Goal: Contribute content: Contribute content

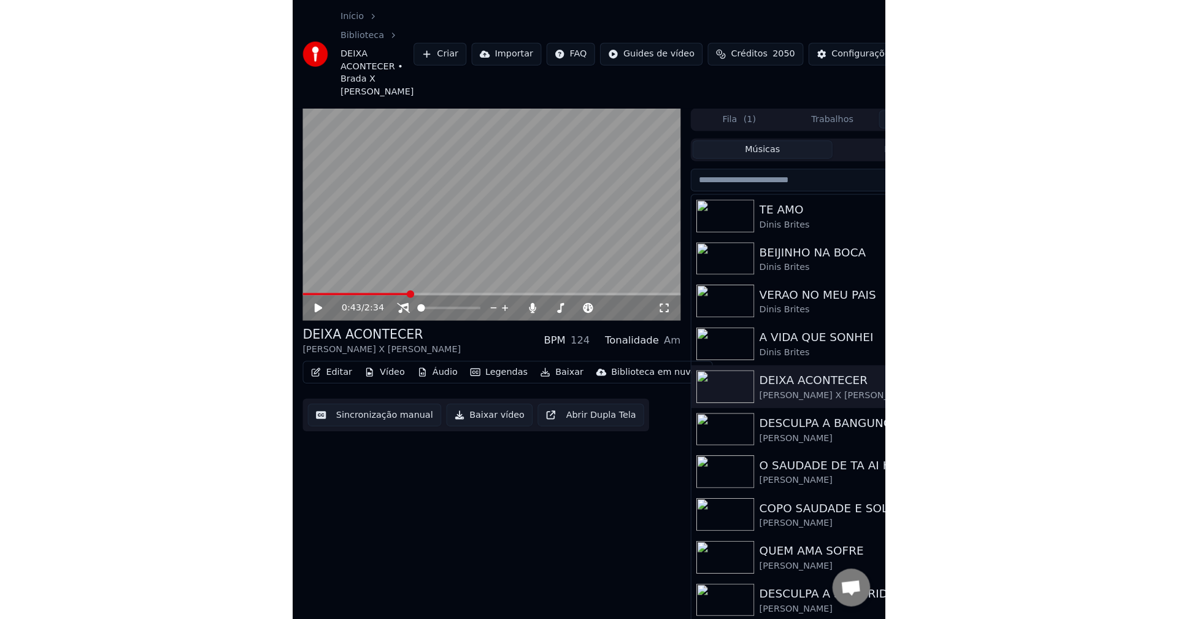
scroll to position [1070, 0]
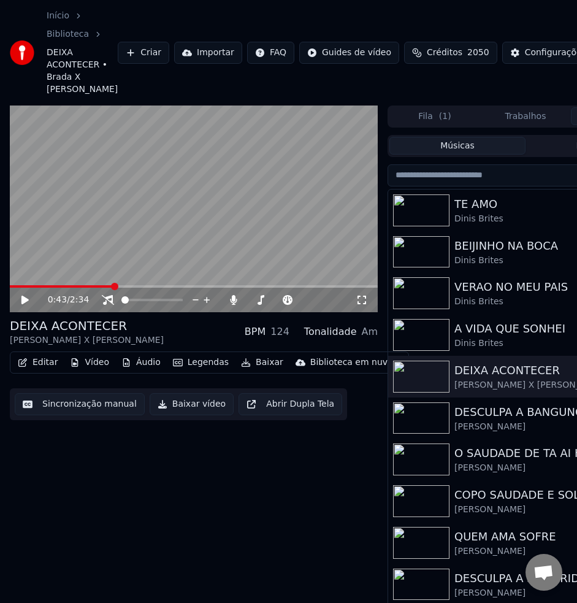
click at [27, 305] on icon at bounding box center [34, 300] width 28 height 10
click at [26, 304] on icon at bounding box center [25, 299] width 6 height 7
click at [10, 297] on video at bounding box center [194, 209] width 368 height 207
click at [15, 288] on span at bounding box center [12, 286] width 5 height 2
click at [25, 305] on icon at bounding box center [34, 300] width 28 height 10
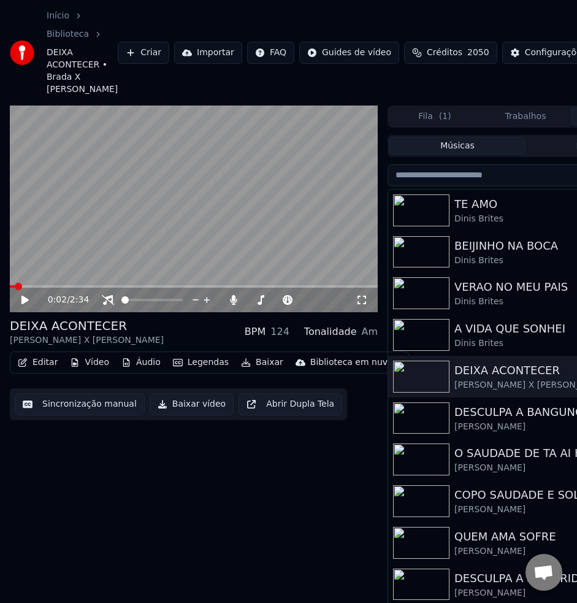
click at [25, 304] on icon at bounding box center [24, 300] width 7 height 9
click at [25, 305] on icon at bounding box center [34, 300] width 28 height 10
click at [25, 304] on icon at bounding box center [24, 300] width 7 height 9
click at [16, 301] on div "0:43 / 2:34" at bounding box center [194, 300] width 368 height 25
click at [15, 296] on video at bounding box center [194, 209] width 368 height 207
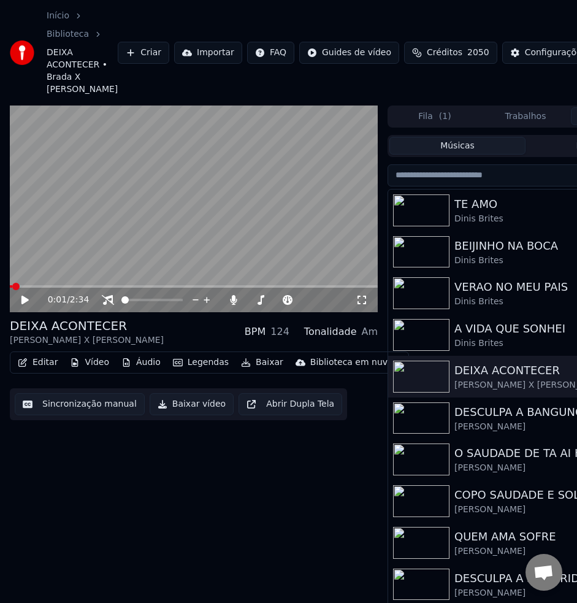
click at [11, 288] on span at bounding box center [11, 286] width 2 height 2
click at [23, 304] on icon at bounding box center [24, 300] width 7 height 9
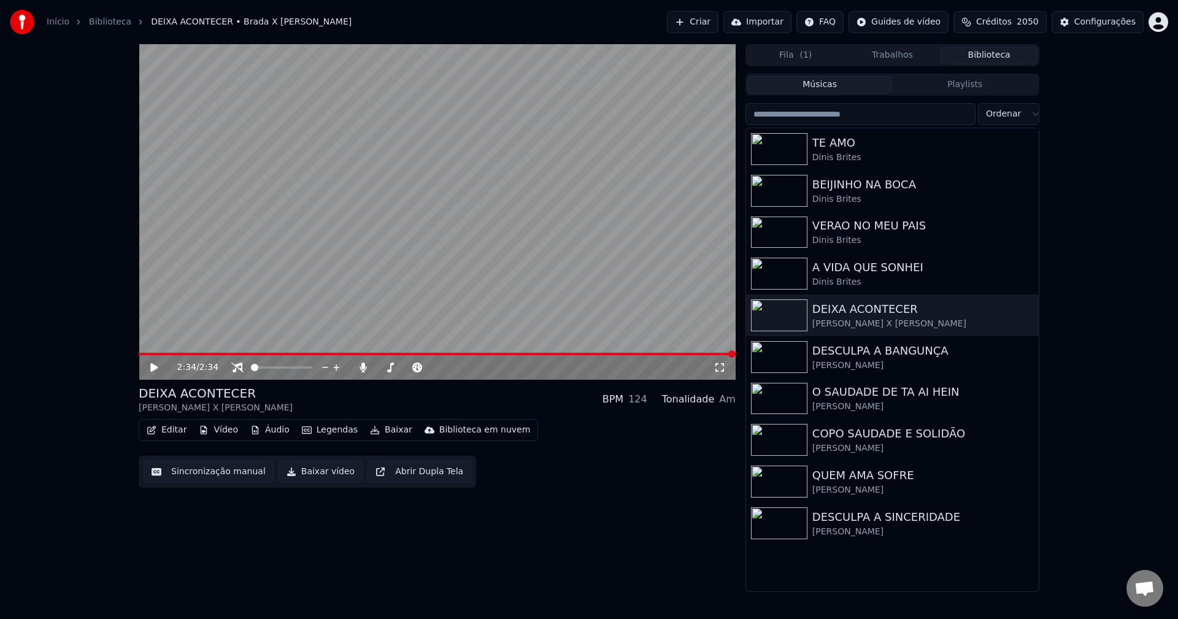
click at [176, 426] on button "Editar" at bounding box center [167, 430] width 50 height 17
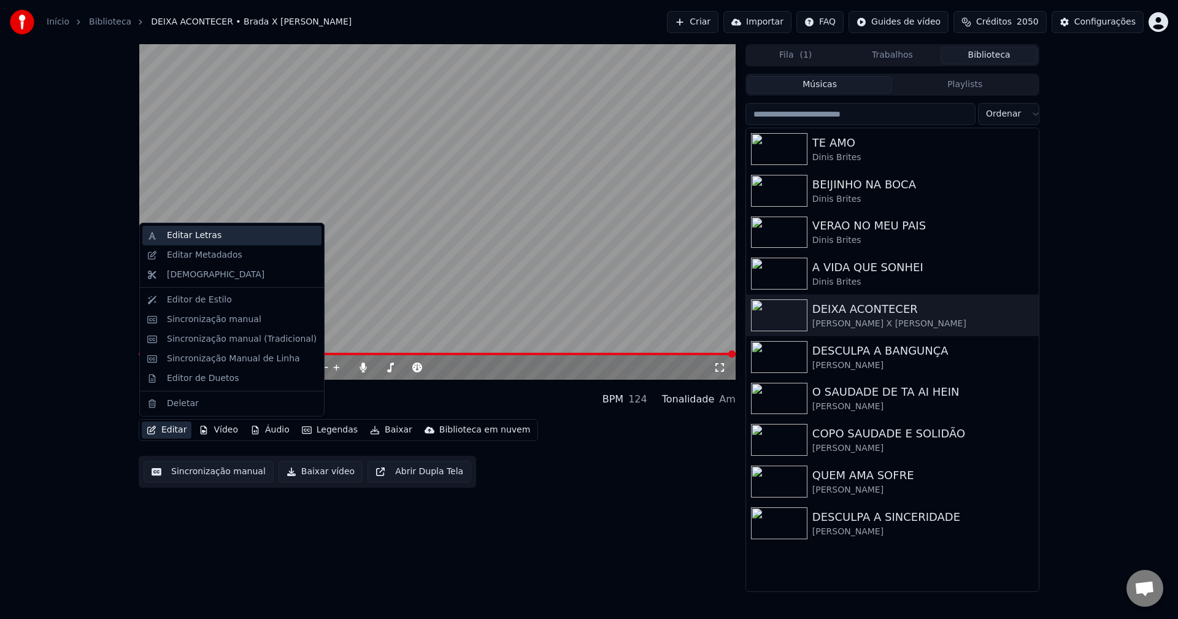
click at [215, 234] on div "Editar Letras" at bounding box center [242, 235] width 150 height 12
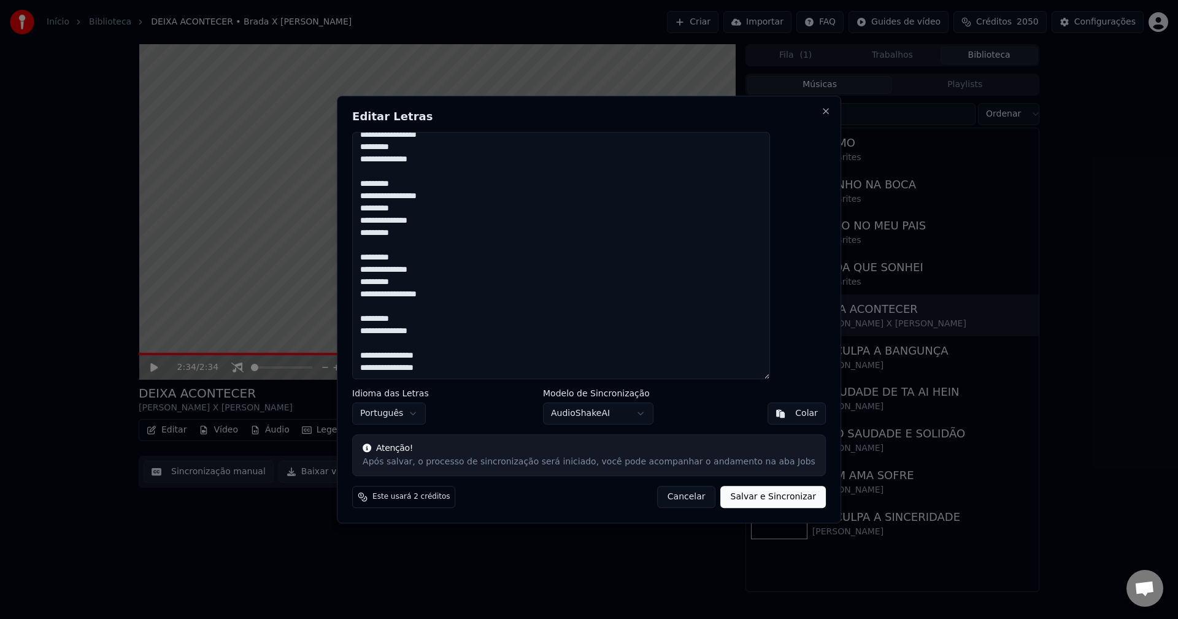
scroll to position [401, 0]
type textarea "**********"
click at [577, 496] on button "Salvar e Sincronizar" at bounding box center [773, 497] width 105 height 22
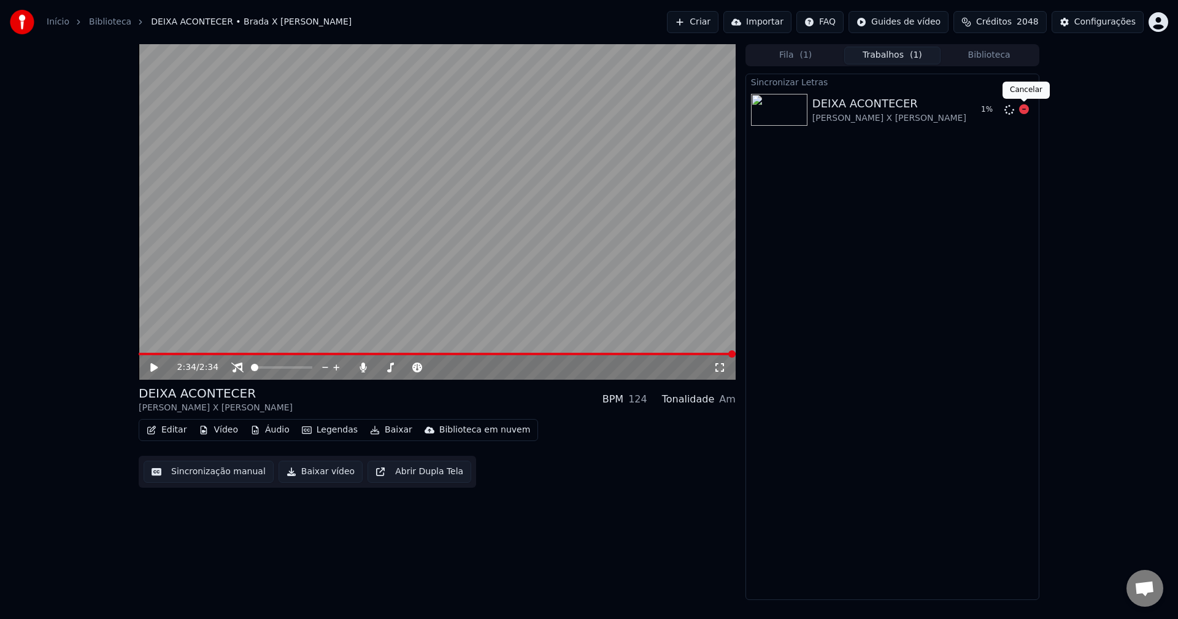
click at [577, 108] on icon at bounding box center [1024, 109] width 10 height 10
click at [577, 110] on icon at bounding box center [1009, 110] width 10 height 10
click at [577, 56] on button "Biblioteca" at bounding box center [989, 56] width 97 height 18
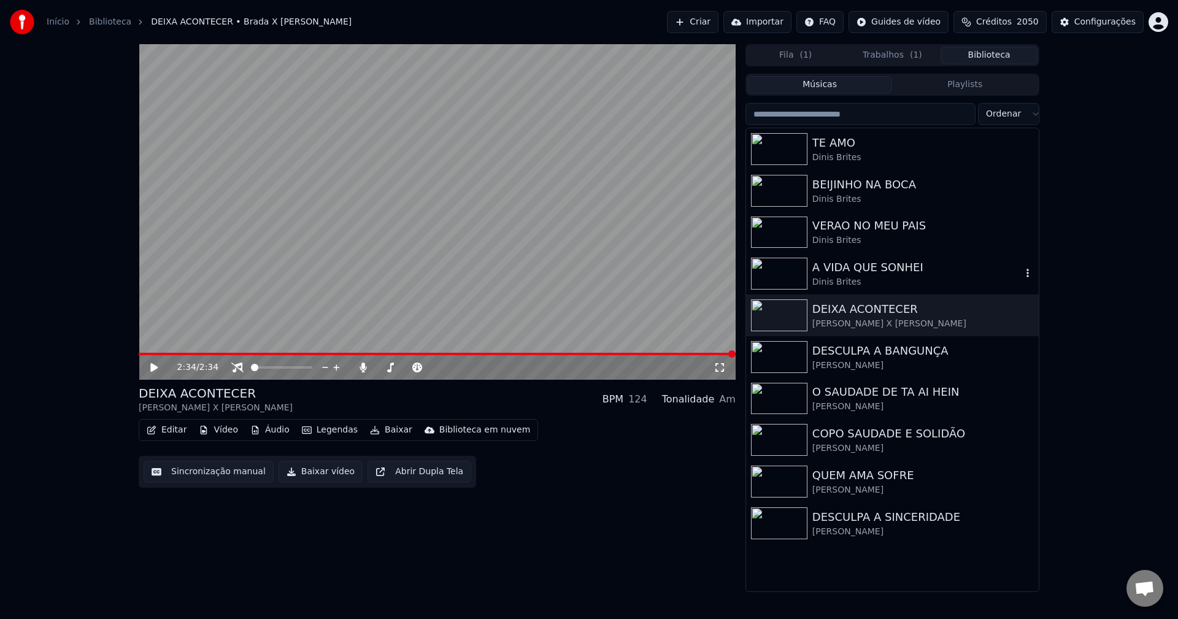
click at [577, 265] on div "A VIDA QUE SONHEI" at bounding box center [916, 267] width 209 height 17
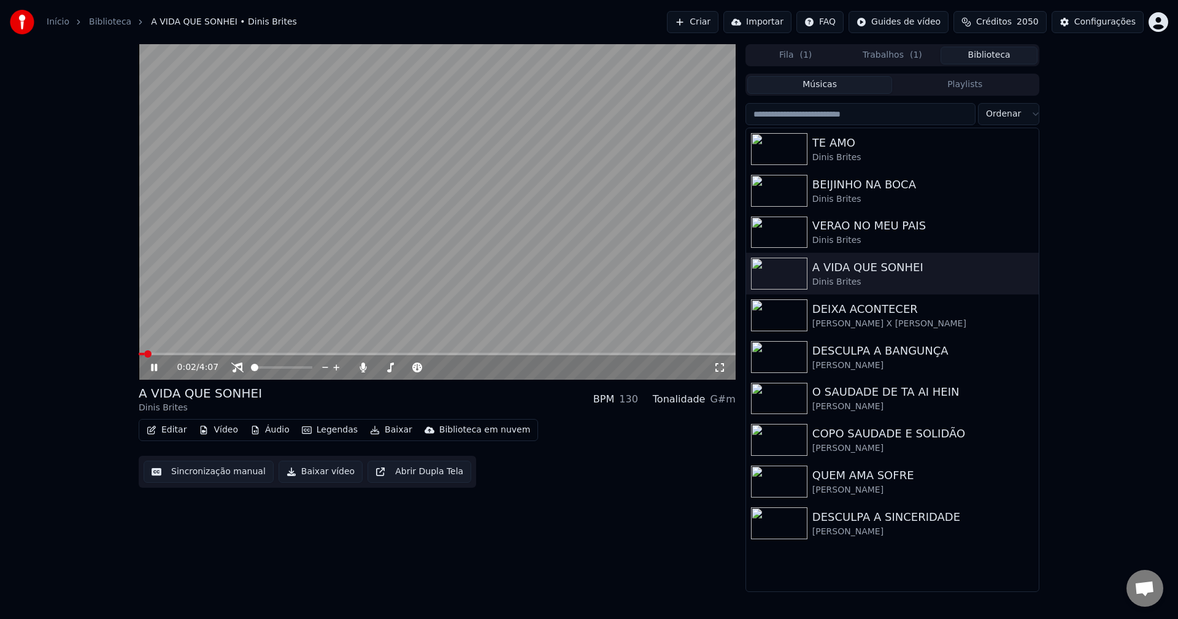
click at [577, 53] on button "Trabalhos ( 1 )" at bounding box center [892, 56] width 97 height 18
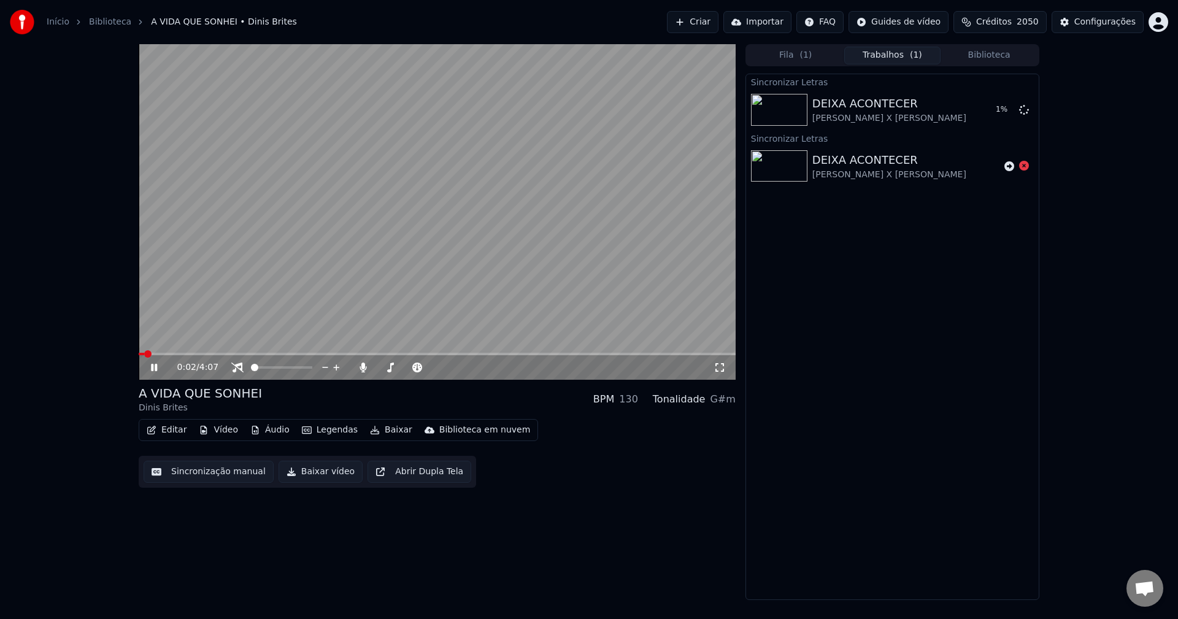
click at [577, 53] on button "Trabalhos ( 1 )" at bounding box center [892, 56] width 97 height 18
click at [166, 433] on button "Editar" at bounding box center [167, 430] width 50 height 17
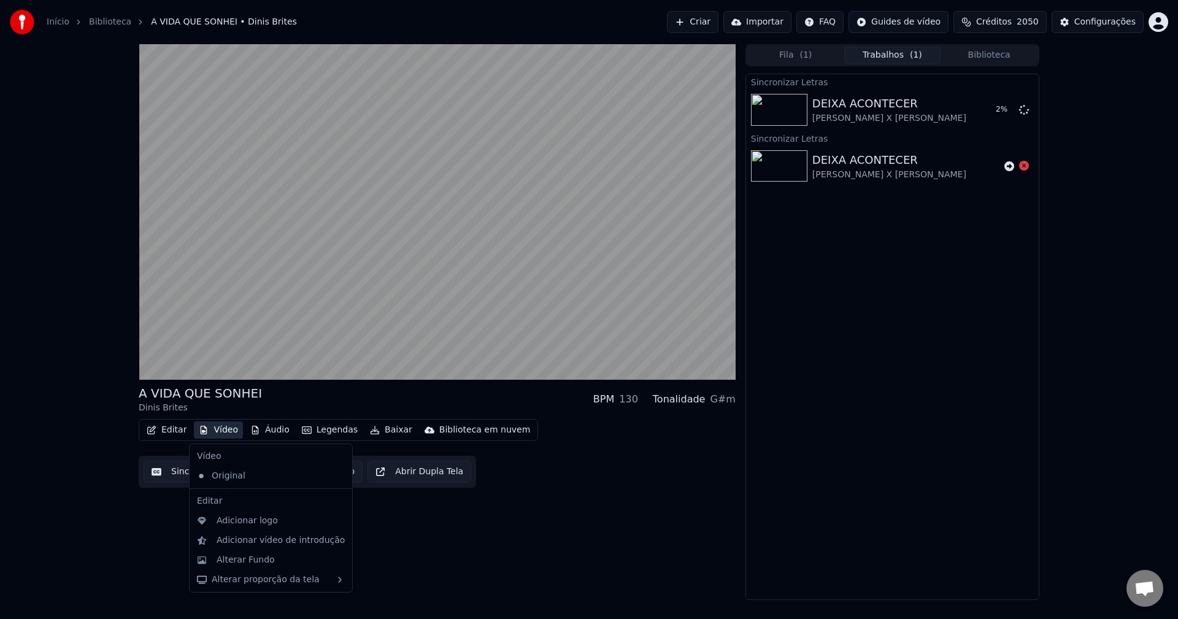
click at [179, 471] on button "Sincronização manual" at bounding box center [209, 472] width 130 height 22
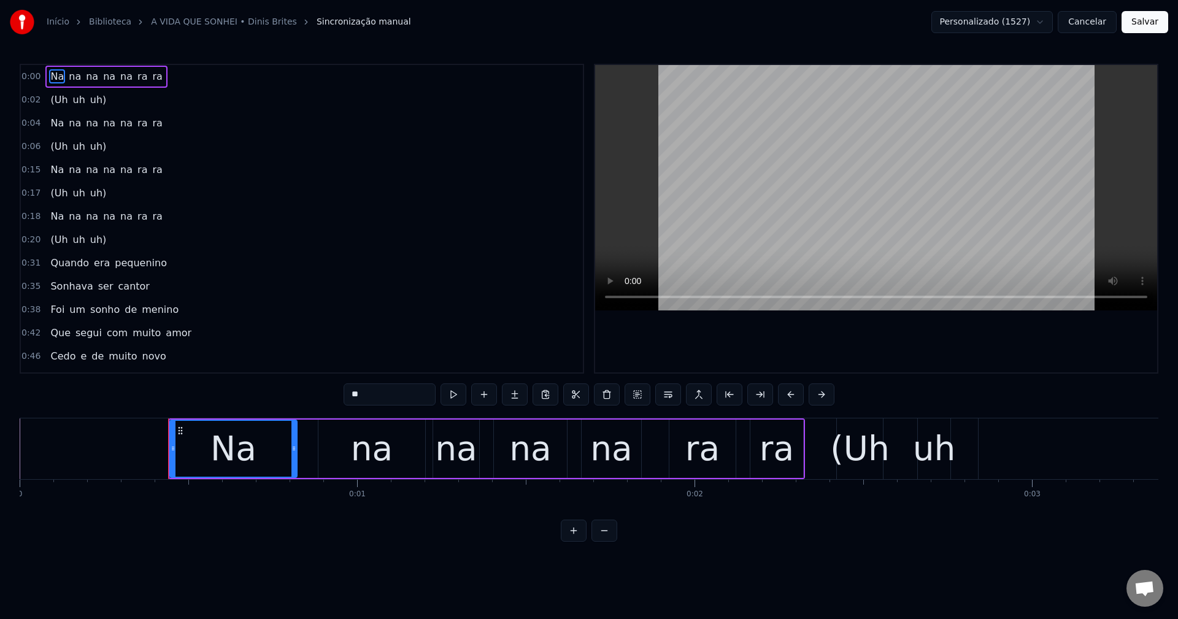
click at [577, 21] on button "Cancelar" at bounding box center [1087, 22] width 59 height 22
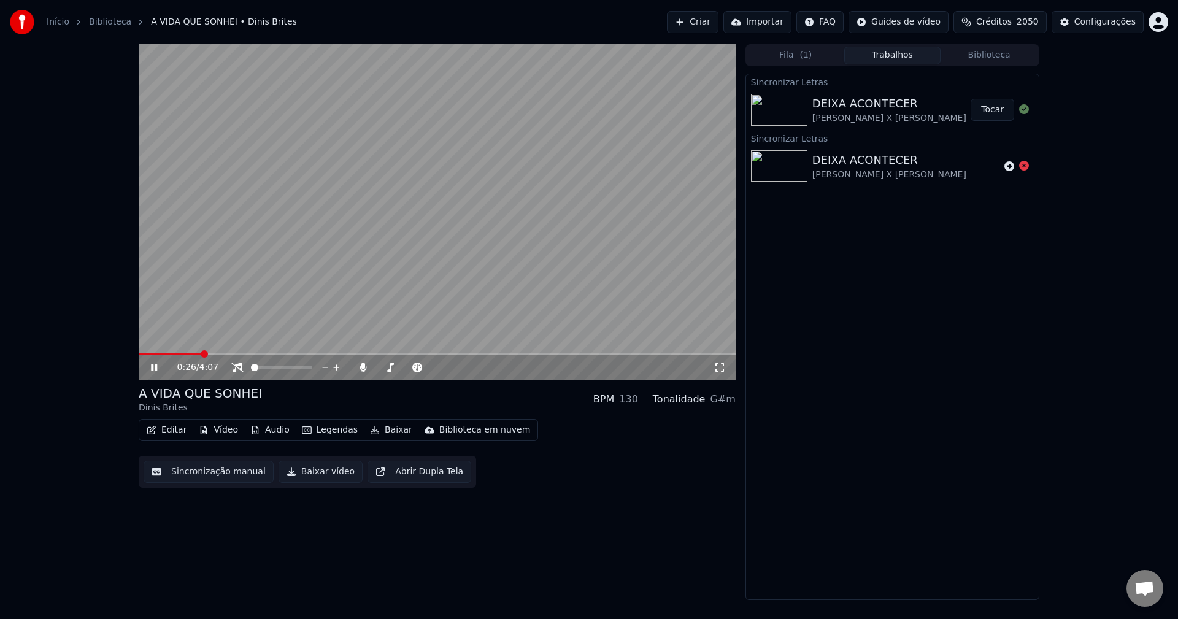
click at [577, 120] on button "Tocar" at bounding box center [993, 110] width 44 height 22
click at [237, 364] on icon at bounding box center [237, 368] width 12 height 10
click at [364, 363] on icon at bounding box center [363, 368] width 7 height 10
click at [193, 475] on button "Sincronização manual" at bounding box center [209, 472] width 130 height 22
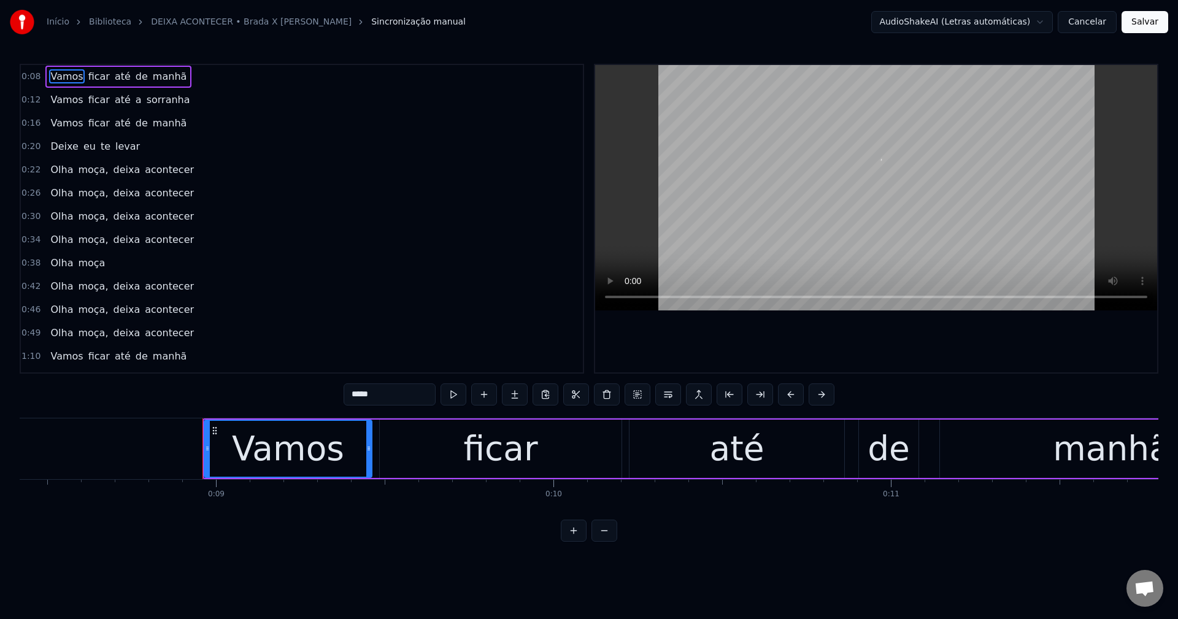
scroll to position [0, 2963]
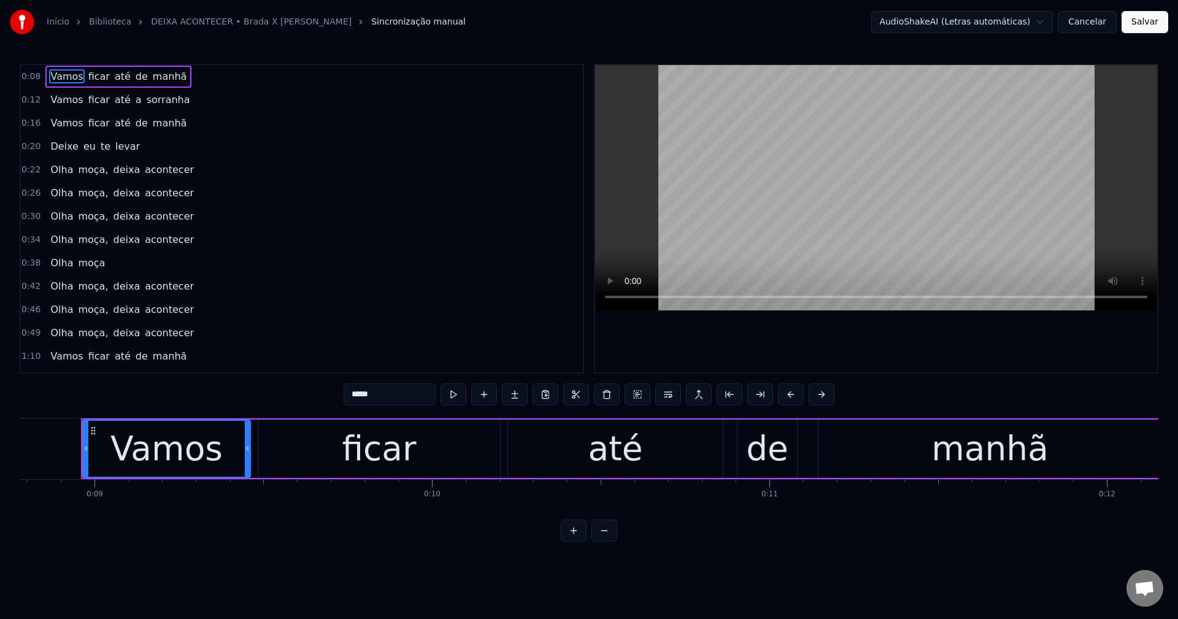
click at [577, 24] on html "Início Biblioteca DEIXA ACONTECER • Brada X Ronaldo Fernandes Sincronização man…" at bounding box center [589, 280] width 1178 height 561
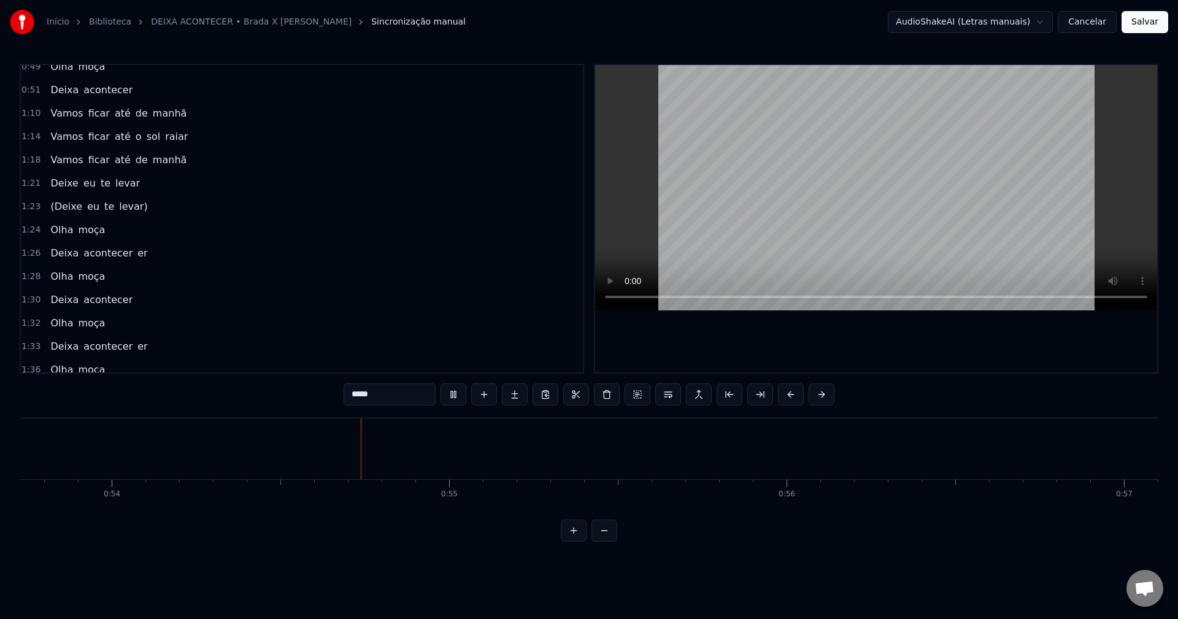
scroll to position [0, 18202]
click at [577, 261] on video at bounding box center [876, 187] width 562 height 245
click at [502, 442] on div "acontecer" at bounding box center [438, 448] width 169 height 51
type input "*********"
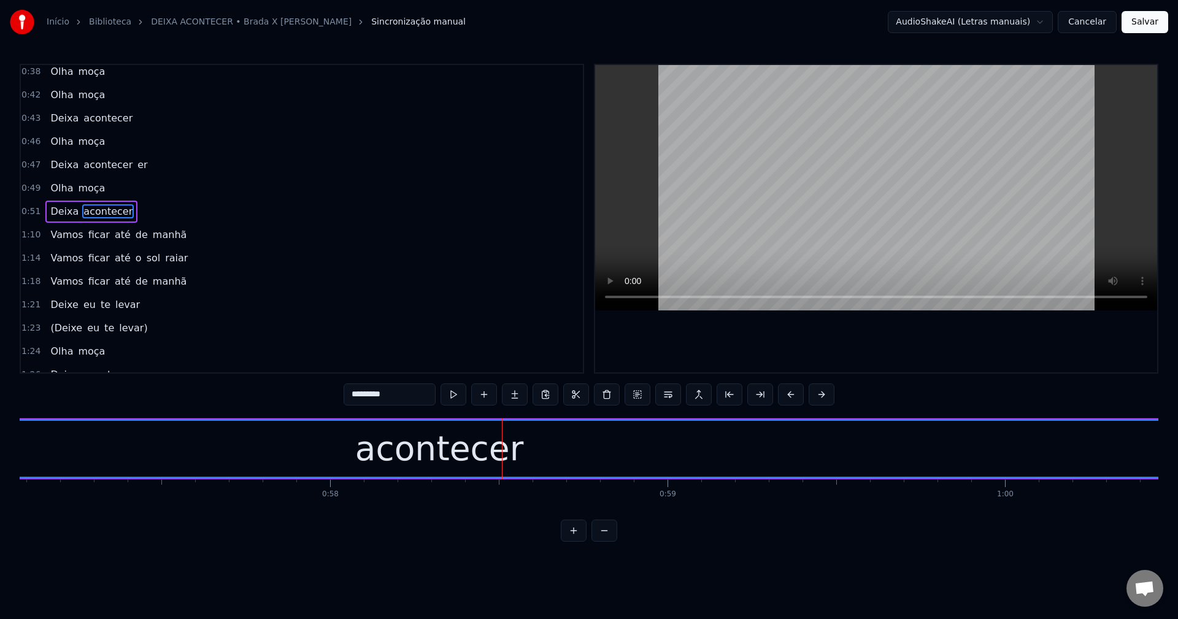
scroll to position [301, 0]
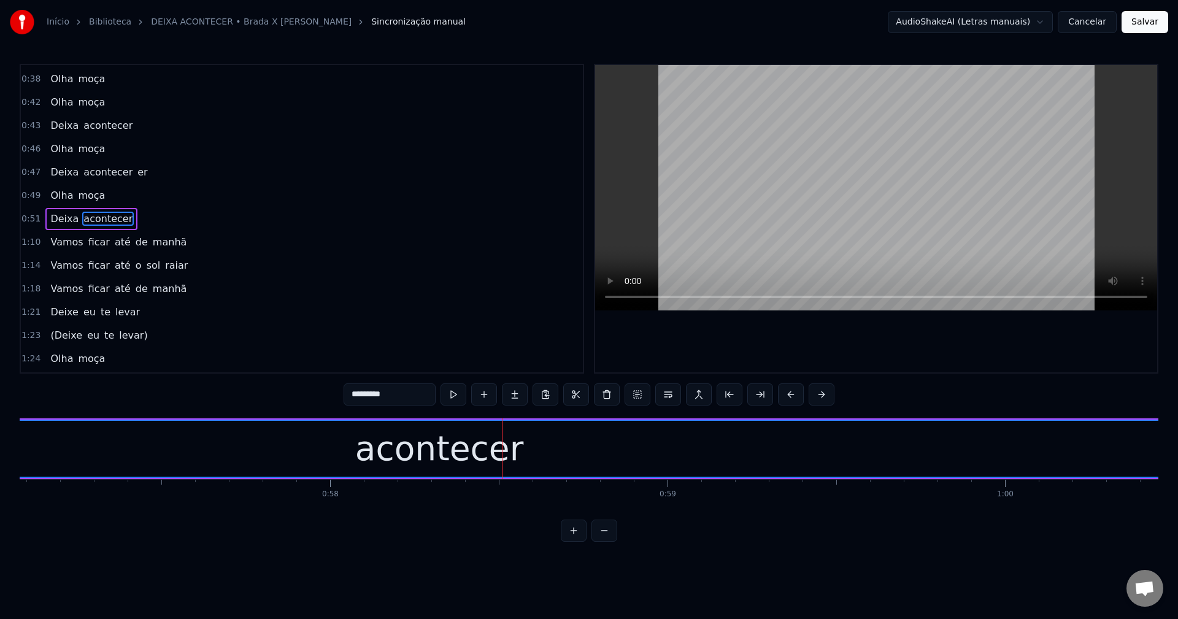
drag, startPoint x: 402, startPoint y: 390, endPoint x: 235, endPoint y: 363, distance: 169.1
click at [235, 363] on div "0:08 Vamos ficar até de manhã 0:12 Vamos ficar até o sol raiar 0:16 Vamos ficar…" at bounding box center [589, 303] width 1139 height 478
click at [577, 462] on div "acontecer" at bounding box center [439, 449] width 4412 height 56
click at [577, 399] on button at bounding box center [607, 395] width 26 height 22
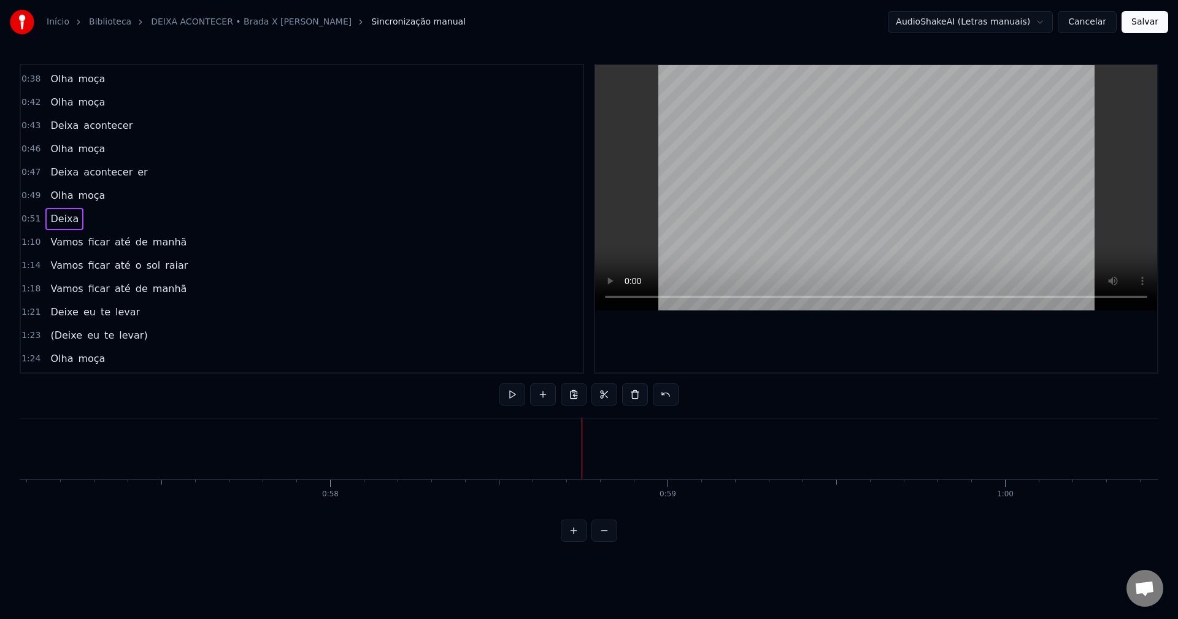
drag, startPoint x: 101, startPoint y: 272, endPoint x: 55, endPoint y: 254, distance: 50.1
click at [54, 255] on div "0:08 Vamos ficar até de manhã 0:12 Vamos ficar até o sol raiar 0:16 Vamos ficar…" at bounding box center [302, 219] width 565 height 310
click at [58, 219] on span "Deixa" at bounding box center [64, 219] width 31 height 14
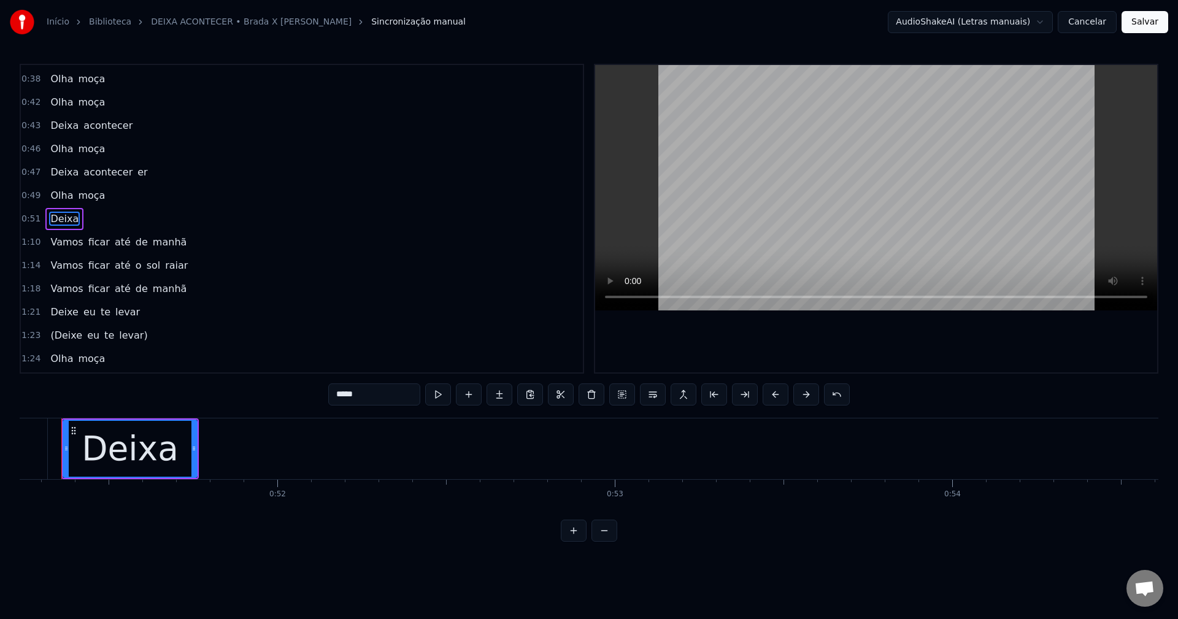
scroll to position [0, 17272]
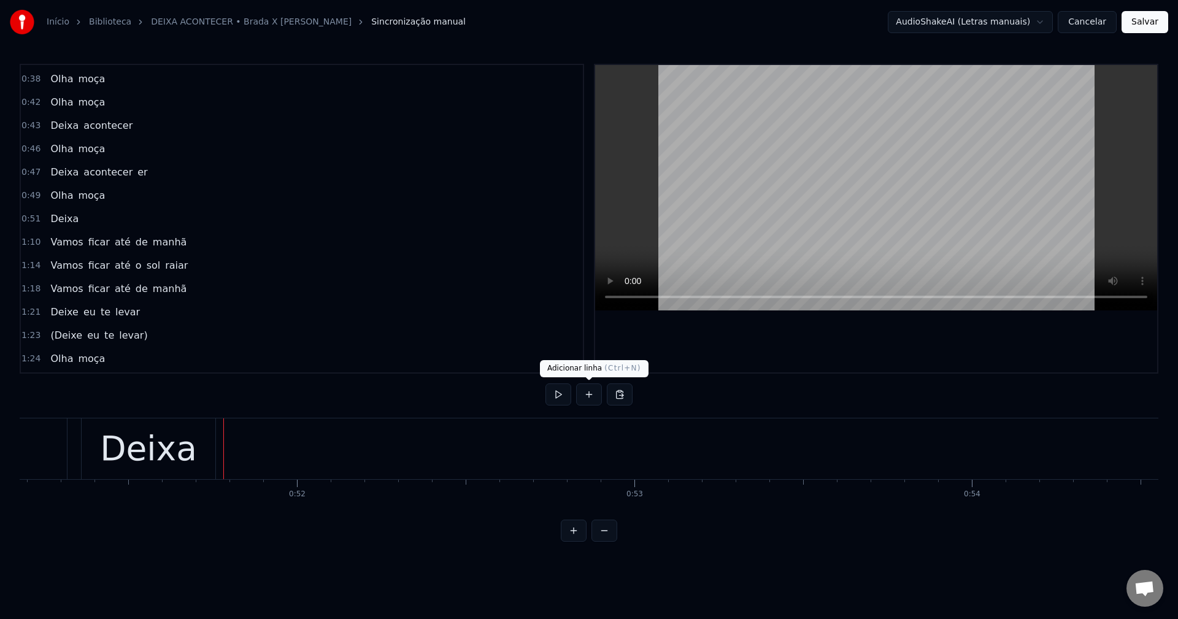
click at [577, 395] on button at bounding box center [589, 395] width 26 height 22
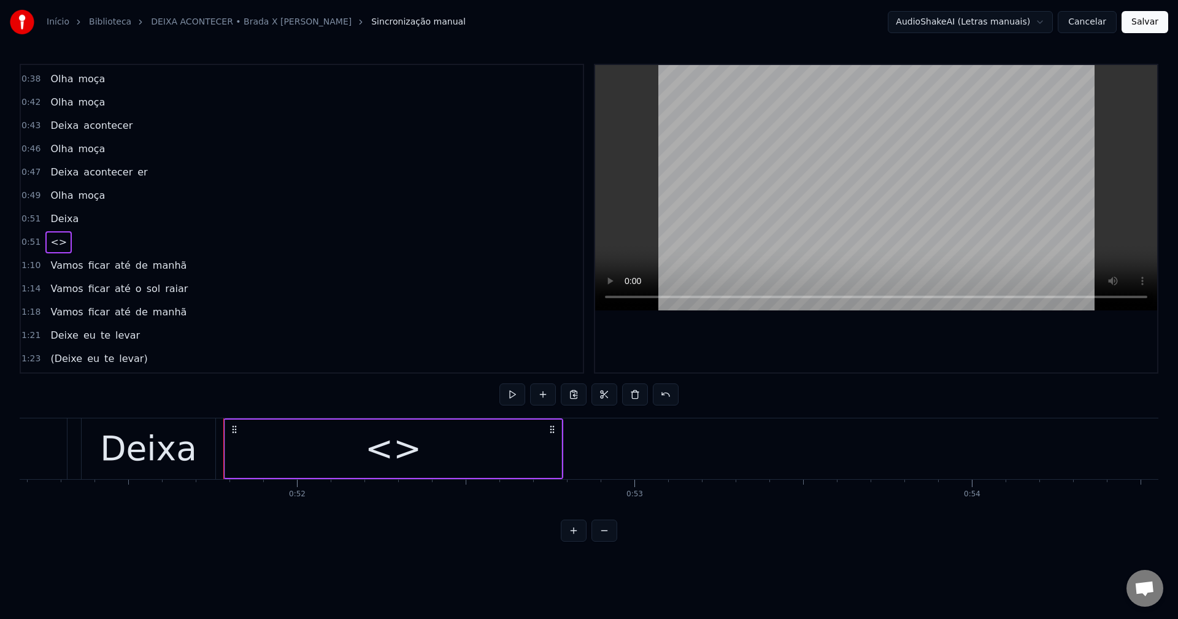
click at [426, 443] on div "<>" at bounding box center [393, 449] width 336 height 58
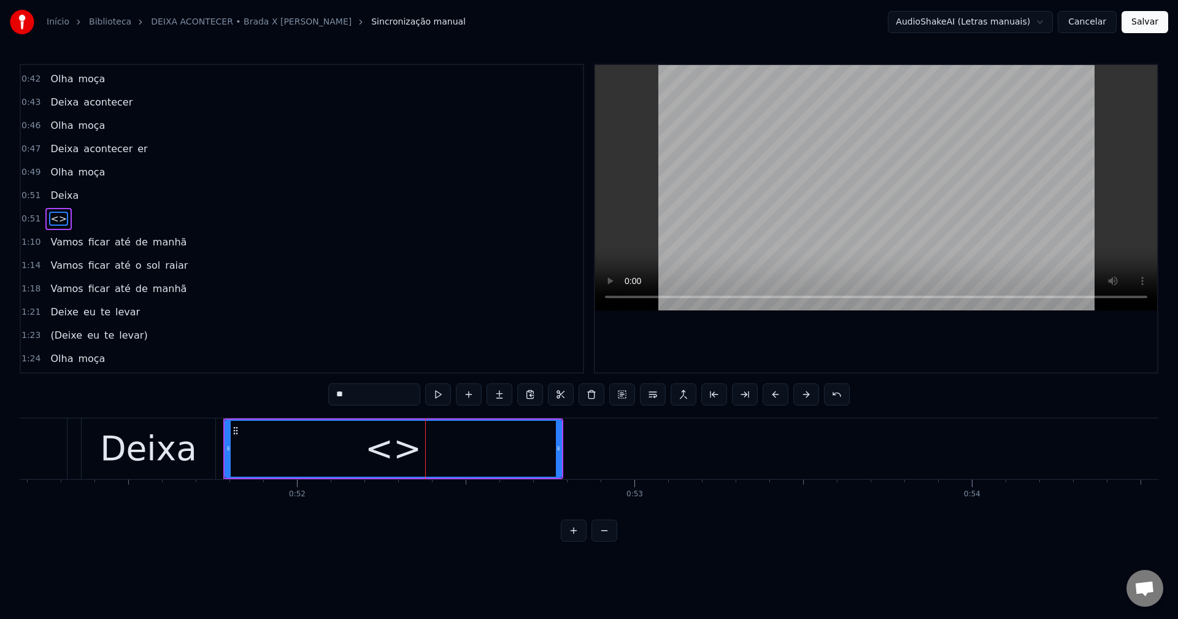
drag, startPoint x: 355, startPoint y: 400, endPoint x: 279, endPoint y: 388, distance: 77.6
click at [279, 389] on div "0:08 Vamos ficar até de manhã 0:12 Vamos ficar até o sol raiar 0:16 Vamos ficar…" at bounding box center [589, 303] width 1139 height 478
paste input "*******"
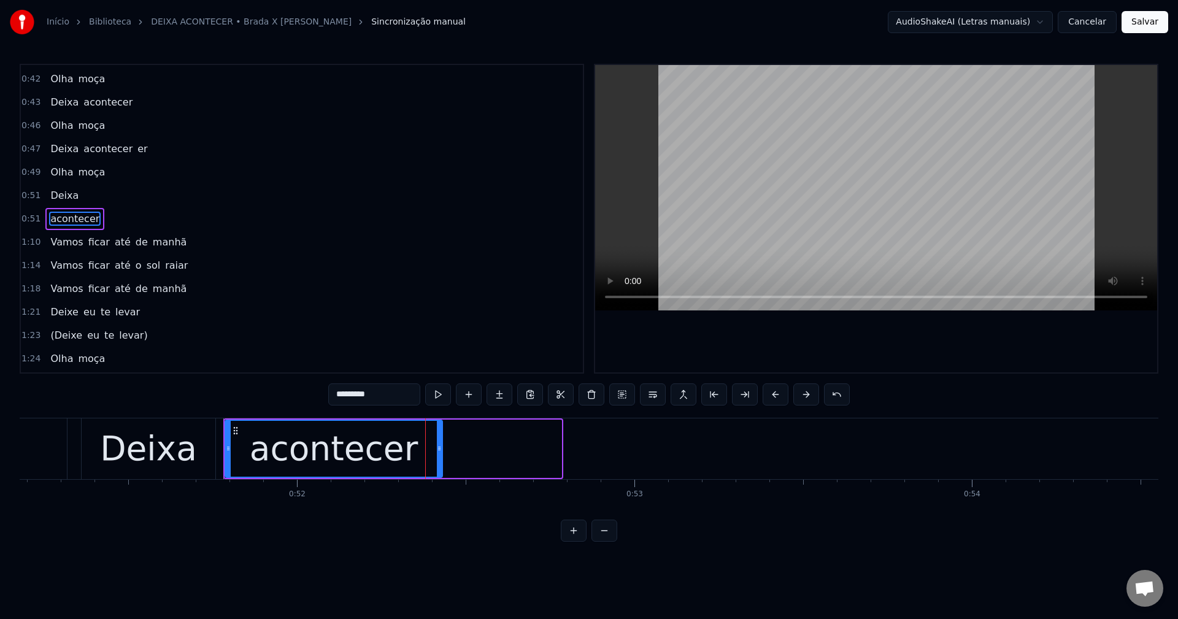
drag, startPoint x: 558, startPoint y: 445, endPoint x: 439, endPoint y: 377, distance: 137.5
click at [439, 377] on div "0:08 Vamos ficar até de manhã 0:12 Vamos ficar até o sol raiar 0:16 Vamos ficar…" at bounding box center [589, 303] width 1139 height 478
drag, startPoint x: 436, startPoint y: 449, endPoint x: 717, endPoint y: 495, distance: 284.9
click at [577, 502] on div "Vamos ficar até de manhã Vamos ficar até o sol raiar Vamos ficar até de manhã D…" at bounding box center [589, 464] width 1139 height 92
click at [417, 459] on div "acontecer" at bounding box center [334, 449] width 216 height 56
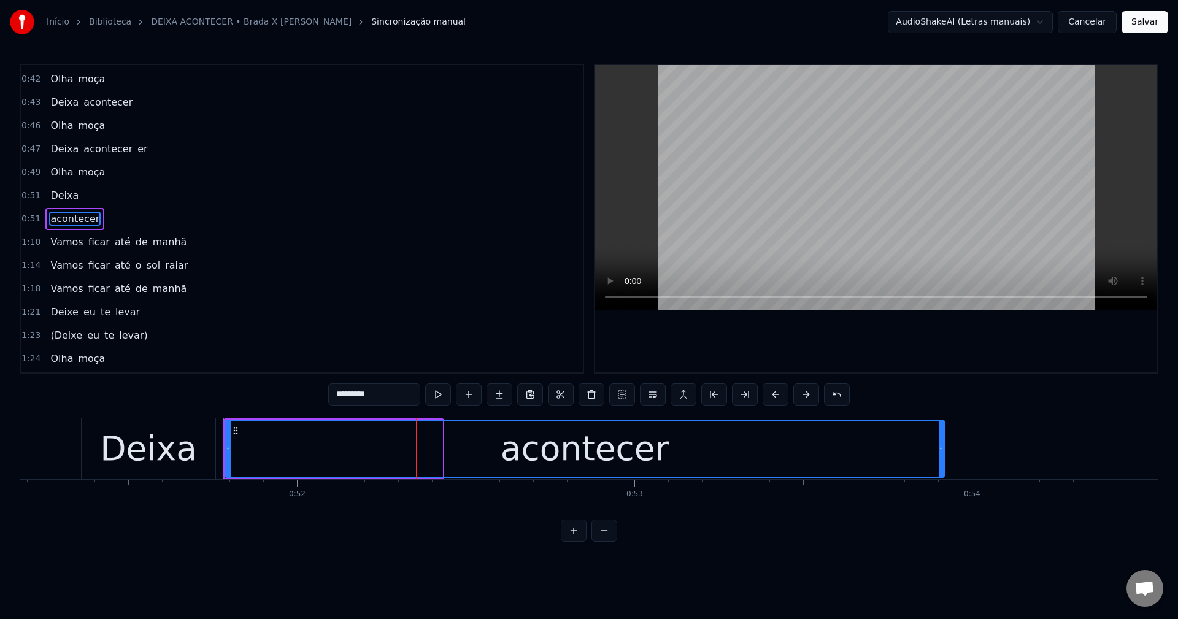
drag, startPoint x: 439, startPoint y: 447, endPoint x: 836, endPoint y: 423, distance: 398.3
click at [577, 439] on div at bounding box center [941, 449] width 5 height 56
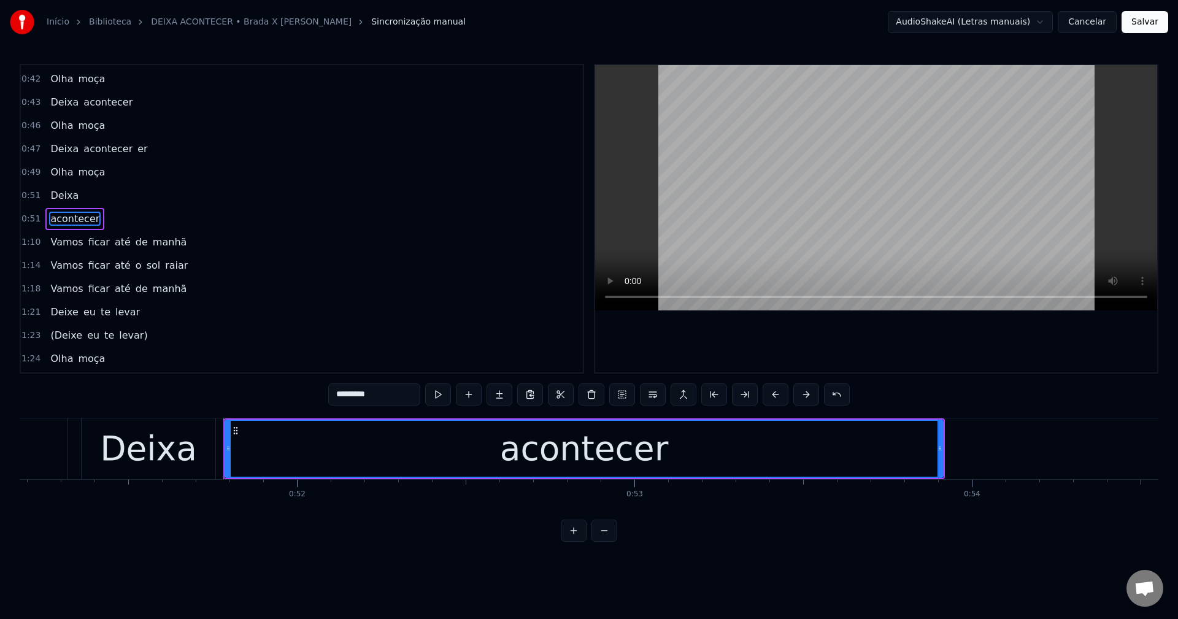
click at [60, 194] on span "Deixa" at bounding box center [64, 195] width 31 height 14
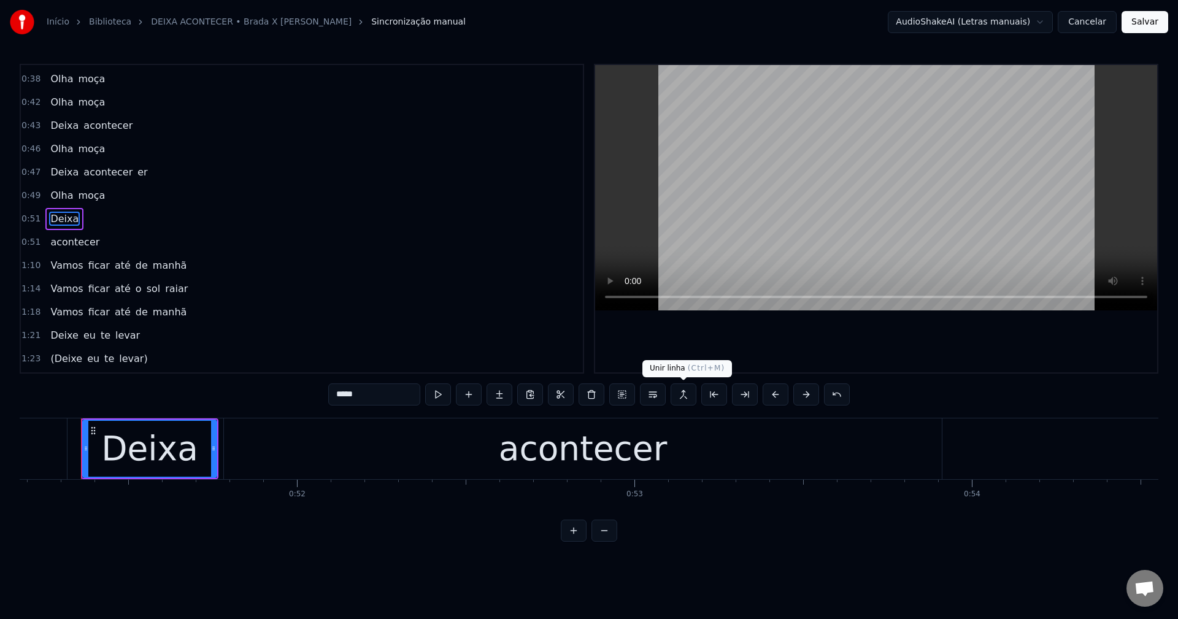
click at [577, 388] on button at bounding box center [684, 395] width 26 height 22
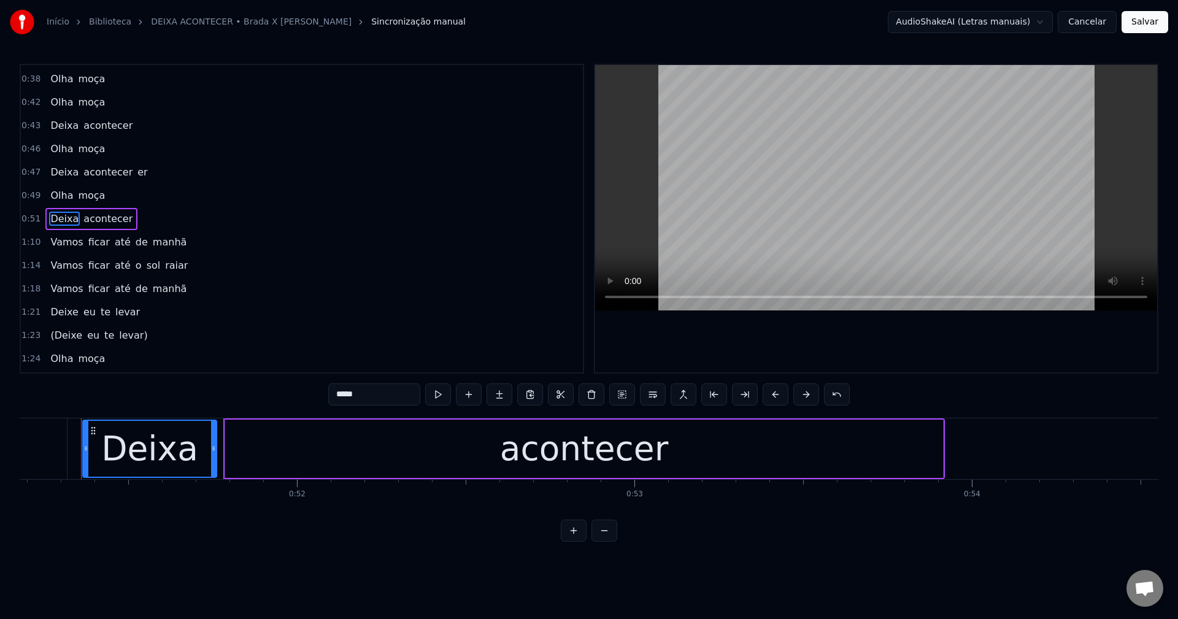
click at [53, 244] on span "Vamos" at bounding box center [66, 242] width 35 height 14
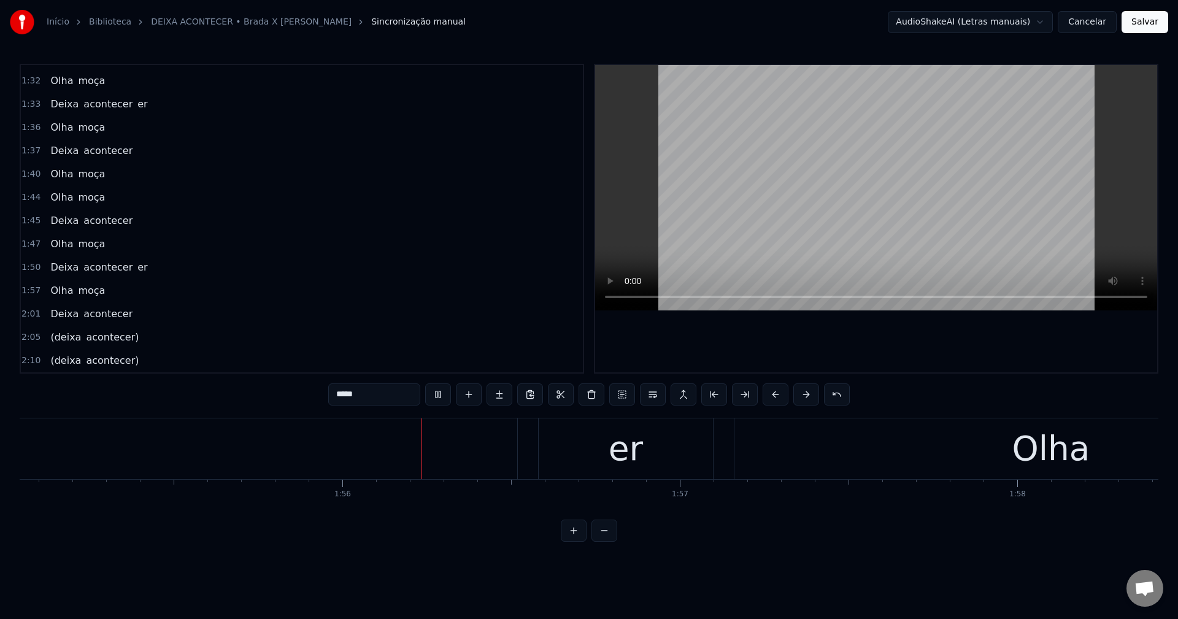
scroll to position [0, 38941]
click at [53, 310] on span "Deixa" at bounding box center [64, 314] width 31 height 14
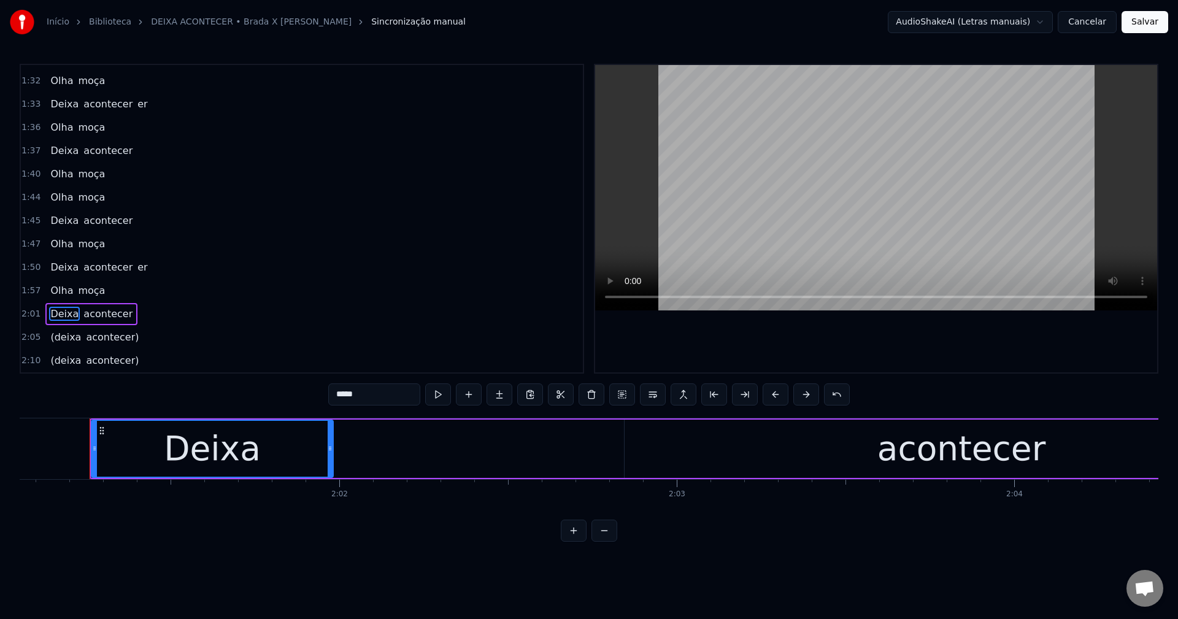
scroll to position [0, 40863]
click at [136, 266] on span "er" at bounding box center [142, 267] width 12 height 14
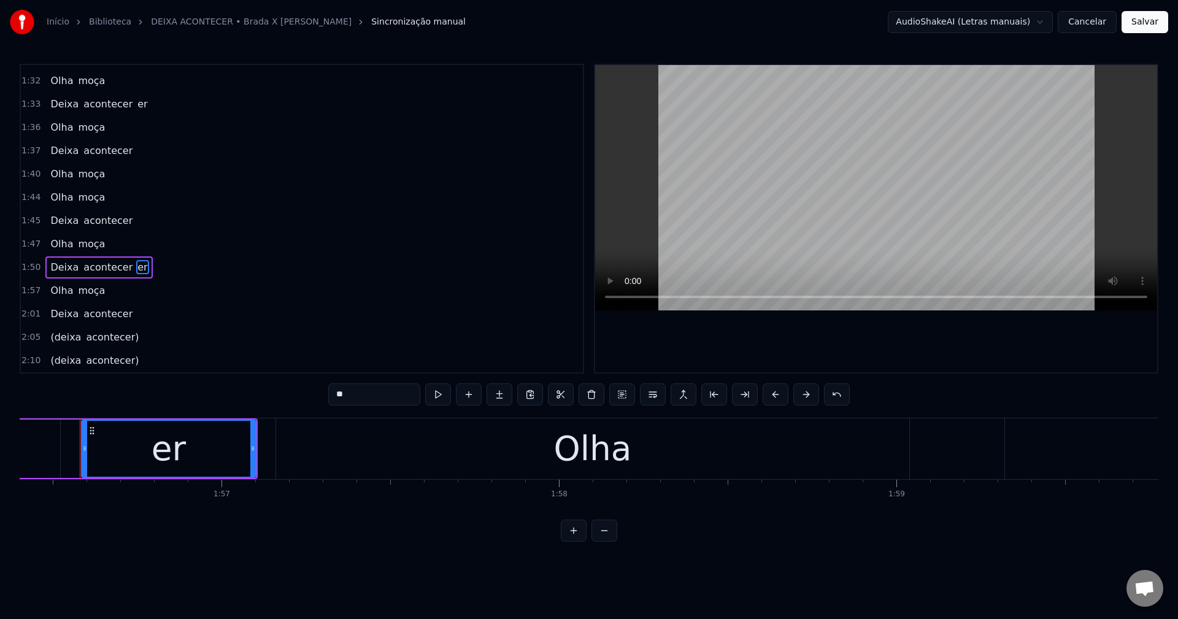
scroll to position [0, 39283]
click at [77, 245] on span "moça" at bounding box center [91, 244] width 29 height 14
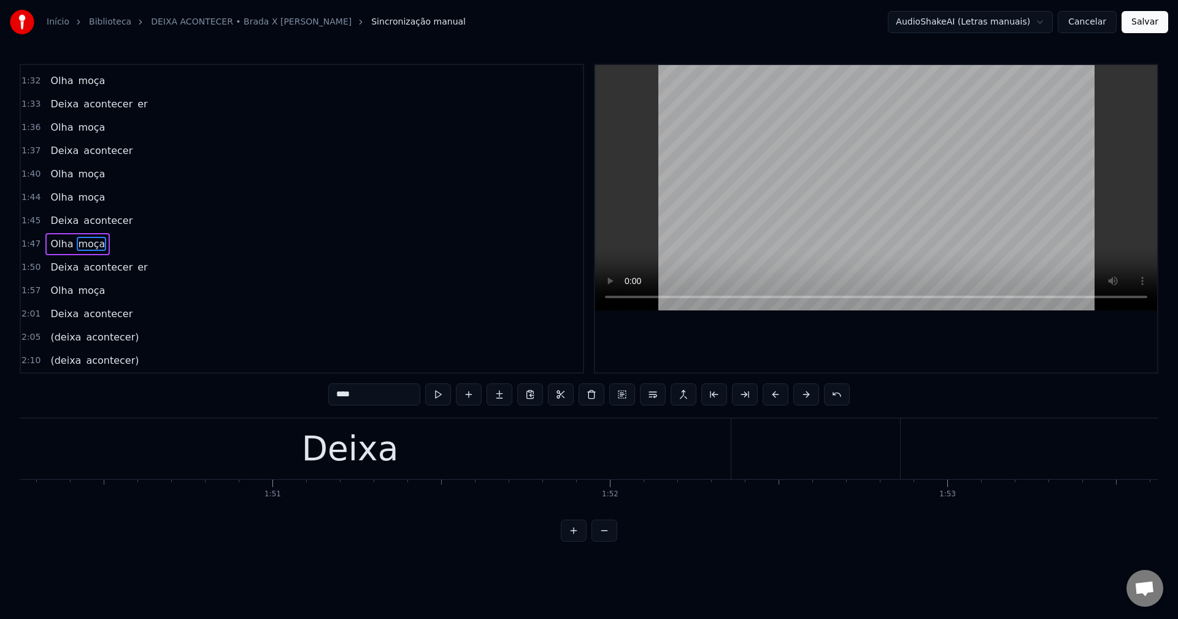
scroll to position [0, 36583]
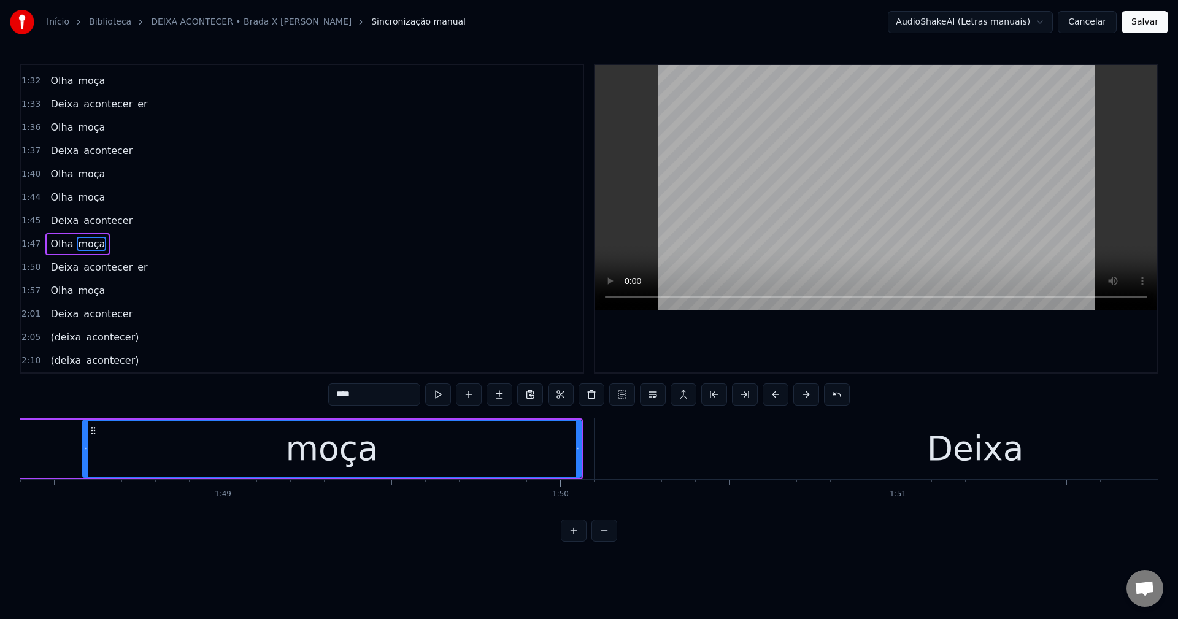
click at [93, 241] on span "moça" at bounding box center [91, 244] width 29 height 14
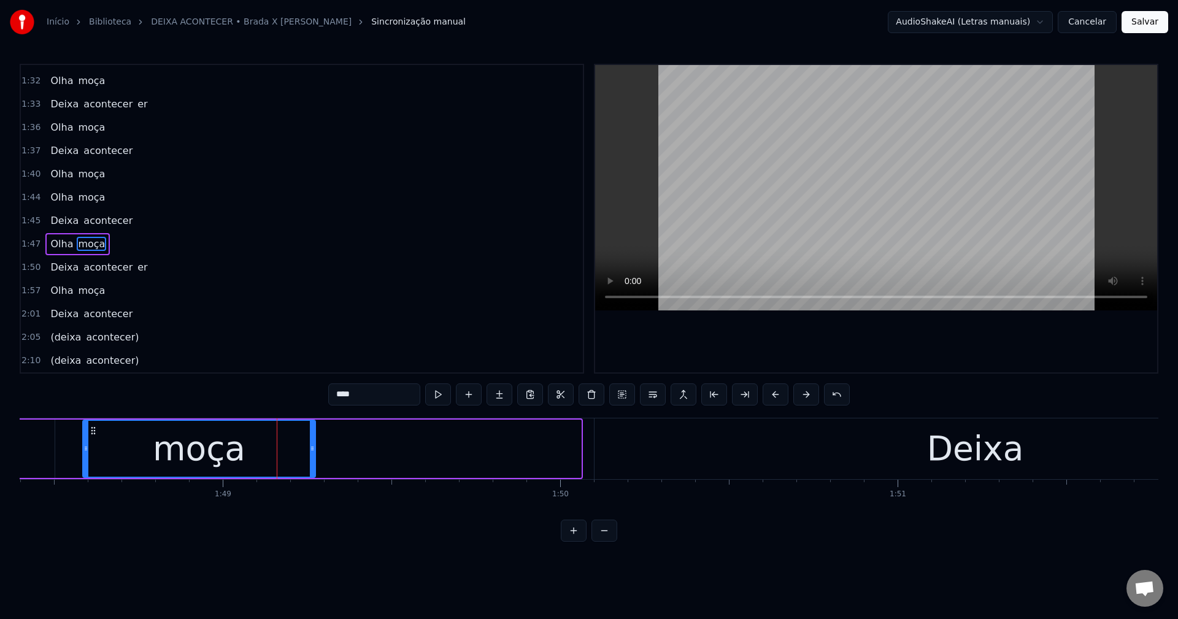
drag, startPoint x: 577, startPoint y: 444, endPoint x: 312, endPoint y: 450, distance: 265.8
click at [312, 450] on icon at bounding box center [312, 449] width 5 height 10
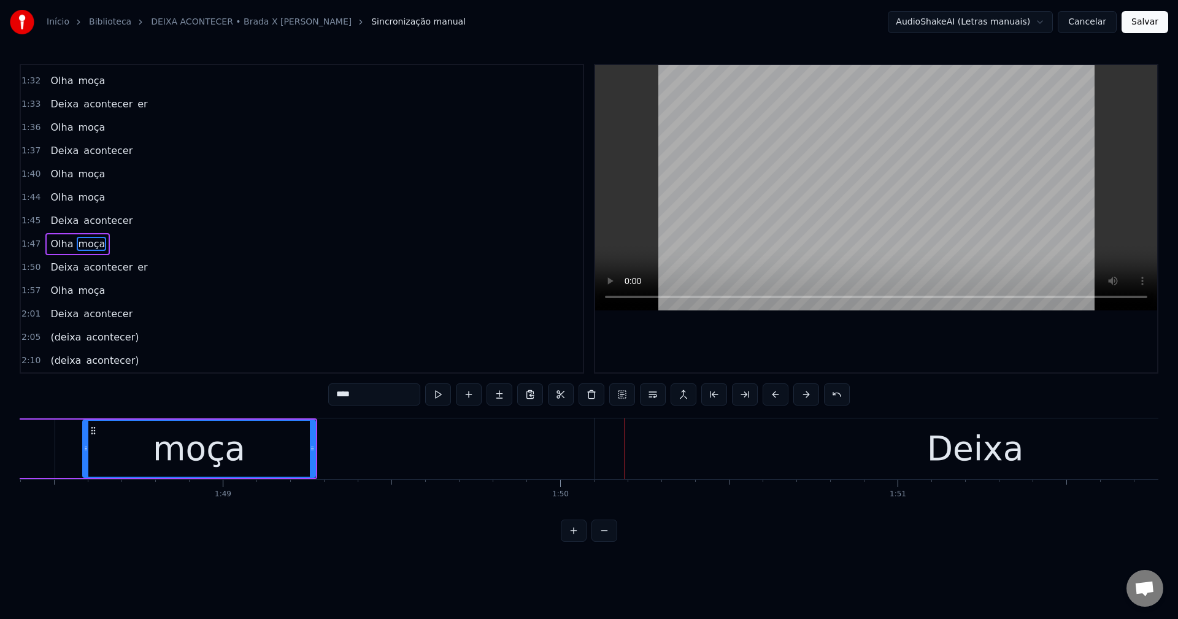
click at [577, 451] on div "Deixa" at bounding box center [975, 448] width 97 height 51
type input "*****"
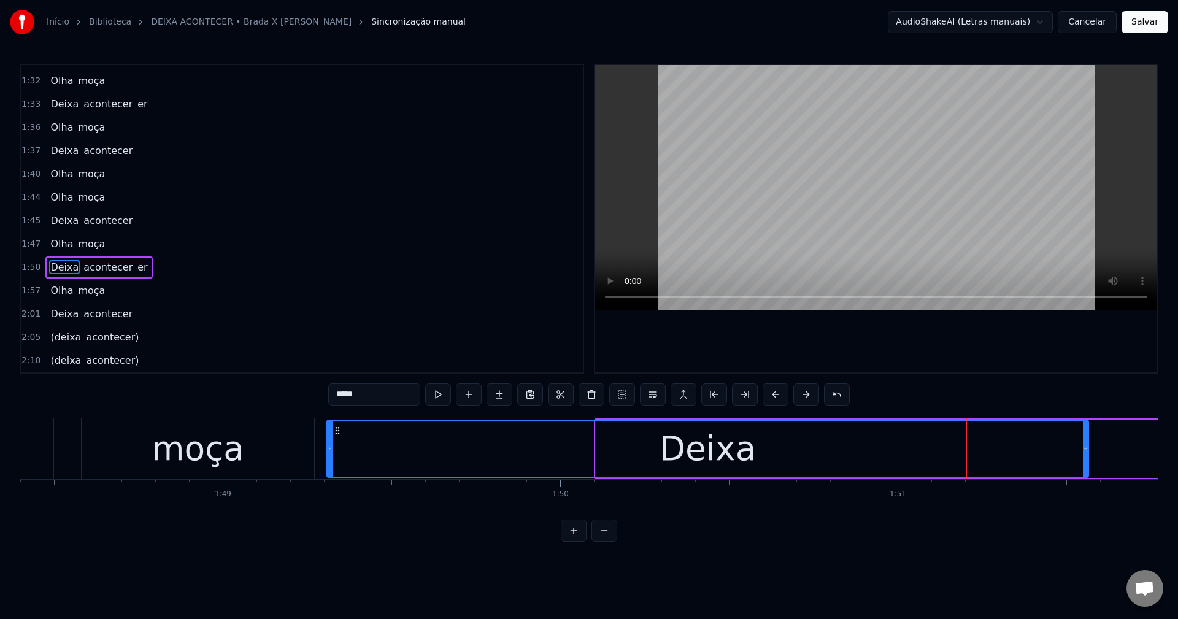
drag, startPoint x: 604, startPoint y: 429, endPoint x: 336, endPoint y: 441, distance: 269.0
click at [336, 441] on div "Deixa" at bounding box center [708, 449] width 760 height 56
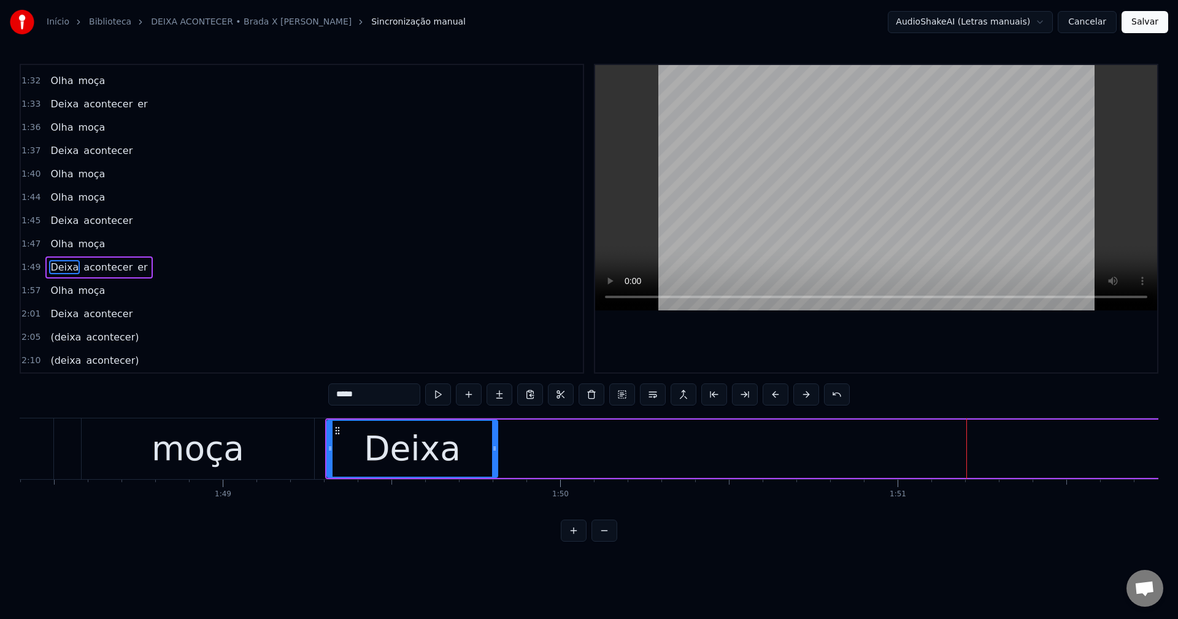
drag, startPoint x: 1085, startPoint y: 446, endPoint x: 495, endPoint y: 463, distance: 589.9
click at [495, 463] on div at bounding box center [494, 449] width 5 height 56
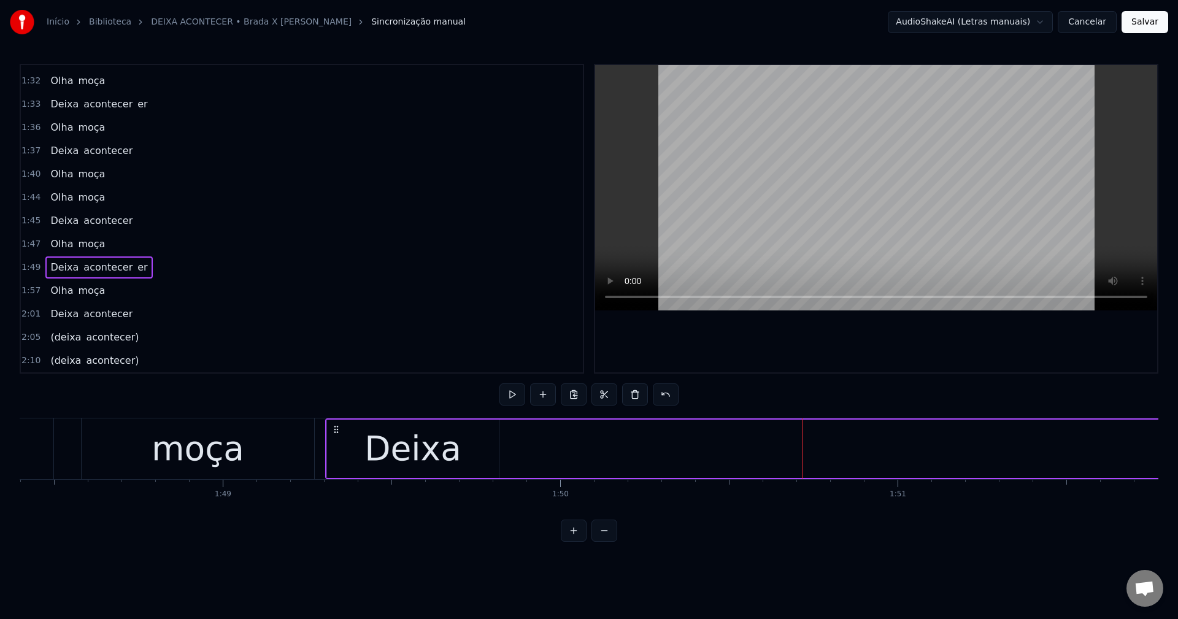
click at [86, 270] on span "acontecer" at bounding box center [108, 267] width 52 height 14
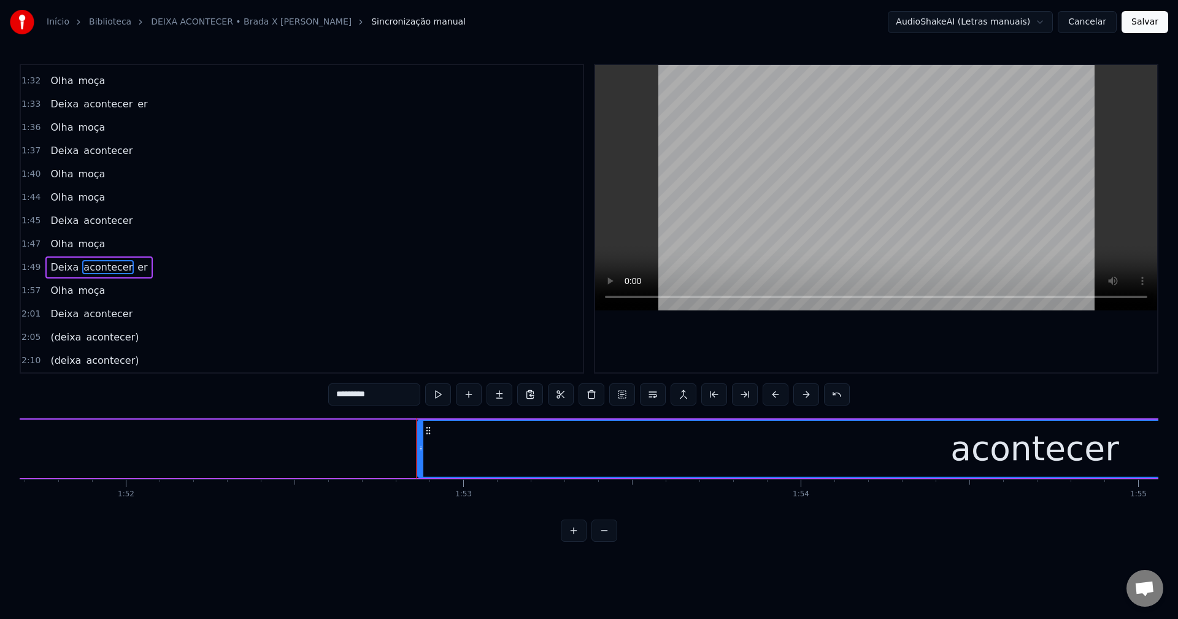
scroll to position [0, 38028]
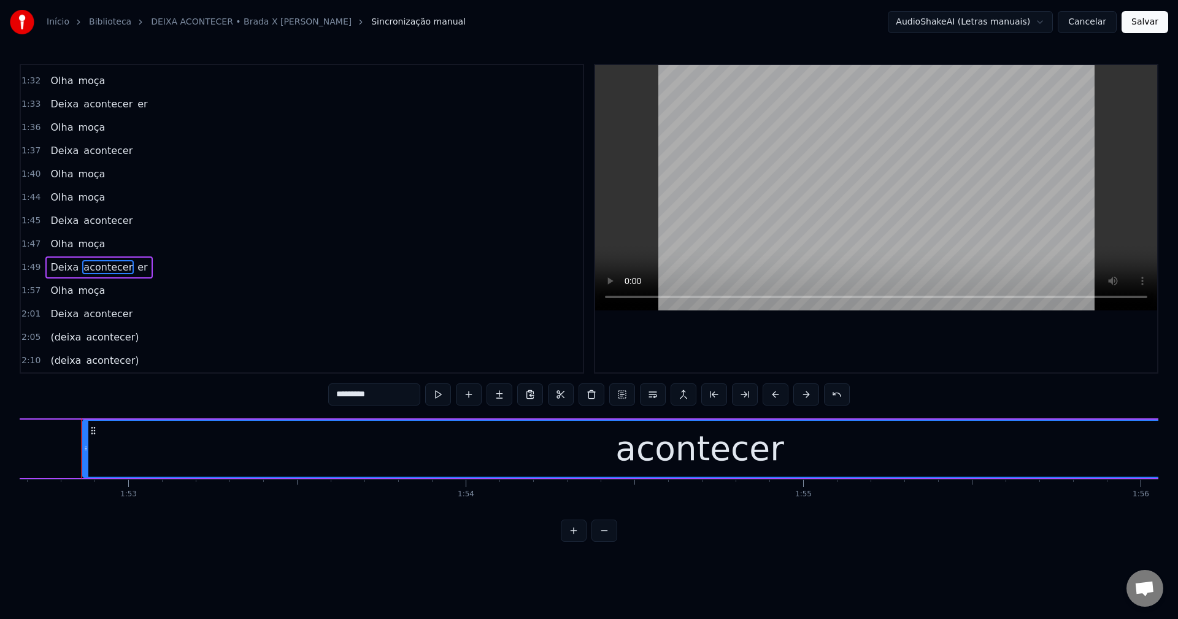
click at [496, 445] on div "acontecer" at bounding box center [699, 449] width 1233 height 56
drag, startPoint x: 389, startPoint y: 402, endPoint x: 284, endPoint y: 412, distance: 105.4
click at [284, 412] on div "0:08 Vamos ficar até de manhã 0:12 Vamos ficar até o sol raiar 0:16 Vamos ficar…" at bounding box center [589, 303] width 1139 height 478
click at [577, 400] on button at bounding box center [592, 395] width 26 height 22
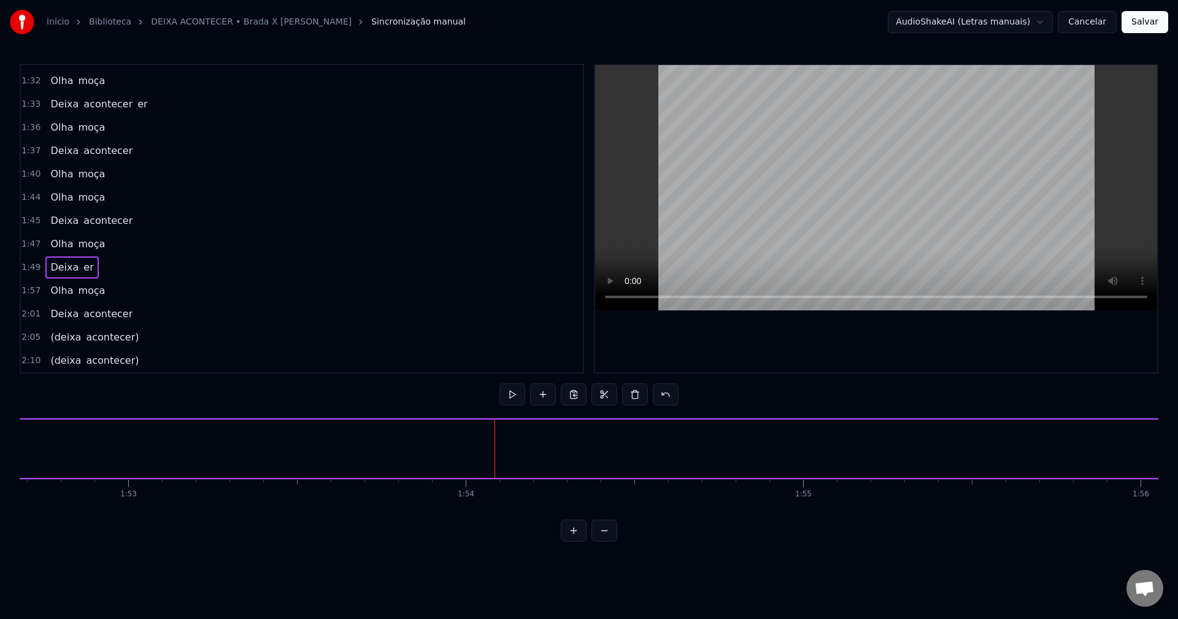
click at [66, 271] on span "Deixa" at bounding box center [64, 267] width 31 height 14
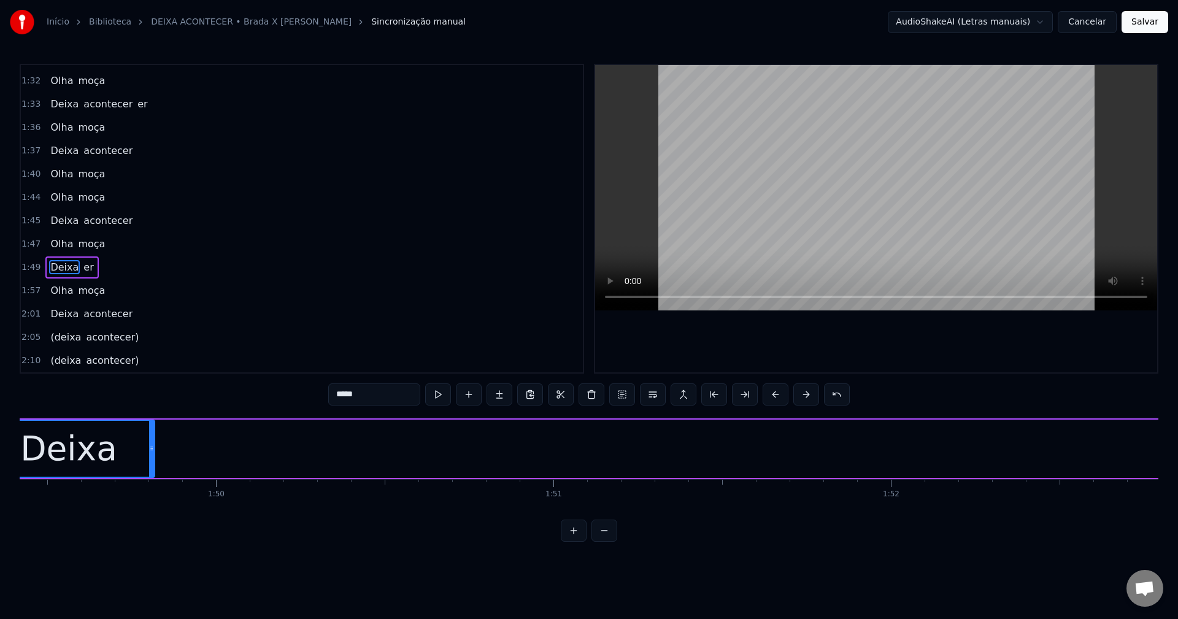
scroll to position [0, 36828]
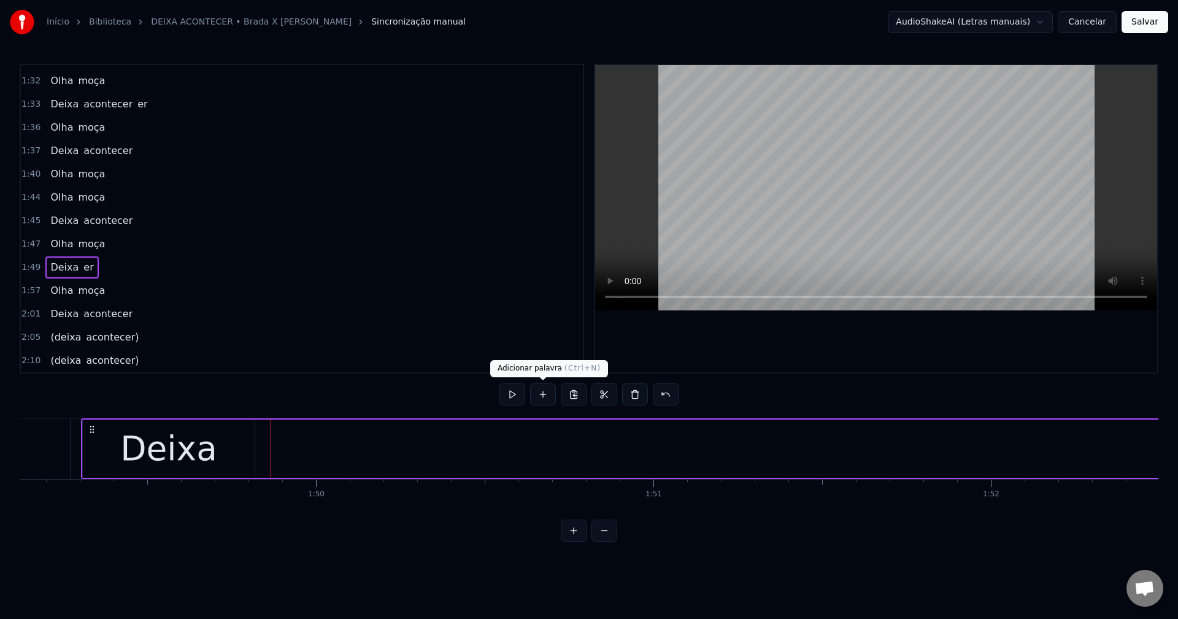
click at [544, 398] on button at bounding box center [543, 395] width 26 height 22
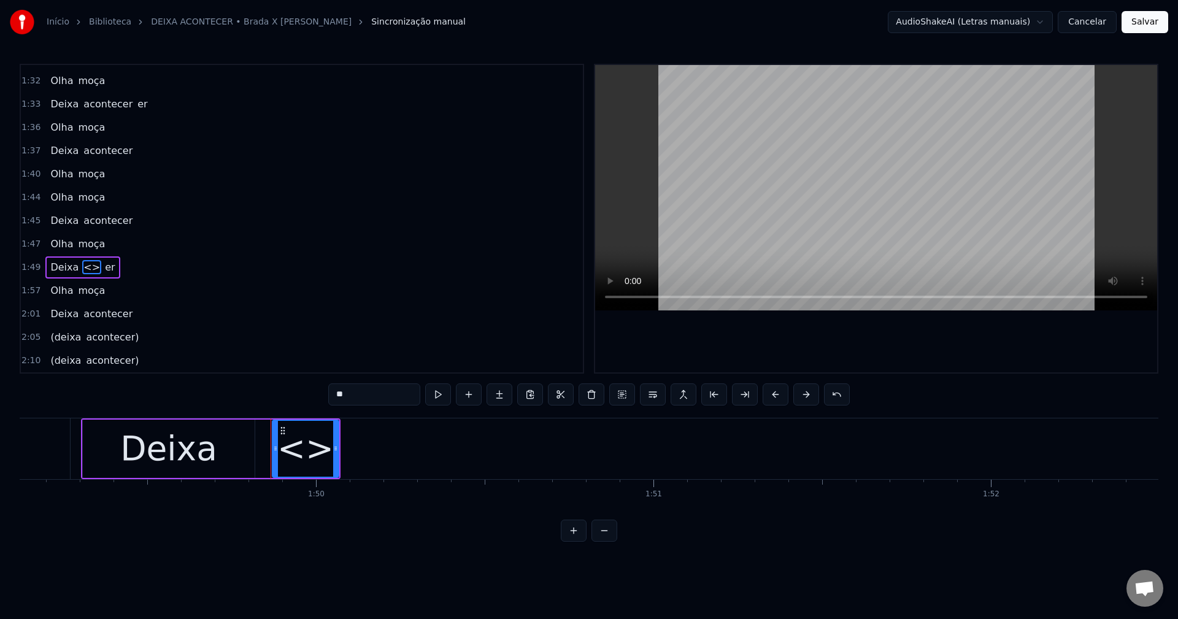
drag, startPoint x: 349, startPoint y: 392, endPoint x: 295, endPoint y: 404, distance: 54.6
click at [295, 404] on div "0:08 Vamos ficar até de manhã 0:12 Vamos ficar até o sol raiar 0:16 Vamos ficar…" at bounding box center [589, 303] width 1139 height 478
paste input "*******"
type input "*********"
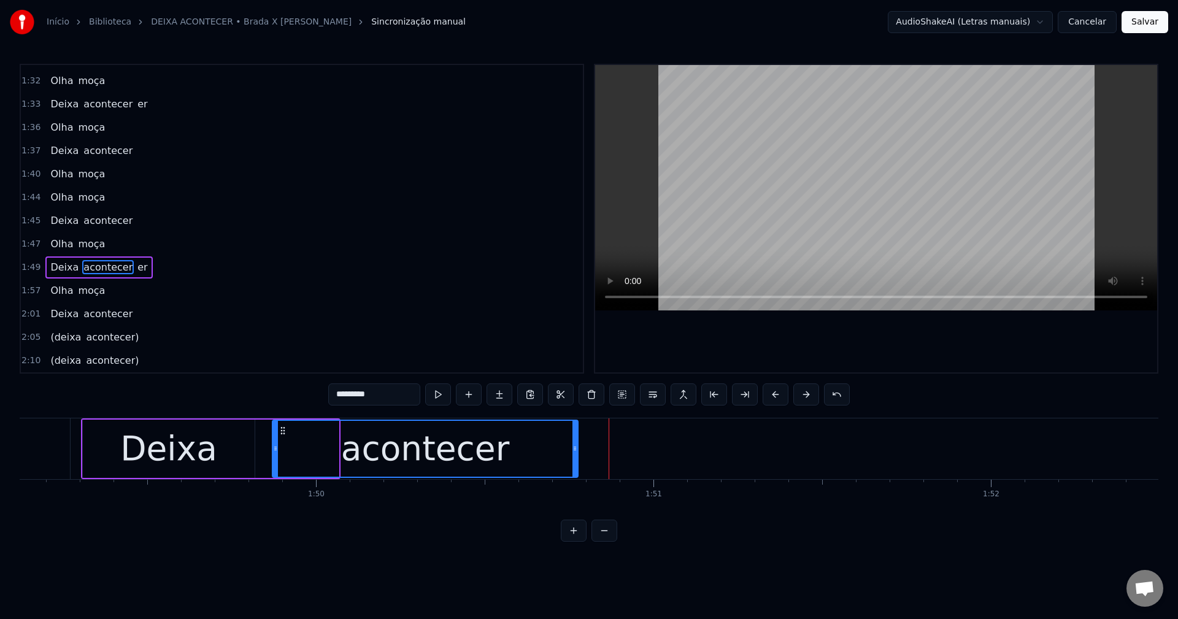
drag, startPoint x: 334, startPoint y: 448, endPoint x: 574, endPoint y: 426, distance: 240.3
click at [574, 426] on div at bounding box center [575, 449] width 5 height 56
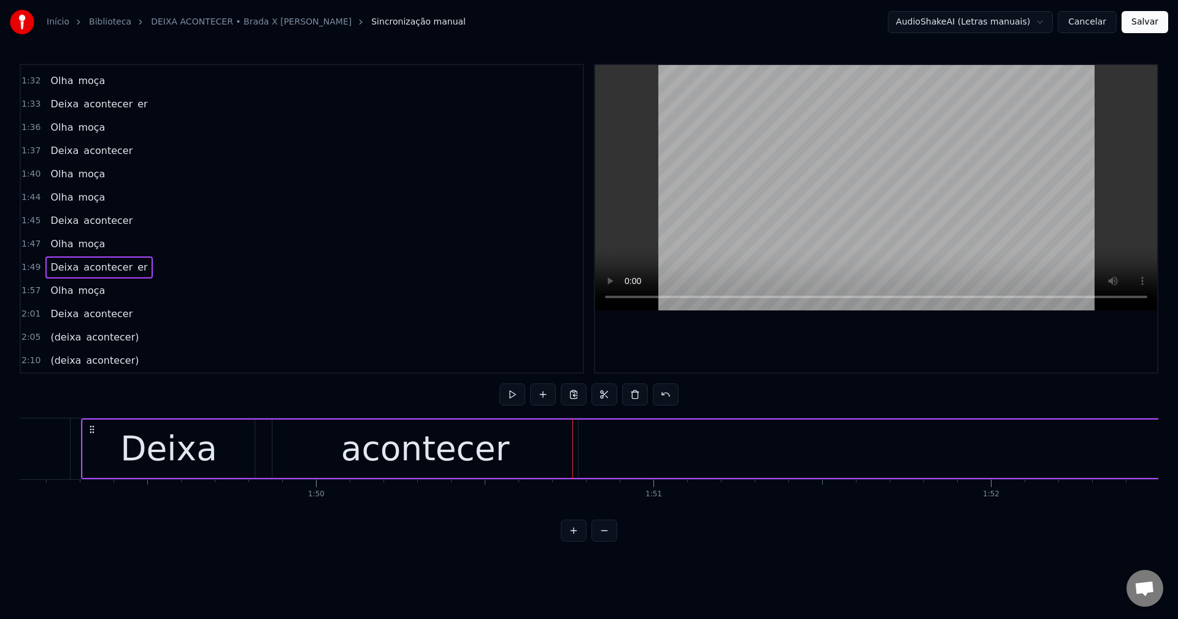
click at [136, 272] on span "er" at bounding box center [142, 267] width 12 height 14
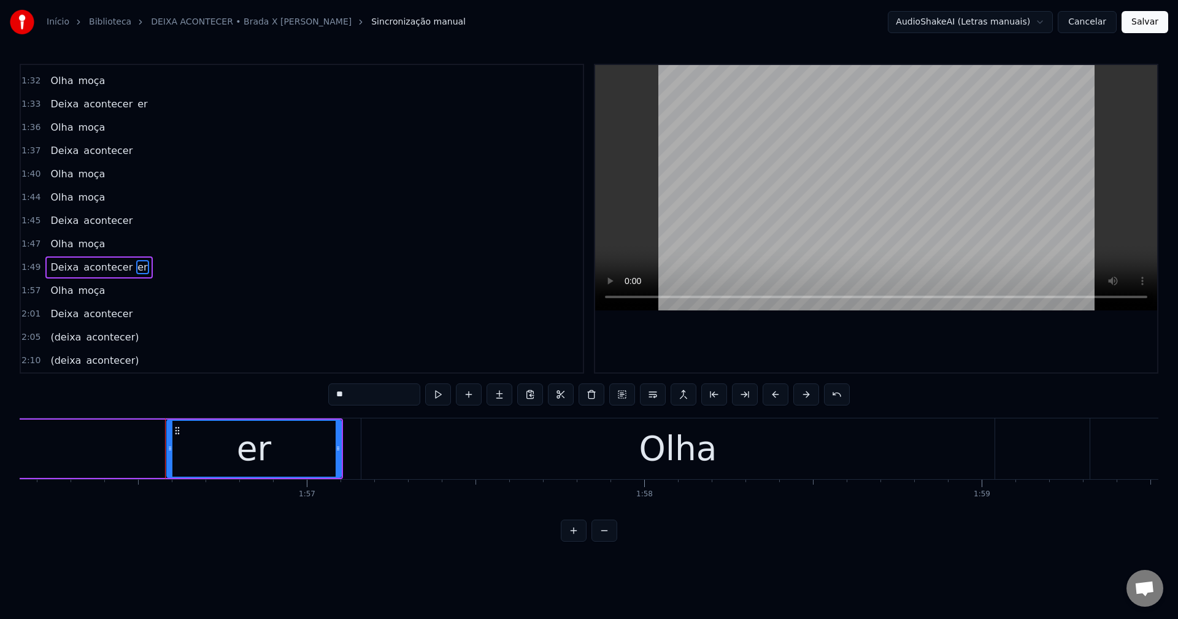
scroll to position [0, 39283]
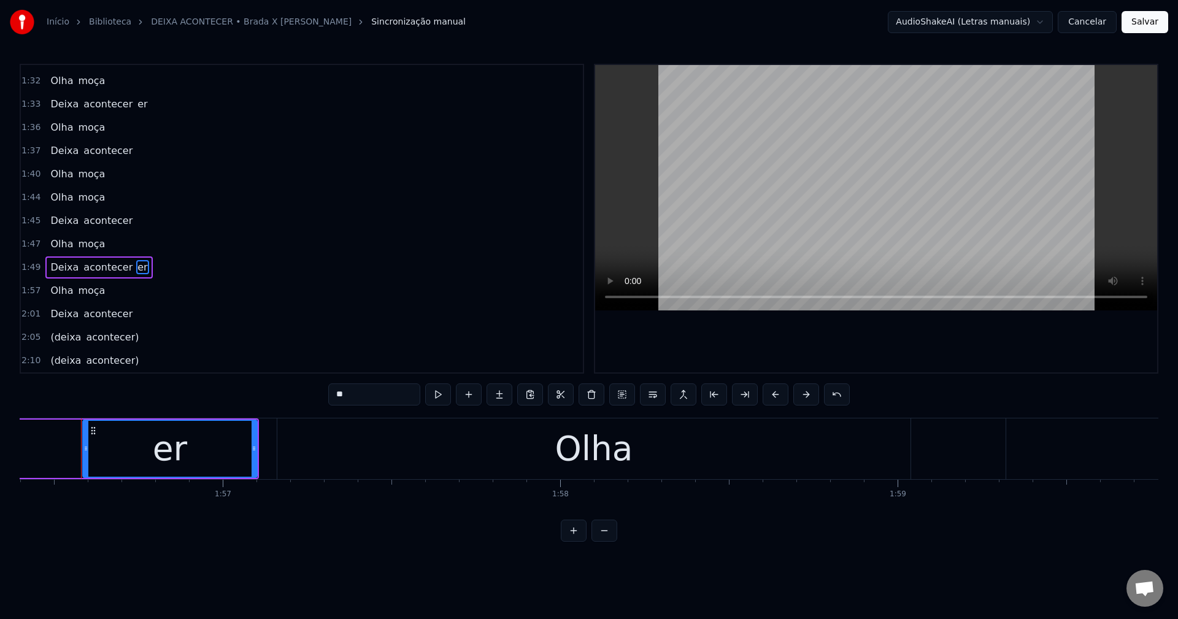
drag, startPoint x: 377, startPoint y: 396, endPoint x: 326, endPoint y: 403, distance: 51.3
click at [326, 403] on div "0:08 Vamos ficar até de manhã 0:12 Vamos ficar até o sol raiar 0:16 Vamos ficar…" at bounding box center [589, 303] width 1139 height 478
click at [148, 461] on div "er" at bounding box center [169, 449] width 173 height 56
click at [577, 398] on button at bounding box center [592, 395] width 26 height 22
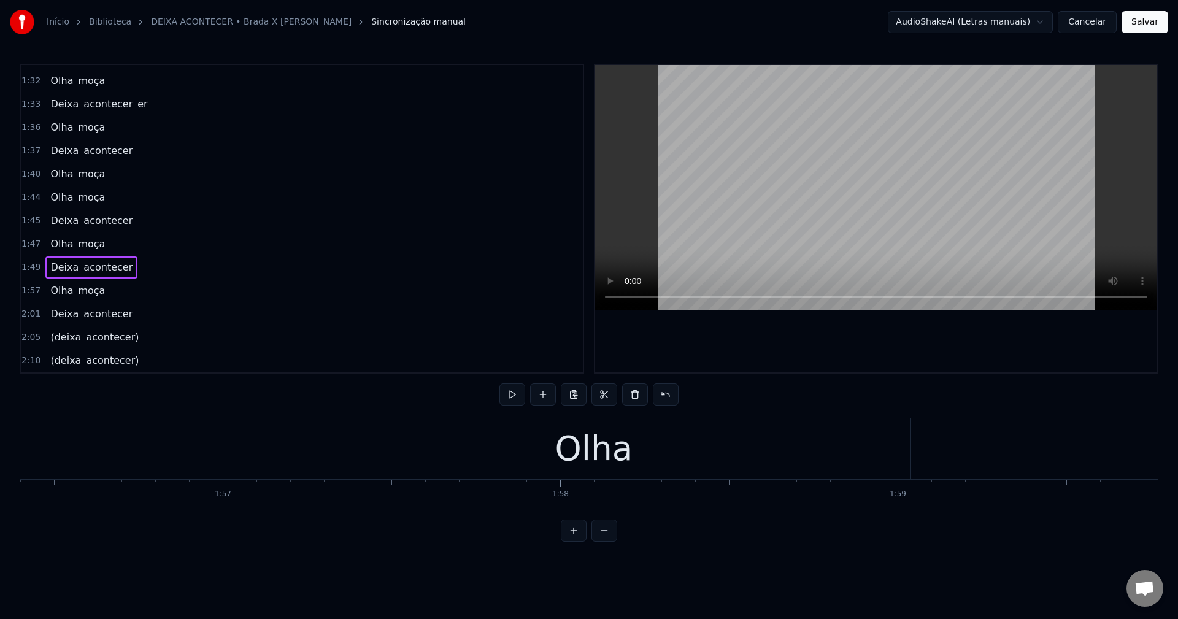
click at [87, 266] on span "acontecer" at bounding box center [108, 267] width 52 height 14
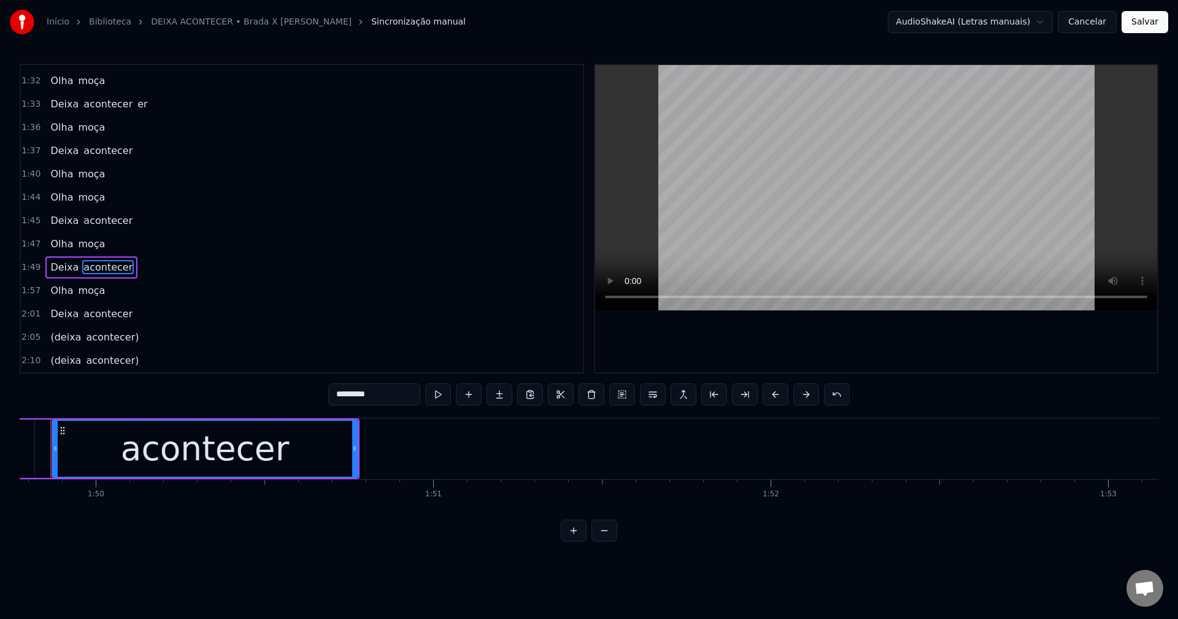
scroll to position [0, 37017]
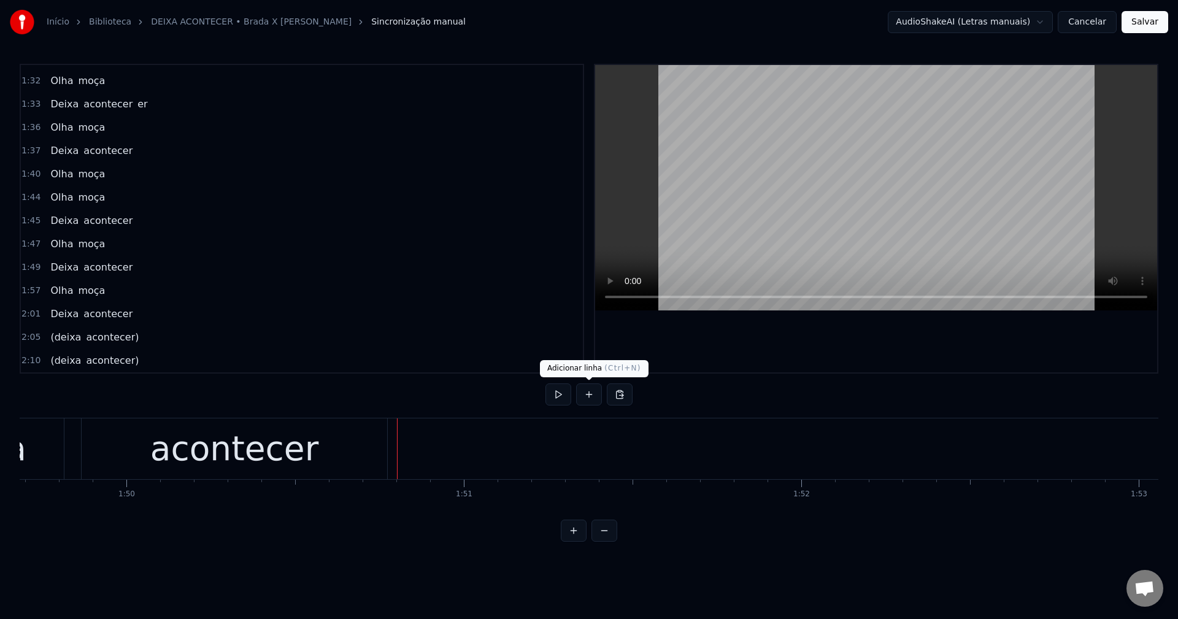
click at [577, 398] on button at bounding box center [589, 395] width 26 height 22
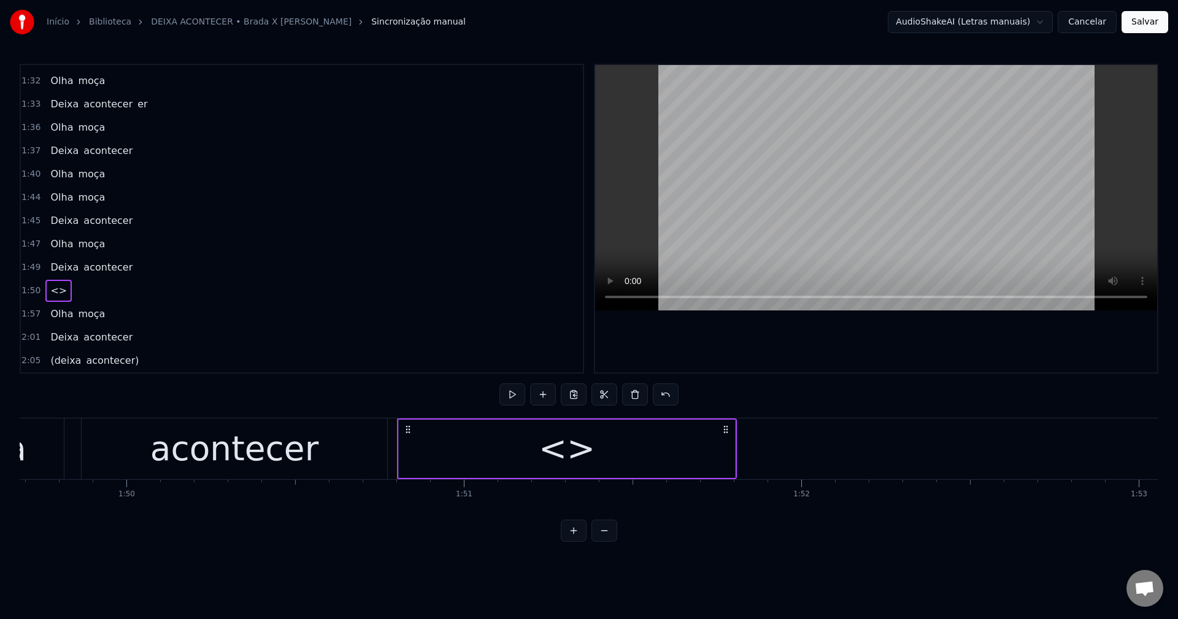
drag, startPoint x: 523, startPoint y: 444, endPoint x: 485, endPoint y: 425, distance: 43.4
click at [523, 445] on div "<>" at bounding box center [567, 449] width 336 height 58
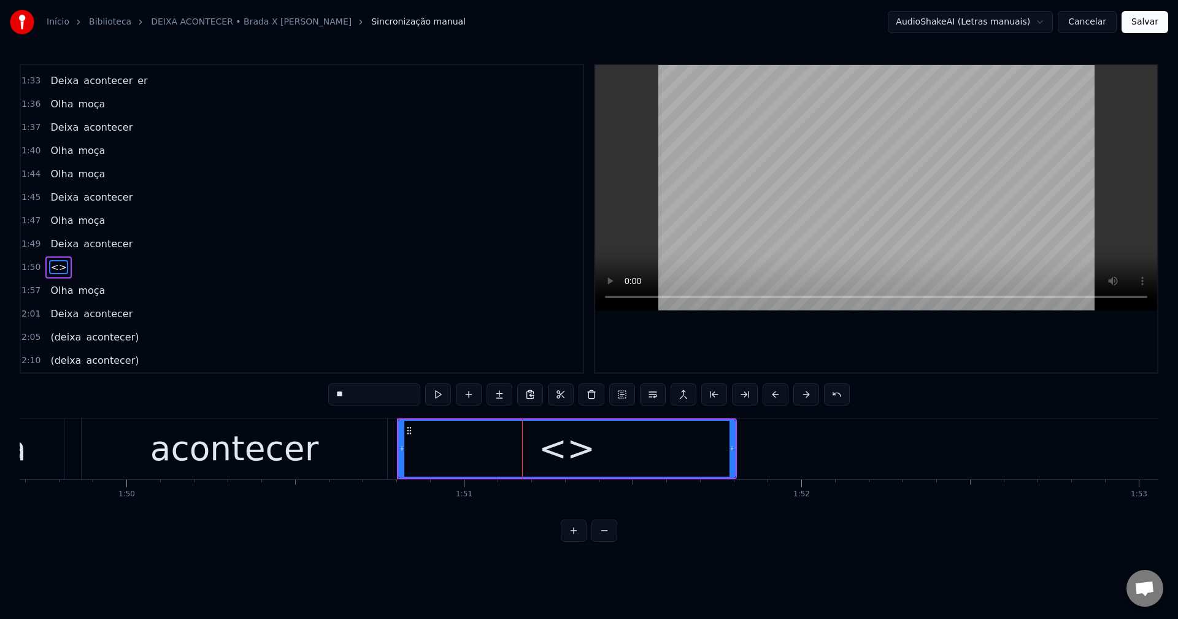
drag, startPoint x: 348, startPoint y: 391, endPoint x: 239, endPoint y: 389, distance: 108.6
click at [239, 389] on div "0:08 Vamos ficar até de manhã 0:12 Vamos ficar até o sol raiar 0:16 Vamos ficar…" at bounding box center [589, 303] width 1139 height 478
paste input "text"
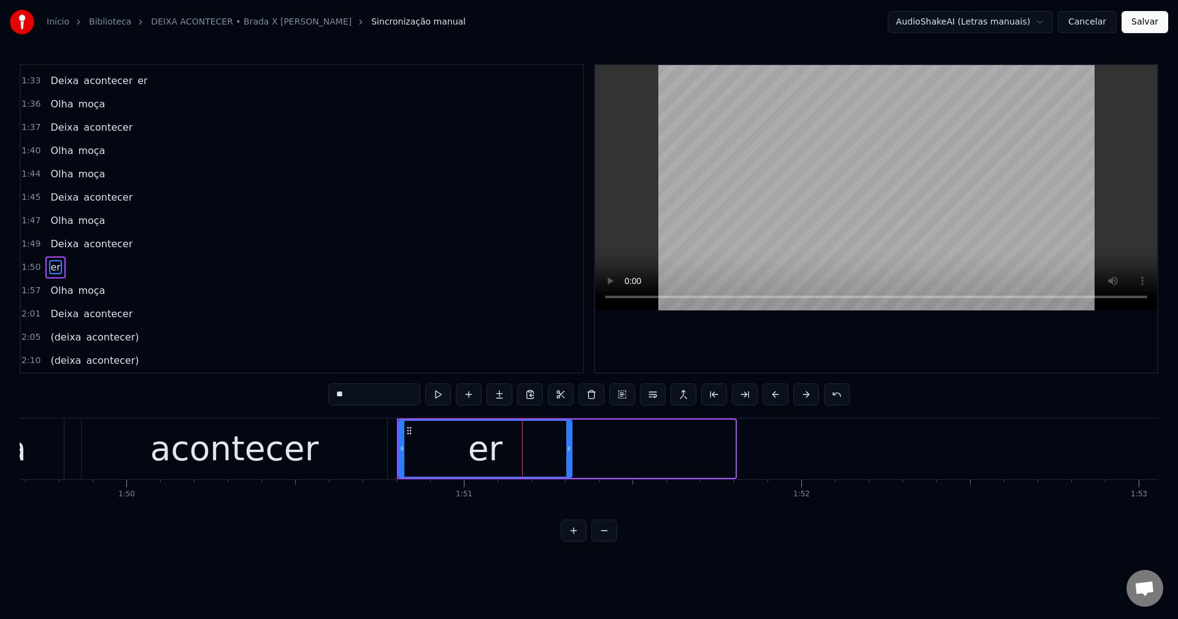
drag, startPoint x: 731, startPoint y: 447, endPoint x: 568, endPoint y: 459, distance: 163.6
click at [568, 459] on div at bounding box center [568, 449] width 5 height 56
click at [115, 245] on span "acontecer" at bounding box center [108, 244] width 52 height 14
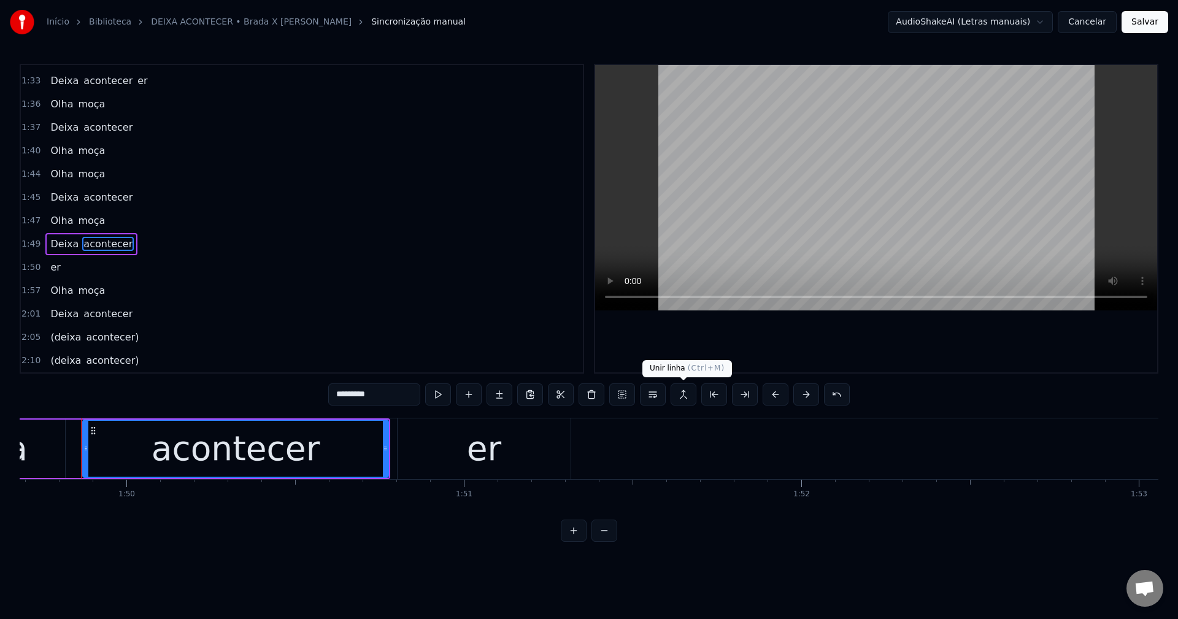
click at [577, 396] on button at bounding box center [684, 395] width 26 height 22
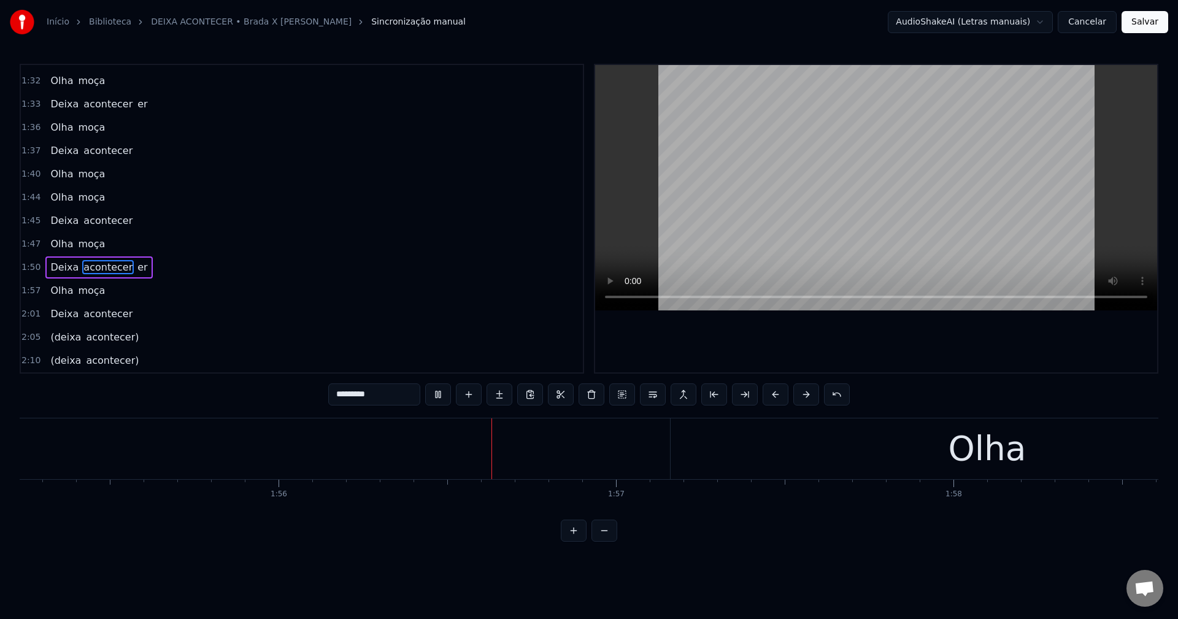
scroll to position [0, 39140]
click at [577, 442] on div "Olha" at bounding box center [736, 448] width 633 height 61
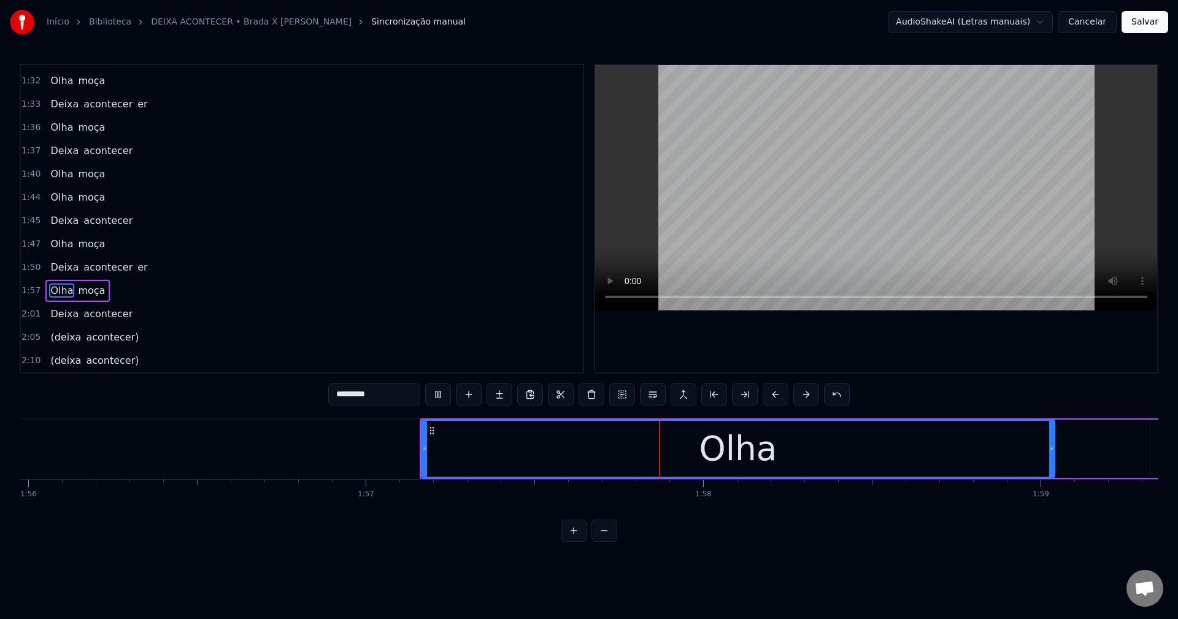
type input "****"
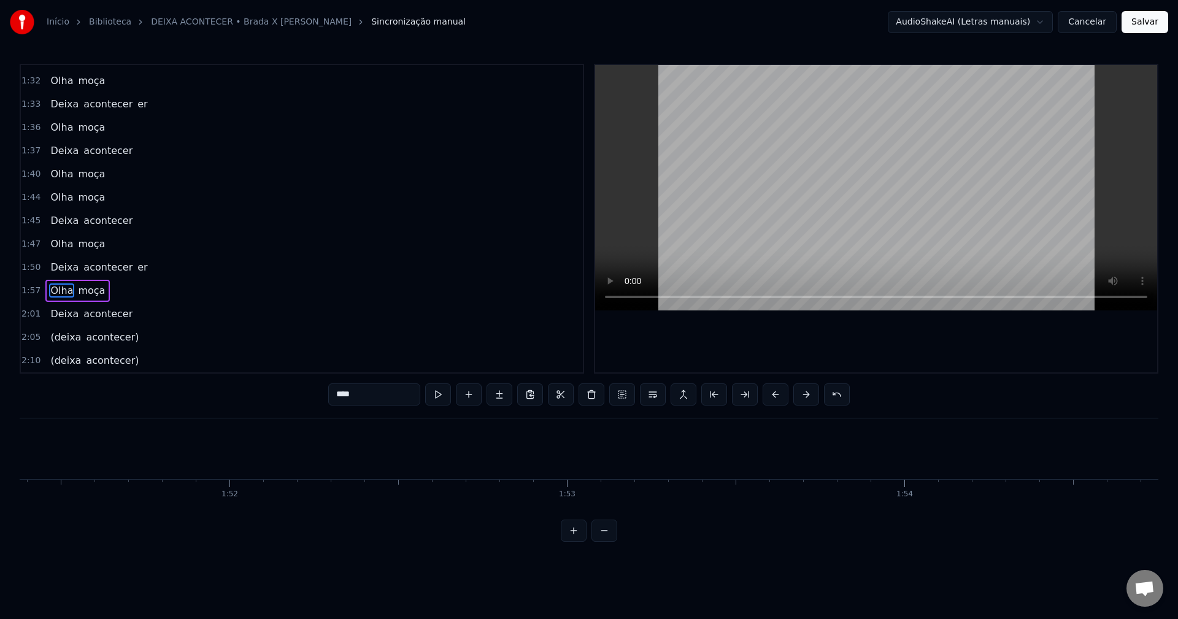
scroll to position [0, 37618]
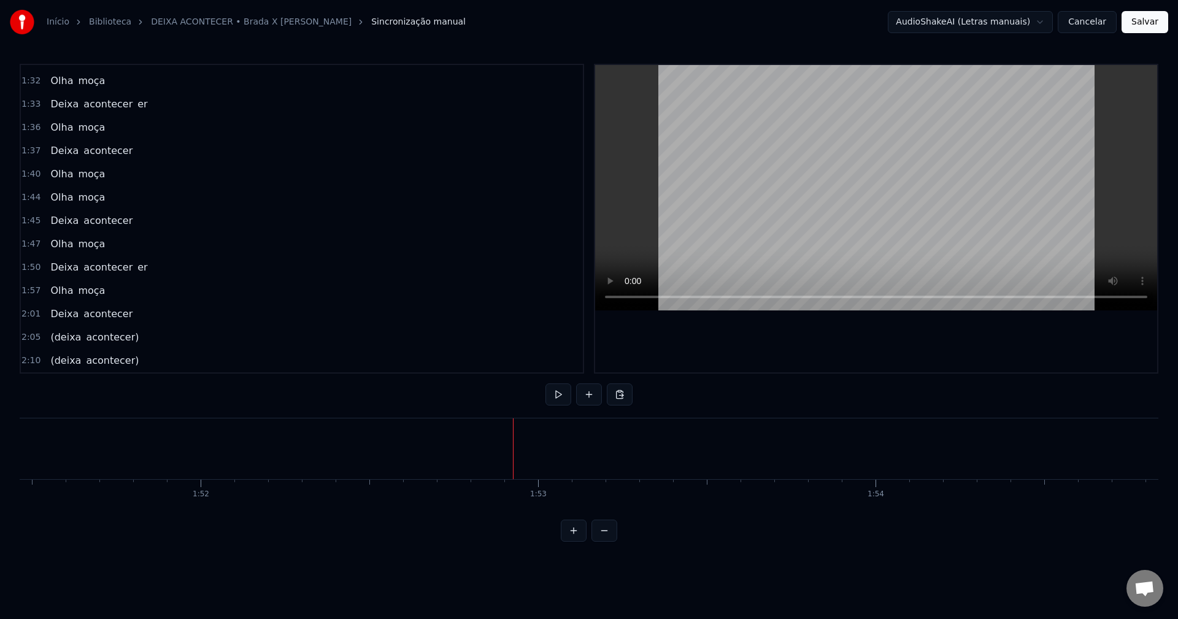
click at [136, 272] on span "er" at bounding box center [142, 267] width 12 height 15
click at [136, 263] on span "er" at bounding box center [142, 267] width 12 height 14
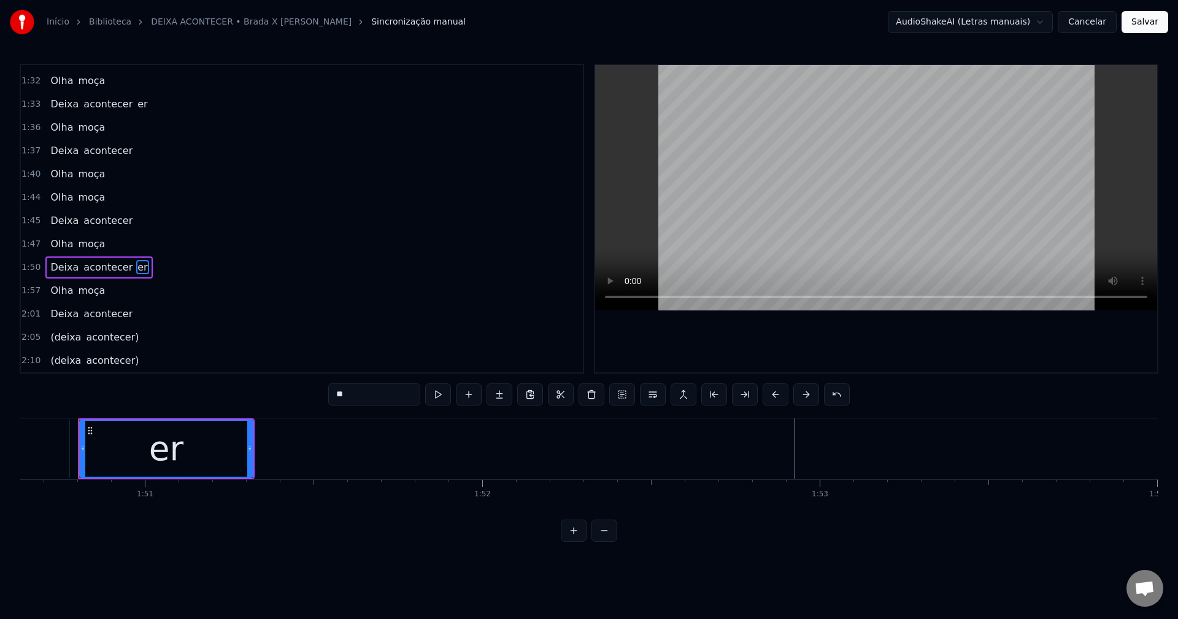
scroll to position [0, 37333]
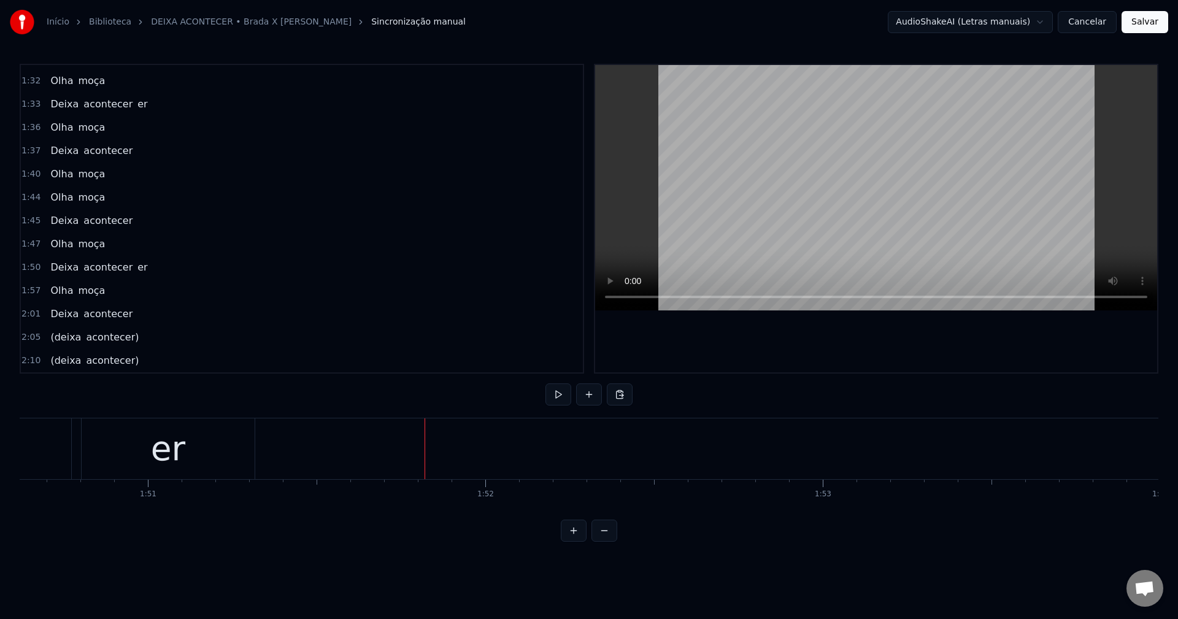
click at [64, 296] on span "Olha" at bounding box center [61, 290] width 25 height 14
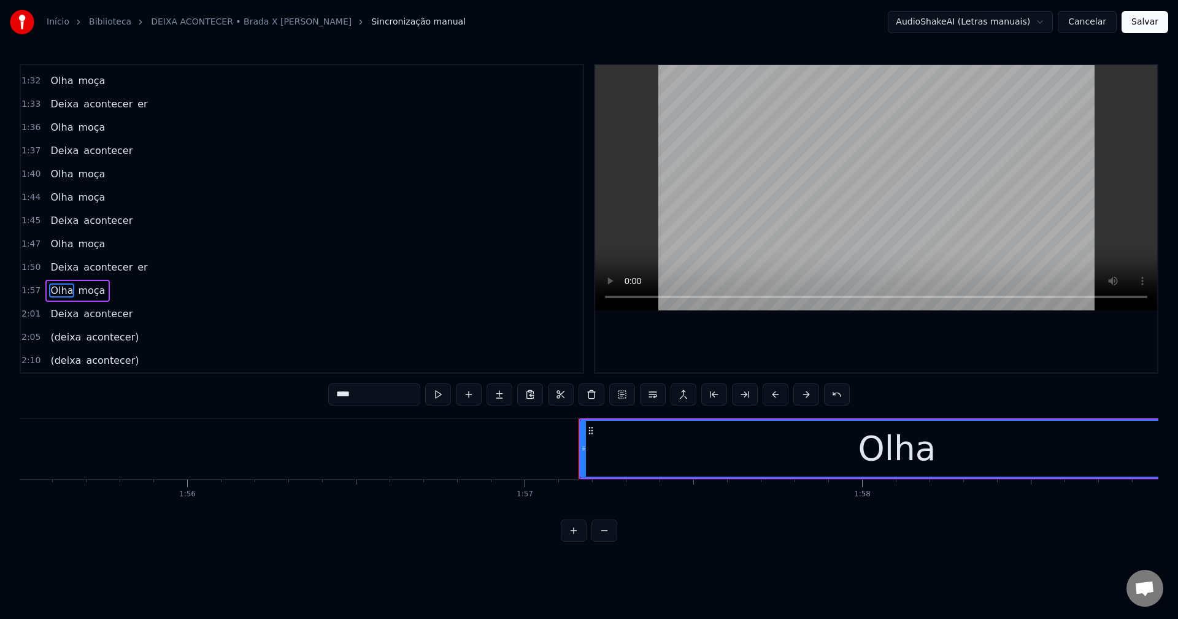
scroll to position [0, 39479]
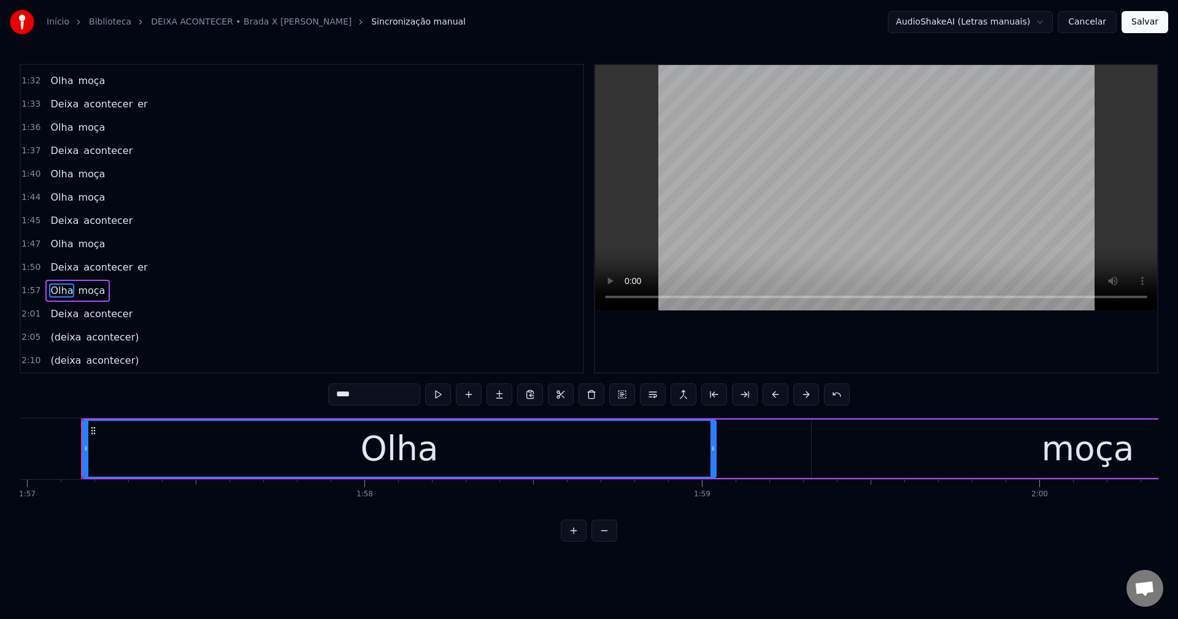
click at [382, 455] on div "Olha" at bounding box center [399, 448] width 78 height 51
drag, startPoint x: 363, startPoint y: 389, endPoint x: 264, endPoint y: 414, distance: 101.4
click at [264, 414] on div "0:08 Vamos ficar até de manhã 0:12 Vamos ficar até o sol raiar 0:16 Vamos ficar…" at bounding box center [589, 303] width 1139 height 478
click at [577, 447] on div "Olha" at bounding box center [399, 449] width 632 height 56
click at [577, 401] on button at bounding box center [592, 395] width 26 height 22
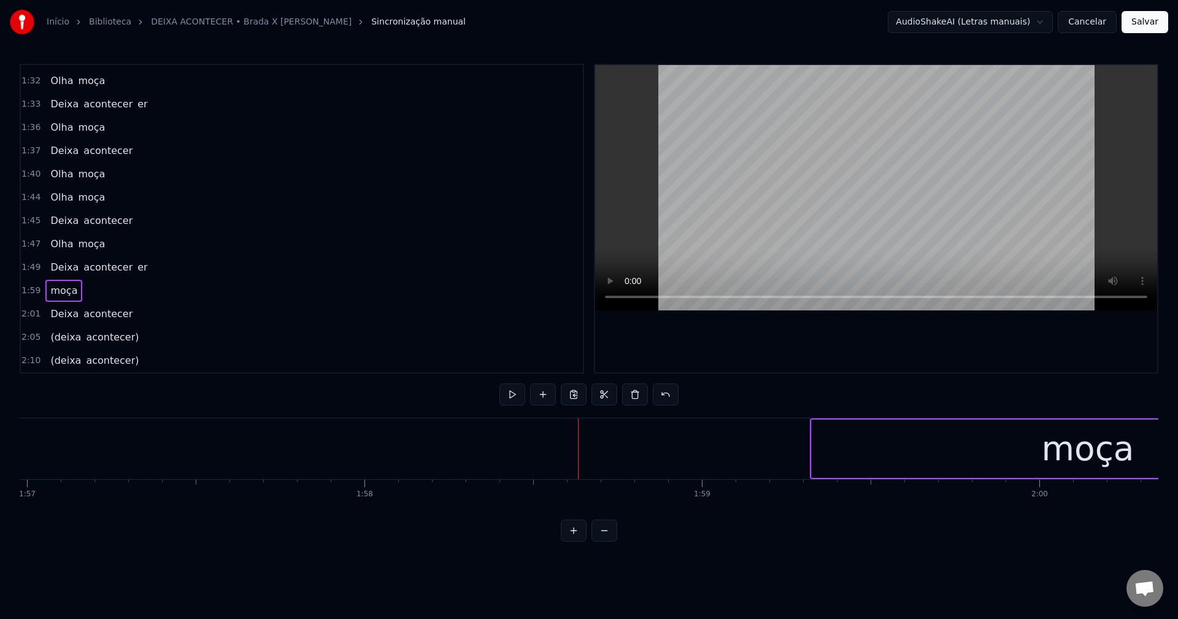
click at [136, 265] on span "er" at bounding box center [142, 267] width 12 height 14
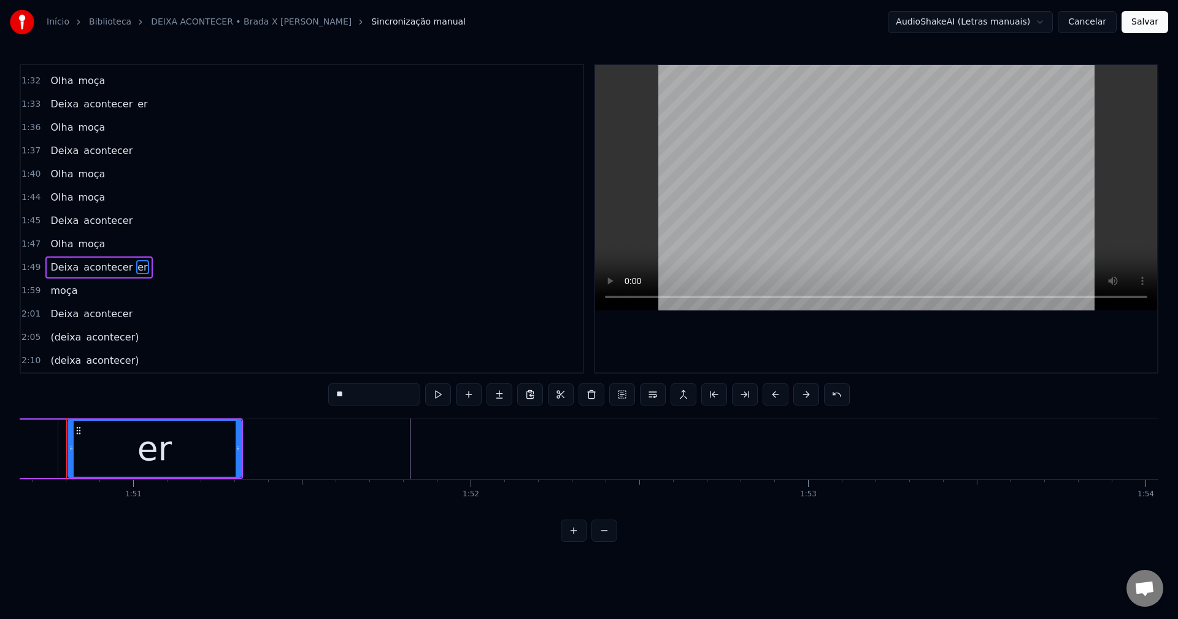
scroll to position [0, 37333]
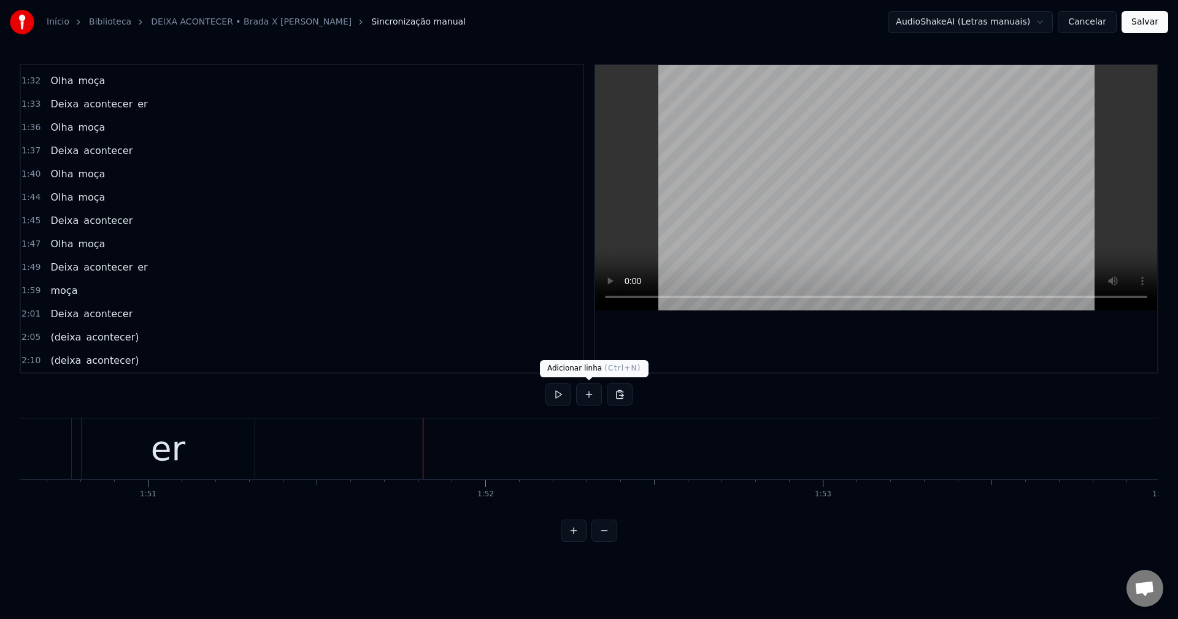
click at [577, 393] on button at bounding box center [589, 395] width 26 height 22
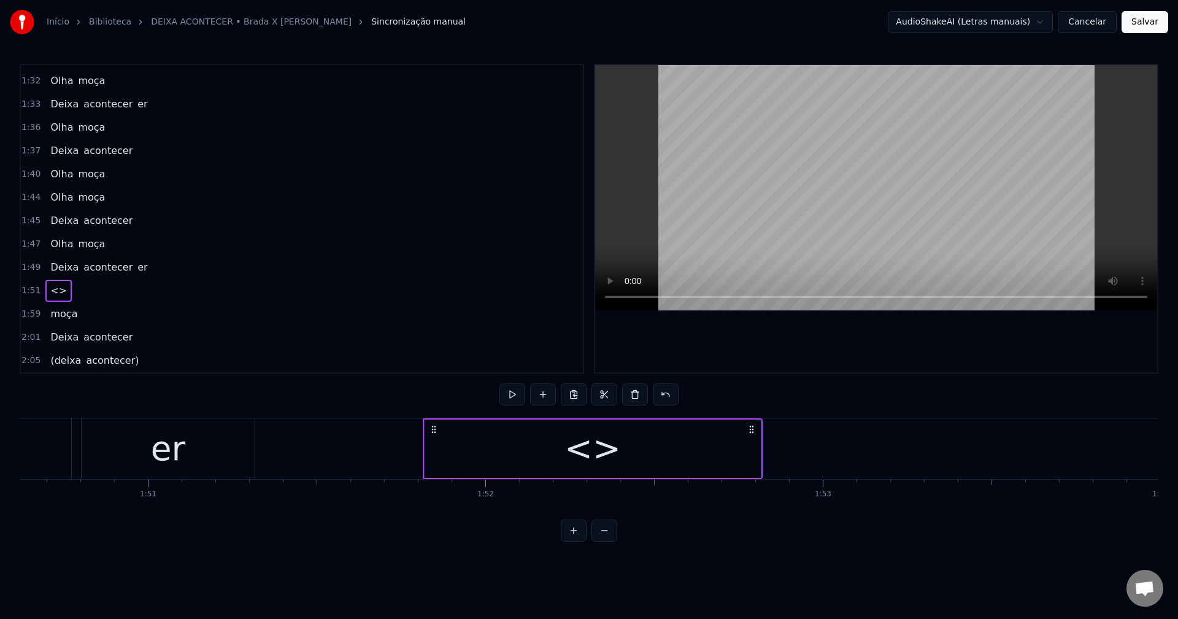
scroll to position [695, 0]
click at [577, 453] on div "<>" at bounding box center [593, 449] width 336 height 58
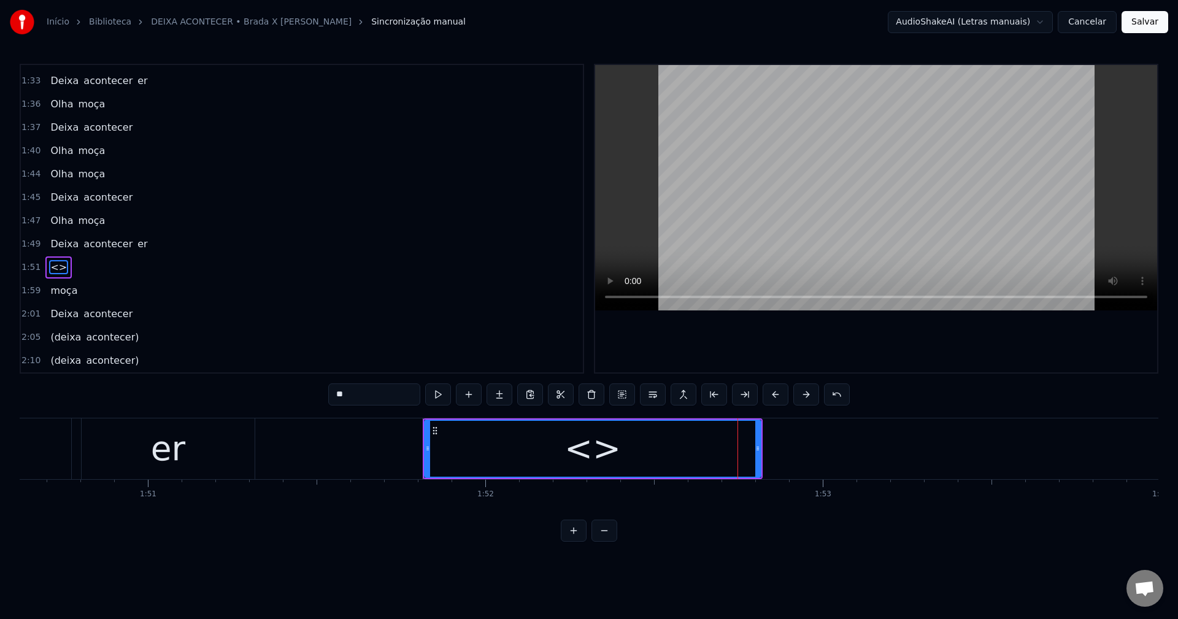
drag, startPoint x: 359, startPoint y: 390, endPoint x: 286, endPoint y: 396, distance: 73.3
click at [286, 396] on div "0:08 Vamos ficar até de manhã 0:12 Vamos ficar até o sol raiar 0:16 Vamos ficar…" at bounding box center [589, 303] width 1139 height 478
paste input "**"
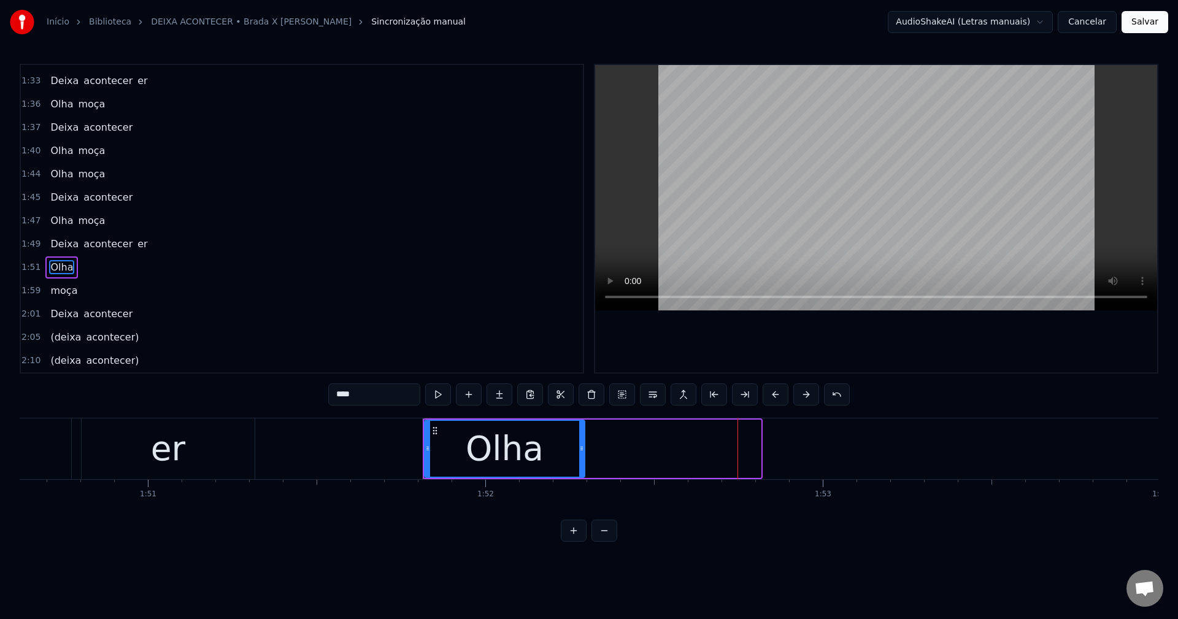
drag, startPoint x: 759, startPoint y: 446, endPoint x: 583, endPoint y: 477, distance: 178.9
click at [577, 477] on div "Olha" at bounding box center [504, 449] width 161 height 58
click at [50, 291] on span "moça" at bounding box center [63, 290] width 29 height 14
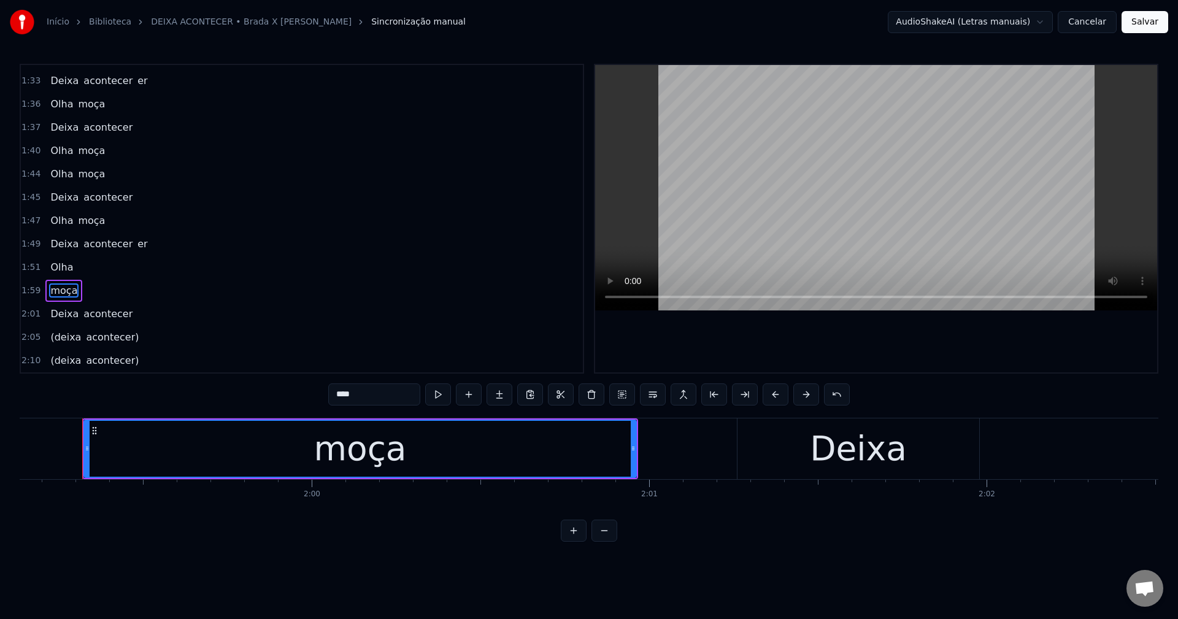
scroll to position [0, 40208]
click at [283, 441] on div "moça" at bounding box center [358, 449] width 551 height 56
drag, startPoint x: 380, startPoint y: 390, endPoint x: 279, endPoint y: 399, distance: 101.7
click at [279, 399] on div "0:08 Vamos ficar até de manhã 0:12 Vamos ficar até o sol raiar 0:16 Vamos ficar…" at bounding box center [589, 303] width 1139 height 478
click at [66, 264] on span "Olha" at bounding box center [61, 267] width 25 height 14
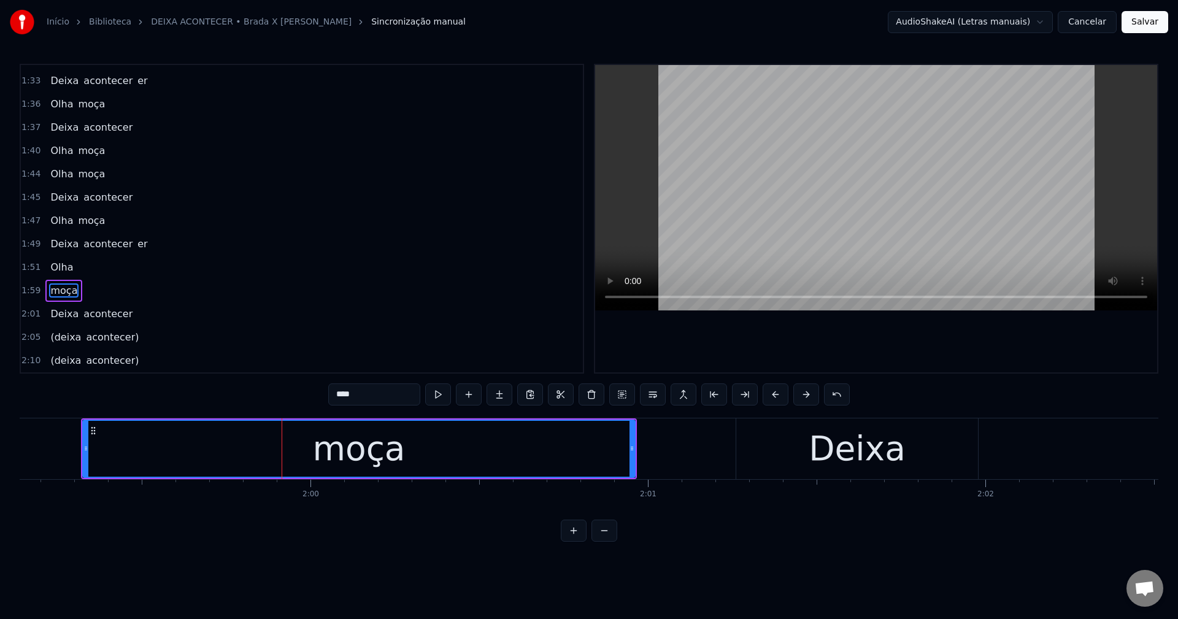
type input "****"
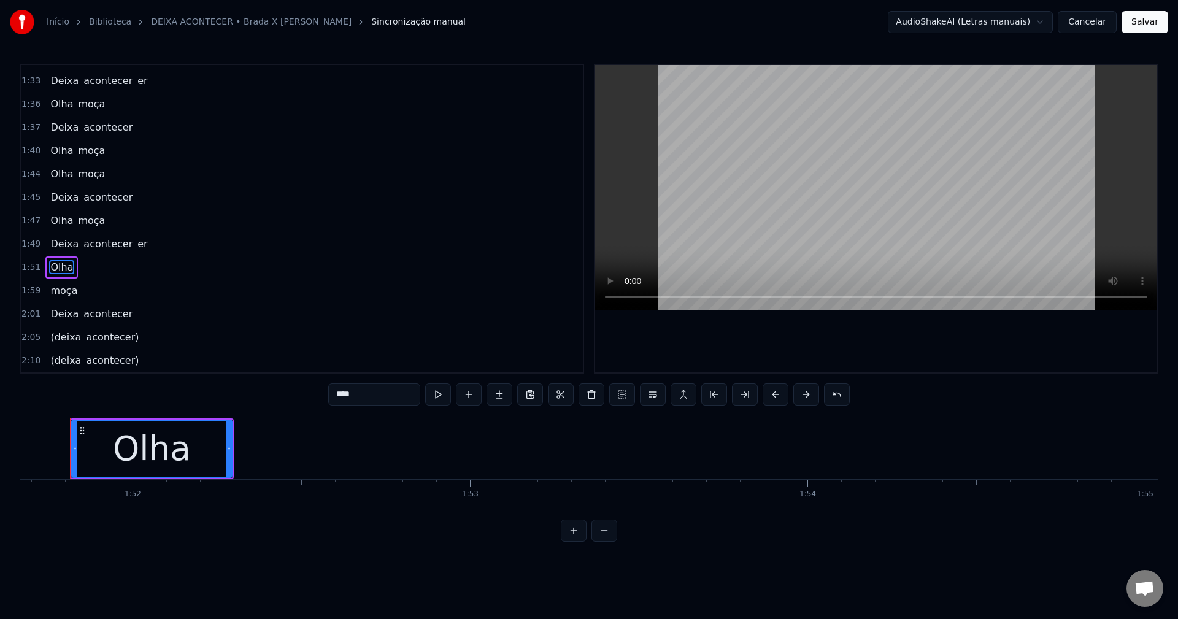
scroll to position [0, 37675]
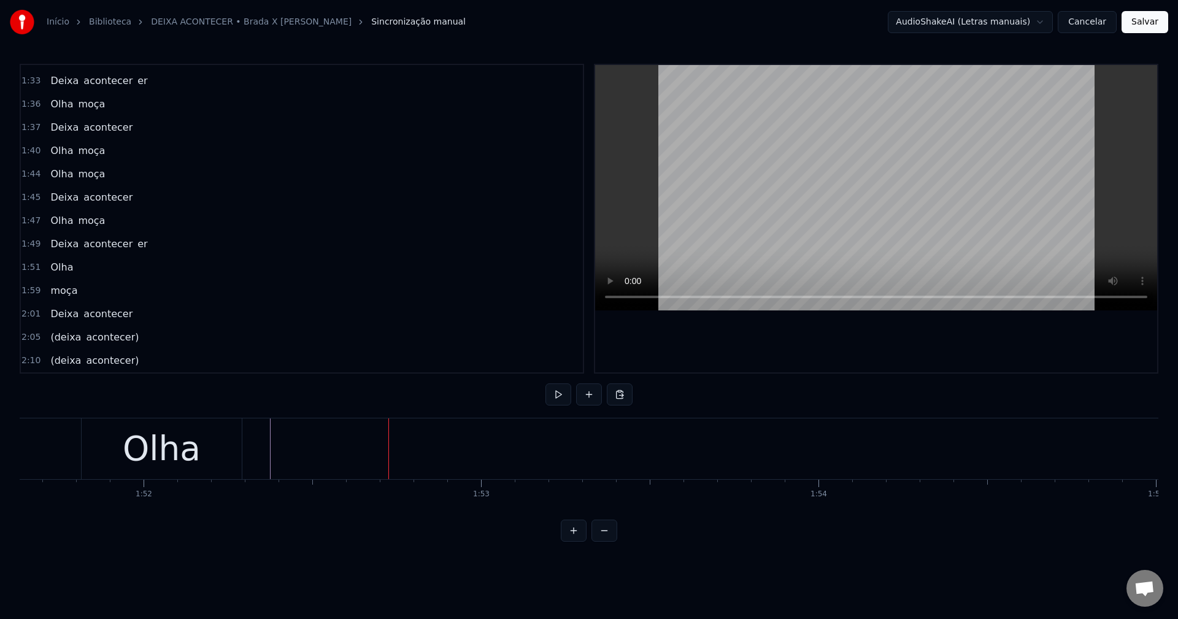
click at [577, 393] on button at bounding box center [589, 395] width 26 height 22
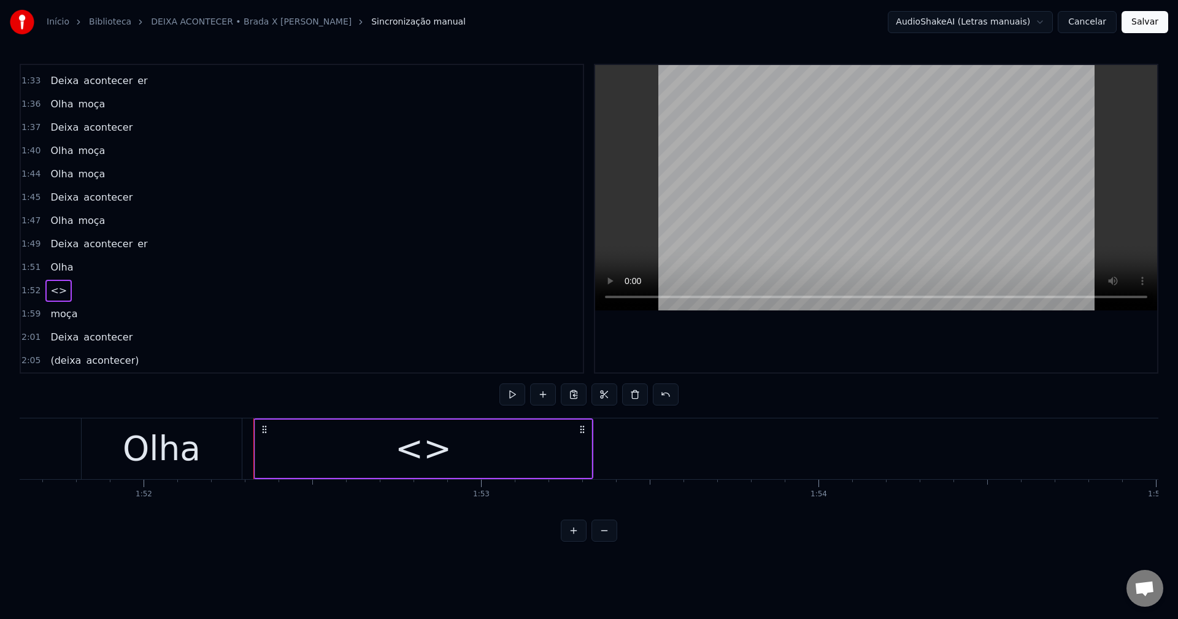
click at [342, 437] on div "<>" at bounding box center [423, 449] width 336 height 58
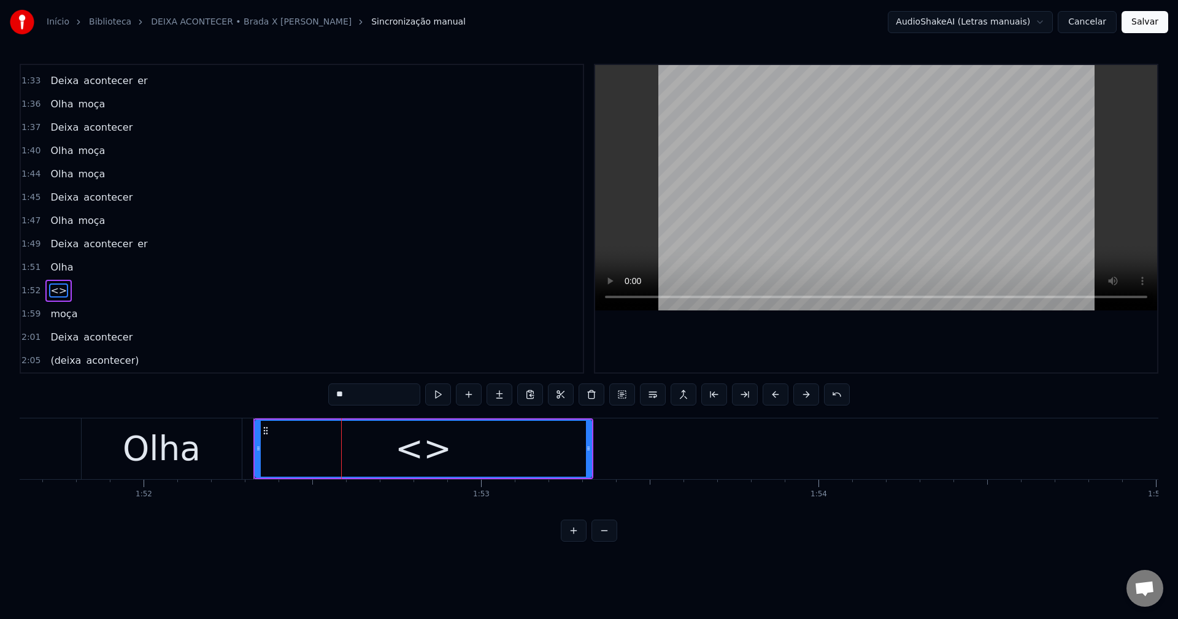
scroll to position [719, 0]
drag, startPoint x: 364, startPoint y: 392, endPoint x: 231, endPoint y: 385, distance: 133.3
click at [227, 385] on div "0:08 Vamos ficar até de manhã 0:12 Vamos ficar até o sol raiar 0:16 Vamos ficar…" at bounding box center [589, 303] width 1139 height 478
paste input "**"
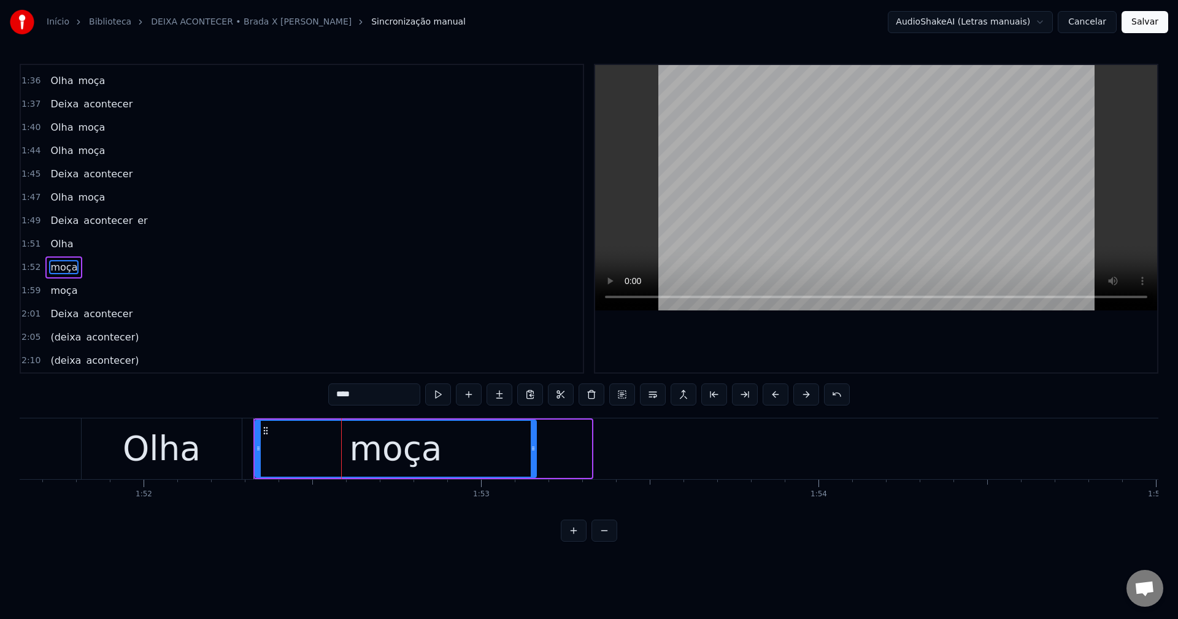
drag, startPoint x: 589, startPoint y: 446, endPoint x: 534, endPoint y: 436, distance: 56.2
click at [534, 436] on div at bounding box center [533, 449] width 5 height 56
type input "****"
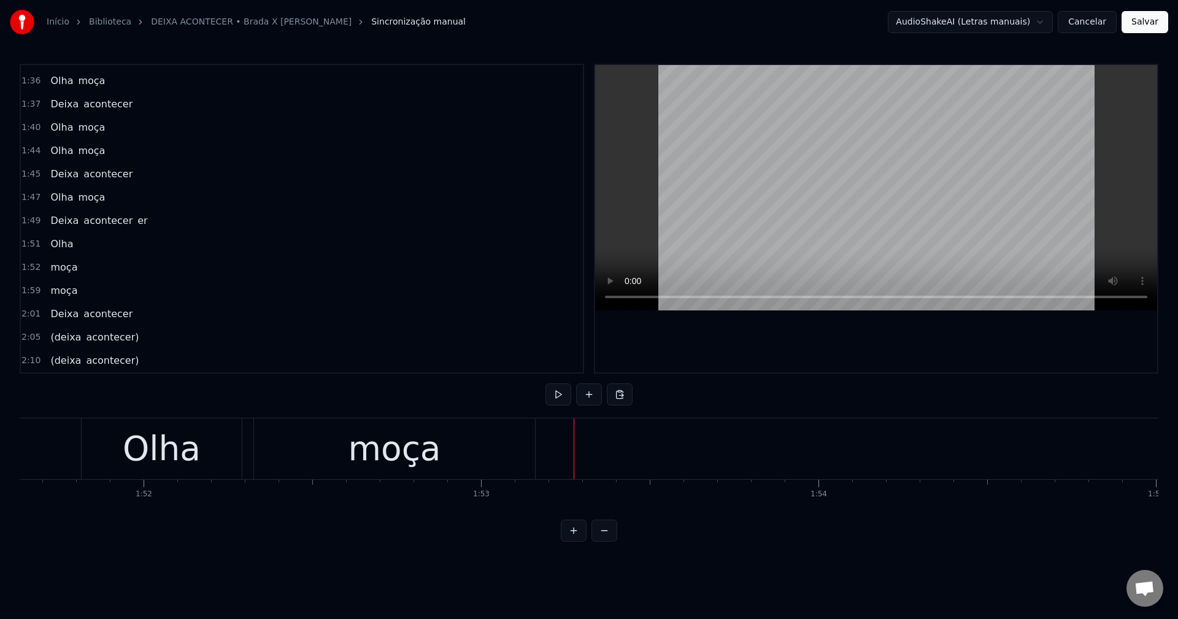
click at [56, 289] on span "moça" at bounding box center [63, 290] width 29 height 14
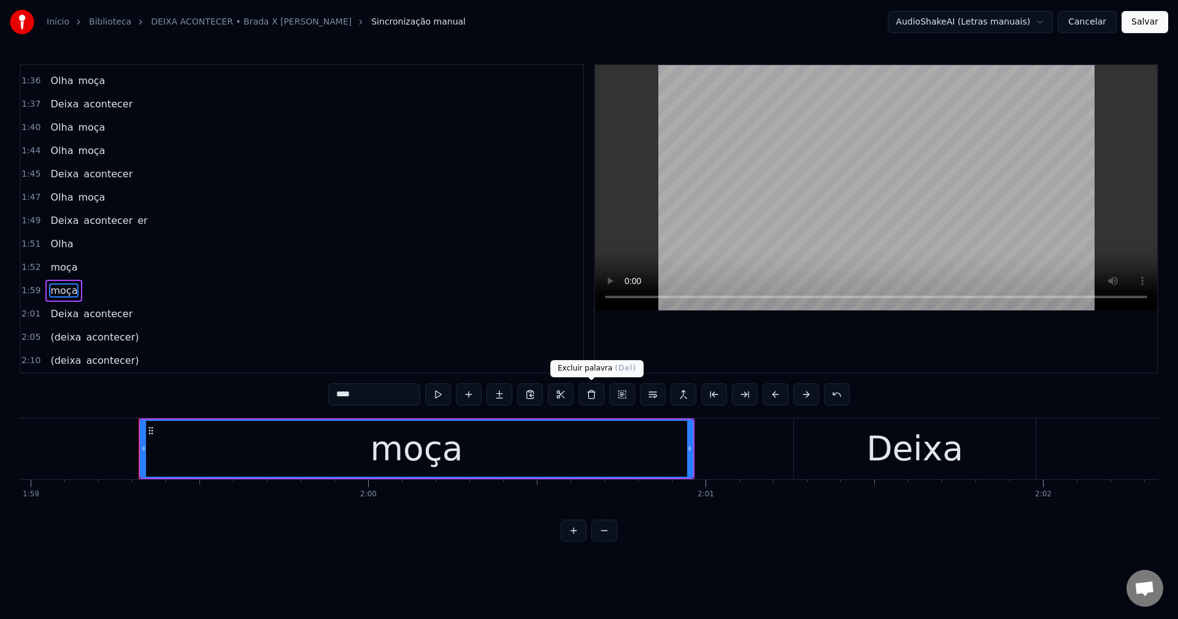
scroll to position [0, 40208]
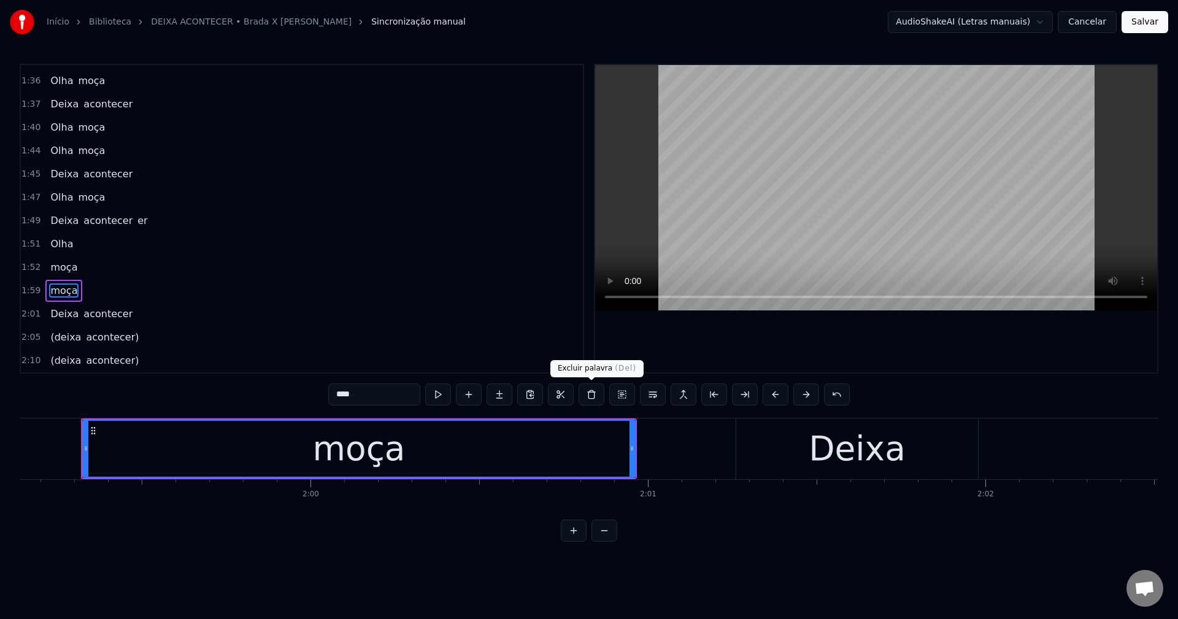
click at [577, 399] on button at bounding box center [592, 395] width 26 height 22
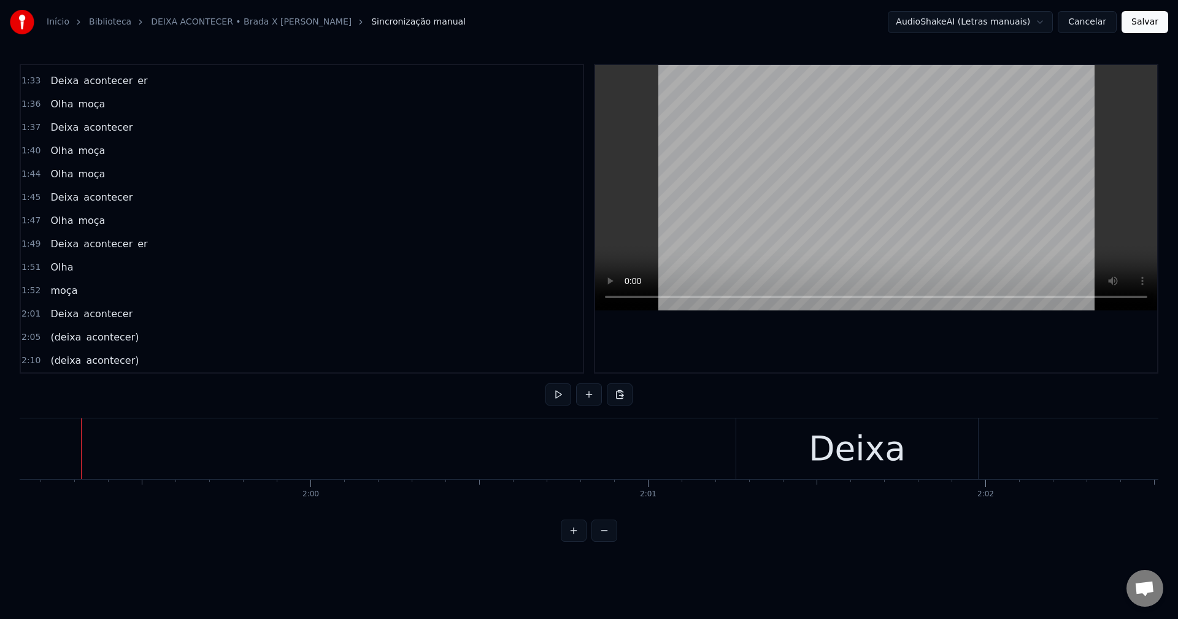
scroll to position [695, 0]
click at [63, 266] on span "Olha" at bounding box center [61, 267] width 25 height 14
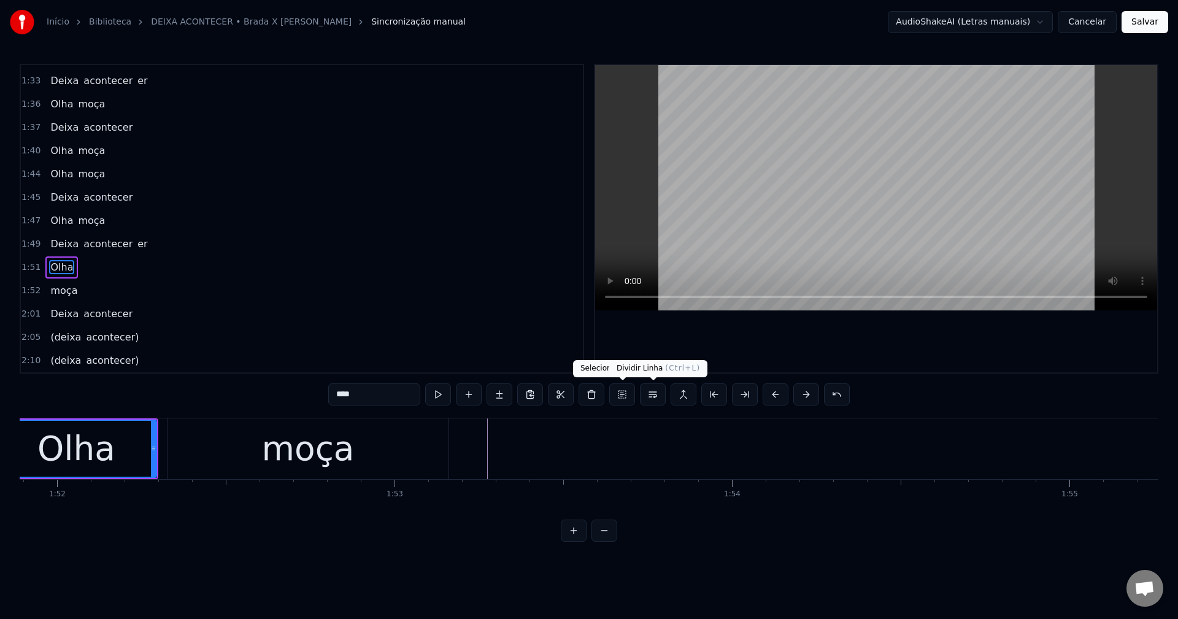
scroll to position [0, 37675]
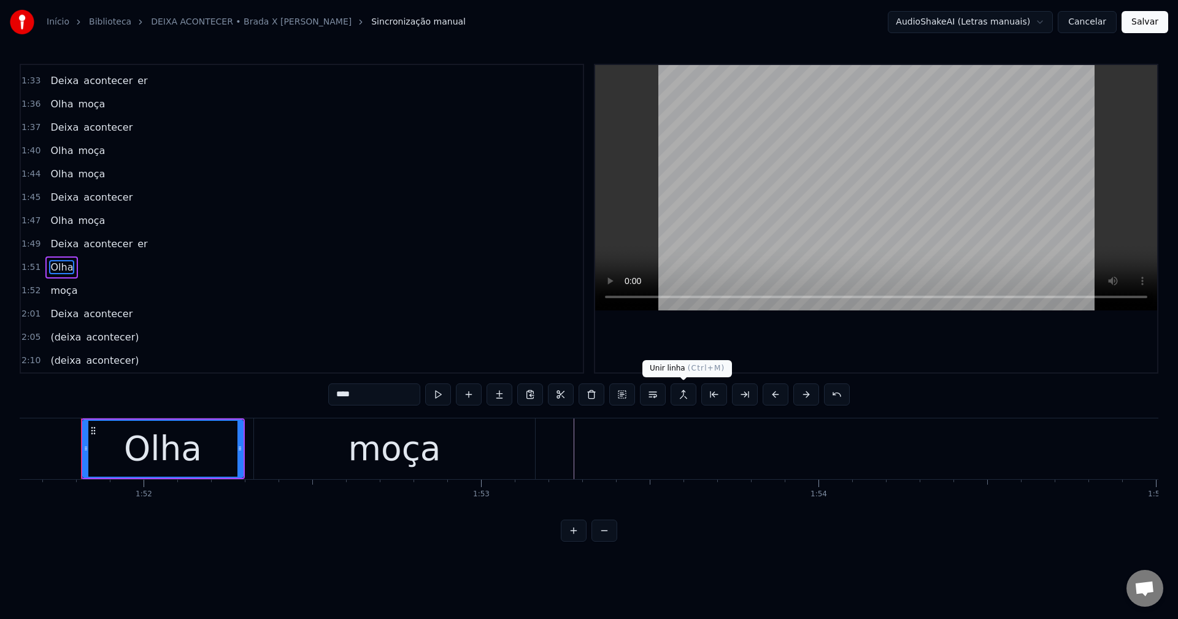
click at [577, 394] on button at bounding box center [684, 395] width 26 height 22
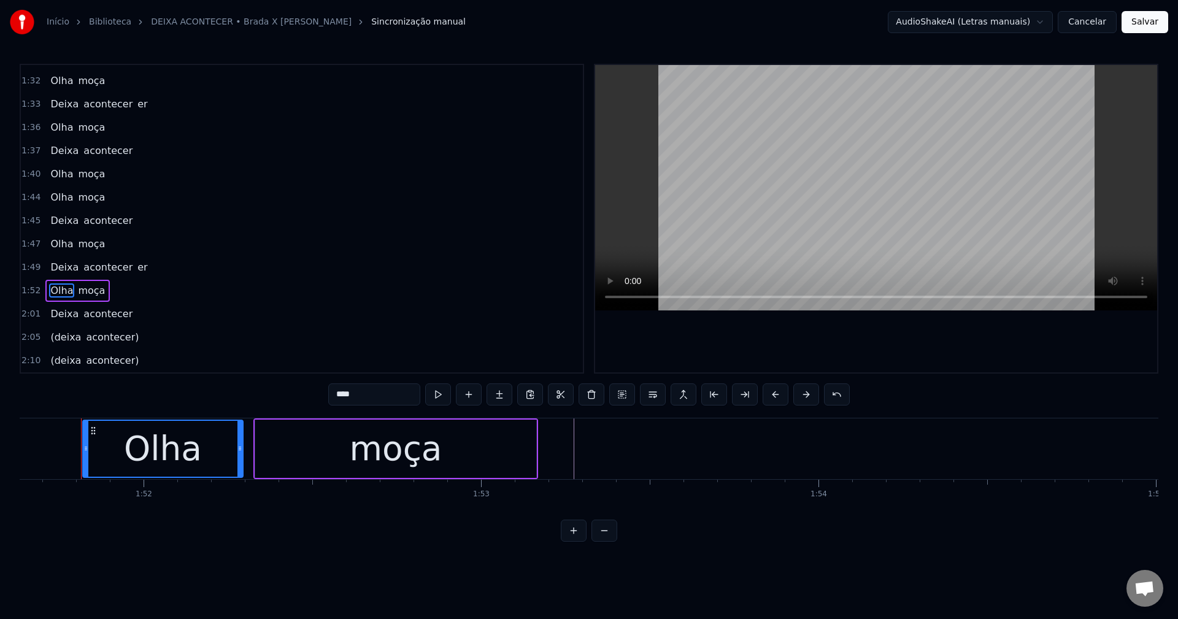
scroll to position [672, 0]
click at [53, 320] on span "Deixa" at bounding box center [64, 314] width 31 height 14
type input "*****"
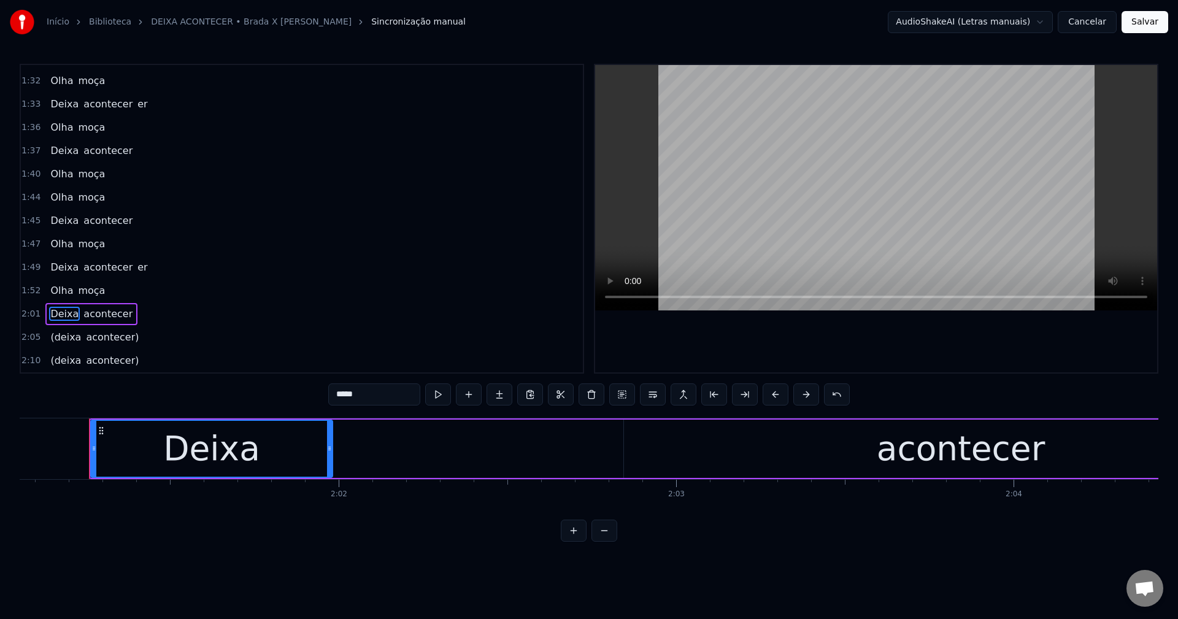
scroll to position [0, 40863]
click at [213, 439] on div "Deixa" at bounding box center [203, 448] width 97 height 51
drag, startPoint x: 391, startPoint y: 403, endPoint x: 303, endPoint y: 384, distance: 90.4
click at [303, 384] on div "0:08 Vamos ficar até de manhã 0:12 Vamos ficar até o sol raiar 0:16 Vamos ficar…" at bounding box center [589, 303] width 1139 height 478
click at [237, 463] on div "Deixa" at bounding box center [203, 448] width 97 height 51
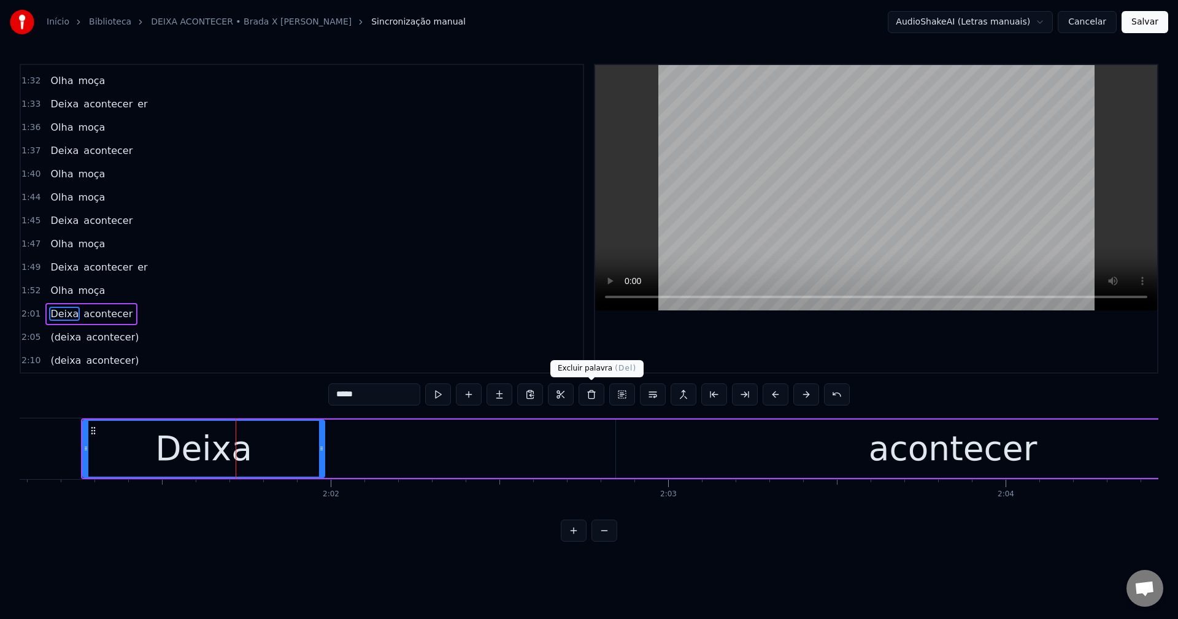
click at [577, 393] on button at bounding box center [592, 395] width 26 height 22
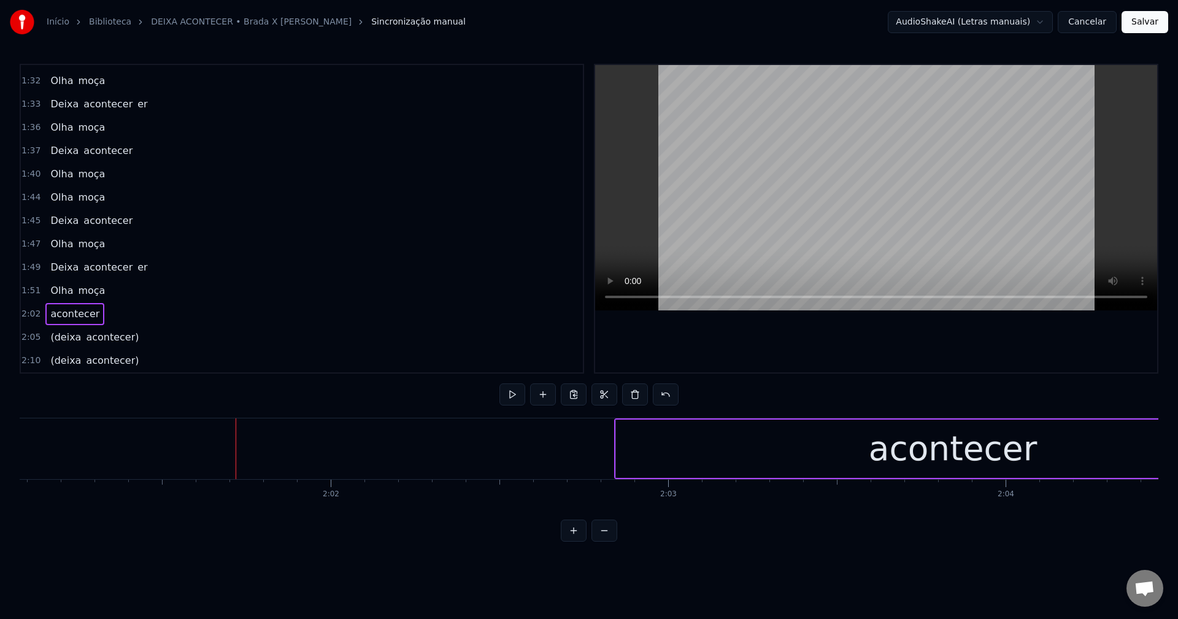
click at [83, 290] on span "moça" at bounding box center [91, 290] width 29 height 14
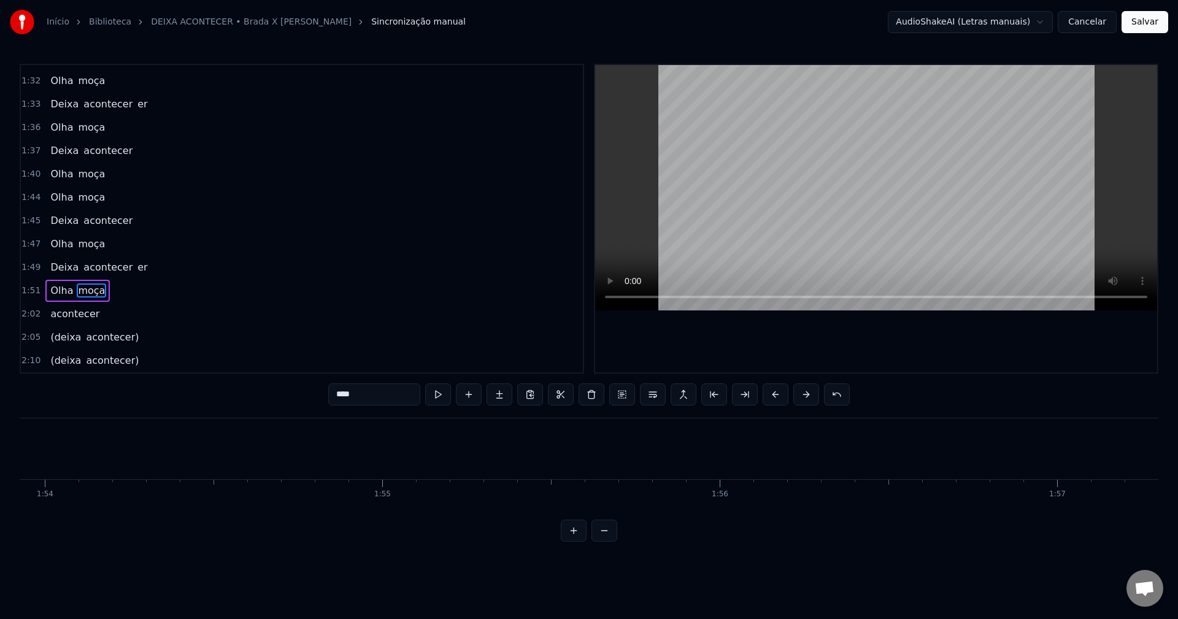
scroll to position [0, 37848]
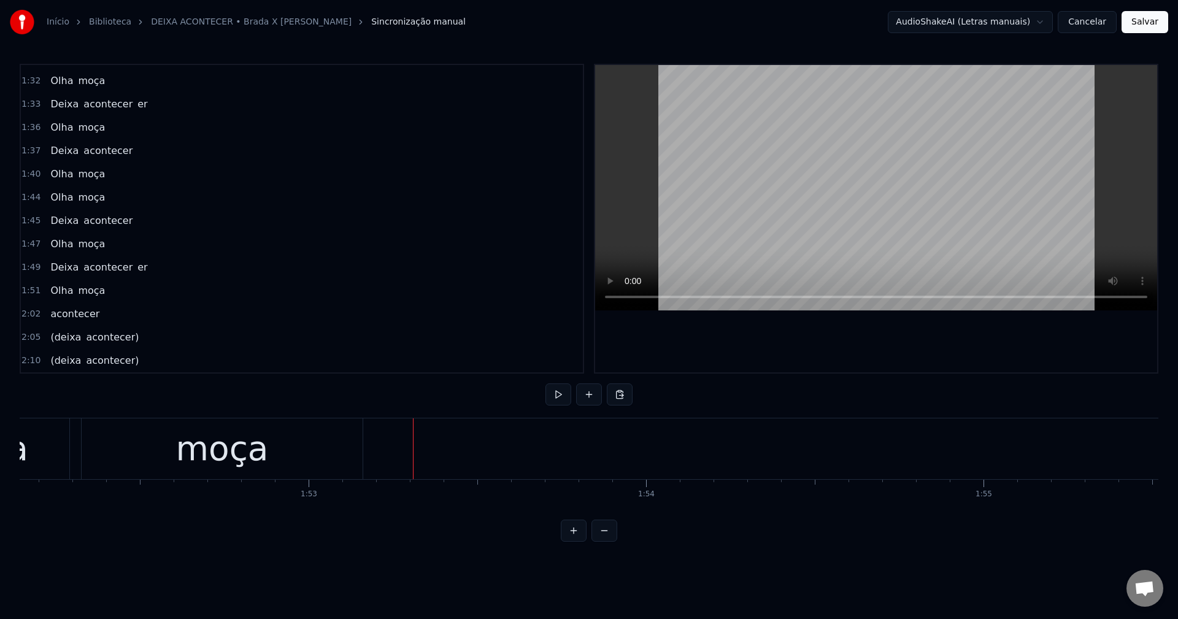
click at [577, 402] on button at bounding box center [589, 395] width 26 height 22
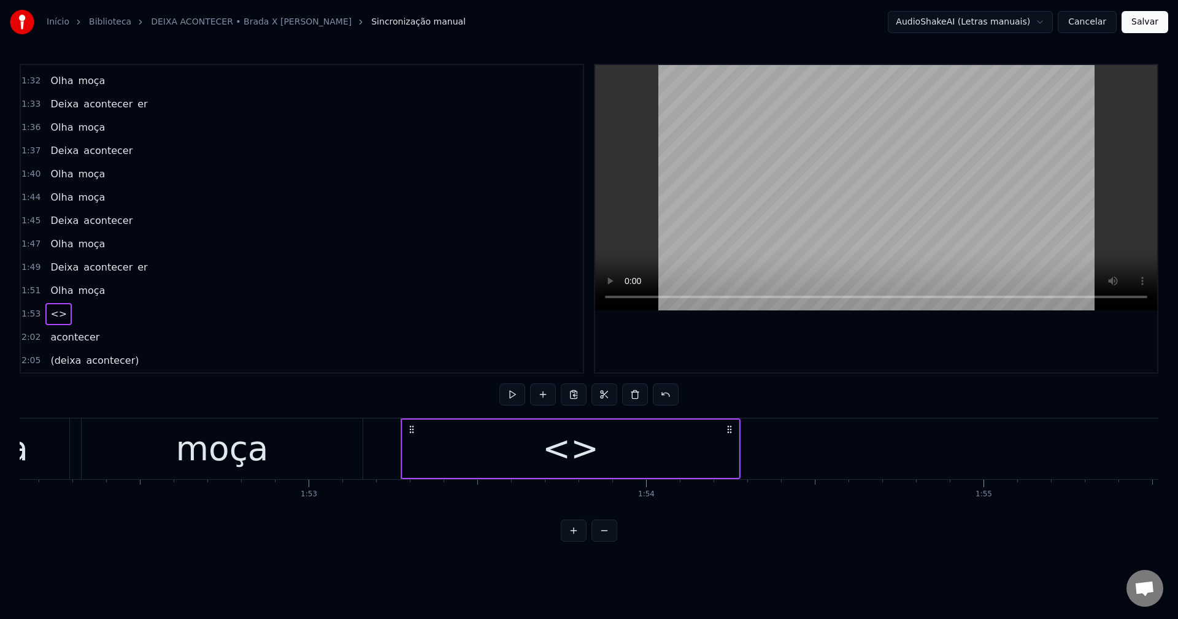
scroll to position [695, 0]
click at [461, 445] on div "<>" at bounding box center [571, 449] width 336 height 58
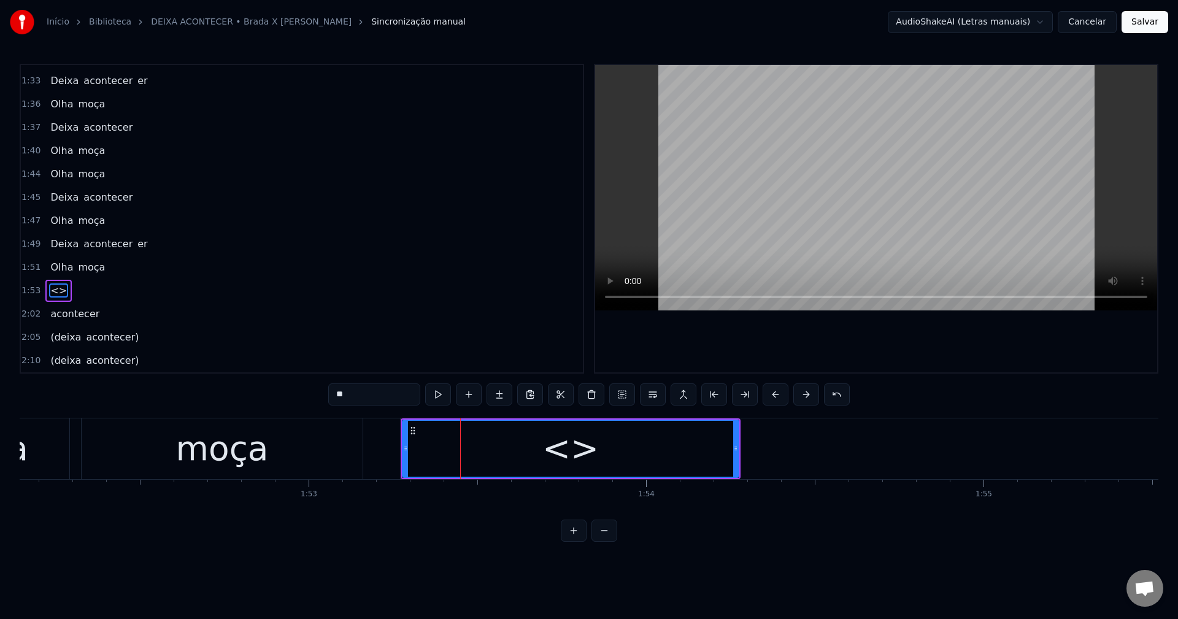
drag, startPoint x: 365, startPoint y: 393, endPoint x: 276, endPoint y: 407, distance: 90.7
click at [276, 407] on div "0:08 Vamos ficar até de manhã 0:12 Vamos ficar até o sol raiar 0:16 Vamos ficar…" at bounding box center [589, 303] width 1139 height 478
paste input "***"
type input "*****"
click at [577, 449] on icon at bounding box center [735, 449] width 5 height 10
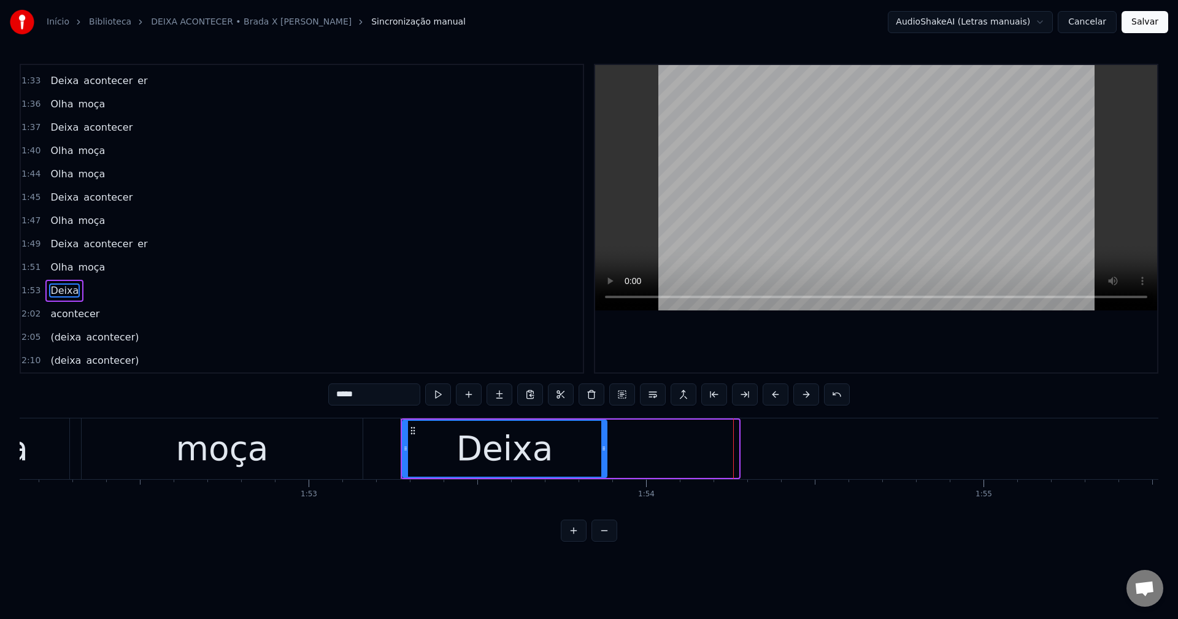
drag, startPoint x: 735, startPoint y: 449, endPoint x: 603, endPoint y: 479, distance: 135.3
click at [577, 479] on div "Deixa" at bounding box center [571, 448] width 340 height 61
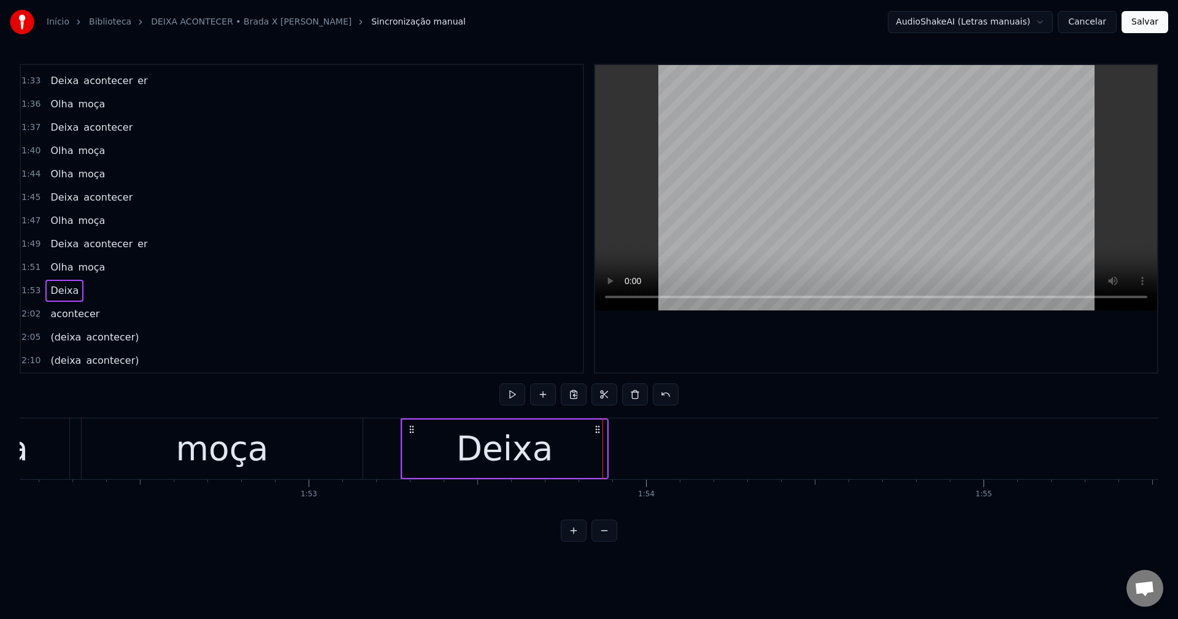
click at [73, 322] on div "acontecer" at bounding box center [74, 314] width 59 height 22
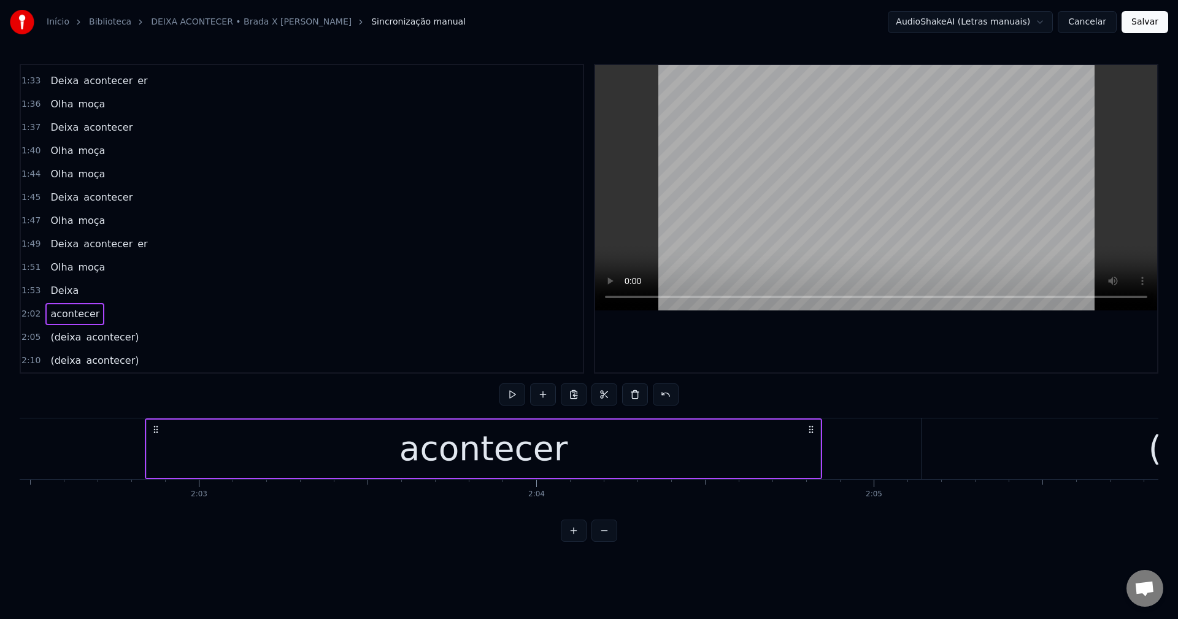
scroll to position [0, 41396]
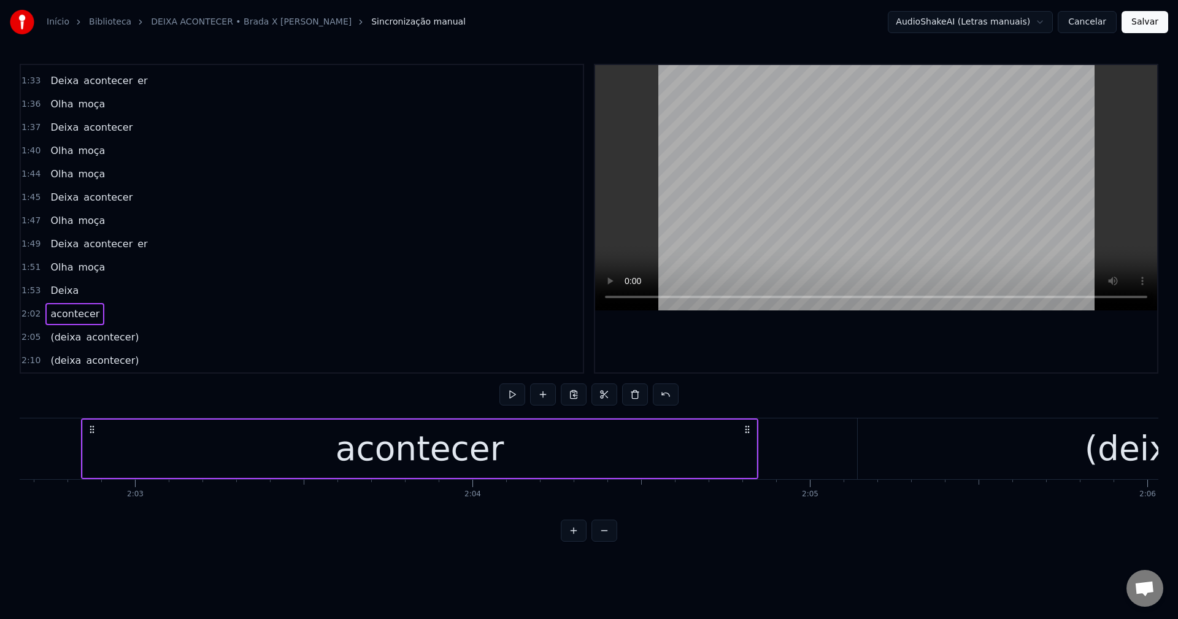
click at [488, 458] on div "acontecer" at bounding box center [420, 448] width 169 height 51
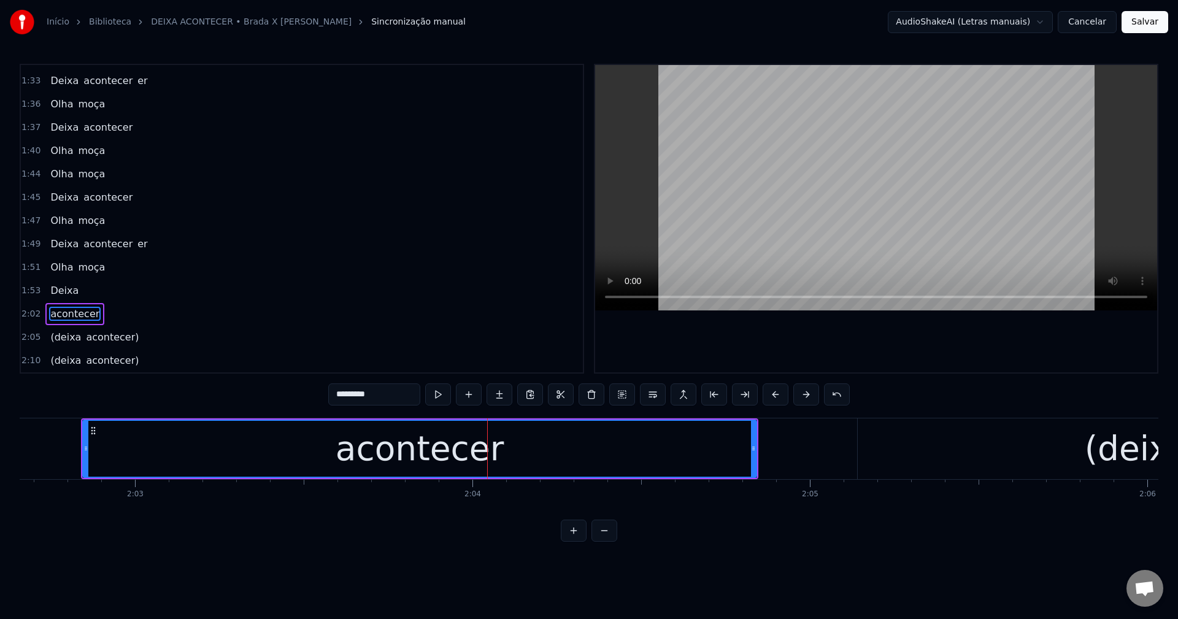
drag, startPoint x: 395, startPoint y: 396, endPoint x: 234, endPoint y: 379, distance: 161.6
click at [234, 379] on div "0:08 Vamos ficar até de manhã 0:12 Vamos ficar até o sol raiar 0:16 Vamos ficar…" at bounding box center [589, 303] width 1139 height 478
click at [49, 289] on span "Deixa" at bounding box center [64, 290] width 31 height 14
type input "*****"
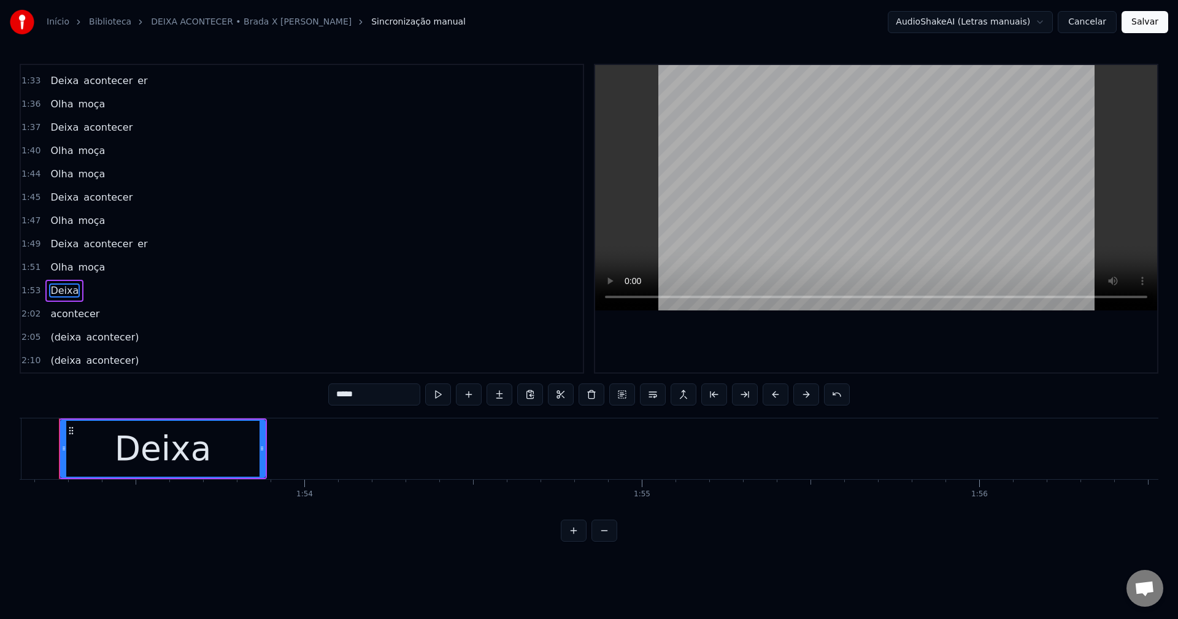
scroll to position [0, 38167]
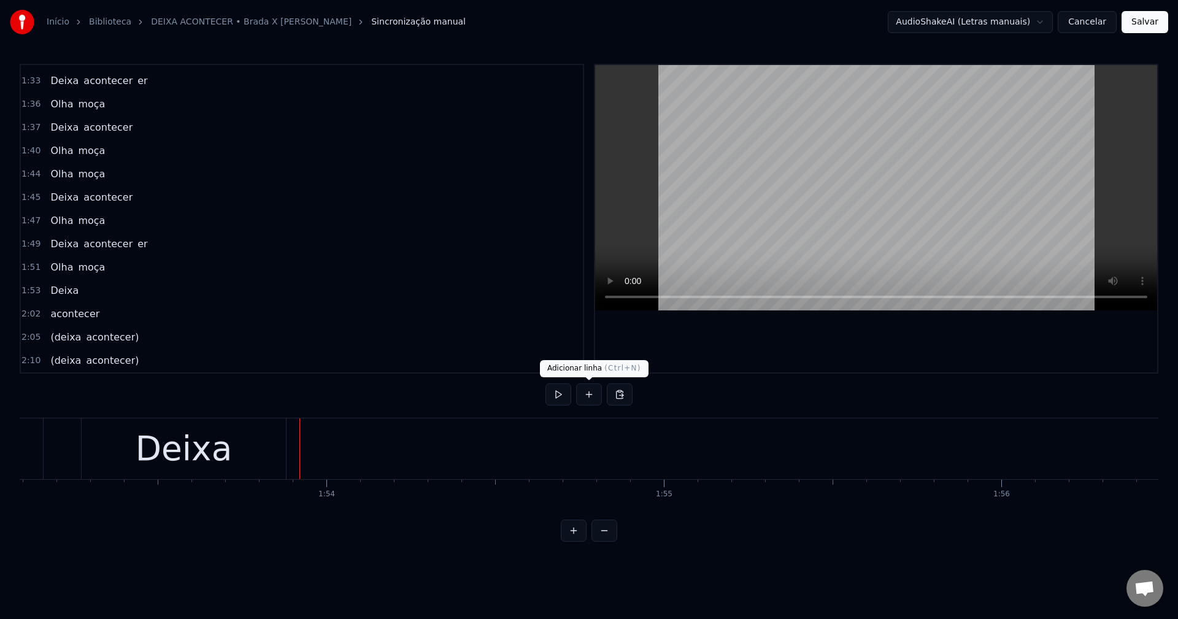
click at [577, 392] on button at bounding box center [589, 395] width 26 height 22
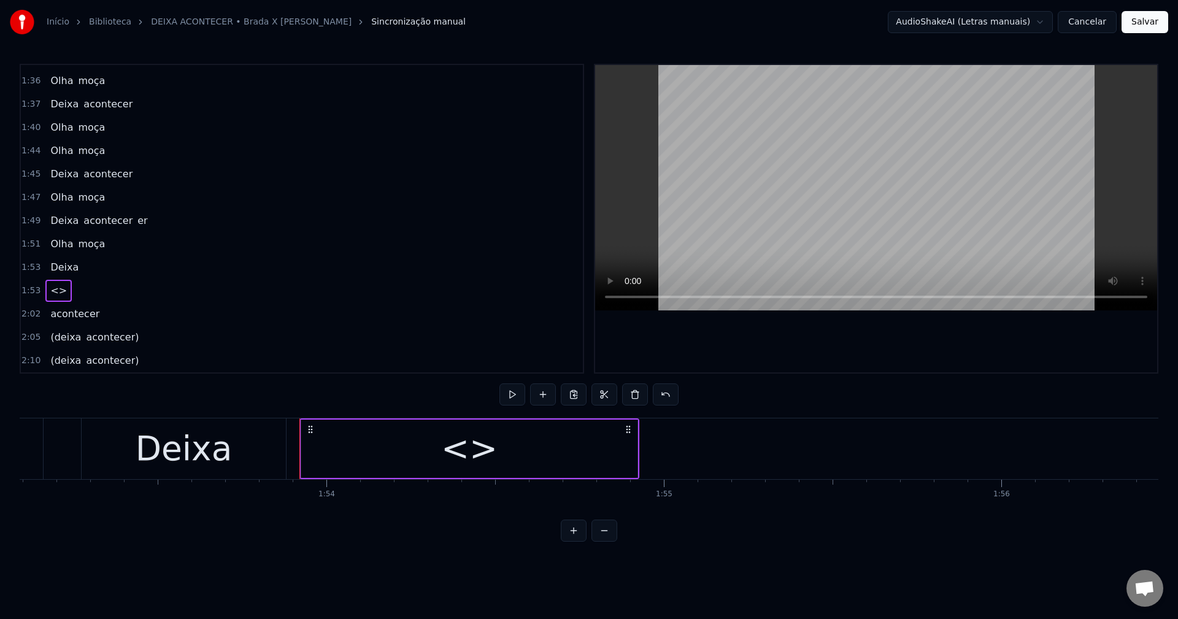
click at [577, 457] on div "<>" at bounding box center [469, 449] width 336 height 58
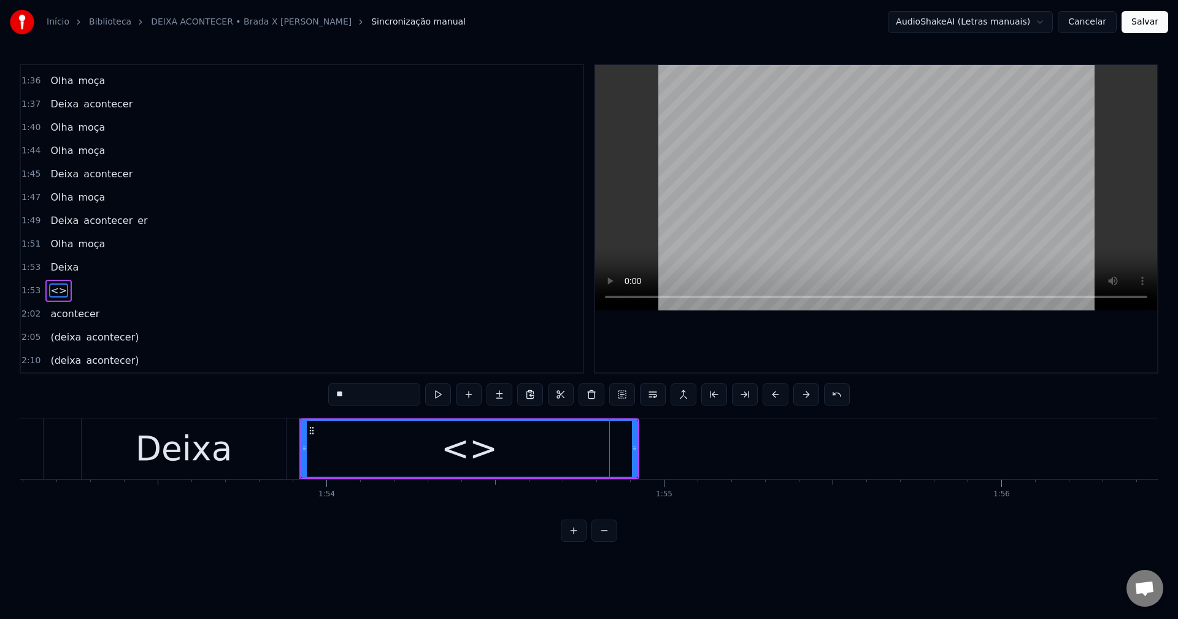
drag, startPoint x: 352, startPoint y: 399, endPoint x: 262, endPoint y: 372, distance: 94.2
click at [262, 372] on div "0:08 Vamos ficar até de manhã 0:12 Vamos ficar até o sol raiar 0:16 Vamos ficar…" at bounding box center [589, 303] width 1139 height 478
paste input "*******"
type input "*********"
click at [420, 458] on div "acontecer" at bounding box center [469, 448] width 169 height 51
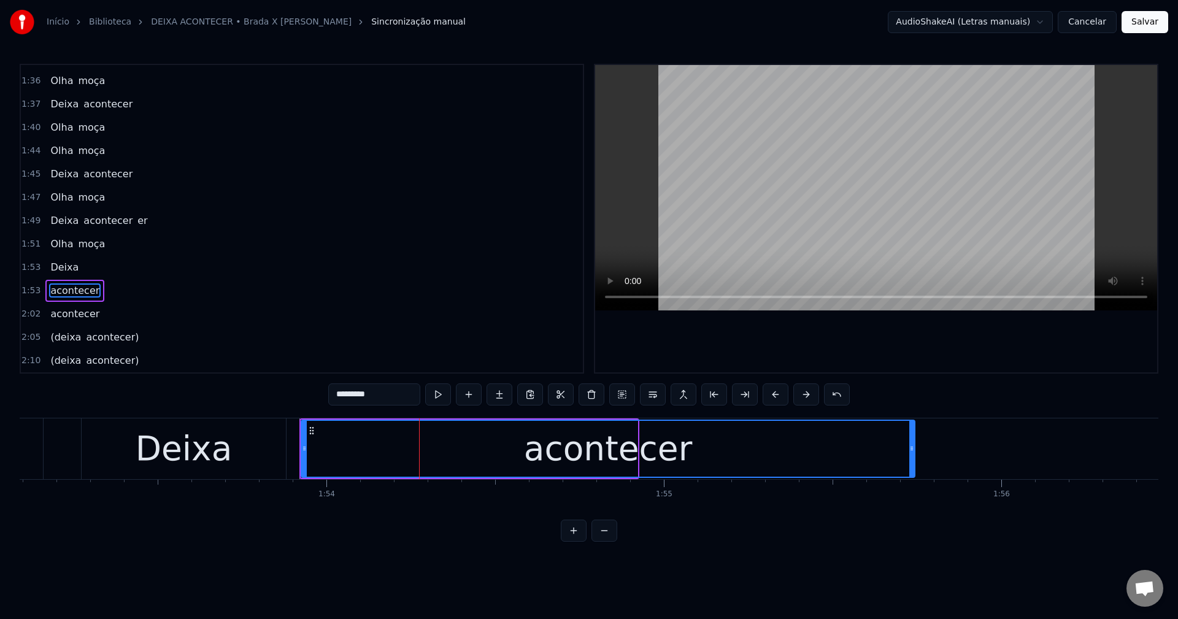
drag, startPoint x: 633, startPoint y: 445, endPoint x: 910, endPoint y: 455, distance: 277.5
click at [577, 455] on div at bounding box center [911, 449] width 5 height 56
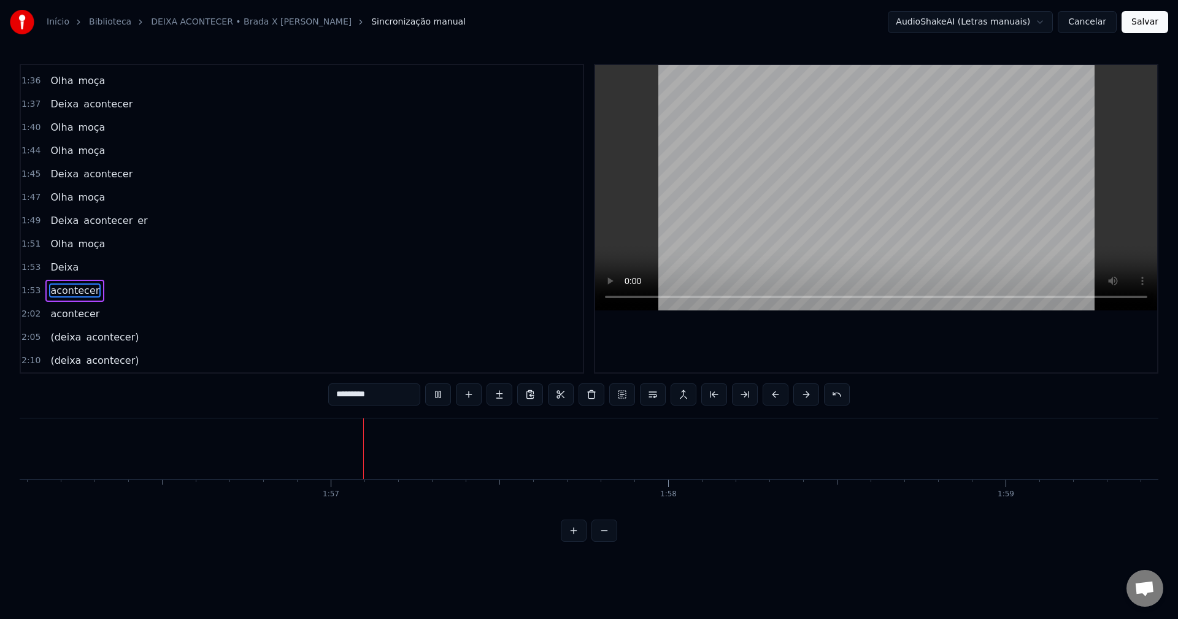
scroll to position [0, 39229]
click at [65, 292] on span "acontecer" at bounding box center [75, 290] width 52 height 14
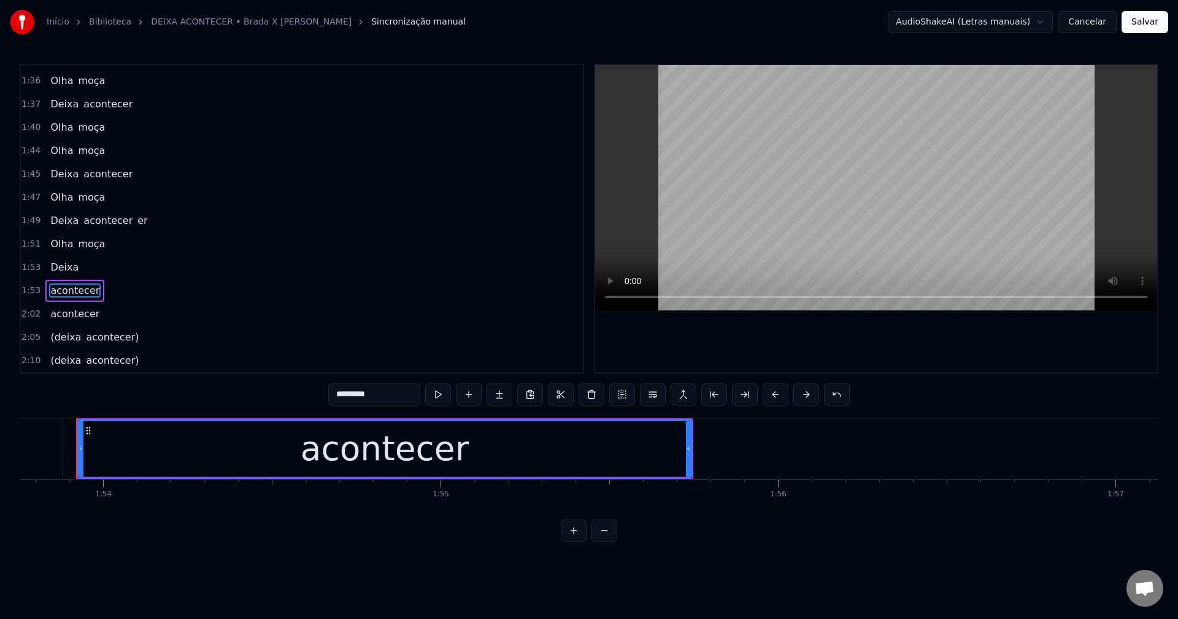
scroll to position [0, 38386]
click at [76, 318] on span "acontecer" at bounding box center [75, 314] width 52 height 14
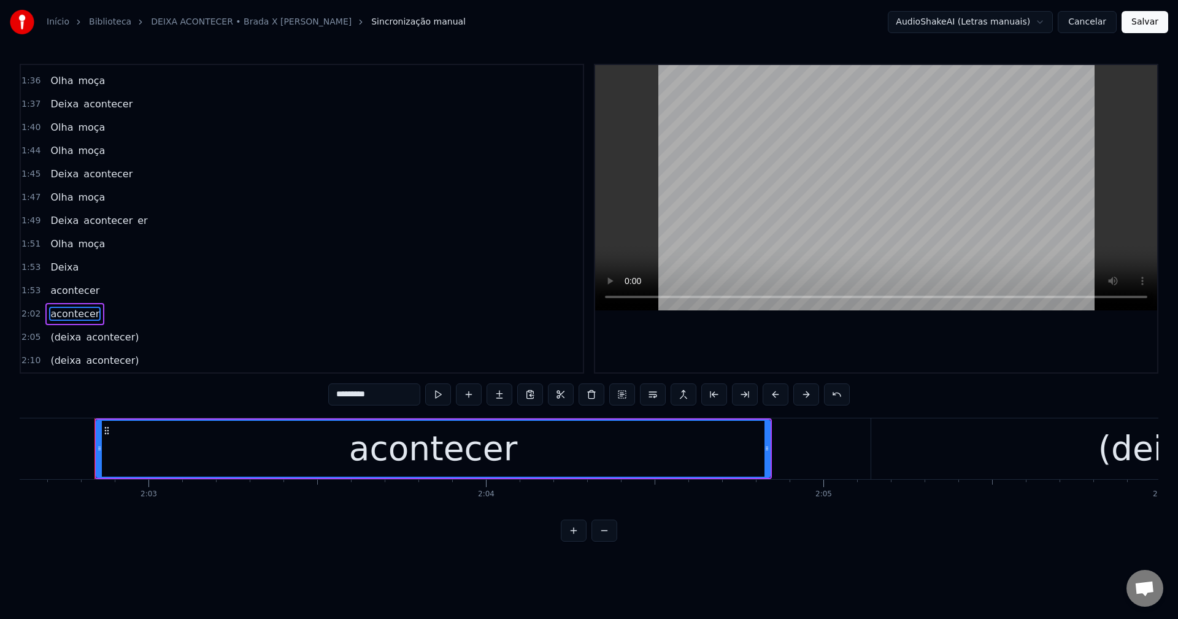
scroll to position [0, 41396]
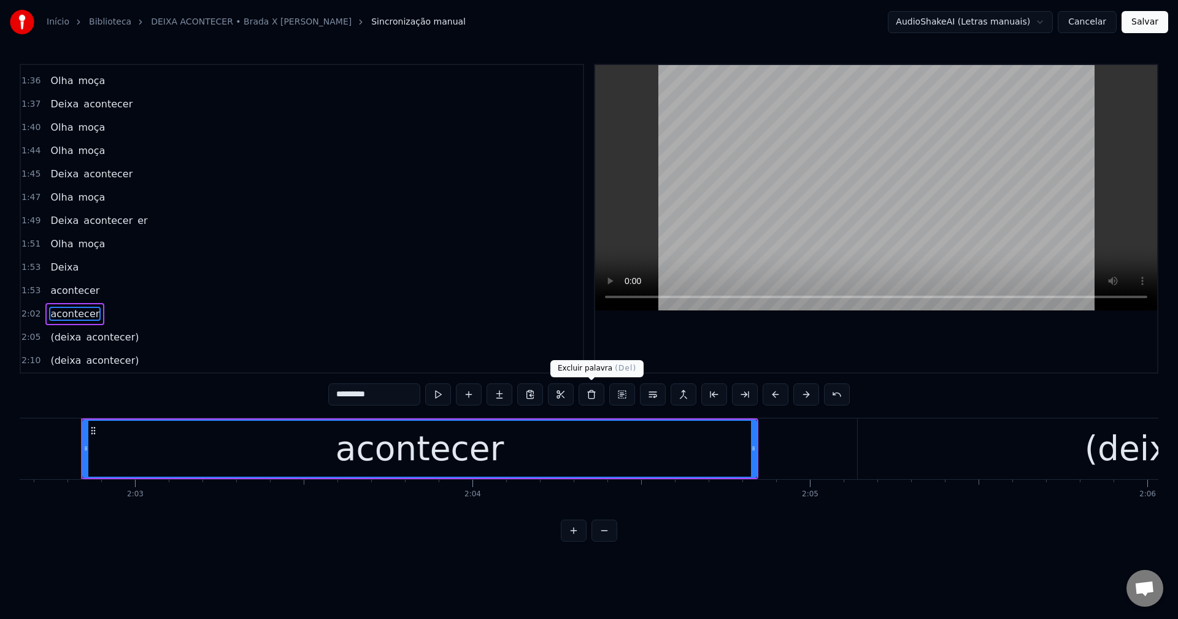
click at [577, 391] on button at bounding box center [592, 395] width 26 height 22
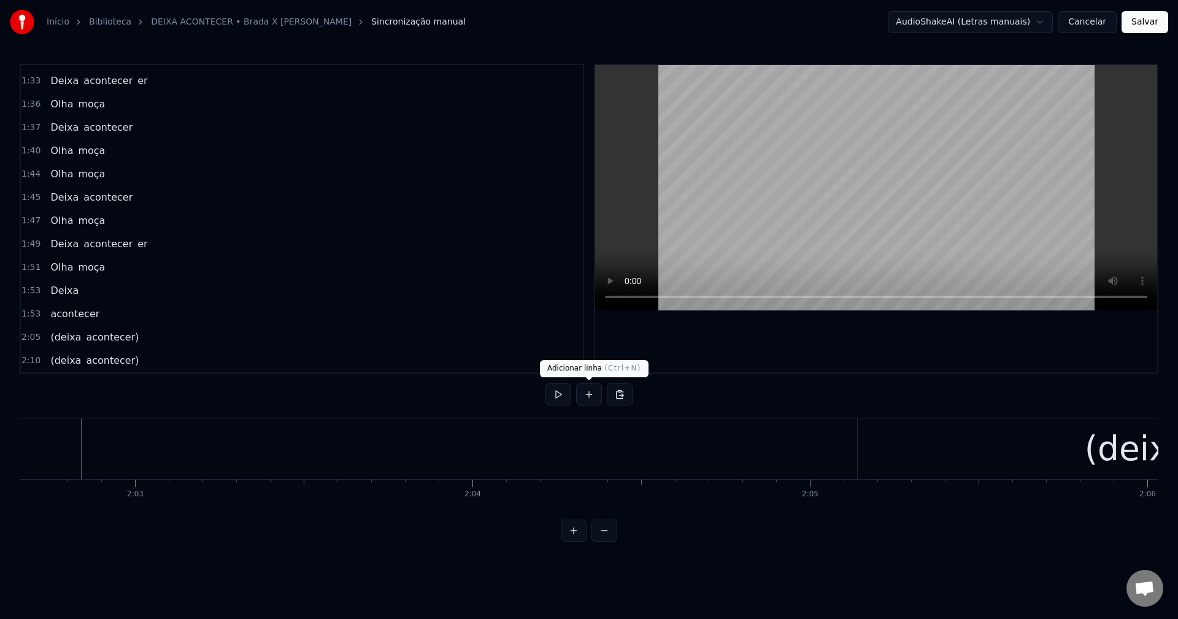
scroll to position [695, 0]
click at [55, 297] on span "Deixa" at bounding box center [64, 290] width 31 height 14
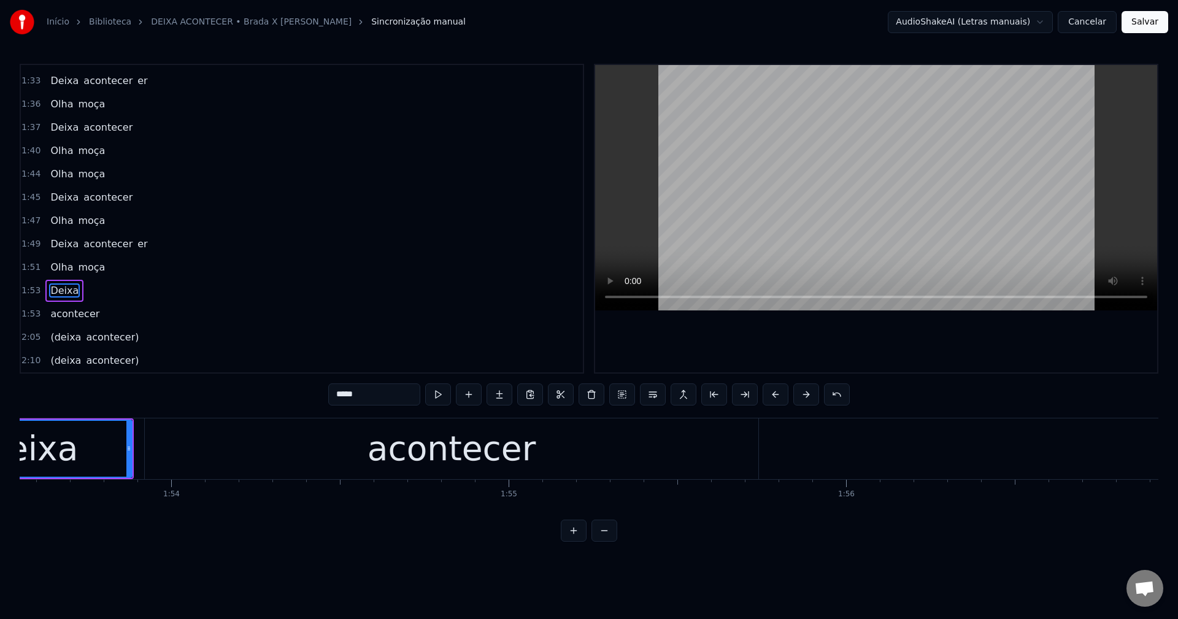
scroll to position [0, 38167]
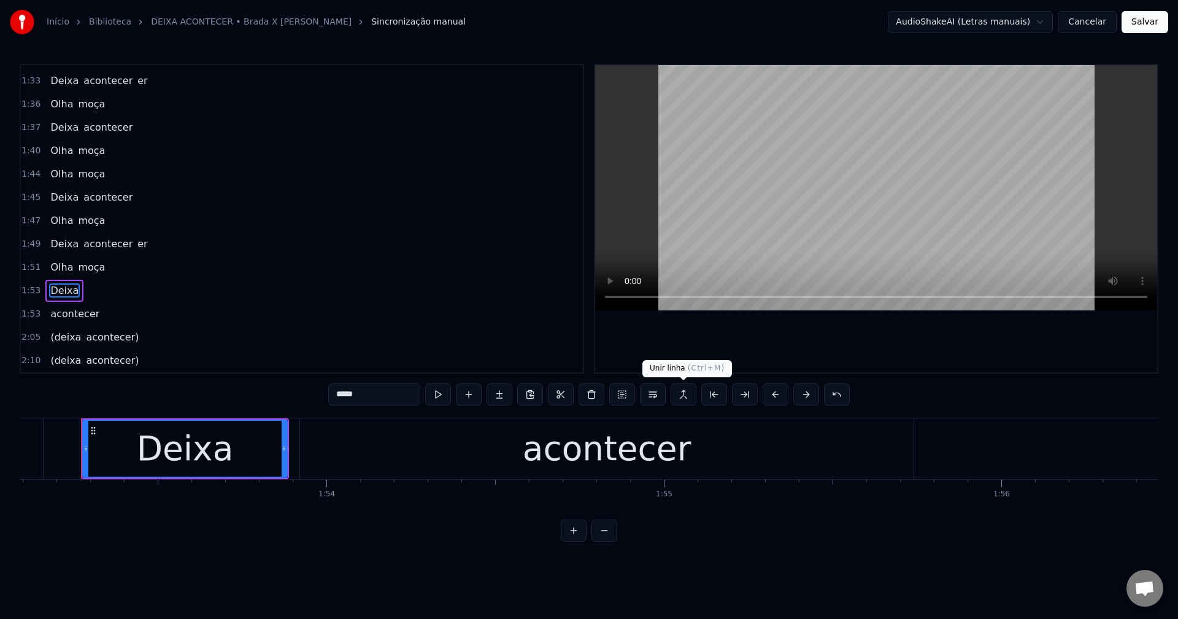
click at [577, 399] on button at bounding box center [684, 395] width 26 height 22
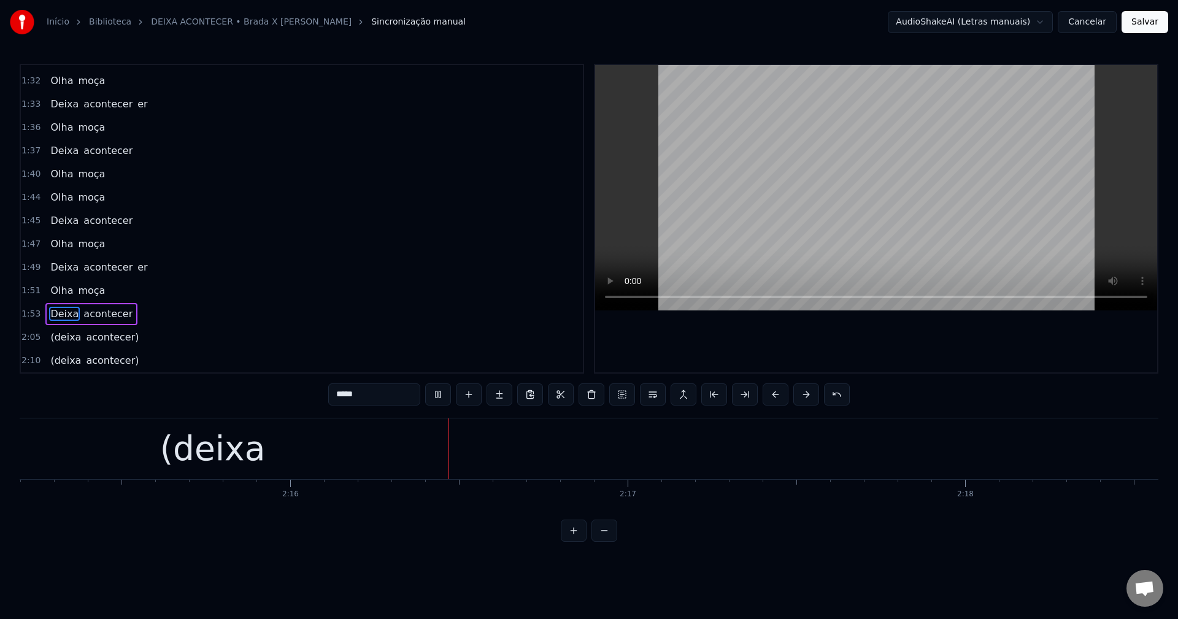
scroll to position [0, 45807]
click at [62, 342] on span "(deixa" at bounding box center [65, 337] width 33 height 14
type input "******"
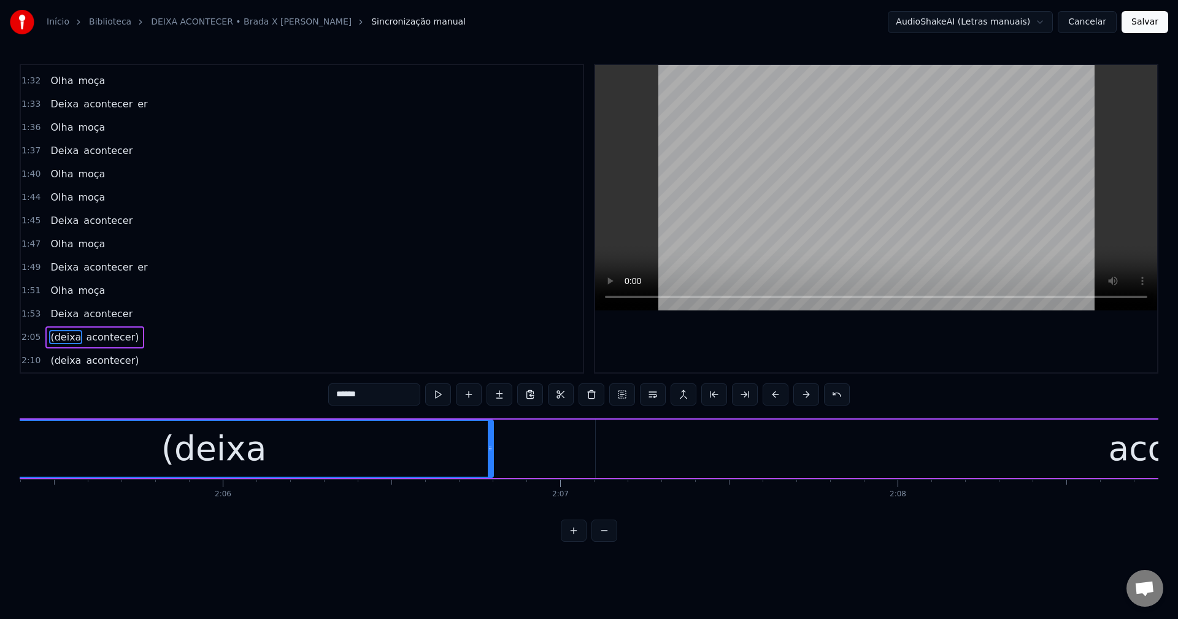
scroll to position [0, 42172]
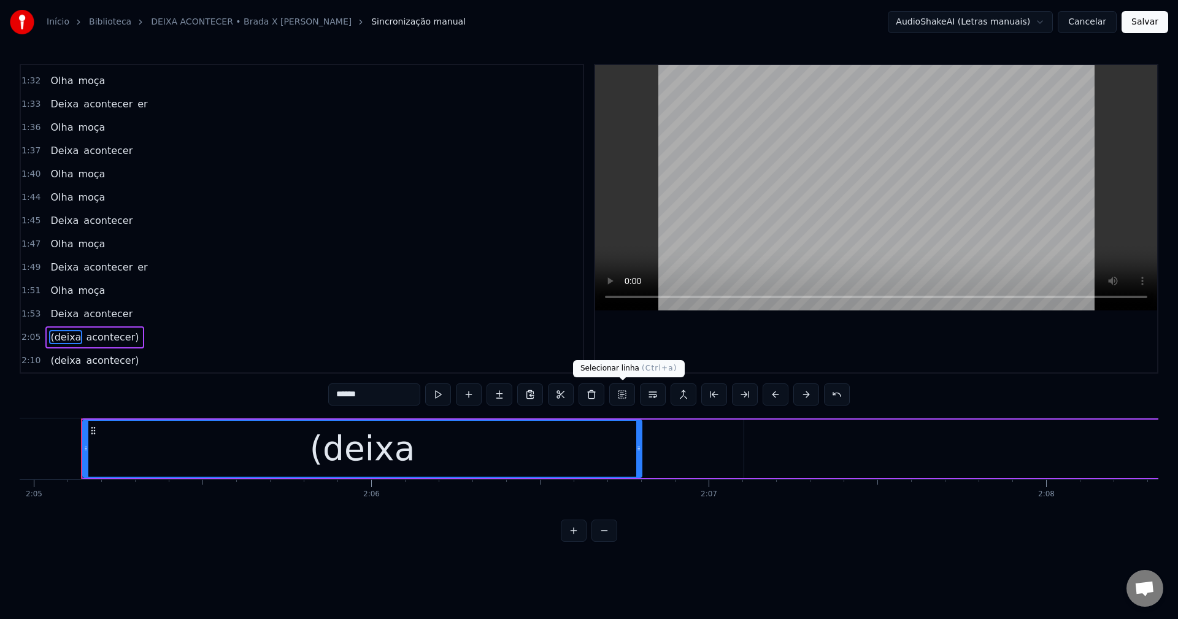
click at [577, 397] on button at bounding box center [622, 395] width 26 height 22
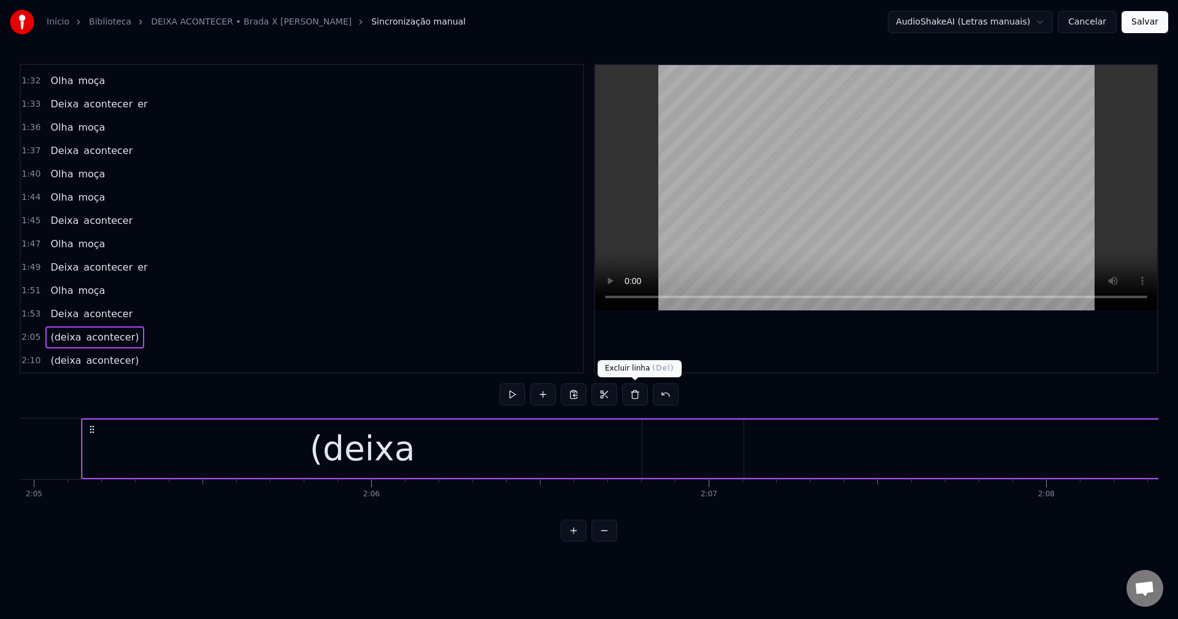
click at [577, 399] on button at bounding box center [635, 395] width 26 height 22
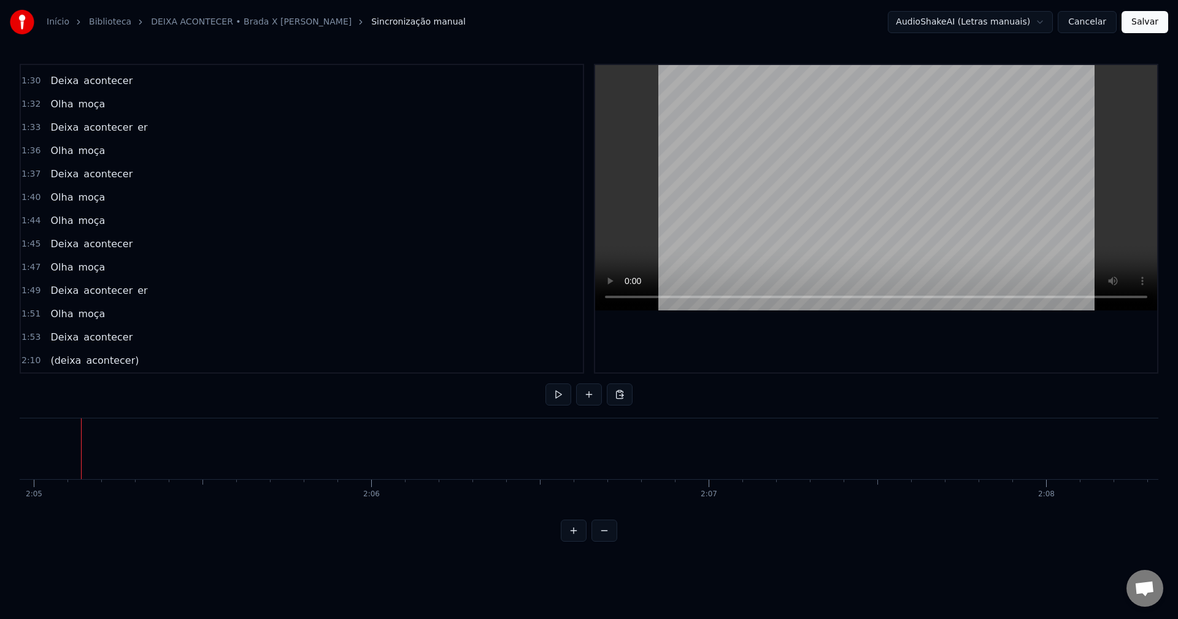
scroll to position [649, 0]
click at [63, 359] on span "(deixa" at bounding box center [65, 360] width 33 height 14
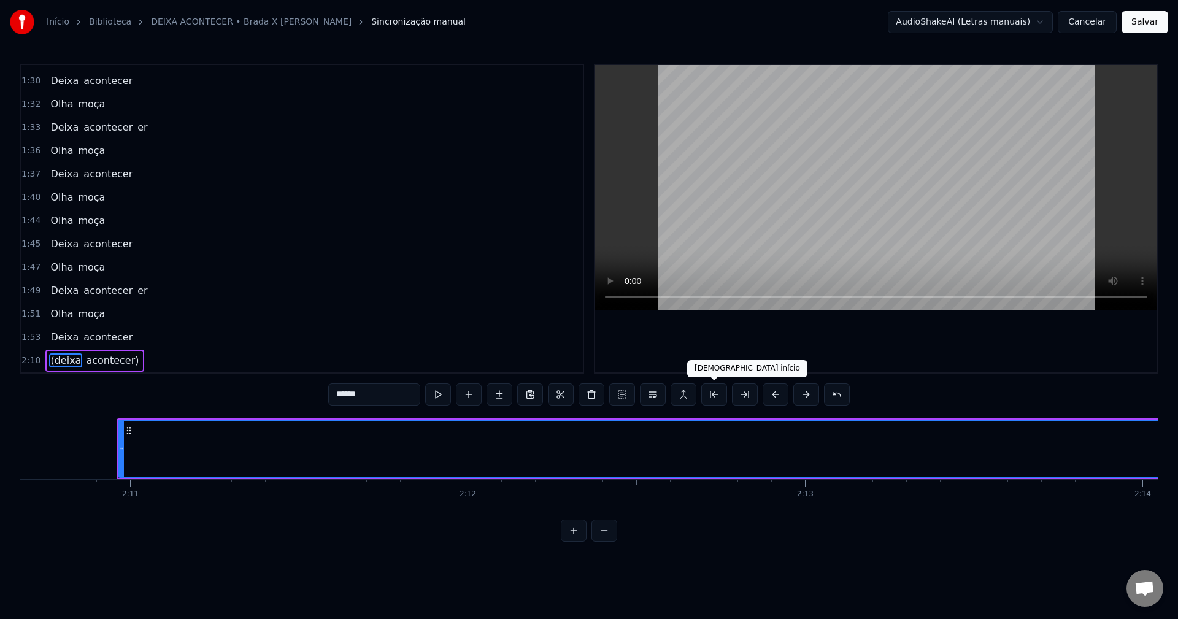
scroll to position [0, 44137]
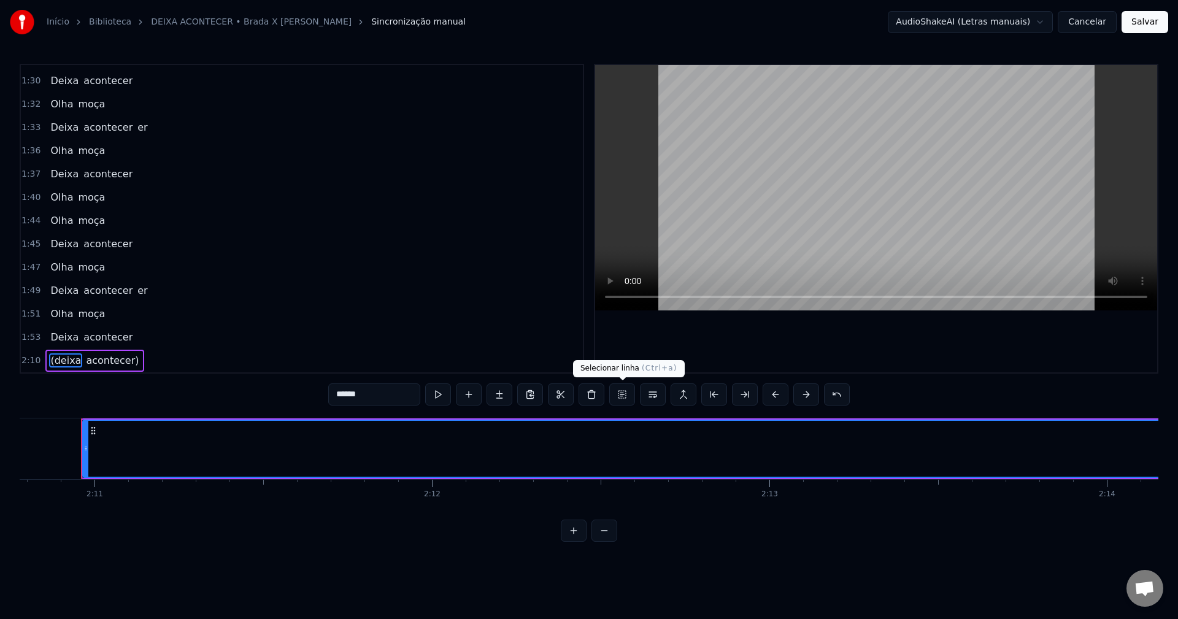
click at [577, 397] on button at bounding box center [622, 395] width 26 height 22
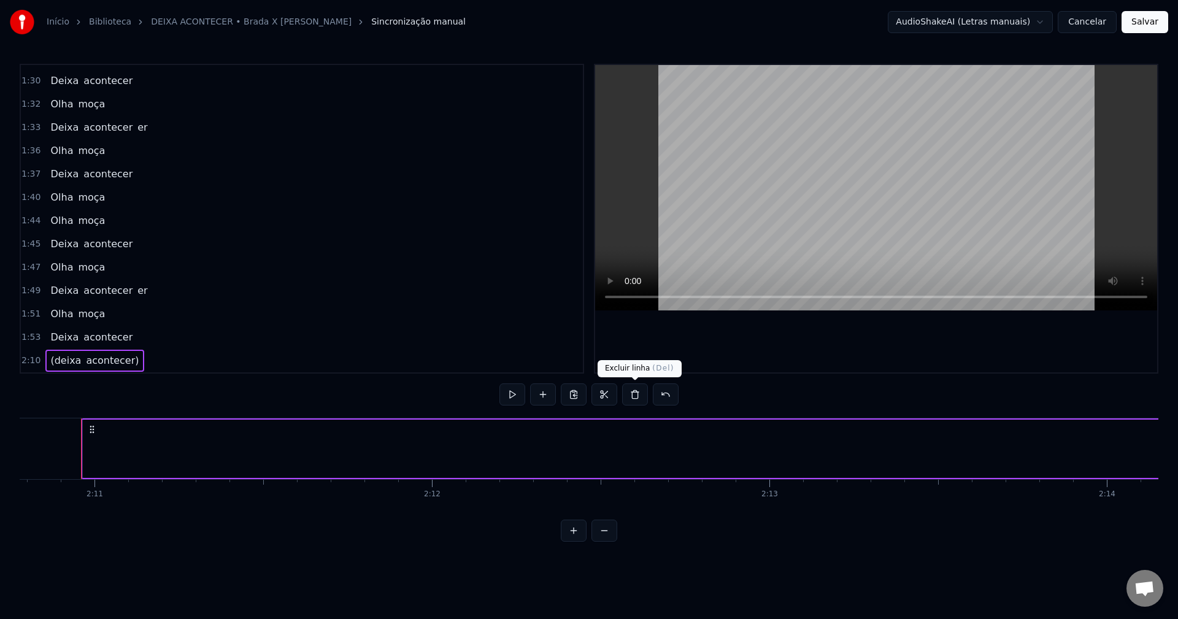
click at [577, 393] on button at bounding box center [635, 395] width 26 height 22
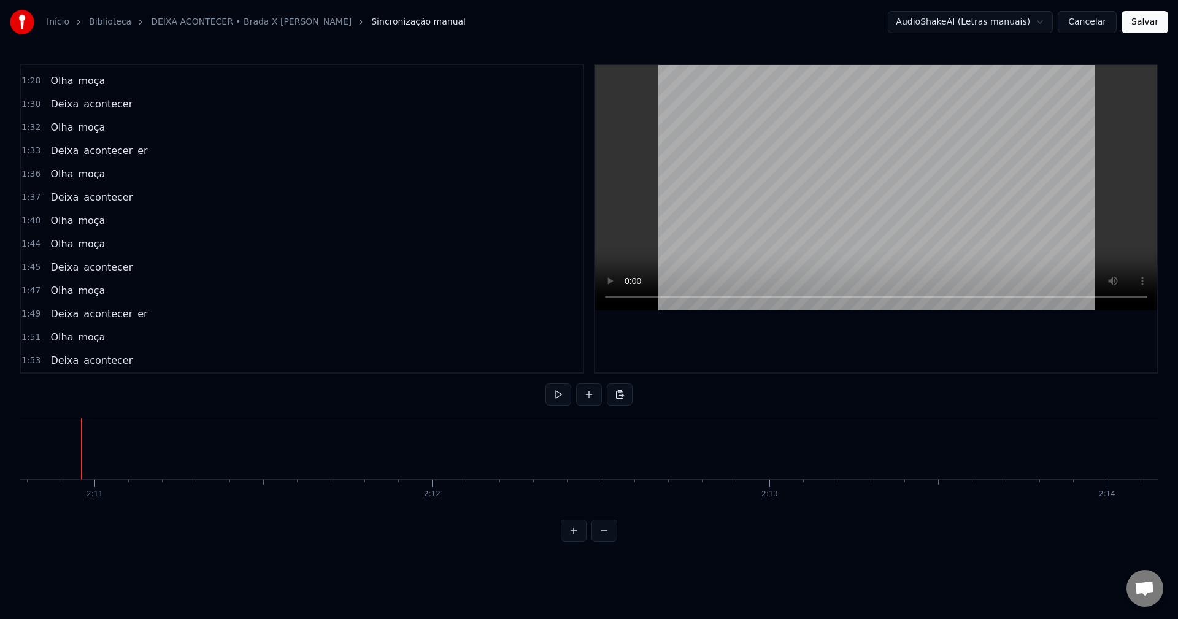
scroll to position [625, 0]
click at [577, 17] on html "Início Biblioteca DEIXA ACONTECER • Brada X Ronaldo Fernandes Sincronização man…" at bounding box center [589, 280] width 1178 height 561
click at [577, 27] on button "Salvar" at bounding box center [1145, 22] width 47 height 22
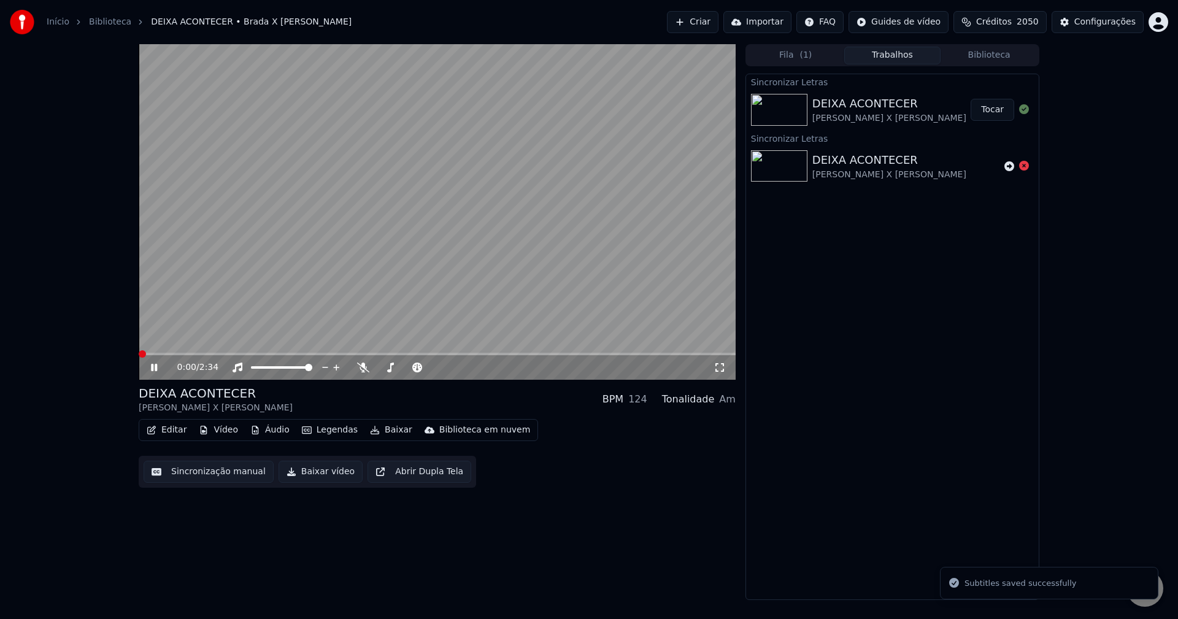
click at [323, 474] on button "Baixar vídeo" at bounding box center [321, 472] width 84 height 22
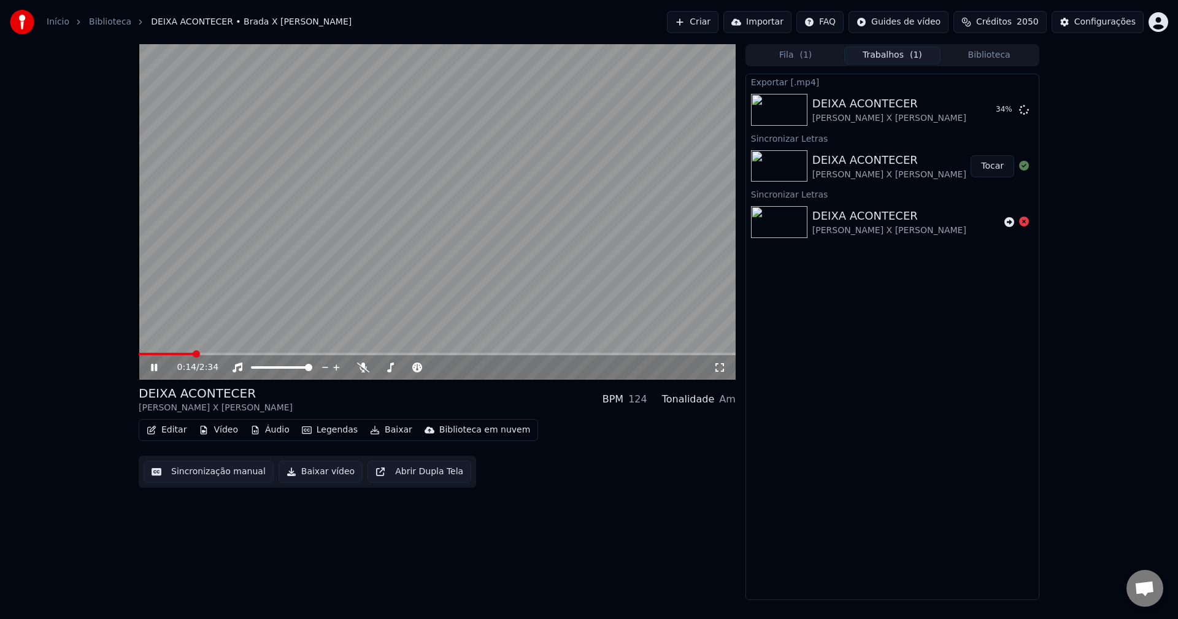
click at [577, 58] on button "Biblioteca" at bounding box center [989, 56] width 97 height 18
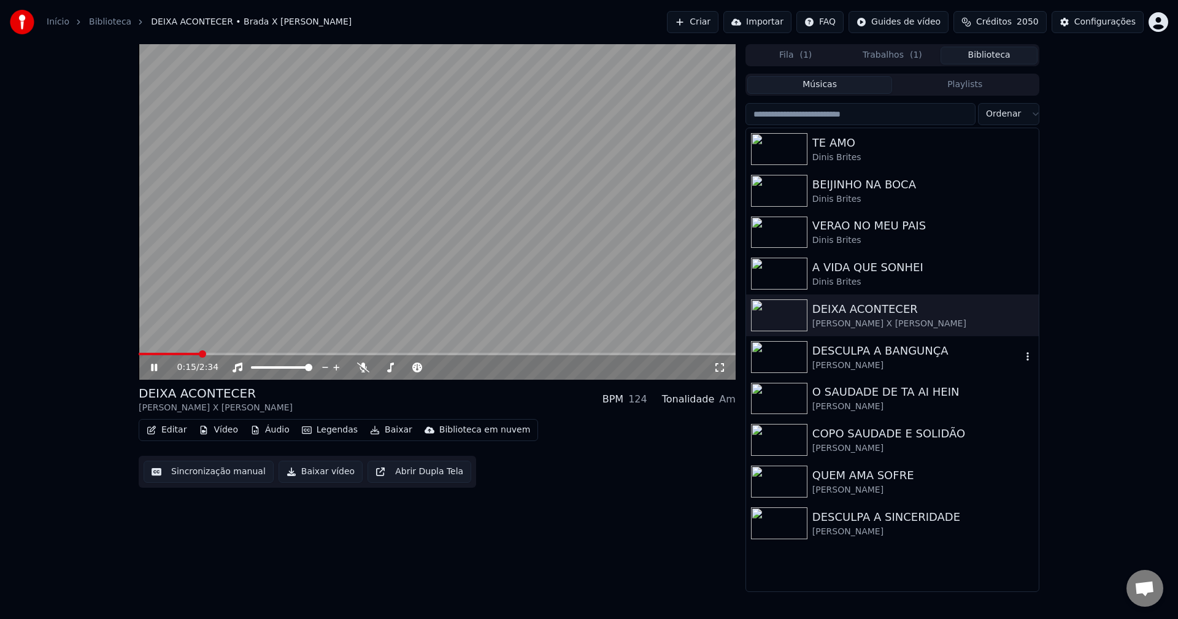
click at [577, 371] on div "[PERSON_NAME]" at bounding box center [916, 366] width 209 height 12
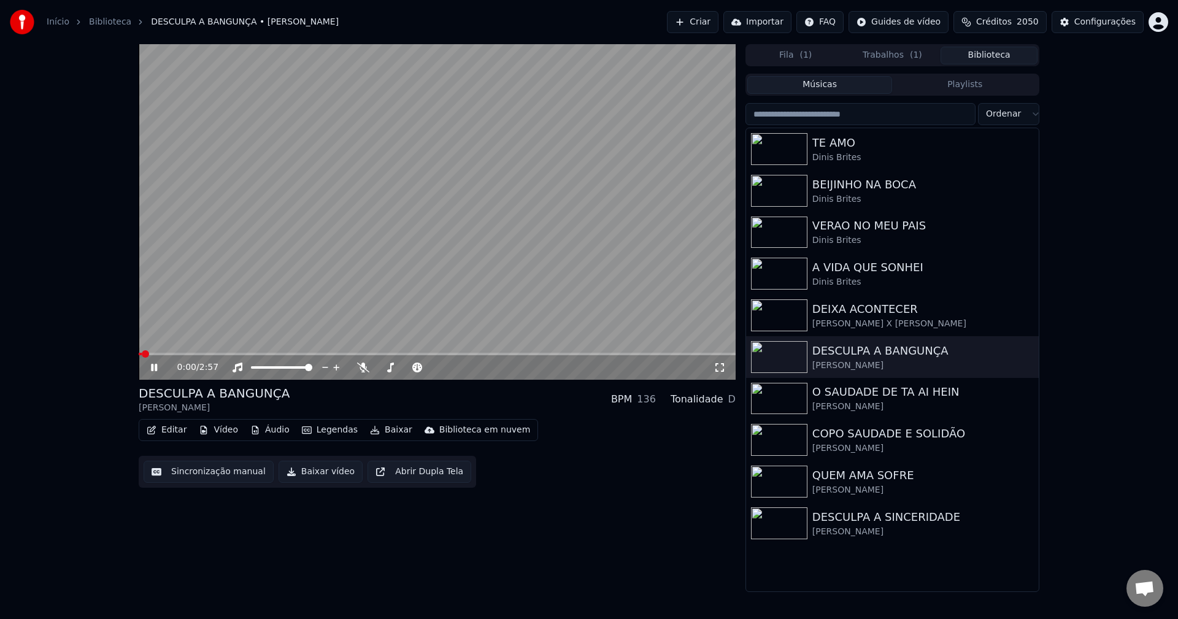
click at [196, 470] on button "Sincronização manual" at bounding box center [209, 472] width 130 height 22
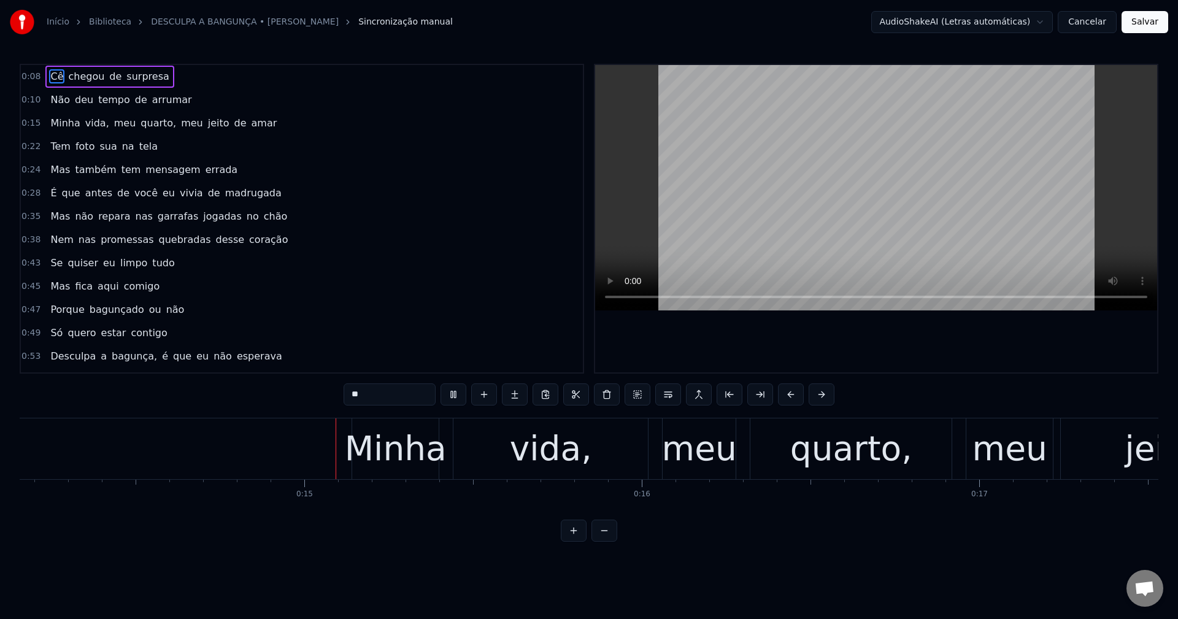
scroll to position [0, 4781]
click at [180, 119] on span "meu" at bounding box center [192, 123] width 25 height 14
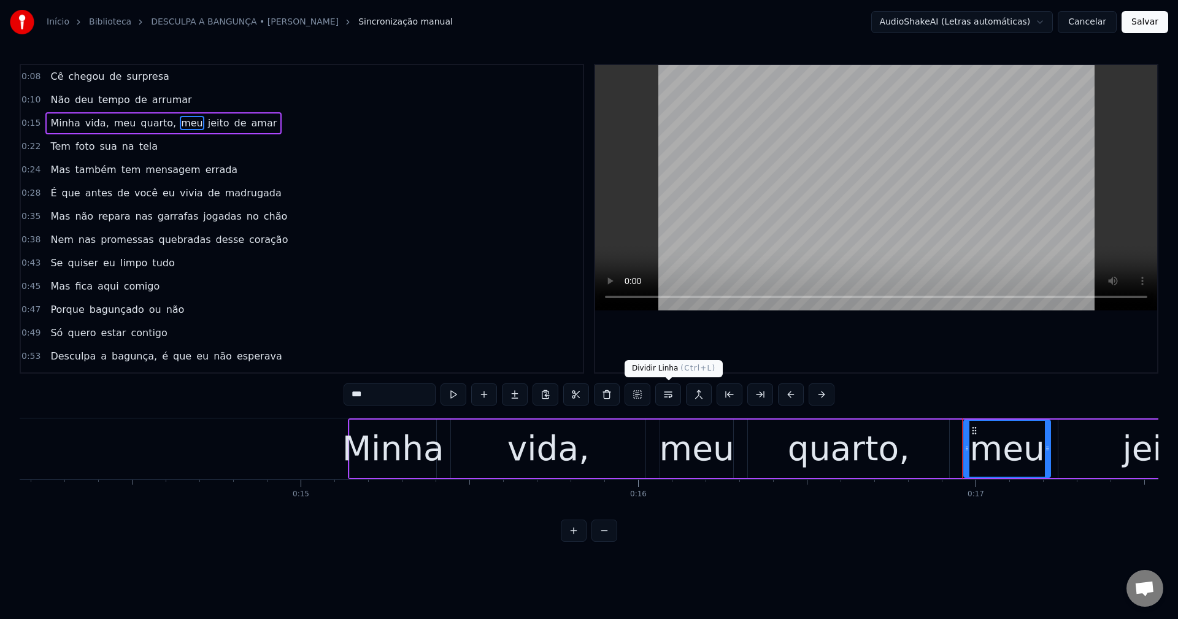
click at [577, 396] on button at bounding box center [668, 395] width 26 height 22
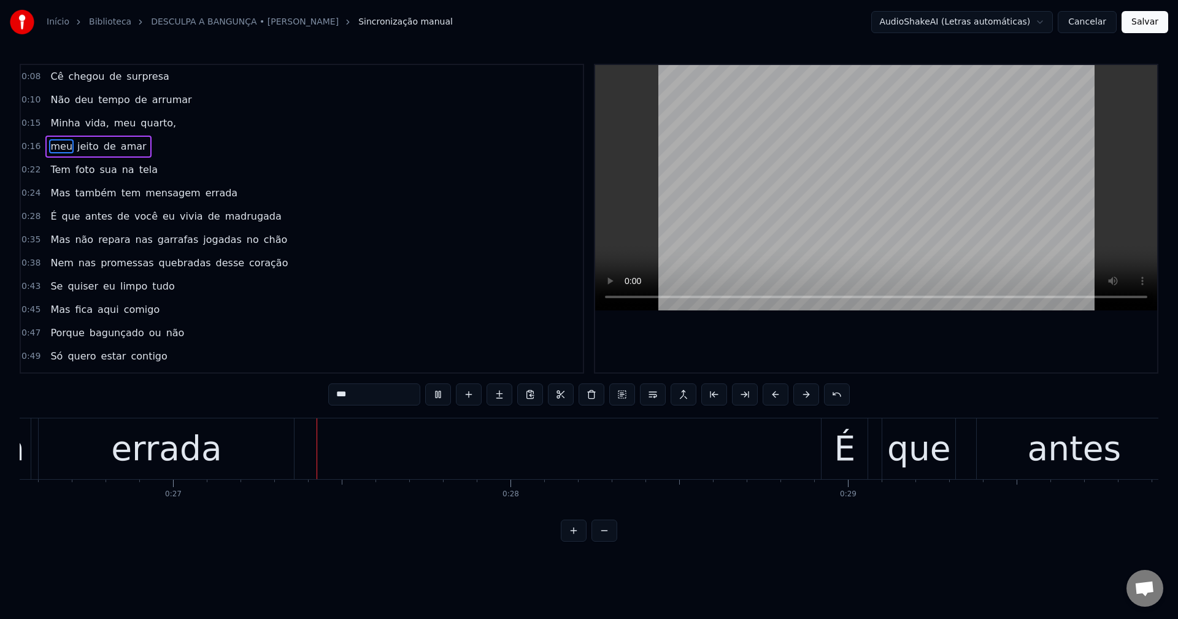
scroll to position [0, 9004]
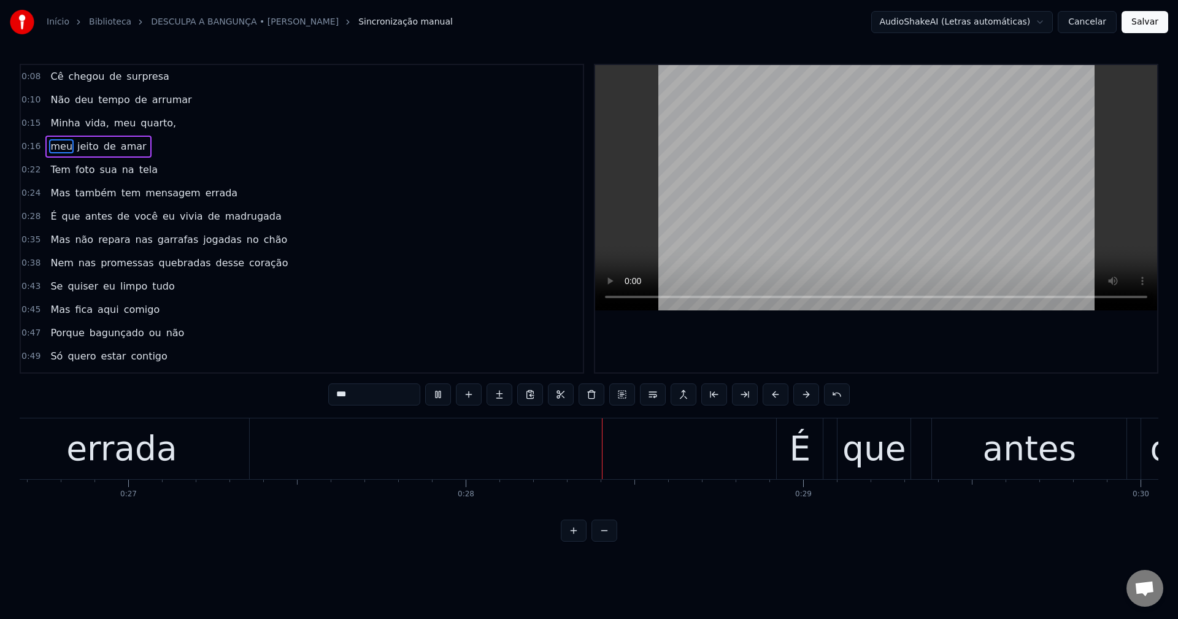
click at [121, 194] on span "tem" at bounding box center [131, 193] width 22 height 14
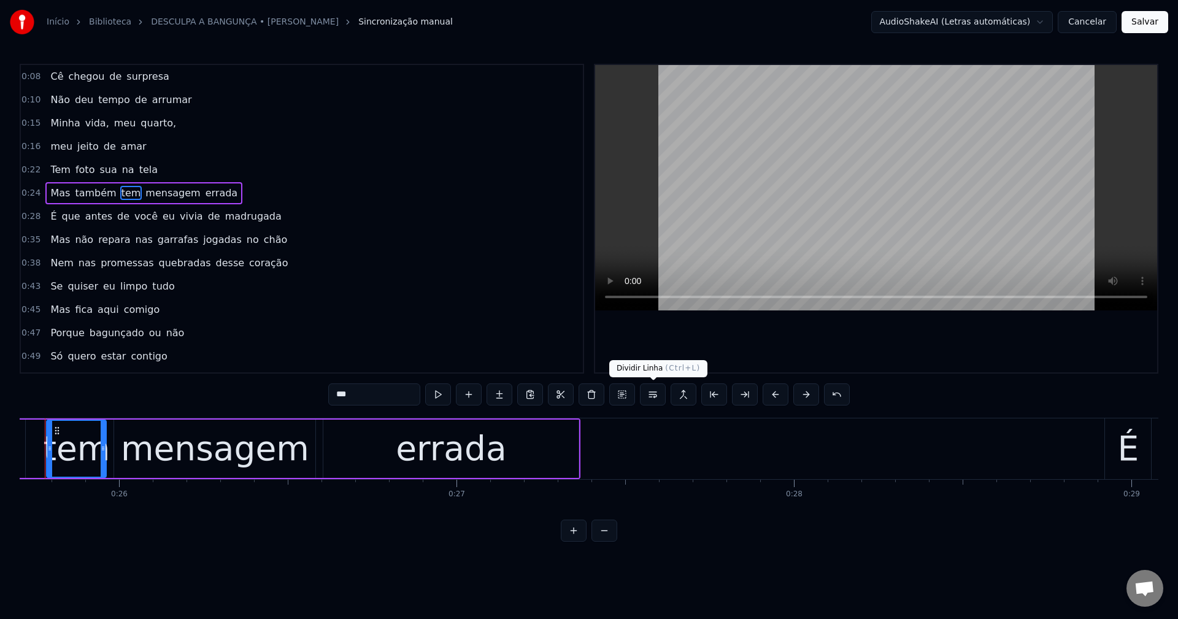
scroll to position [0, 8639]
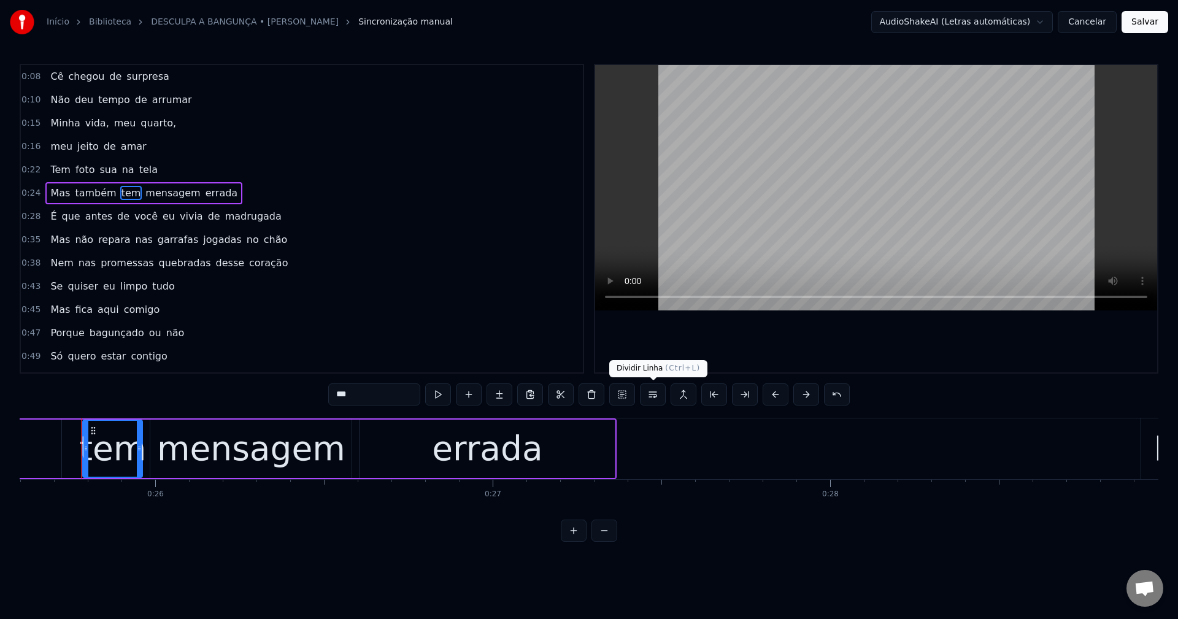
drag, startPoint x: 654, startPoint y: 396, endPoint x: 652, endPoint y: 383, distance: 13.7
click at [577, 396] on button at bounding box center [653, 395] width 26 height 22
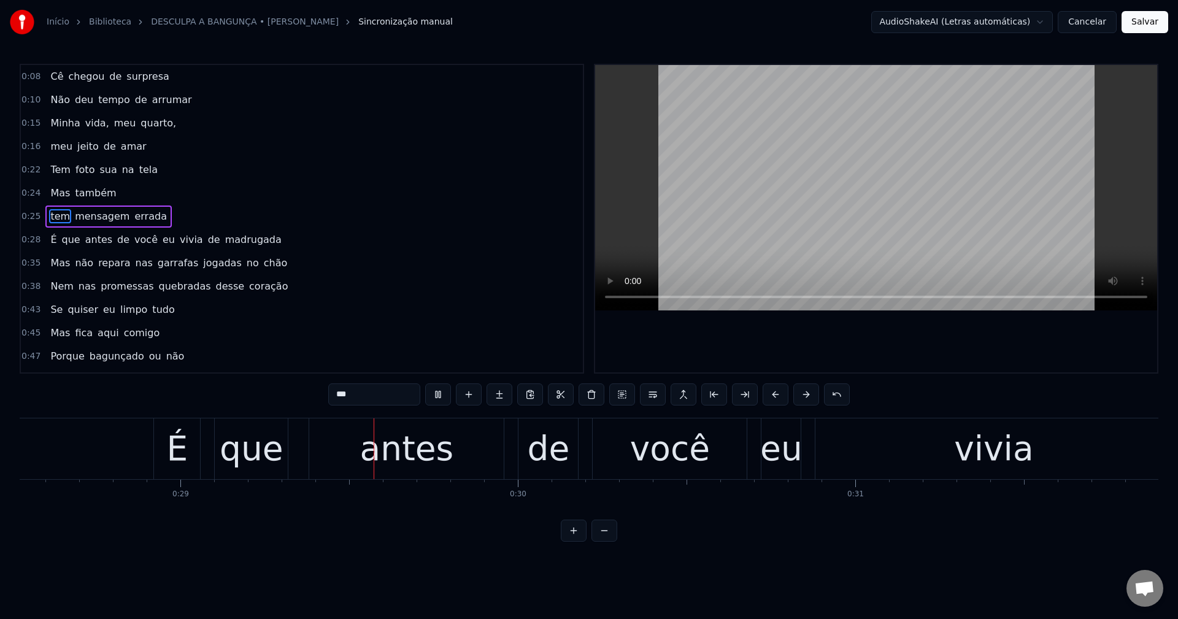
scroll to position [0, 9697]
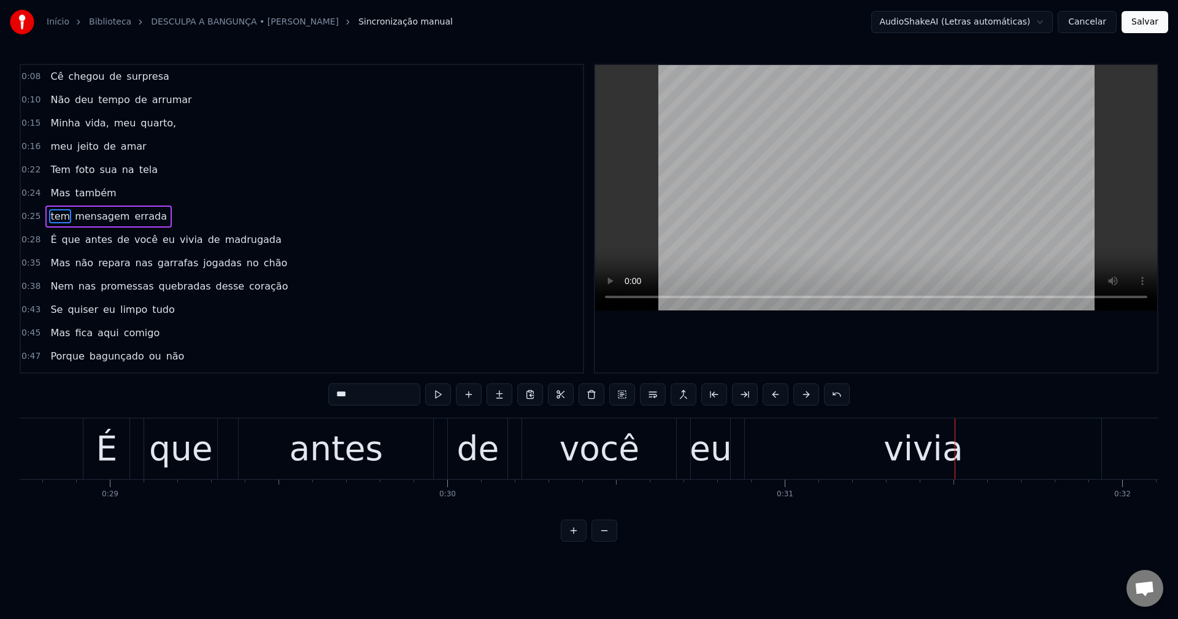
click at [161, 238] on span "eu" at bounding box center [168, 240] width 15 height 14
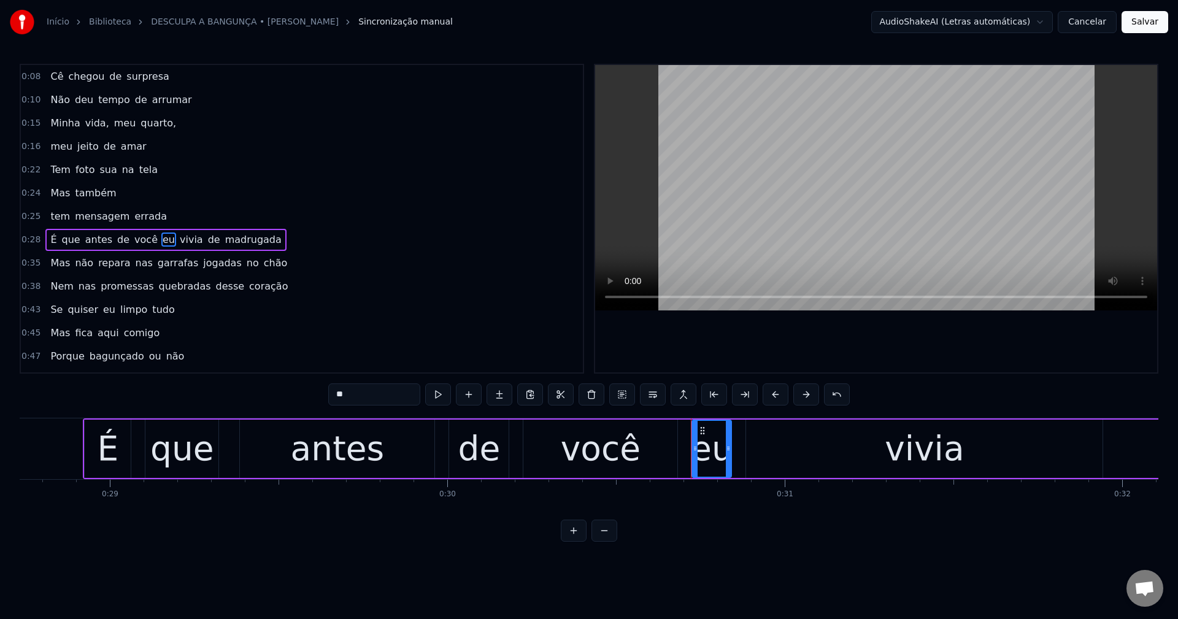
scroll to position [21, 0]
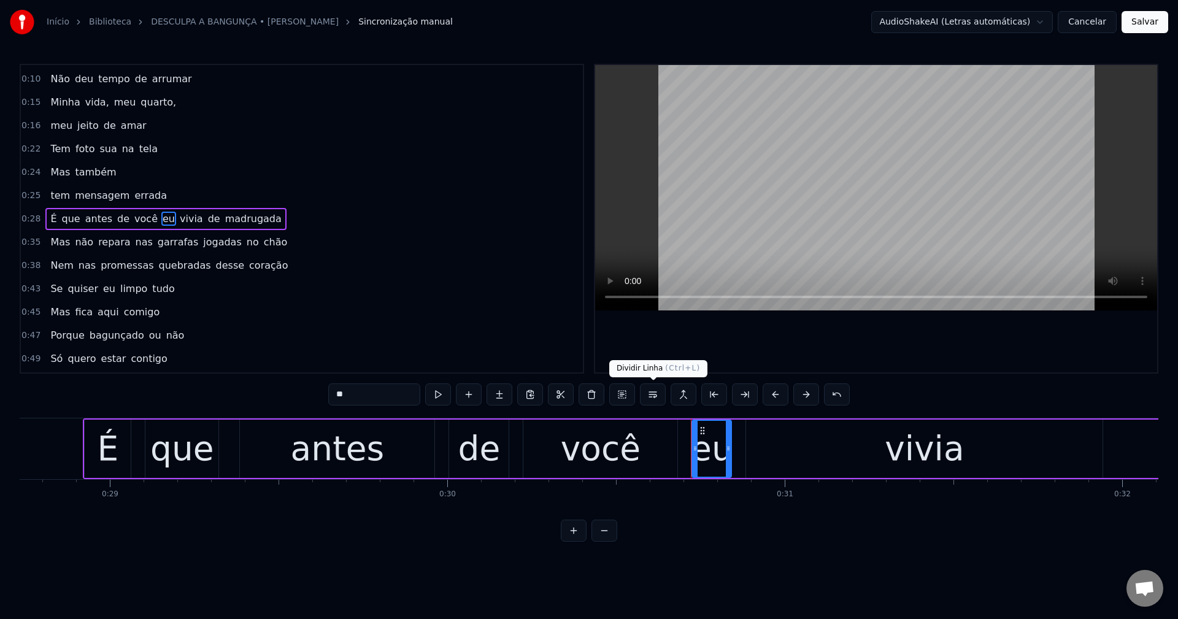
click at [577, 399] on button at bounding box center [653, 395] width 26 height 22
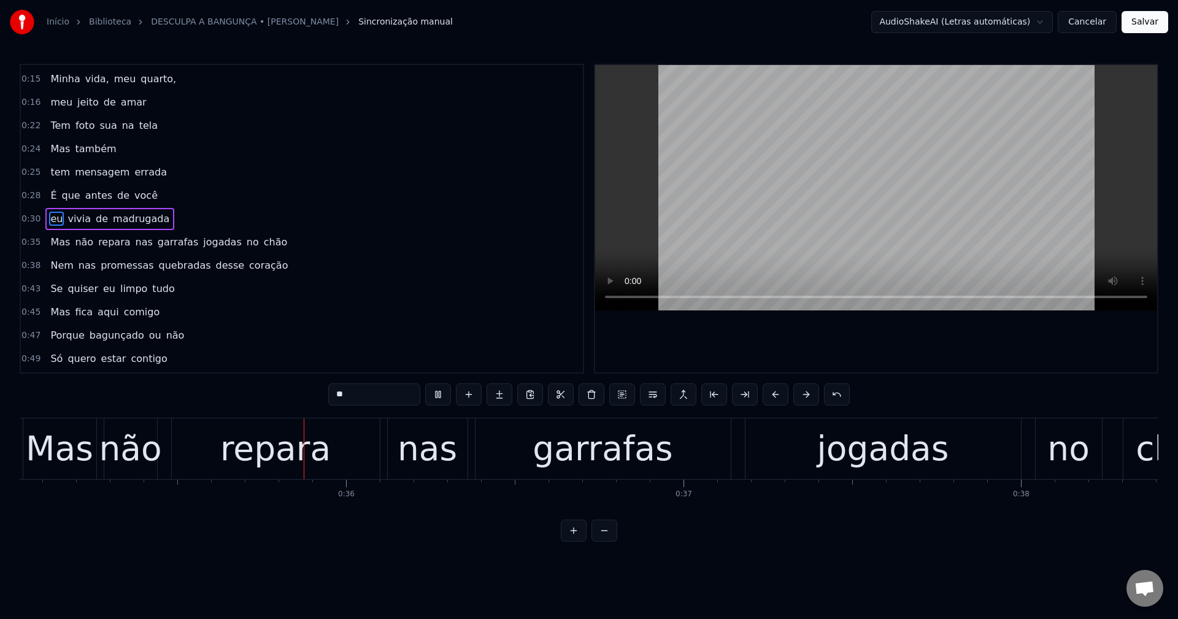
scroll to position [0, 11824]
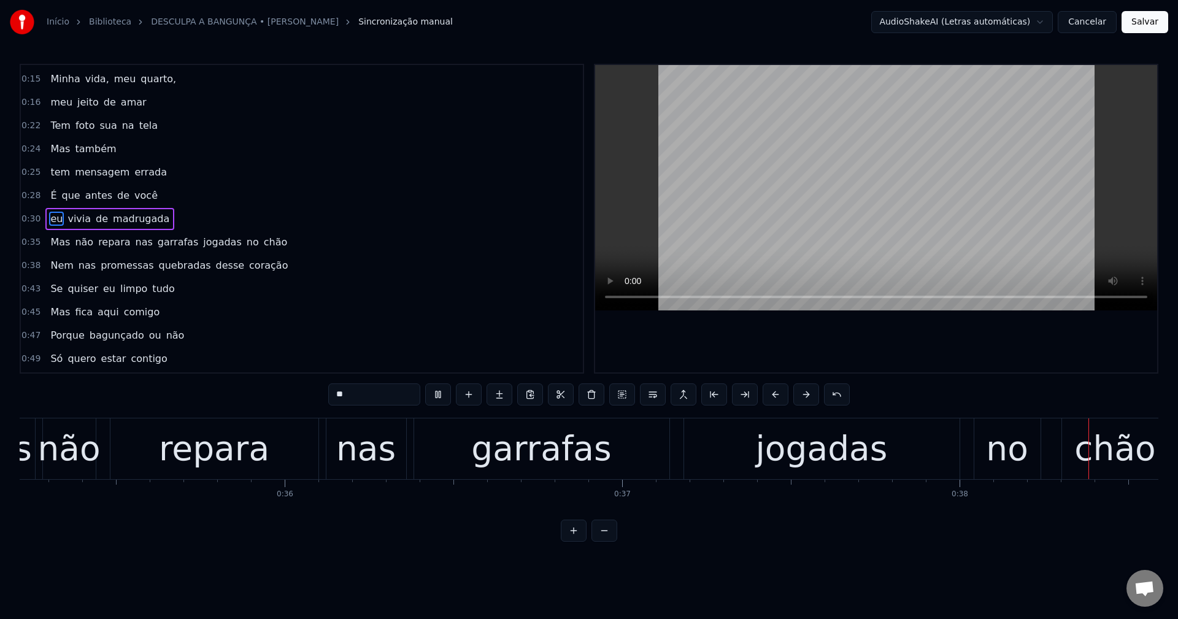
click at [134, 237] on span "nas" at bounding box center [144, 242] width 20 height 14
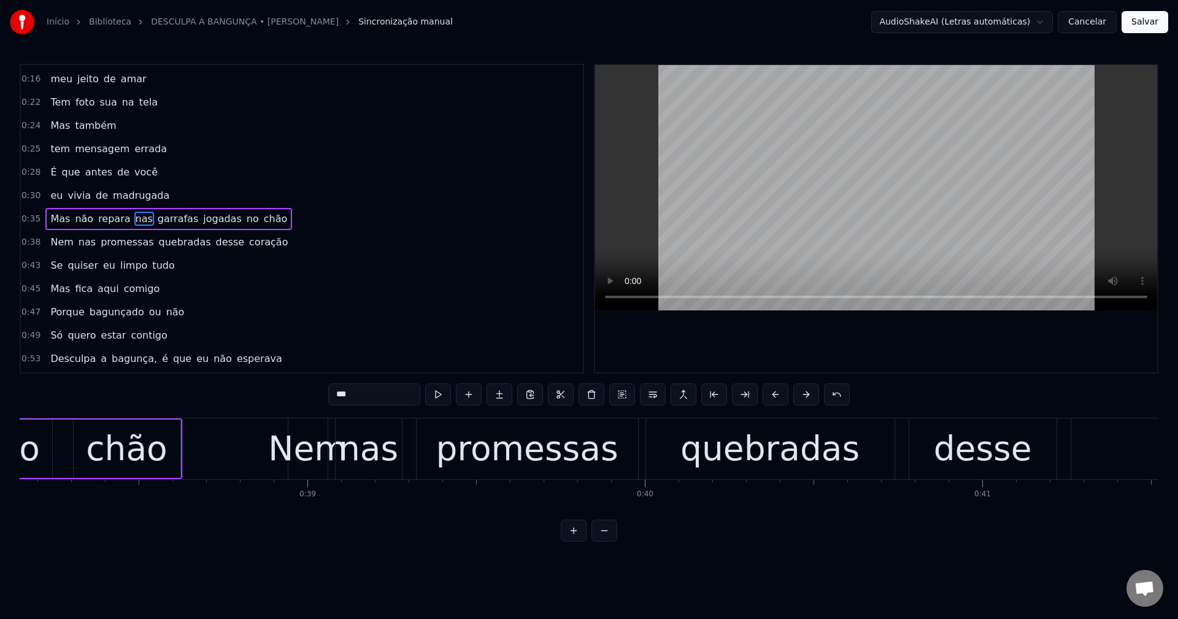
scroll to position [0, 12896]
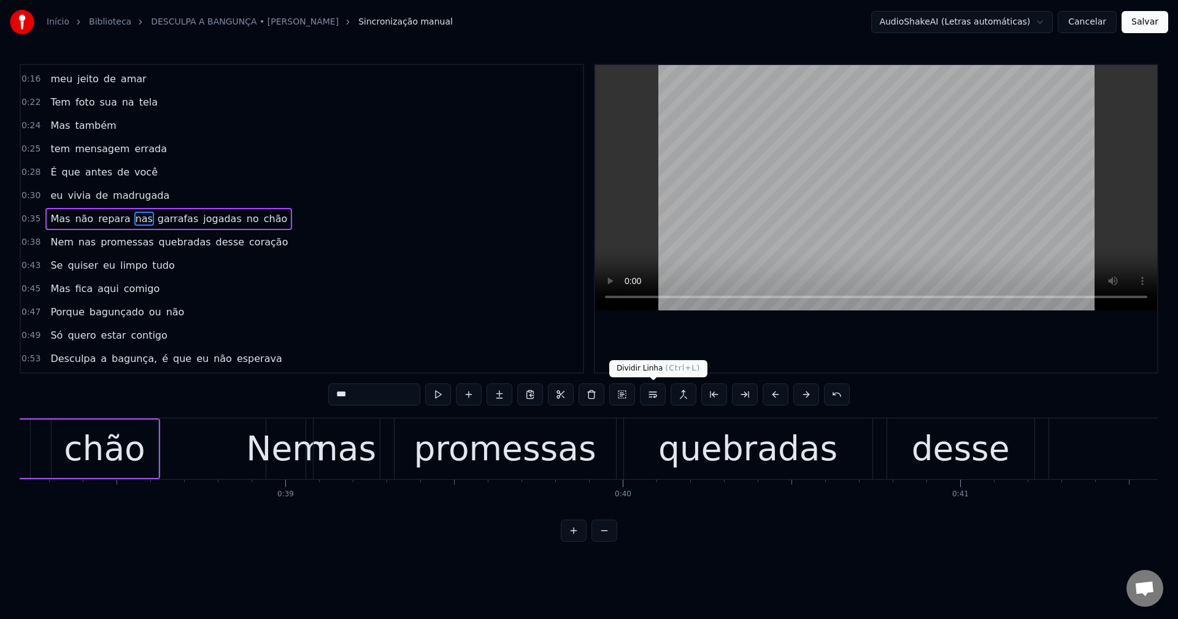
click at [577, 397] on button at bounding box center [653, 395] width 26 height 22
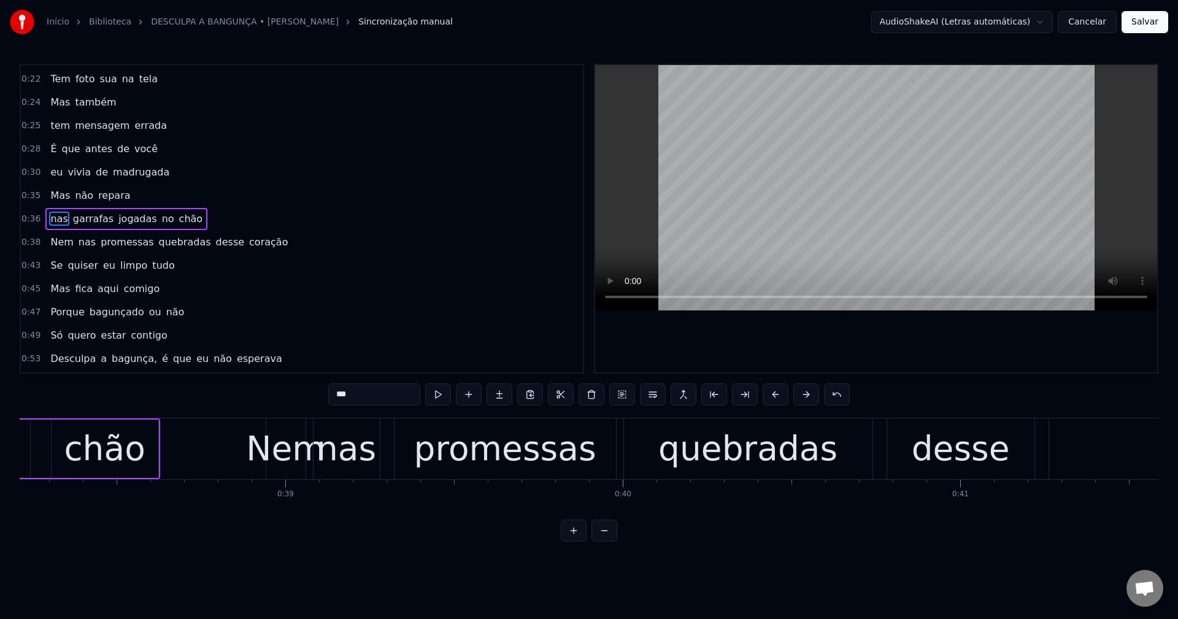
click at [53, 214] on span "nas" at bounding box center [59, 219] width 20 height 14
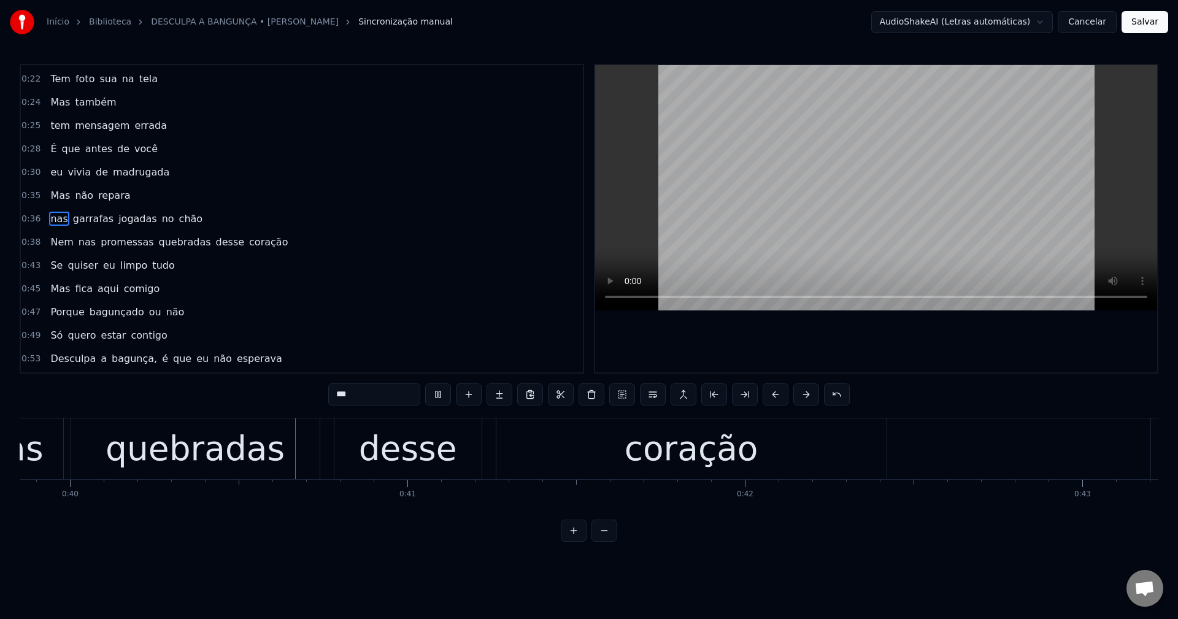
scroll to position [0, 13450]
click at [215, 237] on span "desse" at bounding box center [230, 242] width 31 height 14
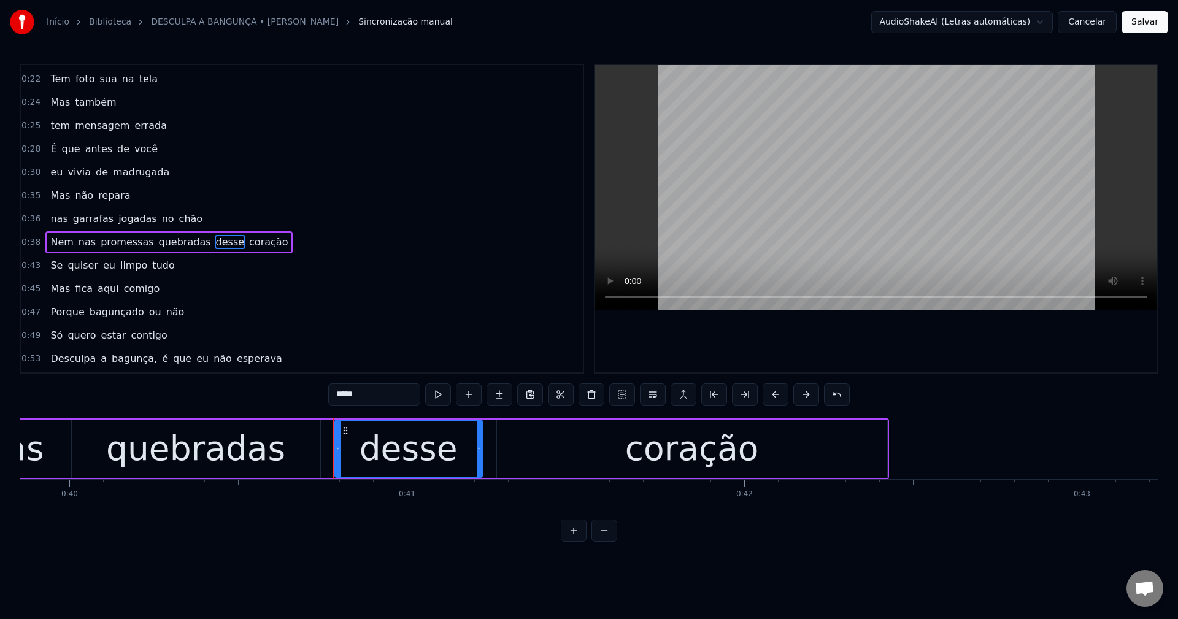
scroll to position [114, 0]
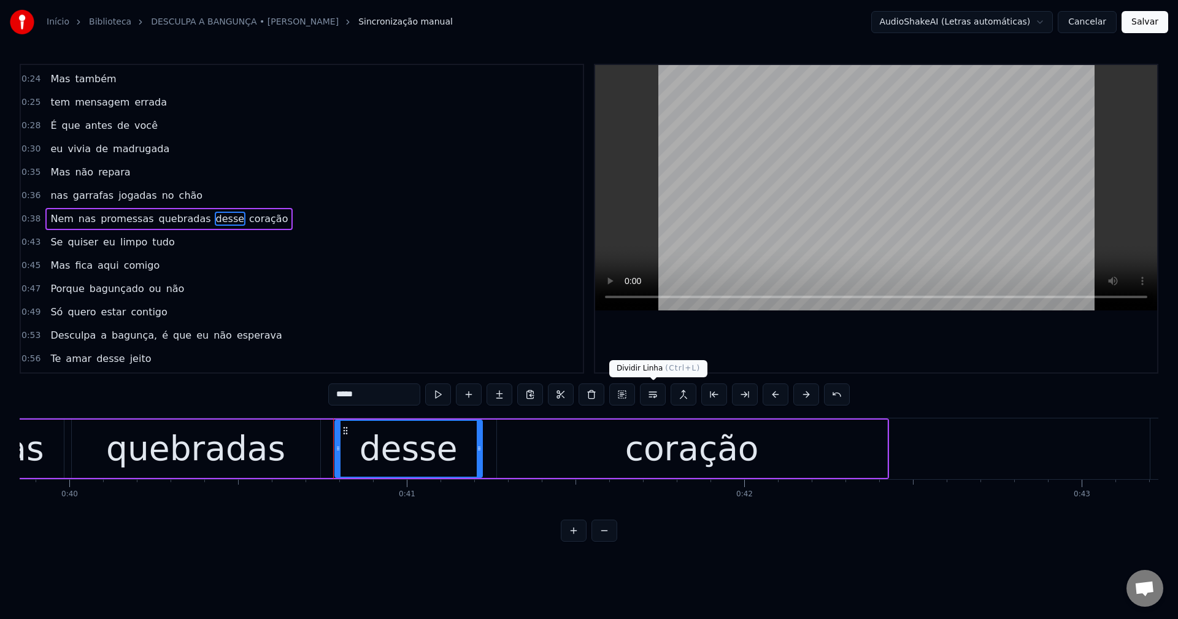
click at [577, 398] on button at bounding box center [653, 395] width 26 height 22
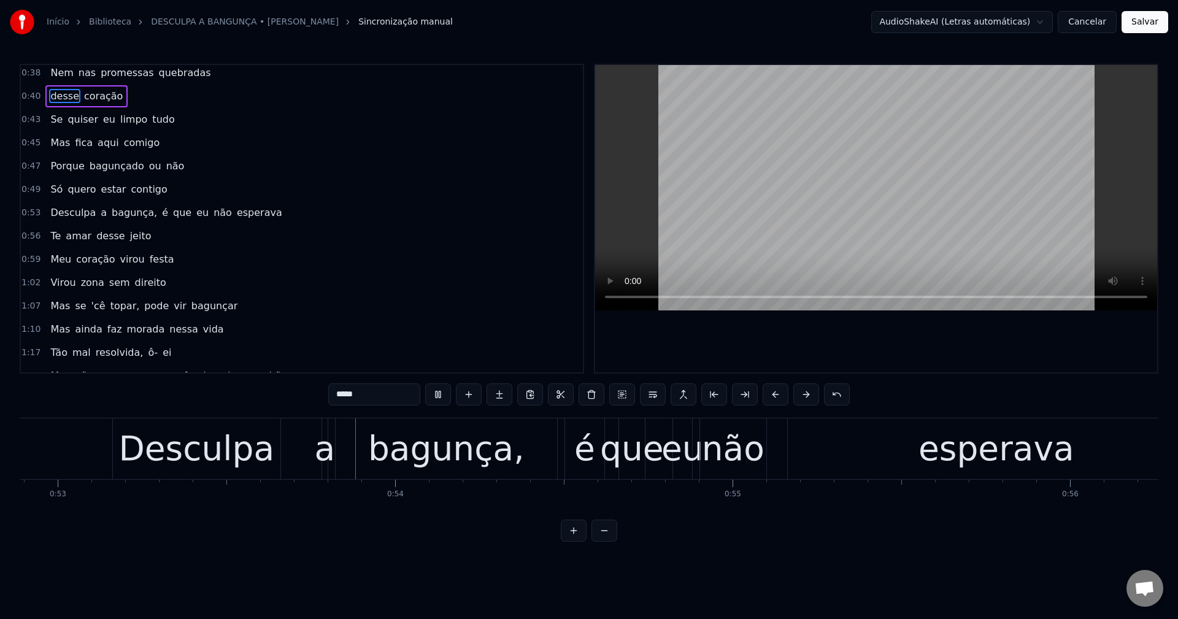
scroll to position [0, 17850]
click at [135, 218] on span "bagunça," at bounding box center [134, 213] width 48 height 14
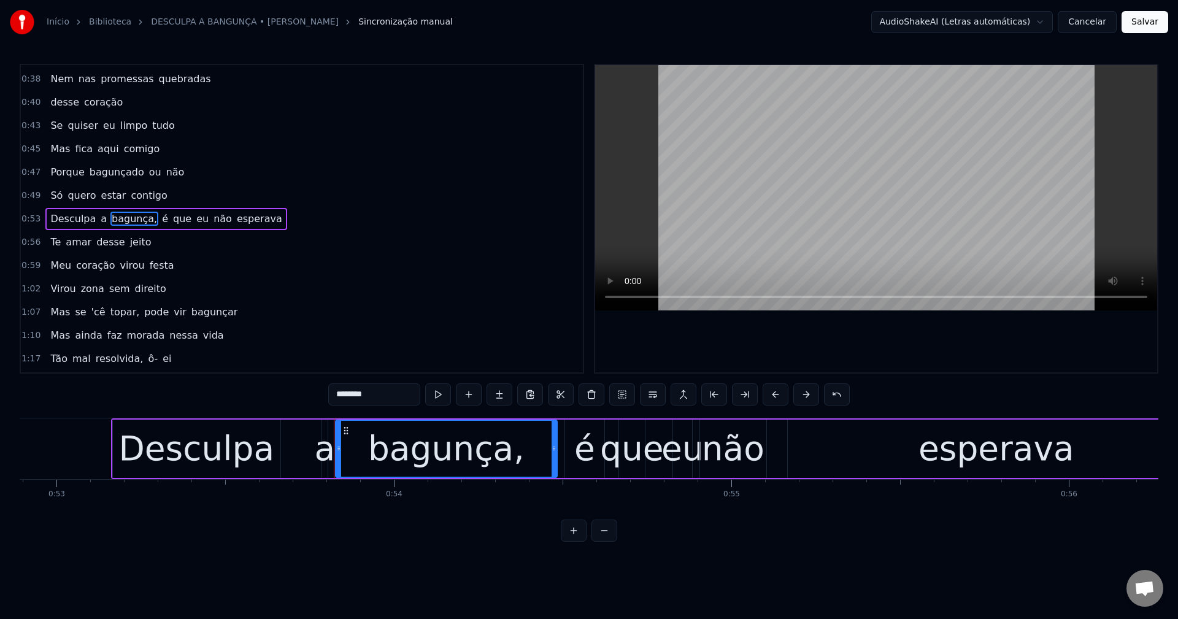
click at [399, 394] on input "********" at bounding box center [374, 395] width 92 height 22
click at [158, 220] on span "é" at bounding box center [162, 219] width 9 height 14
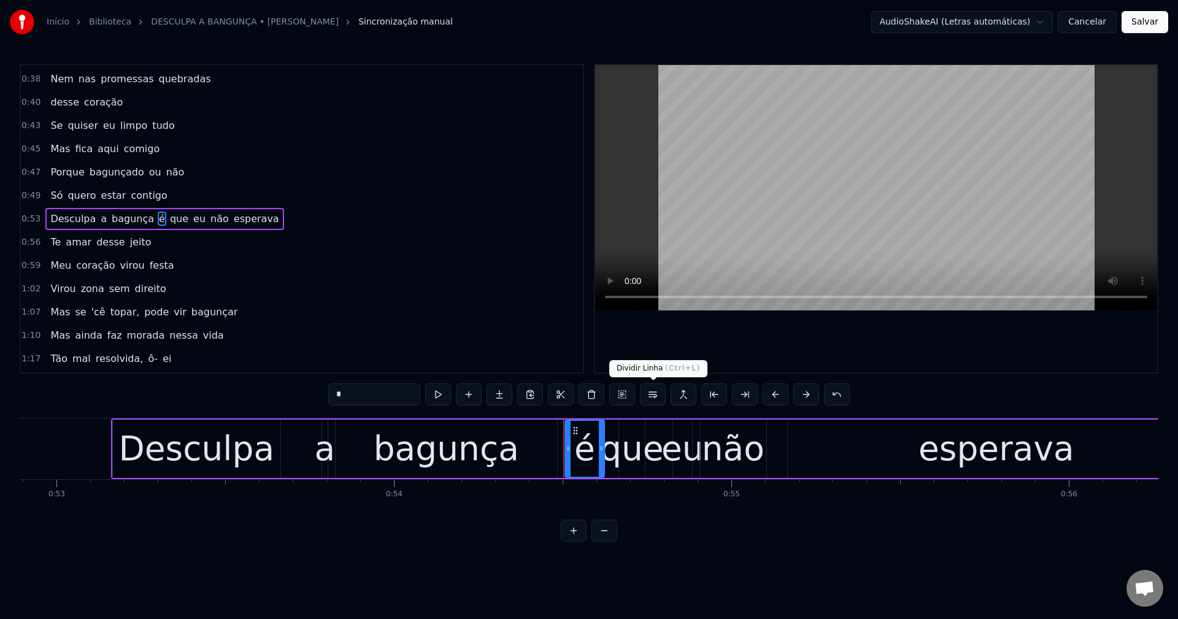
click at [577, 398] on button at bounding box center [653, 395] width 26 height 22
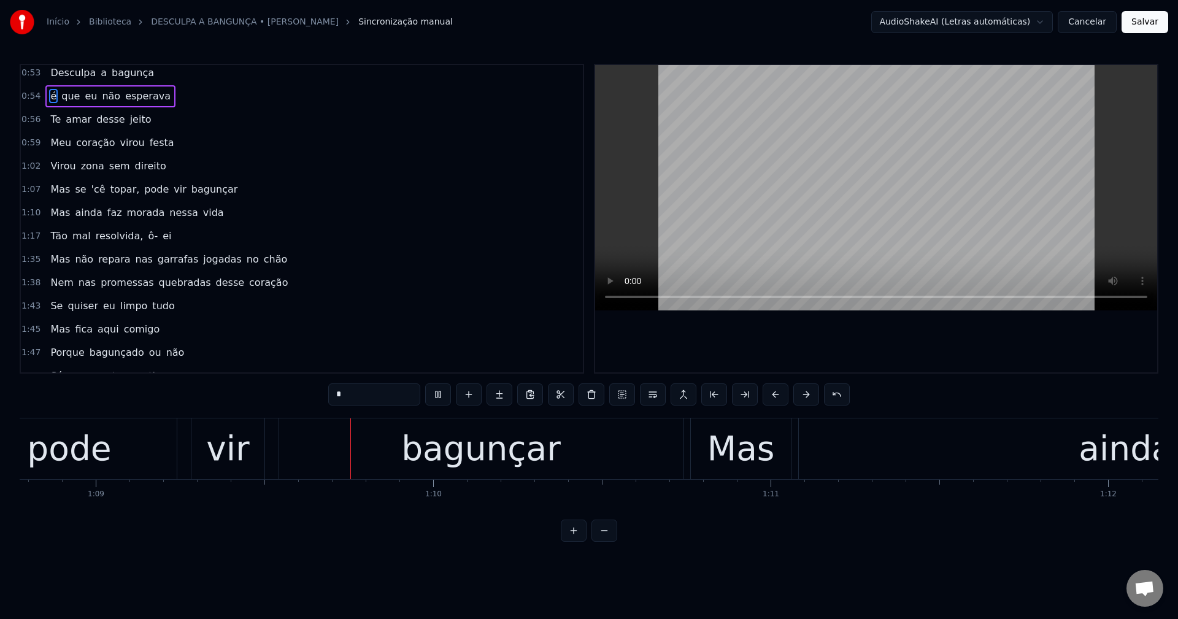
scroll to position [0, 23254]
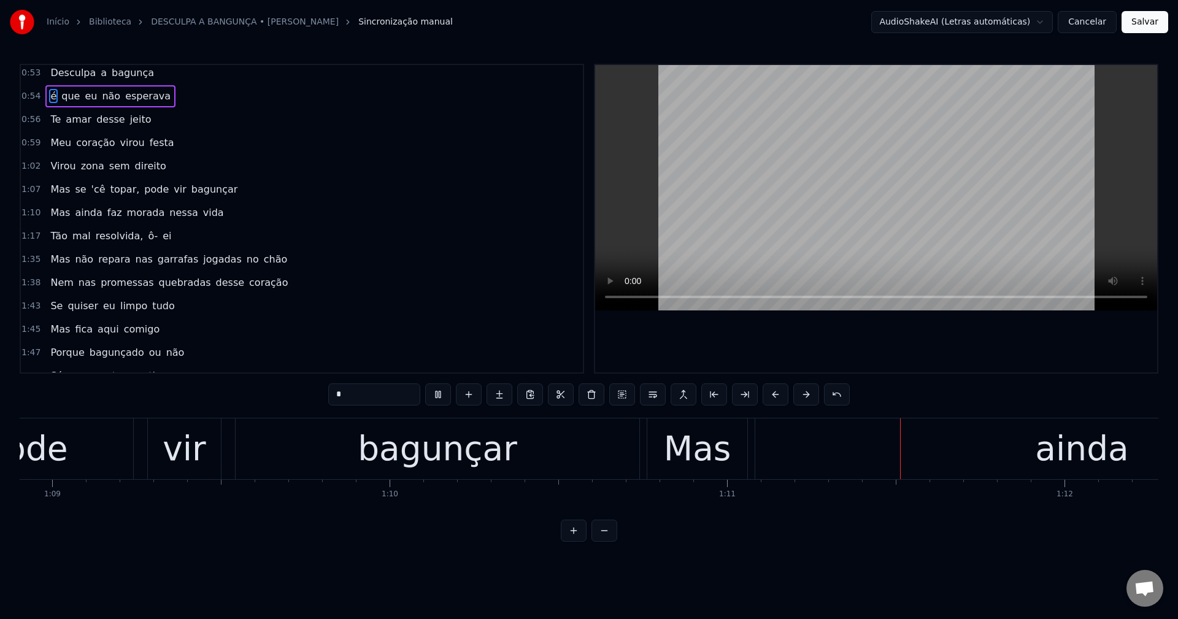
click at [143, 191] on span "pode" at bounding box center [156, 189] width 27 height 14
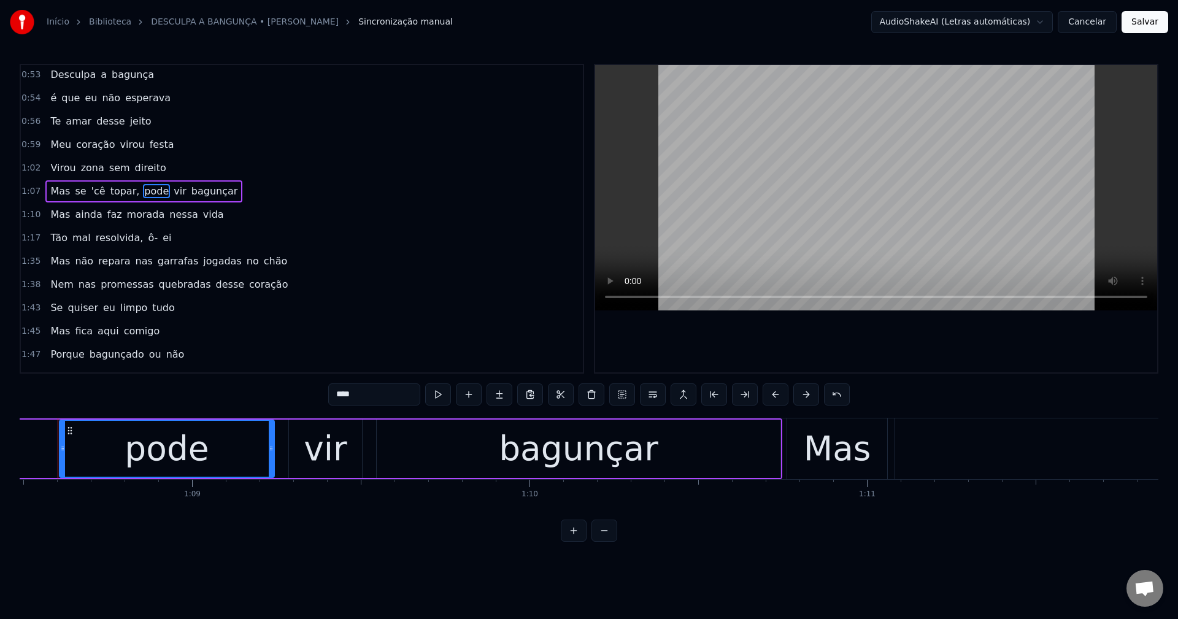
scroll to position [0, 23091]
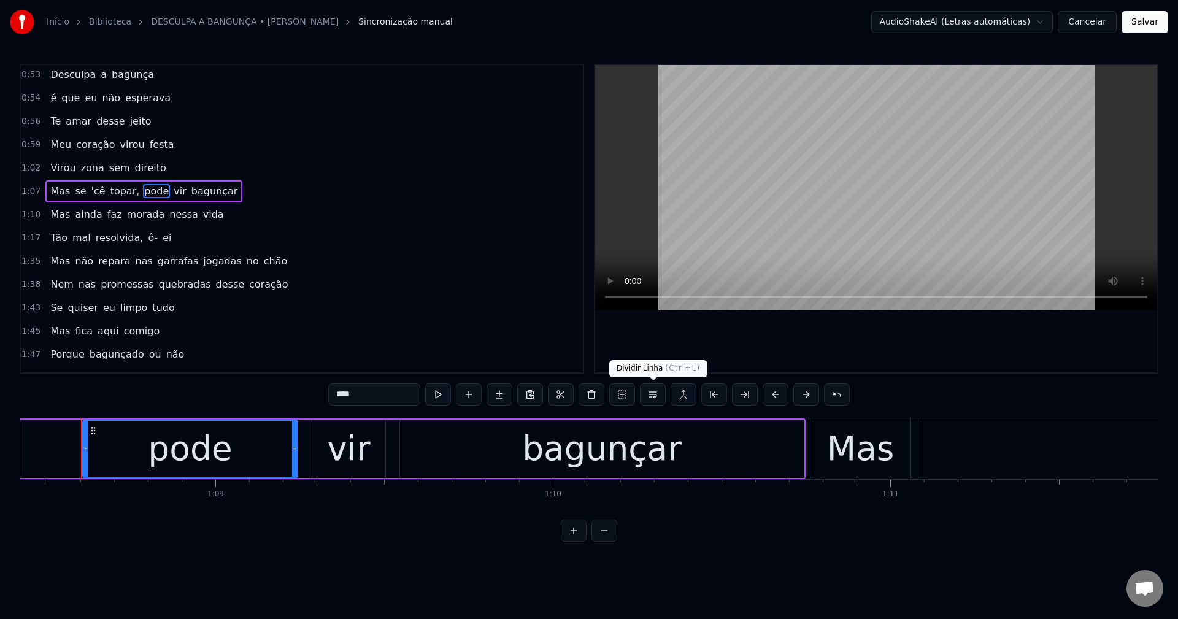
drag, startPoint x: 656, startPoint y: 399, endPoint x: 616, endPoint y: 390, distance: 40.9
click at [577, 398] on button at bounding box center [653, 395] width 26 height 22
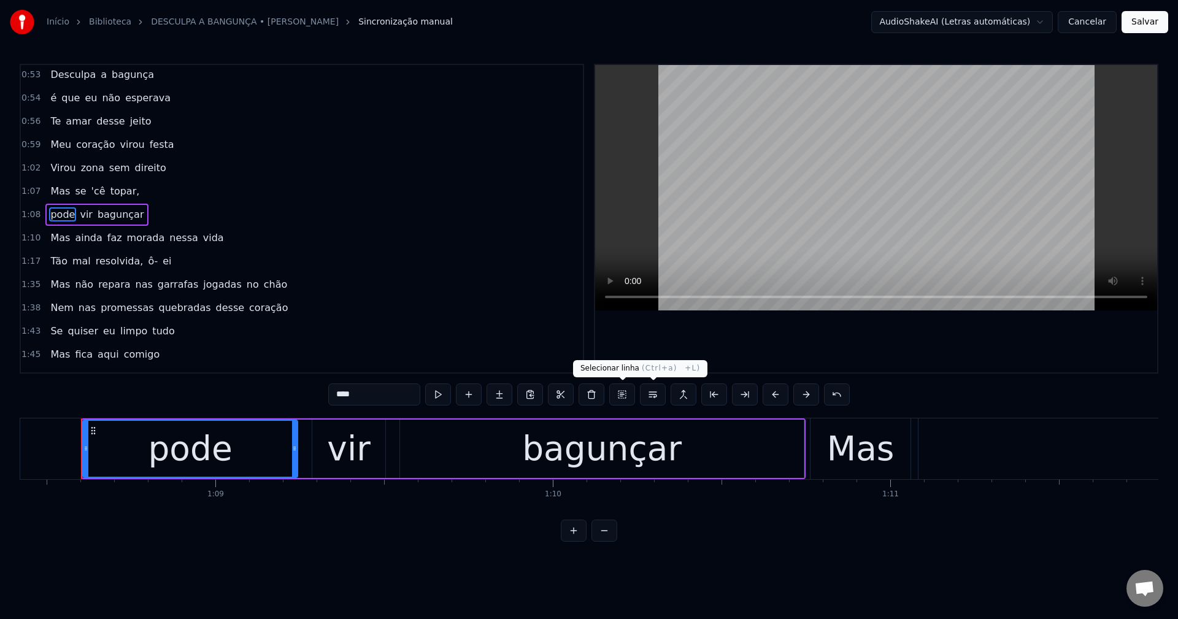
scroll to position [394, 0]
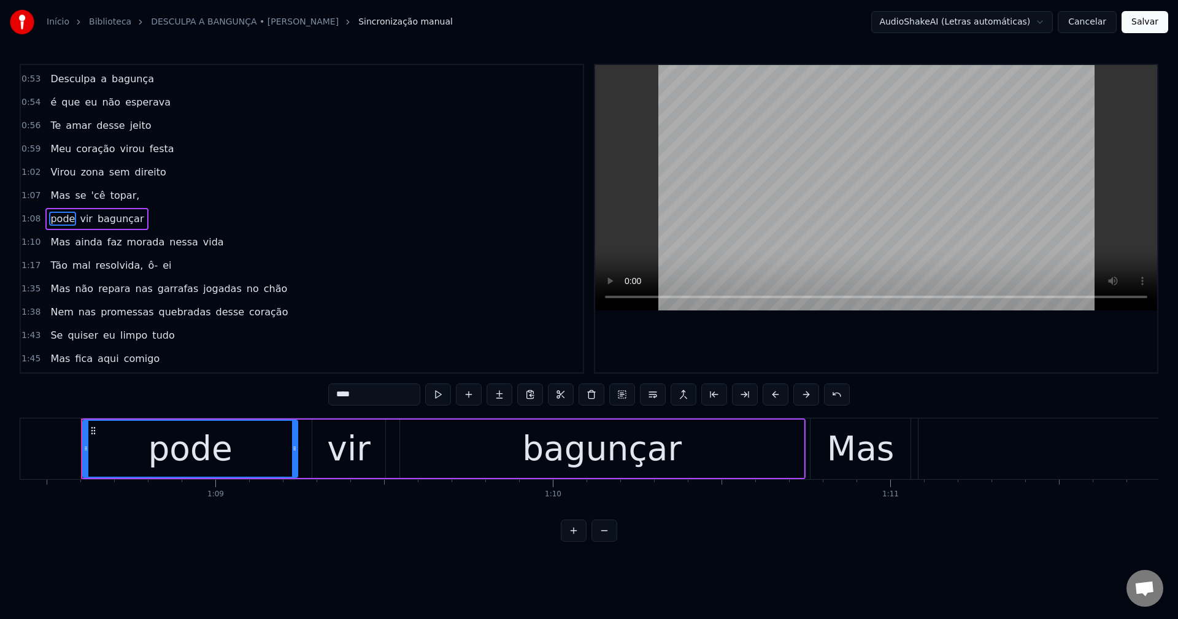
click at [95, 195] on span "'cê" at bounding box center [98, 195] width 17 height 14
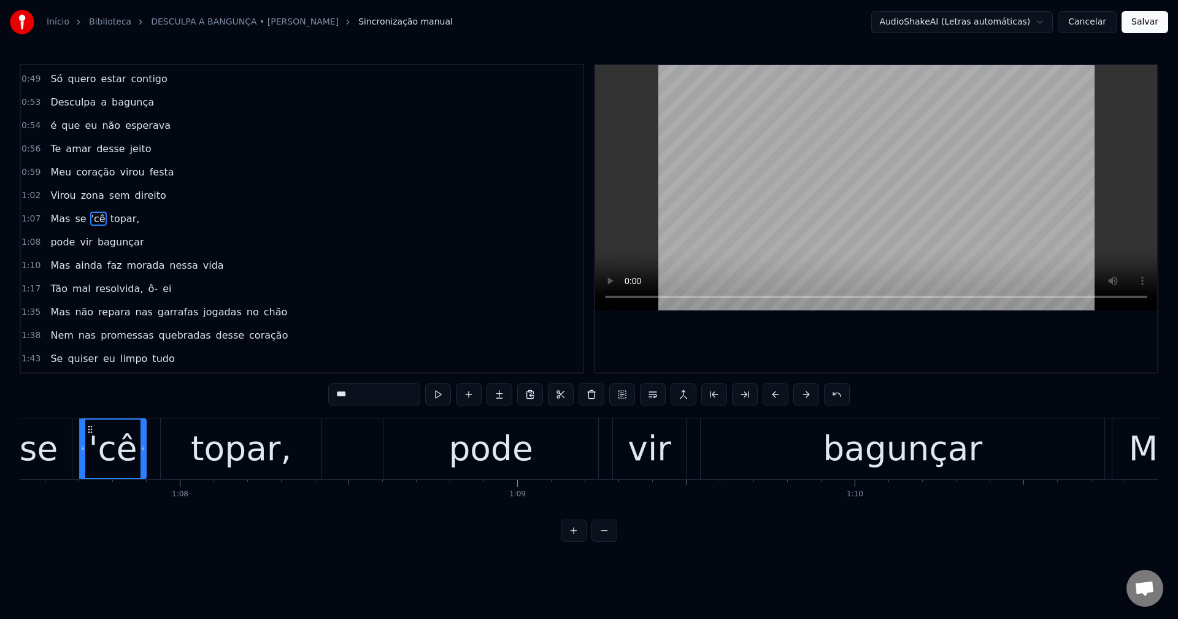
scroll to position [0, 22787]
drag, startPoint x: 331, startPoint y: 395, endPoint x: 325, endPoint y: 392, distance: 6.3
click at [330, 395] on input "***" at bounding box center [374, 395] width 92 height 22
click at [109, 218] on span "topar," at bounding box center [122, 219] width 32 height 14
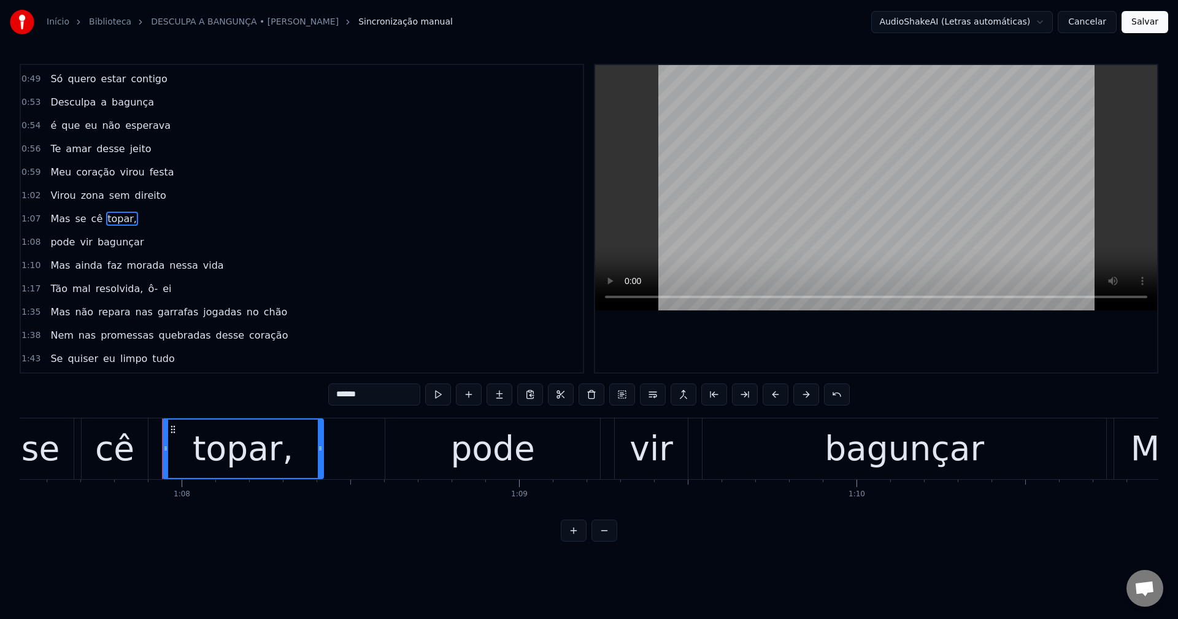
click at [379, 403] on input "******" at bounding box center [374, 395] width 92 height 22
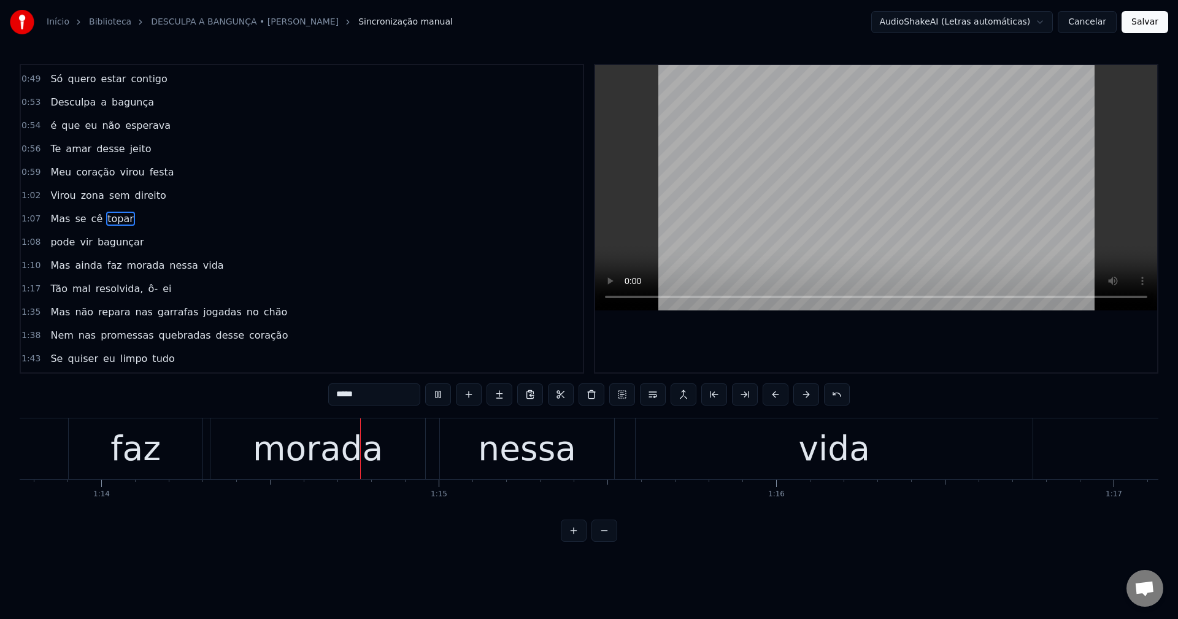
scroll to position [0, 24930]
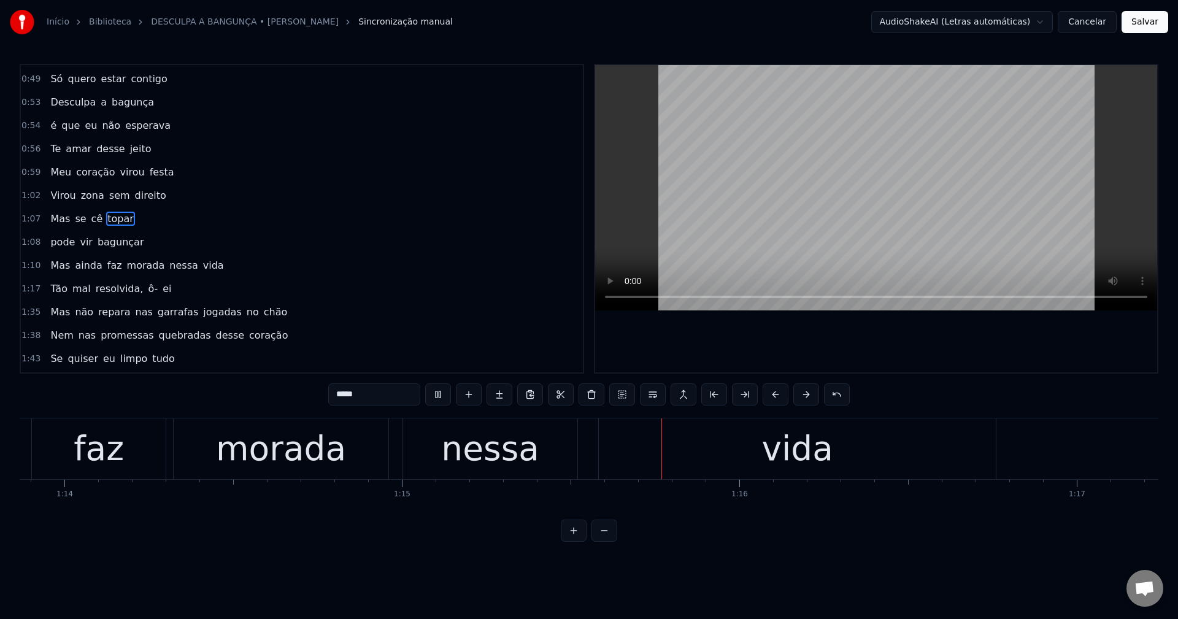
click at [106, 267] on span "faz" at bounding box center [114, 265] width 17 height 14
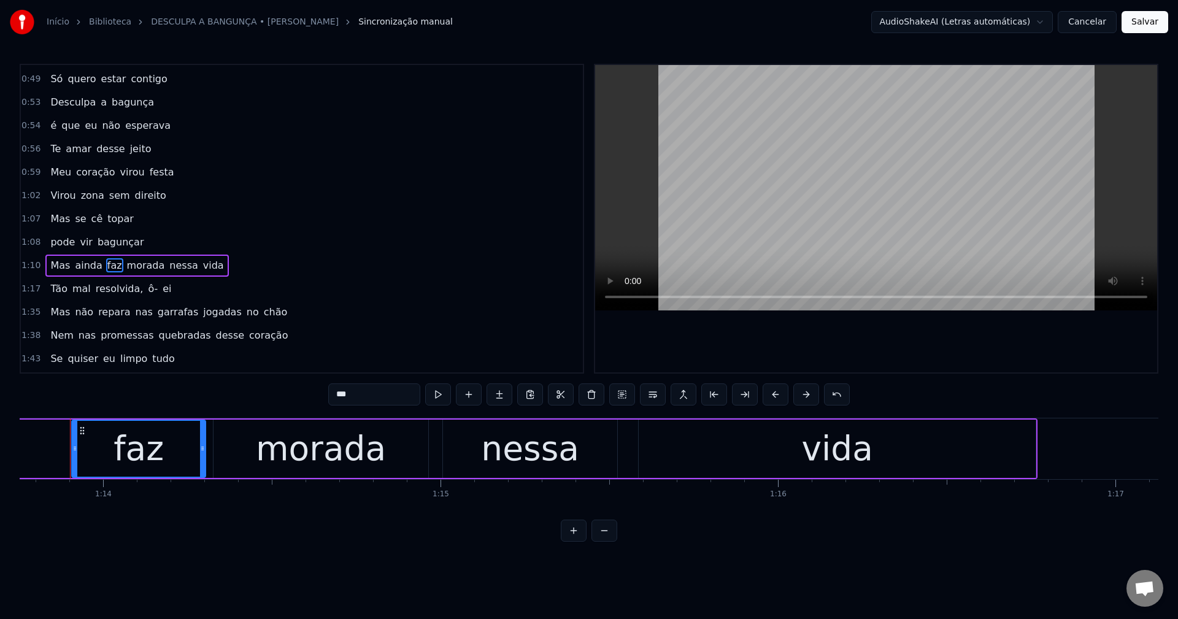
scroll to position [0, 24880]
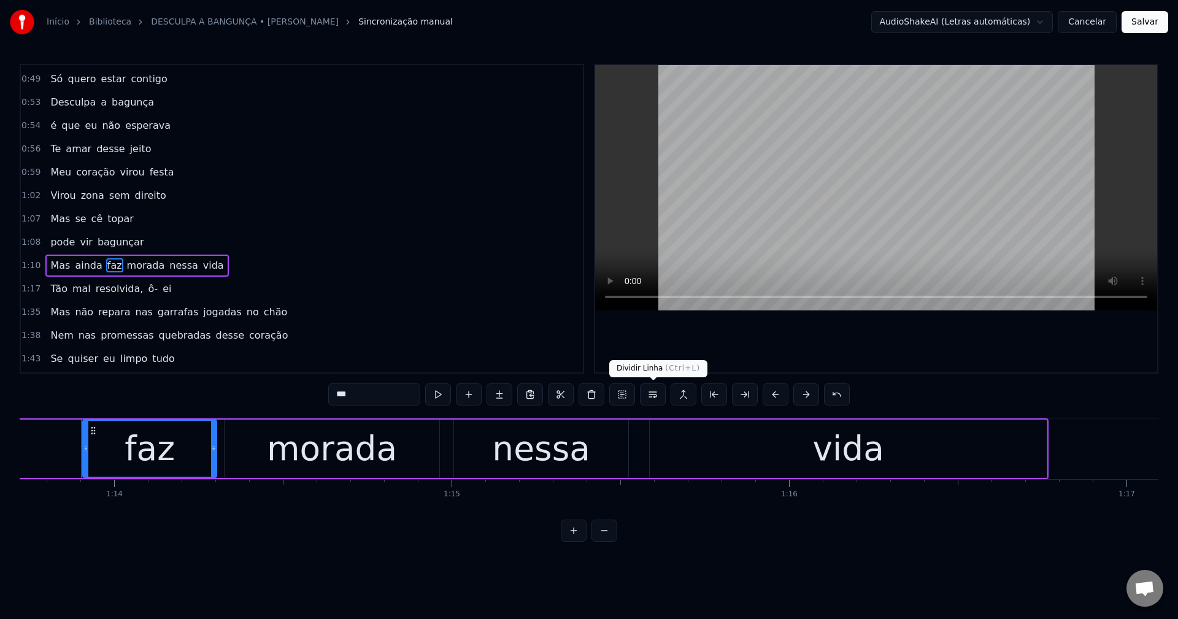
click at [577, 392] on button at bounding box center [653, 395] width 26 height 22
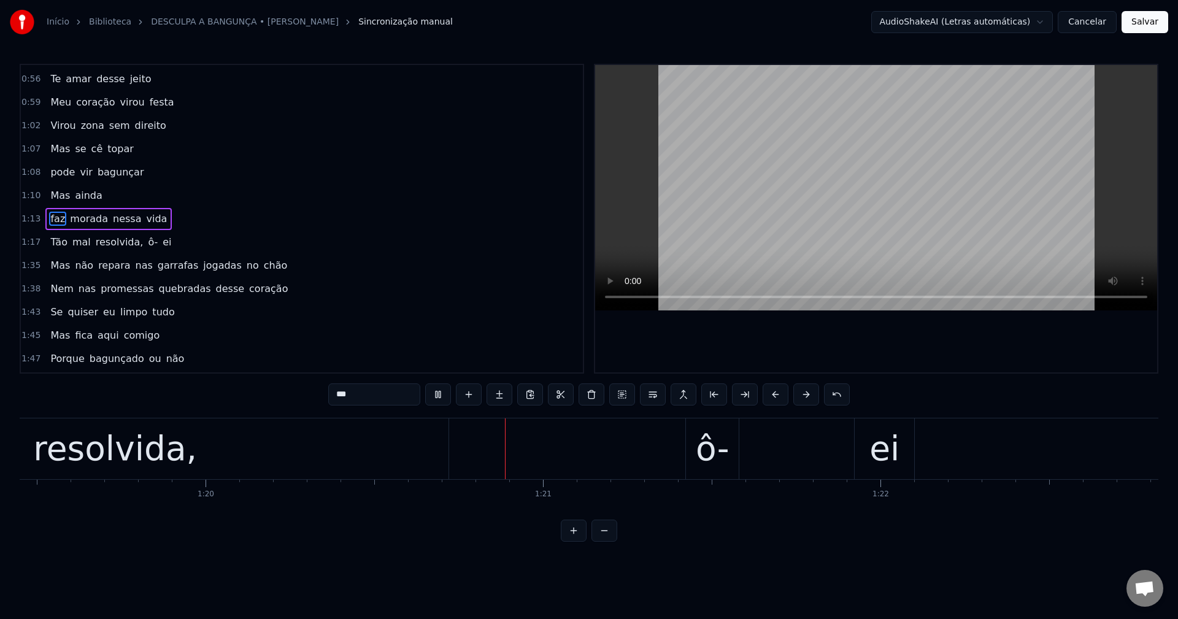
scroll to position [0, 27026]
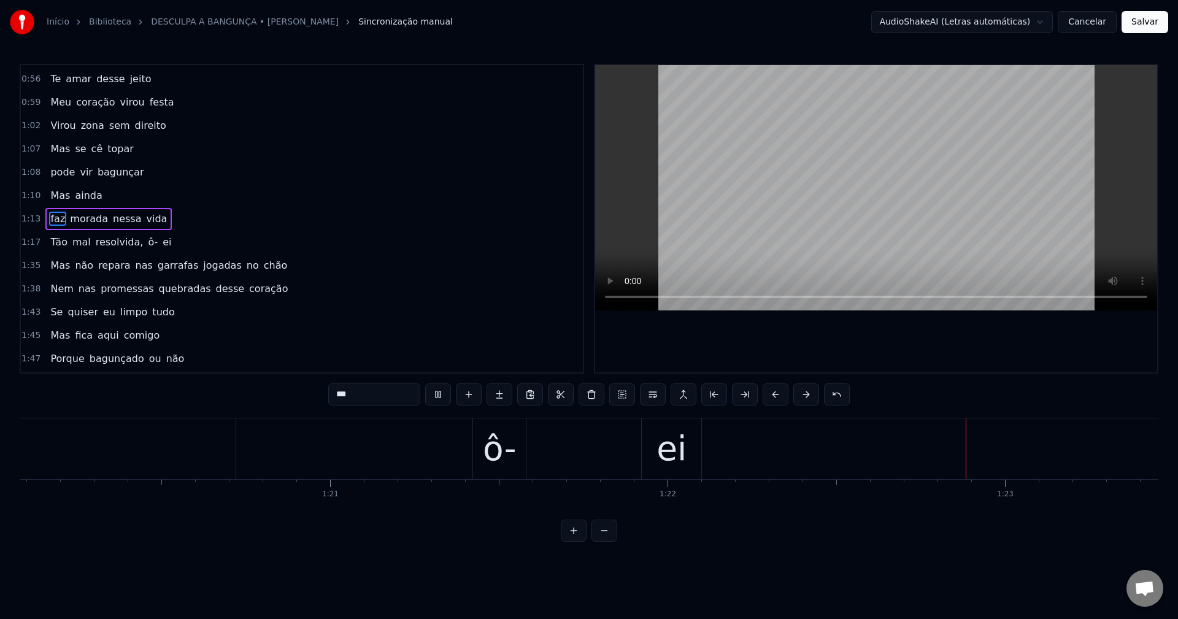
click at [106, 242] on span "resolvida," at bounding box center [119, 242] width 50 height 14
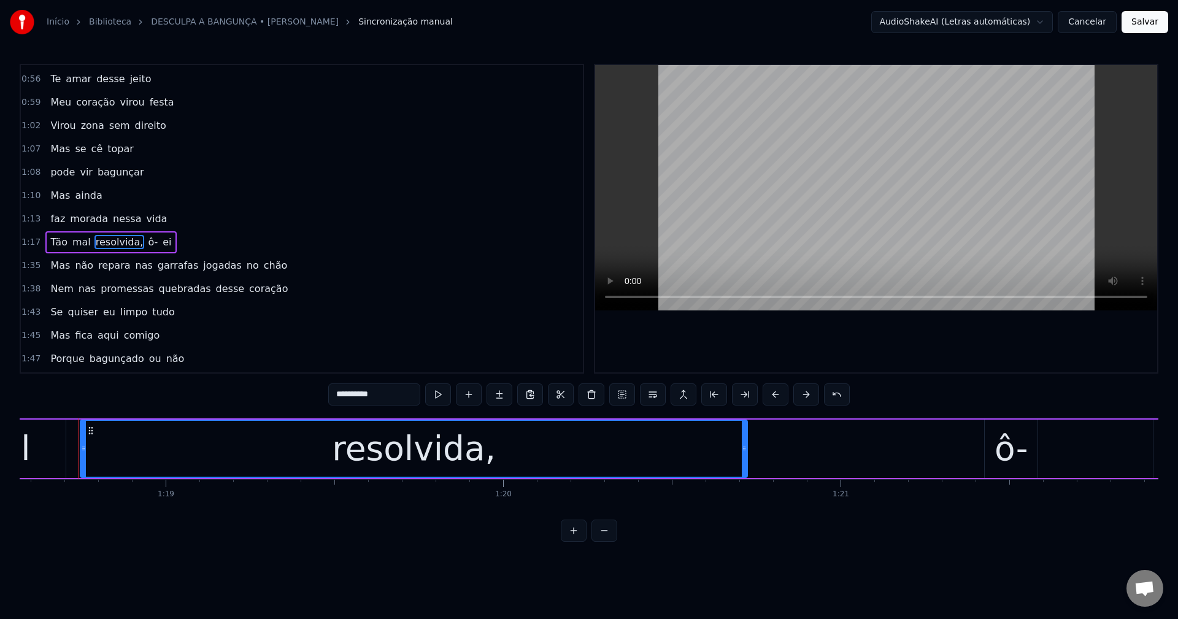
scroll to position [0, 26513]
click at [374, 395] on input "**********" at bounding box center [374, 395] width 92 height 22
click at [144, 244] on span "ô-" at bounding box center [150, 242] width 12 height 14
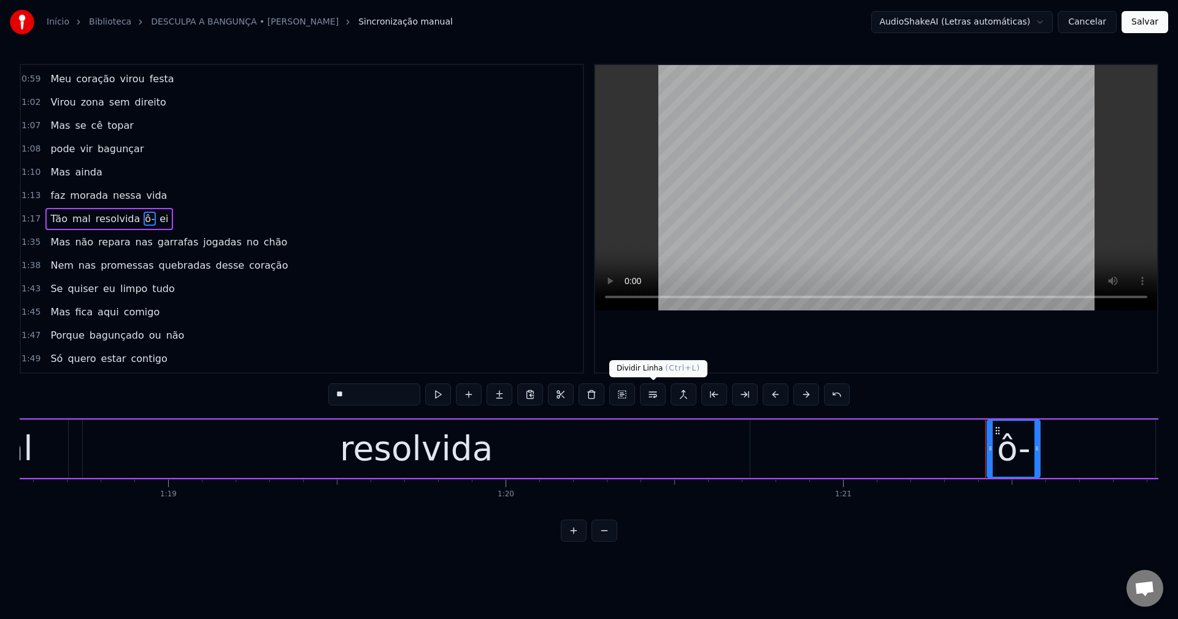
click at [577, 395] on button at bounding box center [653, 395] width 26 height 22
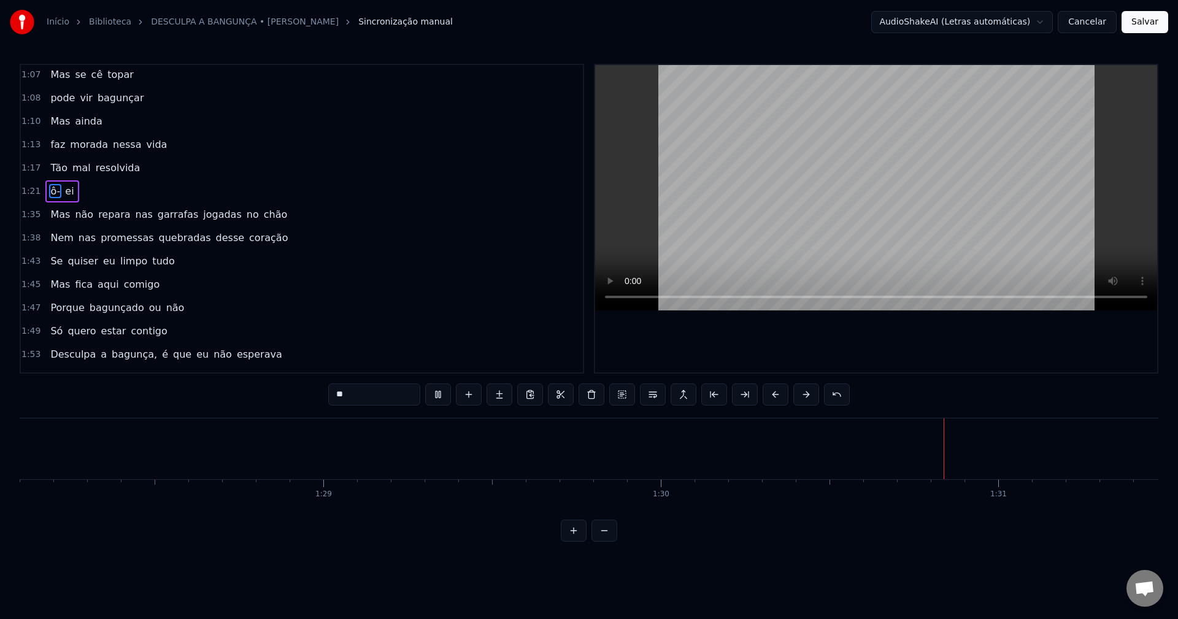
scroll to position [610, 0]
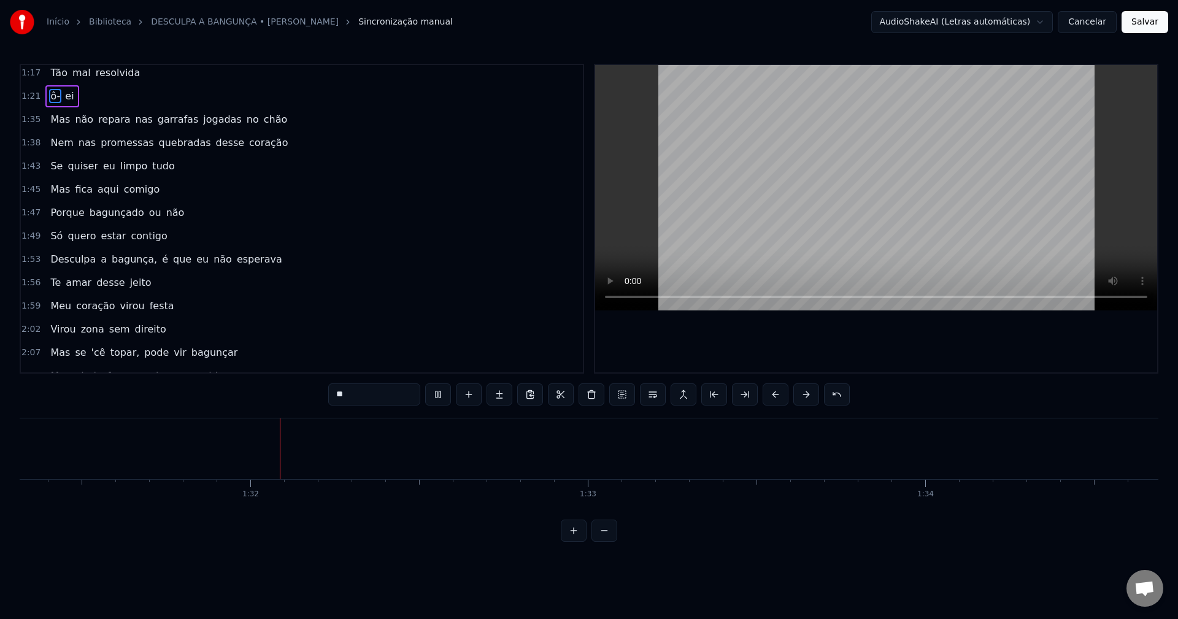
click at [134, 119] on span "nas" at bounding box center [144, 119] width 20 height 14
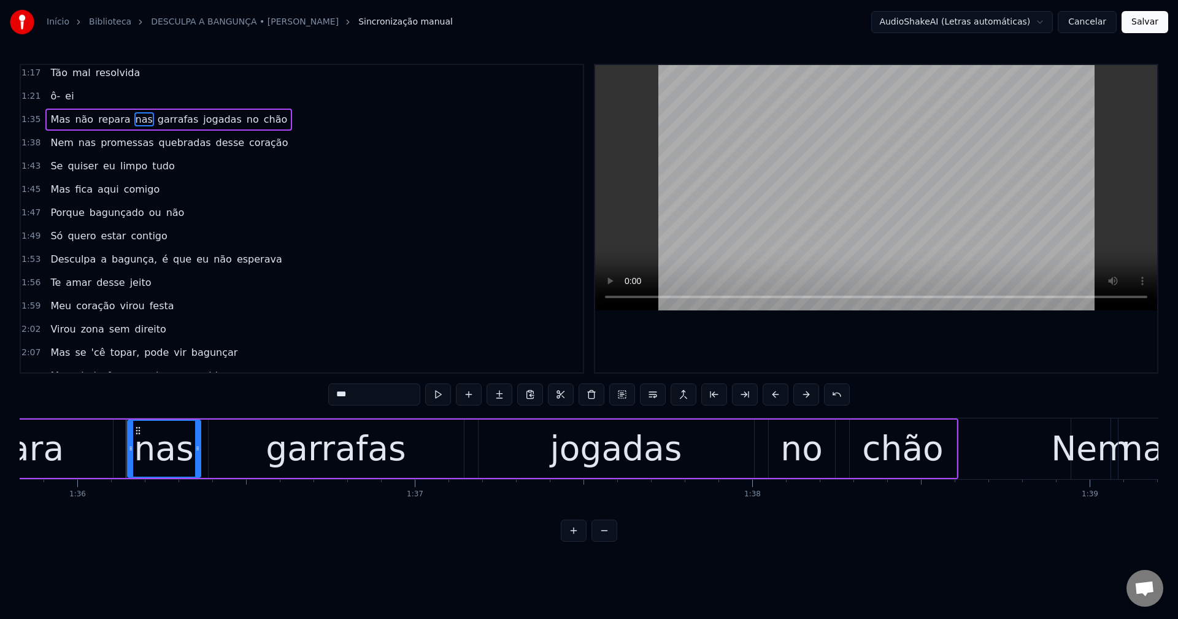
scroll to position [0, 32386]
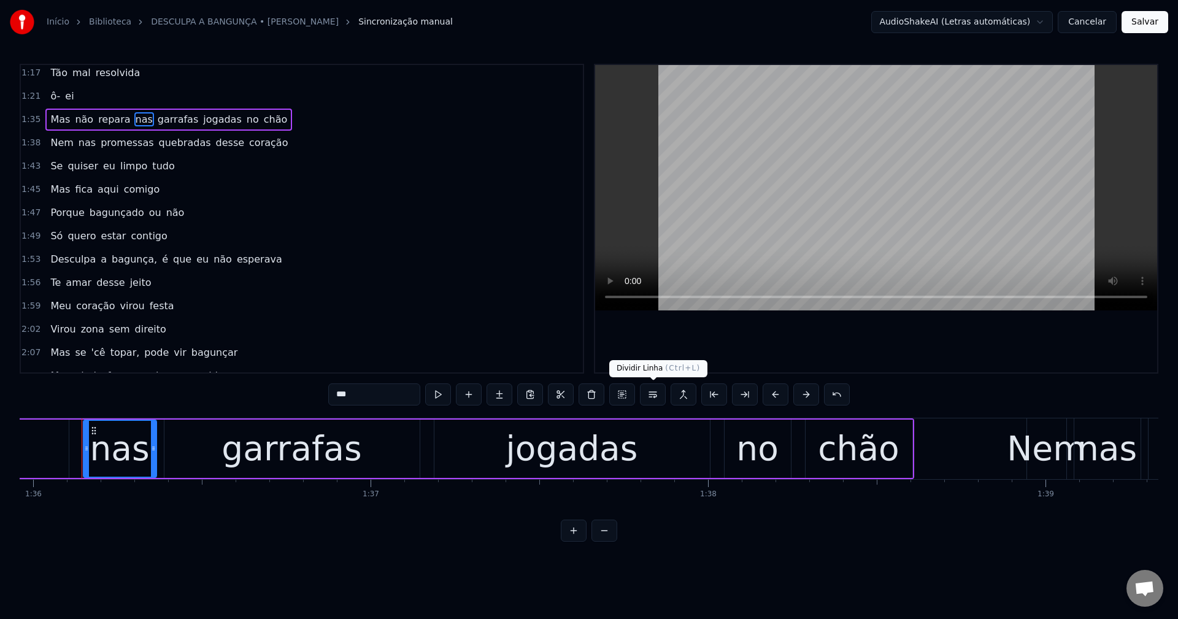
click at [577, 395] on button at bounding box center [653, 395] width 26 height 22
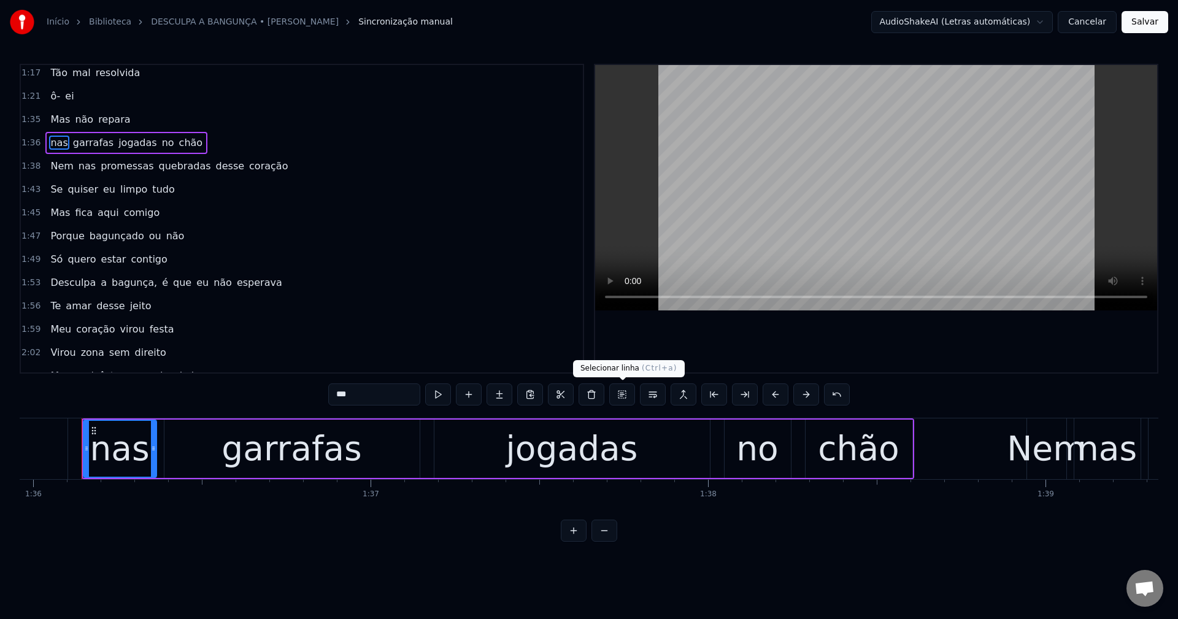
scroll to position [534, 0]
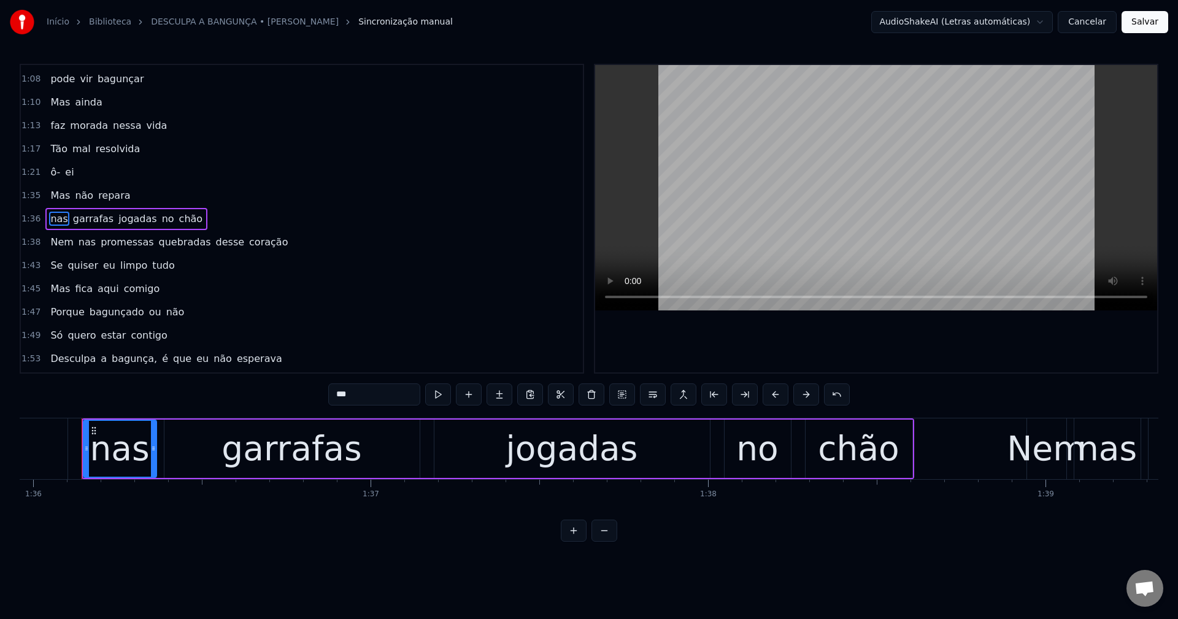
click at [158, 243] on span "quebradas" at bounding box center [185, 242] width 55 height 14
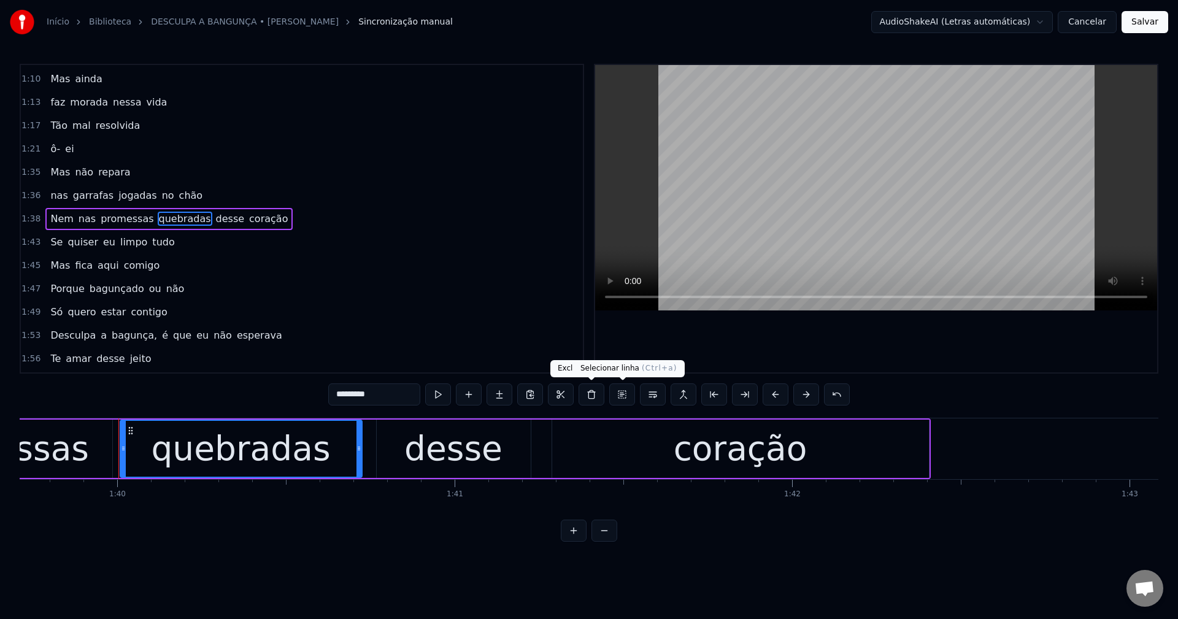
scroll to position [0, 33688]
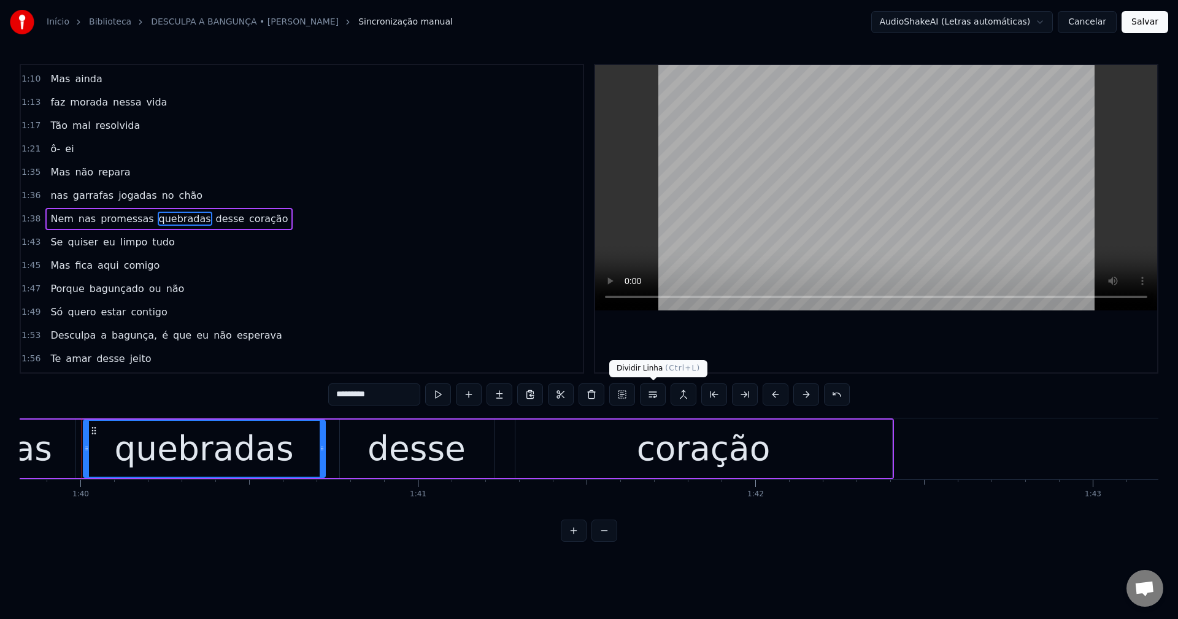
click at [577, 395] on button at bounding box center [653, 395] width 26 height 22
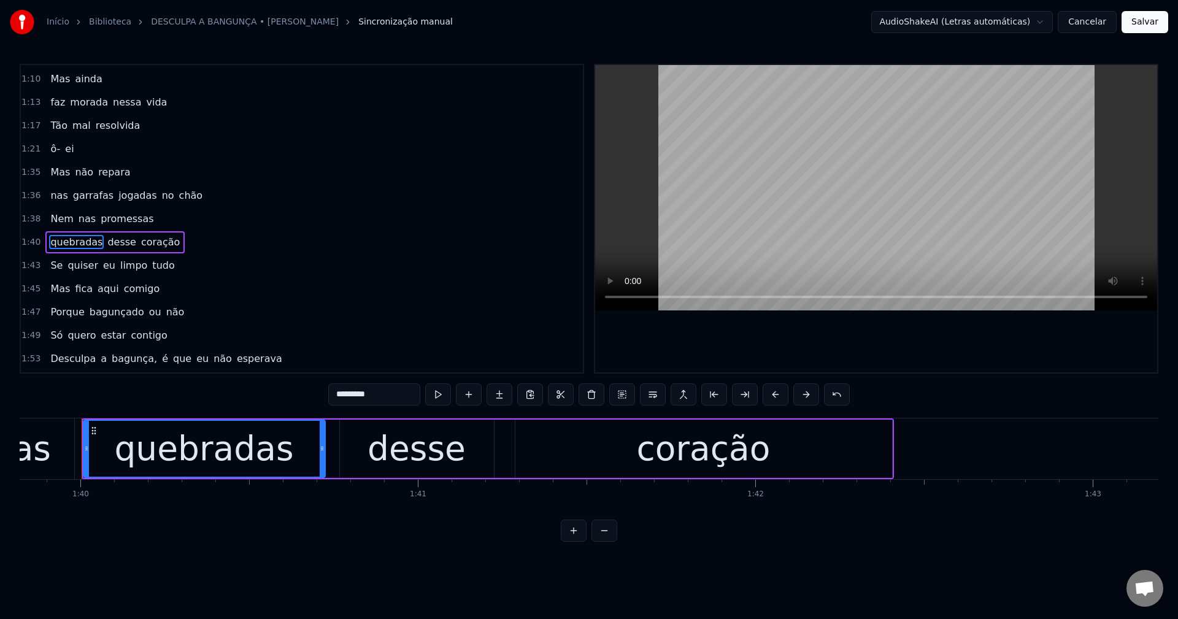
scroll to position [580, 0]
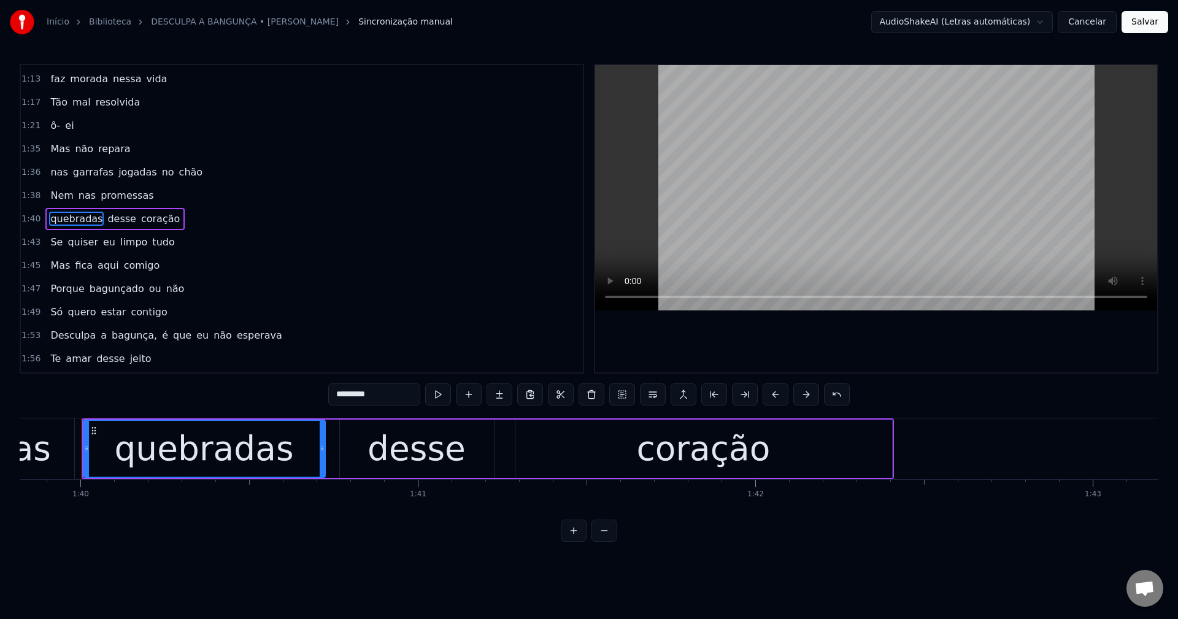
click at [126, 336] on span "bagunça," at bounding box center [134, 335] width 48 height 14
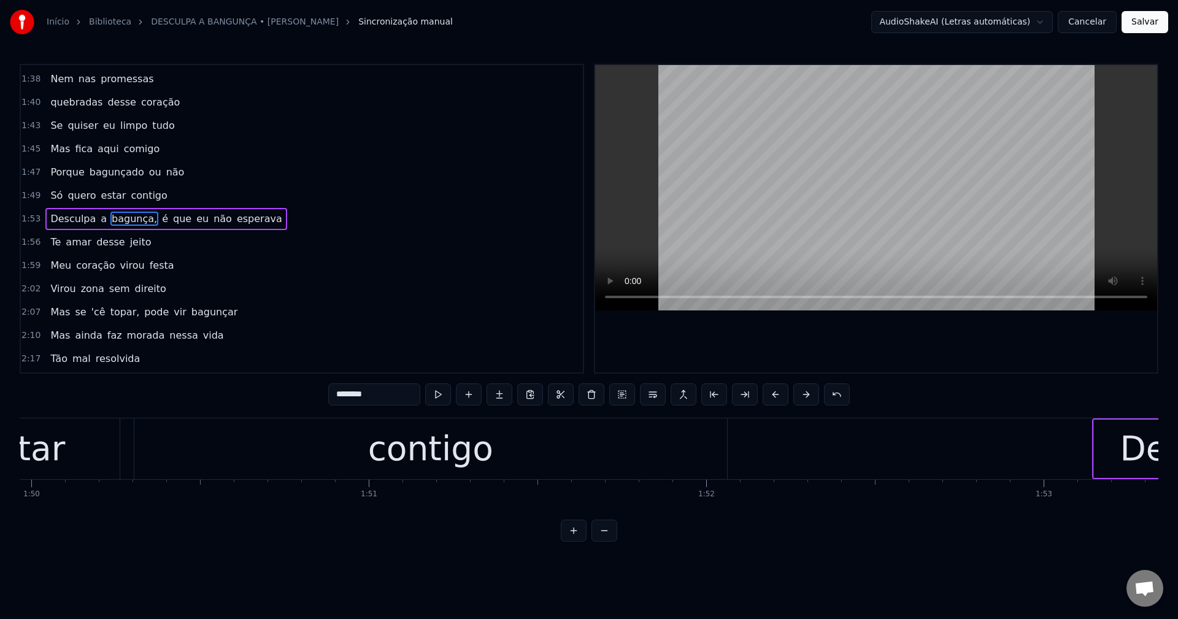
scroll to position [0, 38353]
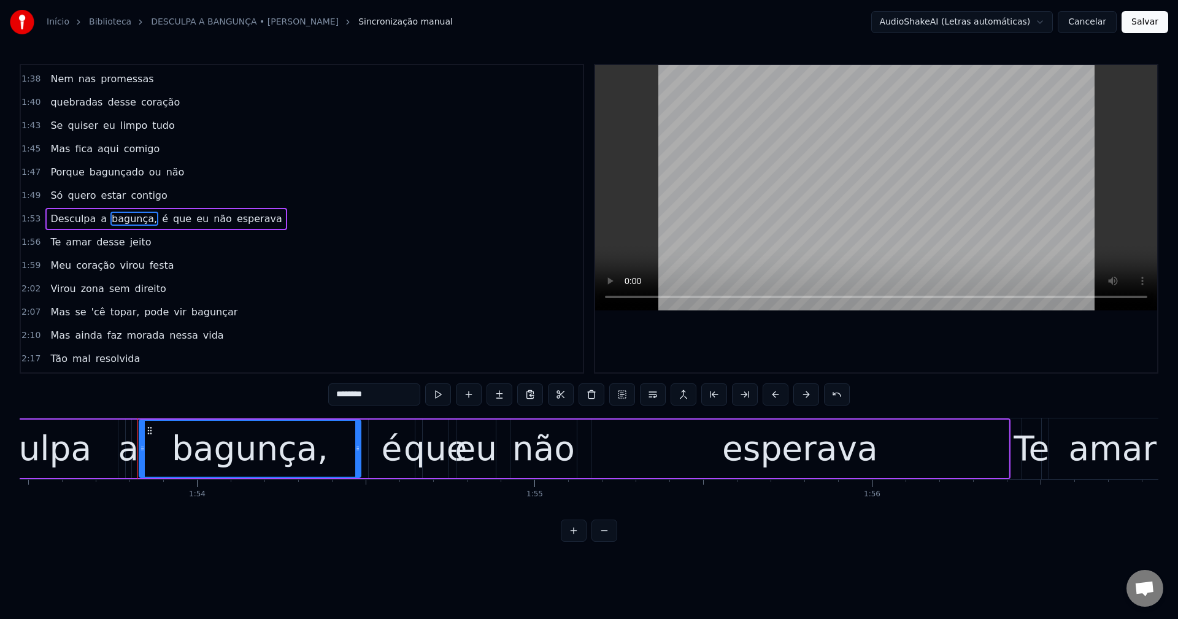
click at [391, 399] on input "********" at bounding box center [374, 395] width 92 height 22
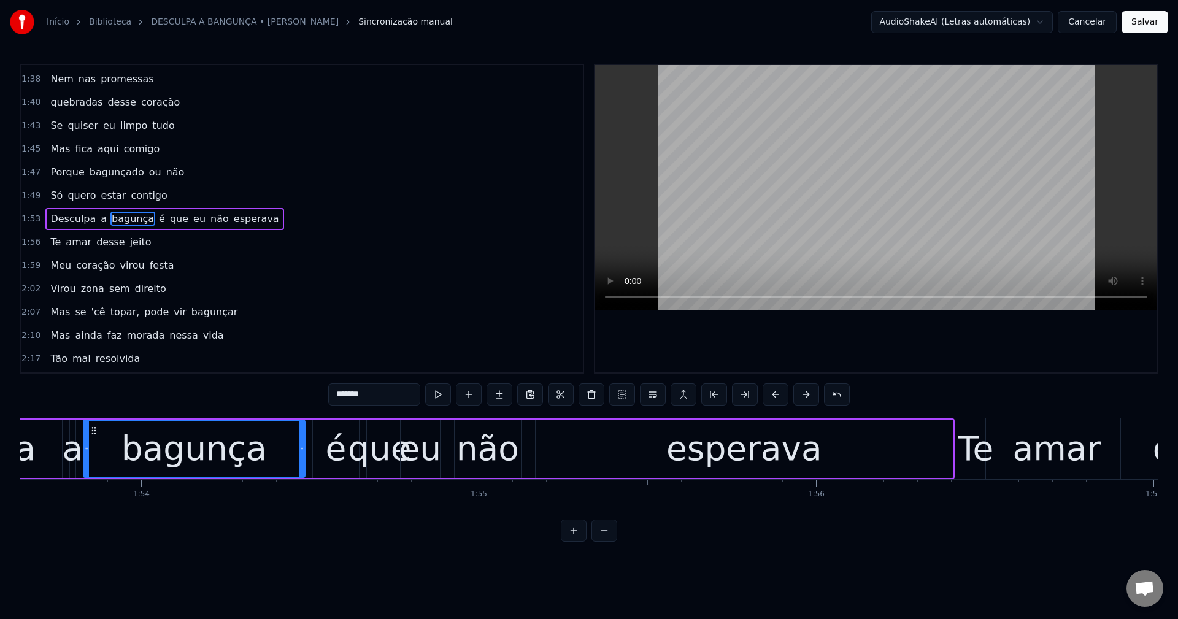
click at [158, 218] on span "é" at bounding box center [162, 219] width 9 height 14
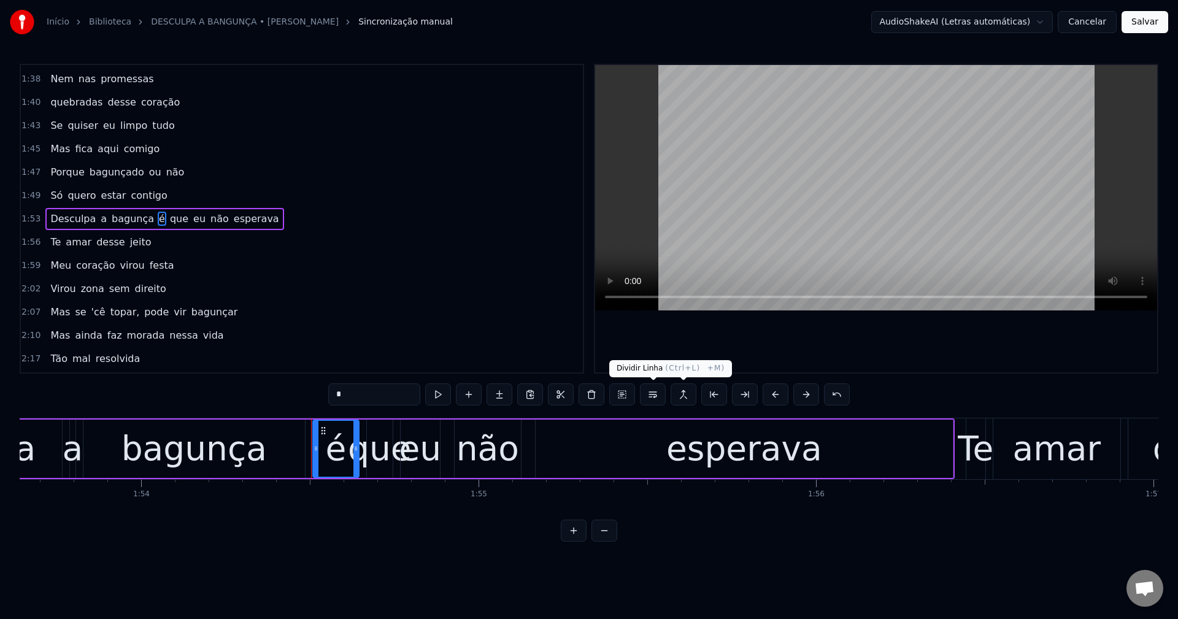
click at [577, 396] on button at bounding box center [653, 395] width 26 height 22
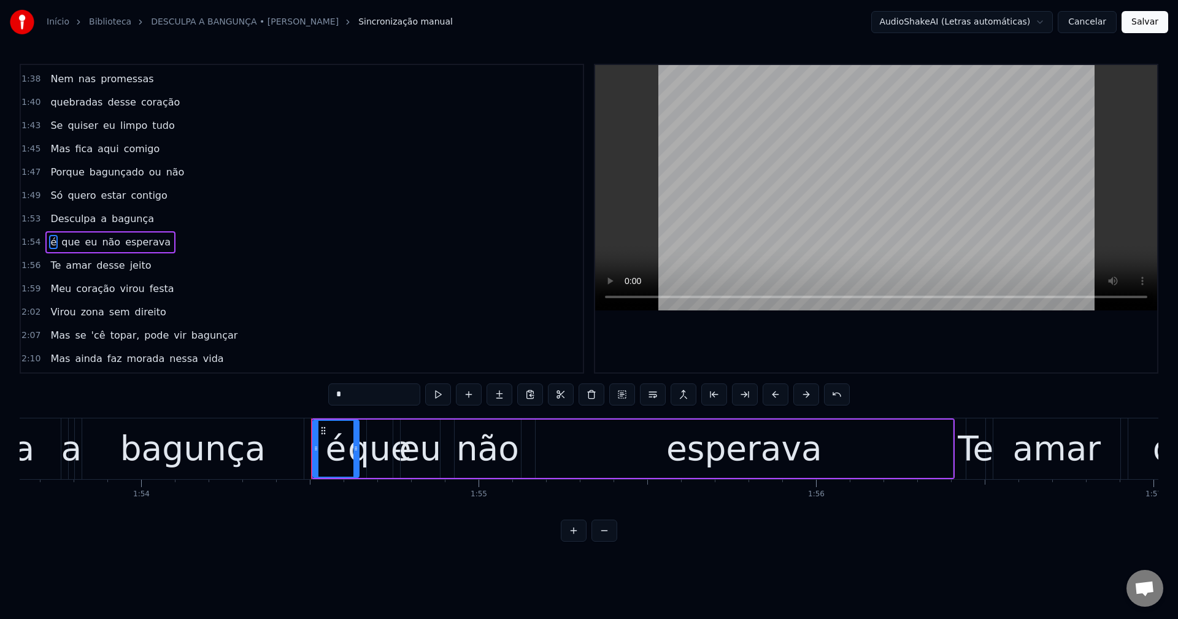
scroll to position [720, 0]
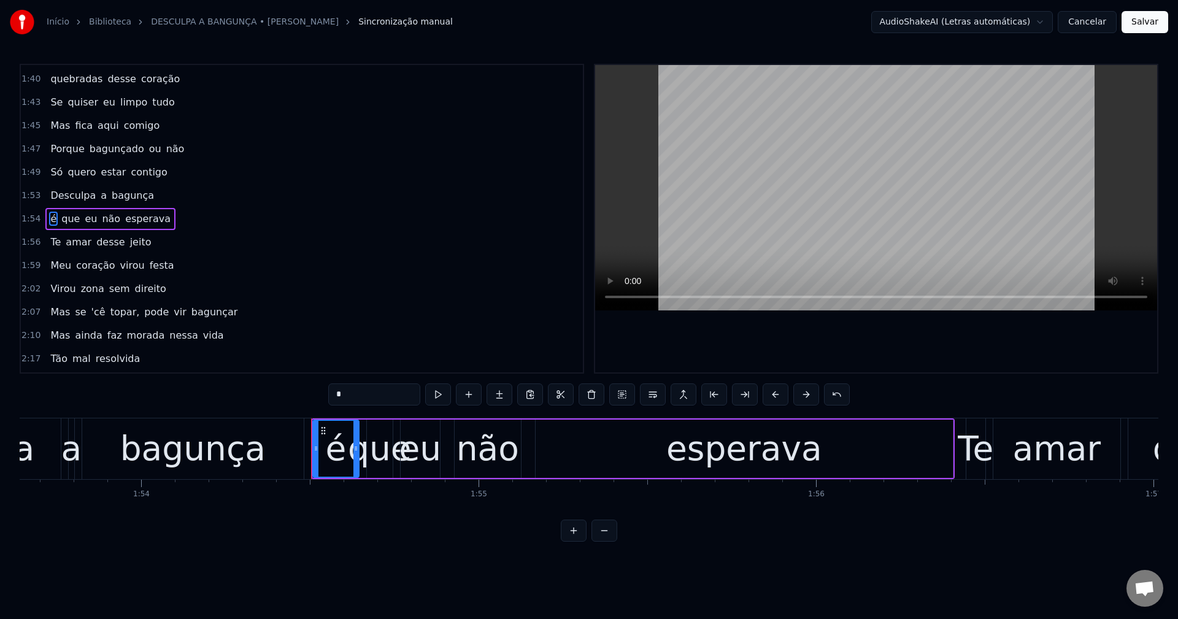
click at [49, 218] on span "é" at bounding box center [53, 219] width 9 height 14
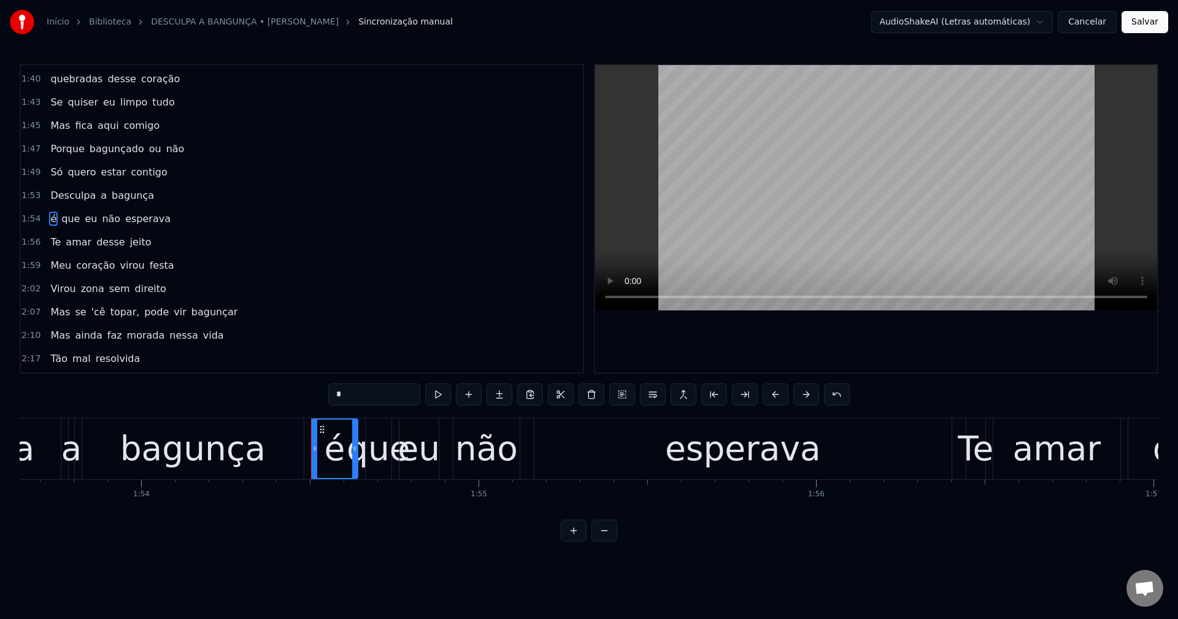
drag, startPoint x: 96, startPoint y: 315, endPoint x: 158, endPoint y: 320, distance: 62.8
click at [95, 315] on span "'cê" at bounding box center [98, 312] width 17 height 14
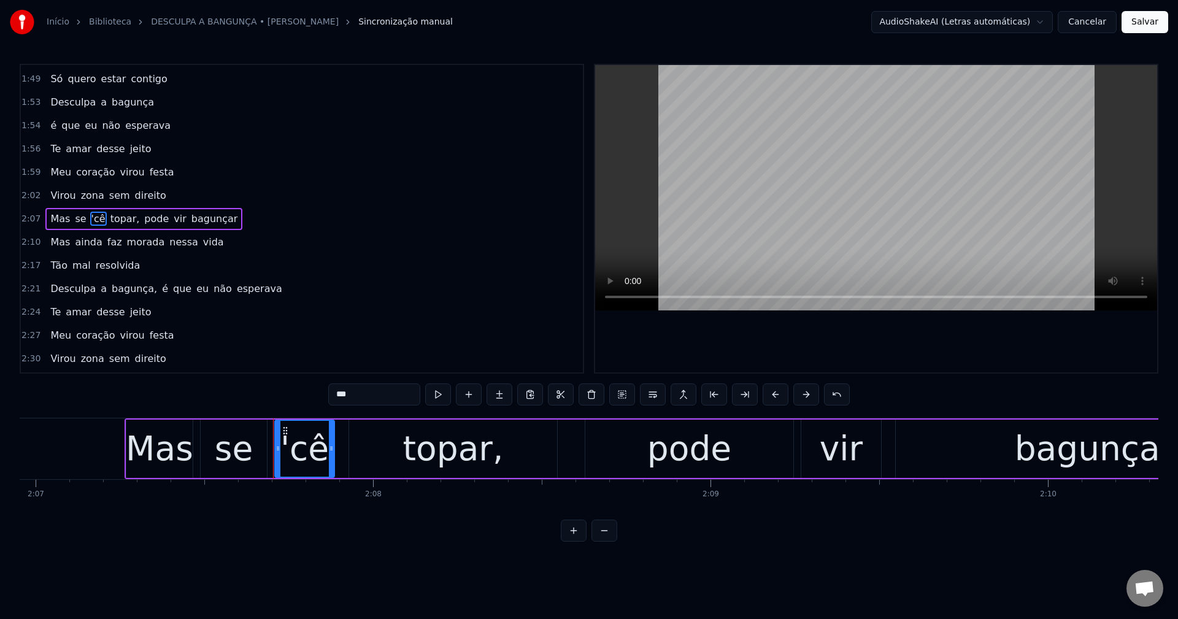
scroll to position [0, 43037]
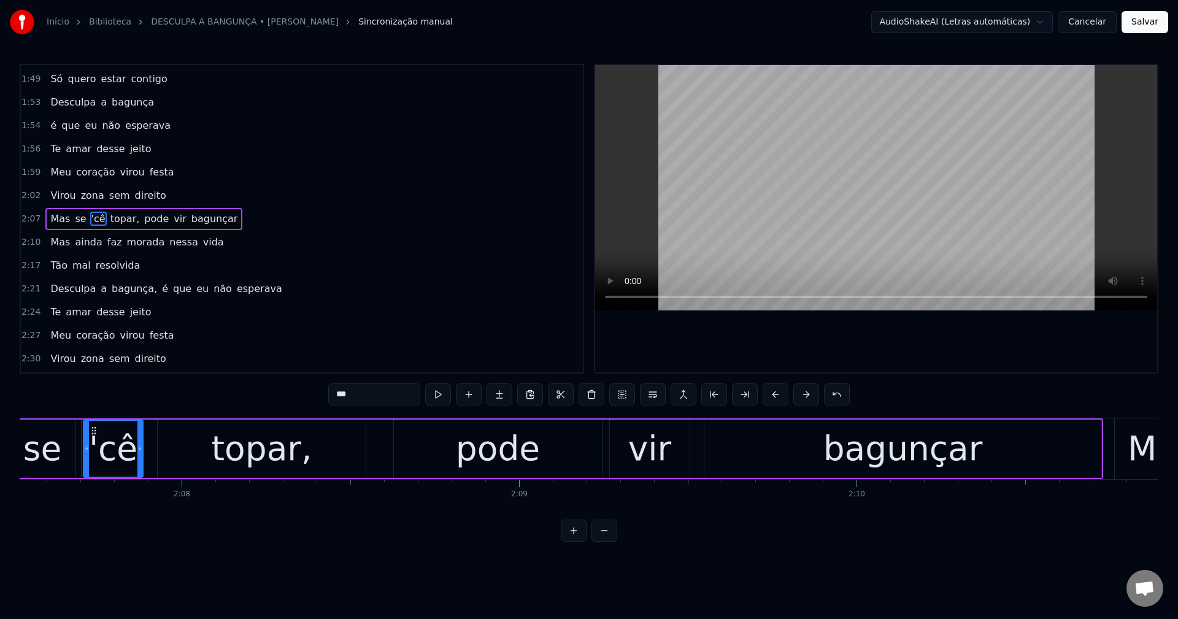
click at [331, 394] on input "***" at bounding box center [374, 395] width 92 height 22
click at [115, 222] on span "topar," at bounding box center [122, 219] width 32 height 14
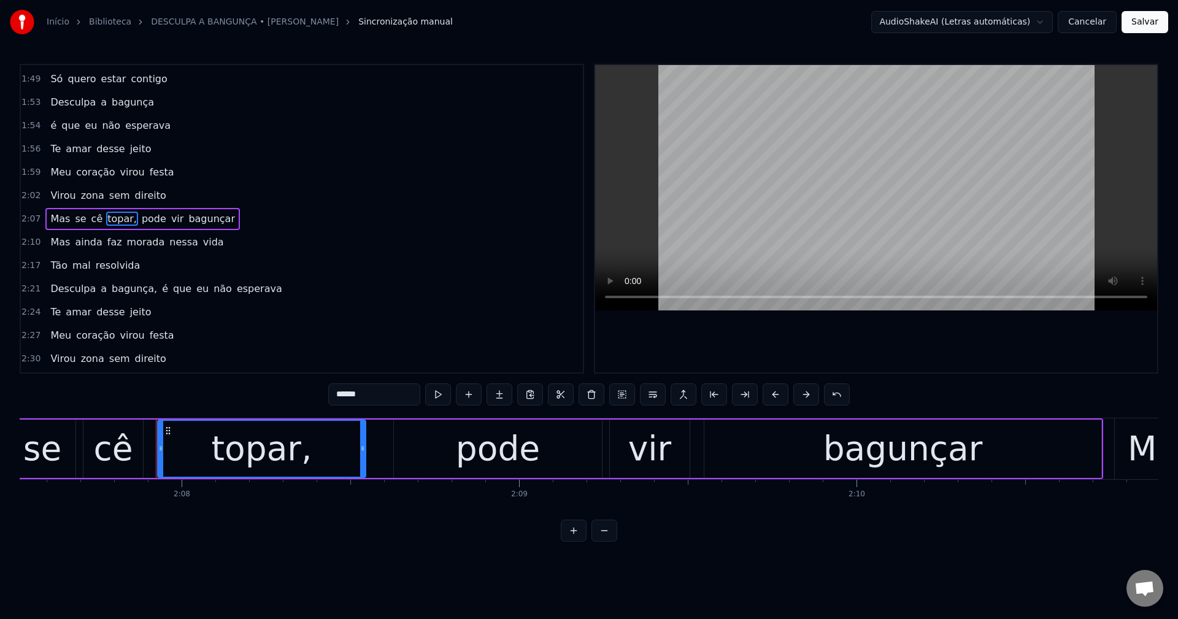
click at [367, 393] on input "******" at bounding box center [374, 395] width 92 height 22
click at [137, 221] on span "pode" at bounding box center [150, 219] width 27 height 14
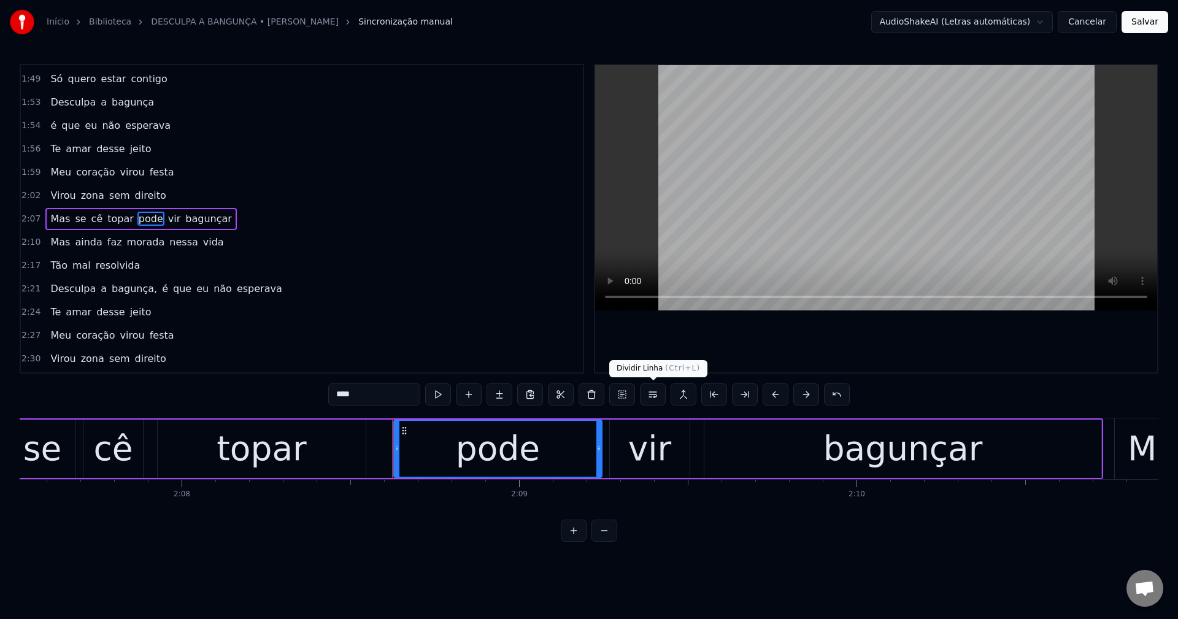
click at [577, 397] on button at bounding box center [653, 395] width 26 height 22
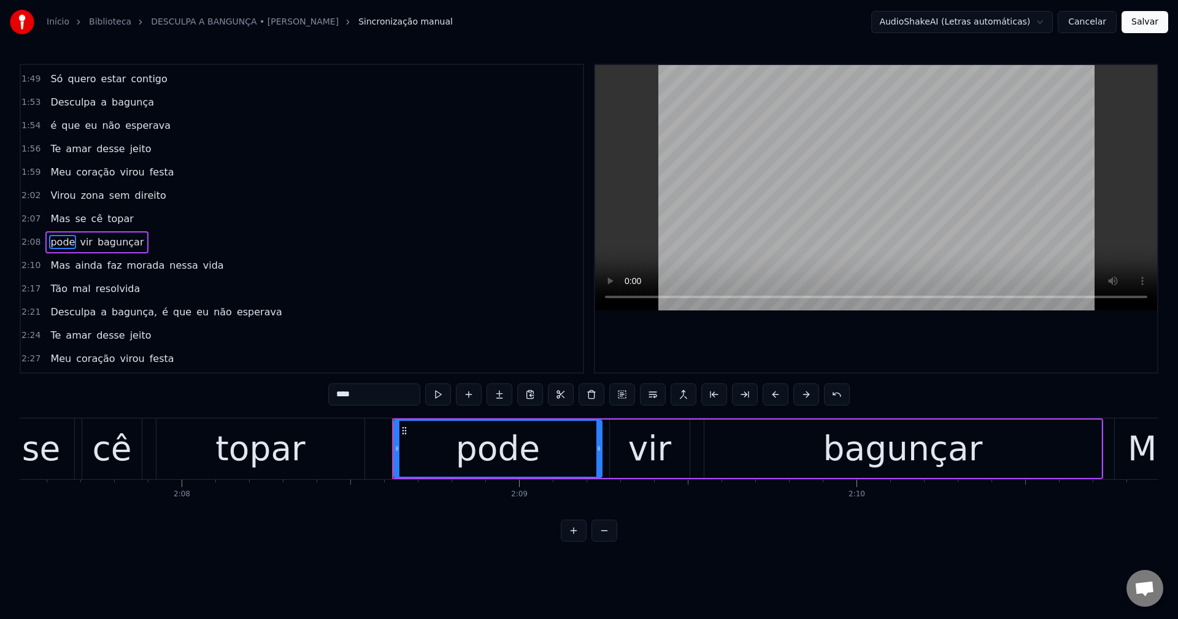
scroll to position [837, 0]
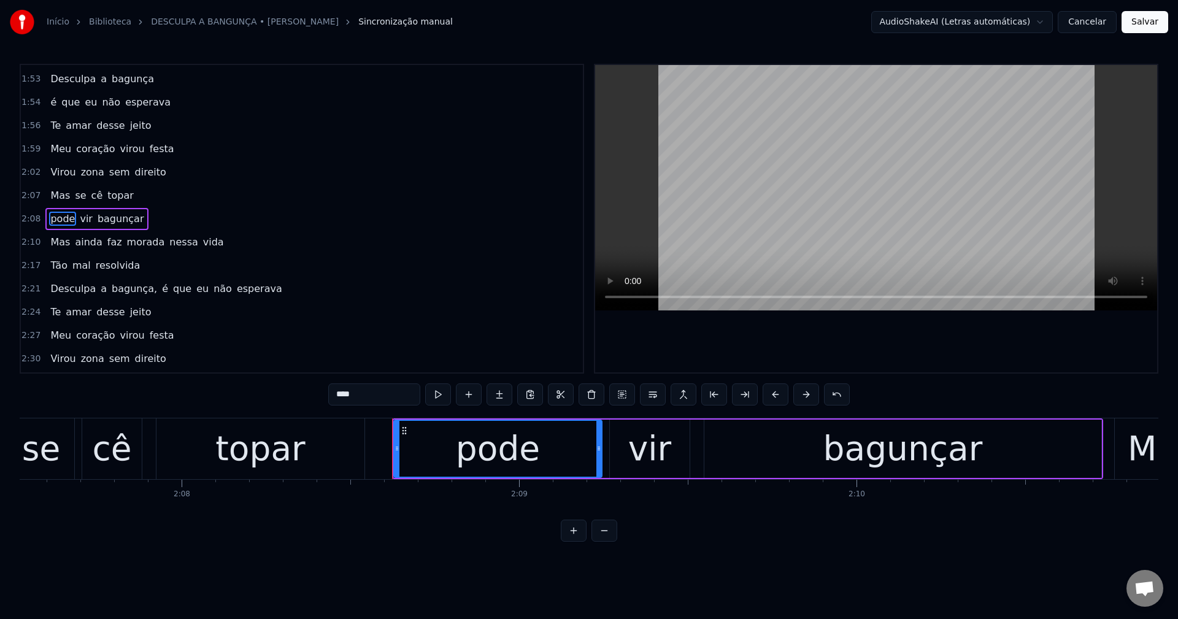
click at [109, 244] on span "faz" at bounding box center [114, 242] width 17 height 14
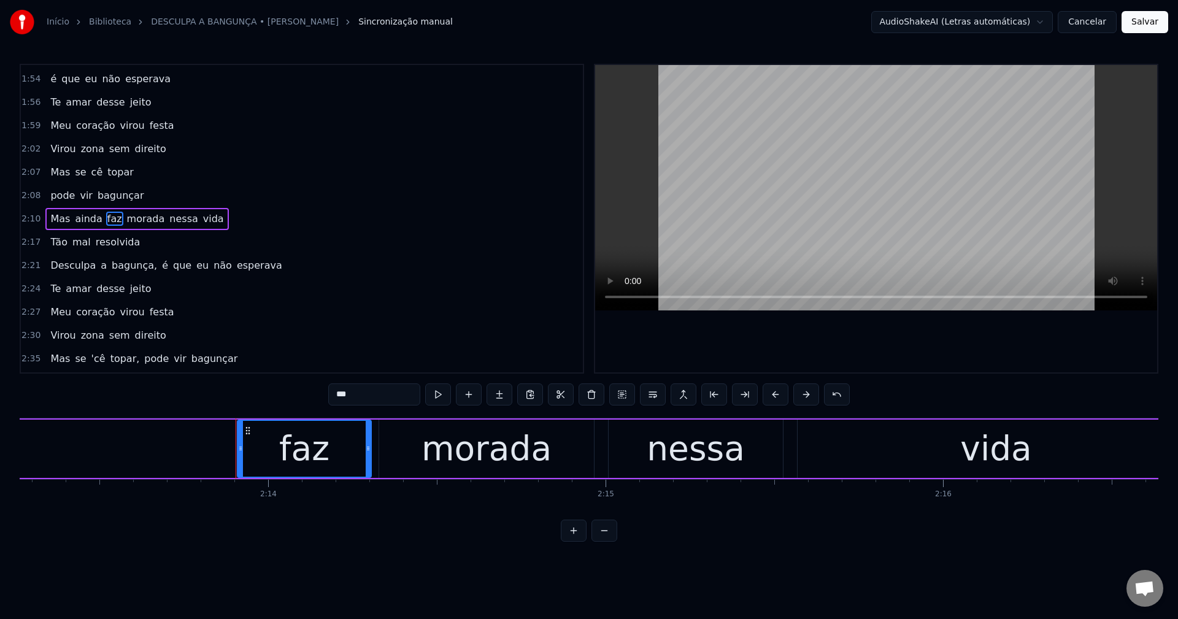
scroll to position [0, 45130]
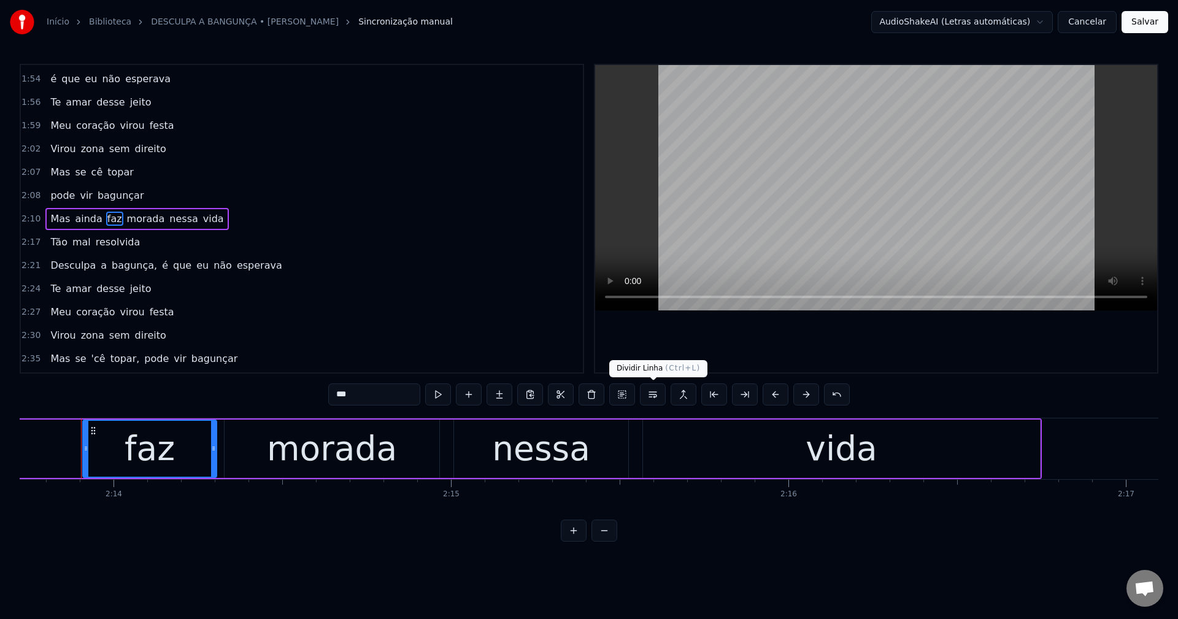
click at [577, 398] on button at bounding box center [653, 395] width 26 height 22
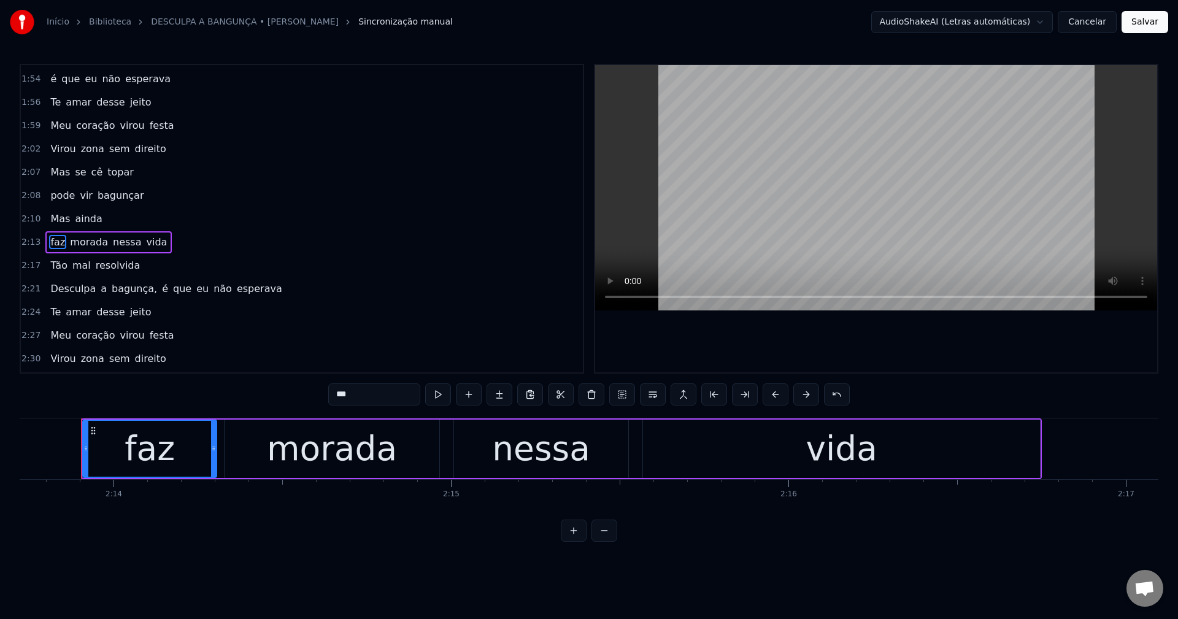
scroll to position [884, 0]
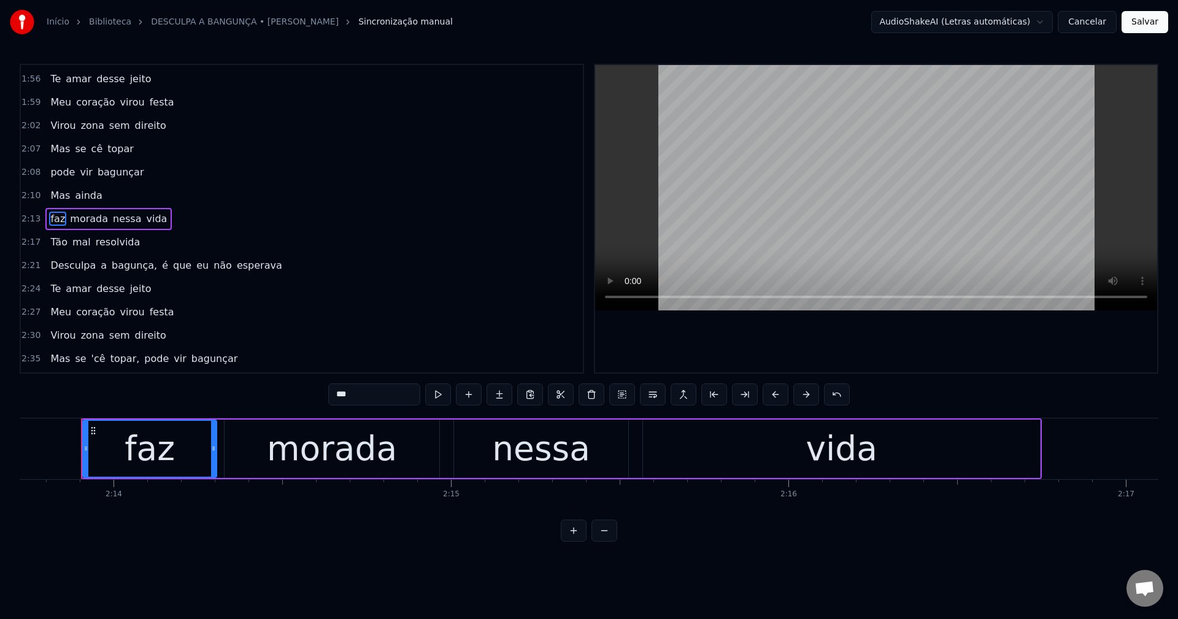
click at [52, 239] on span "Tão" at bounding box center [59, 242] width 20 height 14
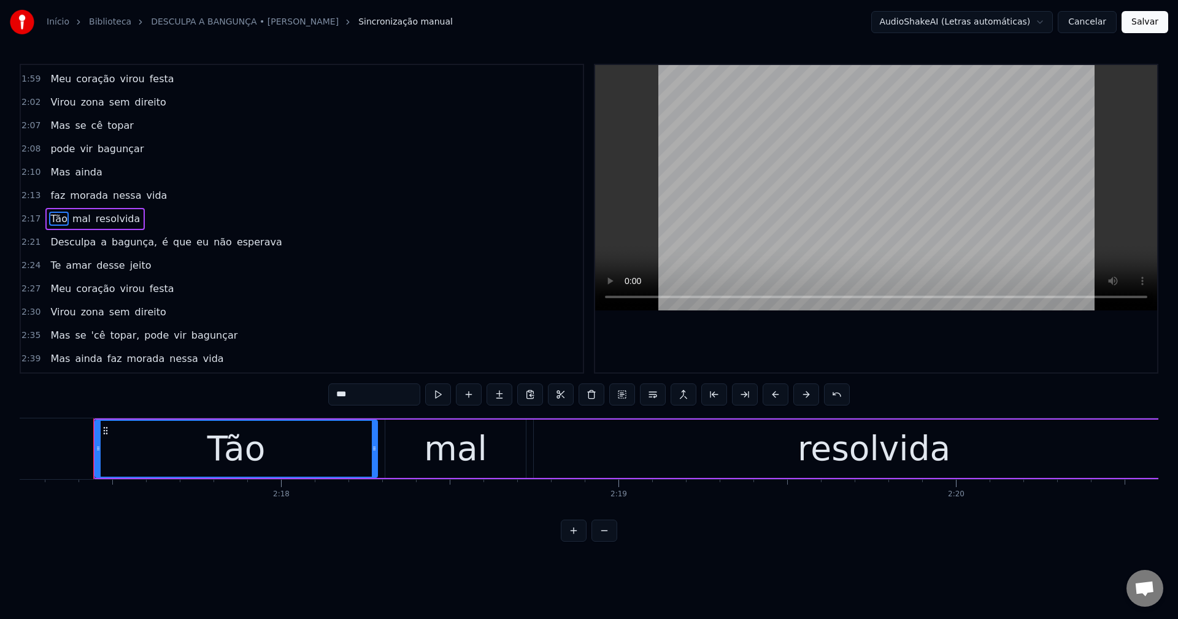
scroll to position [0, 46325]
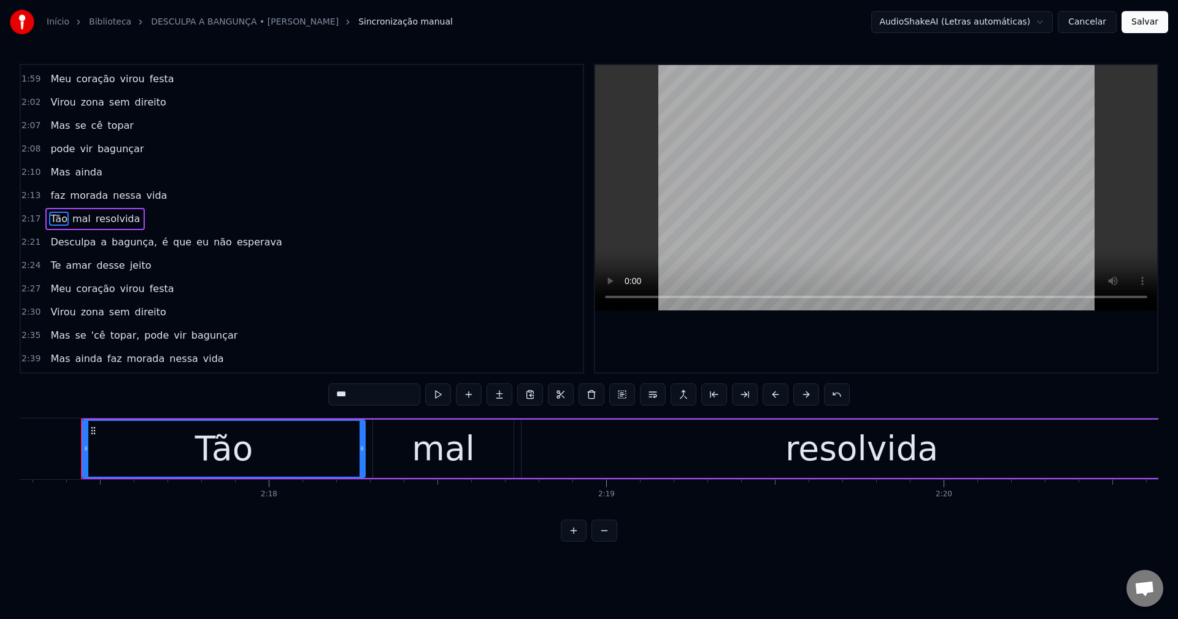
click at [132, 235] on span "bagunça," at bounding box center [134, 242] width 48 height 14
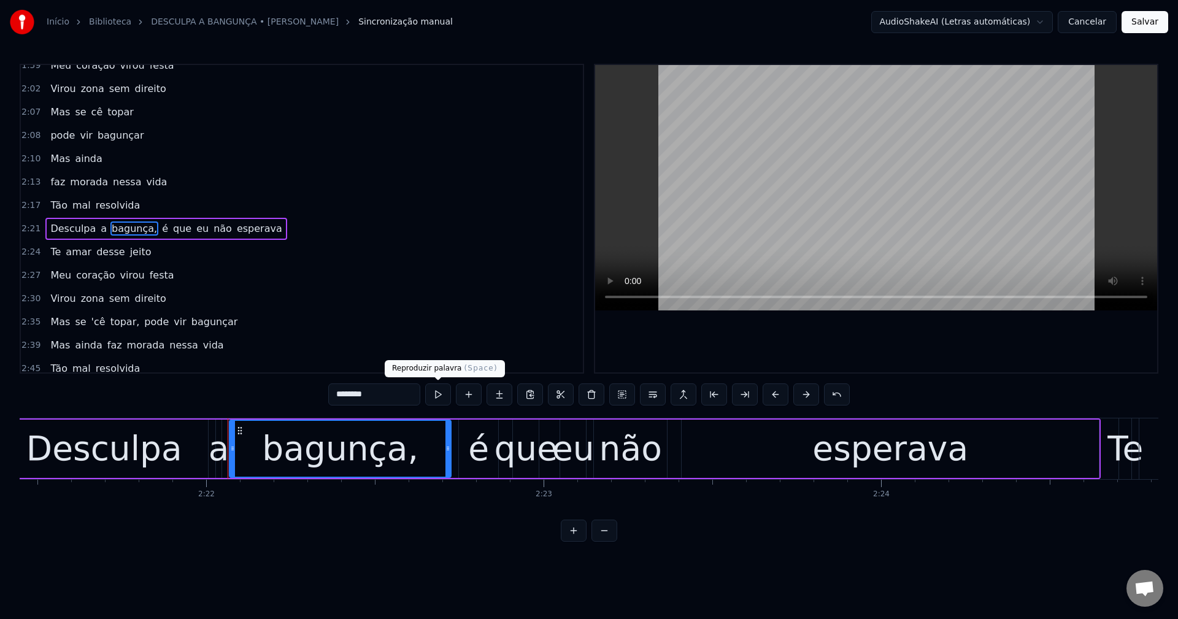
scroll to position [0, 47884]
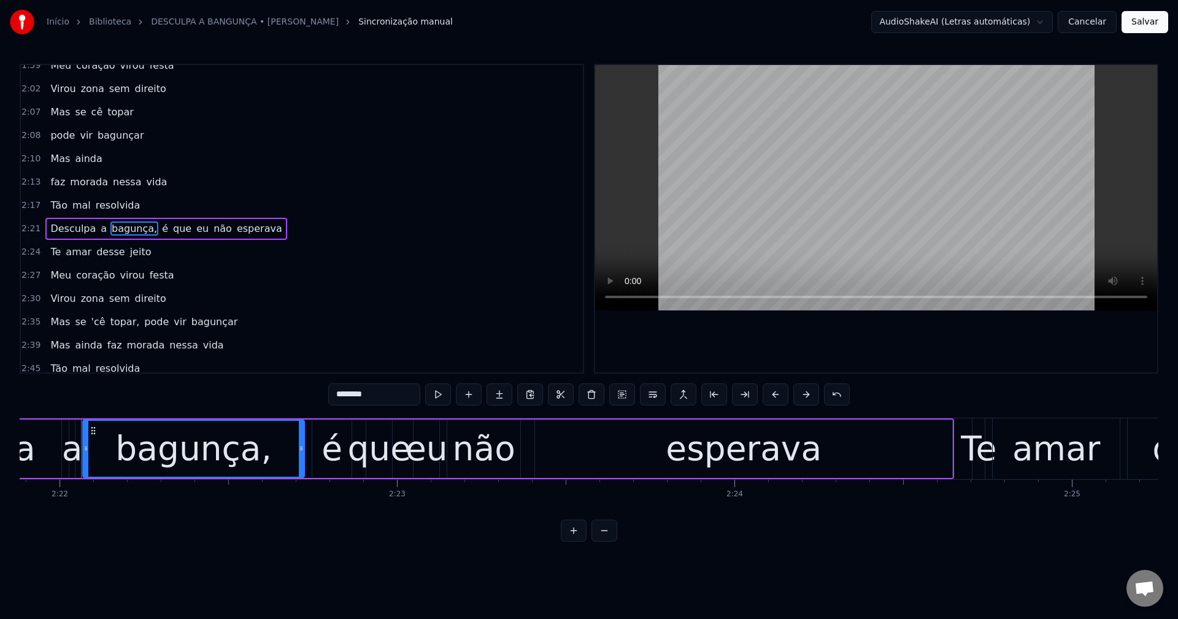
click at [393, 395] on input "********" at bounding box center [374, 395] width 92 height 22
click at [158, 230] on span "é" at bounding box center [162, 229] width 9 height 14
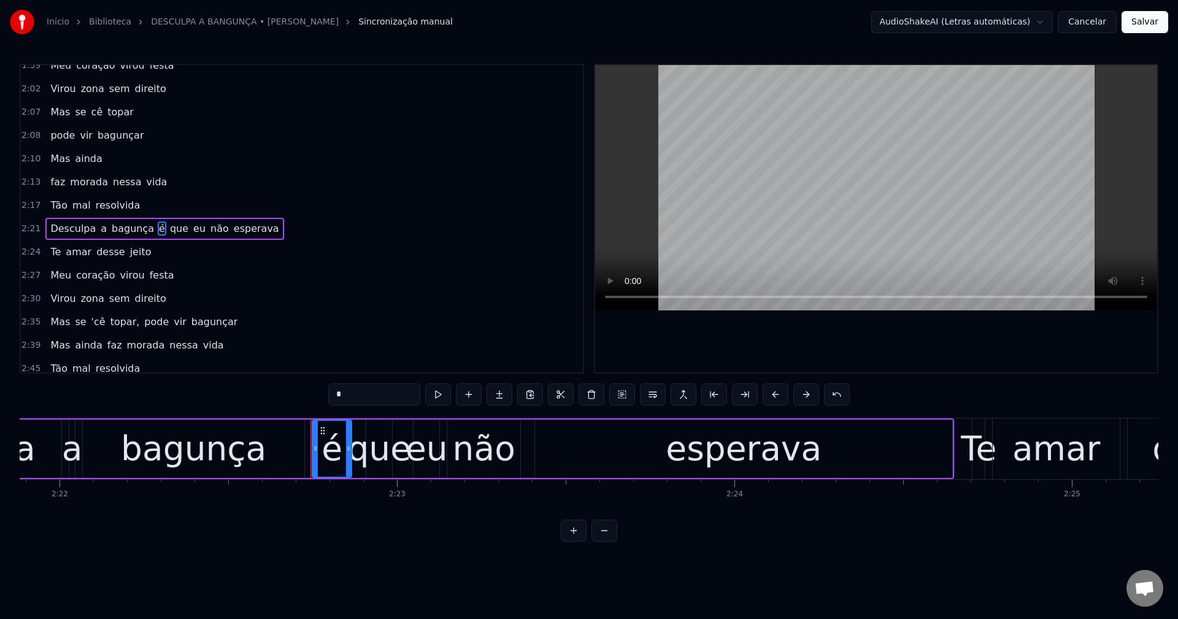
scroll to position [928, 0]
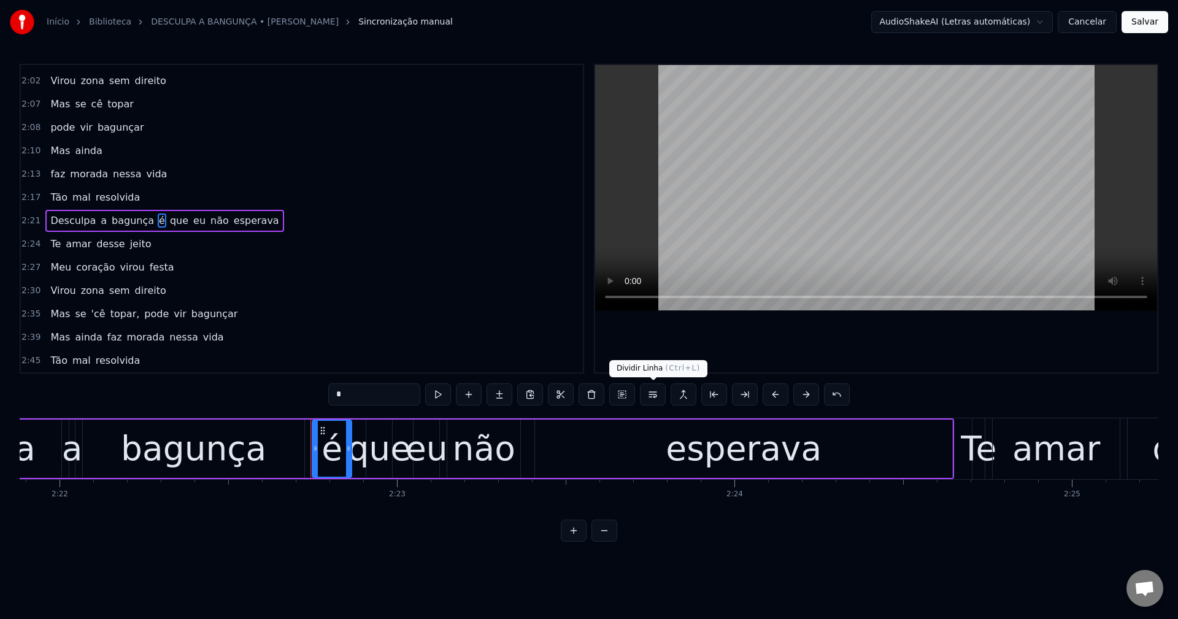
click at [577, 393] on button at bounding box center [653, 395] width 26 height 22
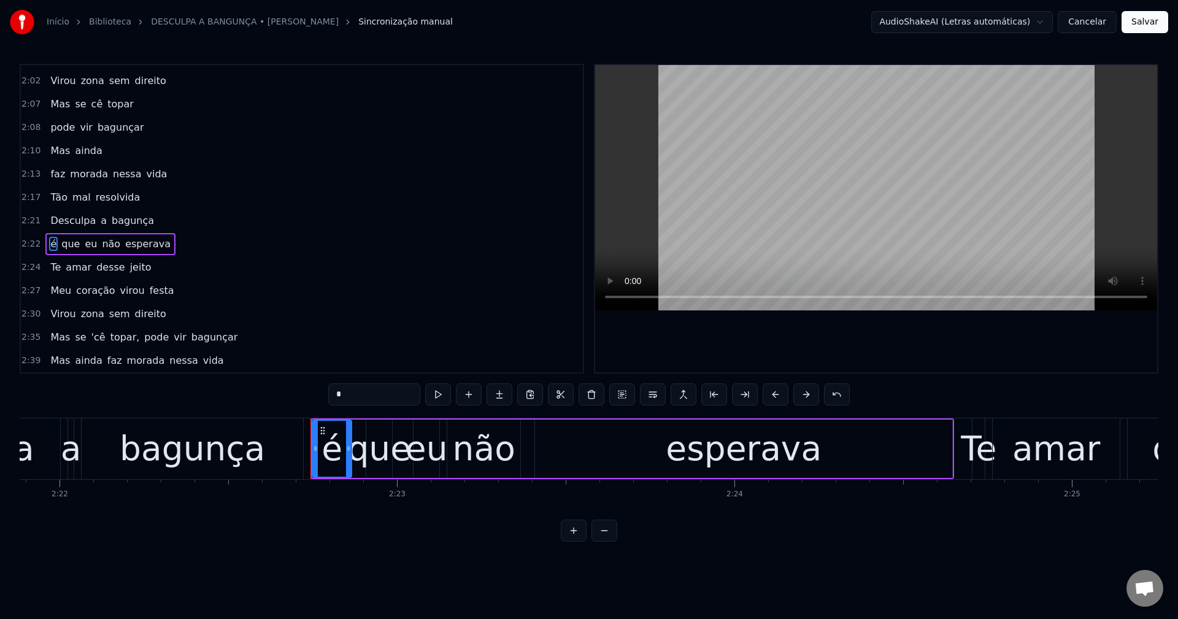
scroll to position [0, 0]
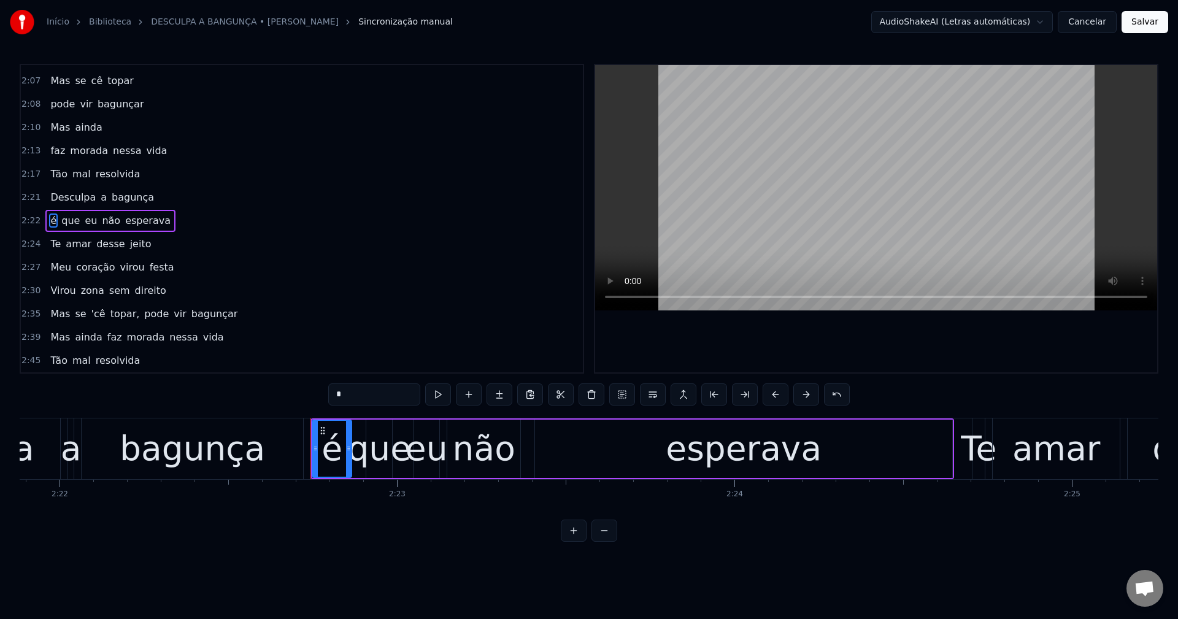
click at [93, 312] on span "'cê" at bounding box center [98, 314] width 17 height 14
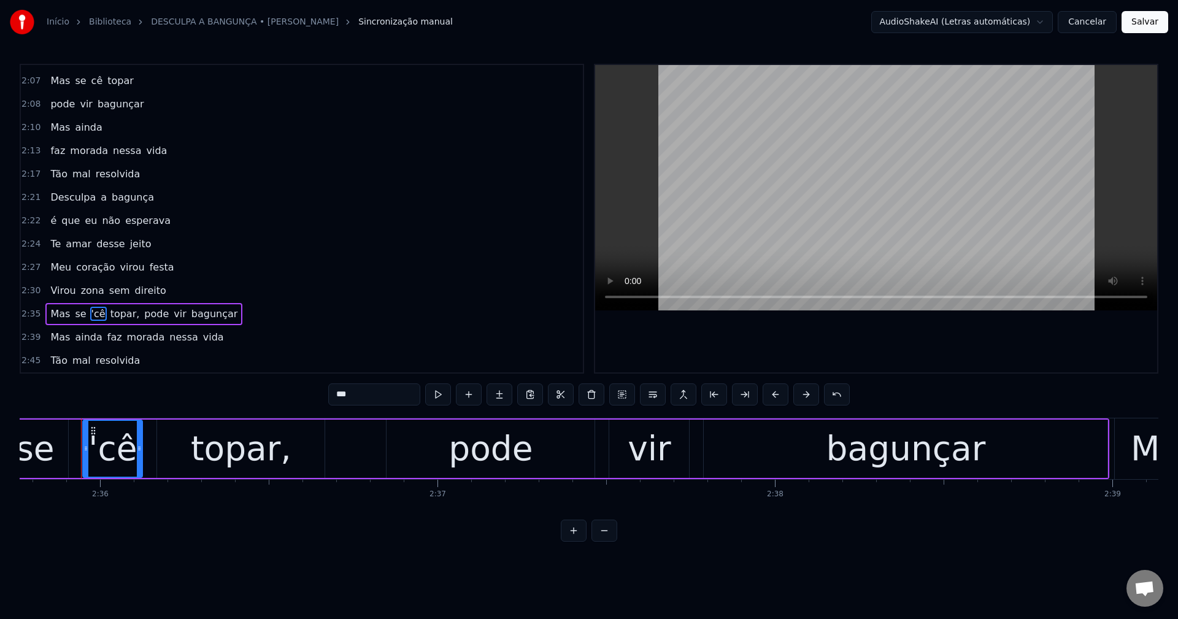
click at [333, 392] on input "***" at bounding box center [374, 395] width 92 height 22
click at [115, 311] on span "topar," at bounding box center [122, 314] width 32 height 14
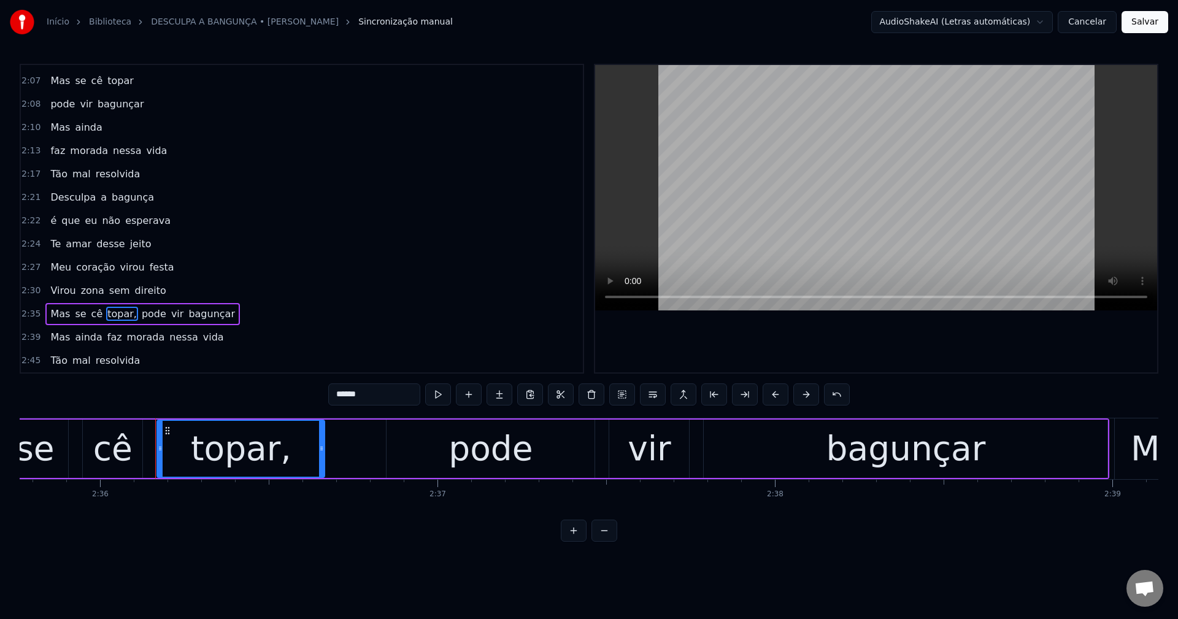
click at [390, 398] on input "******" at bounding box center [374, 395] width 92 height 22
click at [143, 315] on span "pode" at bounding box center [150, 314] width 27 height 14
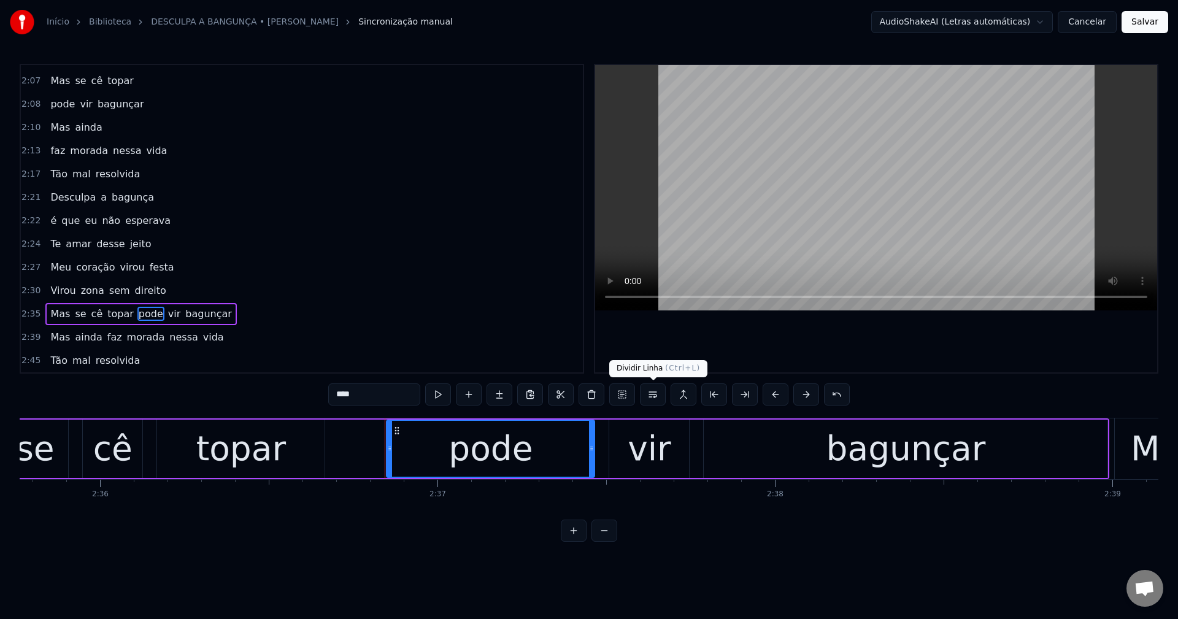
click at [577, 399] on button at bounding box center [653, 395] width 26 height 22
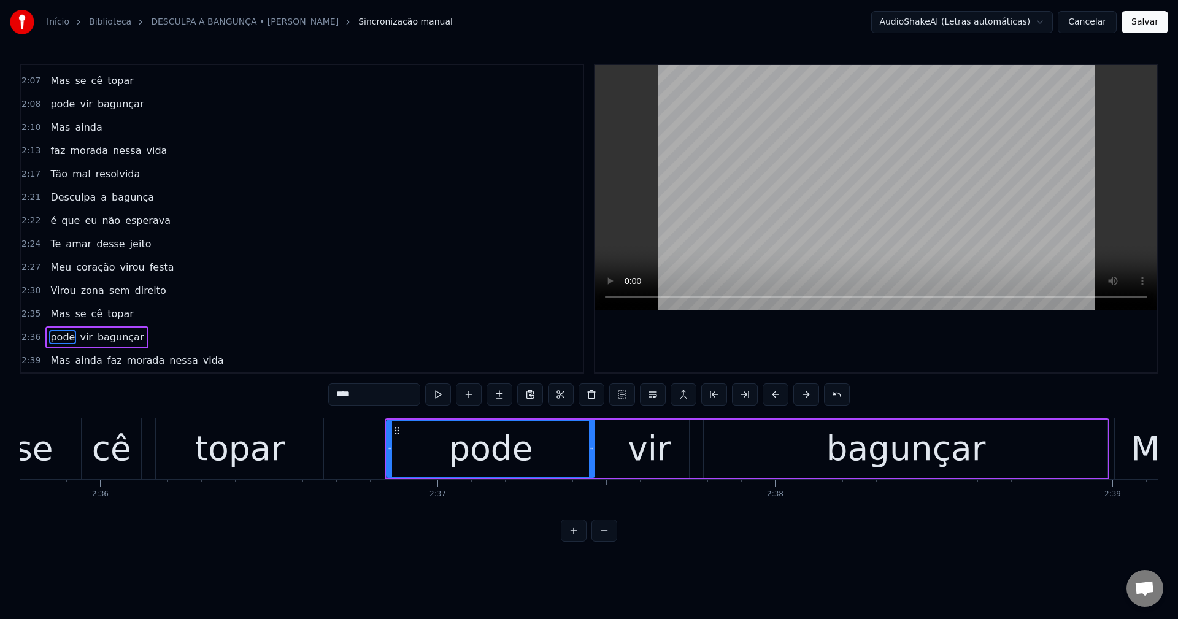
scroll to position [975, 0]
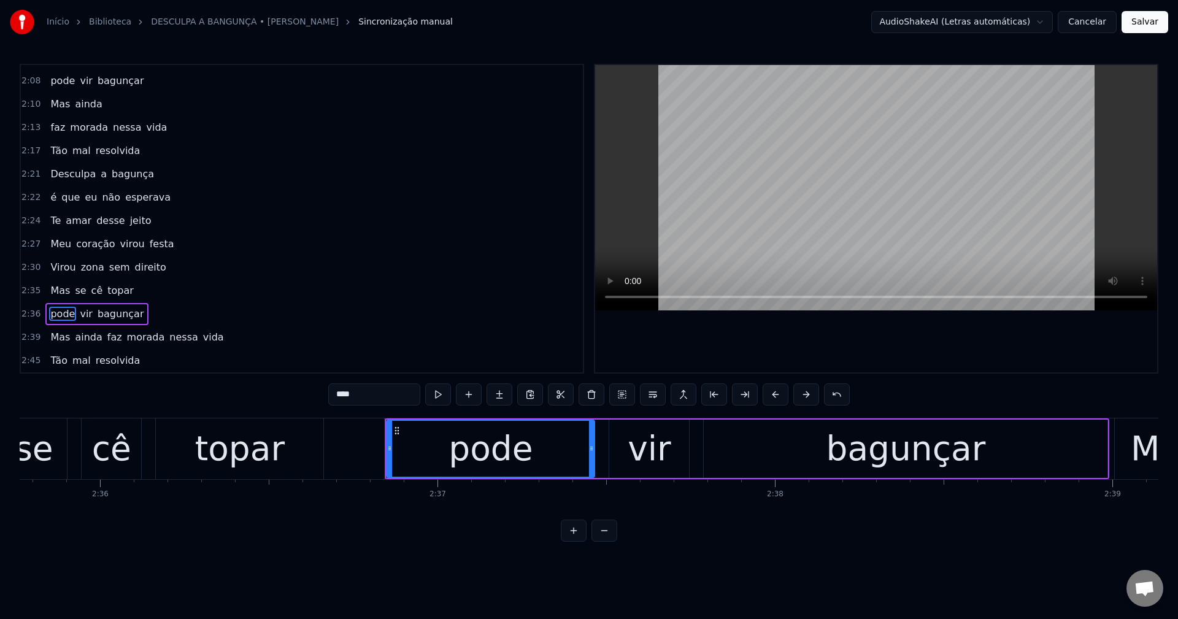
click at [57, 342] on span "Mas" at bounding box center [60, 337] width 22 height 14
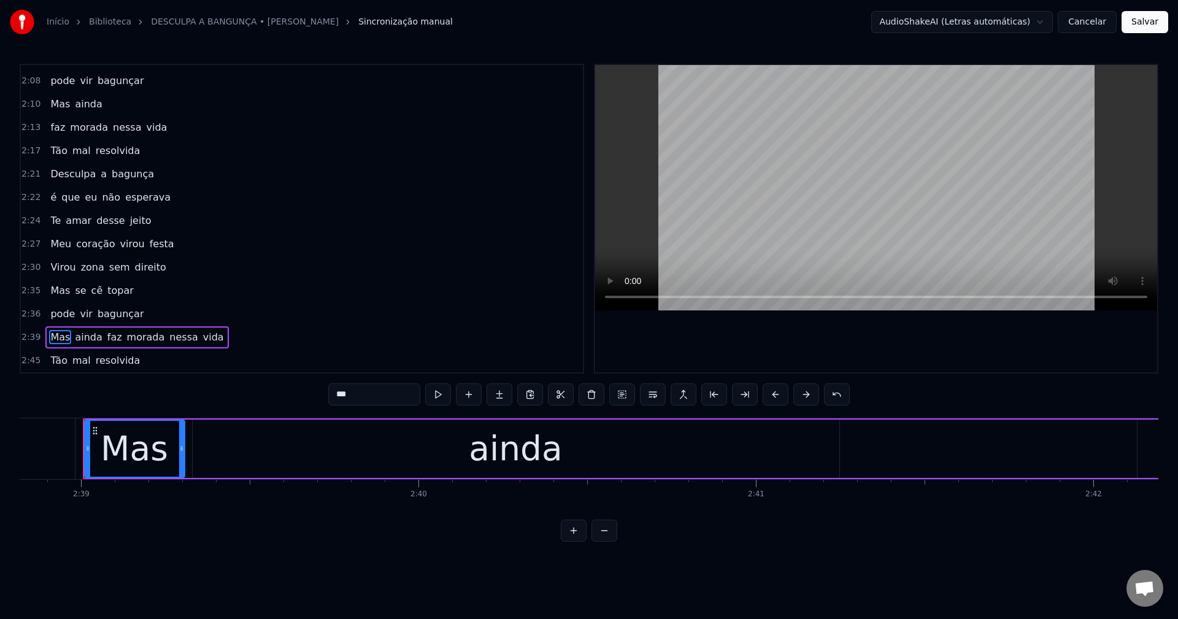
scroll to position [0, 53601]
click at [106, 339] on span "faz" at bounding box center [114, 337] width 17 height 14
type input "***"
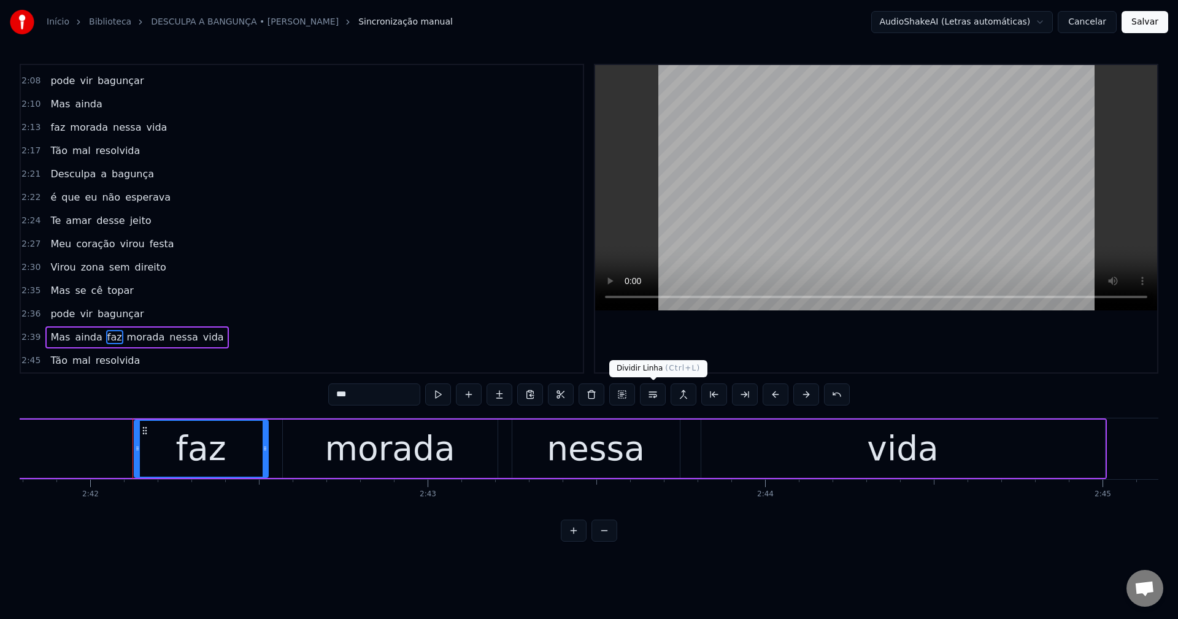
scroll to position [0, 54654]
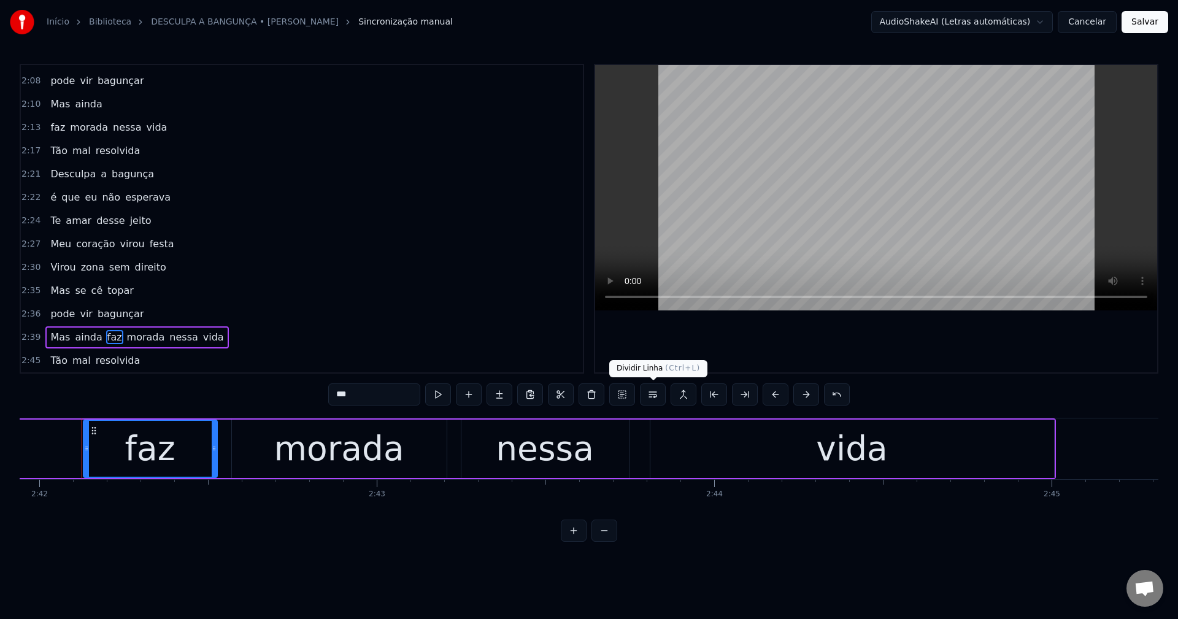
click at [577, 399] on button at bounding box center [653, 395] width 26 height 22
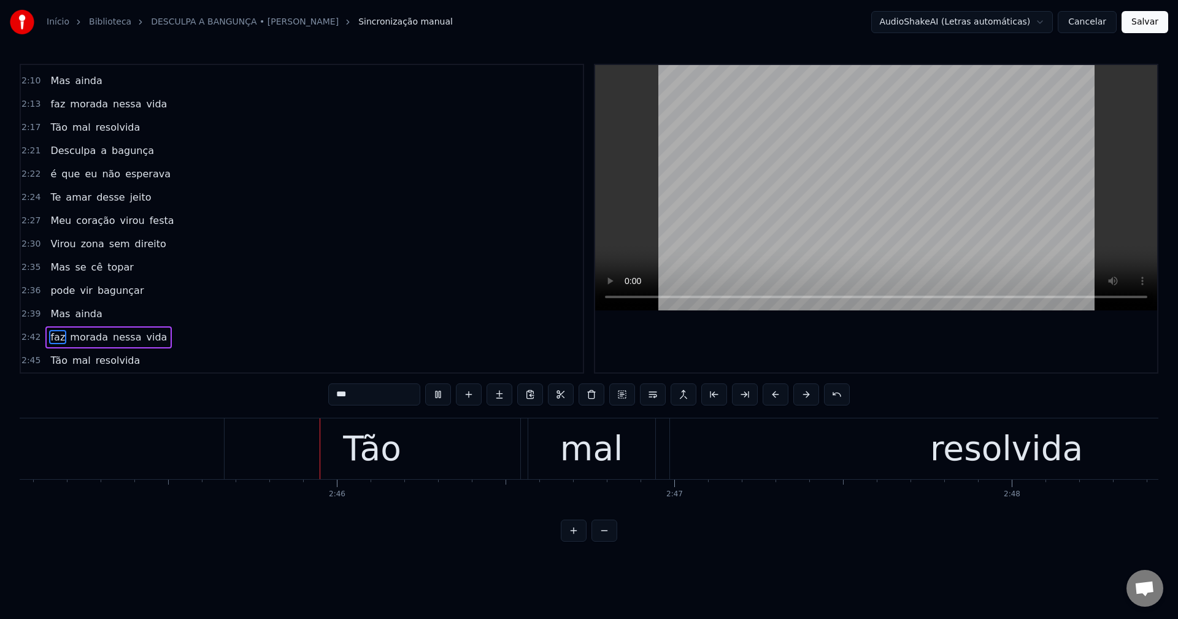
scroll to position [0, 55711]
click at [577, 25] on button "Salvar" at bounding box center [1145, 22] width 47 height 22
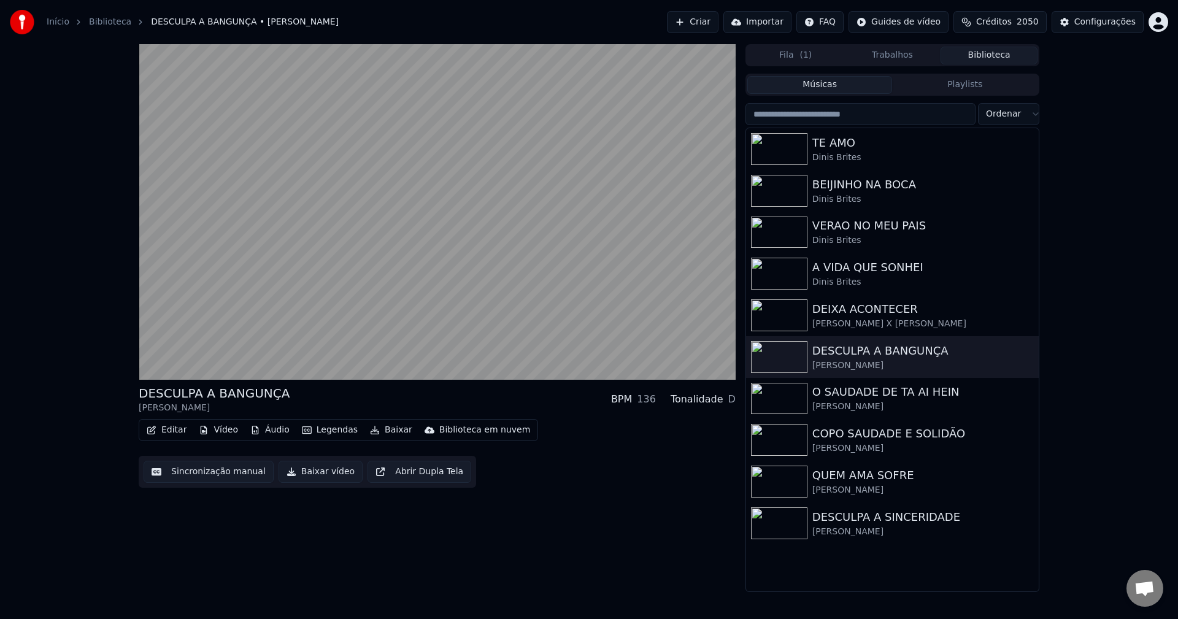
click at [315, 474] on button "Baixar vídeo" at bounding box center [321, 472] width 84 height 22
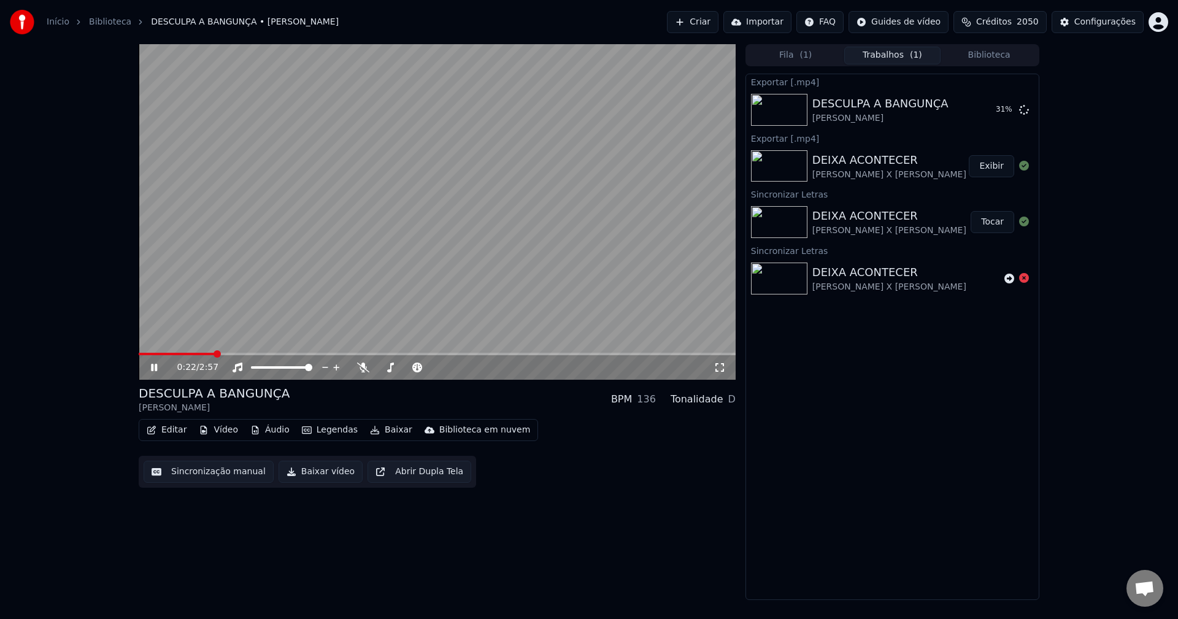
click at [577, 171] on button "Exibir" at bounding box center [991, 166] width 45 height 22
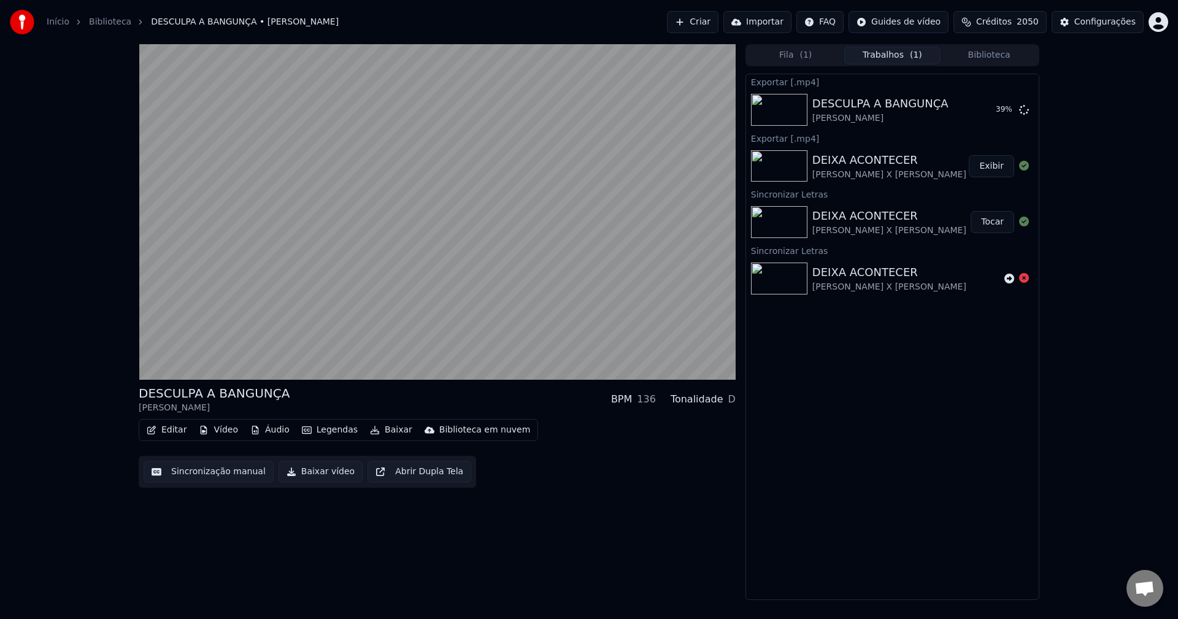
click at [577, 51] on button "Biblioteca" at bounding box center [989, 56] width 97 height 18
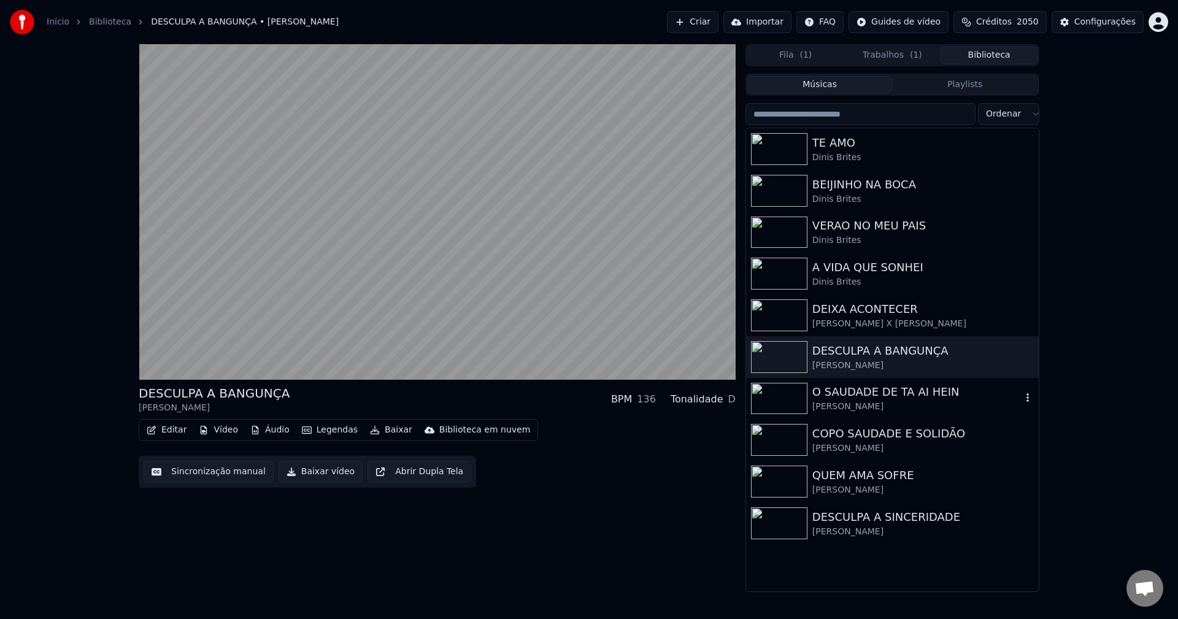
click at [577, 394] on div "O SAUDADE DE TA AI HEIN" at bounding box center [916, 392] width 209 height 17
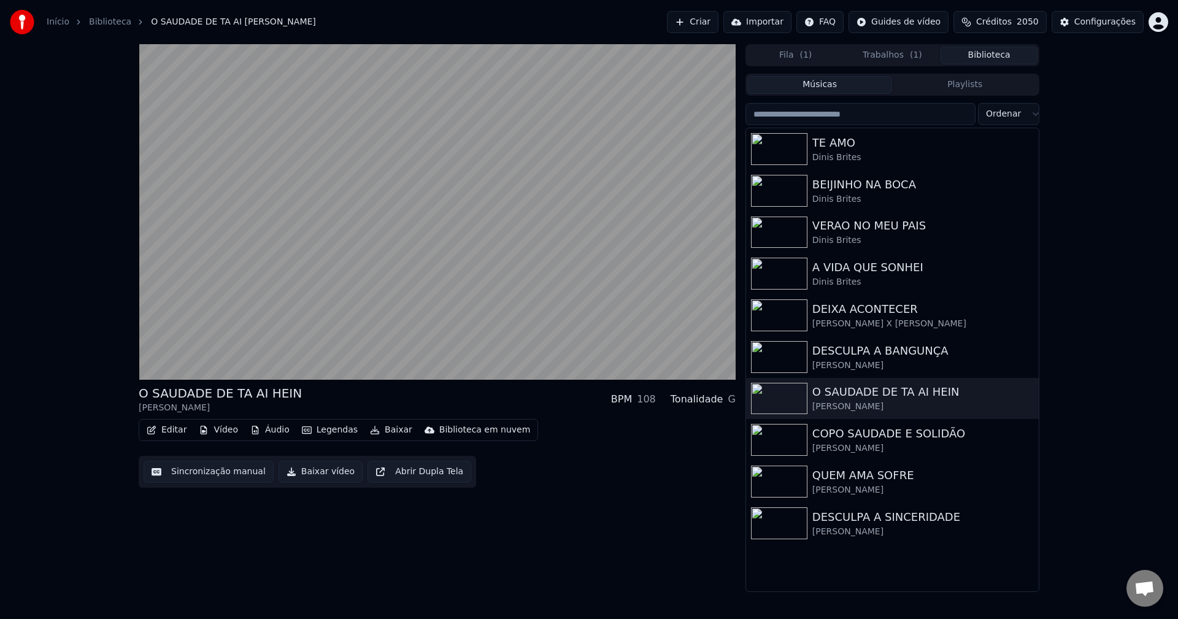
click at [220, 482] on button "Sincronização manual" at bounding box center [209, 472] width 130 height 22
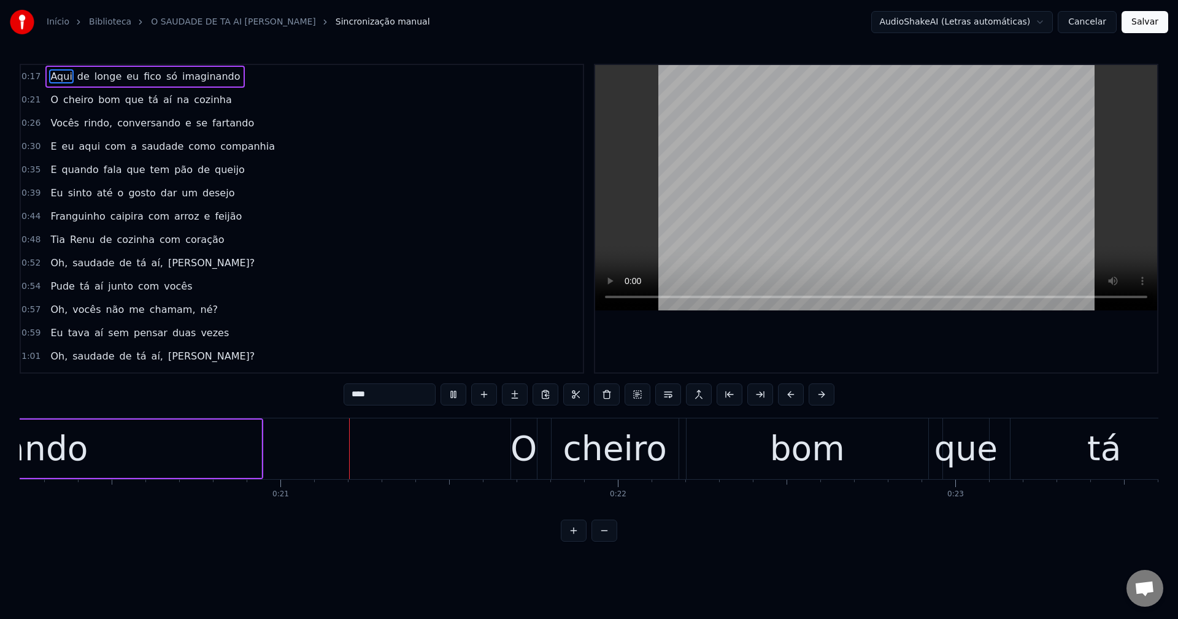
scroll to position [0, 6864]
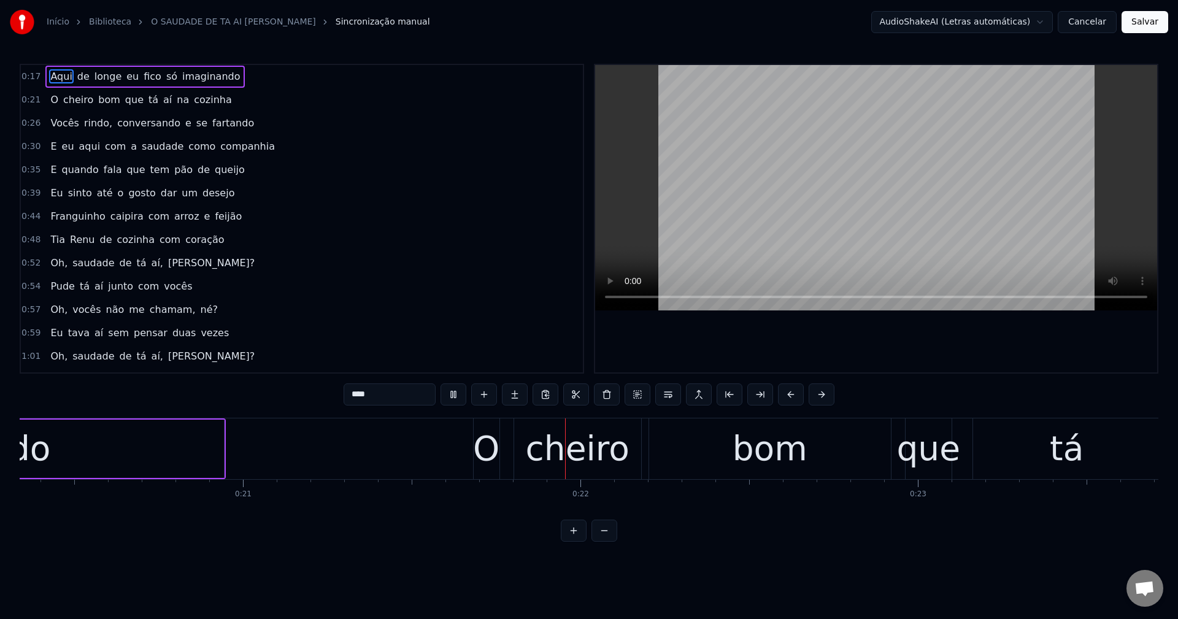
click at [165, 75] on span "só" at bounding box center [171, 76] width 13 height 14
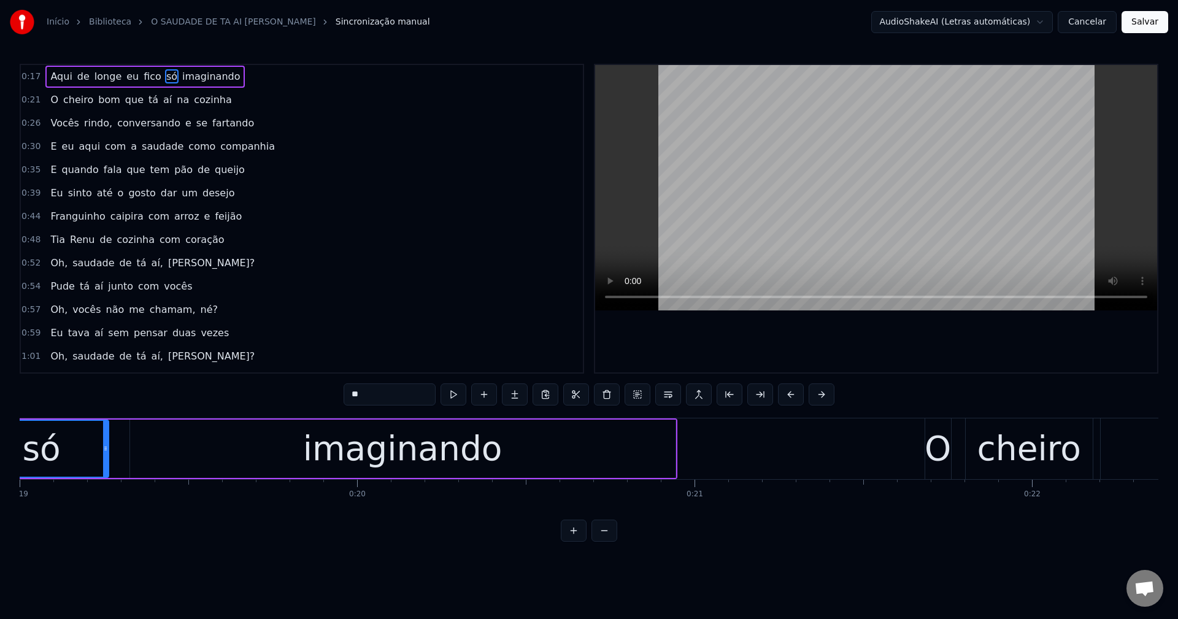
scroll to position [0, 6304]
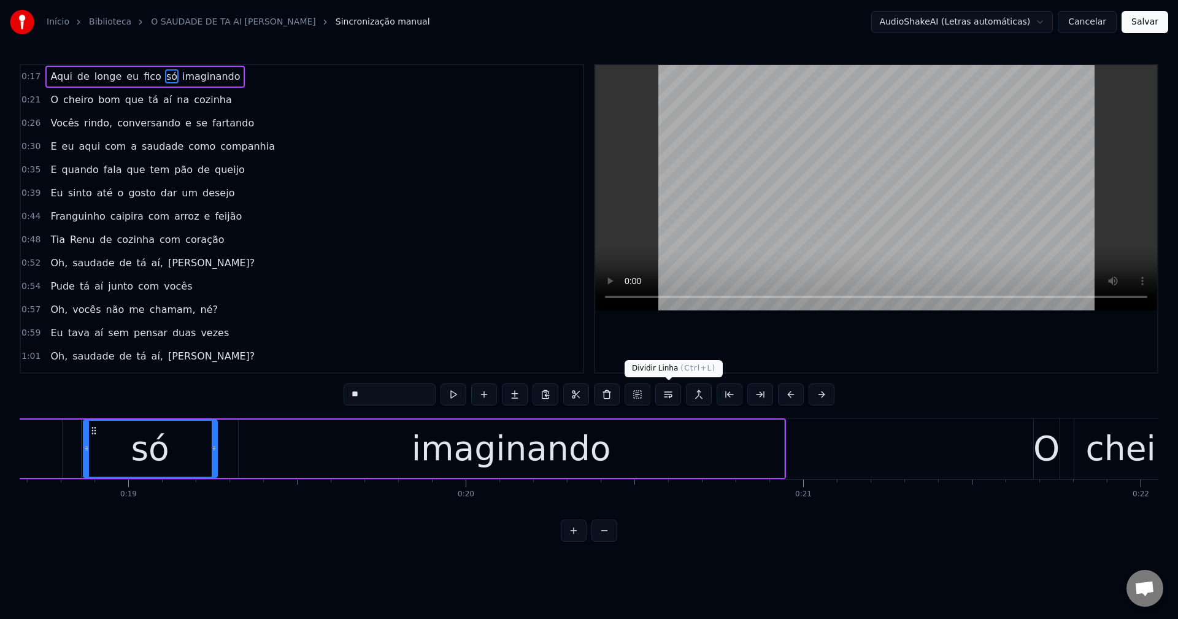
click at [577, 398] on button at bounding box center [668, 395] width 26 height 22
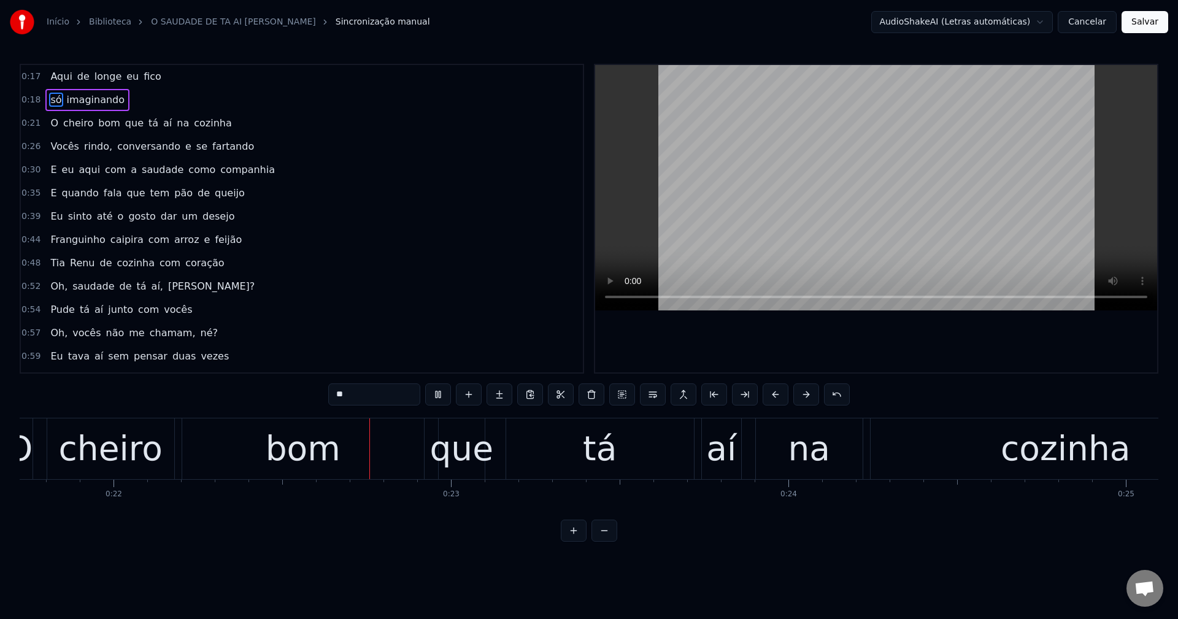
scroll to position [0, 7362]
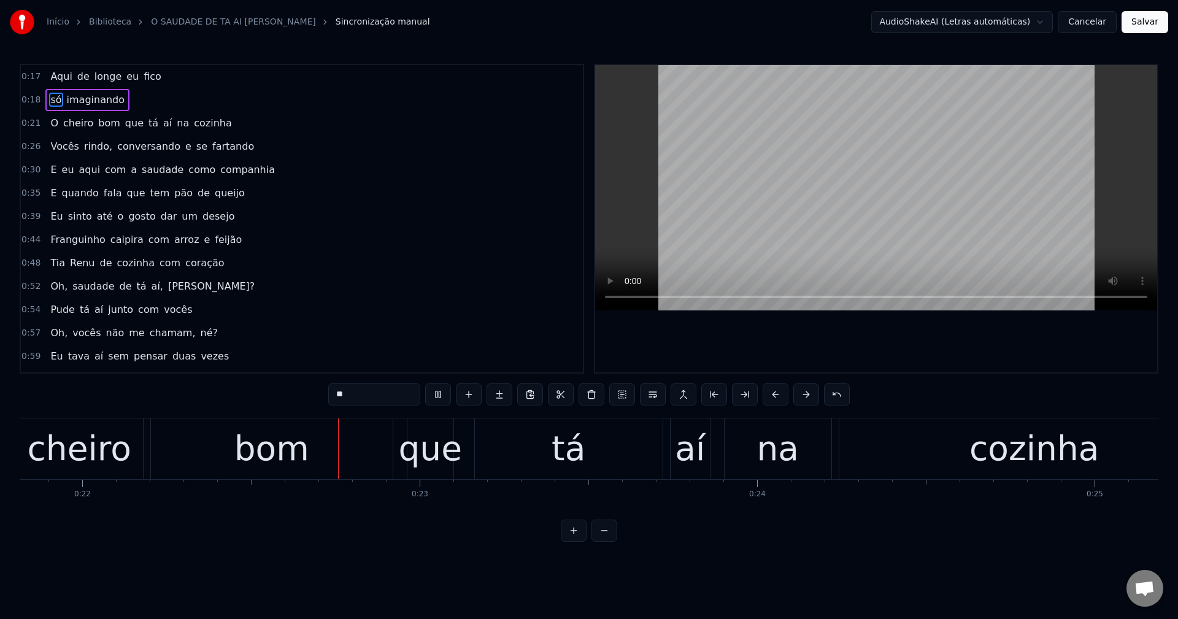
click at [124, 122] on span "que" at bounding box center [134, 123] width 21 height 14
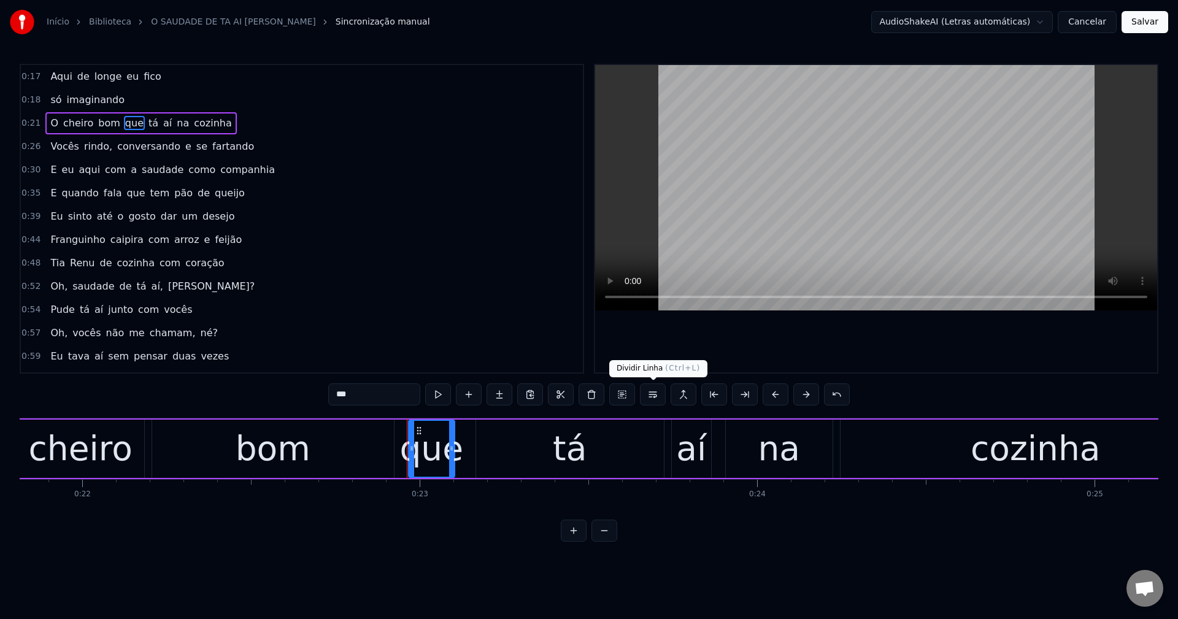
click at [577, 395] on button at bounding box center [653, 395] width 26 height 22
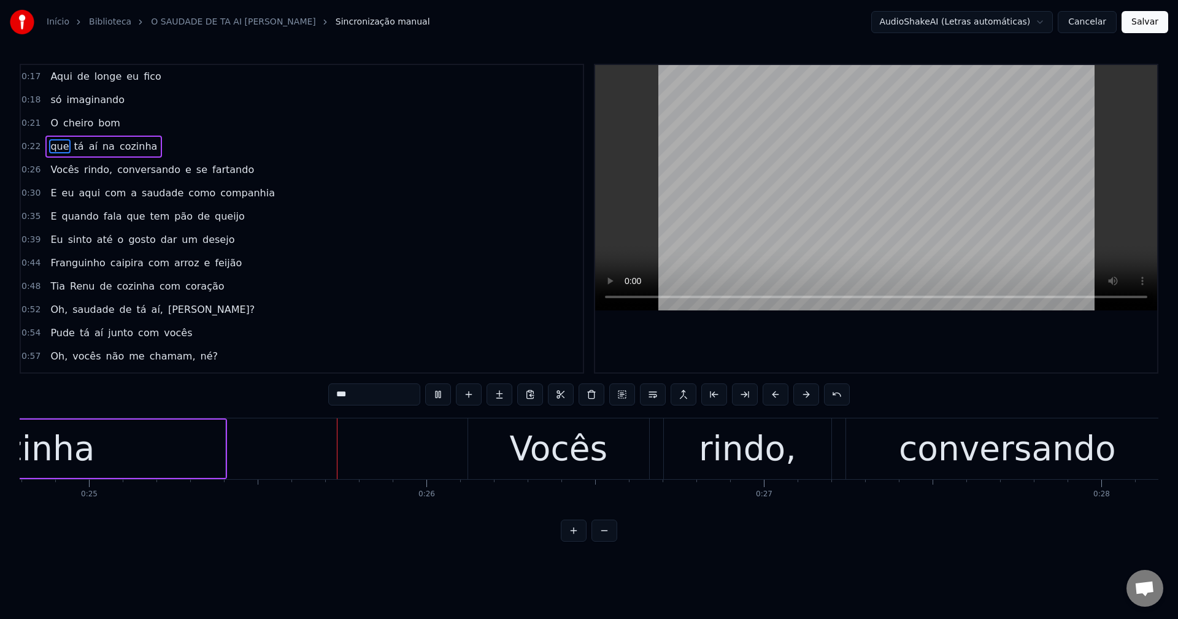
scroll to position [0, 8392]
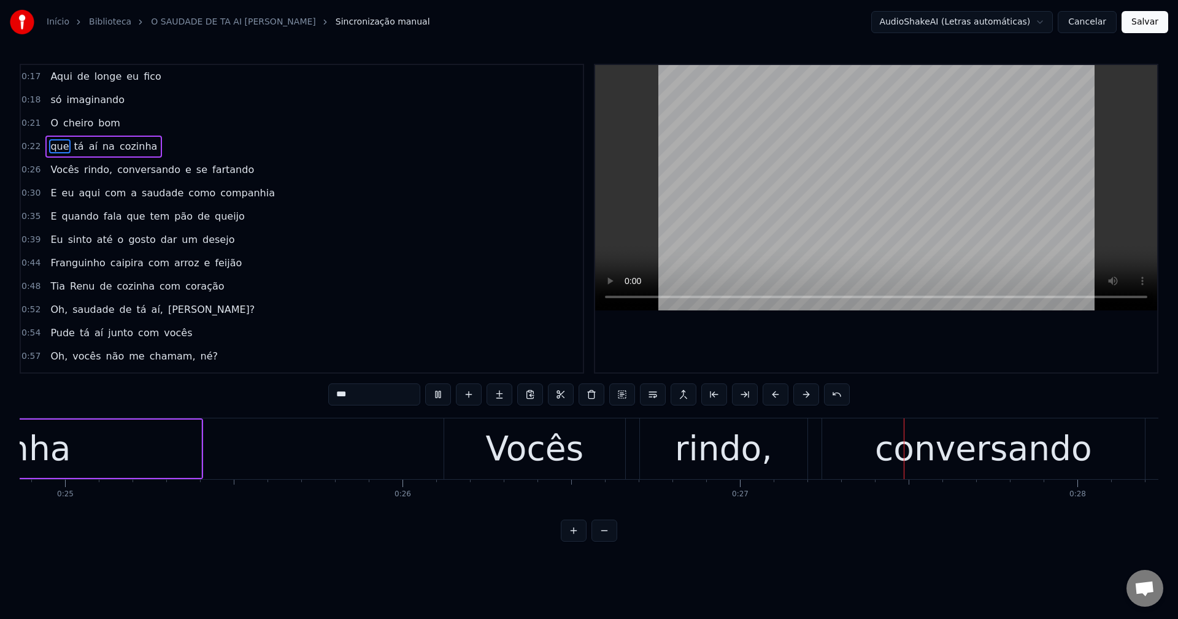
click at [93, 168] on span "rindo," at bounding box center [98, 170] width 31 height 14
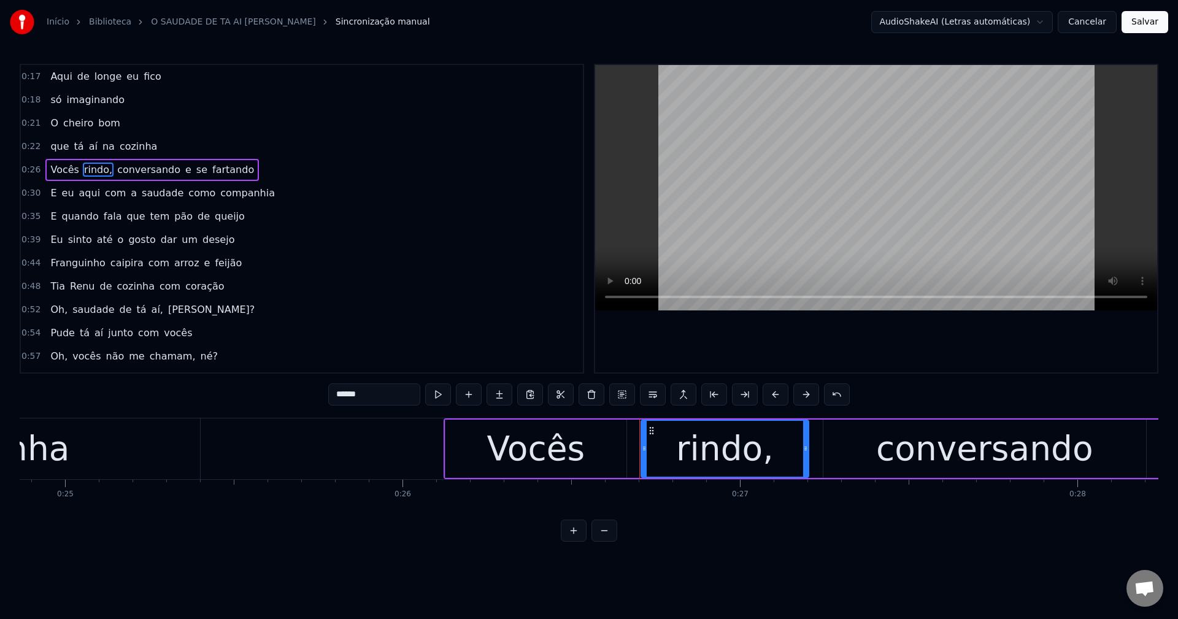
click at [386, 384] on input "******" at bounding box center [374, 395] width 92 height 22
click at [113, 171] on span "conversando" at bounding box center [146, 170] width 66 height 14
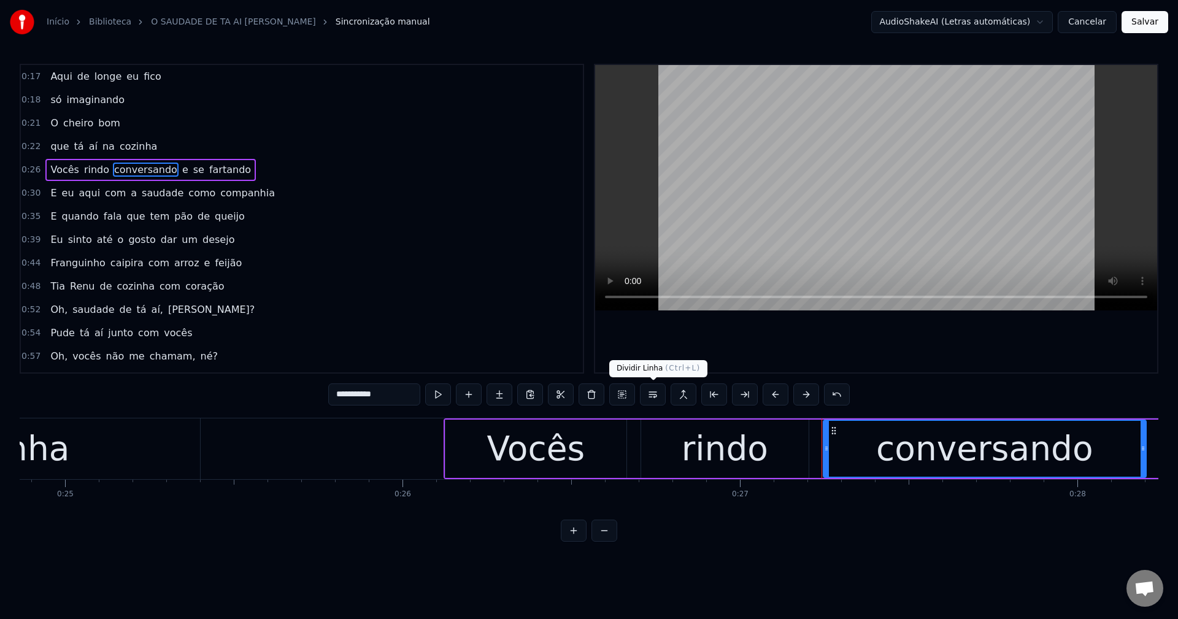
click at [577, 399] on button at bounding box center [653, 395] width 26 height 22
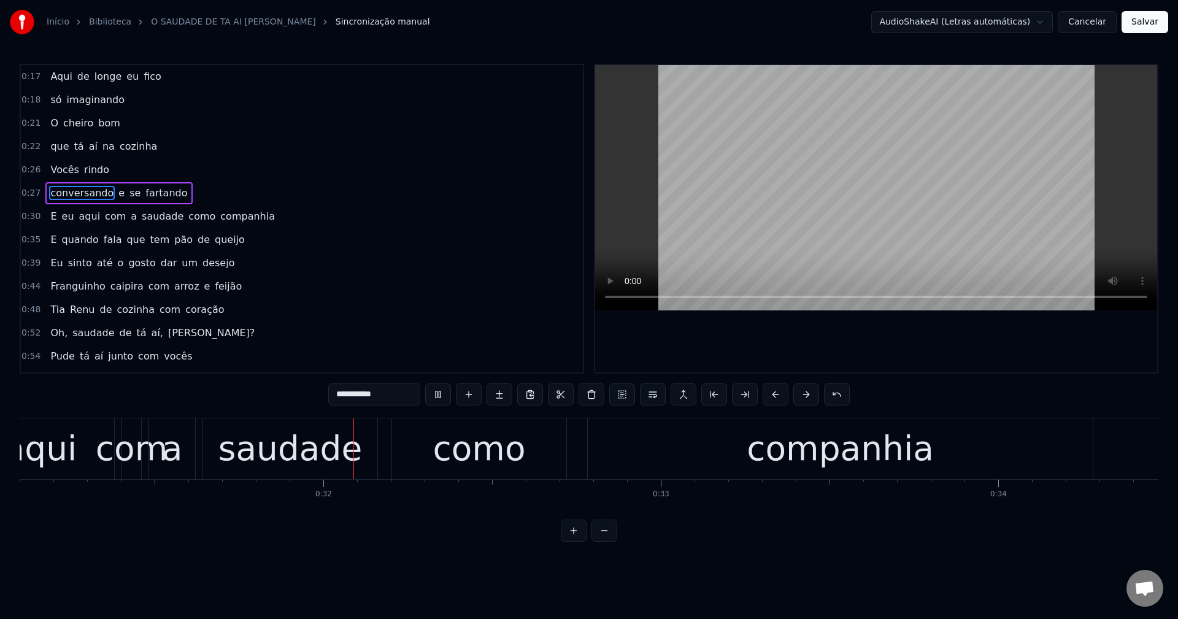
scroll to position [0, 10557]
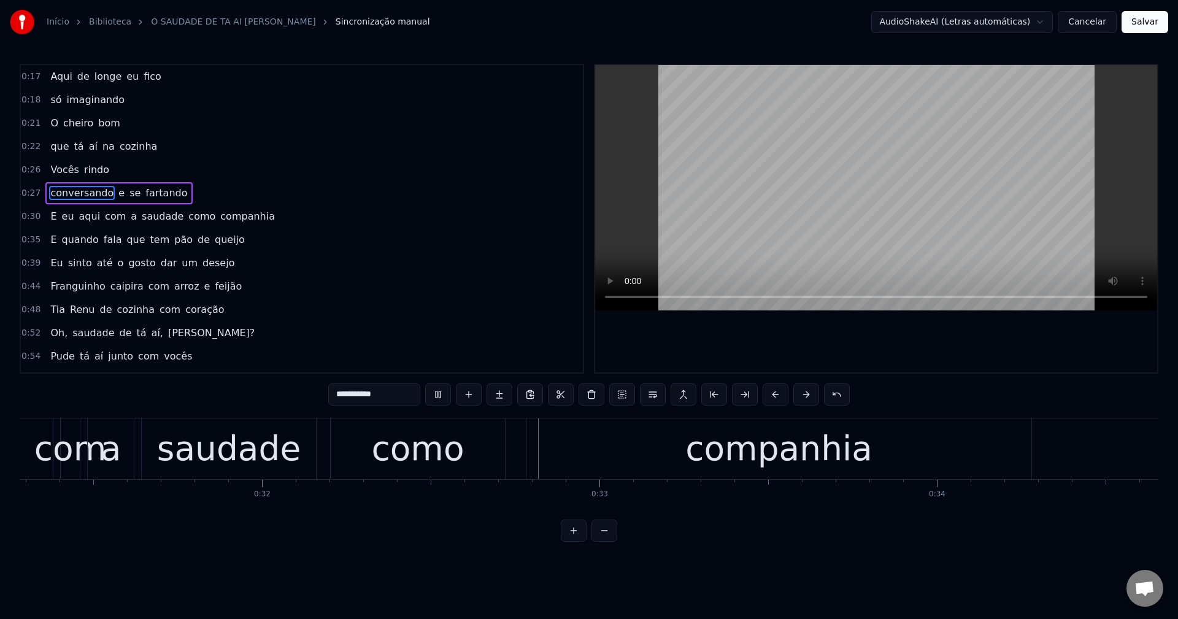
click at [187, 217] on span "como" at bounding box center [201, 216] width 29 height 14
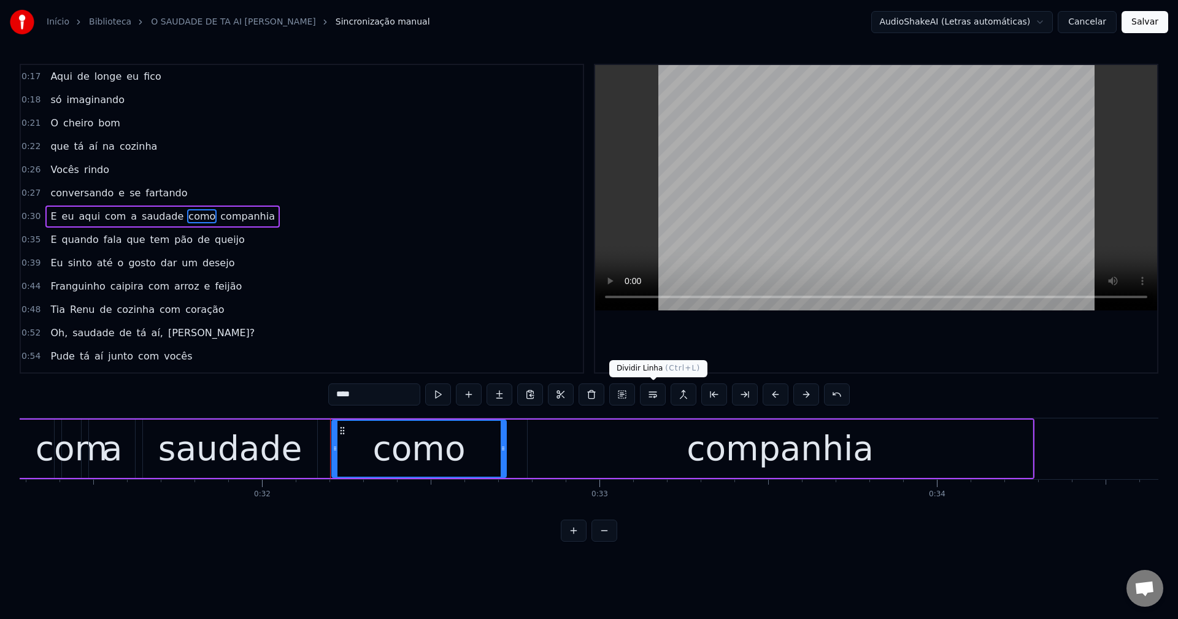
click at [577, 398] on button at bounding box center [653, 395] width 26 height 22
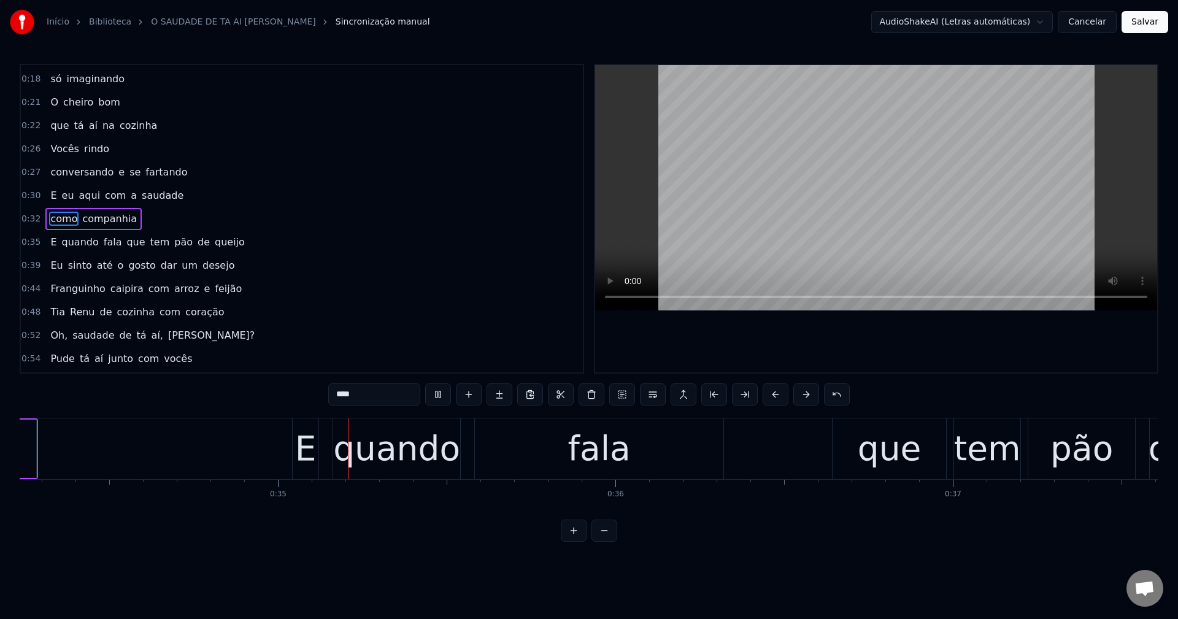
scroll to position [0, 11602]
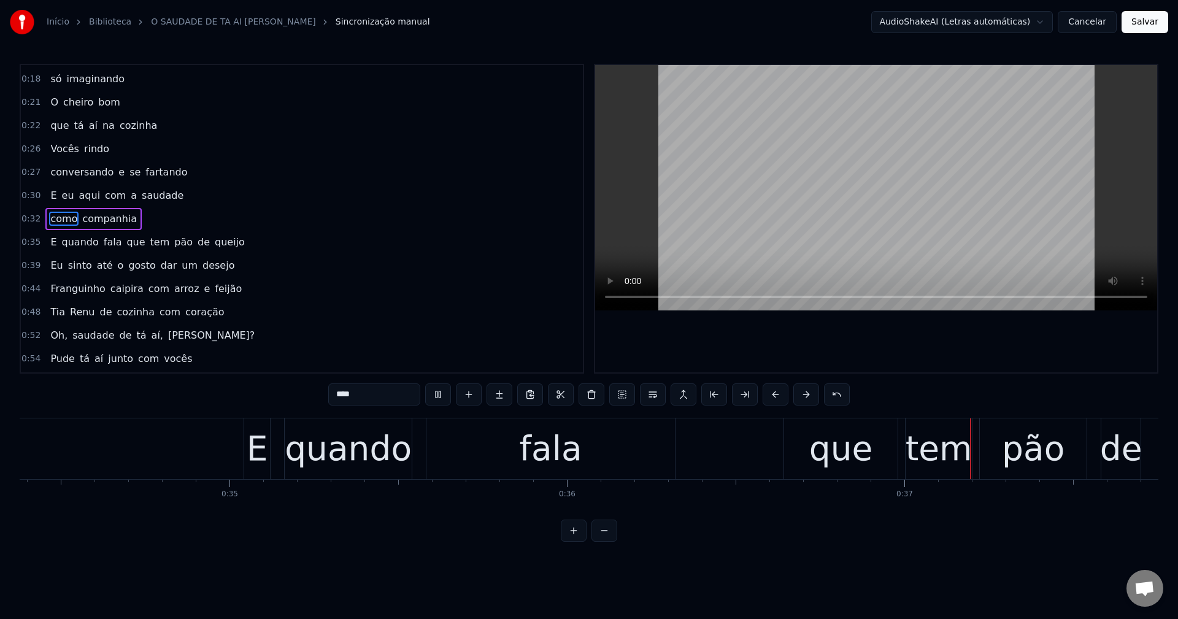
click at [129, 245] on span "que" at bounding box center [135, 242] width 21 height 14
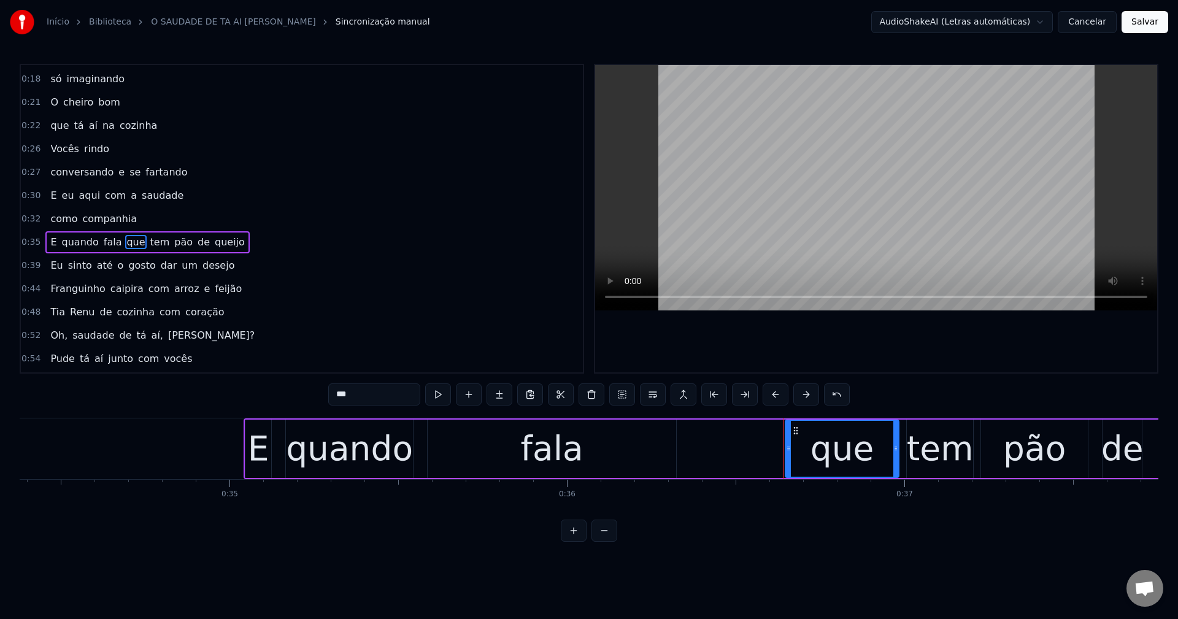
scroll to position [44, 0]
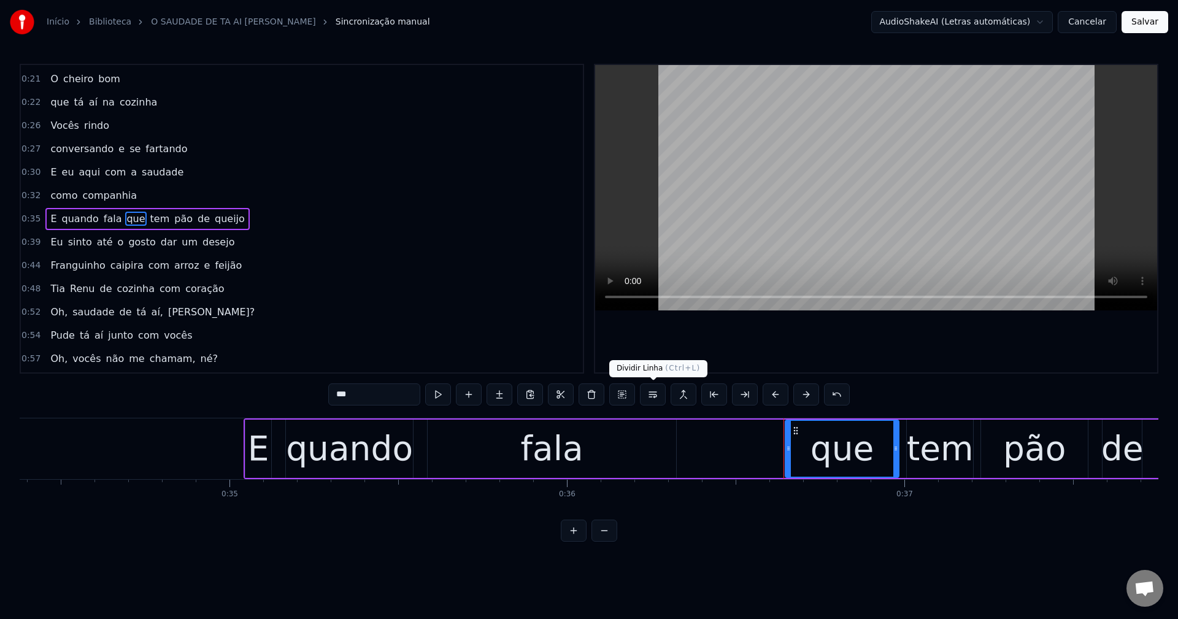
click at [577, 391] on button at bounding box center [653, 395] width 26 height 22
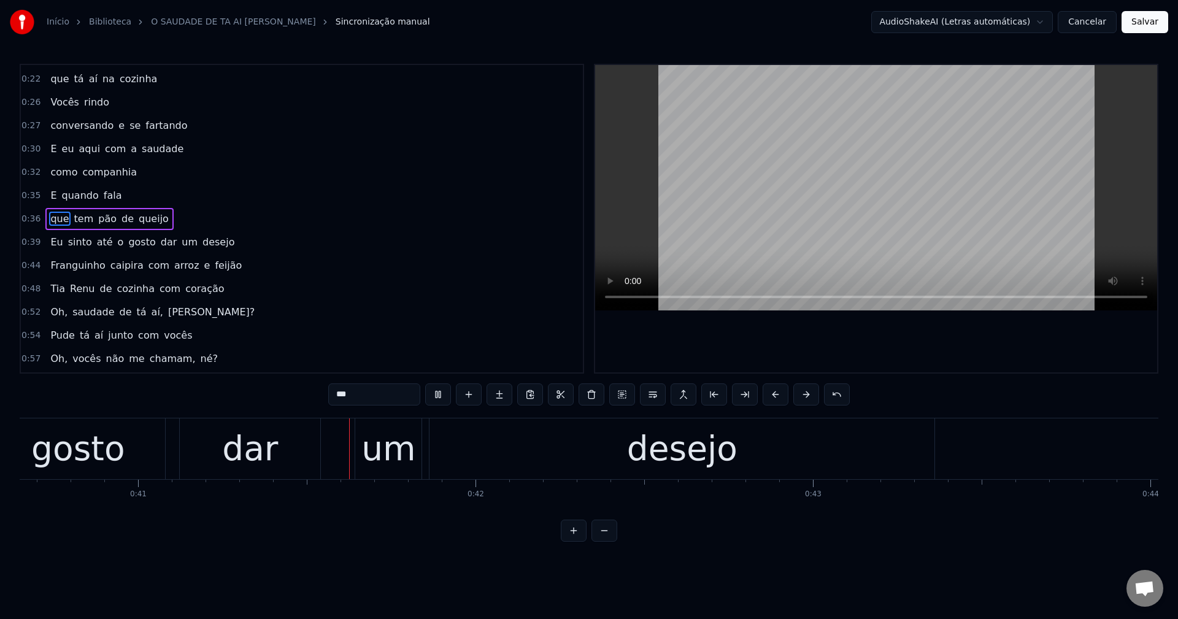
scroll to position [0, 13721]
click at [160, 239] on span "dar" at bounding box center [169, 242] width 19 height 14
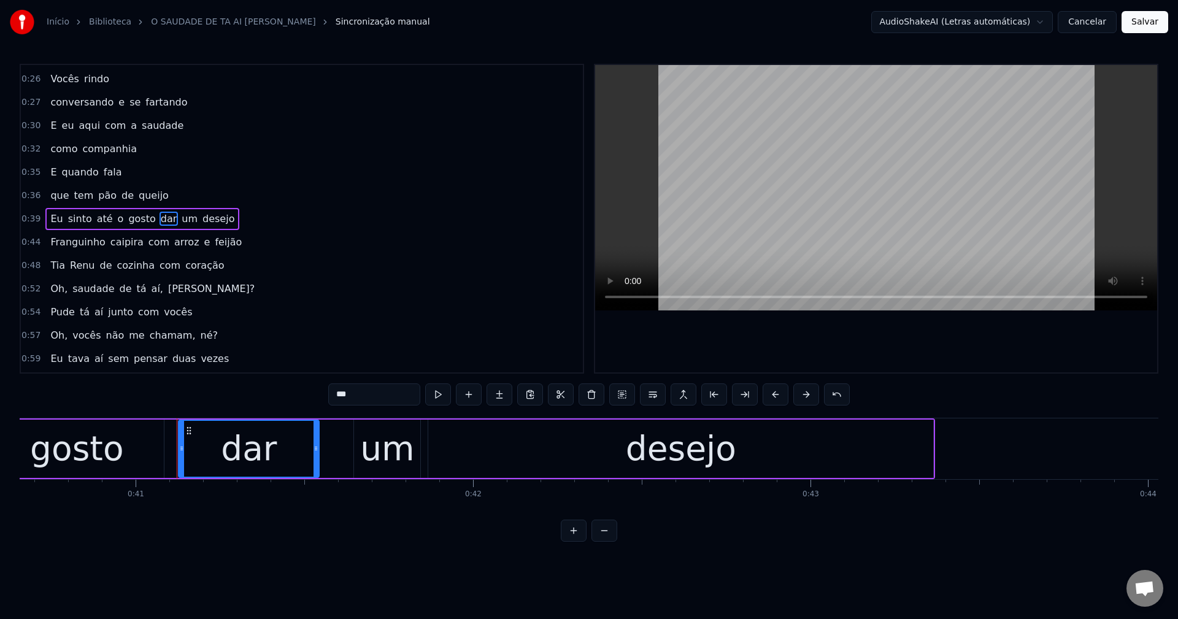
click at [366, 388] on input "***" at bounding box center [374, 395] width 92 height 22
drag, startPoint x: 657, startPoint y: 398, endPoint x: 644, endPoint y: 375, distance: 25.8
click at [577, 398] on button at bounding box center [653, 395] width 26 height 22
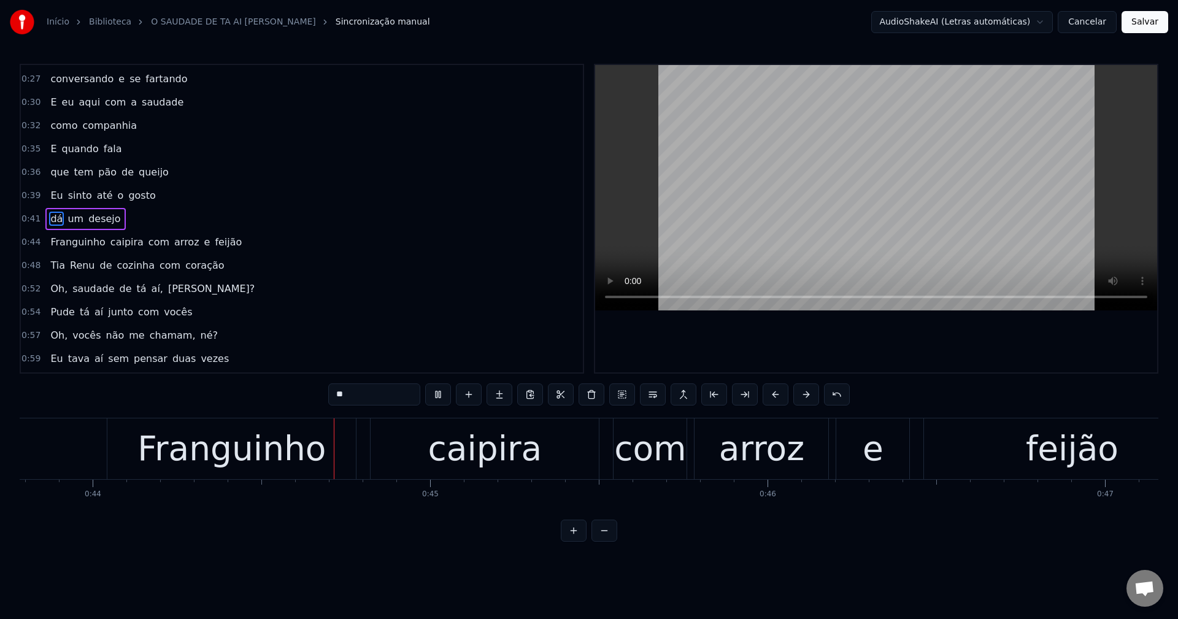
scroll to position [0, 14778]
click at [147, 243] on span "com" at bounding box center [158, 242] width 23 height 14
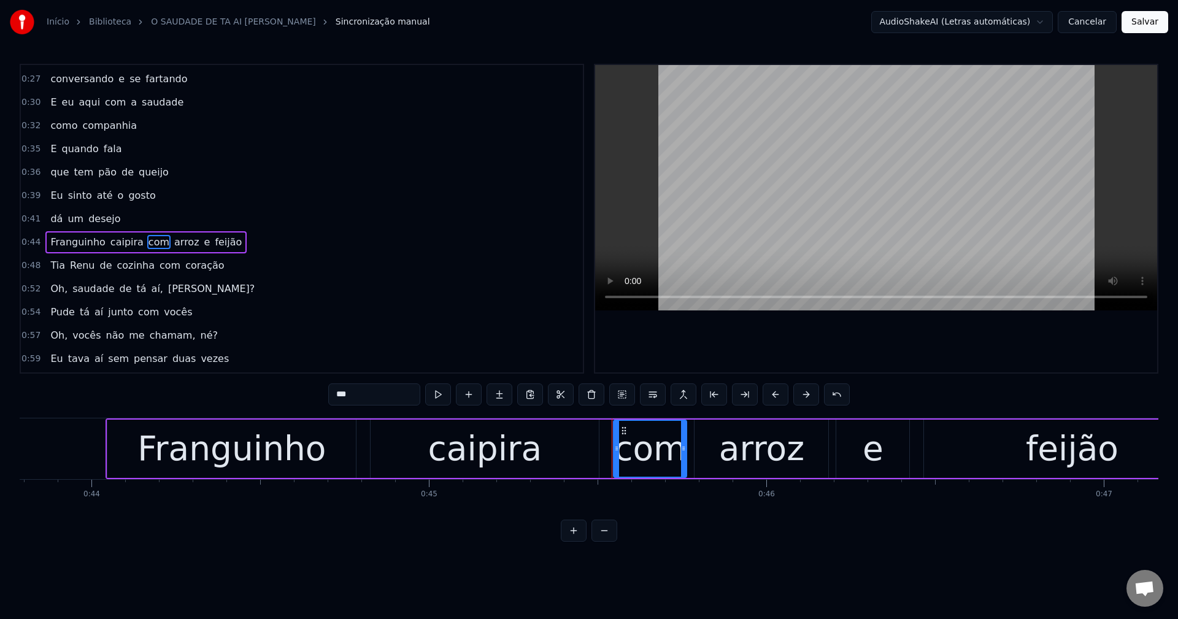
scroll to position [137, 0]
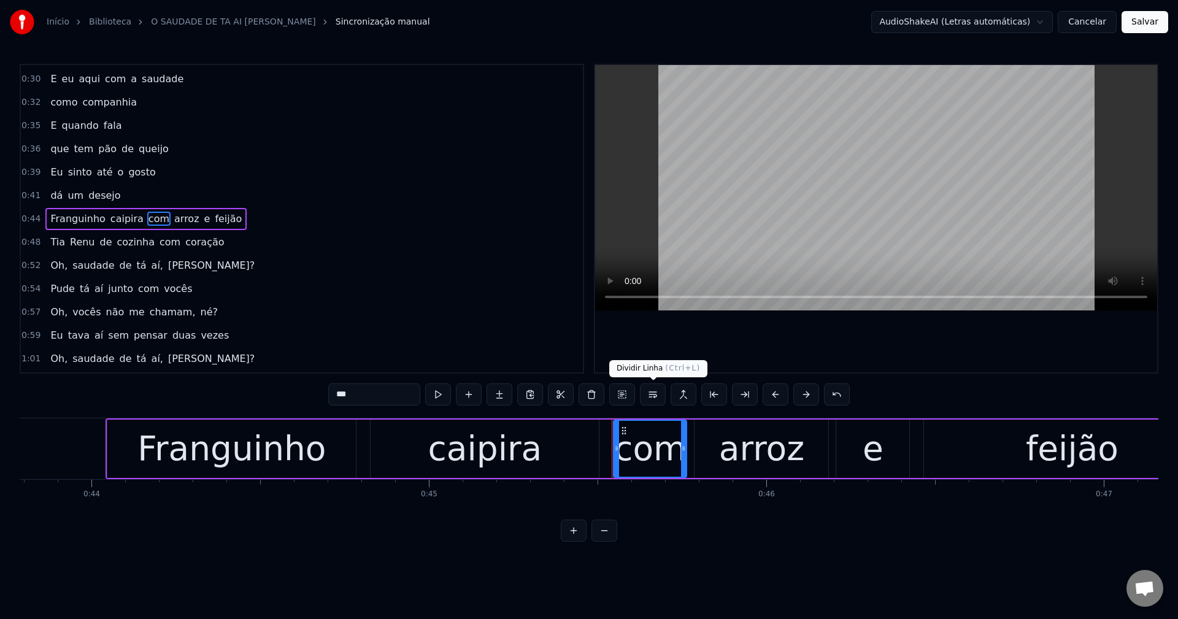
click at [577, 396] on button at bounding box center [653, 395] width 26 height 22
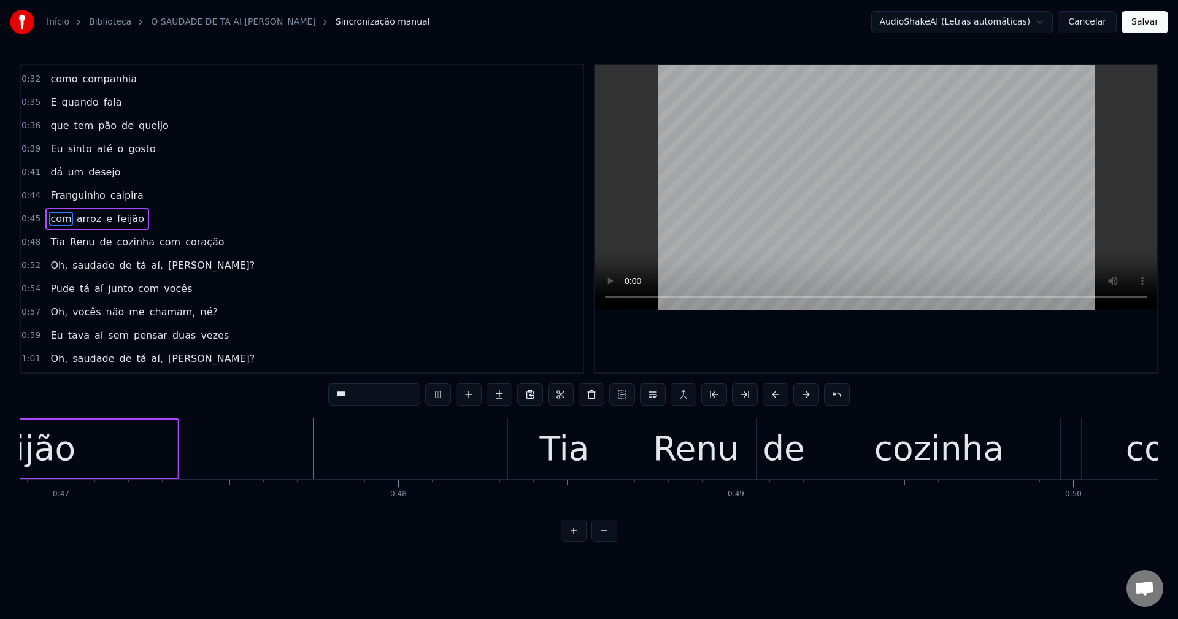
scroll to position [0, 15823]
click at [80, 244] on span "Renu" at bounding box center [83, 242] width 28 height 14
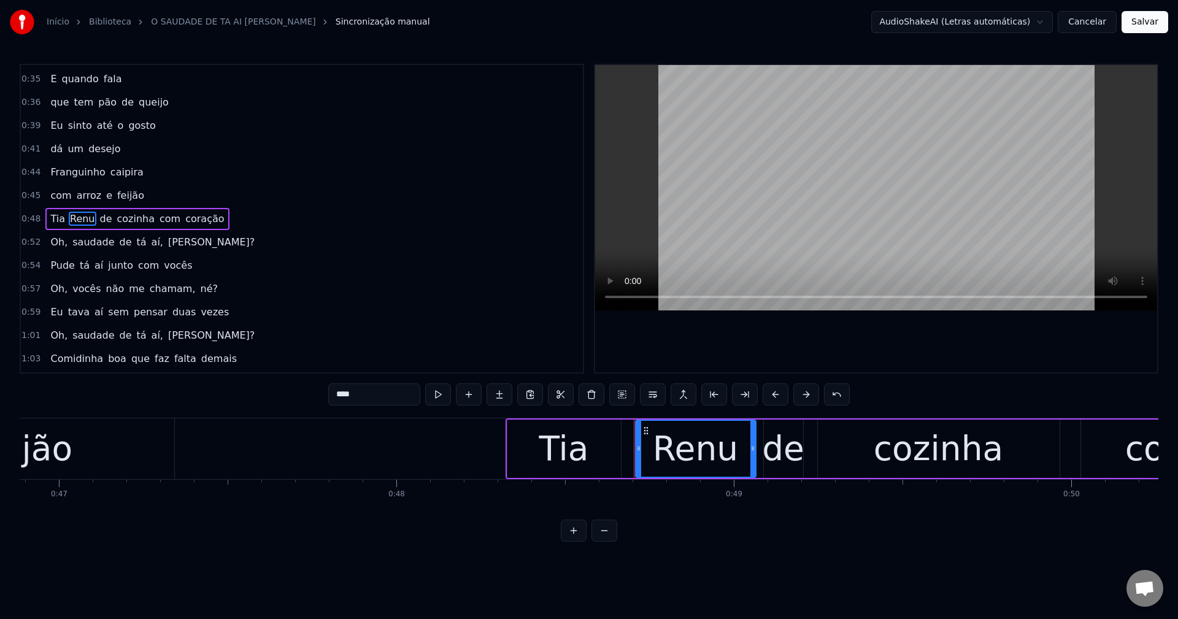
click at [368, 398] on input "****" at bounding box center [374, 395] width 92 height 22
click at [110, 219] on span "de" at bounding box center [117, 219] width 15 height 14
type input "**"
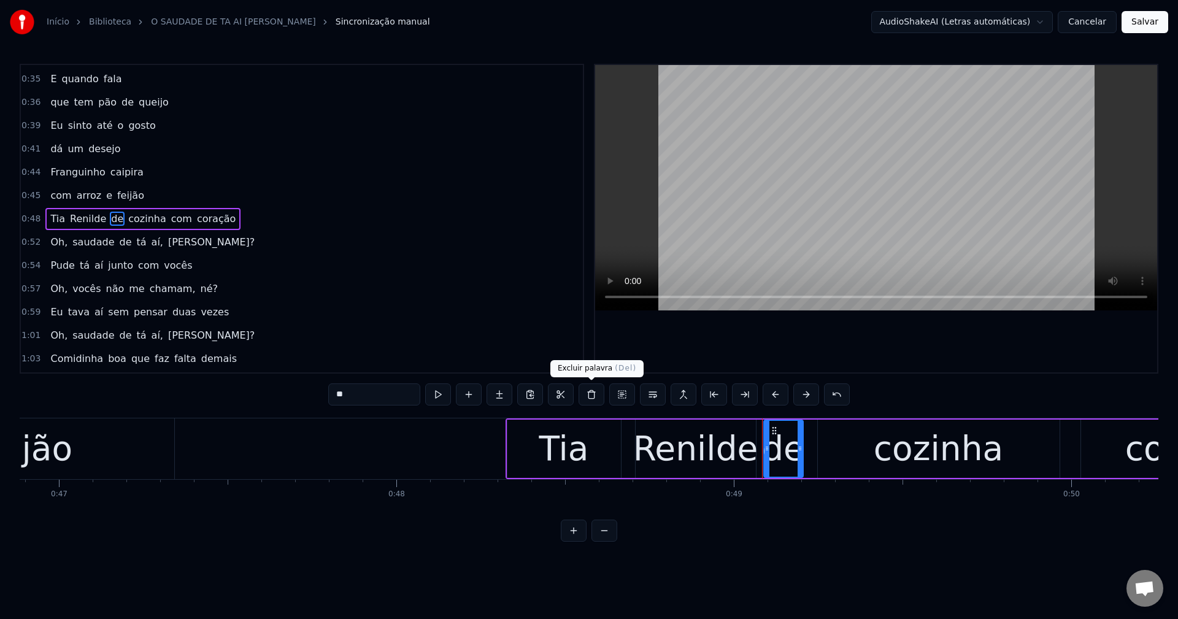
click at [577, 395] on button at bounding box center [592, 395] width 26 height 22
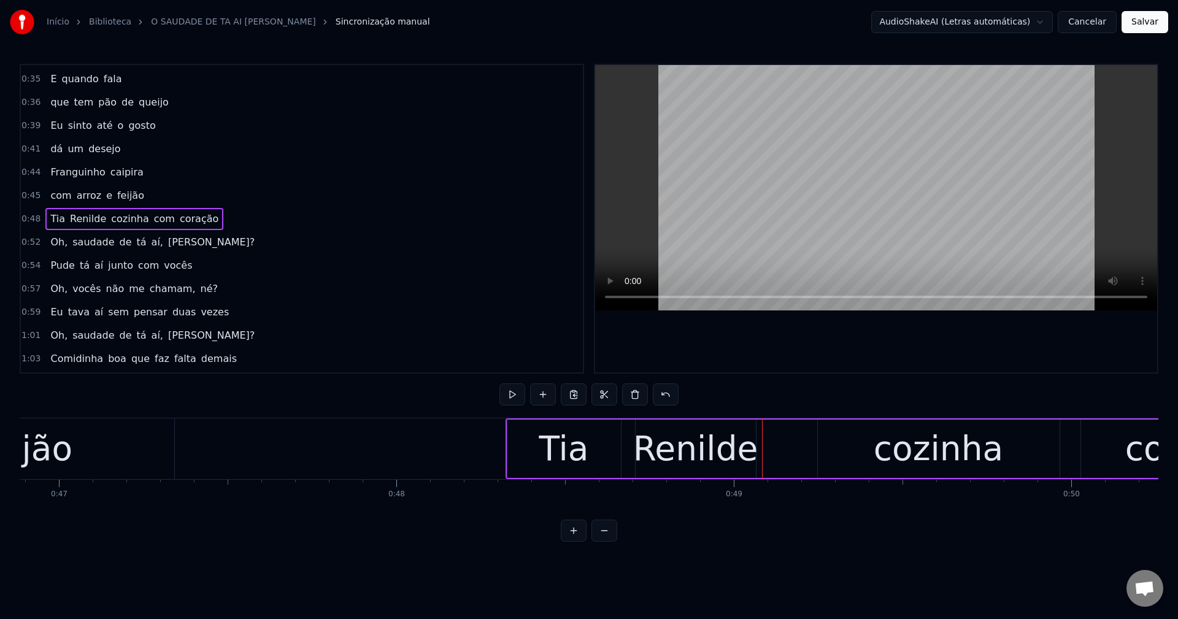
click at [577, 453] on div "Renilde" at bounding box center [695, 448] width 125 height 51
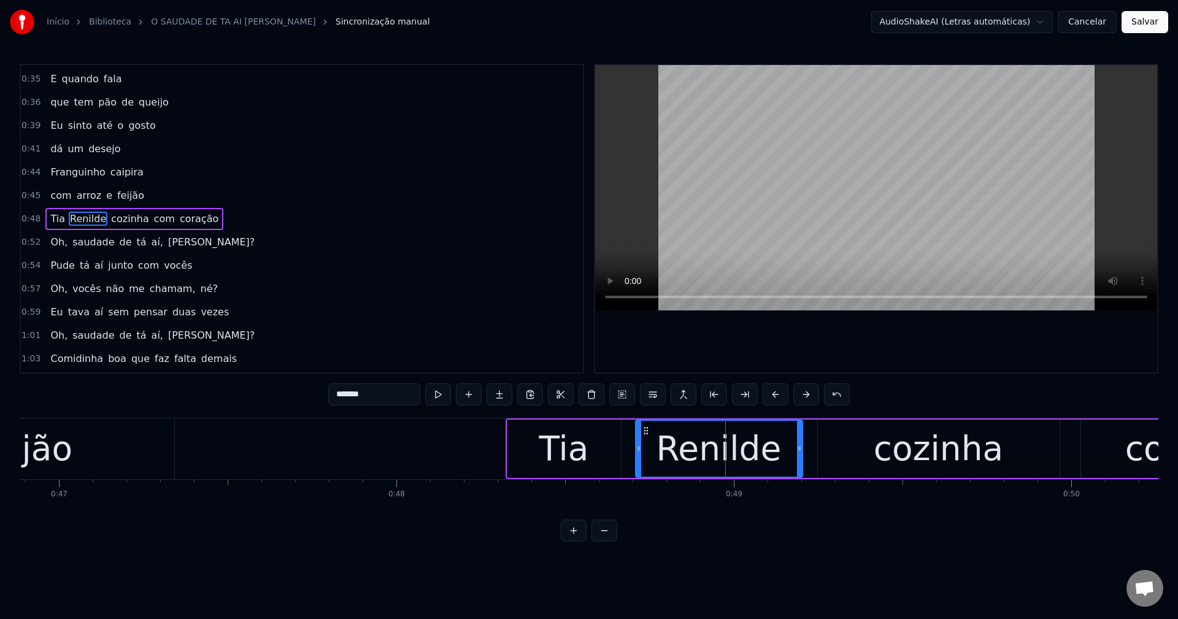
drag, startPoint x: 754, startPoint y: 450, endPoint x: 800, endPoint y: 460, distance: 47.7
click at [577, 460] on div at bounding box center [799, 449] width 5 height 56
click at [125, 223] on span "cozinha" at bounding box center [130, 219] width 40 height 14
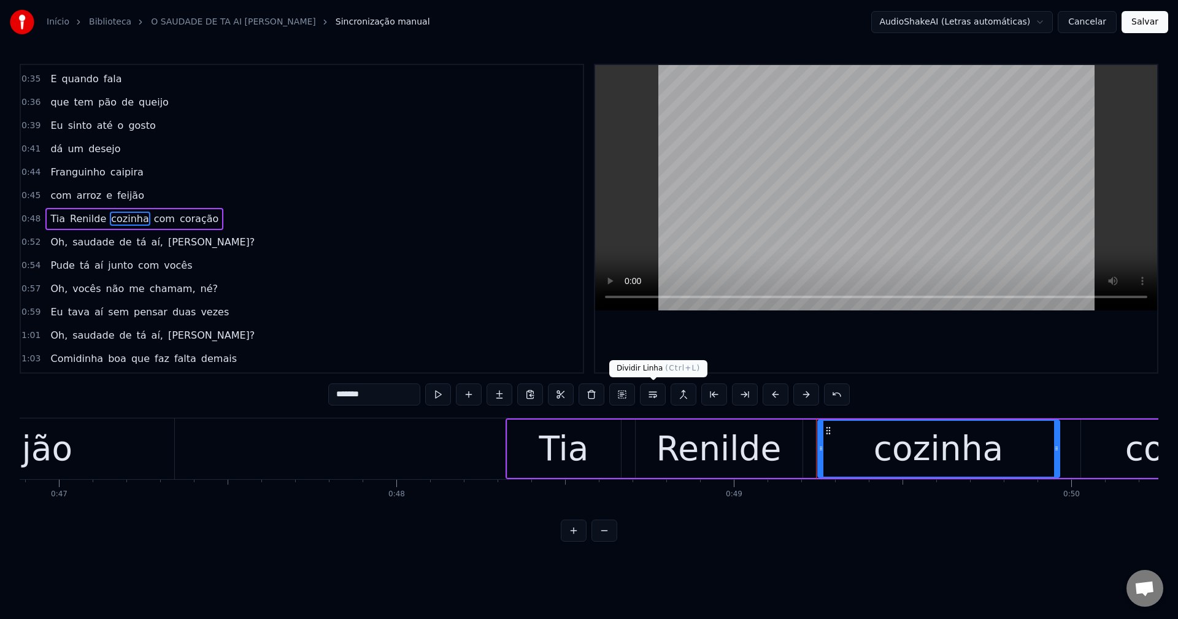
click at [577, 396] on button at bounding box center [653, 395] width 26 height 22
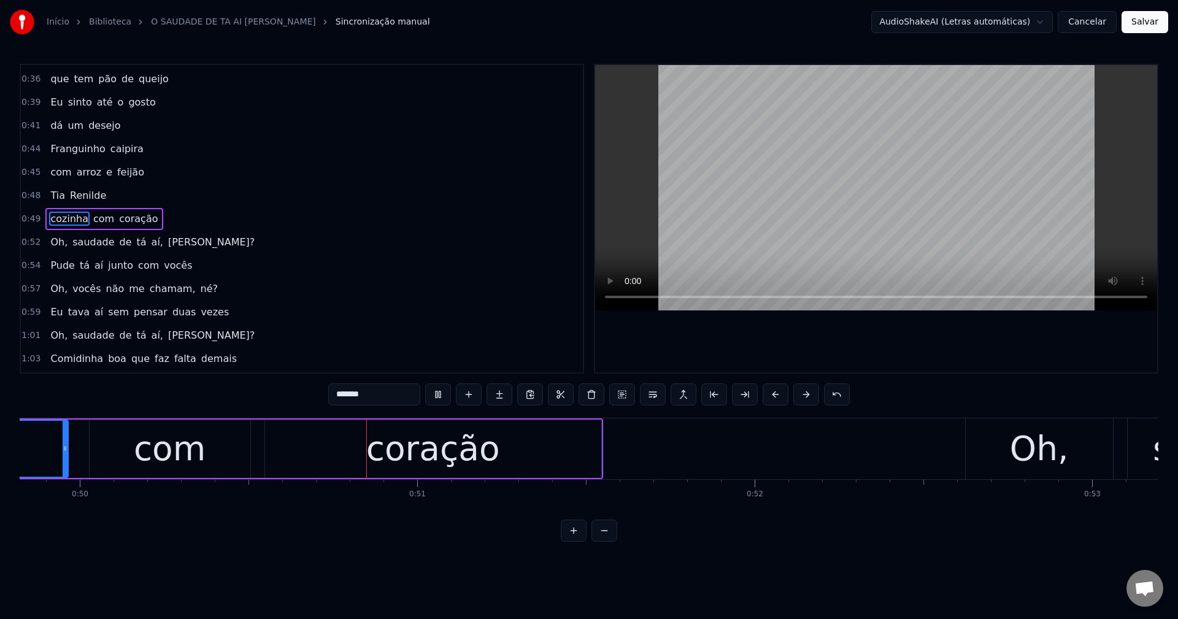
scroll to position [0, 16861]
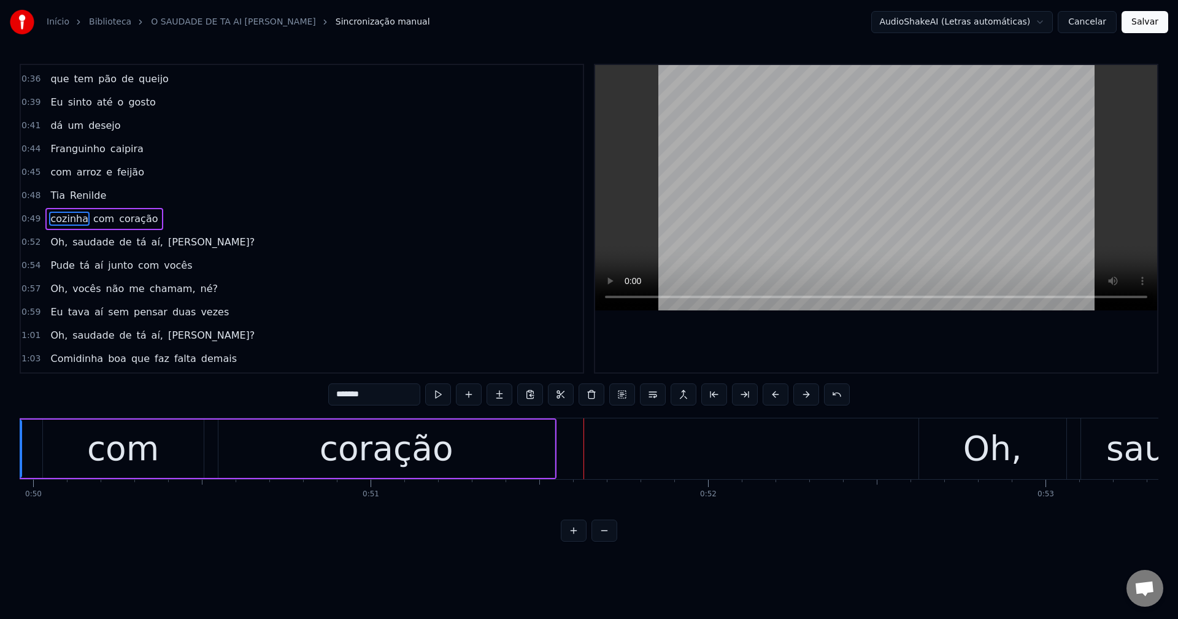
click at [229, 458] on div "coração" at bounding box center [386, 449] width 336 height 58
type input "*******"
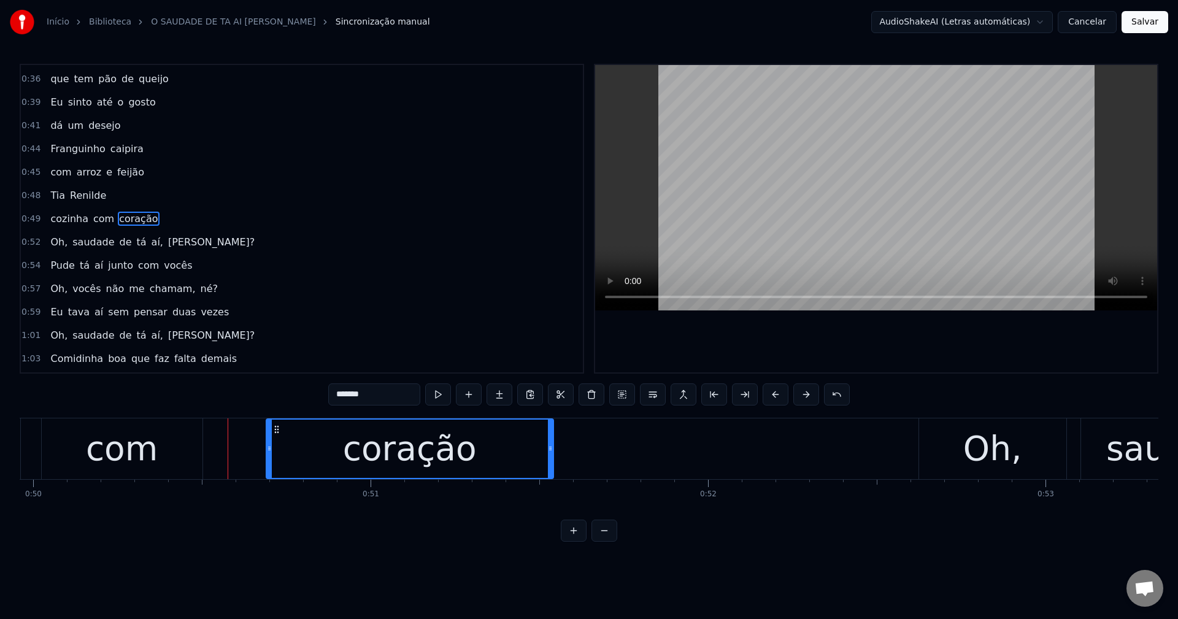
drag, startPoint x: 218, startPoint y: 447, endPoint x: 243, endPoint y: 439, distance: 26.2
click at [266, 446] on div "coração" at bounding box center [410, 448] width 288 height 61
click at [213, 447] on div "cozinha com coração" at bounding box center [167, 448] width 779 height 61
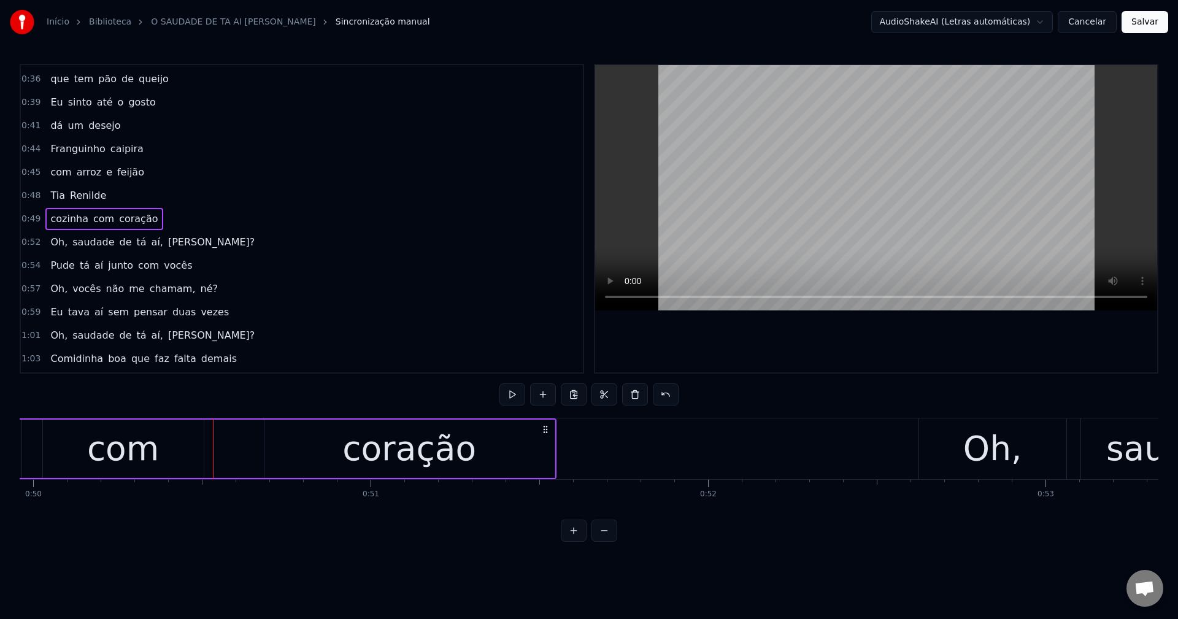
click at [213, 447] on div at bounding box center [213, 448] width 1 height 61
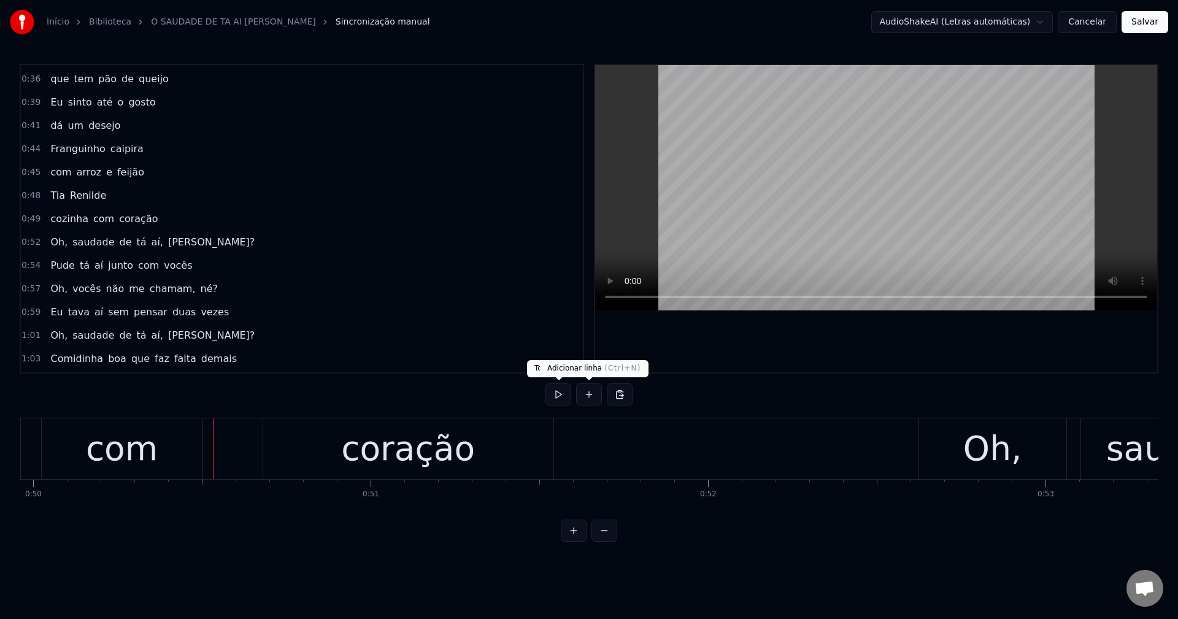
click at [577, 395] on button at bounding box center [589, 395] width 26 height 22
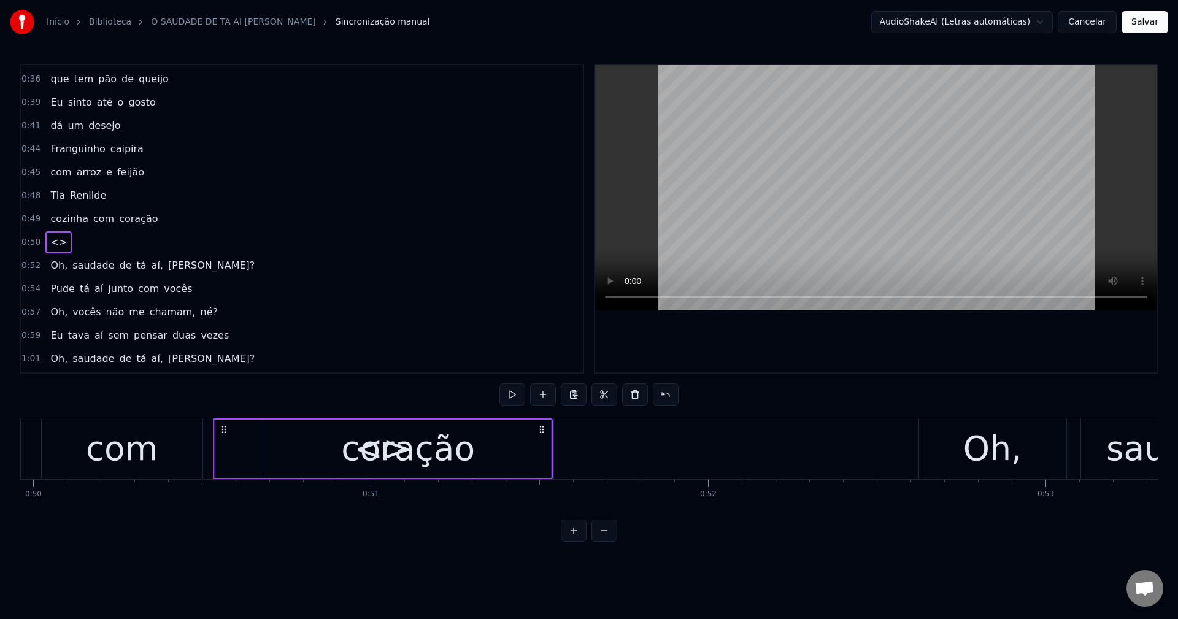
click at [53, 246] on span "<>" at bounding box center [58, 242] width 19 height 14
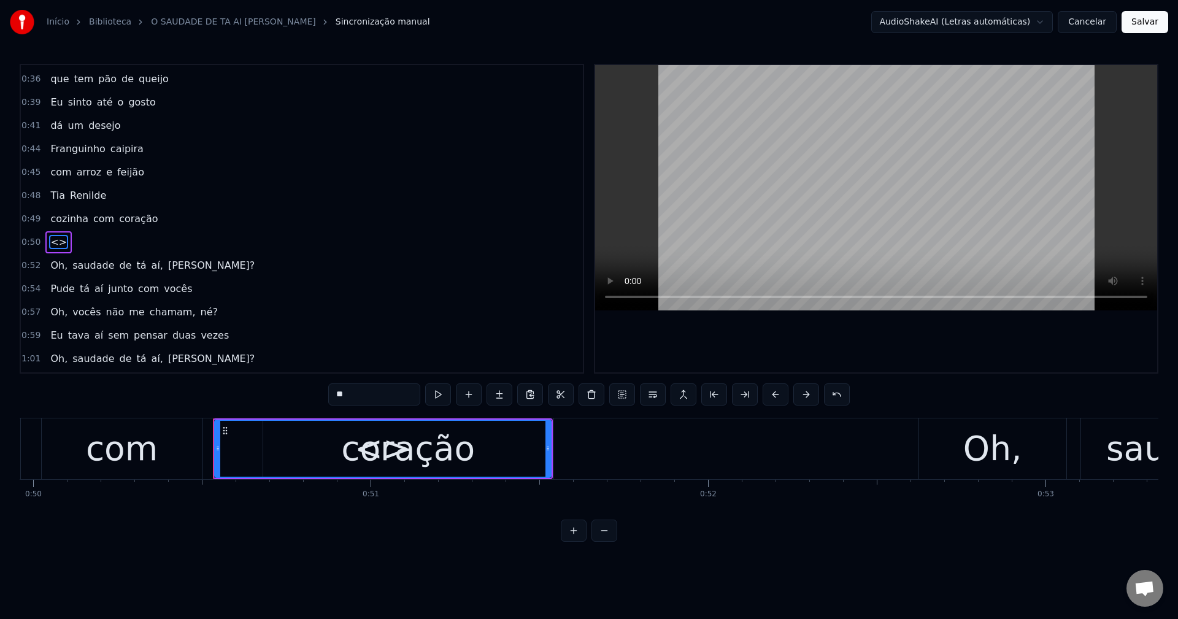
scroll to position [231, 0]
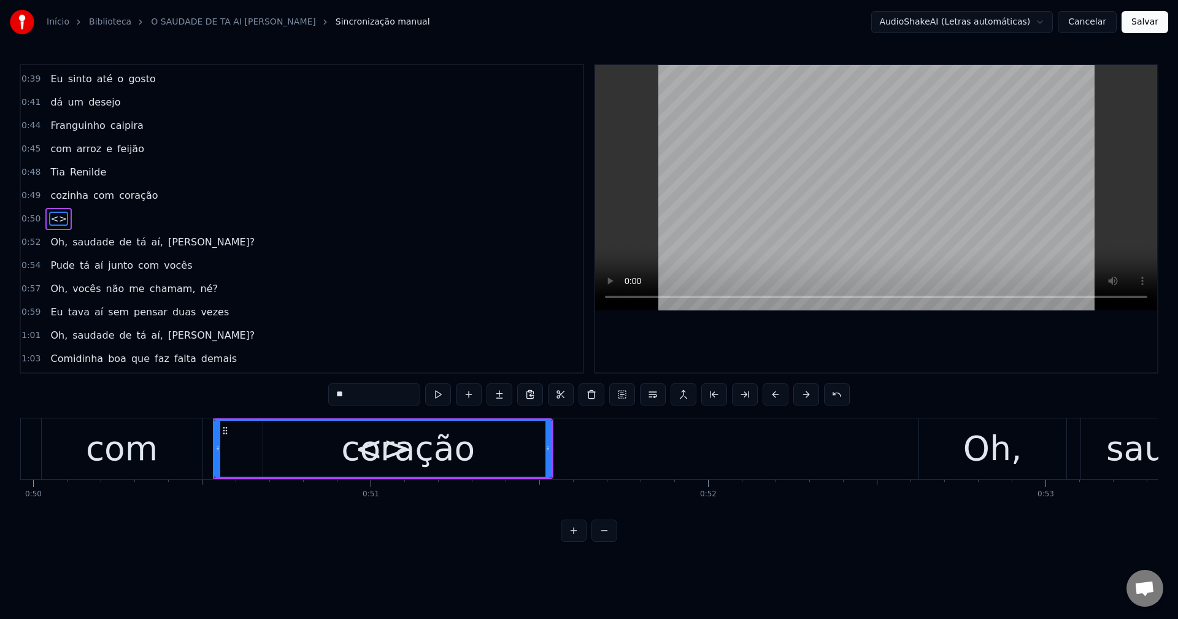
drag, startPoint x: 365, startPoint y: 392, endPoint x: 319, endPoint y: 399, distance: 46.5
click at [319, 400] on div "0:17 Aqui de longe eu fico 0:18 só imaginando 0:21 O cheiro bom 0:22 que tá aí …" at bounding box center [589, 303] width 1139 height 478
click at [374, 444] on div "o" at bounding box center [382, 448] width 21 height 51
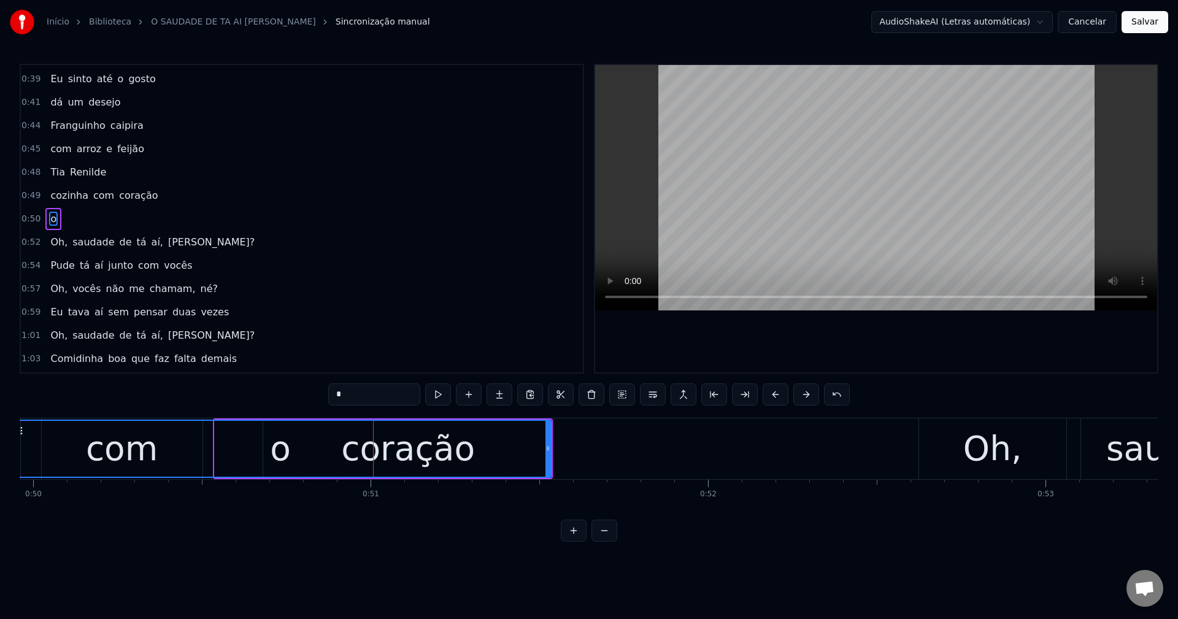
drag, startPoint x: 215, startPoint y: 430, endPoint x: 10, endPoint y: 384, distance: 210.1
click at [10, 384] on div "Início Biblioteca O SAUDADE DE TA AI HEIN • Mauro Alves Sincronização manual Au…" at bounding box center [589, 271] width 1178 height 542
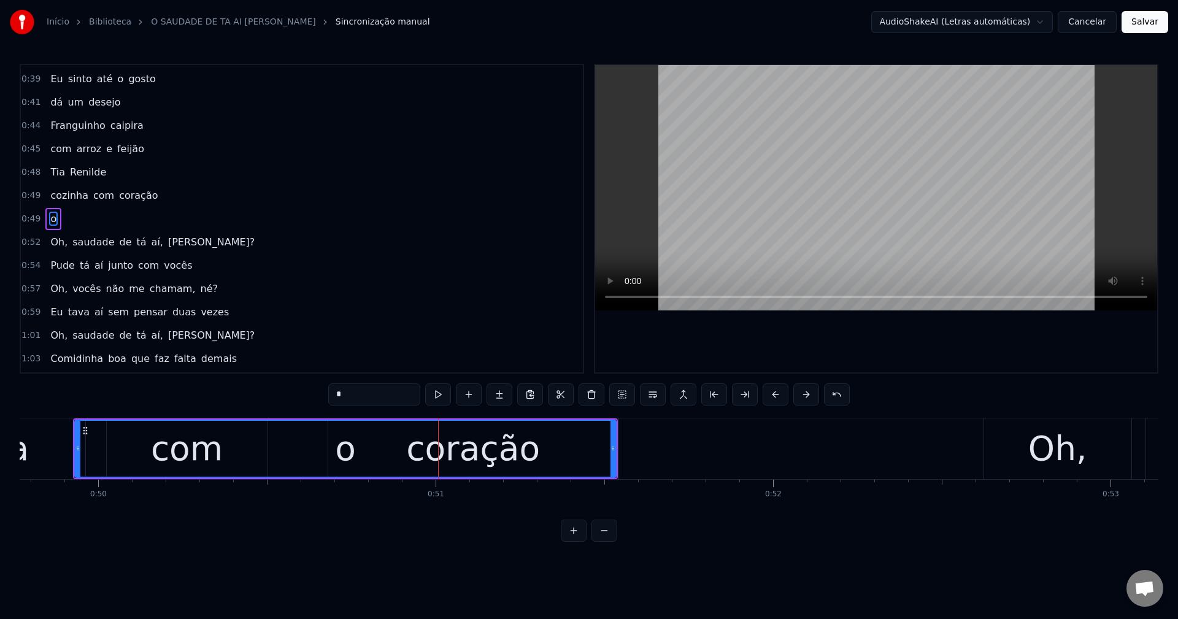
scroll to position [0, 16786]
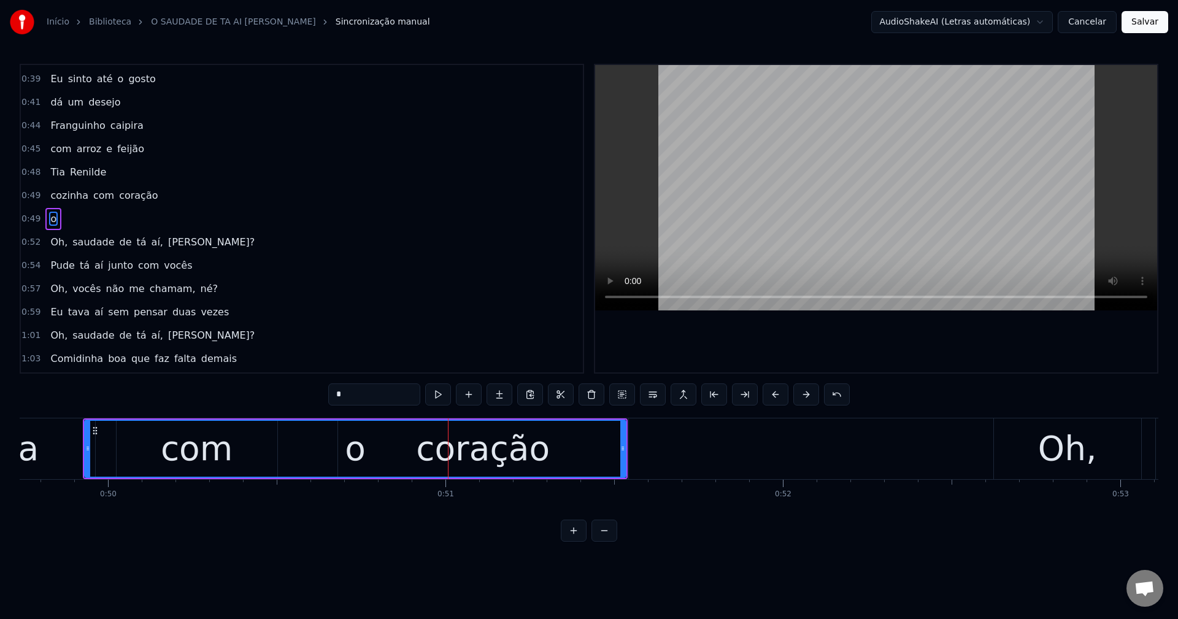
drag, startPoint x: 19, startPoint y: 428, endPoint x: 31, endPoint y: 424, distance: 12.8
click at [31, 425] on div "Início Biblioteca O SAUDADE DE TA AI HEIN • Mauro Alves Sincronização manual Au…" at bounding box center [589, 271] width 1178 height 542
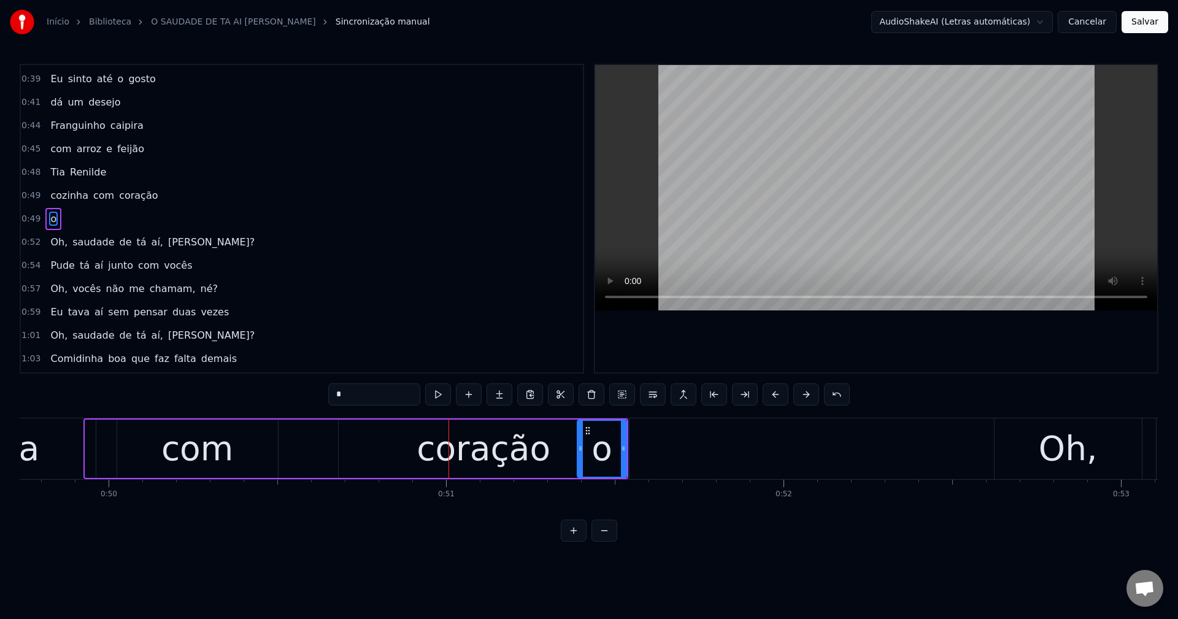
drag, startPoint x: 89, startPoint y: 447, endPoint x: 580, endPoint y: 539, distance: 500.1
click at [577, 539] on div "0:17 Aqui de longe eu fico 0:18 só imaginando 0:21 O cheiro bom 0:22 que tá aí …" at bounding box center [589, 303] width 1139 height 478
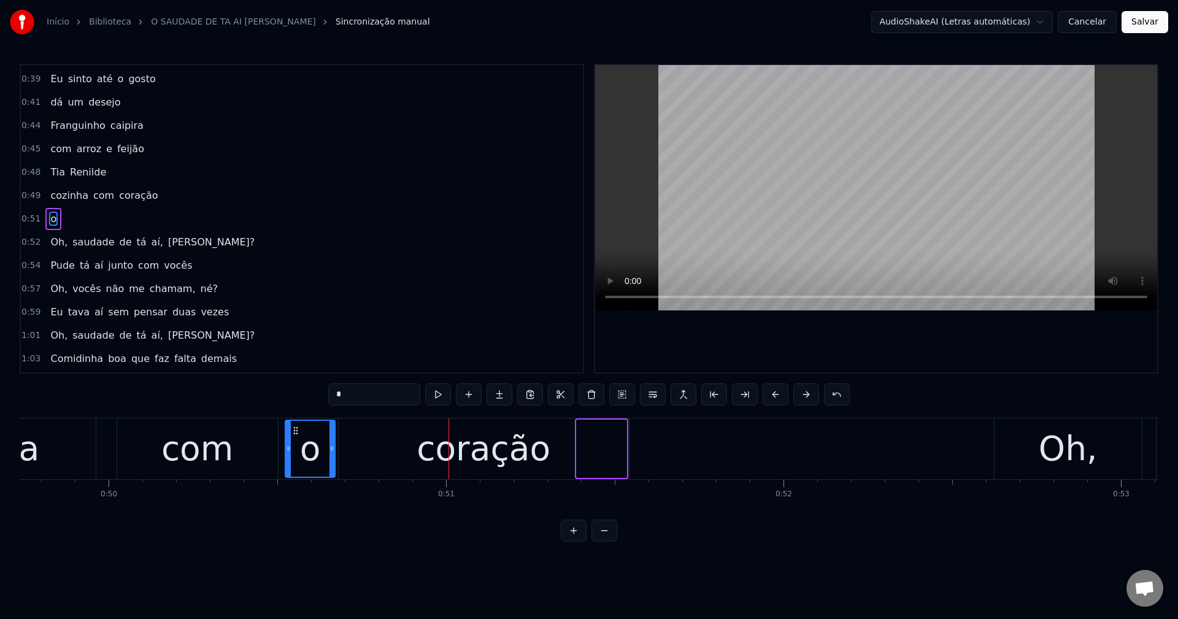
drag, startPoint x: 585, startPoint y: 428, endPoint x: 293, endPoint y: 439, distance: 291.7
click at [293, 439] on div "o" at bounding box center [310, 449] width 48 height 56
click at [95, 198] on span "com" at bounding box center [103, 195] width 23 height 14
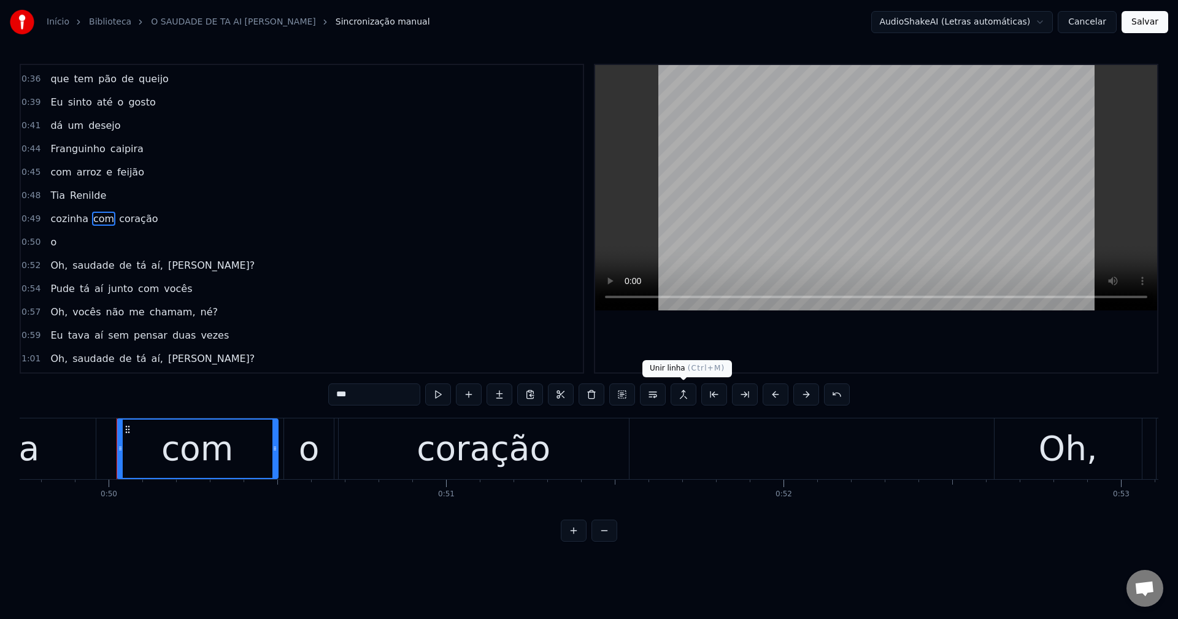
click at [577, 393] on button at bounding box center [684, 395] width 26 height 22
click at [128, 218] on span "coração" at bounding box center [138, 219] width 41 height 14
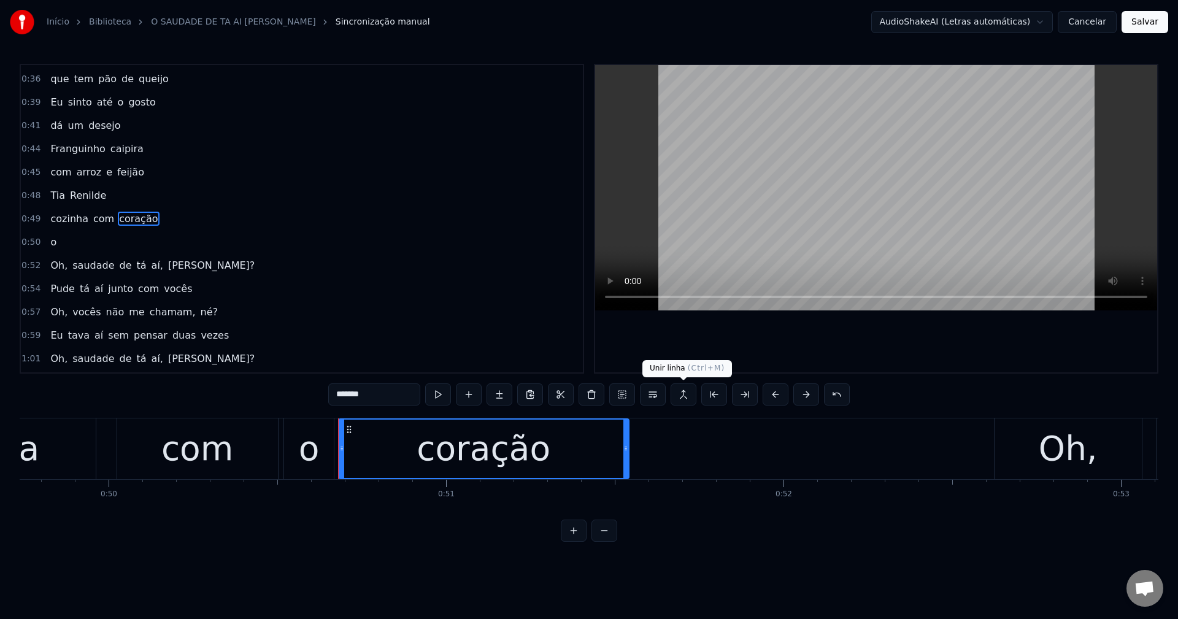
click at [577, 398] on button at bounding box center [684, 395] width 26 height 22
click at [181, 448] on div "com" at bounding box center [197, 448] width 72 height 51
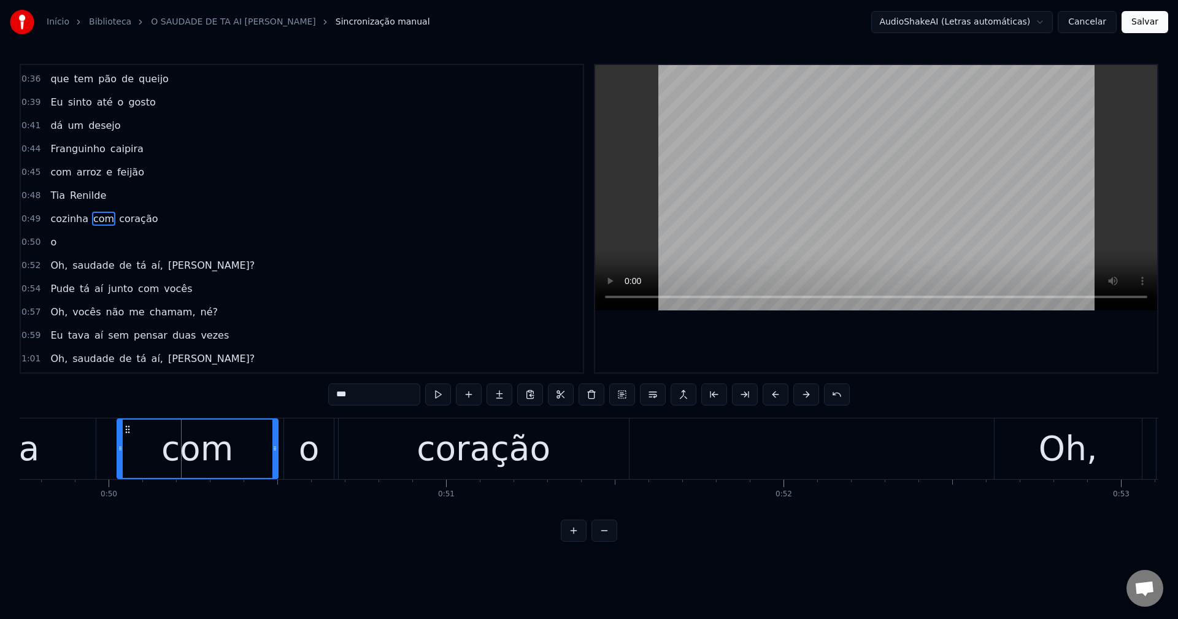
click at [312, 450] on div "o" at bounding box center [309, 448] width 21 height 51
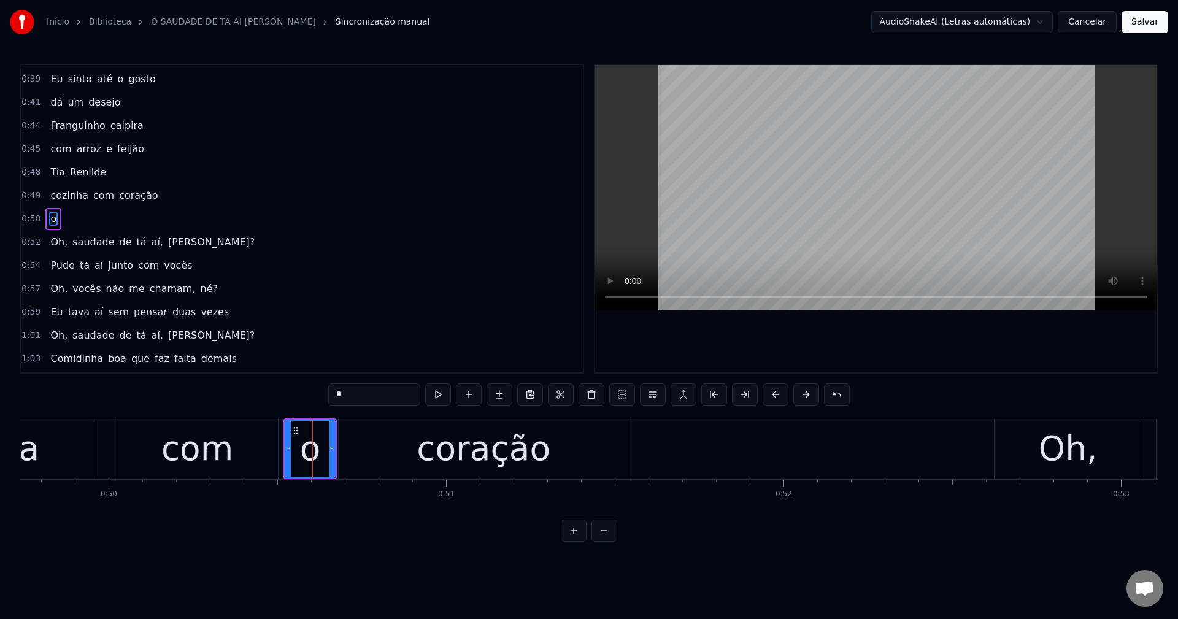
click at [438, 470] on div "coração" at bounding box center [484, 448] width 134 height 51
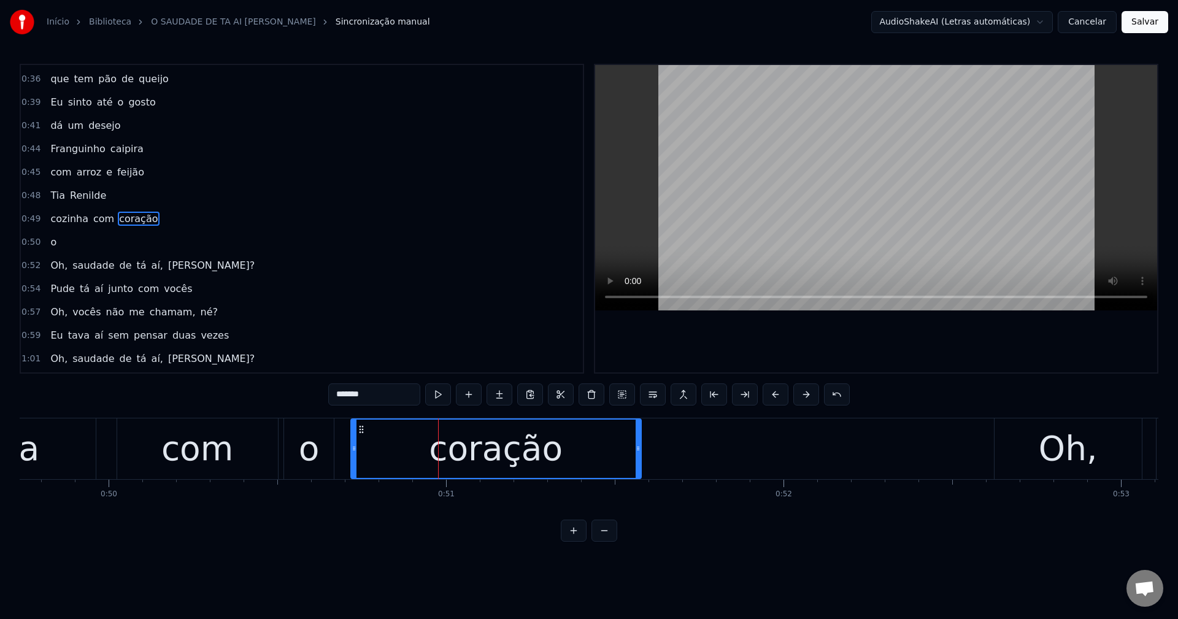
drag, startPoint x: 349, startPoint y: 430, endPoint x: 361, endPoint y: 438, distance: 15.0
click at [361, 438] on div "coração" at bounding box center [496, 449] width 289 height 58
click at [104, 219] on span "com" at bounding box center [103, 219] width 23 height 14
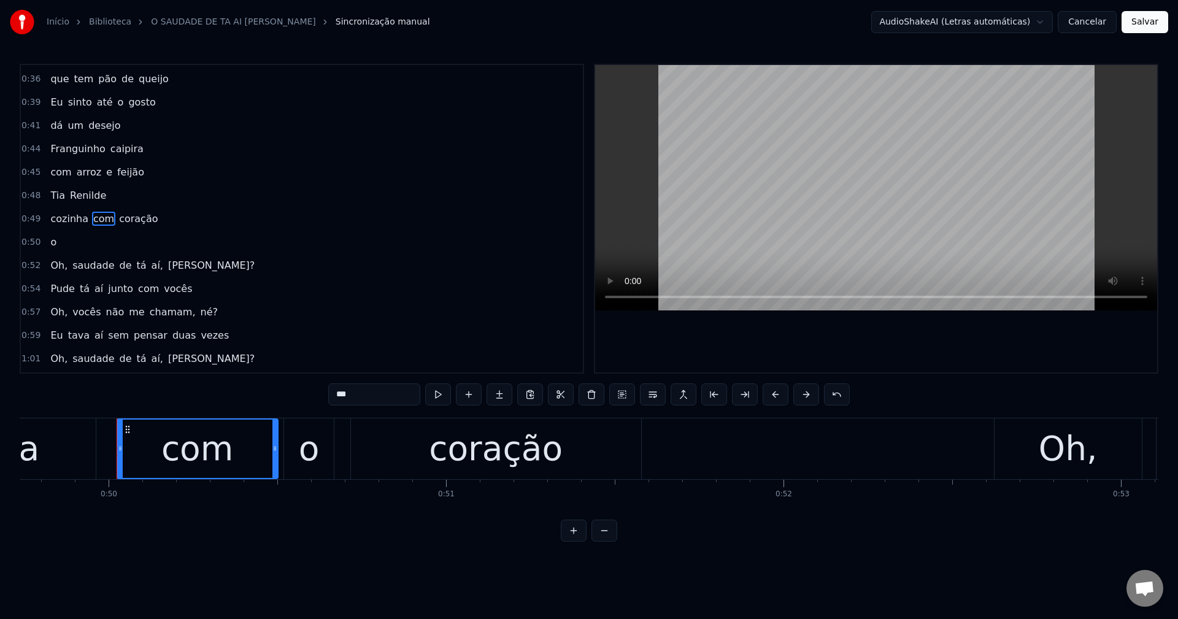
click at [308, 457] on div "o" at bounding box center [309, 448] width 21 height 51
type input "*"
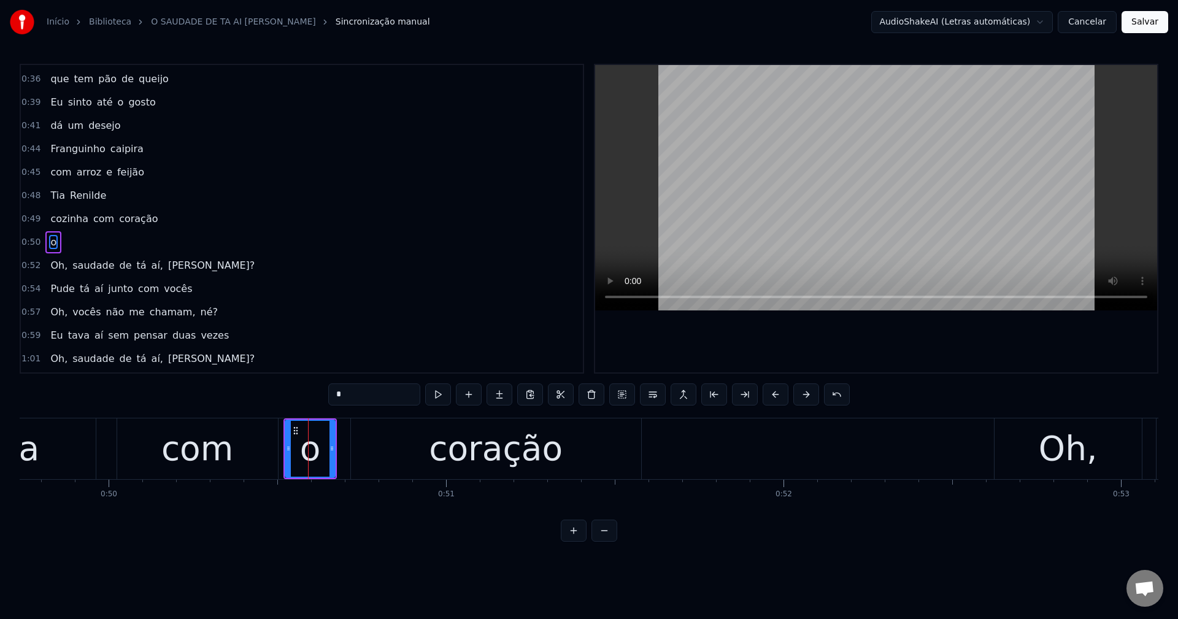
scroll to position [231, 0]
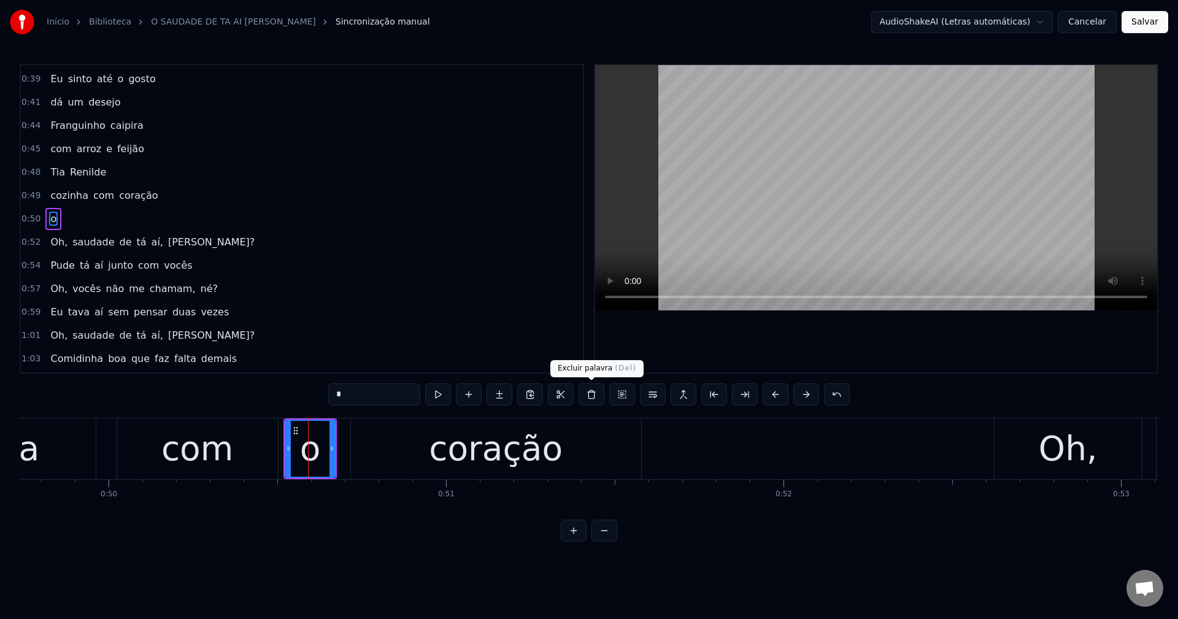
click at [577, 395] on button at bounding box center [592, 395] width 26 height 22
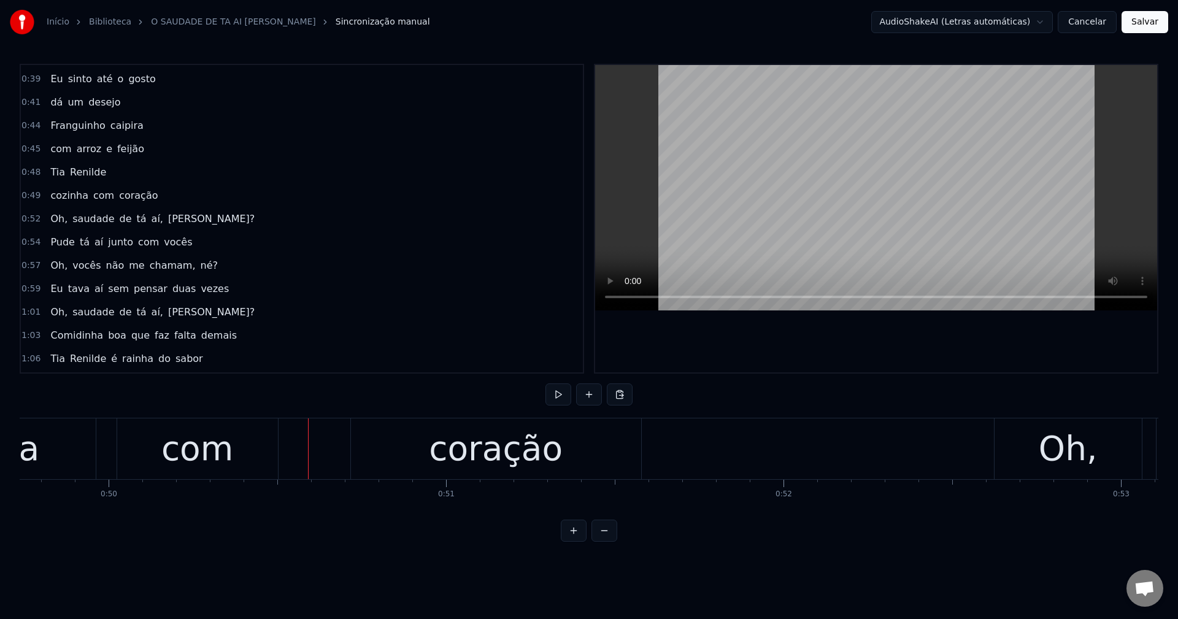
click at [96, 196] on span "com" at bounding box center [103, 195] width 23 height 14
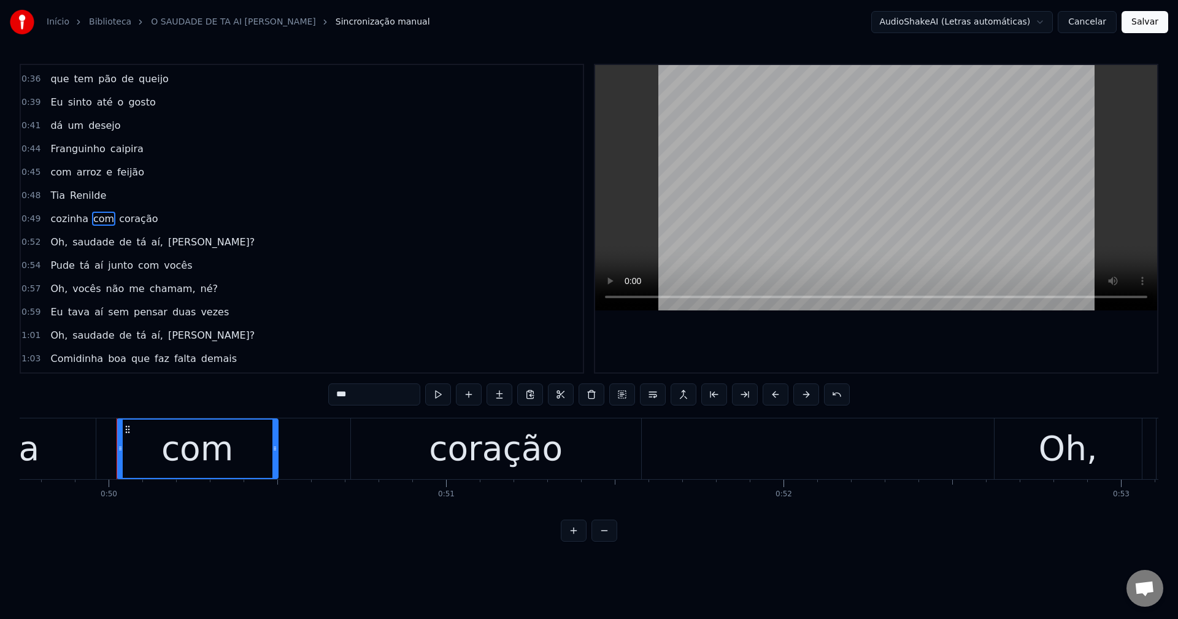
click at [405, 465] on div "coração" at bounding box center [496, 448] width 290 height 61
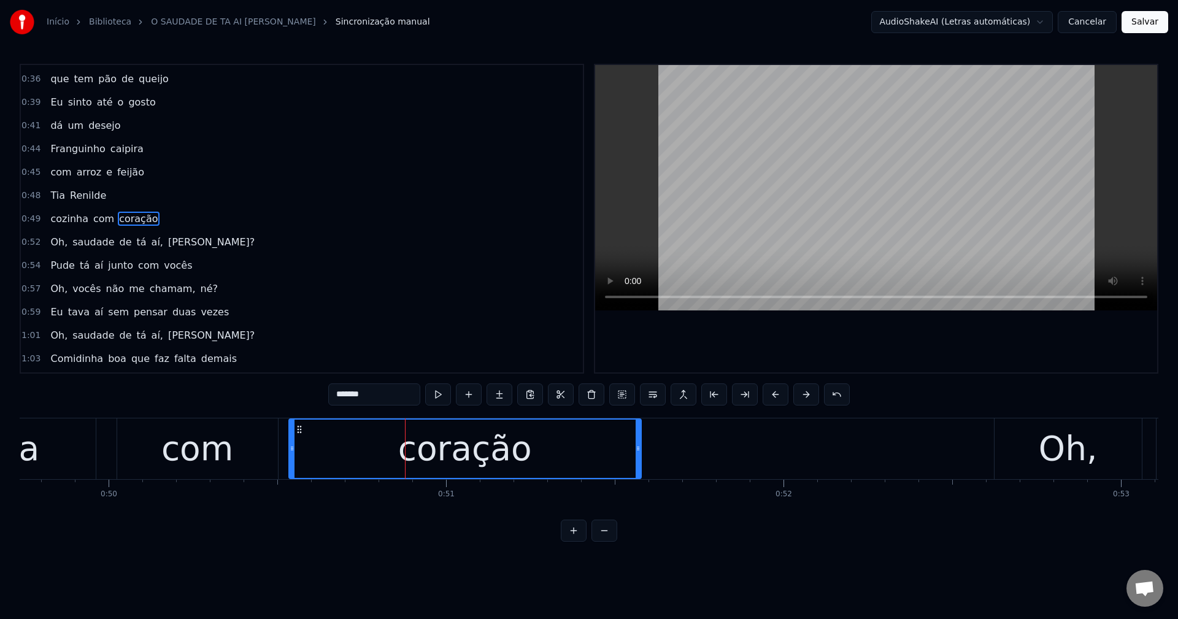
drag, startPoint x: 353, startPoint y: 449, endPoint x: 291, endPoint y: 440, distance: 62.6
click at [291, 440] on div at bounding box center [292, 449] width 5 height 58
click at [348, 400] on input "*******" at bounding box center [374, 395] width 92 height 22
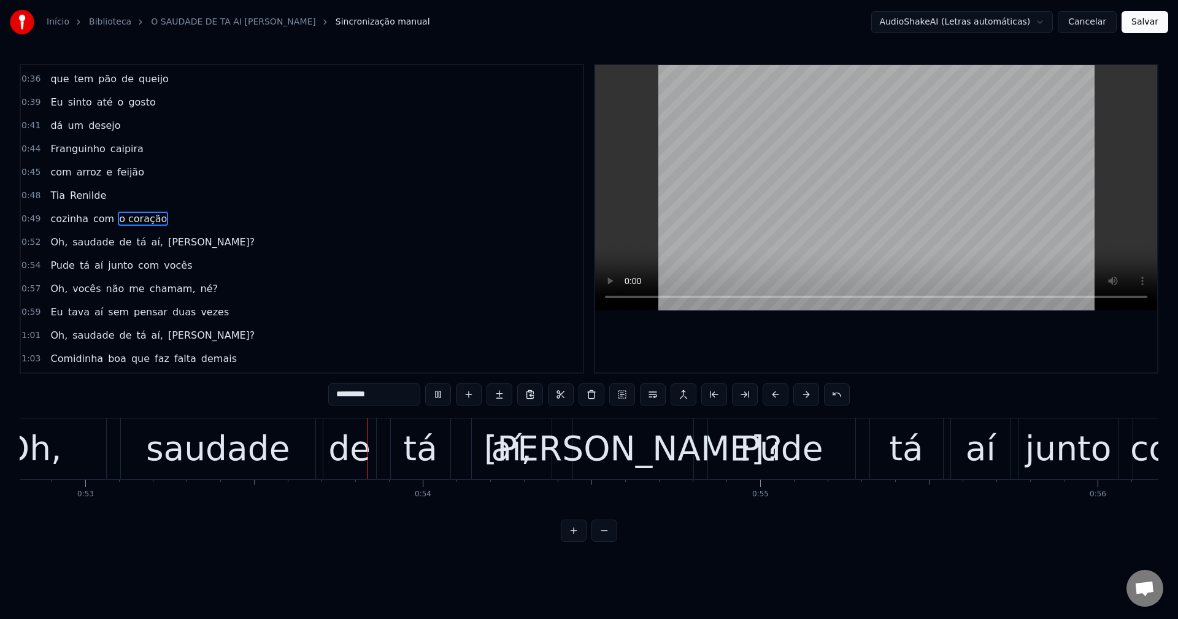
scroll to position [0, 17847]
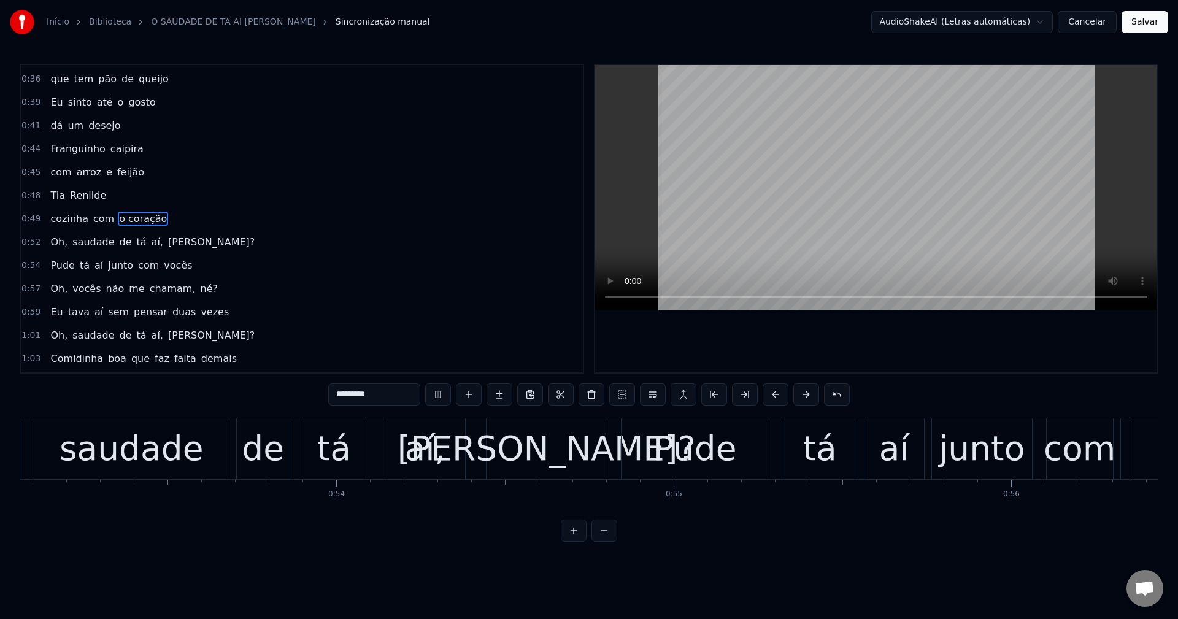
drag, startPoint x: 71, startPoint y: 263, endPoint x: 150, endPoint y: 319, distance: 97.7
click at [79, 266] on span "tá" at bounding box center [85, 265] width 12 height 15
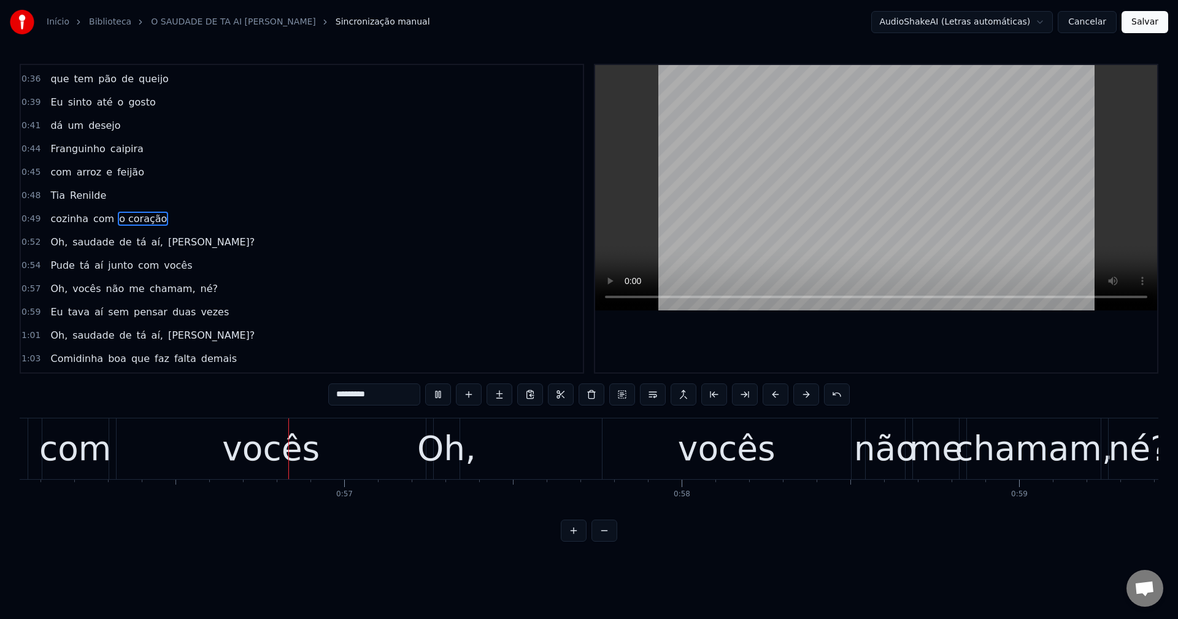
scroll to position [0, 18932]
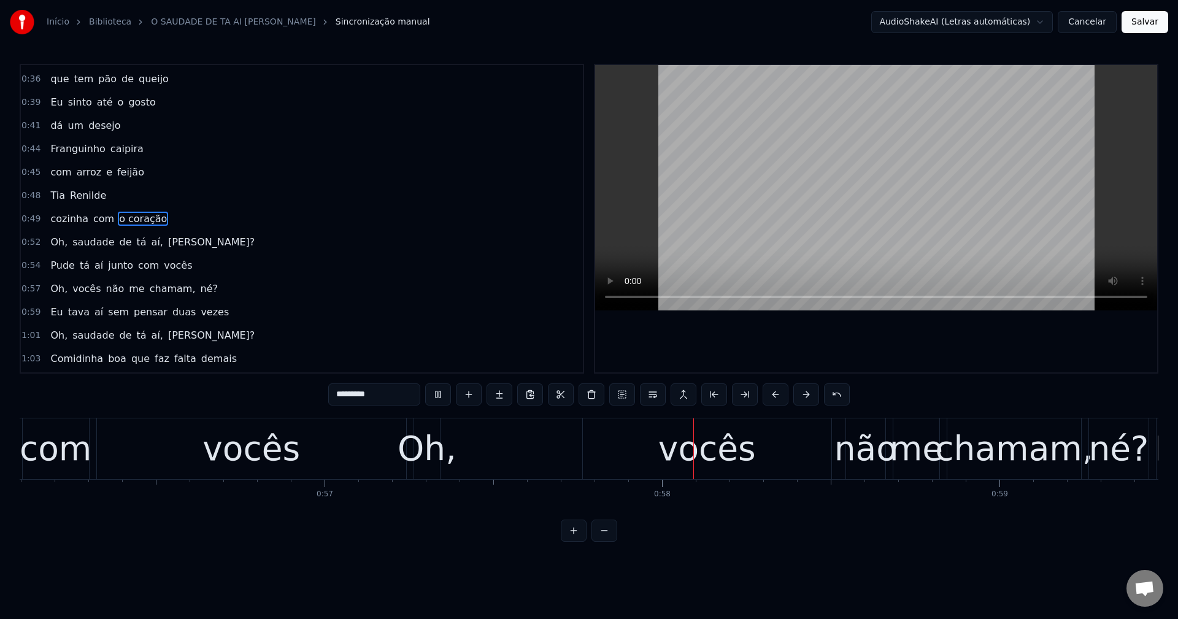
click at [52, 266] on span "Pude" at bounding box center [62, 265] width 27 height 14
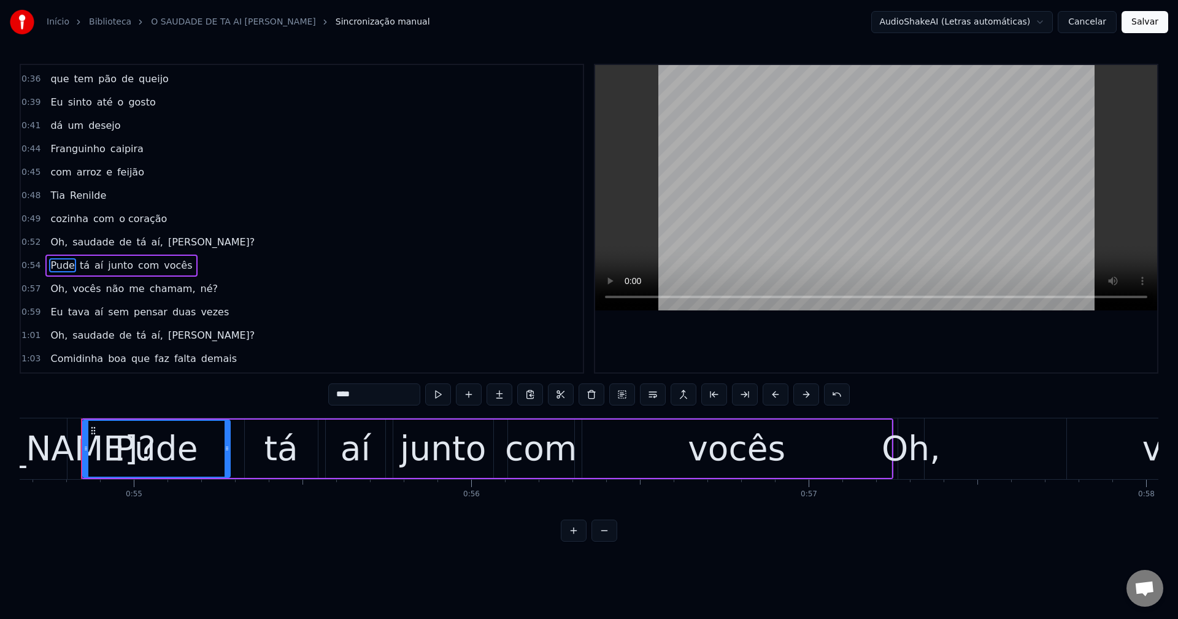
scroll to position [0, 18447]
click at [367, 400] on input "****" at bounding box center [374, 395] width 92 height 22
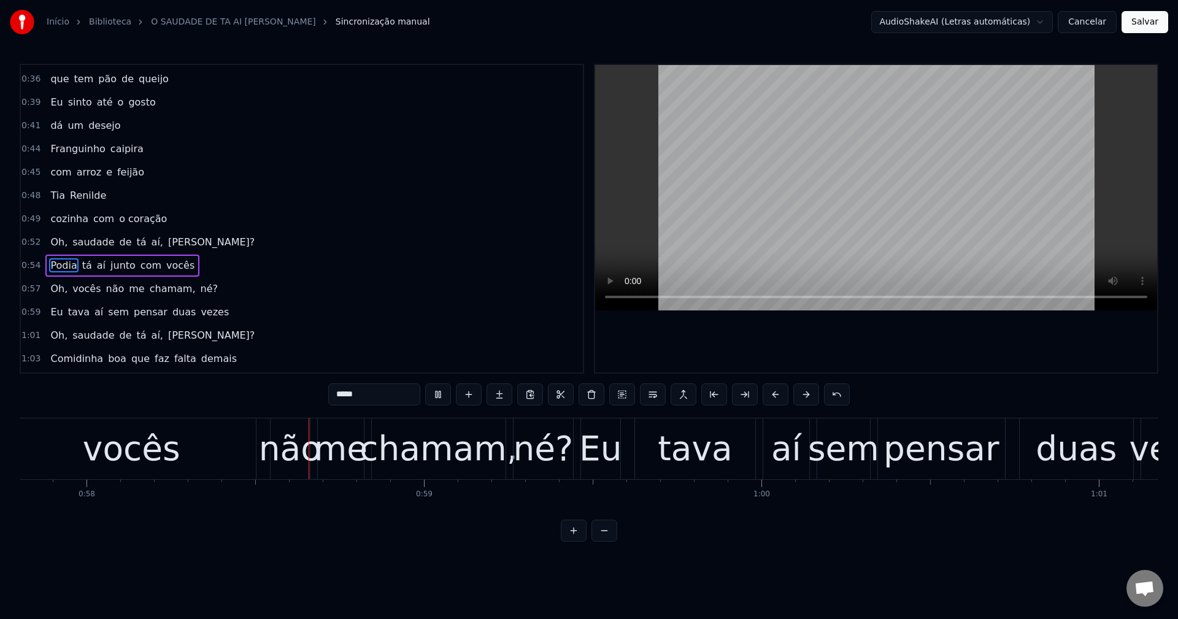
scroll to position [0, 19508]
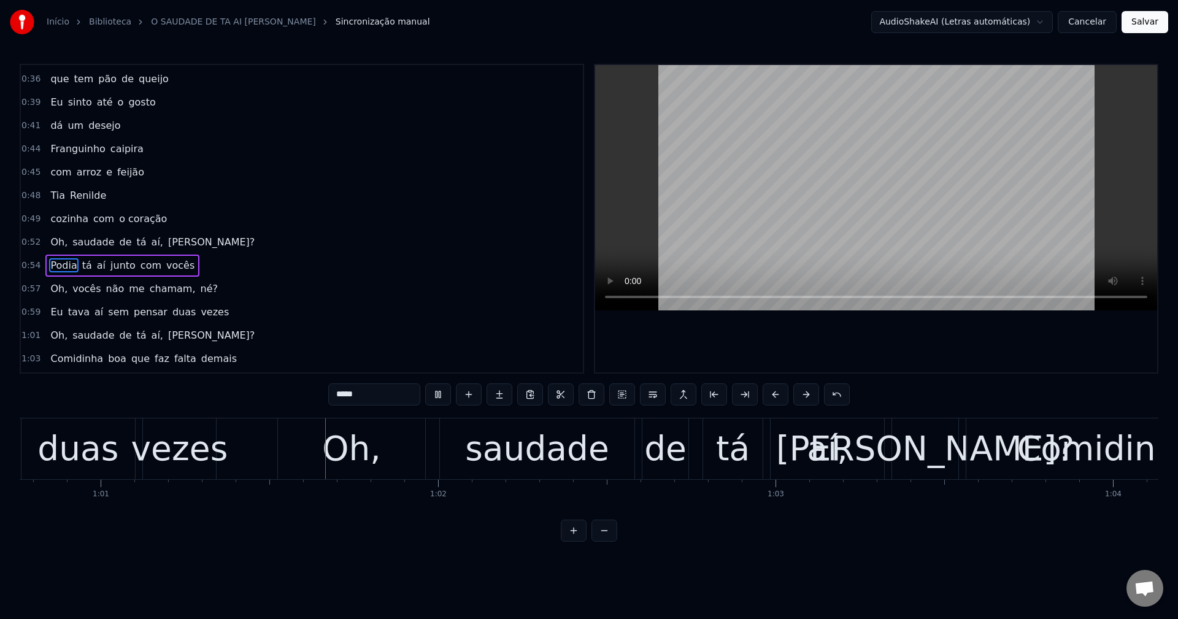
click at [109, 266] on span "junto" at bounding box center [123, 265] width 28 height 14
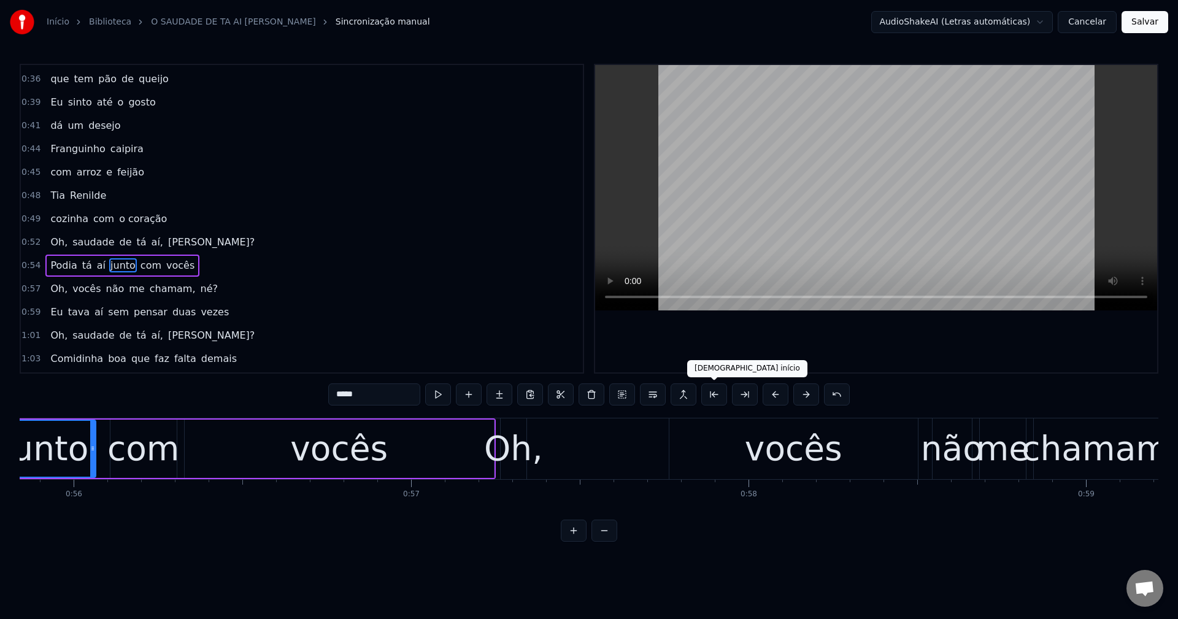
scroll to position [0, 18758]
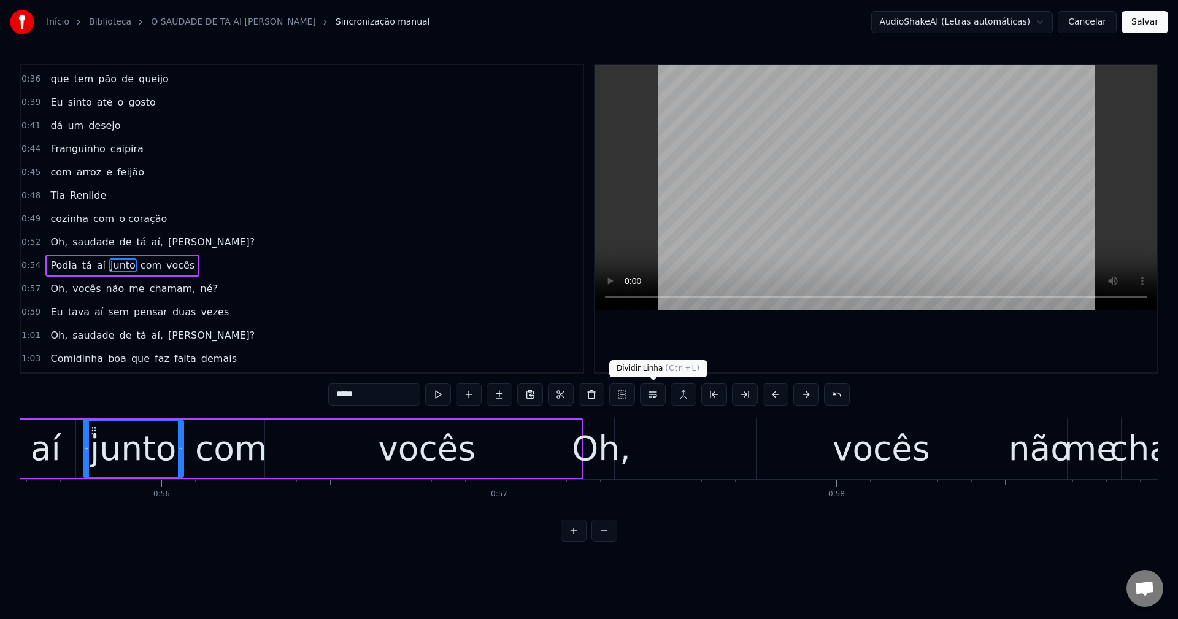
click at [577, 396] on button at bounding box center [653, 395] width 26 height 22
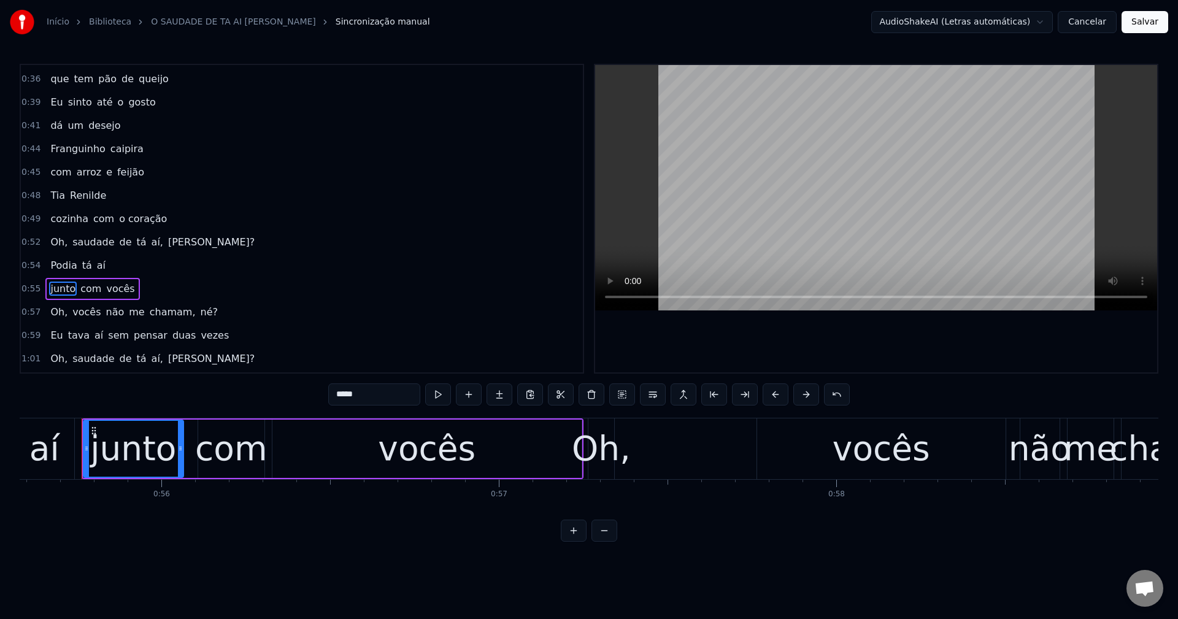
scroll to position [277, 0]
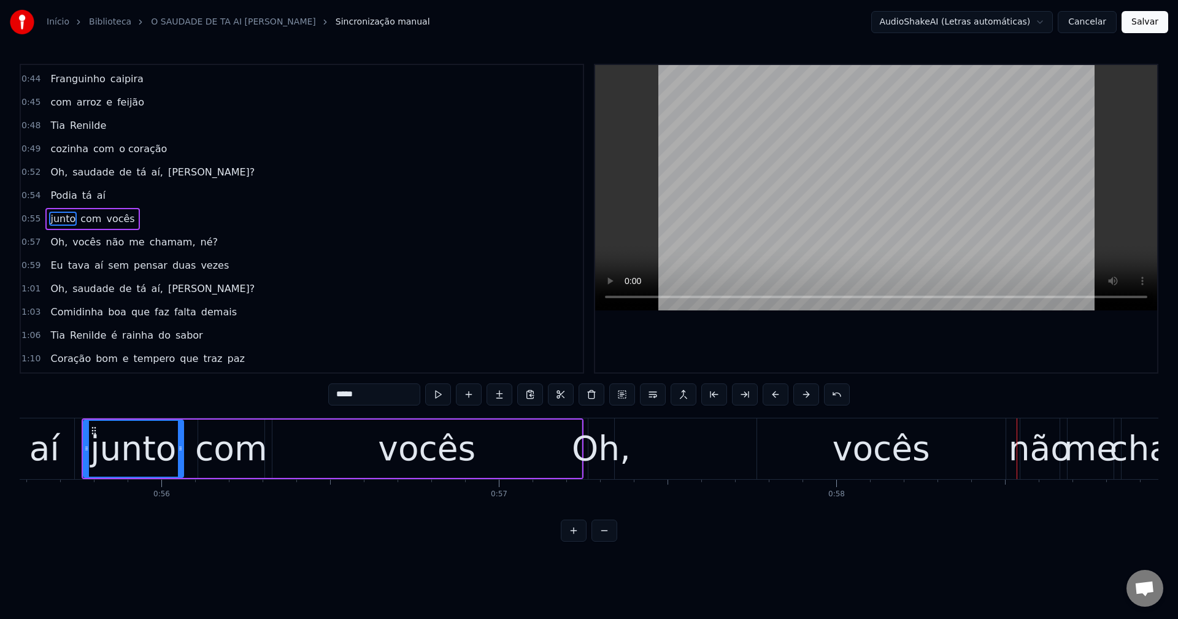
click at [60, 241] on span "Oh," at bounding box center [59, 242] width 20 height 14
type input "***"
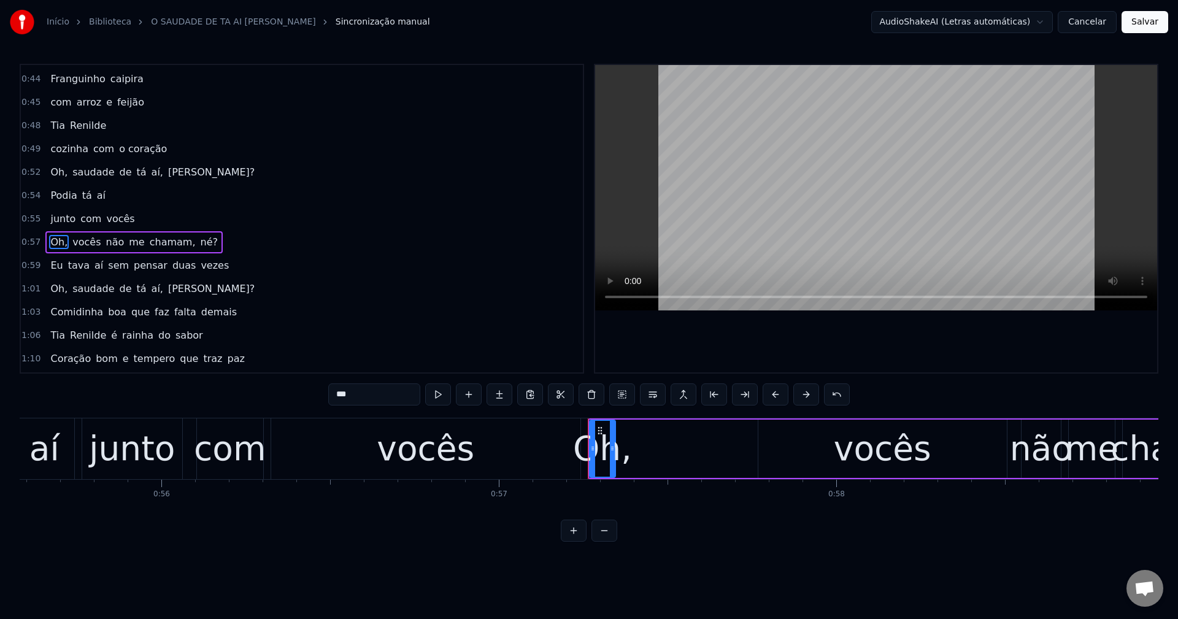
scroll to position [301, 0]
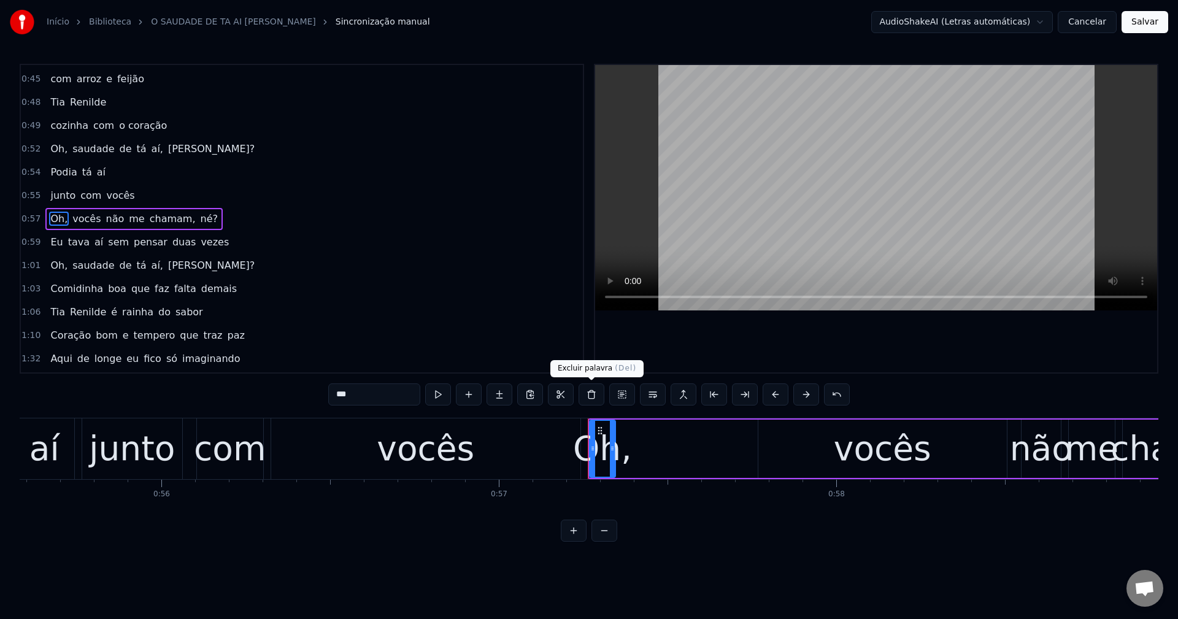
click at [577, 398] on button at bounding box center [592, 395] width 26 height 22
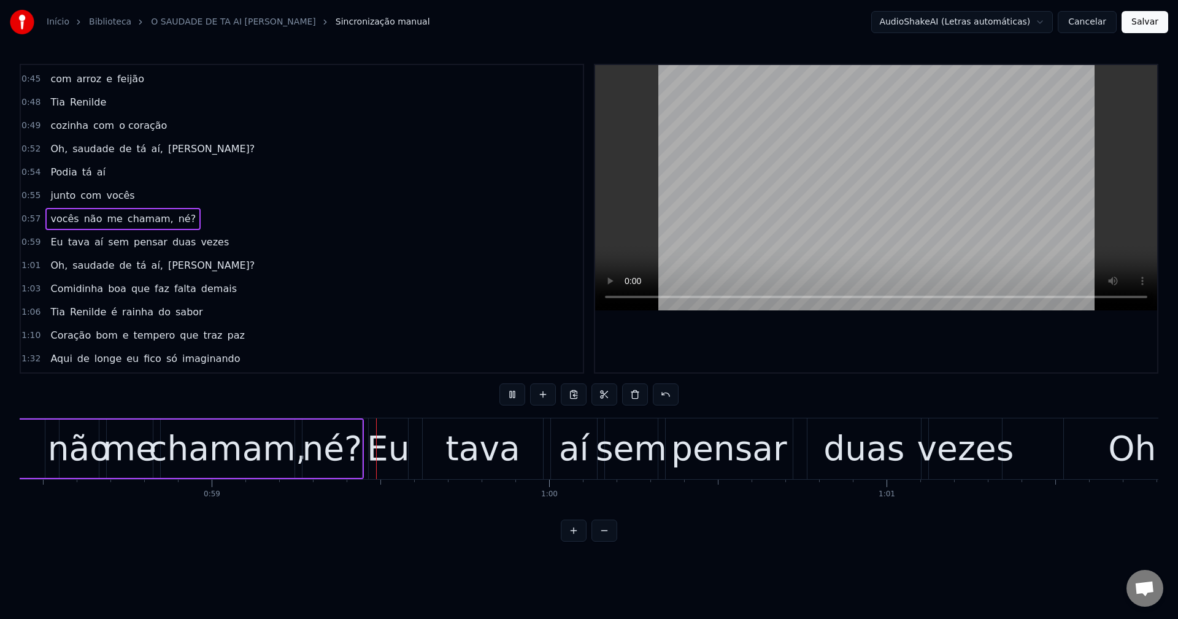
scroll to position [0, 19790]
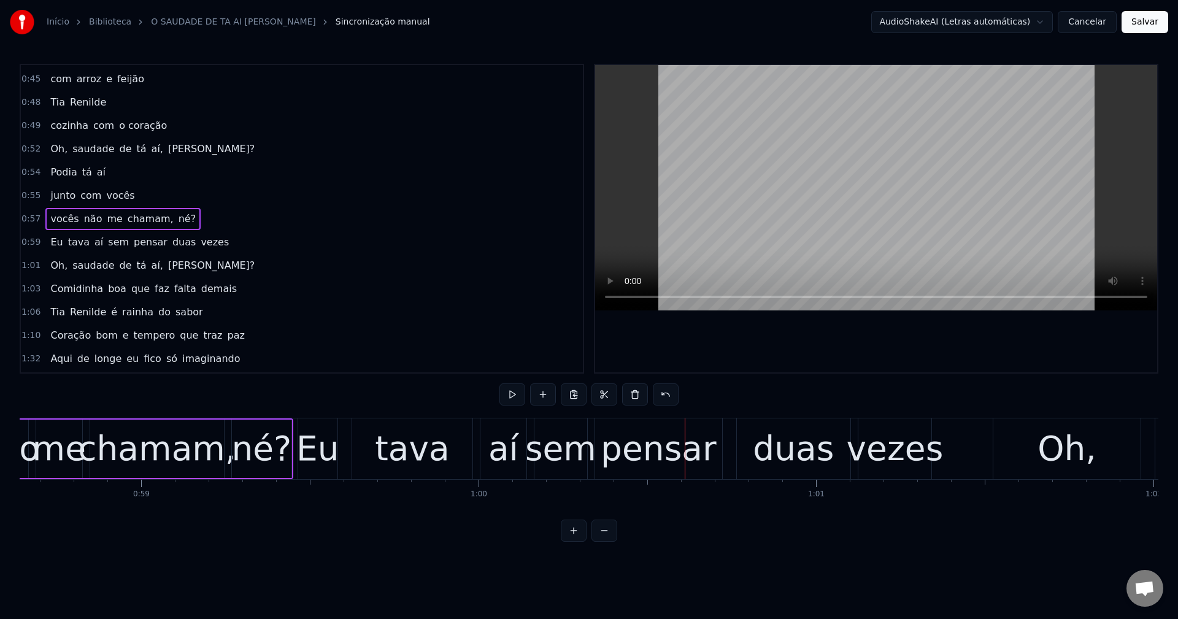
click at [111, 236] on span "sem" at bounding box center [118, 242] width 23 height 14
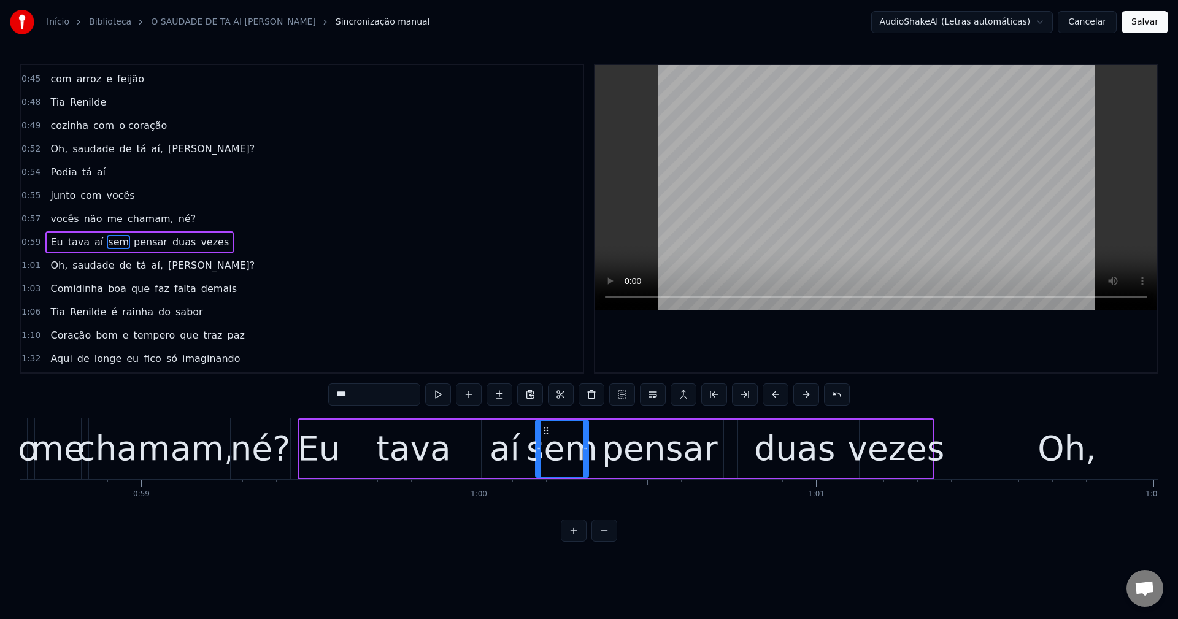
scroll to position [324, 0]
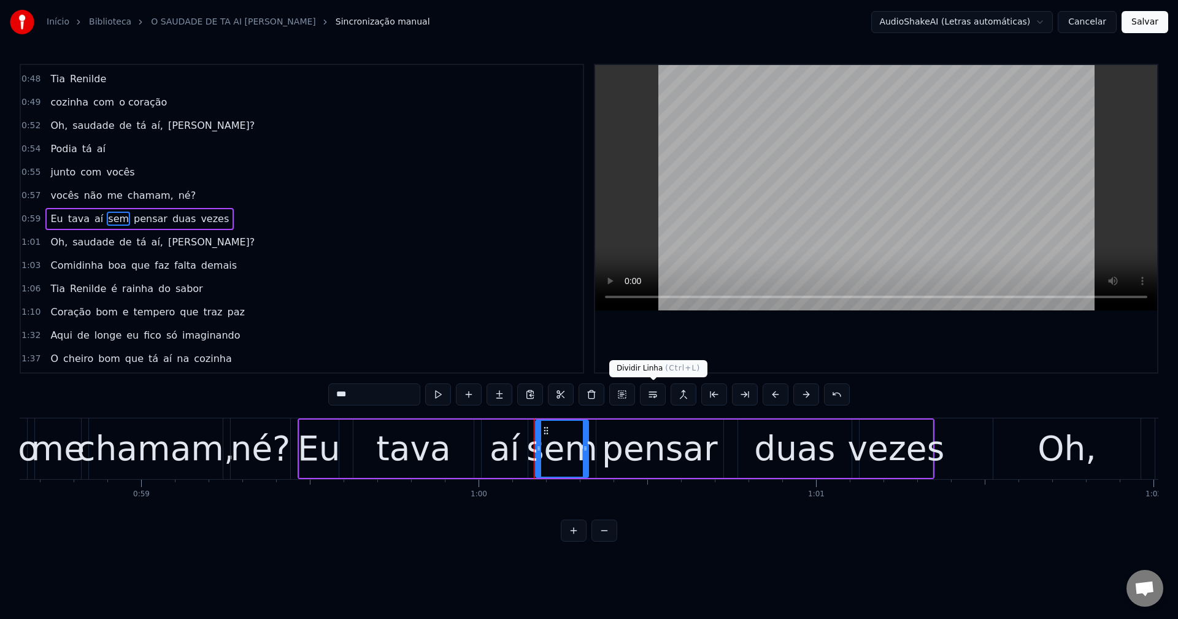
click at [577, 387] on button at bounding box center [653, 395] width 26 height 22
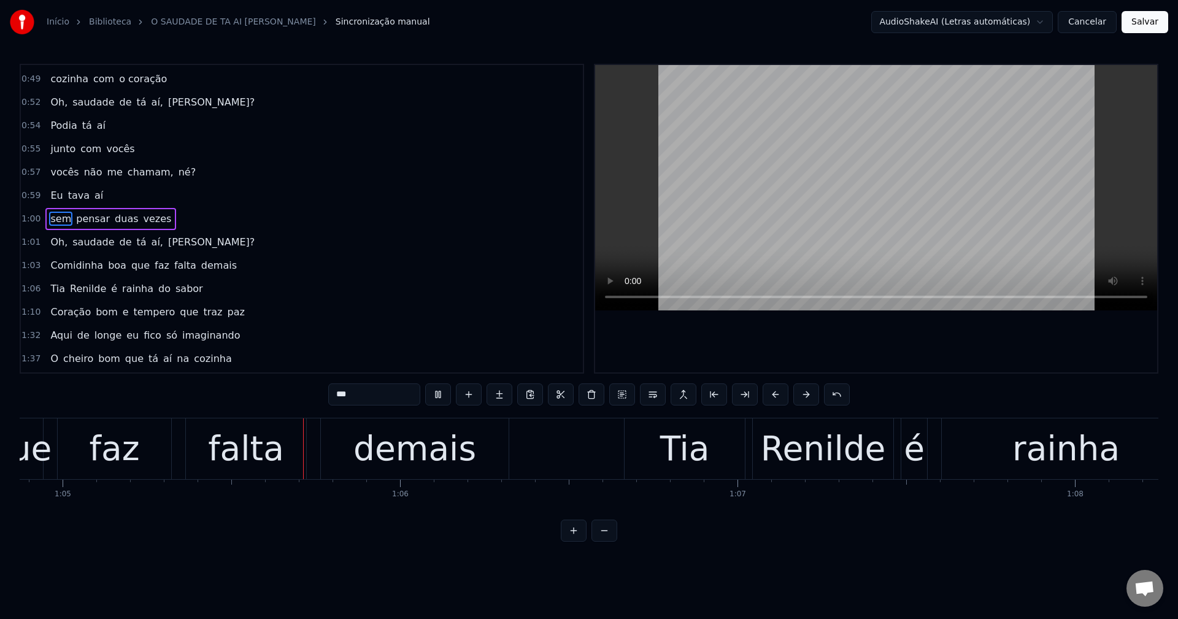
scroll to position [0, 21917]
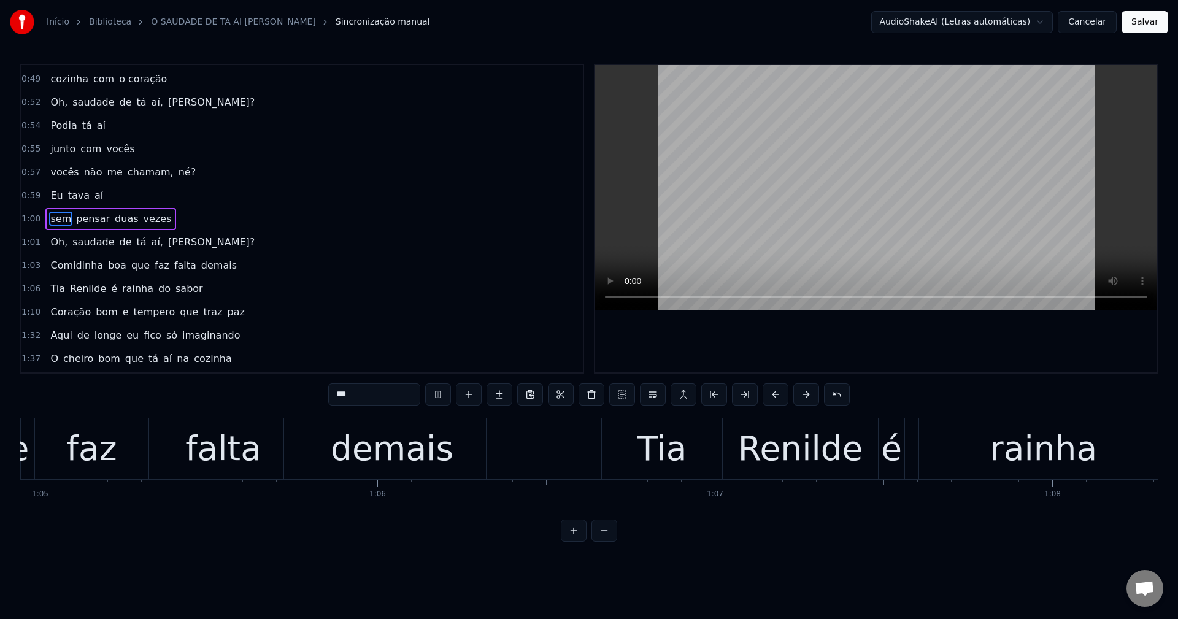
click at [130, 267] on span "que" at bounding box center [140, 265] width 21 height 14
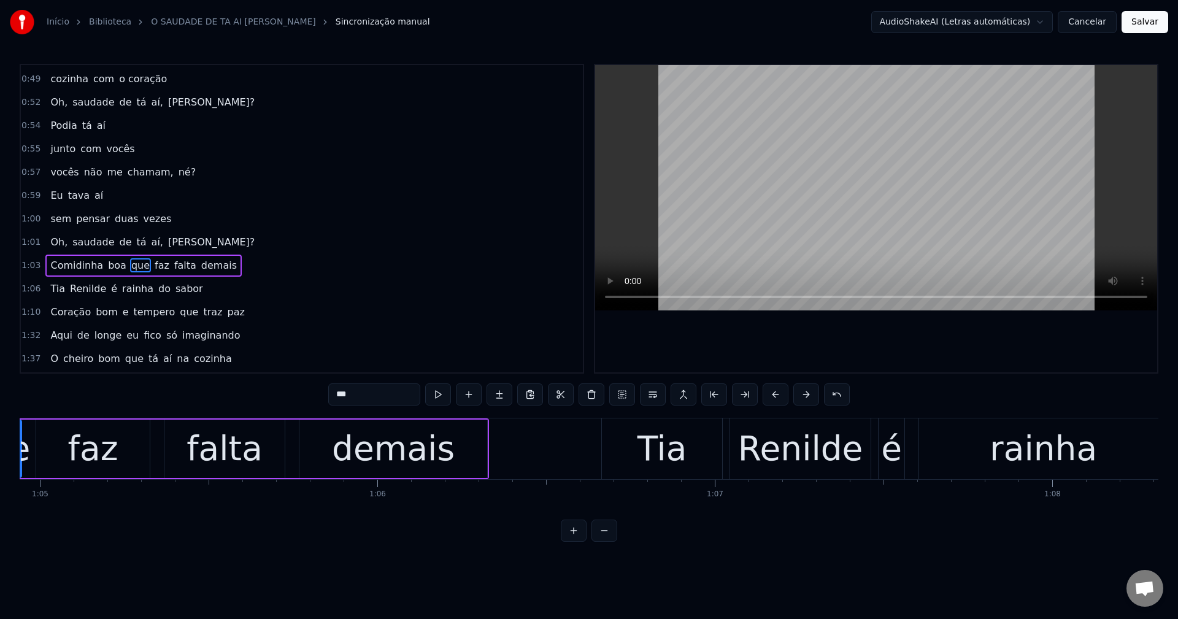
scroll to position [0, 21809]
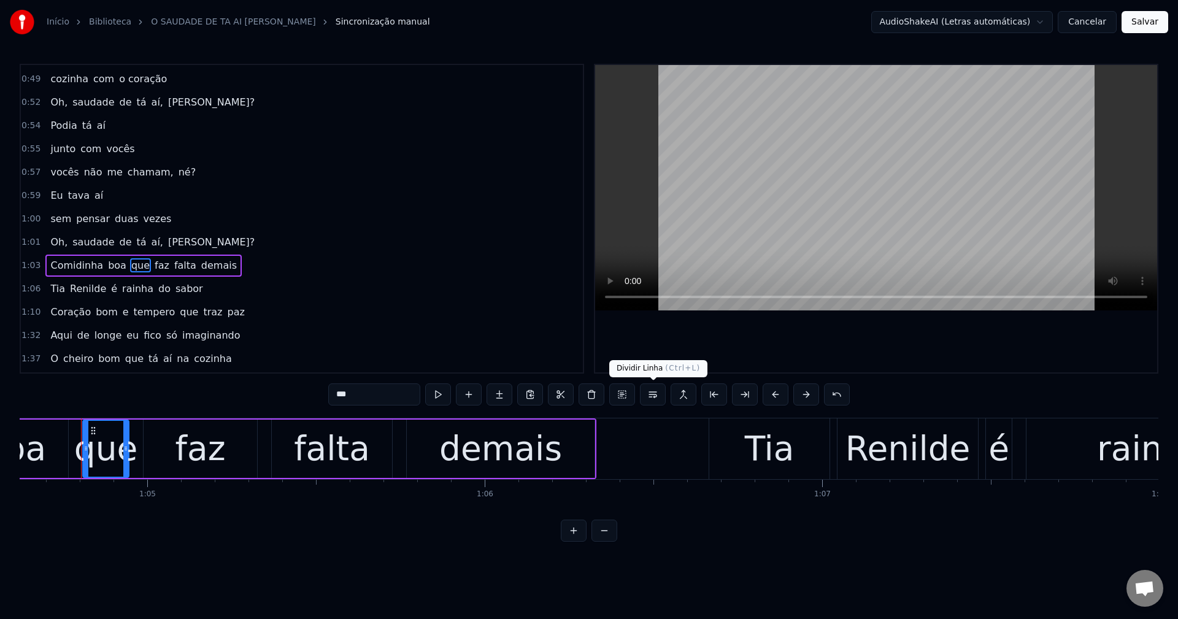
click at [577, 396] on button at bounding box center [653, 395] width 26 height 22
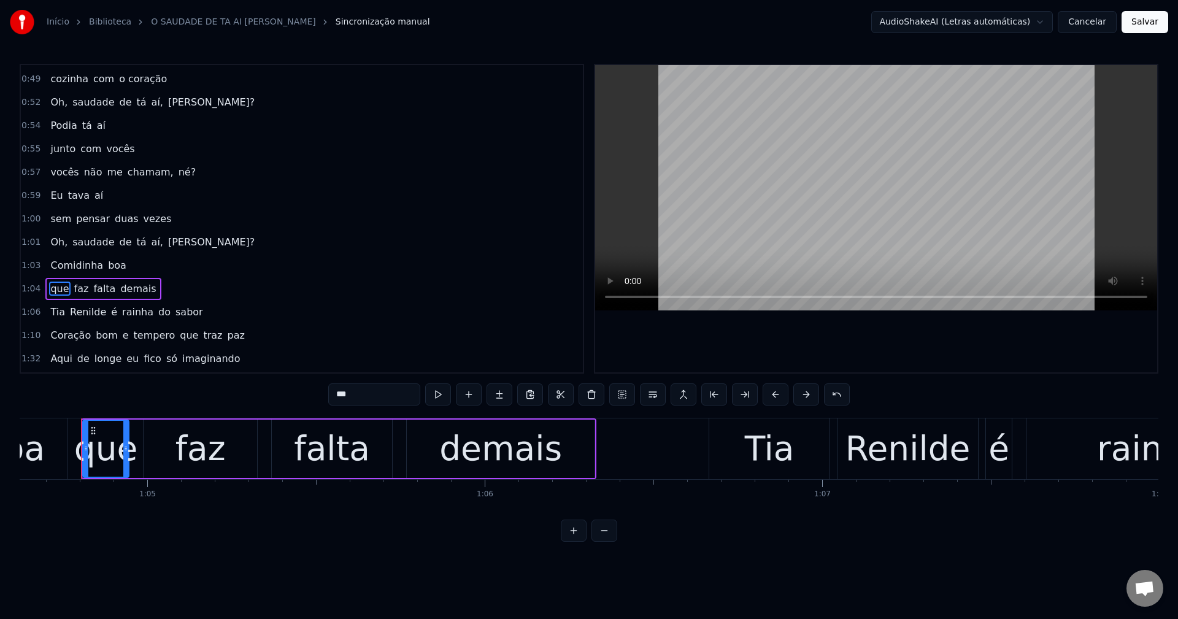
scroll to position [417, 0]
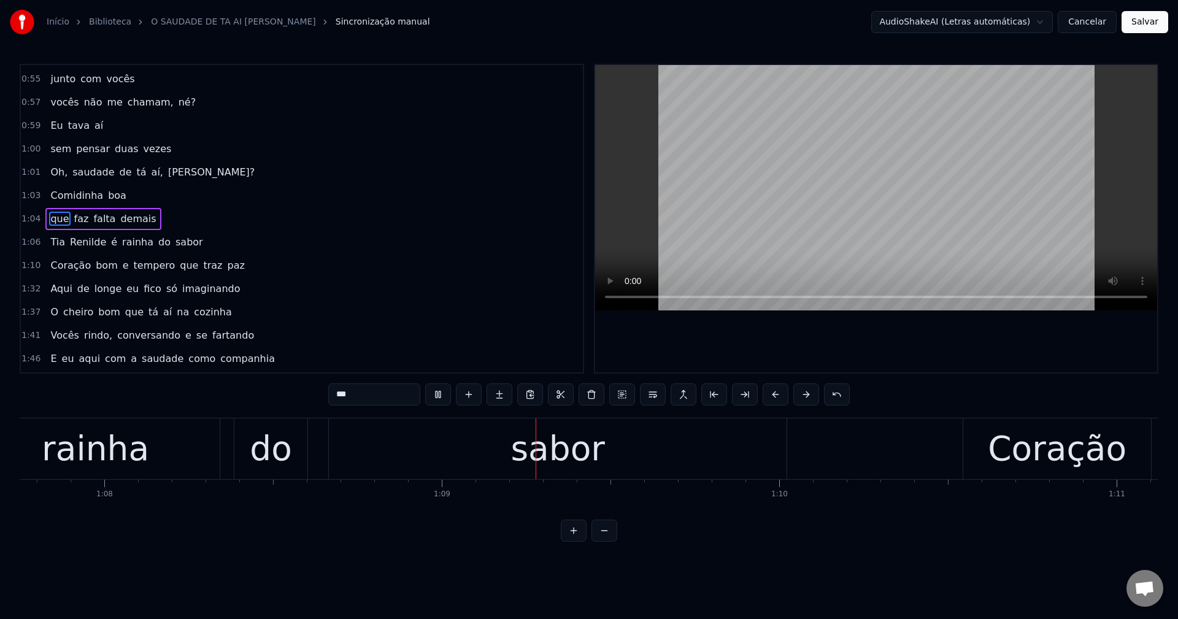
click at [110, 240] on span "é" at bounding box center [114, 242] width 9 height 14
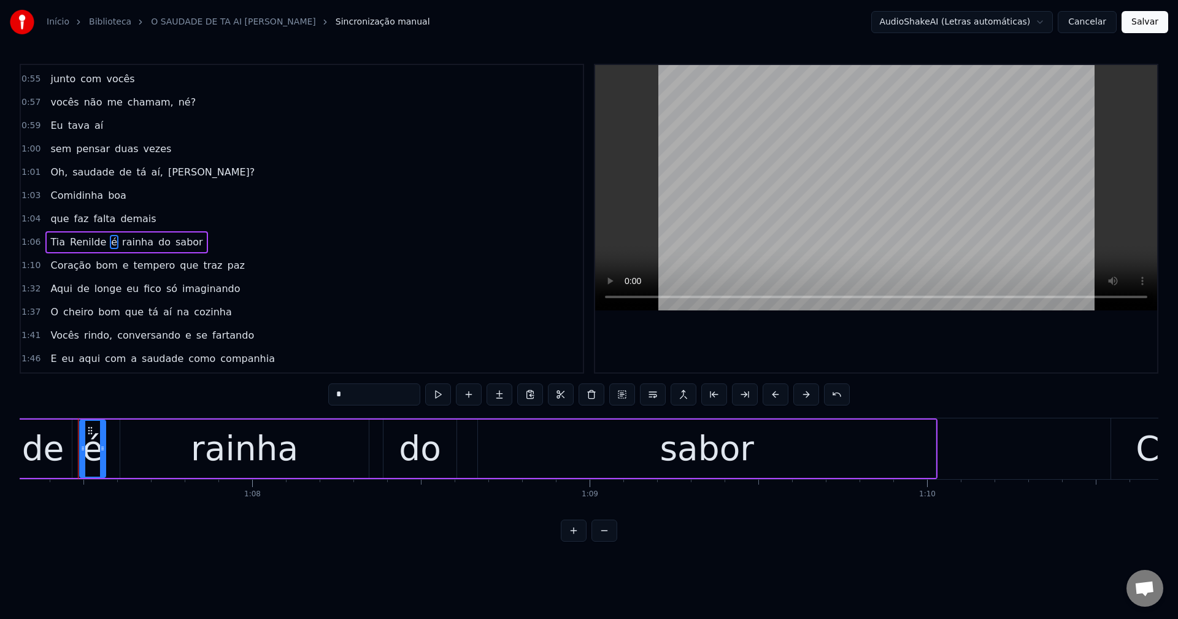
scroll to position [0, 22714]
drag, startPoint x: 651, startPoint y: 391, endPoint x: 638, endPoint y: 366, distance: 29.1
click at [577, 391] on button at bounding box center [653, 395] width 26 height 22
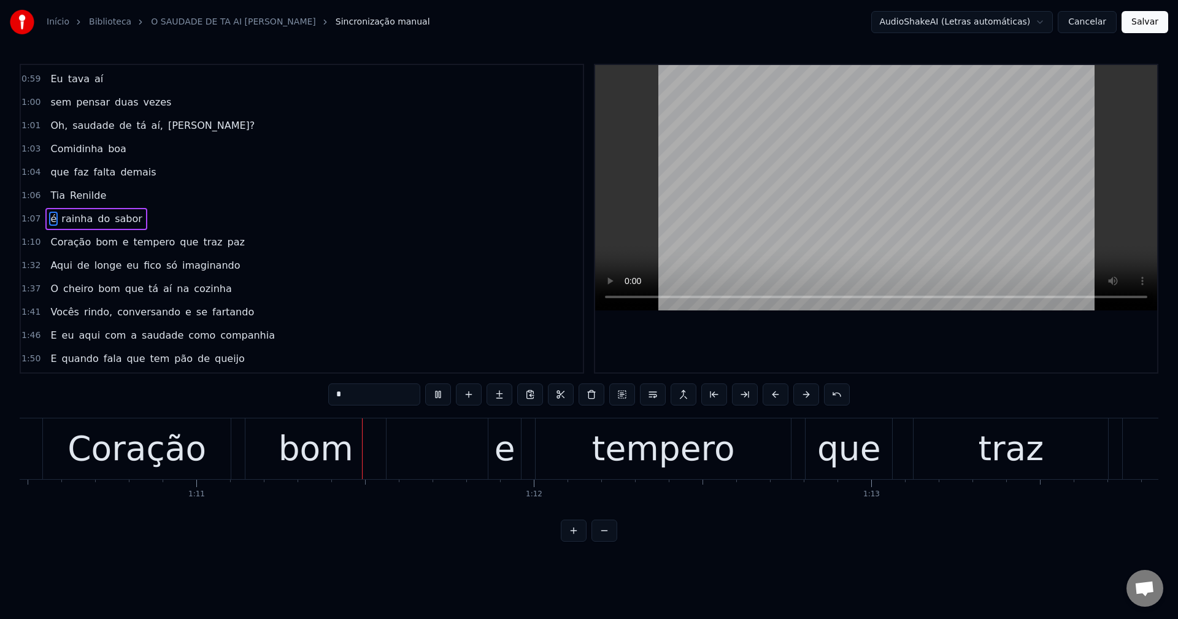
scroll to position [0, 23786]
click at [121, 246] on span "e" at bounding box center [125, 242] width 9 height 14
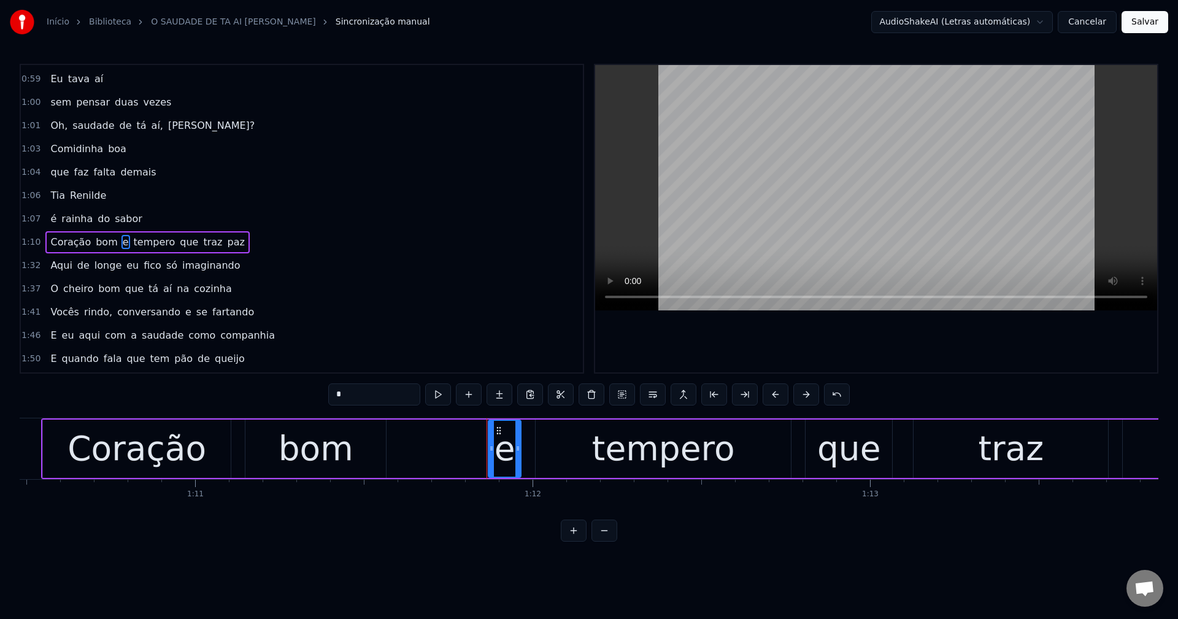
scroll to position [487, 0]
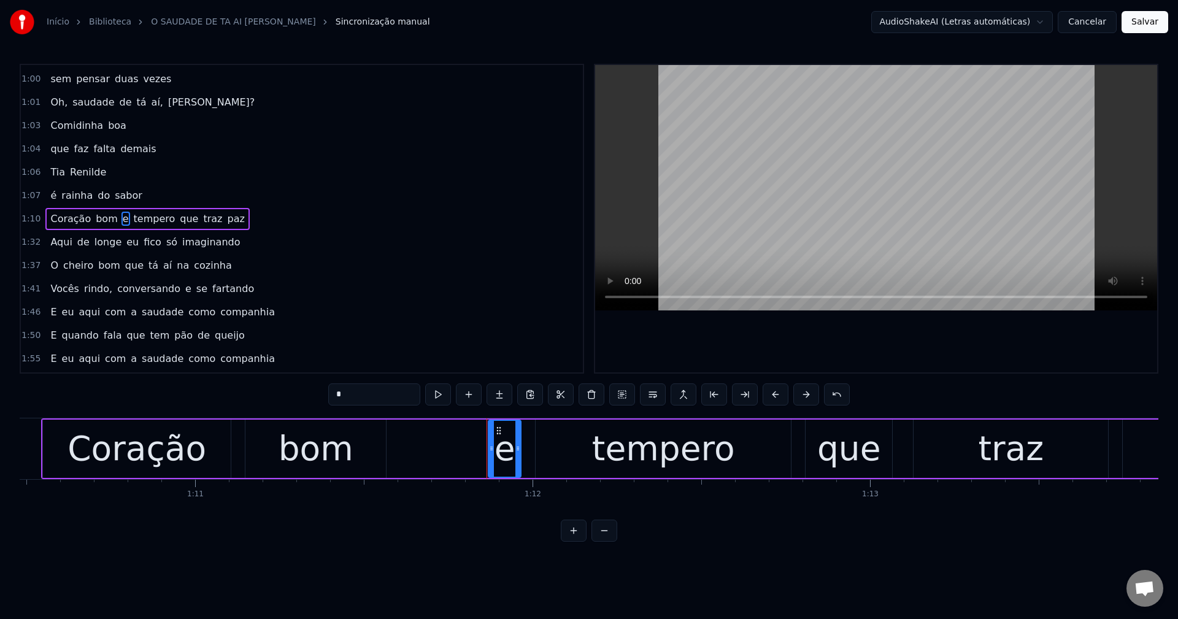
click at [577, 394] on button at bounding box center [653, 395] width 26 height 22
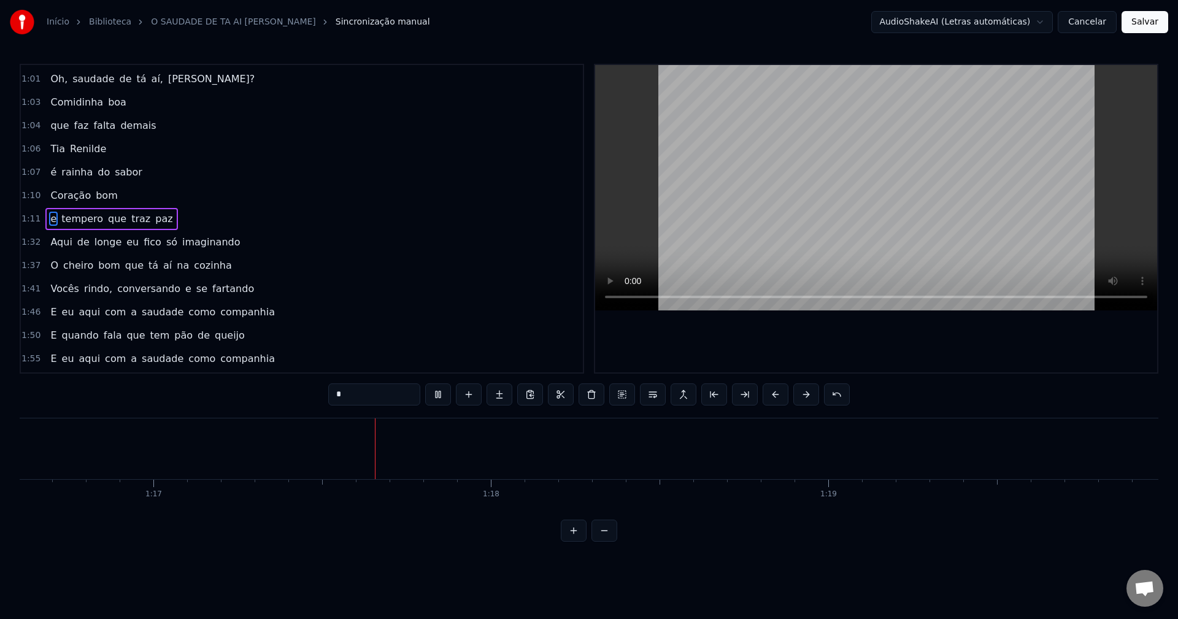
scroll to position [0, 25914]
click at [165, 239] on span "só" at bounding box center [171, 242] width 13 height 14
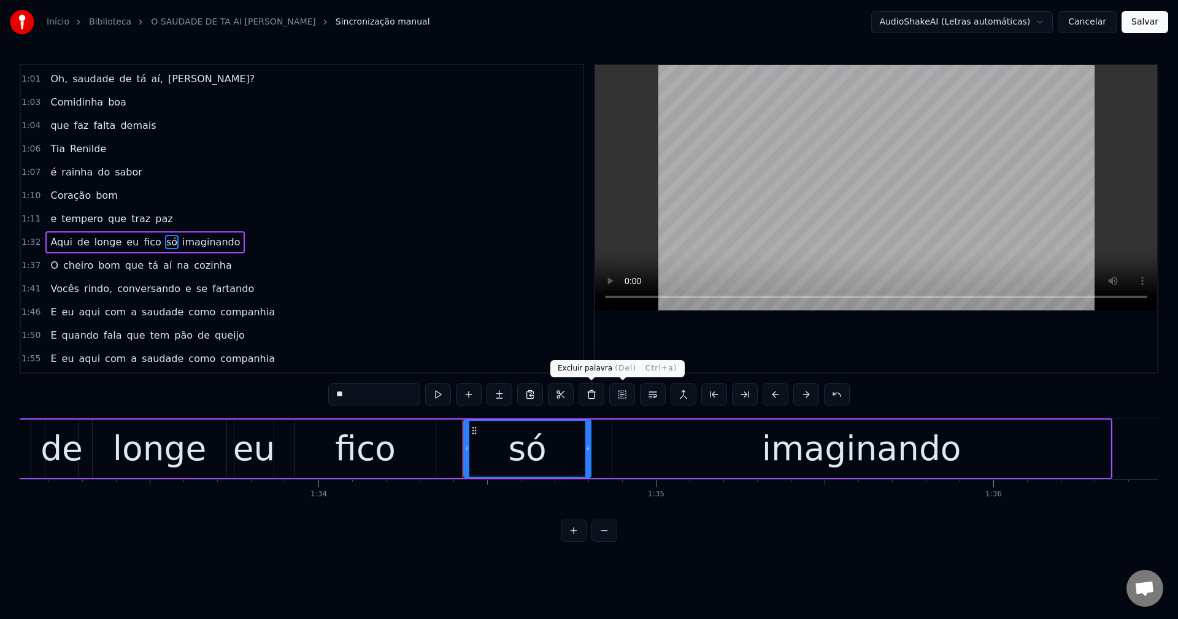
scroll to position [0, 31806]
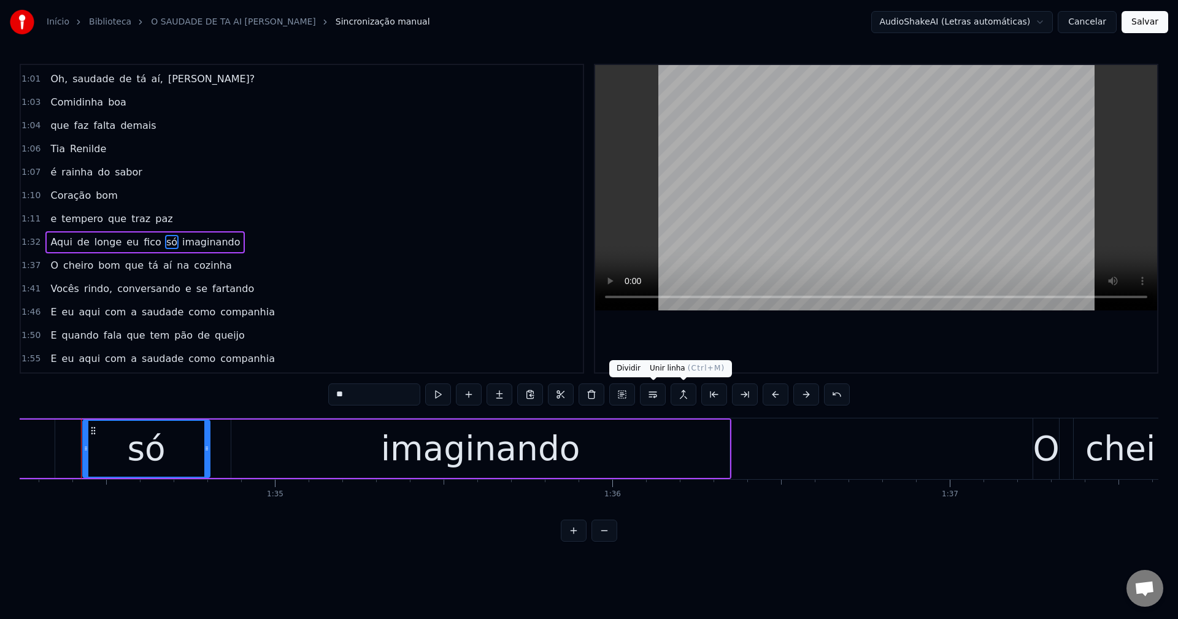
click at [577, 395] on button at bounding box center [653, 395] width 26 height 22
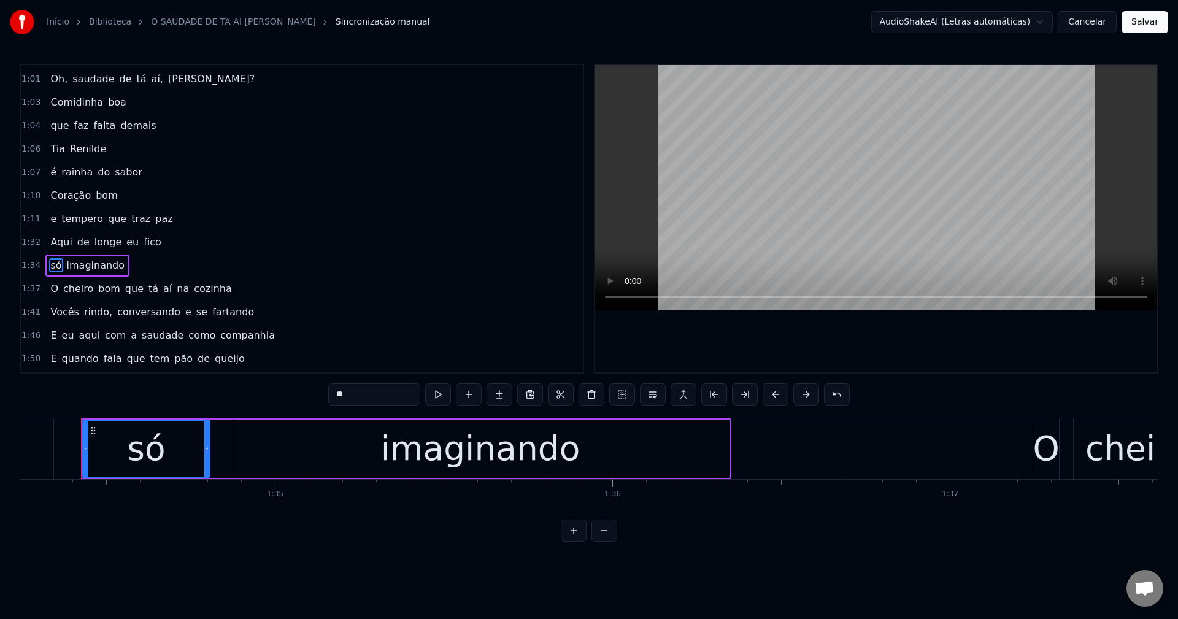
scroll to position [557, 0]
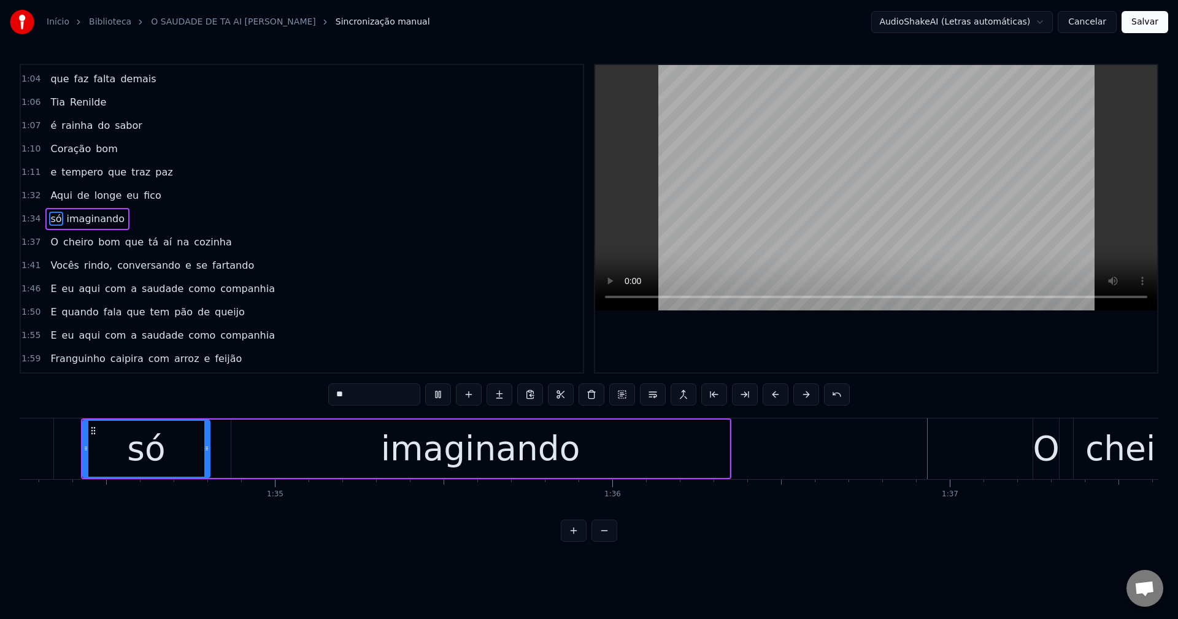
click at [124, 240] on span "que" at bounding box center [134, 242] width 21 height 14
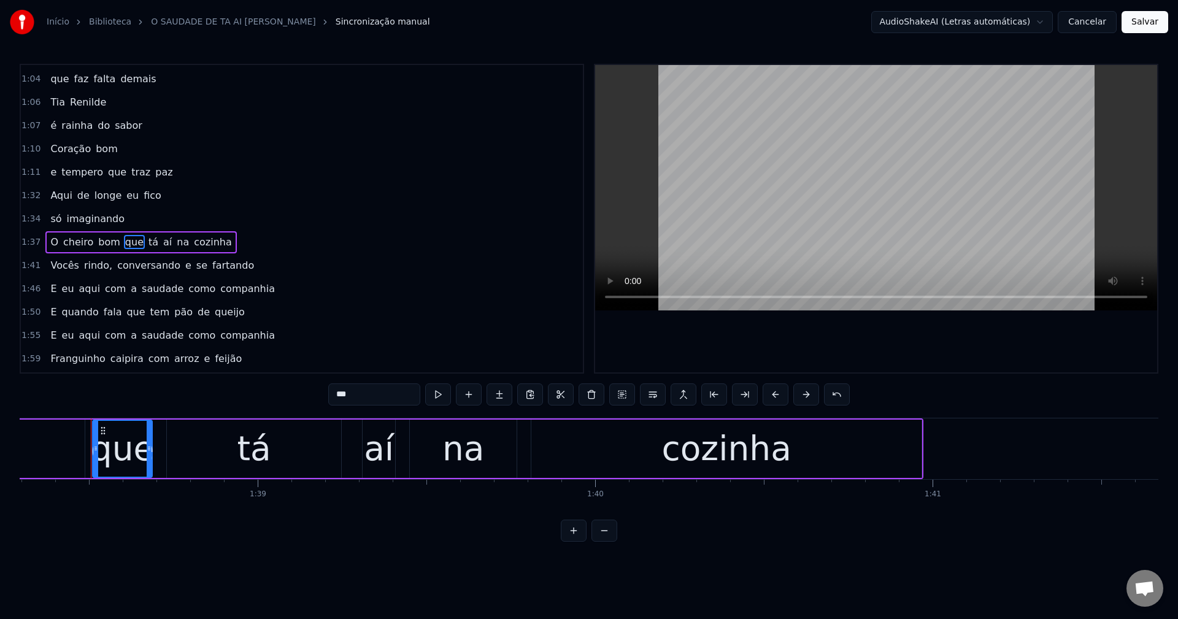
scroll to position [0, 33183]
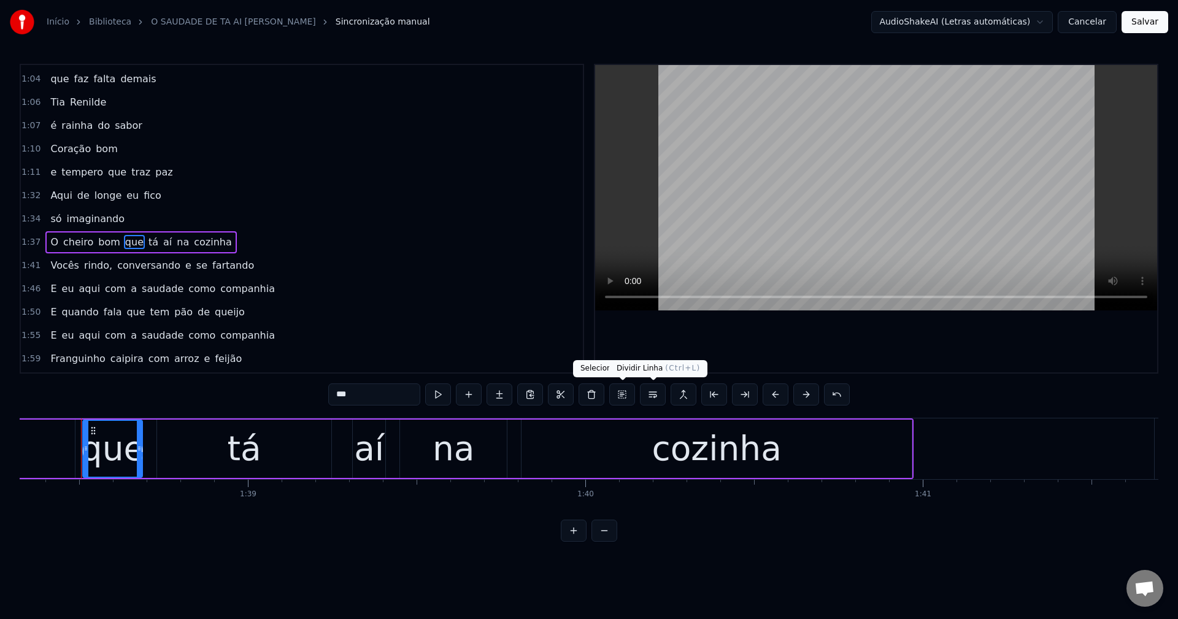
click at [577, 396] on button at bounding box center [653, 395] width 26 height 22
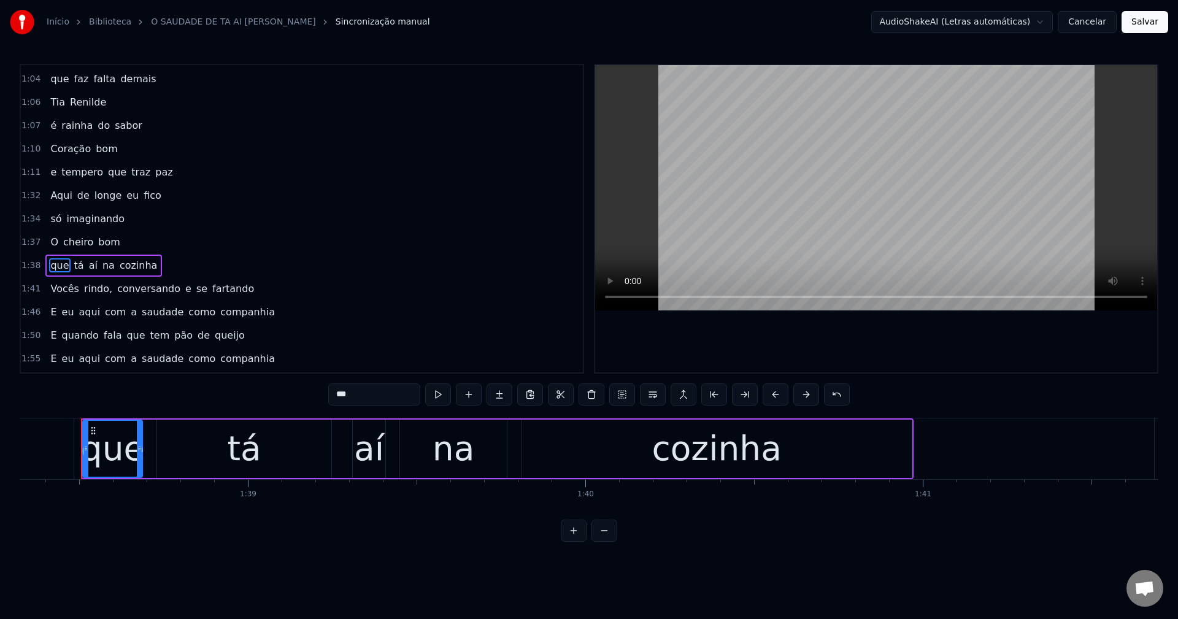
scroll to position [604, 0]
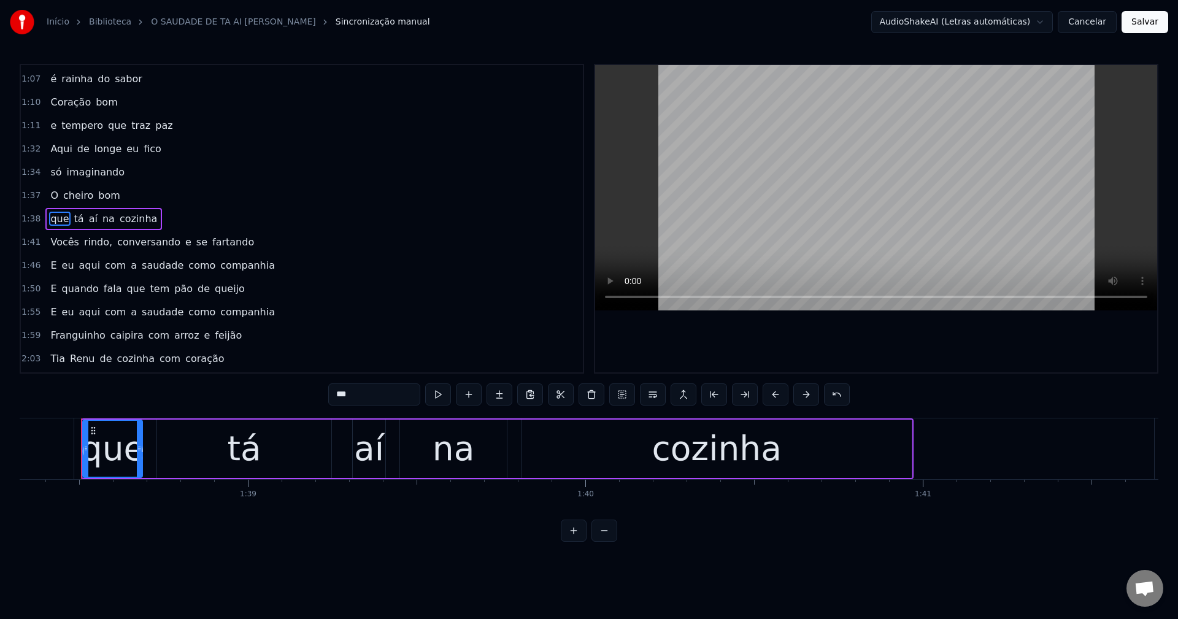
click at [92, 241] on span "rindo," at bounding box center [98, 242] width 31 height 14
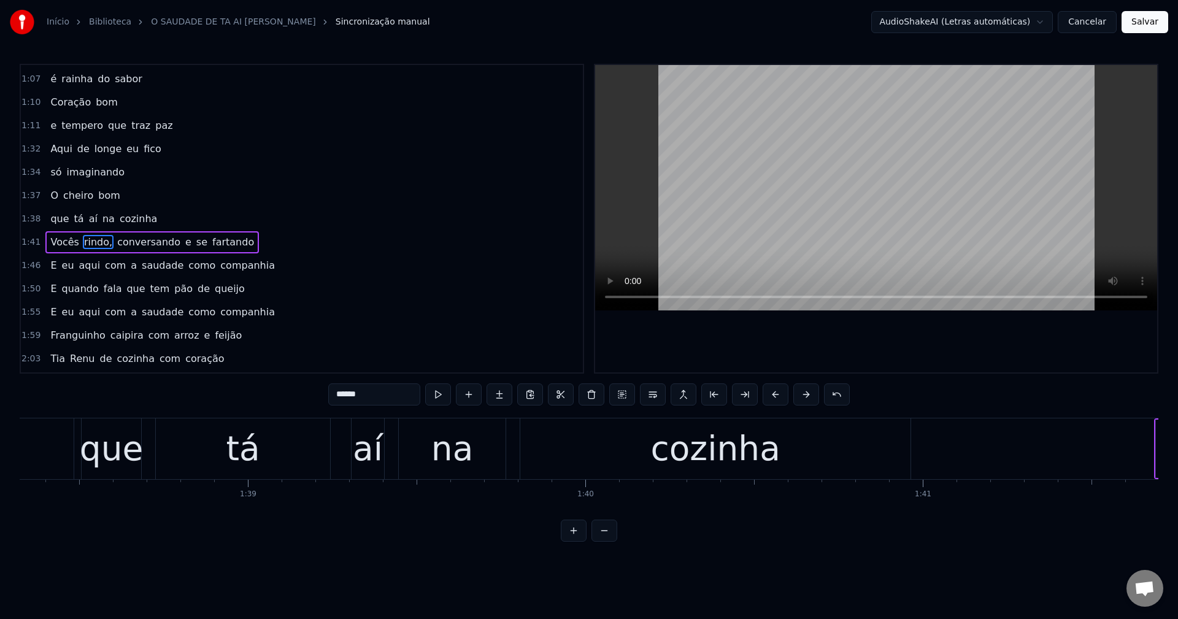
scroll to position [627, 0]
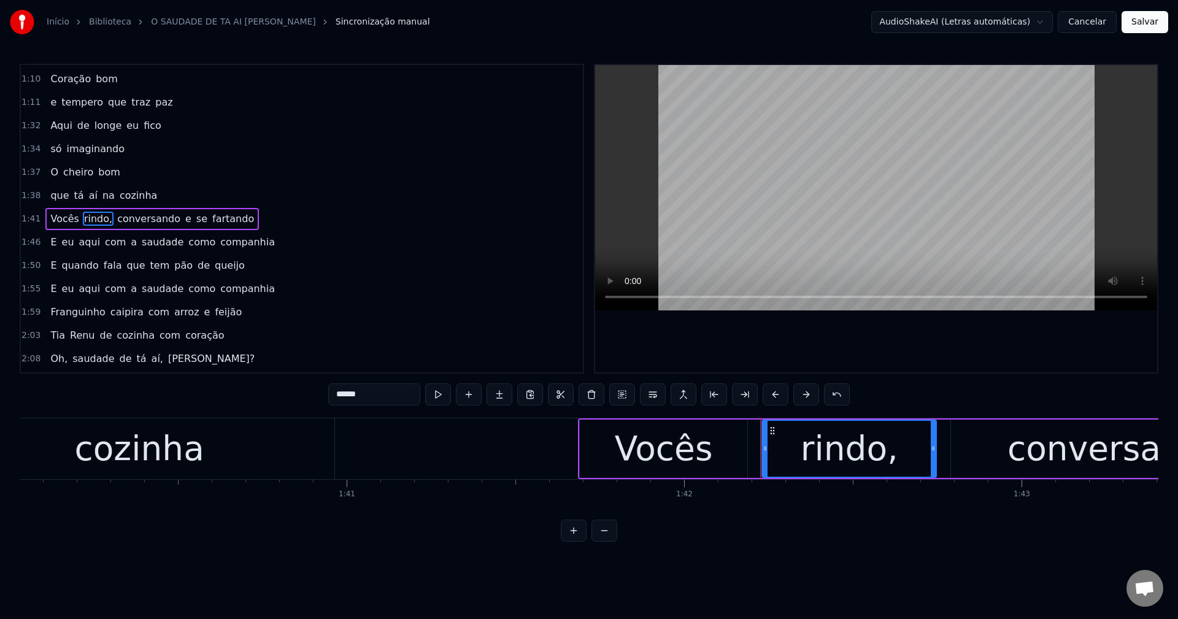
click at [392, 395] on input "******" at bounding box center [374, 395] width 92 height 22
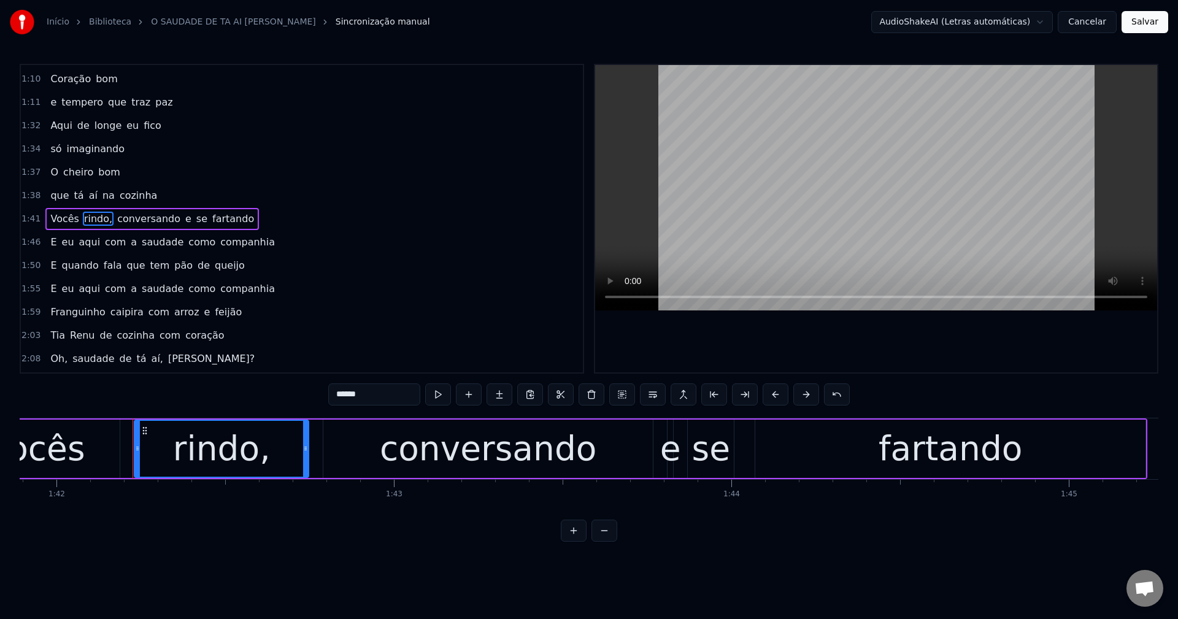
scroll to position [0, 34439]
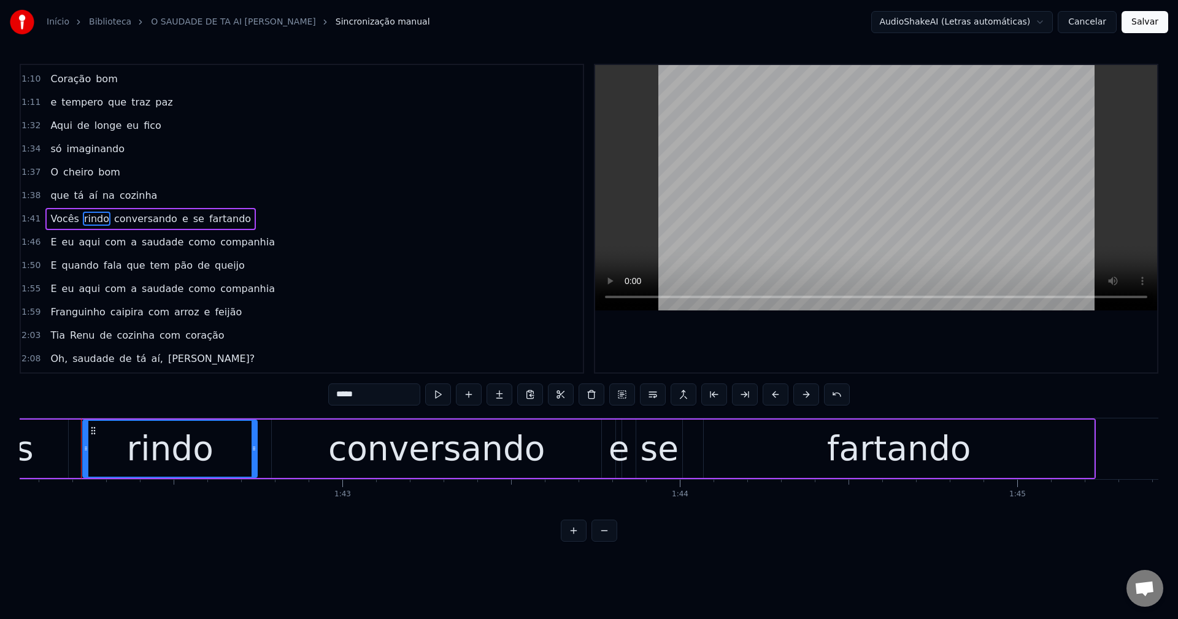
click at [129, 219] on span "conversando" at bounding box center [146, 219] width 66 height 14
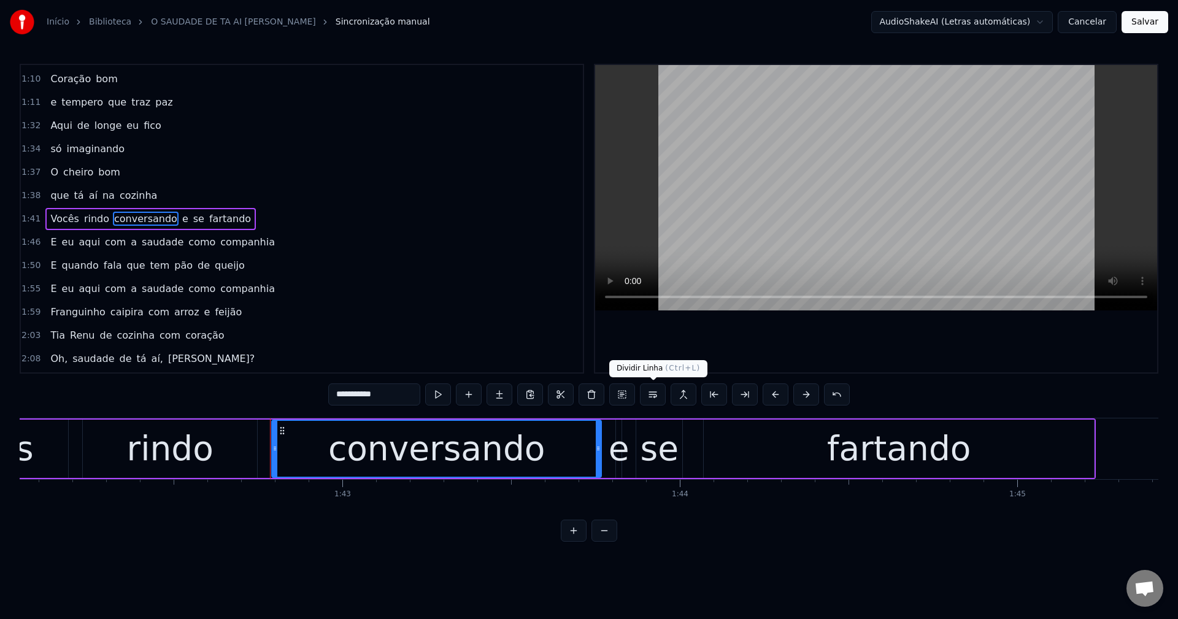
click at [577, 398] on button at bounding box center [653, 395] width 26 height 22
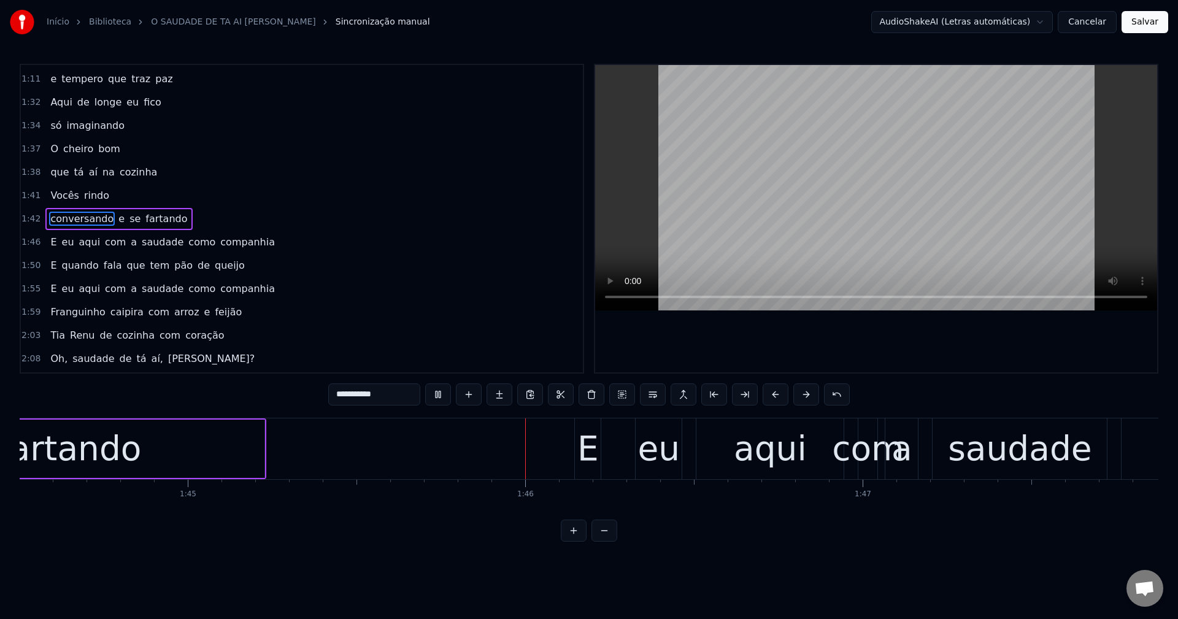
scroll to position [0, 35515]
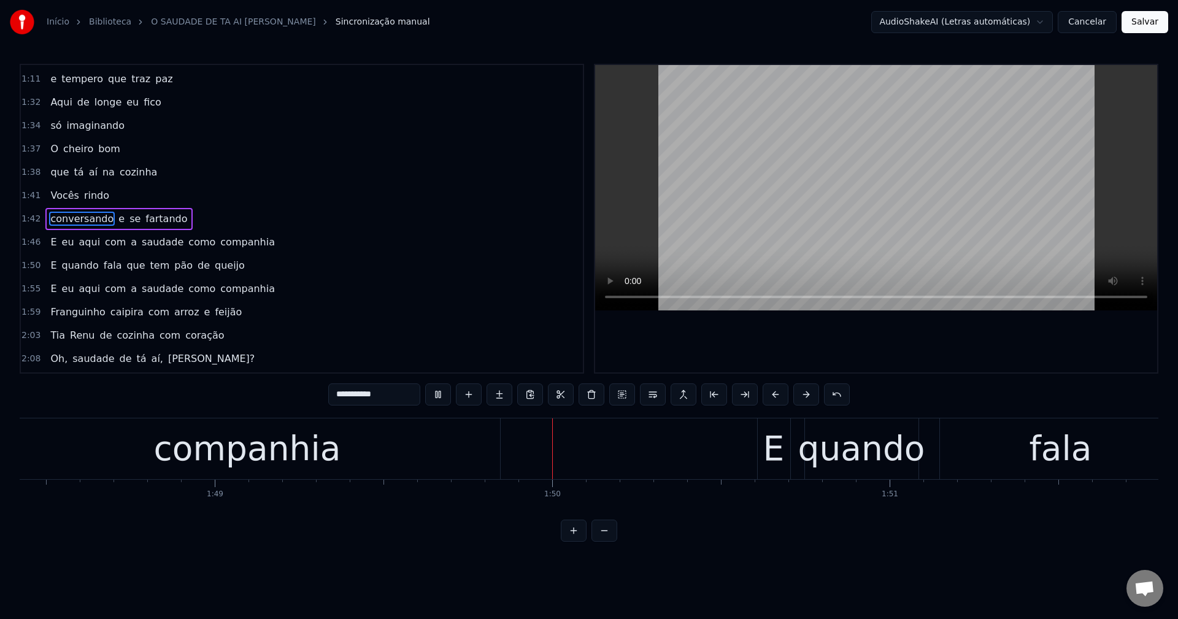
click at [194, 244] on span "como" at bounding box center [201, 242] width 29 height 14
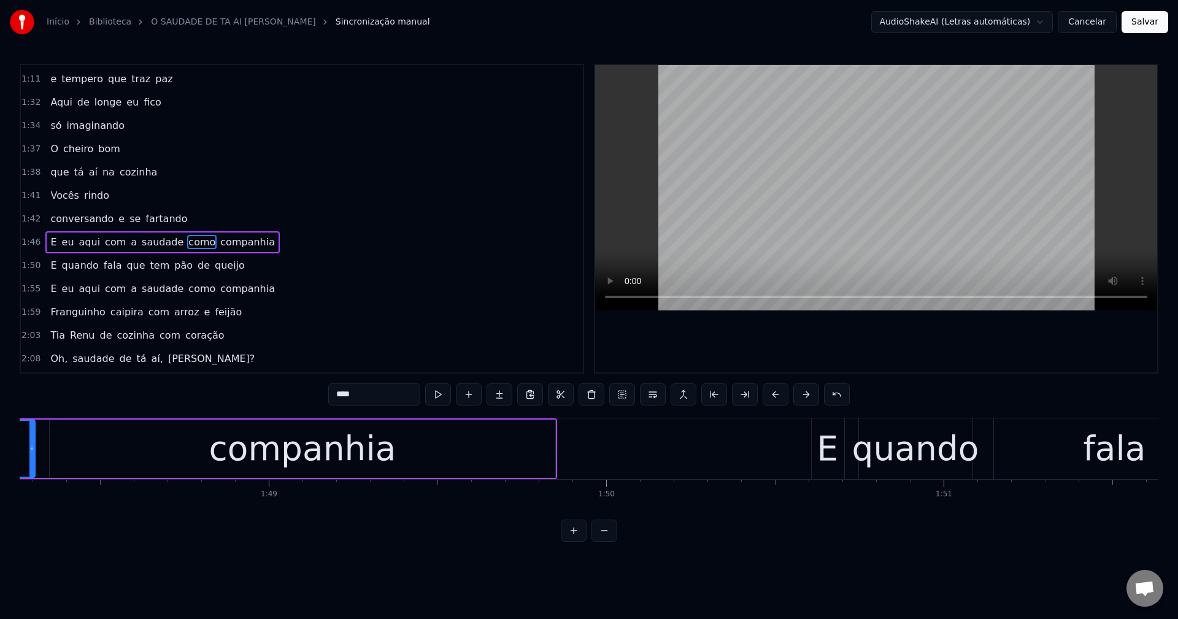
scroll to position [0, 36309]
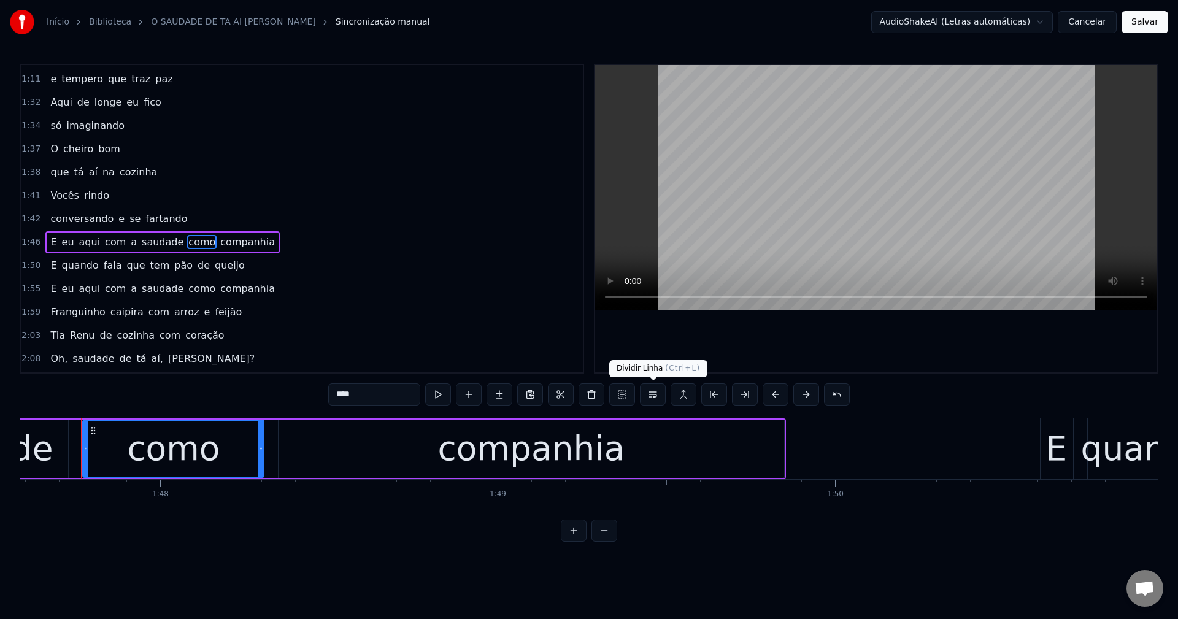
drag, startPoint x: 658, startPoint y: 398, endPoint x: 648, endPoint y: 341, distance: 57.9
click at [577, 398] on button at bounding box center [653, 395] width 26 height 22
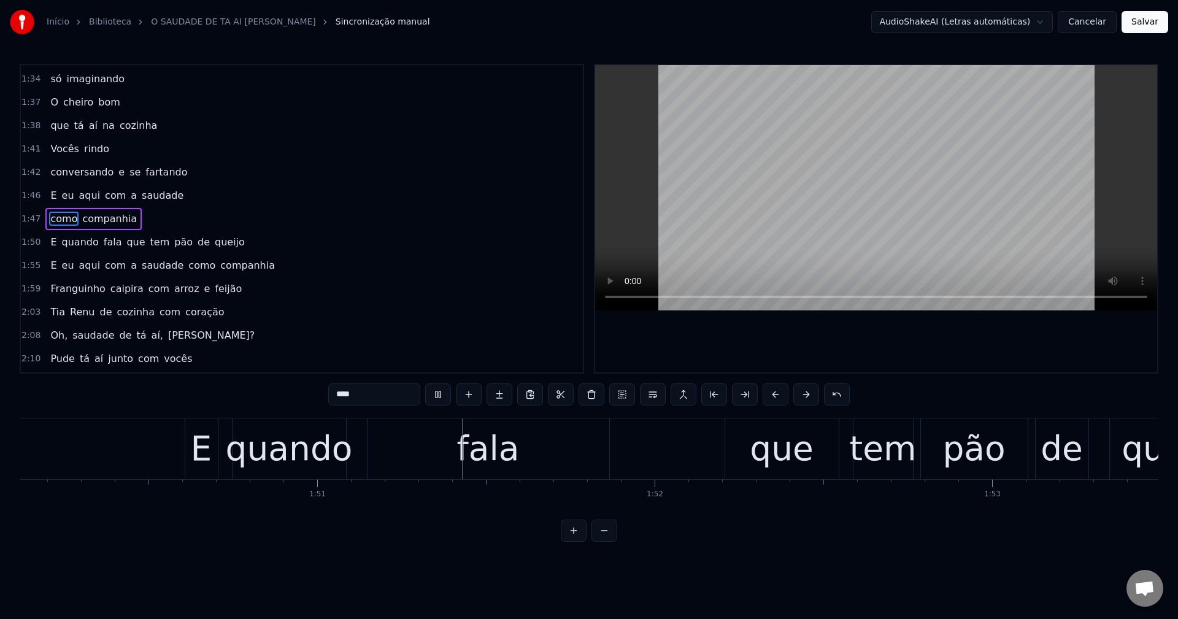
scroll to position [0, 37362]
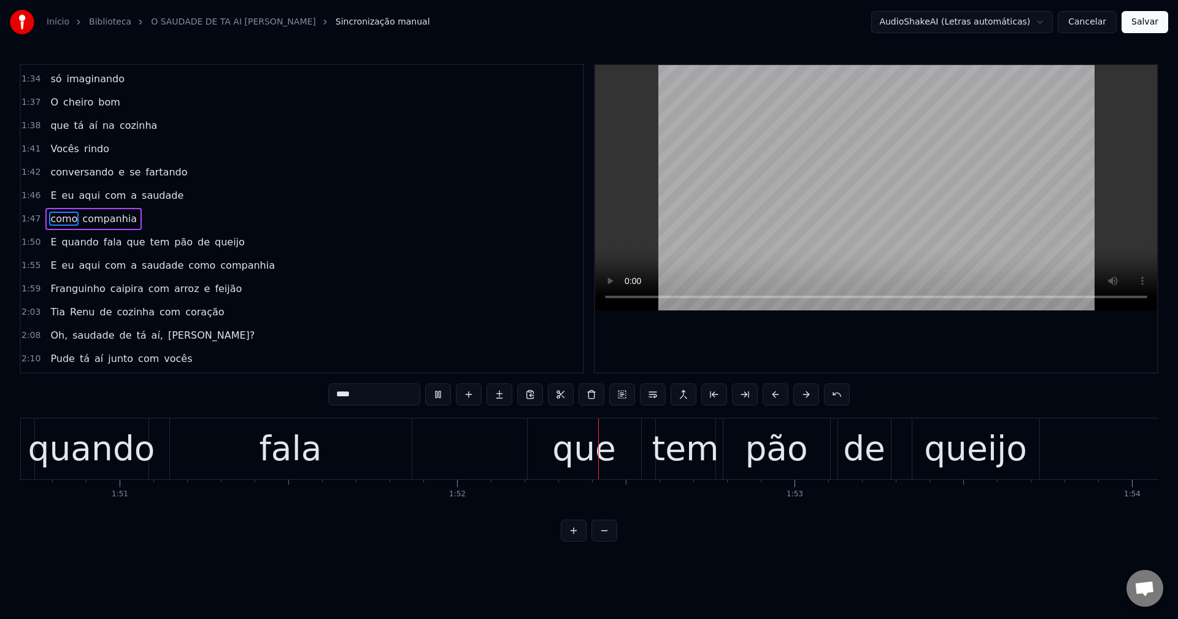
click at [125, 244] on span "que" at bounding box center [135, 242] width 21 height 14
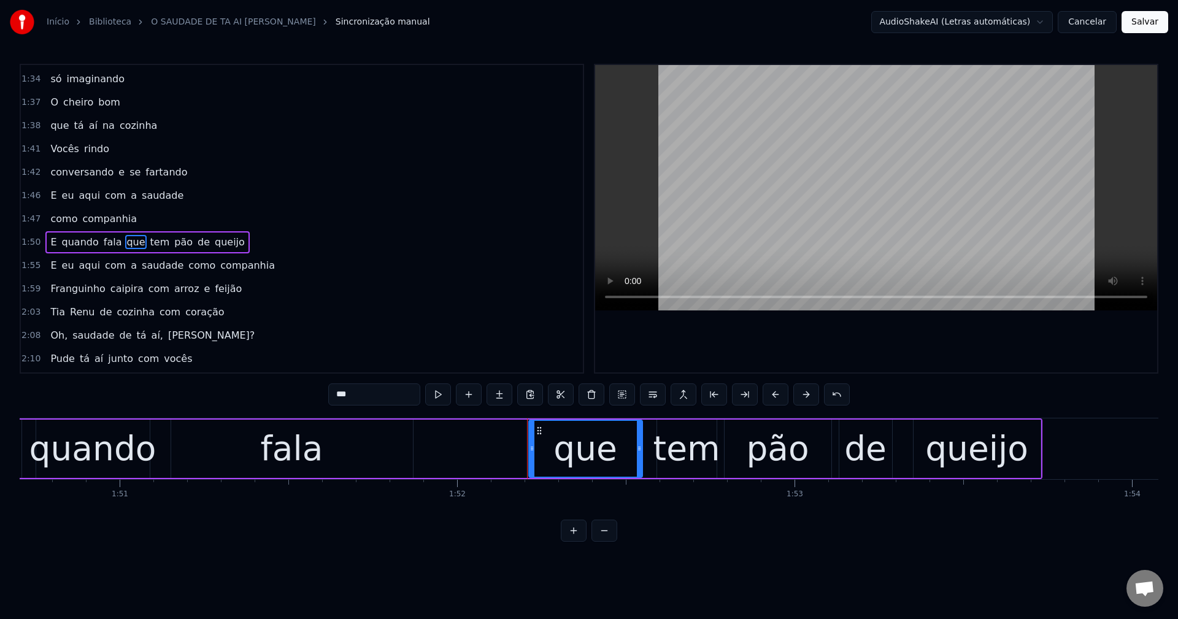
scroll to position [720, 0]
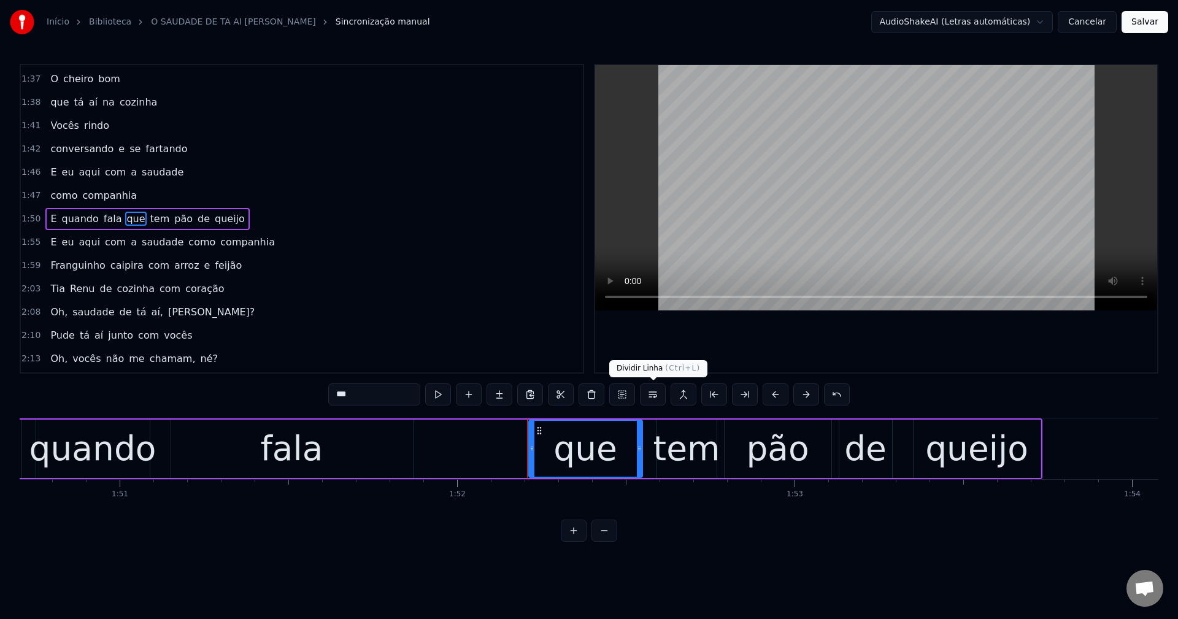
click at [577, 397] on button at bounding box center [653, 395] width 26 height 22
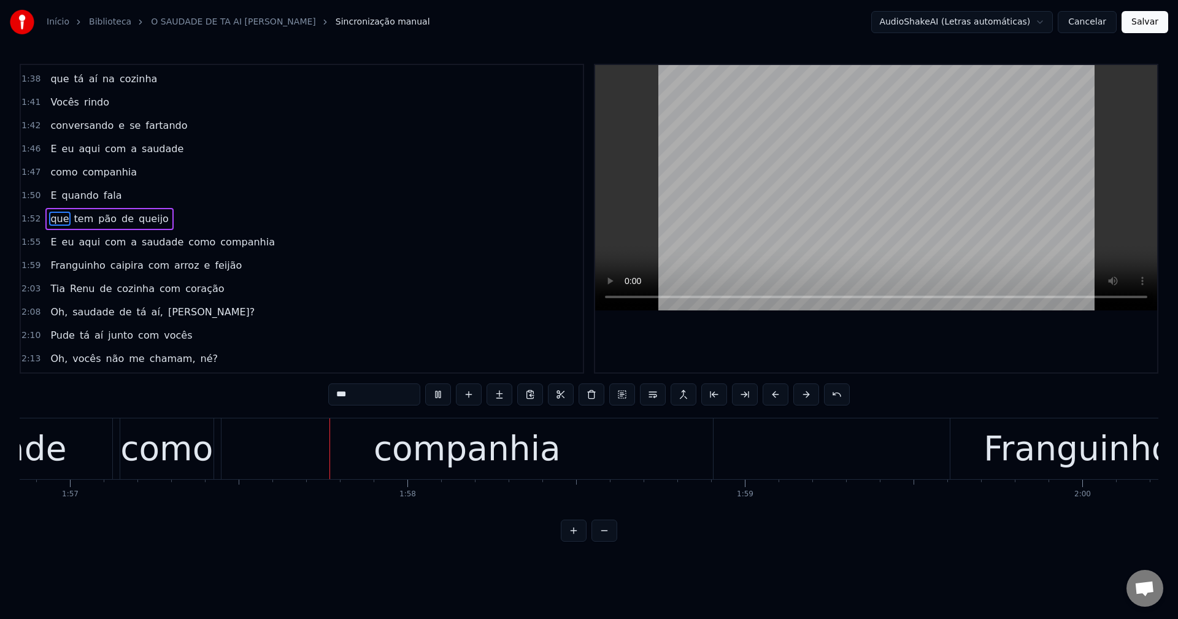
scroll to position [0, 39497]
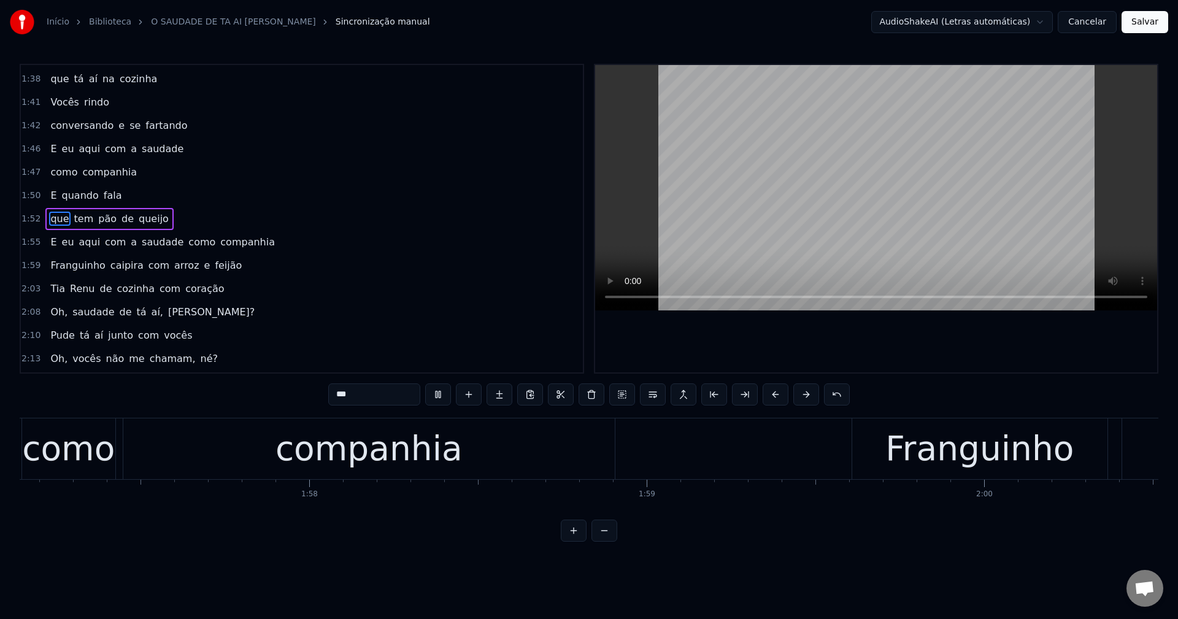
click at [129, 245] on span "a" at bounding box center [133, 242] width 9 height 14
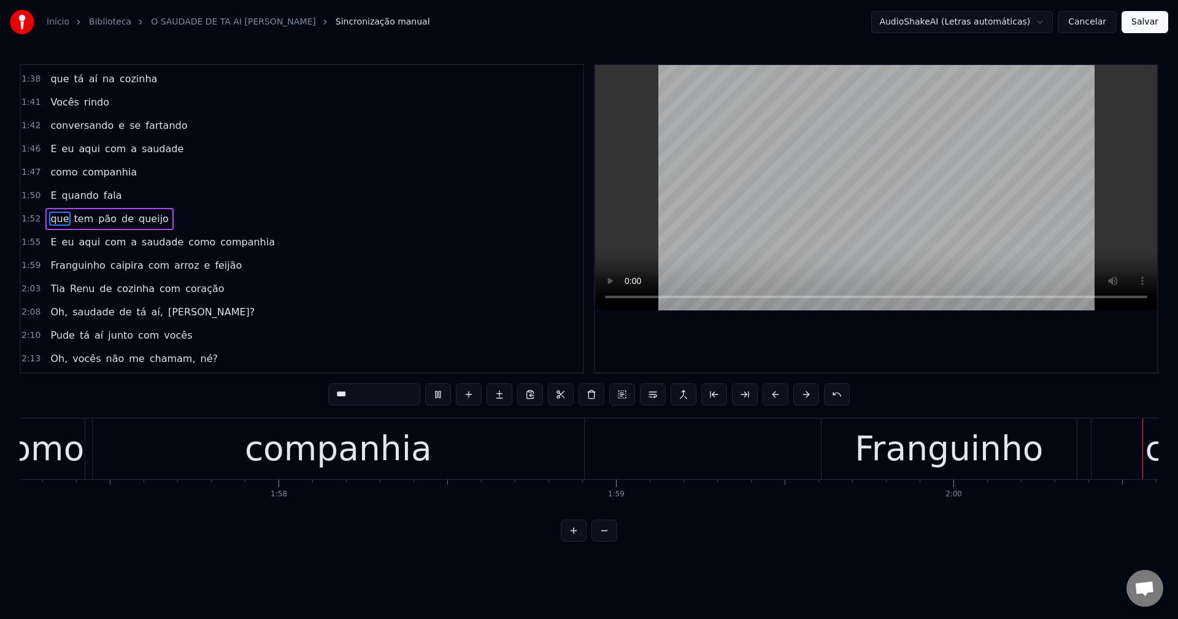
type input "*"
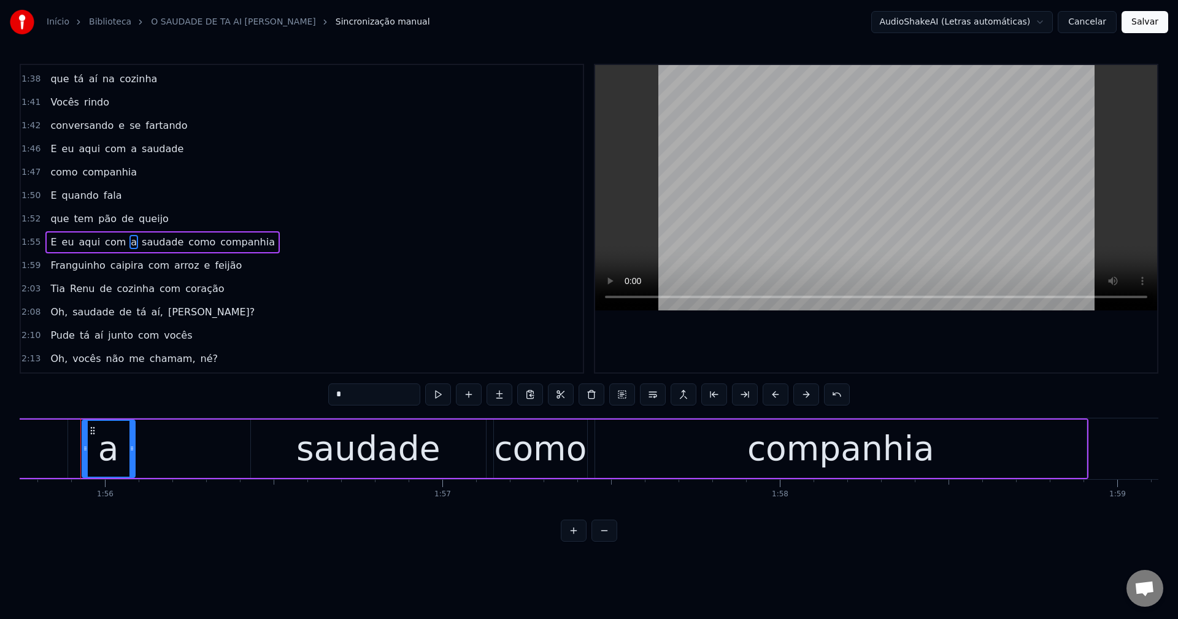
scroll to position [0, 39062]
click at [45, 216] on div "que tem pão de queijo" at bounding box center [109, 219] width 128 height 22
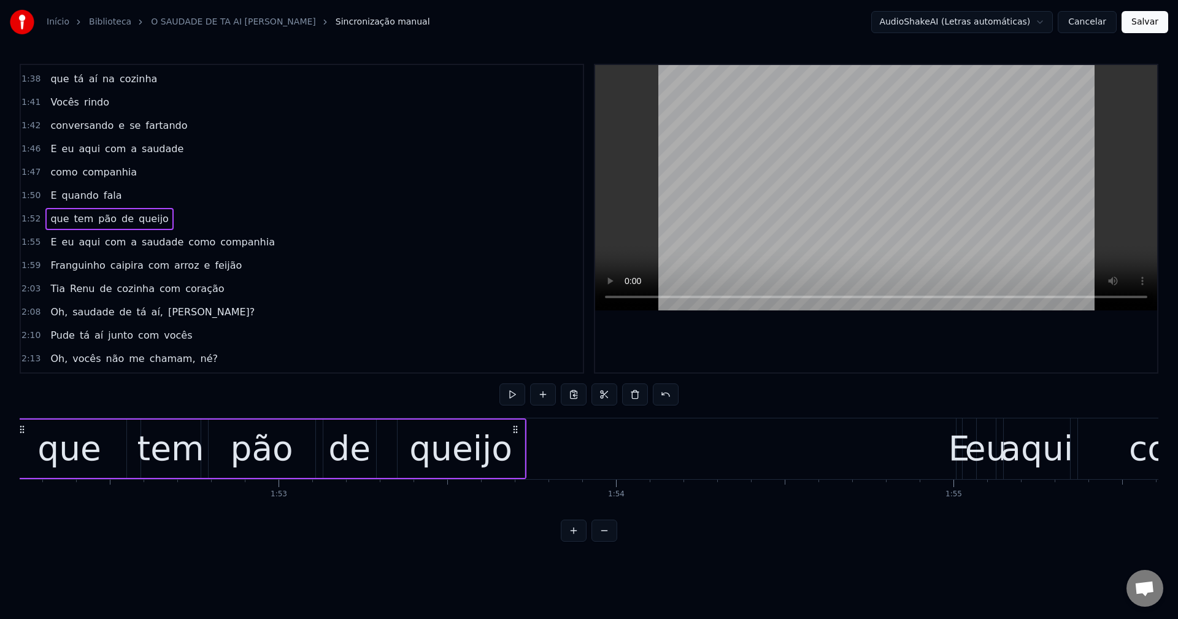
scroll to position [0, 37807]
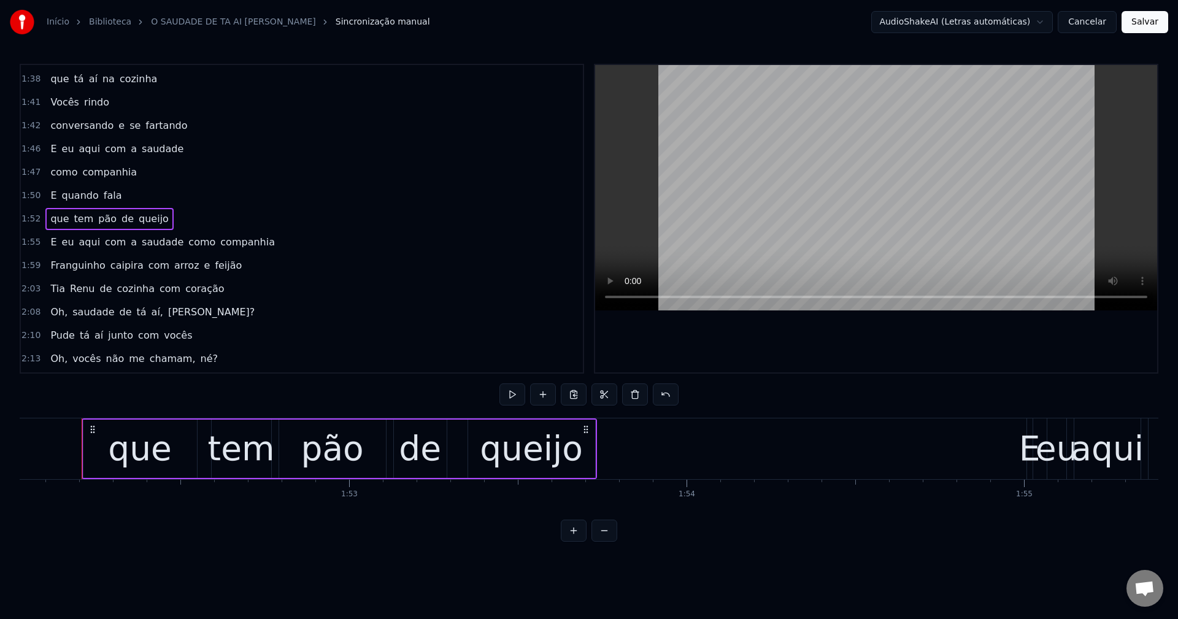
click at [55, 220] on span "que" at bounding box center [59, 219] width 21 height 14
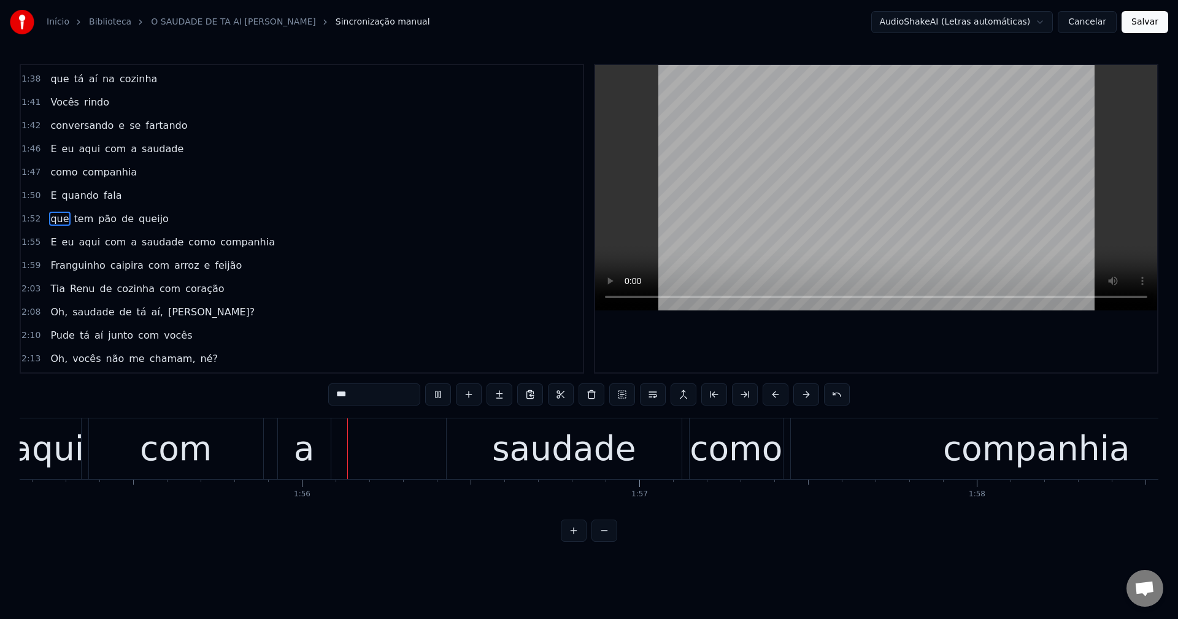
scroll to position [0, 38870]
click at [129, 244] on span "a" at bounding box center [133, 242] width 9 height 14
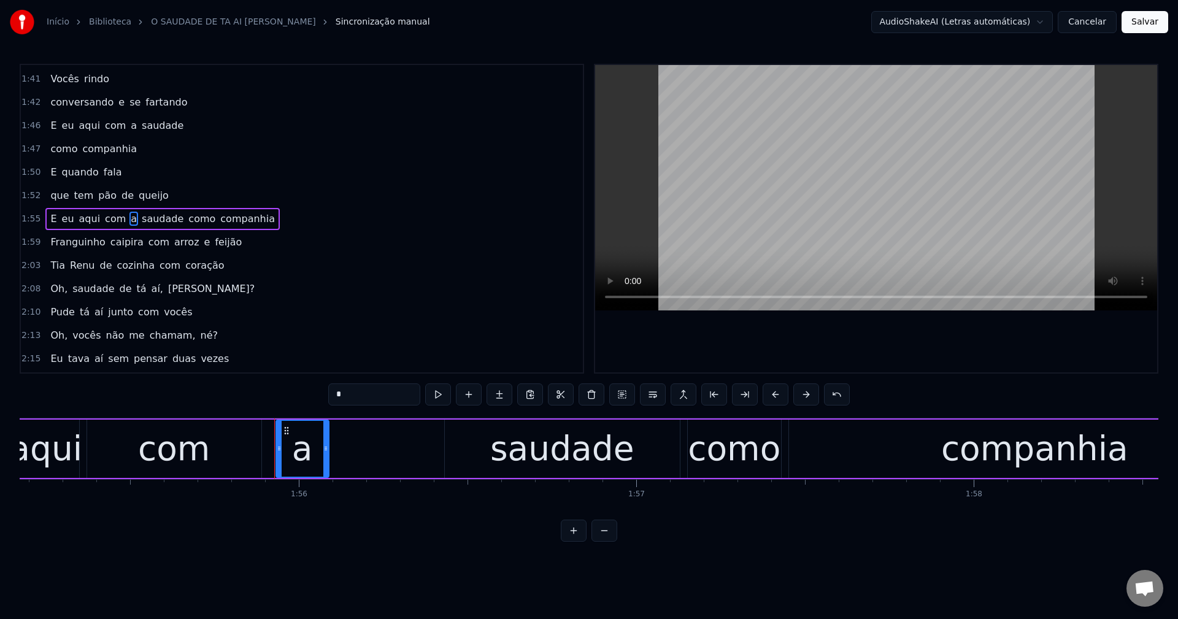
click at [187, 213] on span "como" at bounding box center [201, 219] width 29 height 14
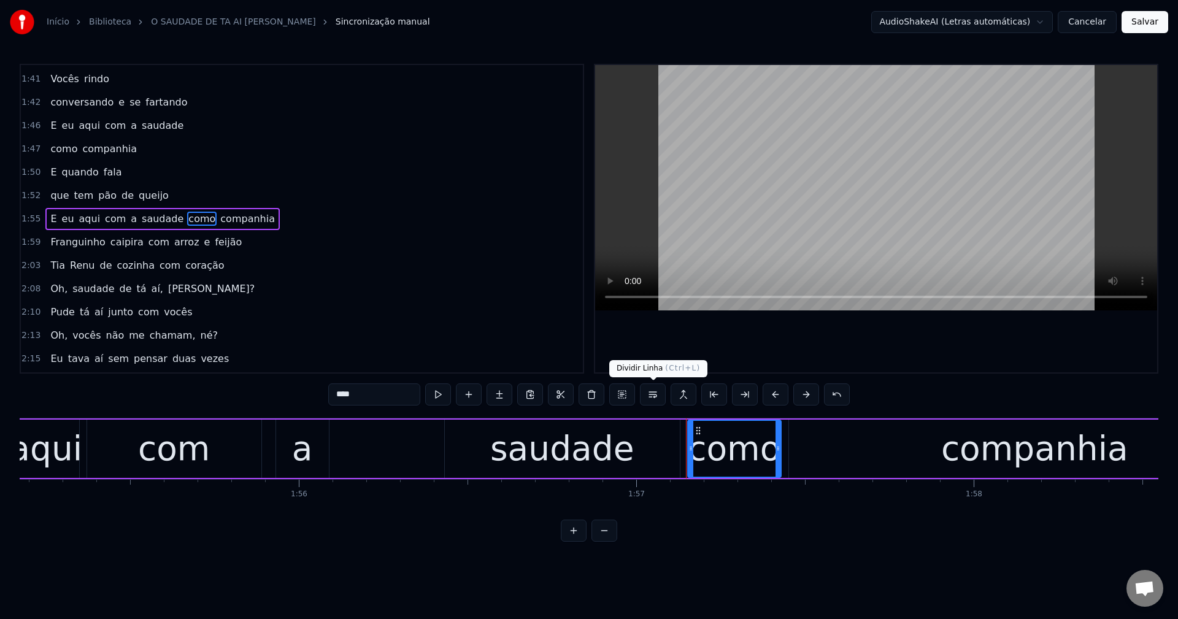
drag, startPoint x: 658, startPoint y: 403, endPoint x: 656, endPoint y: 394, distance: 8.9
click at [577, 402] on button at bounding box center [653, 395] width 26 height 22
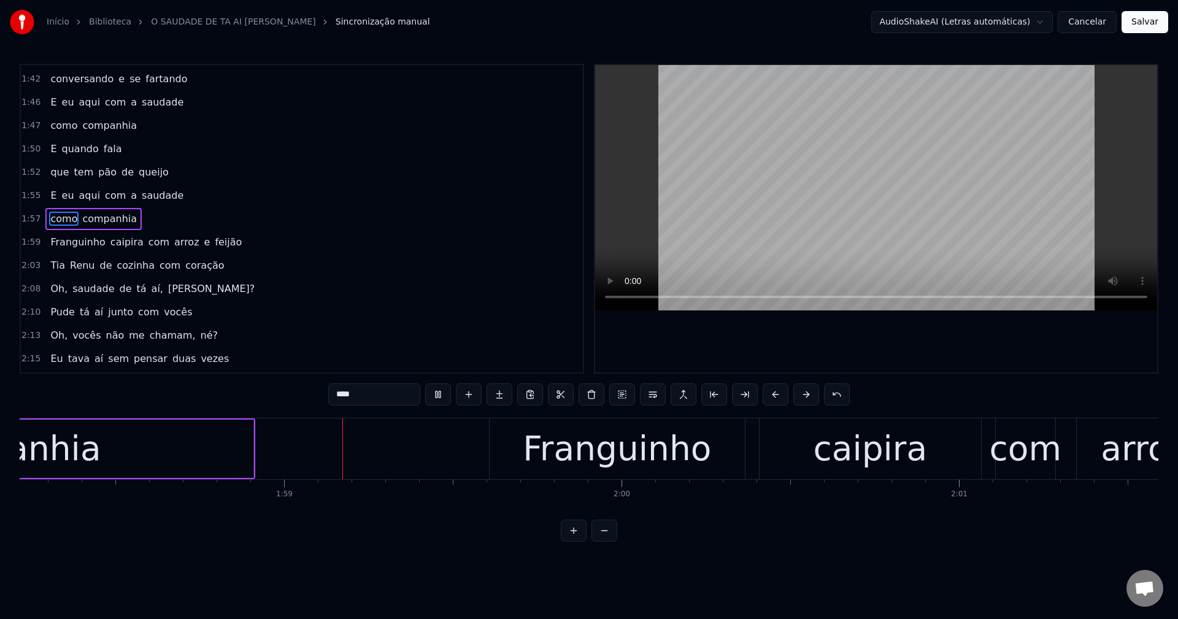
scroll to position [0, 39898]
click at [148, 243] on span "com" at bounding box center [158, 242] width 23 height 14
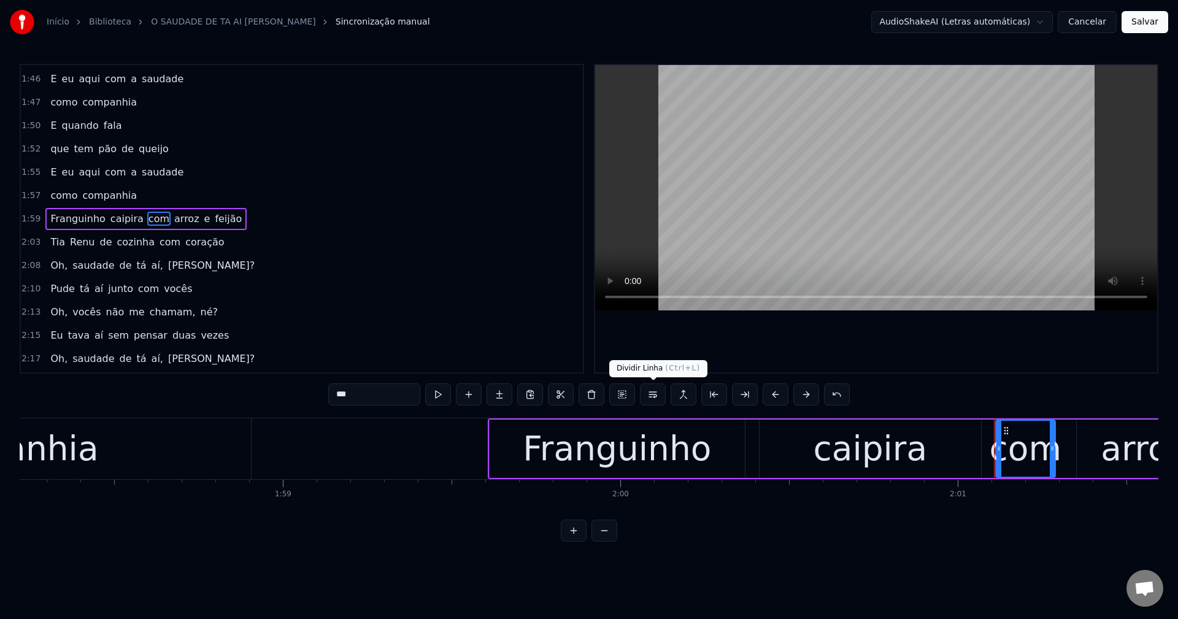
click at [577, 399] on button at bounding box center [653, 395] width 26 height 22
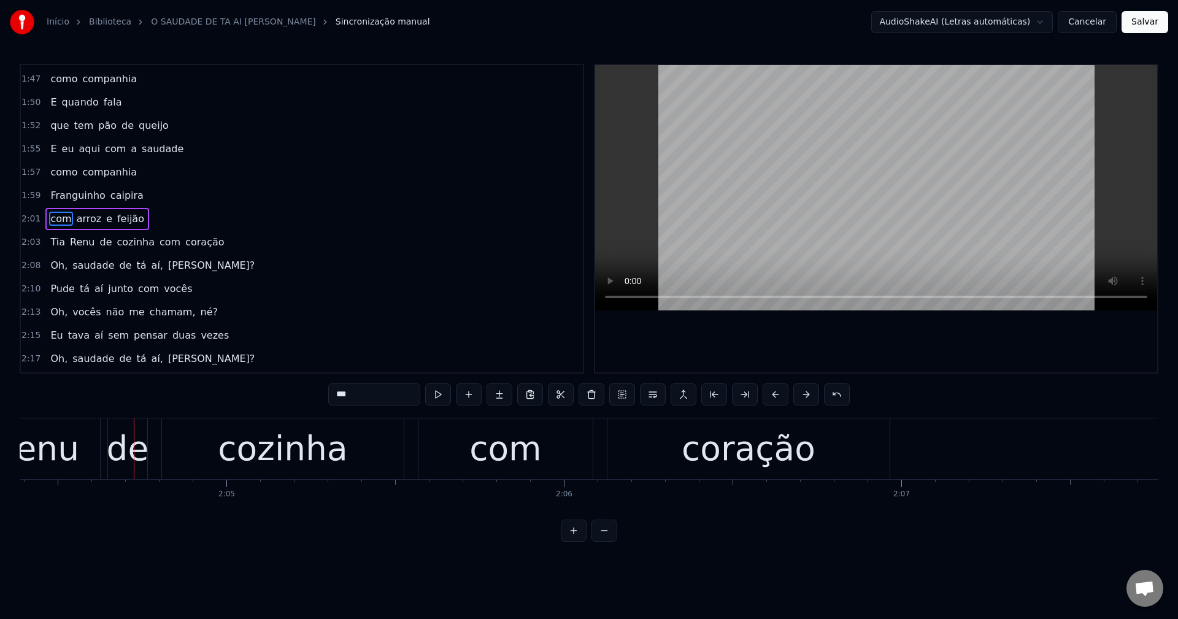
scroll to position [0, 42032]
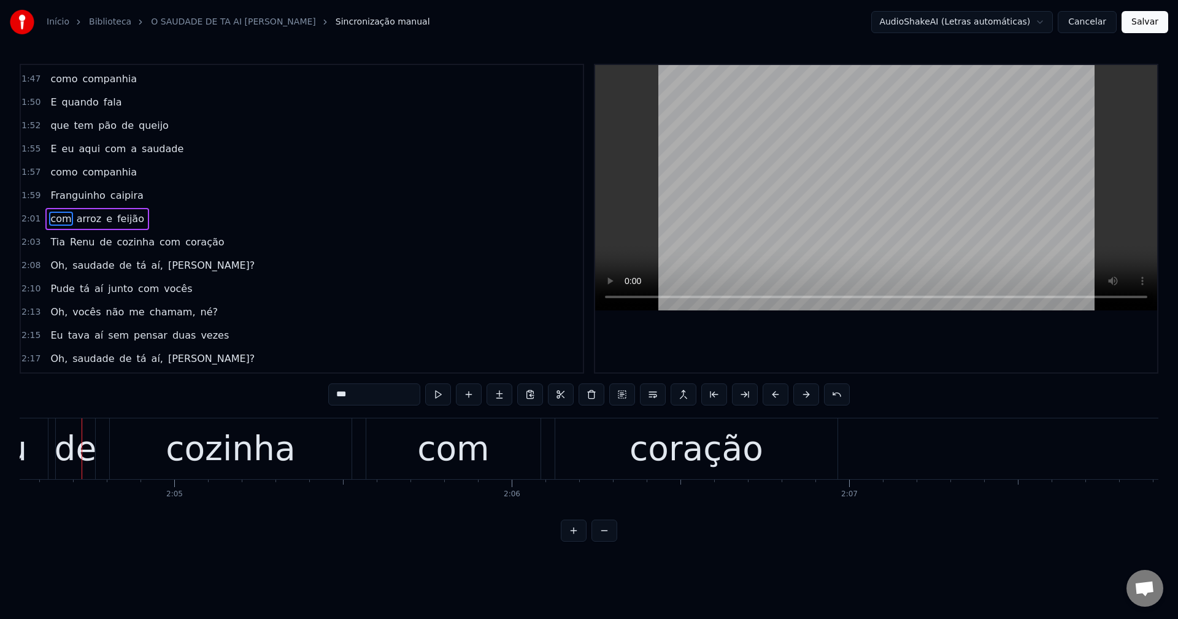
click at [87, 242] on span "Renu" at bounding box center [83, 242] width 28 height 14
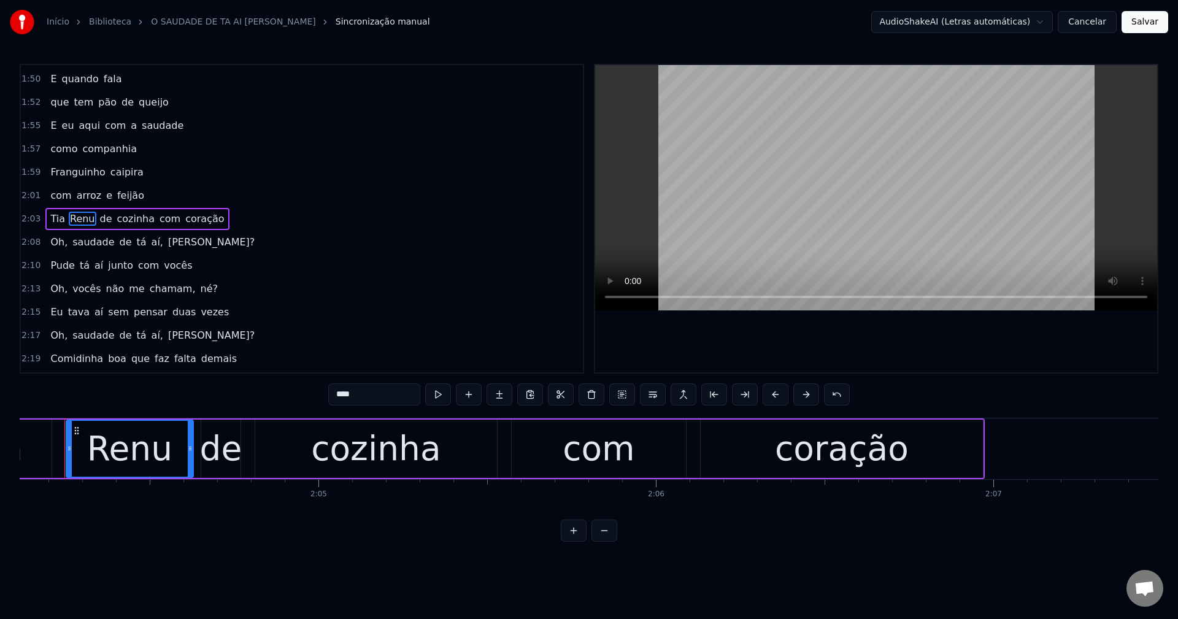
scroll to position [0, 41870]
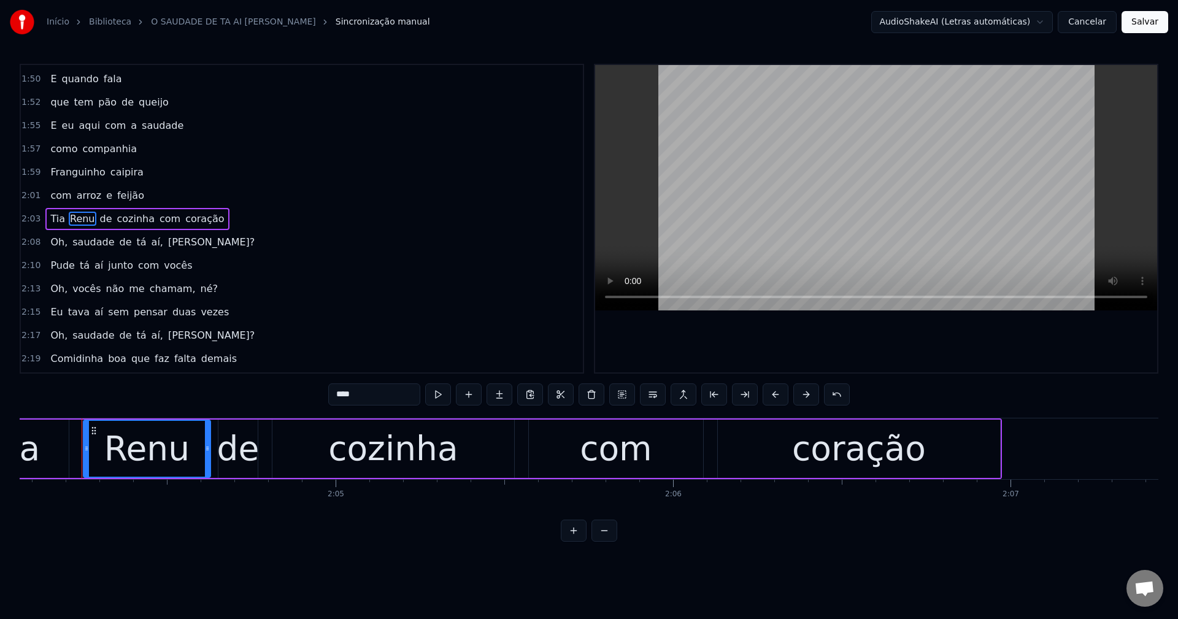
drag, startPoint x: 387, startPoint y: 396, endPoint x: 373, endPoint y: 394, distance: 13.7
click at [387, 397] on input "****" at bounding box center [374, 395] width 92 height 22
click at [110, 217] on span "de" at bounding box center [117, 219] width 15 height 14
type input "**"
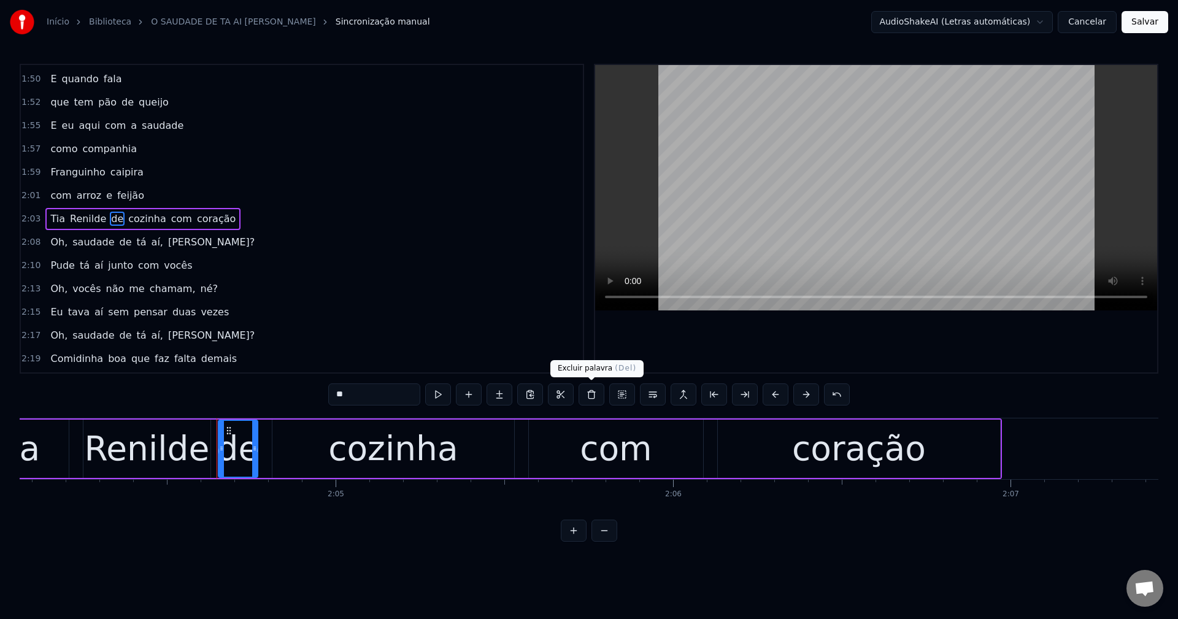
click at [577, 397] on button at bounding box center [592, 395] width 26 height 22
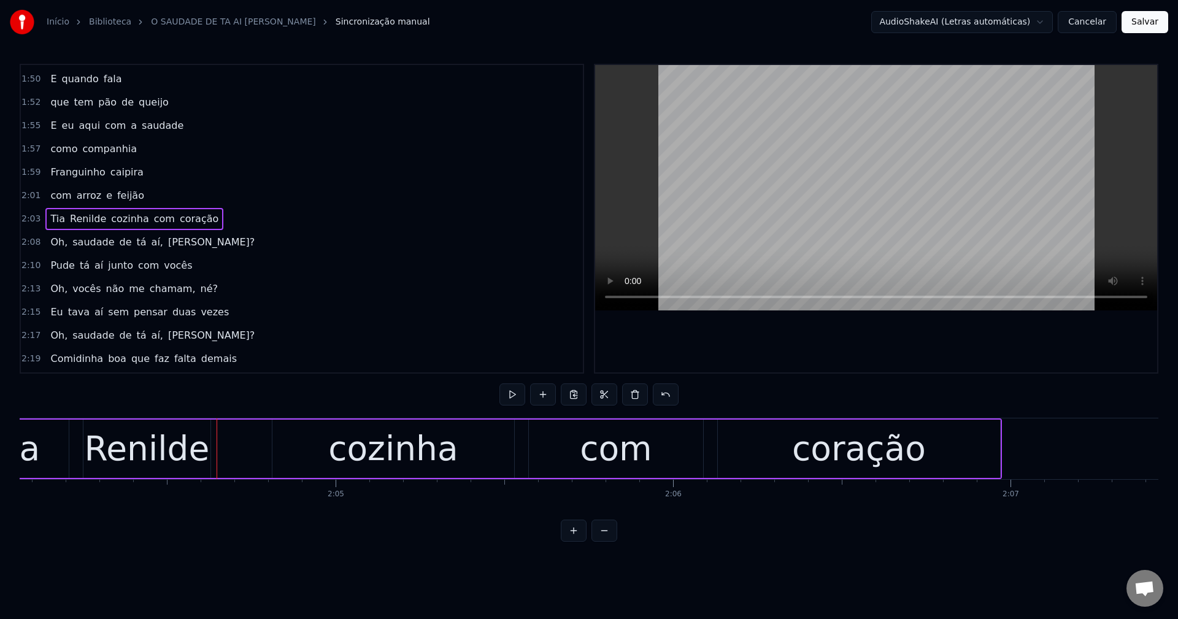
click at [142, 450] on div "Renilde" at bounding box center [147, 448] width 125 height 51
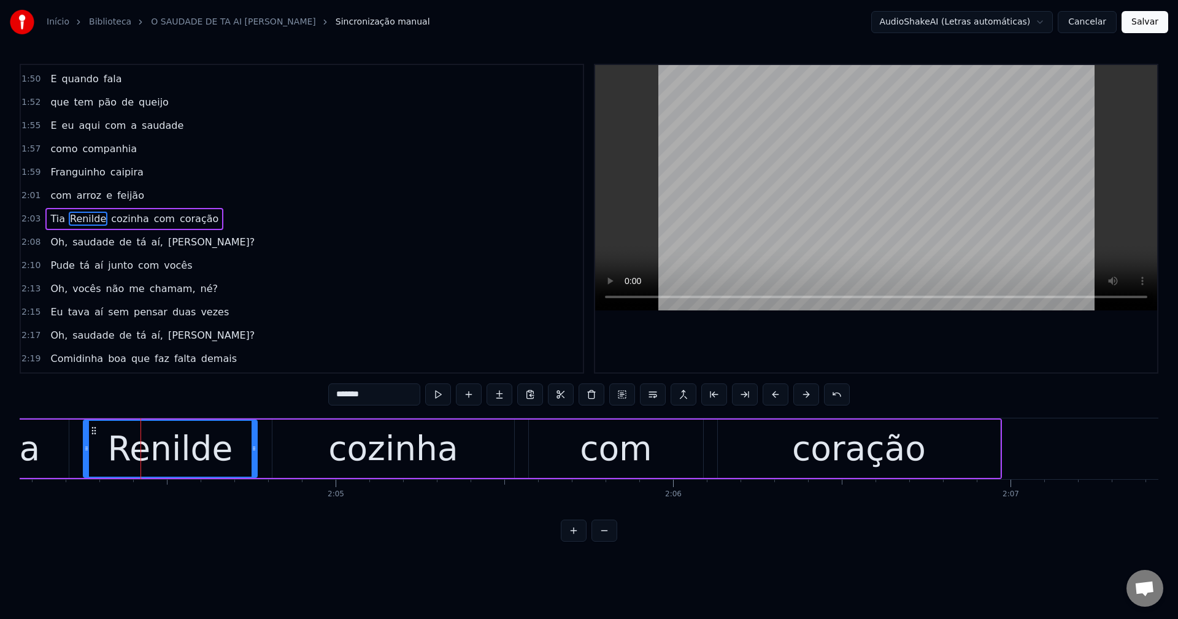
drag, startPoint x: 207, startPoint y: 447, endPoint x: 256, endPoint y: 444, distance: 49.2
click at [256, 444] on icon at bounding box center [254, 449] width 5 height 10
click at [123, 215] on span "cozinha" at bounding box center [130, 219] width 40 height 14
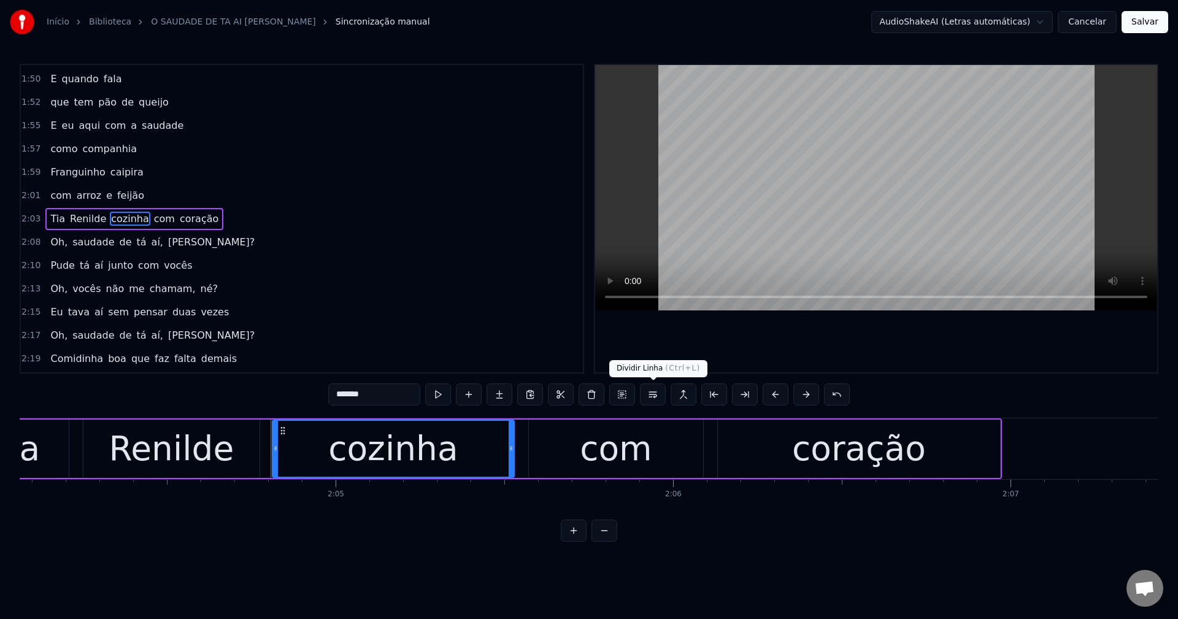
click at [577, 402] on button at bounding box center [653, 395] width 26 height 22
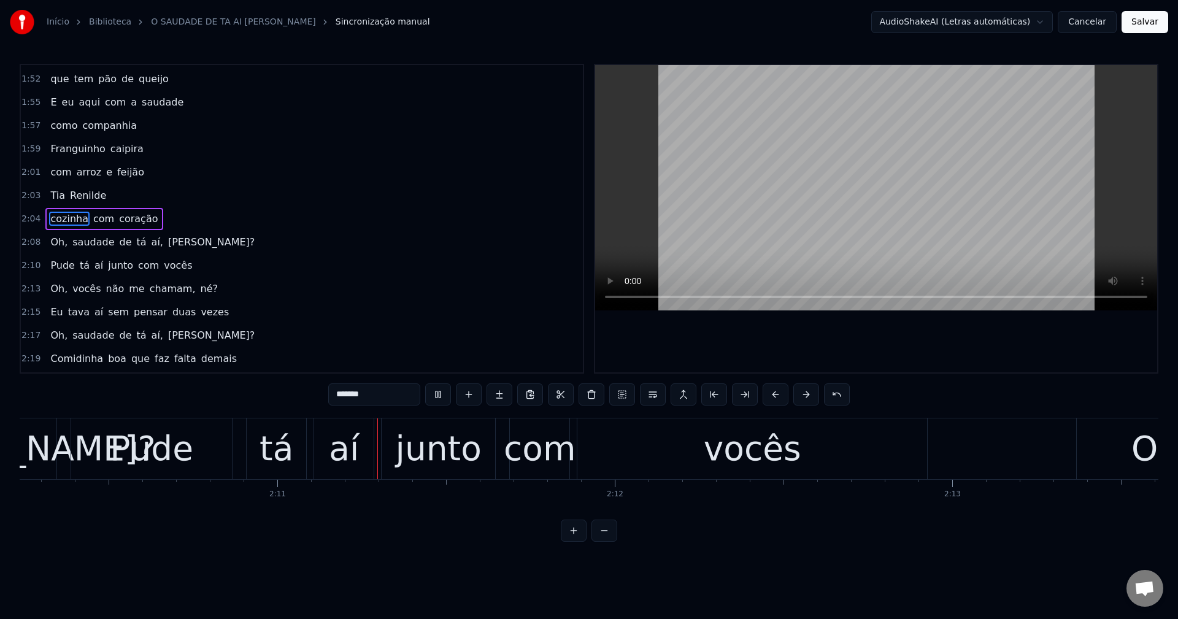
scroll to position [0, 44011]
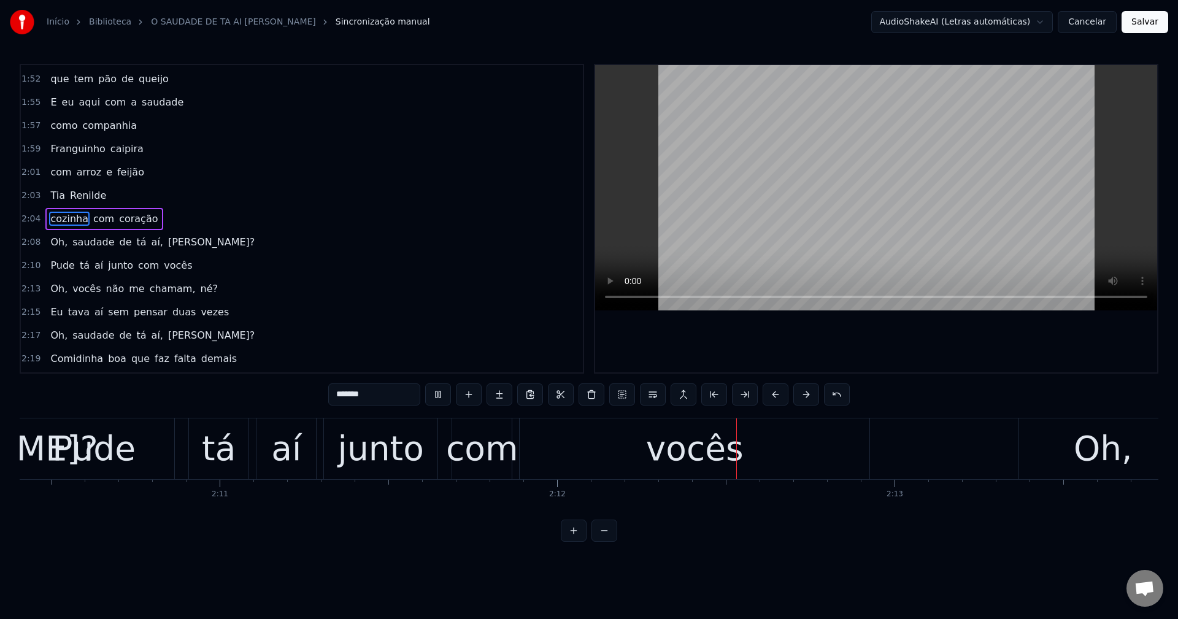
click at [66, 263] on span "Pude" at bounding box center [62, 265] width 27 height 14
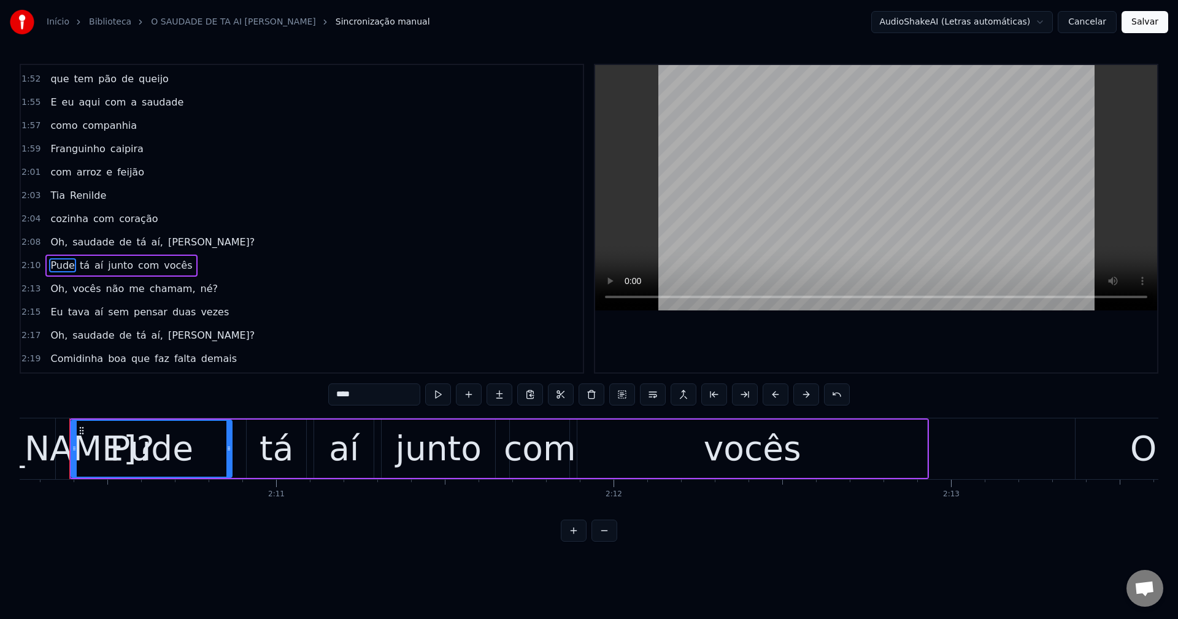
scroll to position [0, 43943]
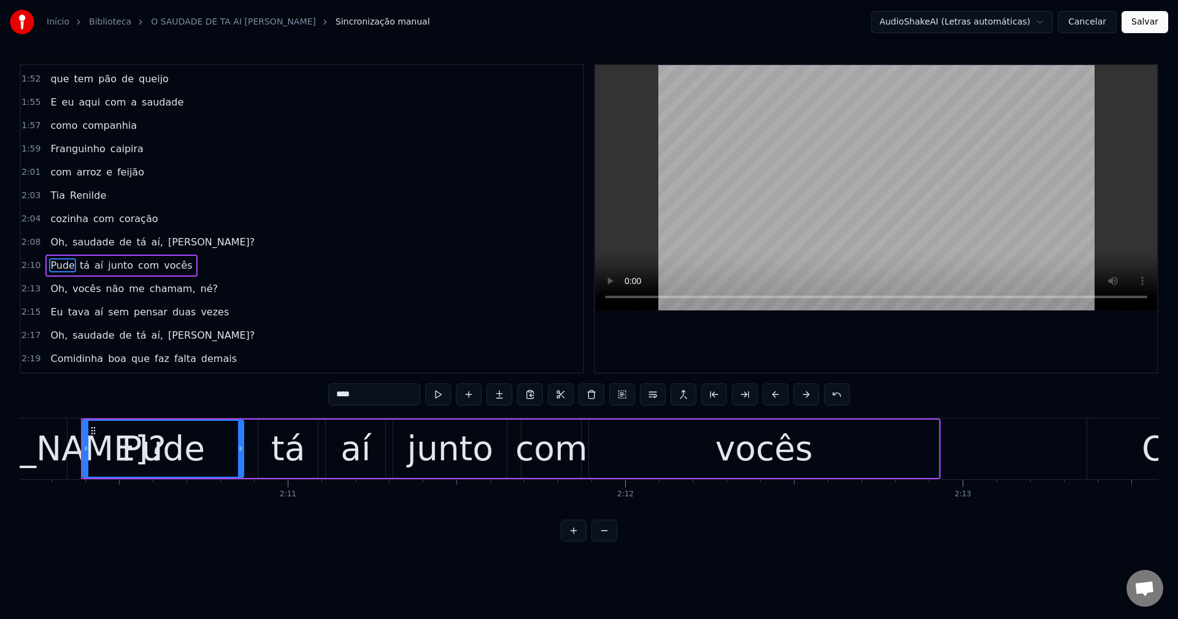
click at [375, 390] on input "****" at bounding box center [374, 395] width 92 height 22
click at [119, 260] on span "junto" at bounding box center [123, 265] width 28 height 14
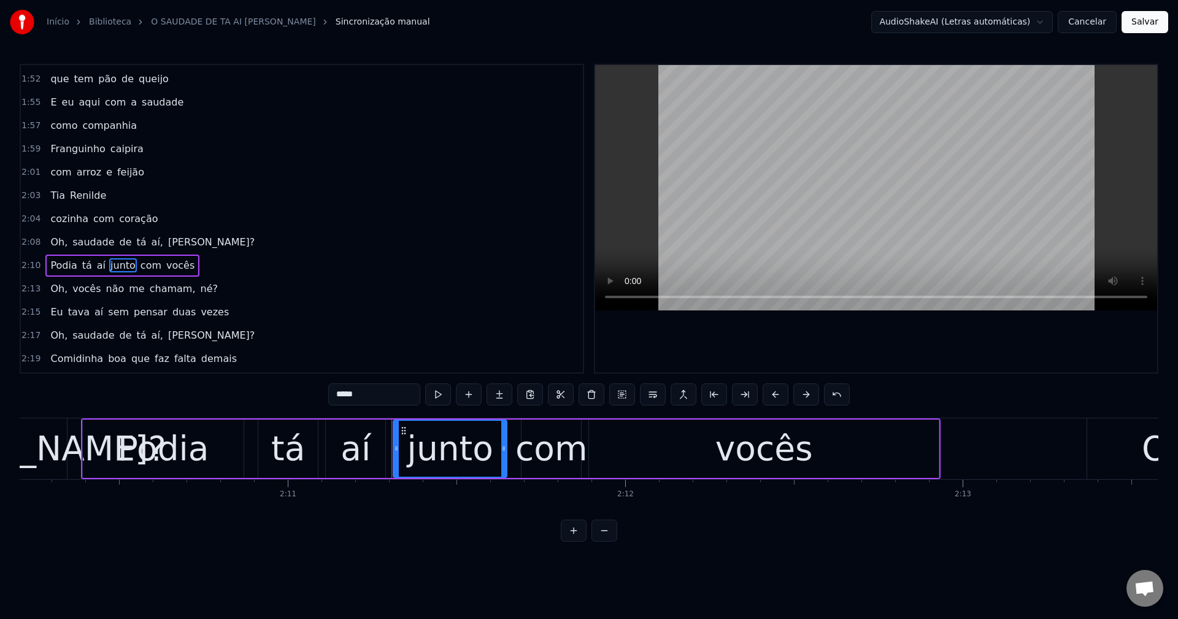
scroll to position [928, 0]
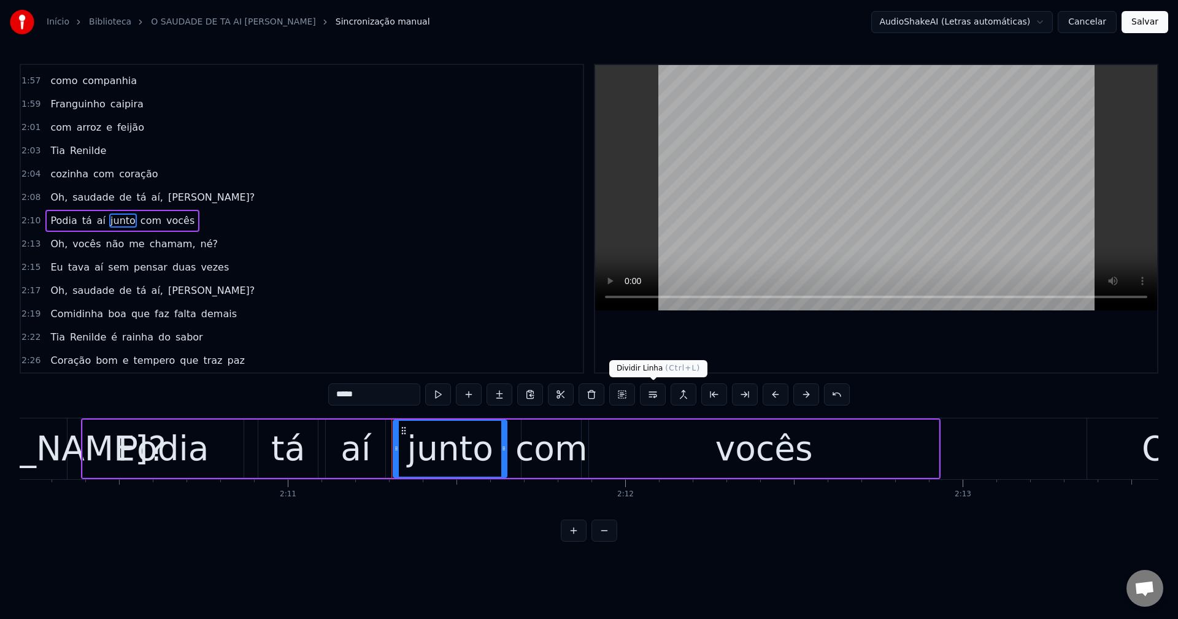
click at [577, 389] on button at bounding box center [653, 395] width 26 height 22
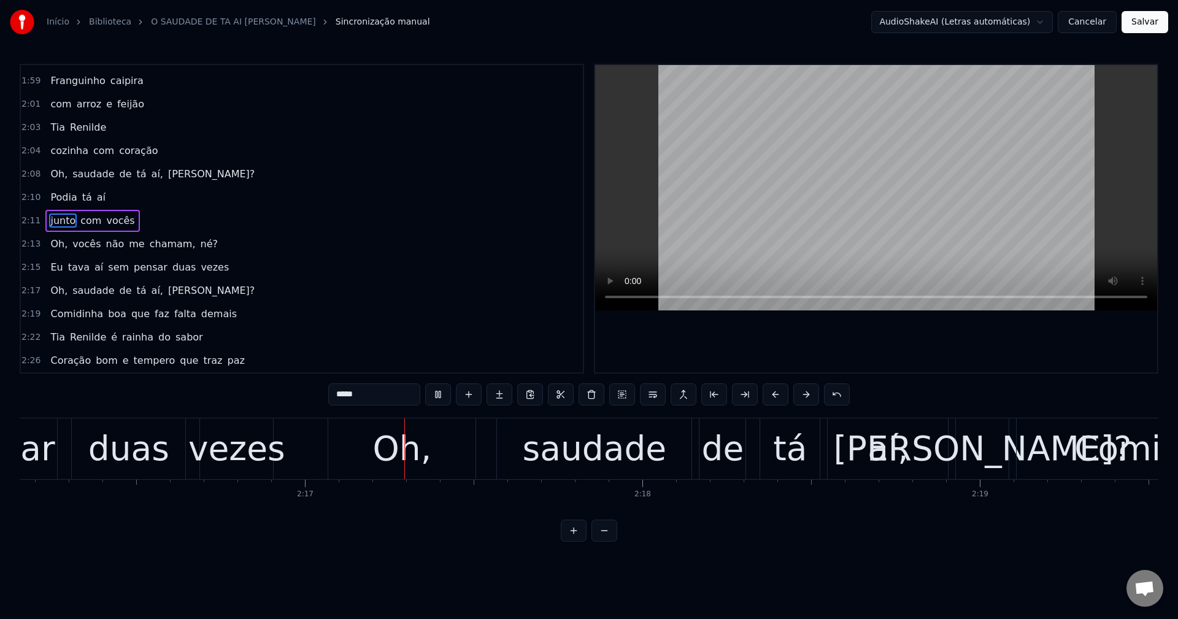
scroll to position [0, 46037]
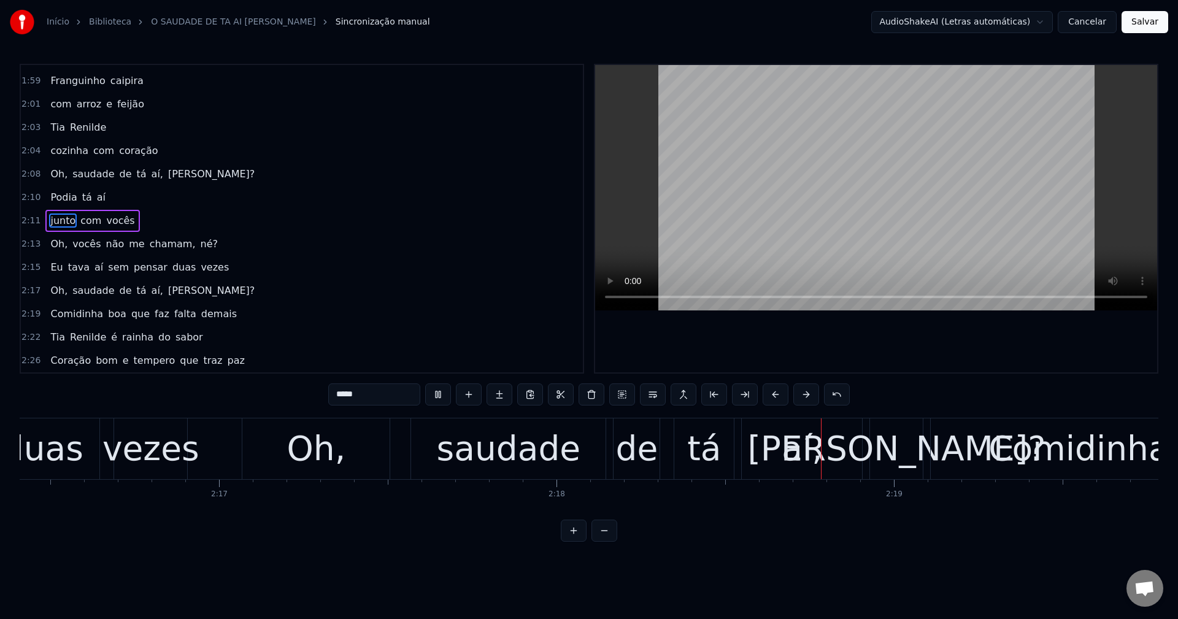
click at [107, 268] on span "sem" at bounding box center [118, 267] width 23 height 14
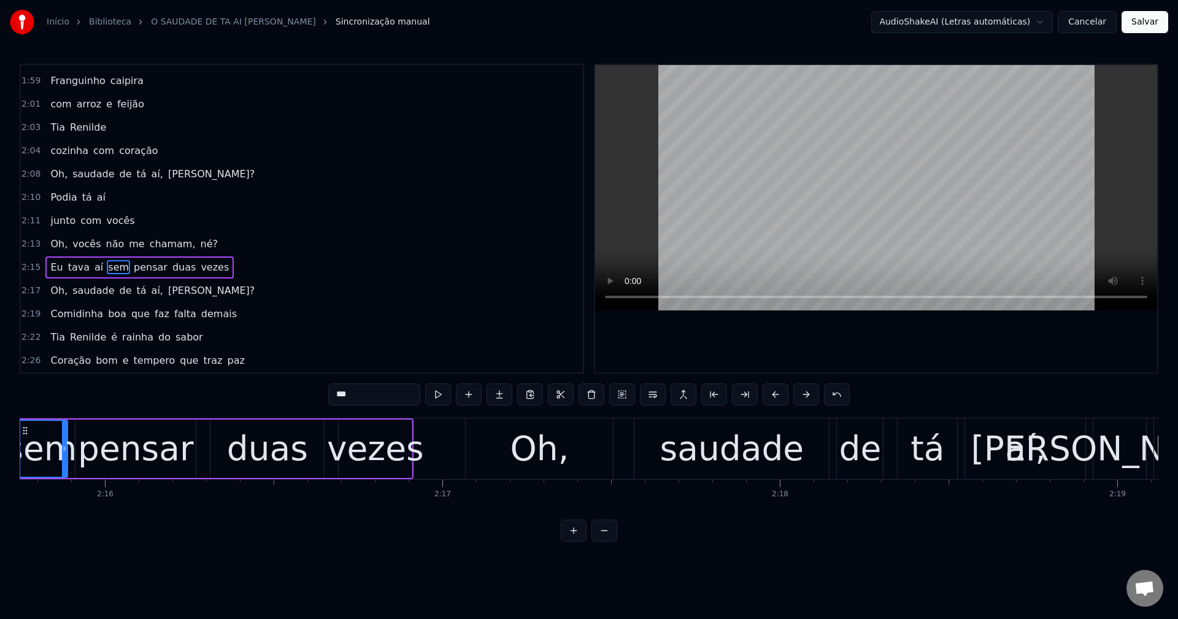
scroll to position [0, 45745]
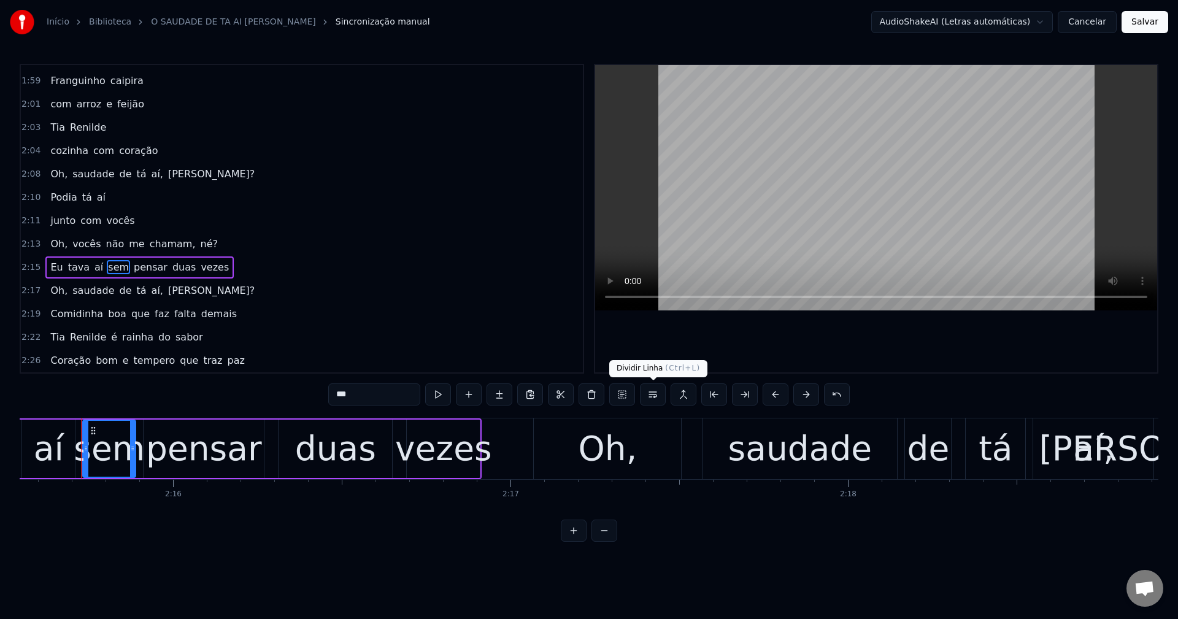
click at [577, 395] on button at bounding box center [653, 395] width 26 height 22
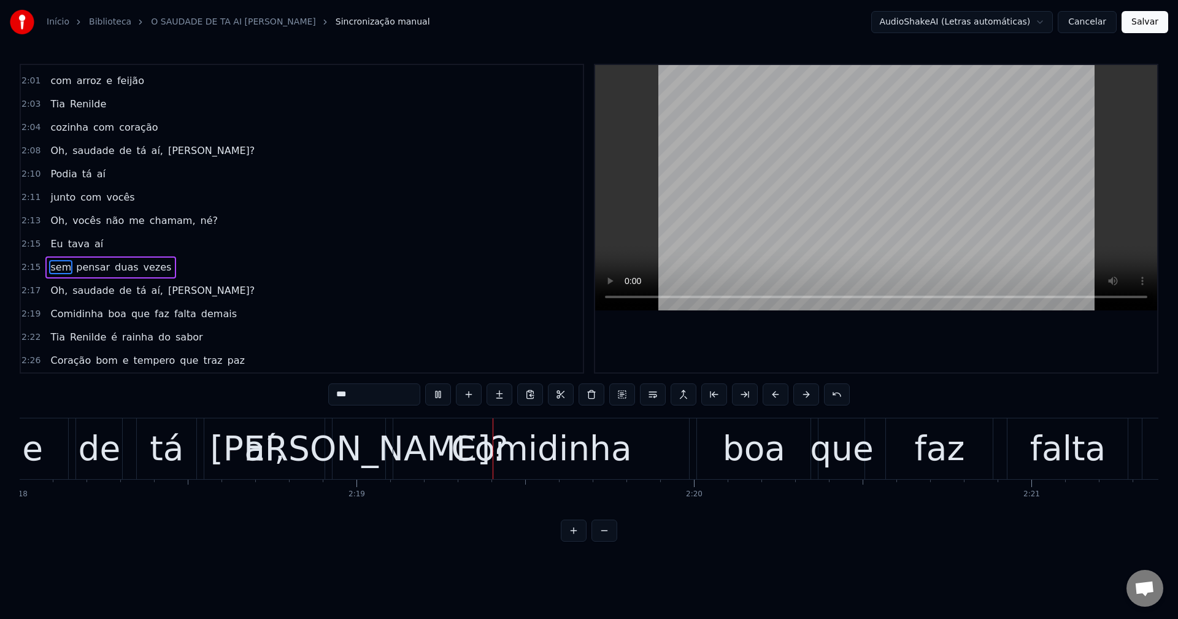
scroll to position [0, 46820]
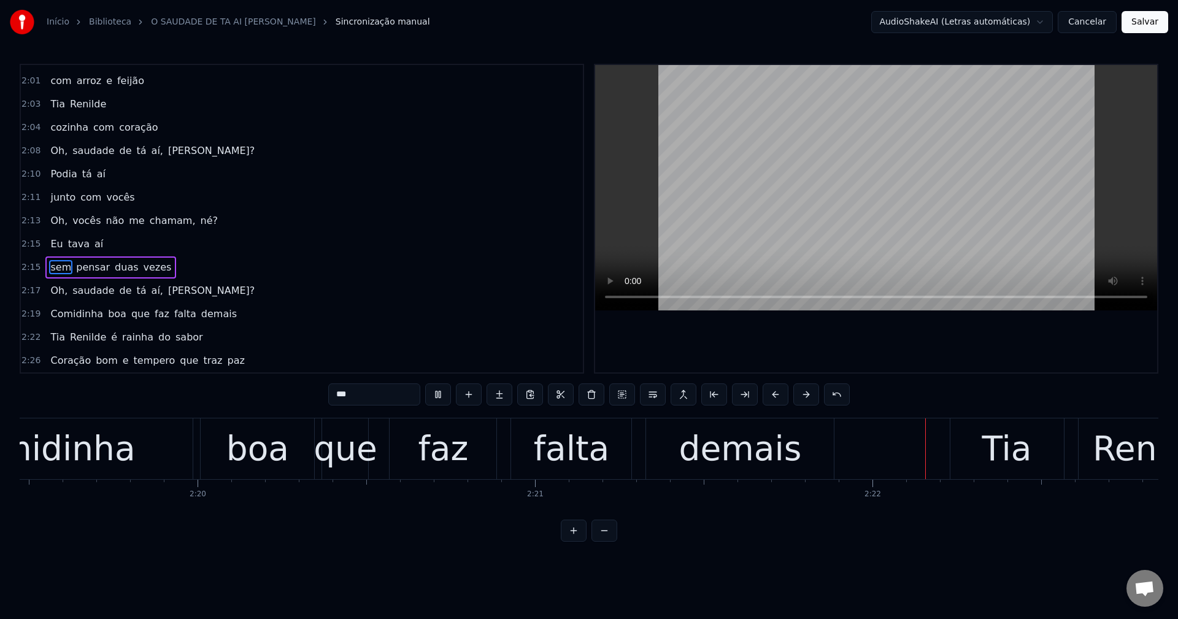
click at [130, 318] on span "que" at bounding box center [140, 314] width 21 height 14
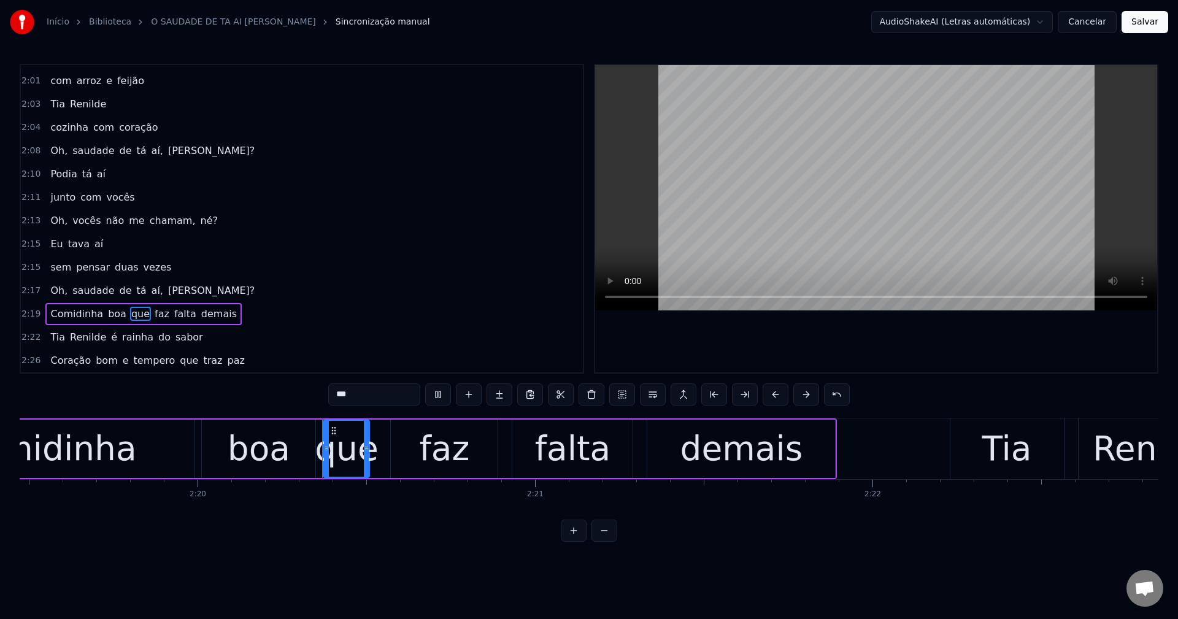
type input "***"
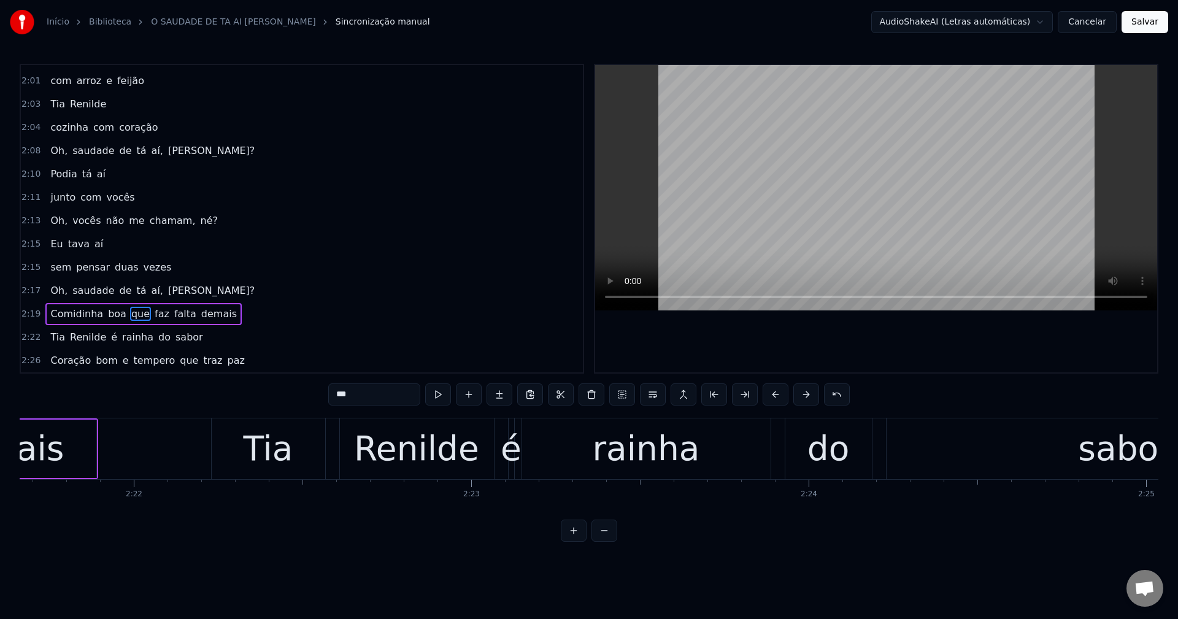
scroll to position [0, 47899]
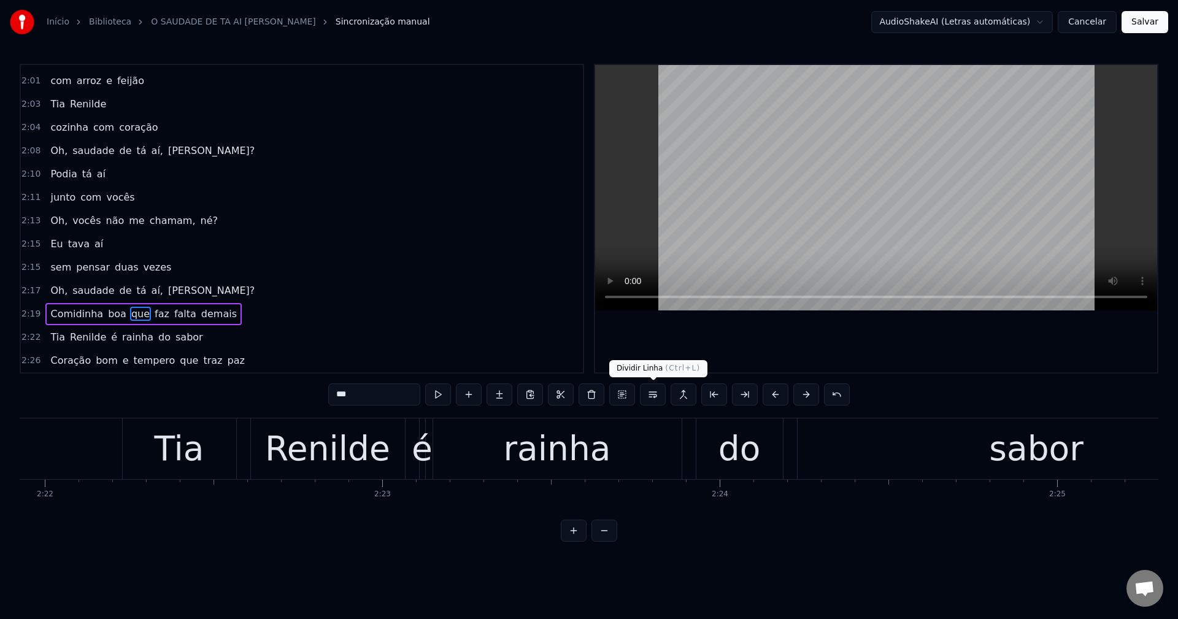
click at [577, 395] on button at bounding box center [653, 395] width 26 height 22
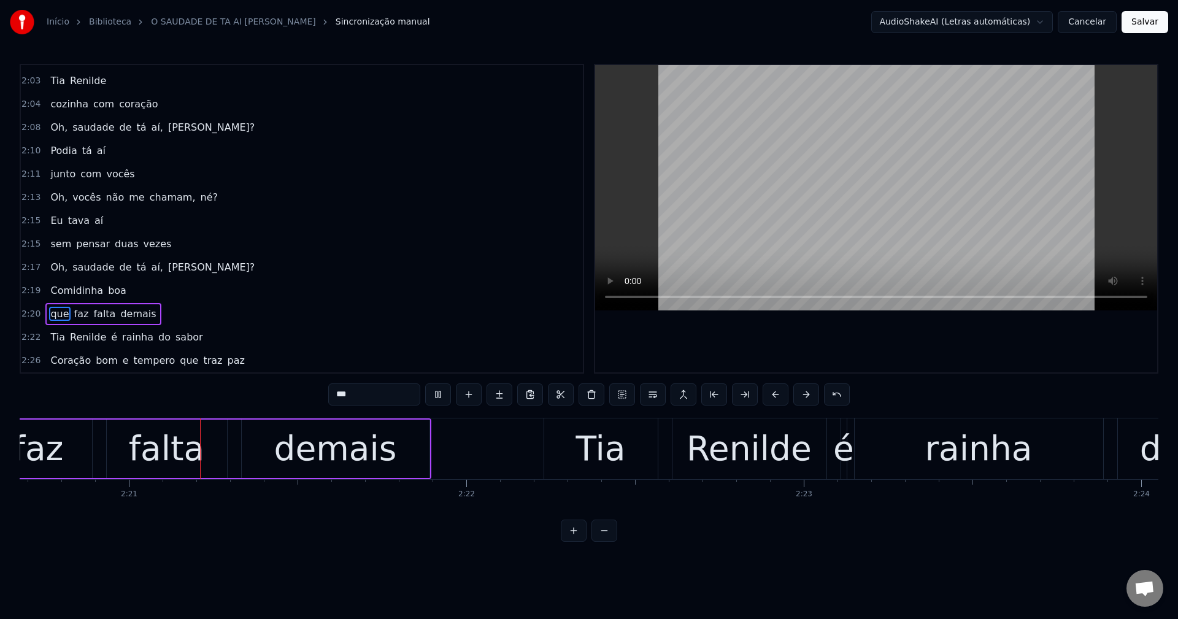
scroll to position [0, 47470]
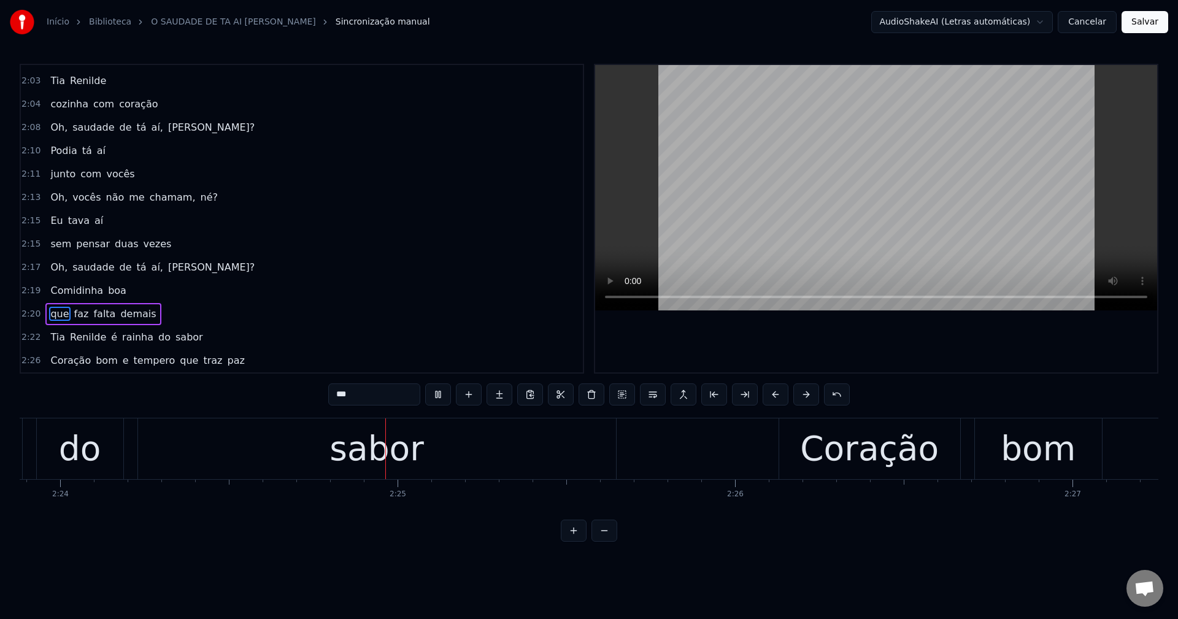
click at [109, 333] on div "Tia Renilde é rainha do sabor" at bounding box center [126, 337] width 162 height 22
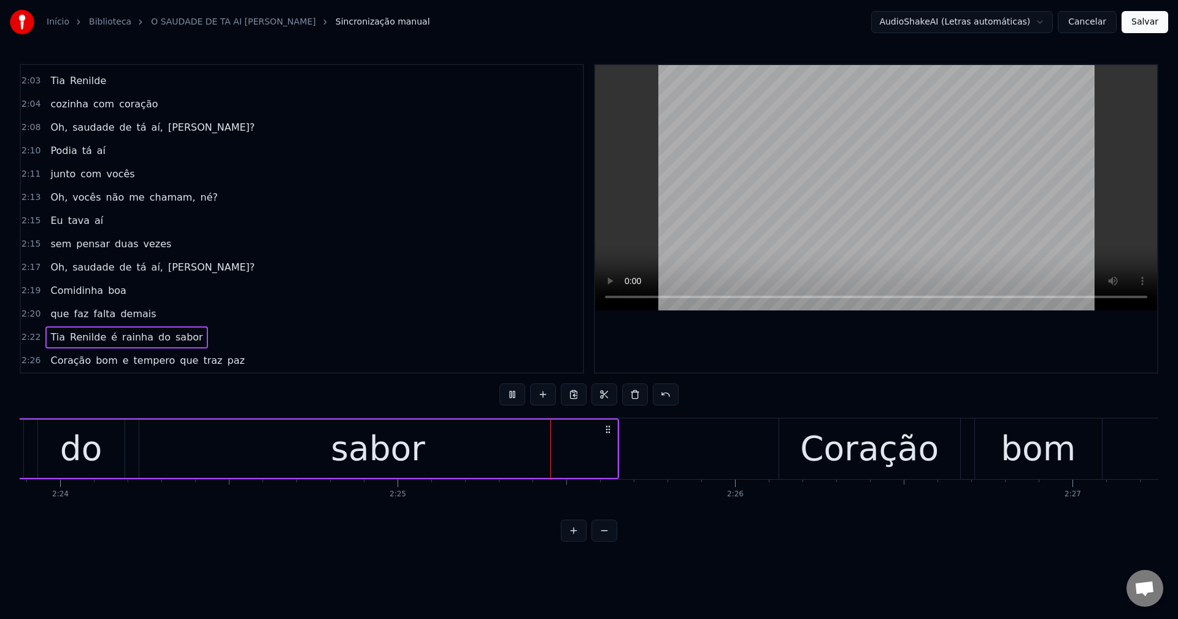
click at [110, 335] on span "é" at bounding box center [114, 337] width 9 height 14
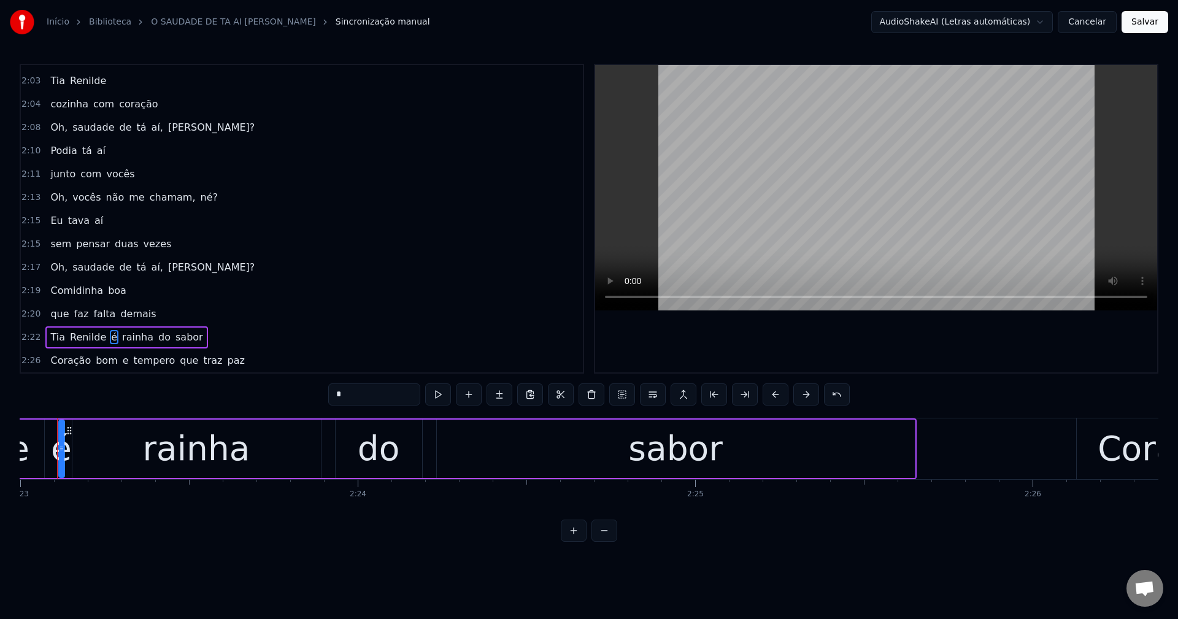
scroll to position [0, 48236]
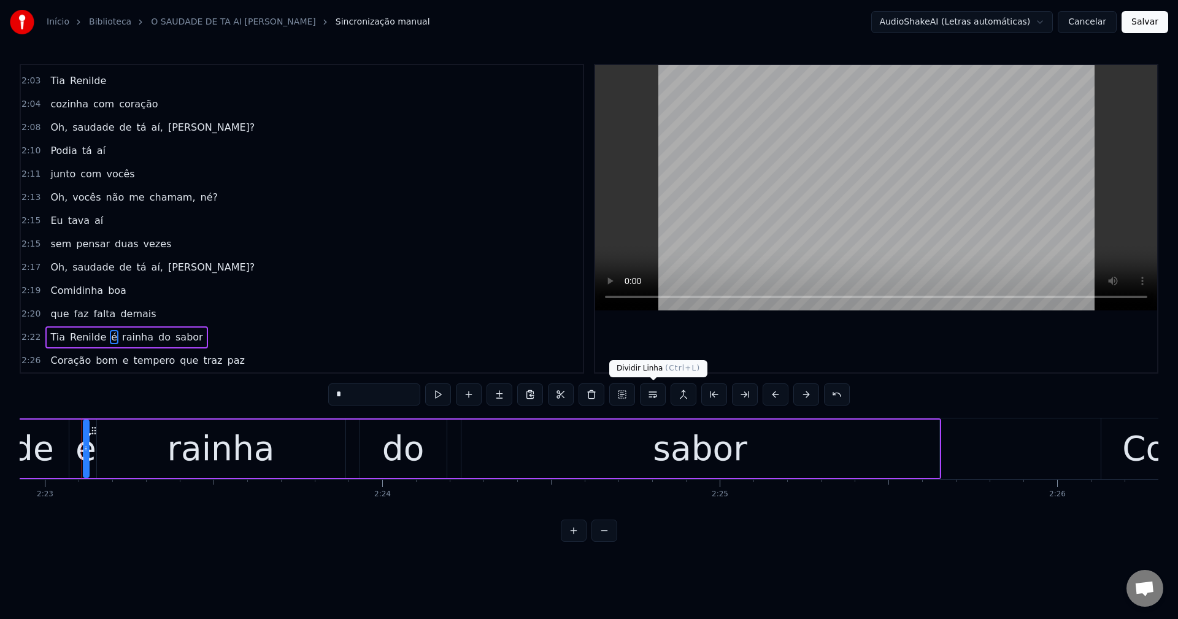
click at [577, 401] on button at bounding box center [653, 395] width 26 height 22
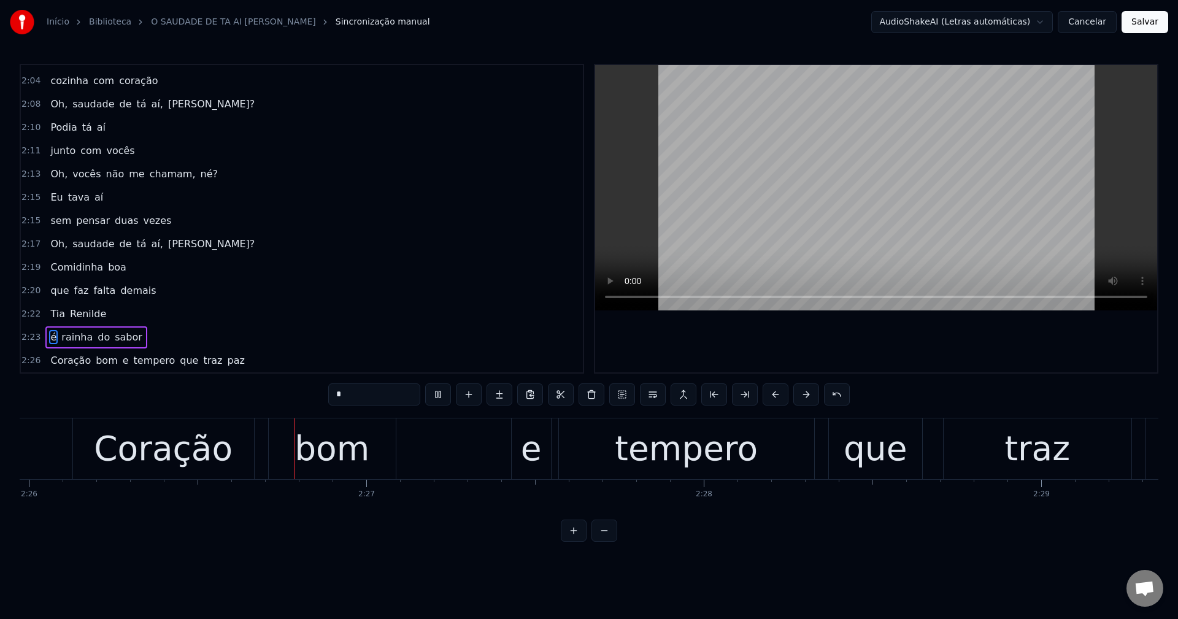
scroll to position [0, 49296]
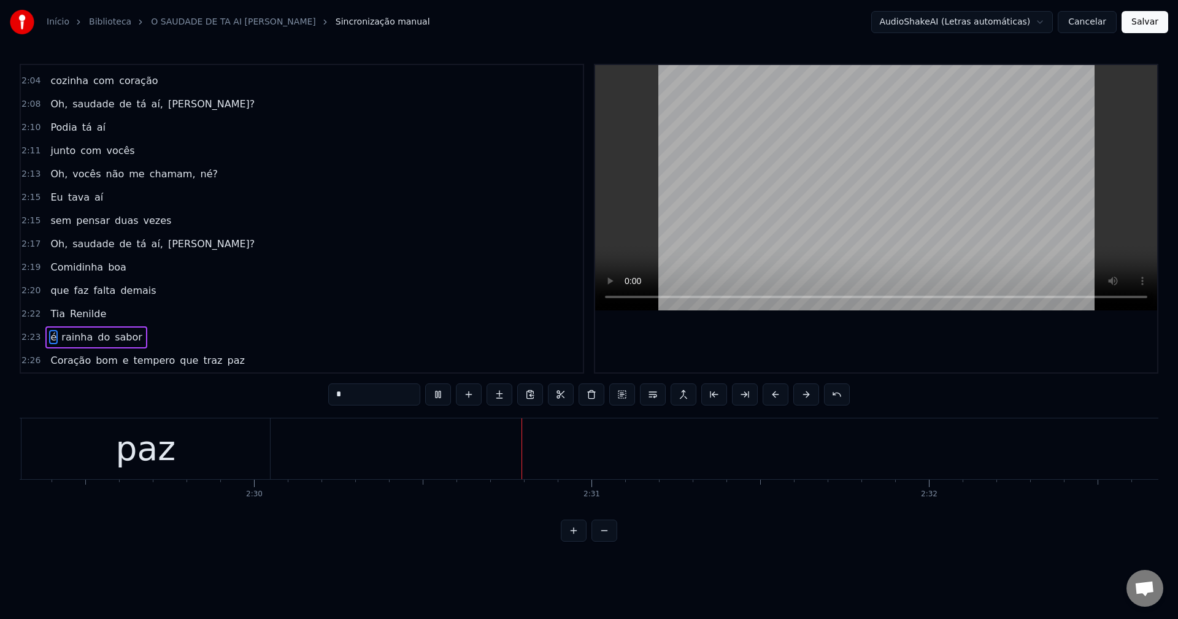
click at [121, 360] on span "e" at bounding box center [125, 360] width 9 height 14
type input "*"
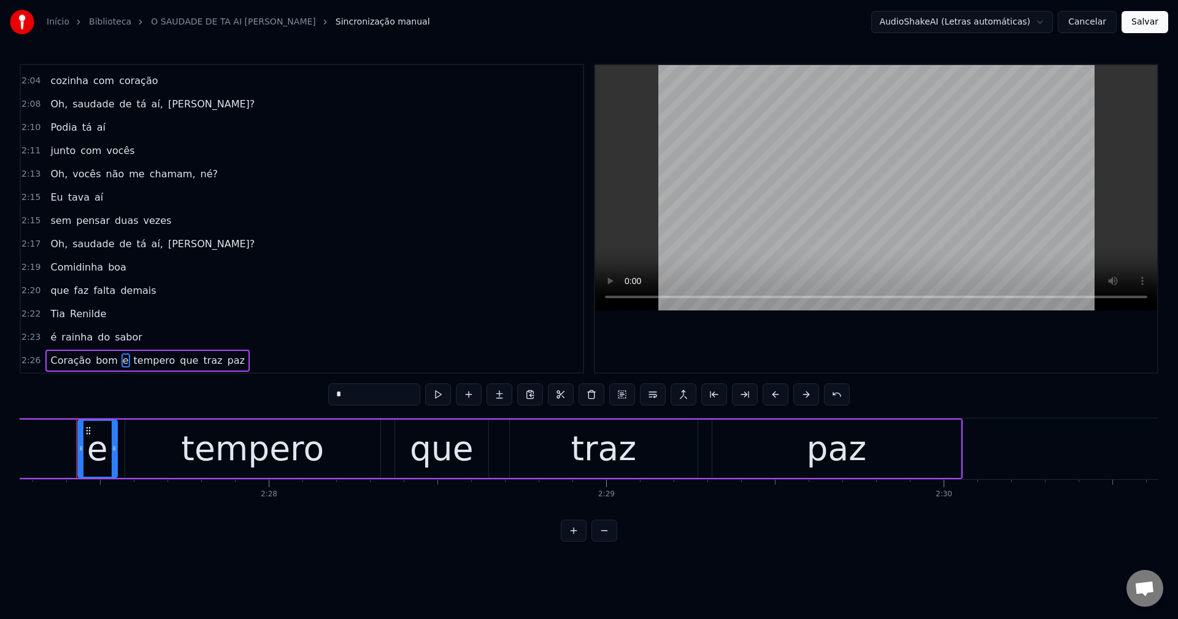
scroll to position [0, 49694]
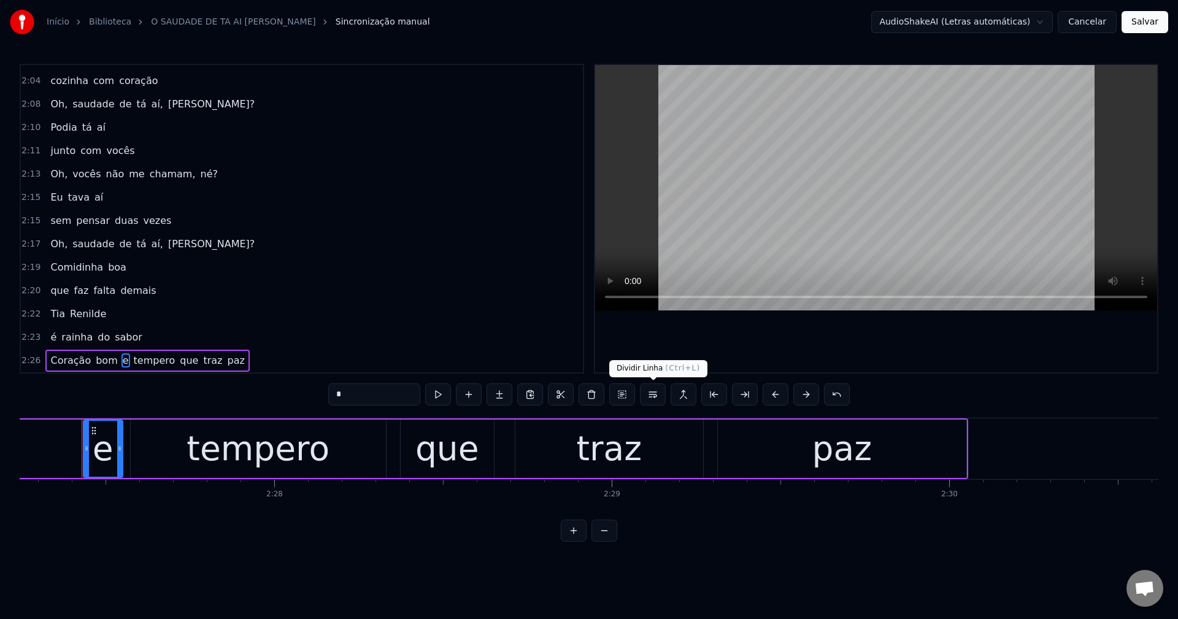
click at [577, 390] on button at bounding box center [653, 395] width 26 height 22
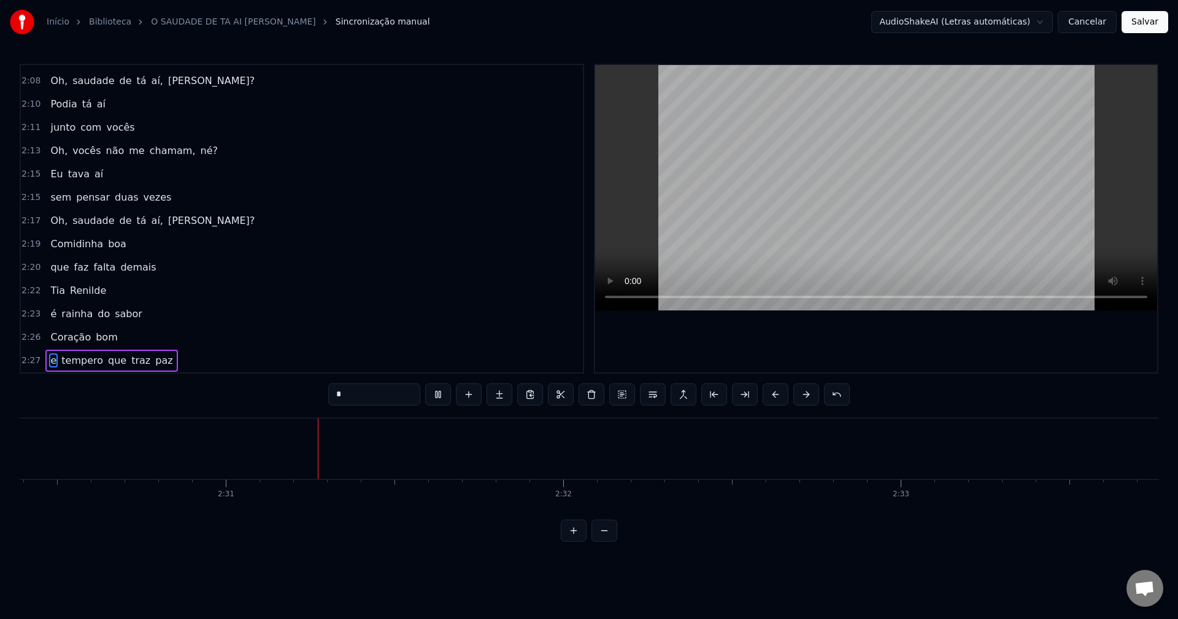
scroll to position [0, 50756]
click at [577, 20] on button "Salvar" at bounding box center [1145, 22] width 47 height 22
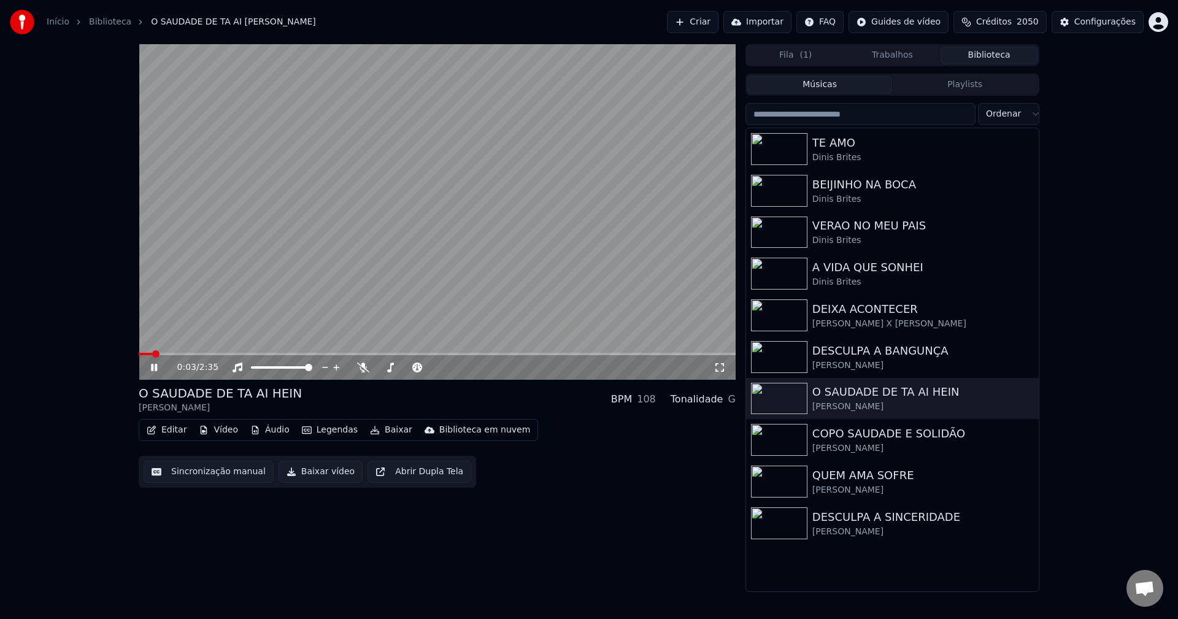
click at [288, 469] on button "Baixar vídeo" at bounding box center [321, 472] width 84 height 22
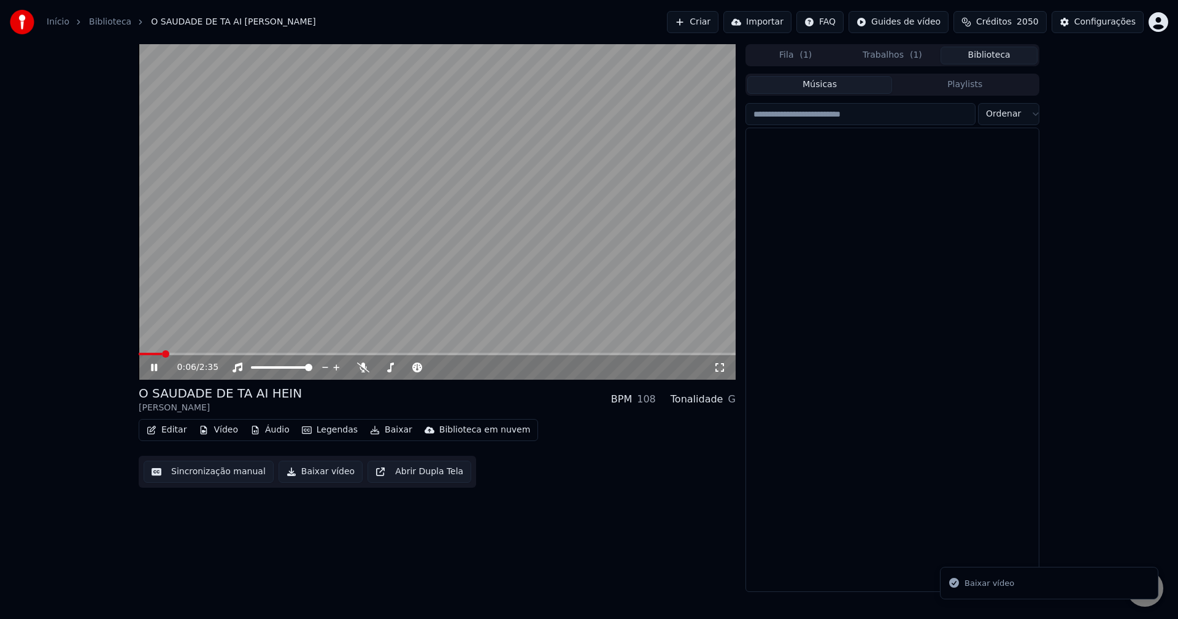
click at [577, 54] on button "Biblioteca" at bounding box center [989, 56] width 97 height 18
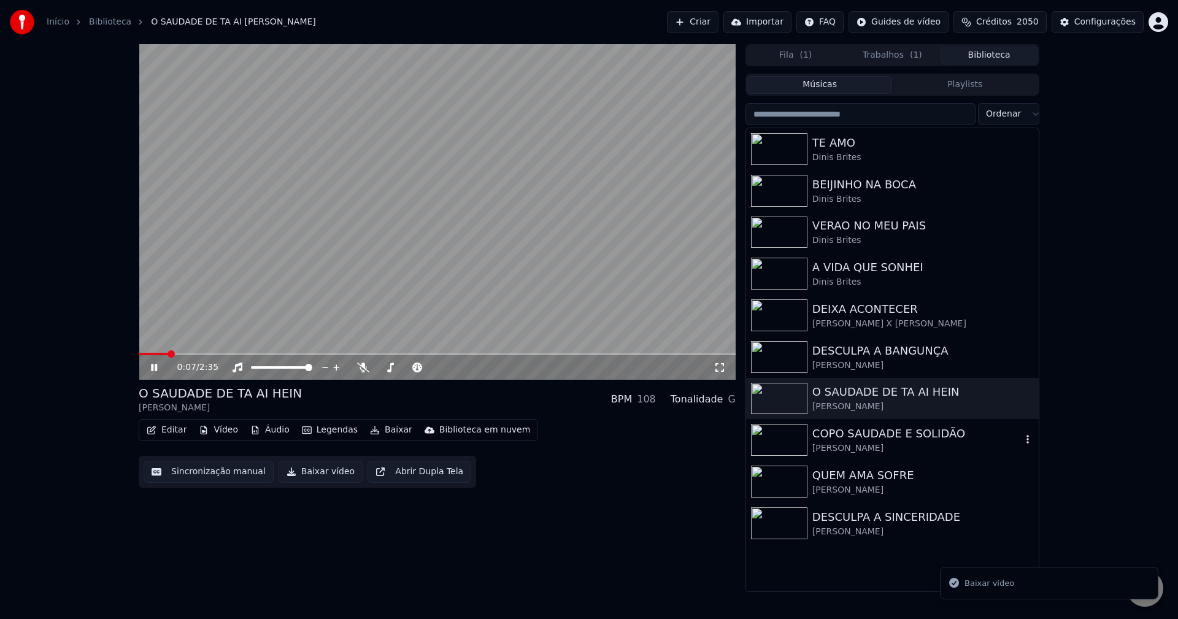
click at [577, 435] on div "COPO SAUDADE E SOLIDÃO" at bounding box center [916, 433] width 209 height 17
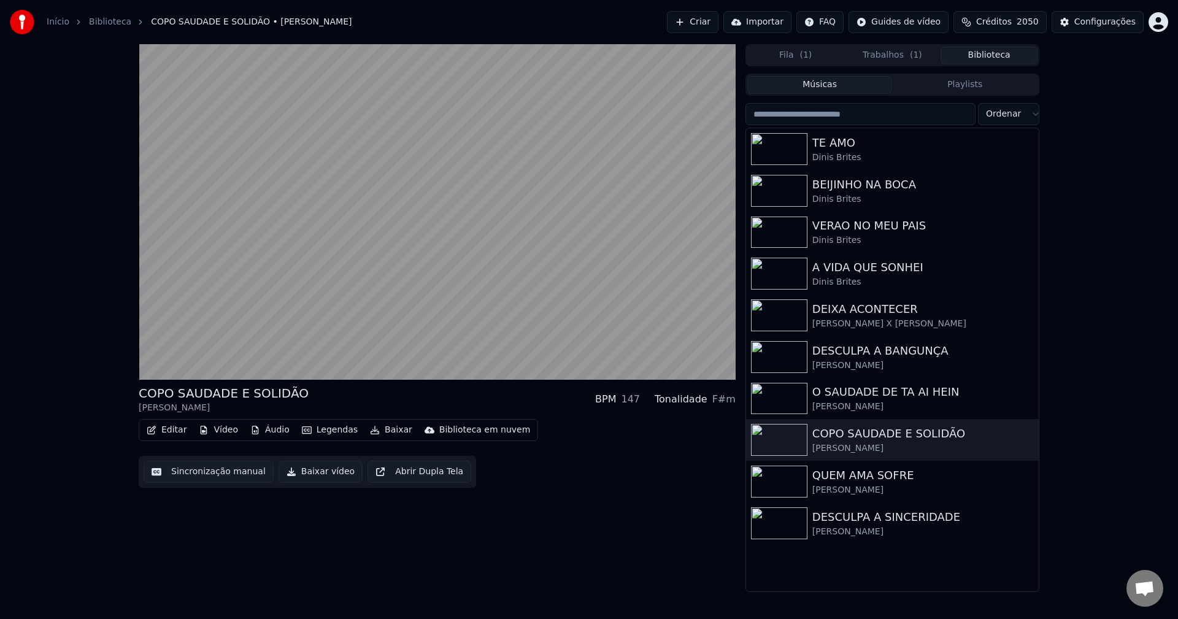
click at [195, 469] on button "Sincronização manual" at bounding box center [209, 472] width 130 height 22
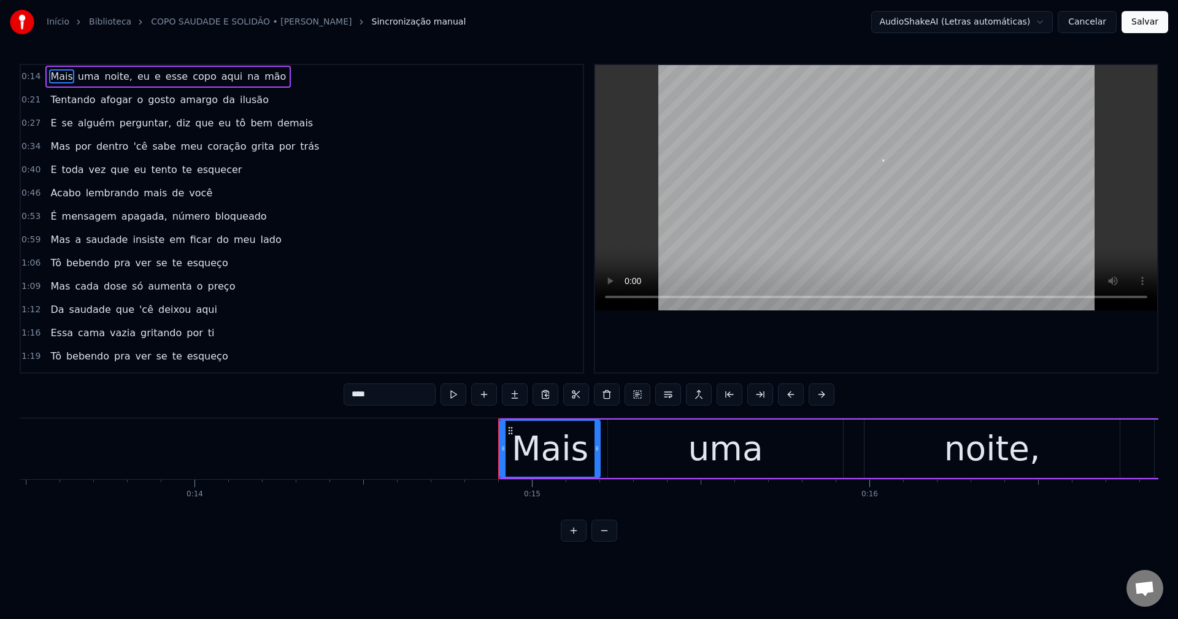
scroll to position [0, 4967]
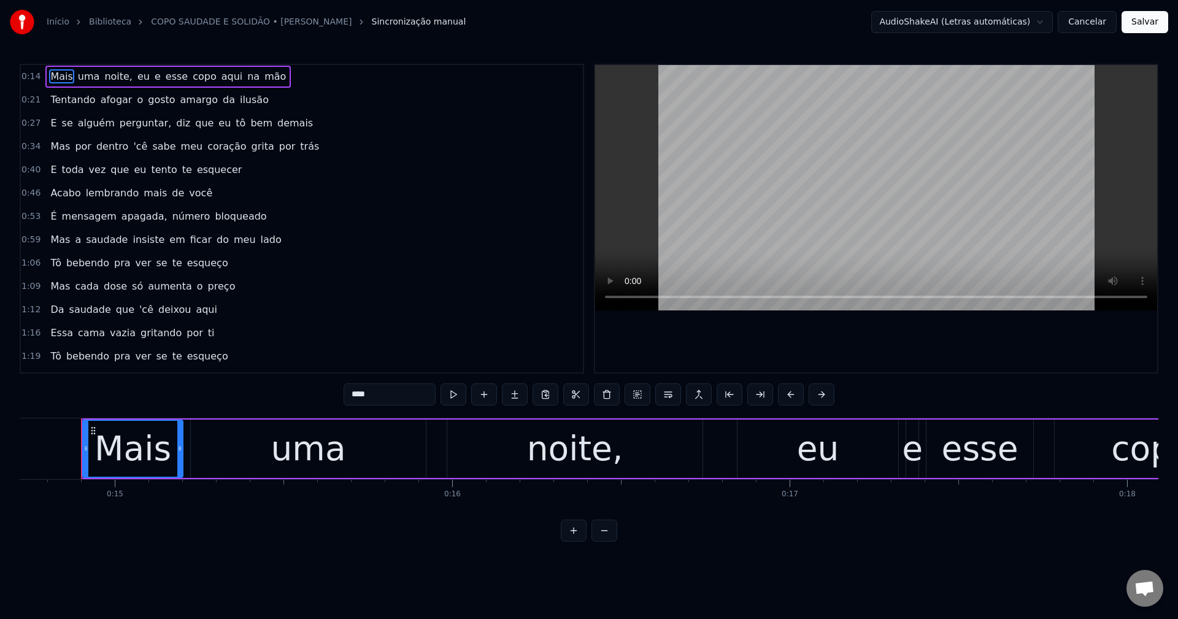
click at [107, 79] on span "noite," at bounding box center [118, 76] width 31 height 14
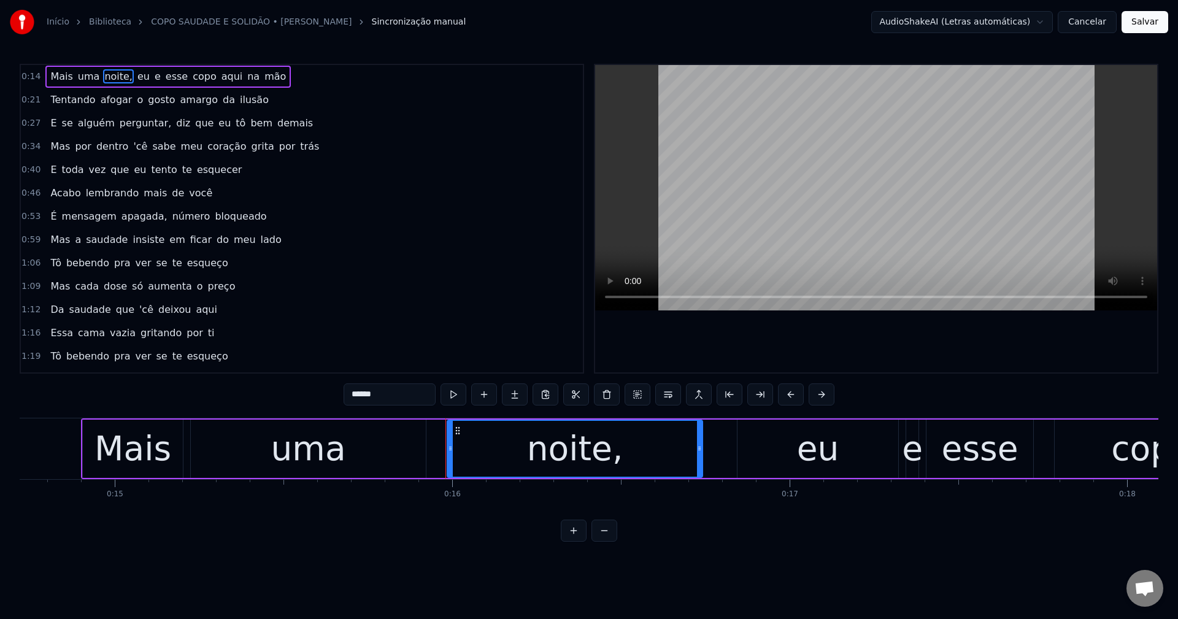
click at [422, 402] on input "******" at bounding box center [390, 395] width 92 height 22
drag, startPoint x: 128, startPoint y: 77, endPoint x: 234, endPoint y: 166, distance: 139.4
click at [133, 76] on span "eu" at bounding box center [140, 76] width 15 height 14
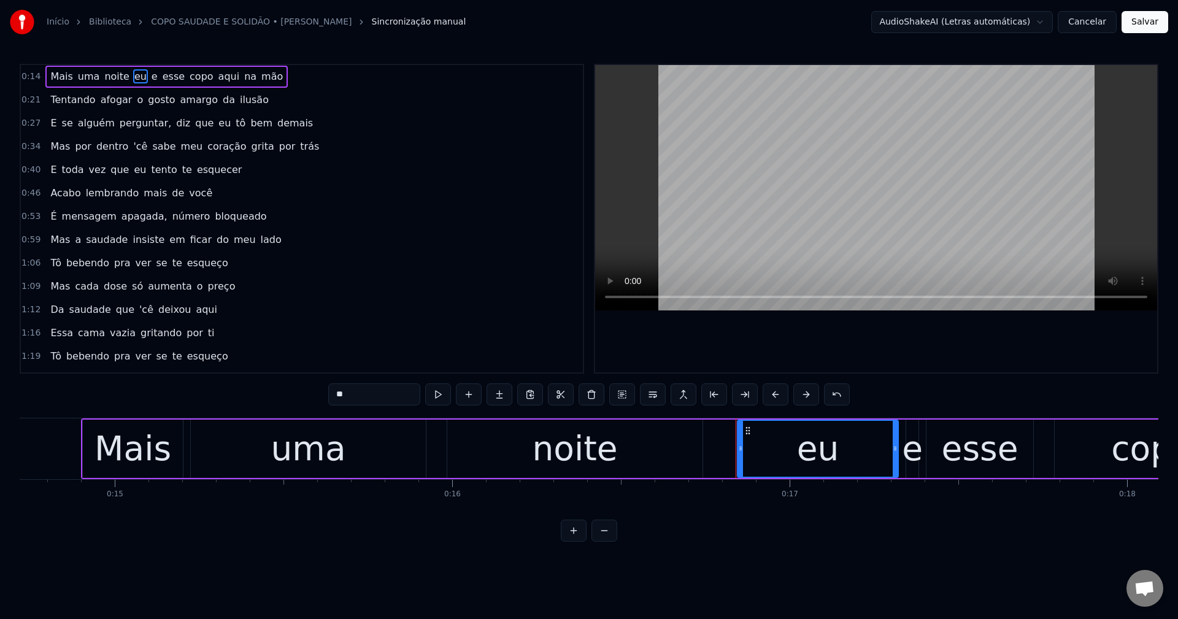
click at [150, 77] on span "e" at bounding box center [154, 76] width 9 height 14
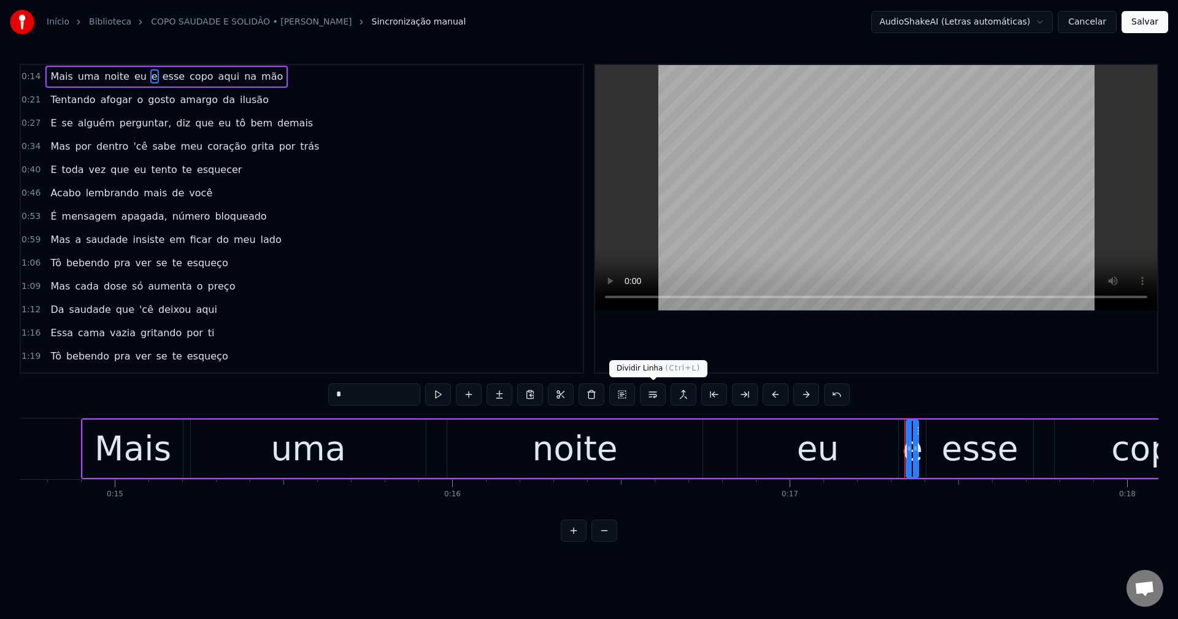
click at [577, 405] on button at bounding box center [653, 395] width 26 height 22
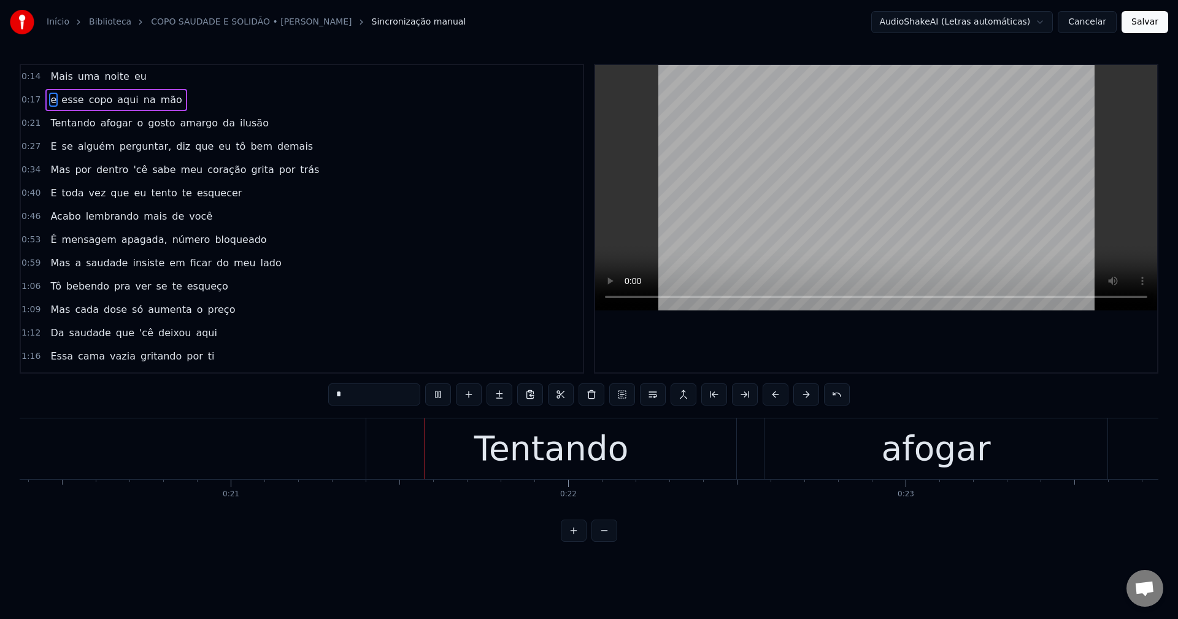
scroll to position [0, 7052]
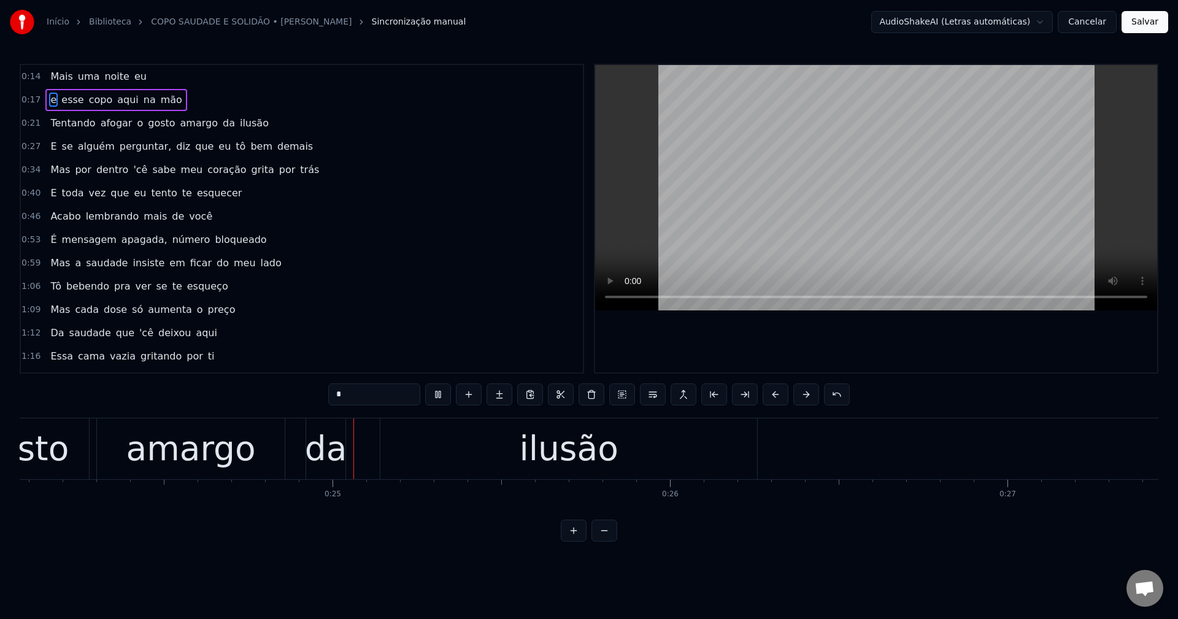
click at [136, 124] on span "o" at bounding box center [140, 123] width 9 height 14
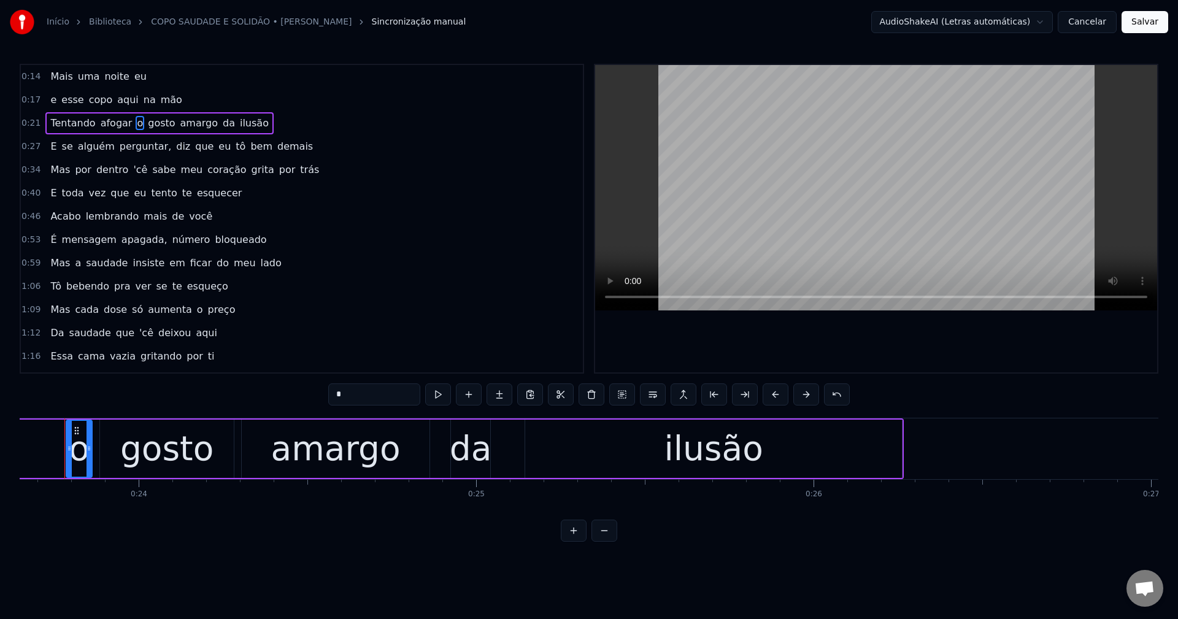
scroll to position [0, 7964]
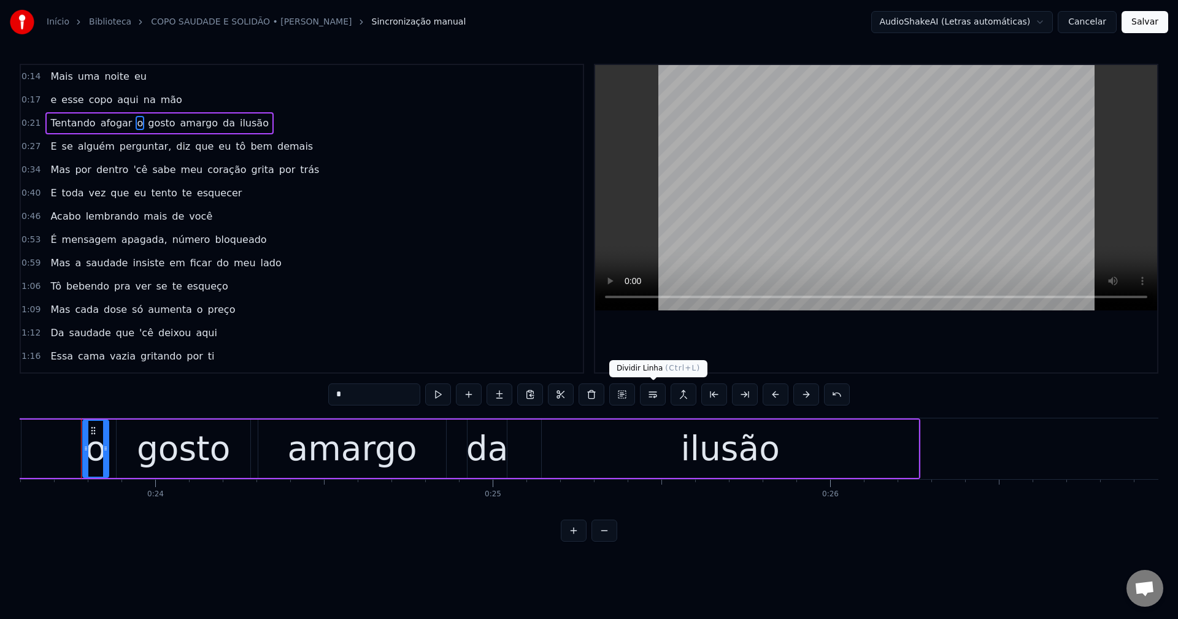
click at [577, 399] on button at bounding box center [653, 395] width 26 height 22
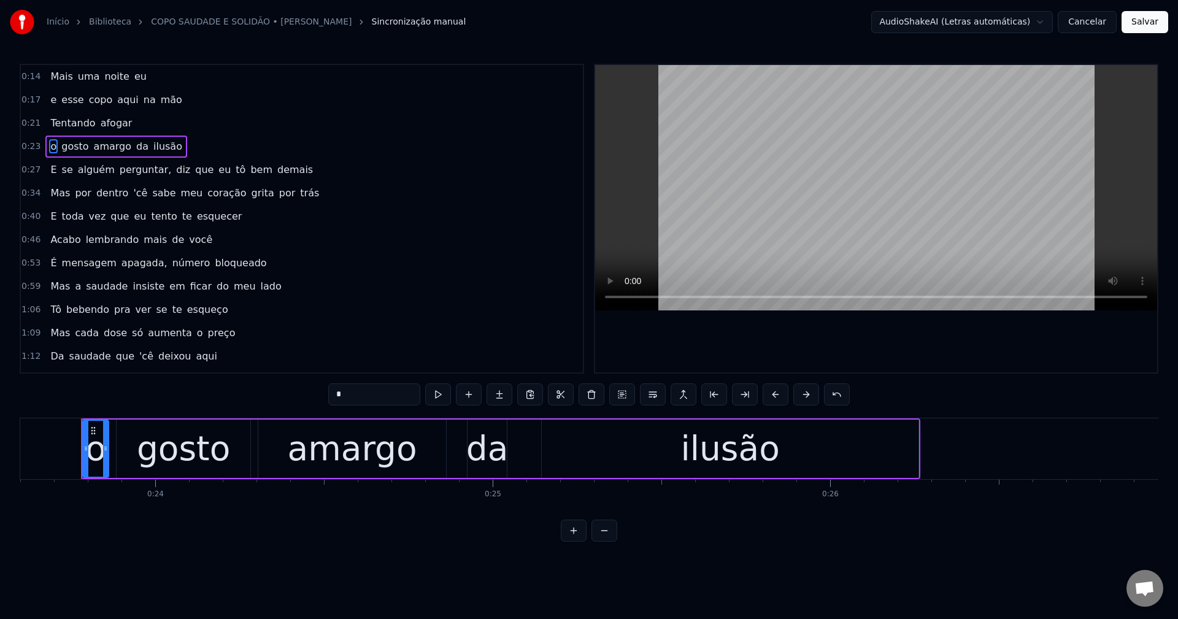
click at [136, 168] on span "perguntar," at bounding box center [145, 170] width 54 height 14
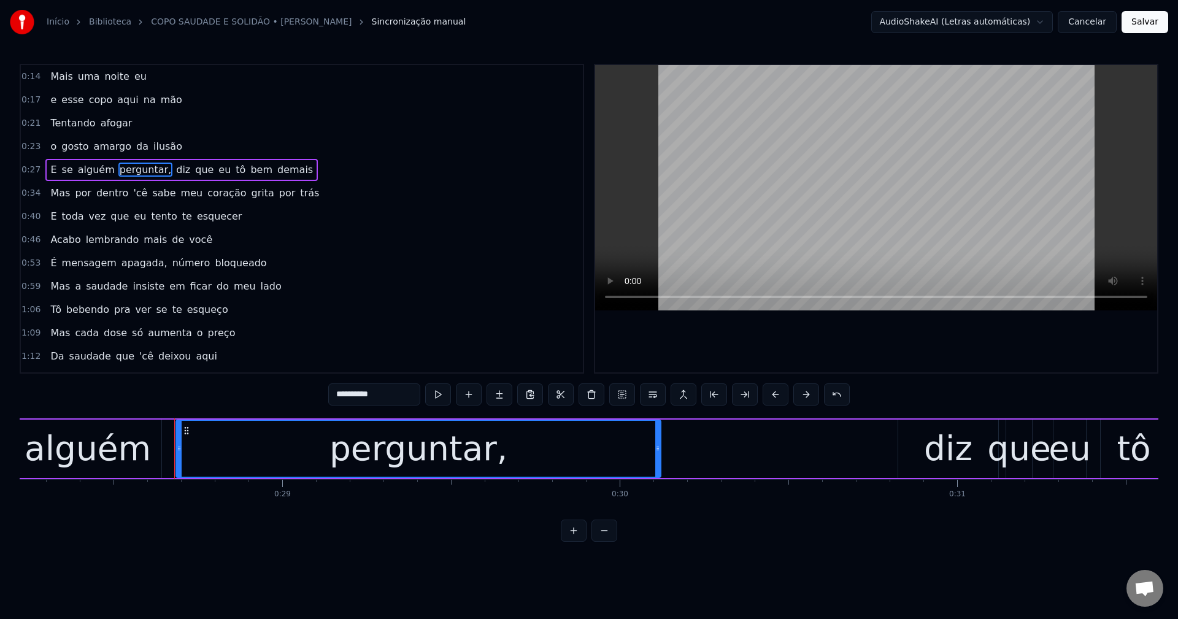
scroll to position [0, 9618]
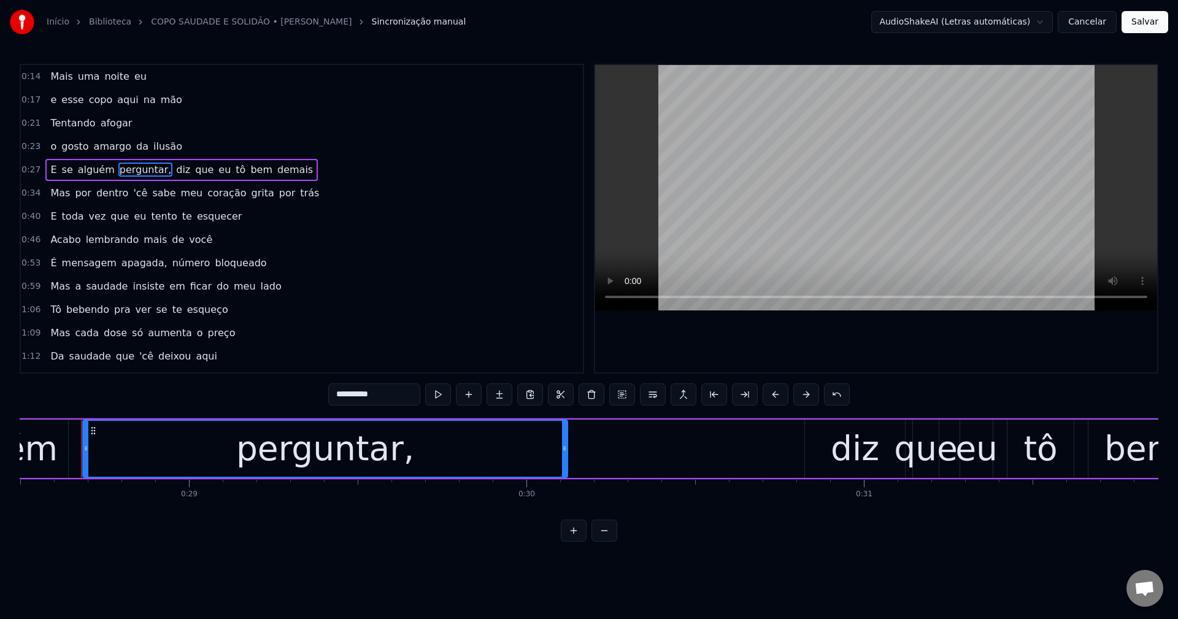
click at [391, 395] on input "**********" at bounding box center [374, 395] width 92 height 22
click at [172, 173] on span "diz" at bounding box center [180, 170] width 17 height 14
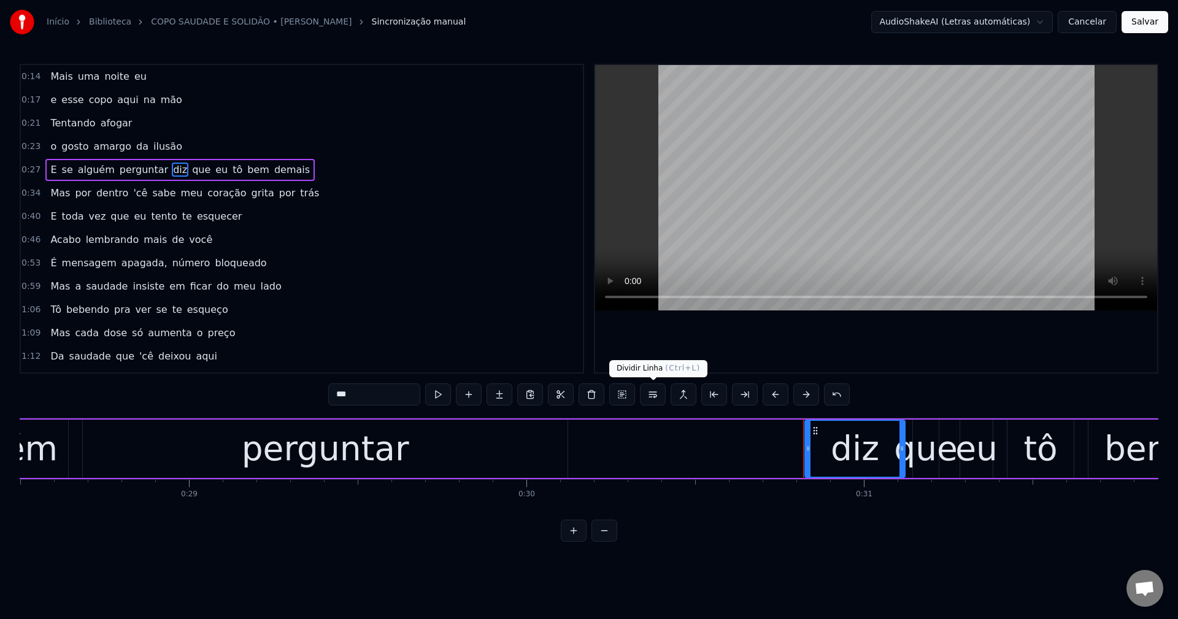
click at [577, 397] on button at bounding box center [653, 395] width 26 height 22
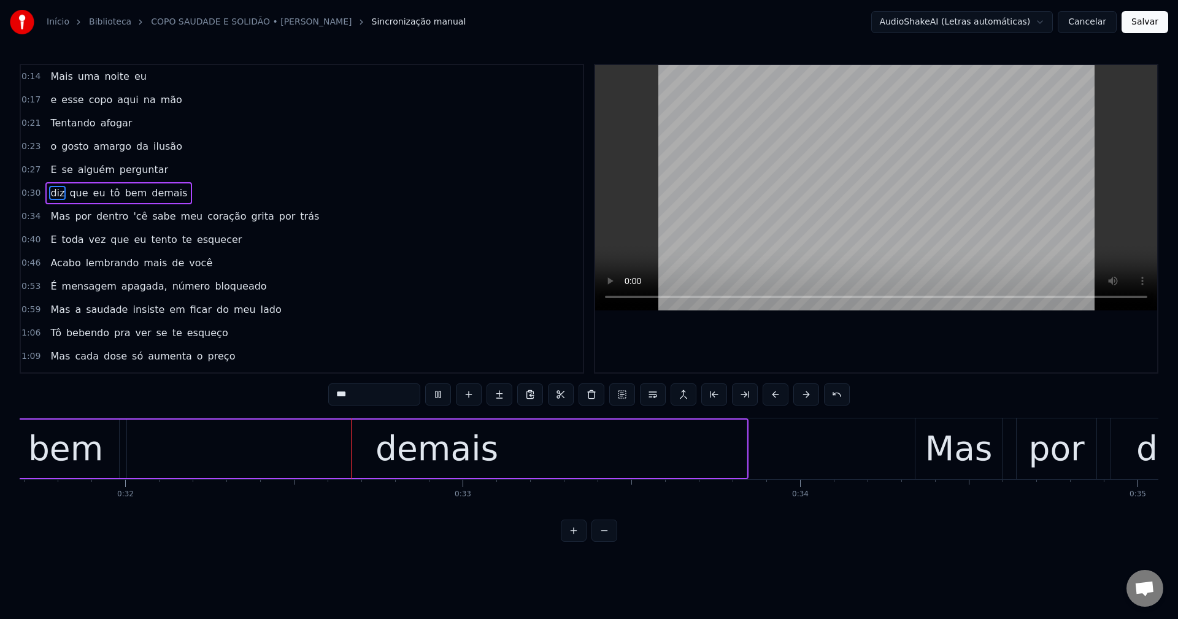
scroll to position [0, 10699]
click at [132, 218] on span "'cê" at bounding box center [140, 216] width 17 height 14
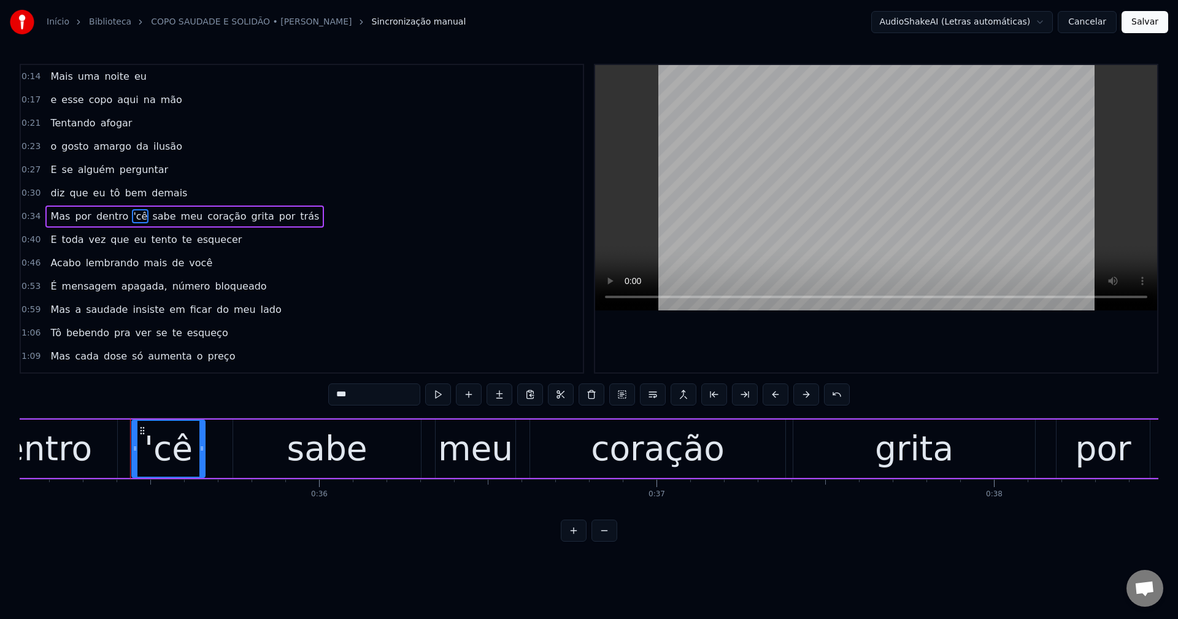
scroll to position [0, 11899]
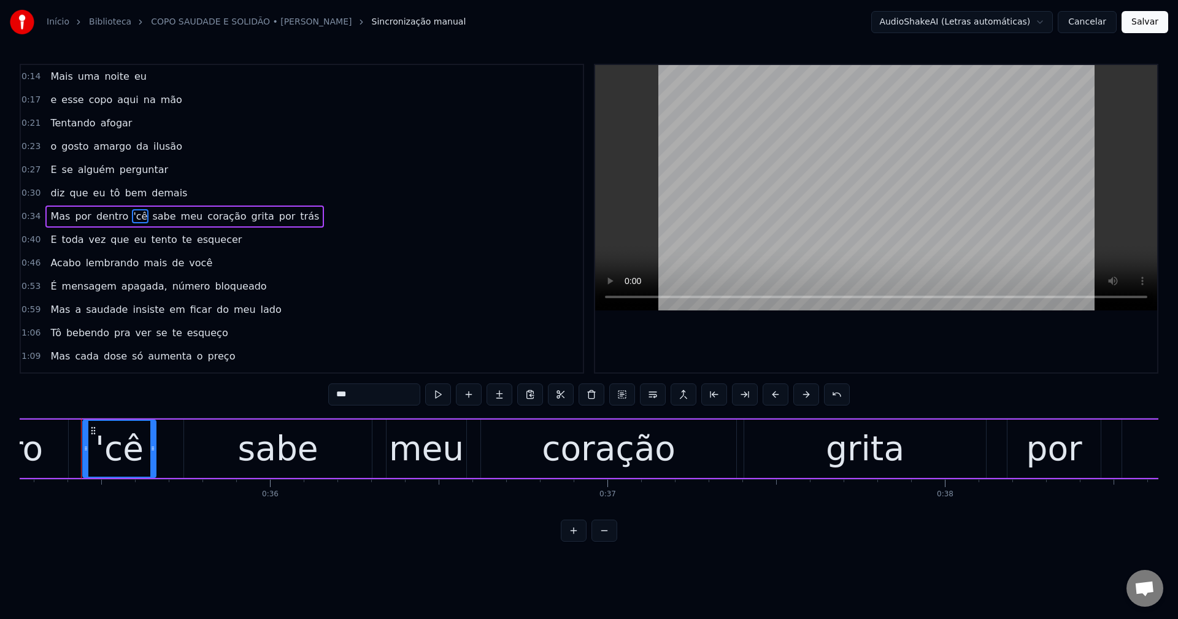
click at [335, 398] on input "***" at bounding box center [374, 395] width 92 height 22
click at [177, 217] on span "meu" at bounding box center [189, 216] width 25 height 14
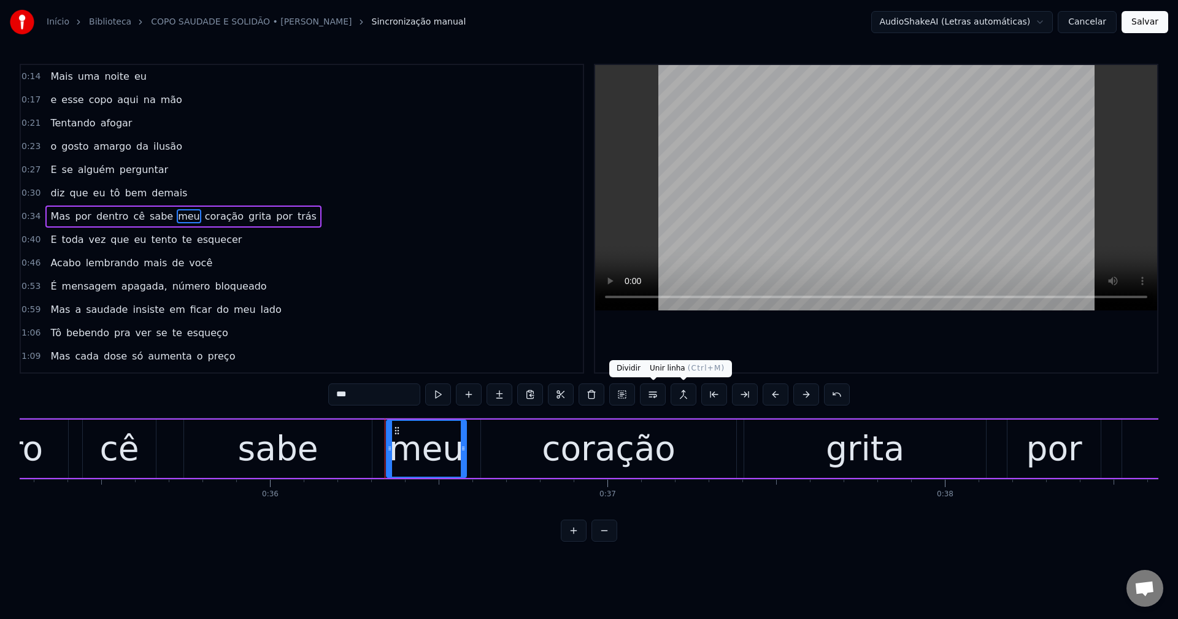
click at [577, 400] on button at bounding box center [653, 395] width 26 height 22
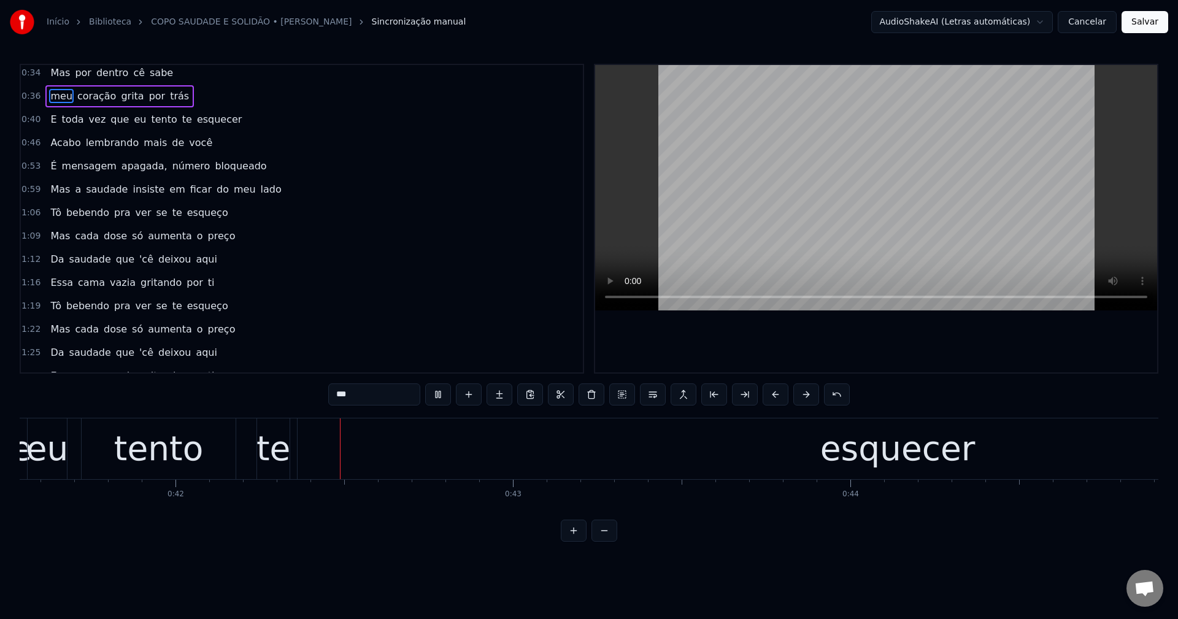
scroll to position [0, 14068]
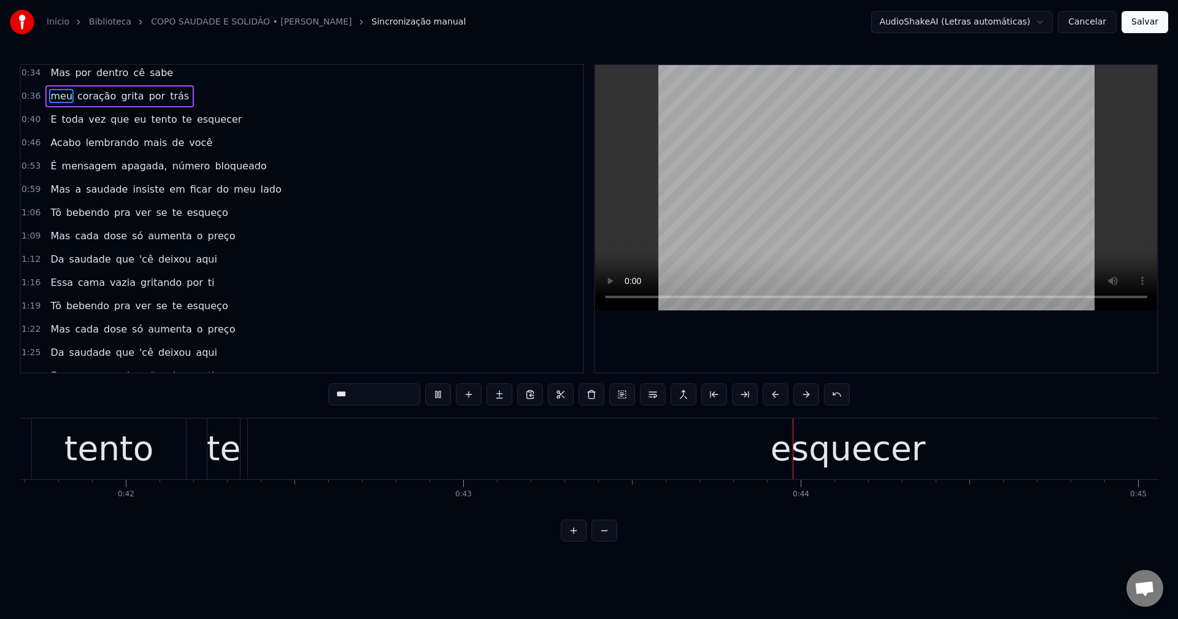
click at [110, 120] on span "que" at bounding box center [119, 119] width 21 height 14
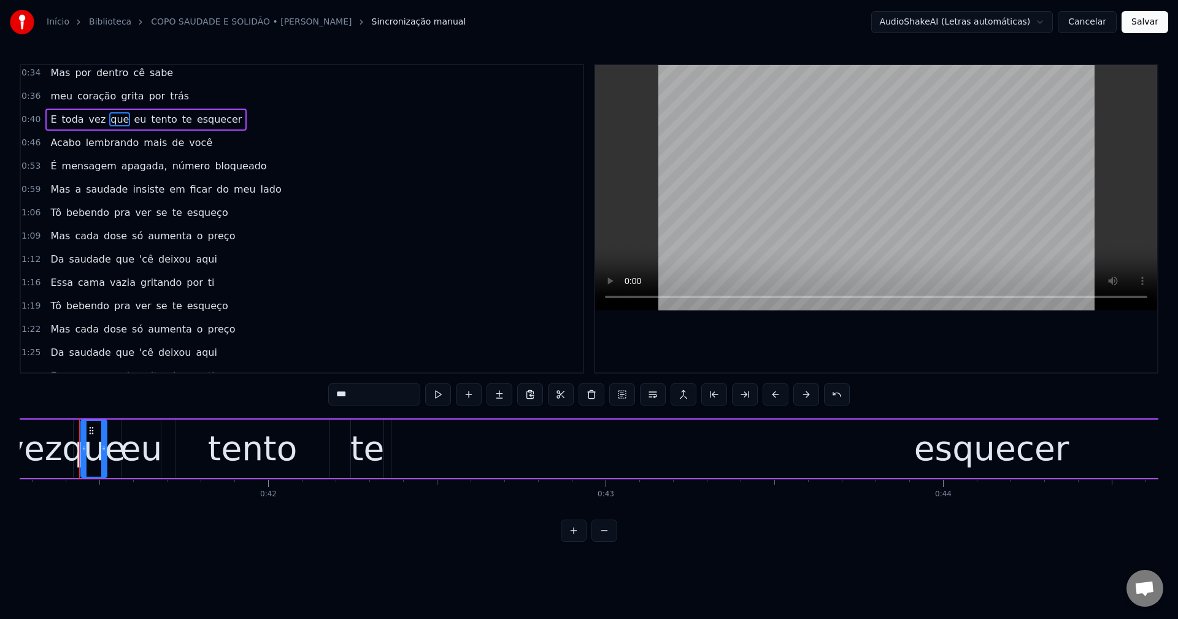
scroll to position [0, 13924]
click at [577, 399] on button at bounding box center [653, 395] width 26 height 22
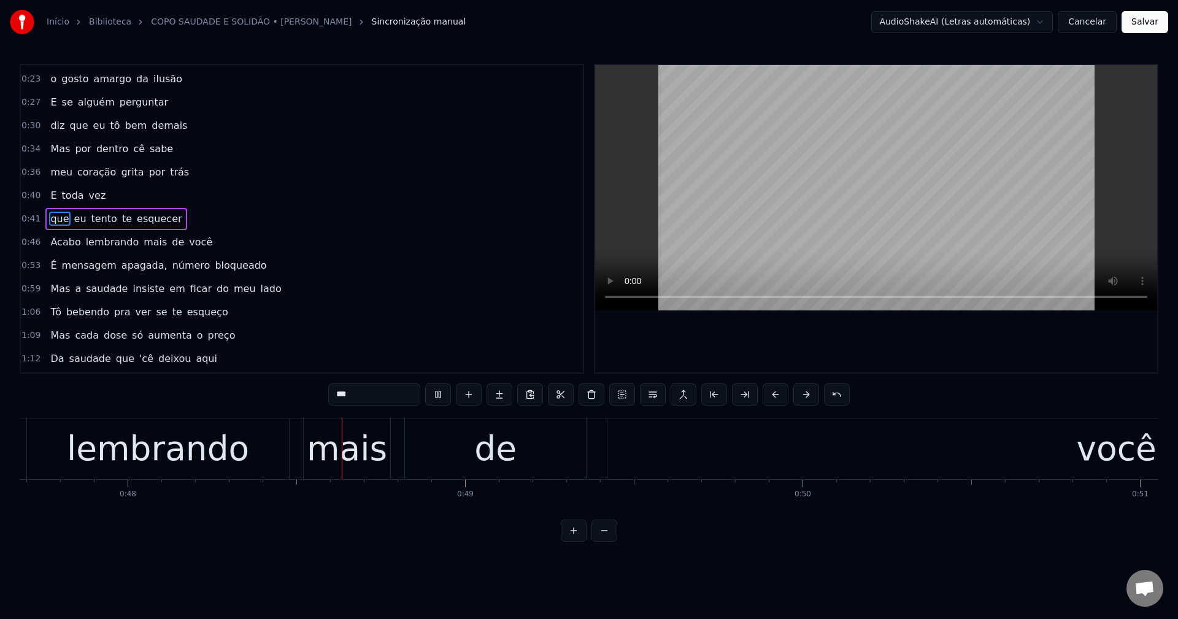
scroll to position [0, 16094]
click at [129, 268] on span "apagada," at bounding box center [144, 265] width 48 height 14
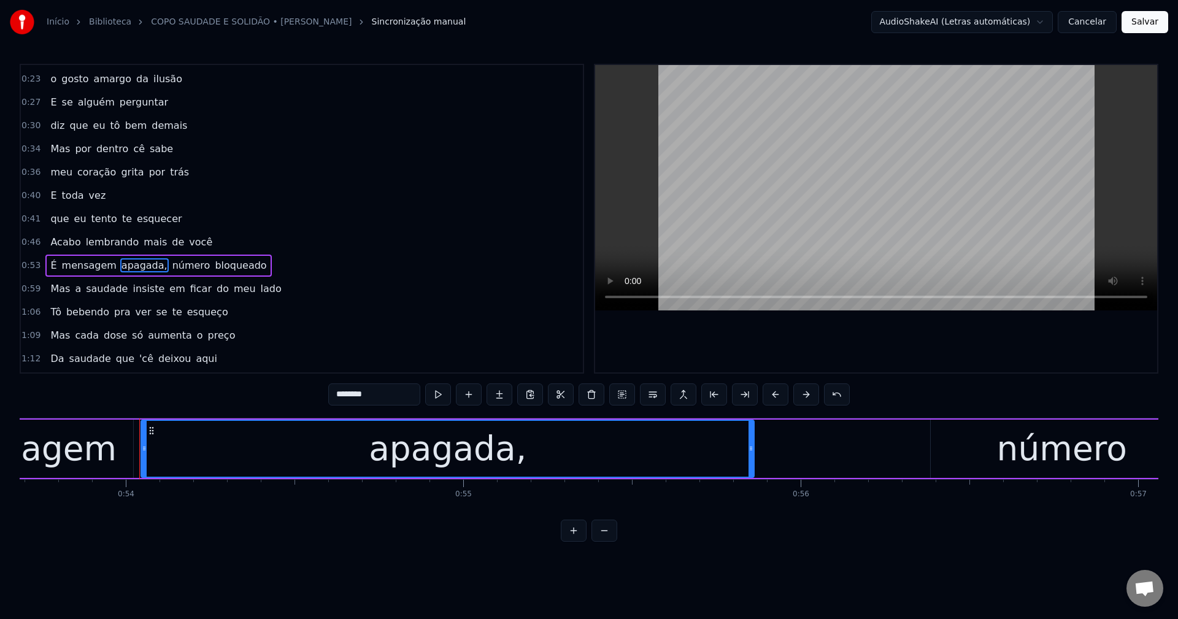
scroll to position [0, 18177]
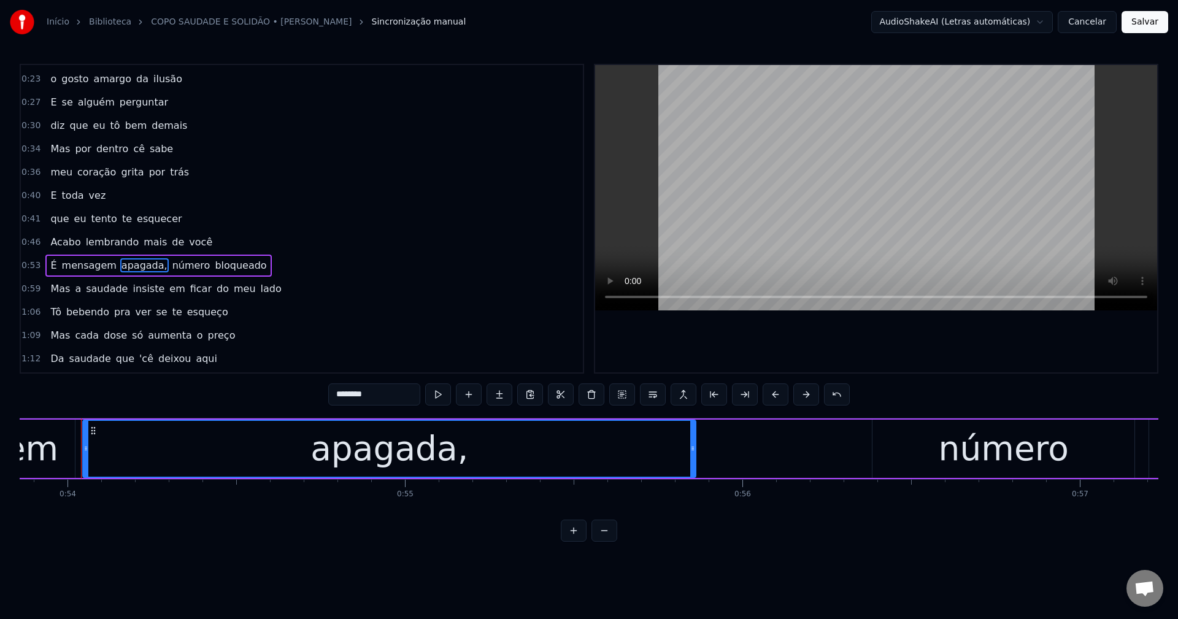
click at [390, 389] on input "********" at bounding box center [374, 395] width 92 height 22
type input "*******"
click at [168, 255] on div "É mensagem apagada número bloqueado" at bounding box center [156, 266] width 223 height 22
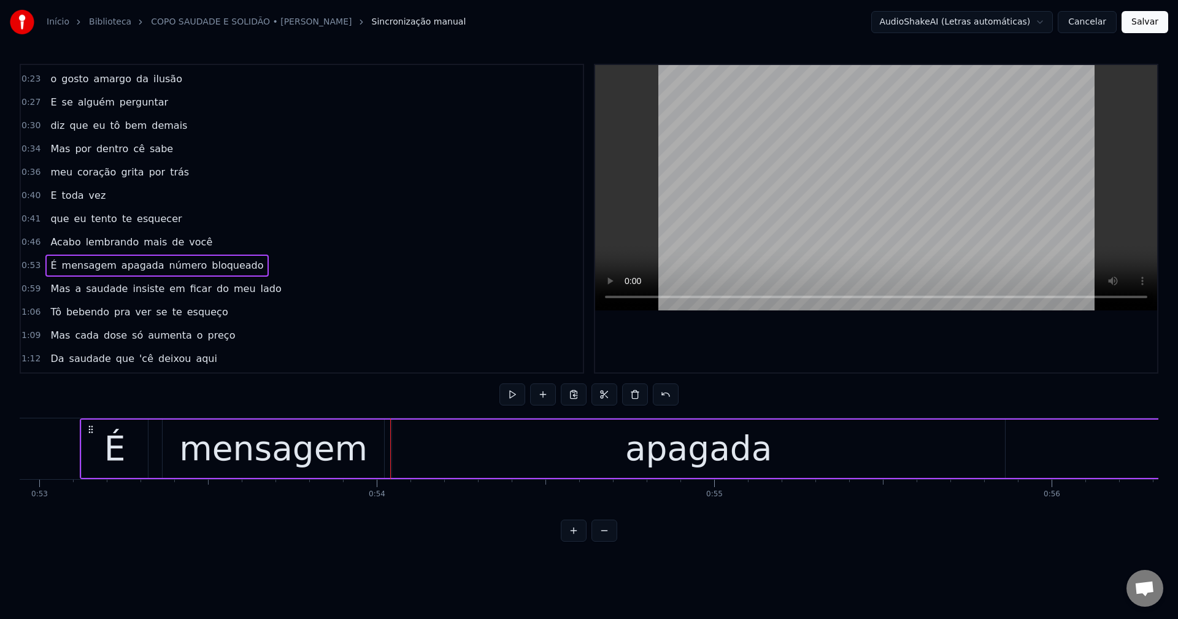
click at [168, 261] on span "número" at bounding box center [188, 265] width 40 height 14
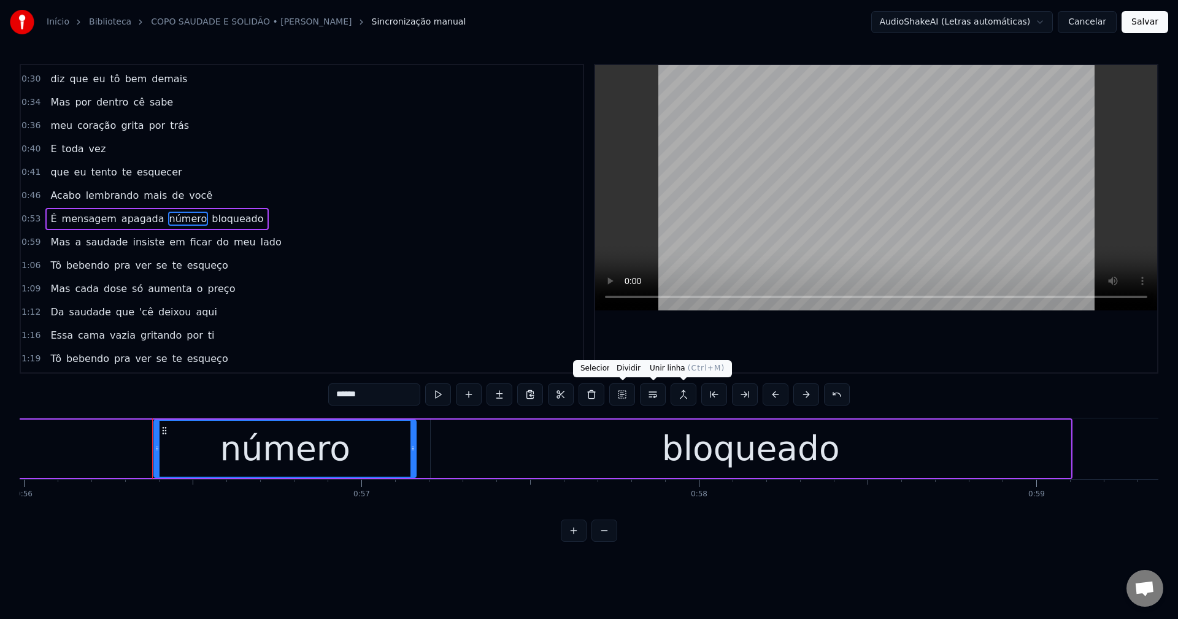
scroll to position [0, 18966]
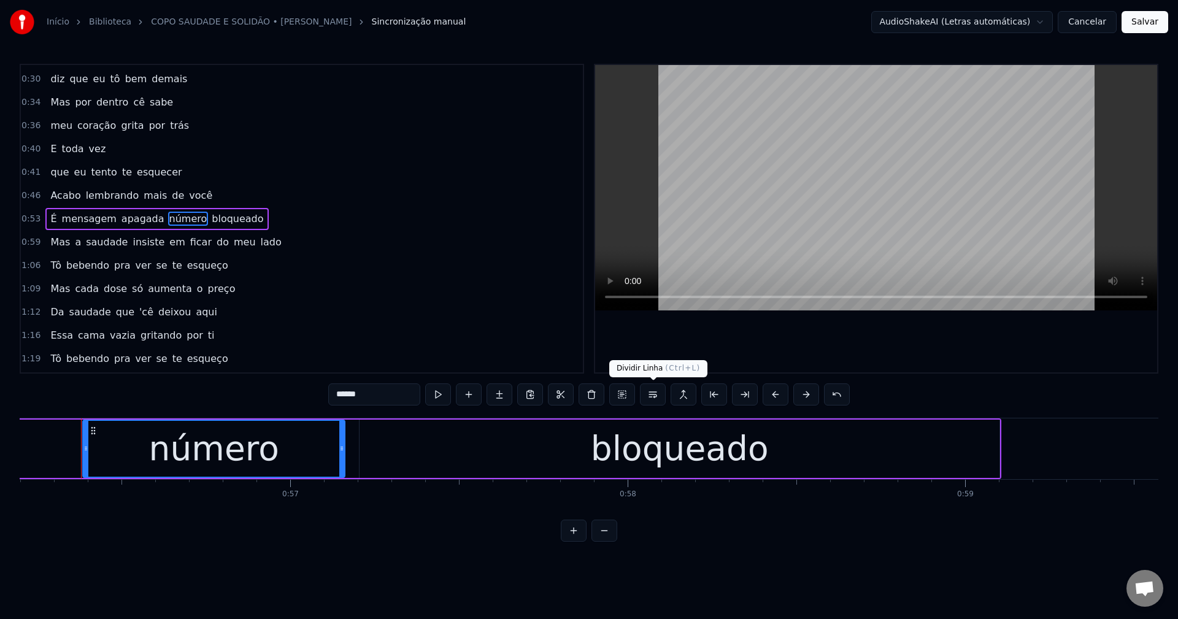
click at [577, 398] on button at bounding box center [653, 395] width 26 height 22
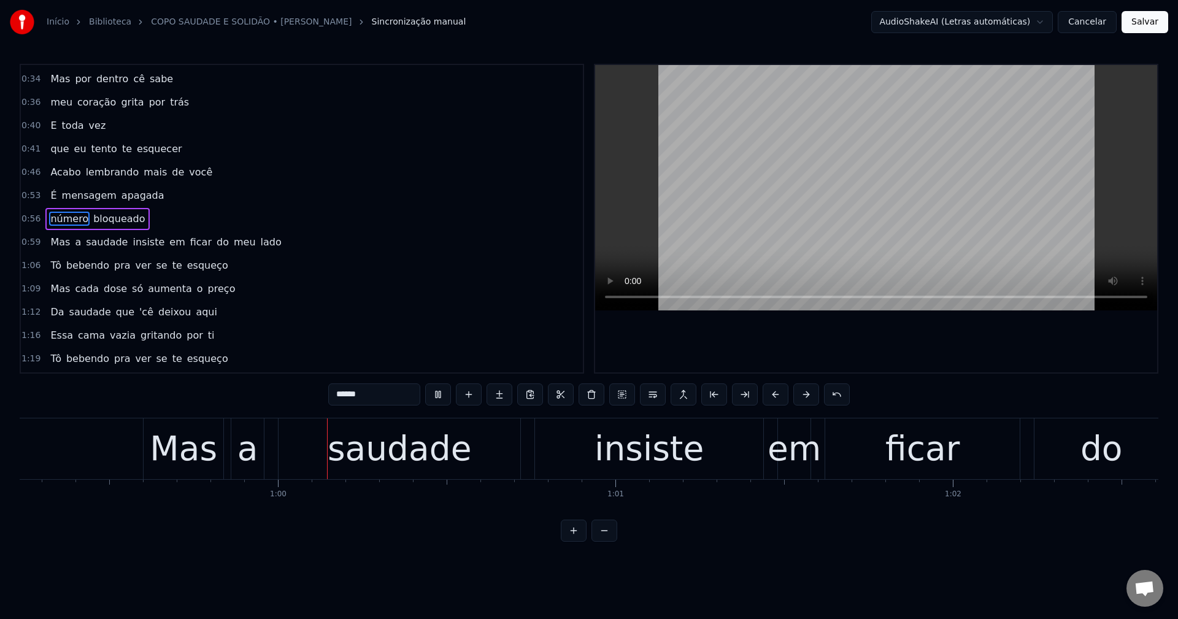
scroll to position [0, 20041]
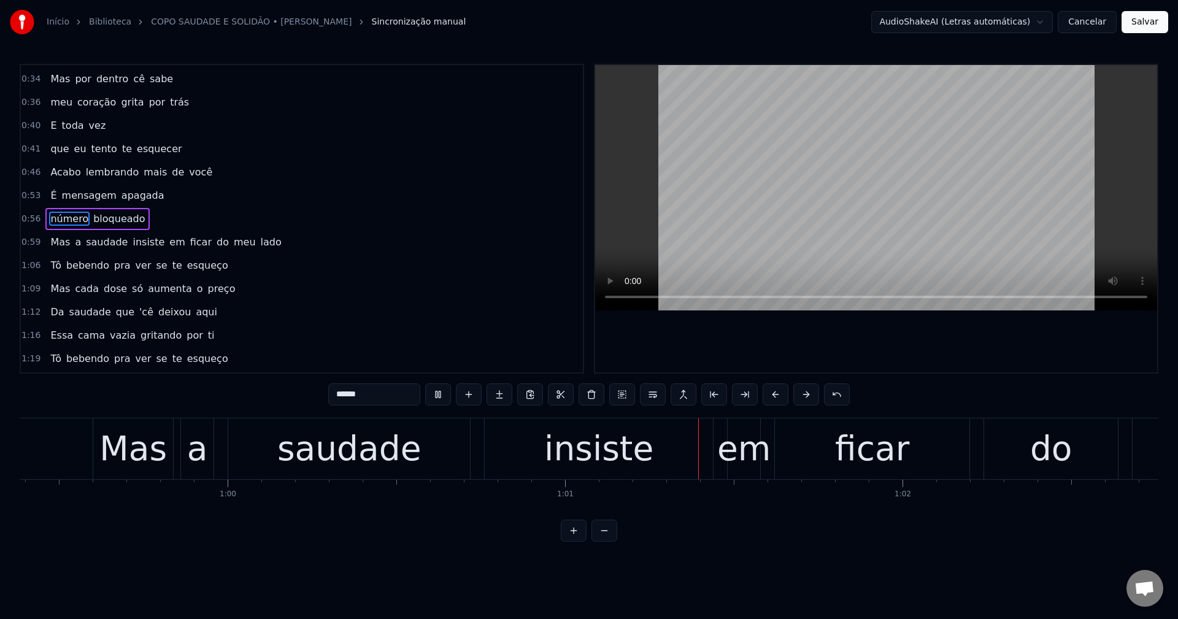
click at [168, 240] on span "em" at bounding box center [177, 242] width 18 height 14
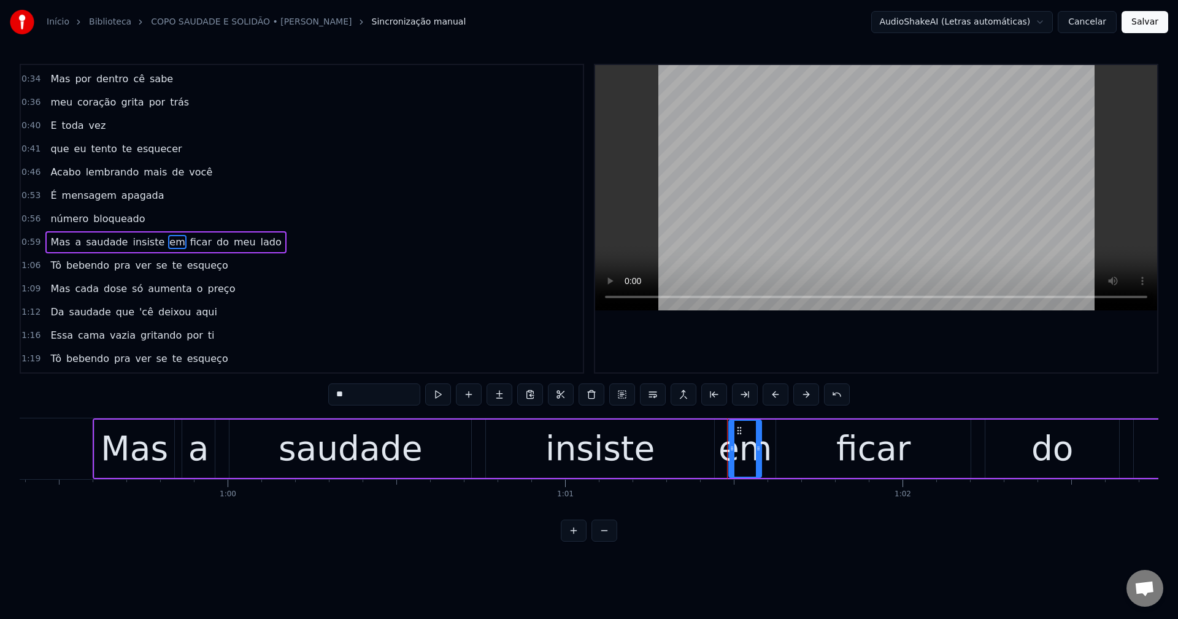
scroll to position [161, 0]
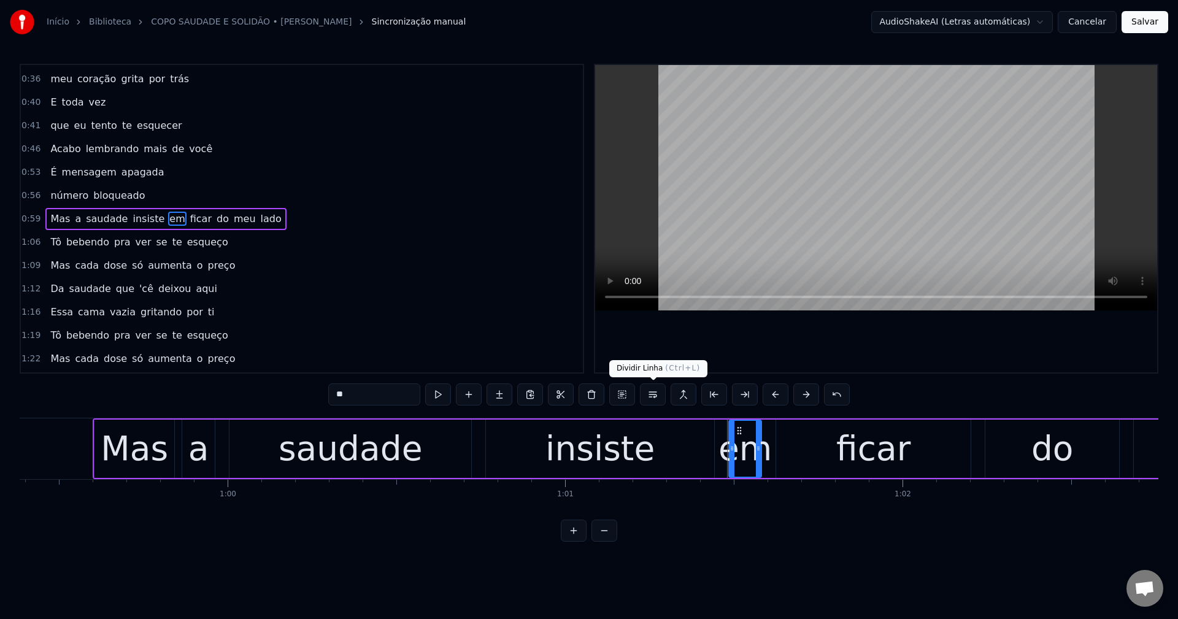
drag, startPoint x: 655, startPoint y: 395, endPoint x: 654, endPoint y: 381, distance: 13.6
click at [577, 395] on button at bounding box center [653, 395] width 26 height 22
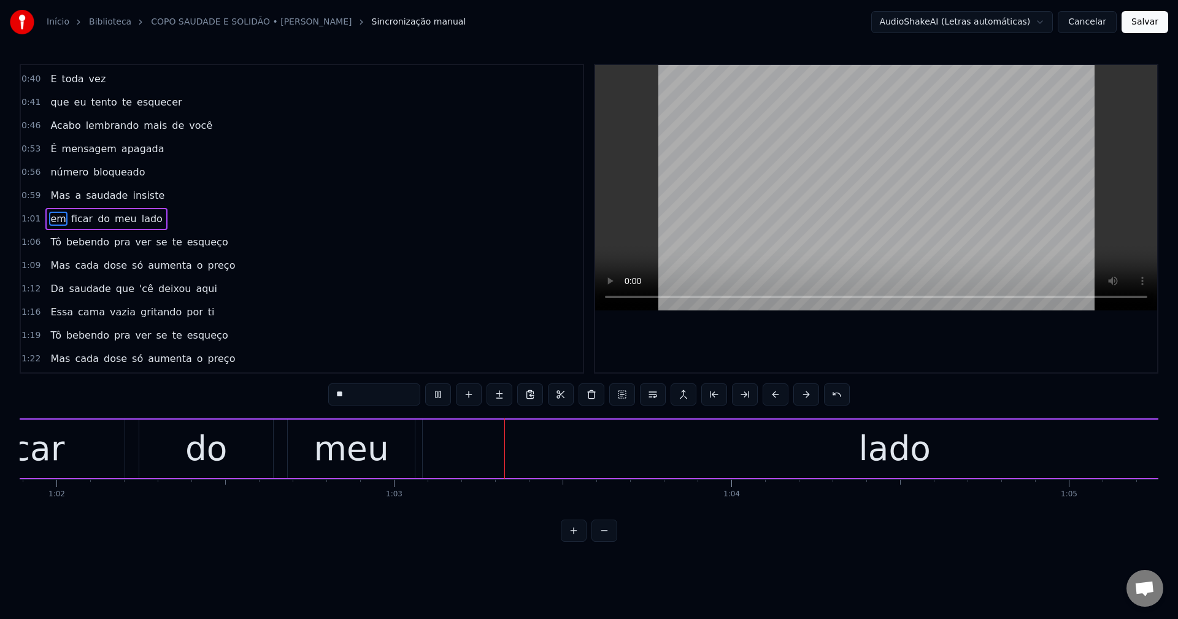
scroll to position [0, 21116]
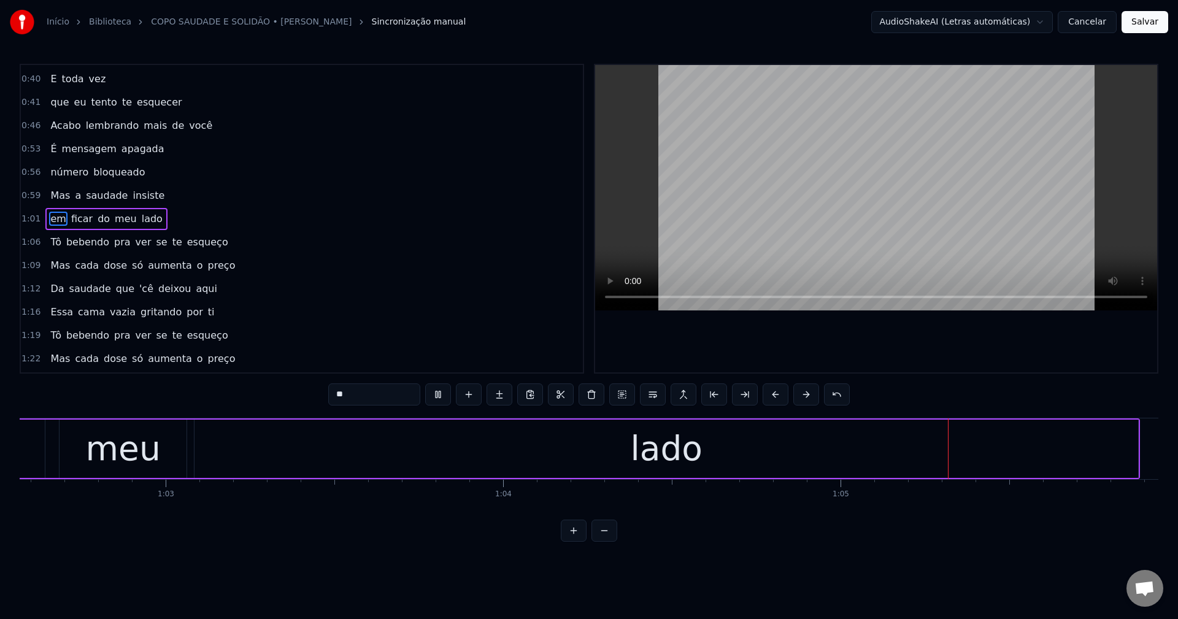
click at [114, 239] on span "pra" at bounding box center [122, 242] width 19 height 14
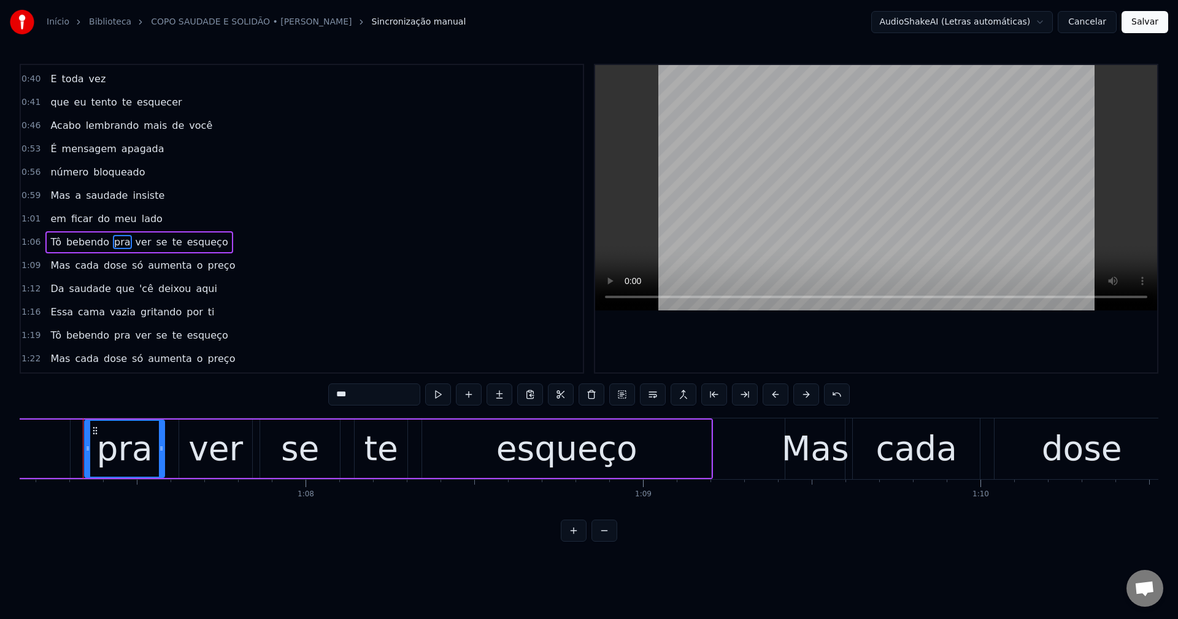
scroll to position [0, 22665]
click at [577, 397] on button at bounding box center [653, 395] width 26 height 22
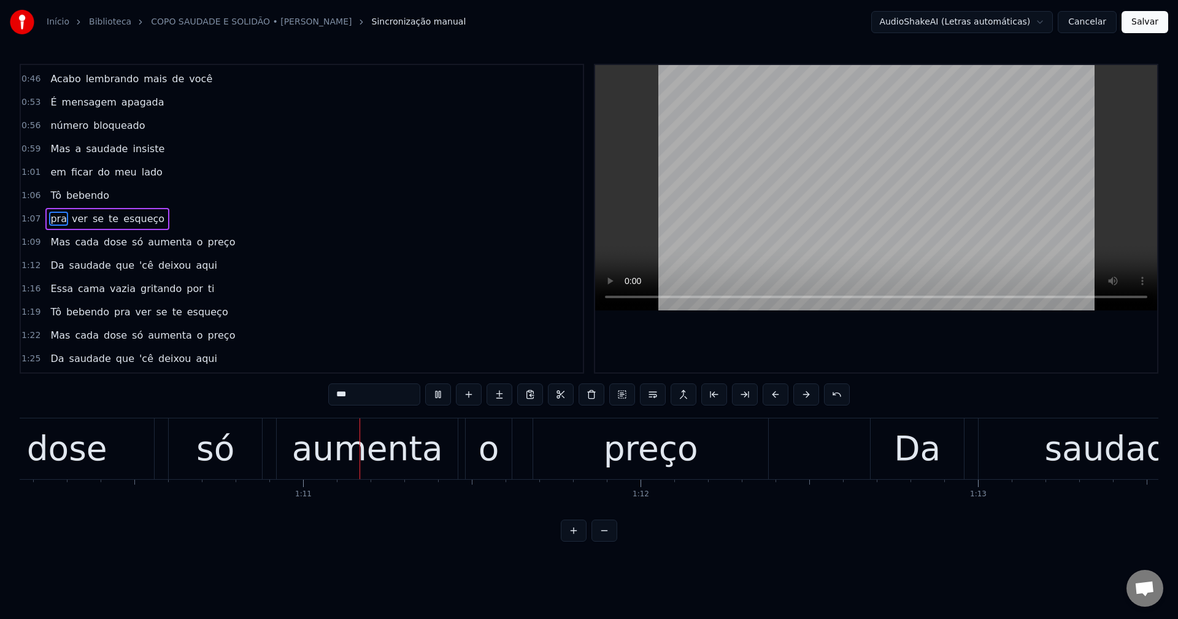
scroll to position [0, 23723]
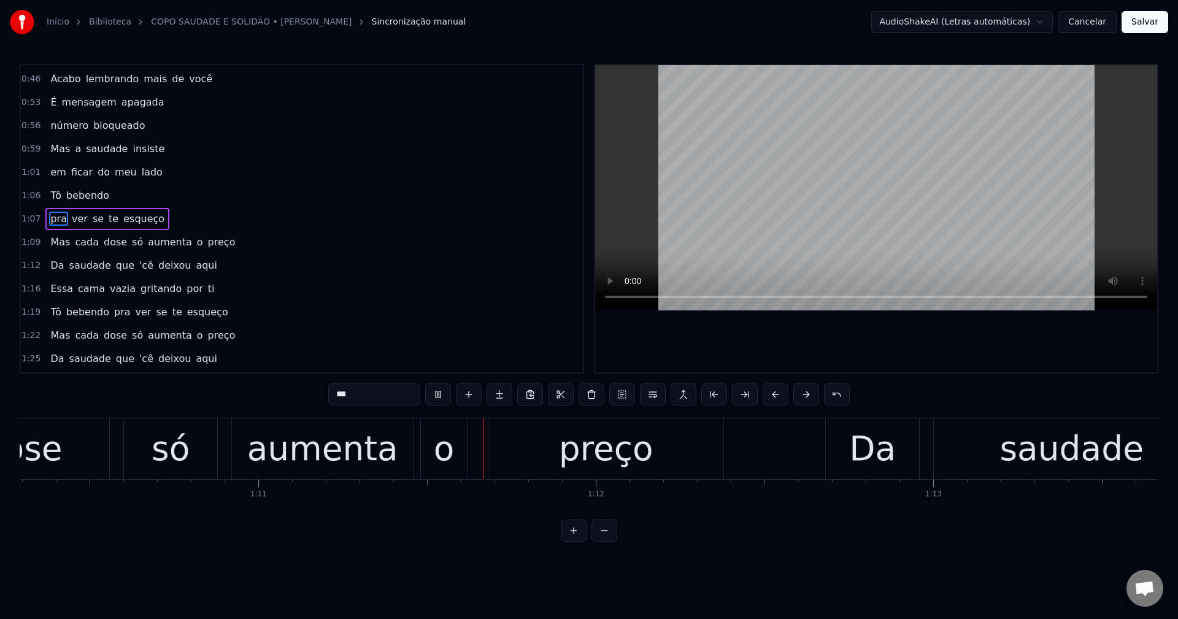
drag, startPoint x: 128, startPoint y: 244, endPoint x: 224, endPoint y: 271, distance: 99.6
click at [131, 242] on span "só" at bounding box center [137, 242] width 13 height 14
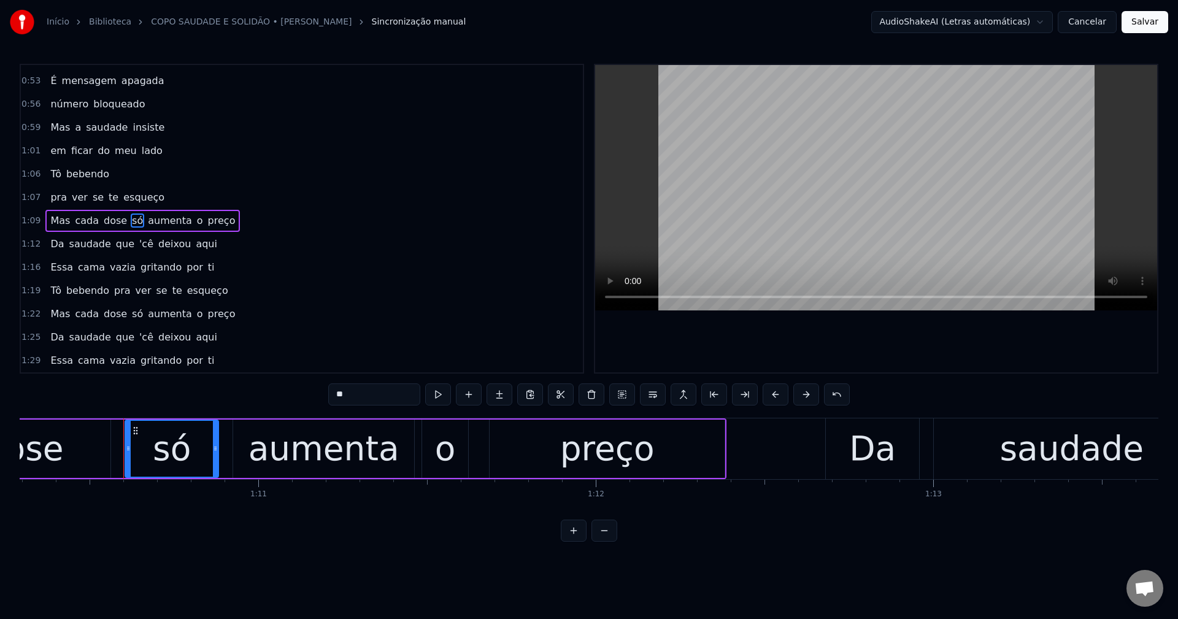
scroll to position [254, 0]
click at [577, 396] on button at bounding box center [653, 395] width 26 height 22
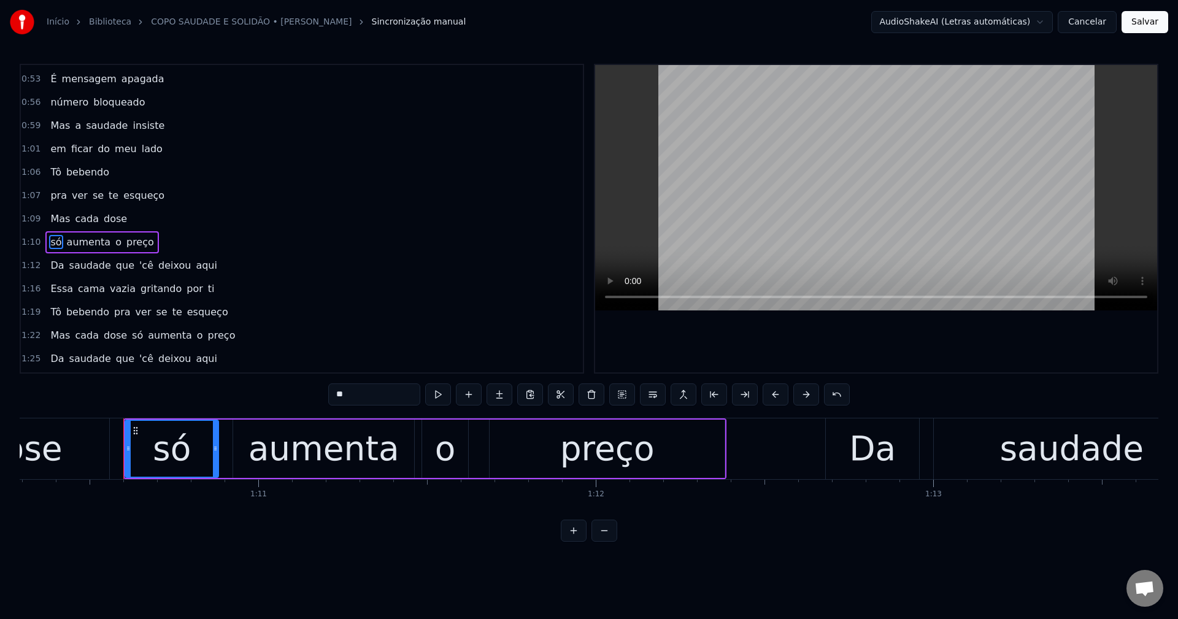
scroll to position [277, 0]
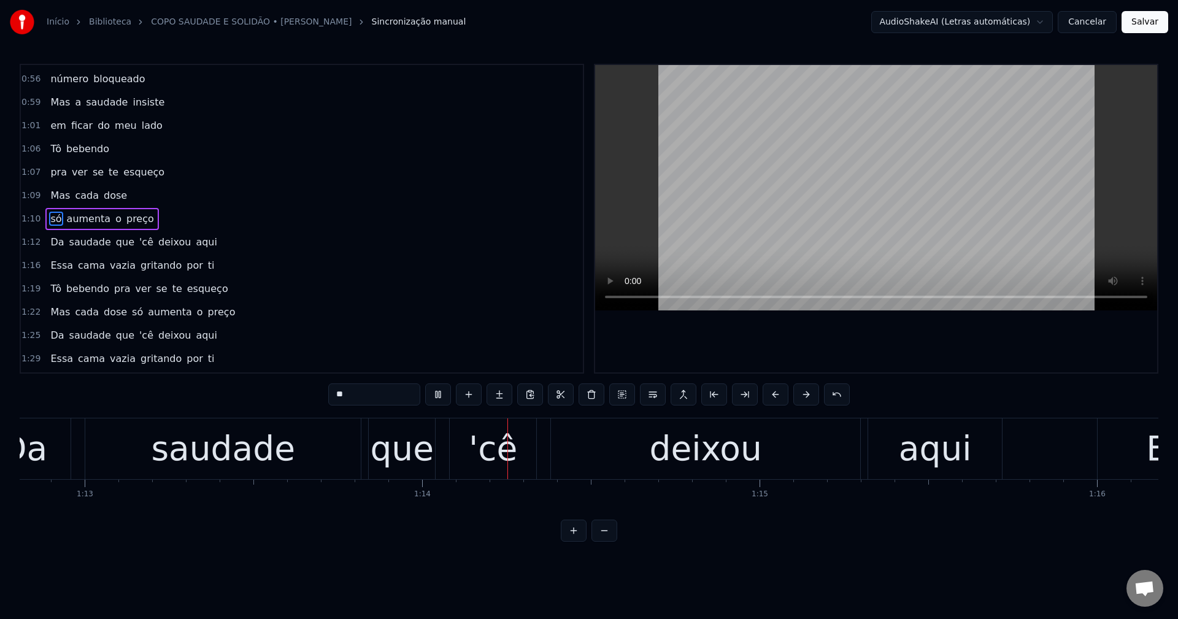
click at [115, 241] on span "que" at bounding box center [125, 242] width 21 height 14
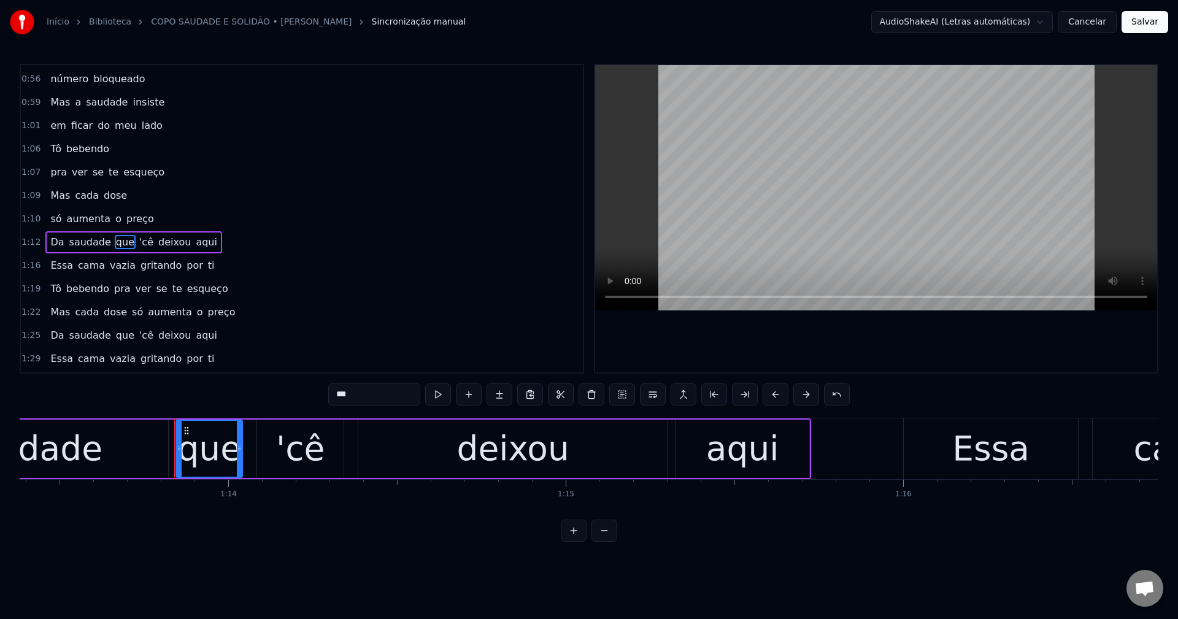
scroll to position [301, 0]
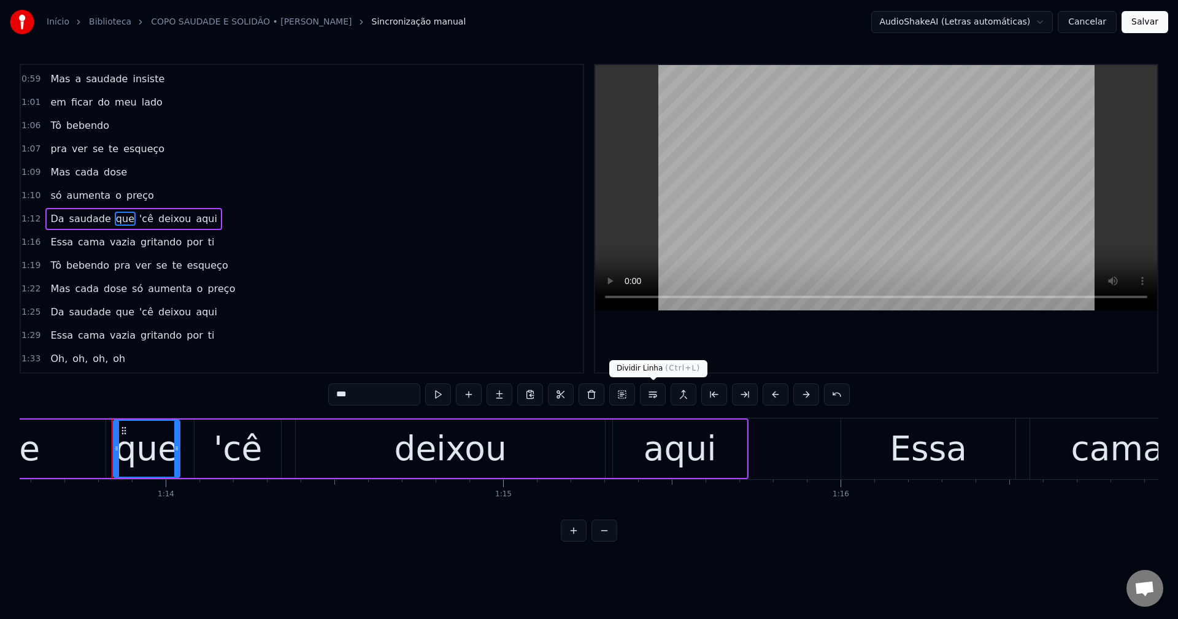
click at [577, 395] on button at bounding box center [653, 395] width 26 height 22
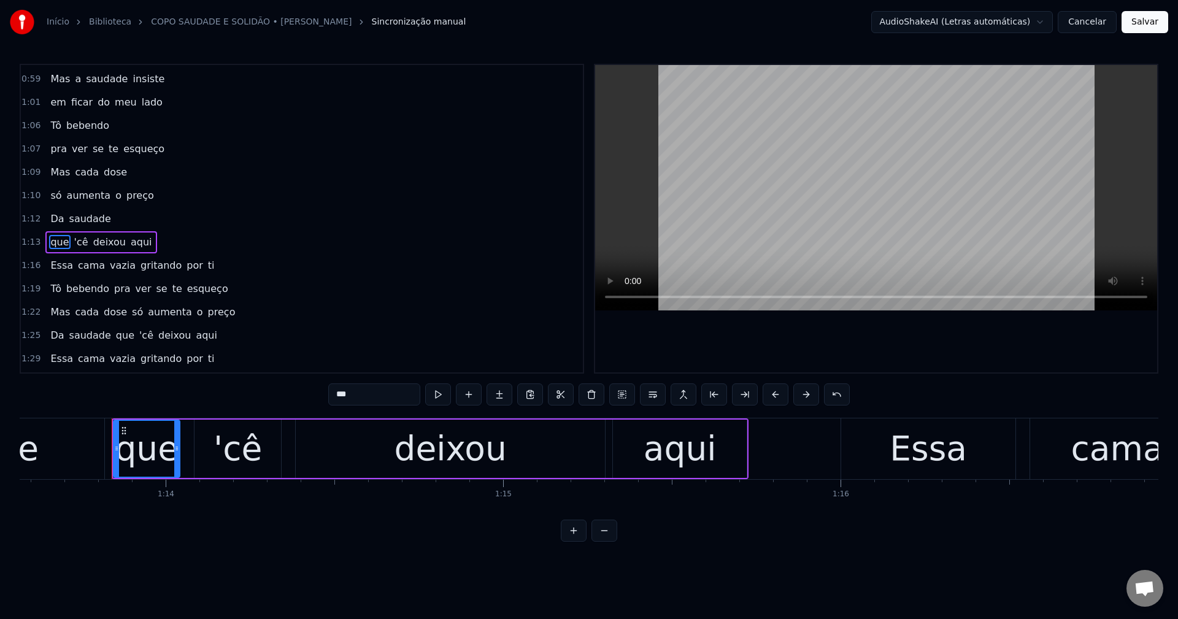
scroll to position [324, 0]
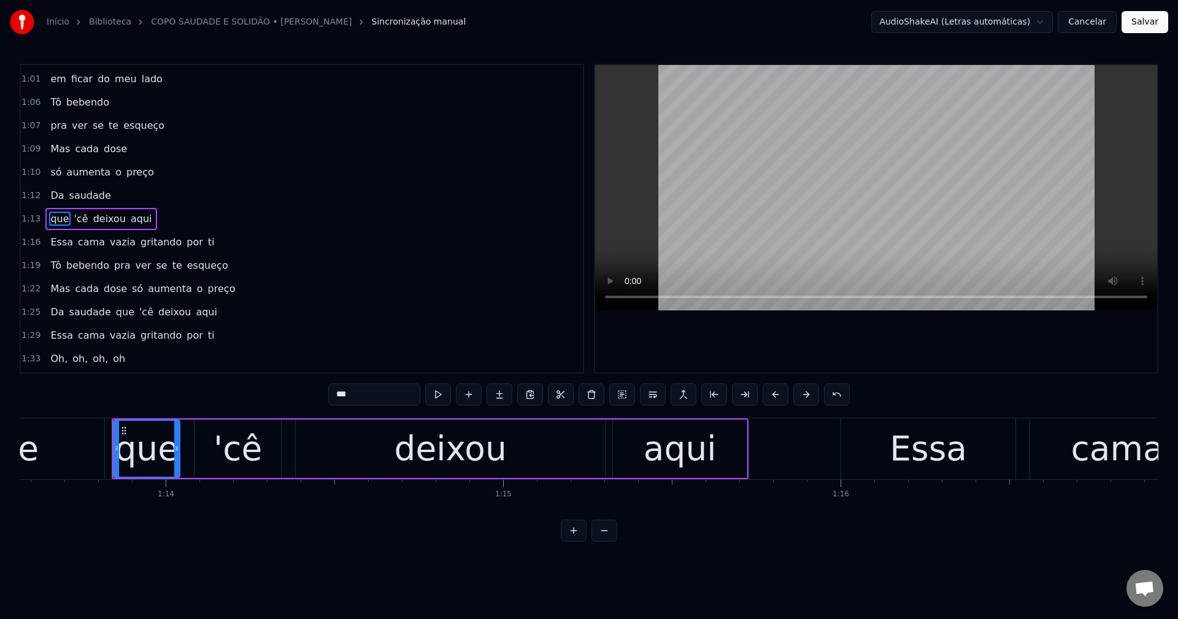
click at [73, 219] on span "'cê" at bounding box center [81, 219] width 17 height 14
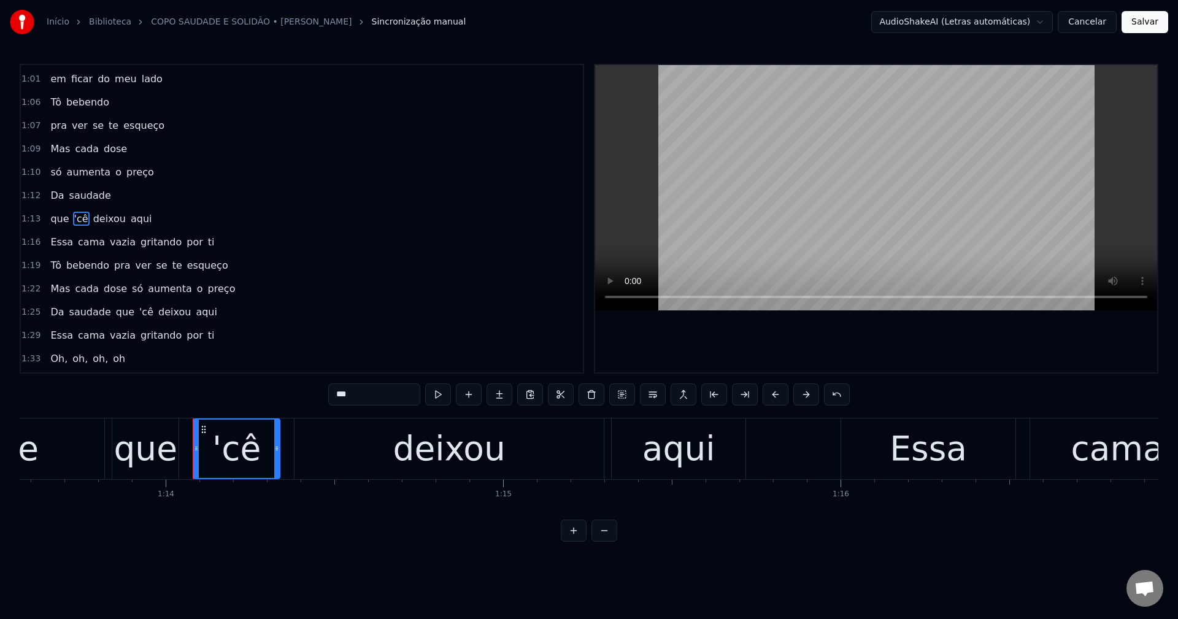
click at [334, 393] on input "***" at bounding box center [374, 395] width 92 height 22
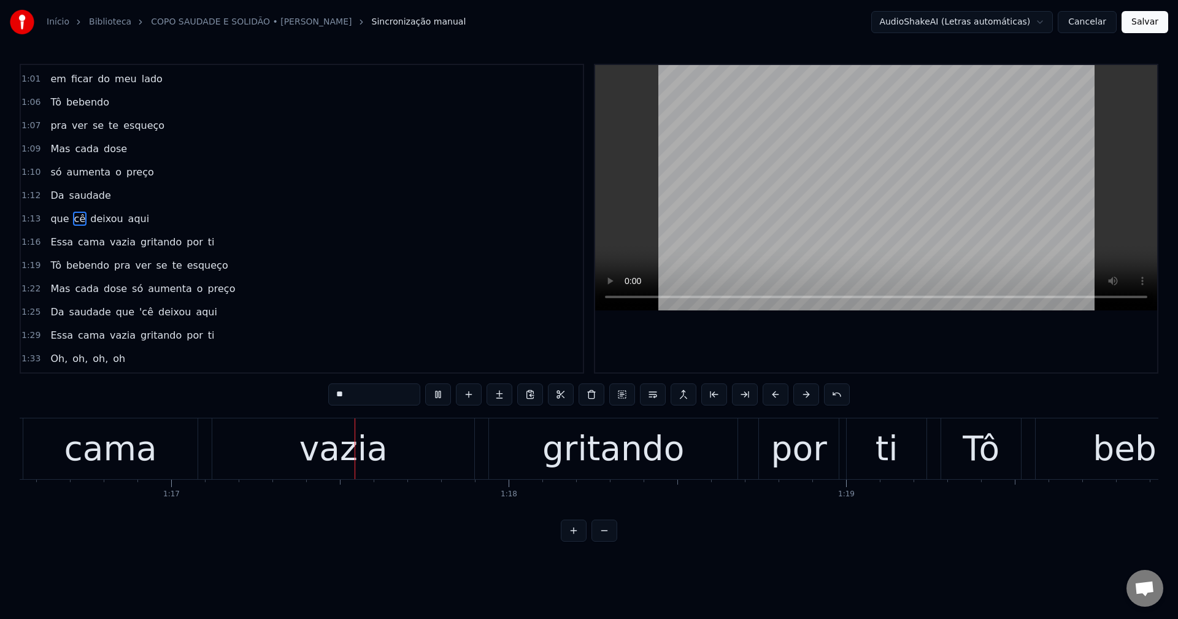
scroll to position [0, 25903]
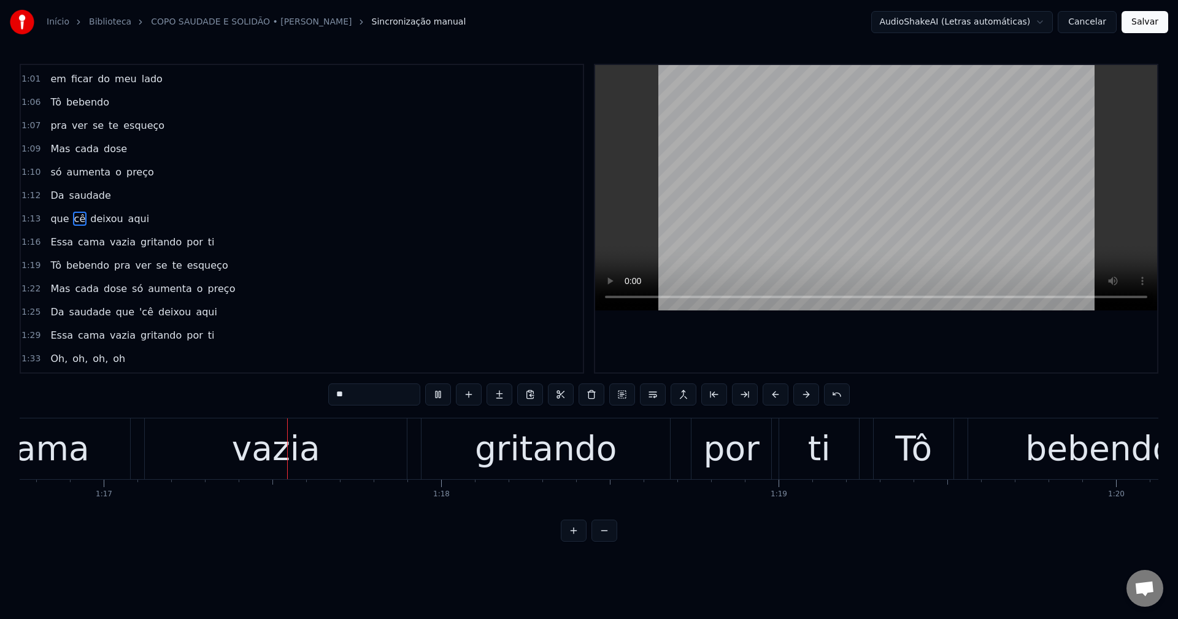
click at [139, 241] on span "gritando" at bounding box center [161, 242] width 44 height 14
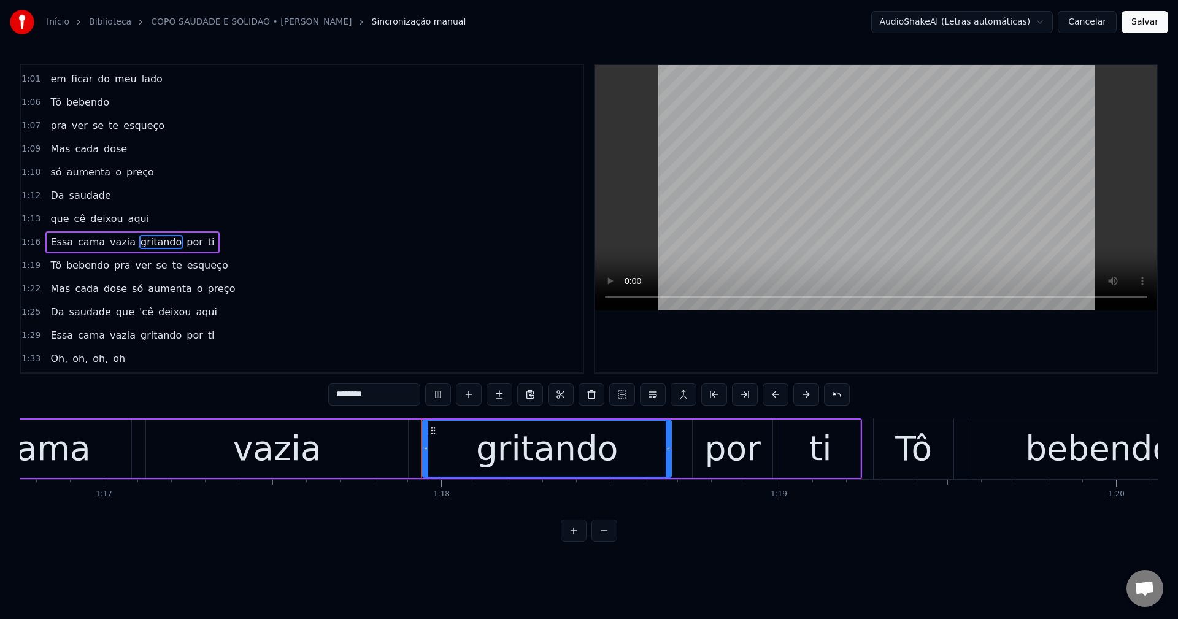
scroll to position [347, 0]
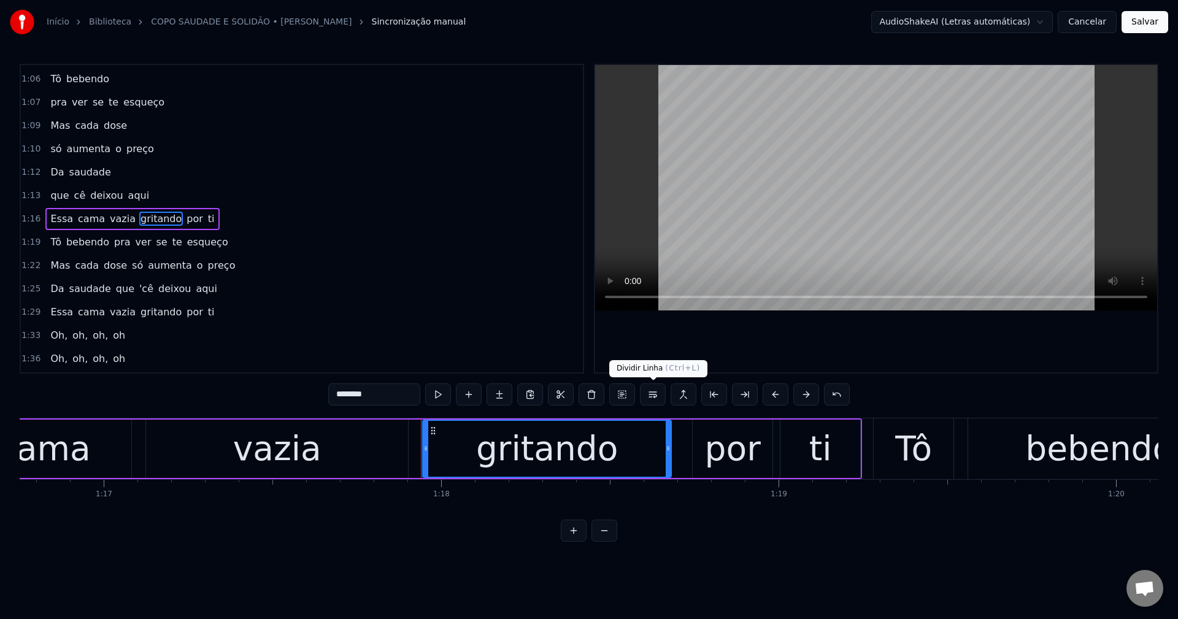
click at [577, 399] on button at bounding box center [653, 395] width 26 height 22
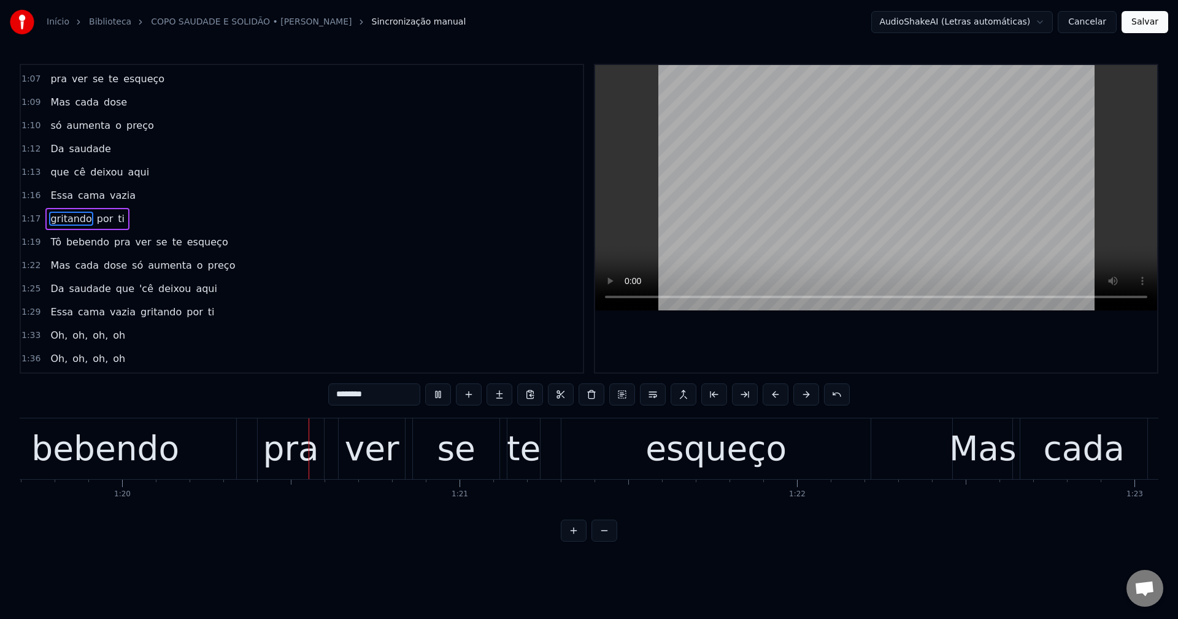
scroll to position [0, 26934]
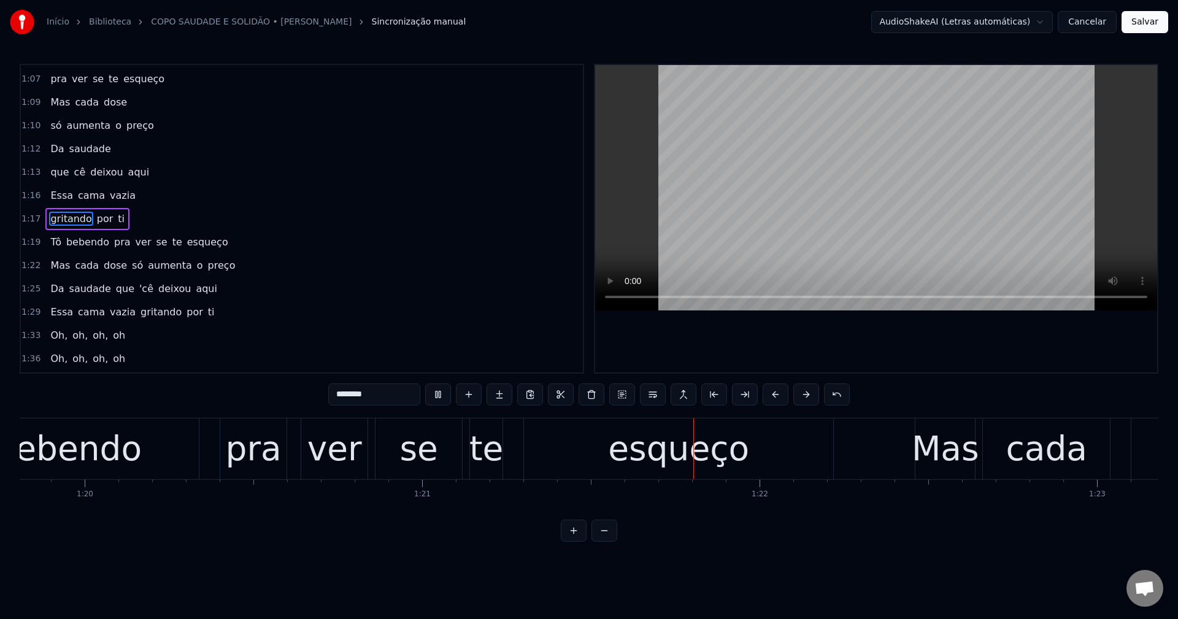
click at [114, 245] on span "pra" at bounding box center [122, 242] width 19 height 14
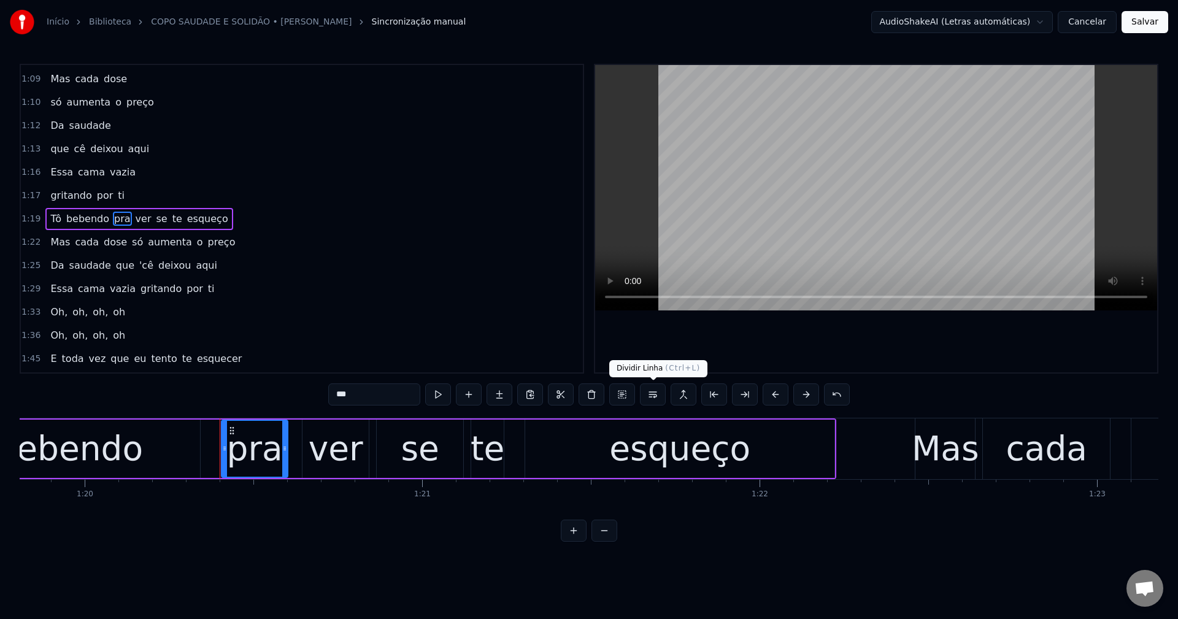
click at [577, 390] on button at bounding box center [653, 395] width 26 height 22
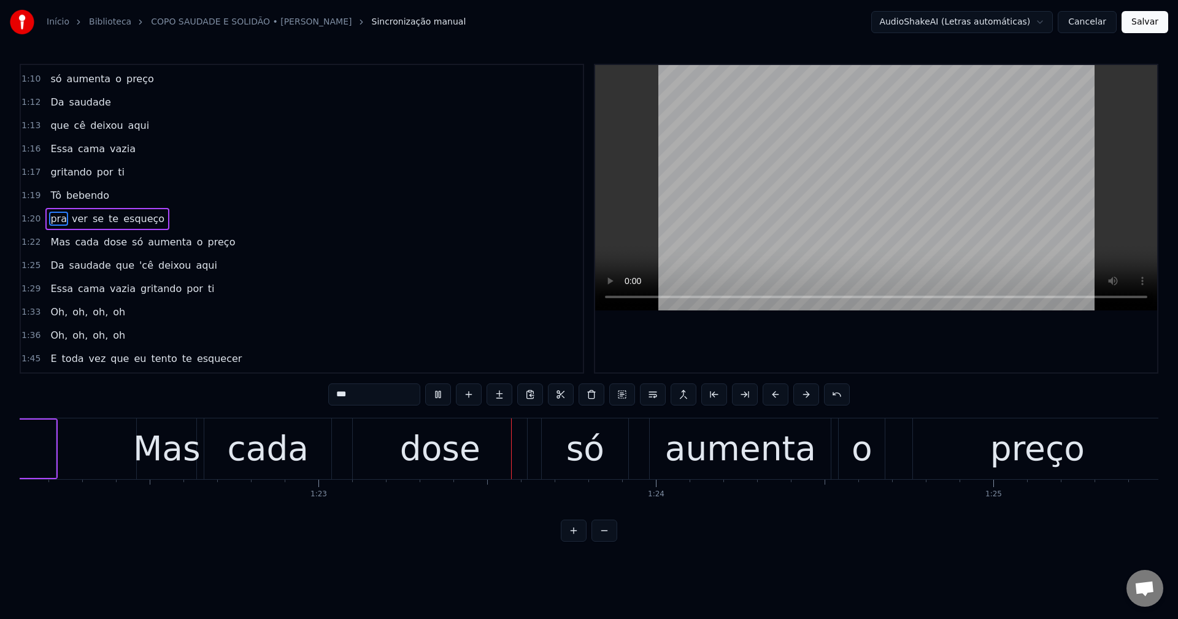
scroll to position [0, 27960]
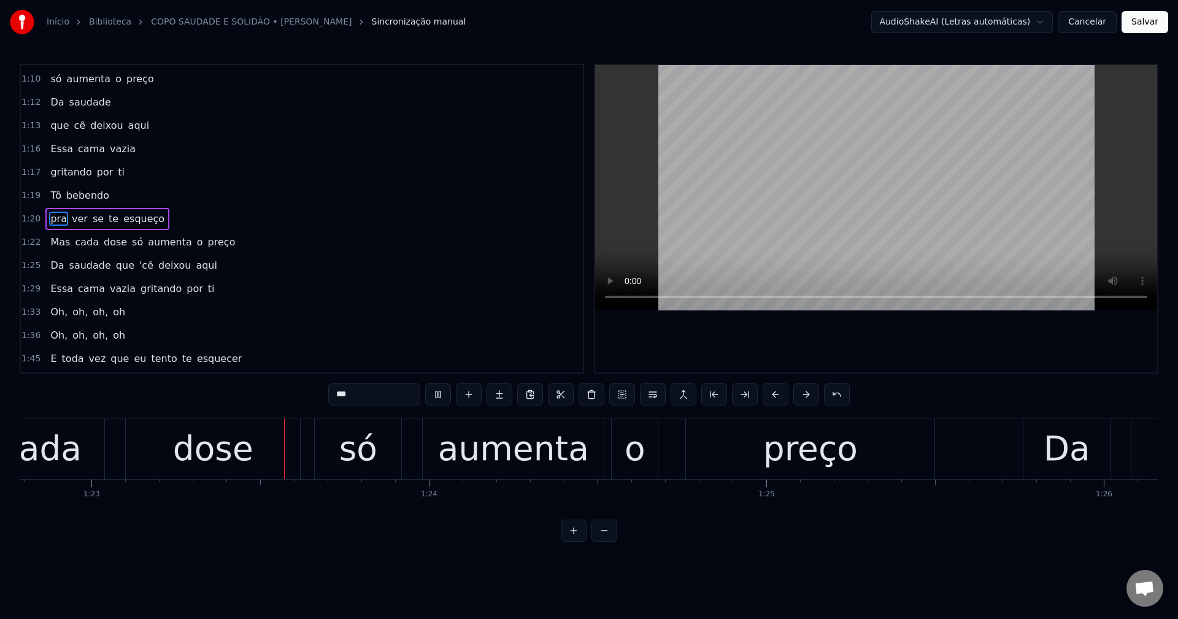
click at [131, 247] on span "só" at bounding box center [137, 242] width 13 height 14
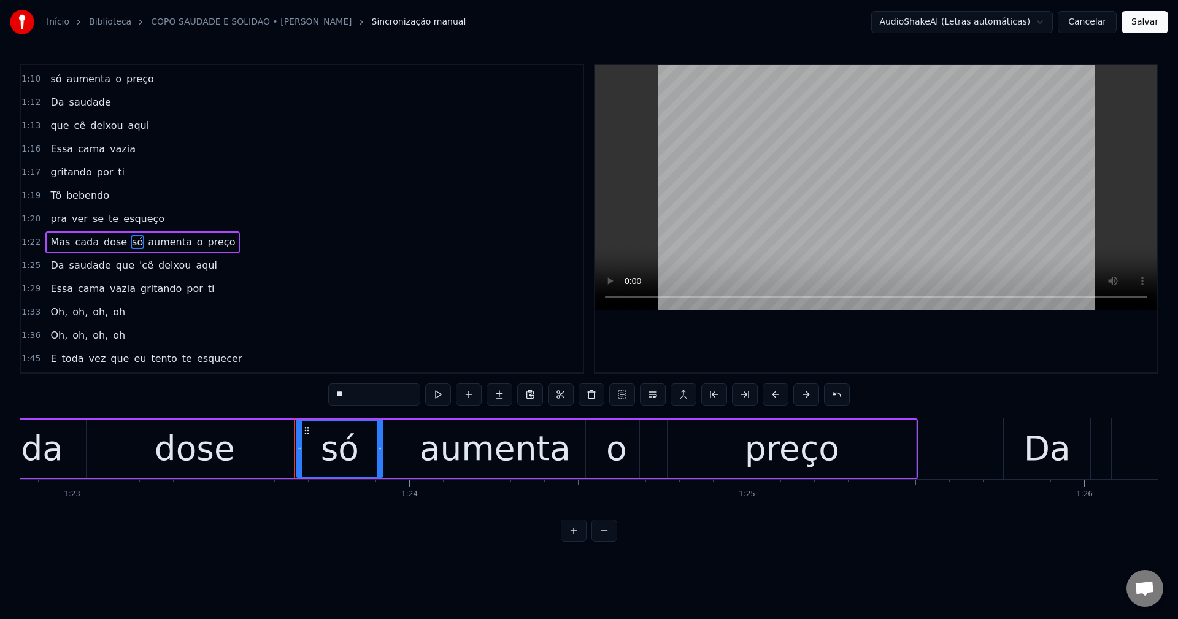
scroll to position [441, 0]
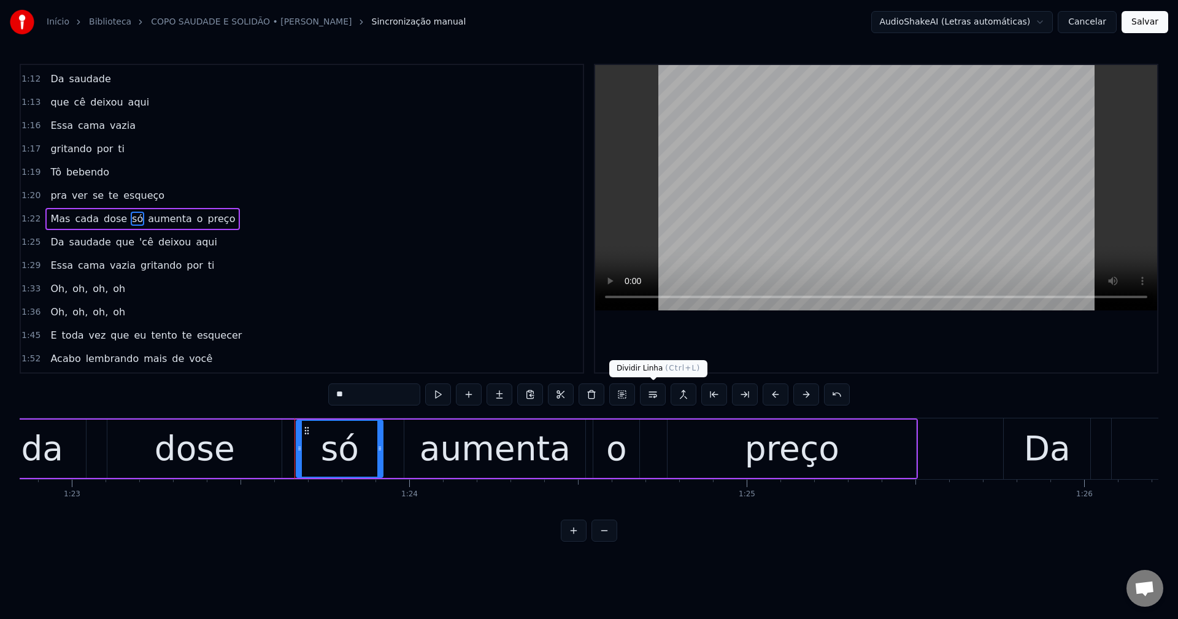
click at [577, 398] on button at bounding box center [653, 395] width 26 height 22
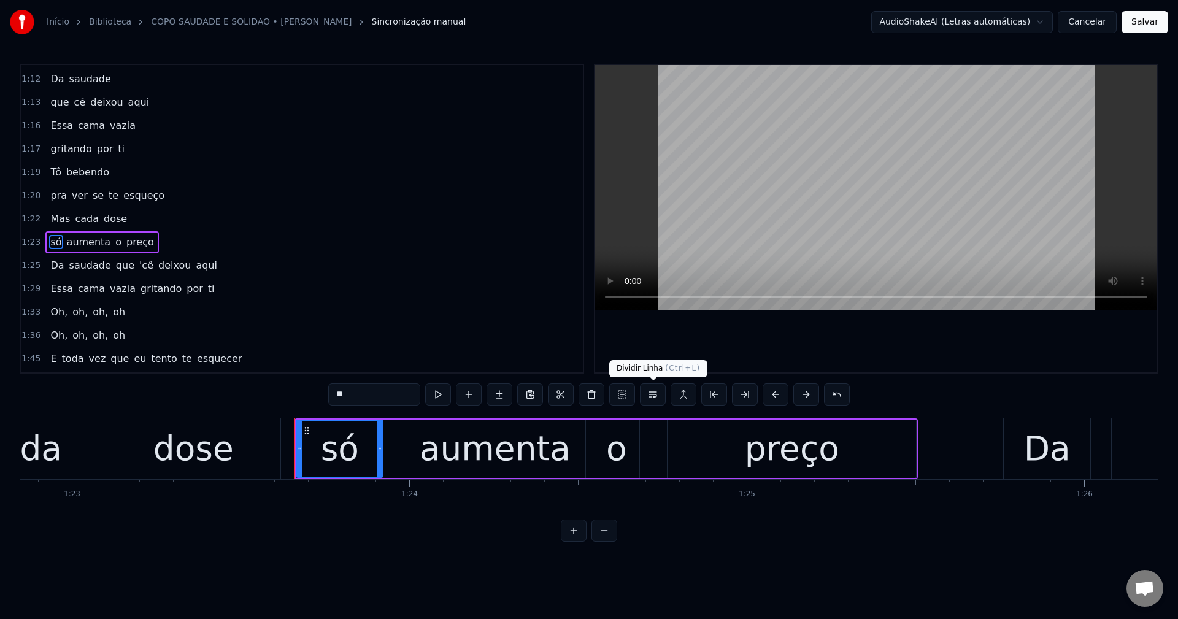
scroll to position [464, 0]
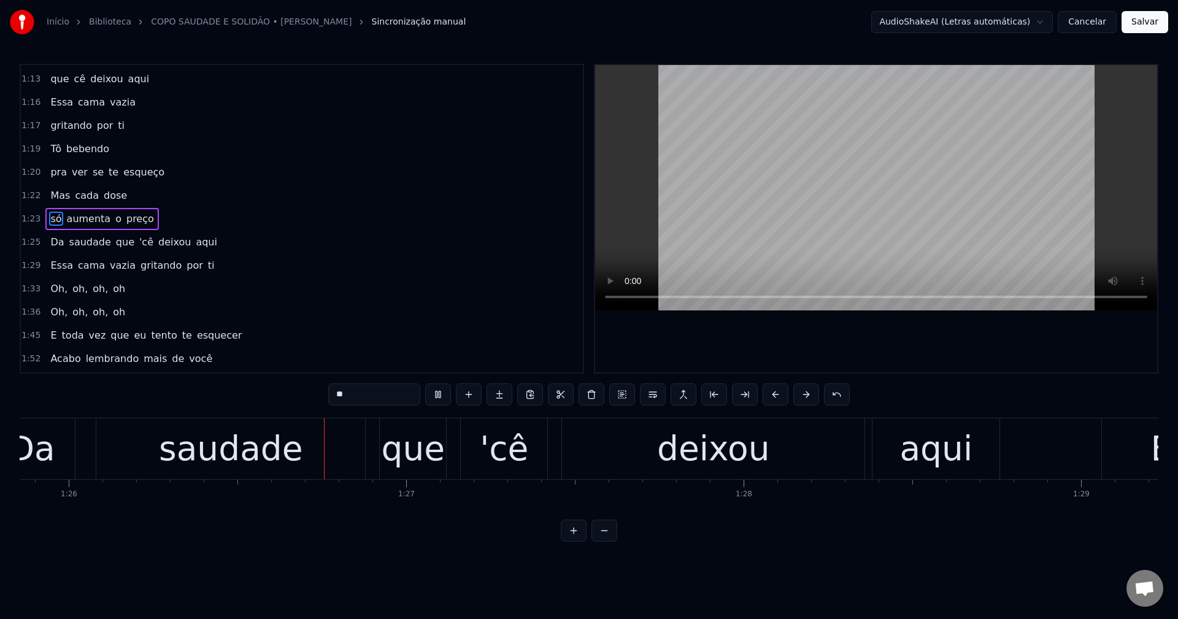
click at [115, 247] on span "que" at bounding box center [125, 242] width 21 height 14
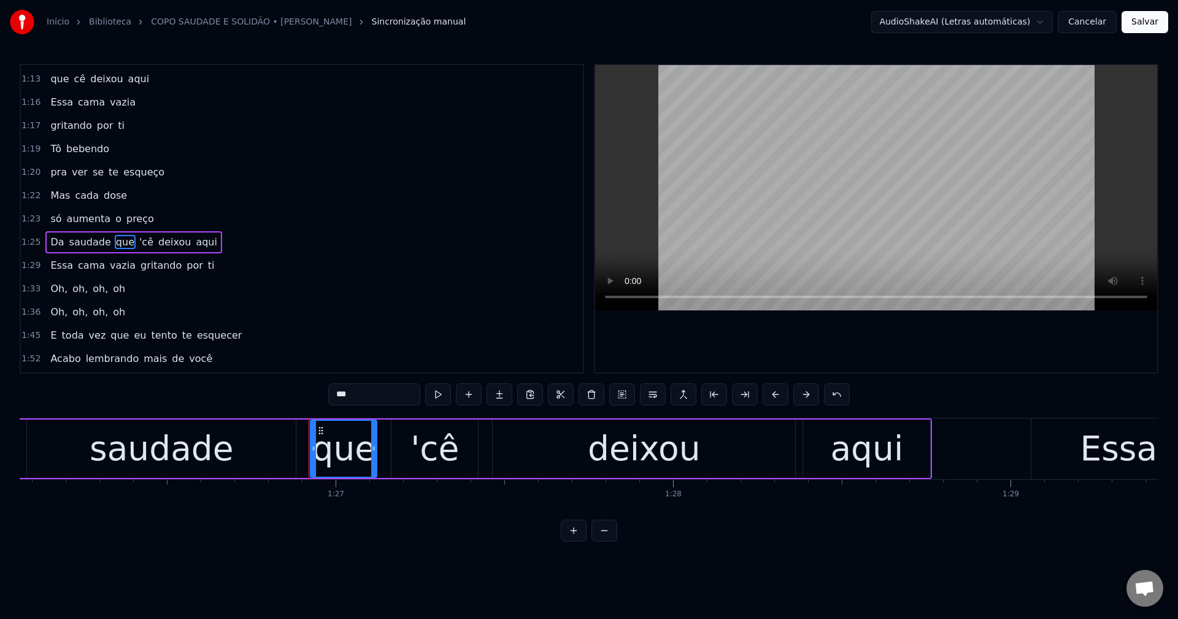
scroll to position [487, 0]
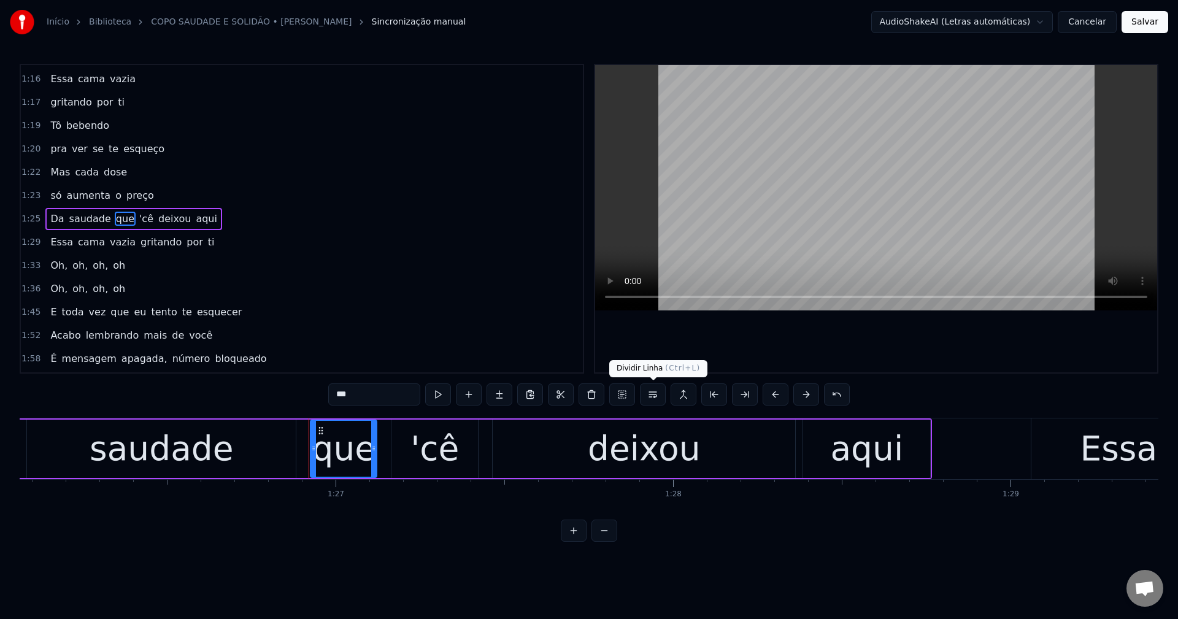
drag, startPoint x: 654, startPoint y: 392, endPoint x: 643, endPoint y: 363, distance: 31.2
click at [577, 391] on button at bounding box center [653, 395] width 26 height 22
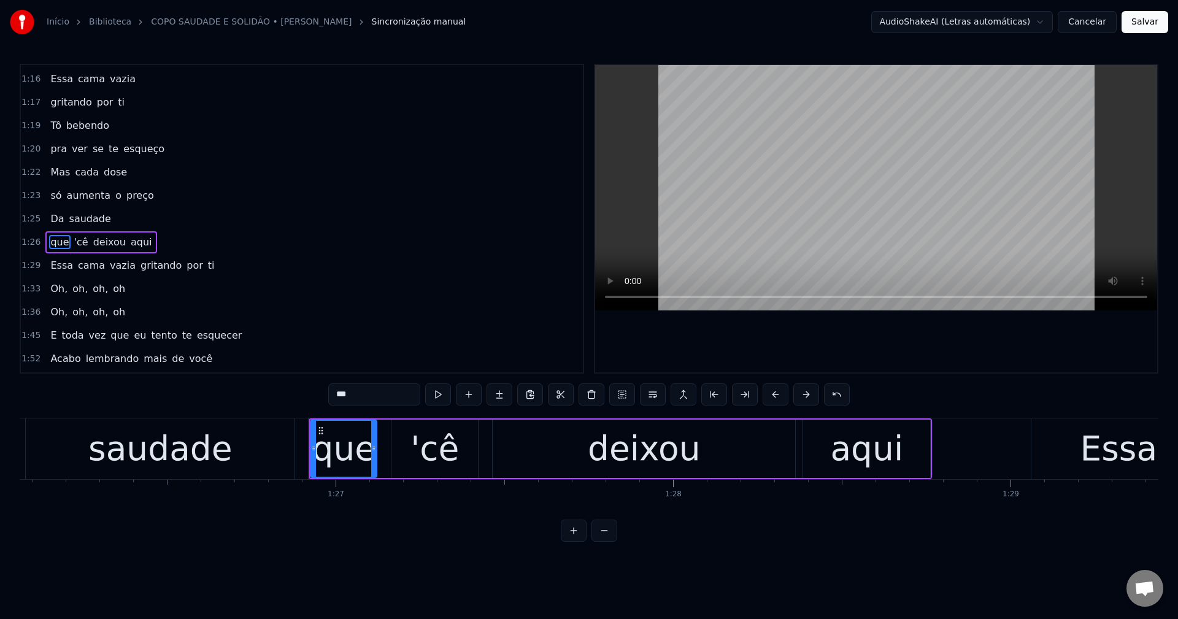
scroll to position [511, 0]
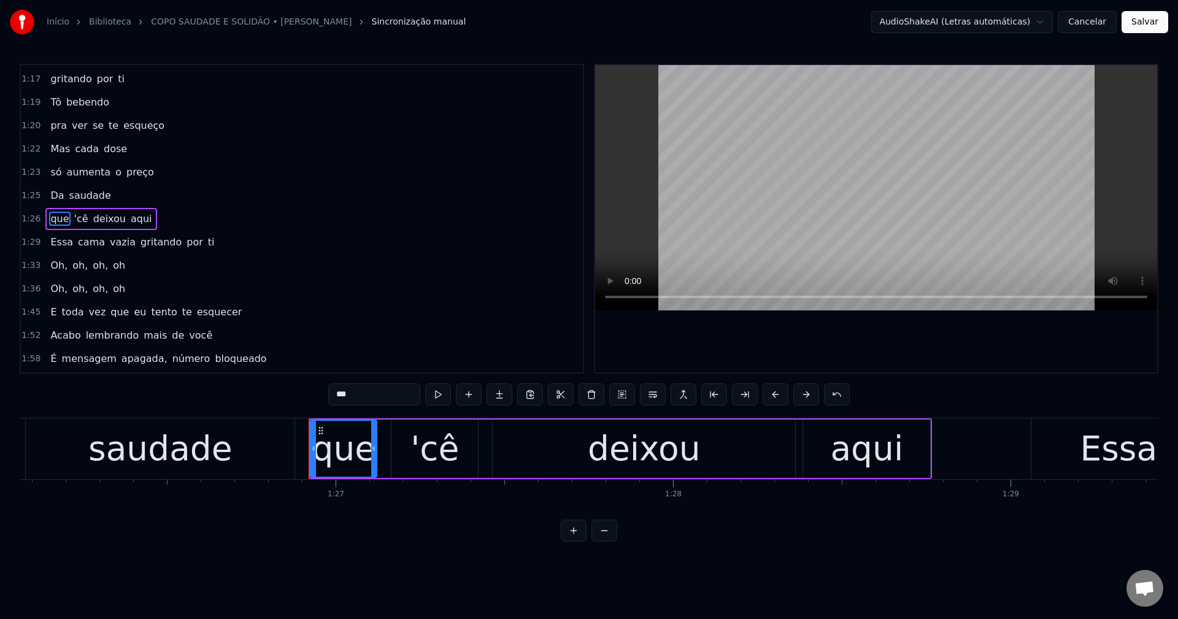
click at [79, 216] on span "'cê" at bounding box center [81, 219] width 17 height 14
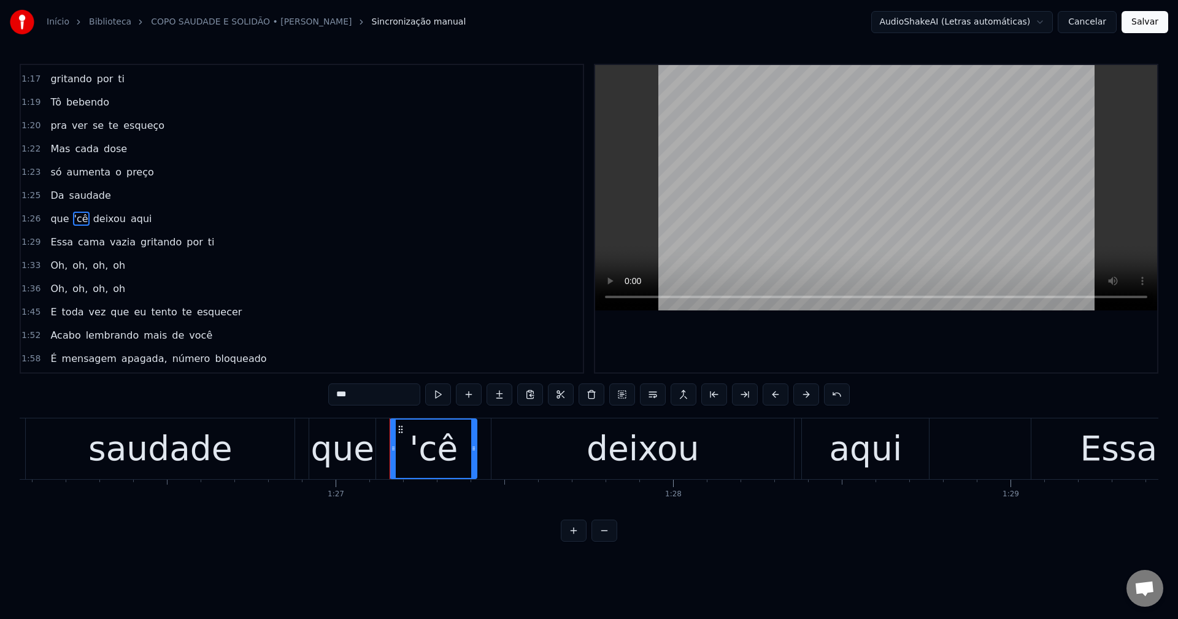
click at [334, 396] on input "***" at bounding box center [374, 395] width 92 height 22
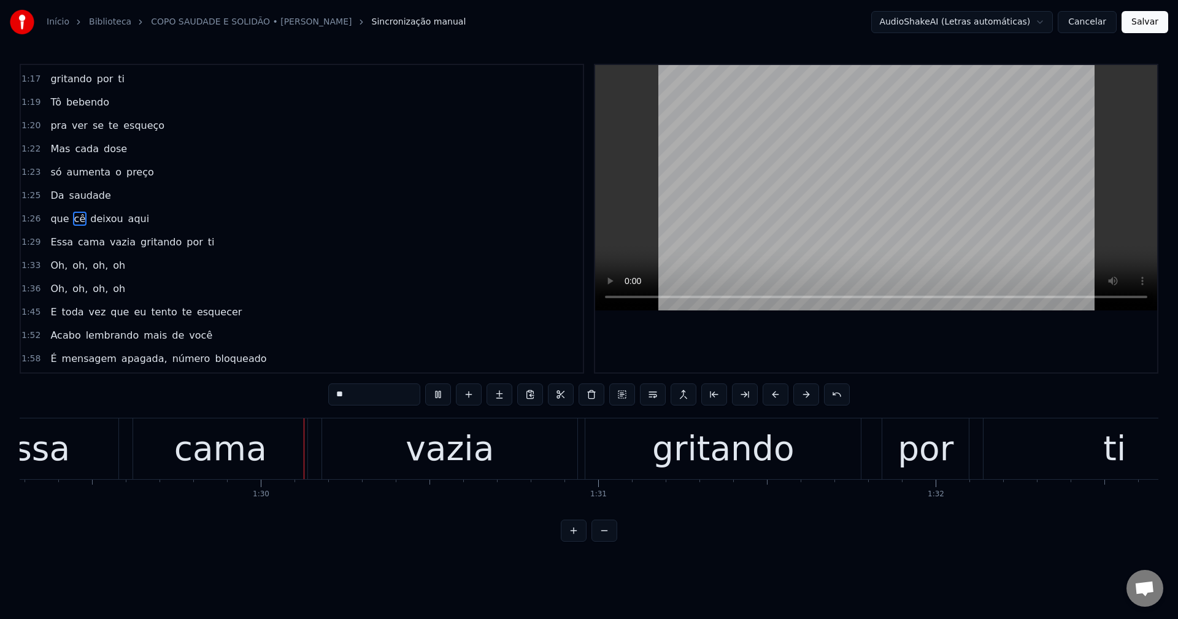
scroll to position [0, 30138]
click at [140, 235] on span "gritando" at bounding box center [161, 242] width 44 height 14
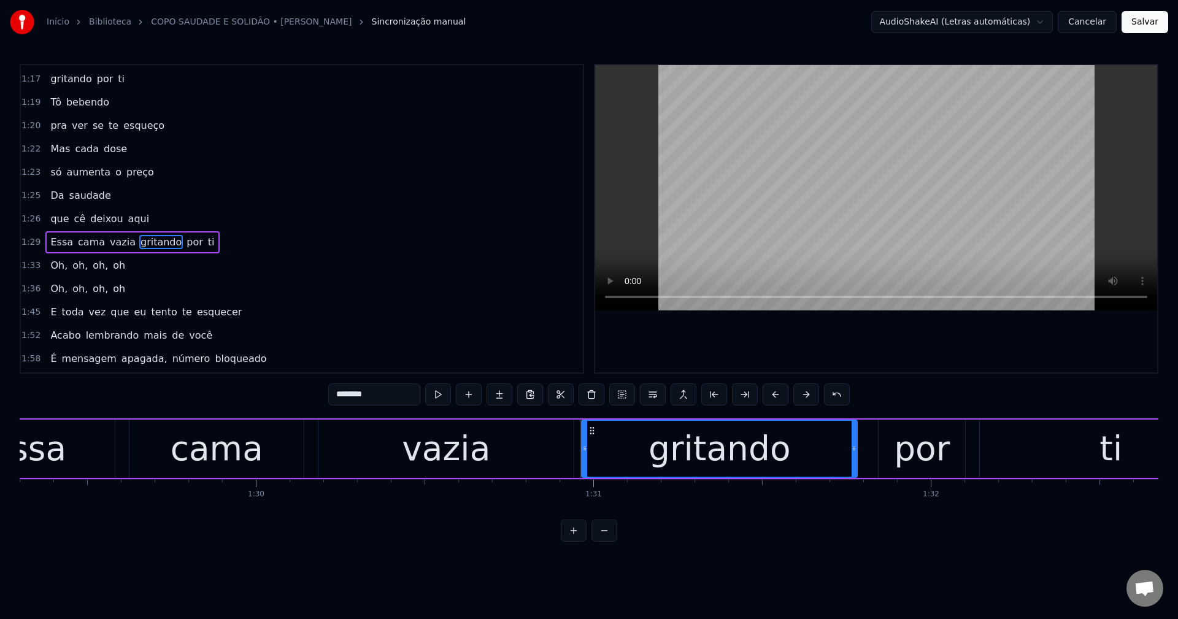
scroll to position [534, 0]
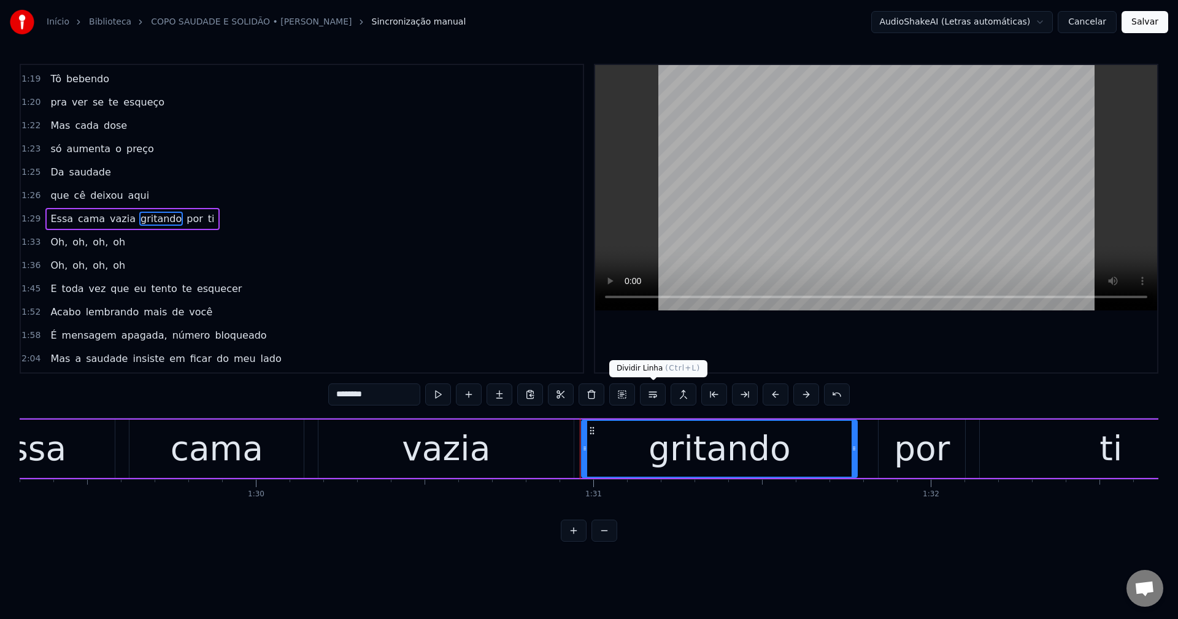
click at [577, 398] on button at bounding box center [653, 395] width 26 height 22
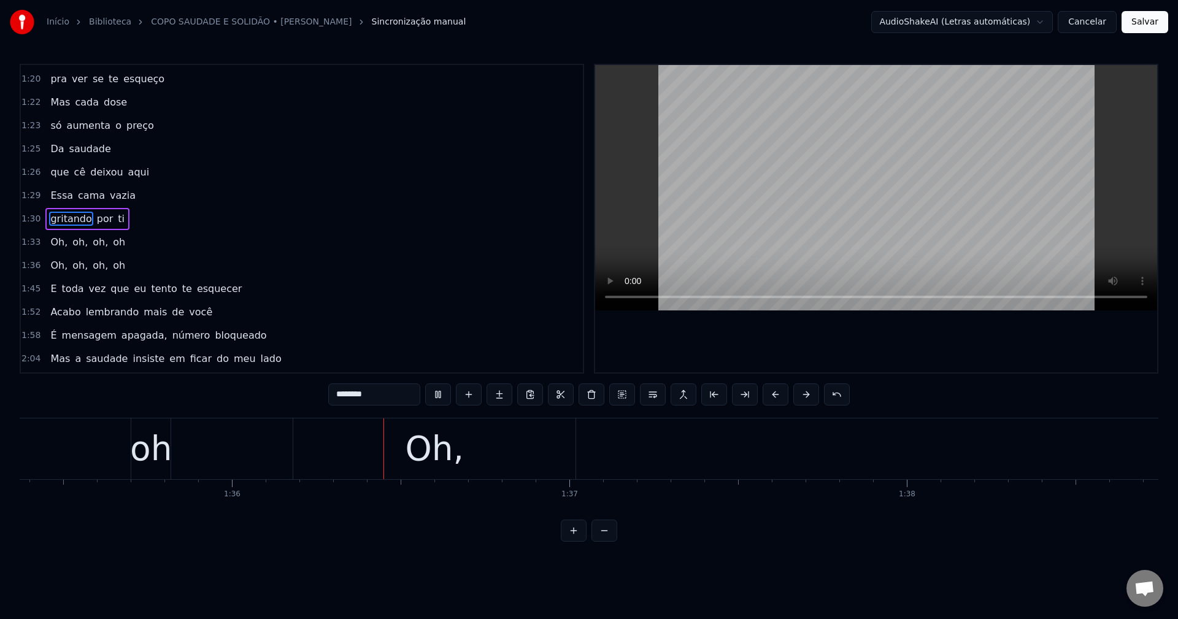
scroll to position [0, 32240]
click at [112, 237] on span "oh" at bounding box center [119, 242] width 15 height 14
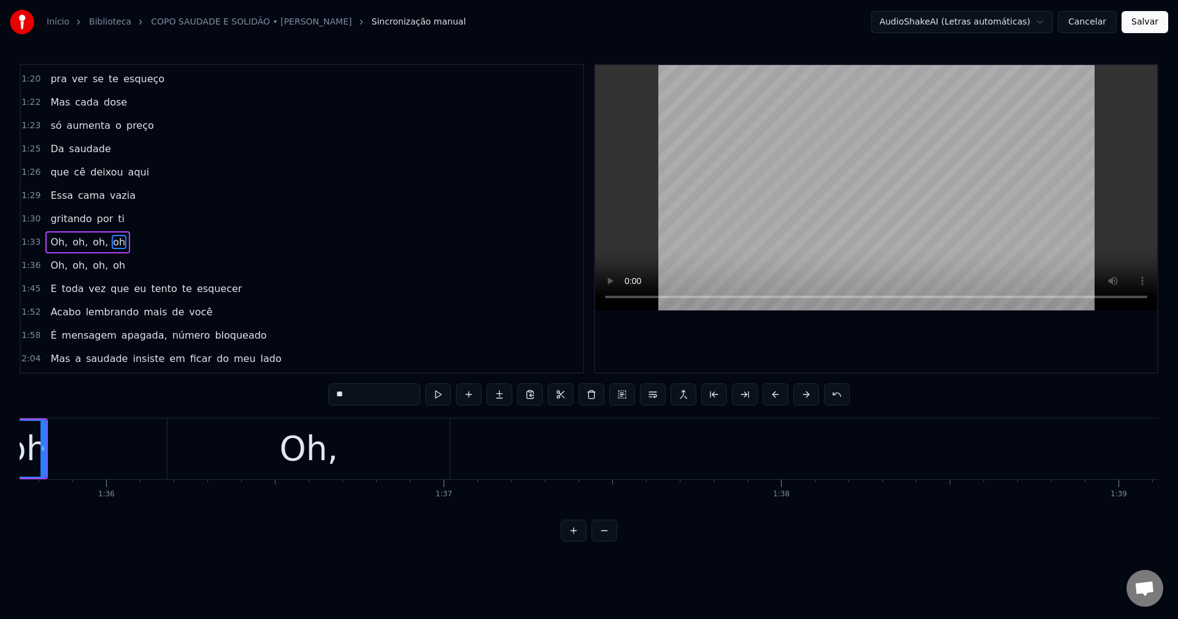
scroll to position [0, 32237]
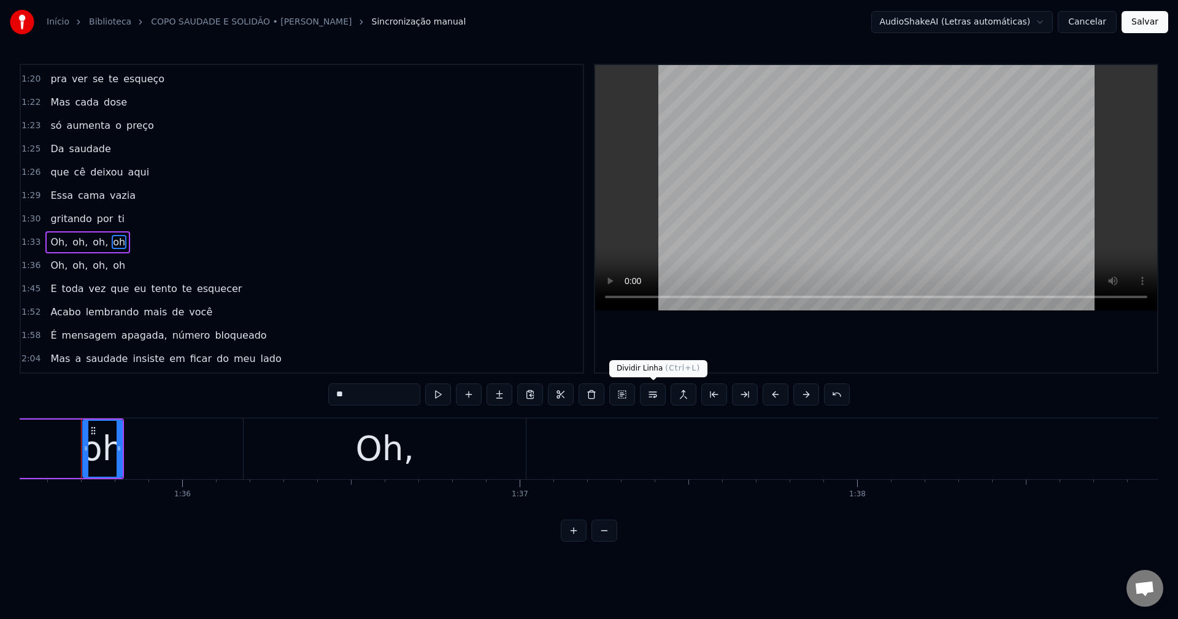
click at [577, 396] on button at bounding box center [653, 395] width 26 height 22
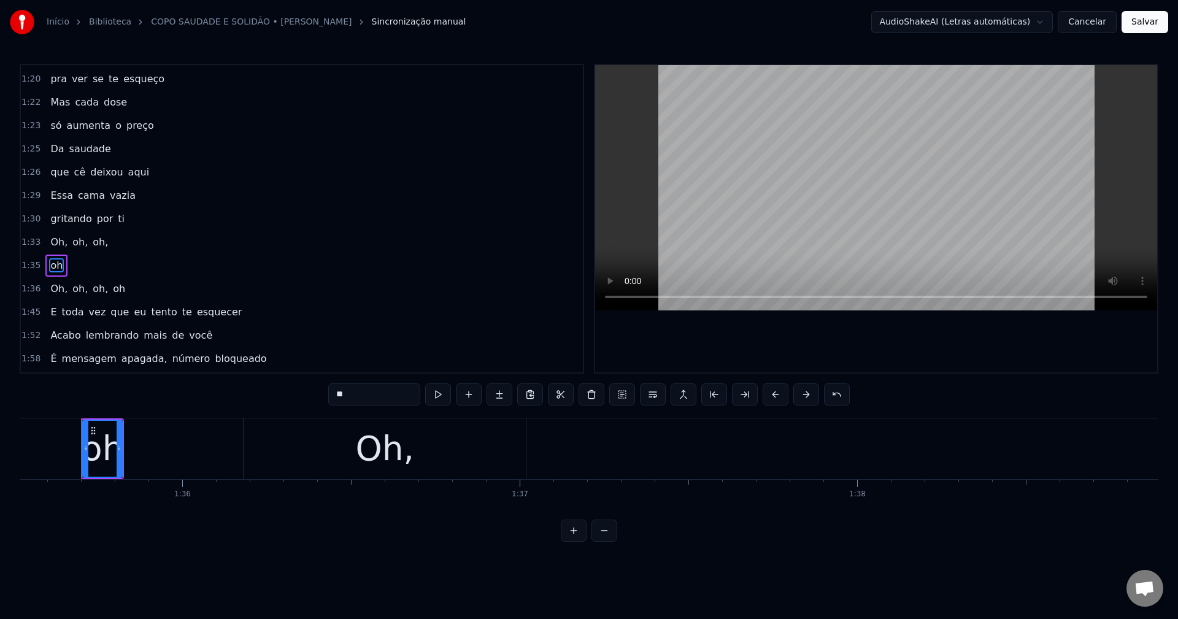
scroll to position [604, 0]
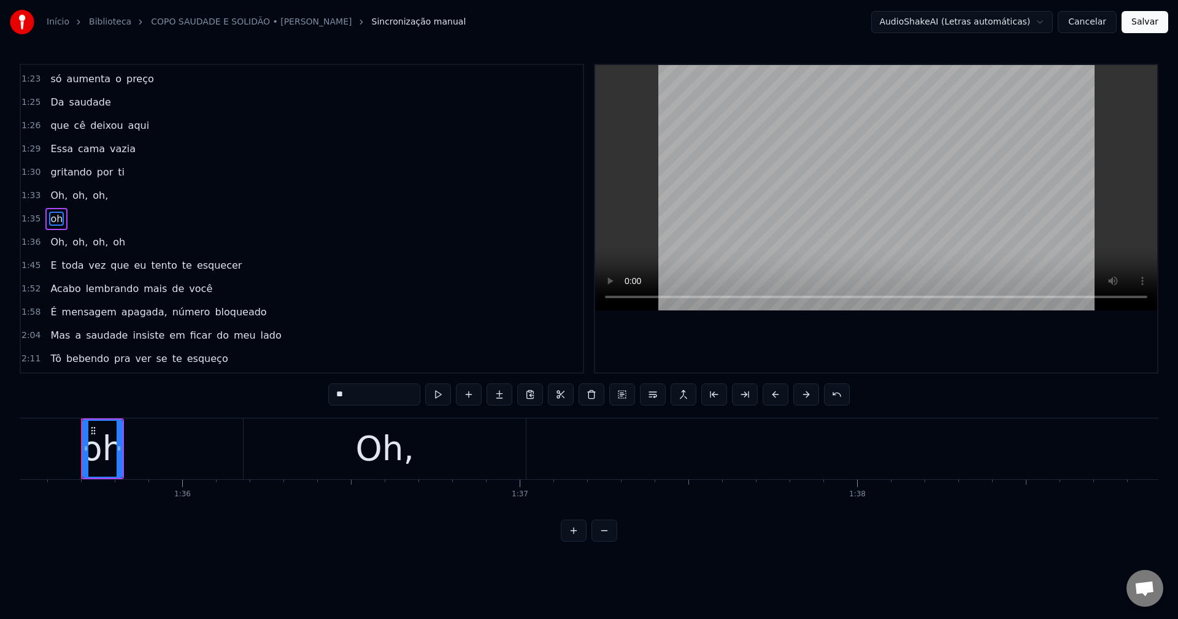
click at [50, 243] on span "Oh," at bounding box center [59, 242] width 20 height 14
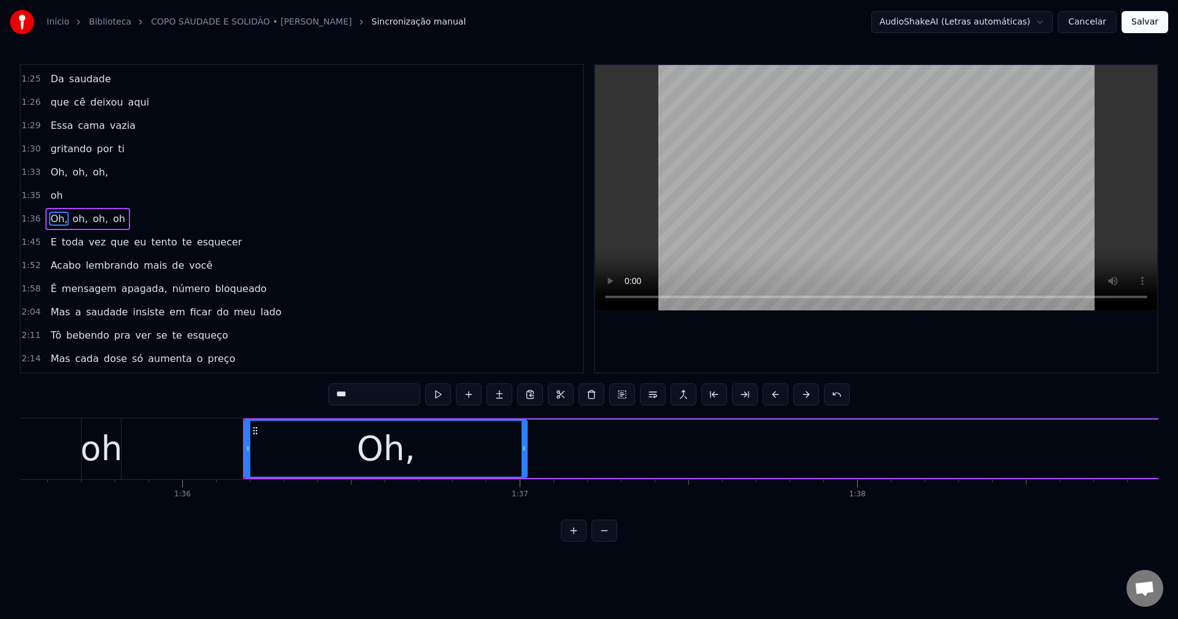
click at [49, 193] on span "oh" at bounding box center [56, 195] width 15 height 14
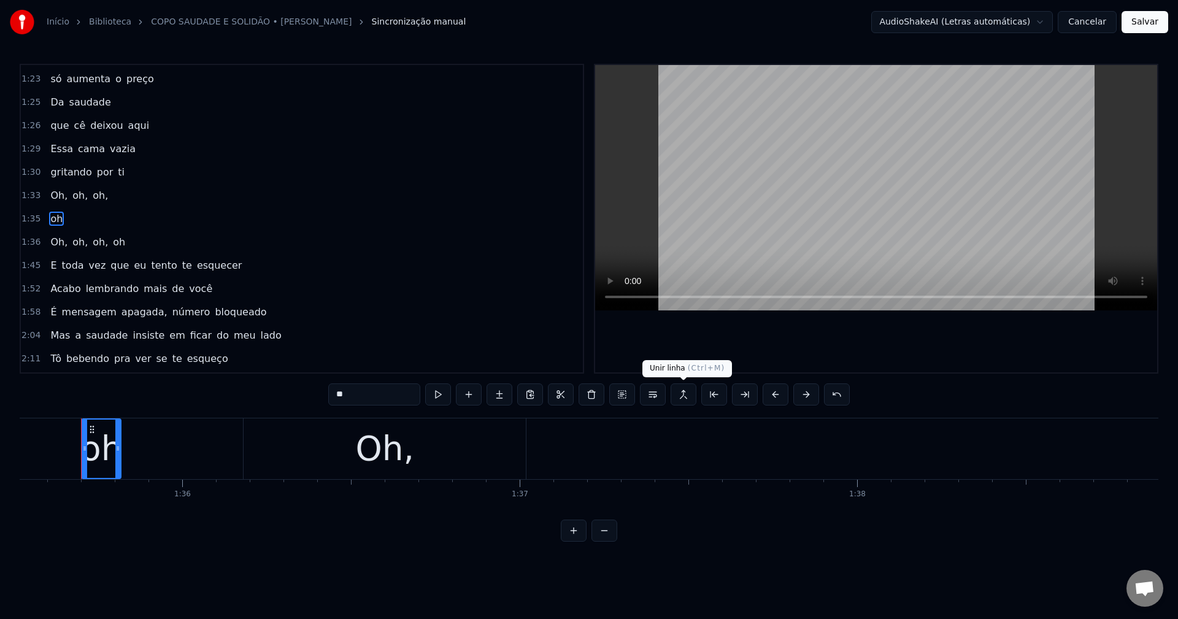
click at [577, 395] on button at bounding box center [684, 395] width 26 height 22
click at [53, 214] on span "oh" at bounding box center [56, 219] width 15 height 14
click at [577, 393] on button at bounding box center [684, 395] width 26 height 22
click at [52, 195] on span "Oh," at bounding box center [59, 195] width 20 height 14
type input "***"
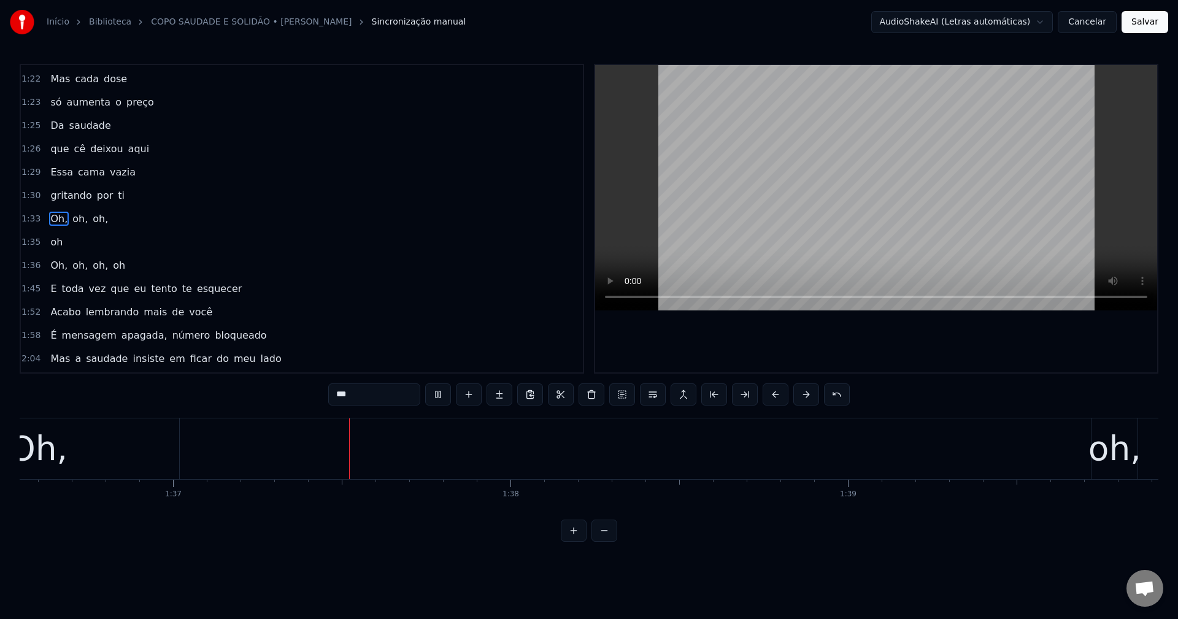
scroll to position [0, 32641]
click at [61, 217] on span "Oh," at bounding box center [59, 219] width 20 height 14
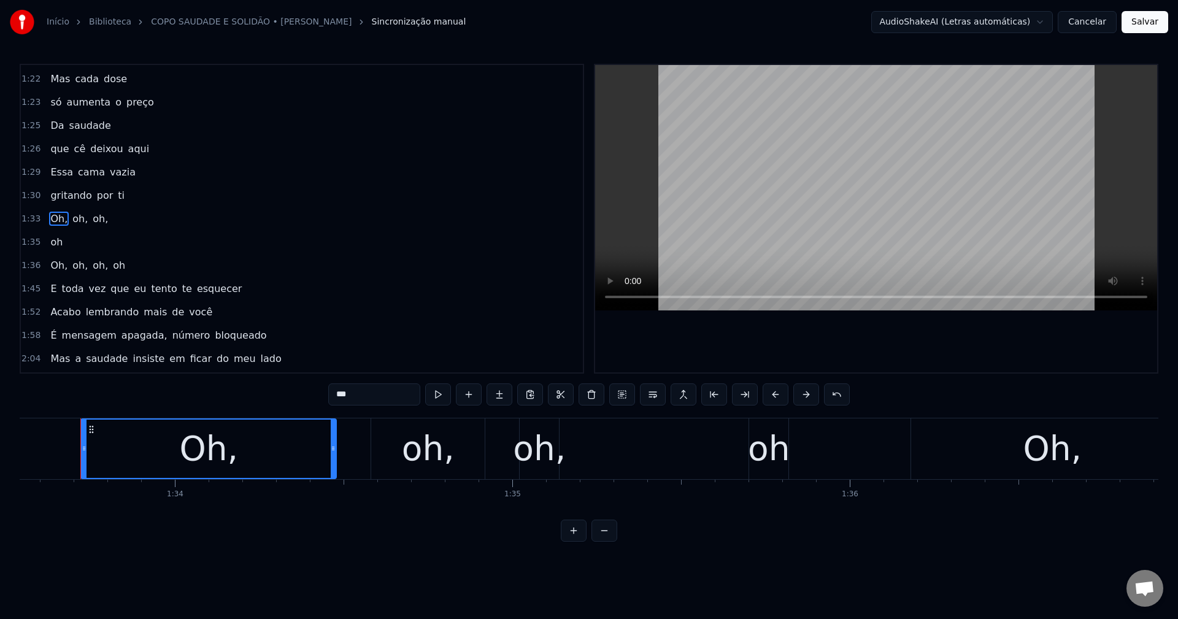
scroll to position [0, 31568]
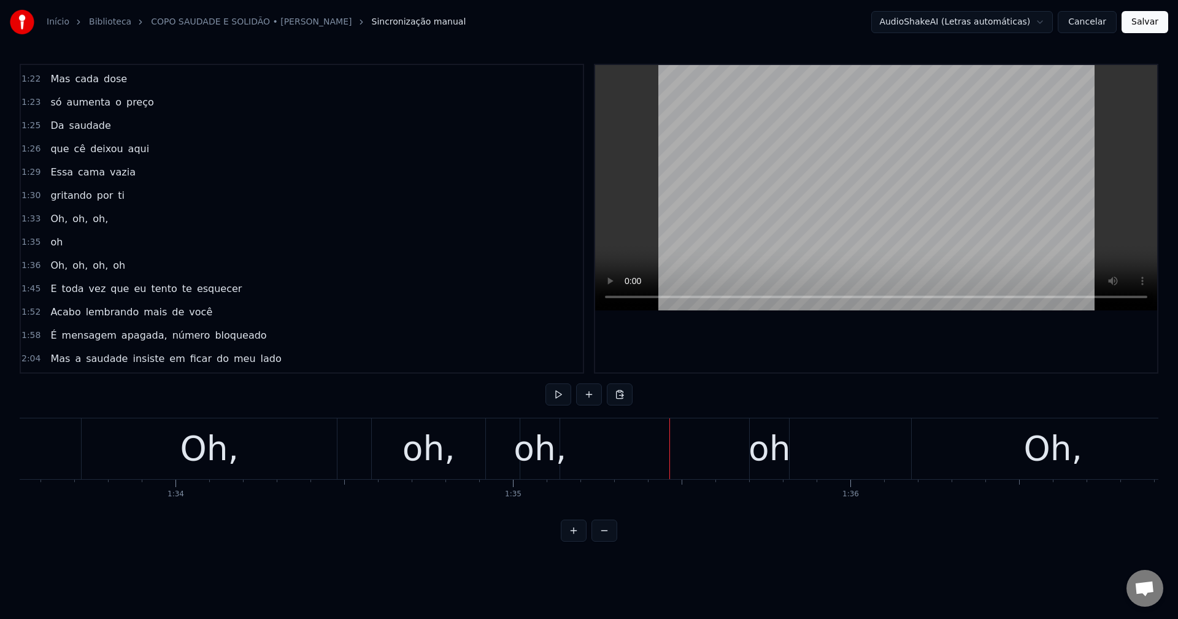
click at [577, 457] on div "oh" at bounding box center [770, 448] width 42 height 51
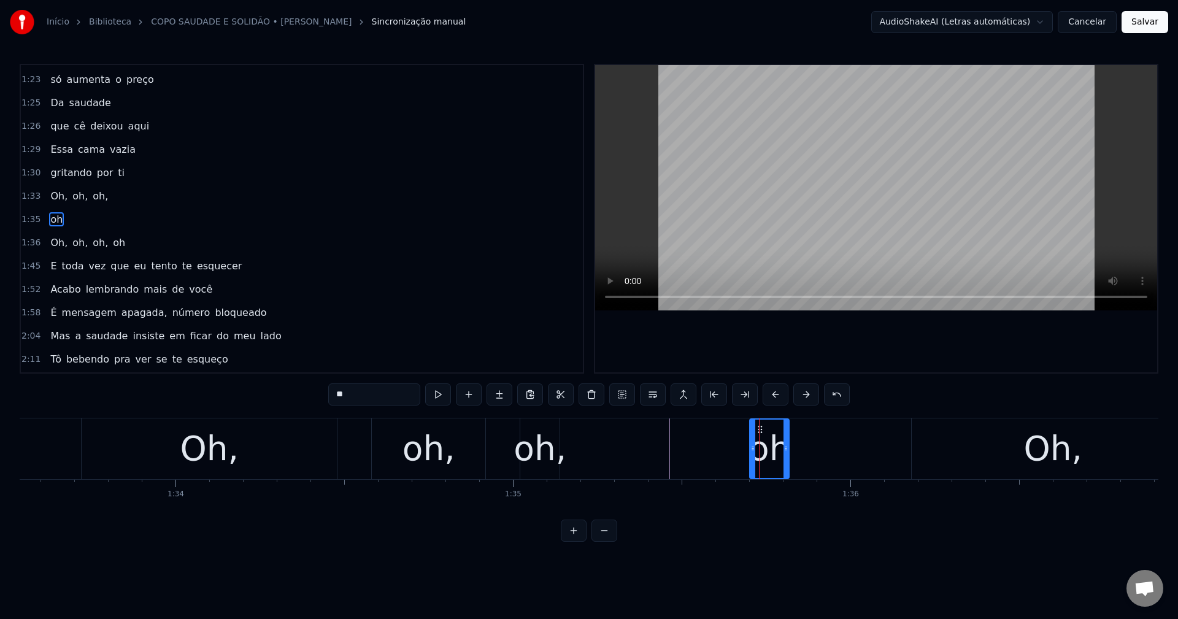
scroll to position [604, 0]
drag, startPoint x: 750, startPoint y: 452, endPoint x: 597, endPoint y: 451, distance: 152.8
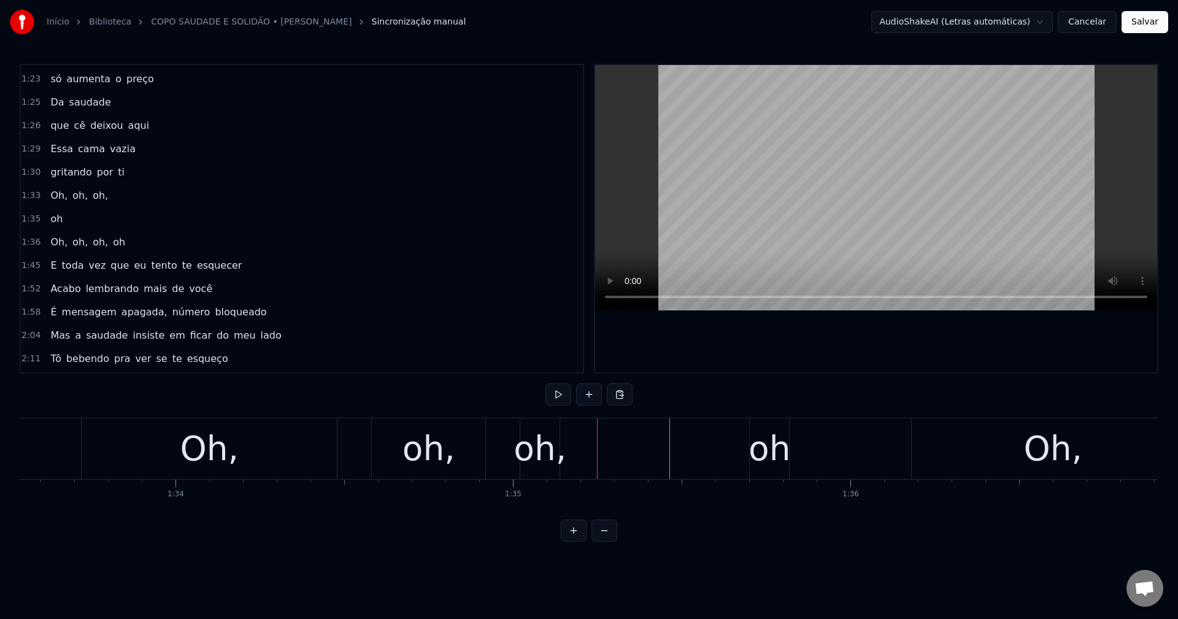
click at [577, 455] on div "oh" at bounding box center [770, 448] width 42 height 51
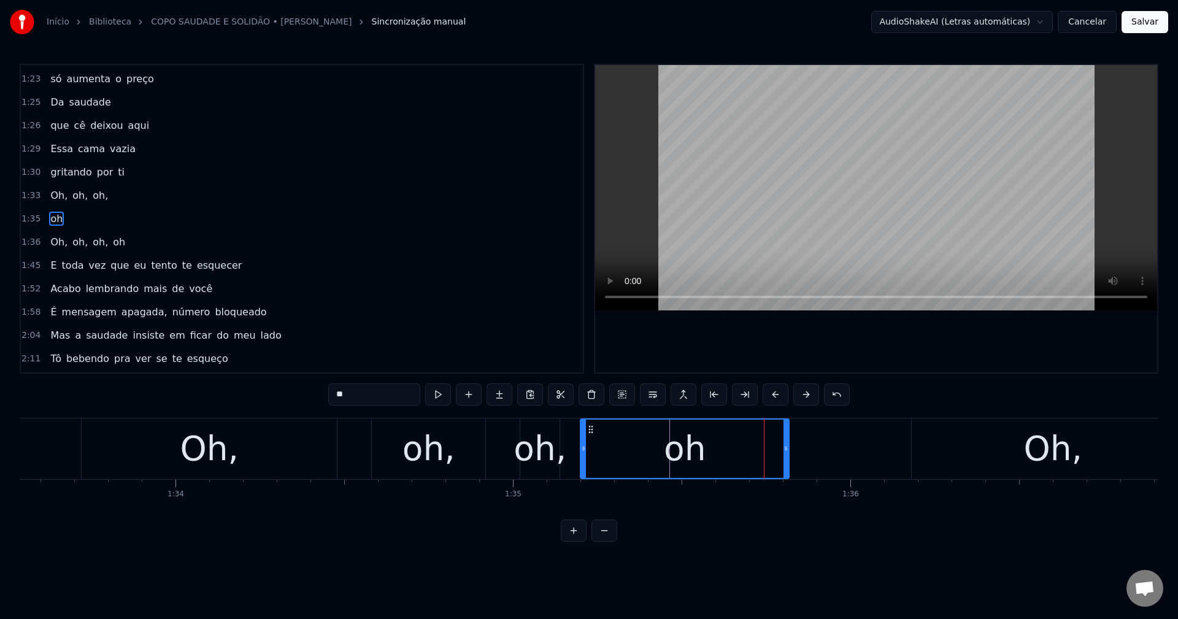
drag, startPoint x: 751, startPoint y: 447, endPoint x: 582, endPoint y: 447, distance: 169.4
click at [577, 447] on icon at bounding box center [583, 449] width 5 height 10
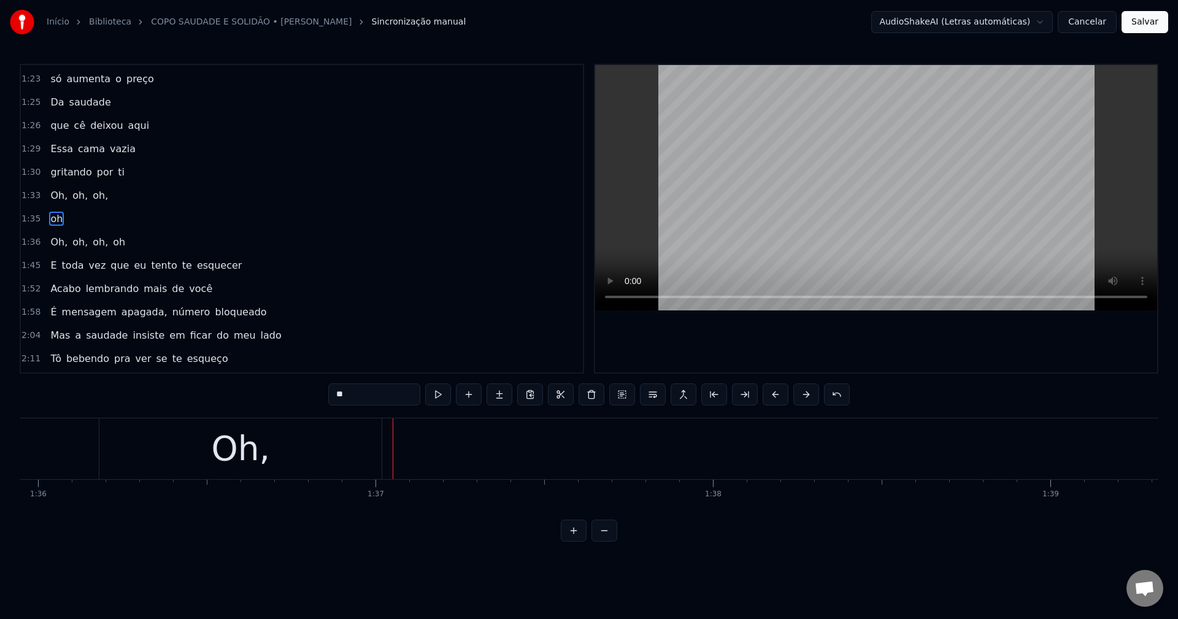
scroll to position [0, 32591]
click at [577, 446] on div "oh," at bounding box center [1107, 448] width 53 height 51
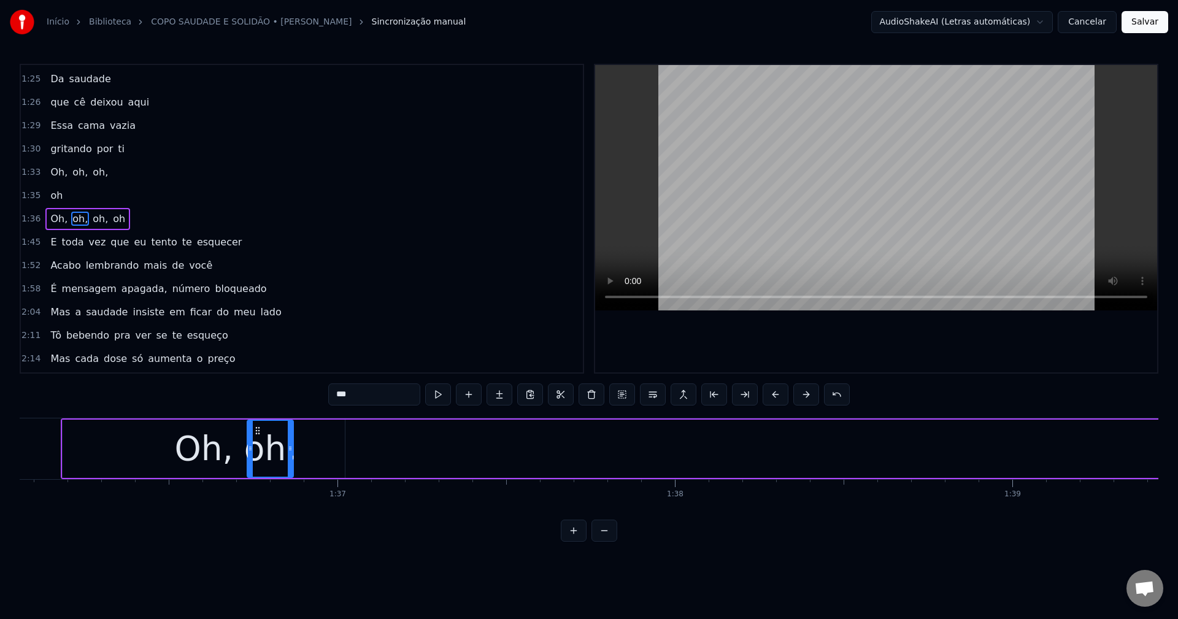
scroll to position [0, 32414]
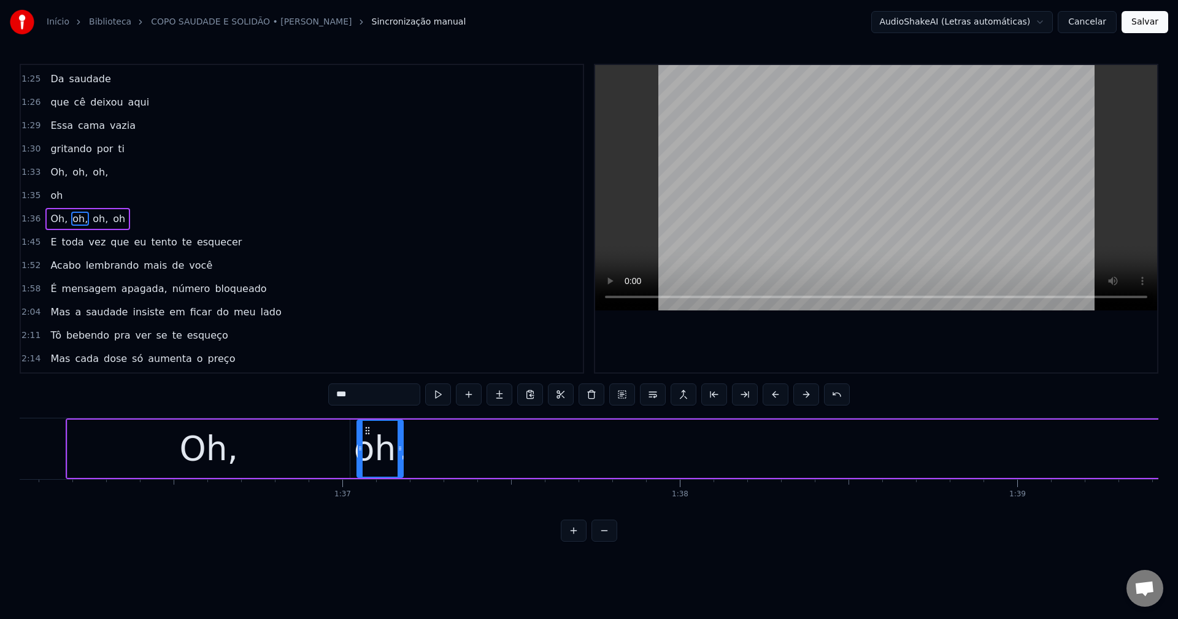
drag, startPoint x: 1095, startPoint y: 426, endPoint x: 367, endPoint y: 452, distance: 728.2
click at [367, 452] on div "oh," at bounding box center [380, 449] width 45 height 56
click at [298, 455] on div "Oh," at bounding box center [208, 449] width 282 height 58
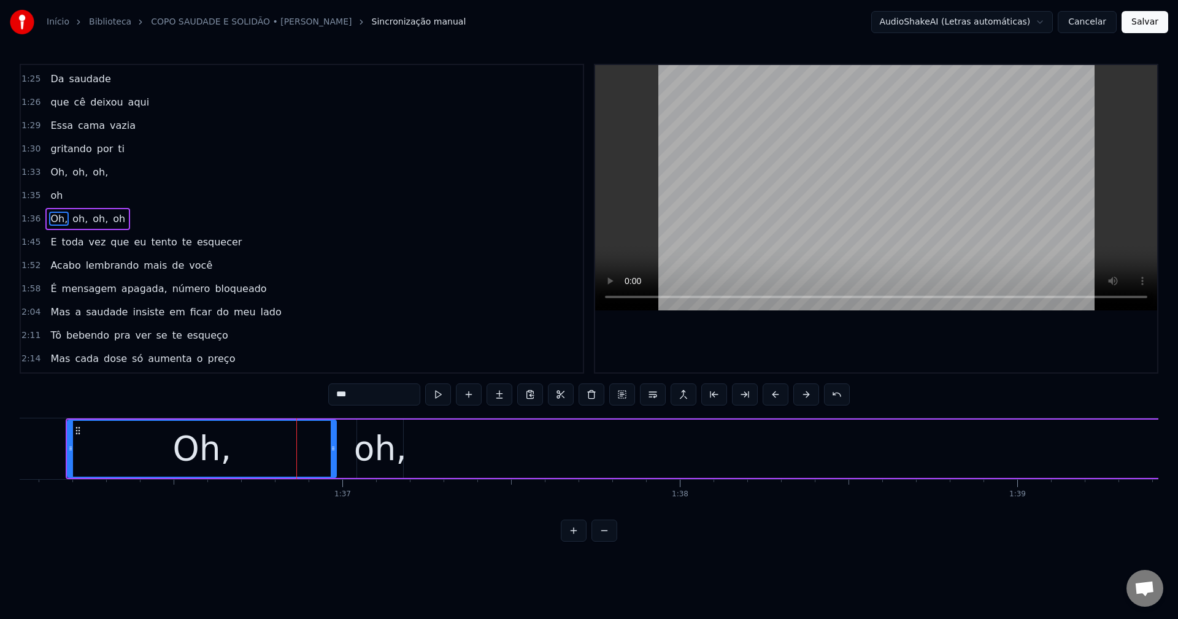
drag, startPoint x: 344, startPoint y: 445, endPoint x: 339, endPoint y: 442, distance: 6.3
click at [330, 441] on div "Oh," at bounding box center [202, 449] width 268 height 56
click at [376, 455] on div "oh," at bounding box center [380, 448] width 53 height 51
type input "***"
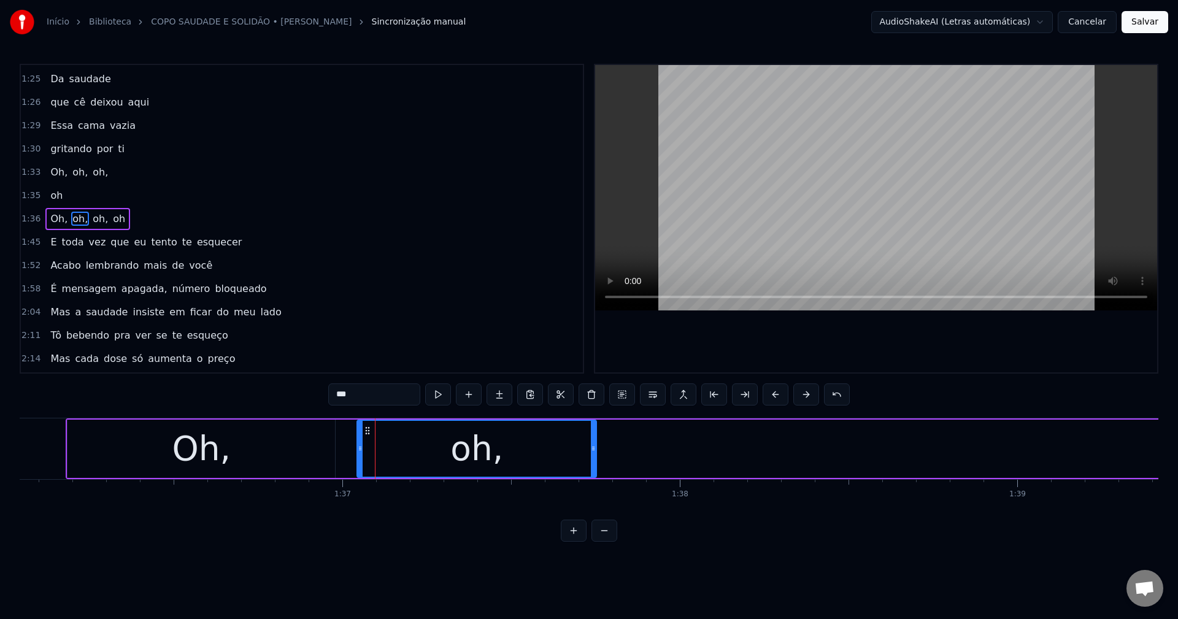
drag, startPoint x: 399, startPoint y: 446, endPoint x: 593, endPoint y: 468, distance: 194.5
click at [577, 468] on div at bounding box center [593, 449] width 5 height 56
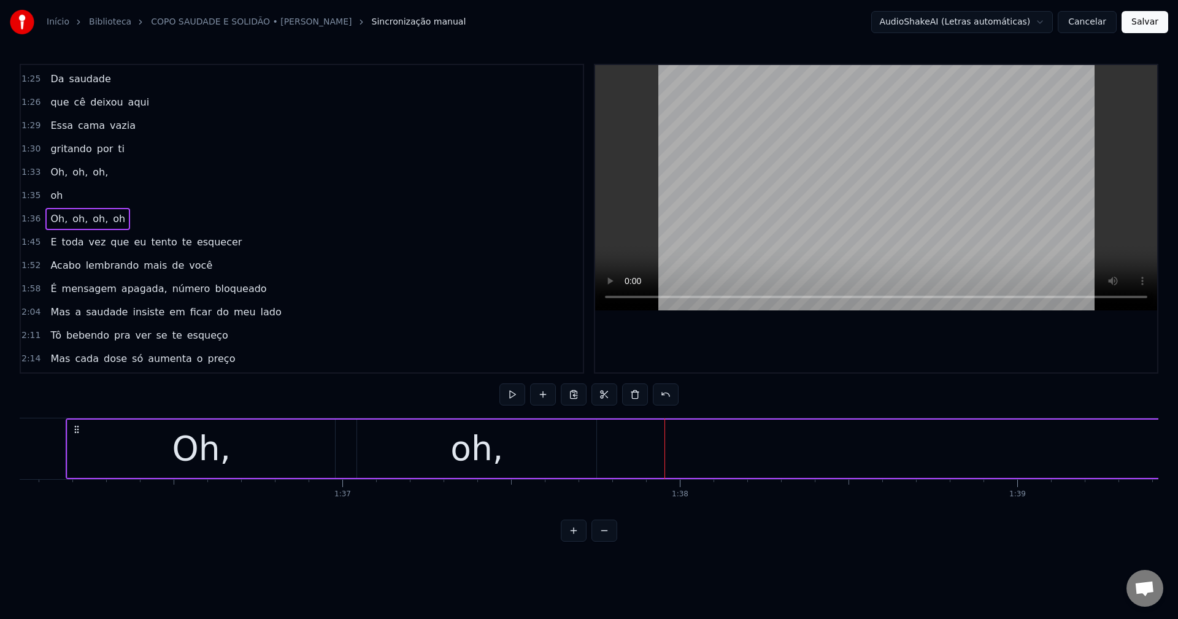
click at [91, 220] on span "oh," at bounding box center [100, 219] width 18 height 14
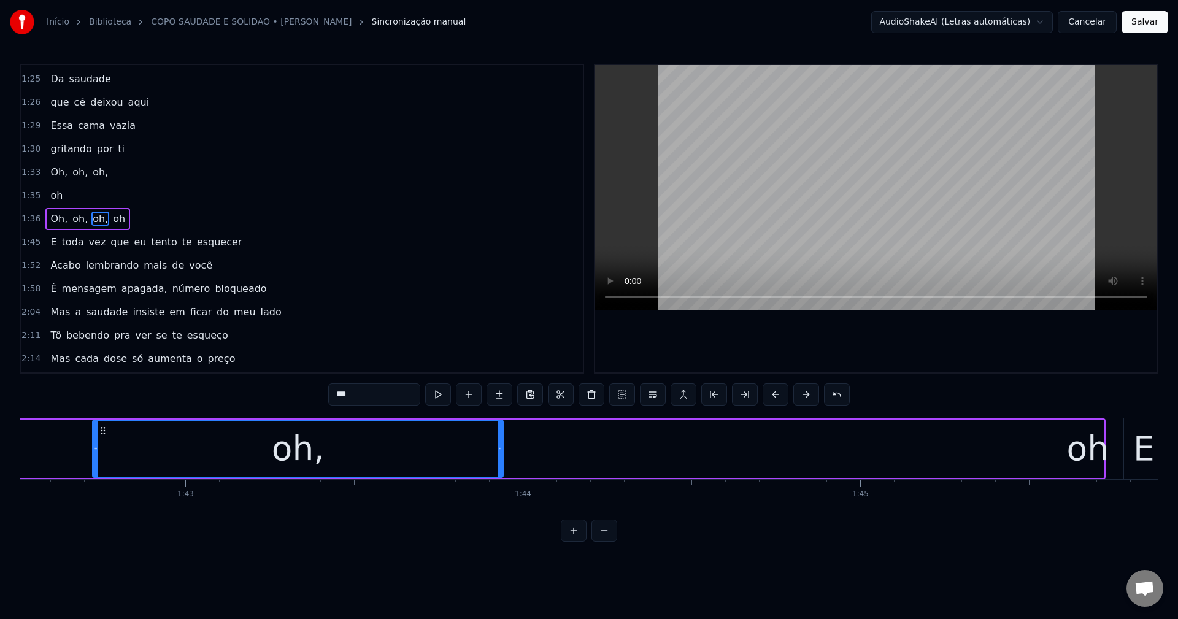
scroll to position [0, 34606]
click at [126, 447] on div "oh," at bounding box center [287, 449] width 409 height 56
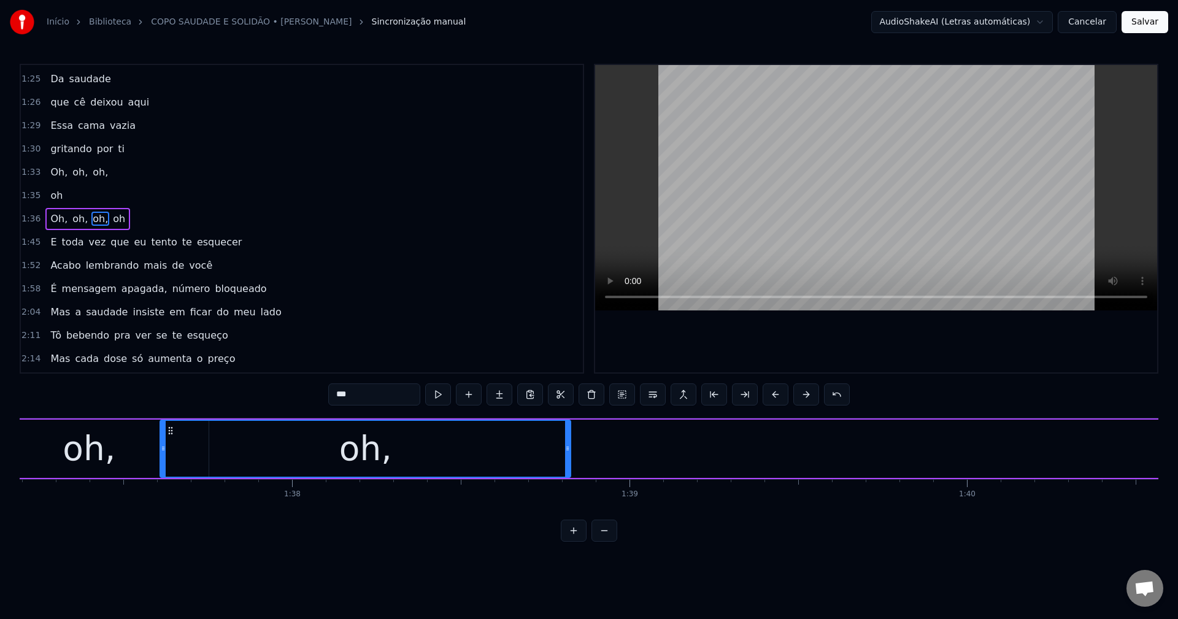
scroll to position [0, 32786]
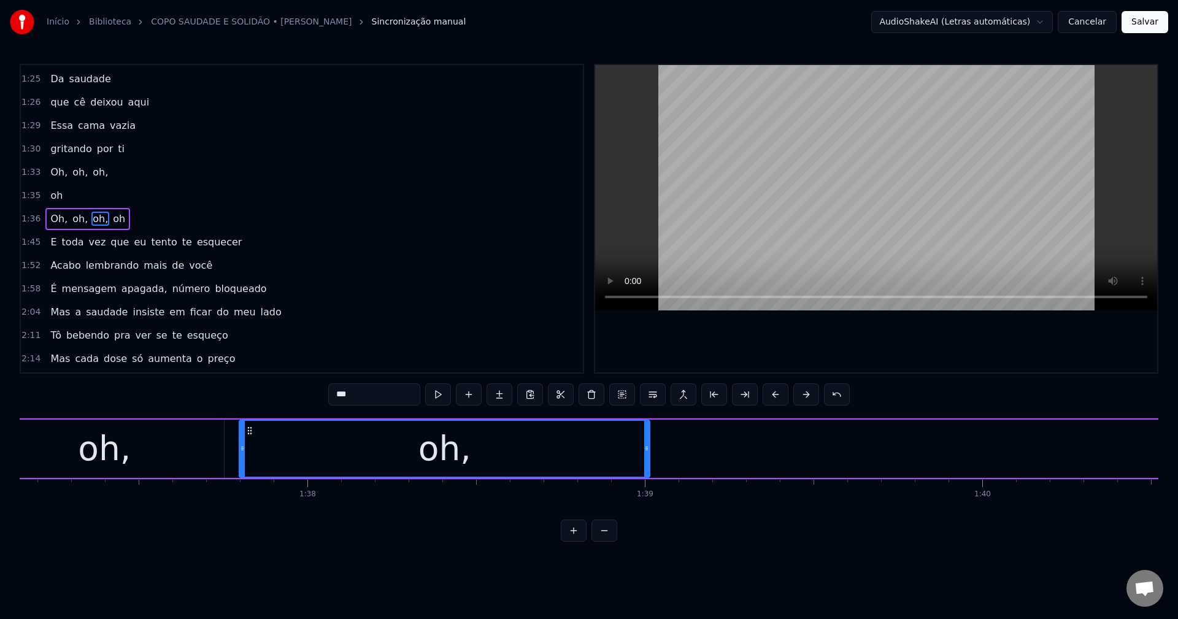
drag, startPoint x: 92, startPoint y: 430, endPoint x: 249, endPoint y: 501, distance: 171.9
click at [249, 501] on div "Mais uma noite eu e esse copo aqui na mão Tentando afogar o gosto amargo da ilu…" at bounding box center [589, 464] width 1139 height 92
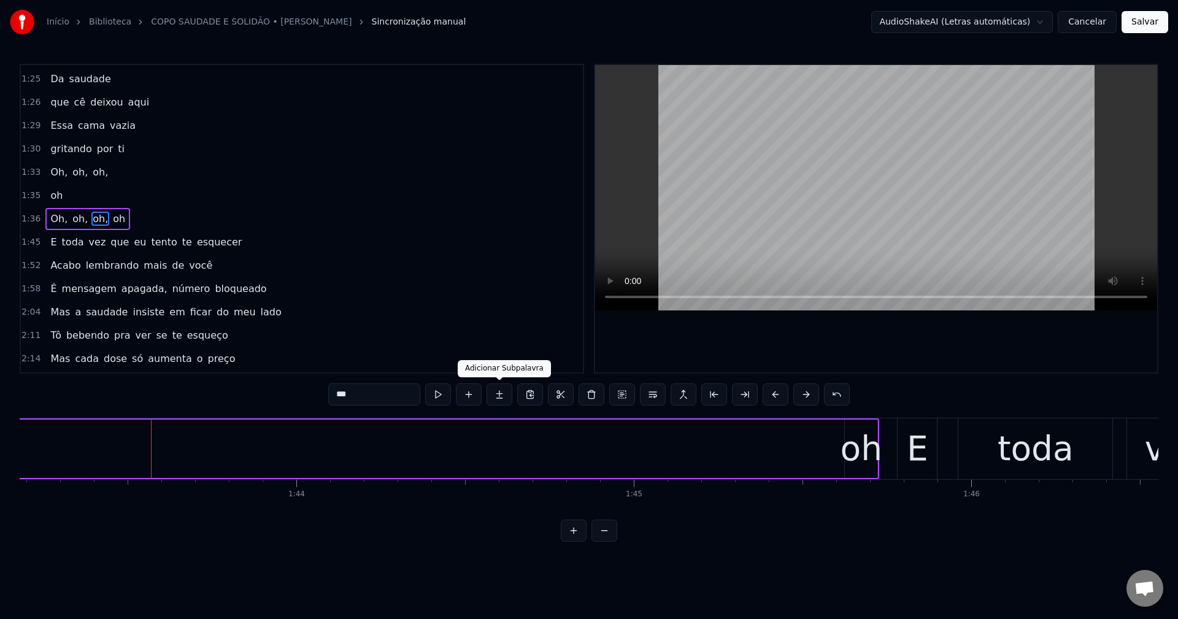
scroll to position [0, 34892]
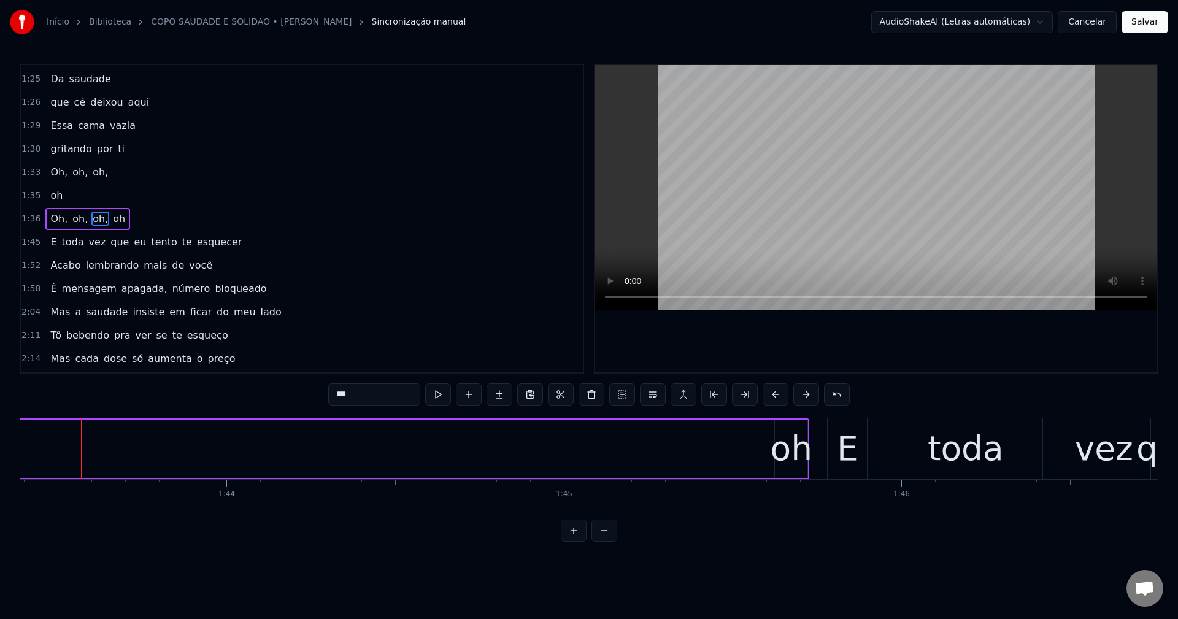
drag, startPoint x: 85, startPoint y: 221, endPoint x: 164, endPoint y: 327, distance: 132.4
click at [87, 232] on div "0:14 Mais uma noite eu 0:17 e esse copo aqui na mão 0:21 Tentando afogar 0:23 o…" at bounding box center [302, 219] width 565 height 310
click at [78, 223] on span "oh," at bounding box center [80, 219] width 18 height 14
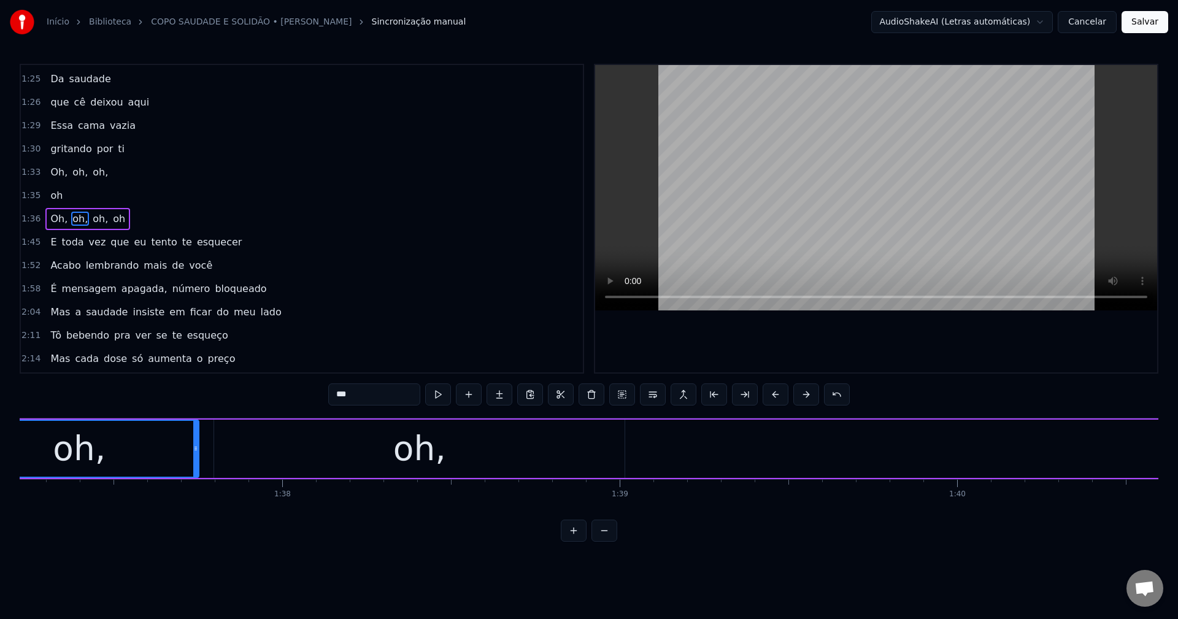
scroll to position [0, 32688]
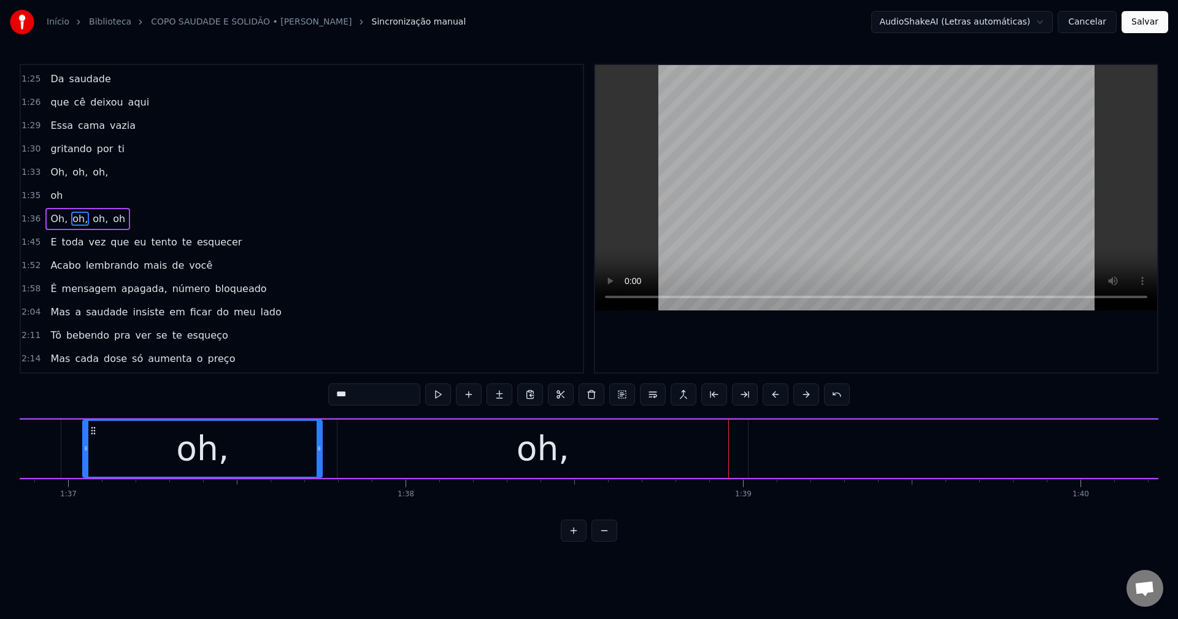
click at [577, 461] on div "oh," at bounding box center [542, 449] width 411 height 58
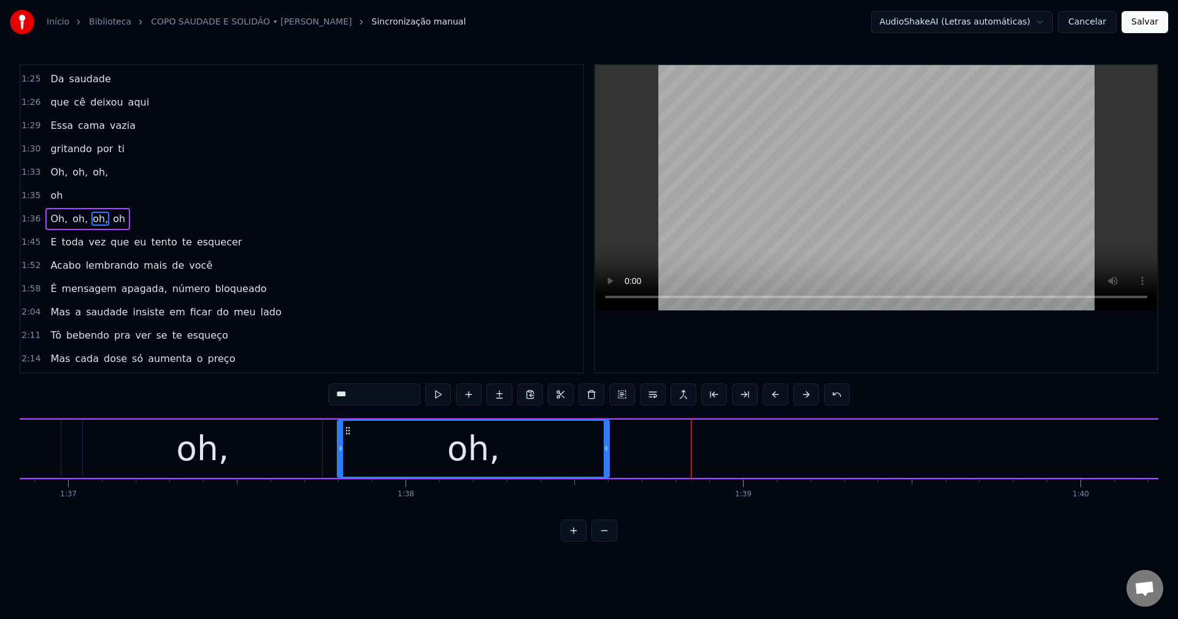
drag, startPoint x: 745, startPoint y: 452, endPoint x: 606, endPoint y: 424, distance: 141.5
click at [577, 424] on div at bounding box center [606, 449] width 5 height 56
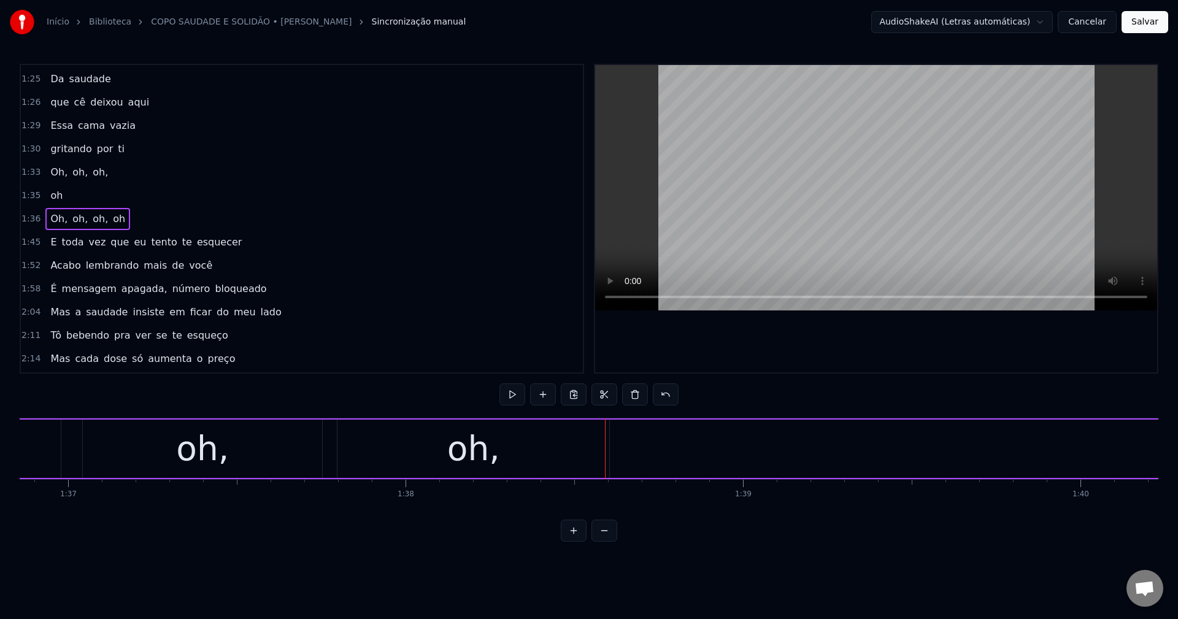
click at [112, 222] on span "oh" at bounding box center [119, 219] width 15 height 14
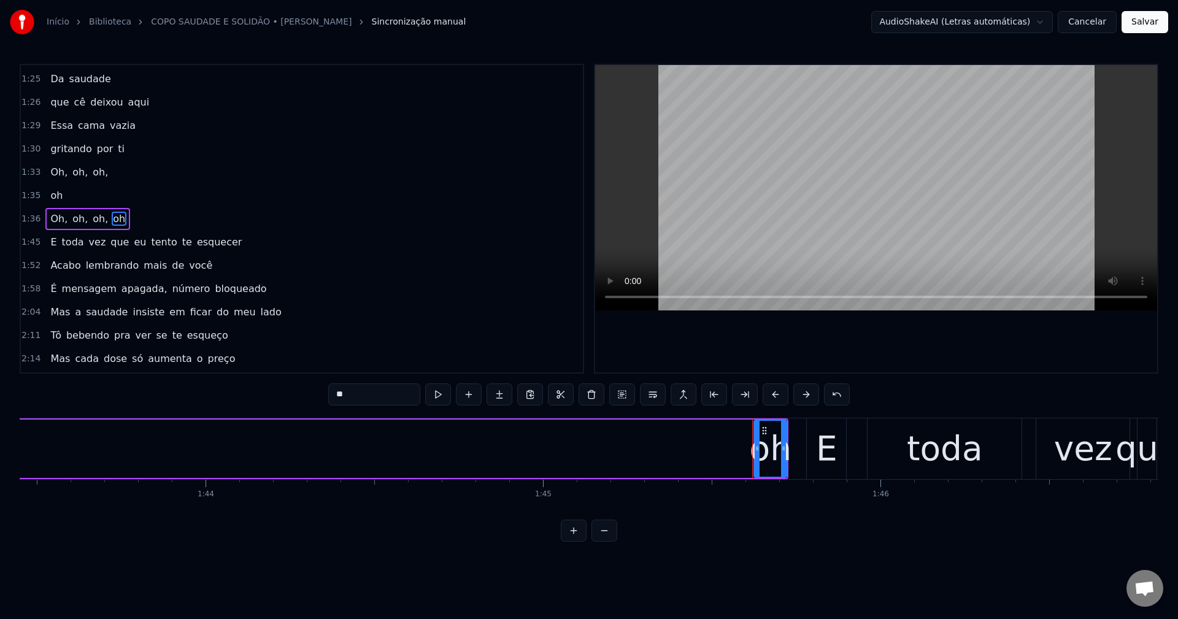
scroll to position [0, 35584]
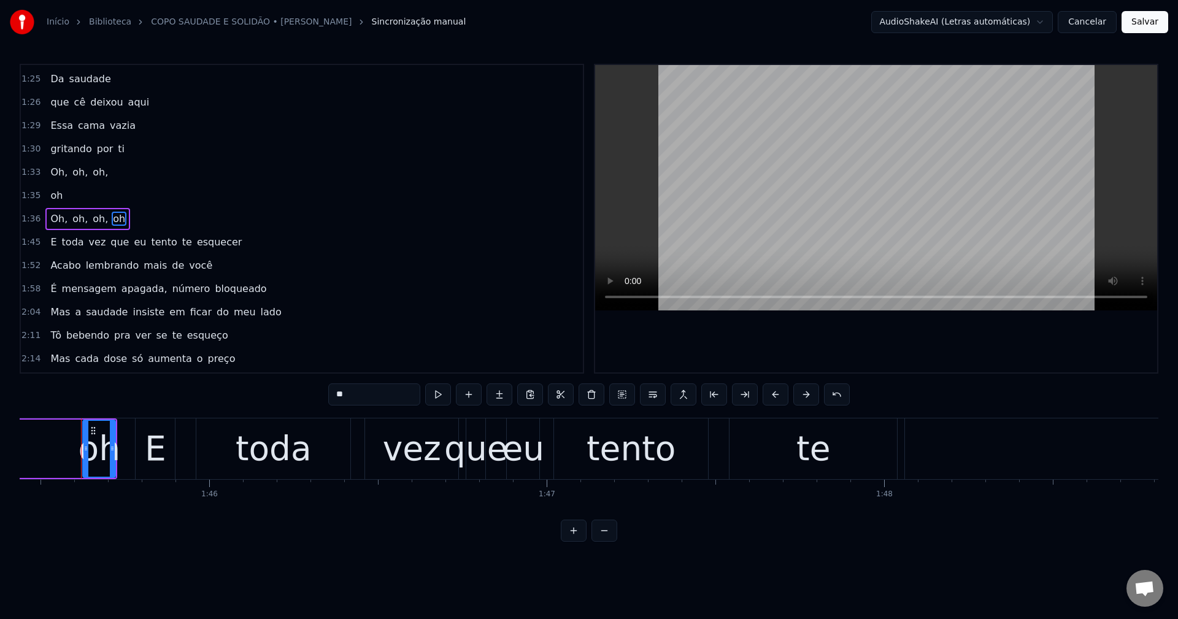
drag, startPoint x: 360, startPoint y: 391, endPoint x: 233, endPoint y: 354, distance: 132.4
click at [233, 354] on div "0:14 Mais uma noite eu 0:17 e esse copo aqui na mão 0:21 Tentando afogar 0:23 o…" at bounding box center [589, 303] width 1139 height 478
paste input "**"
type input "**"
click at [577, 402] on button at bounding box center [592, 395] width 26 height 22
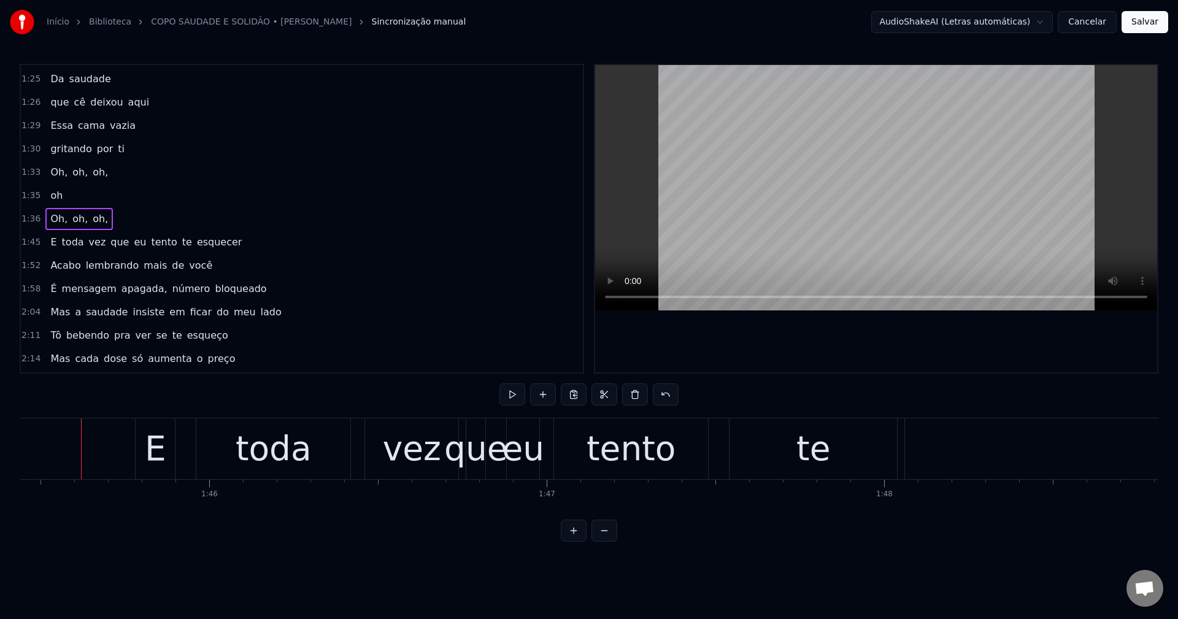
click at [95, 216] on span "oh," at bounding box center [100, 219] width 18 height 14
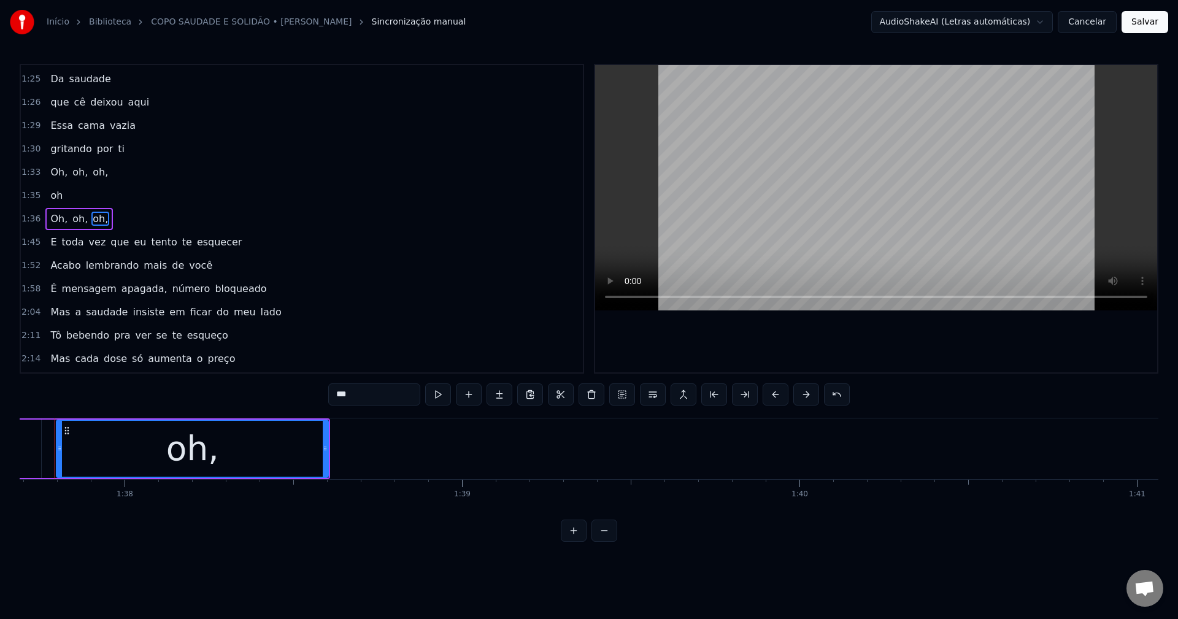
scroll to position [0, 32943]
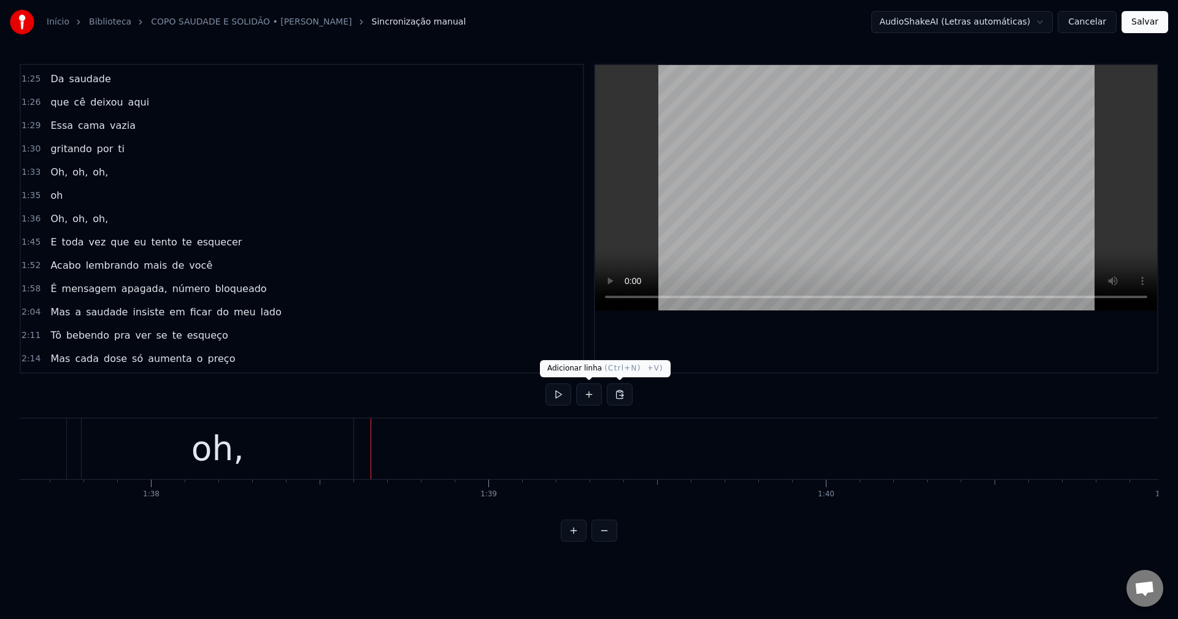
click at [577, 399] on button at bounding box center [589, 395] width 26 height 22
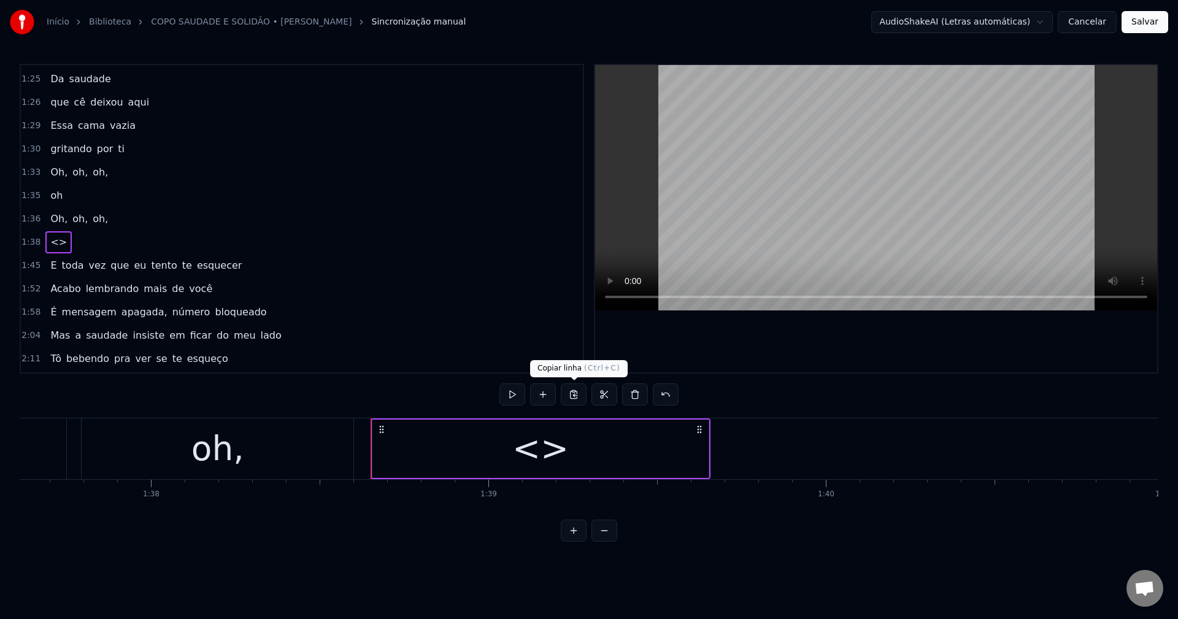
click at [561, 442] on div "<>" at bounding box center [540, 448] width 56 height 51
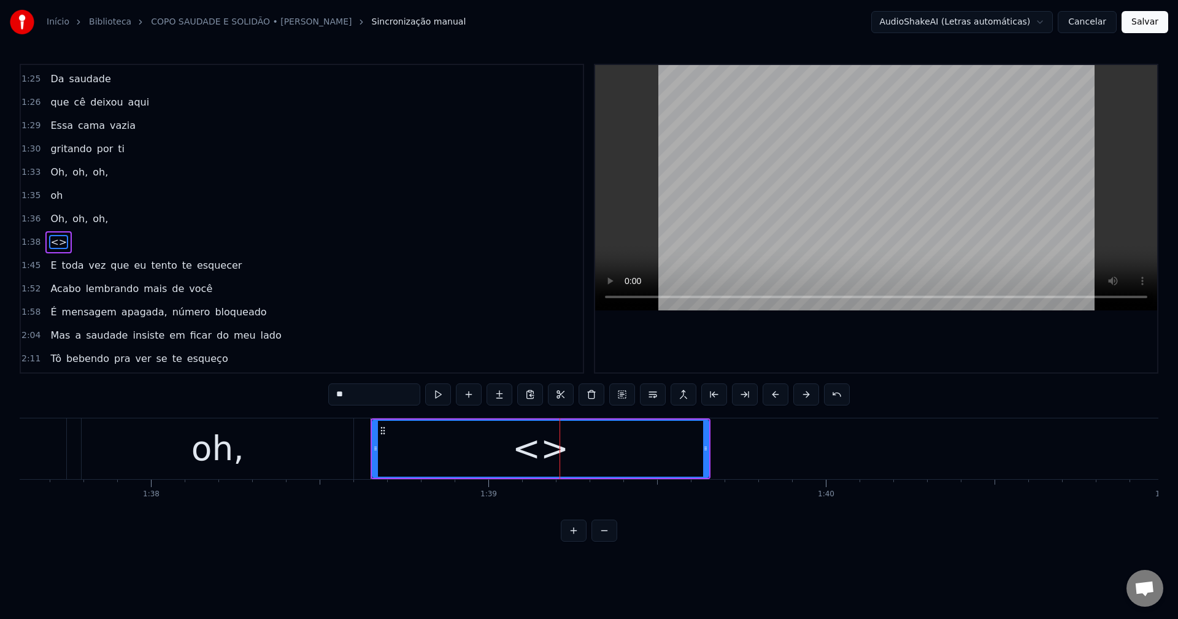
scroll to position [650, 0]
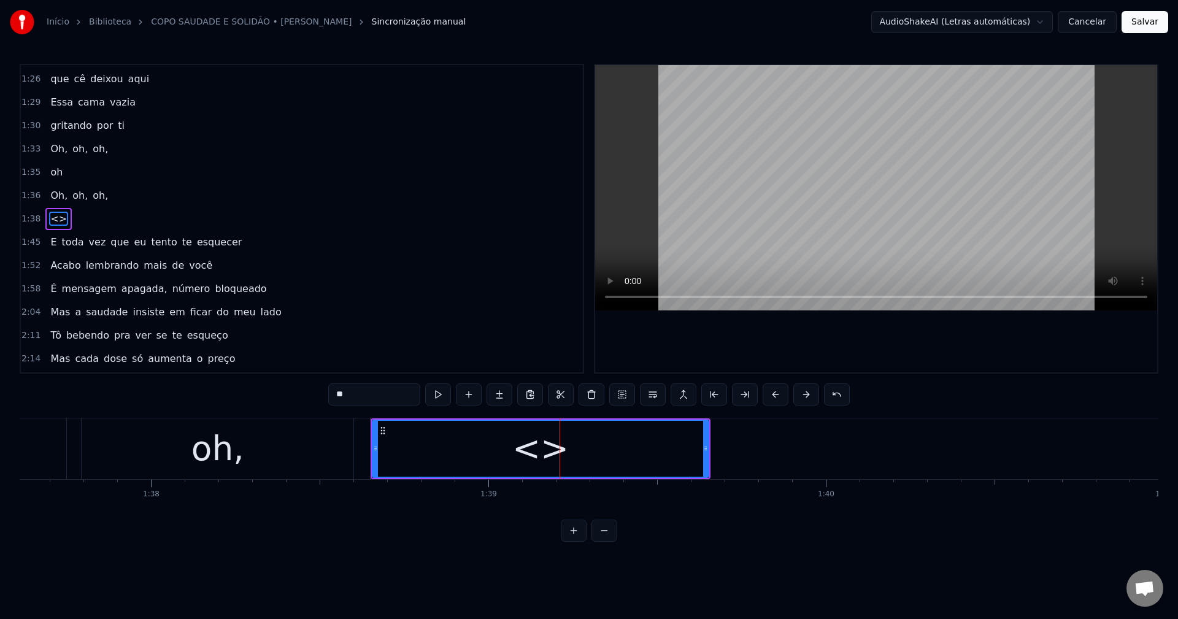
drag, startPoint x: 358, startPoint y: 391, endPoint x: 266, endPoint y: 365, distance: 96.3
click at [266, 365] on div "0:14 Mais uma noite eu 0:17 e esse copo aqui na mão 0:21 Tentando afogar 0:23 o…" at bounding box center [589, 303] width 1139 height 478
paste input "text"
drag, startPoint x: 708, startPoint y: 449, endPoint x: 776, endPoint y: 470, distance: 71.4
click at [577, 470] on div at bounding box center [774, 449] width 5 height 56
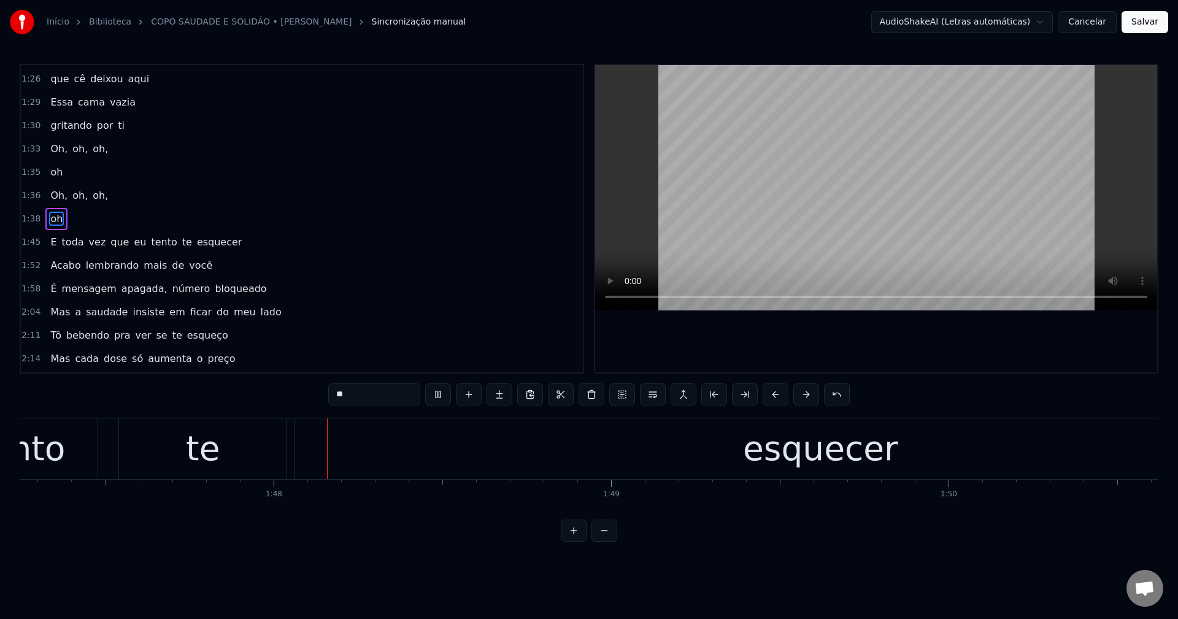
scroll to position [0, 36241]
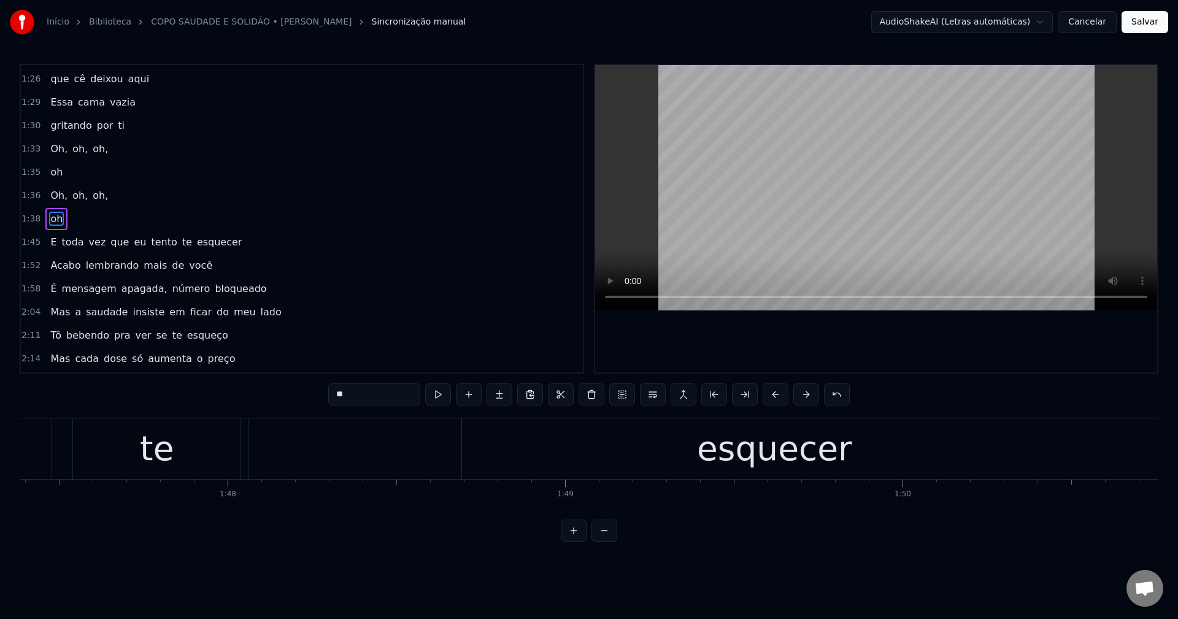
click at [51, 241] on span "E" at bounding box center [53, 242] width 9 height 14
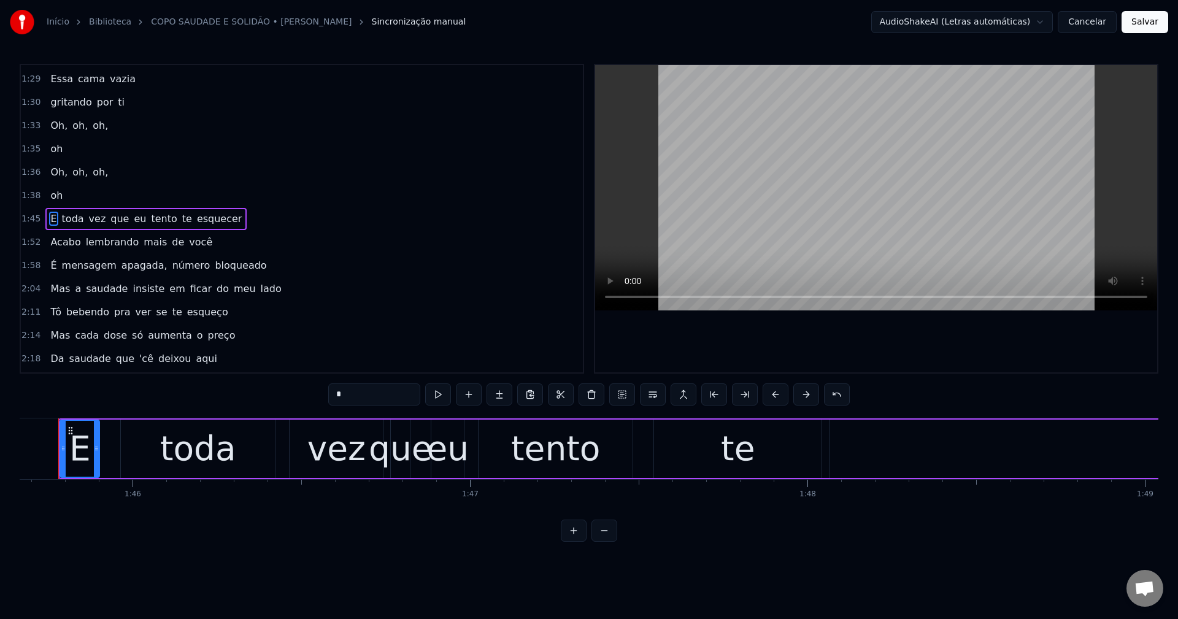
scroll to position [0, 35638]
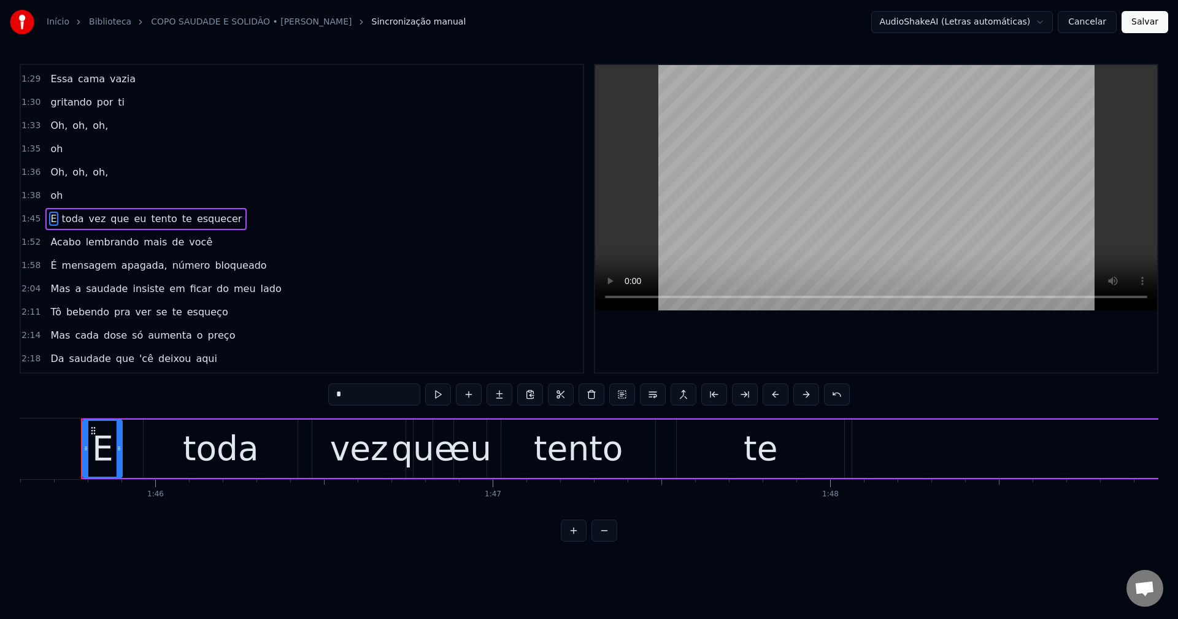
click at [174, 457] on div "toda" at bounding box center [221, 449] width 154 height 58
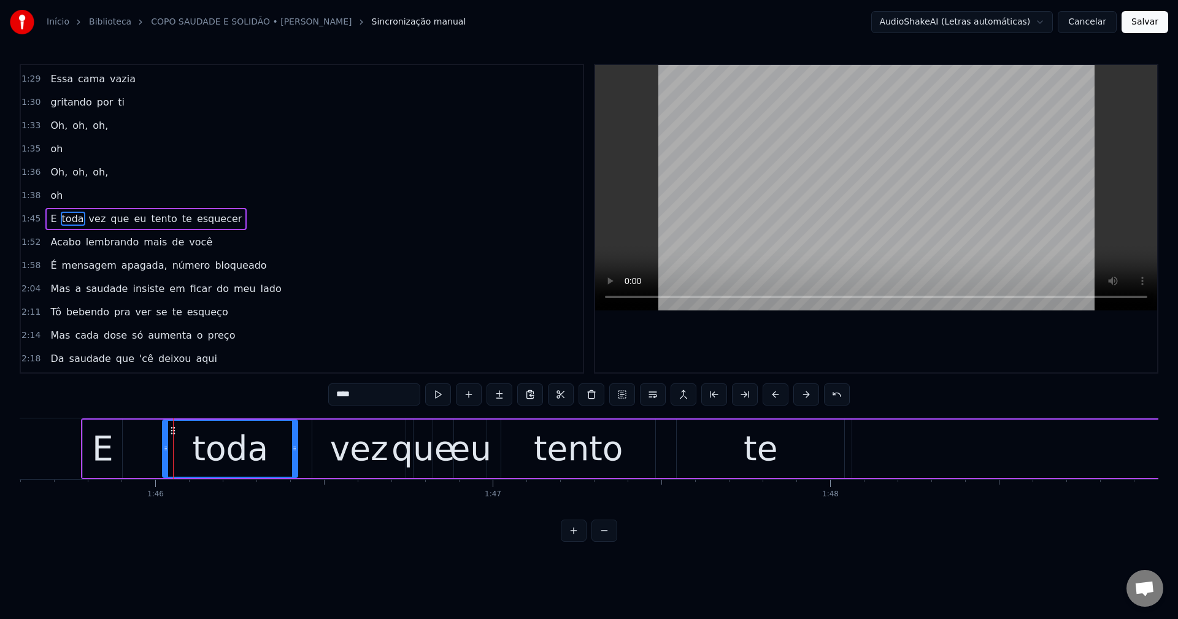
drag, startPoint x: 147, startPoint y: 448, endPoint x: 166, endPoint y: 455, distance: 20.2
click at [166, 455] on div at bounding box center [165, 449] width 5 height 56
click at [103, 446] on div "E" at bounding box center [102, 448] width 21 height 51
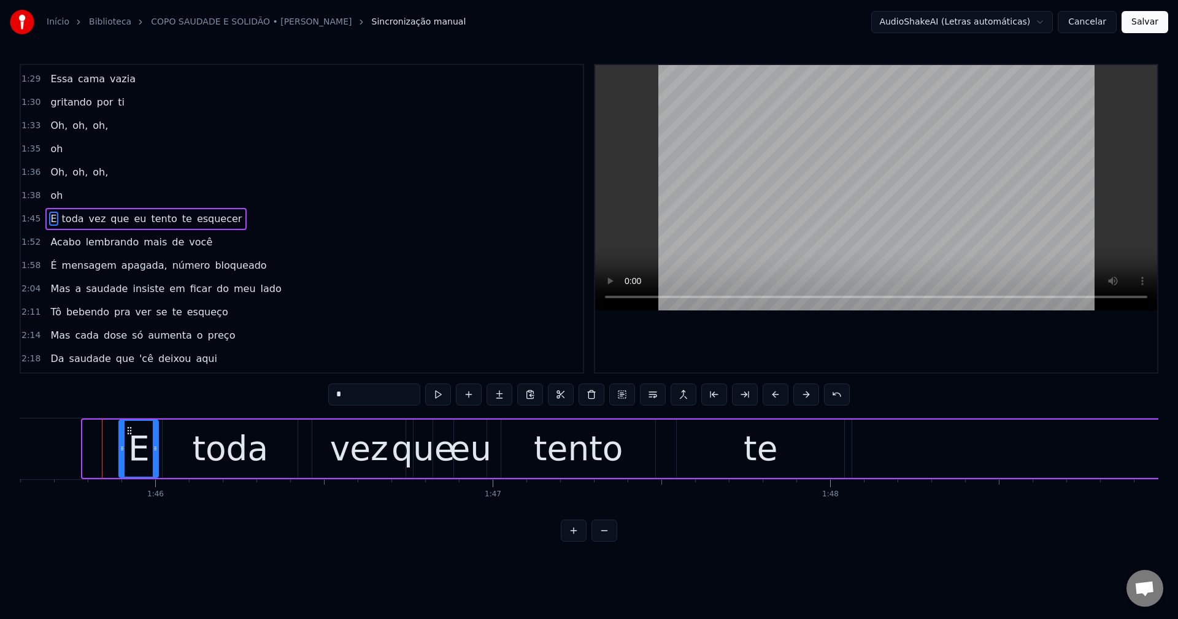
drag, startPoint x: 91, startPoint y: 428, endPoint x: 127, endPoint y: 438, distance: 37.5
click at [127, 438] on div "E" at bounding box center [139, 449] width 38 height 56
click at [133, 222] on span "eu" at bounding box center [140, 219] width 15 height 14
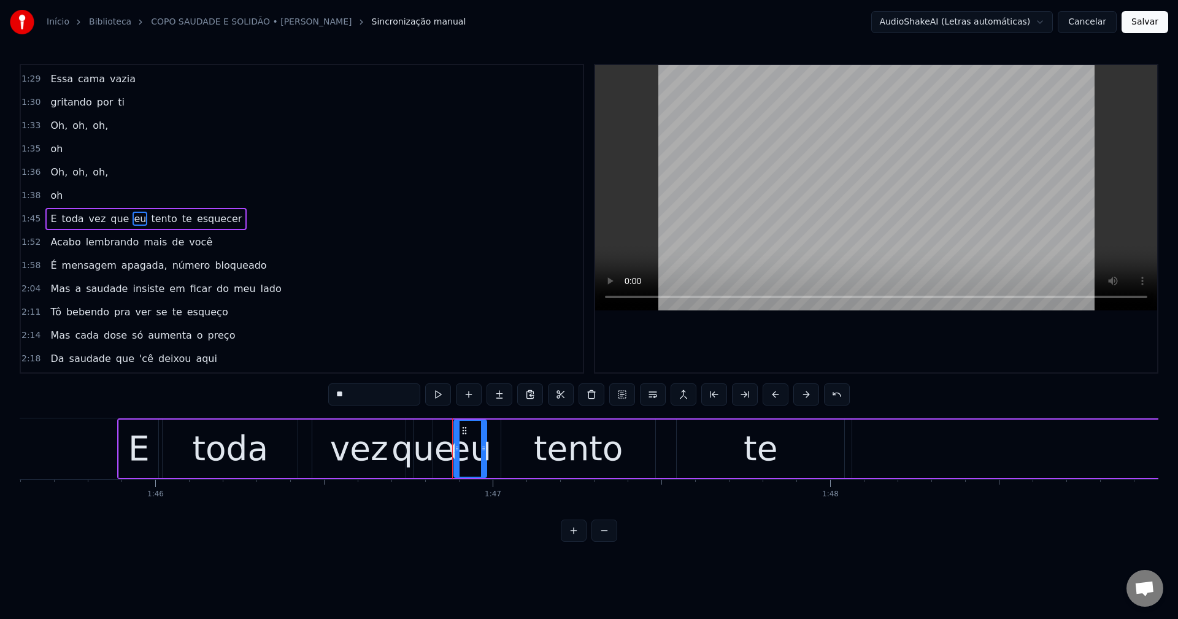
click at [577, 399] on button at bounding box center [653, 395] width 26 height 22
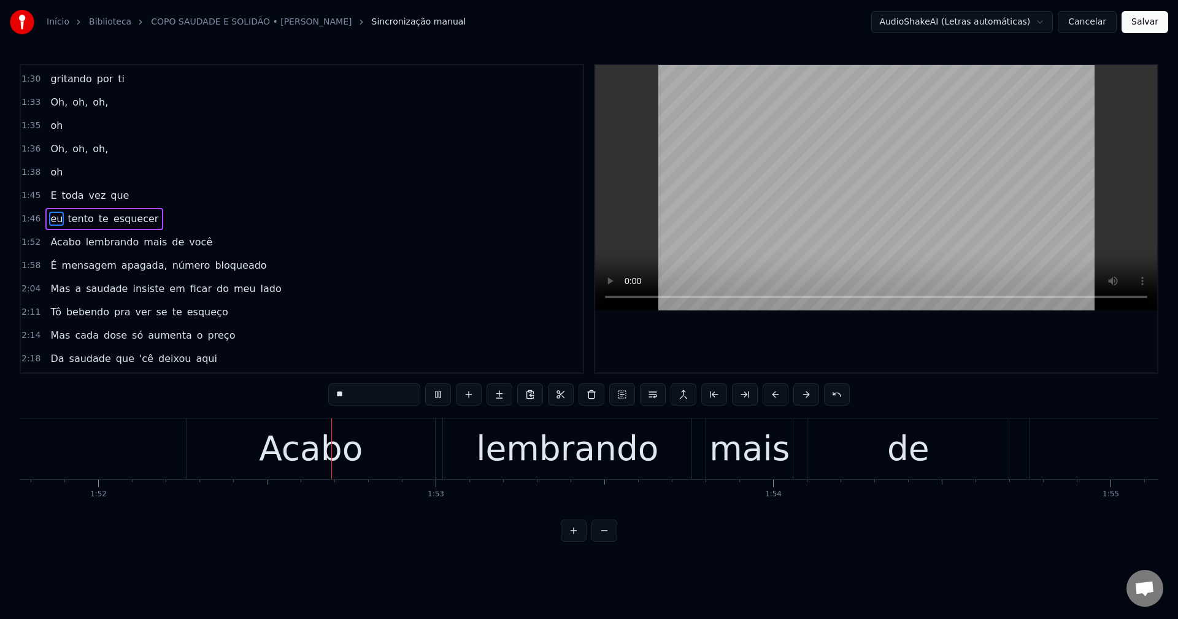
scroll to position [0, 37763]
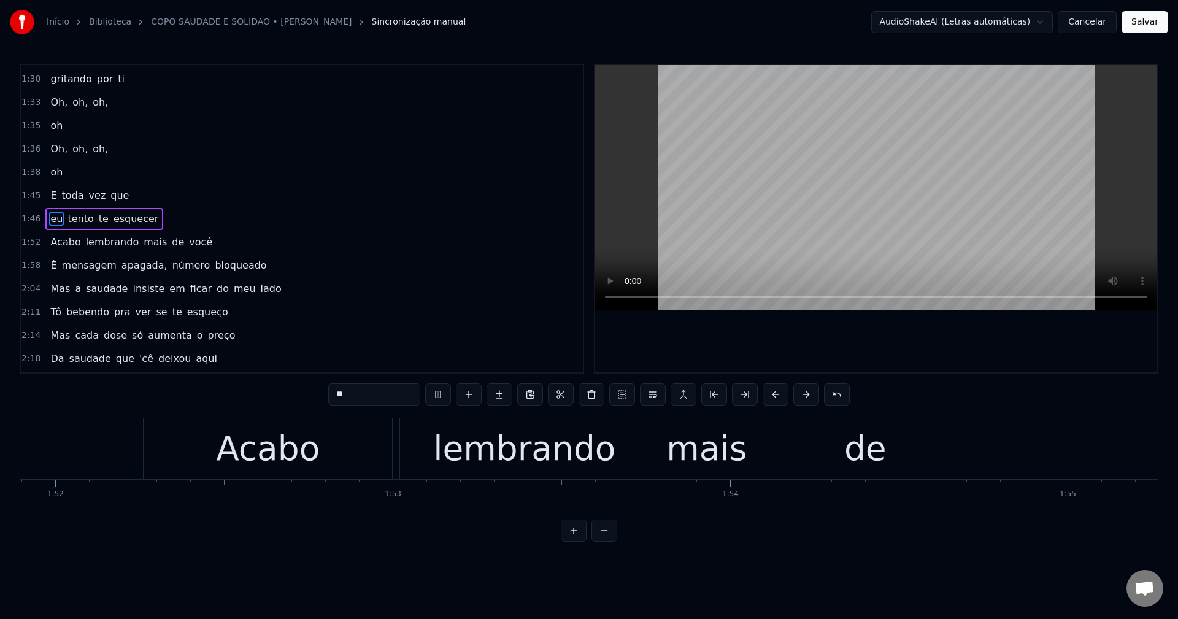
click at [144, 241] on span "mais" at bounding box center [155, 242] width 26 height 14
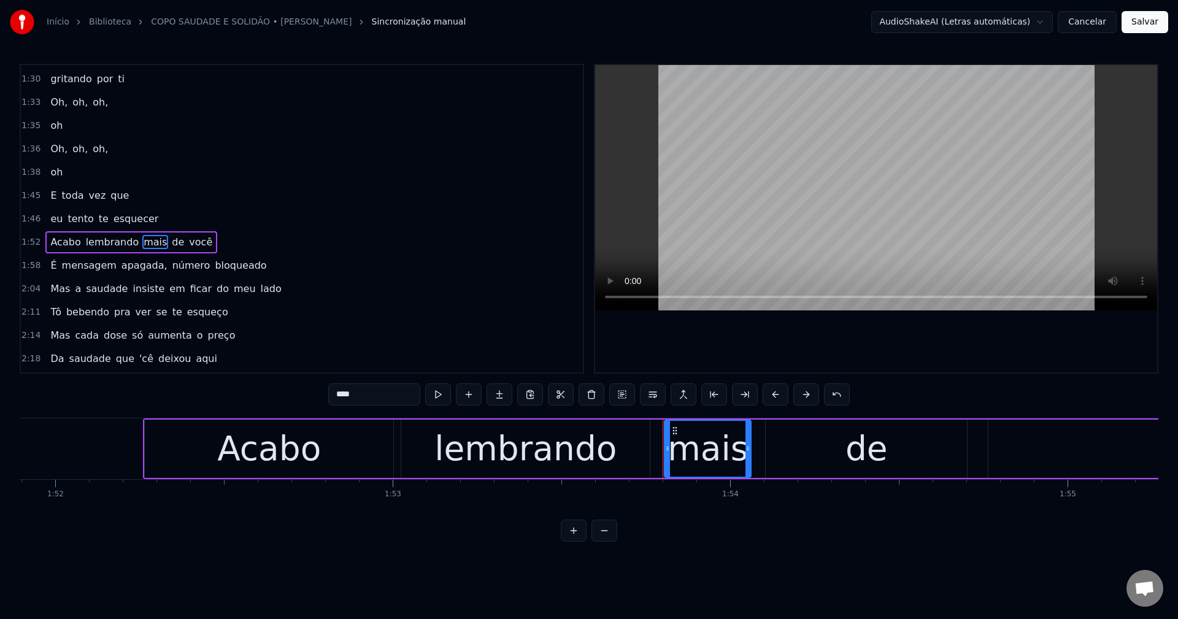
scroll to position [720, 0]
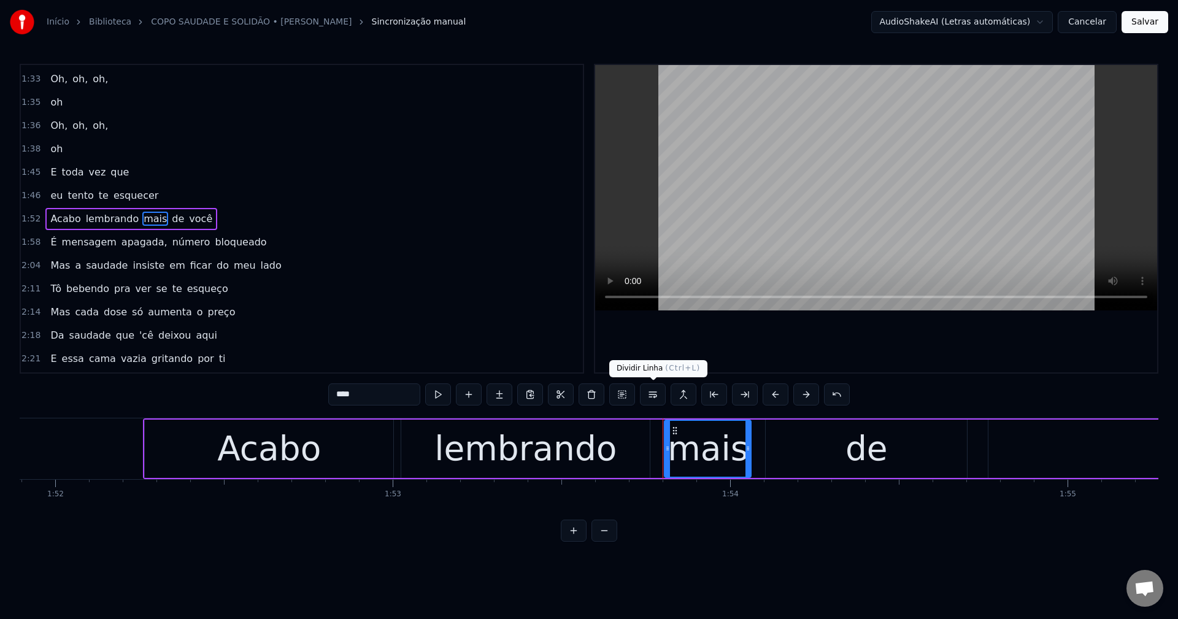
click at [577, 399] on button at bounding box center [653, 395] width 26 height 22
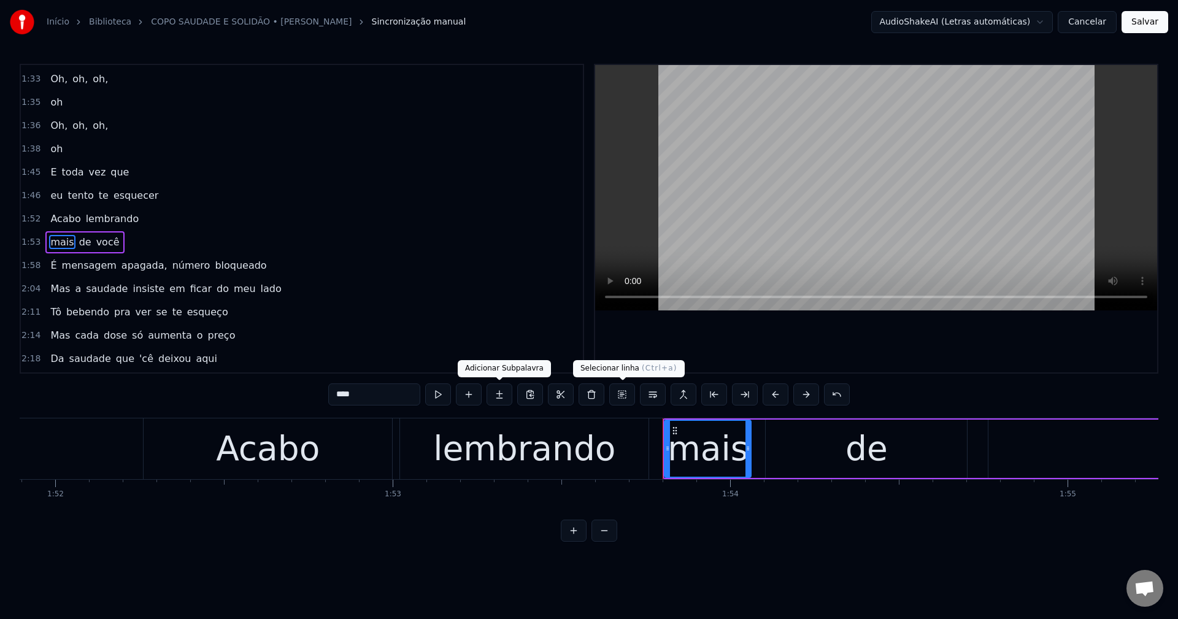
scroll to position [744, 0]
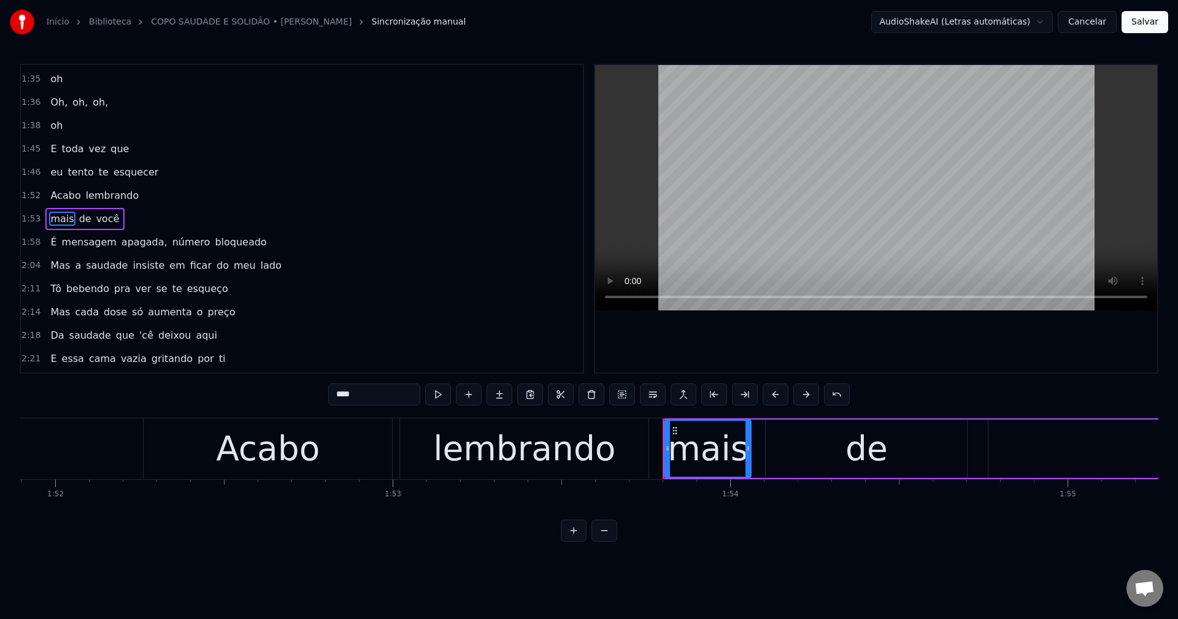
click at [121, 246] on span "apagada," at bounding box center [144, 242] width 48 height 14
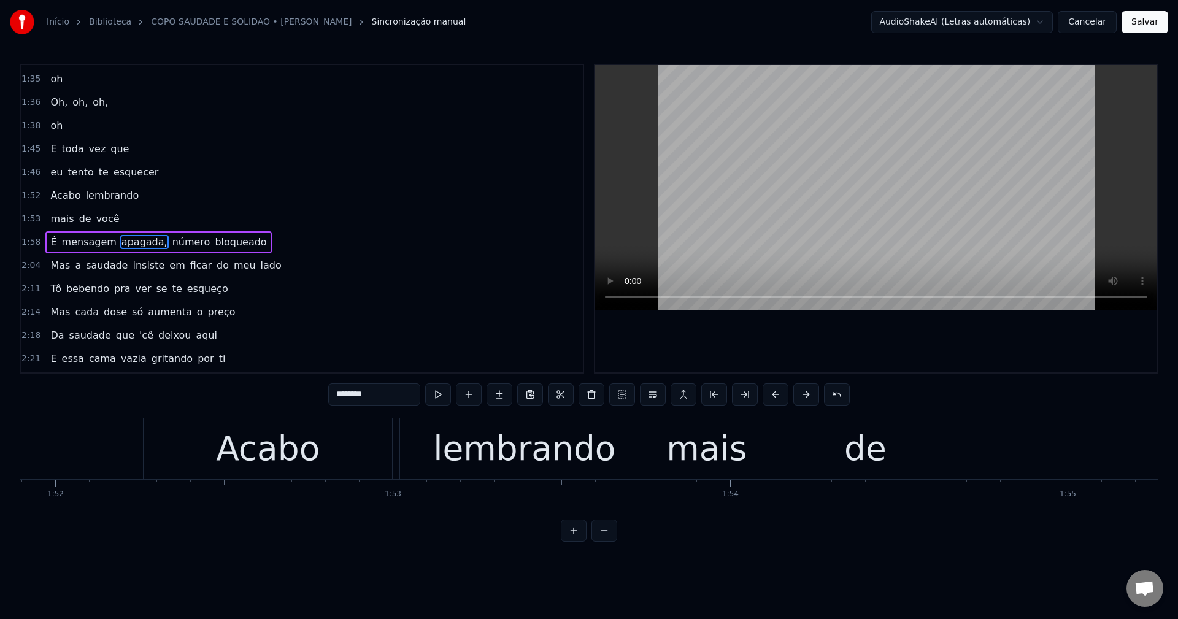
scroll to position [767, 0]
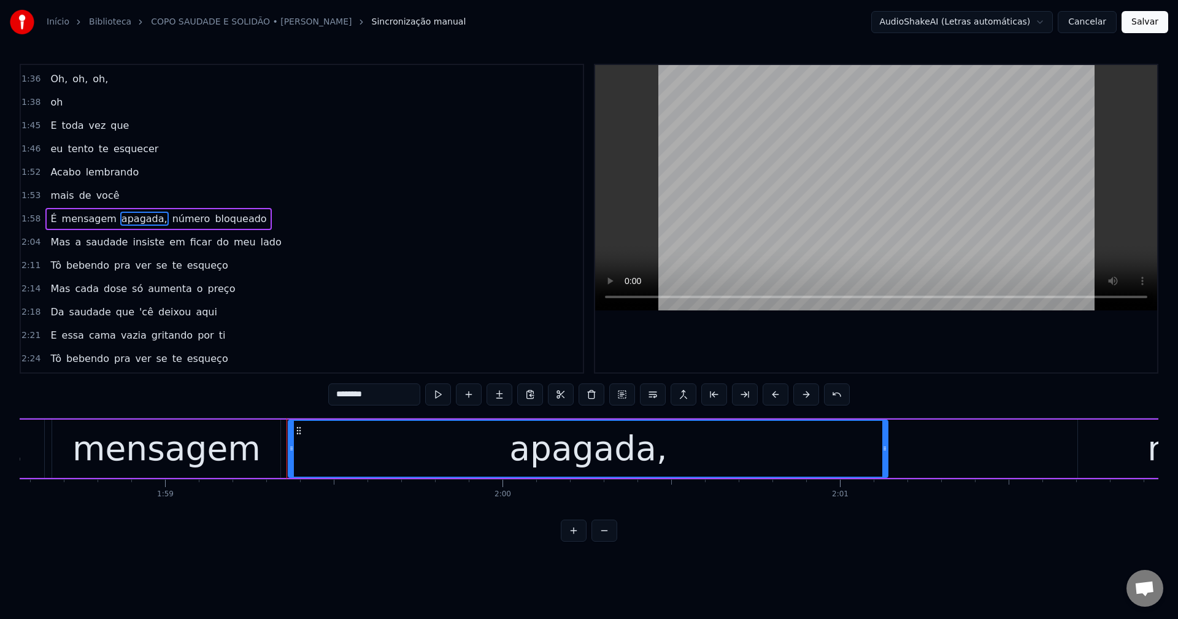
click at [396, 394] on input "********" at bounding box center [374, 395] width 92 height 22
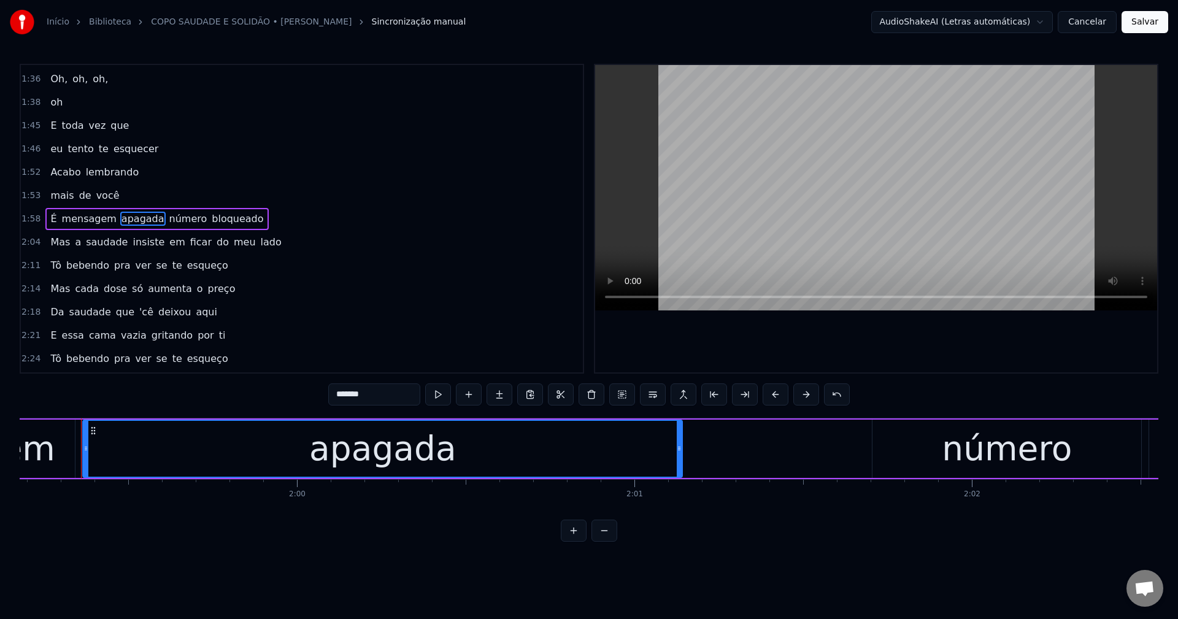
click at [168, 222] on span "número" at bounding box center [188, 219] width 40 height 14
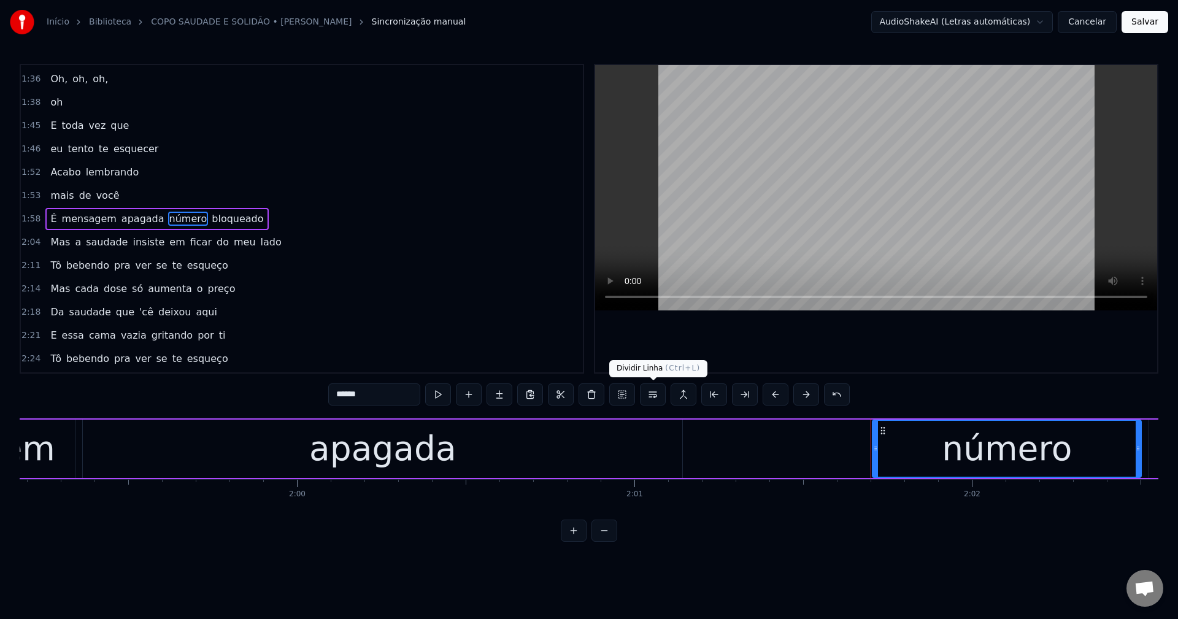
drag, startPoint x: 655, startPoint y: 396, endPoint x: 645, endPoint y: 395, distance: 10.0
click at [577, 396] on button at bounding box center [653, 395] width 26 height 22
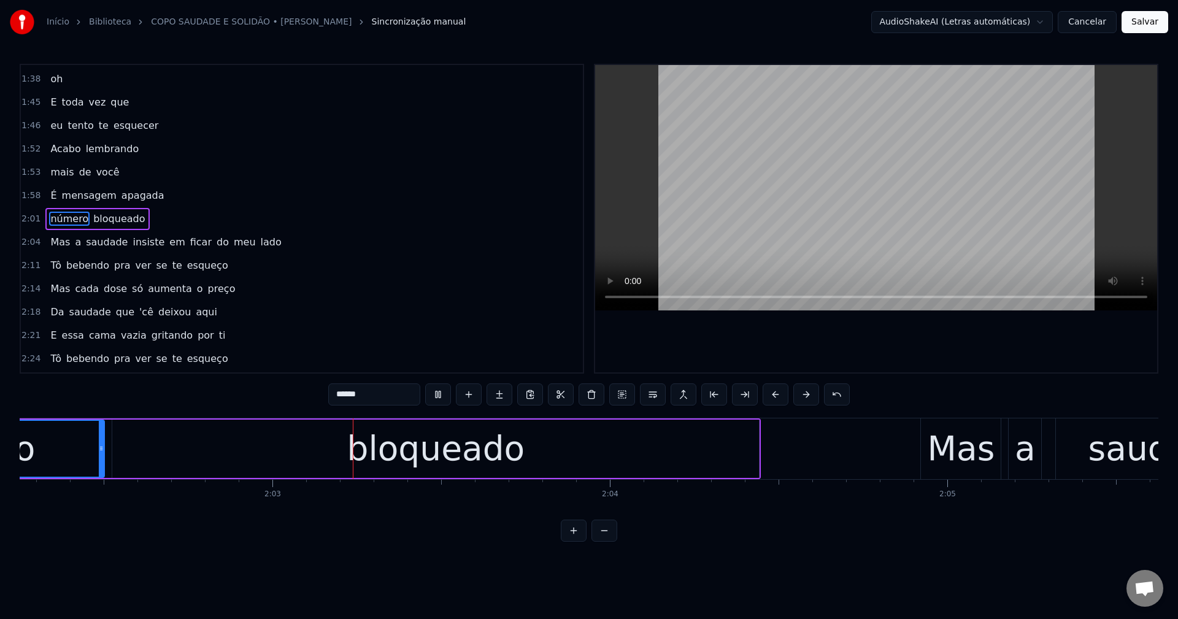
scroll to position [0, 41259]
click at [168, 242] on span "em" at bounding box center [177, 242] width 18 height 14
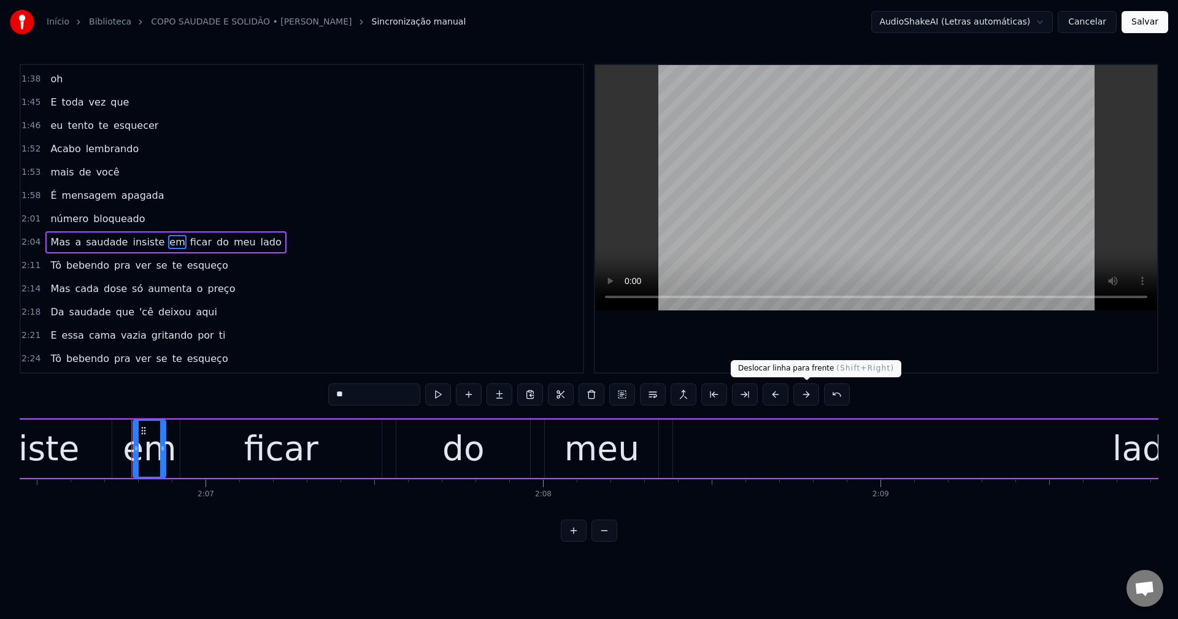
scroll to position [0, 42726]
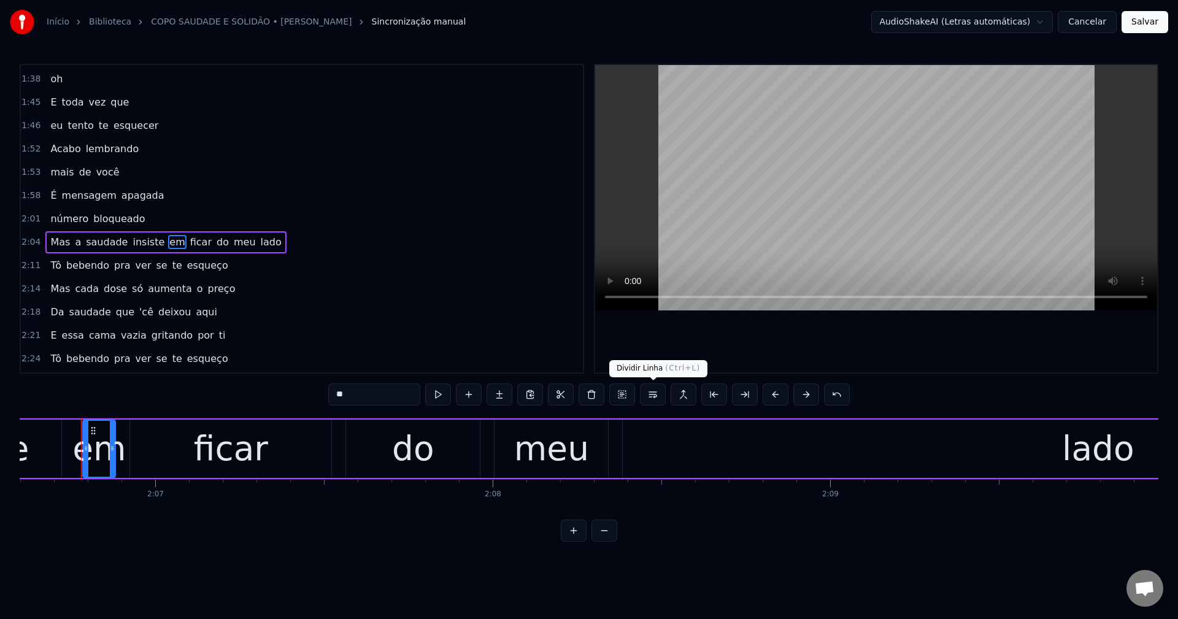
click at [577, 394] on button at bounding box center [653, 395] width 26 height 22
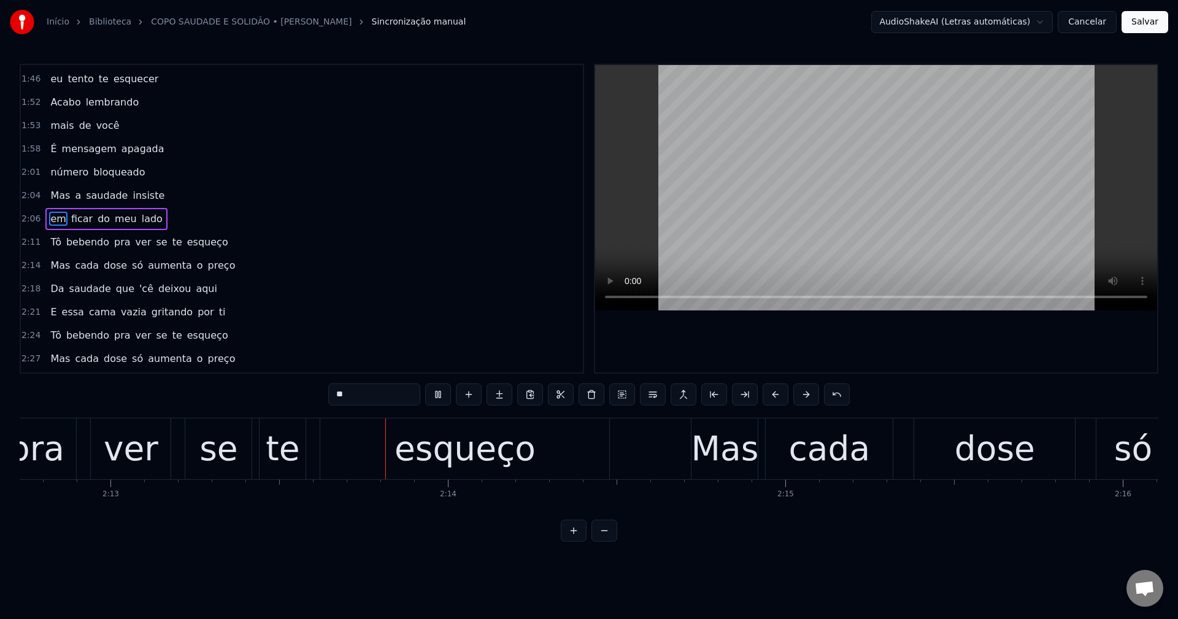
scroll to position [0, 44865]
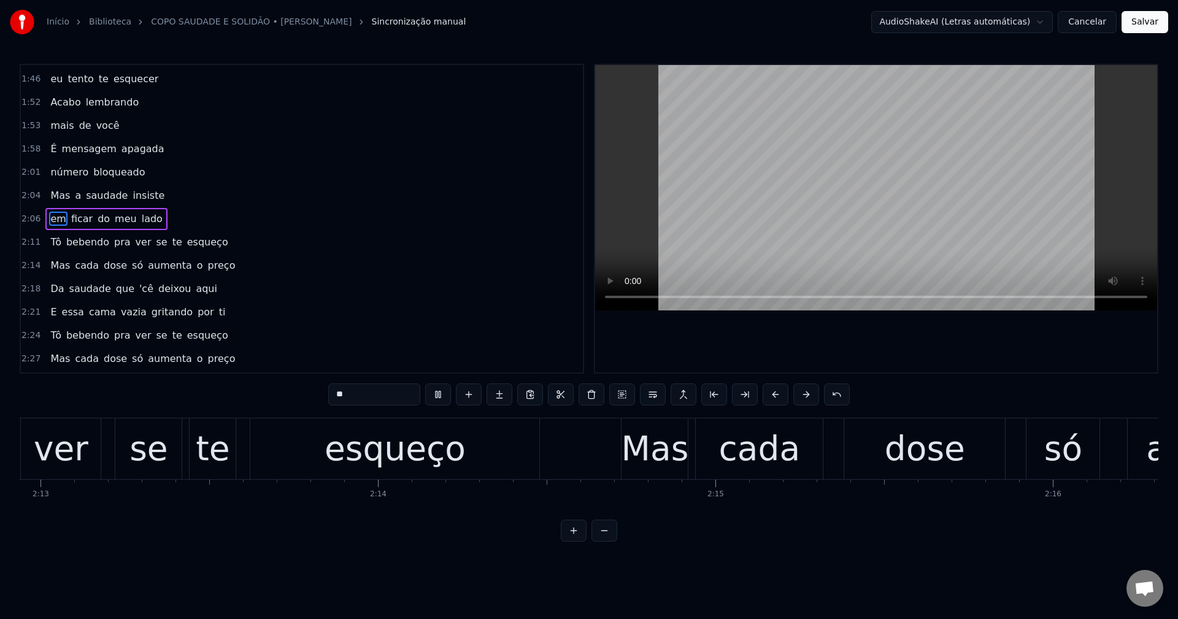
click at [115, 242] on span "pra" at bounding box center [122, 242] width 19 height 14
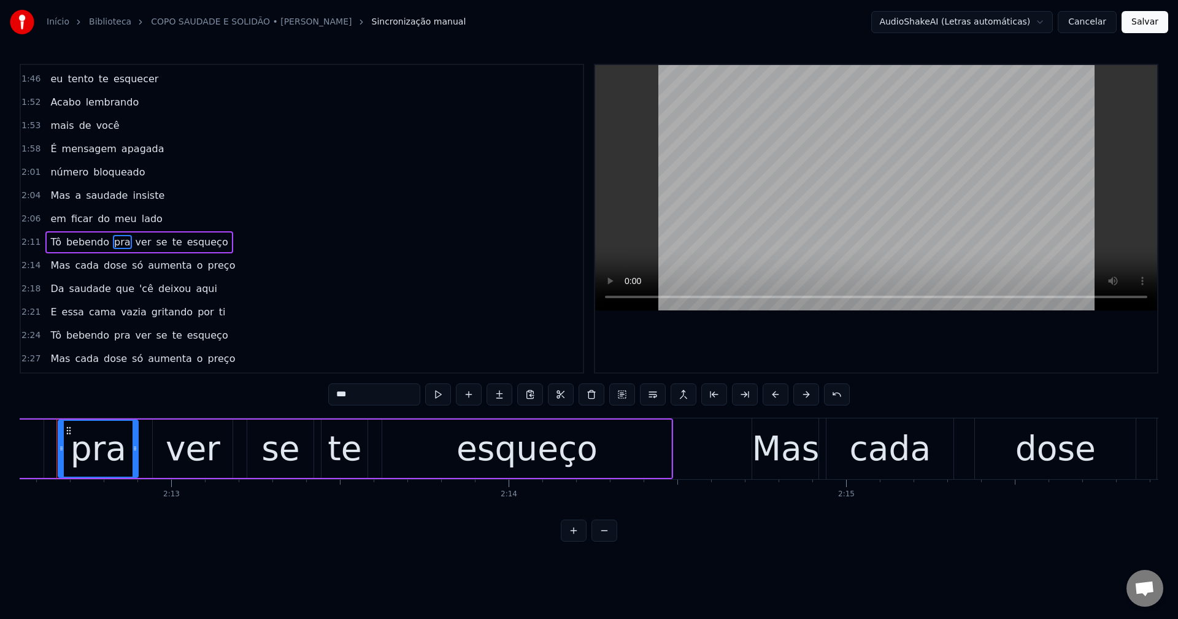
scroll to position [0, 44710]
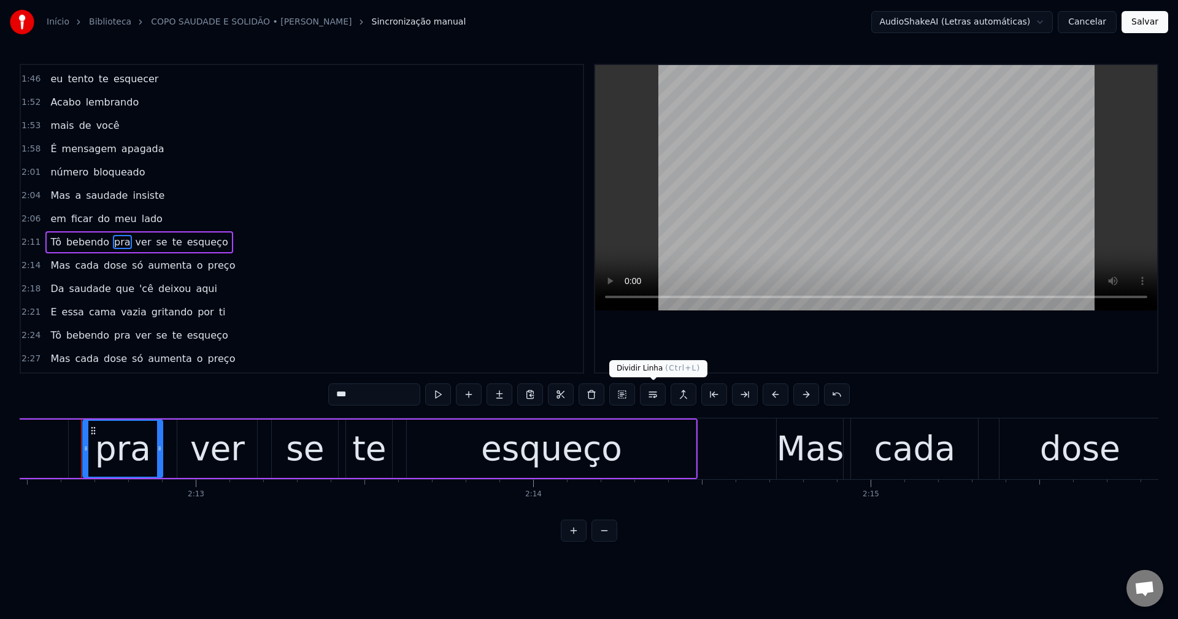
click at [577, 391] on button at bounding box center [653, 395] width 26 height 22
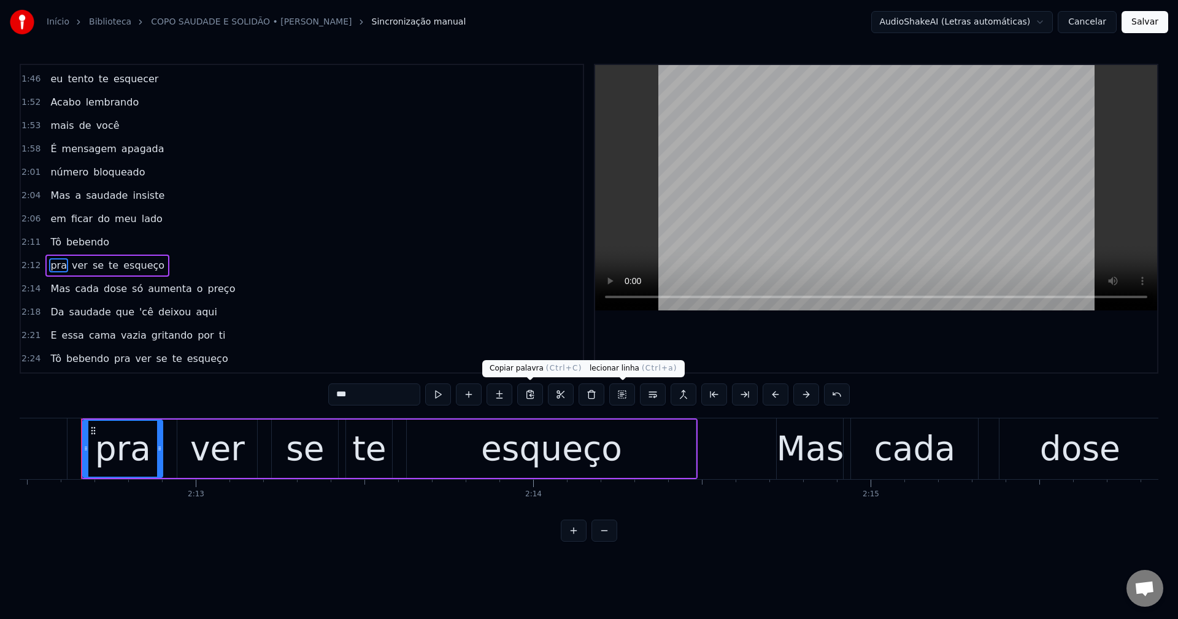
scroll to position [884, 0]
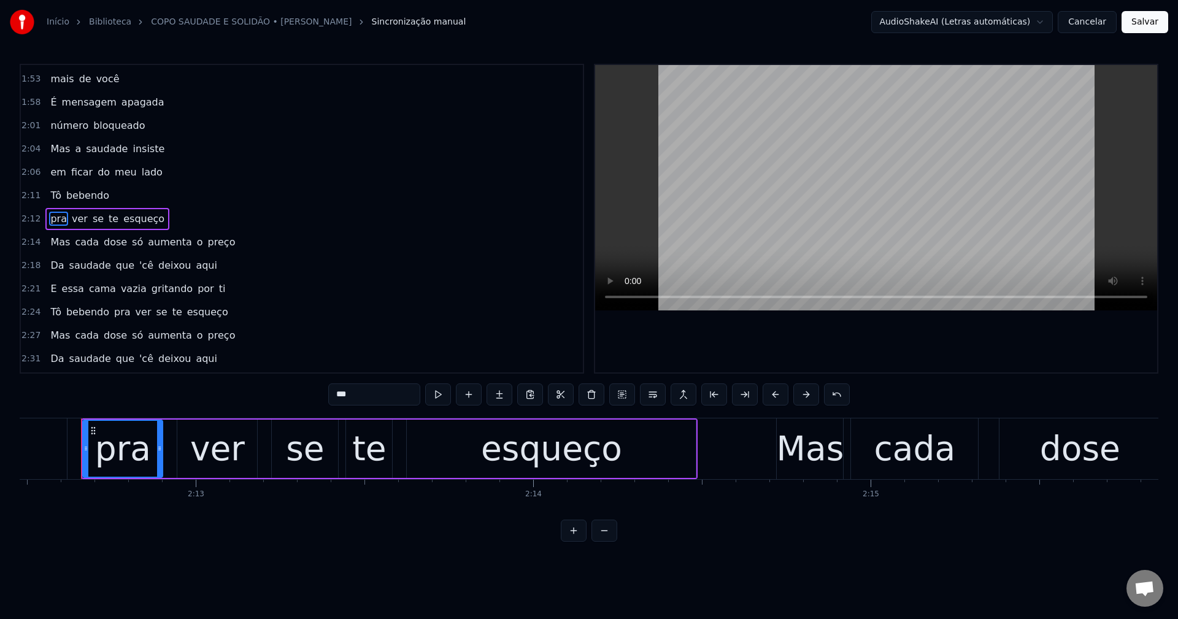
click at [131, 244] on span "só" at bounding box center [137, 242] width 13 height 14
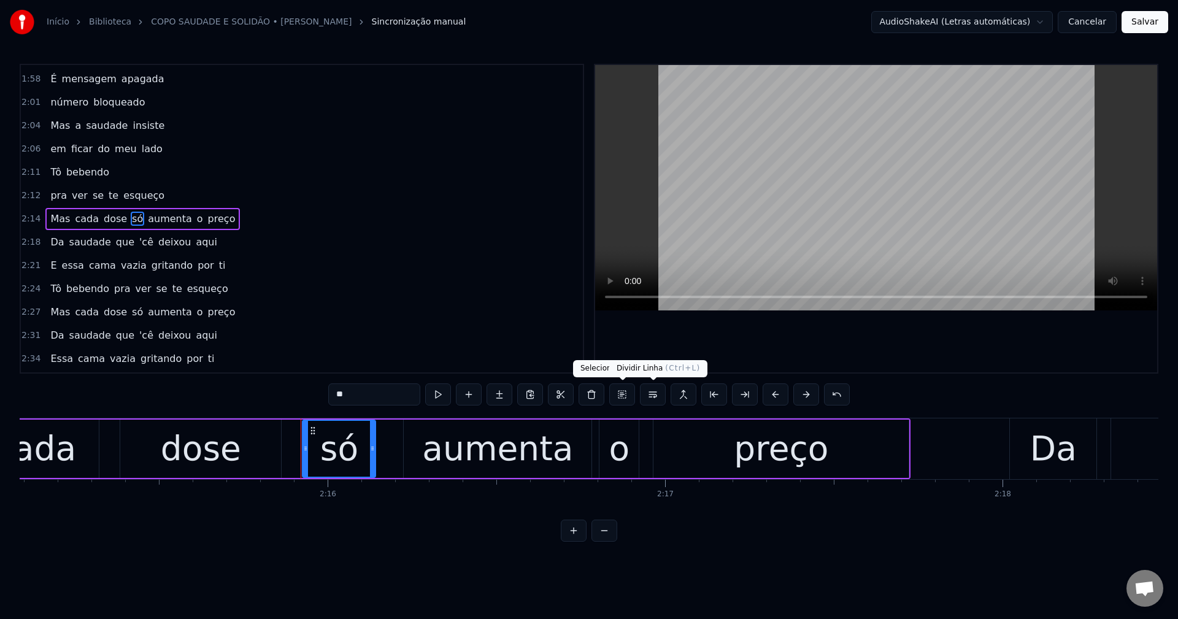
scroll to position [0, 45810]
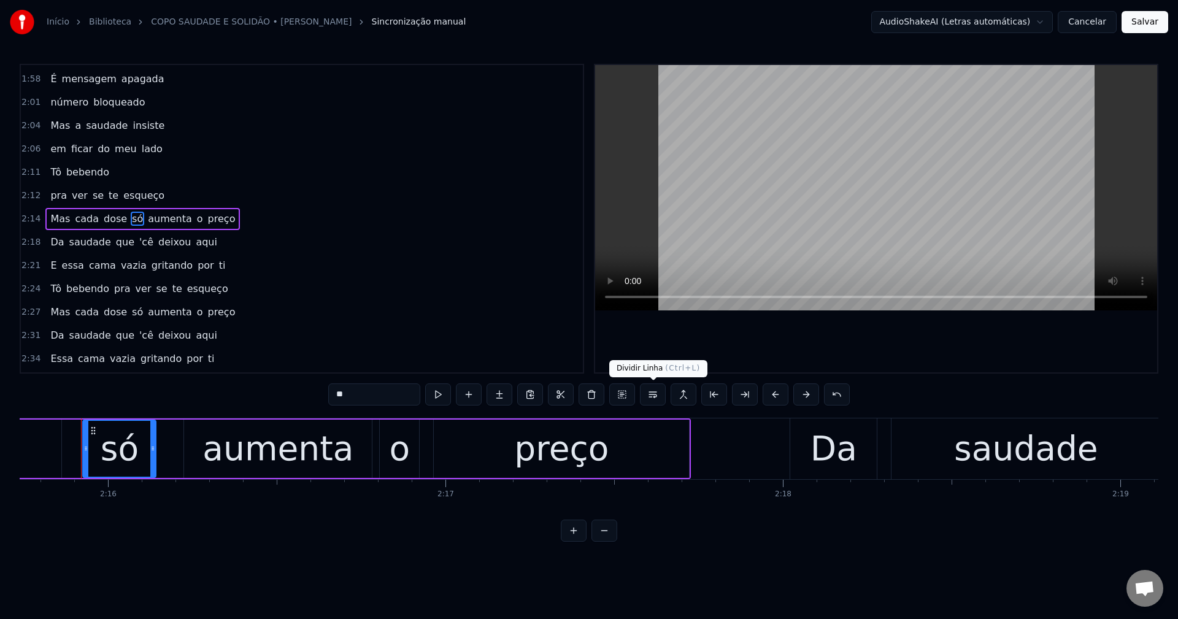
click at [577, 398] on button at bounding box center [653, 395] width 26 height 22
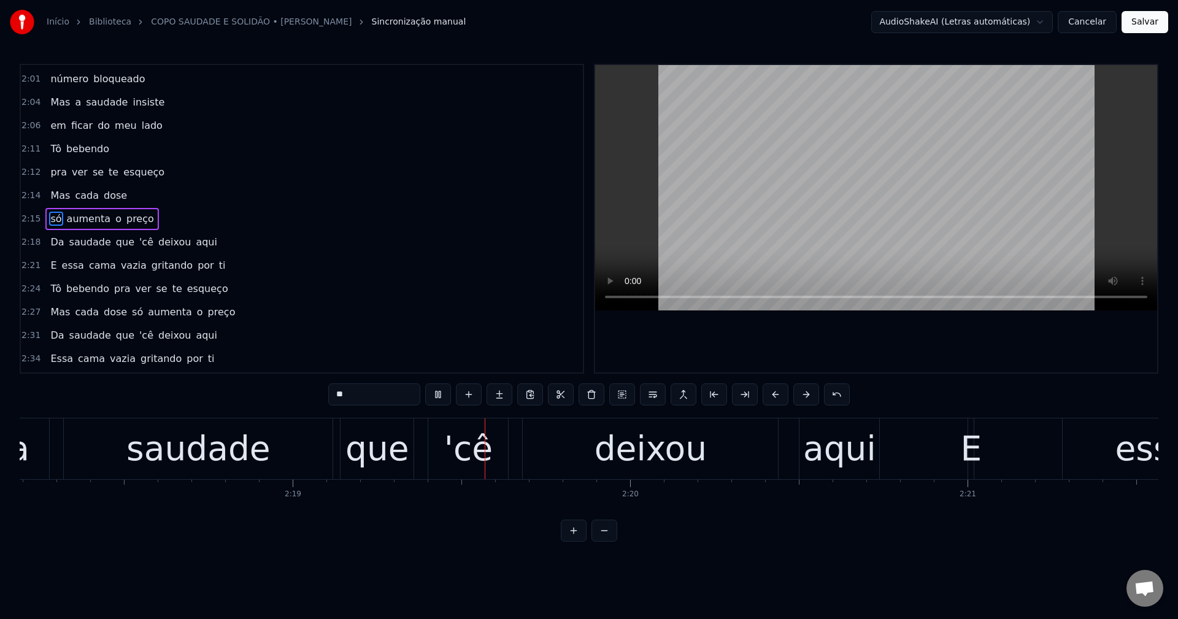
scroll to position [0, 46881]
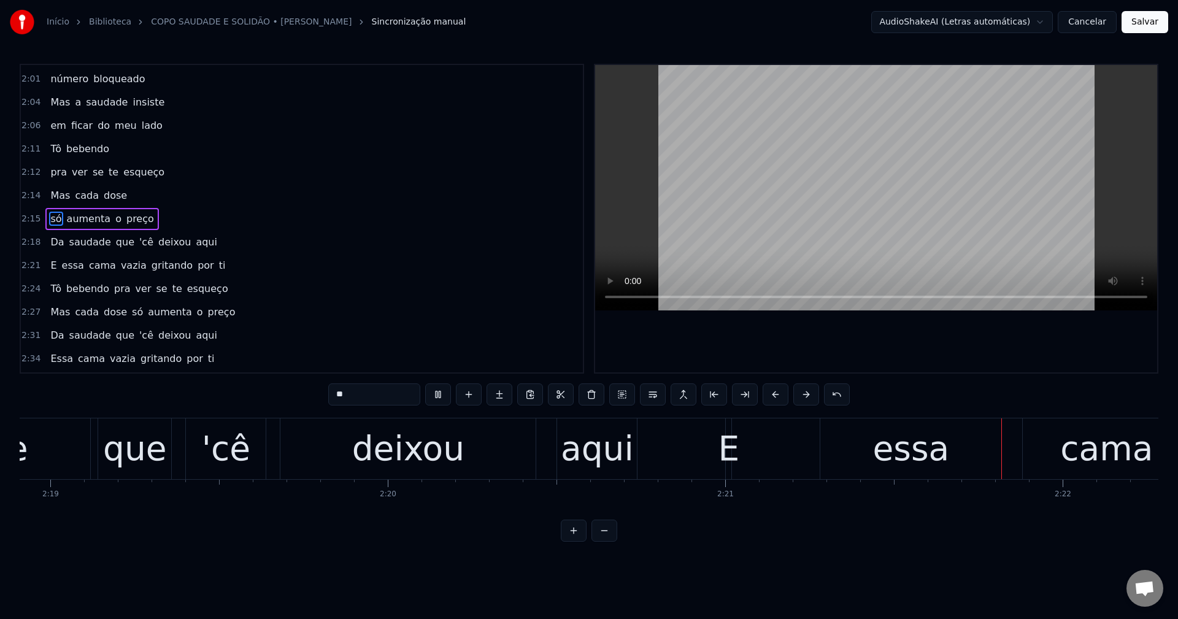
click at [138, 246] on span "'cê" at bounding box center [146, 242] width 17 height 14
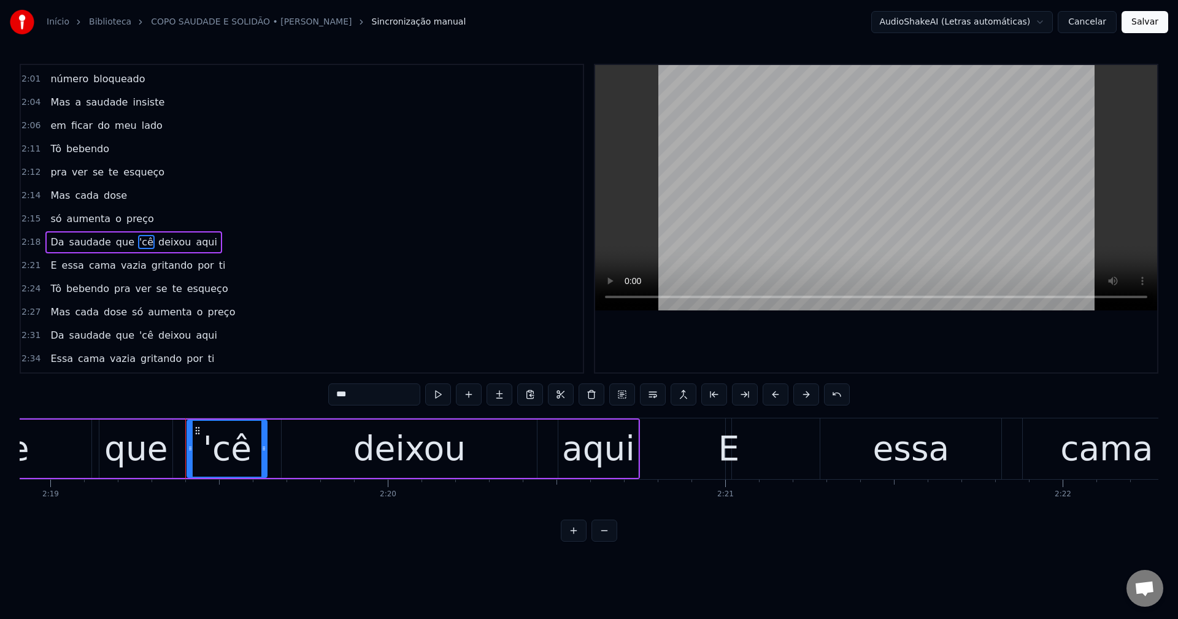
scroll to position [954, 0]
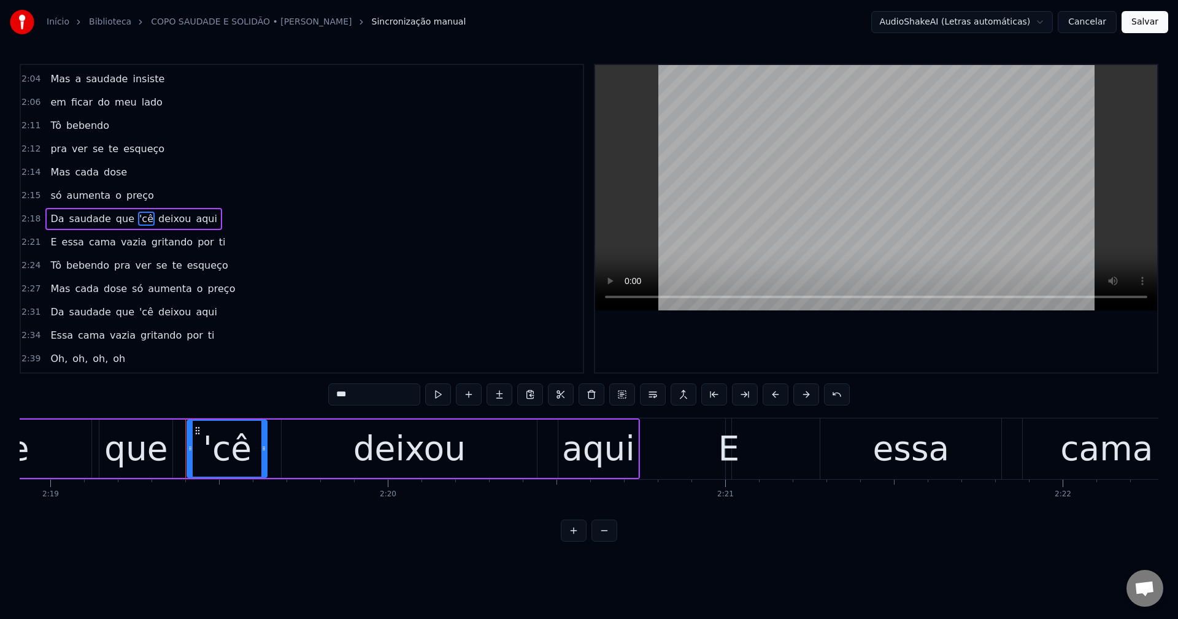
drag, startPoint x: 334, startPoint y: 394, endPoint x: 399, endPoint y: 379, distance: 66.7
click at [335, 393] on input "***" at bounding box center [374, 395] width 92 height 22
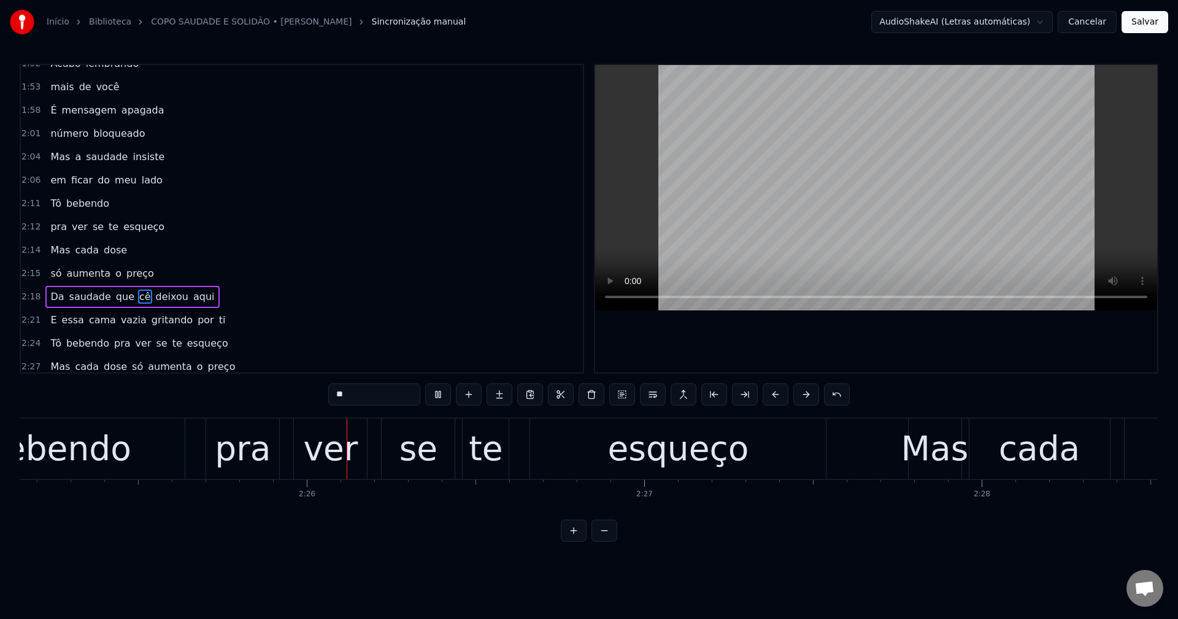
scroll to position [0, 49037]
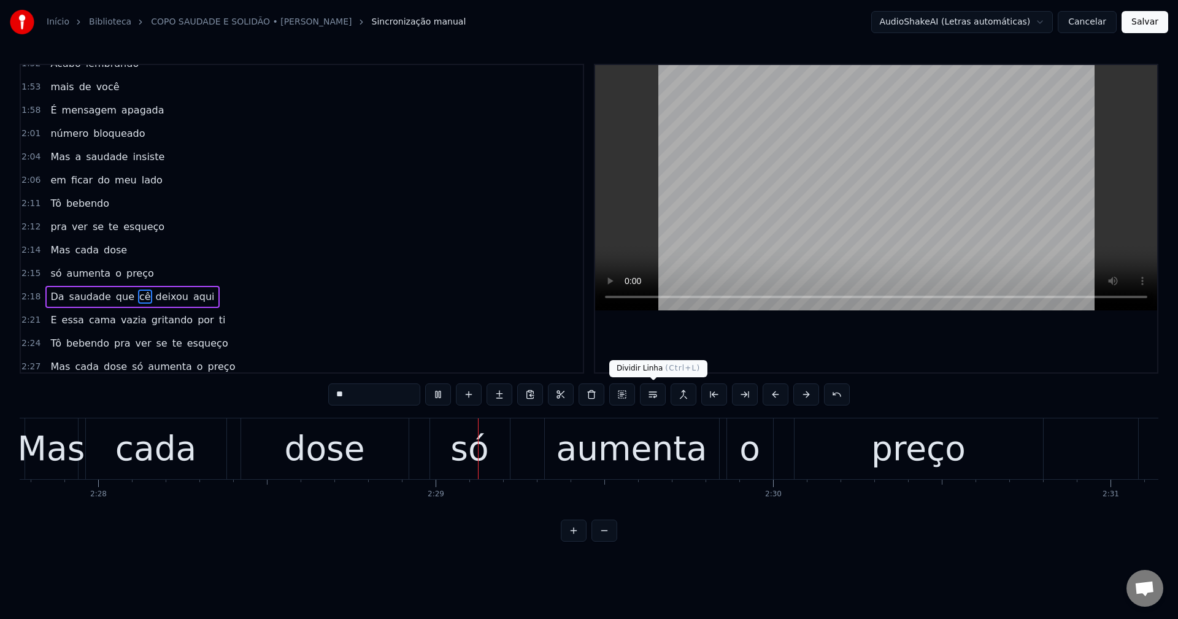
click at [577, 393] on button at bounding box center [653, 395] width 26 height 22
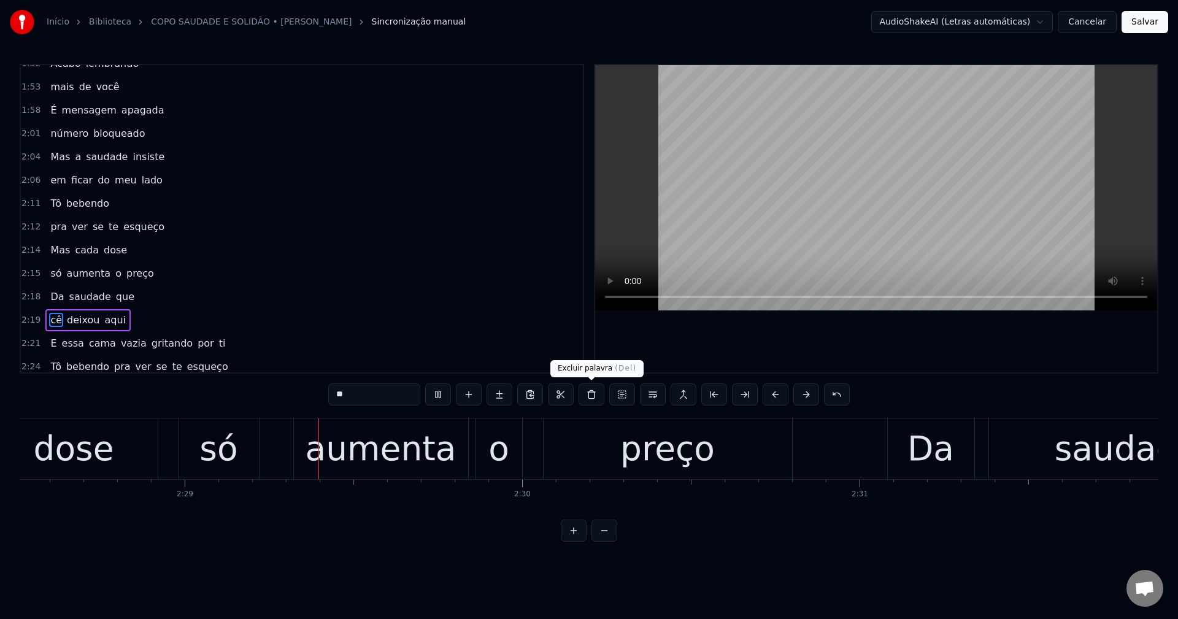
scroll to position [977, 0]
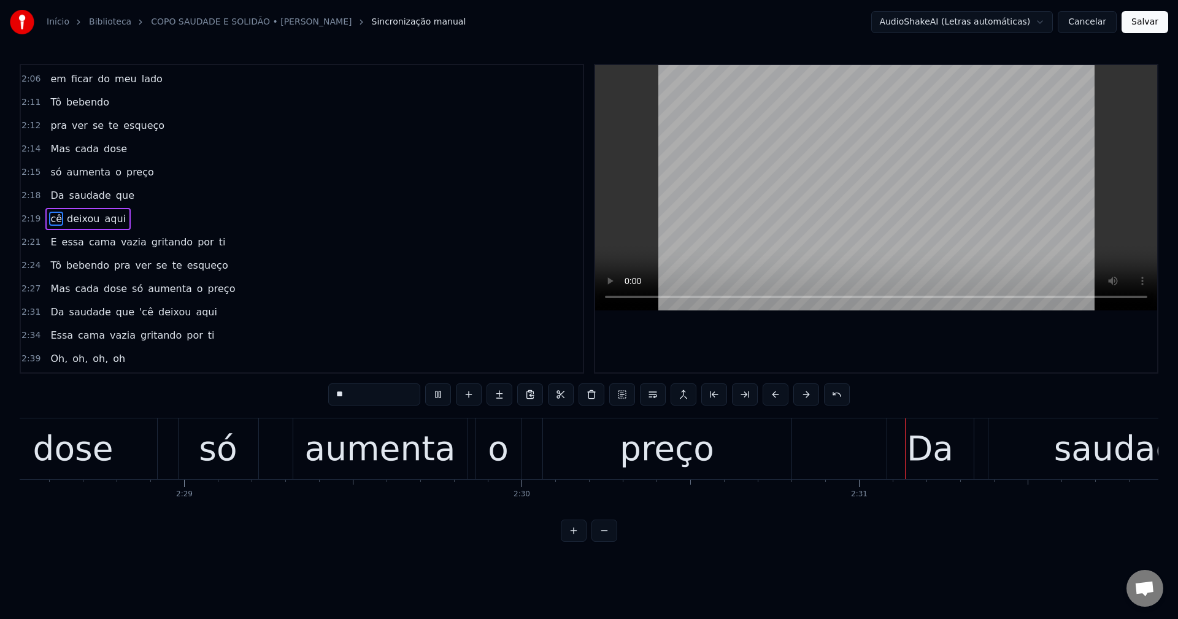
click at [150, 241] on span "gritando" at bounding box center [172, 242] width 44 height 14
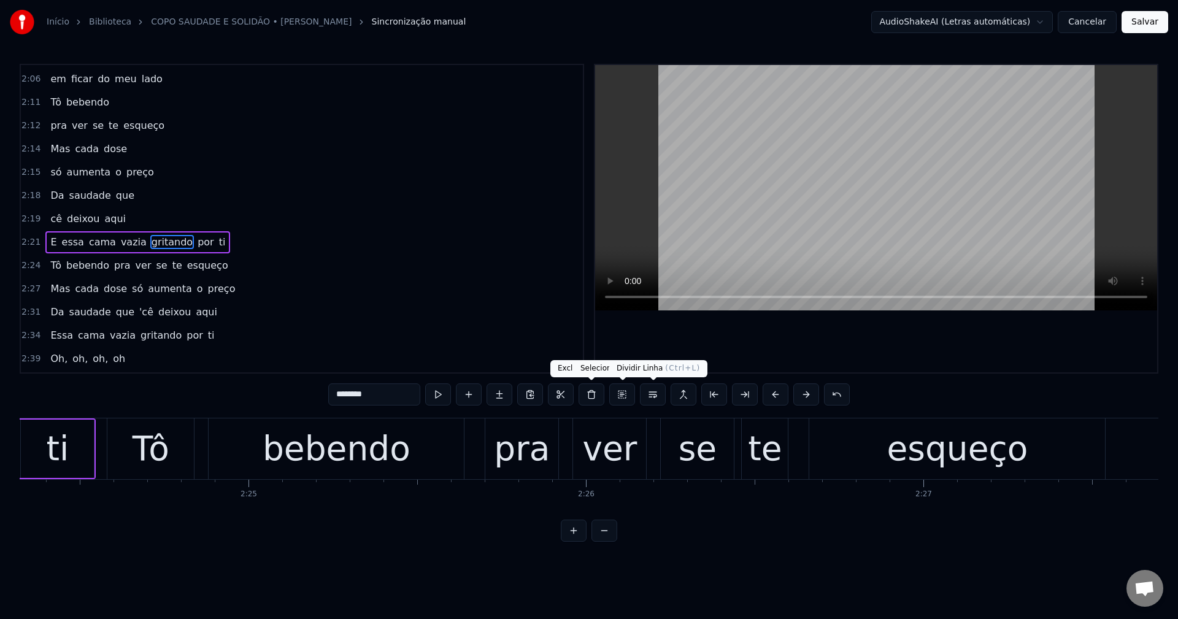
scroll to position [0, 48281]
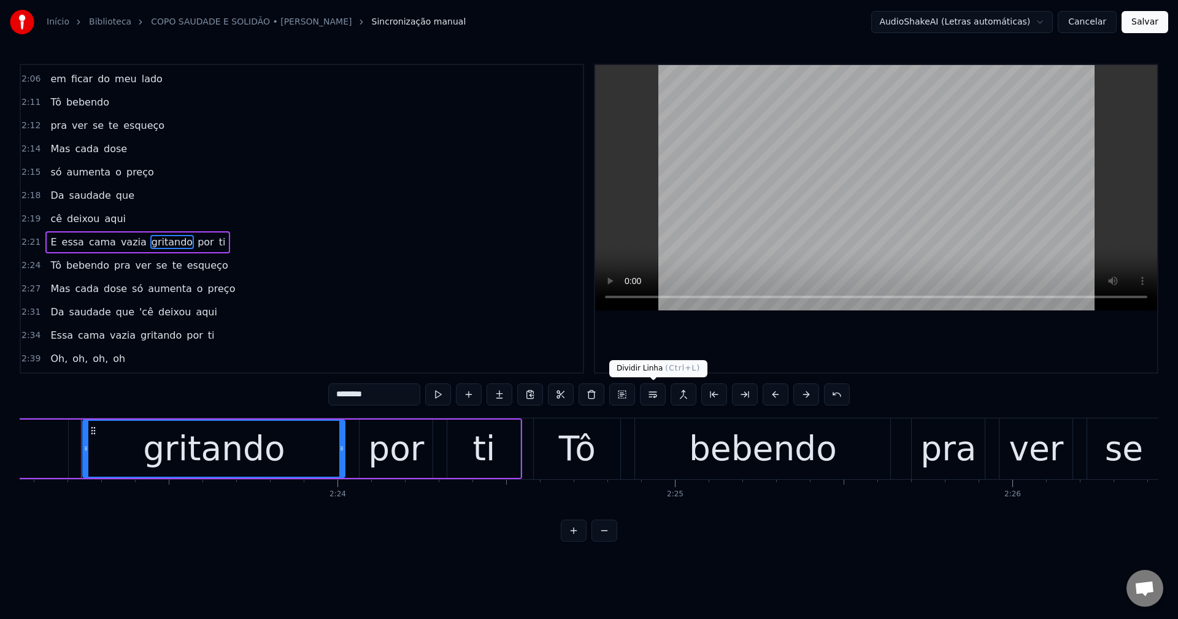
click at [577, 398] on button at bounding box center [653, 395] width 26 height 22
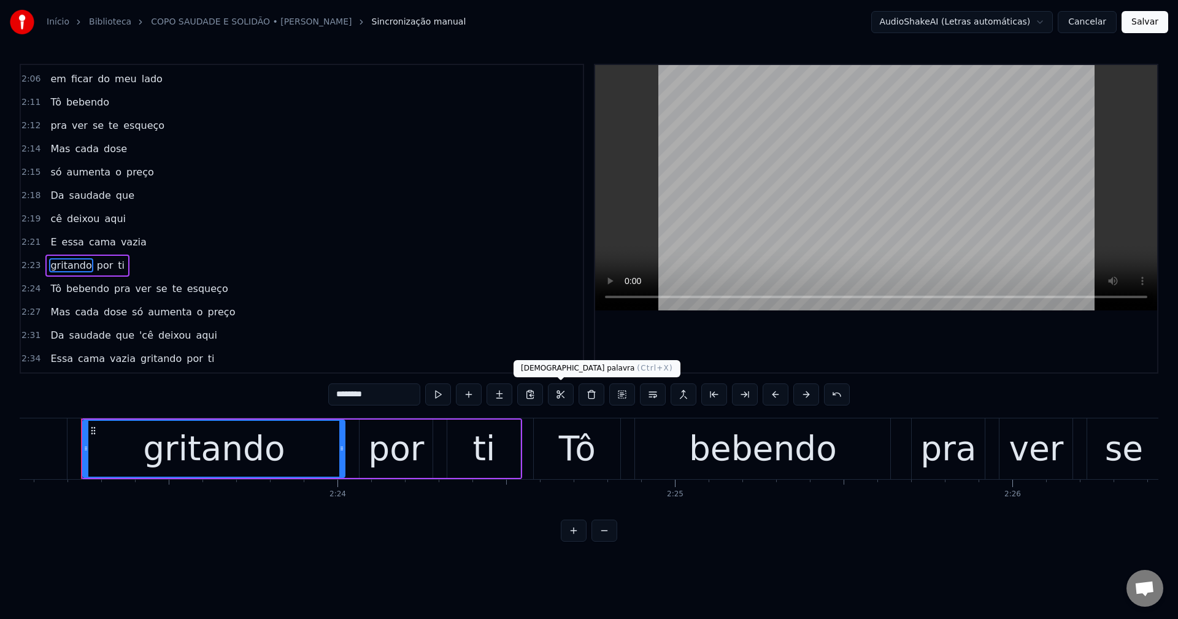
scroll to position [1024, 0]
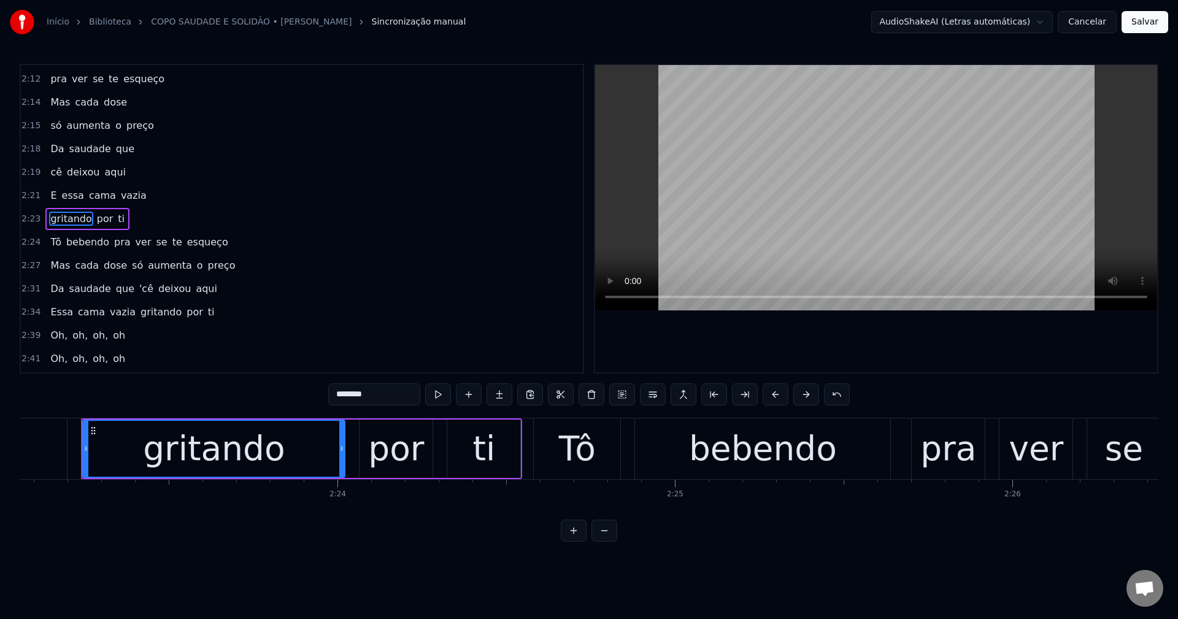
click at [115, 244] on span "pra" at bounding box center [122, 242] width 19 height 14
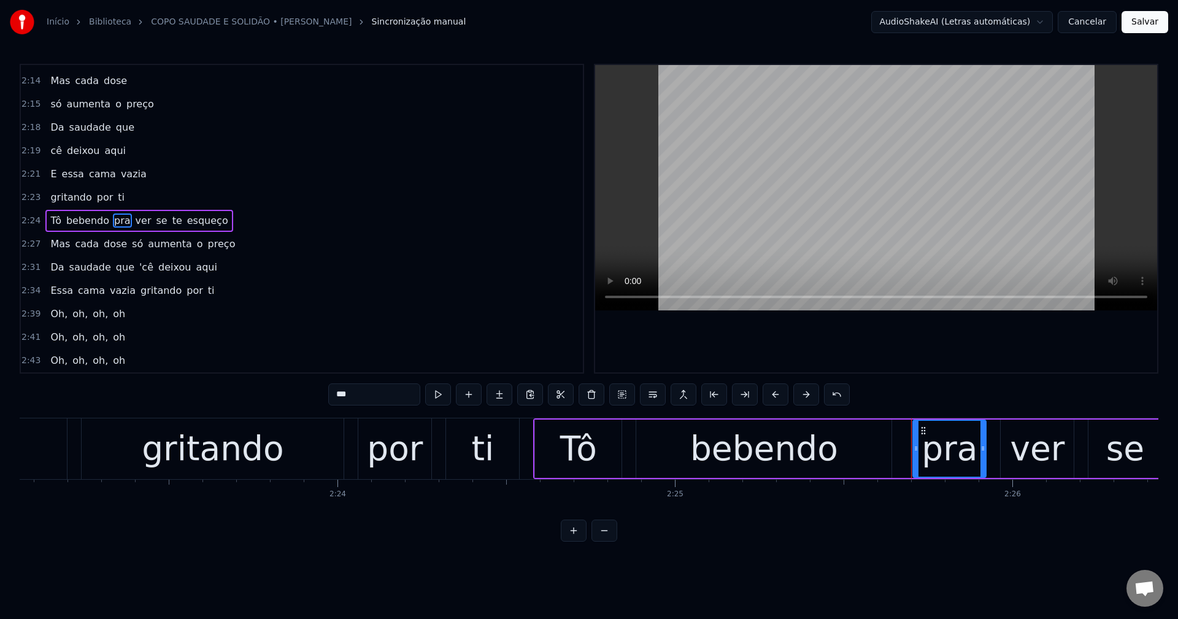
click at [577, 393] on button at bounding box center [653, 395] width 26 height 22
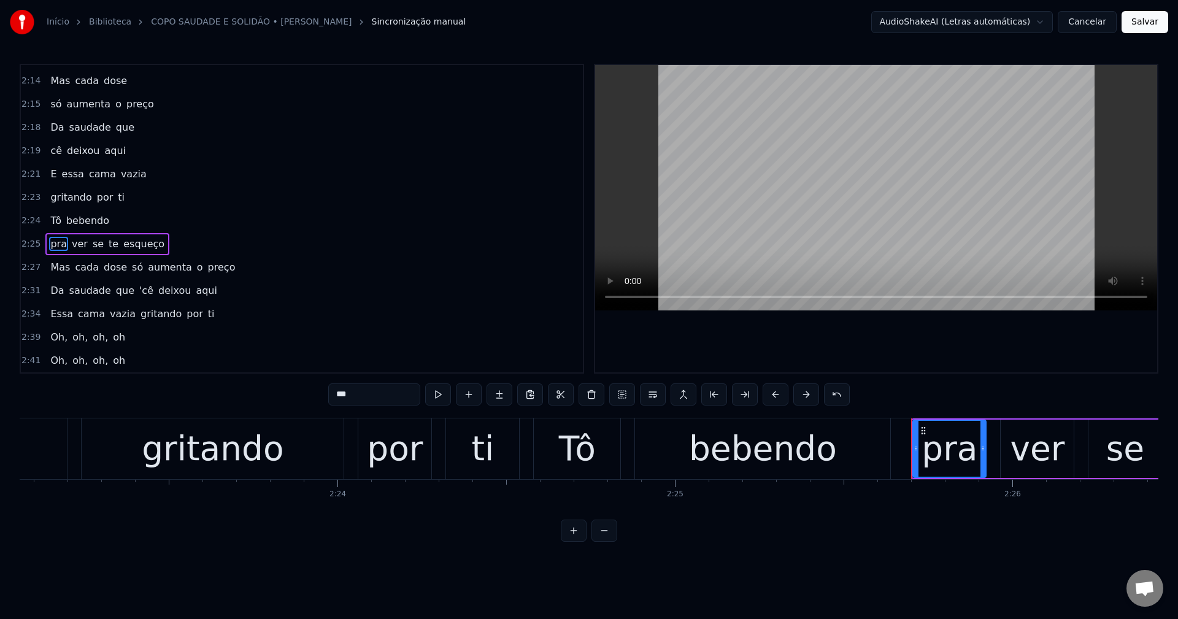
scroll to position [1068, 0]
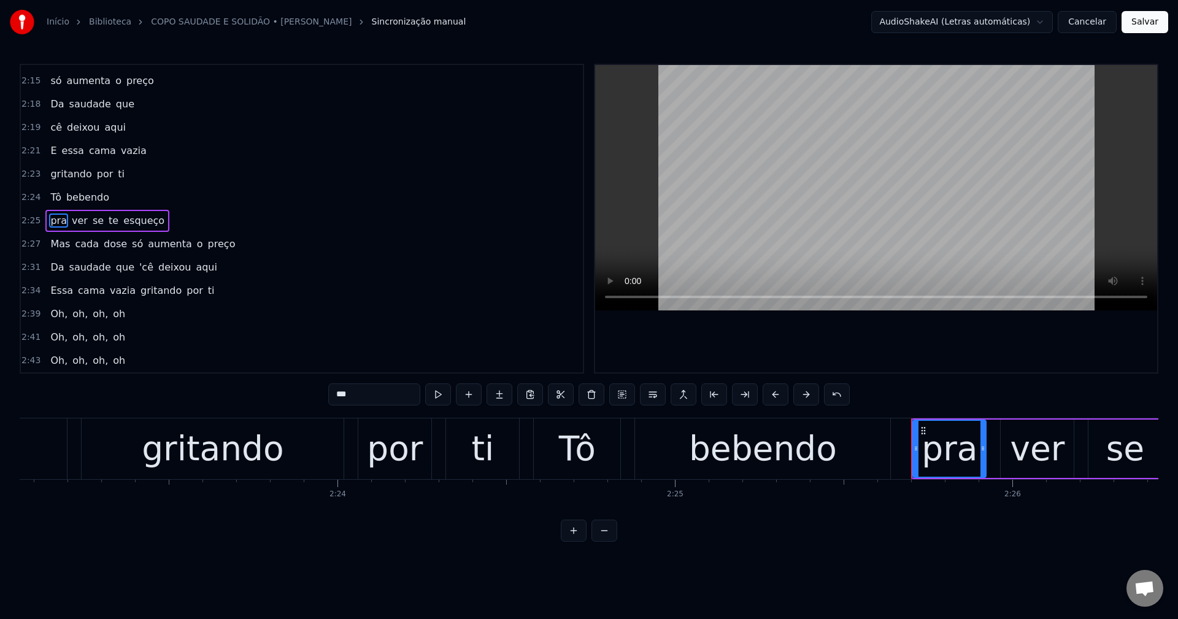
drag, startPoint x: 123, startPoint y: 244, endPoint x: 136, endPoint y: 242, distance: 13.7
click at [131, 244] on span "só" at bounding box center [137, 244] width 13 height 14
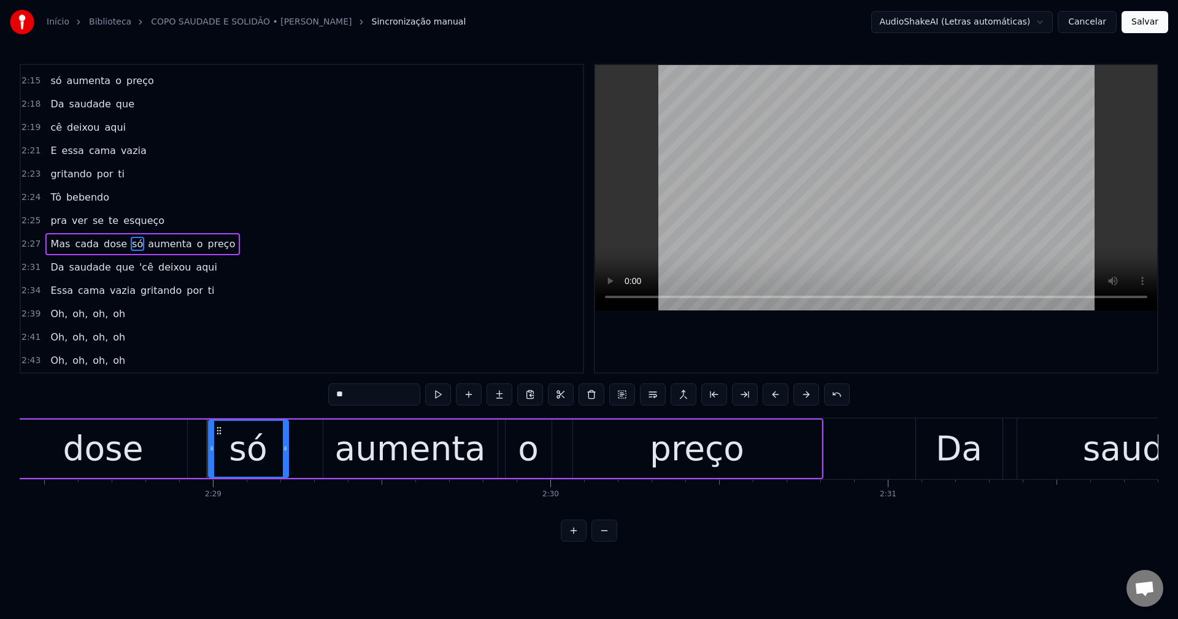
scroll to position [0, 50218]
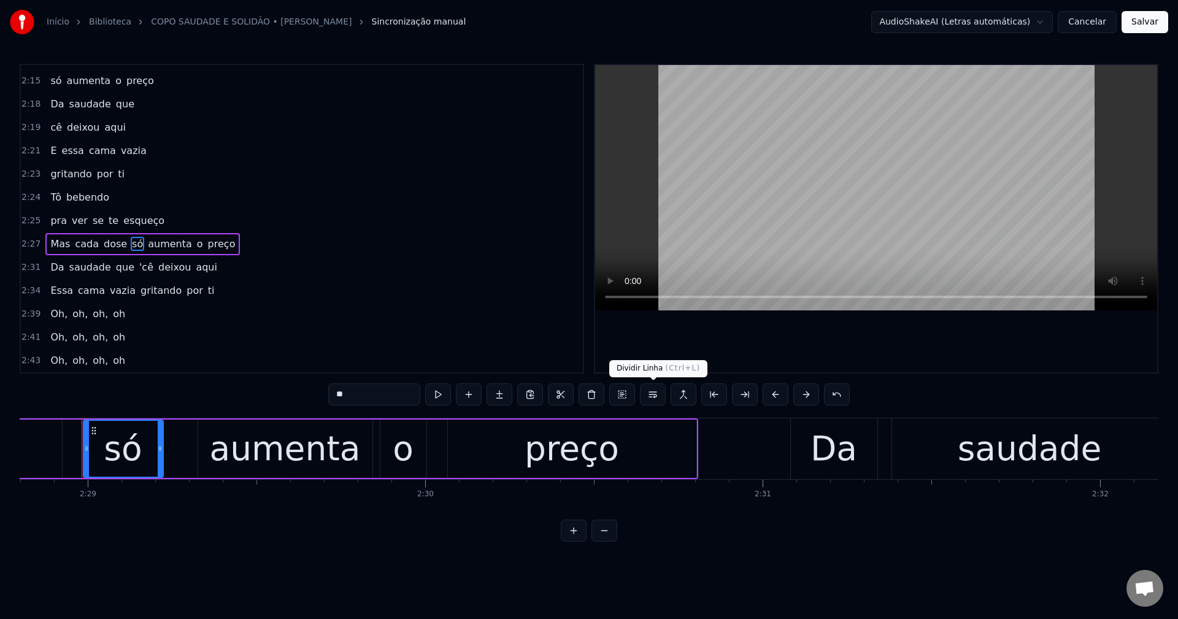
click at [577, 396] on button at bounding box center [653, 395] width 26 height 22
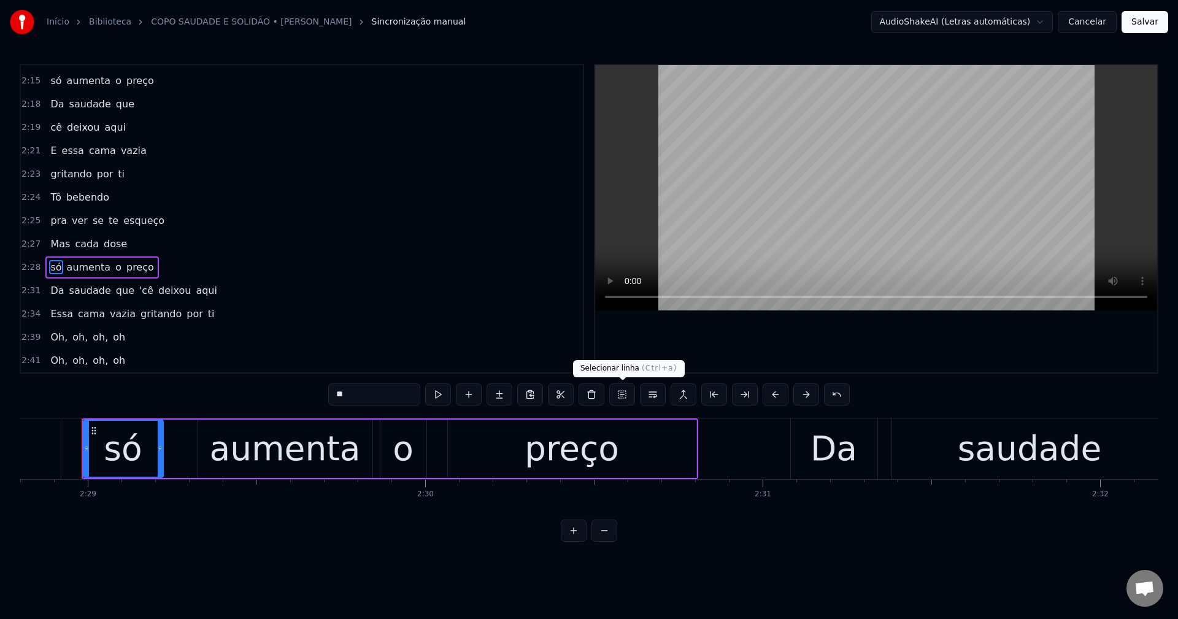
scroll to position [1092, 0]
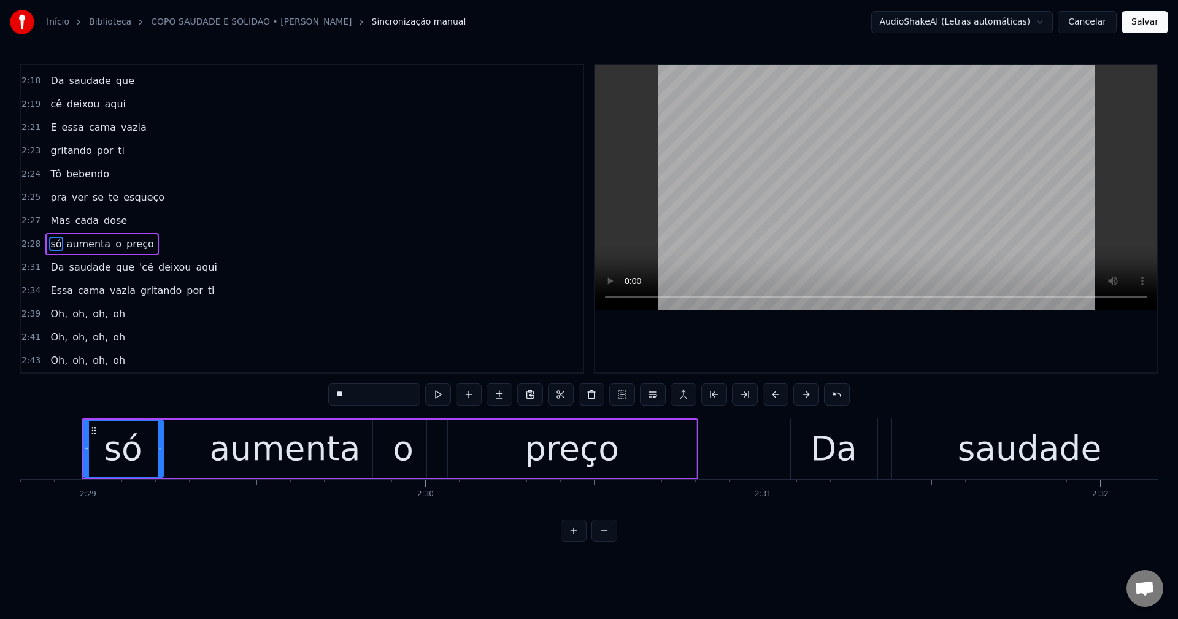
click at [115, 266] on span "que" at bounding box center [125, 267] width 21 height 14
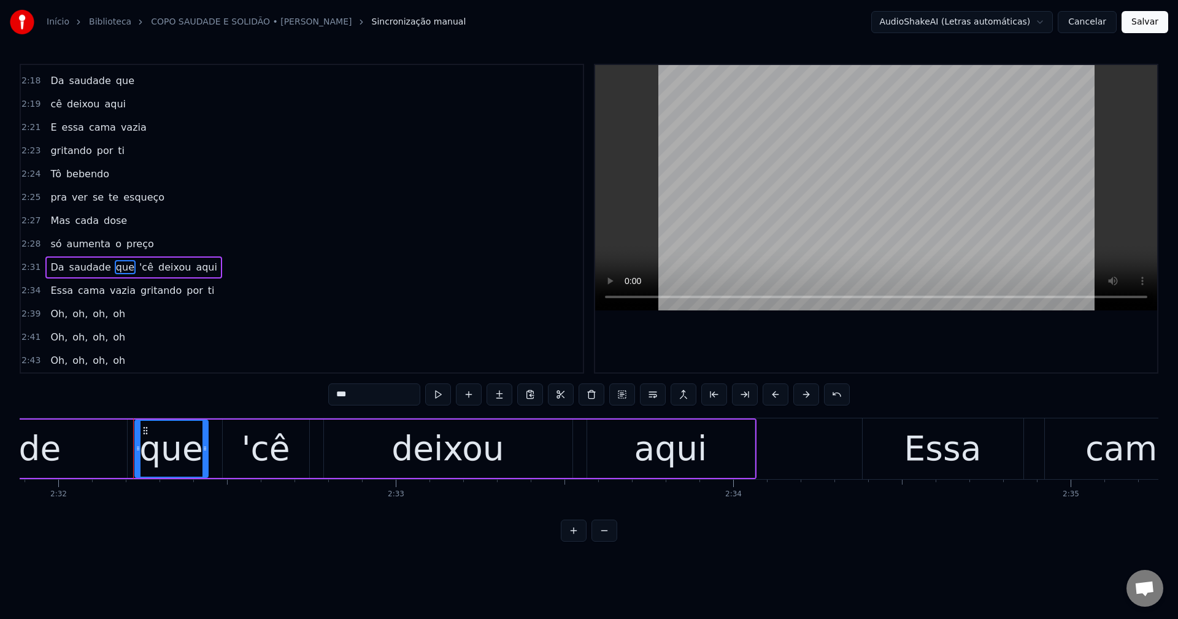
scroll to position [0, 51312]
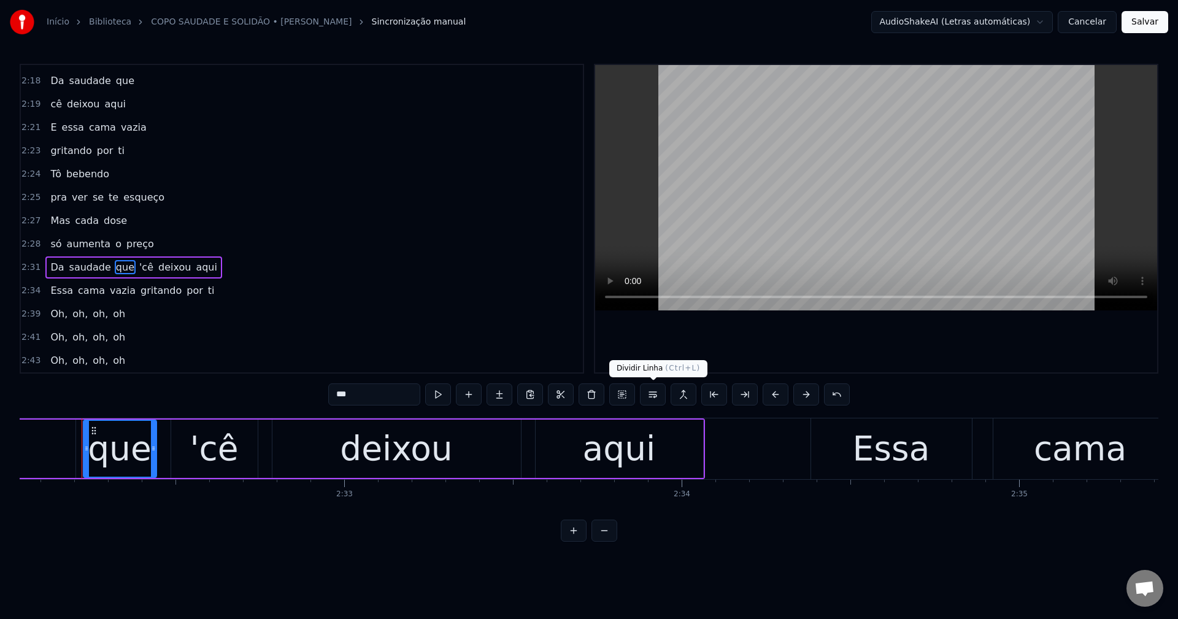
click at [577, 399] on button at bounding box center [653, 395] width 26 height 22
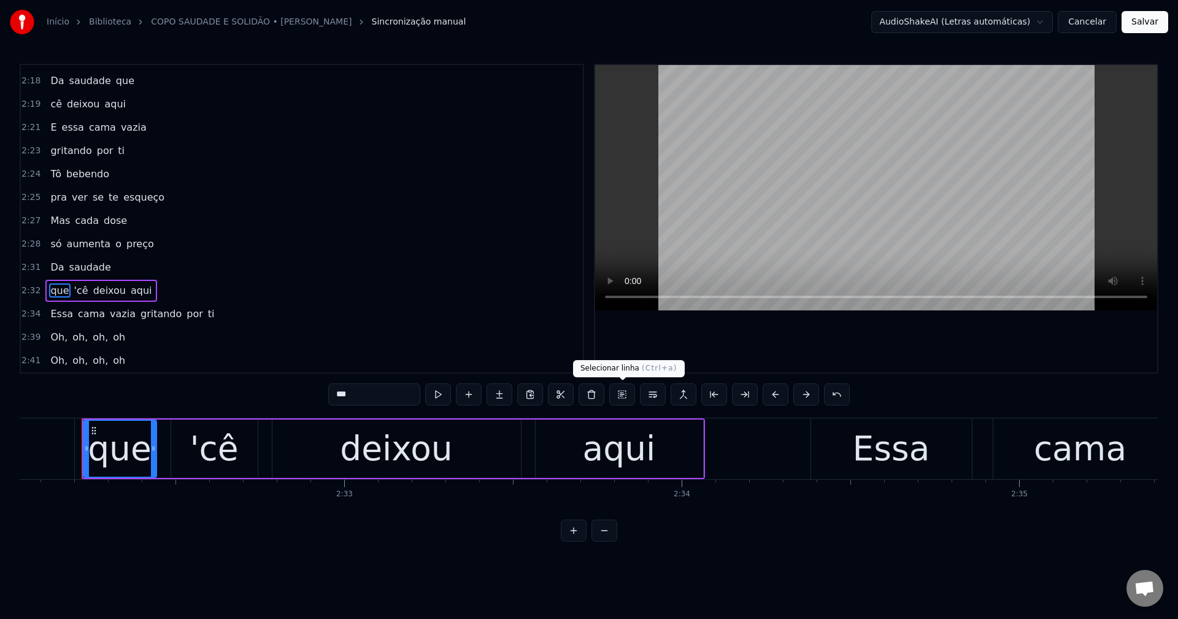
scroll to position [1115, 0]
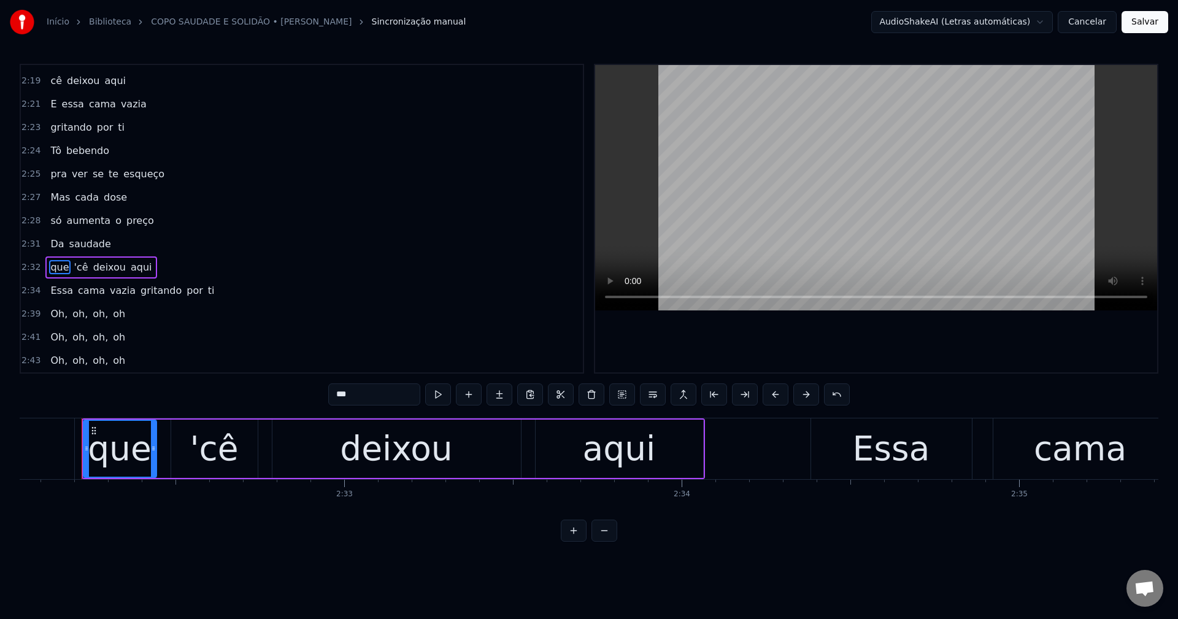
click at [75, 270] on span "'cê" at bounding box center [81, 267] width 17 height 14
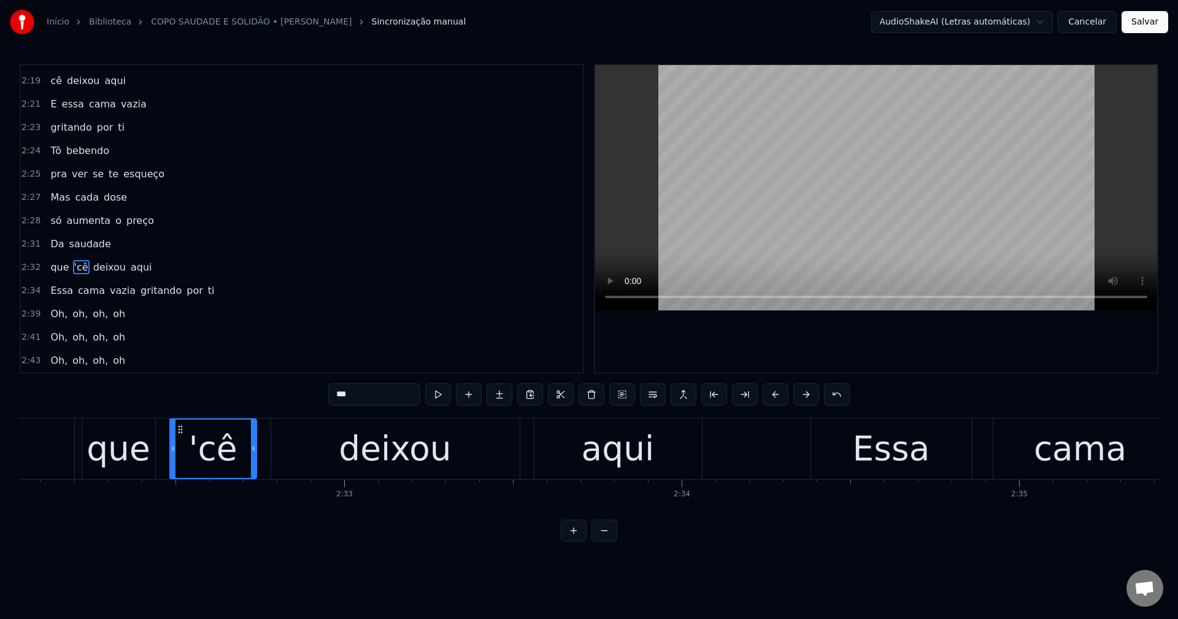
click at [329, 392] on input "***" at bounding box center [374, 395] width 92 height 22
click at [139, 287] on span "gritando" at bounding box center [161, 290] width 44 height 14
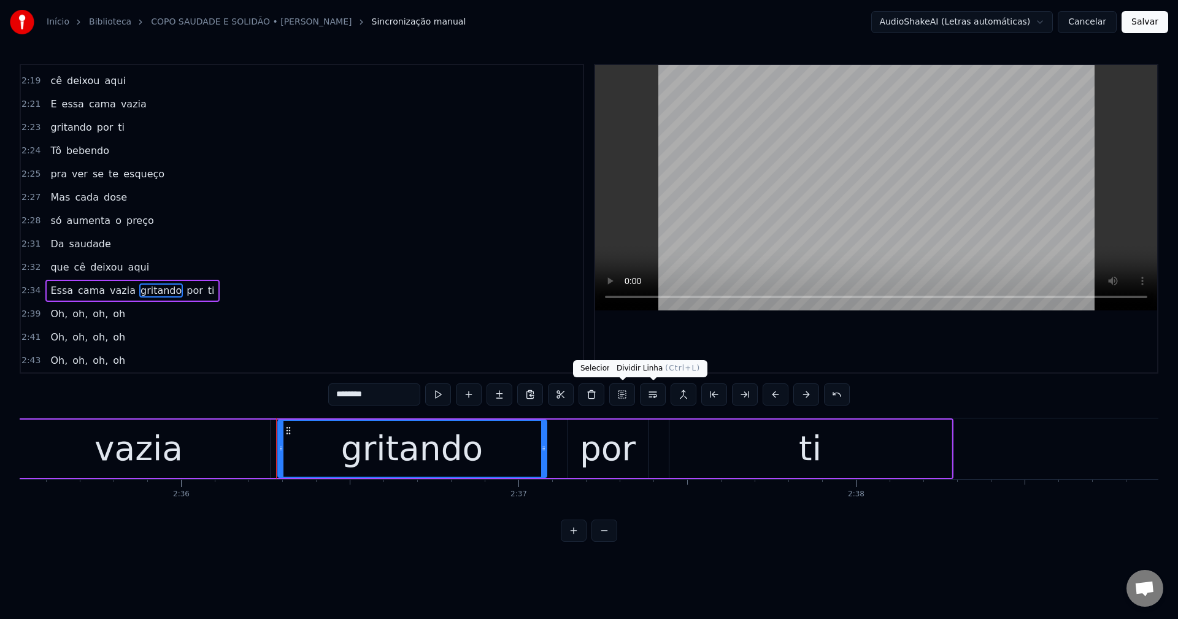
scroll to position [0, 52682]
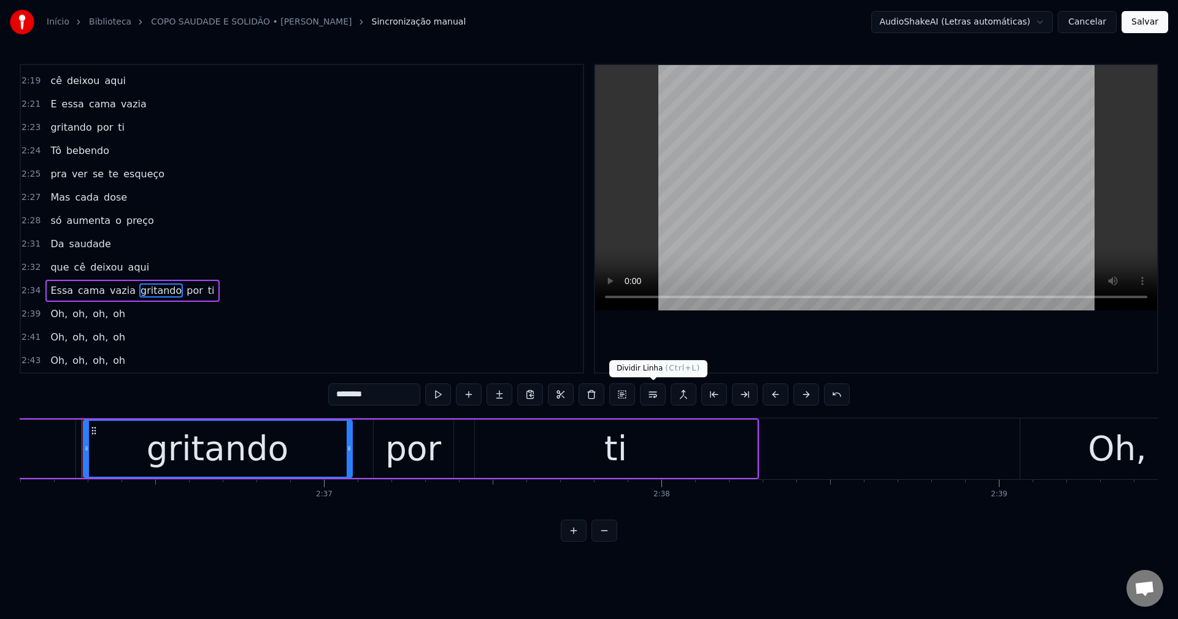
click at [577, 396] on button at bounding box center [653, 395] width 26 height 22
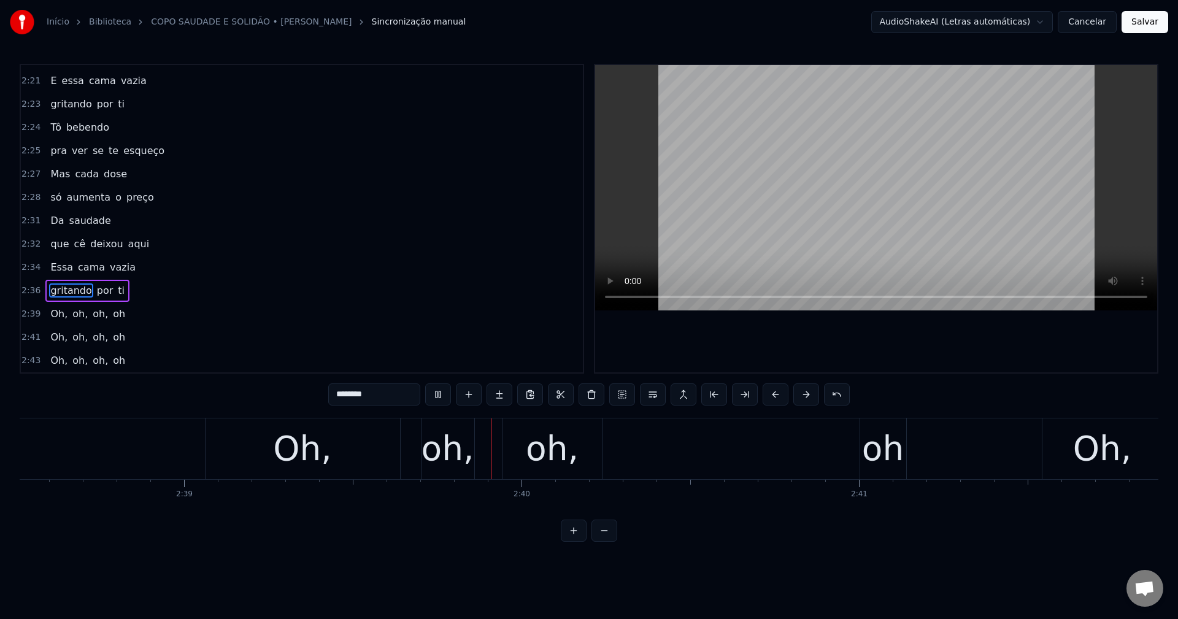
scroll to position [0, 53713]
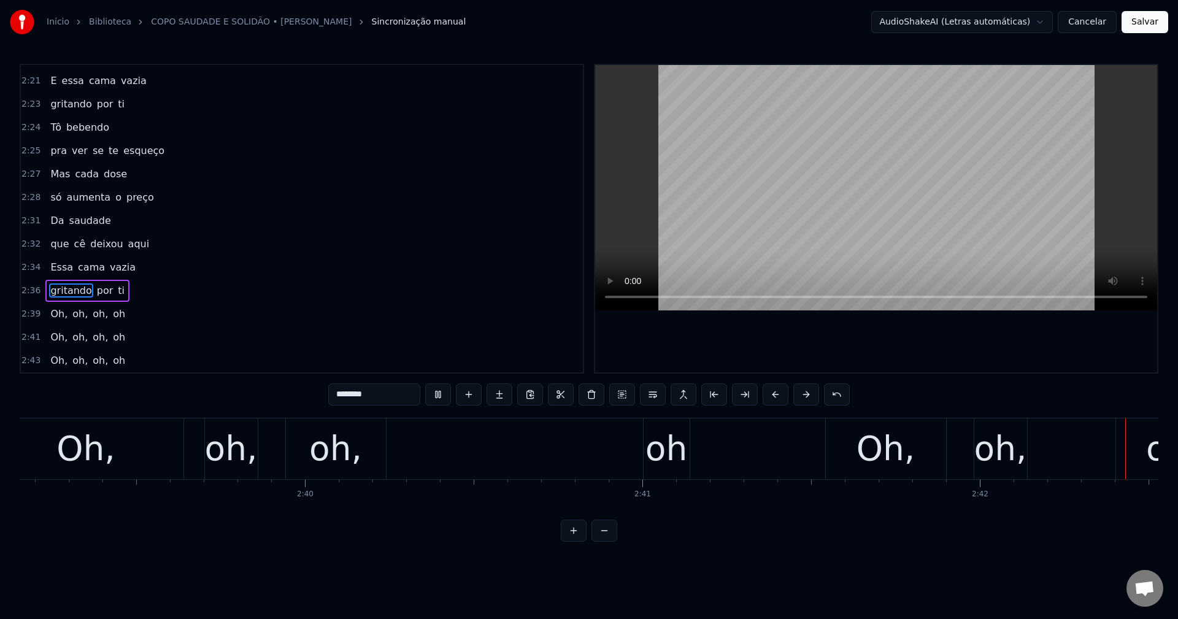
click at [577, 246] on video at bounding box center [876, 187] width 562 height 245
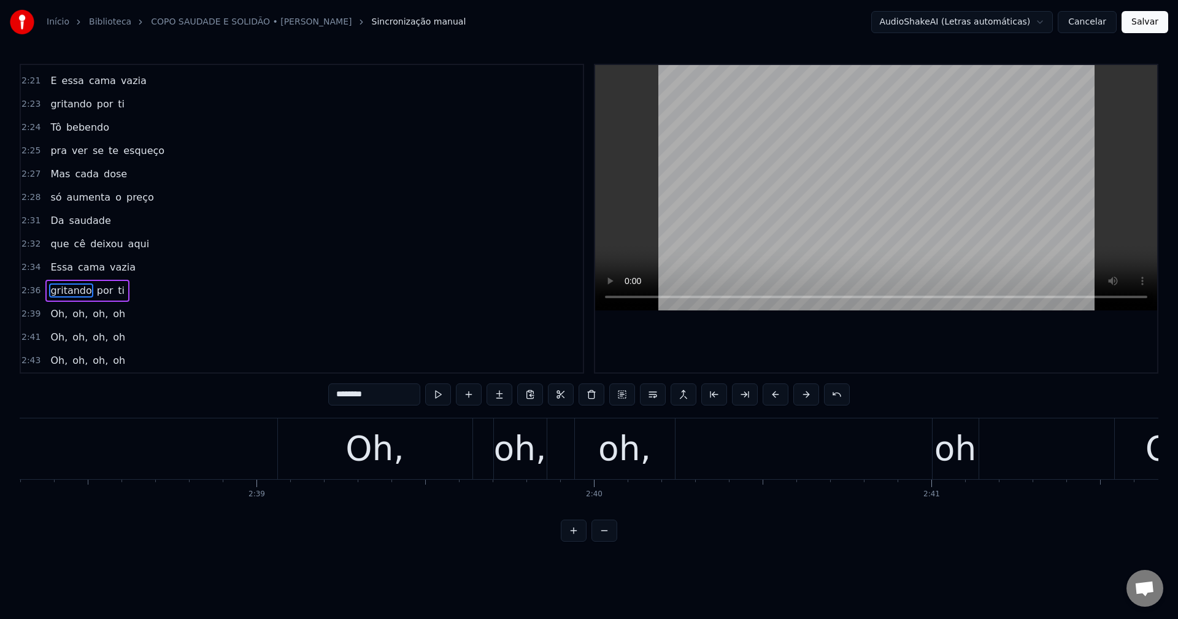
scroll to position [0, 53457]
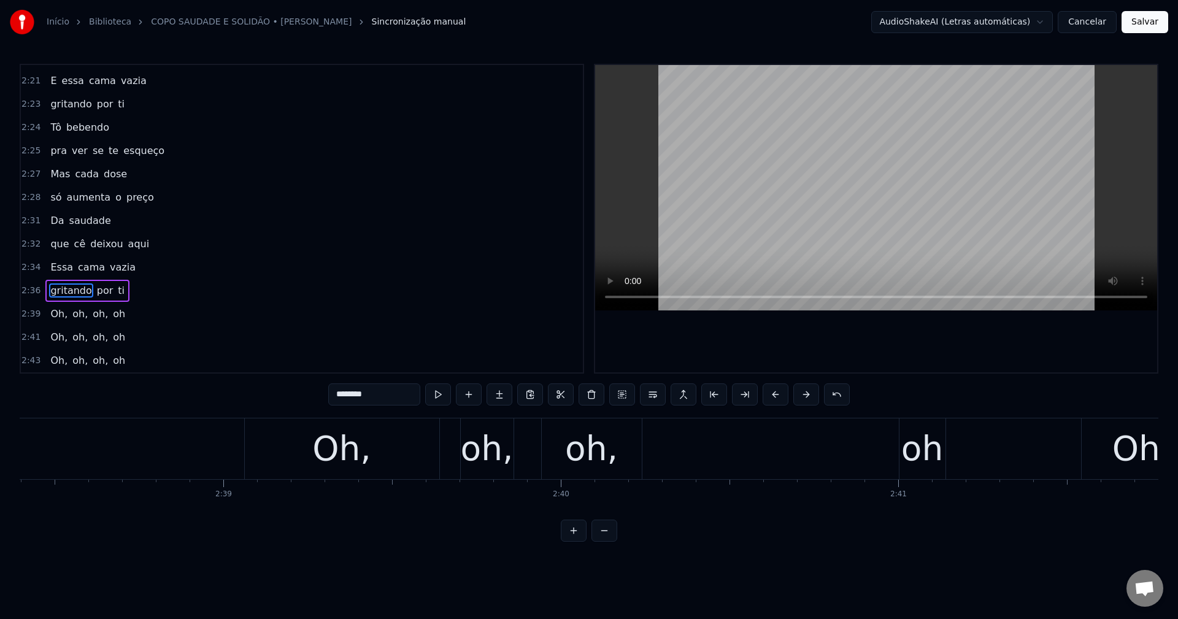
click at [577, 453] on div "oh" at bounding box center [922, 448] width 42 height 51
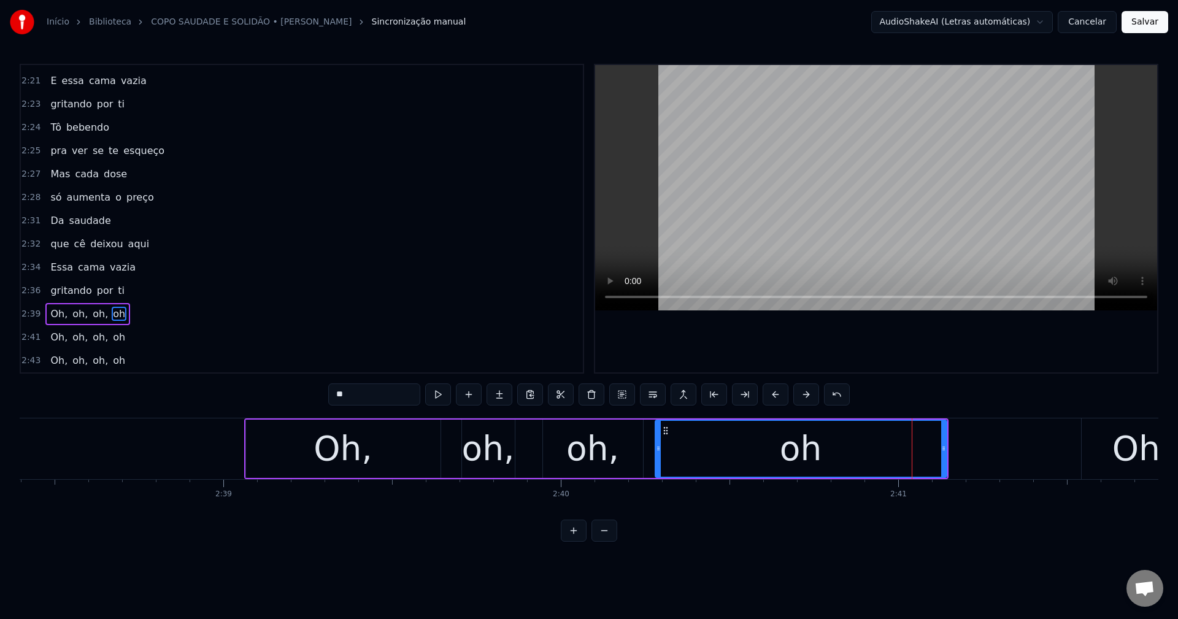
drag, startPoint x: 904, startPoint y: 450, endPoint x: 659, endPoint y: 441, distance: 245.6
click at [577, 441] on div at bounding box center [658, 449] width 5 height 56
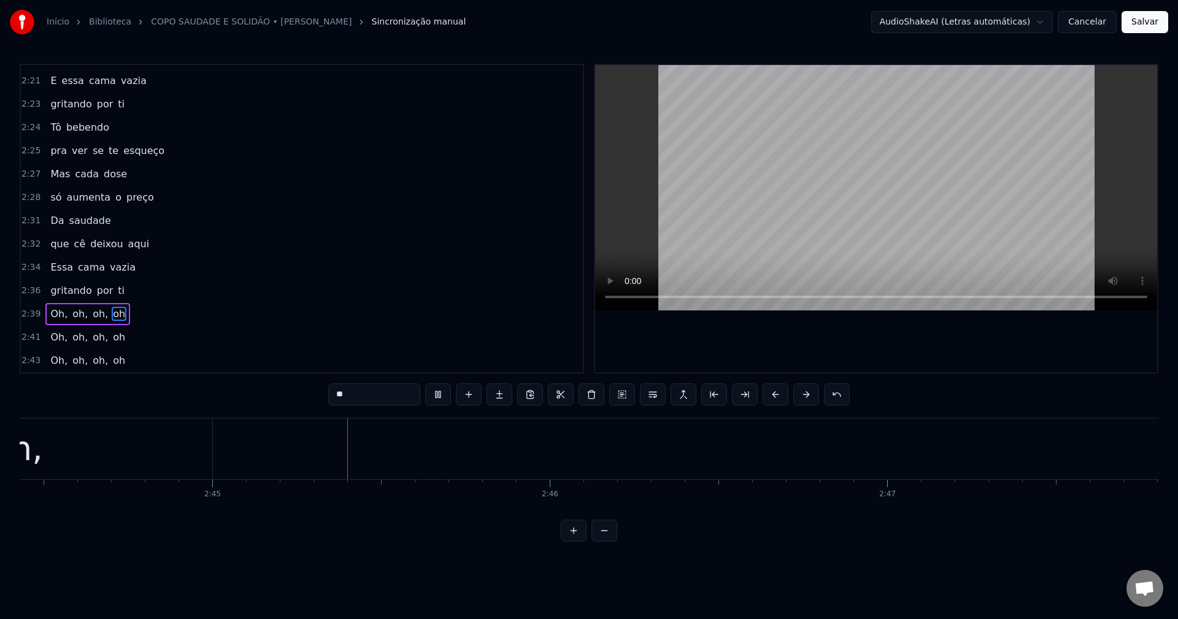
scroll to position [0, 55553]
click at [50, 335] on span "Oh," at bounding box center [59, 337] width 20 height 14
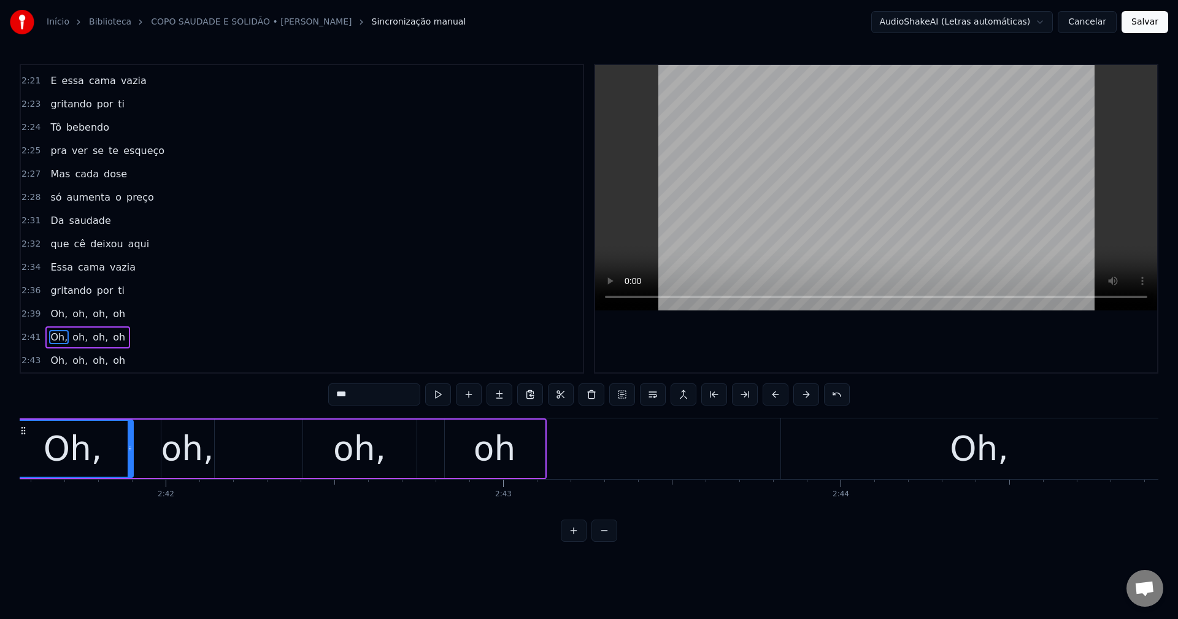
scroll to position [0, 54457]
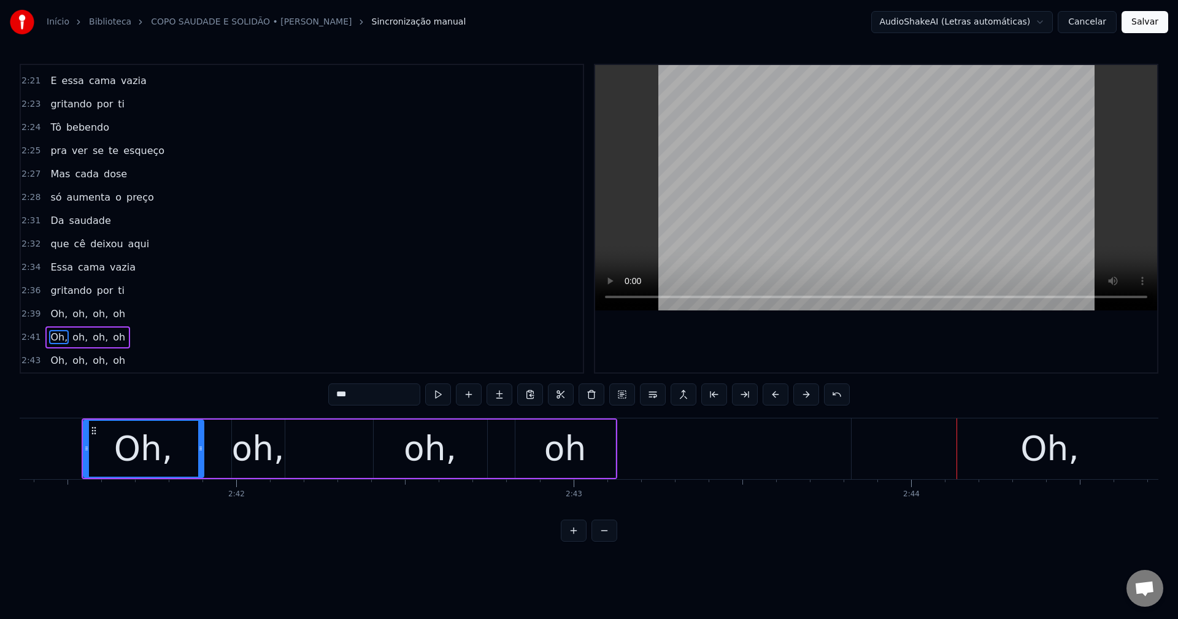
click at [577, 458] on div "Oh," at bounding box center [1049, 448] width 59 height 51
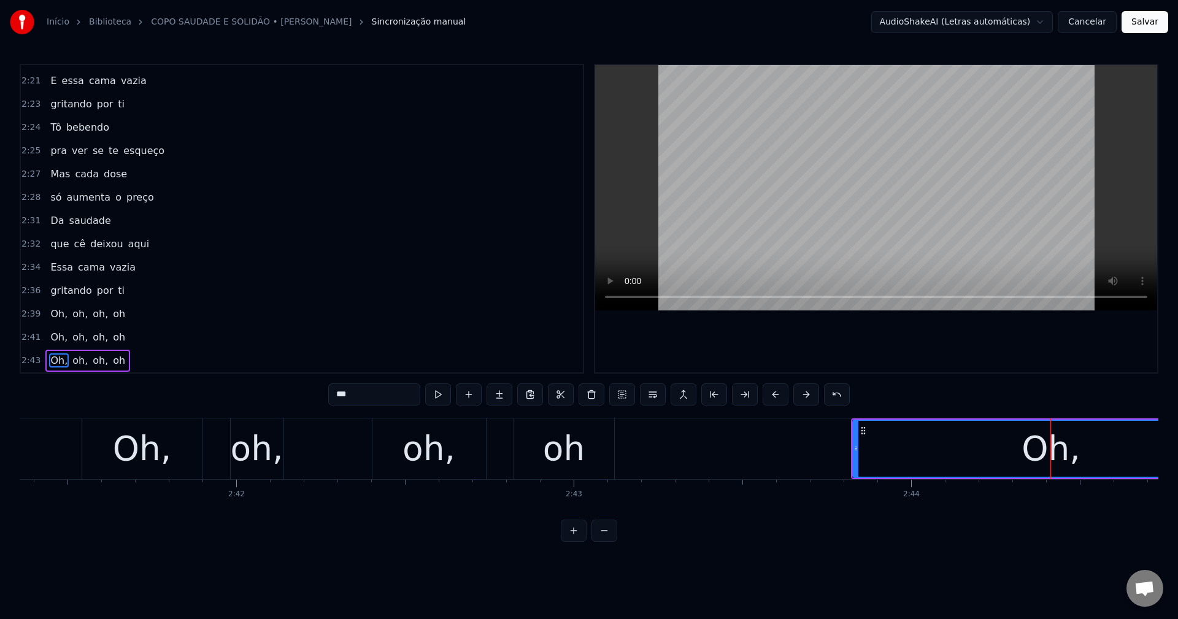
click at [331, 389] on input "***" at bounding box center [374, 395] width 92 height 22
type input "*"
click at [357, 395] on input "**" at bounding box center [374, 395] width 92 height 22
click at [112, 339] on span "oh" at bounding box center [119, 337] width 15 height 14
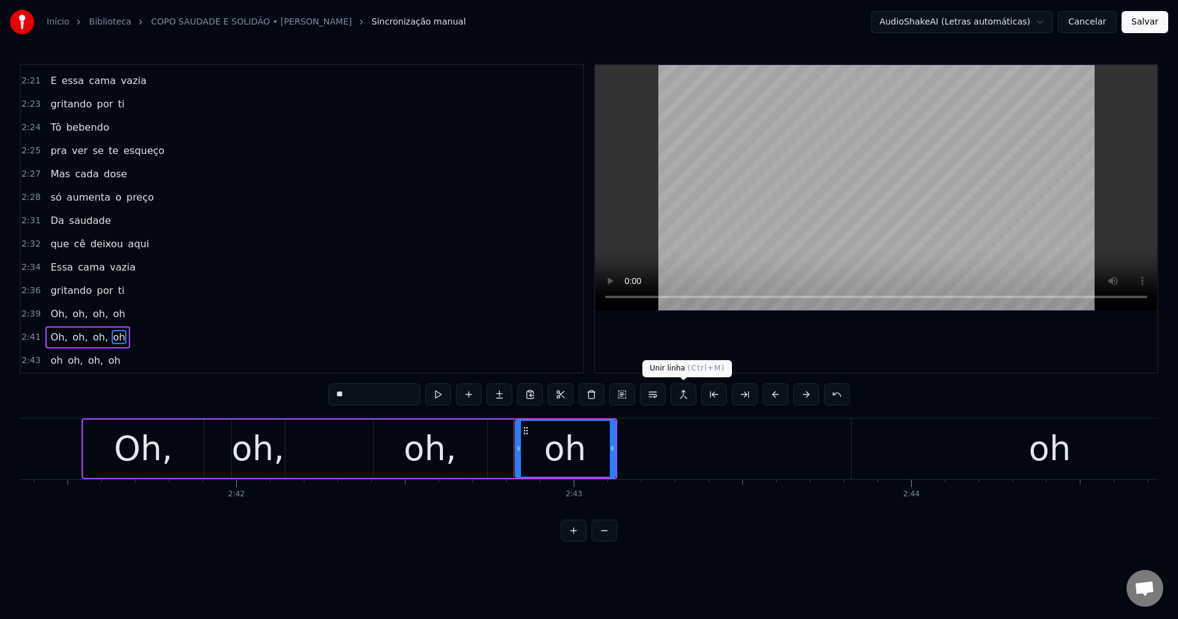
click at [577, 393] on button at bounding box center [684, 395] width 26 height 22
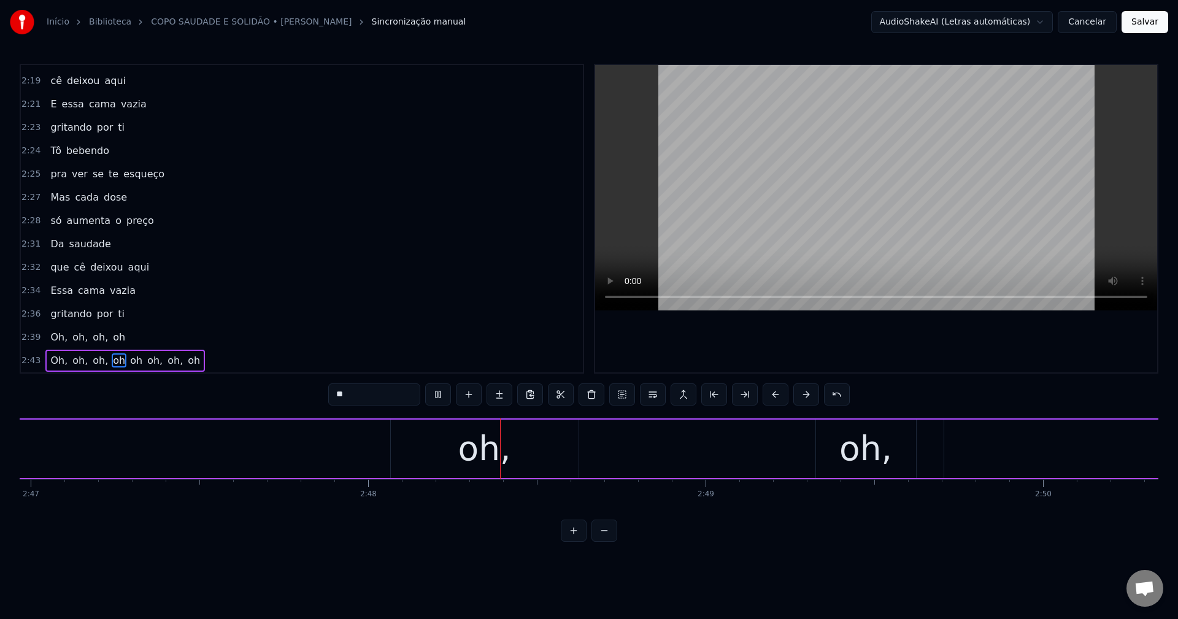
scroll to position [0, 56567]
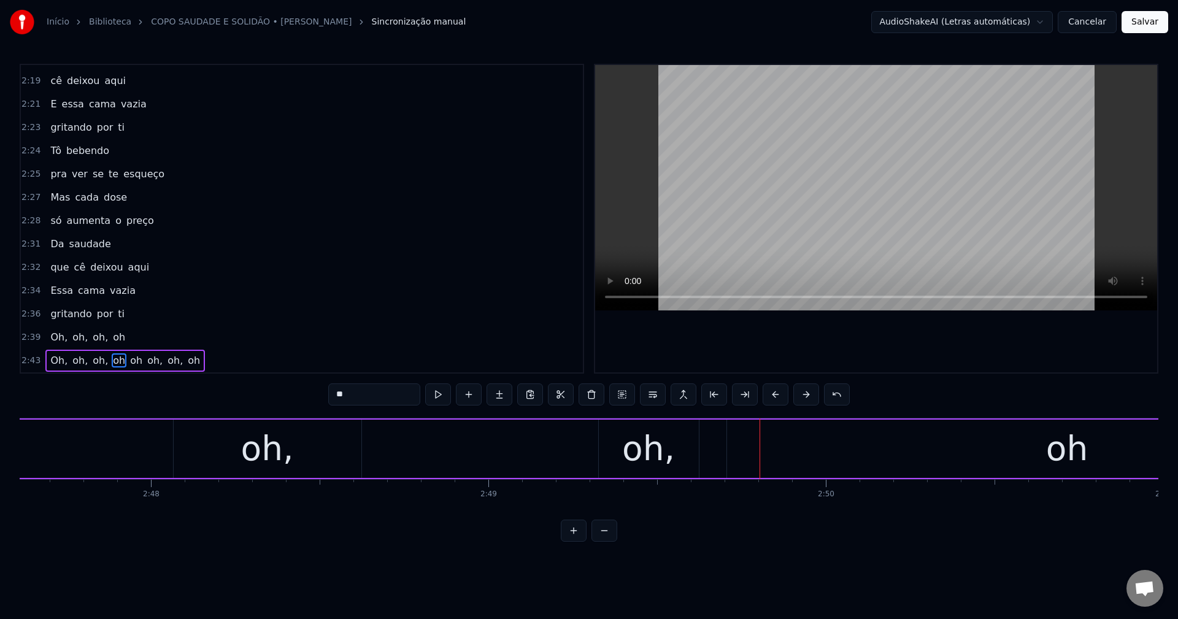
click at [129, 357] on span "oh" at bounding box center [136, 360] width 15 height 14
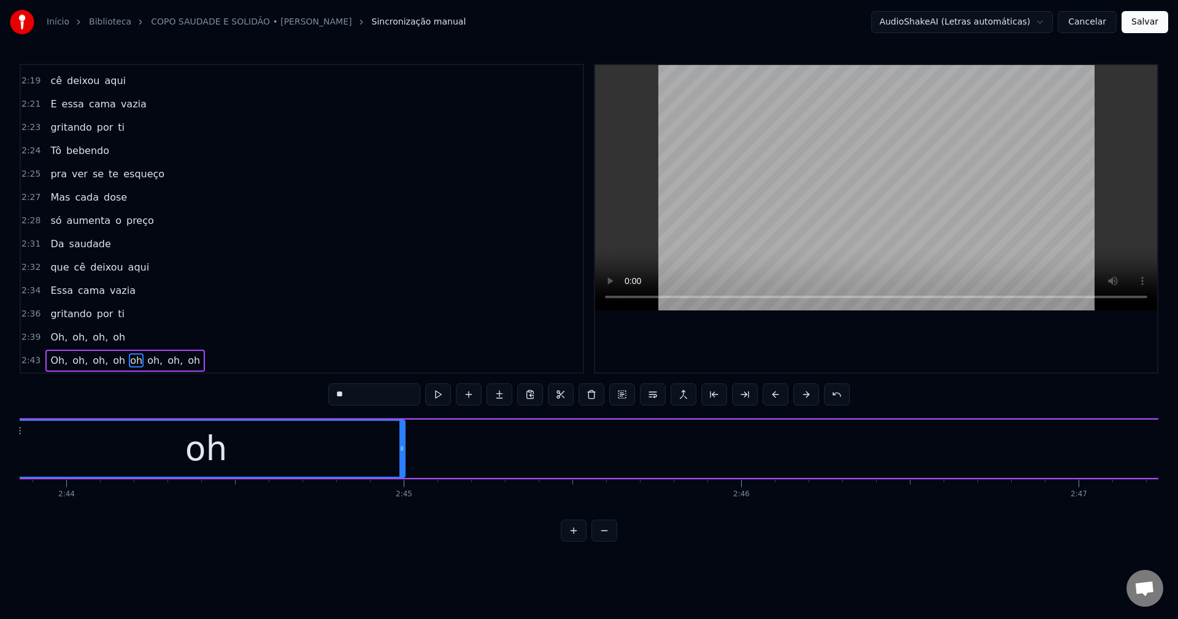
scroll to position [0, 55226]
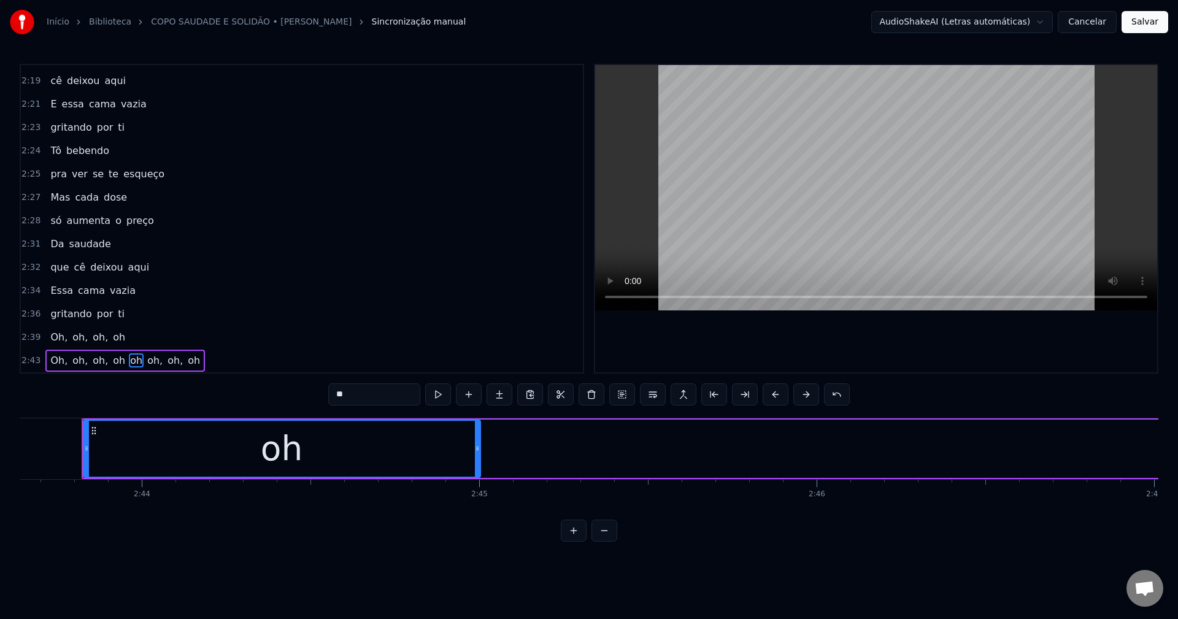
click at [146, 360] on span "oh," at bounding box center [155, 360] width 18 height 14
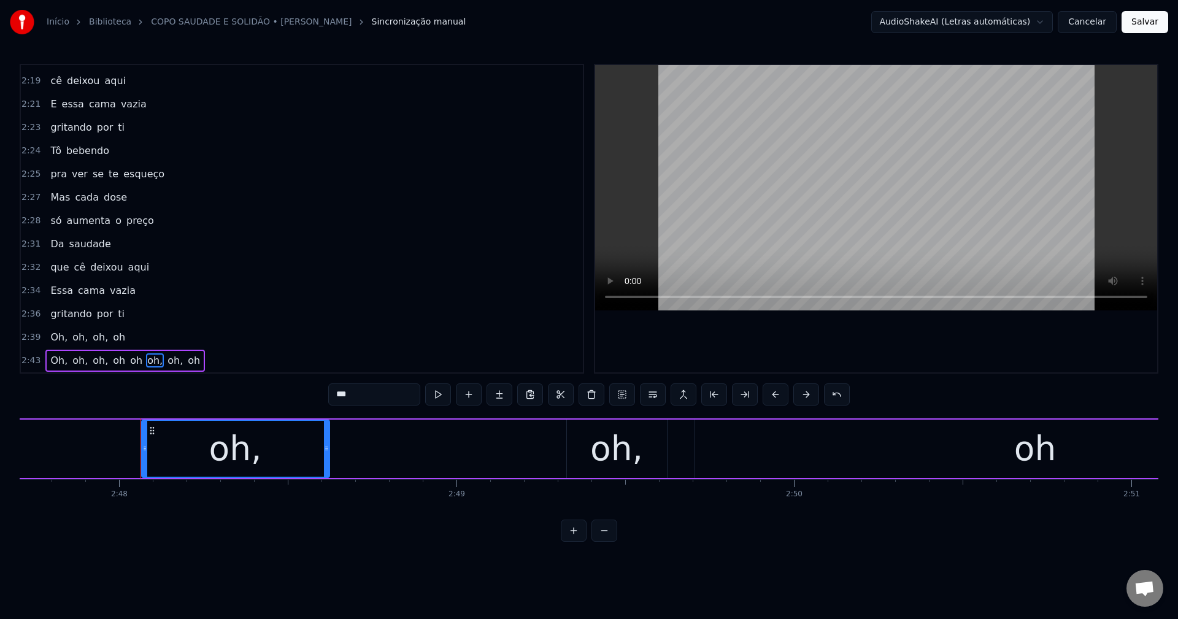
scroll to position [0, 56657]
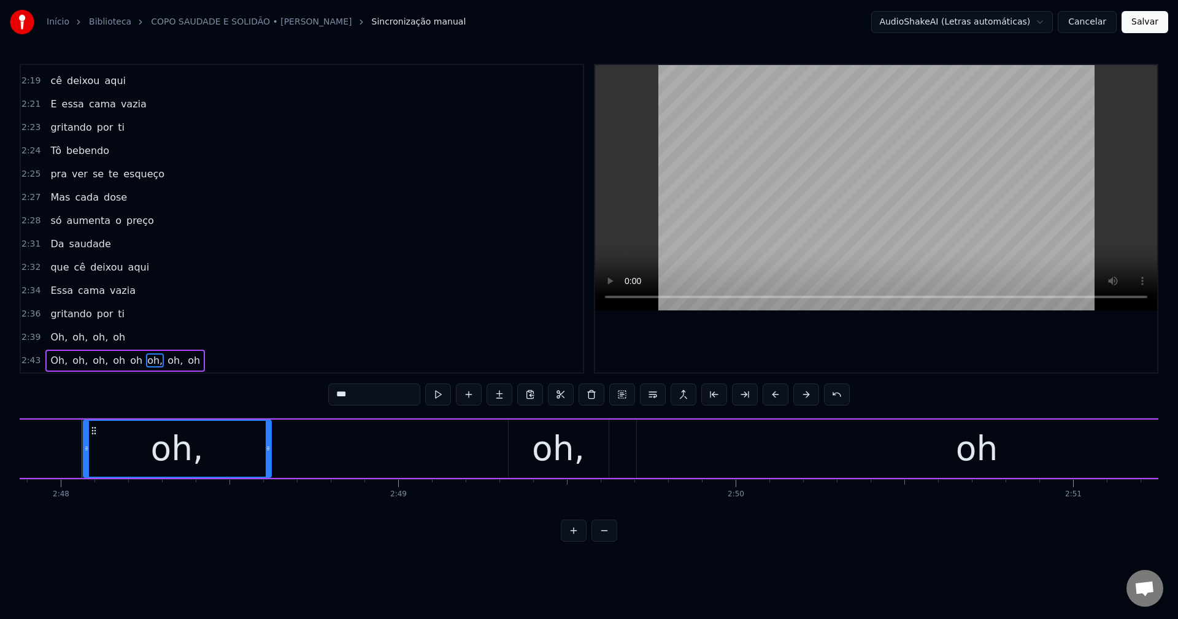
click at [333, 395] on input "***" at bounding box center [374, 395] width 92 height 22
type input "*"
type input "**"
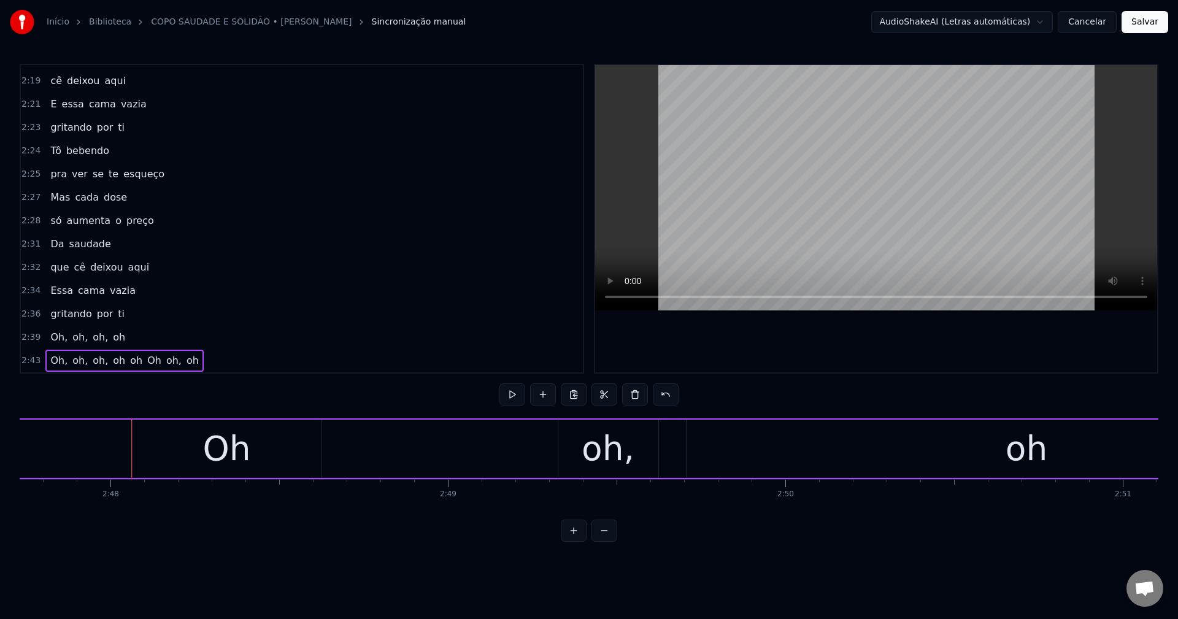
scroll to position [0, 56597]
click at [146, 364] on span "Oh" at bounding box center [154, 360] width 17 height 14
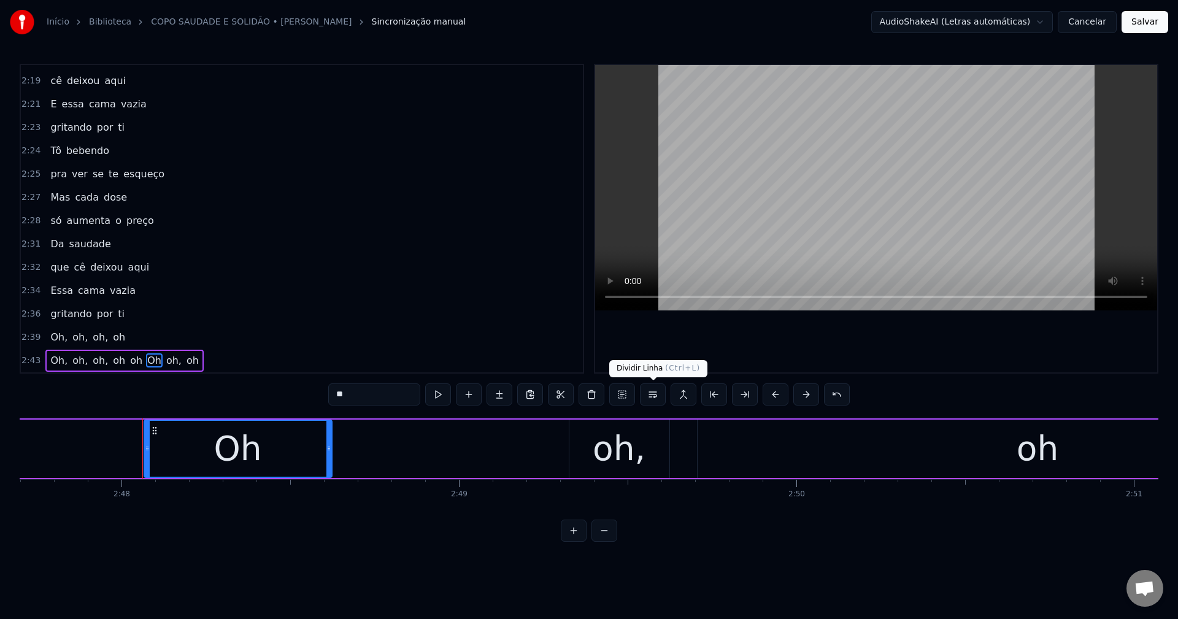
click at [577, 394] on button at bounding box center [653, 395] width 26 height 22
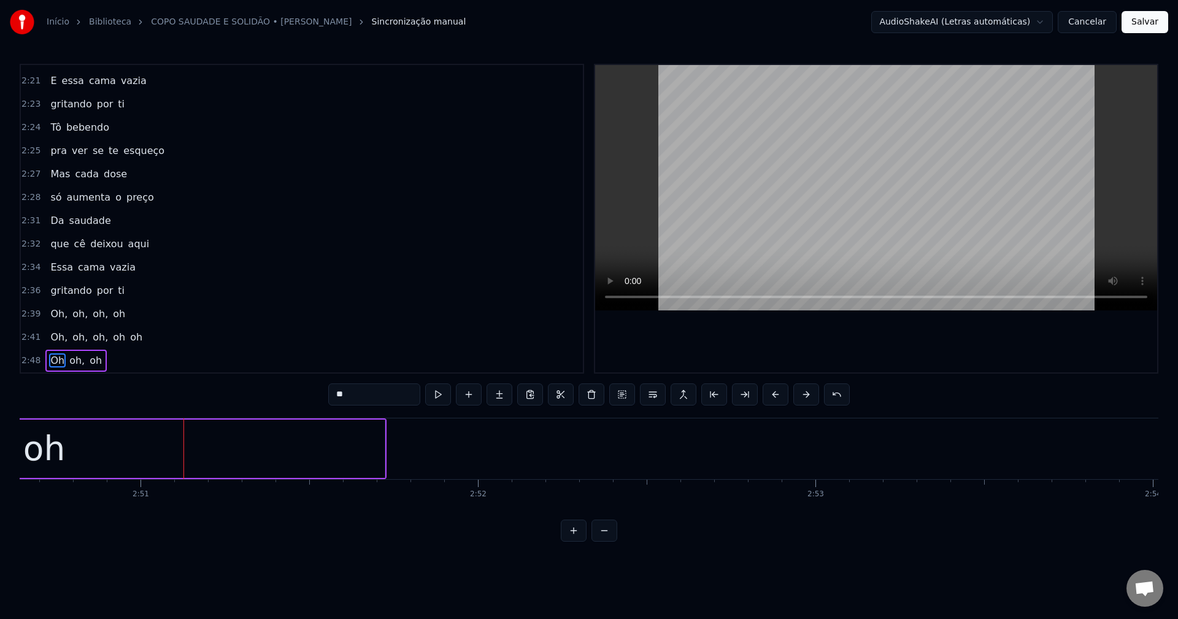
scroll to position [0, 57635]
click at [129, 337] on span "oh" at bounding box center [136, 337] width 15 height 14
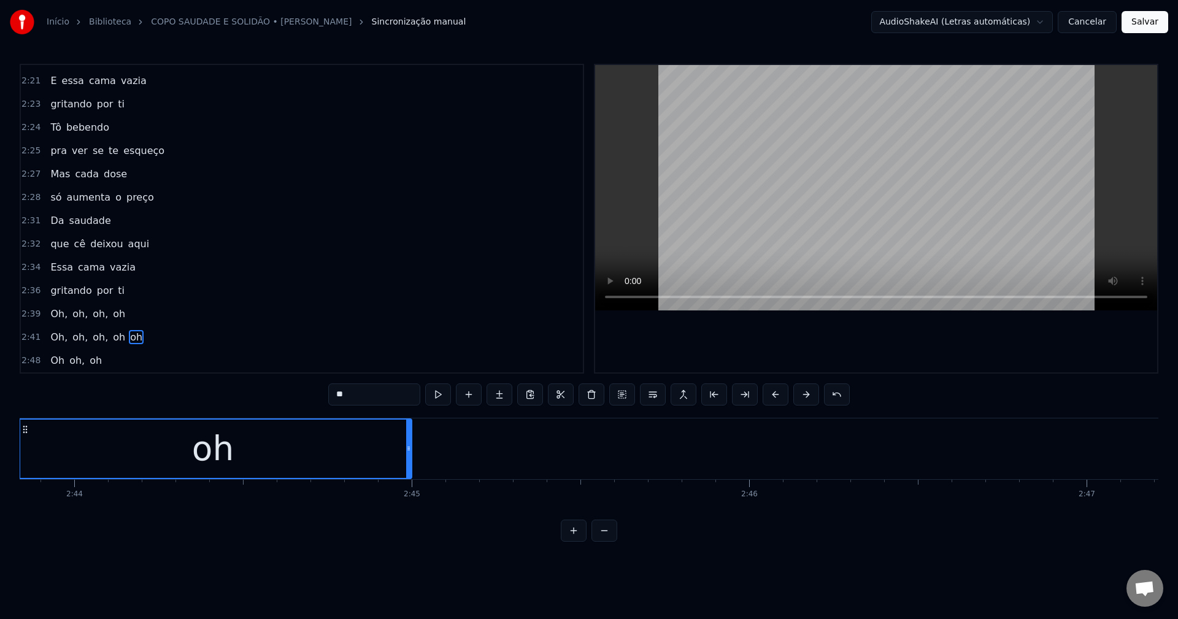
scroll to position [0, 55226]
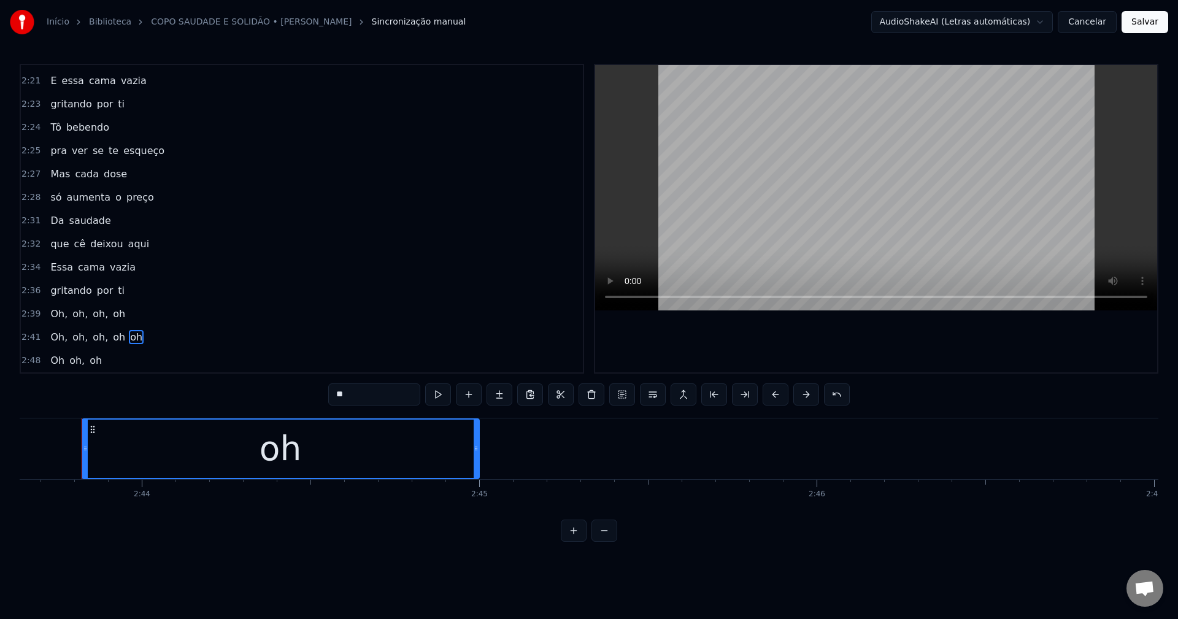
click at [52, 357] on span "Oh" at bounding box center [57, 360] width 17 height 14
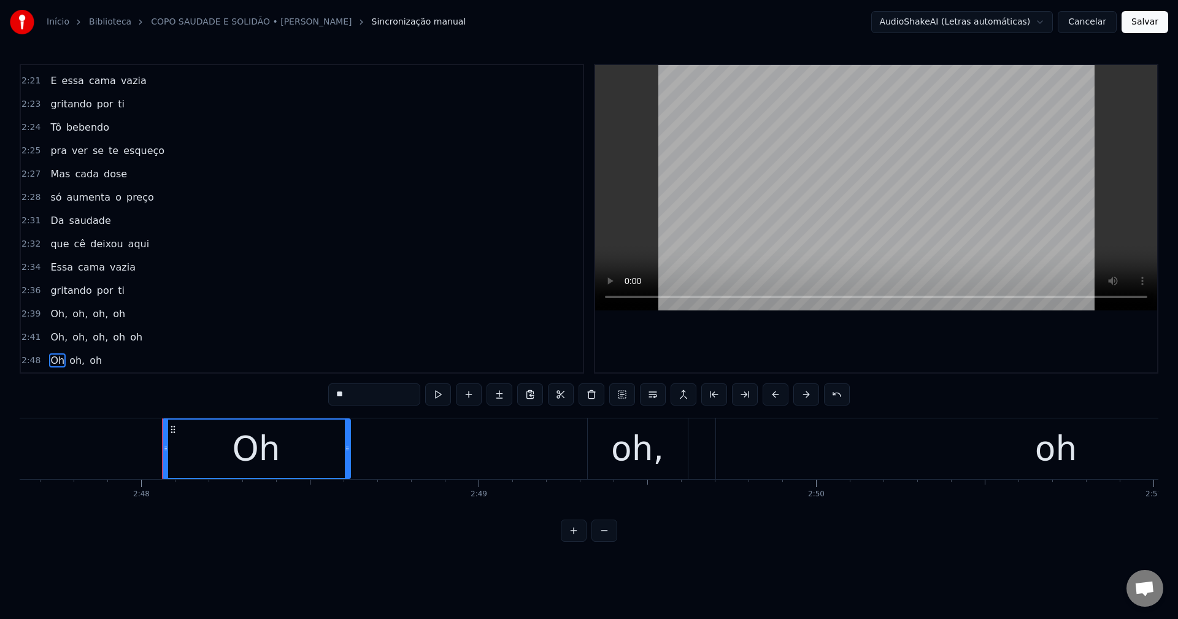
scroll to position [0, 56657]
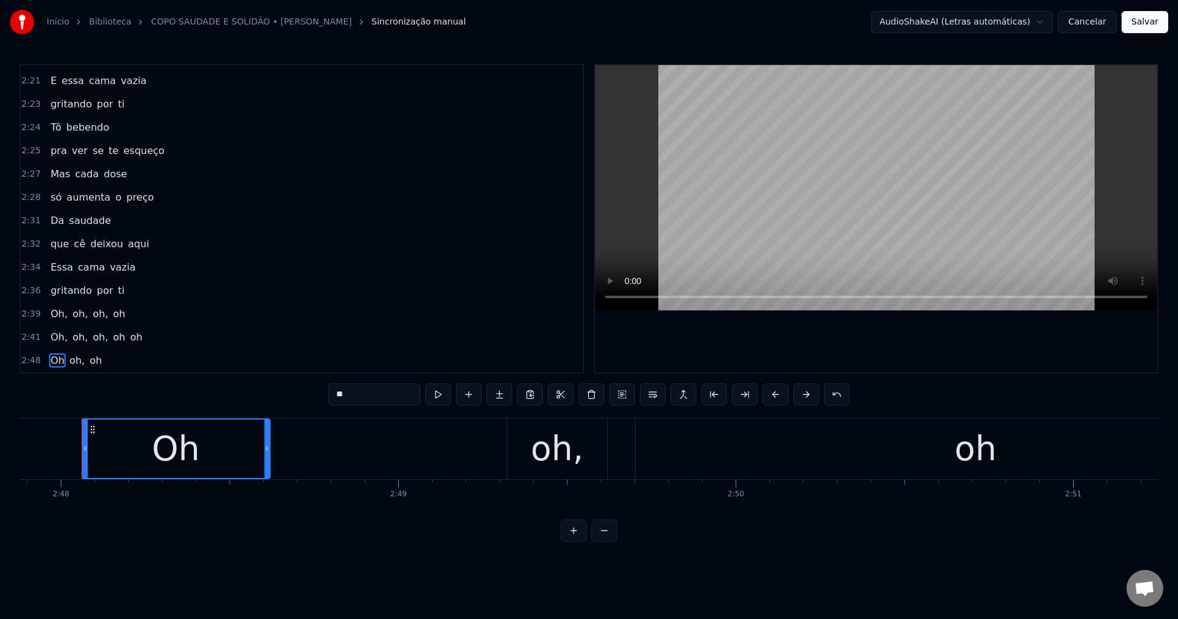
click at [531, 449] on div "oh," at bounding box center [557, 448] width 100 height 61
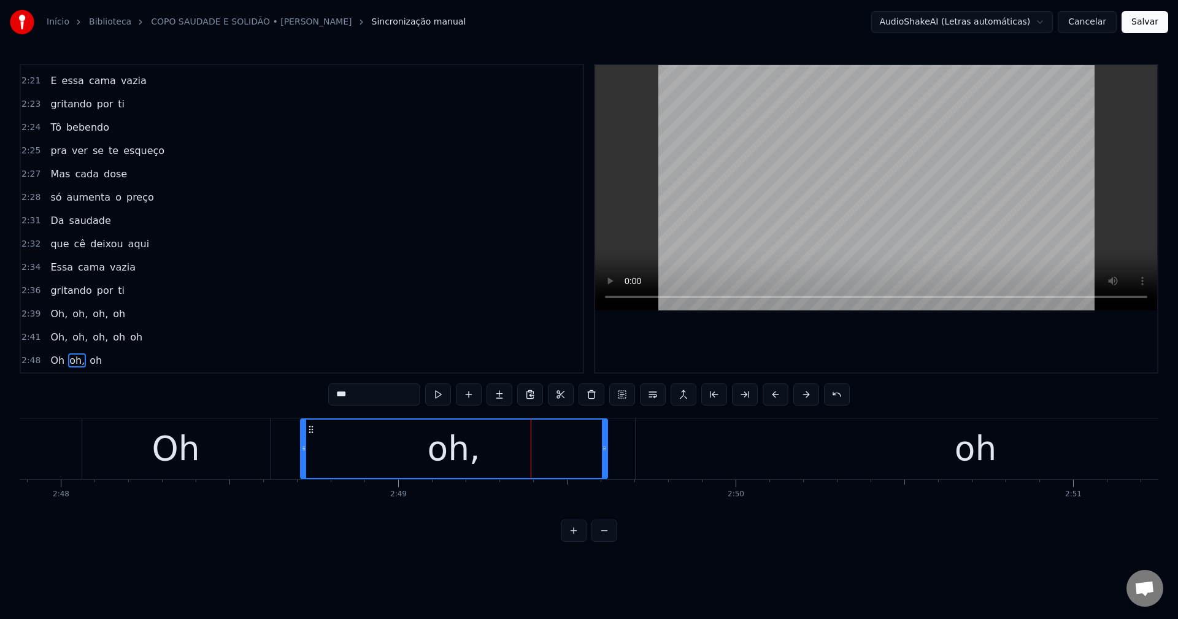
drag, startPoint x: 507, startPoint y: 447, endPoint x: 301, endPoint y: 458, distance: 206.5
click at [301, 458] on div at bounding box center [303, 449] width 5 height 58
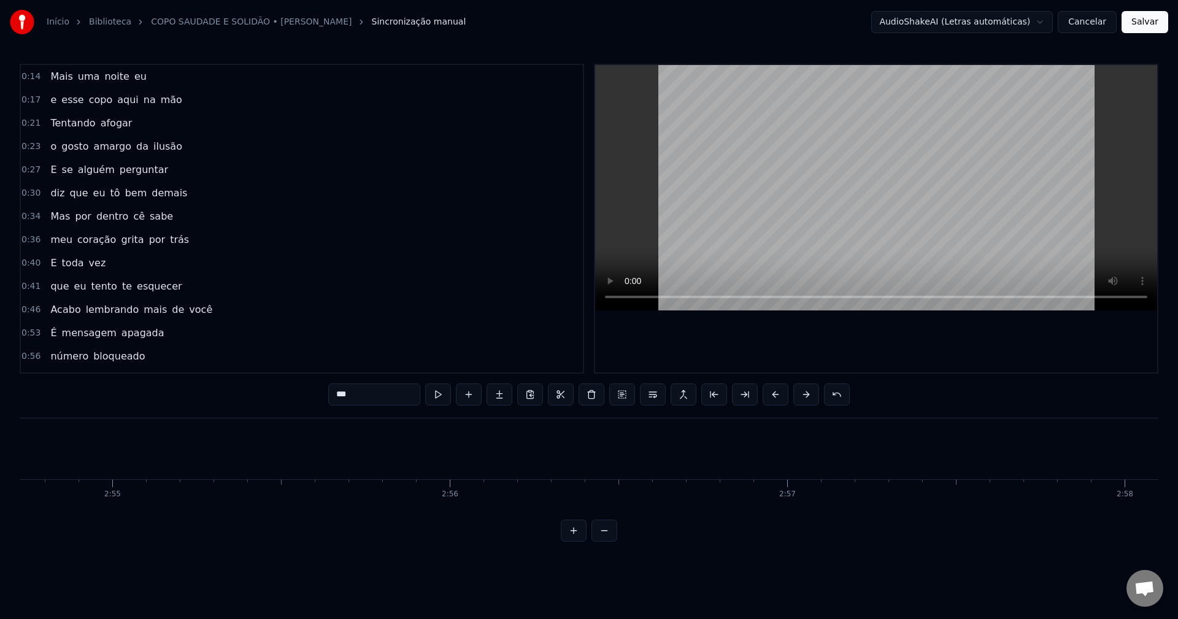
scroll to position [0, 58969]
click at [51, 71] on span "Mais" at bounding box center [61, 76] width 25 height 14
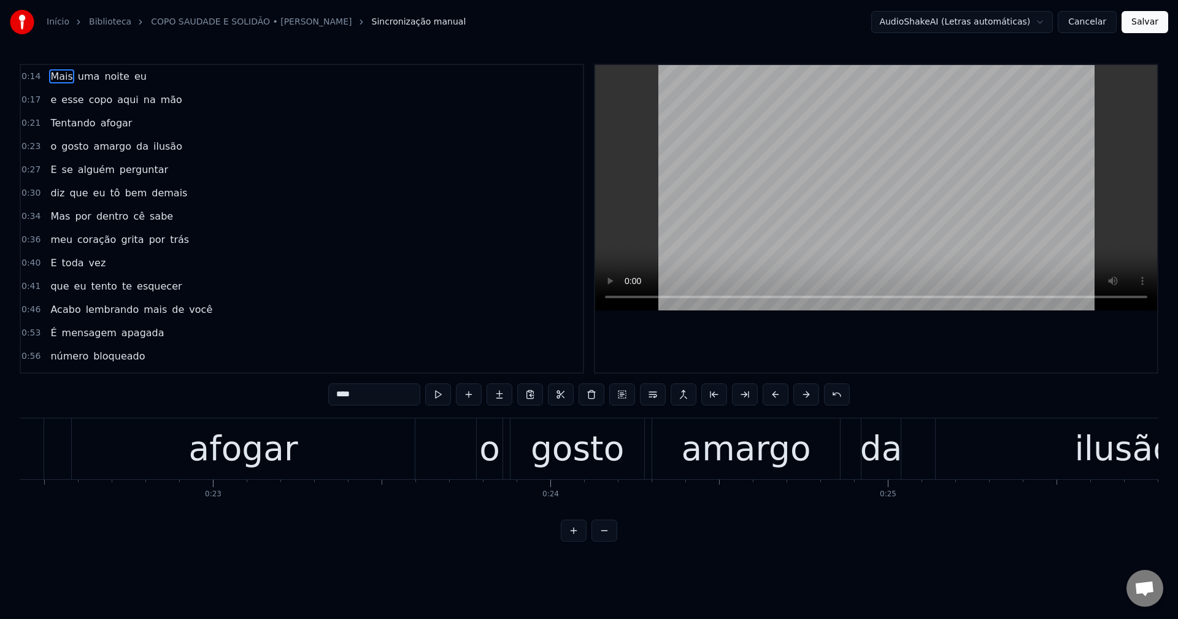
click at [49, 102] on span "e" at bounding box center [53, 100] width 9 height 14
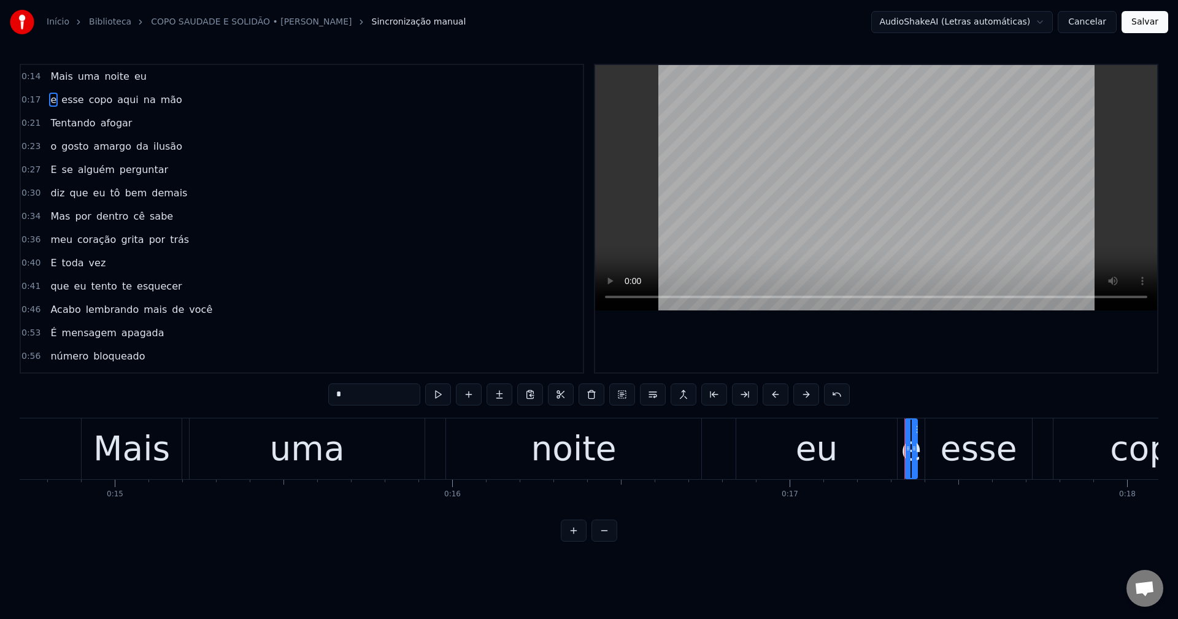
drag, startPoint x: 295, startPoint y: 401, endPoint x: 282, endPoint y: 403, distance: 13.1
click at [282, 403] on div "0:14 Mais uma noite eu 0:17 e esse copo aqui na mão 0:21 Tentando afogar 0:23 o…" at bounding box center [589, 303] width 1139 height 478
click at [52, 150] on span "o" at bounding box center [53, 146] width 9 height 14
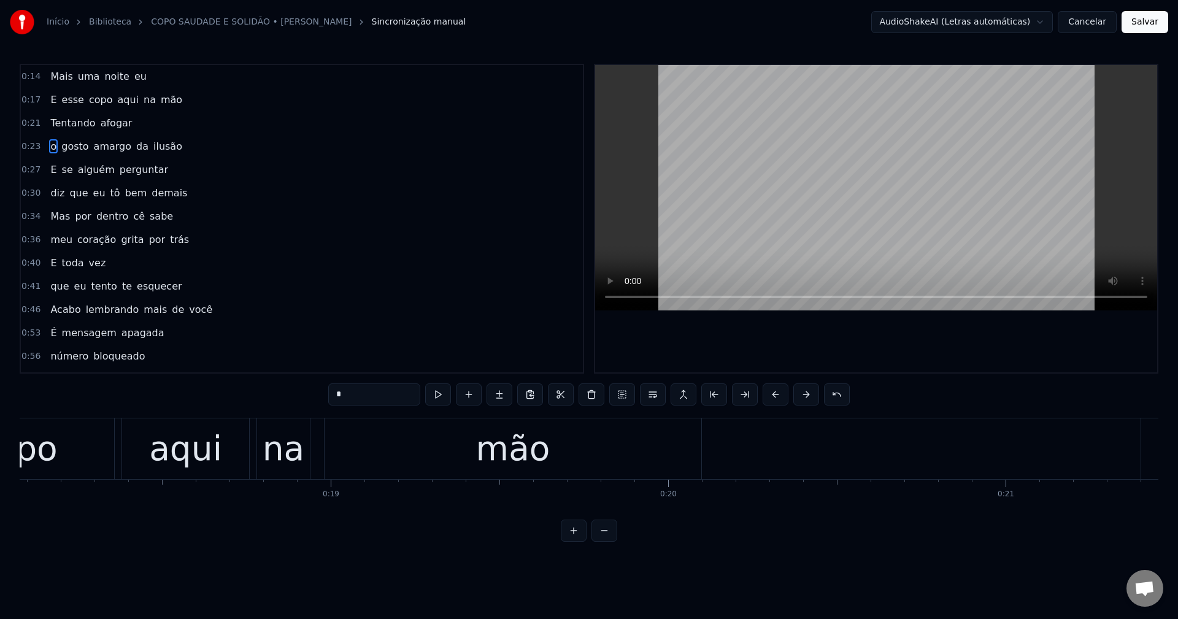
drag, startPoint x: 348, startPoint y: 391, endPoint x: 242, endPoint y: 404, distance: 106.3
click at [242, 404] on div "0:14 Mais uma noite eu 0:17 E esse copo aqui na mão 0:21 Tentando afogar 0:23 o…" at bounding box center [589, 303] width 1139 height 478
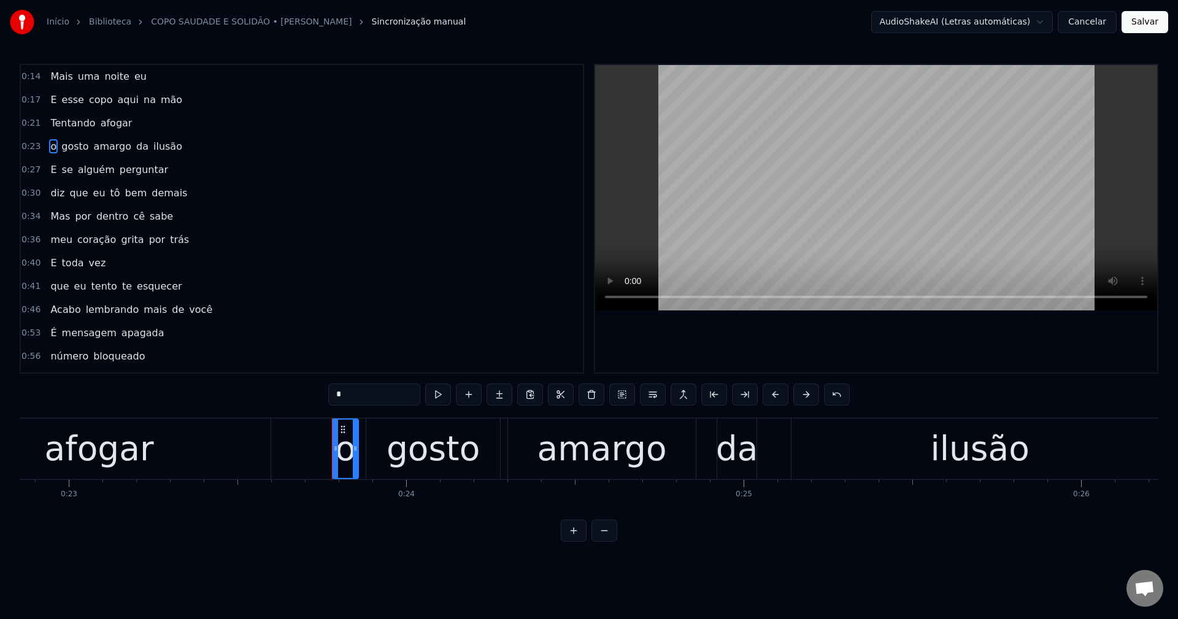
scroll to position [0, 7964]
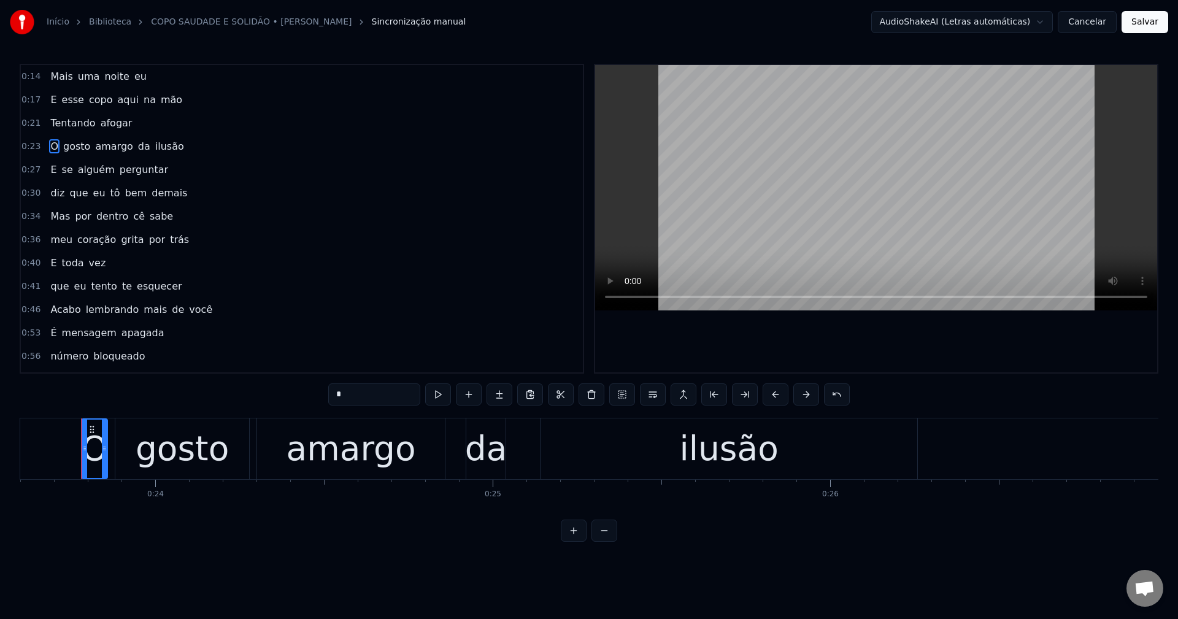
type input "*"
click at [45, 195] on div "diz que eu tô bem demais" at bounding box center [118, 193] width 147 height 22
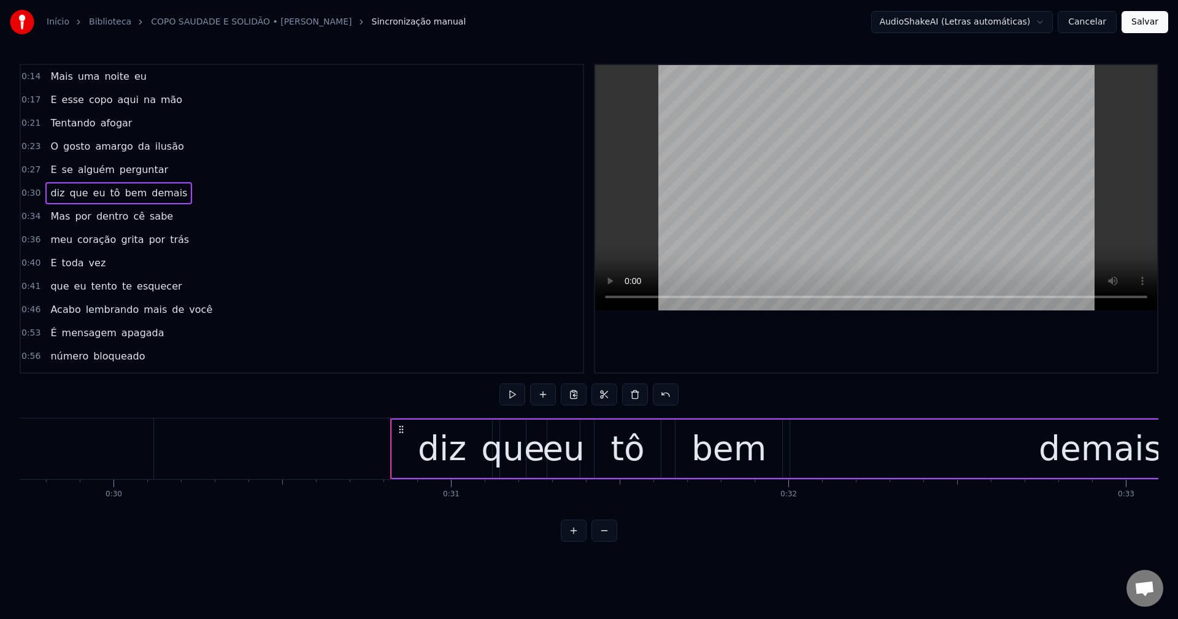
scroll to position [0, 10340]
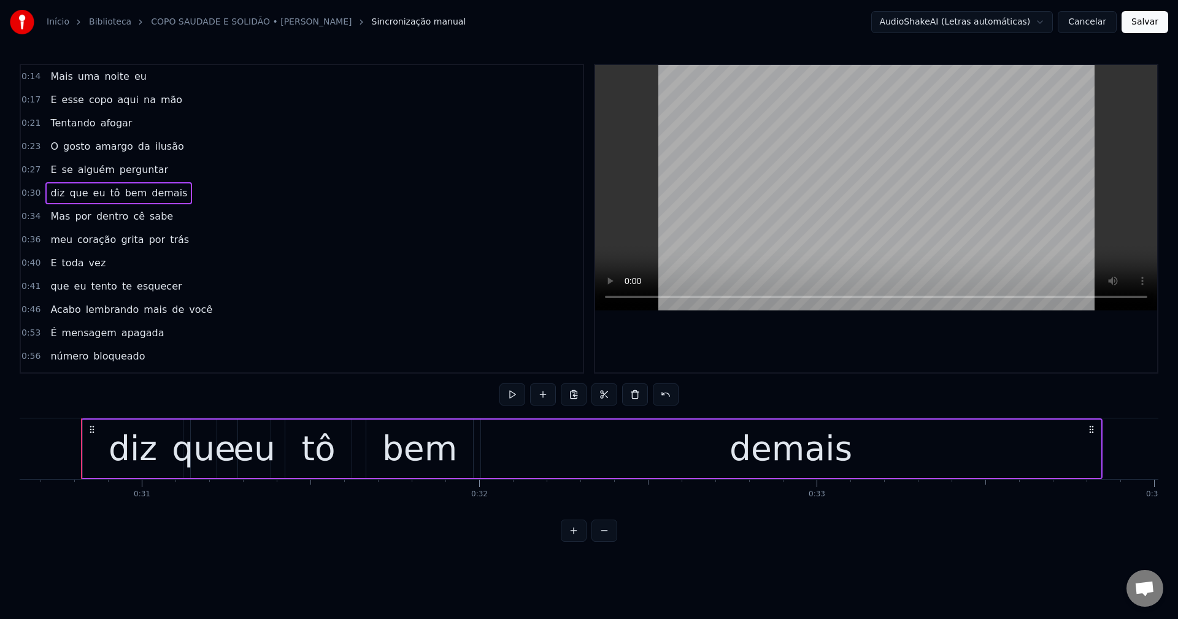
click at [129, 446] on div "diz" at bounding box center [133, 448] width 48 height 51
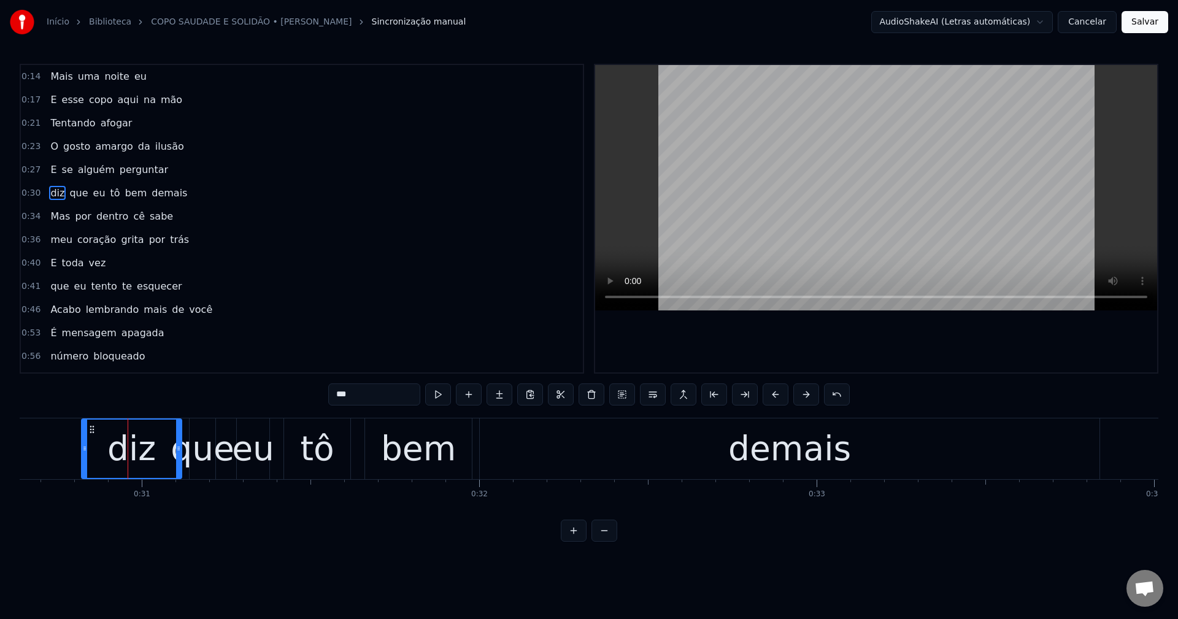
click at [341, 396] on input "***" at bounding box center [374, 395] width 92 height 22
type input "***"
click at [58, 247] on div "meu coração grita por trás" at bounding box center [119, 240] width 148 height 22
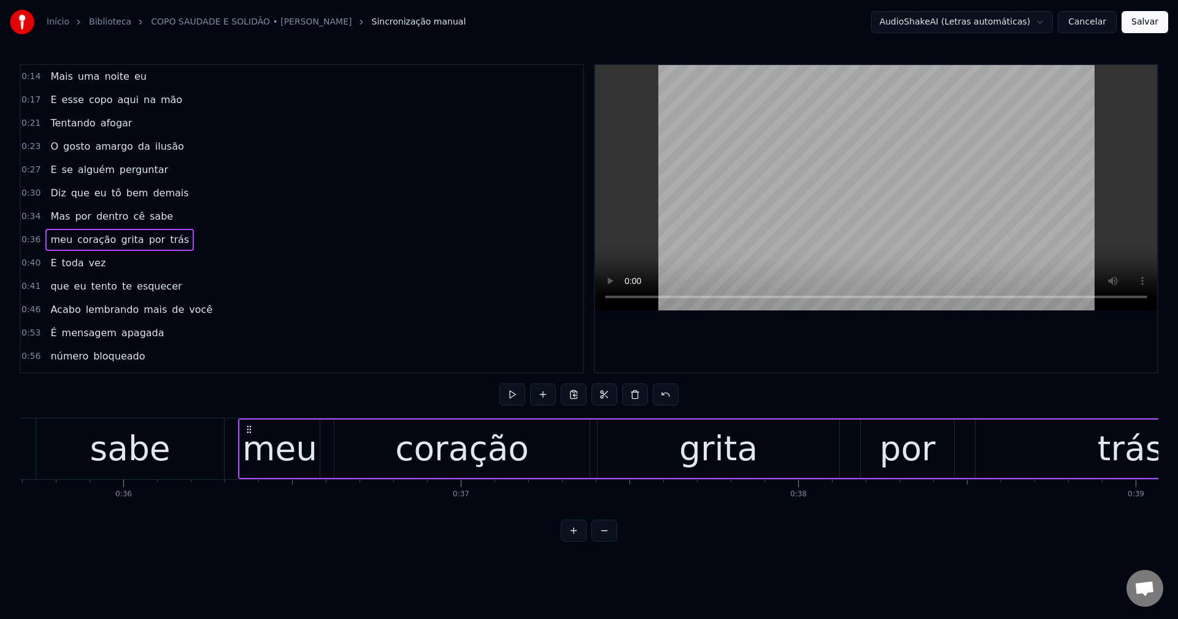
scroll to position [0, 12203]
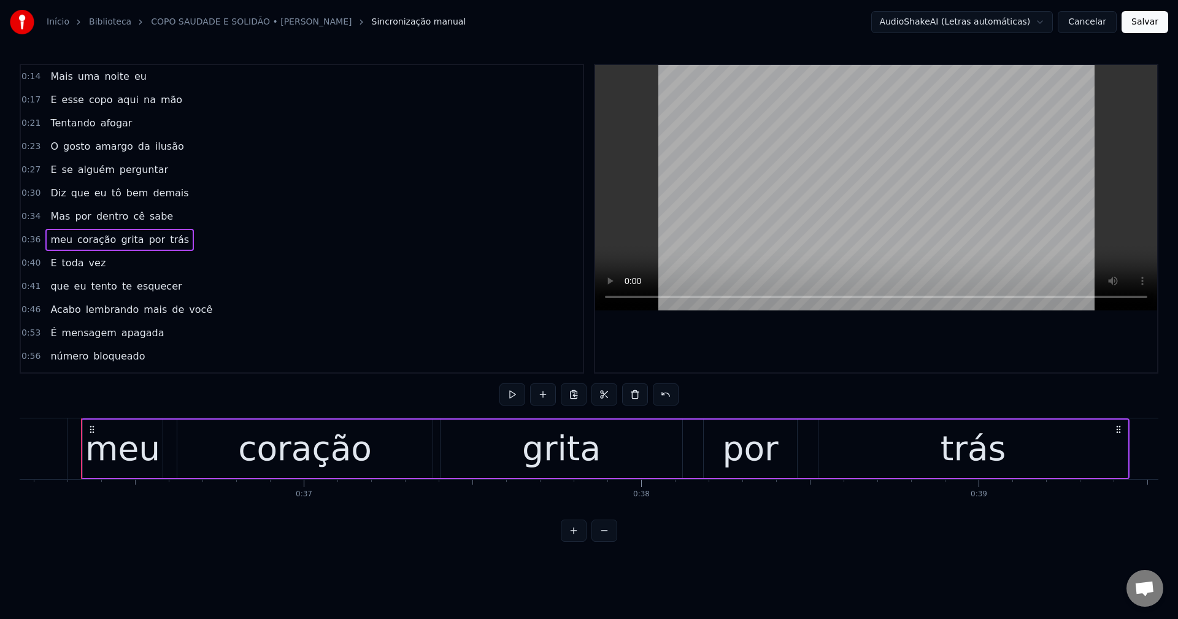
click at [138, 459] on div "meu" at bounding box center [122, 448] width 75 height 51
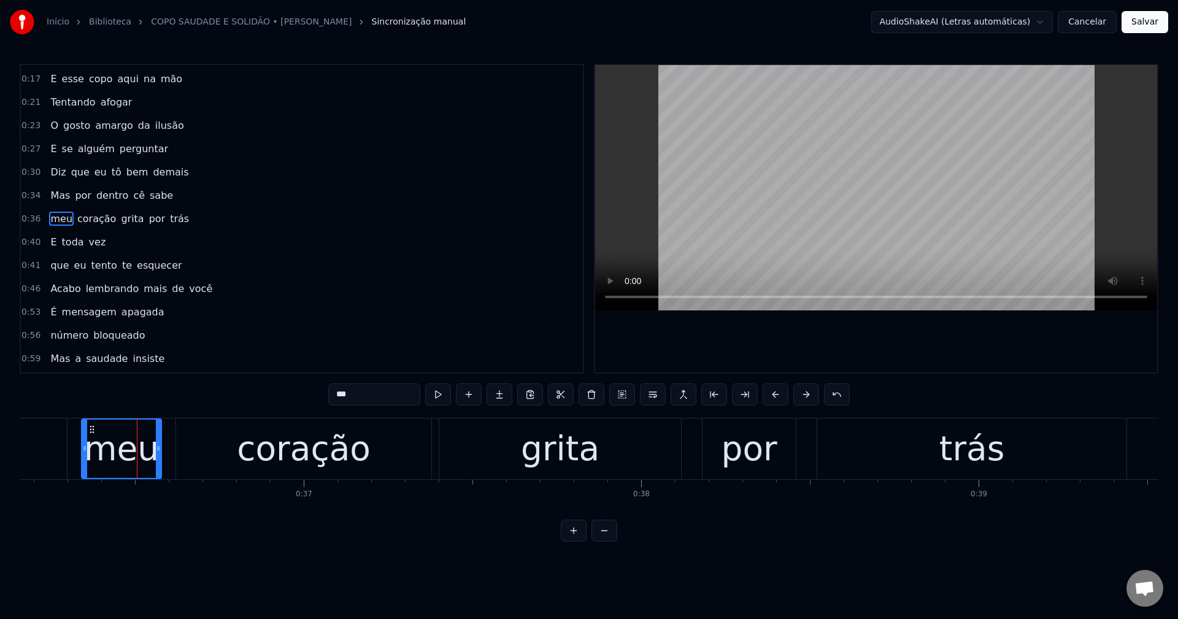
click at [347, 399] on input "***" at bounding box center [374, 395] width 92 height 22
click at [56, 269] on span "que" at bounding box center [59, 265] width 21 height 14
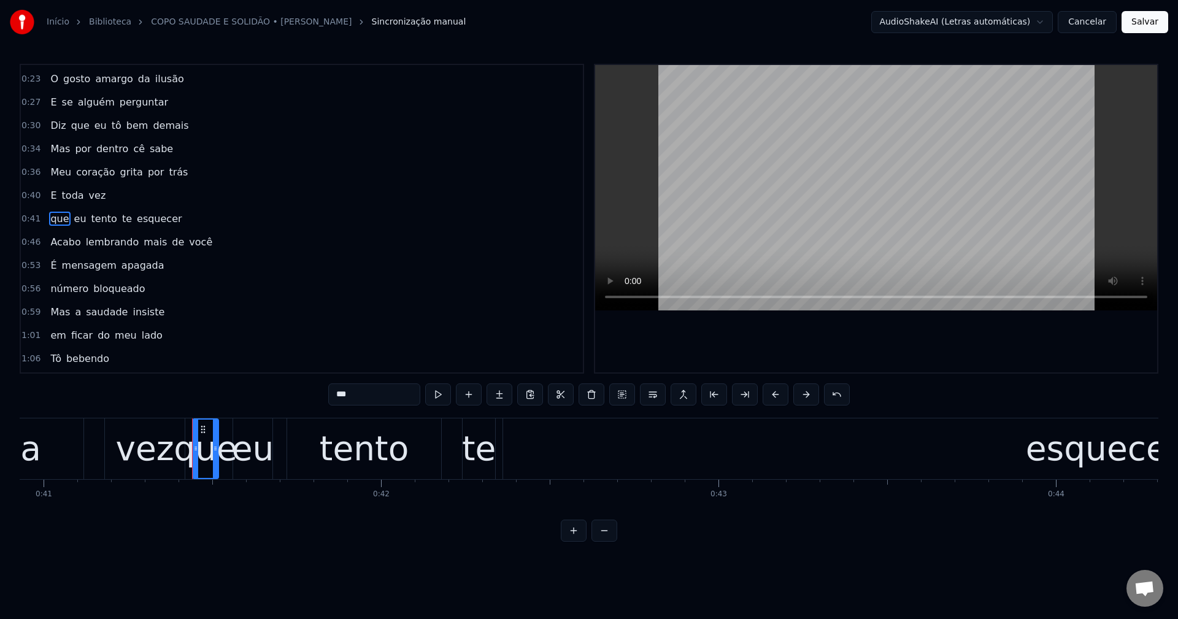
scroll to position [0, 13924]
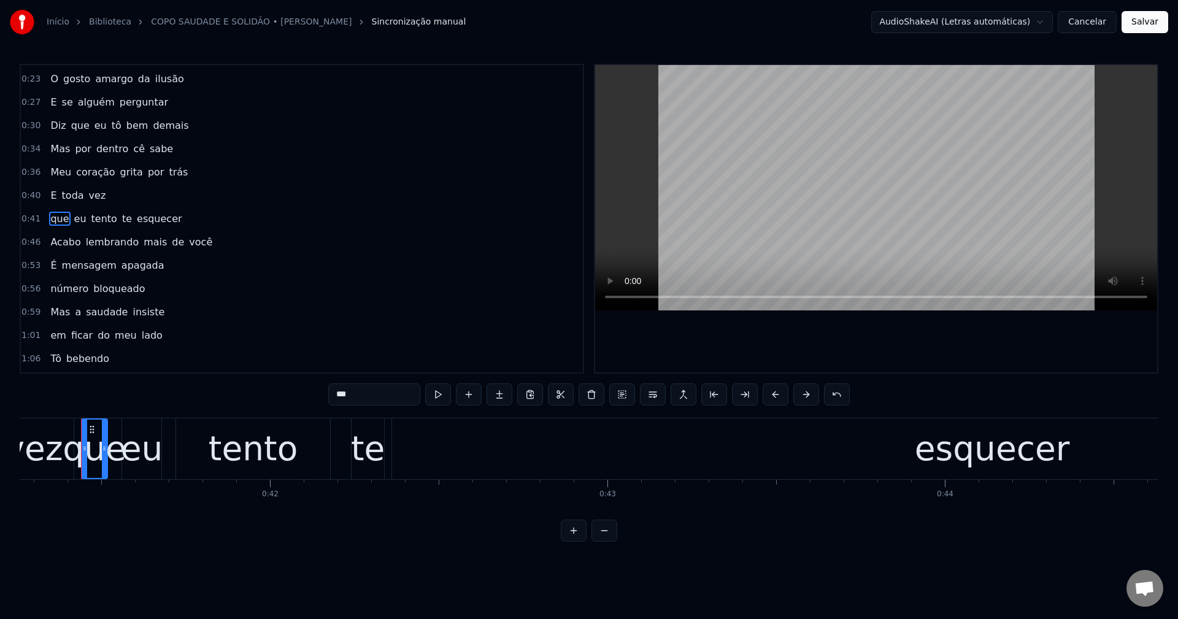
click at [334, 398] on input "***" at bounding box center [374, 395] width 92 height 22
click at [49, 285] on span "número" at bounding box center [69, 289] width 40 height 14
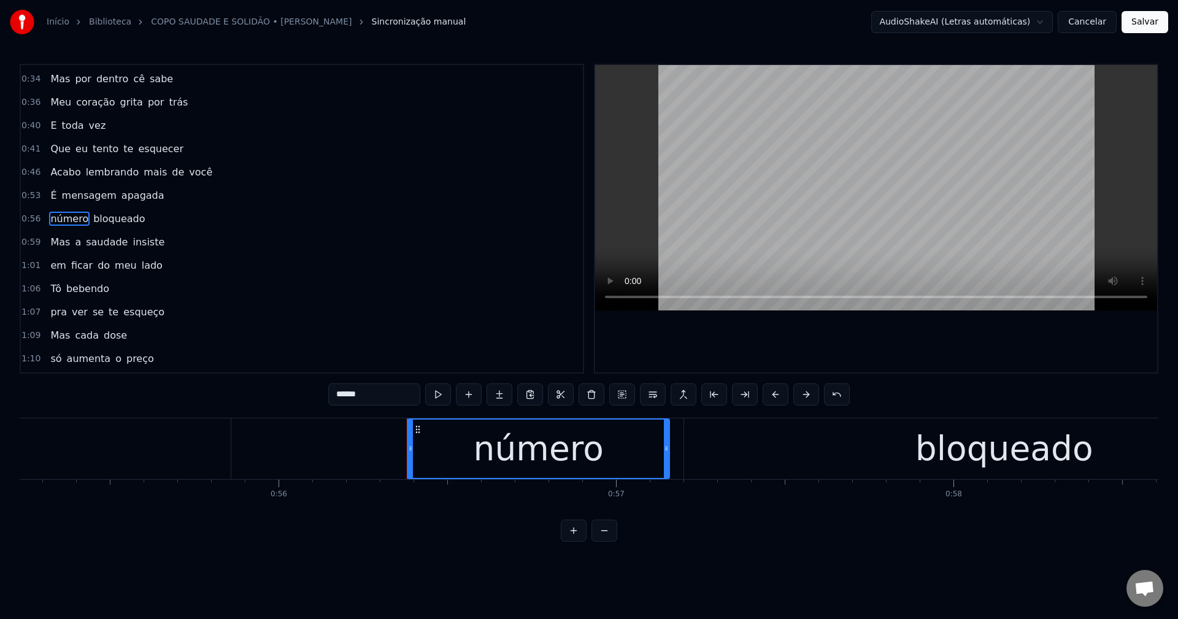
scroll to position [0, 18966]
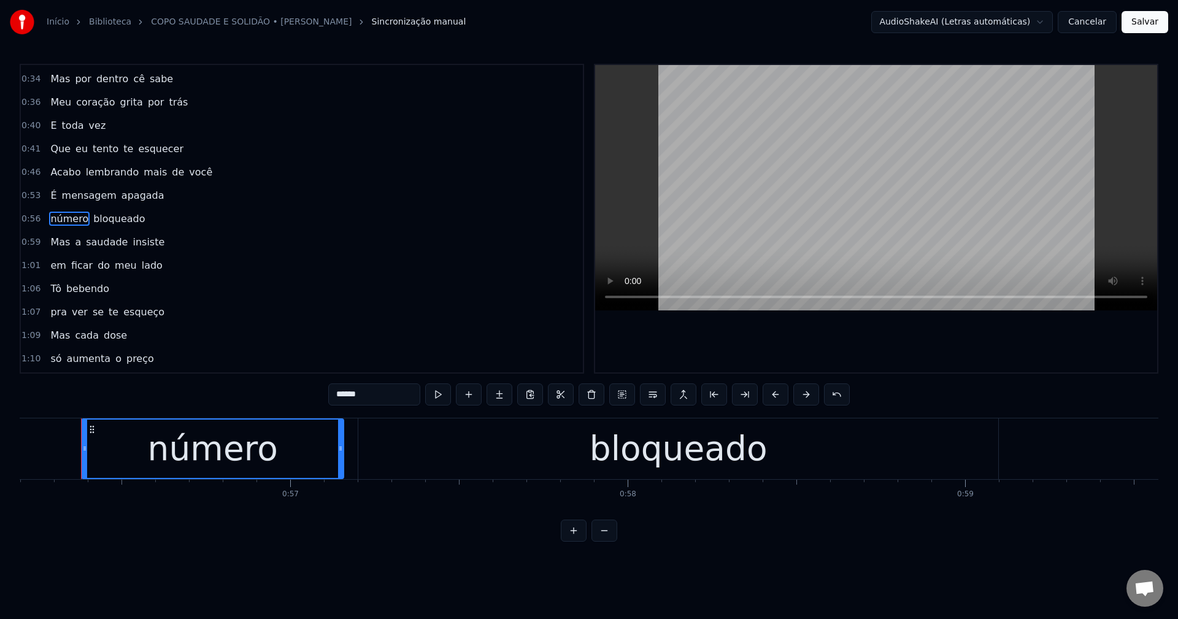
drag, startPoint x: 336, startPoint y: 394, endPoint x: 364, endPoint y: 415, distance: 35.1
click at [339, 395] on input "******" at bounding box center [374, 395] width 92 height 22
click at [70, 264] on span "ficar" at bounding box center [82, 265] width 24 height 14
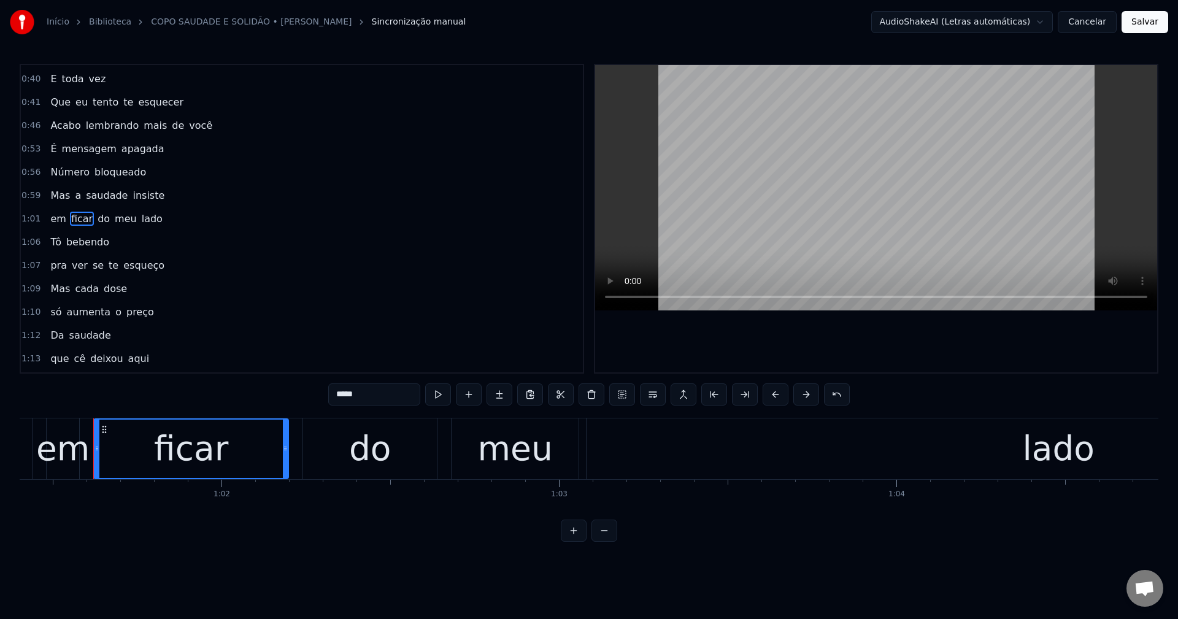
scroll to position [0, 20735]
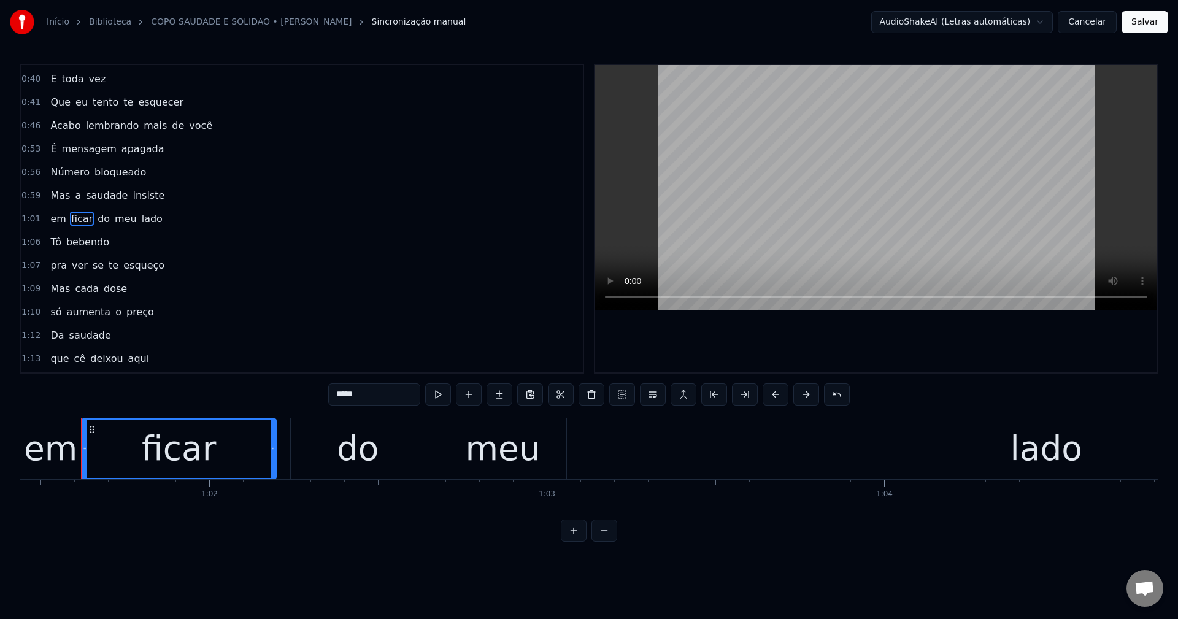
click at [53, 215] on span "em" at bounding box center [58, 219] width 18 height 14
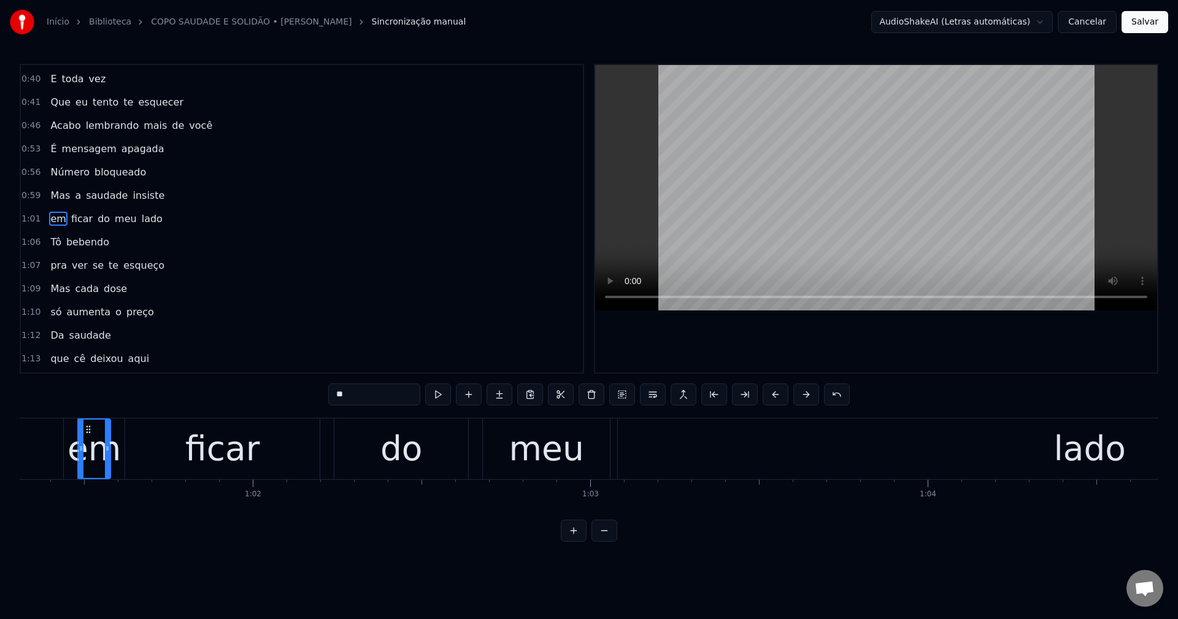
scroll to position [0, 20688]
click at [333, 391] on input "**" at bounding box center [374, 395] width 92 height 22
click at [50, 266] on span "pra" at bounding box center [58, 265] width 19 height 14
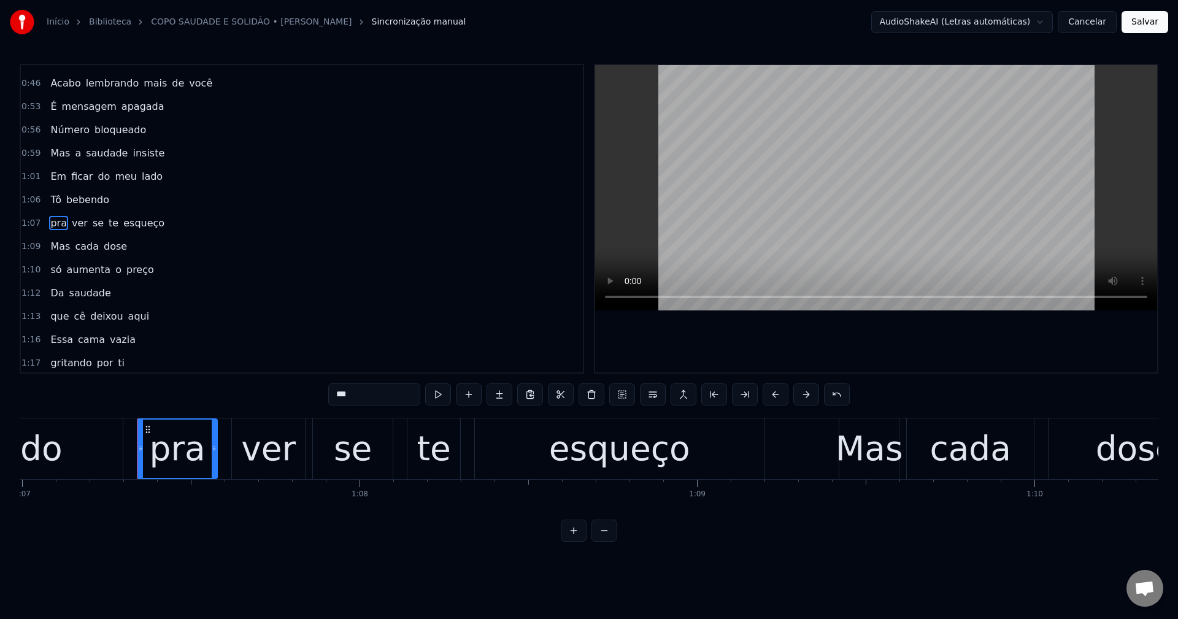
scroll to position [0, 22665]
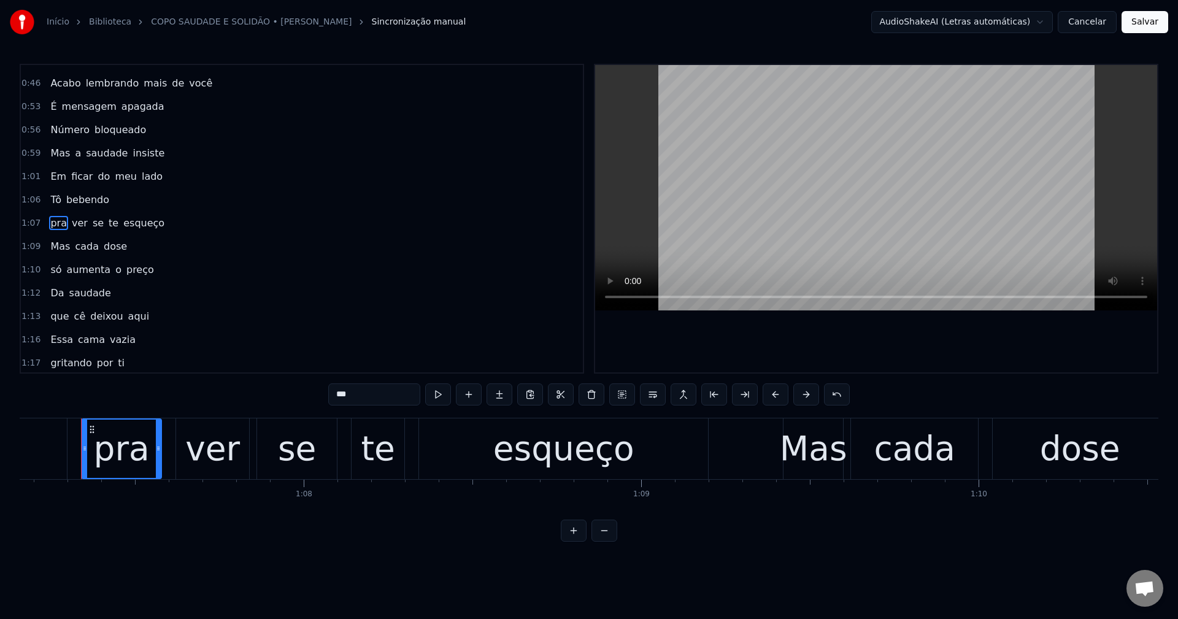
click at [336, 398] on input "***" at bounding box center [374, 395] width 92 height 22
click at [58, 274] on span "só" at bounding box center [55, 270] width 13 height 14
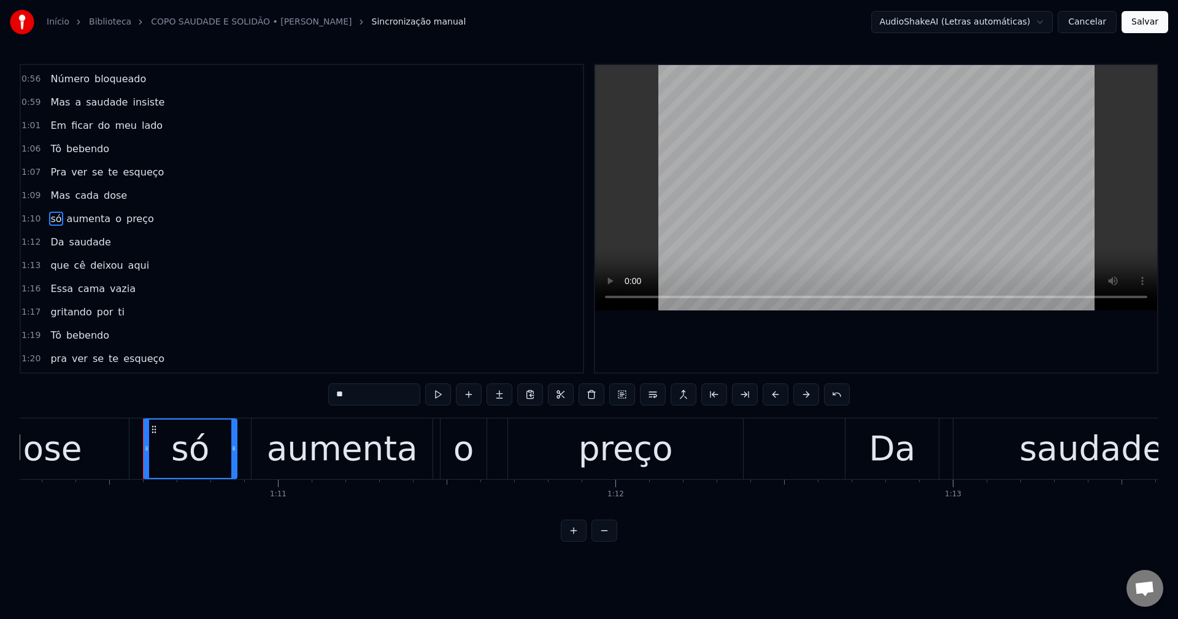
scroll to position [0, 23766]
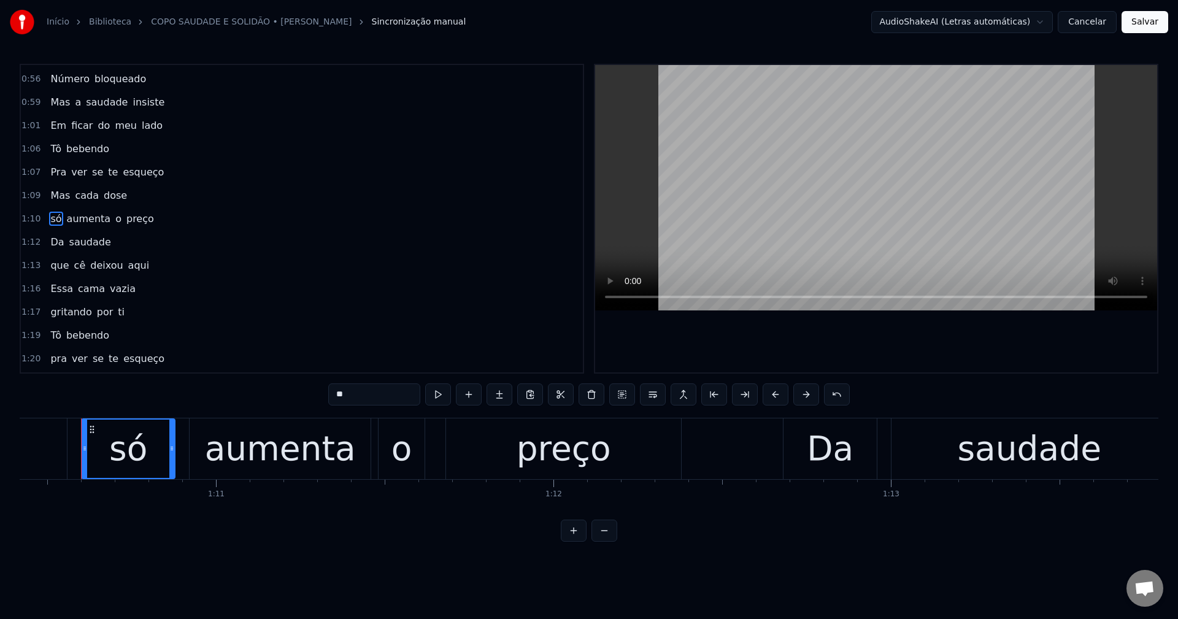
click at [336, 394] on input "**" at bounding box center [374, 395] width 92 height 22
click at [58, 263] on span "que" at bounding box center [59, 265] width 21 height 14
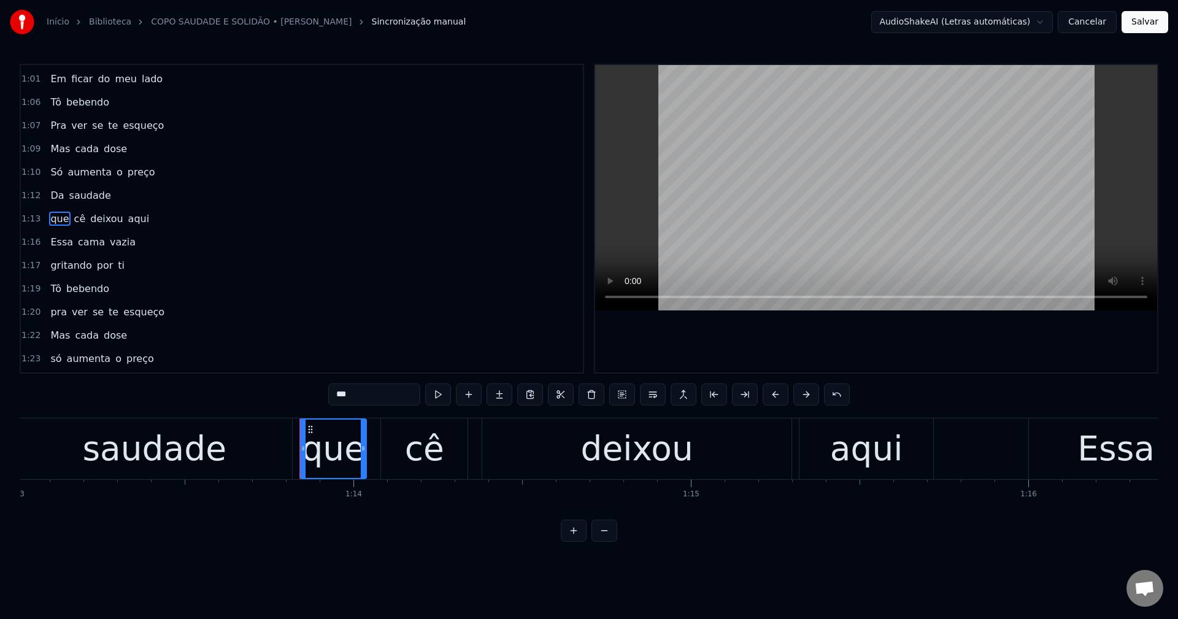
scroll to position [0, 24859]
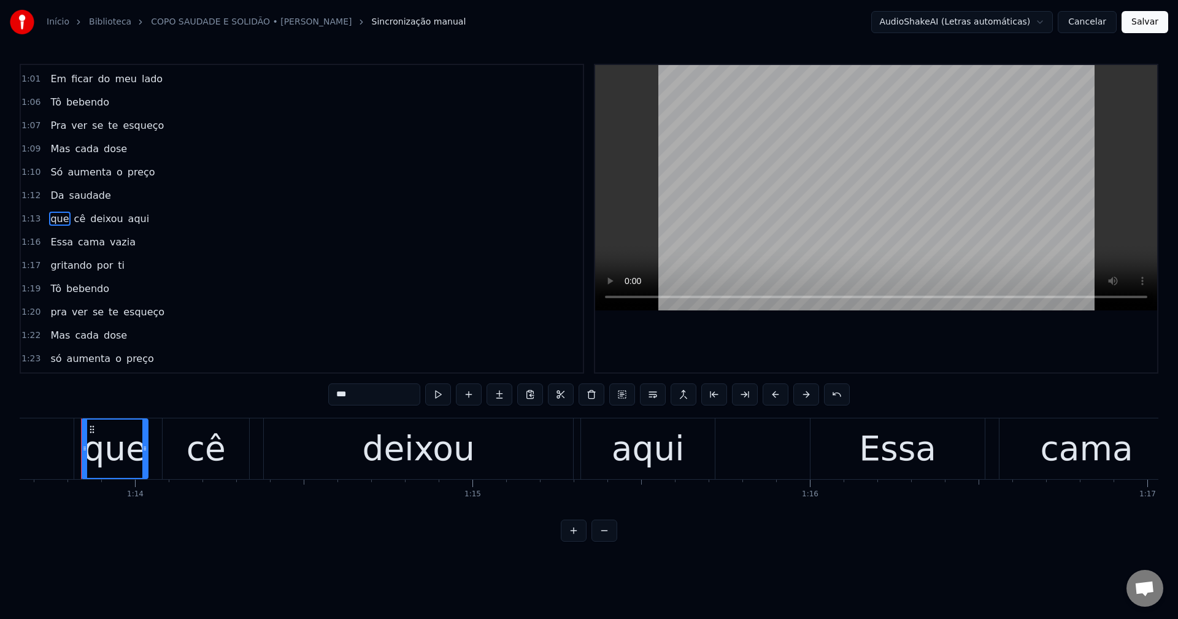
click at [333, 399] on input "***" at bounding box center [374, 395] width 92 height 22
click at [58, 266] on span "gritando" at bounding box center [71, 265] width 44 height 14
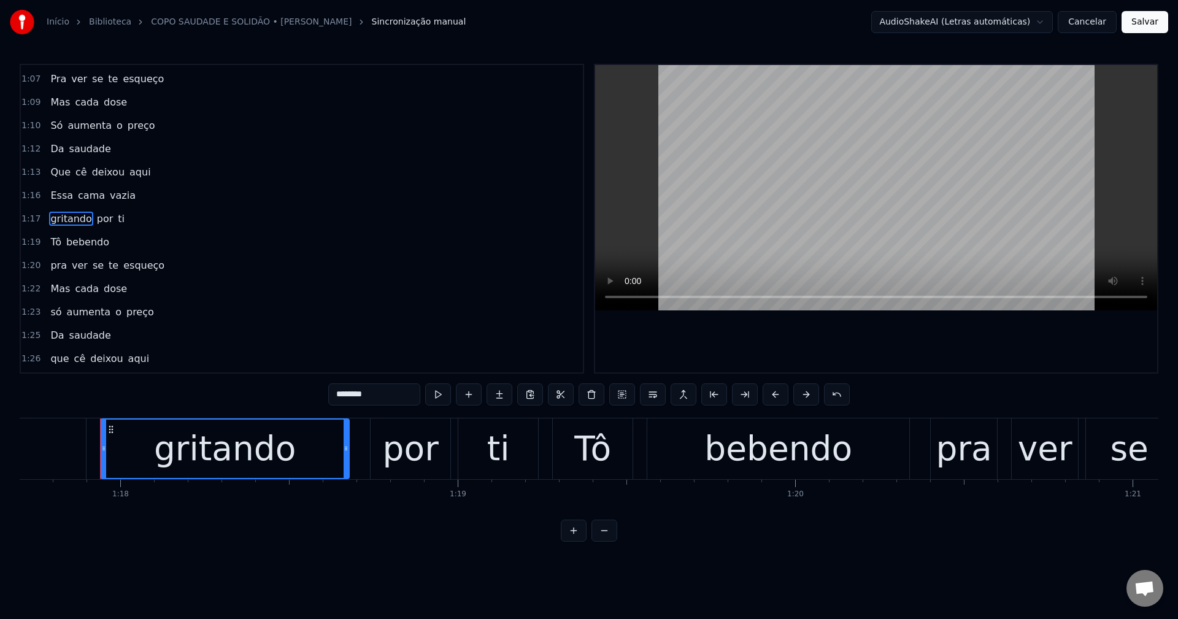
scroll to position [0, 26243]
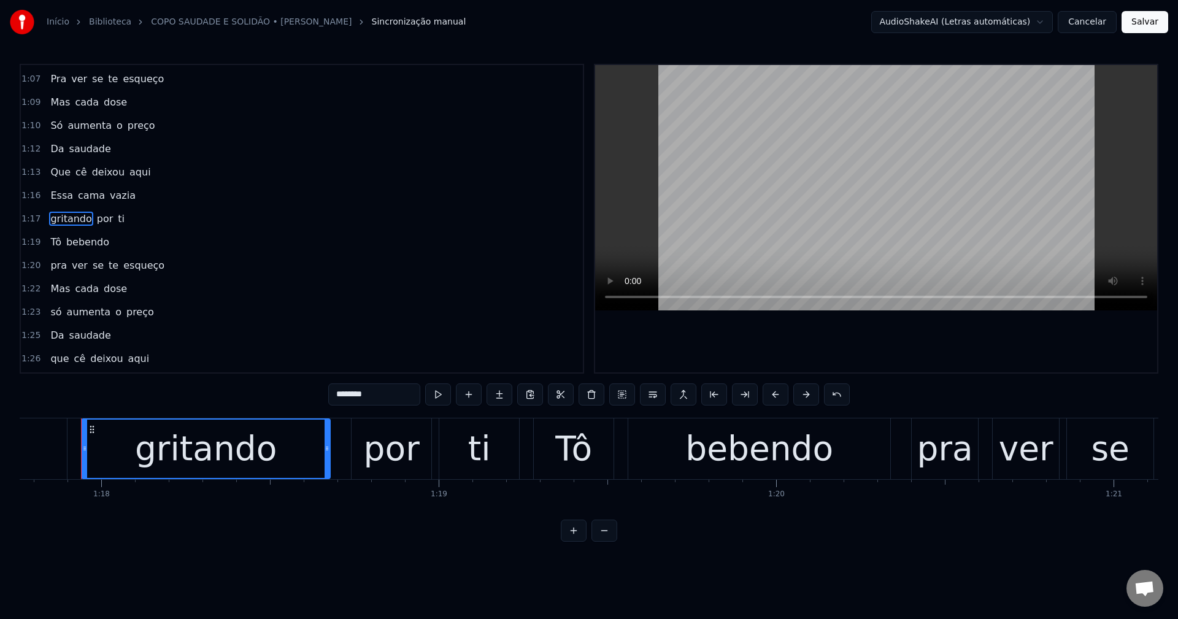
click at [338, 399] on input "********" at bounding box center [374, 395] width 92 height 22
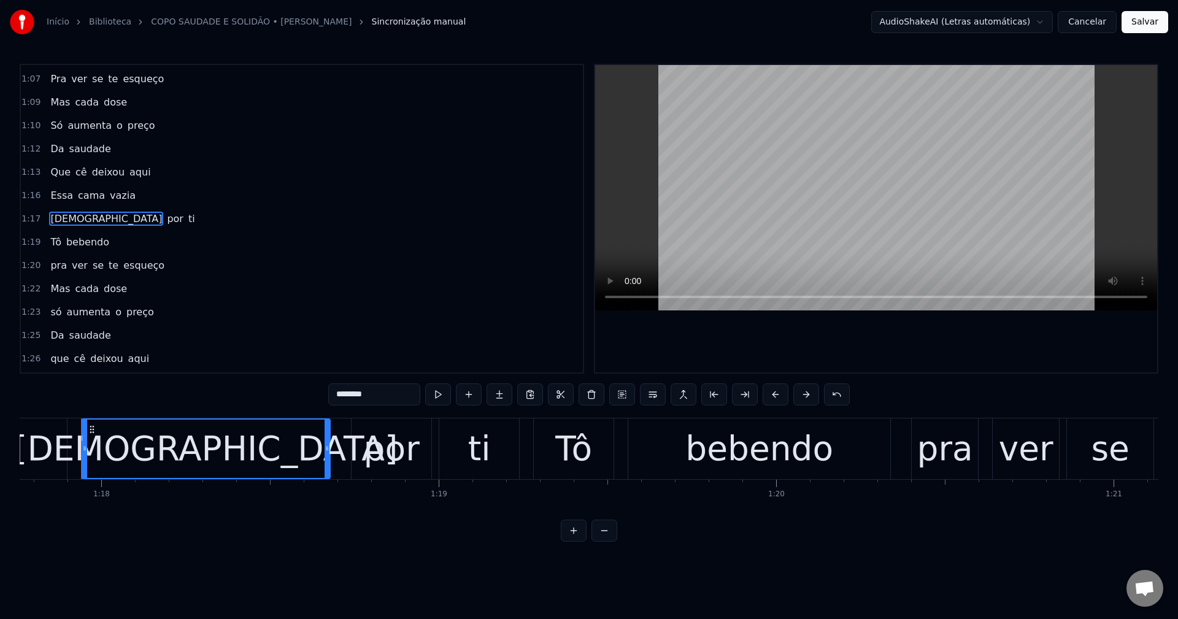
type input "********"
click at [45, 264] on div "pra ver se te esqueço" at bounding box center [107, 266] width 124 height 22
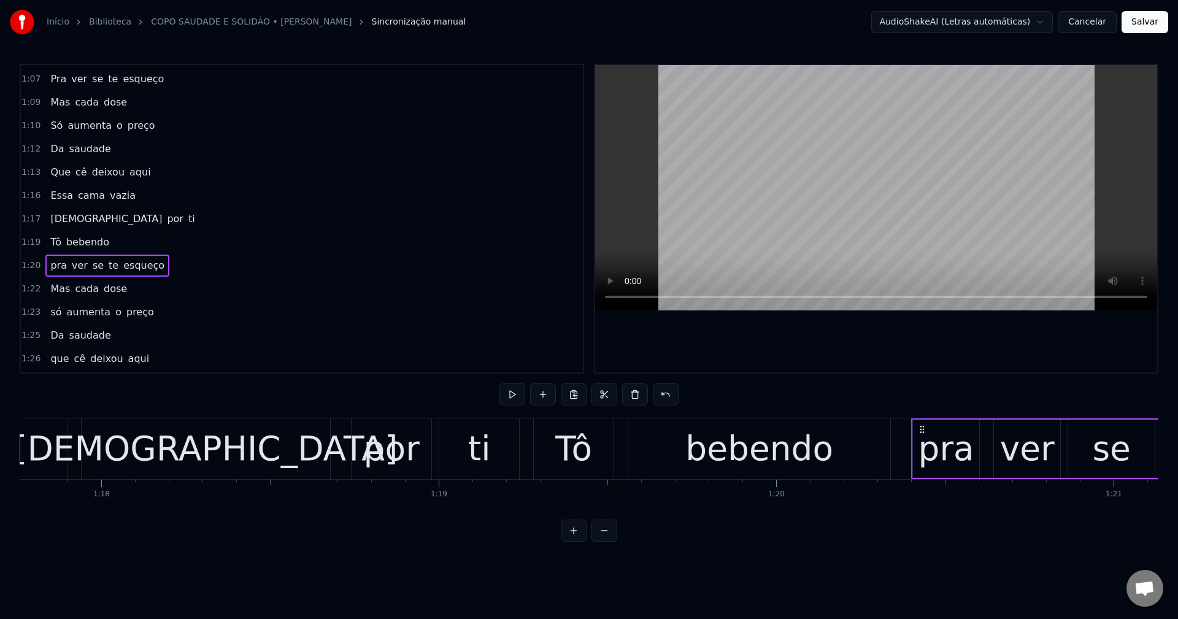
click at [49, 266] on span "pra" at bounding box center [58, 265] width 19 height 14
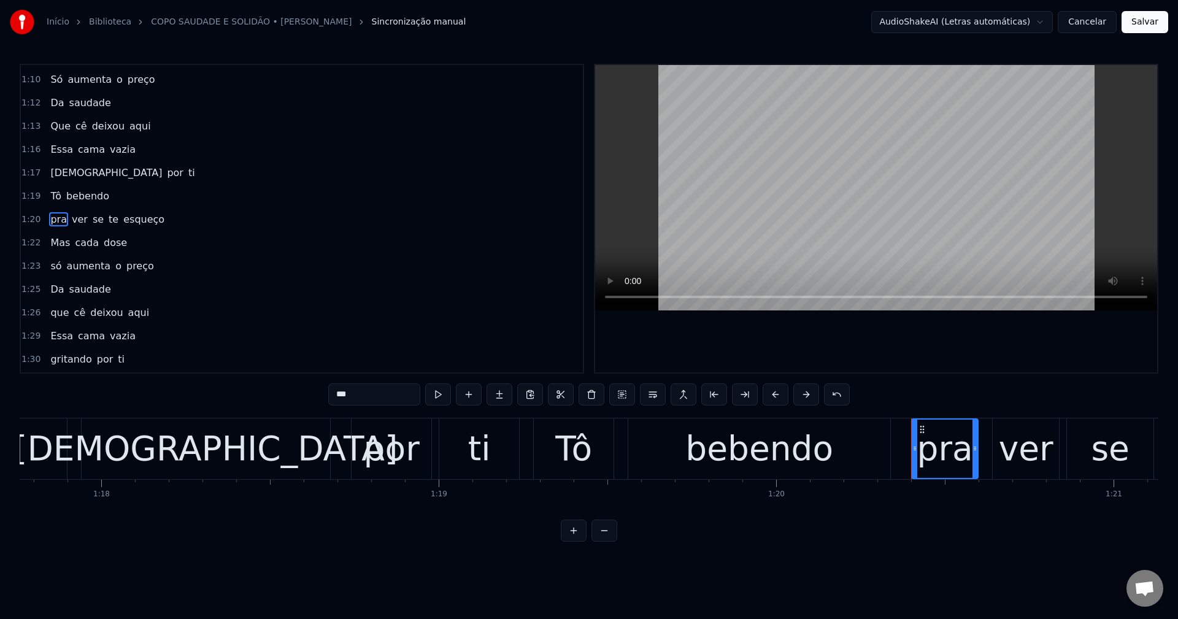
scroll to position [417, 0]
click at [333, 399] on input "***" at bounding box center [374, 395] width 92 height 22
click at [49, 266] on span "só" at bounding box center [55, 265] width 13 height 14
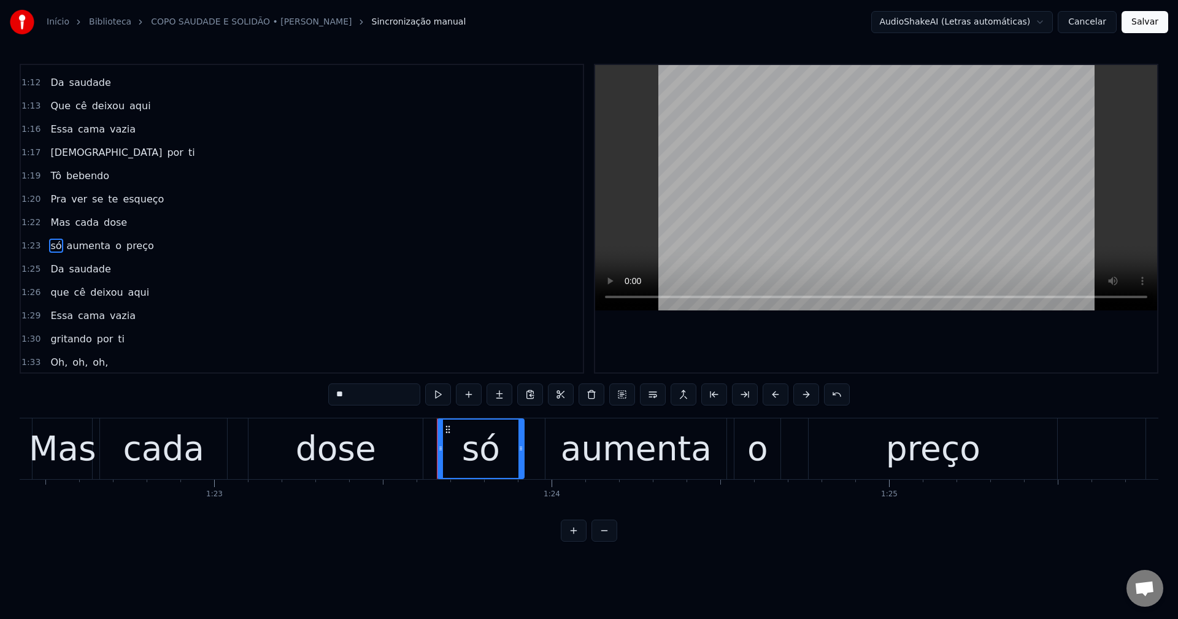
scroll to position [0, 28173]
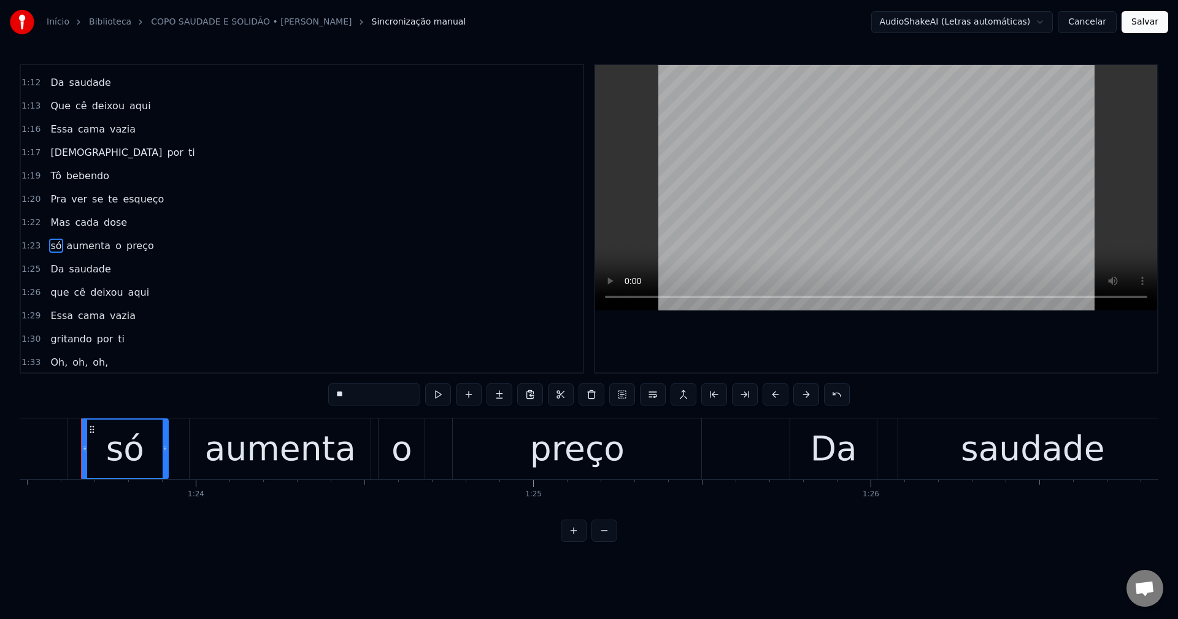
click at [330, 398] on input "**" at bounding box center [374, 395] width 92 height 22
click at [64, 293] on span "que" at bounding box center [59, 292] width 21 height 14
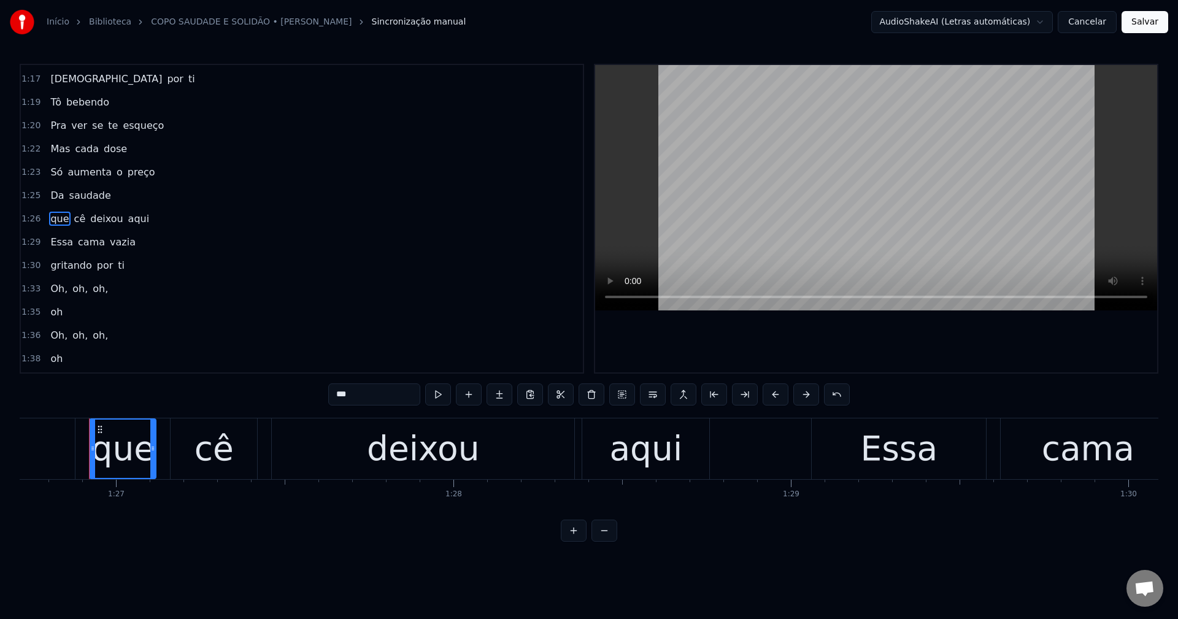
scroll to position [0, 29273]
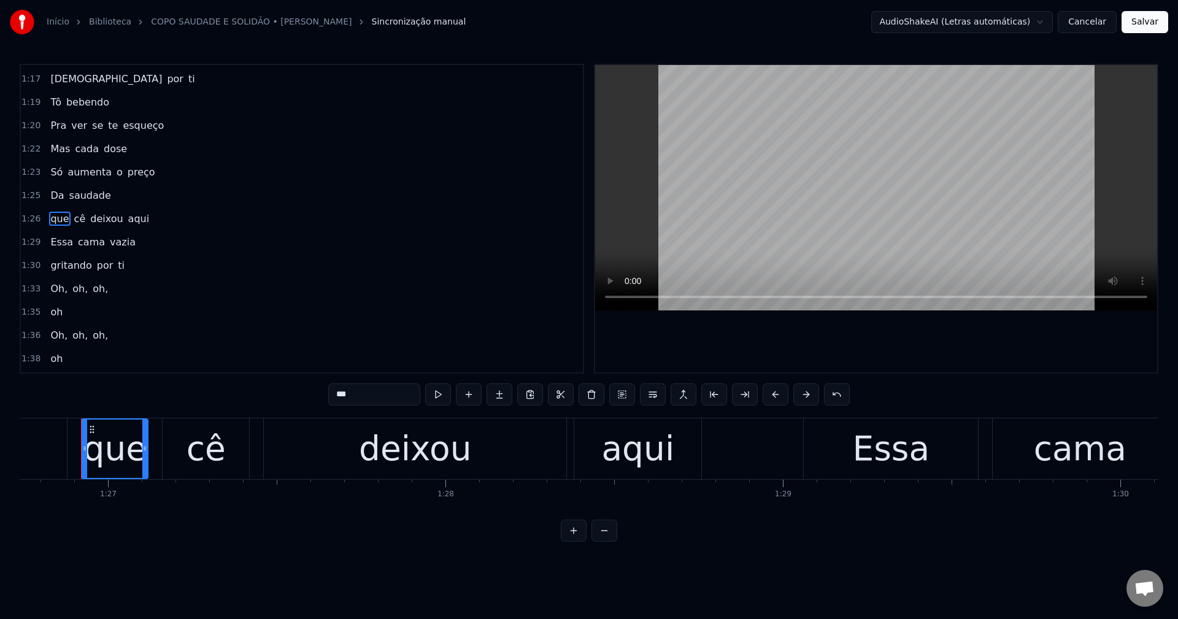
click at [334, 391] on input "***" at bounding box center [374, 395] width 92 height 22
click at [52, 290] on span "Oh," at bounding box center [59, 289] width 20 height 14
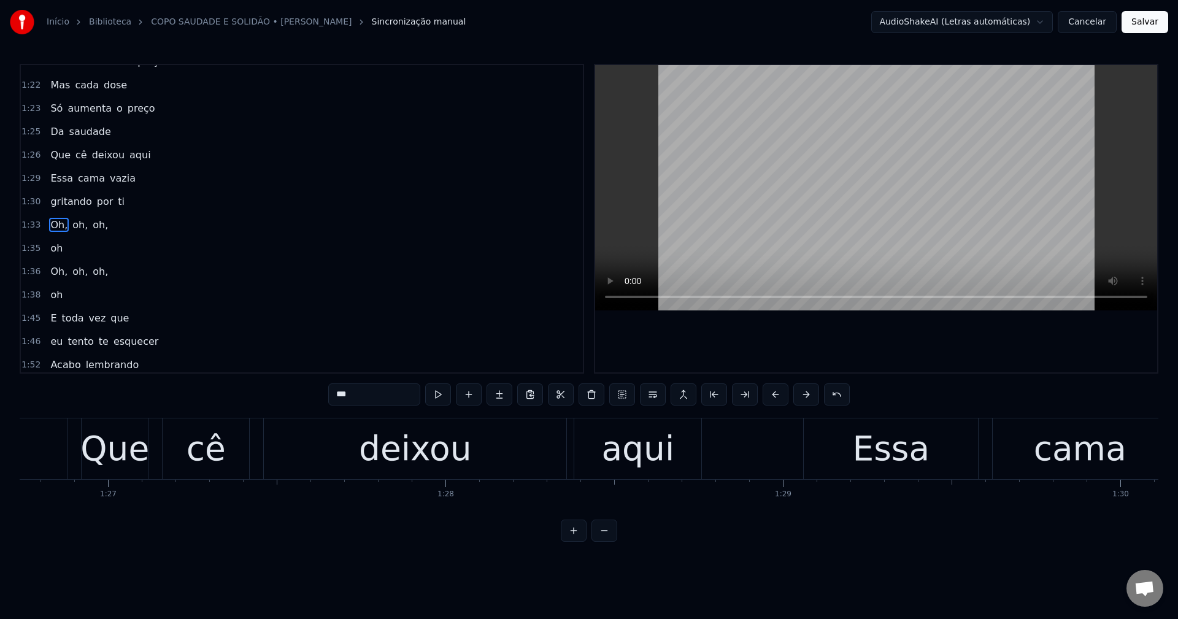
scroll to position [580, 0]
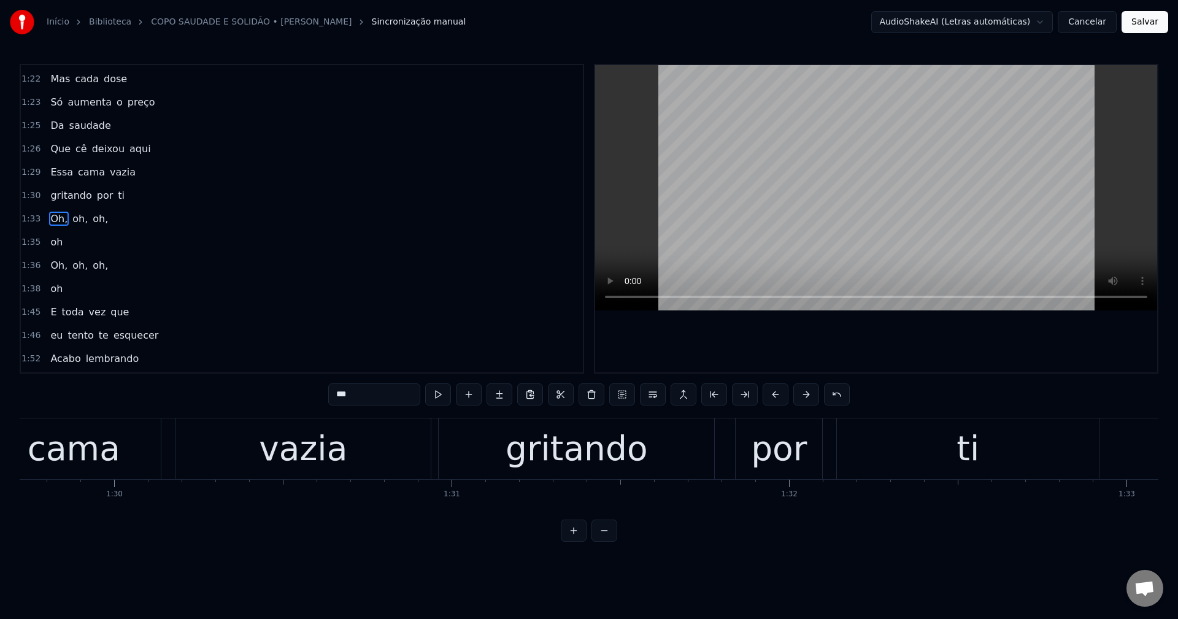
click at [388, 398] on input "***" at bounding box center [374, 395] width 92 height 22
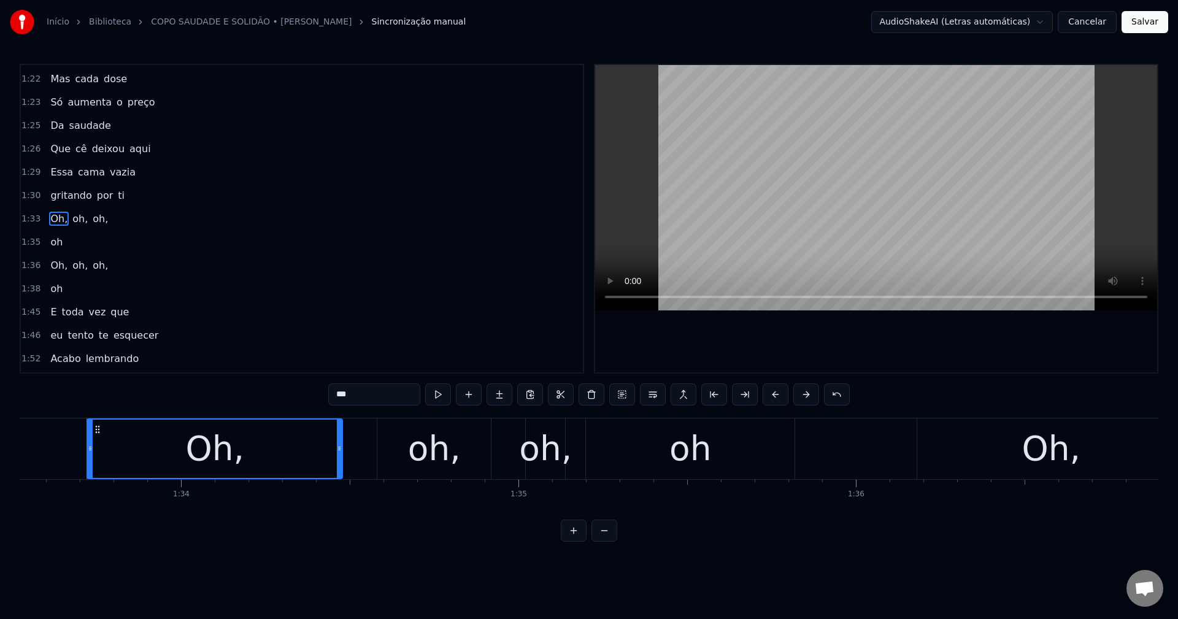
scroll to position [0, 31568]
click at [69, 214] on span "oh," at bounding box center [77, 219] width 18 height 14
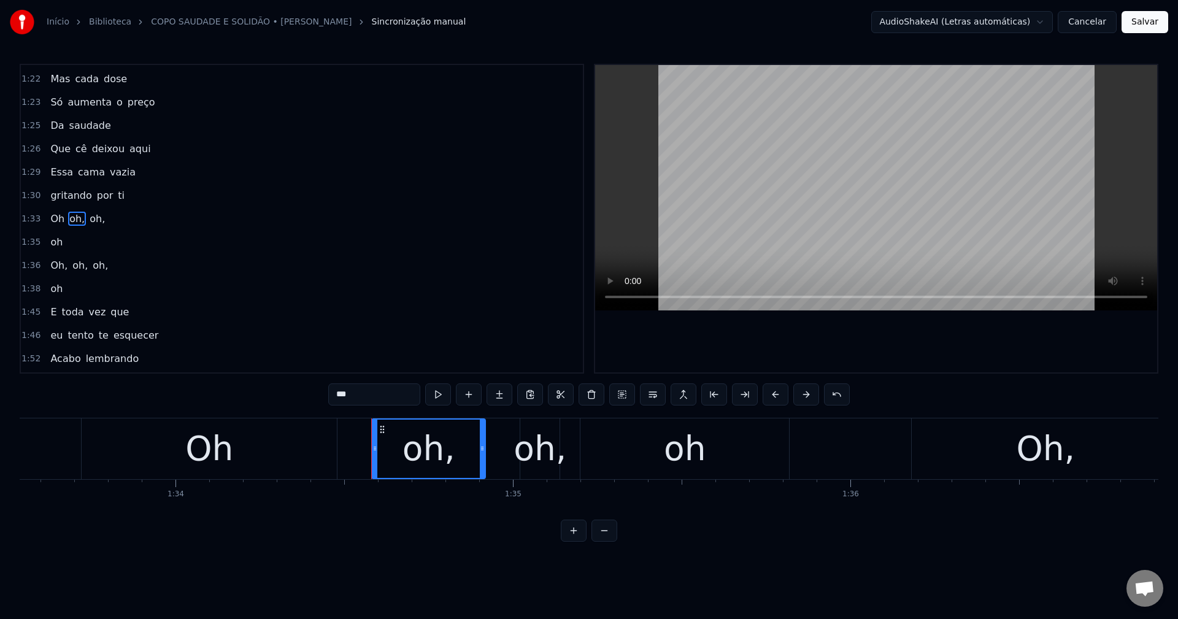
click at [381, 397] on input "***" at bounding box center [374, 395] width 92 height 22
click at [85, 212] on span "oh," at bounding box center [94, 219] width 18 height 14
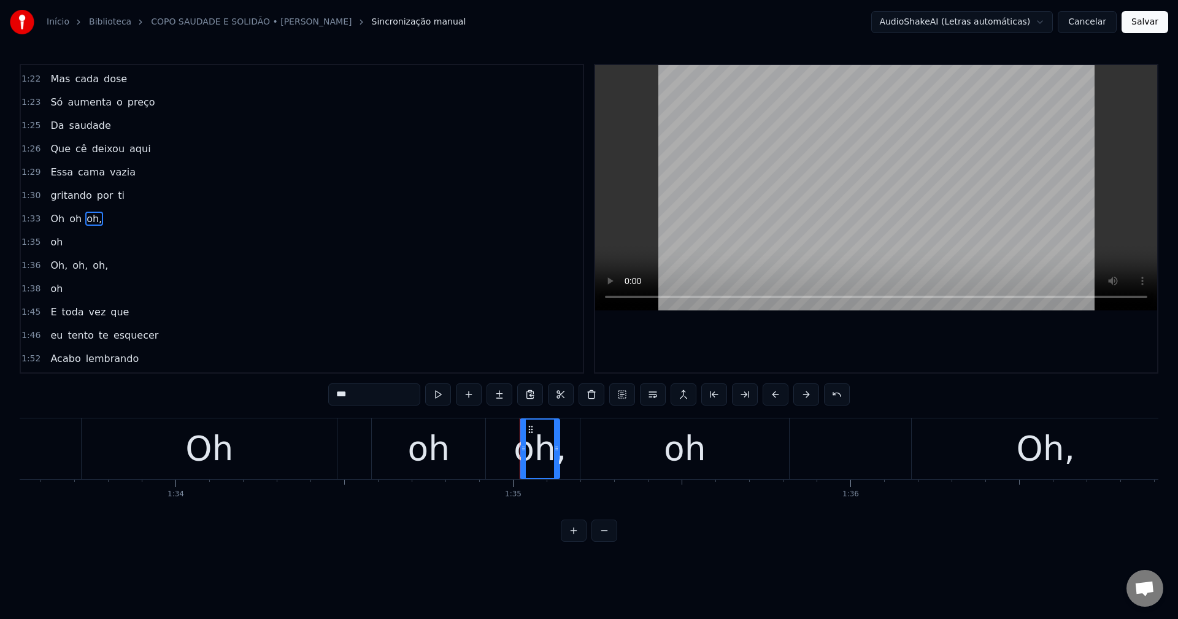
click at [374, 395] on input "***" at bounding box center [374, 395] width 92 height 22
click at [90, 220] on span "oh" at bounding box center [92, 219] width 15 height 14
click at [577, 394] on button at bounding box center [684, 395] width 26 height 22
click at [577, 393] on button at bounding box center [684, 395] width 26 height 22
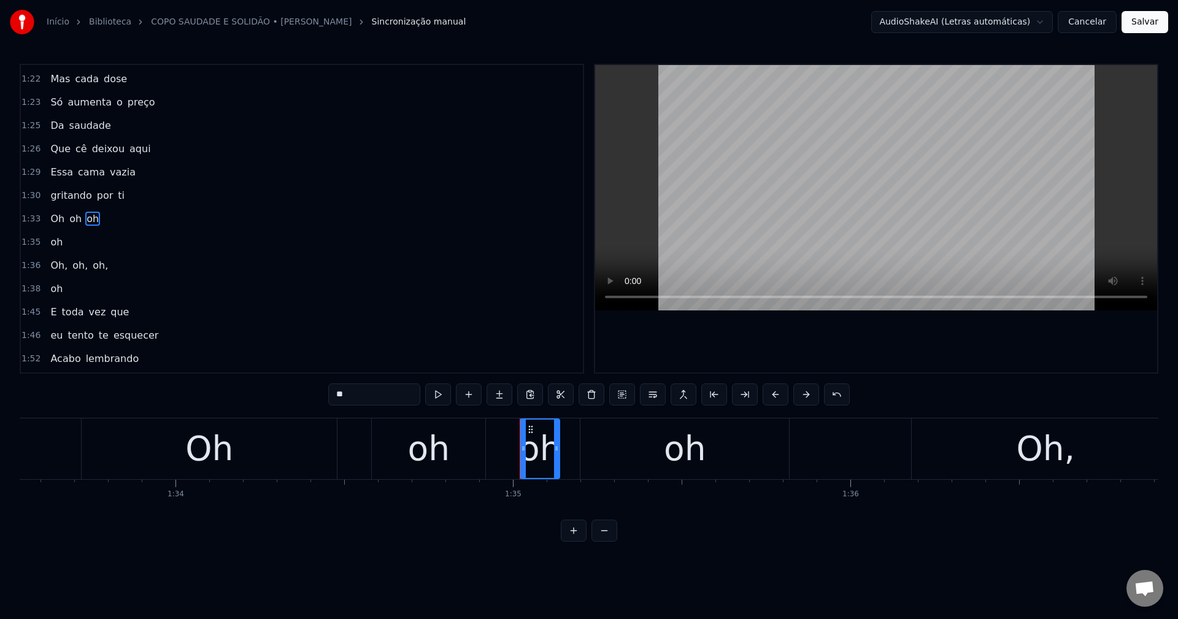
click at [68, 217] on span "oh" at bounding box center [75, 219] width 15 height 14
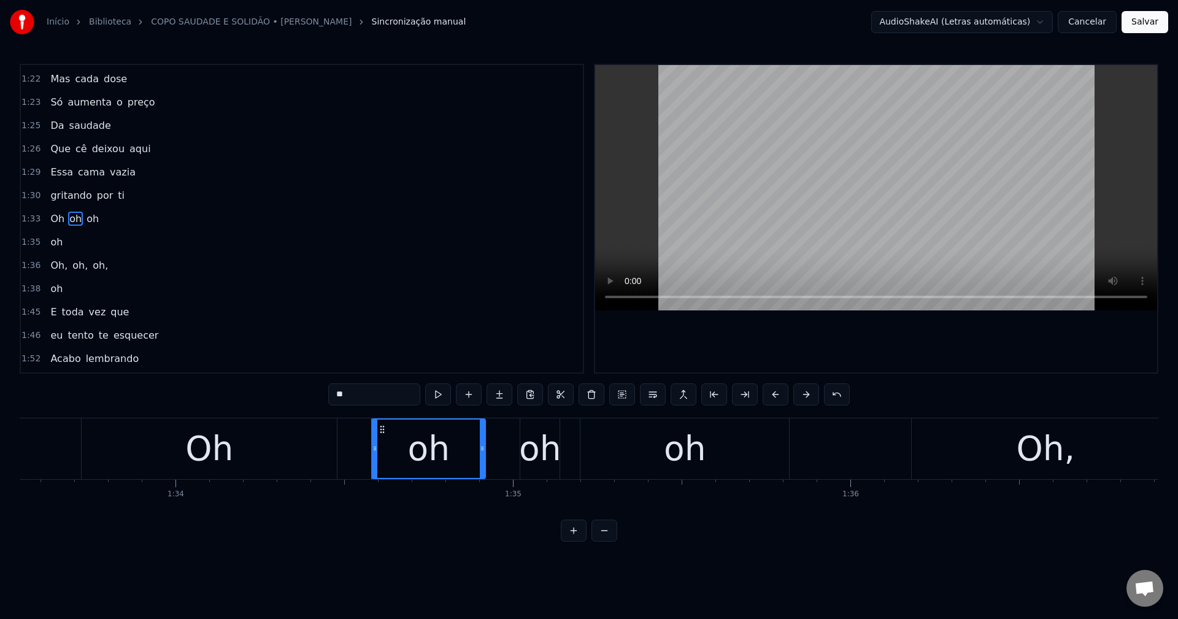
click at [85, 219] on span "oh" at bounding box center [92, 219] width 15 height 14
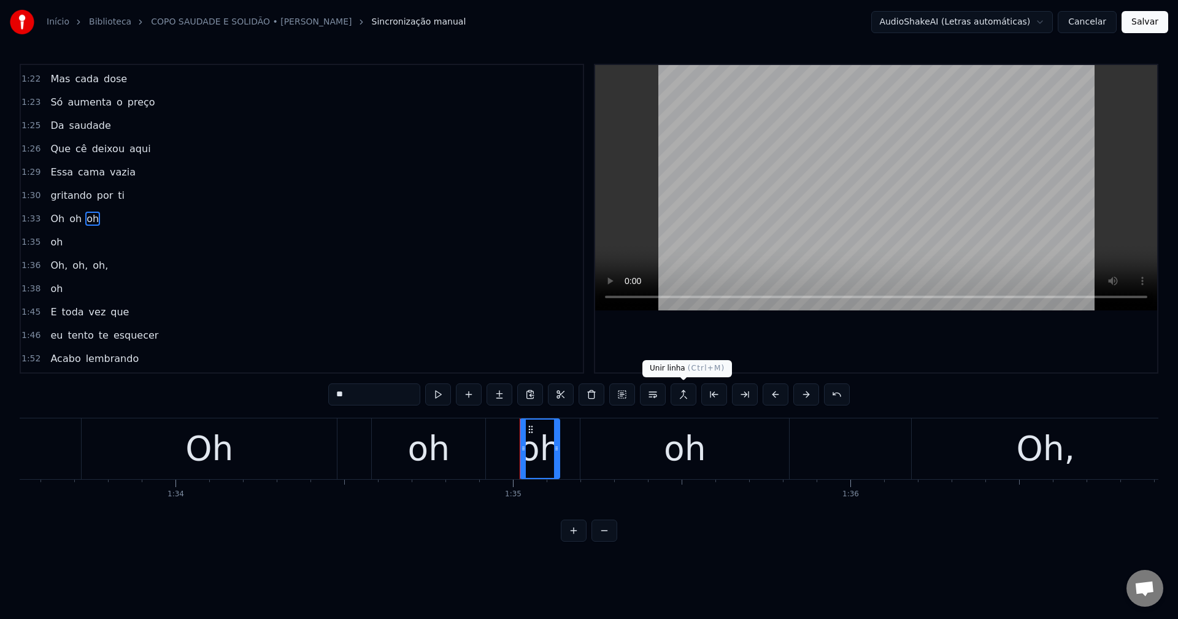
click at [577, 387] on button at bounding box center [684, 395] width 26 height 22
click at [53, 268] on span "Oh," at bounding box center [59, 265] width 20 height 14
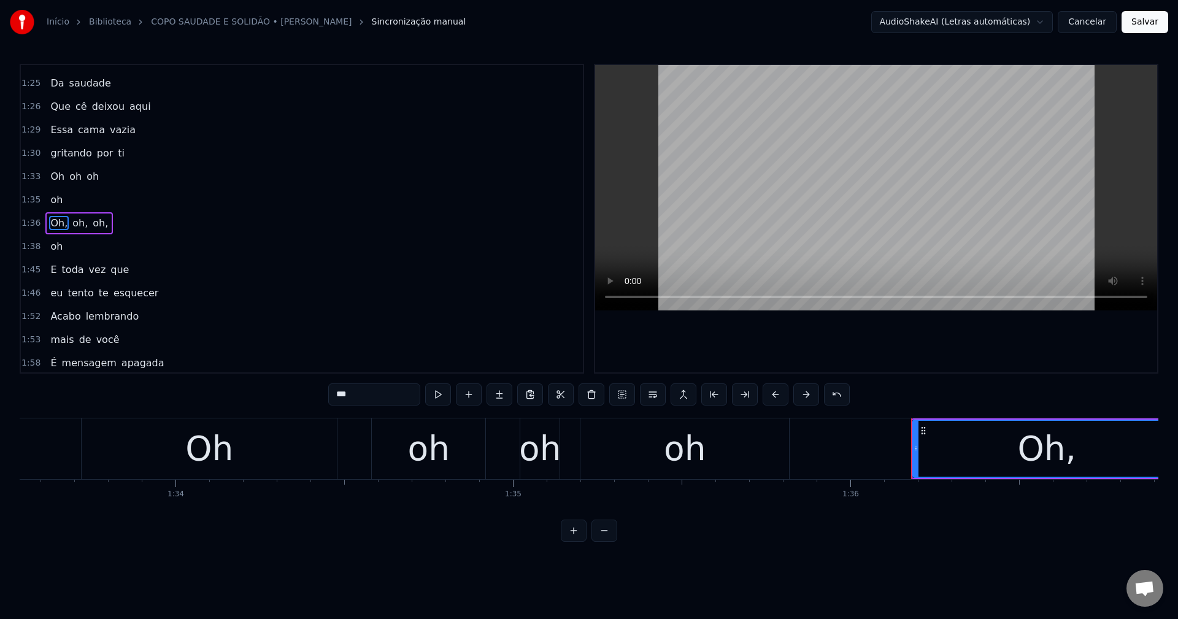
scroll to position [627, 0]
click at [371, 389] on input "***" at bounding box center [374, 395] width 92 height 22
click at [72, 217] on span "oh," at bounding box center [77, 219] width 18 height 14
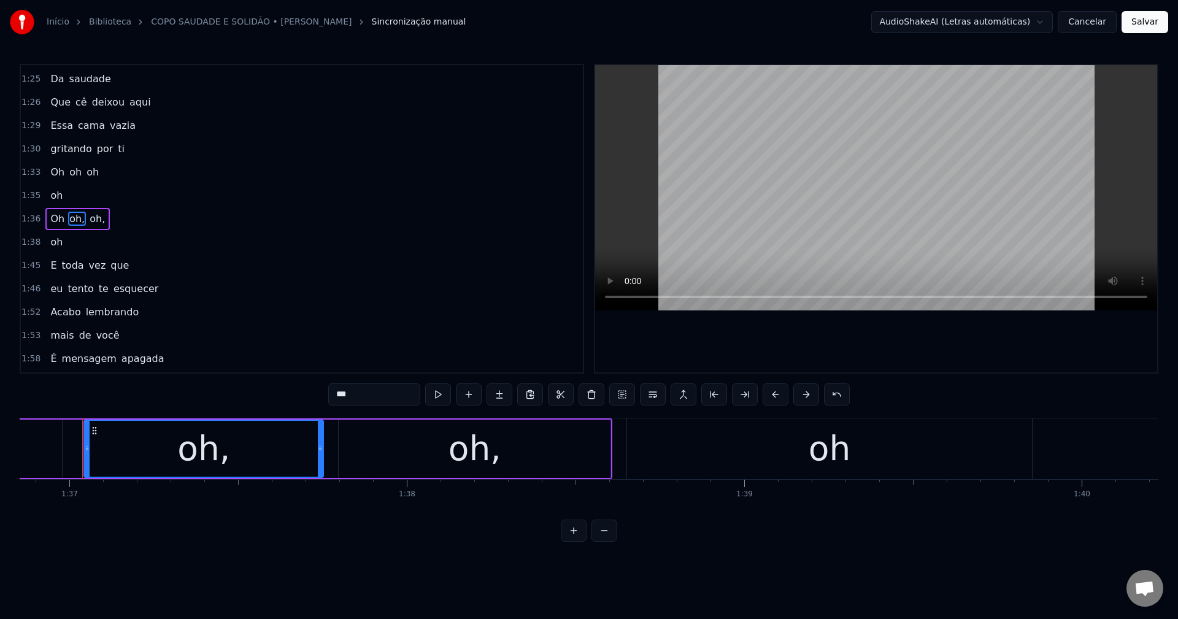
scroll to position [0, 32688]
click at [393, 395] on input "***" at bounding box center [374, 395] width 92 height 22
click at [88, 219] on span "oh," at bounding box center [94, 219] width 18 height 14
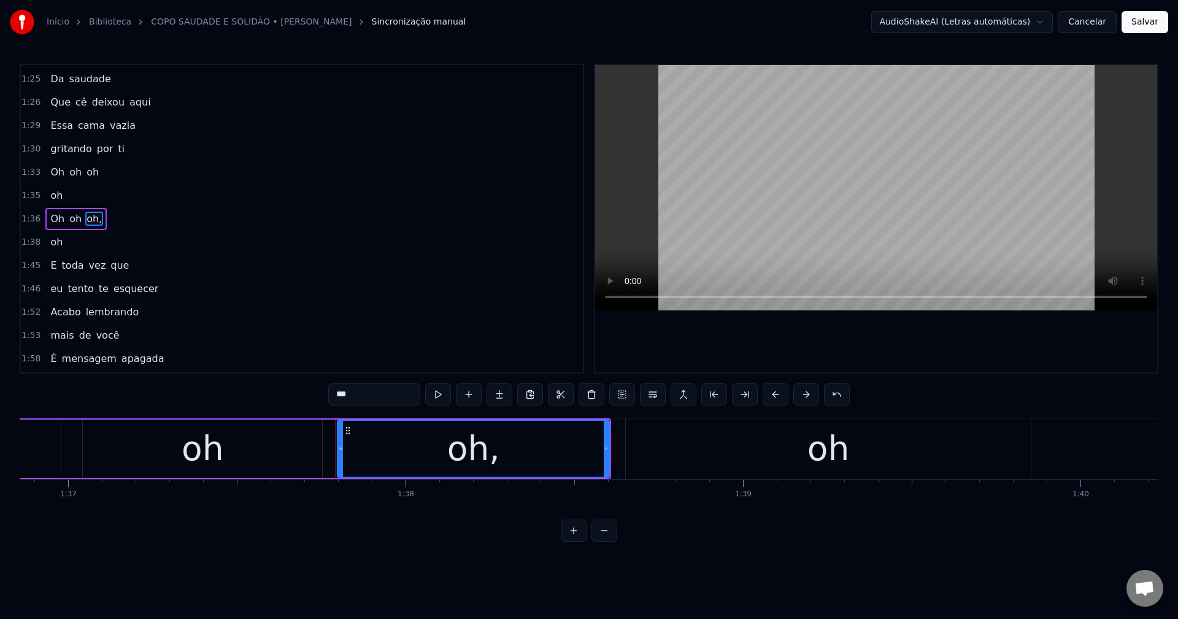
click at [387, 399] on input "***" at bounding box center [374, 395] width 92 height 22
click at [52, 283] on span "eu" at bounding box center [56, 289] width 15 height 14
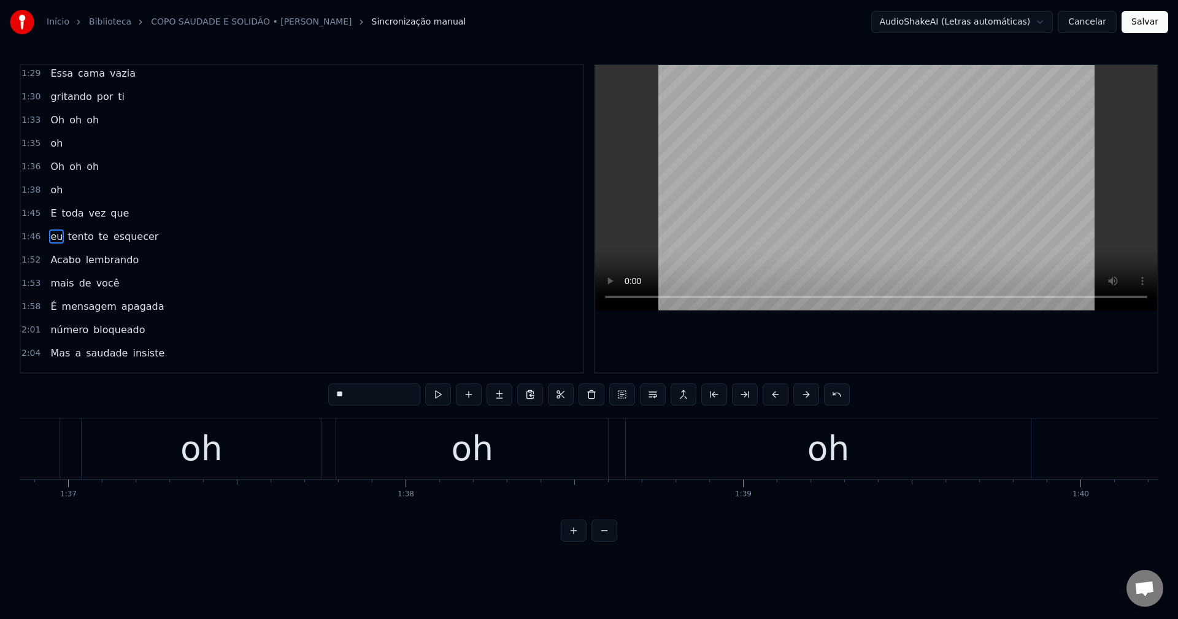
scroll to position [697, 0]
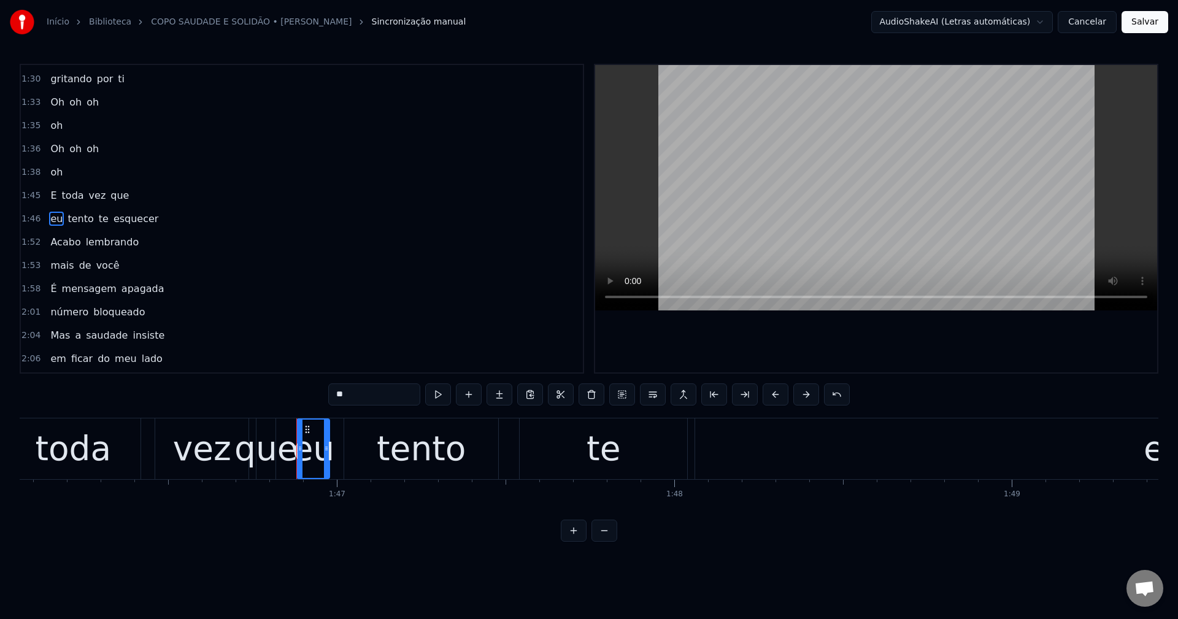
click at [351, 390] on input "**" at bounding box center [374, 395] width 92 height 22
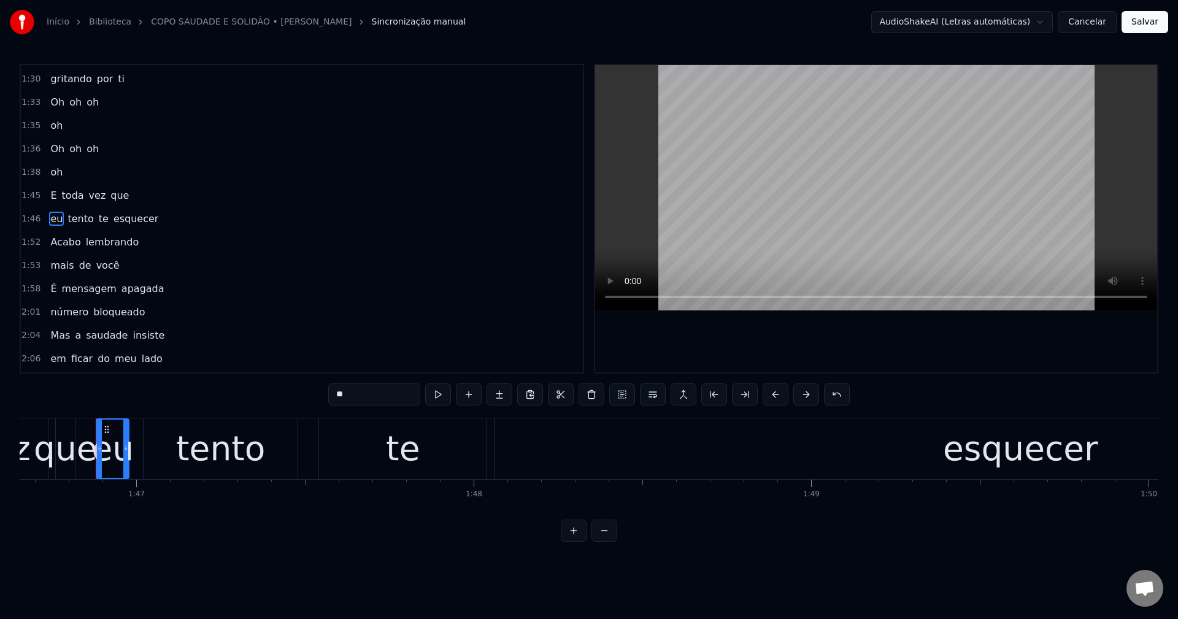
scroll to position [0, 36010]
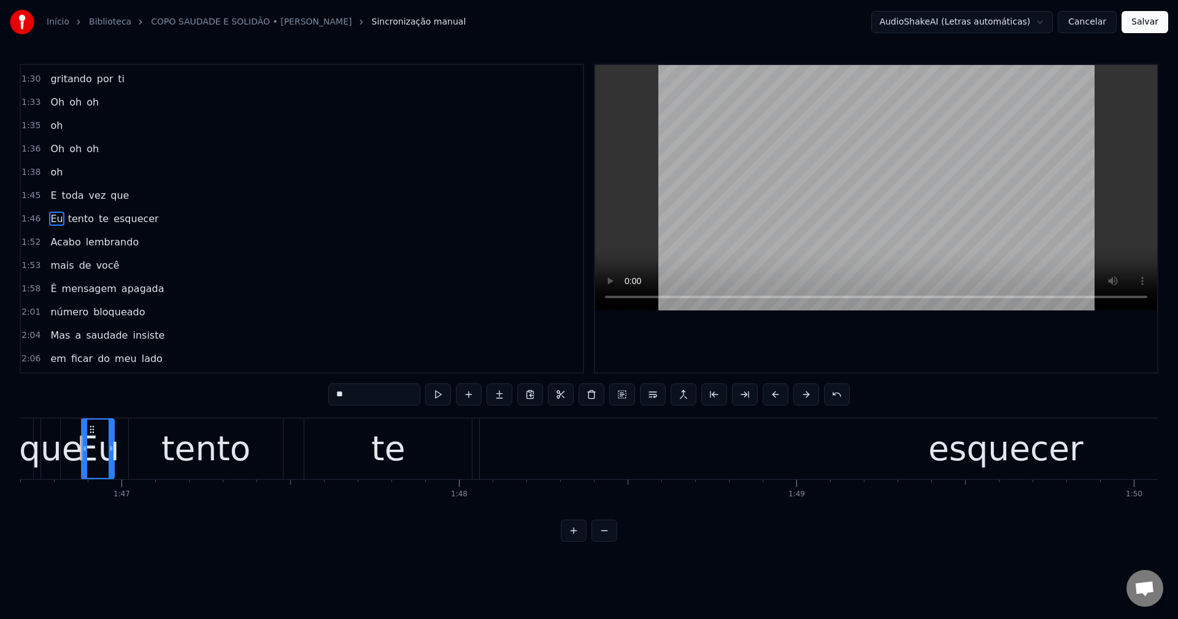
click at [51, 266] on span "mais" at bounding box center [62, 265] width 26 height 14
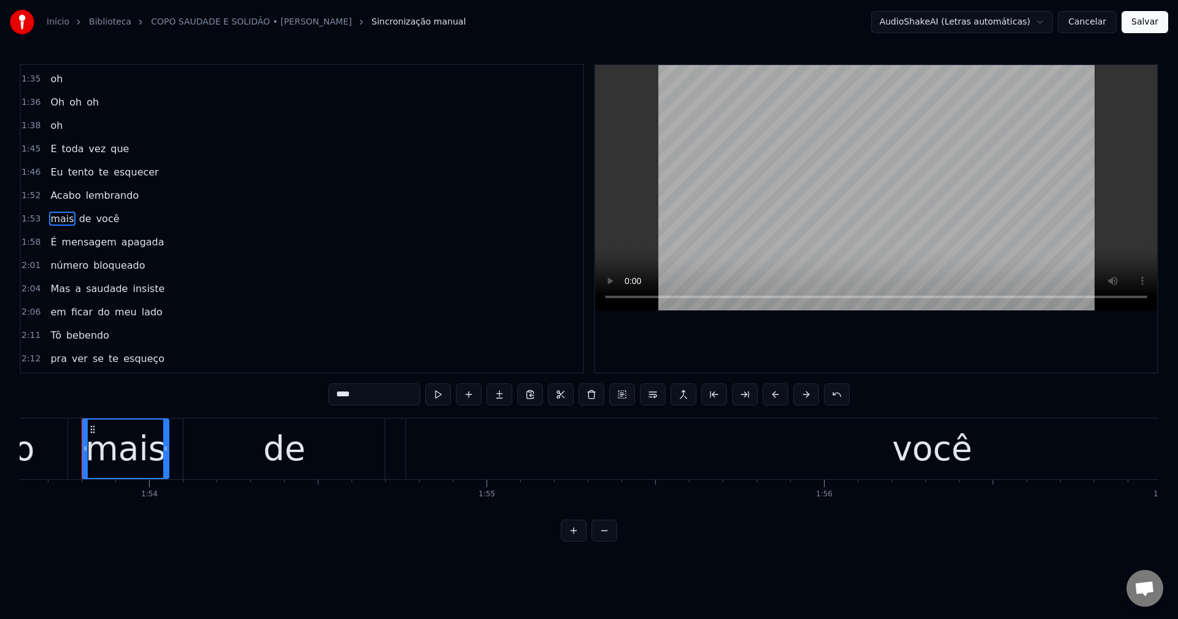
scroll to position [0, 38345]
click at [333, 394] on input "****" at bounding box center [374, 395] width 92 height 22
click at [52, 262] on span "número" at bounding box center [69, 265] width 40 height 14
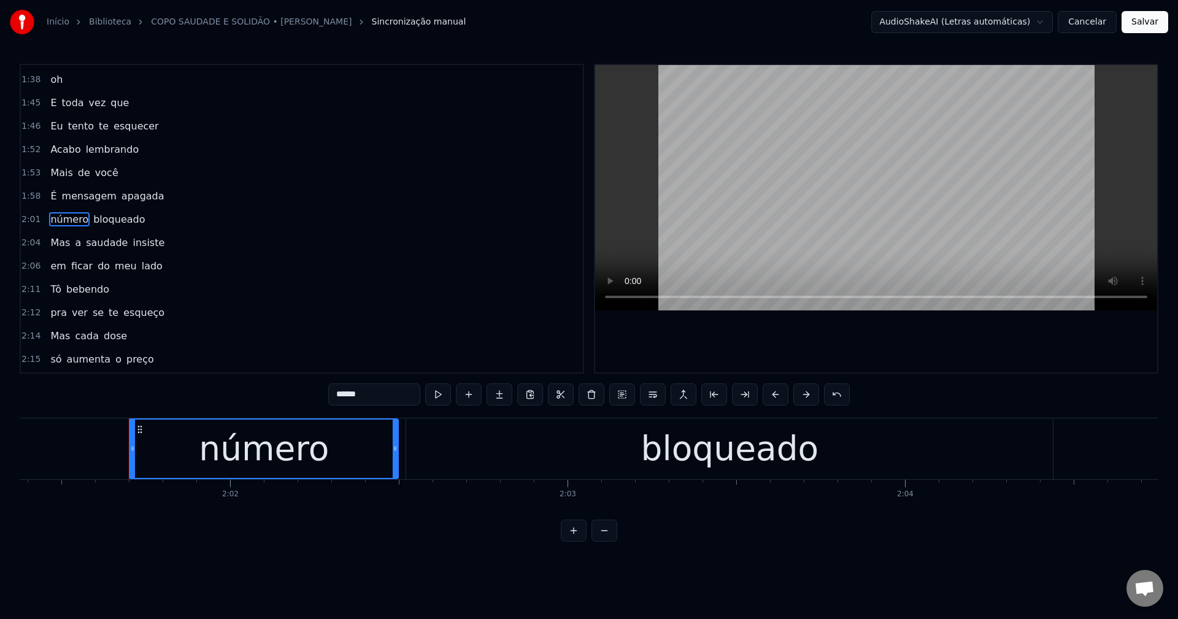
scroll to position [0, 41011]
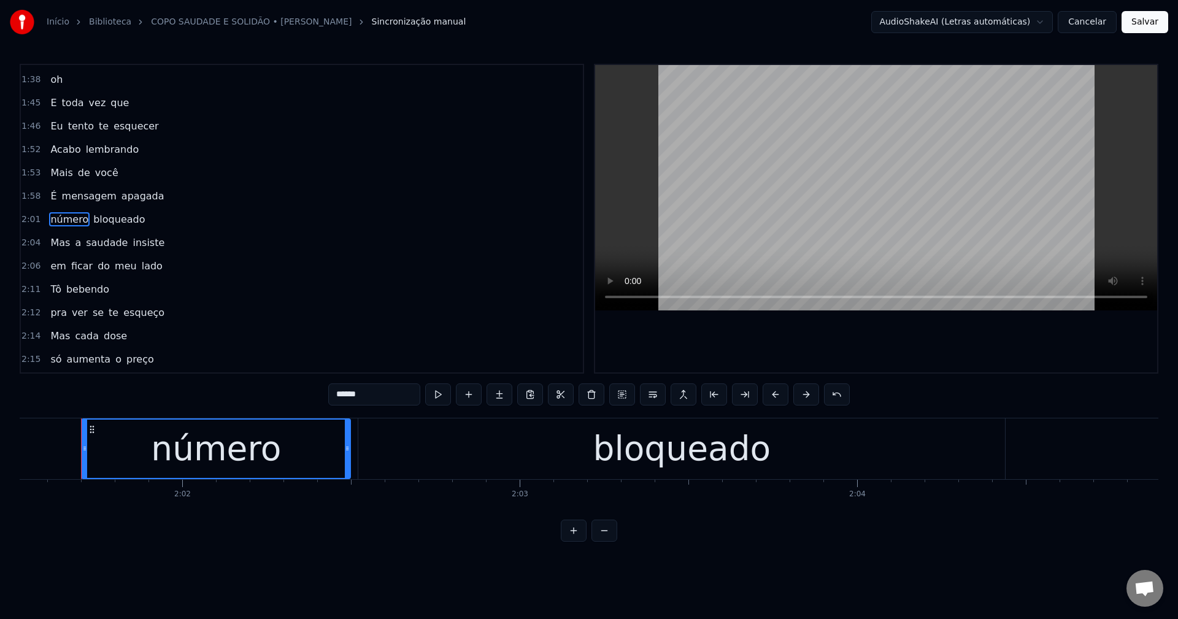
drag, startPoint x: 336, startPoint y: 398, endPoint x: 359, endPoint y: 404, distance: 23.7
click at [355, 403] on input "******" at bounding box center [374, 395] width 92 height 22
click at [51, 267] on span "em" at bounding box center [58, 266] width 18 height 14
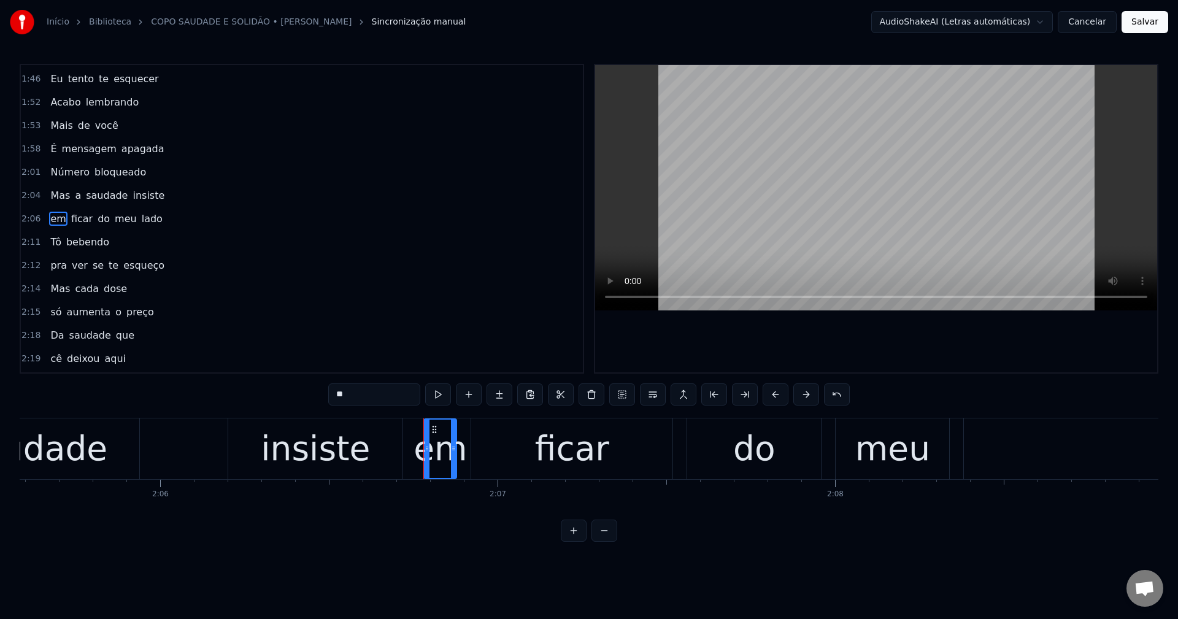
scroll to position [0, 42726]
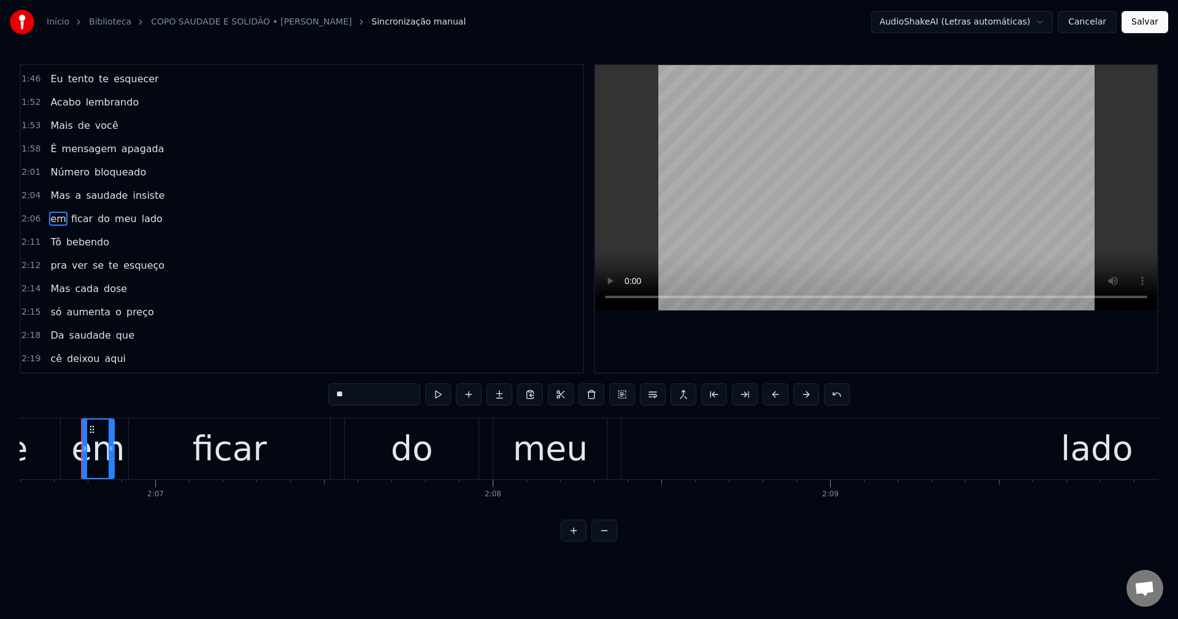
click at [333, 393] on input "**" at bounding box center [374, 395] width 92 height 22
type input "**"
click at [50, 274] on div "pra ver se te esqueço" at bounding box center [107, 266] width 124 height 22
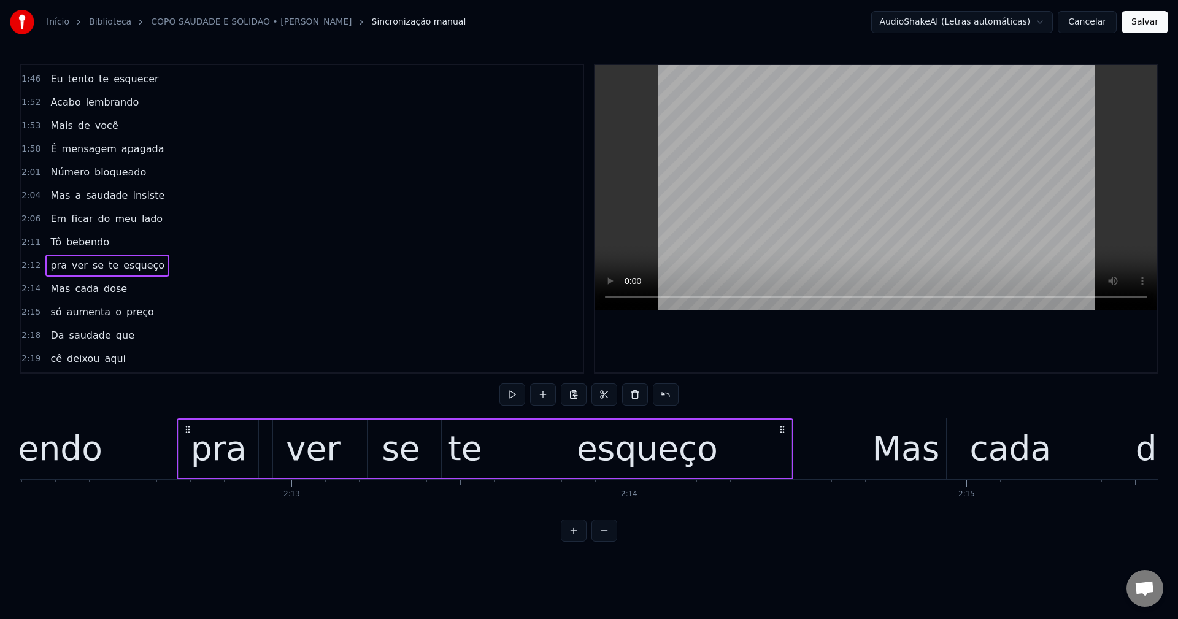
scroll to position [0, 44710]
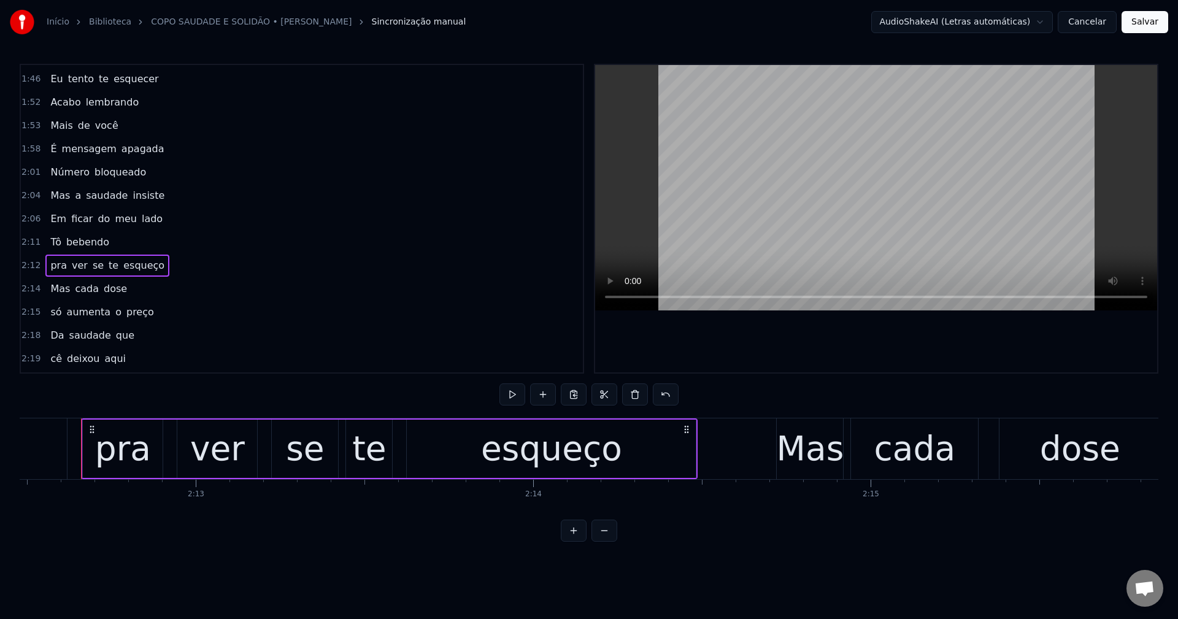
click at [142, 441] on div "pra" at bounding box center [123, 448] width 56 height 51
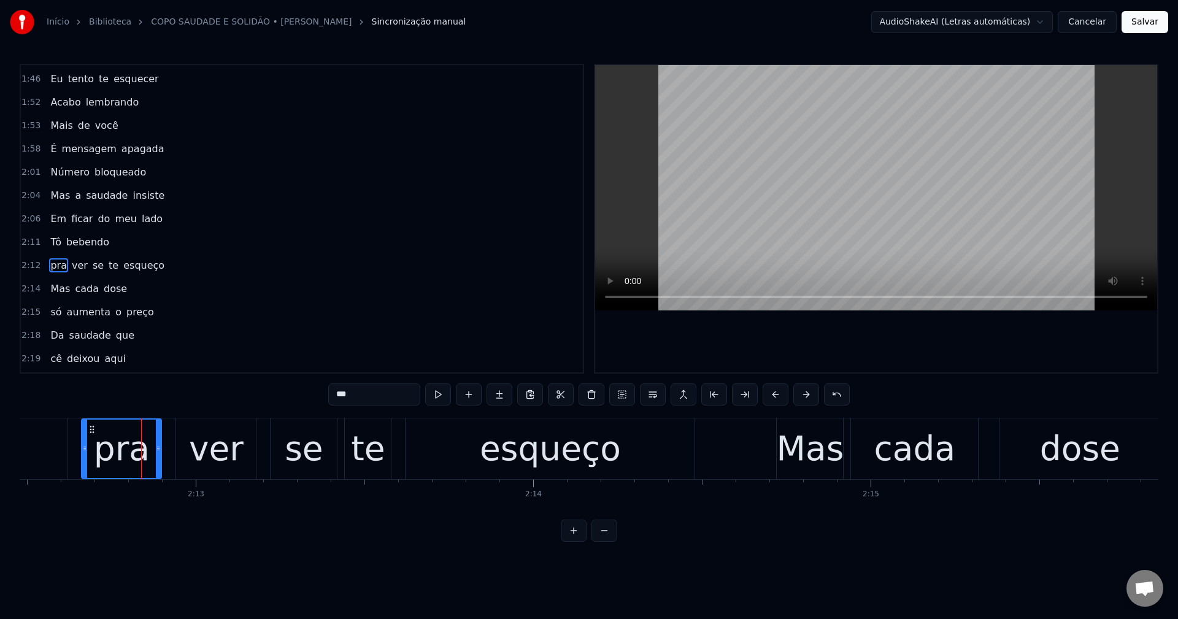
scroll to position [884, 0]
click at [331, 401] on input "***" at bounding box center [374, 395] width 92 height 22
type input "***"
click at [60, 266] on div "só aumenta o preço" at bounding box center [101, 266] width 113 height 22
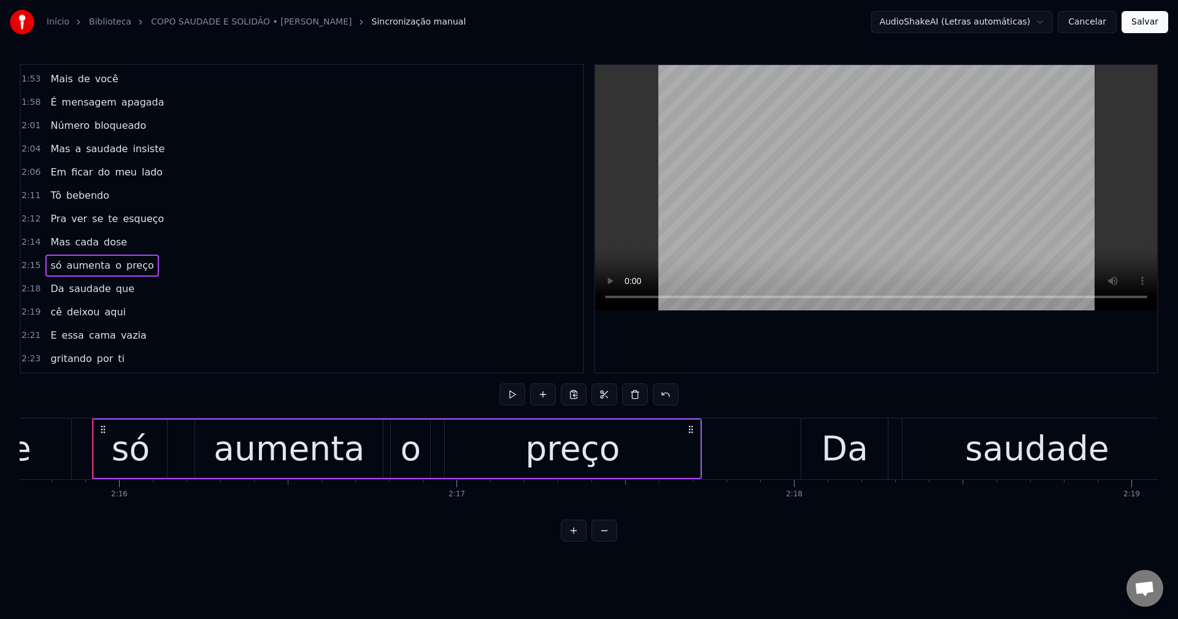
scroll to position [0, 45810]
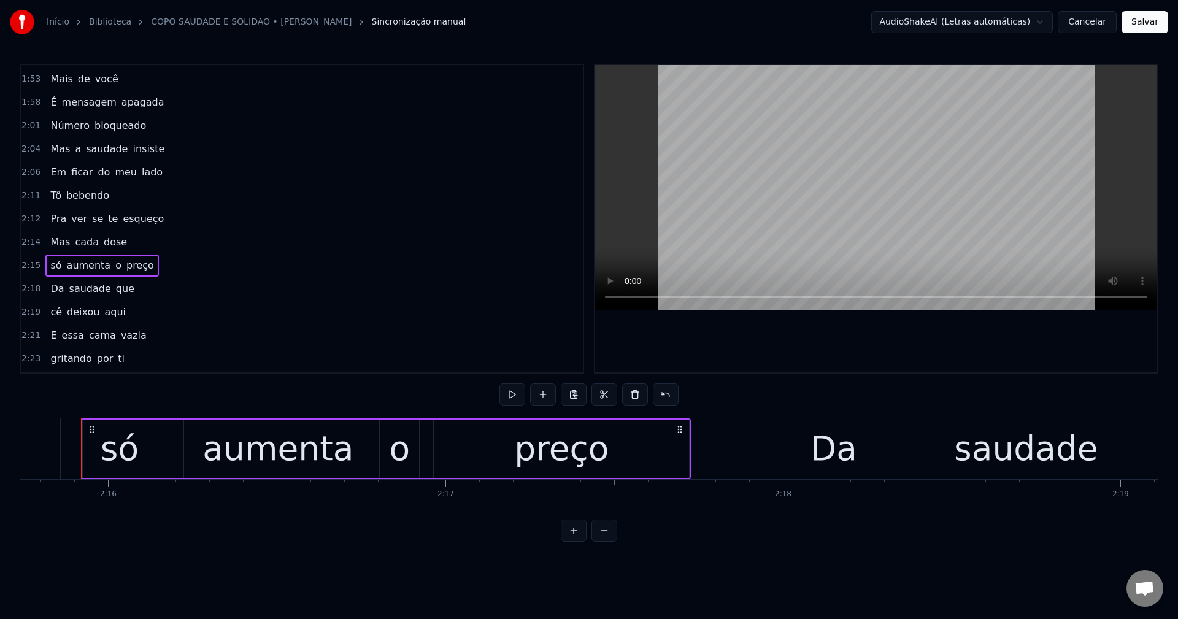
click at [124, 458] on div "só" at bounding box center [120, 448] width 38 height 51
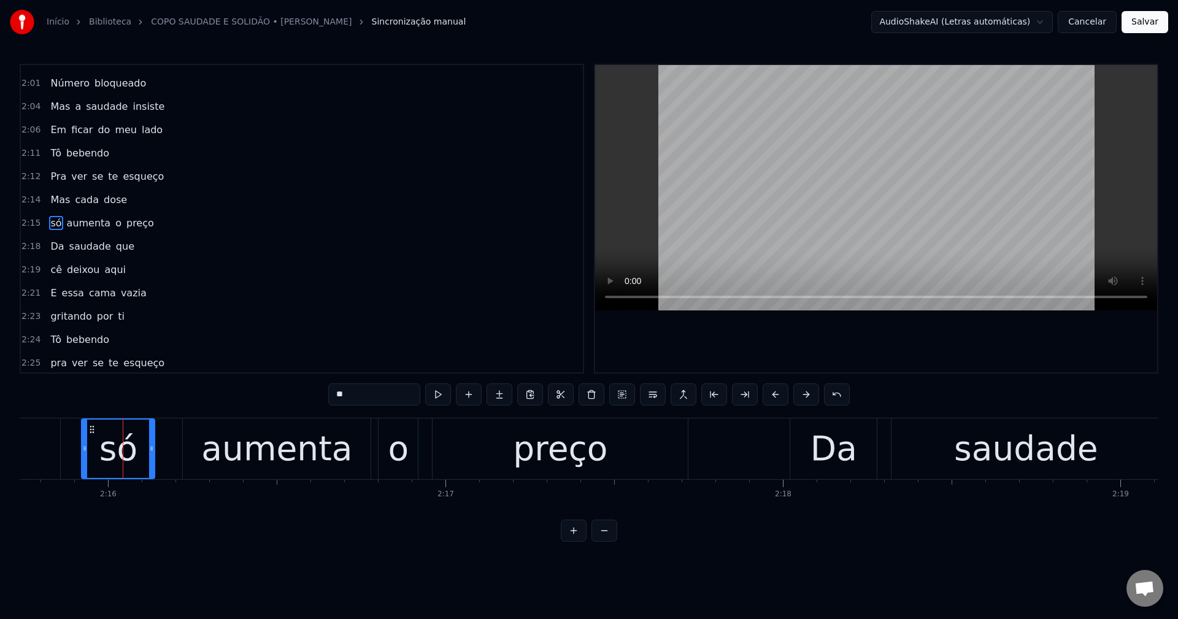
scroll to position [930, 0]
click at [334, 396] on input "**" at bounding box center [374, 395] width 92 height 22
click at [51, 269] on span "cê" at bounding box center [56, 265] width 14 height 14
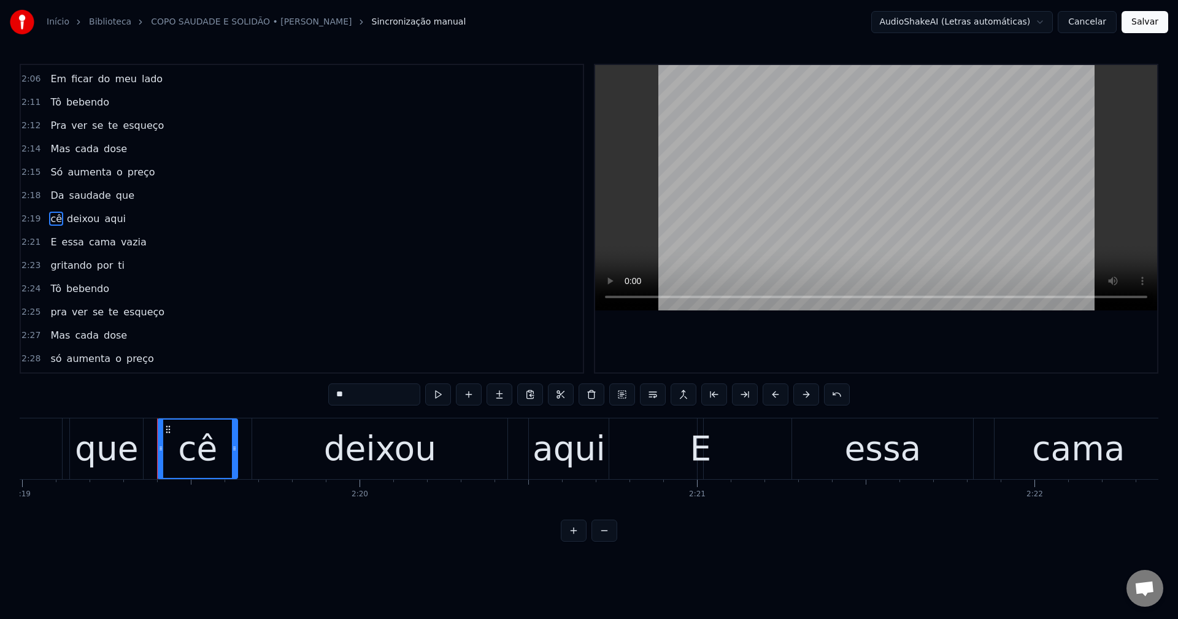
scroll to position [0, 46985]
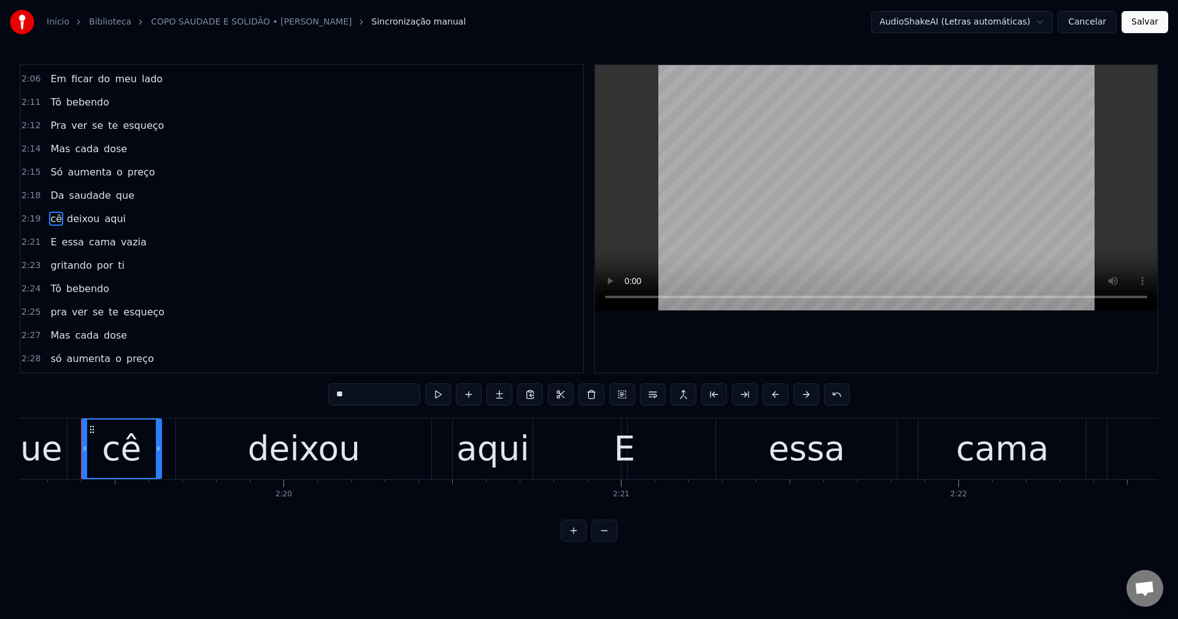
click at [336, 401] on input "**" at bounding box center [374, 395] width 92 height 22
click at [59, 263] on span "gritando" at bounding box center [71, 265] width 44 height 14
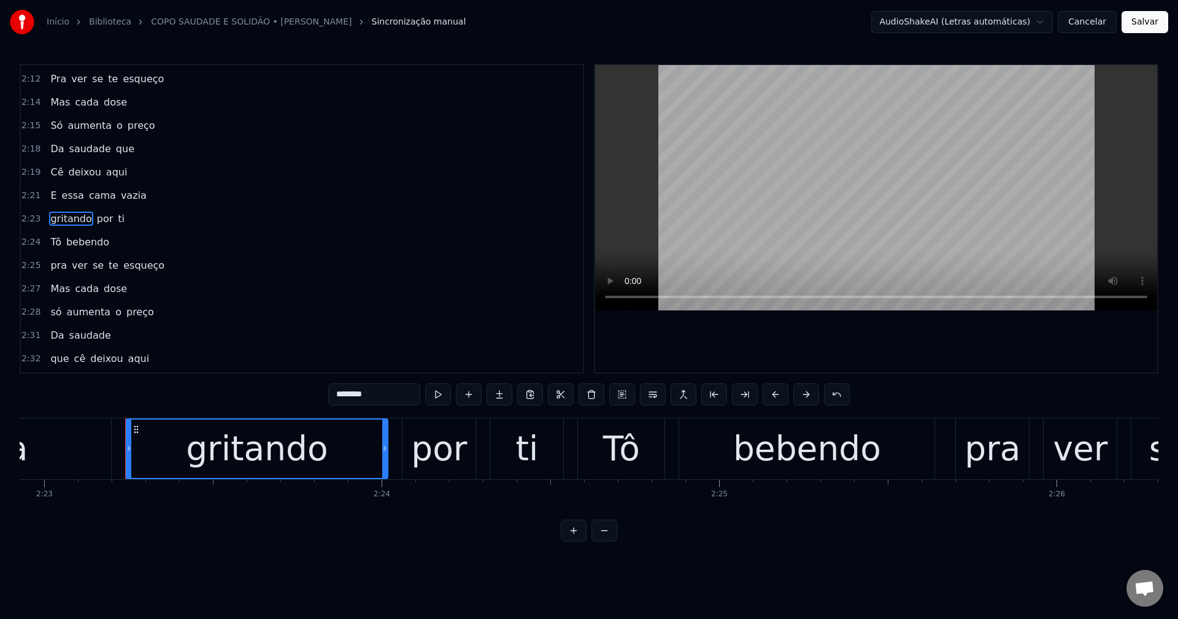
scroll to position [0, 48281]
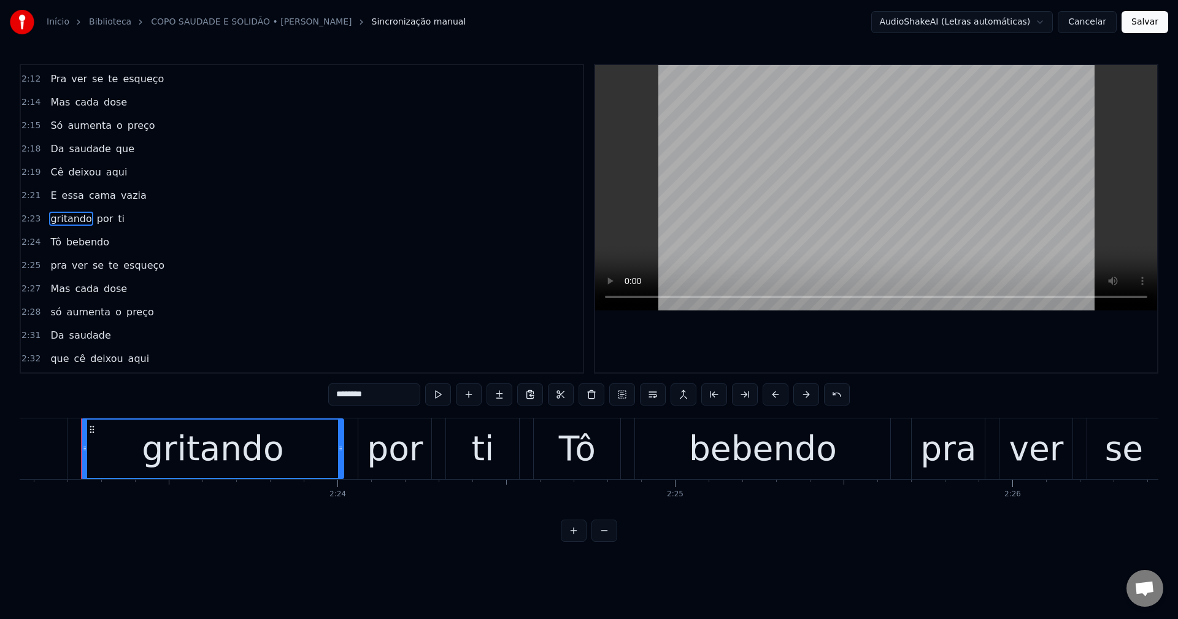
click at [335, 391] on input "********" at bounding box center [374, 395] width 92 height 22
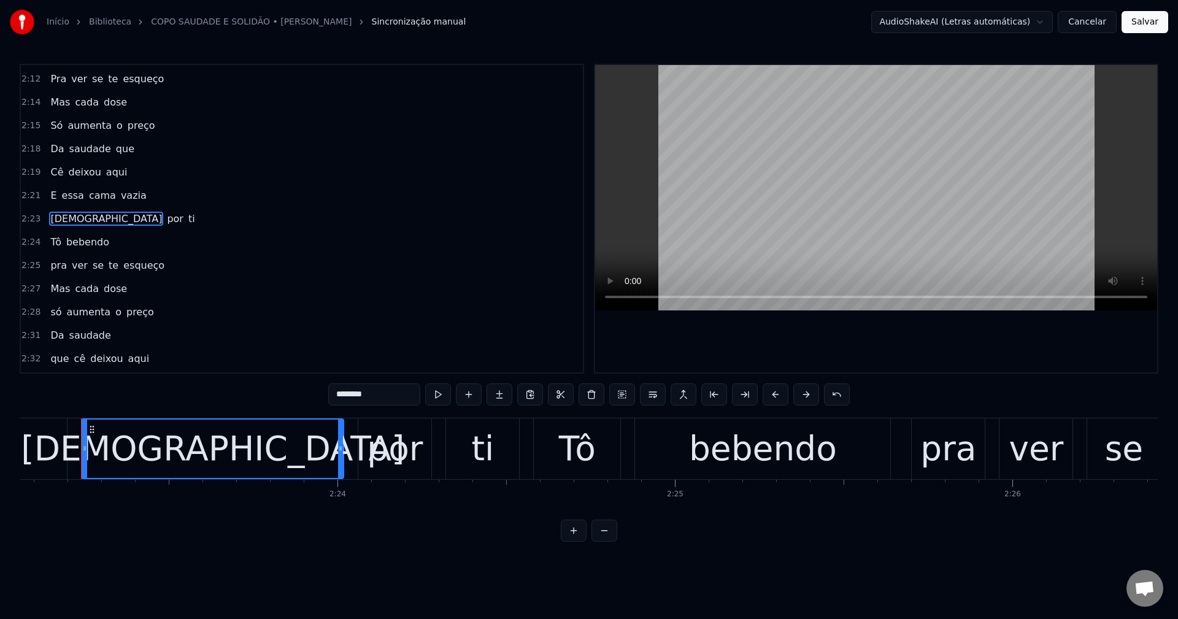
click at [54, 269] on span "pra" at bounding box center [58, 265] width 19 height 14
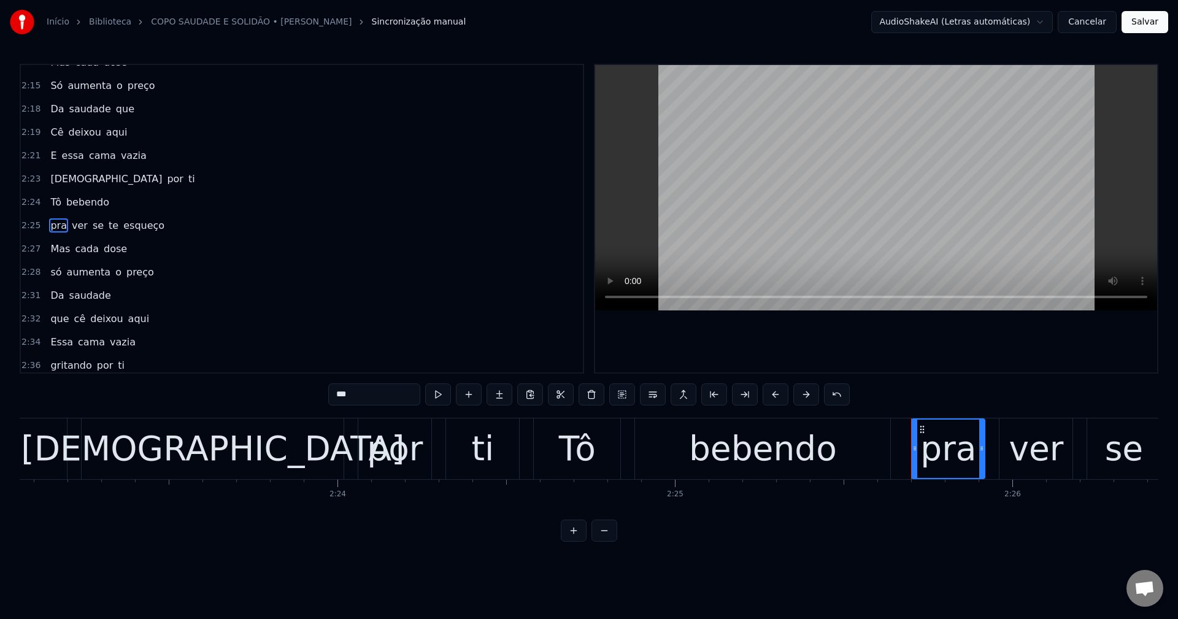
scroll to position [1070, 0]
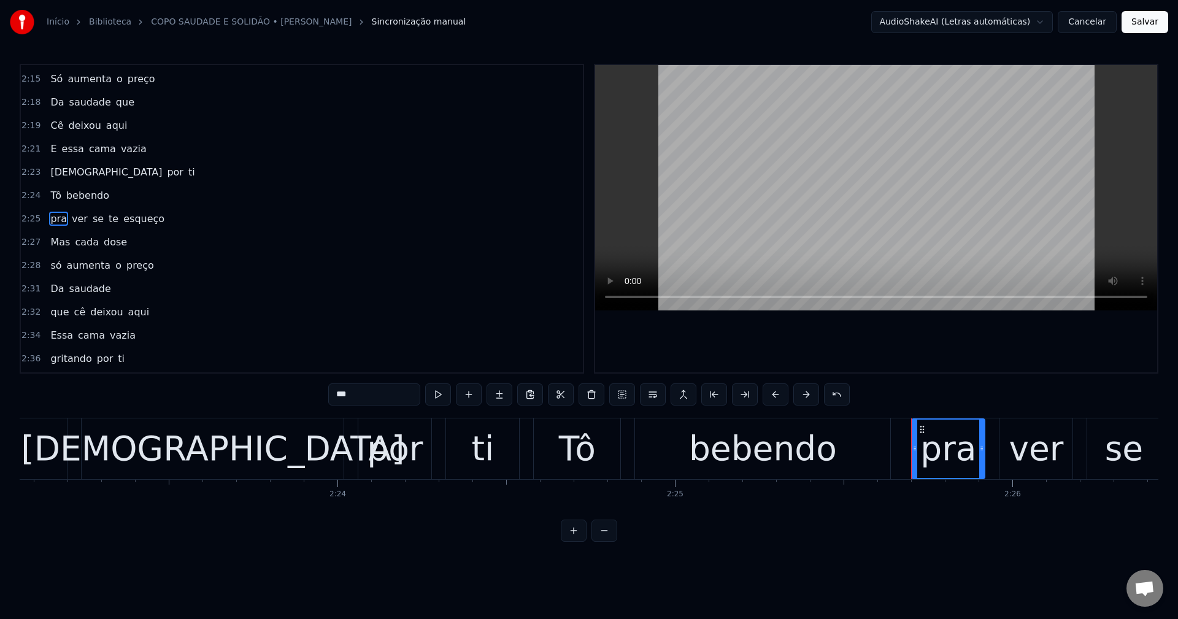
click at [336, 390] on input "***" at bounding box center [374, 395] width 92 height 22
click at [51, 262] on span "só" at bounding box center [55, 265] width 13 height 14
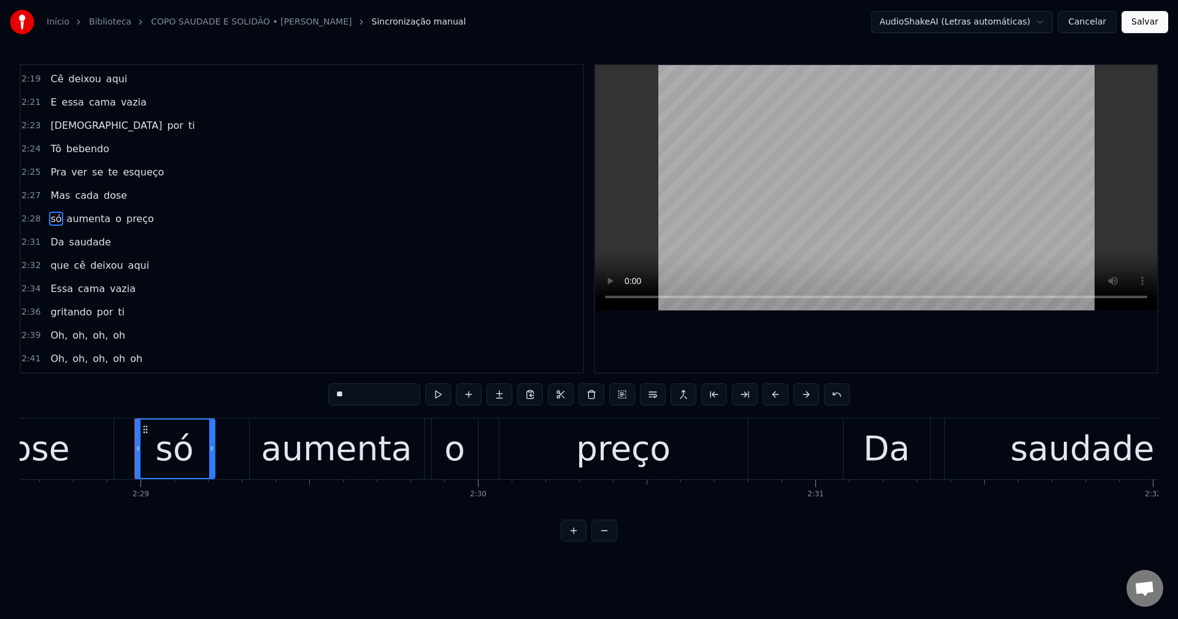
scroll to position [0, 50218]
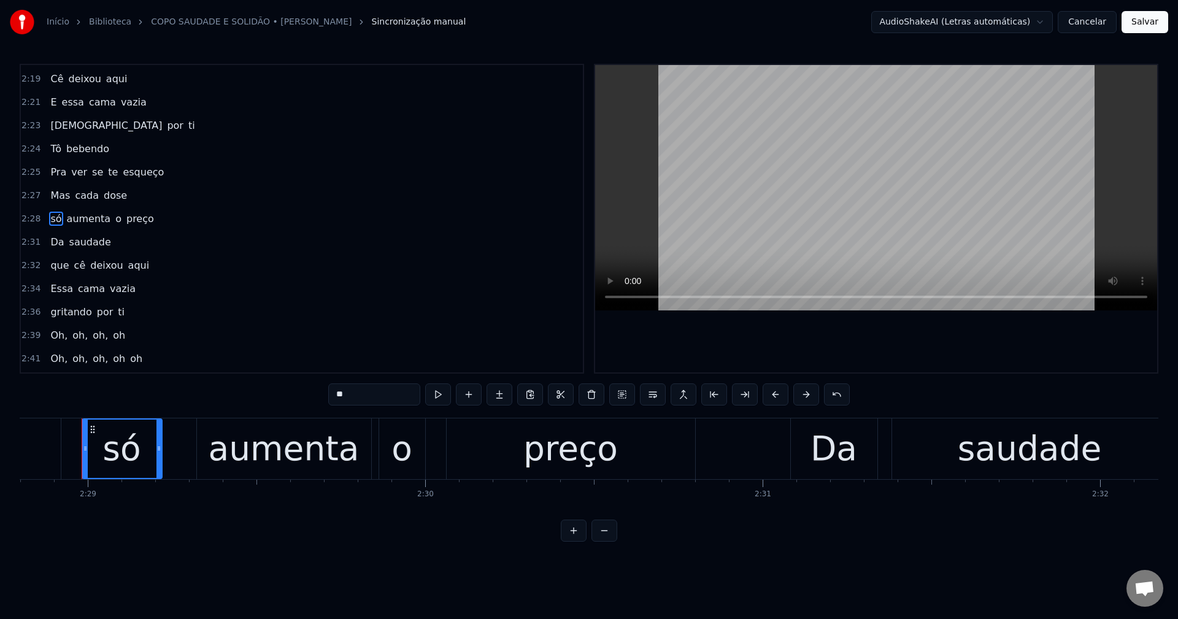
click at [333, 395] on input "**" at bounding box center [374, 395] width 92 height 22
type input "**"
click at [60, 276] on div "que cê deixou aqui" at bounding box center [99, 266] width 109 height 22
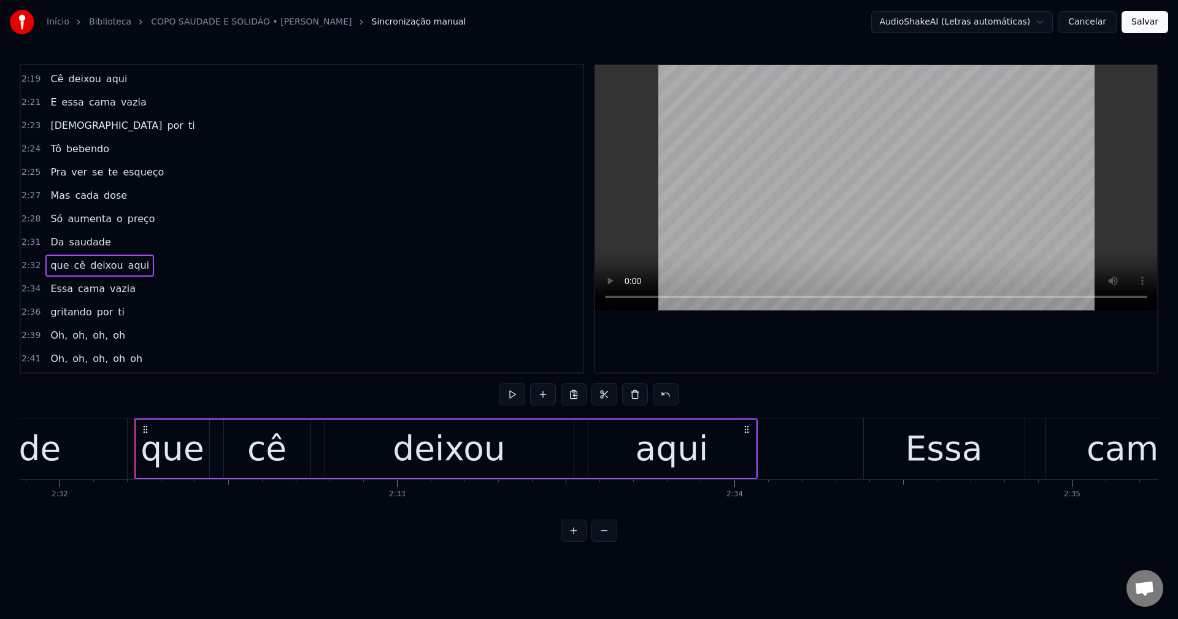
scroll to position [0, 51312]
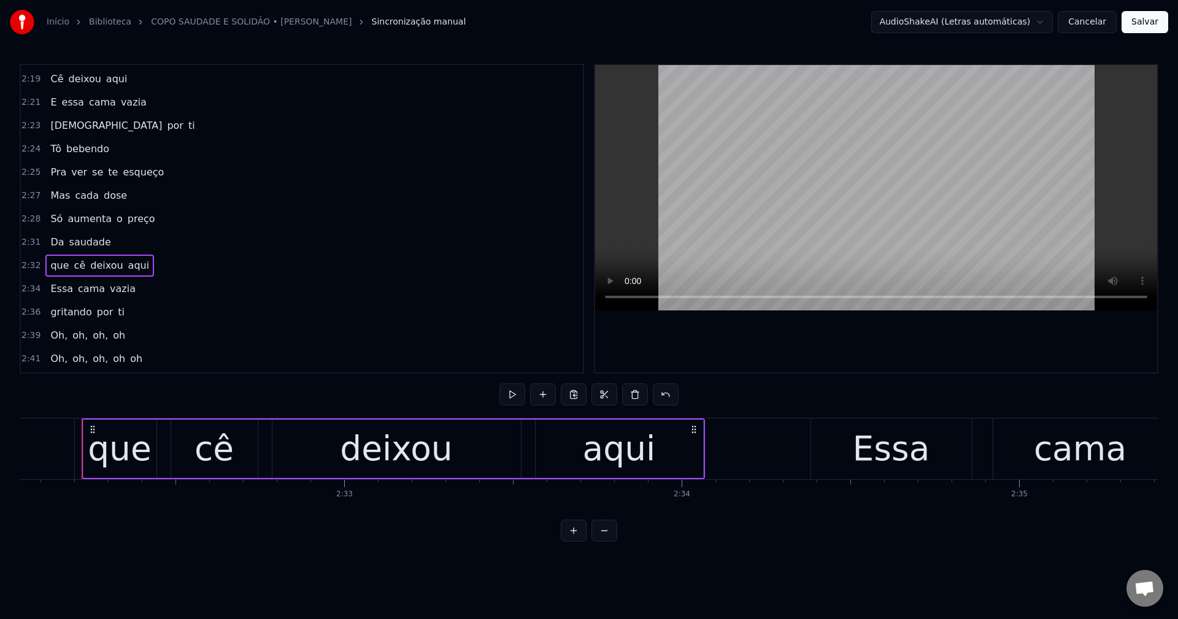
click at [50, 263] on span "que" at bounding box center [59, 265] width 21 height 14
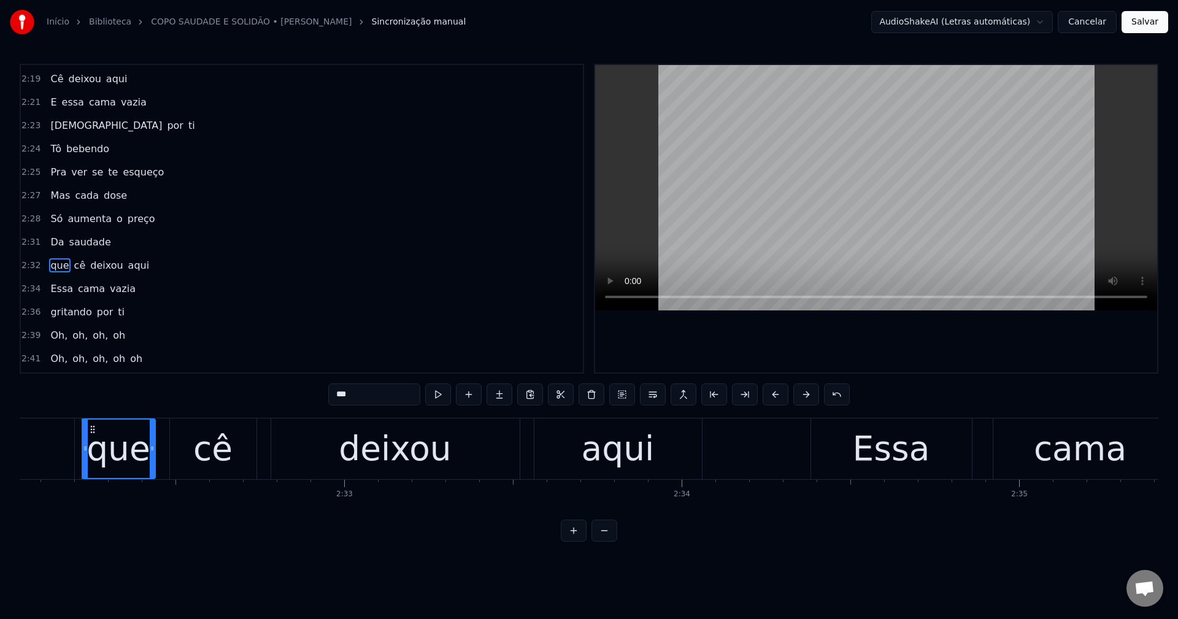
scroll to position [1138, 0]
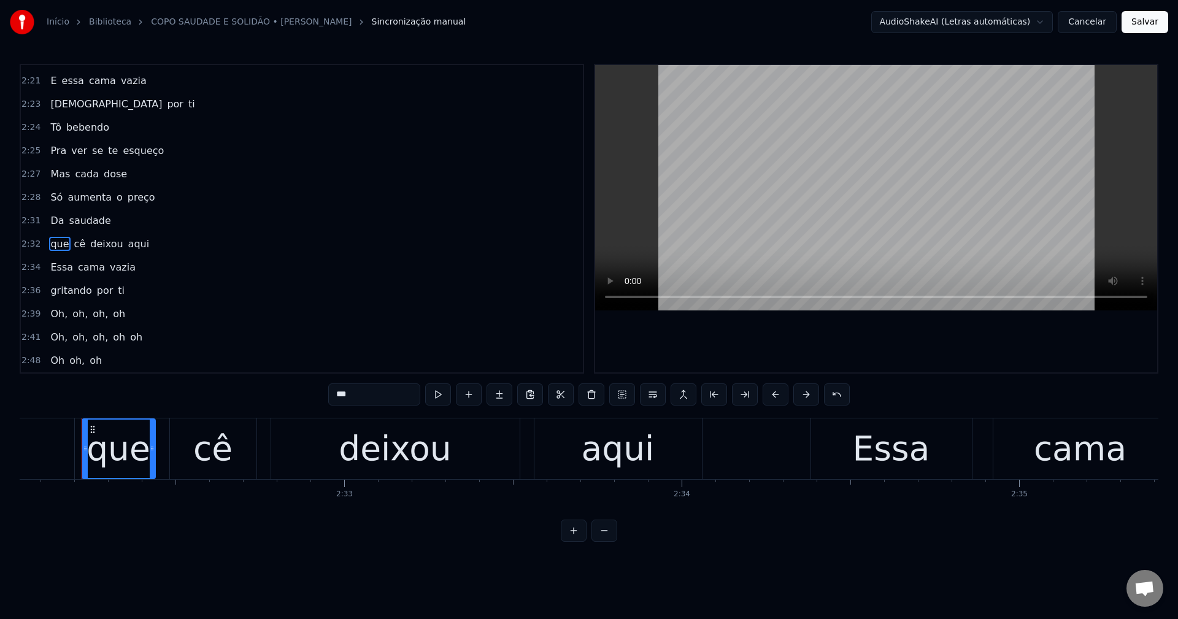
click at [333, 395] on input "***" at bounding box center [374, 395] width 92 height 22
click at [63, 295] on span "gritando" at bounding box center [71, 290] width 44 height 14
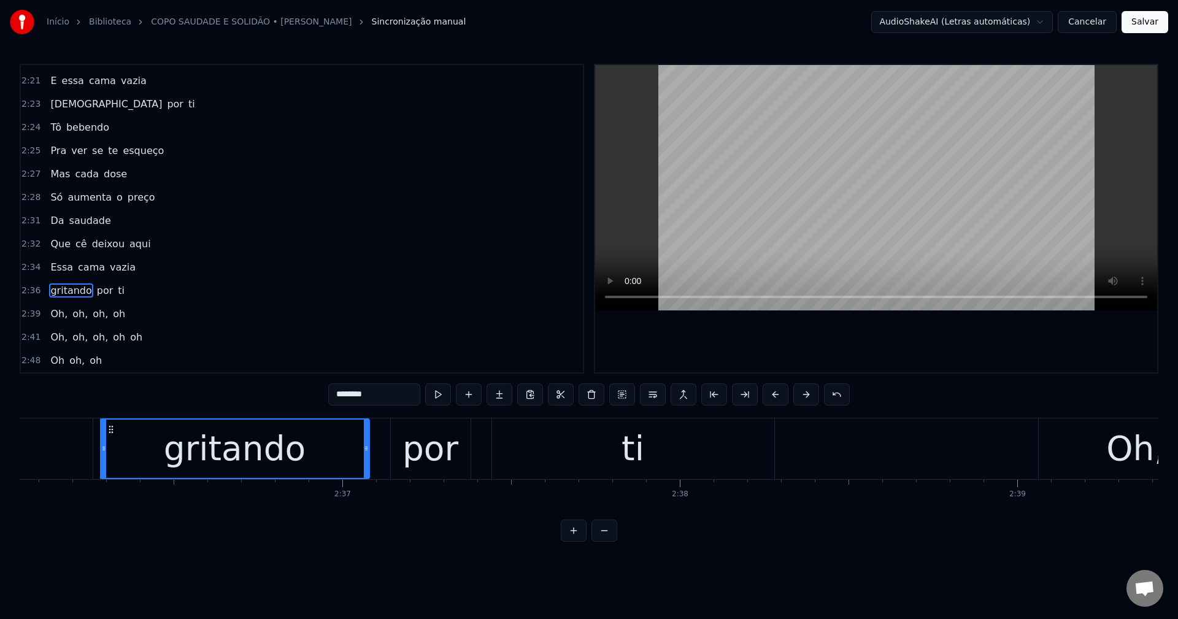
scroll to position [0, 52682]
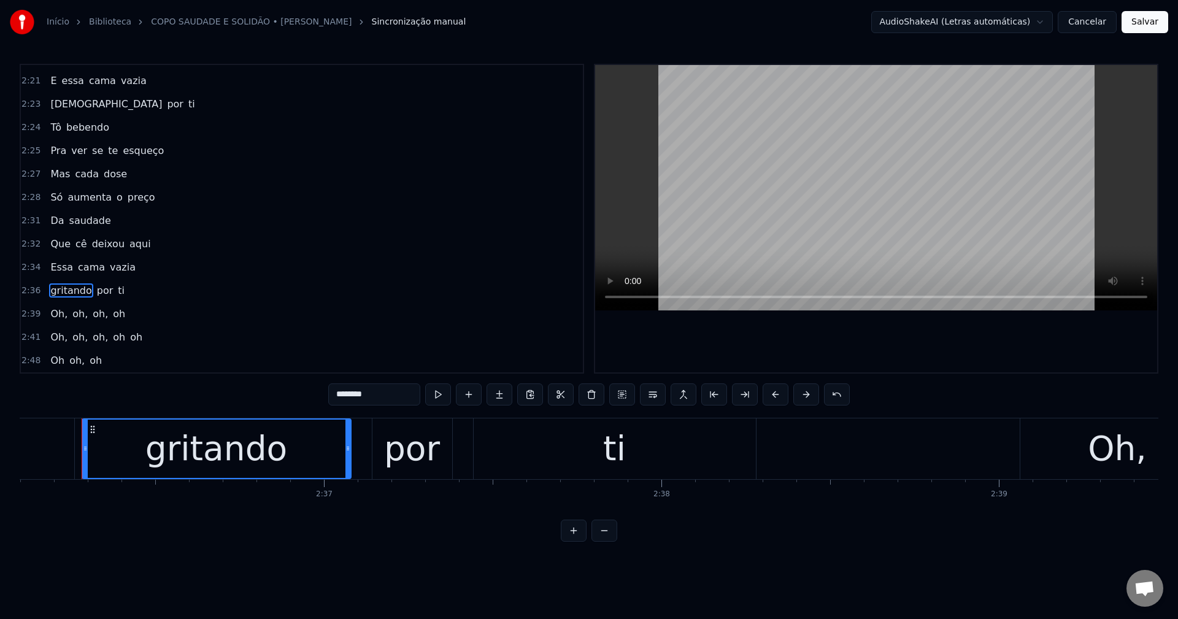
click at [336, 398] on input "********" at bounding box center [374, 395] width 92 height 22
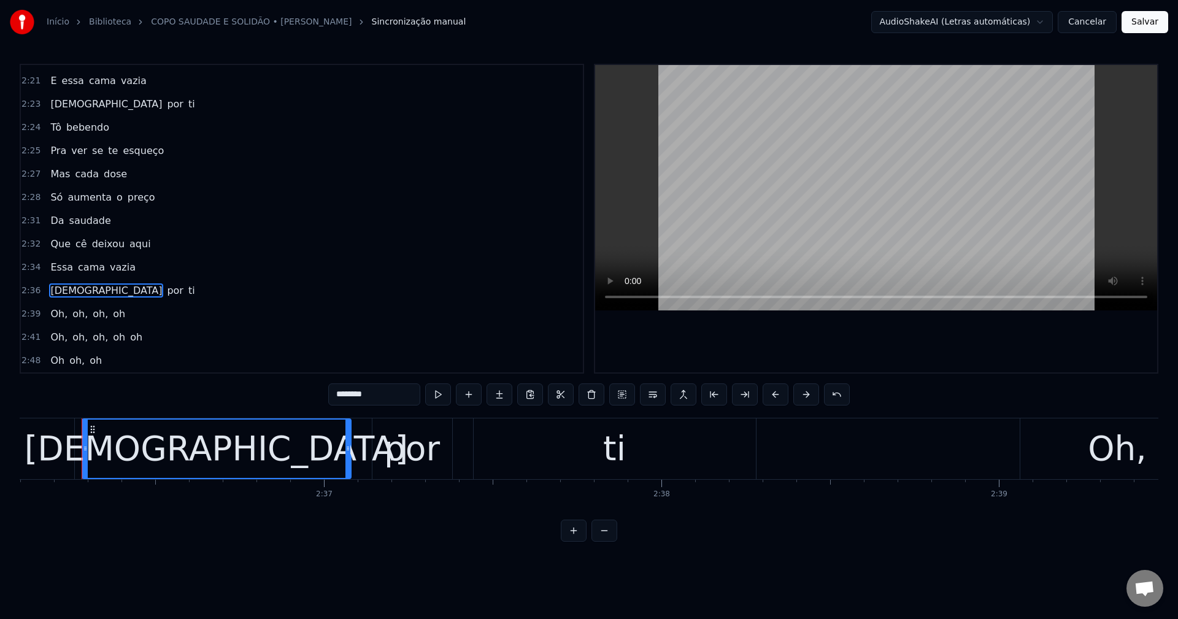
type input "********"
click at [47, 322] on div "Oh, oh, oh, oh" at bounding box center [87, 314] width 85 height 22
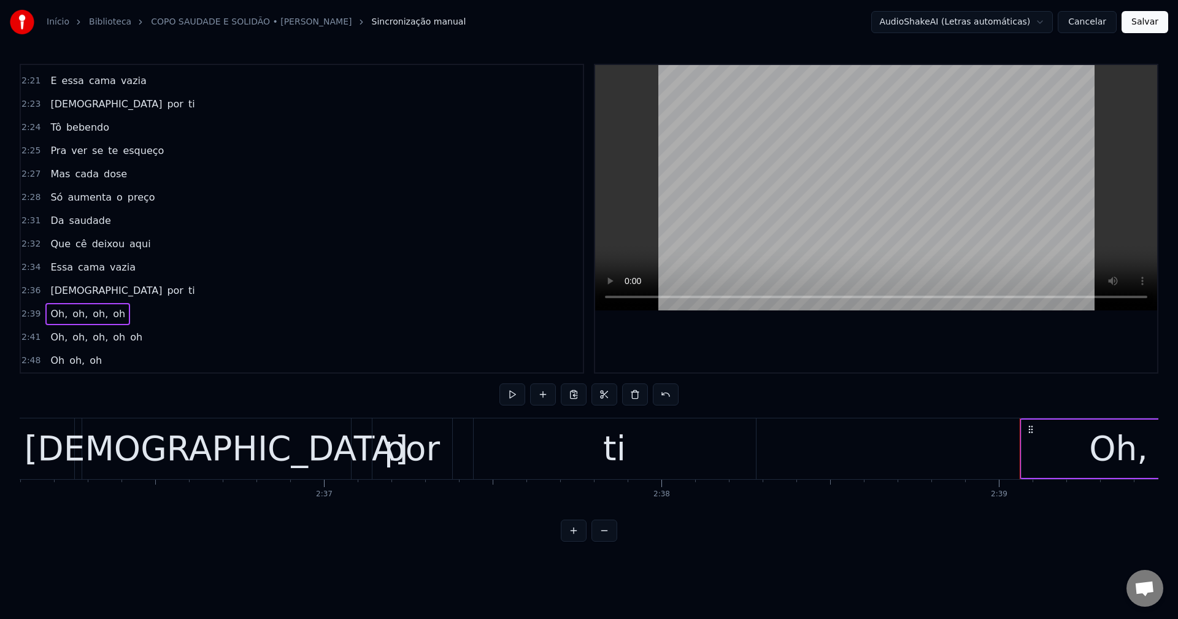
click at [60, 314] on span "Oh," at bounding box center [59, 314] width 20 height 14
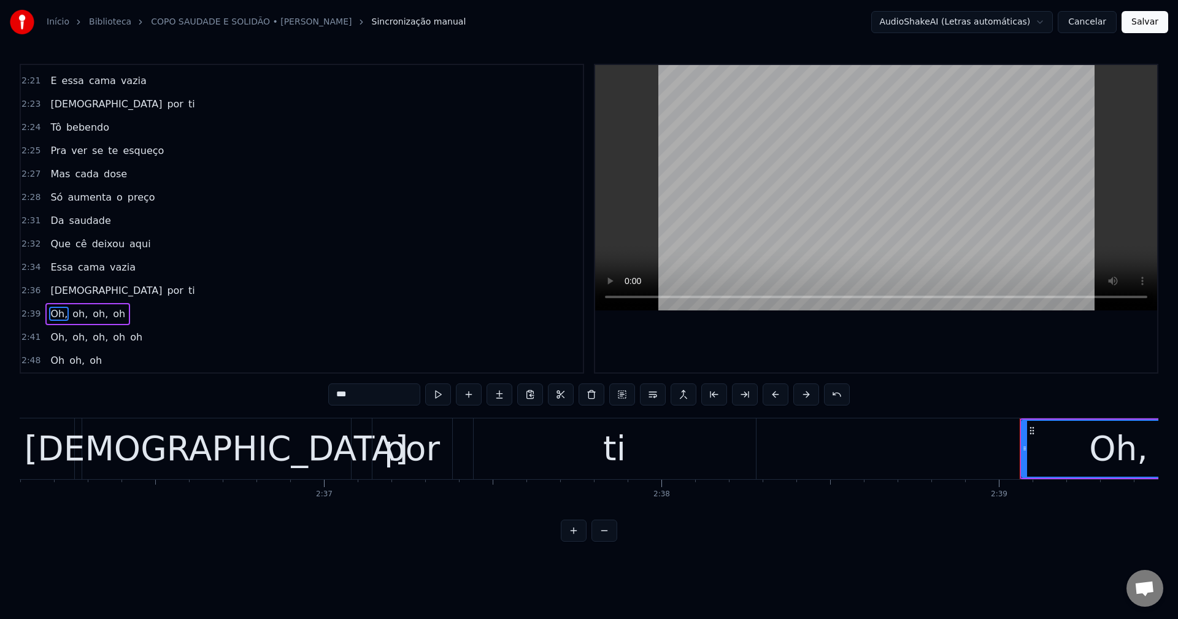
click at [387, 394] on input "***" at bounding box center [374, 395] width 92 height 22
click at [72, 314] on span "oh," at bounding box center [77, 314] width 18 height 14
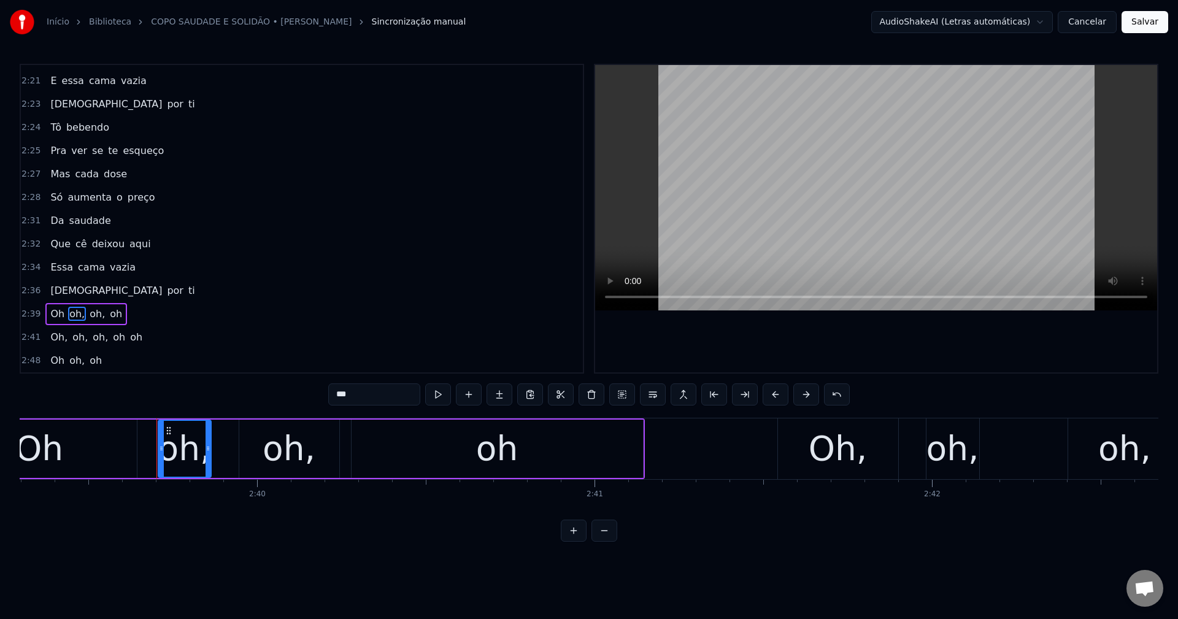
click at [381, 392] on input "***" at bounding box center [374, 395] width 92 height 22
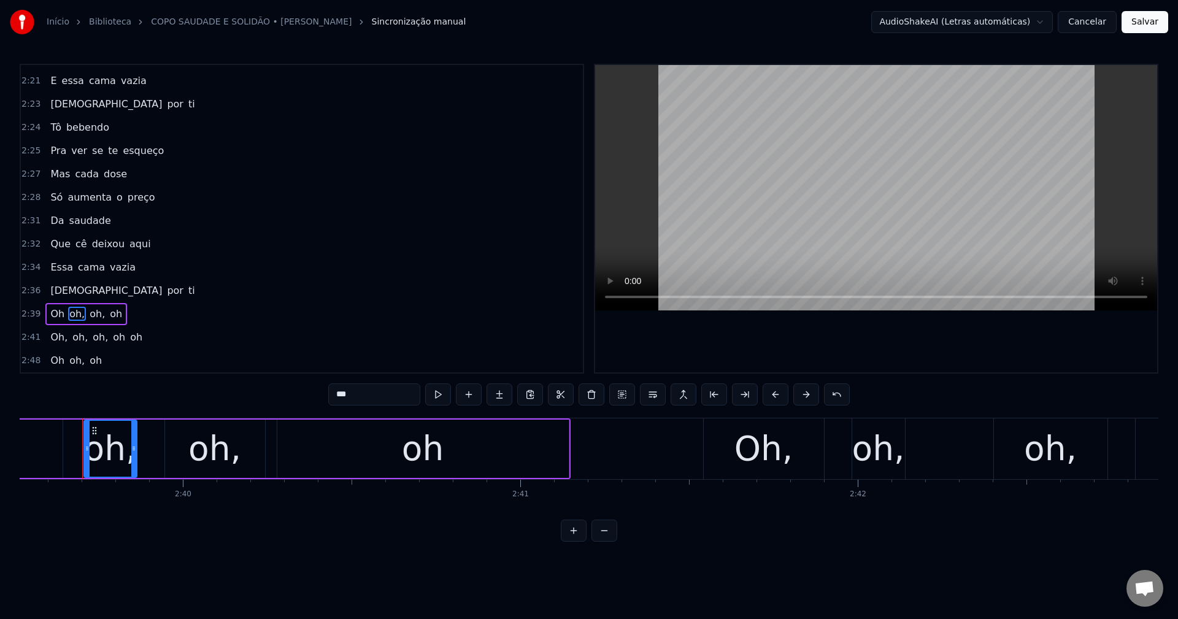
scroll to position [0, 53836]
click at [86, 320] on span "oh," at bounding box center [94, 314] width 18 height 14
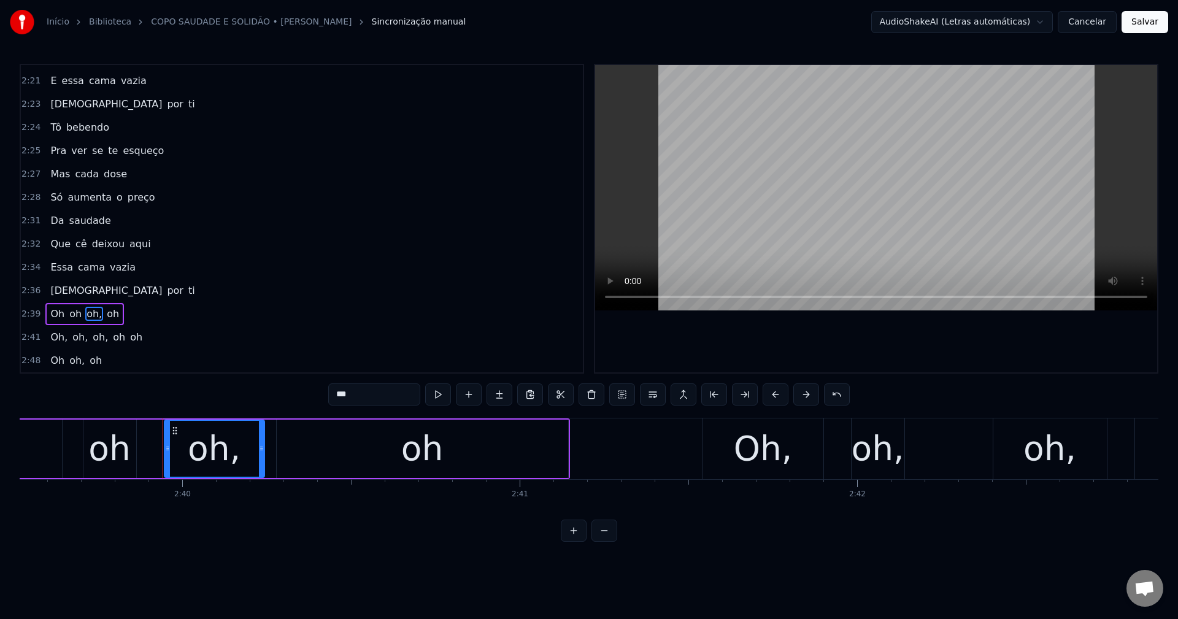
click at [369, 388] on input "***" at bounding box center [374, 395] width 92 height 22
click at [53, 337] on span "Oh," at bounding box center [59, 337] width 20 height 14
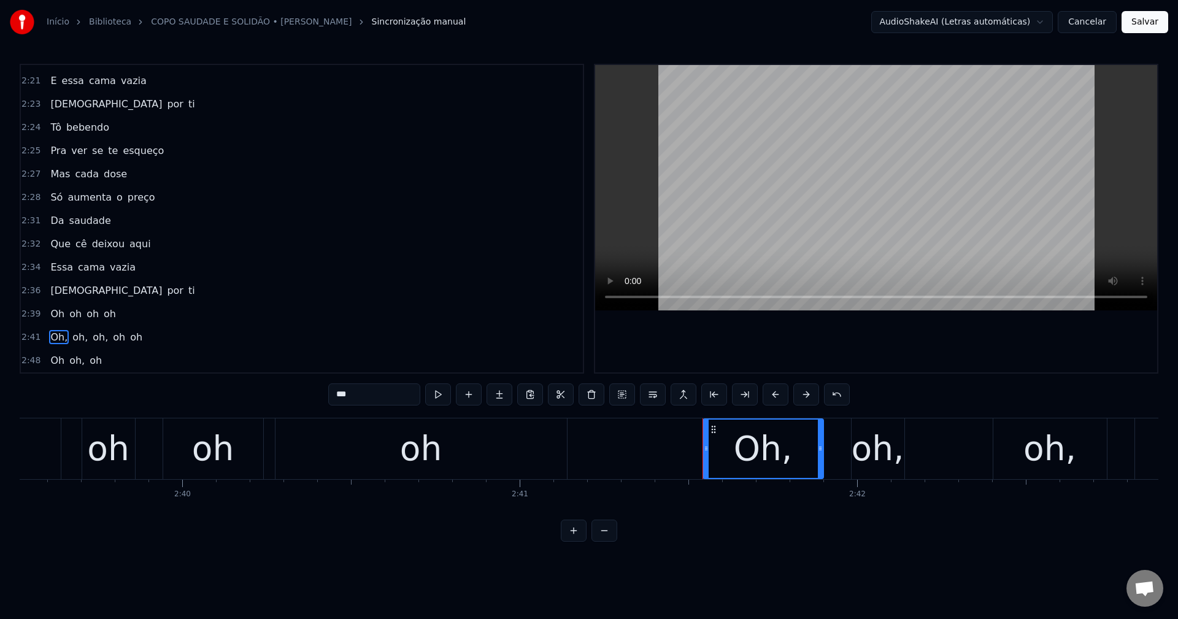
click at [368, 393] on input "***" at bounding box center [374, 395] width 92 height 22
click at [72, 337] on span "oh," at bounding box center [77, 337] width 18 height 14
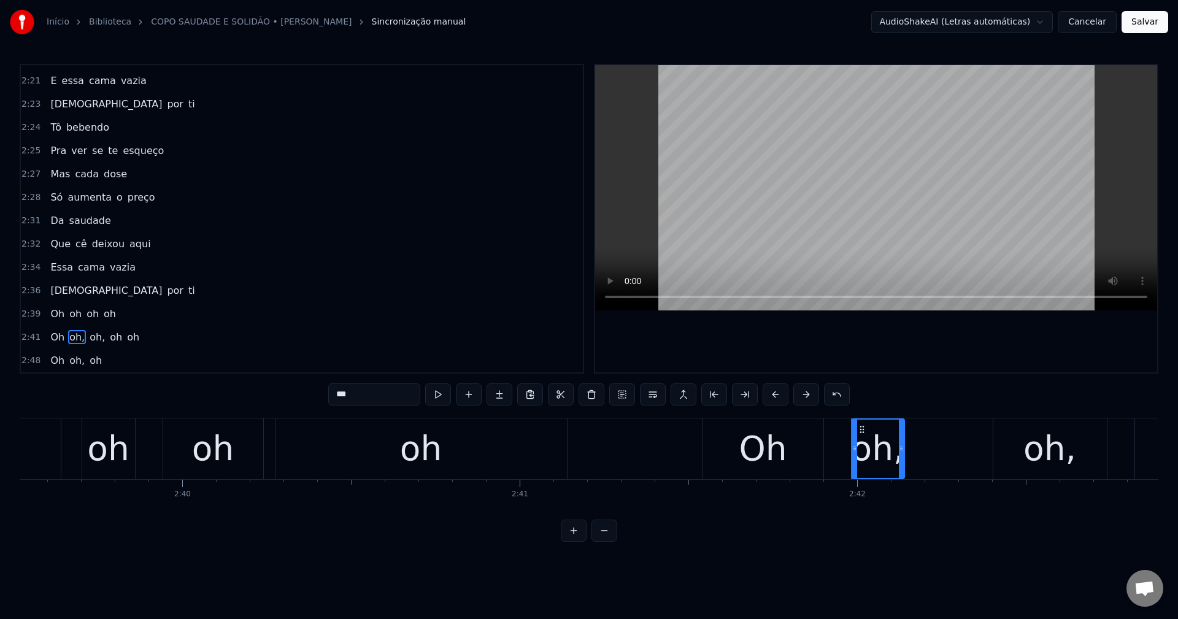
drag, startPoint x: 376, startPoint y: 388, endPoint x: 288, endPoint y: 388, distance: 88.4
click at [376, 389] on input "***" at bounding box center [374, 395] width 92 height 22
click at [93, 339] on span "oh," at bounding box center [94, 337] width 18 height 14
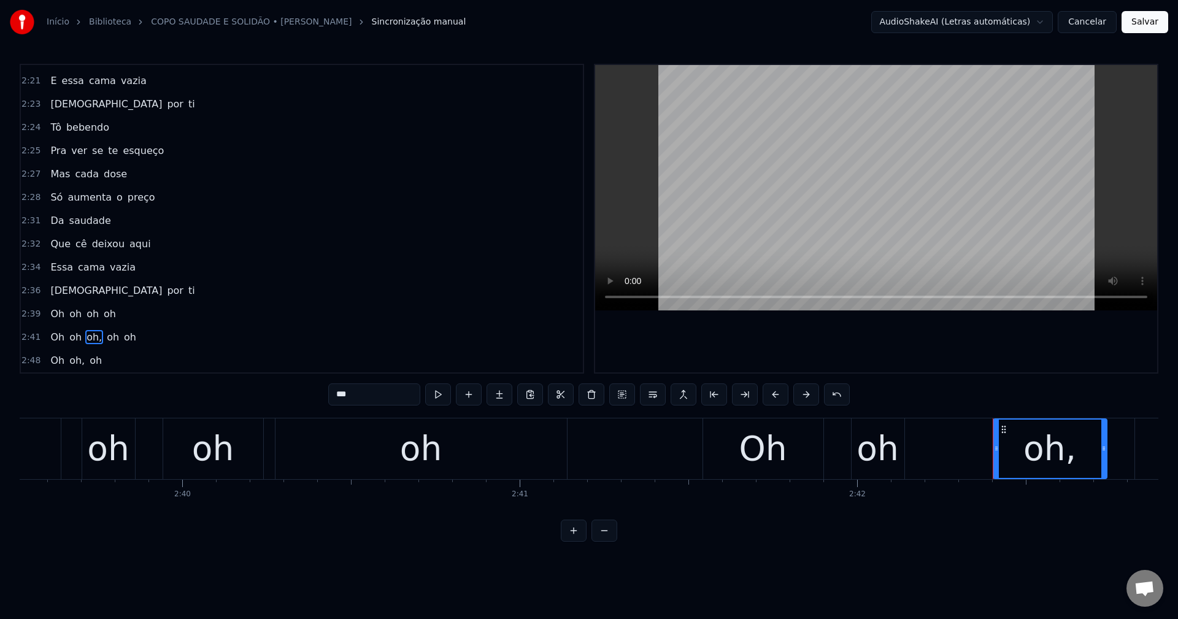
click at [380, 399] on input "***" at bounding box center [374, 395] width 92 height 22
click at [102, 340] on span "oh" at bounding box center [109, 337] width 15 height 14
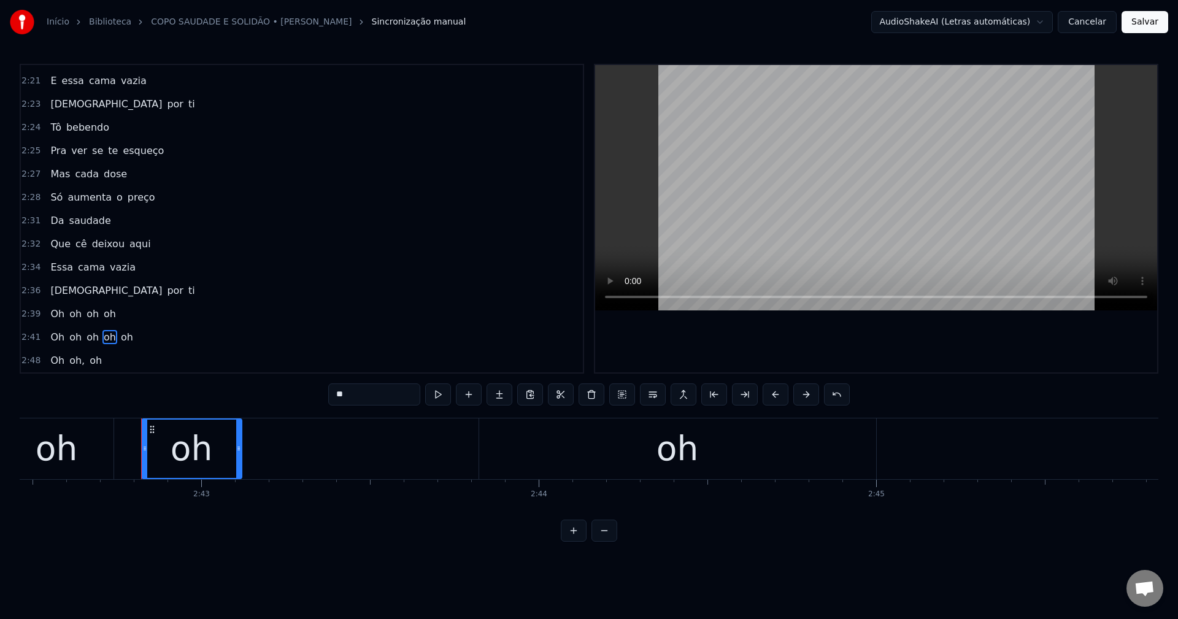
scroll to position [0, 54889]
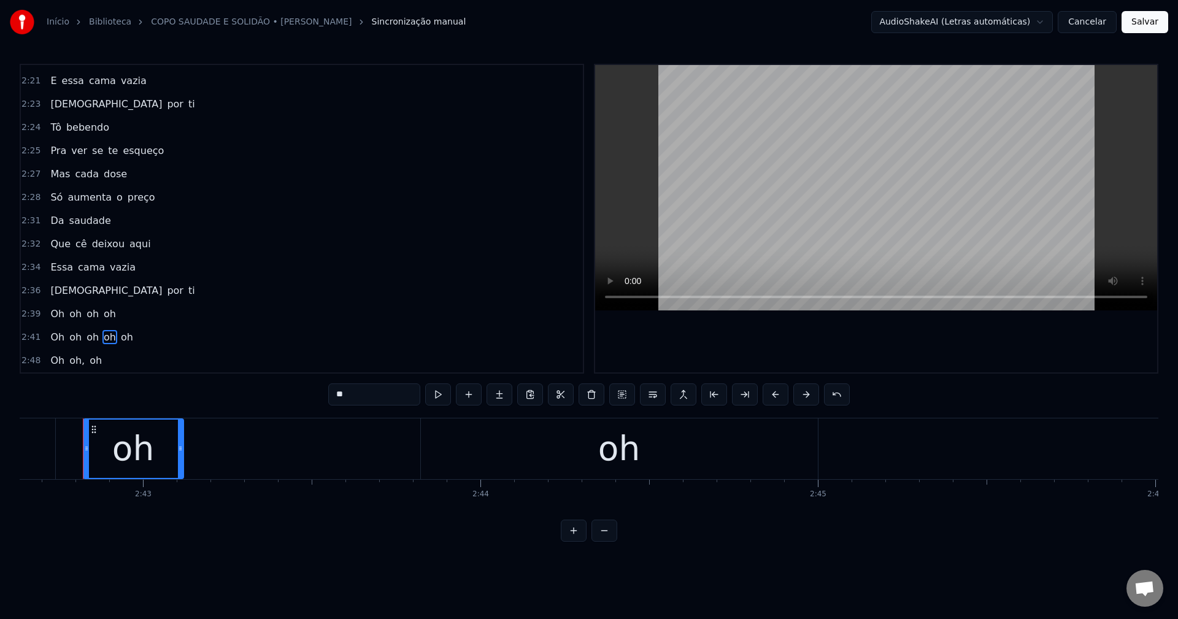
click at [363, 396] on input "**" at bounding box center [374, 395] width 92 height 22
click at [69, 364] on span "oh," at bounding box center [77, 360] width 18 height 14
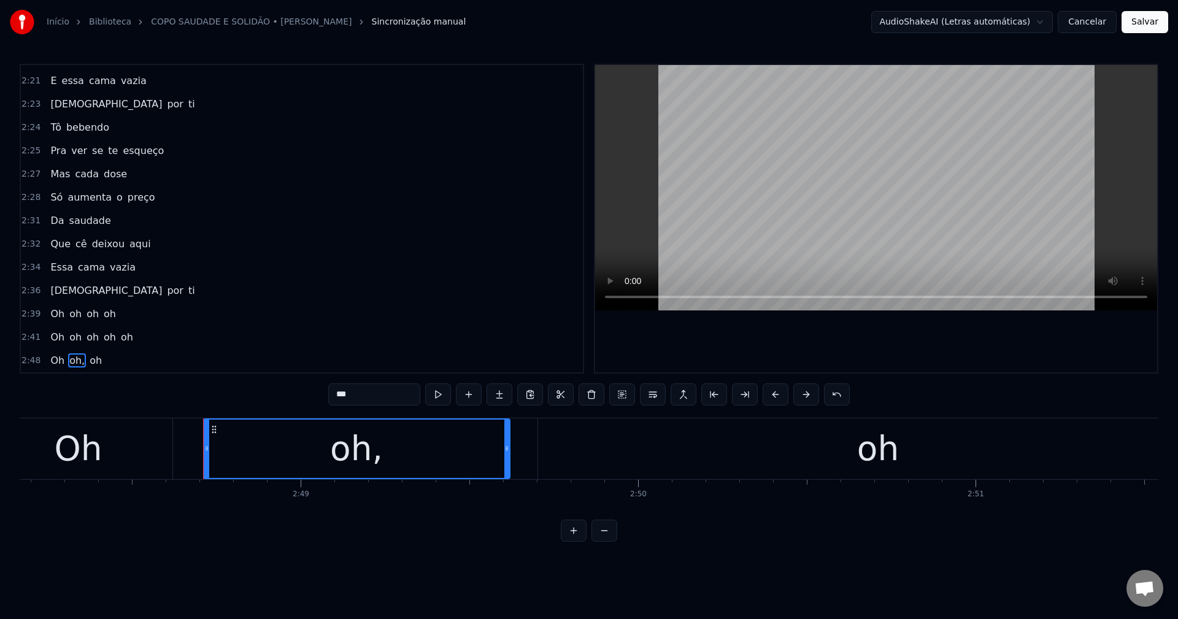
click at [399, 395] on input "***" at bounding box center [374, 395] width 92 height 22
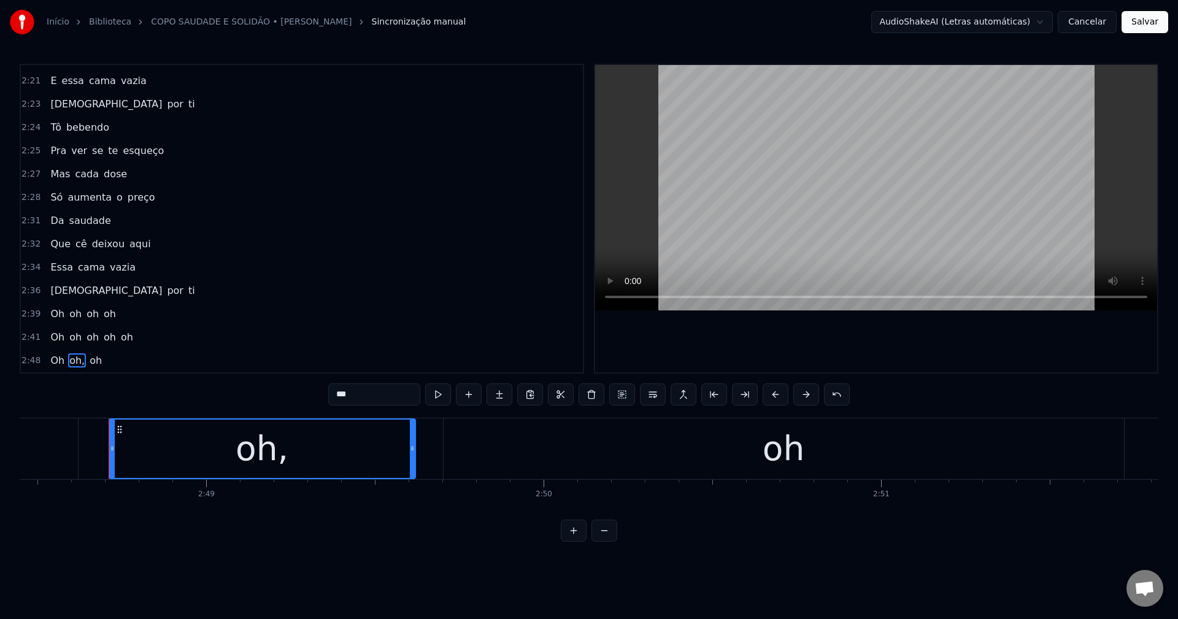
scroll to position [0, 56877]
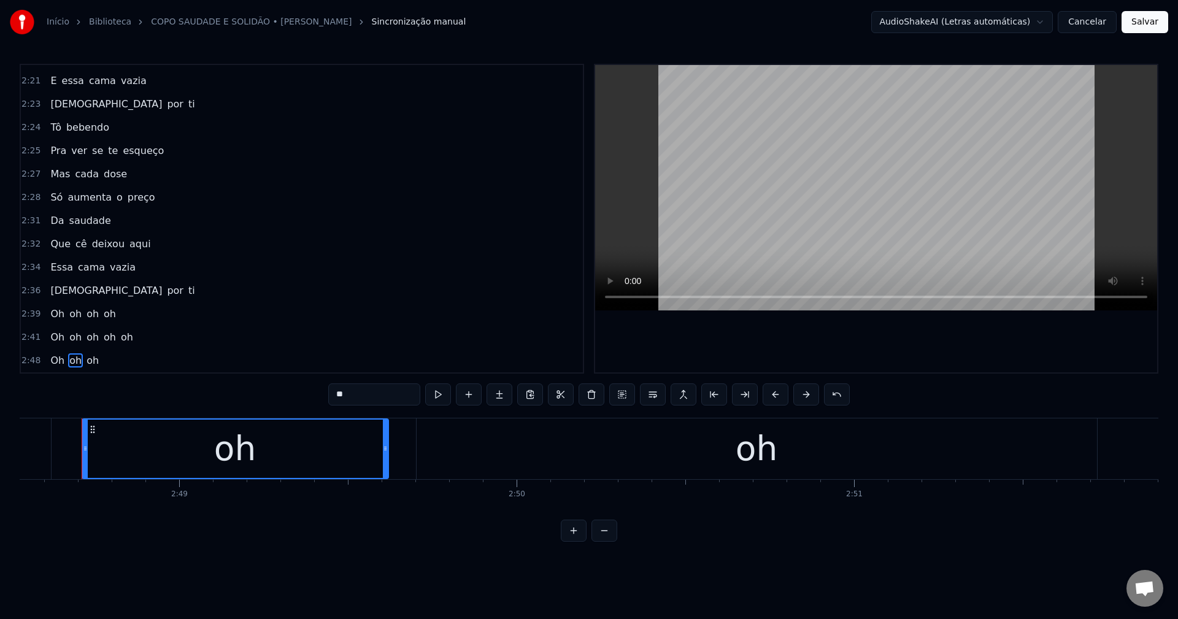
type input "**"
click at [577, 24] on button "Salvar" at bounding box center [1145, 22] width 47 height 22
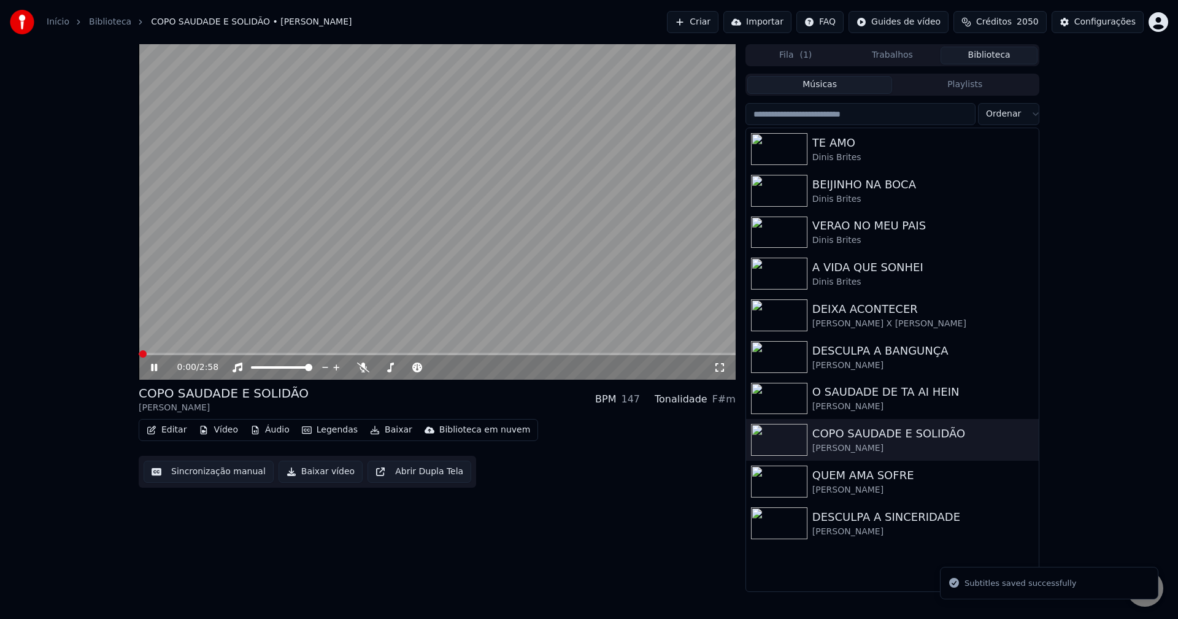
click at [310, 476] on button "Baixar vídeo" at bounding box center [321, 472] width 84 height 22
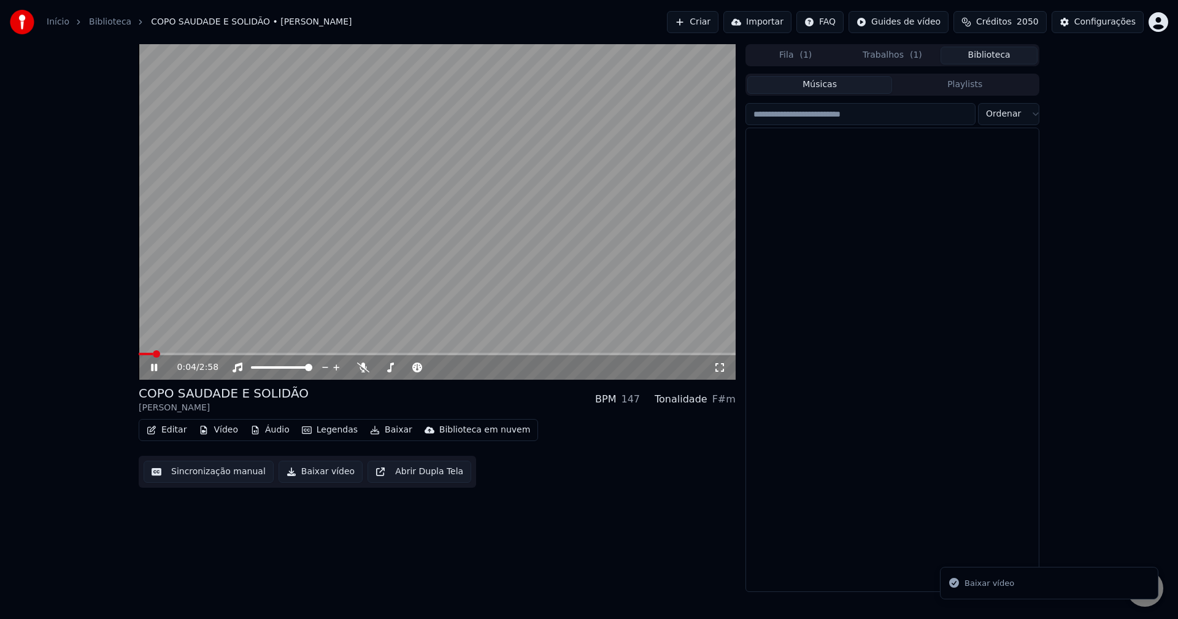
click at [577, 58] on button "Biblioteca" at bounding box center [989, 56] width 97 height 18
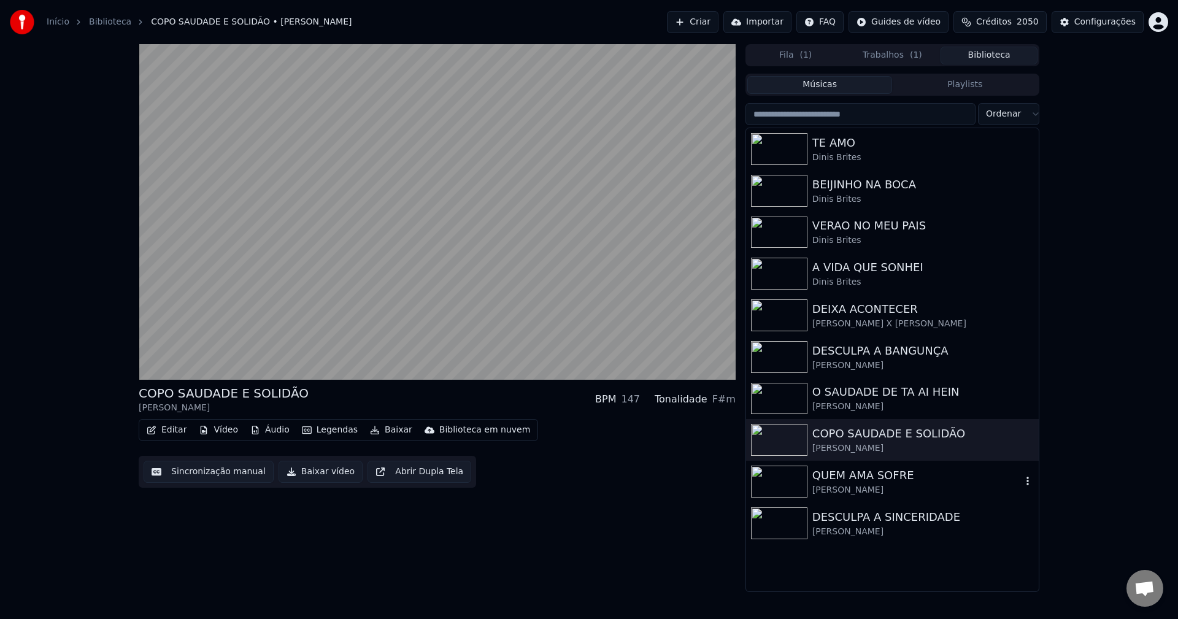
click at [577, 479] on div "QUEM AMA SOFRE" at bounding box center [916, 475] width 209 height 17
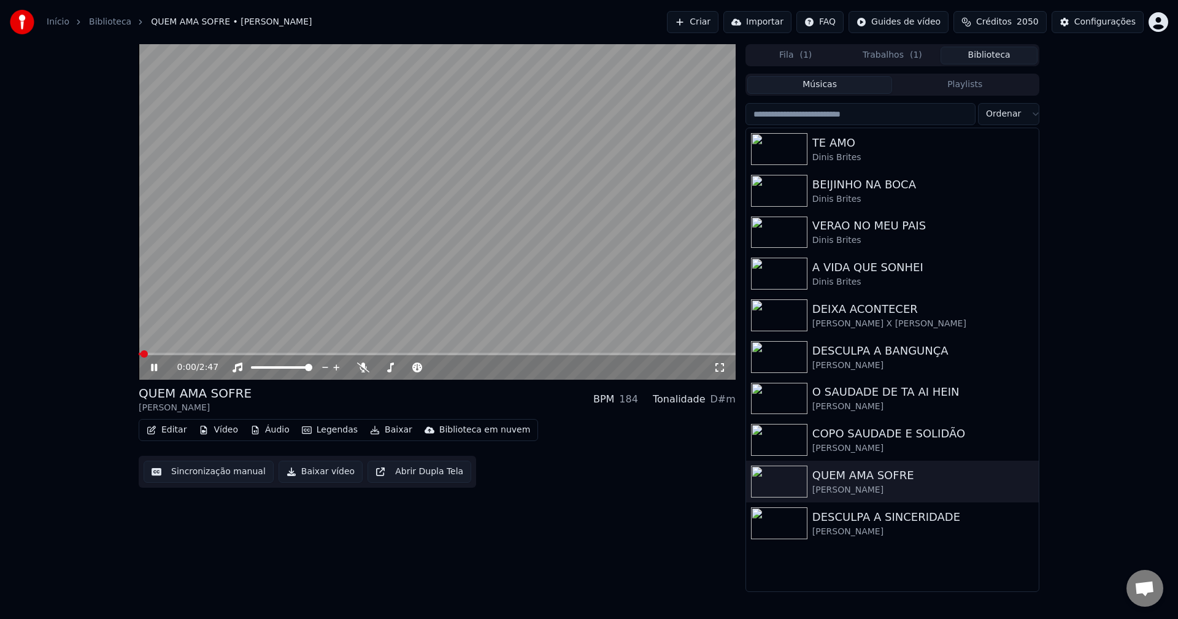
click at [227, 476] on button "Sincronização manual" at bounding box center [209, 472] width 130 height 22
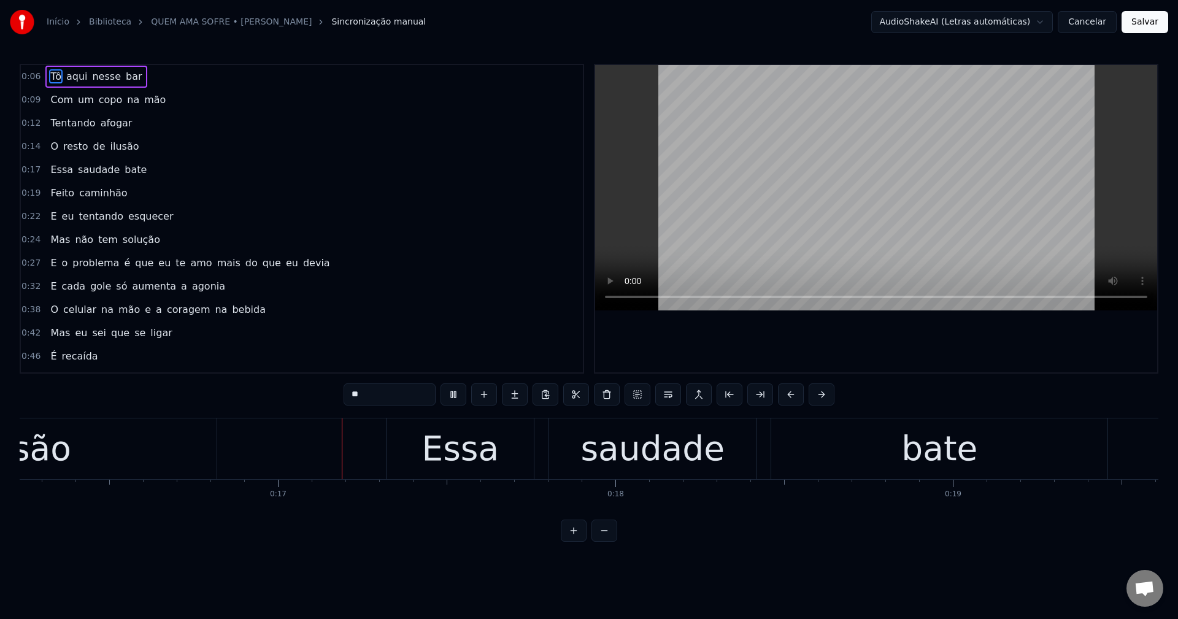
scroll to position [0, 5523]
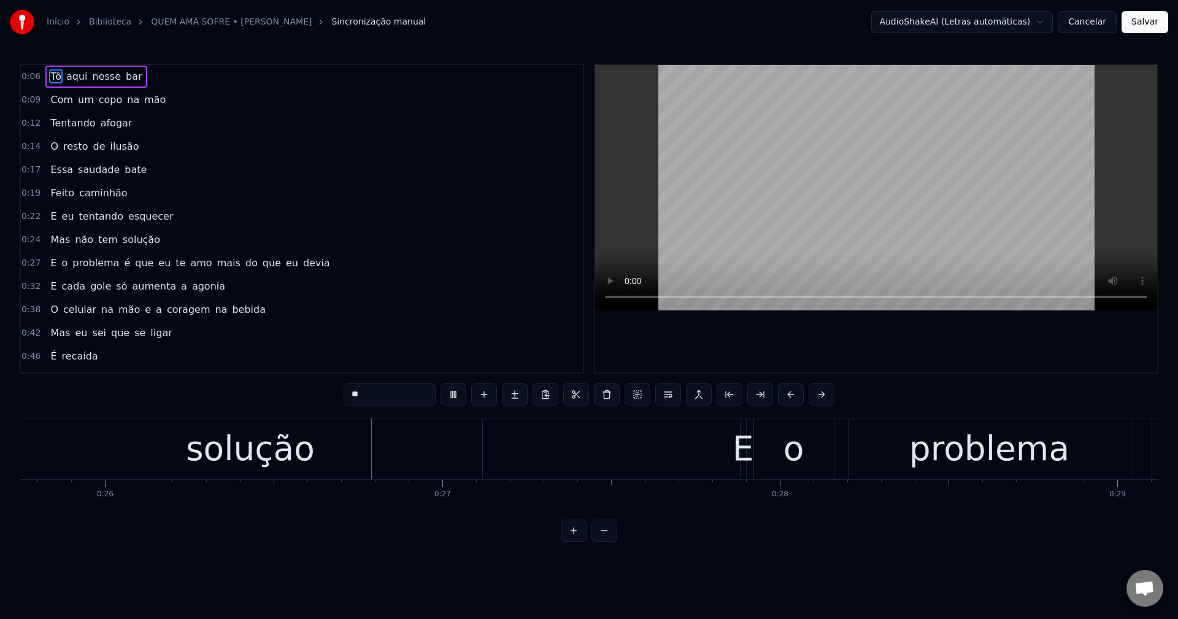
scroll to position [0, 8734]
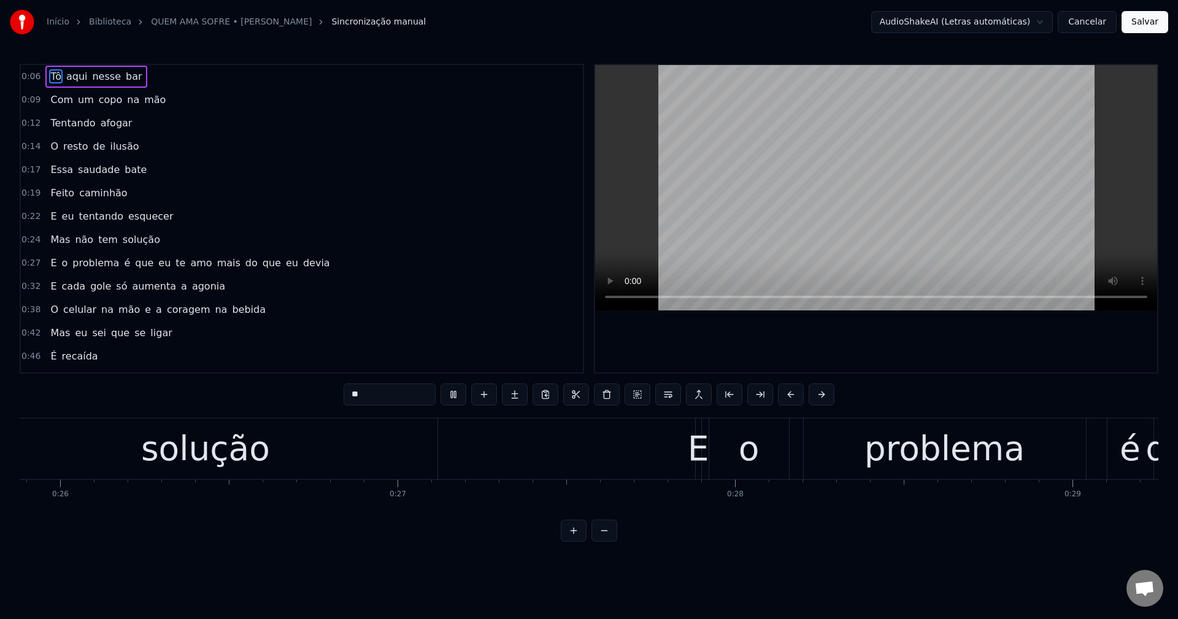
click at [123, 265] on span "é" at bounding box center [127, 263] width 9 height 14
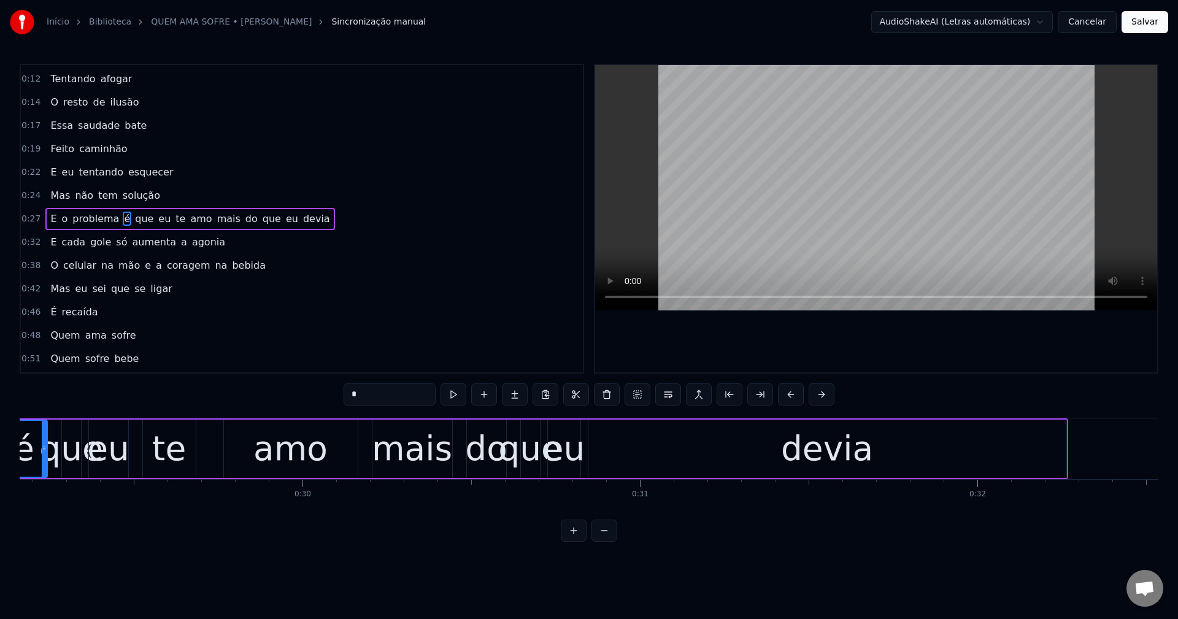
scroll to position [0, 9843]
click at [674, 398] on button at bounding box center [668, 395] width 26 height 22
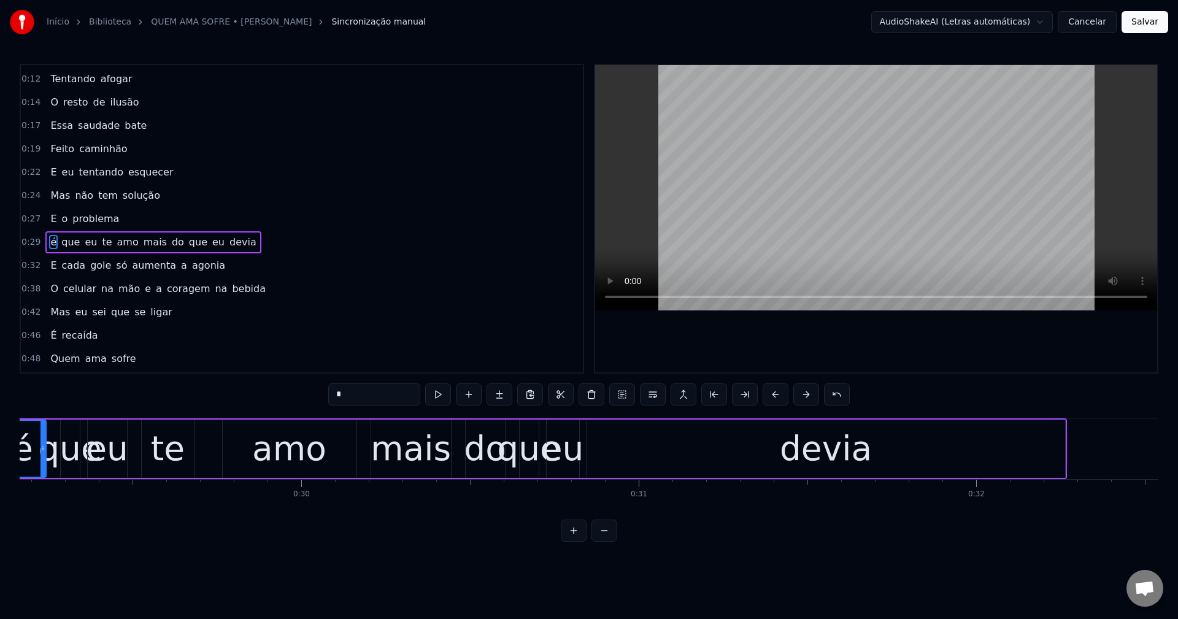
scroll to position [67, 0]
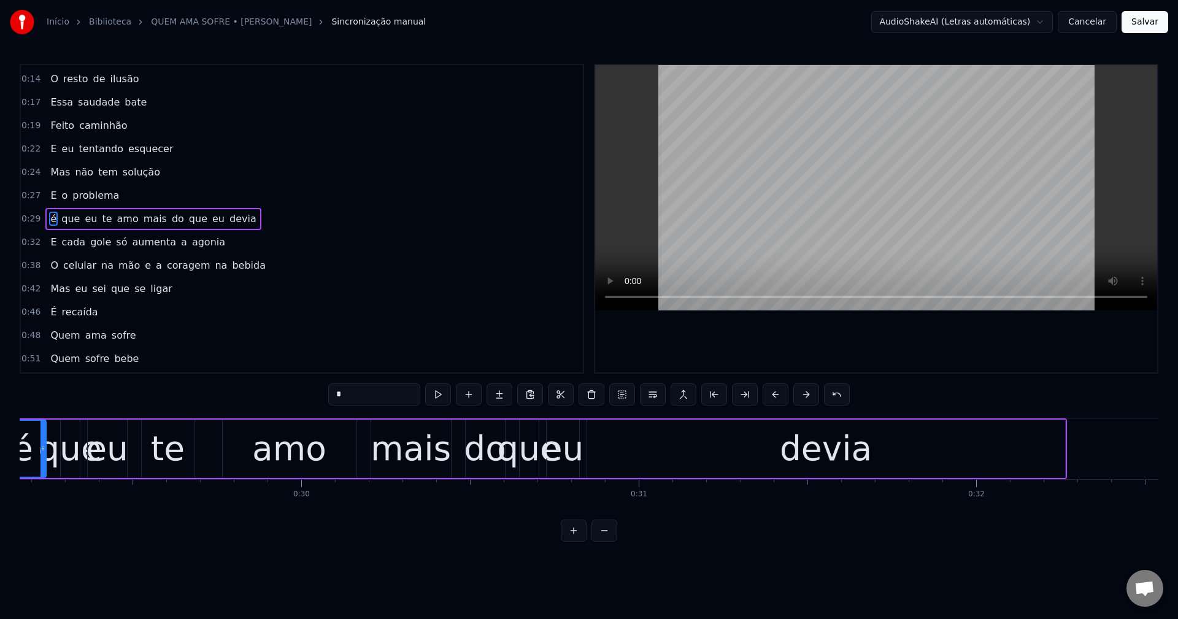
click at [148, 223] on span "mais" at bounding box center [155, 219] width 26 height 14
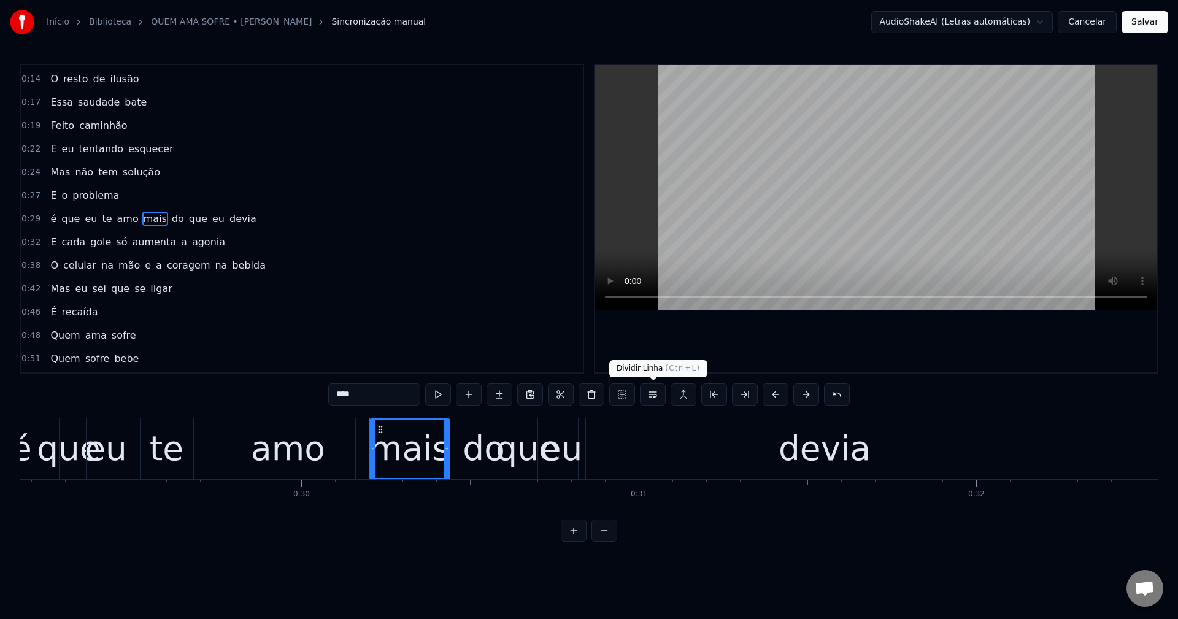
click at [660, 398] on button at bounding box center [653, 395] width 26 height 22
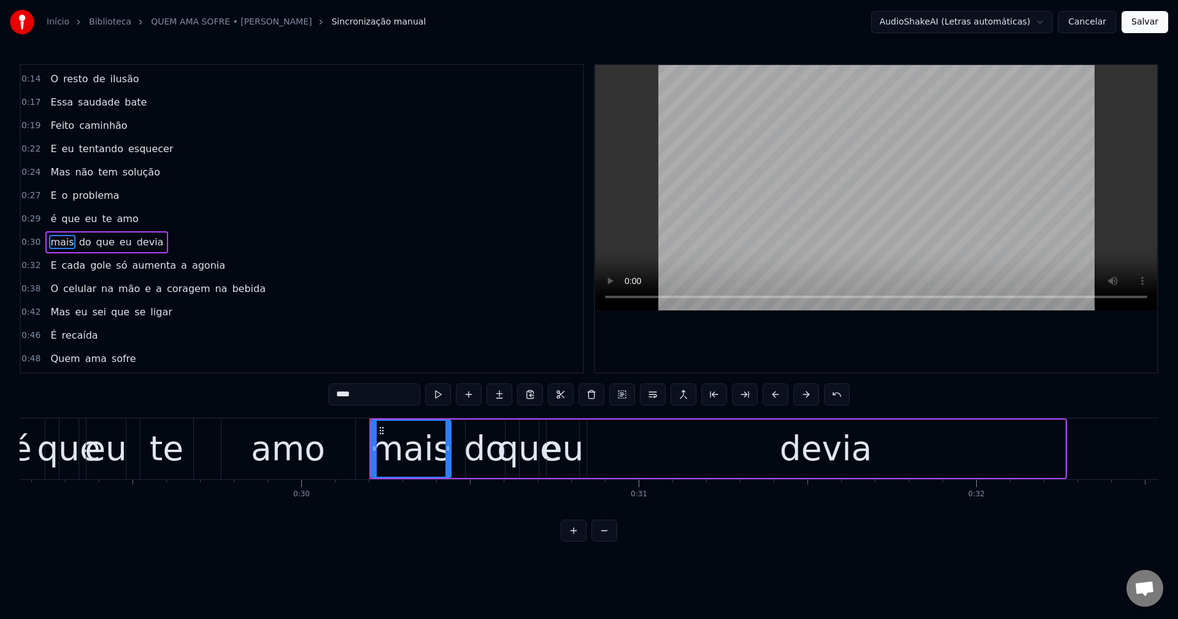
scroll to position [91, 0]
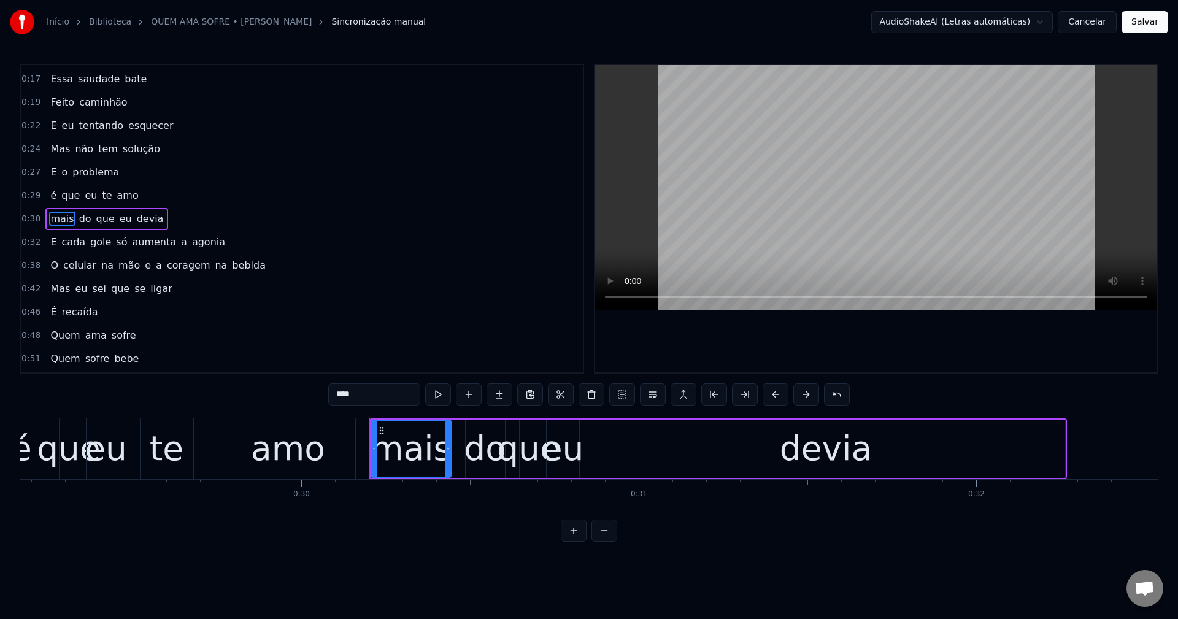
click at [50, 195] on span "é" at bounding box center [53, 195] width 9 height 14
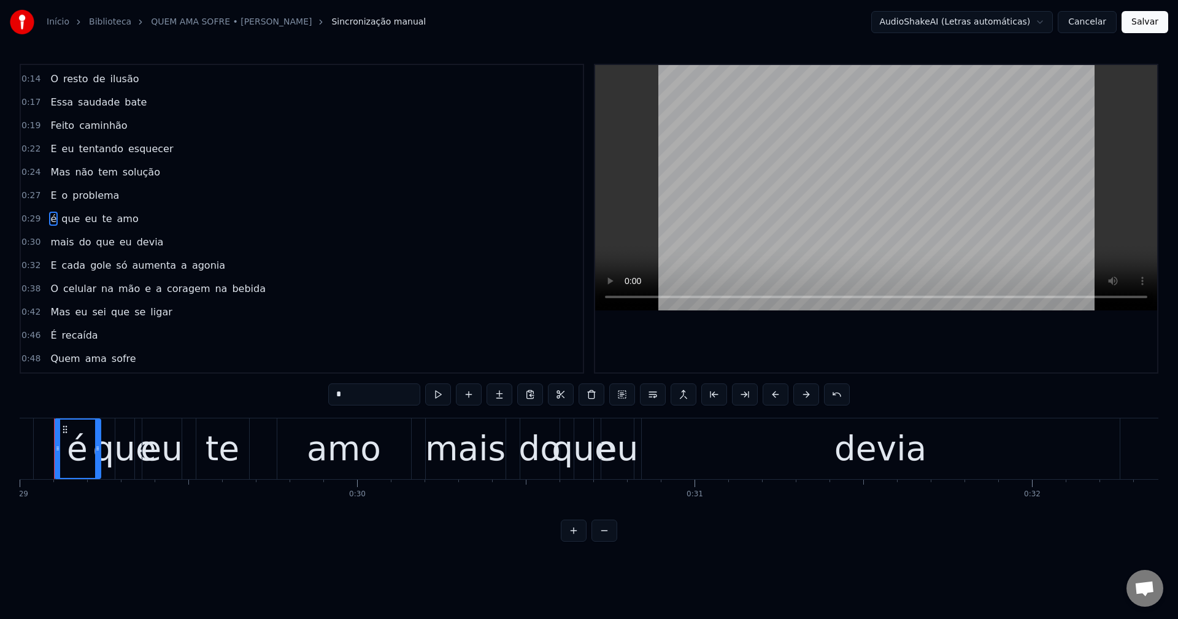
scroll to position [0, 9760]
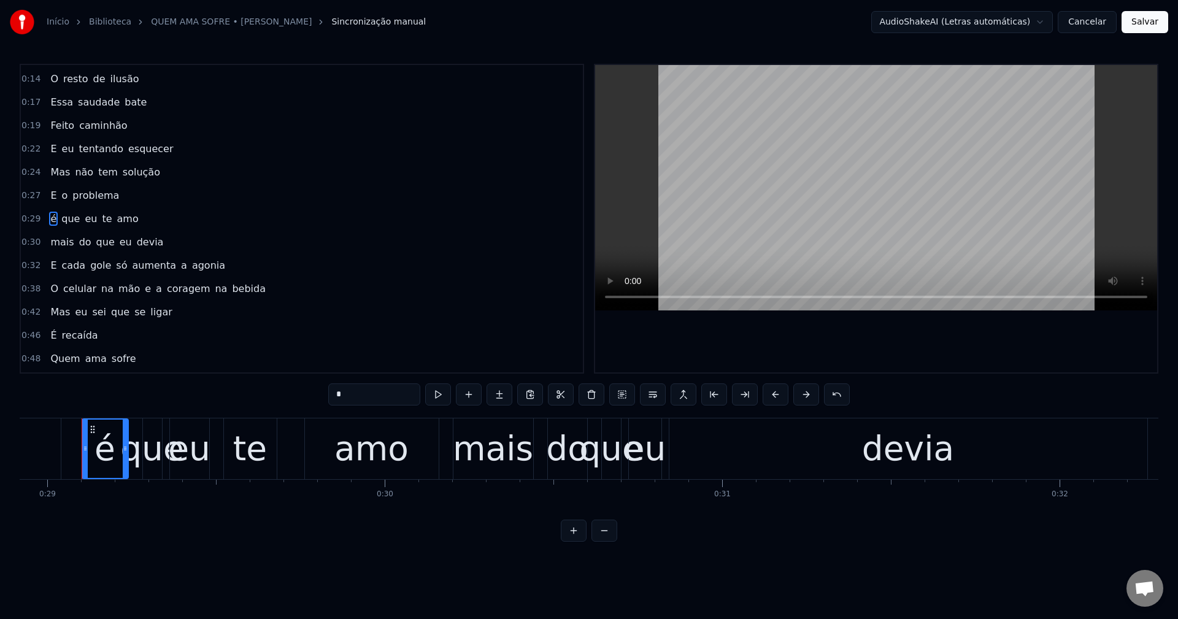
drag, startPoint x: 395, startPoint y: 392, endPoint x: 241, endPoint y: 372, distance: 156.0
click at [241, 372] on div "0:06 Tô aqui nesse bar 0:09 Com um copo na mão 0:12 Tentando afogar 0:14 O rest…" at bounding box center [589, 303] width 1139 height 478
click at [50, 236] on span "mais" at bounding box center [62, 242] width 26 height 14
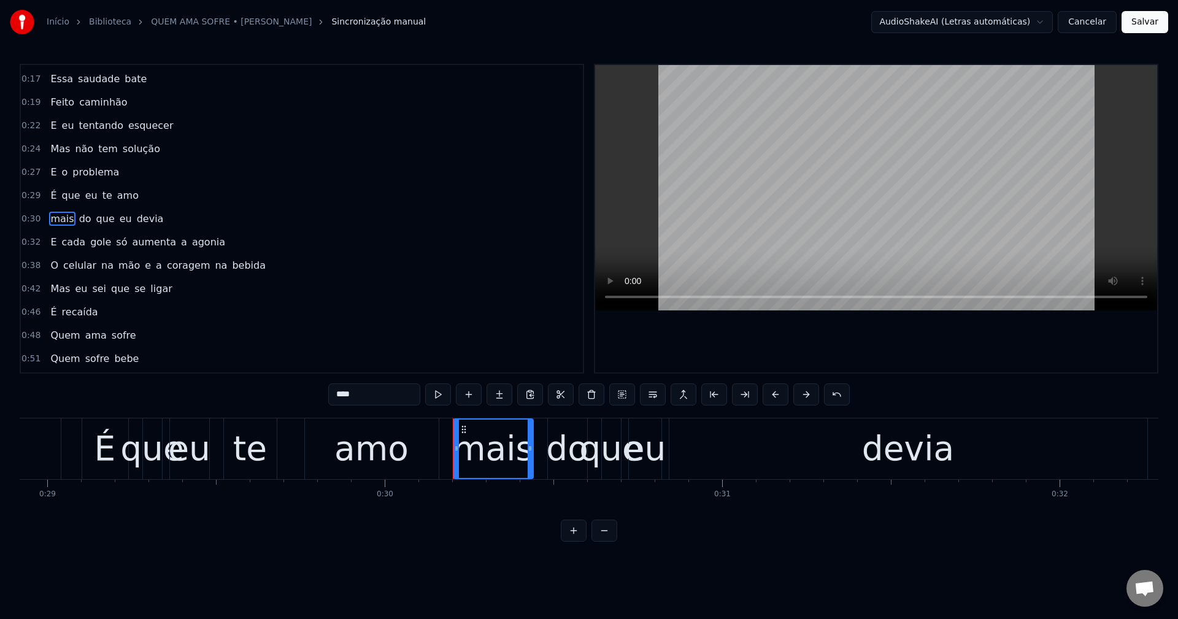
click at [339, 399] on input "****" at bounding box center [374, 395] width 92 height 22
click at [115, 243] on span "só" at bounding box center [121, 242] width 13 height 14
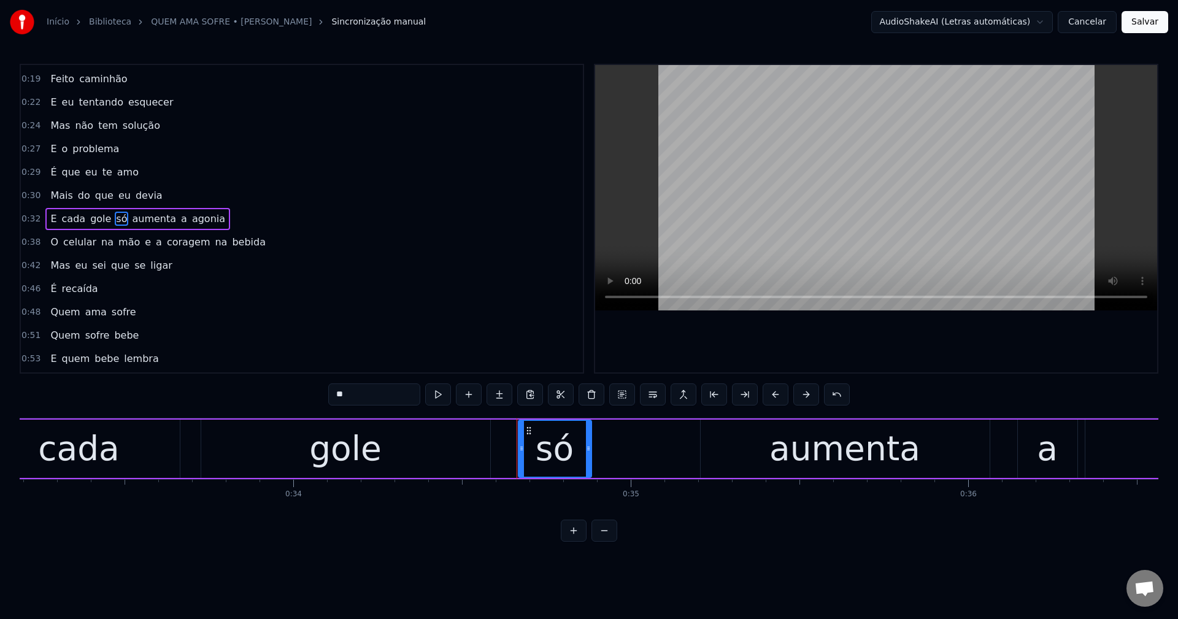
scroll to position [0, 11636]
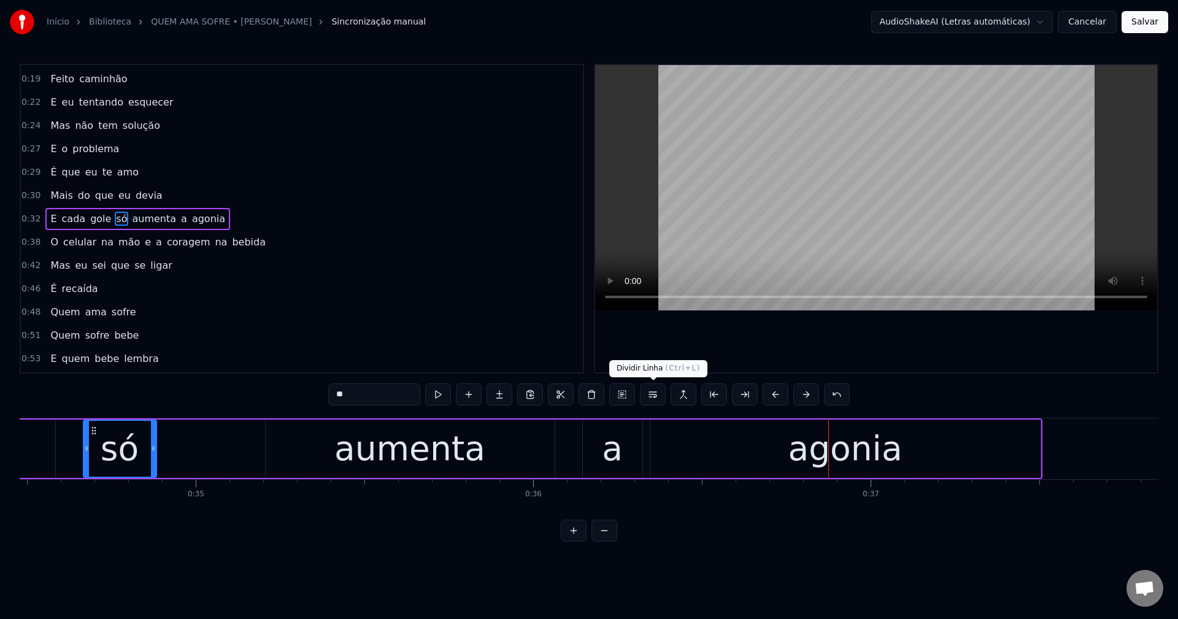
click at [654, 395] on button at bounding box center [653, 395] width 26 height 22
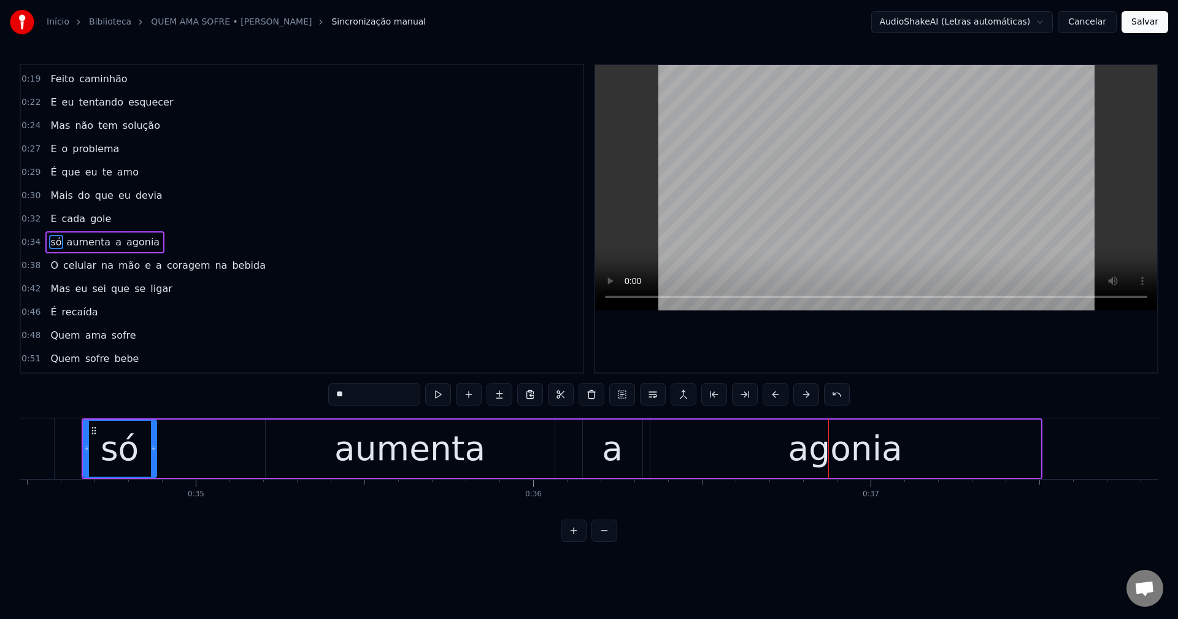
scroll to position [137, 0]
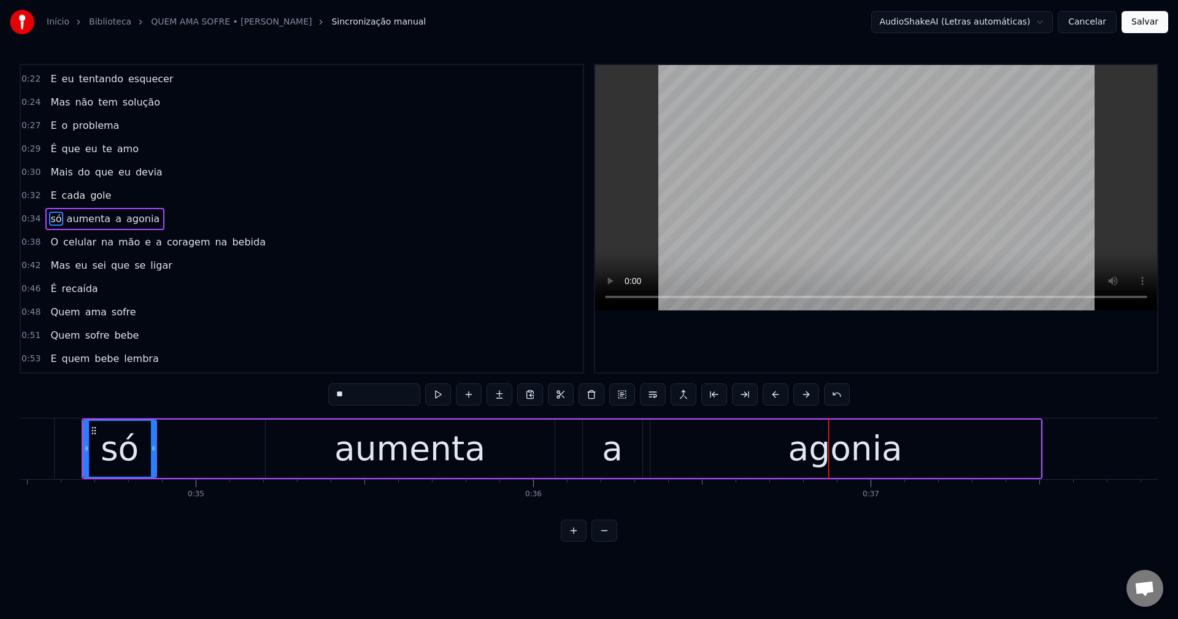
click at [341, 395] on input "**" at bounding box center [374, 395] width 92 height 22
click at [144, 244] on span "e" at bounding box center [148, 242] width 9 height 14
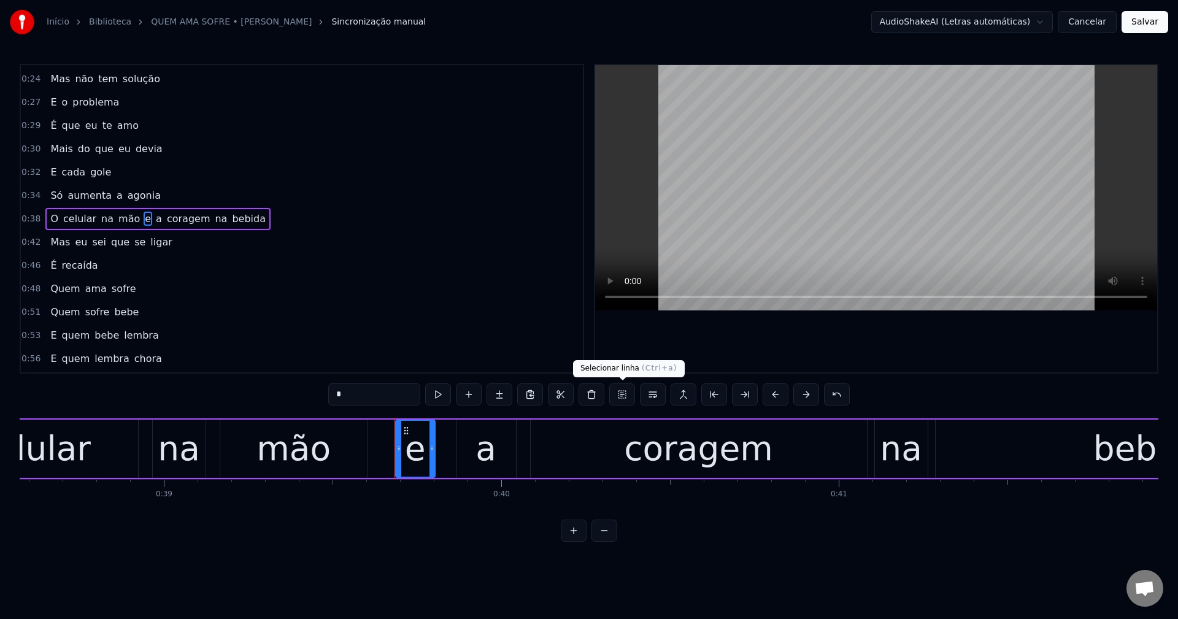
scroll to position [0, 13330]
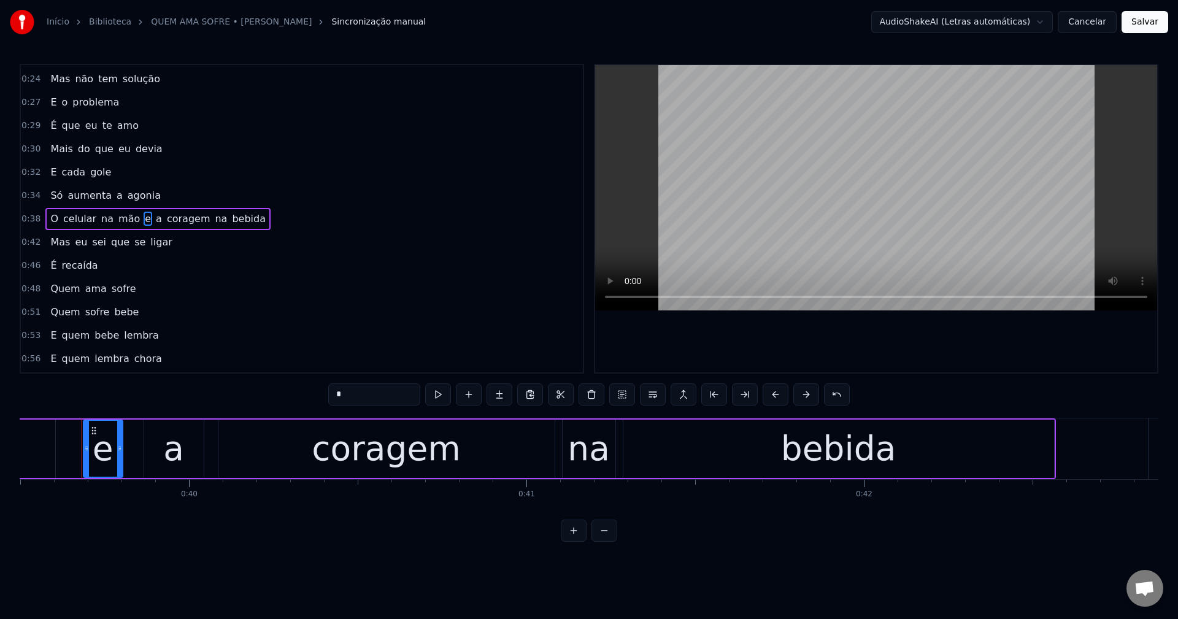
click at [661, 393] on button at bounding box center [653, 395] width 26 height 22
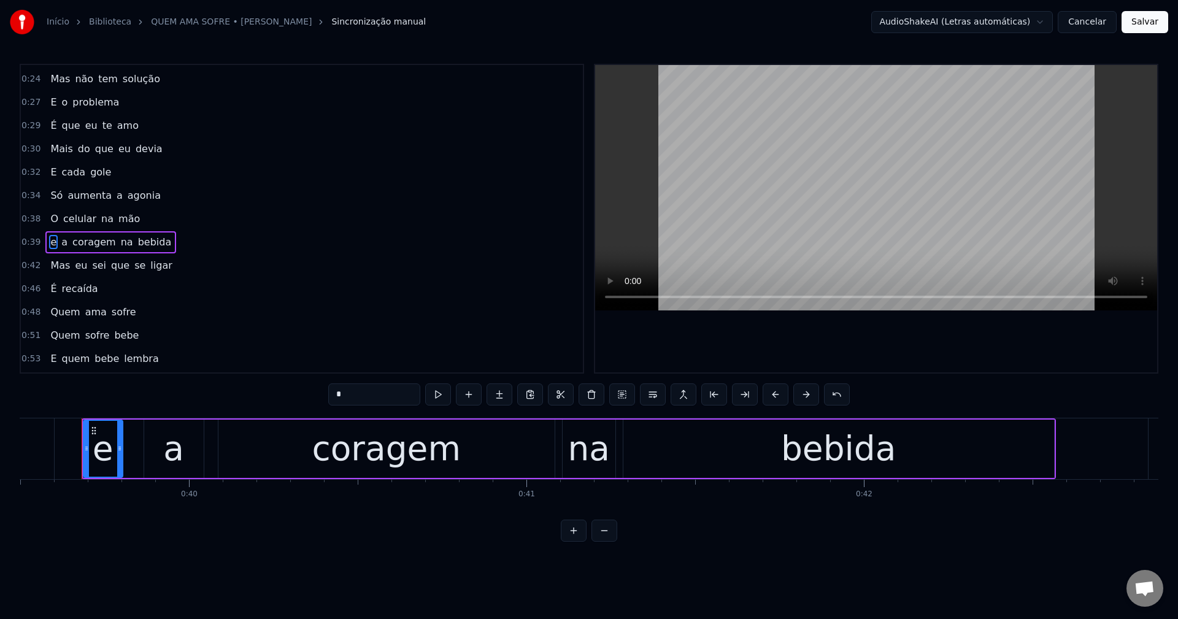
scroll to position [184, 0]
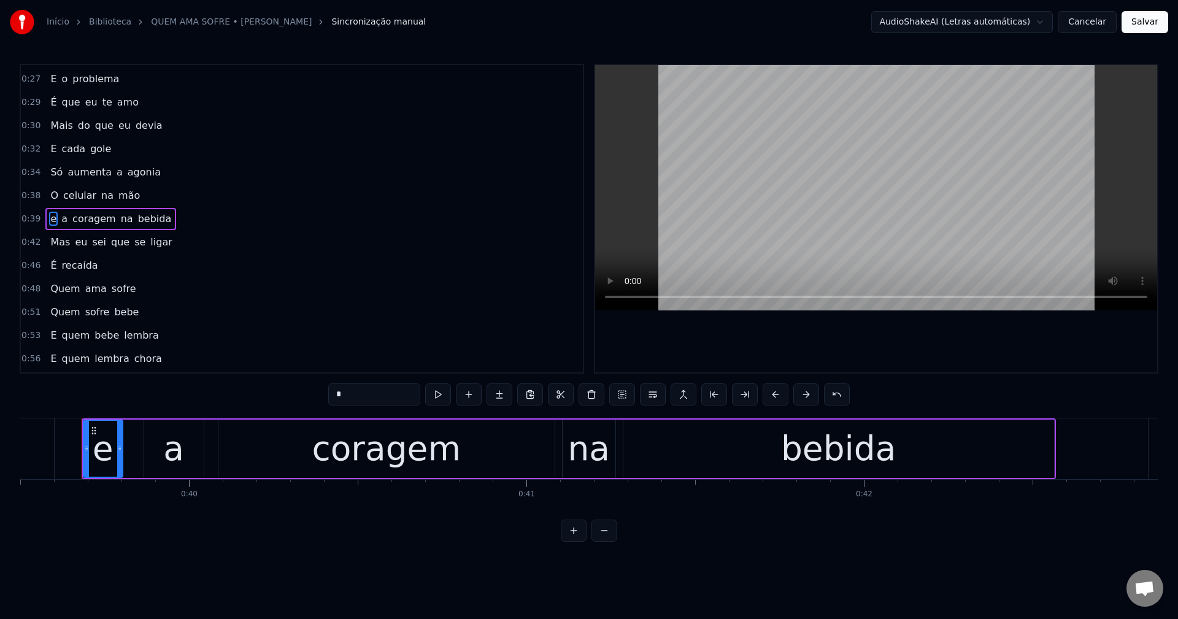
drag, startPoint x: 254, startPoint y: 392, endPoint x: 145, endPoint y: 376, distance: 110.5
click at [145, 376] on div "0:06 Tô aqui nesse bar 0:09 Com um copo na mão 0:12 Tentando afogar 0:14 O rest…" at bounding box center [589, 303] width 1139 height 478
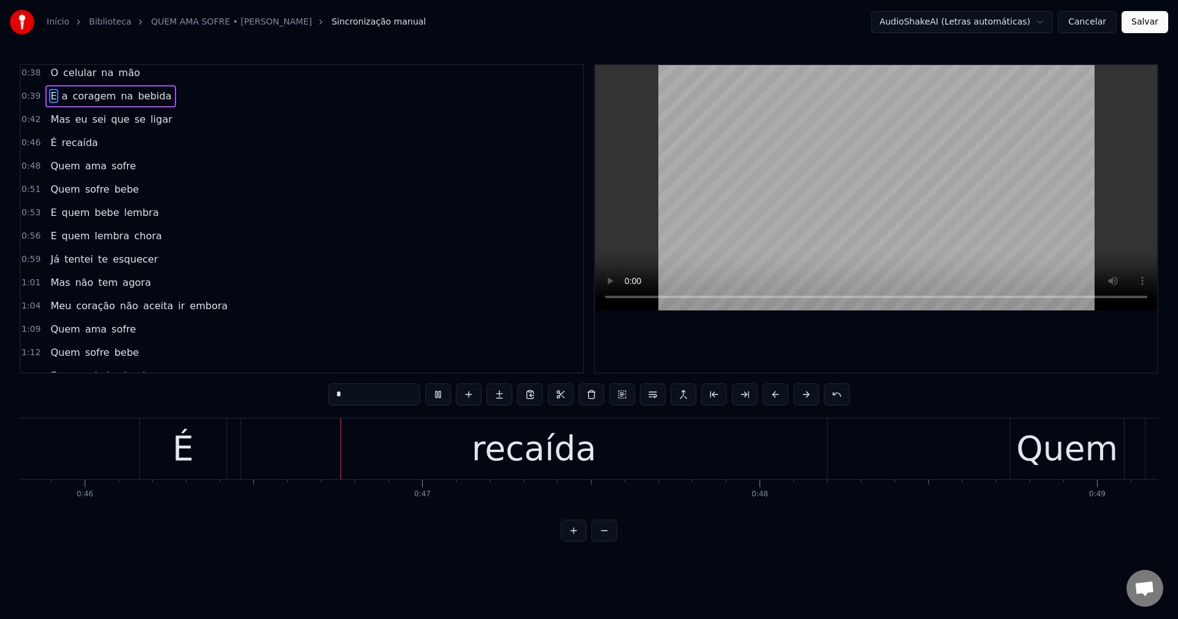
scroll to position [0, 15464]
click at [120, 304] on span "não" at bounding box center [129, 306] width 21 height 14
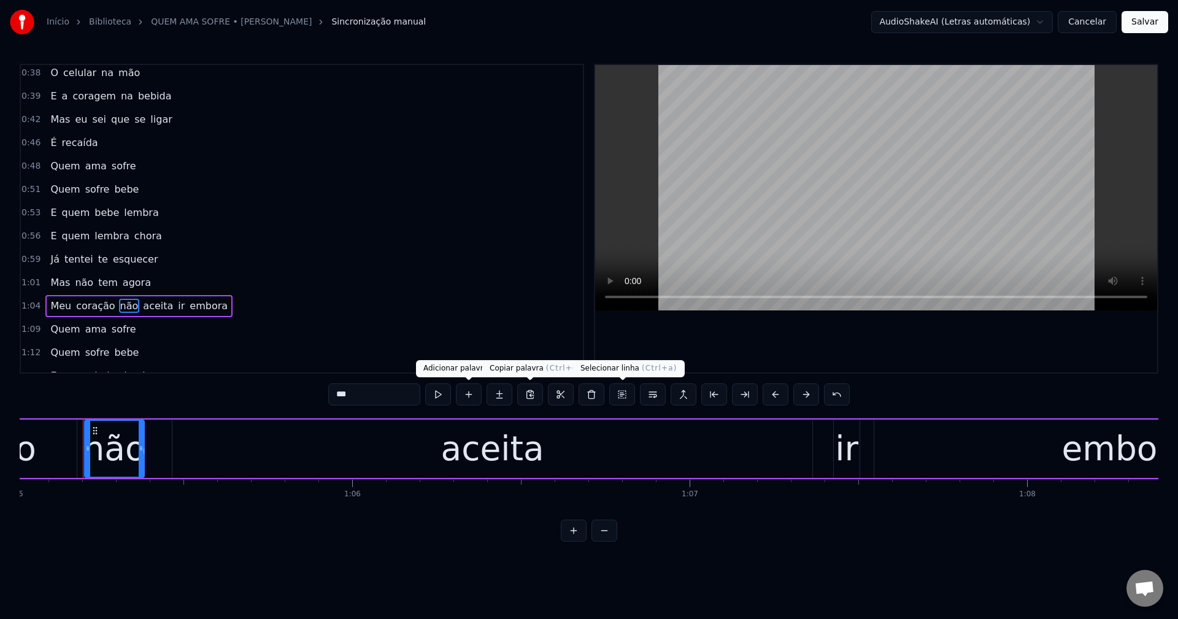
scroll to position [0, 21944]
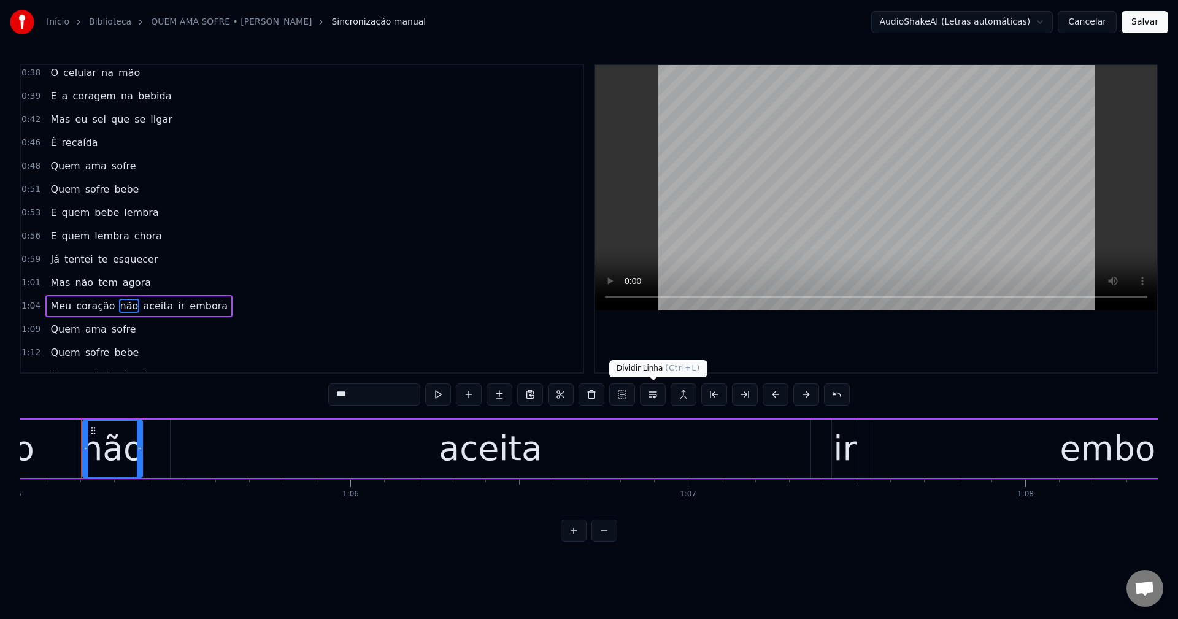
click at [655, 393] on button at bounding box center [653, 395] width 26 height 22
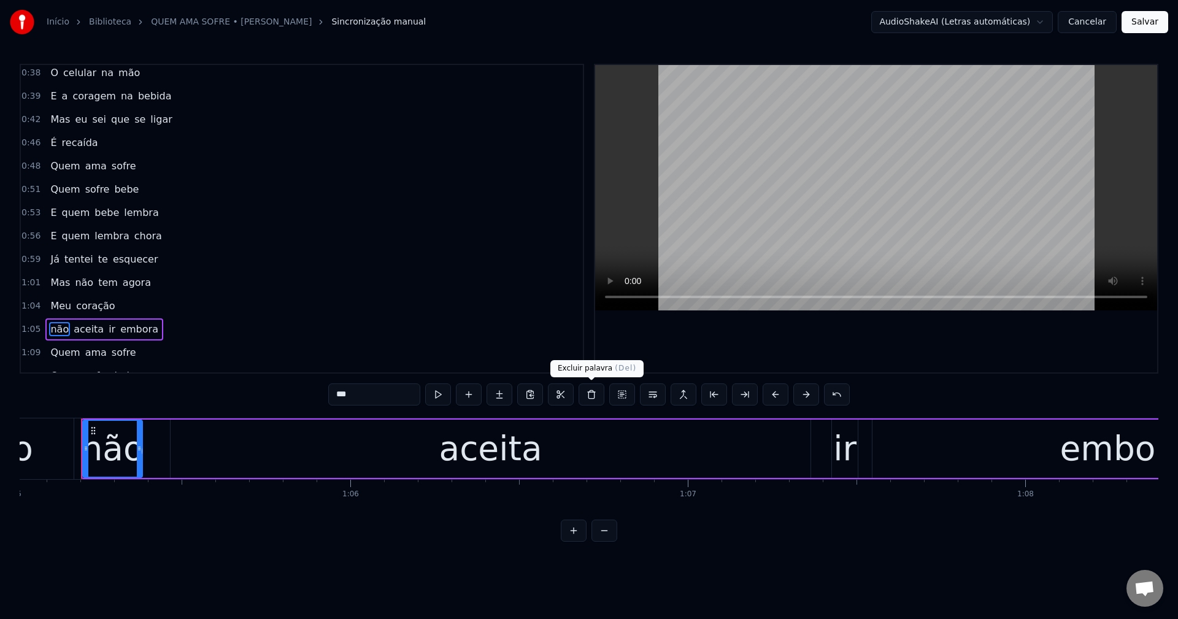
scroll to position [417, 0]
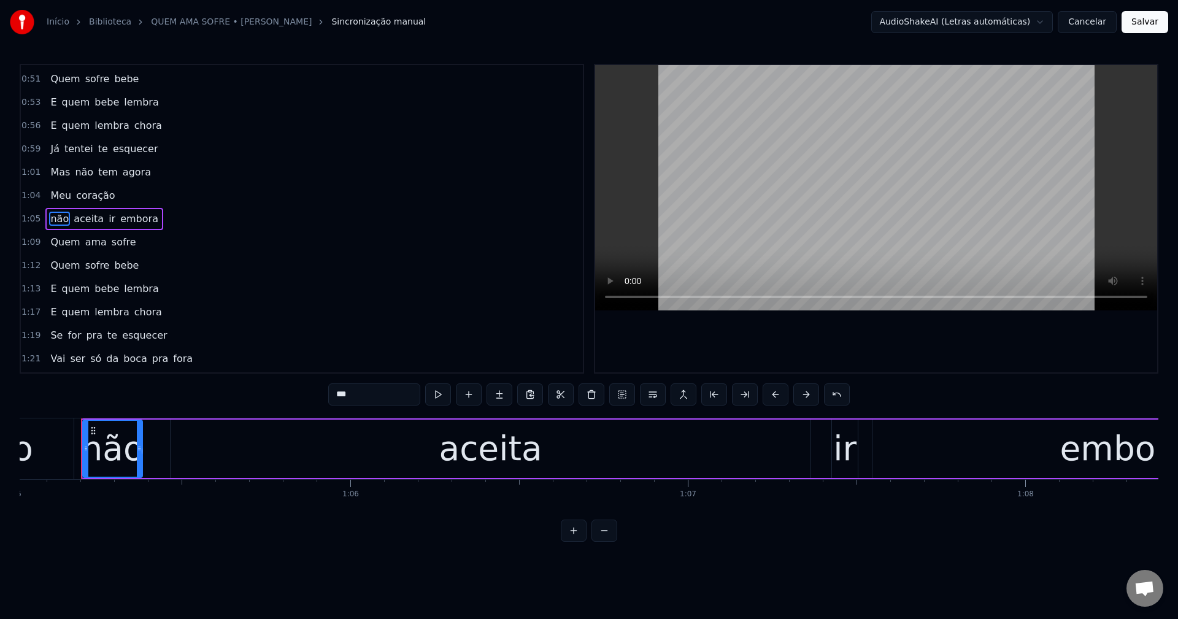
drag, startPoint x: 334, startPoint y: 396, endPoint x: 341, endPoint y: 396, distance: 6.8
click at [341, 396] on input "***" at bounding box center [374, 395] width 92 height 22
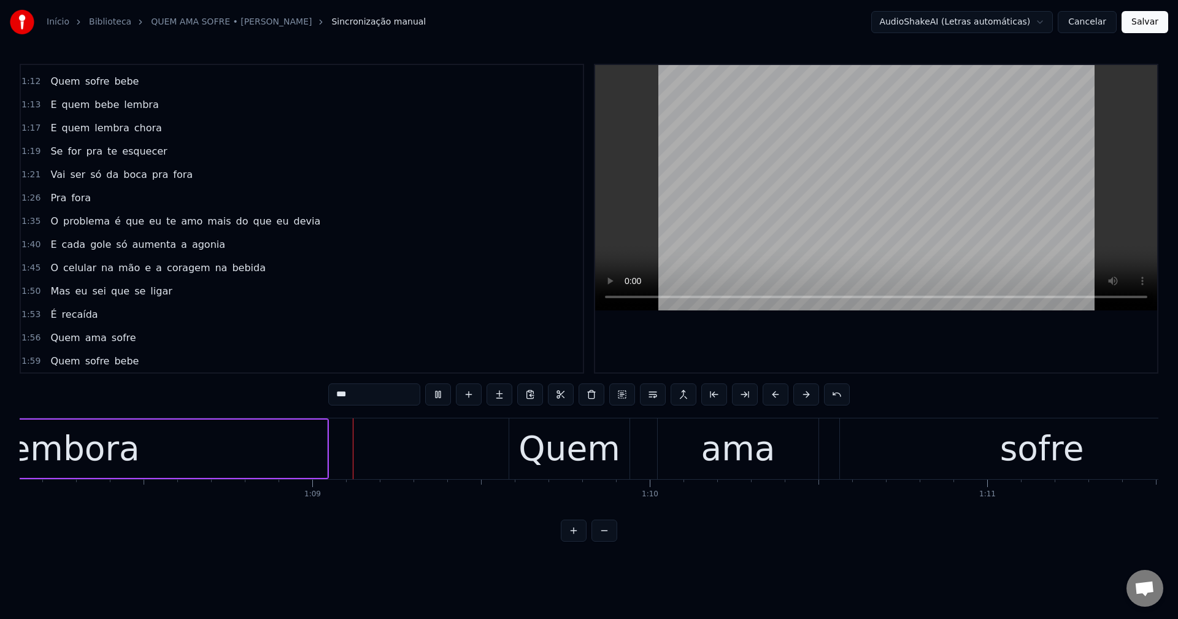
scroll to position [0, 22995]
click at [114, 220] on span "é" at bounding box center [118, 221] width 9 height 14
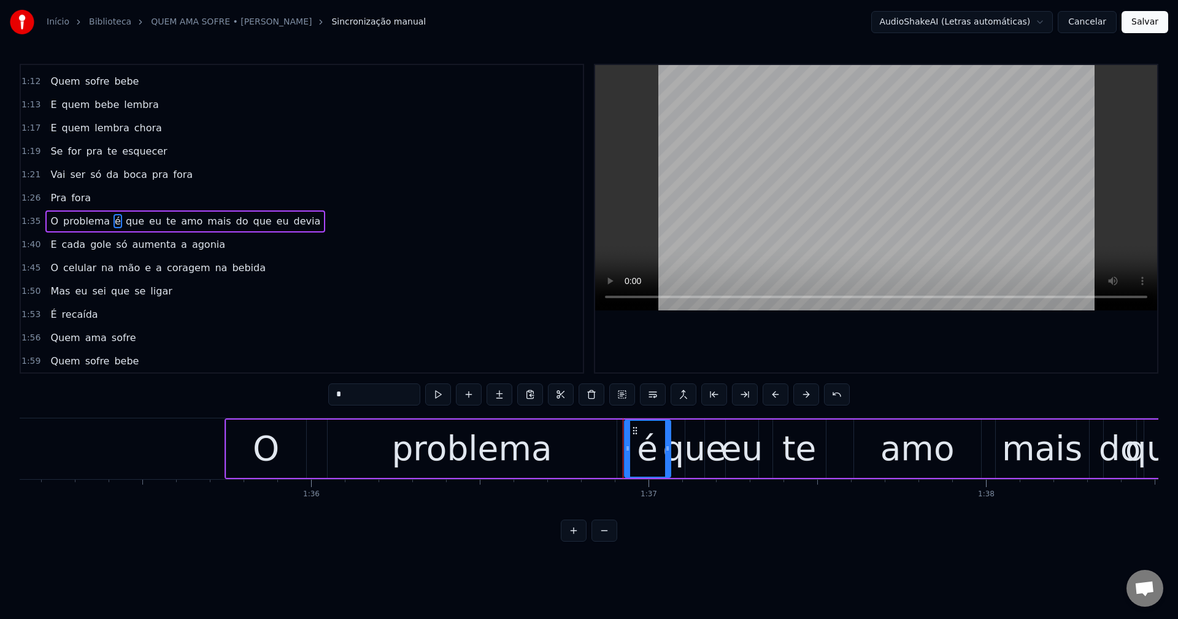
scroll to position [0, 32649]
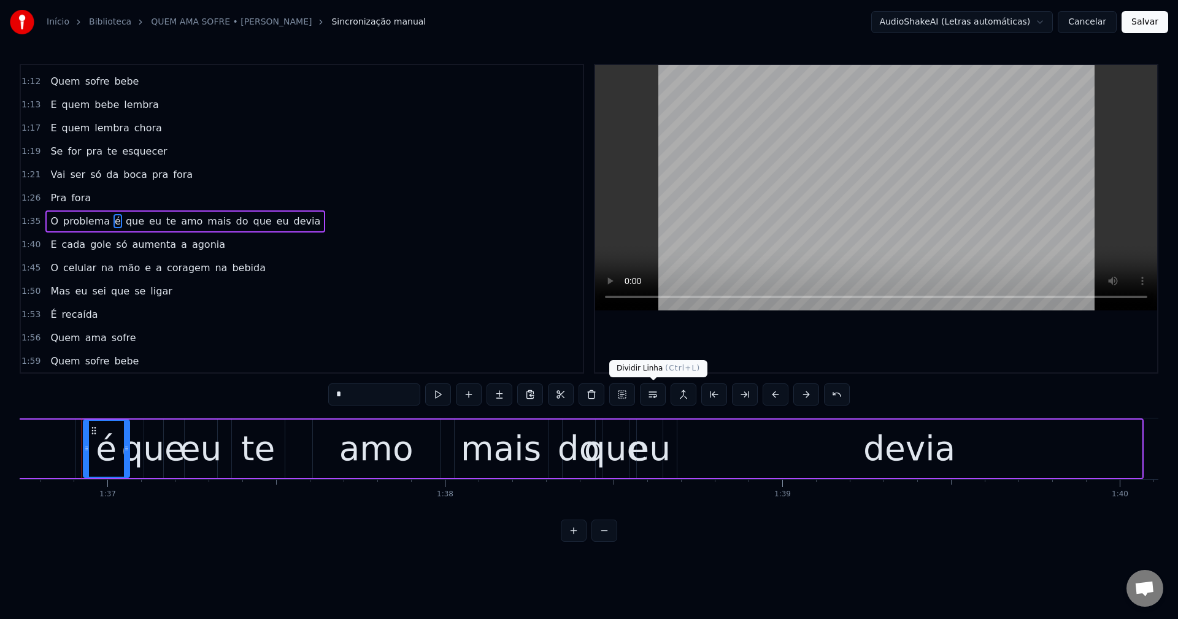
click at [657, 396] on button at bounding box center [653, 395] width 26 height 22
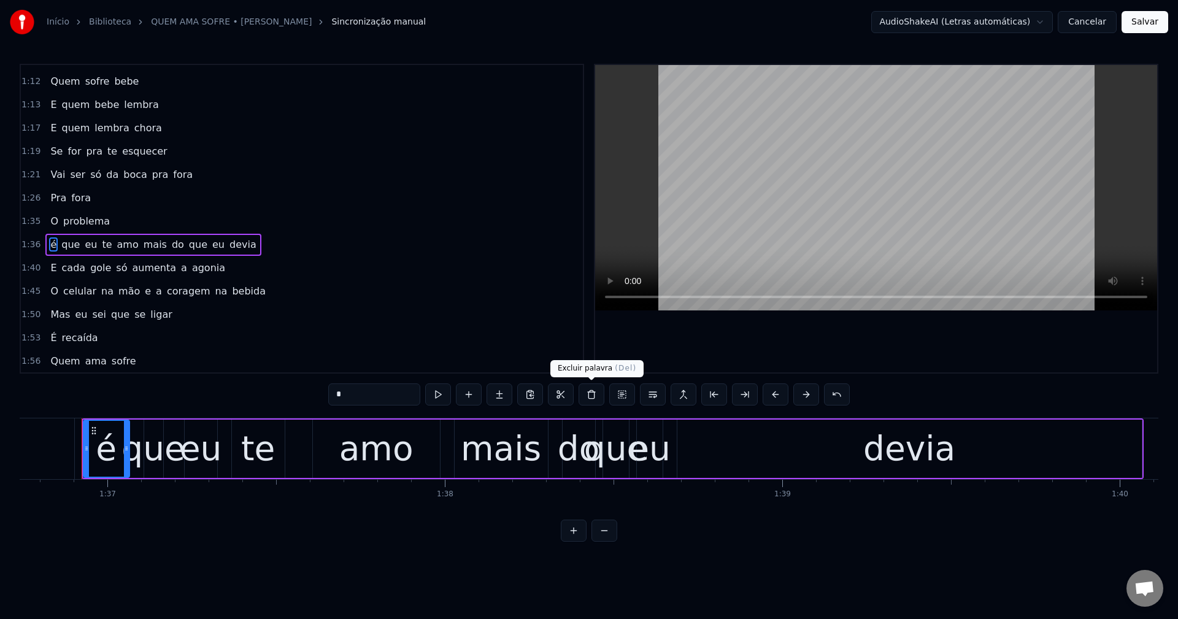
scroll to position [627, 0]
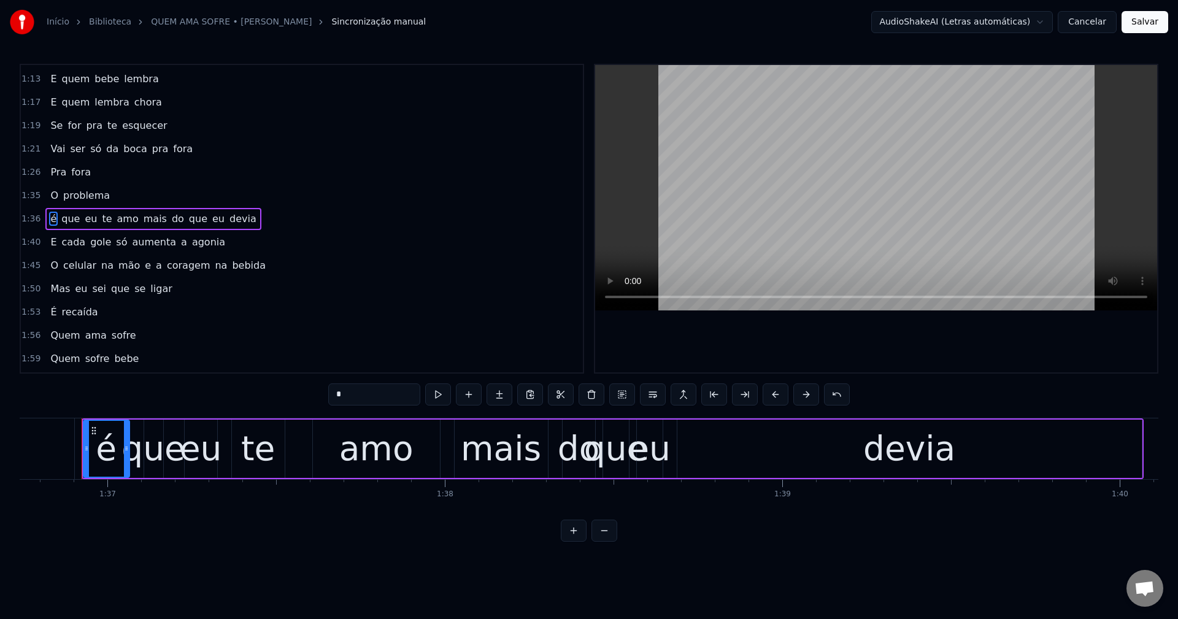
drag, startPoint x: 363, startPoint y: 391, endPoint x: 280, endPoint y: 380, distance: 83.5
click at [280, 380] on div "0:06 Tô aqui nesse bar 0:09 Com um copo na mão 0:12 Tentando afogar 0:14 O rest…" at bounding box center [589, 303] width 1139 height 478
click at [147, 213] on span "mais" at bounding box center [155, 219] width 26 height 14
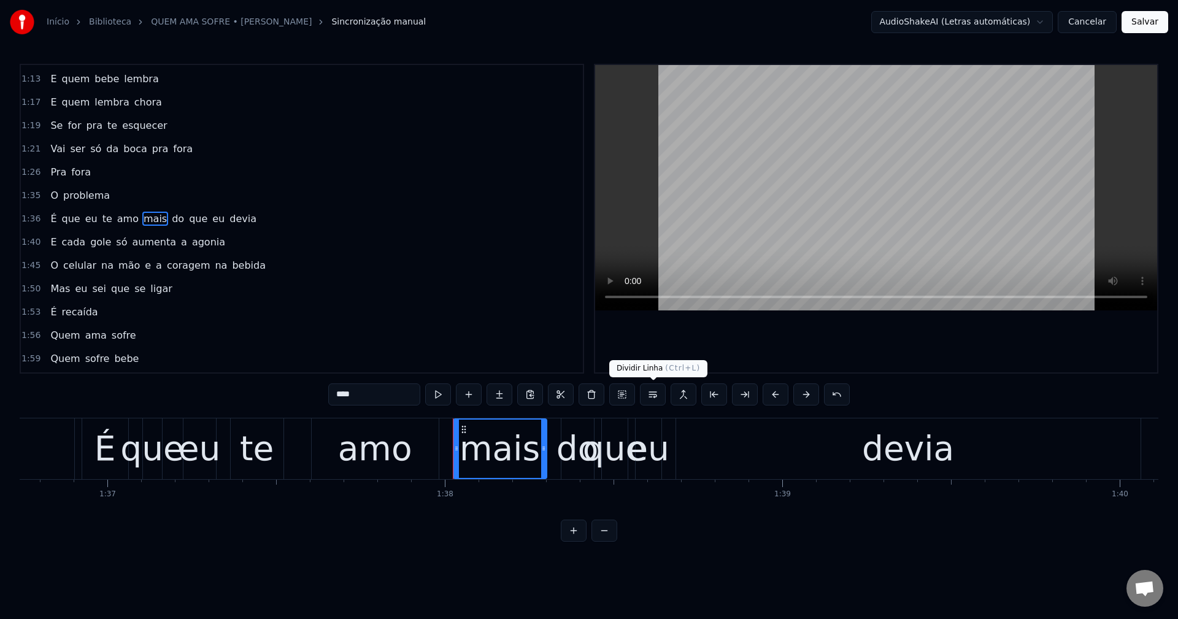
click at [654, 394] on button at bounding box center [653, 395] width 26 height 22
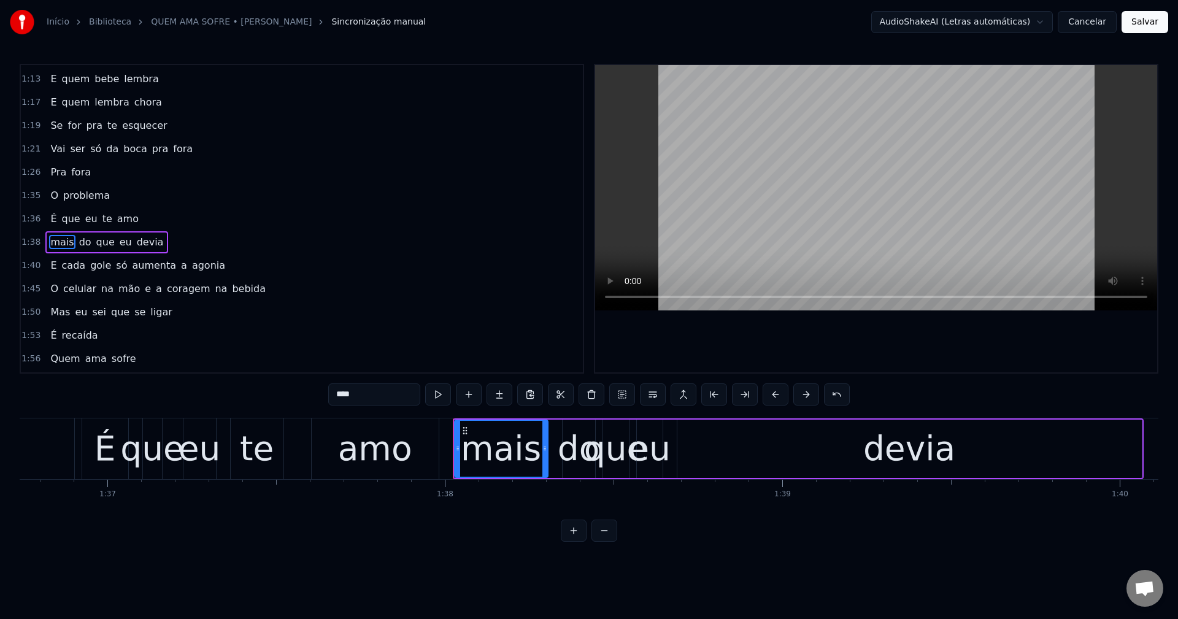
scroll to position [650, 0]
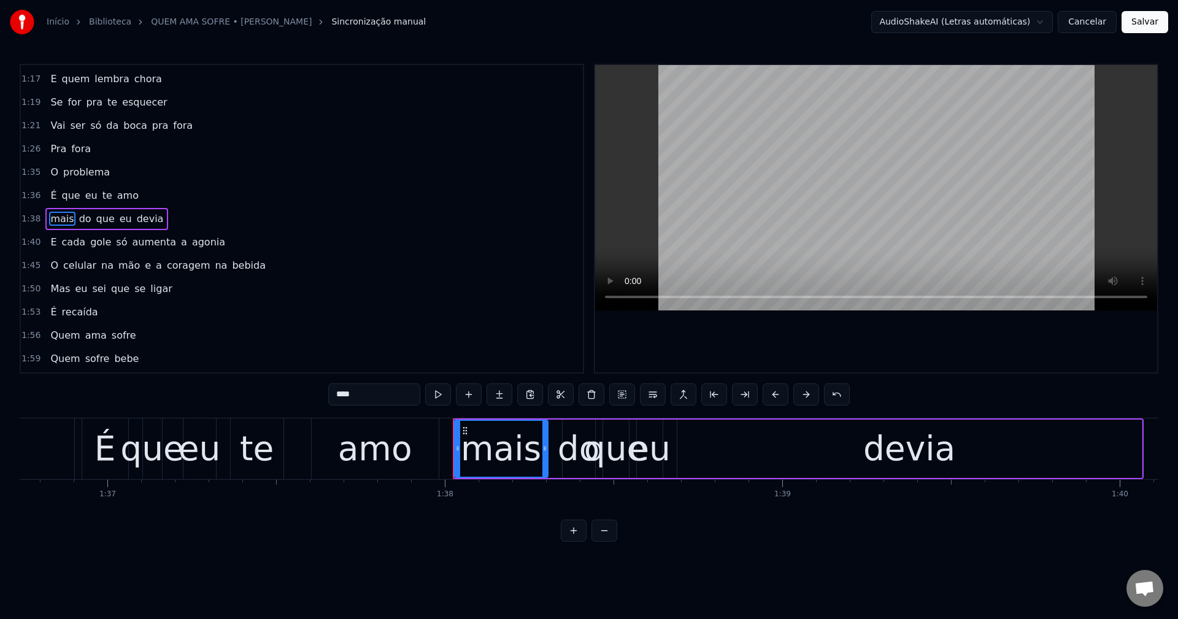
click at [340, 396] on input "****" at bounding box center [374, 395] width 92 height 22
click at [115, 241] on span "só" at bounding box center [121, 242] width 13 height 14
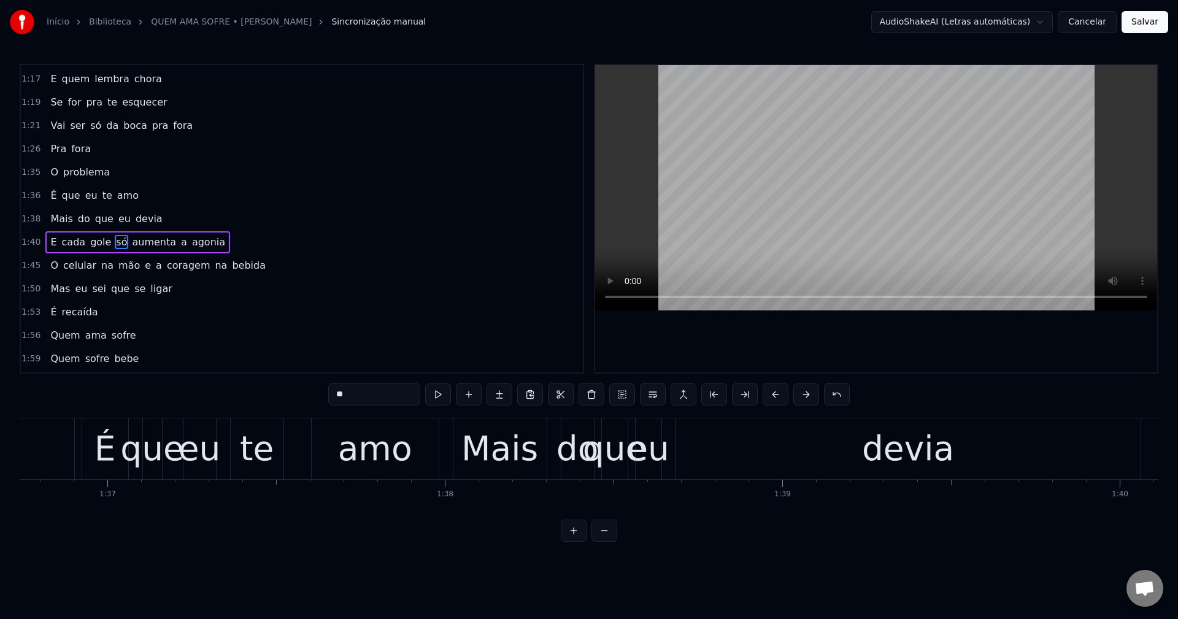
scroll to position [674, 0]
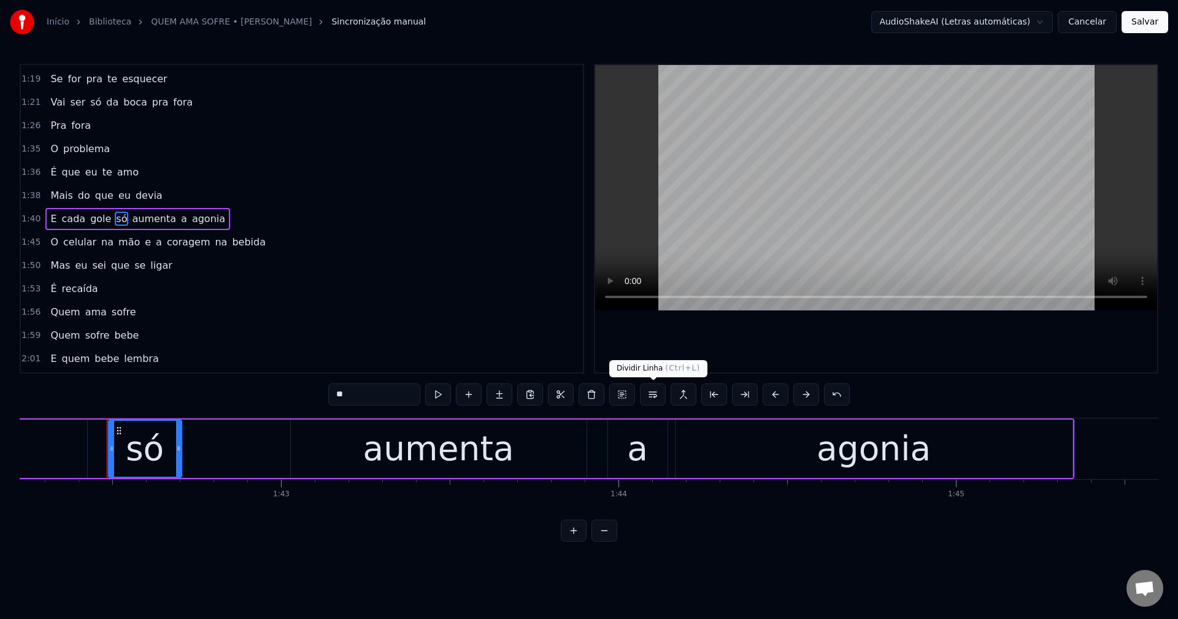
click at [655, 396] on button at bounding box center [653, 395] width 26 height 22
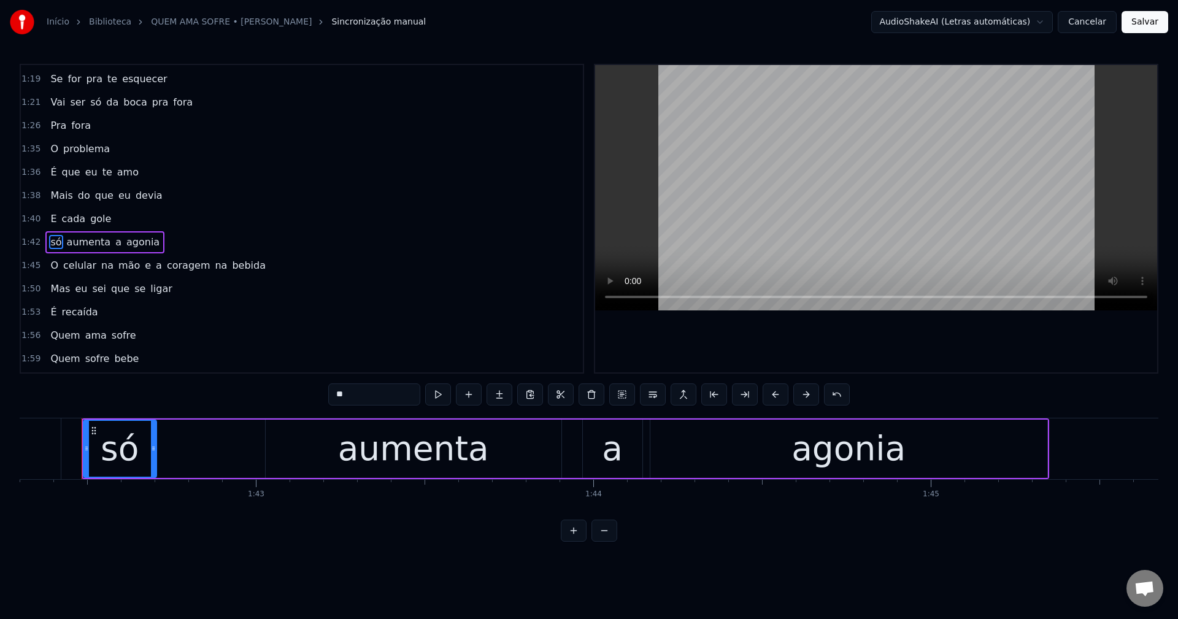
scroll to position [697, 0]
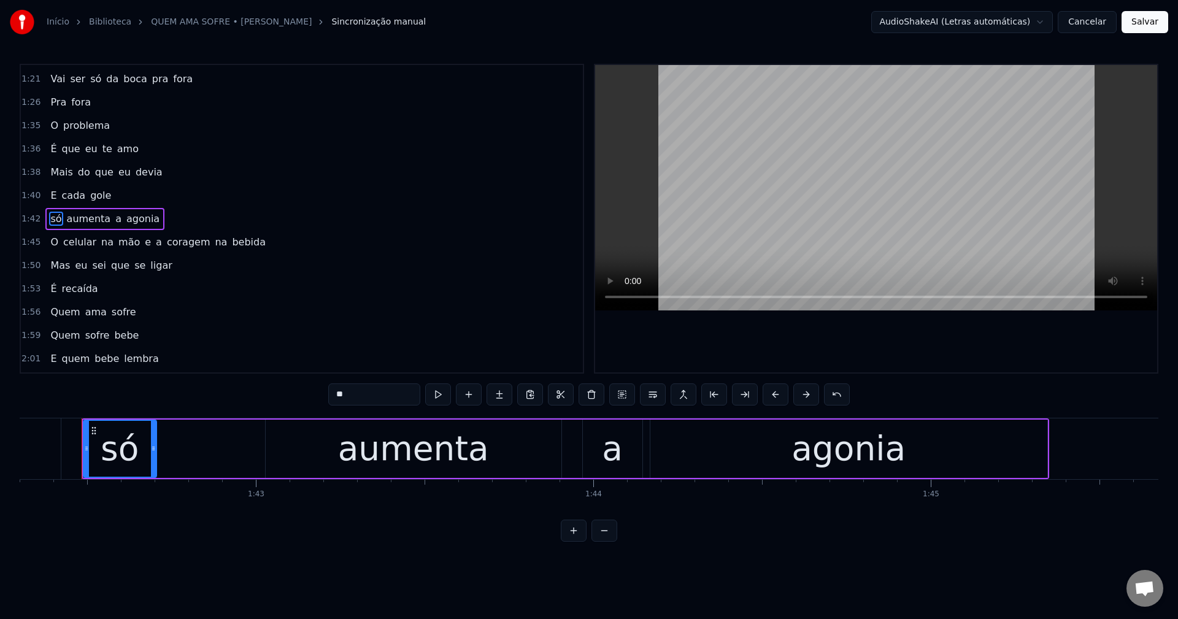
click at [340, 398] on input "**" at bounding box center [374, 395] width 92 height 22
click at [144, 241] on span "e" at bounding box center [148, 242] width 9 height 14
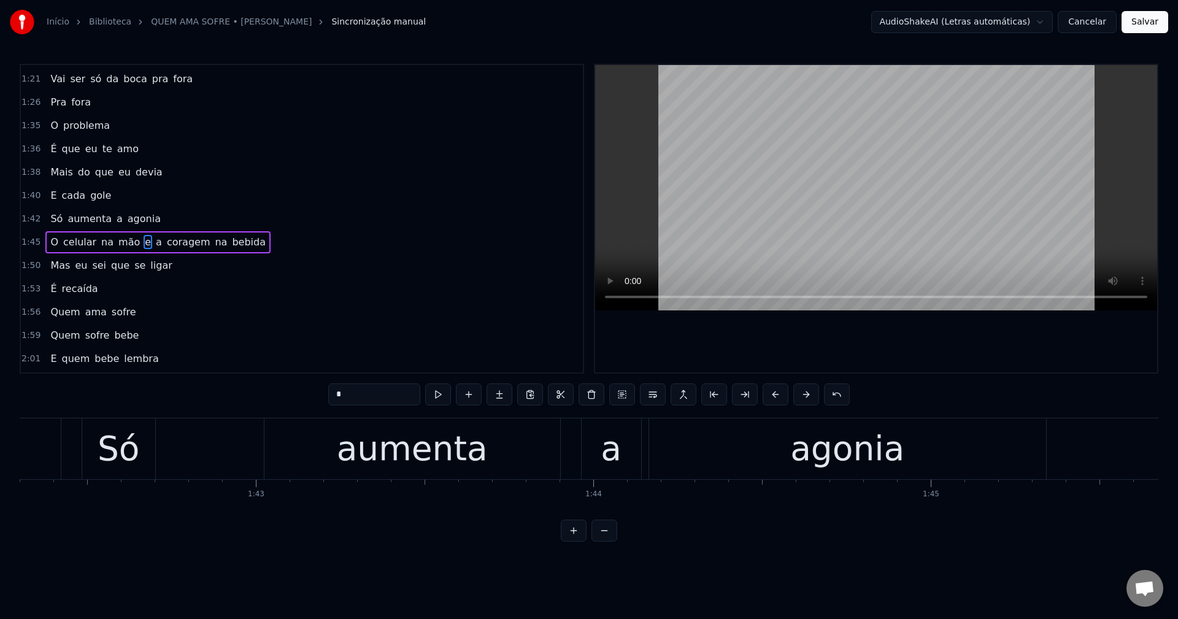
scroll to position [720, 0]
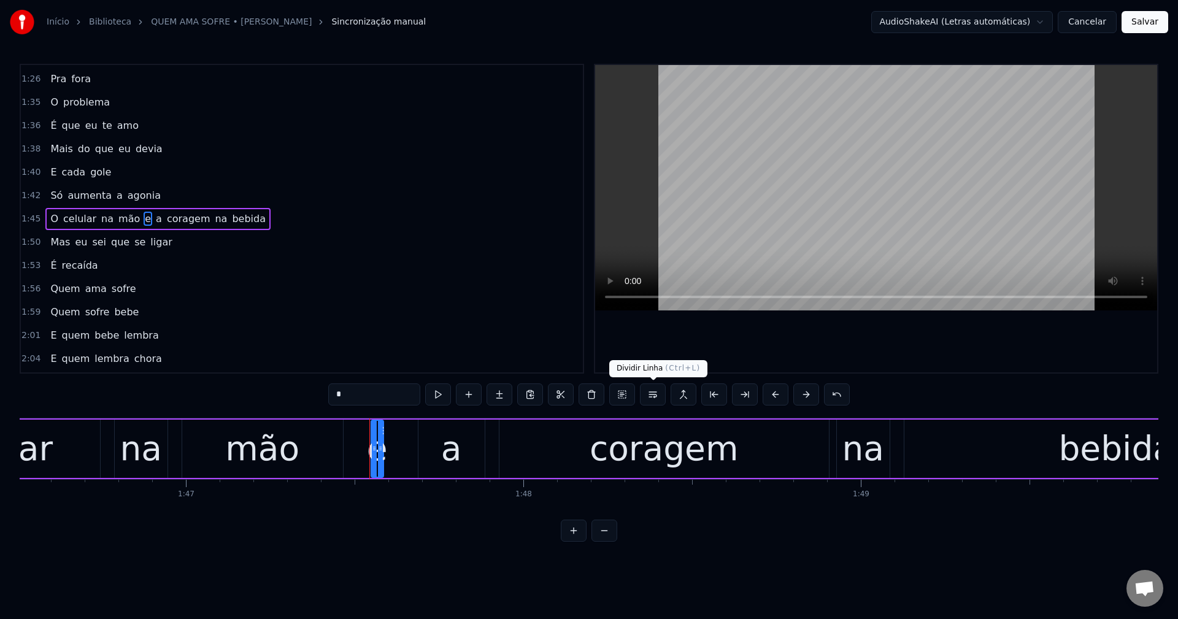
click at [650, 394] on button at bounding box center [653, 395] width 26 height 22
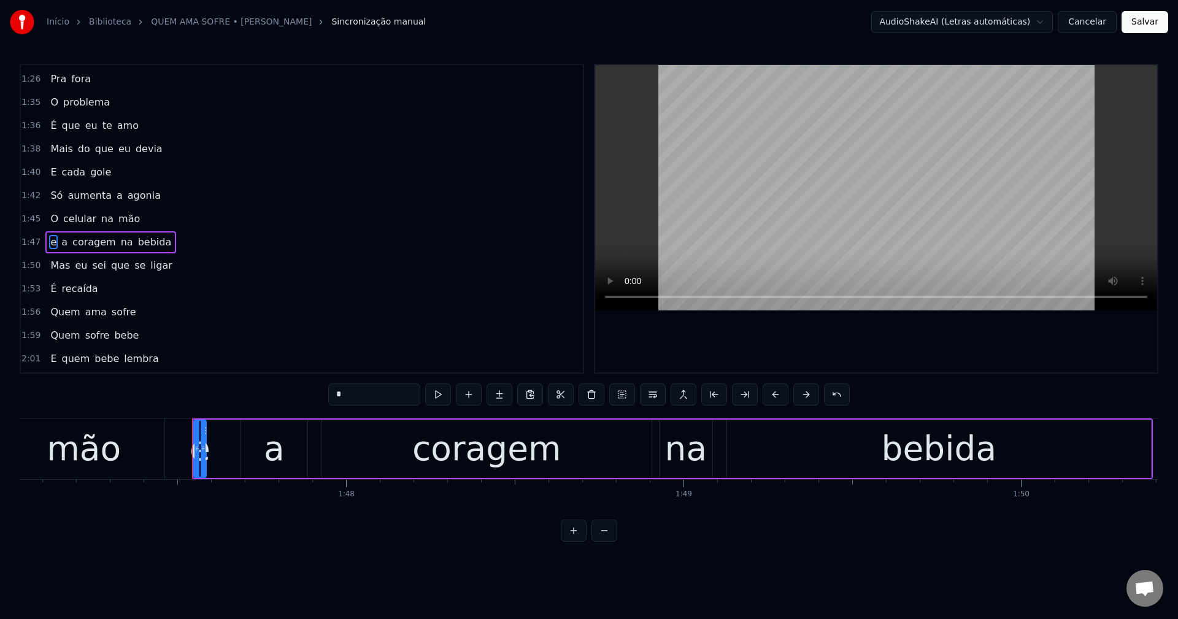
scroll to position [744, 0]
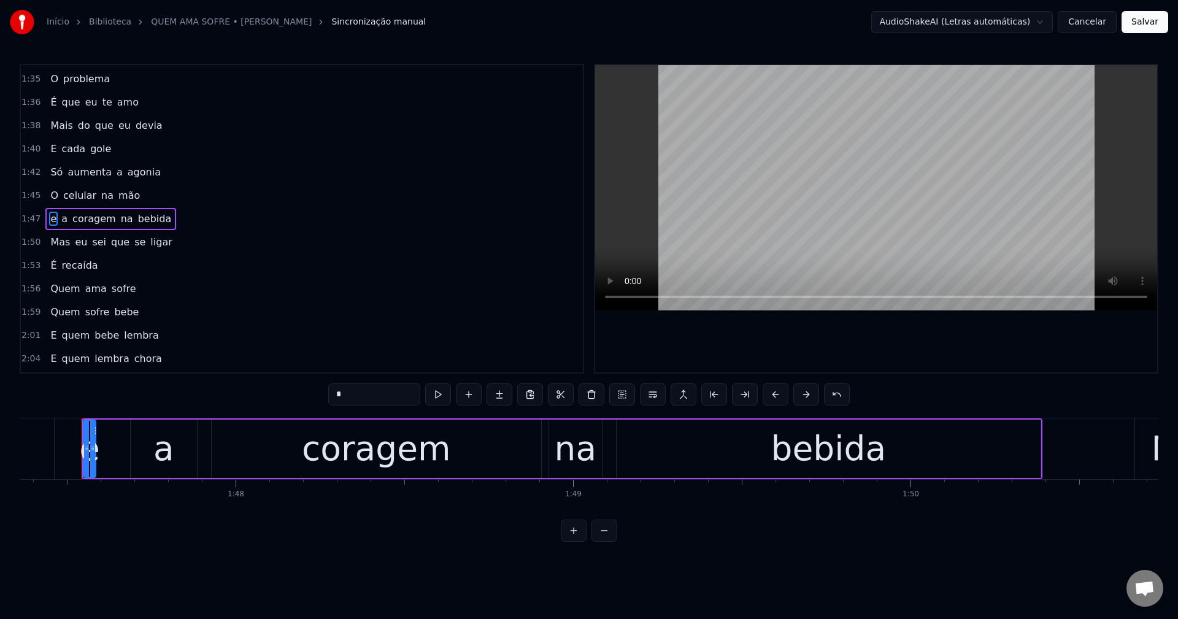
drag, startPoint x: 351, startPoint y: 397, endPoint x: 282, endPoint y: 390, distance: 69.1
click at [282, 390] on div "0:06 Tô aqui nesse bar 0:09 Com um copo na mão 0:12 Tentando afogar 0:14 O rest…" at bounding box center [589, 303] width 1139 height 478
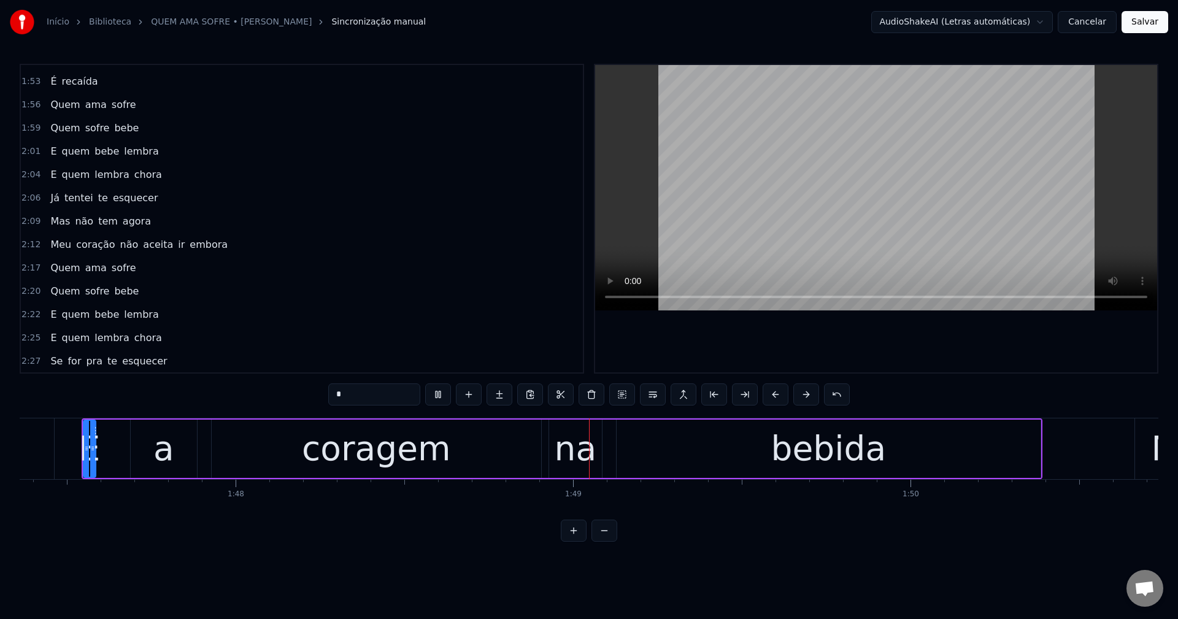
scroll to position [989, 0]
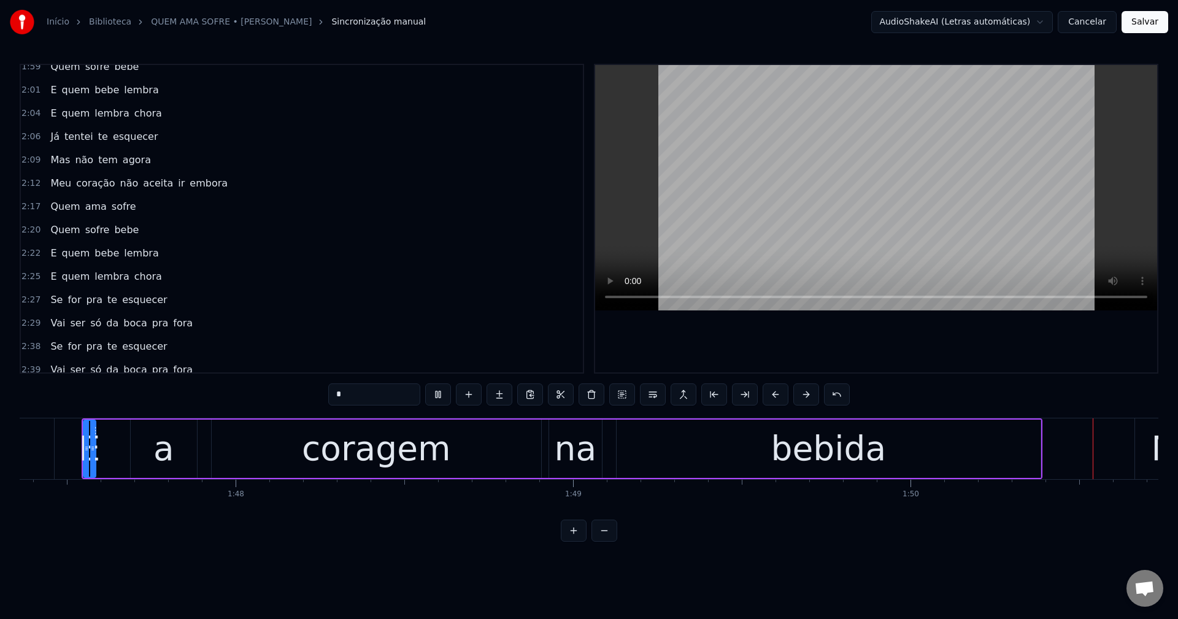
click at [119, 183] on span "não" at bounding box center [129, 183] width 21 height 14
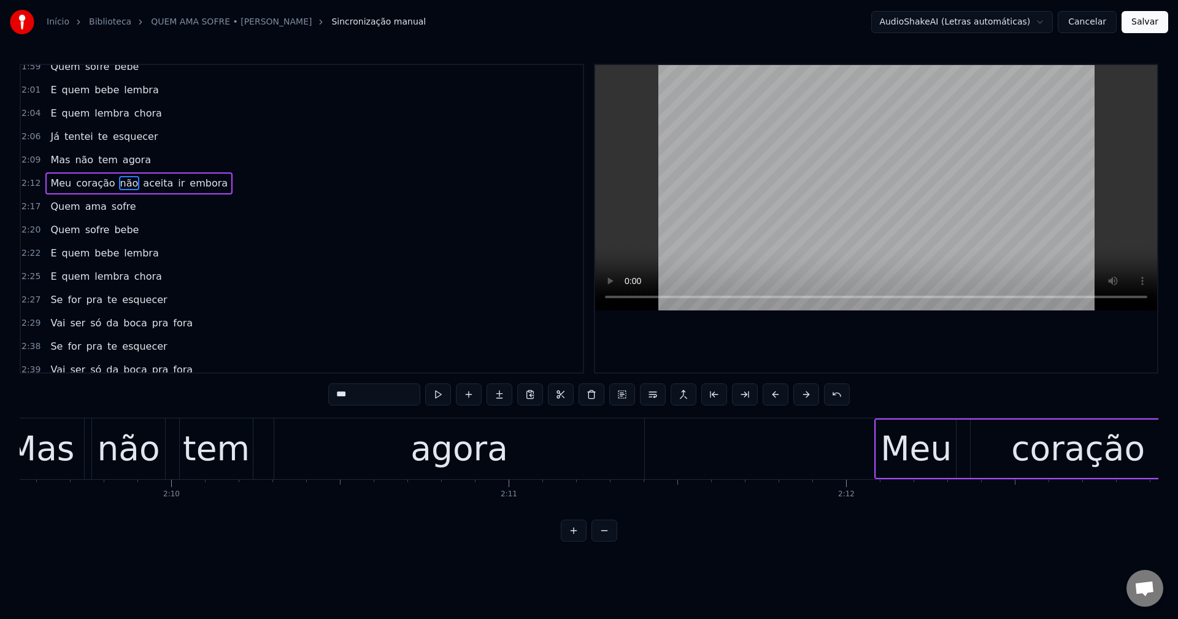
scroll to position [0, 44833]
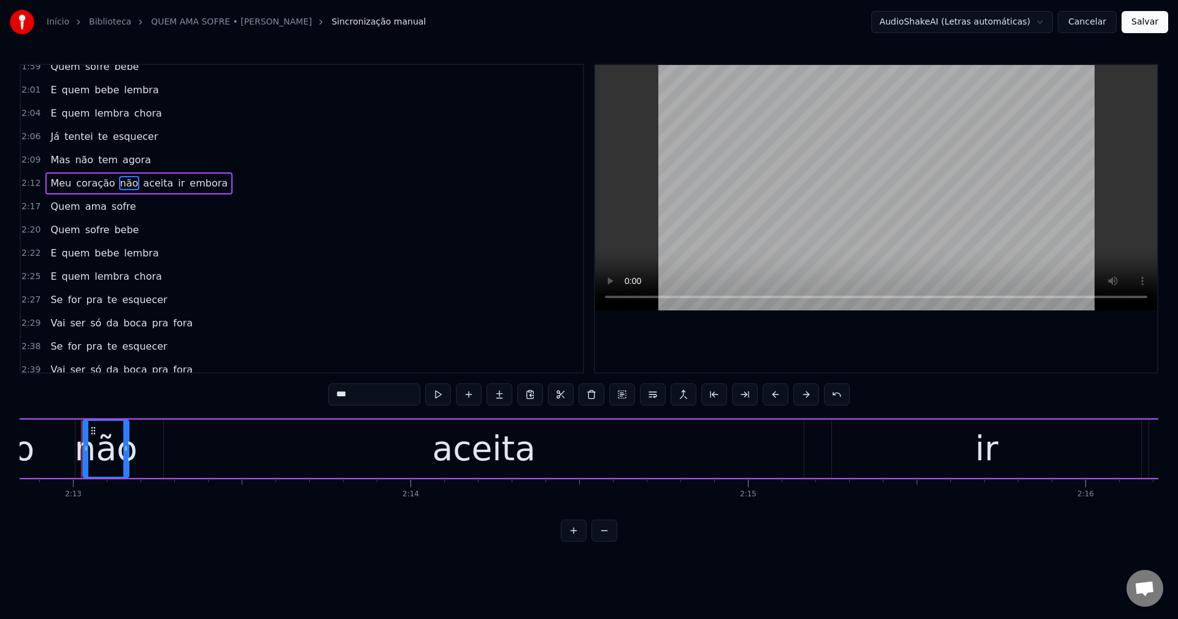
click at [339, 398] on input "***" at bounding box center [374, 395] width 92 height 22
click at [119, 182] on span "Não" at bounding box center [130, 183] width 22 height 14
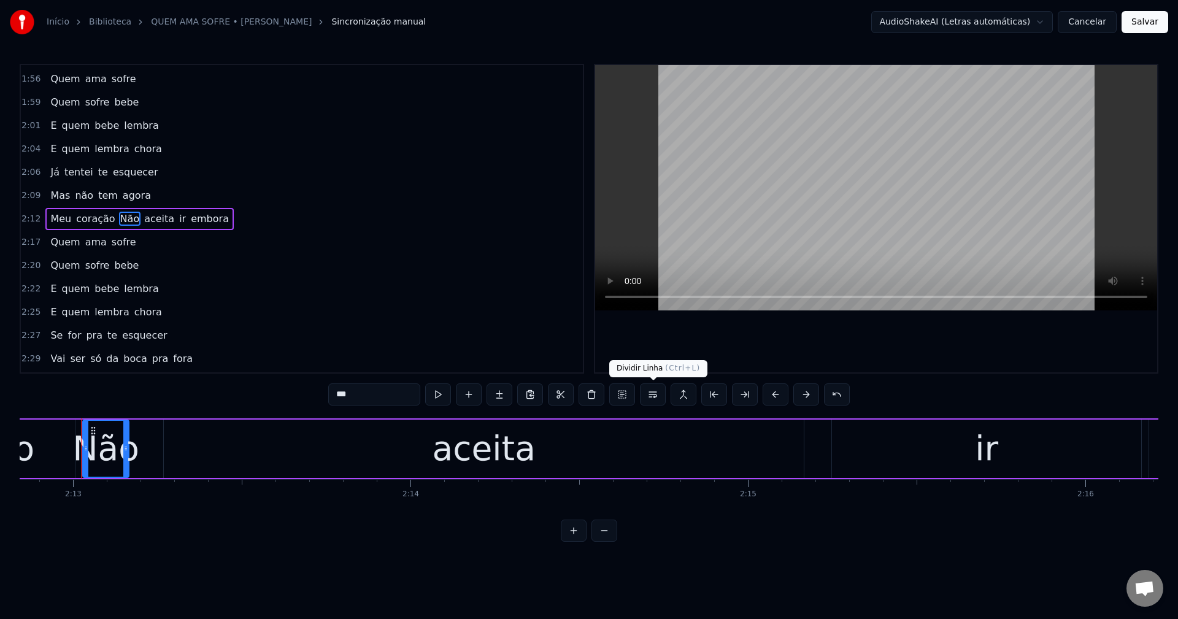
click at [646, 396] on button at bounding box center [653, 395] width 26 height 22
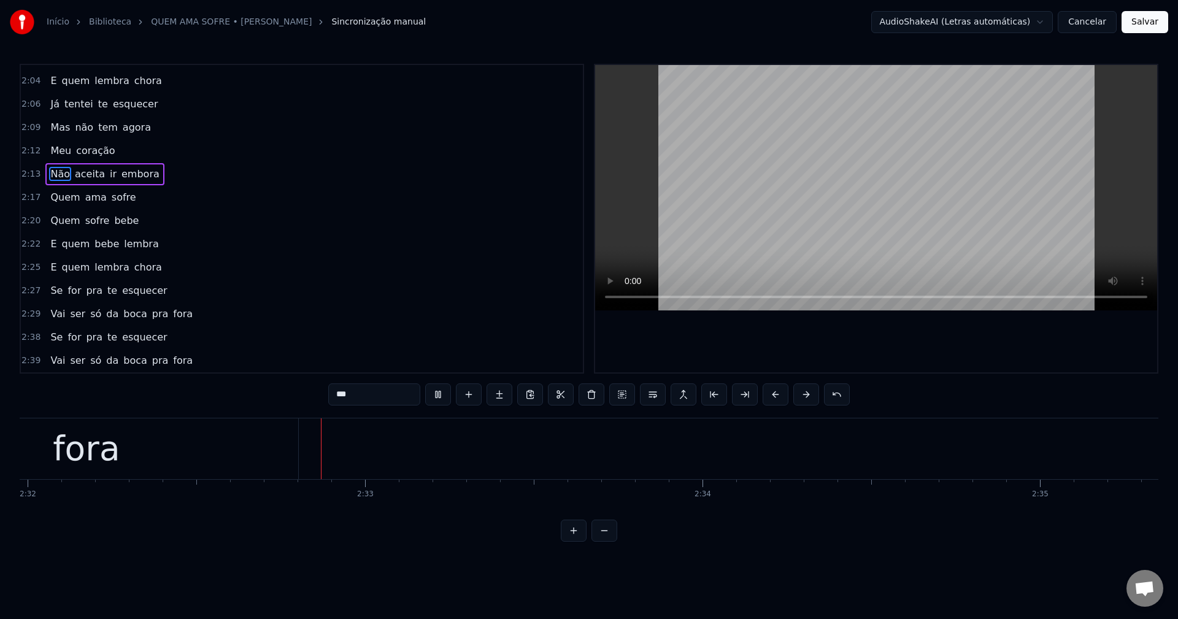
scroll to position [0, 51293]
click at [151, 318] on span "pra" at bounding box center [160, 314] width 19 height 14
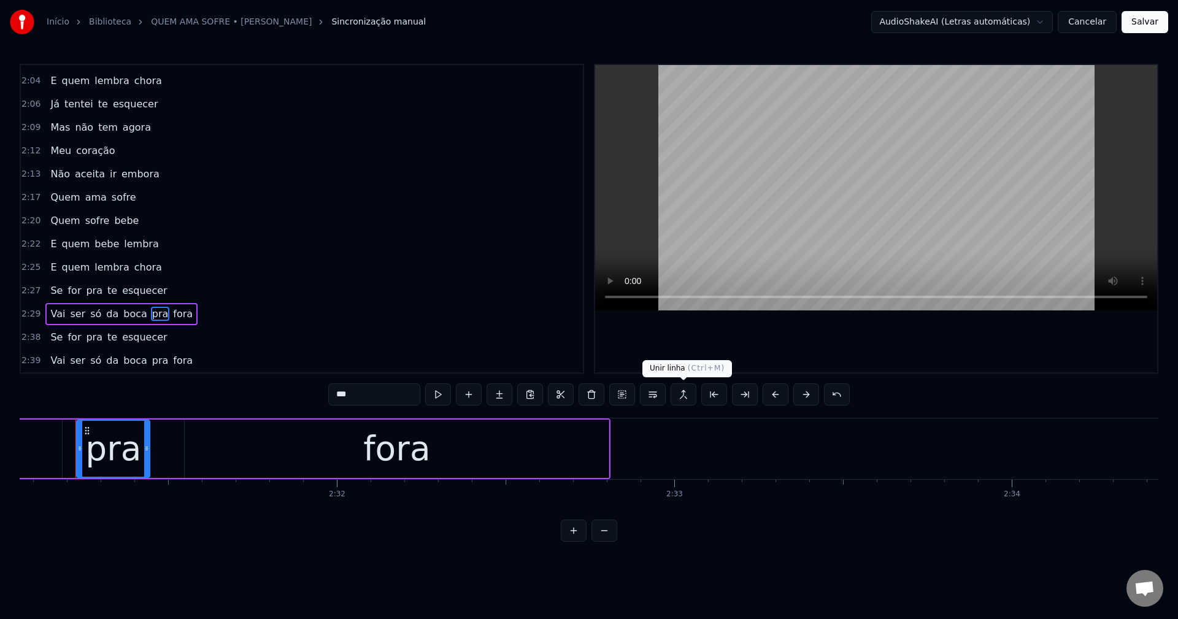
scroll to position [0, 50975]
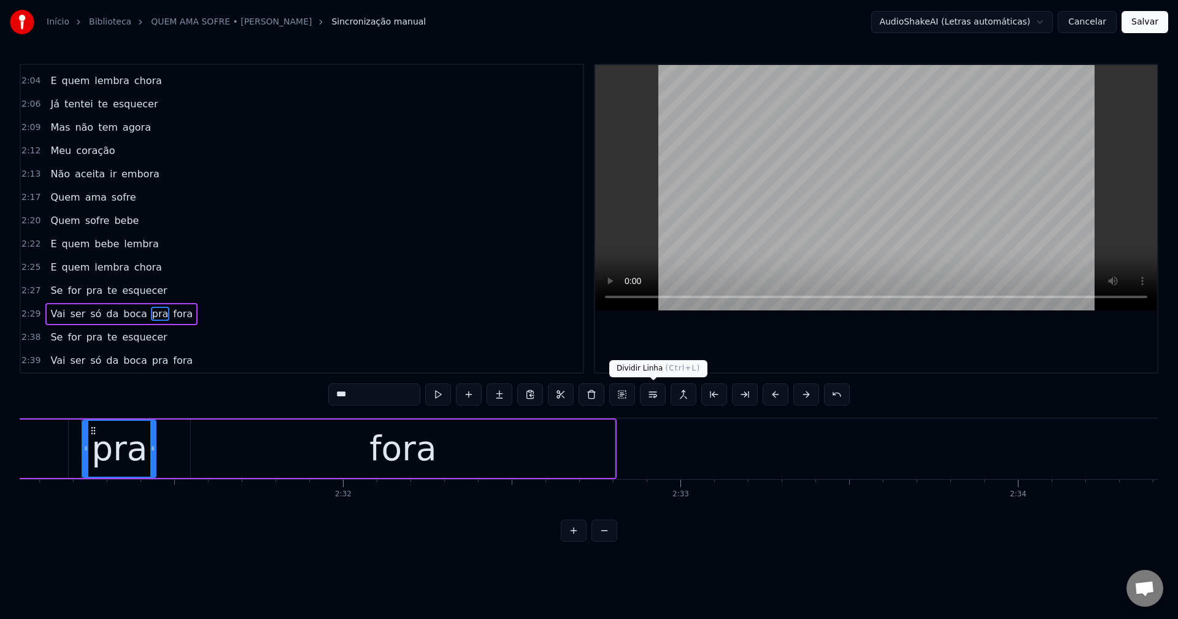
click at [654, 396] on button at bounding box center [653, 395] width 26 height 22
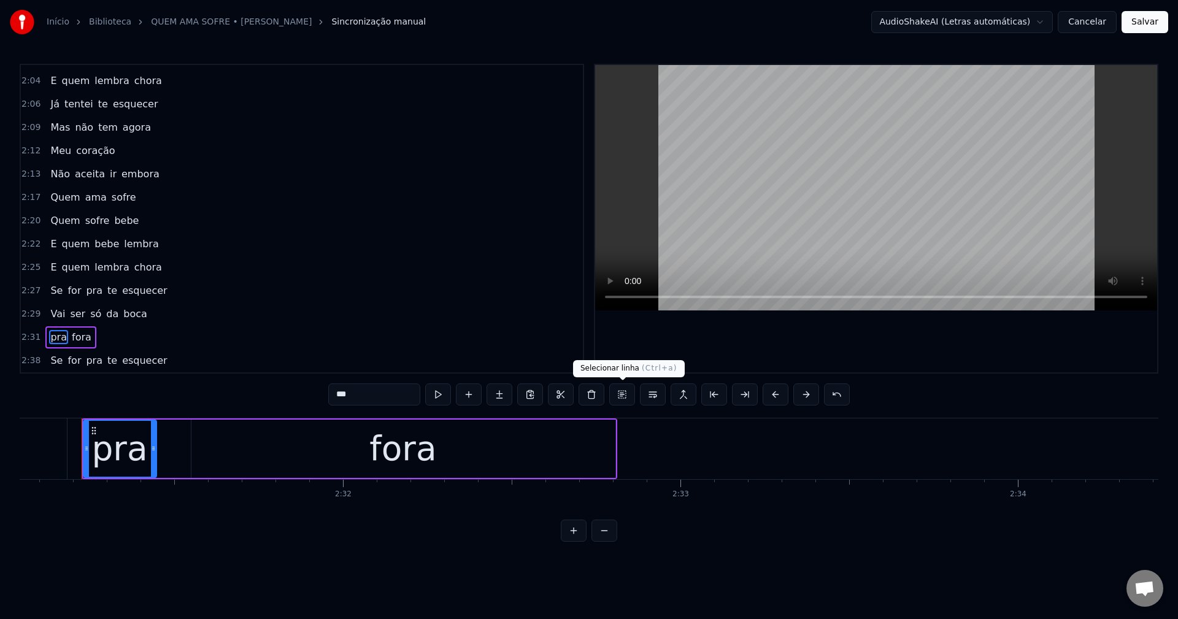
scroll to position [1045, 0]
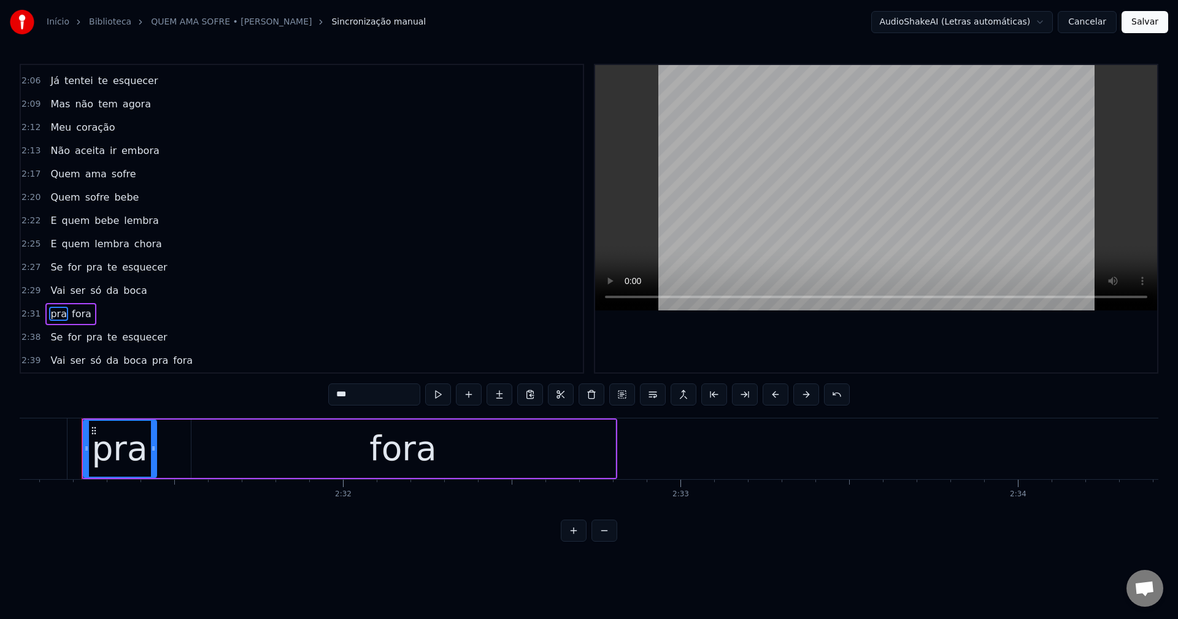
drag, startPoint x: 334, startPoint y: 393, endPoint x: 341, endPoint y: 395, distance: 7.6
click at [341, 395] on input "***" at bounding box center [374, 395] width 92 height 22
click at [151, 360] on span "pra" at bounding box center [160, 360] width 19 height 14
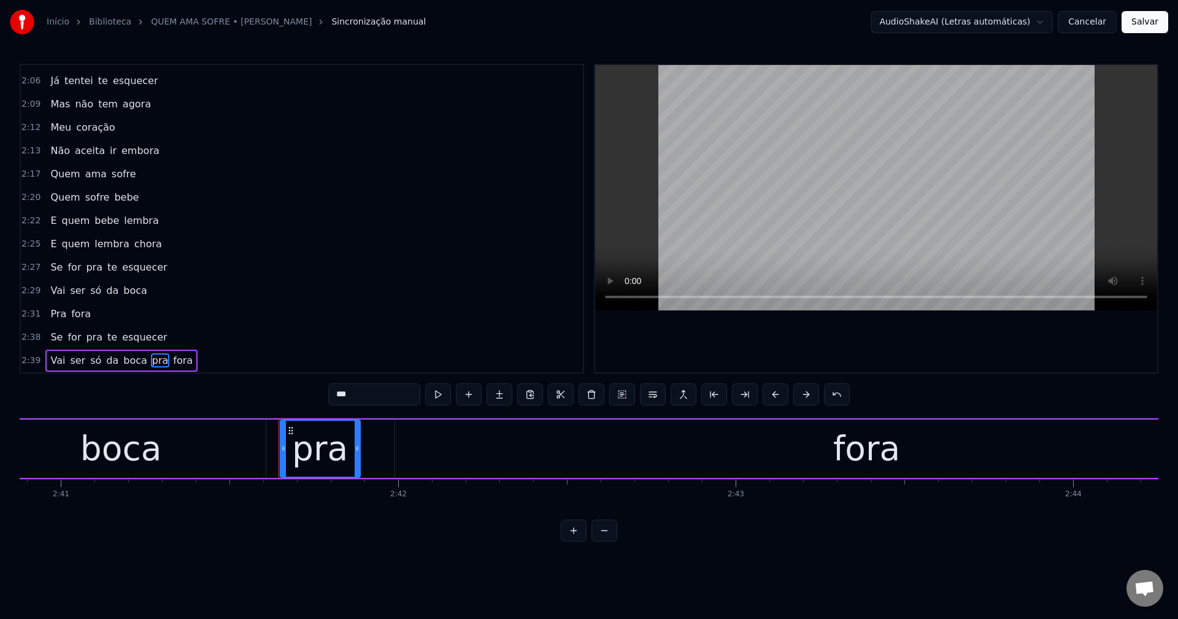
scroll to position [0, 54492]
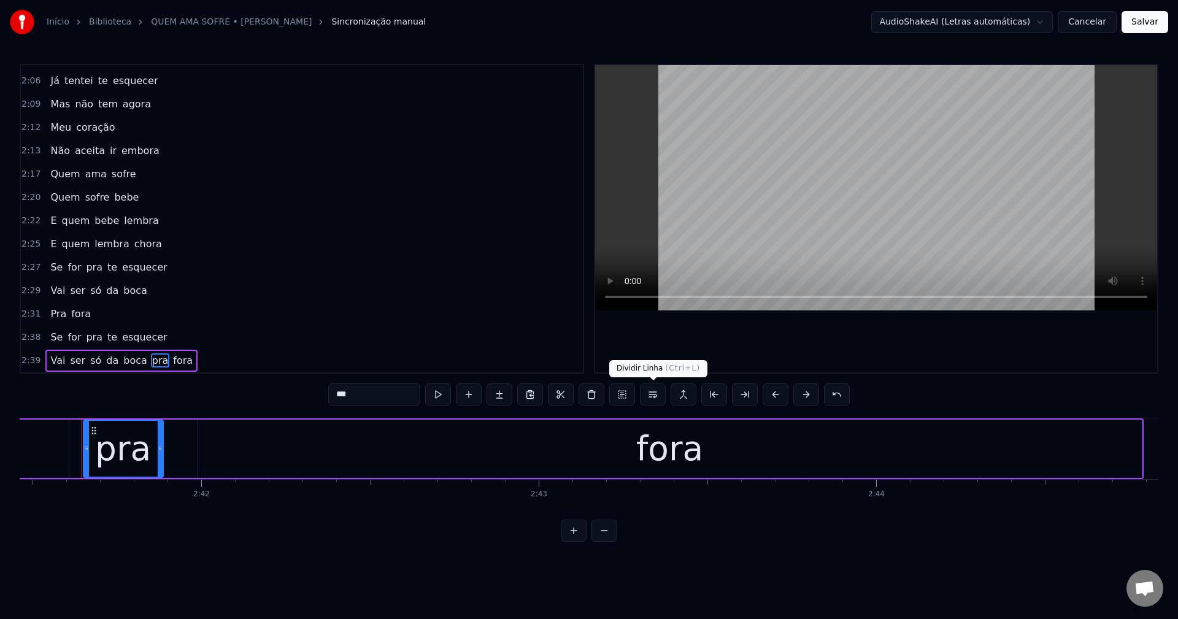
click at [652, 393] on button at bounding box center [653, 395] width 26 height 22
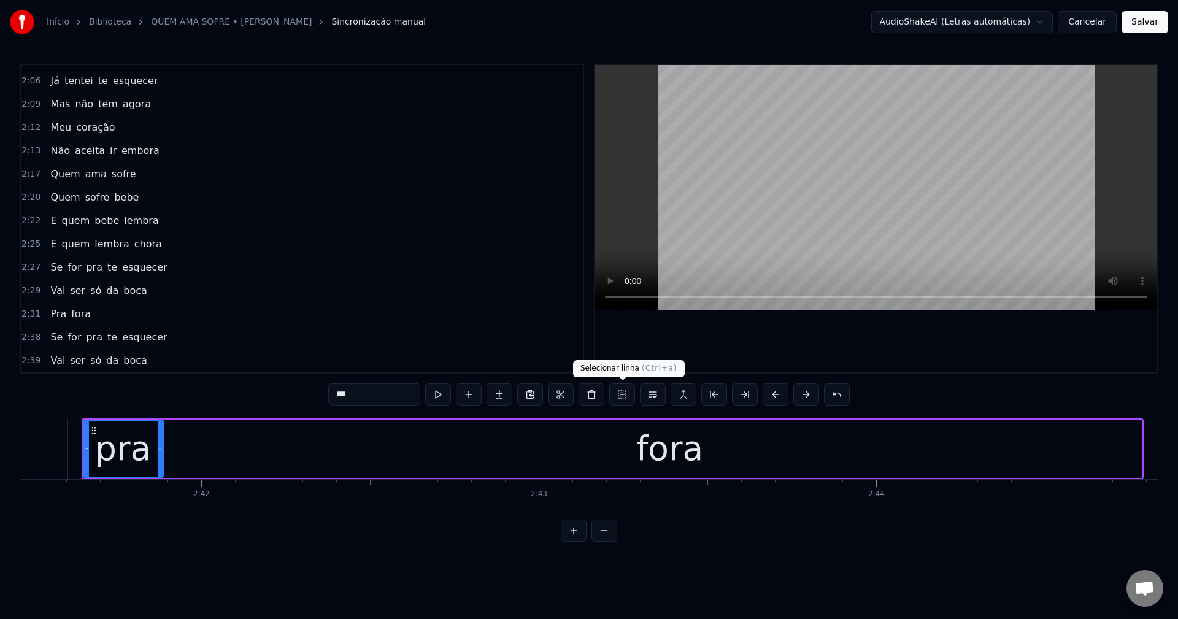
scroll to position [1068, 0]
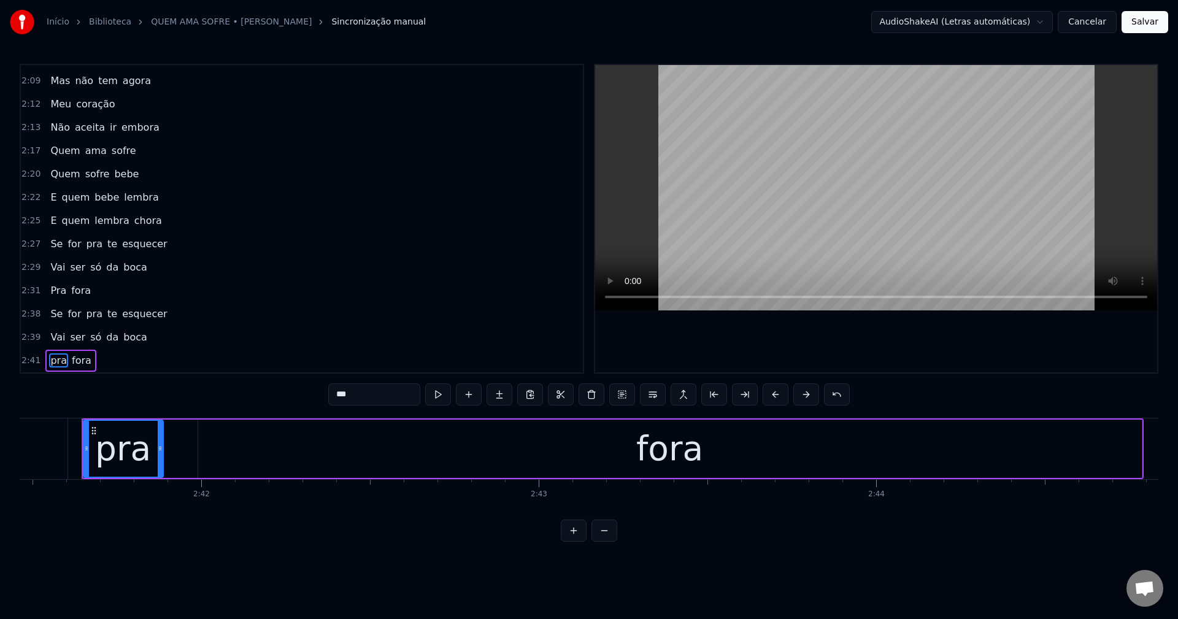
drag, startPoint x: 333, startPoint y: 396, endPoint x: 339, endPoint y: 398, distance: 6.9
click at [339, 398] on input "***" at bounding box center [374, 395] width 92 height 22
type input "***"
click at [337, 332] on div "2:39 Vai ser só da boca" at bounding box center [302, 337] width 562 height 23
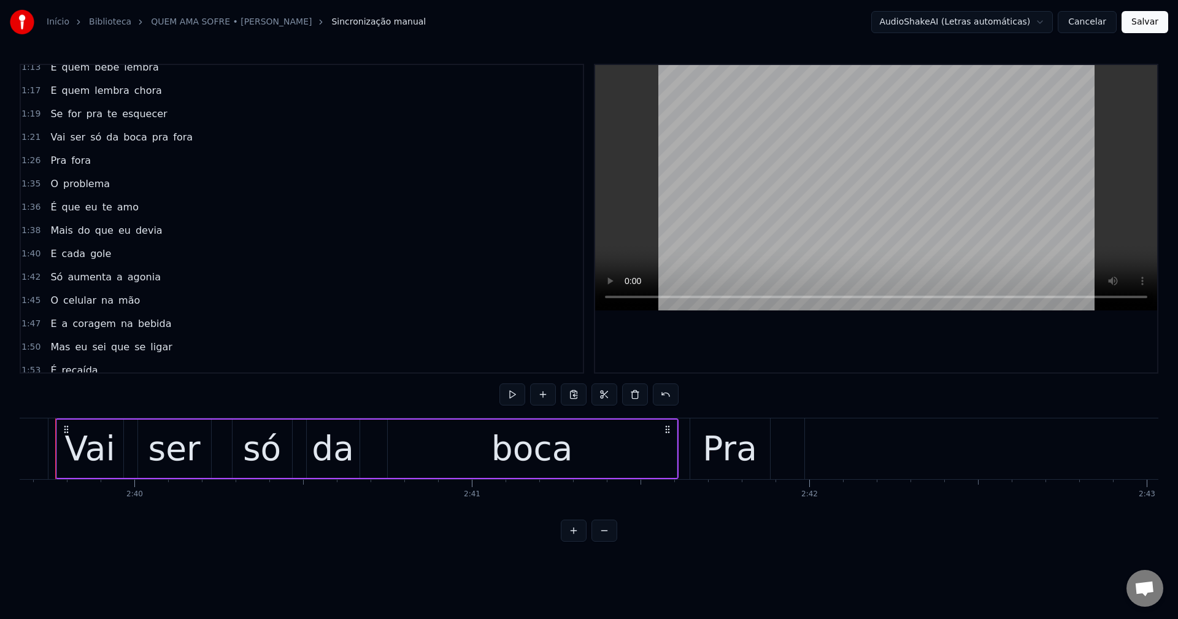
scroll to position [0, 53857]
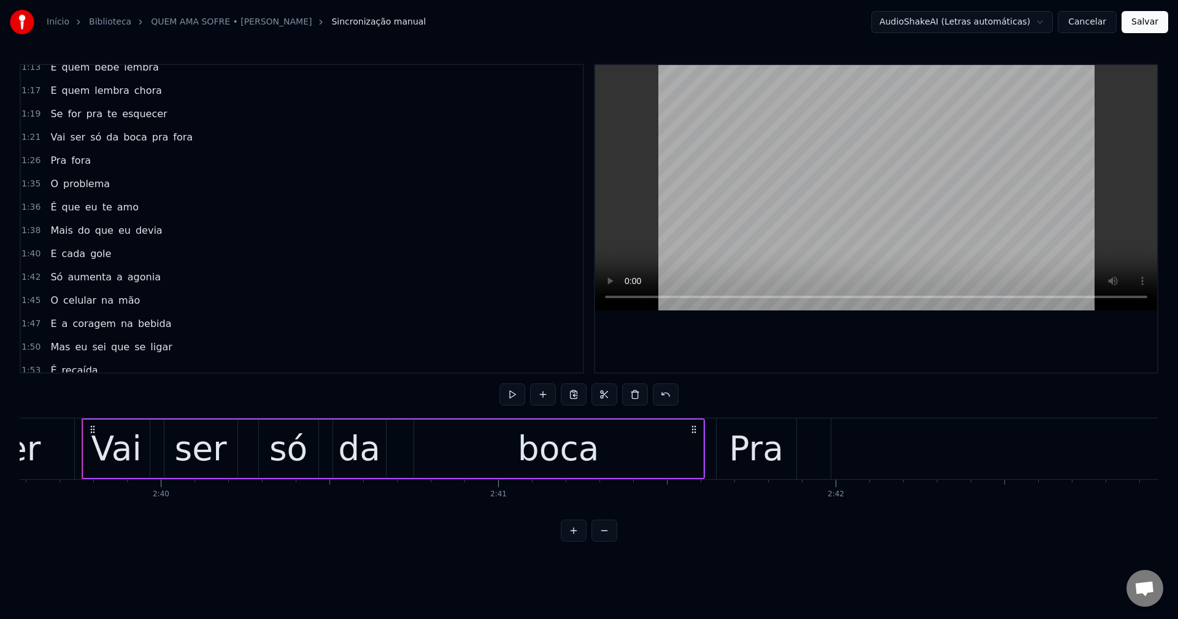
click at [151, 137] on span "pra" at bounding box center [160, 137] width 19 height 14
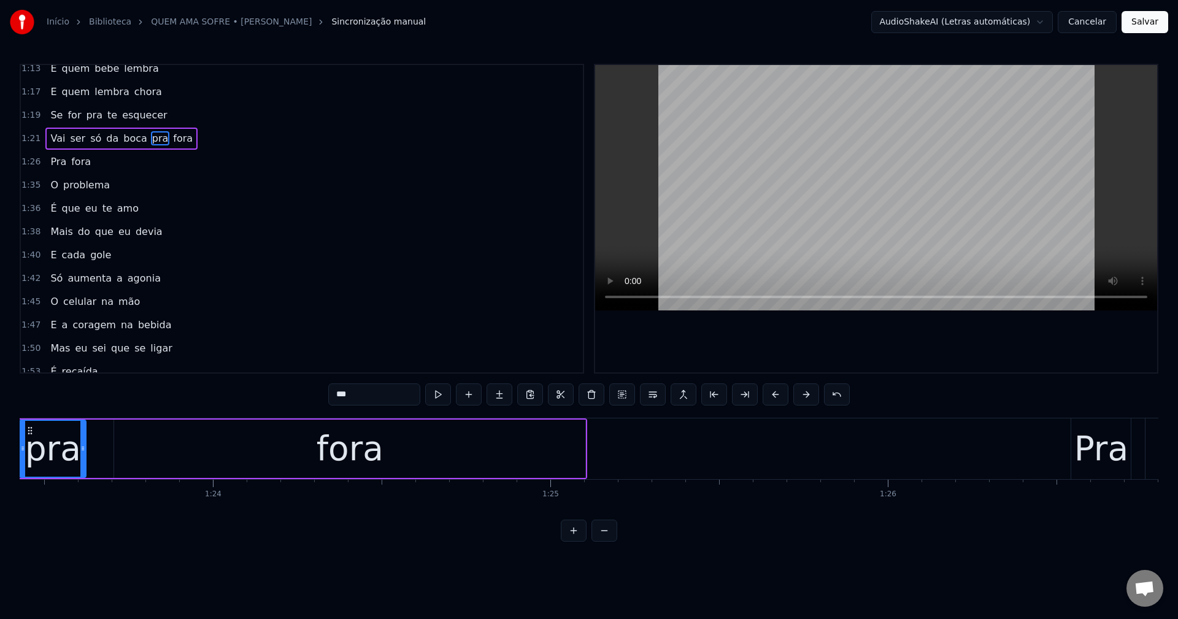
scroll to position [0, 28093]
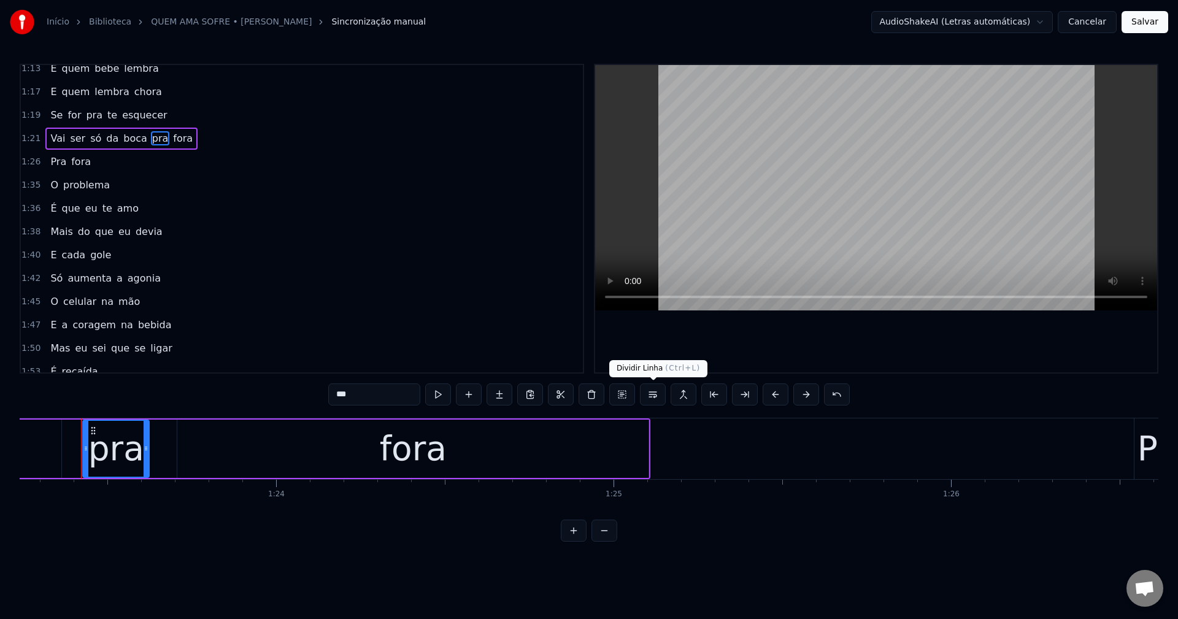
drag, startPoint x: 657, startPoint y: 397, endPoint x: 561, endPoint y: 383, distance: 96.8
click at [655, 397] on button at bounding box center [653, 395] width 26 height 22
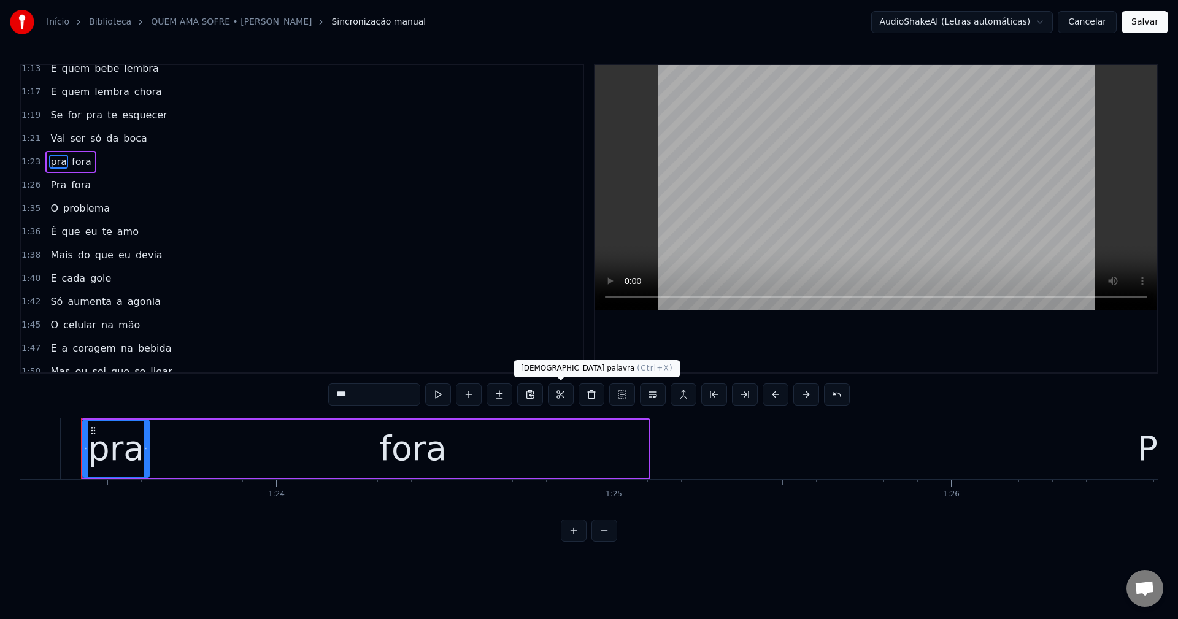
scroll to position [580, 0]
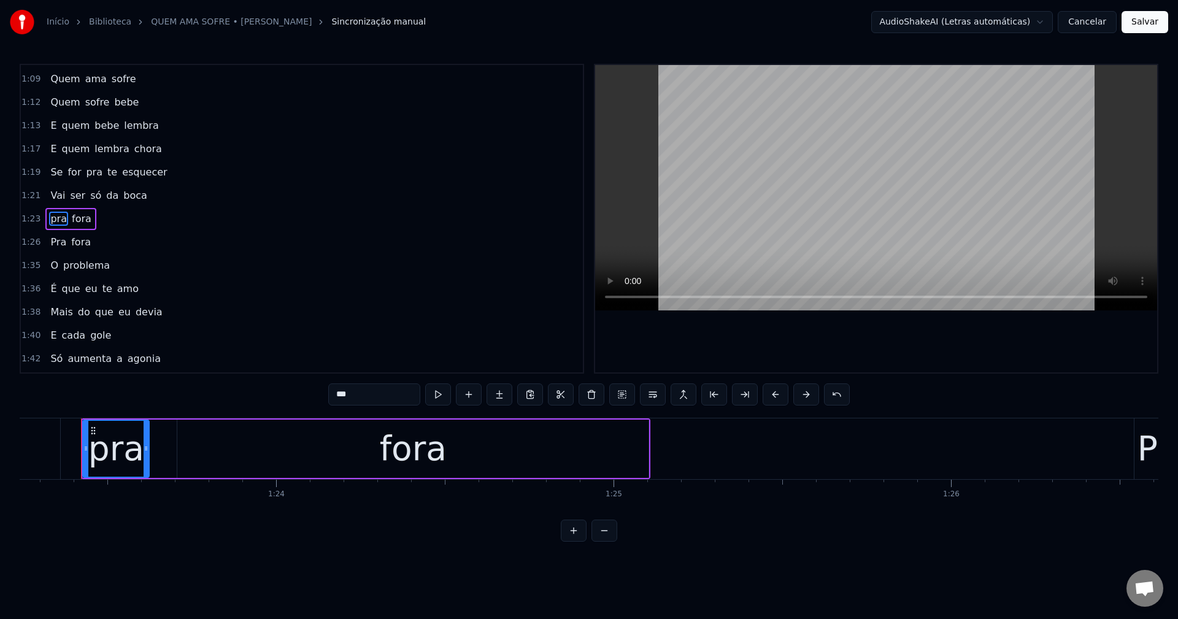
drag, startPoint x: 334, startPoint y: 396, endPoint x: 341, endPoint y: 397, distance: 6.9
click at [341, 397] on input "***" at bounding box center [374, 395] width 92 height 22
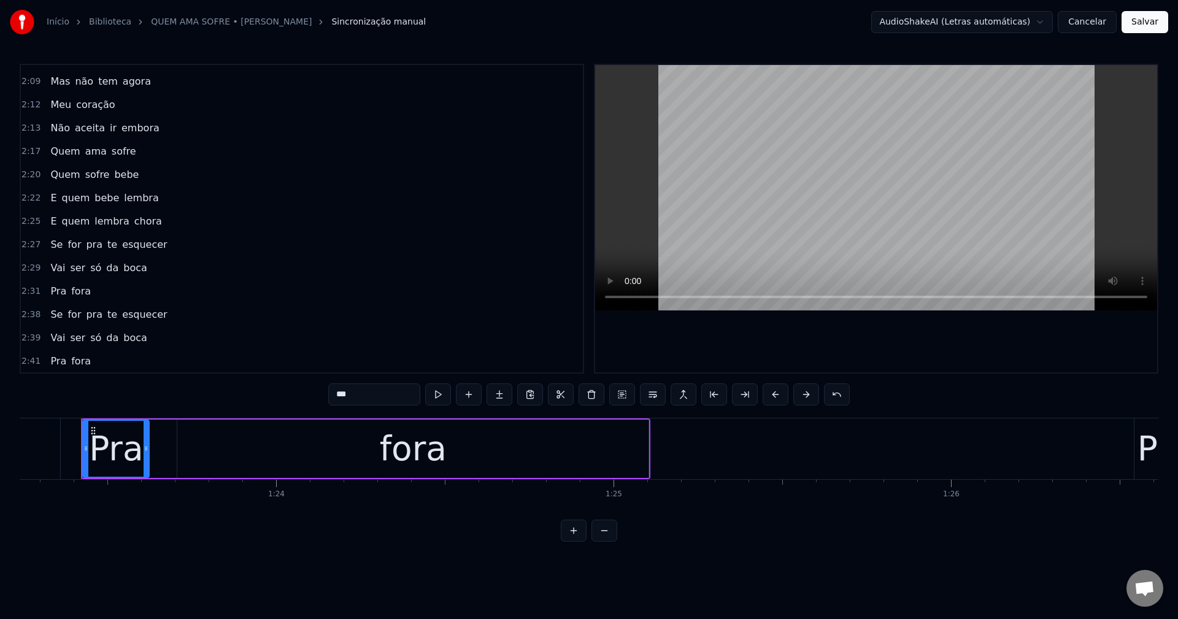
scroll to position [1092, 0]
click at [122, 340] on span "boca" at bounding box center [135, 337] width 26 height 14
type input "****"
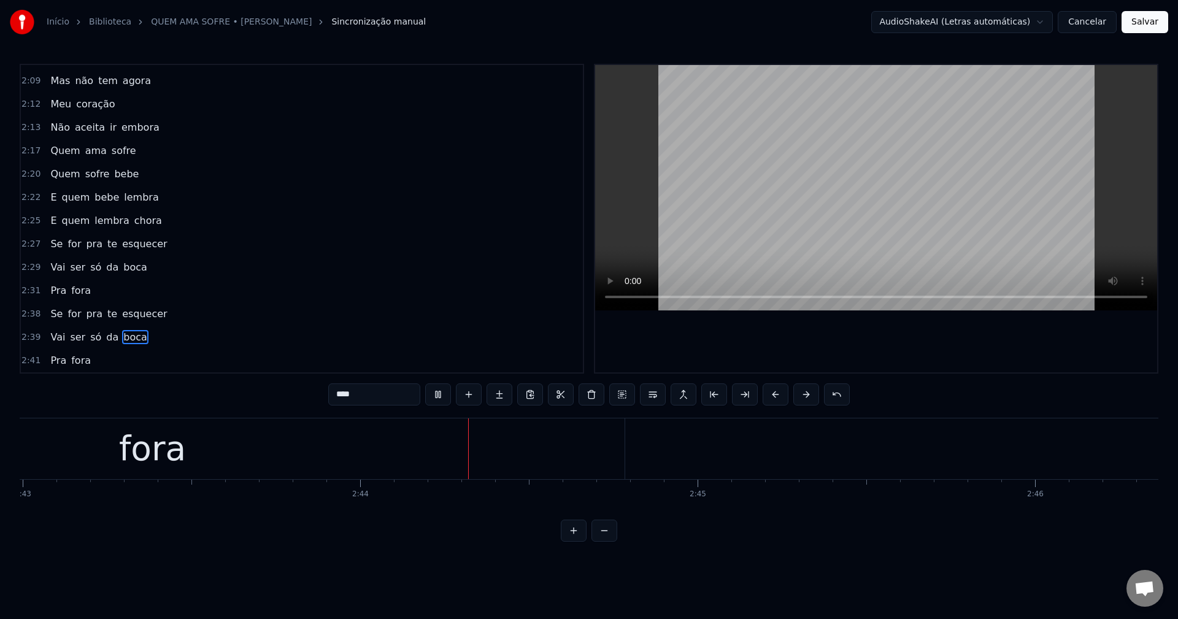
scroll to position [0, 55234]
click at [1156, 26] on button "Salvar" at bounding box center [1145, 22] width 47 height 22
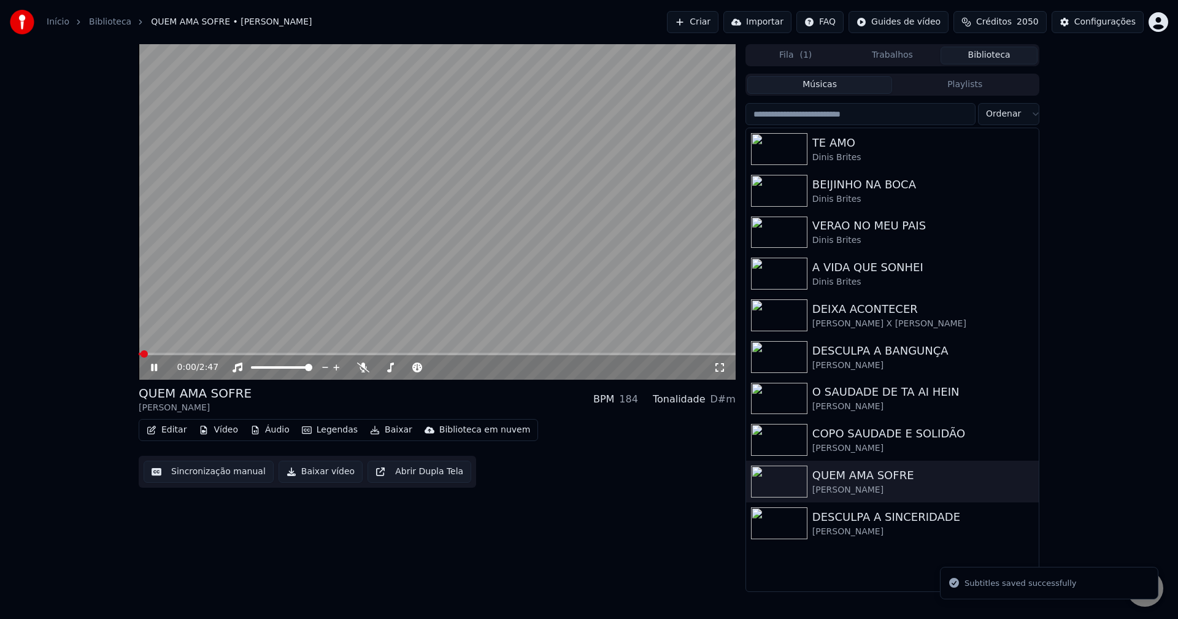
click at [298, 474] on button "Baixar vídeo" at bounding box center [321, 472] width 84 height 22
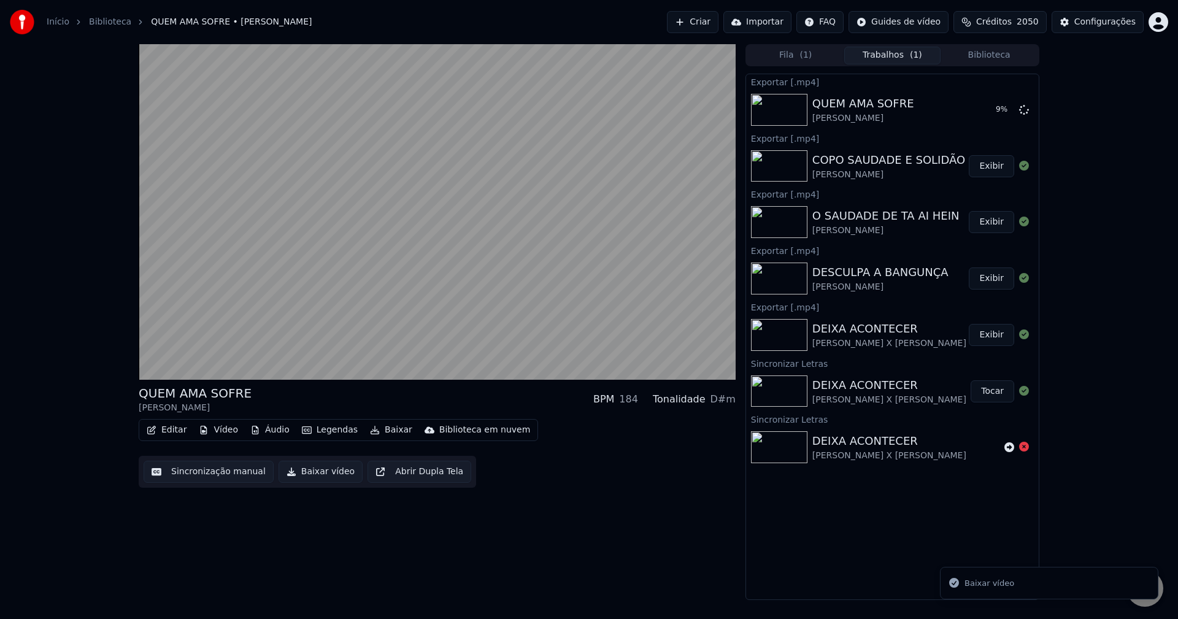
click at [990, 58] on button "Biblioteca" at bounding box center [989, 56] width 97 height 18
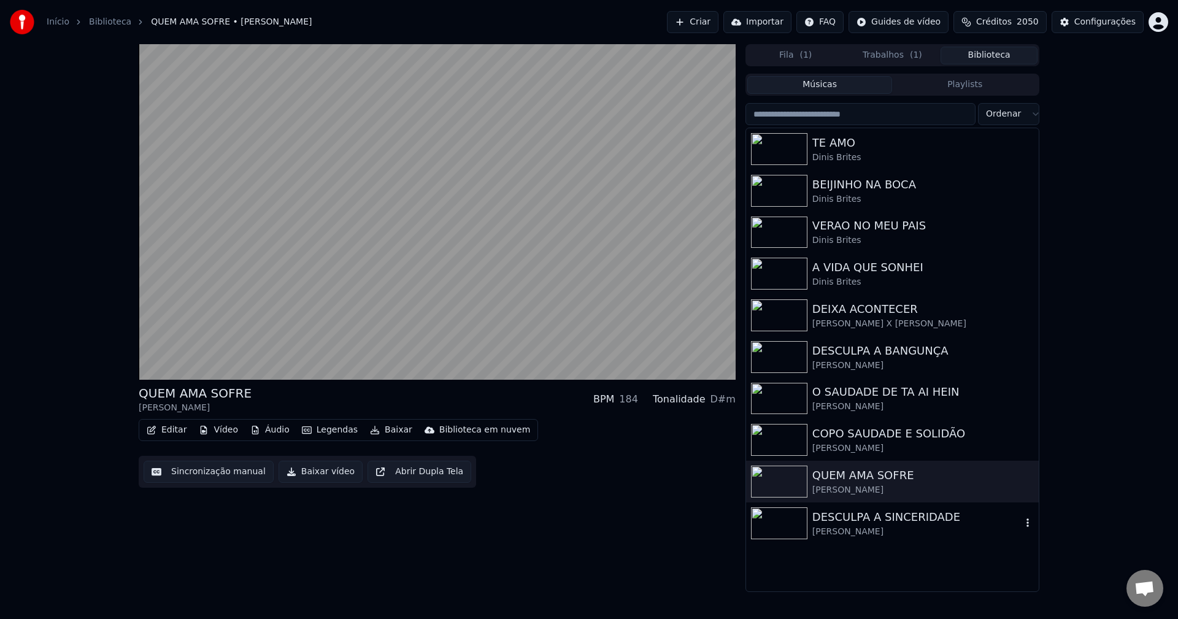
click at [844, 525] on div "DESCULPA A SINCERIDADE" at bounding box center [916, 517] width 209 height 17
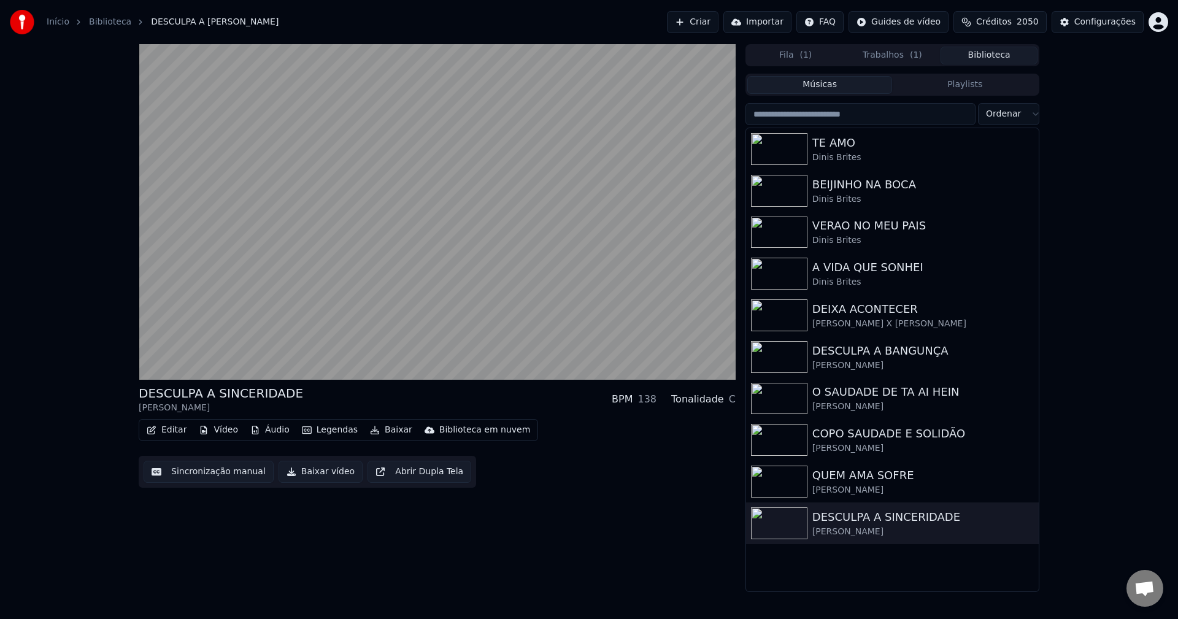
click at [218, 466] on button "Sincronização manual" at bounding box center [209, 472] width 130 height 22
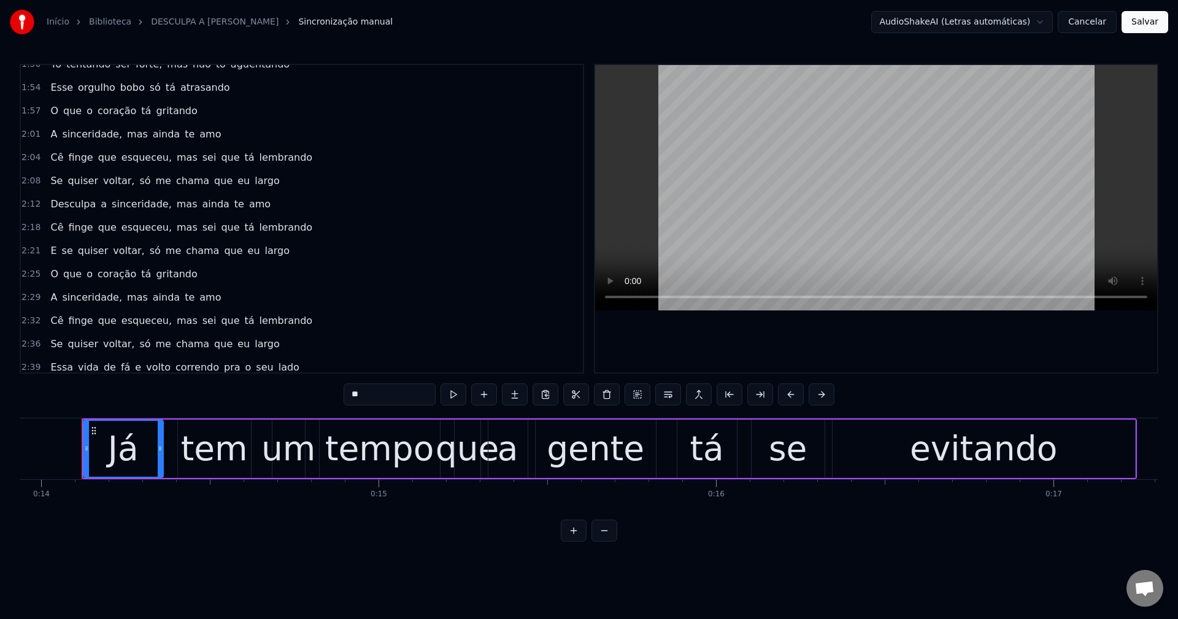
scroll to position [509, 0]
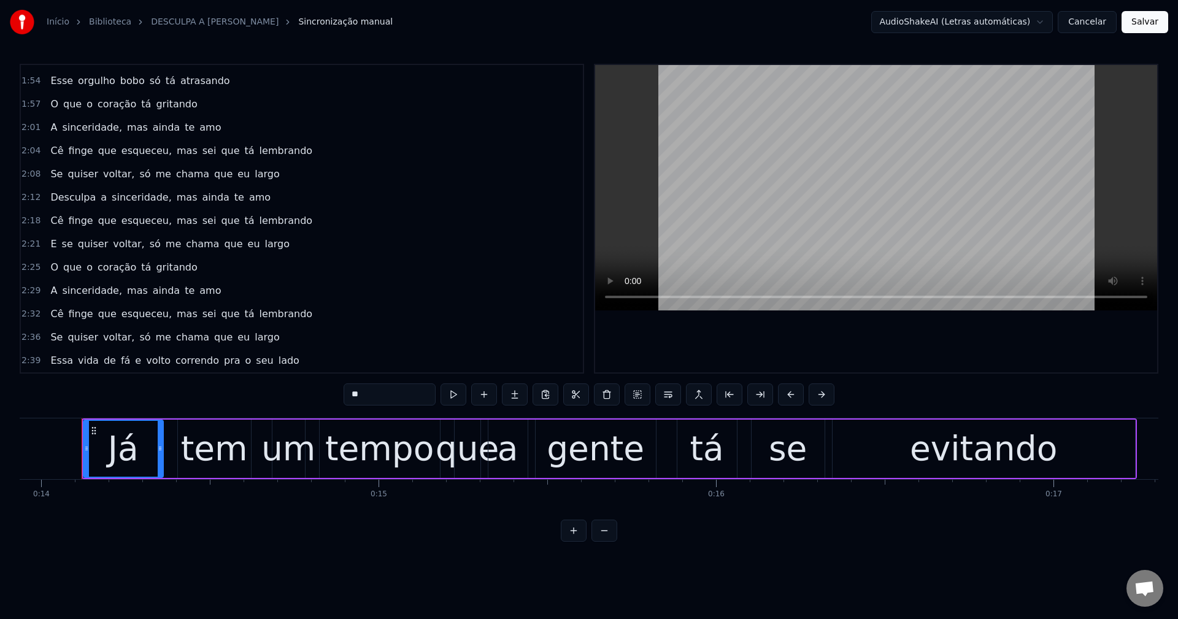
click at [1085, 27] on button "Cancelar" at bounding box center [1087, 22] width 59 height 22
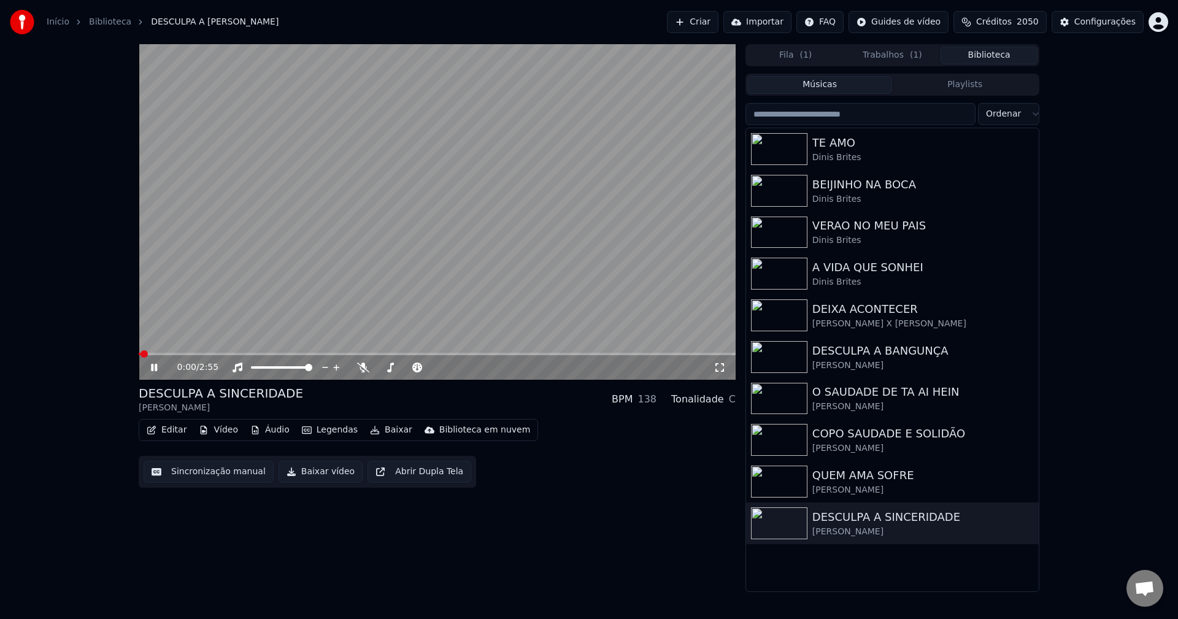
click at [221, 292] on video at bounding box center [437, 212] width 597 height 336
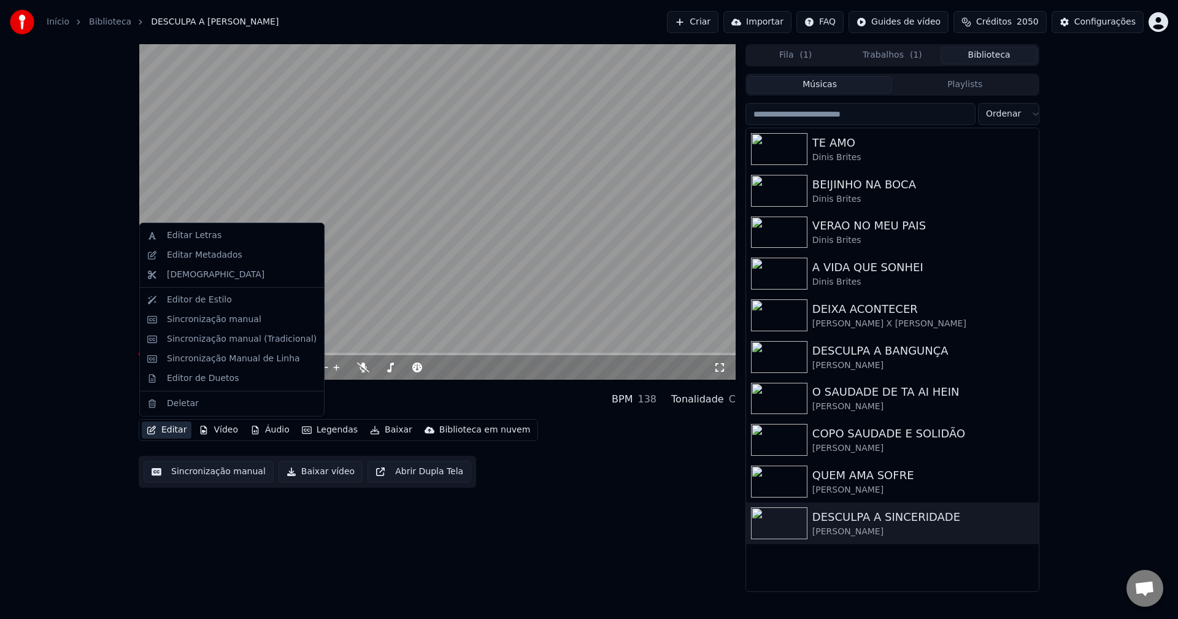
click at [160, 433] on button "Editar" at bounding box center [167, 430] width 50 height 17
click at [221, 234] on div "Editar Letras" at bounding box center [242, 235] width 150 height 12
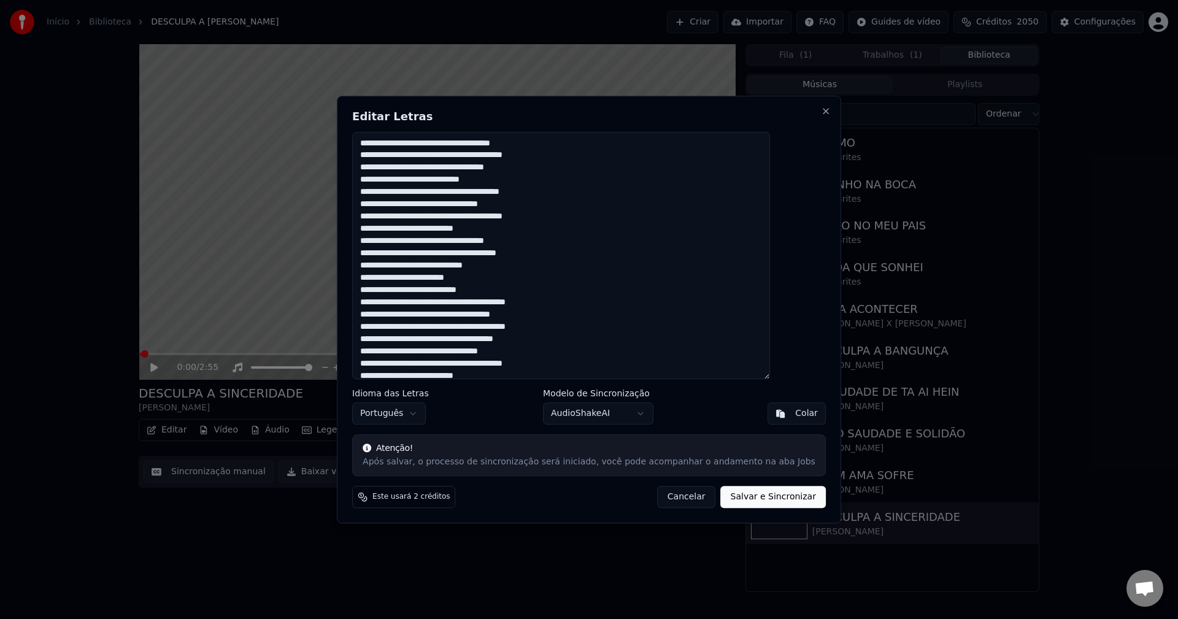
click at [438, 172] on textarea at bounding box center [561, 256] width 418 height 248
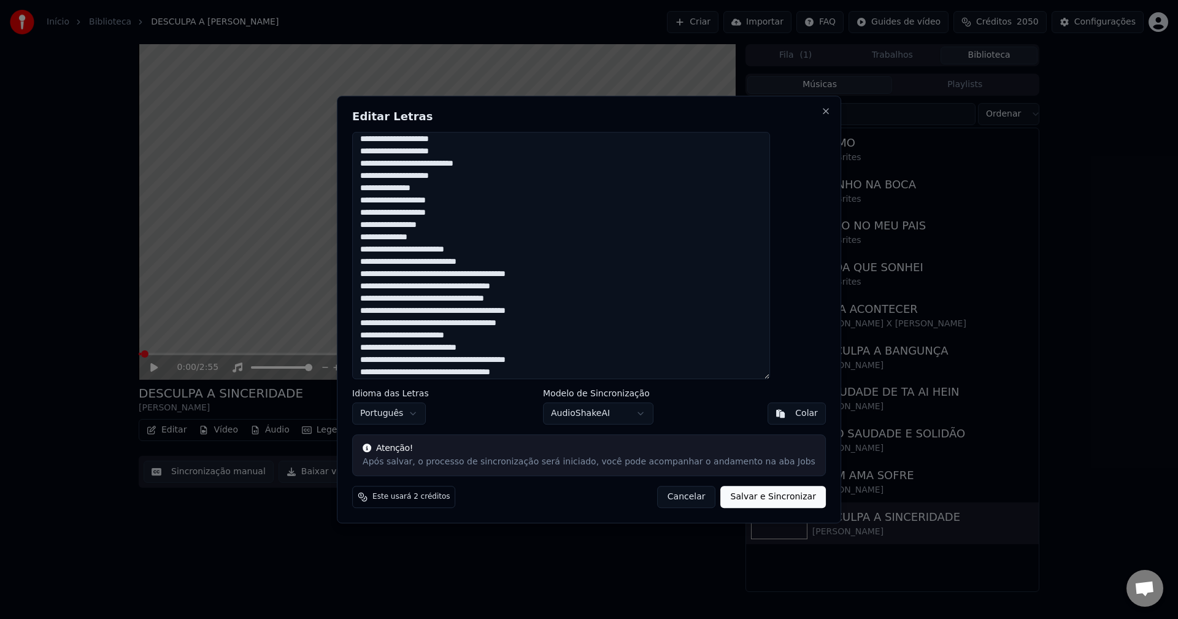
scroll to position [450, 0]
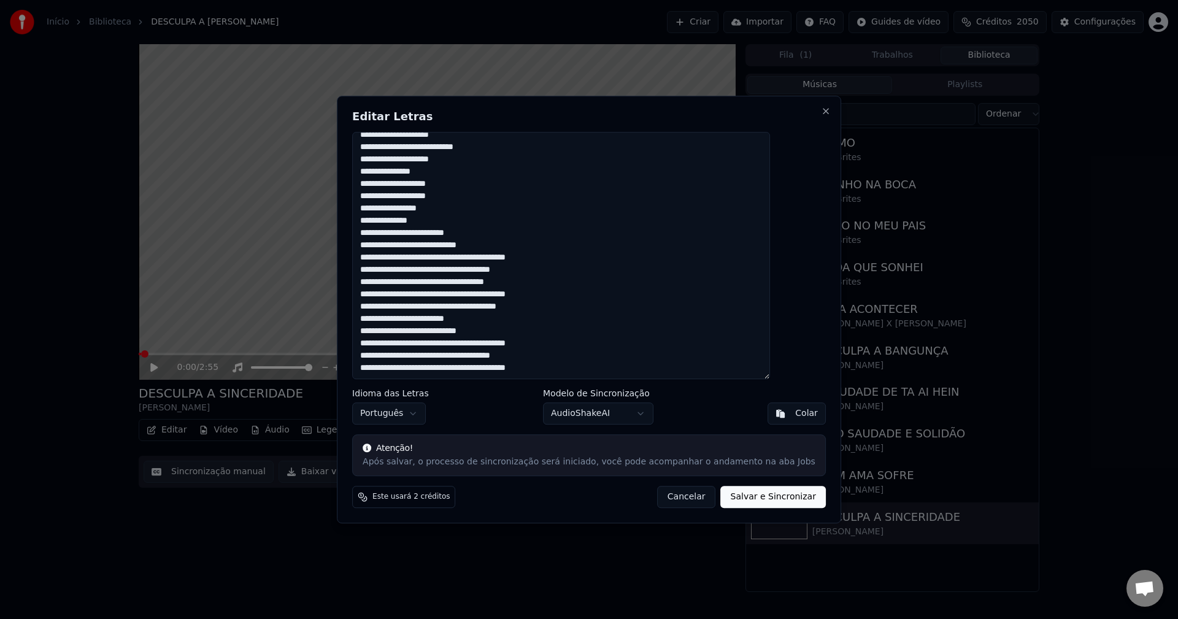
click at [442, 246] on textarea at bounding box center [561, 256] width 418 height 248
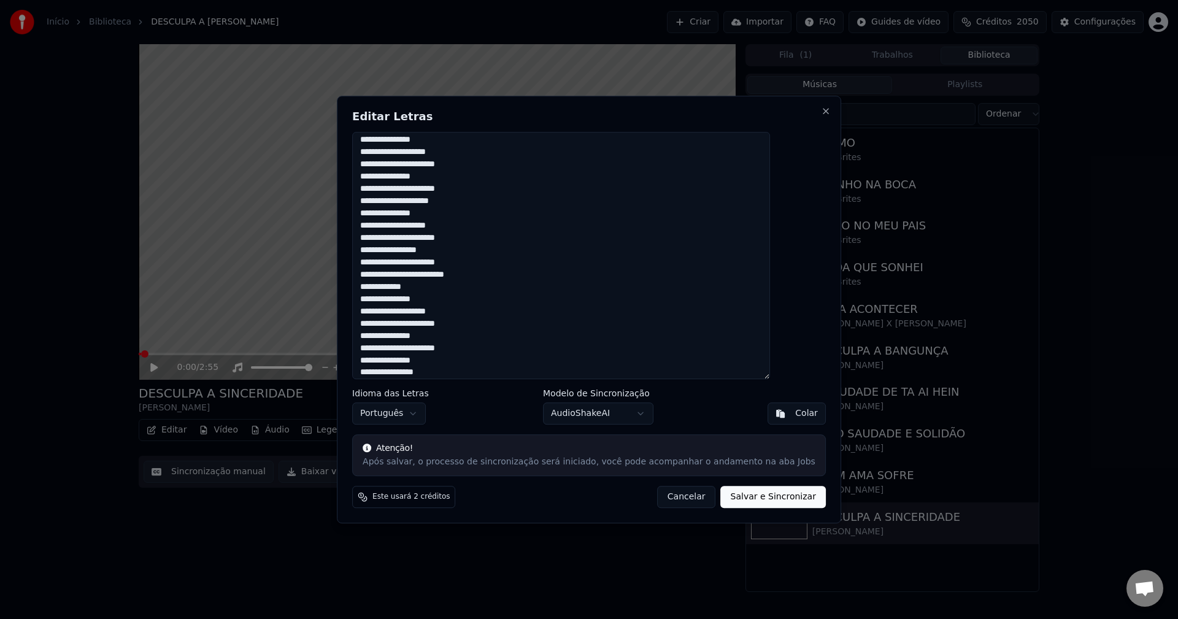
scroll to position [580, 0]
type textarea "**********"
click at [735, 499] on button "Salvar e Sincronizar" at bounding box center [773, 497] width 105 height 22
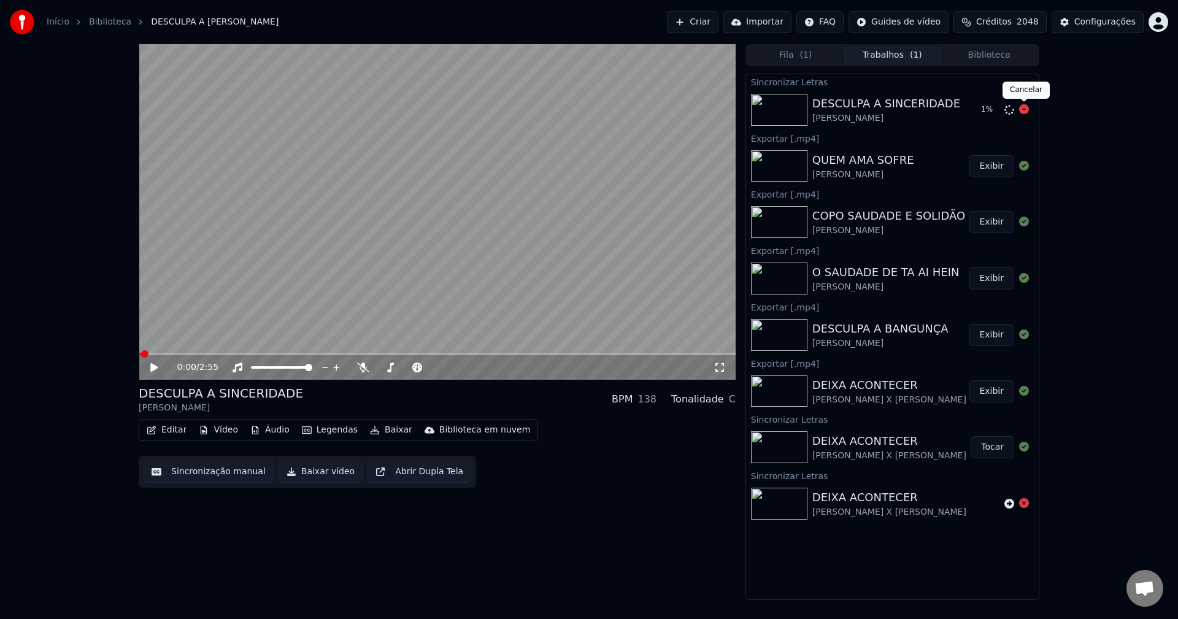
click at [1025, 112] on icon at bounding box center [1024, 109] width 10 height 10
click at [1007, 107] on icon at bounding box center [1009, 110] width 10 height 10
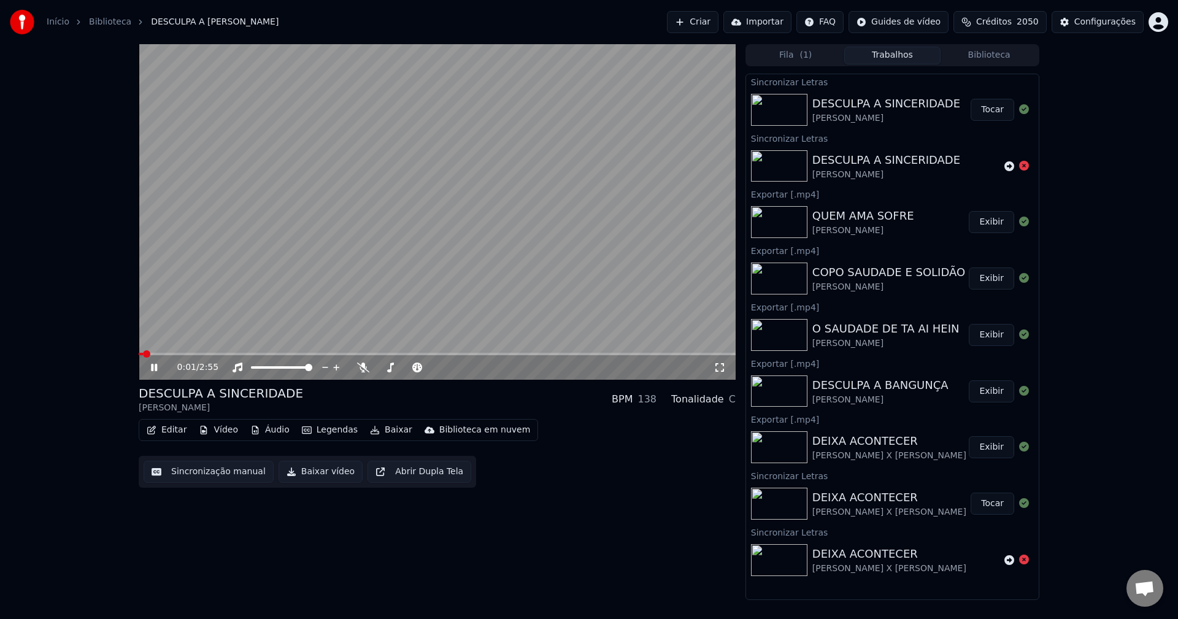
click at [979, 109] on button "Tocar" at bounding box center [993, 110] width 44 height 22
click at [180, 460] on div "Sincronização manual Baixar vídeo Abrir Dupla Tela" at bounding box center [307, 472] width 337 height 32
click at [188, 474] on button "Sincronização manual" at bounding box center [209, 472] width 130 height 22
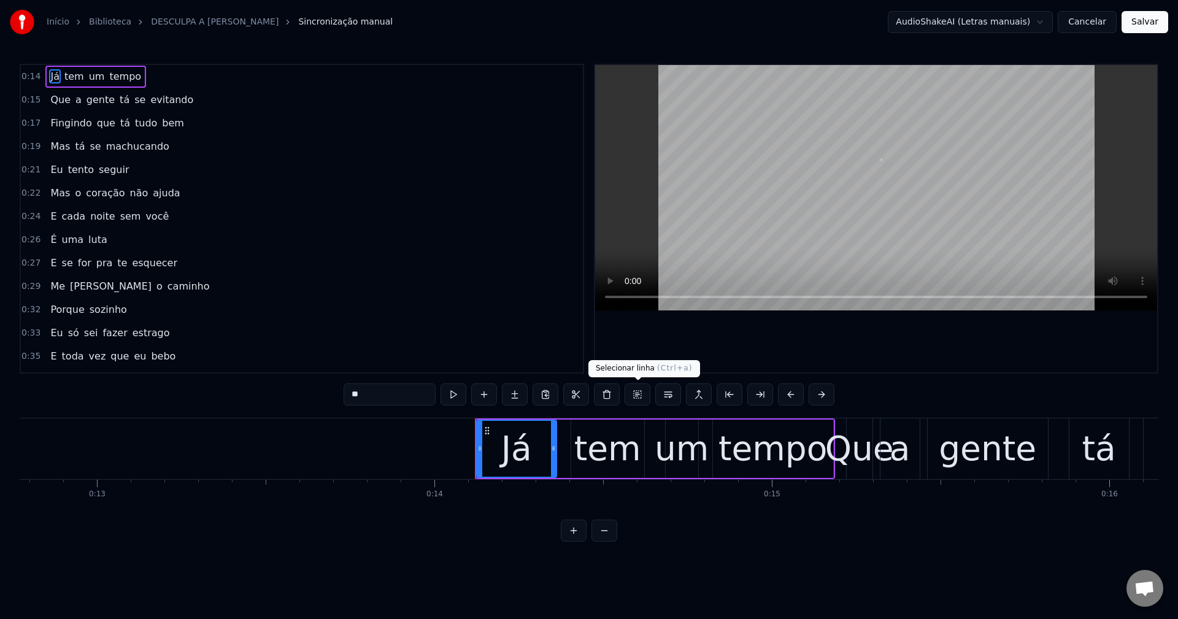
scroll to position [0, 4703]
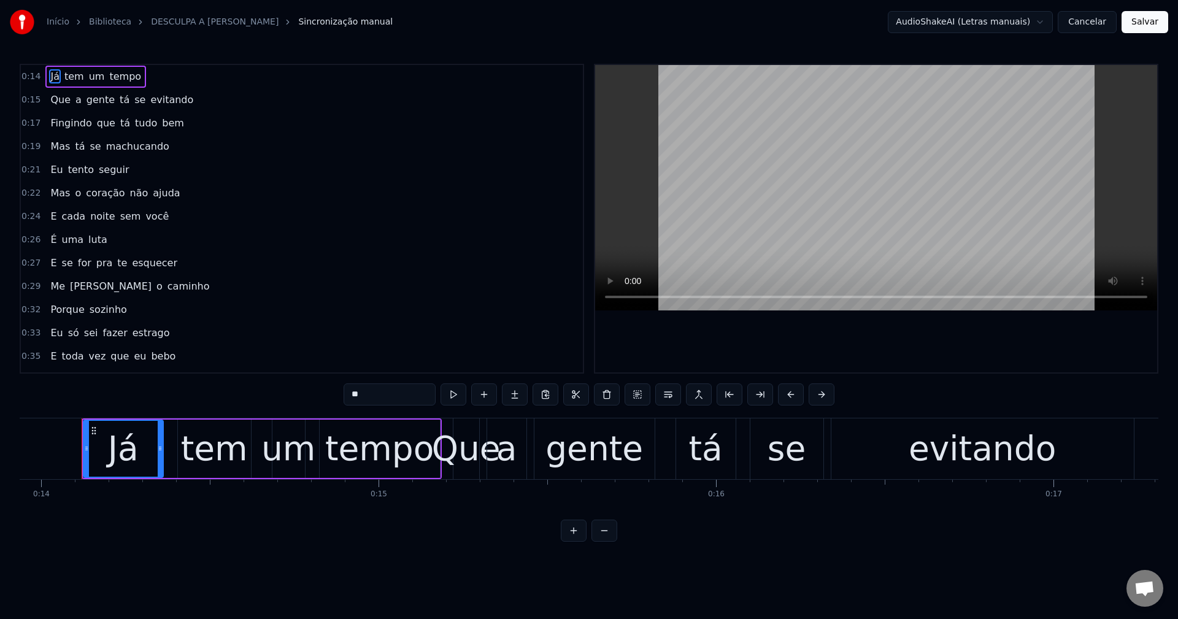
click at [1027, 21] on html "Início Biblioteca DESCULPA A SINCERIDADE • Mauro Alves Sincronização manual Aud…" at bounding box center [589, 280] width 1178 height 561
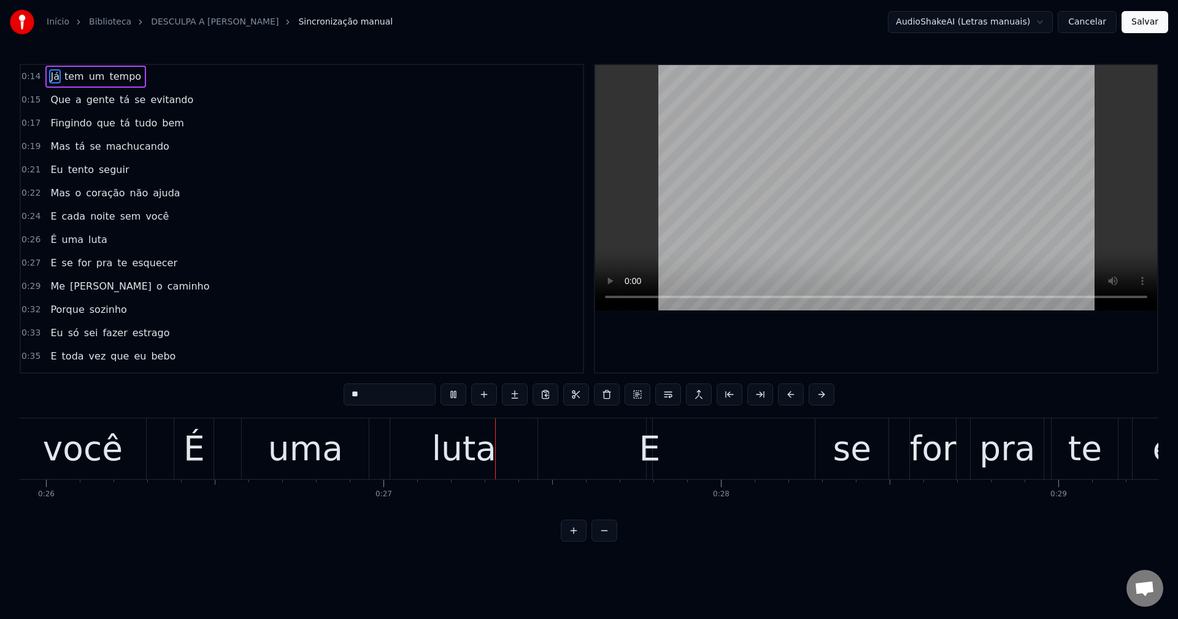
scroll to position [0, 8997]
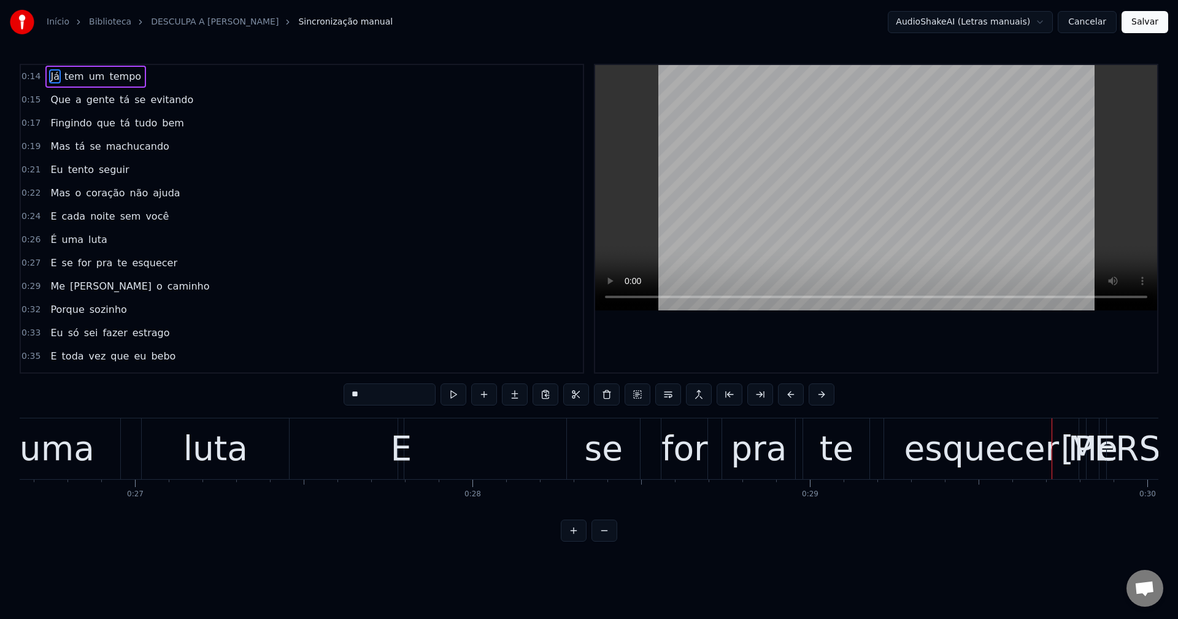
click at [399, 460] on div "E" at bounding box center [401, 448] width 21 height 51
type input "*"
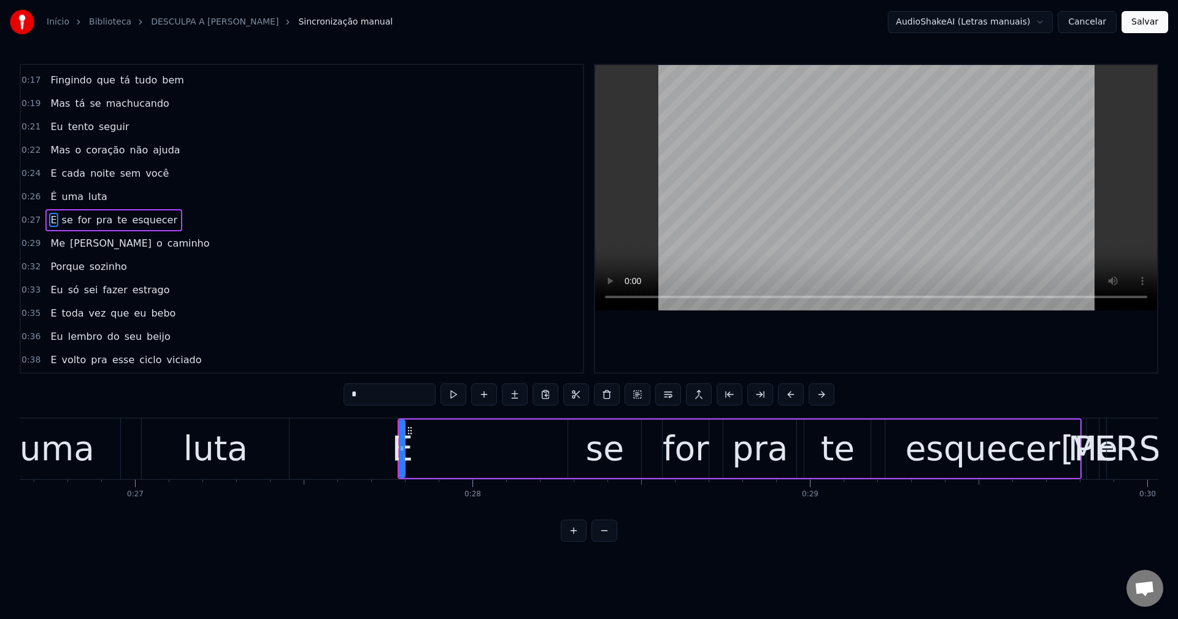
scroll to position [44, 0]
click at [611, 396] on button at bounding box center [607, 395] width 26 height 22
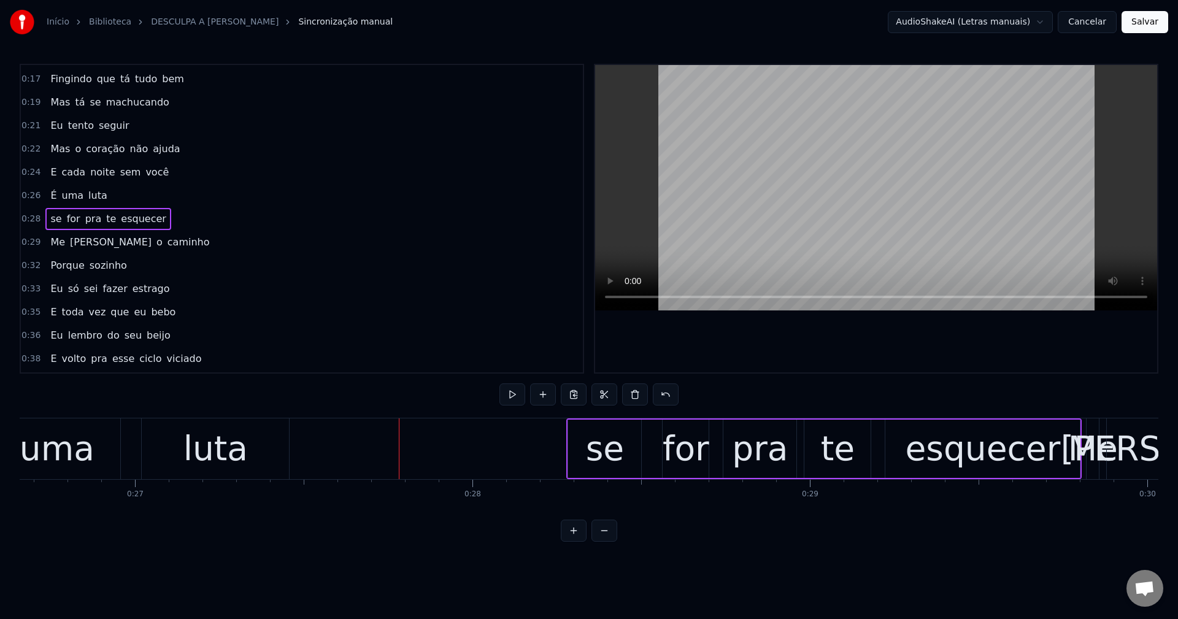
click at [585, 457] on div "se" at bounding box center [604, 449] width 73 height 58
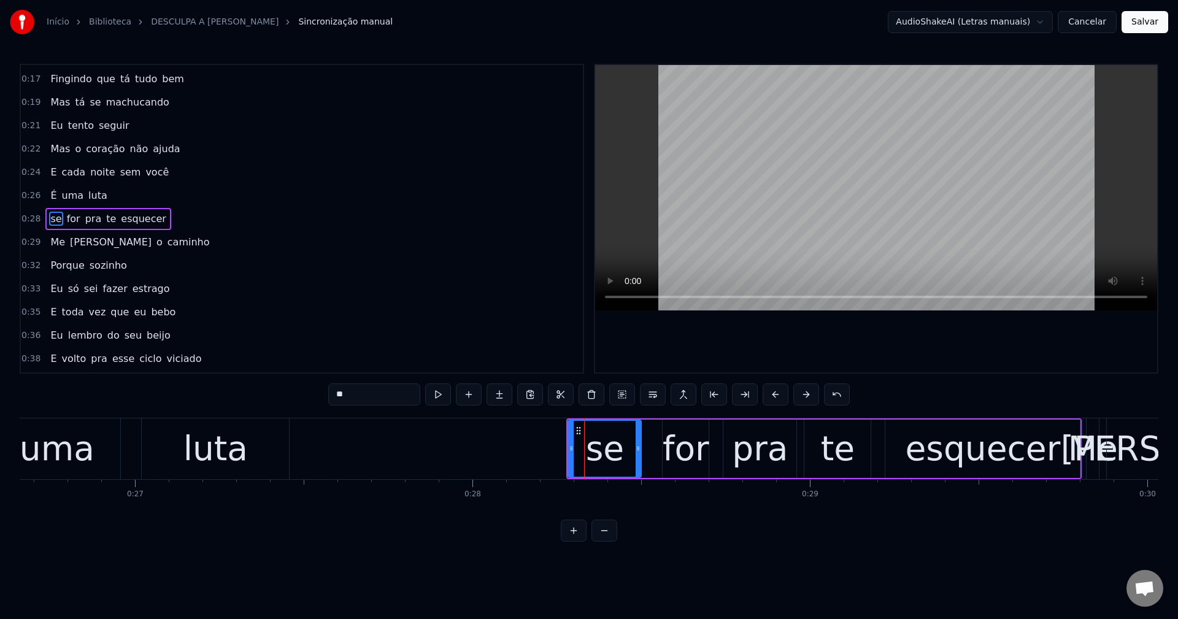
click at [380, 397] on input "**" at bounding box center [374, 395] width 92 height 22
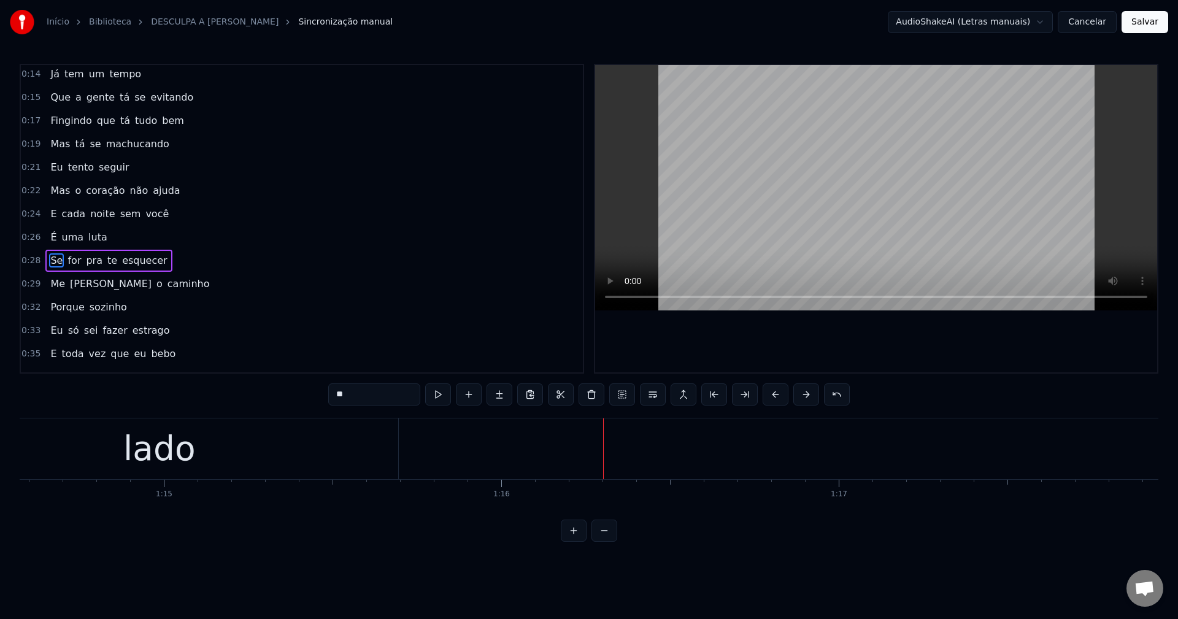
scroll to position [0, 0]
click at [145, 450] on div "lado" at bounding box center [159, 448] width 72 height 51
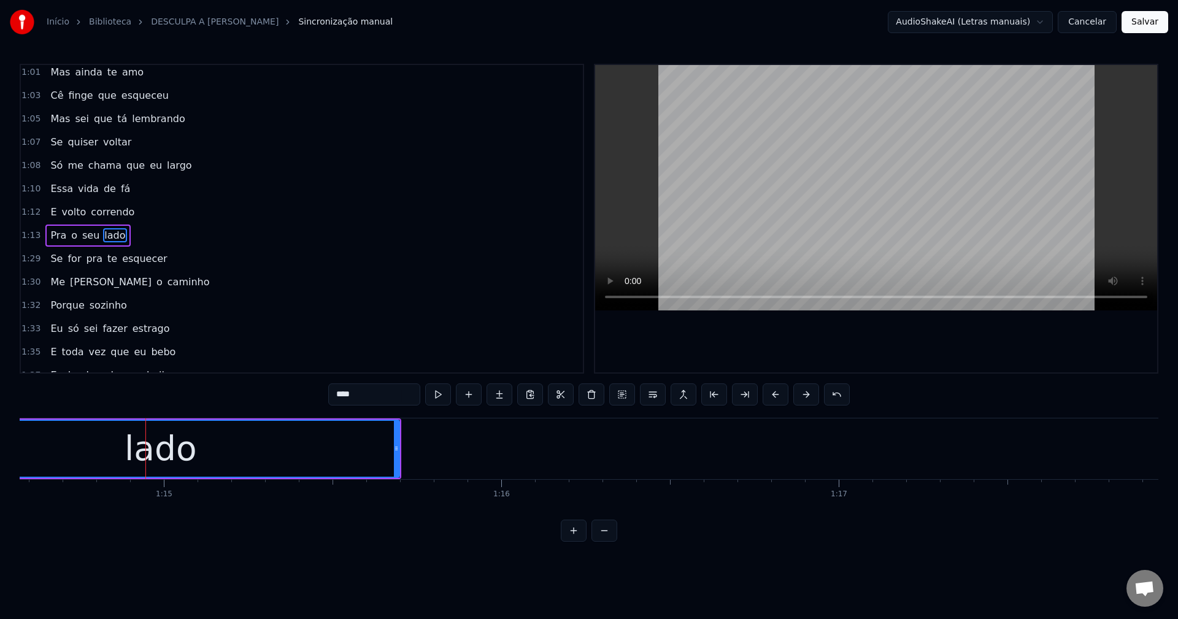
scroll to position [557, 0]
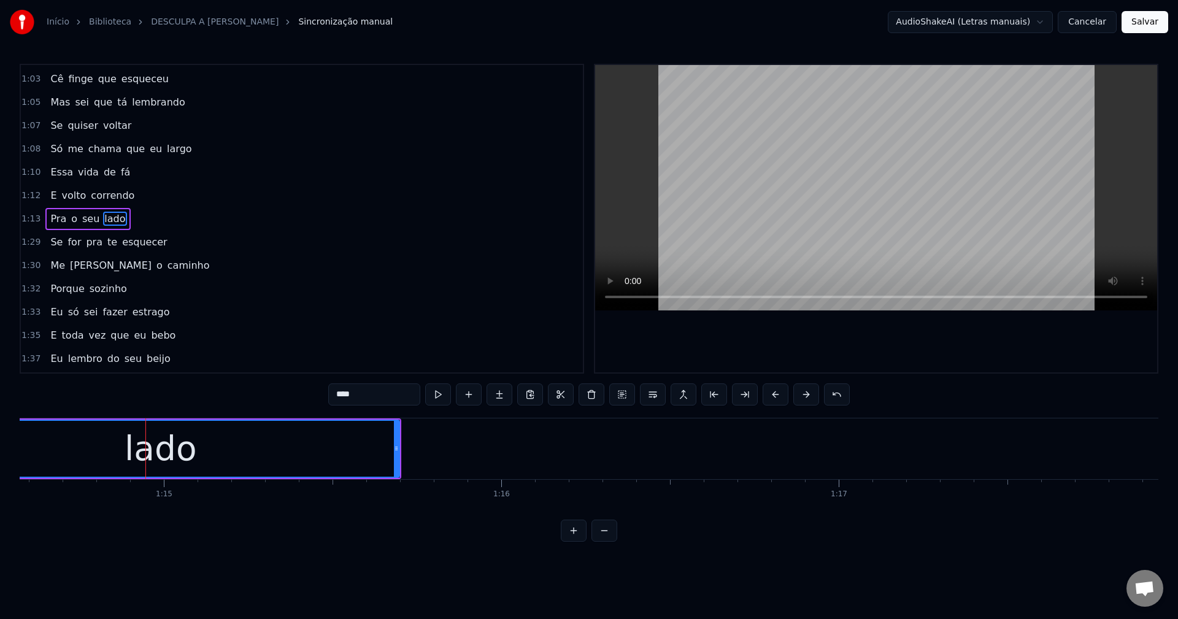
click at [120, 168] on span "fá" at bounding box center [126, 172] width 12 height 14
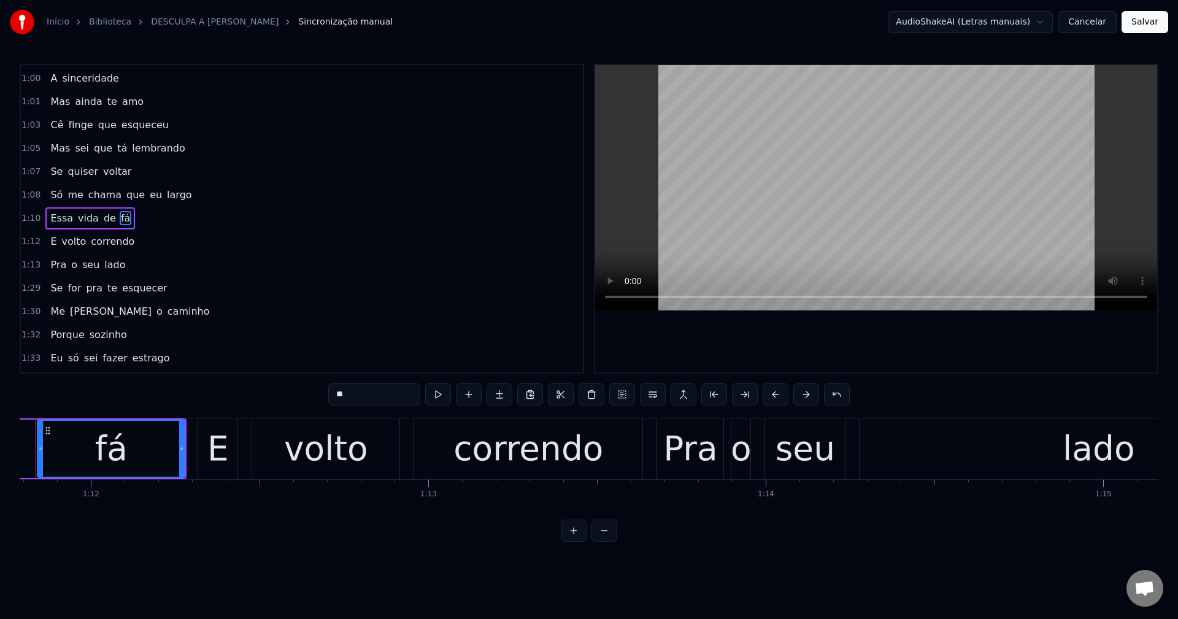
scroll to position [0, 24183]
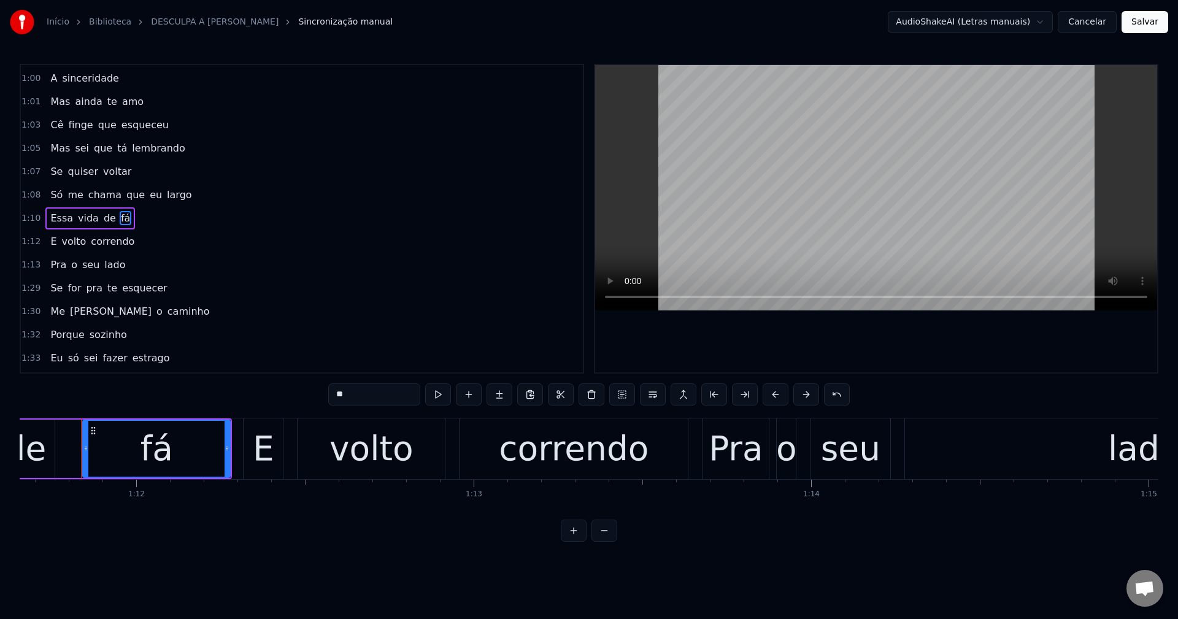
click at [382, 397] on input "**" at bounding box center [374, 395] width 92 height 22
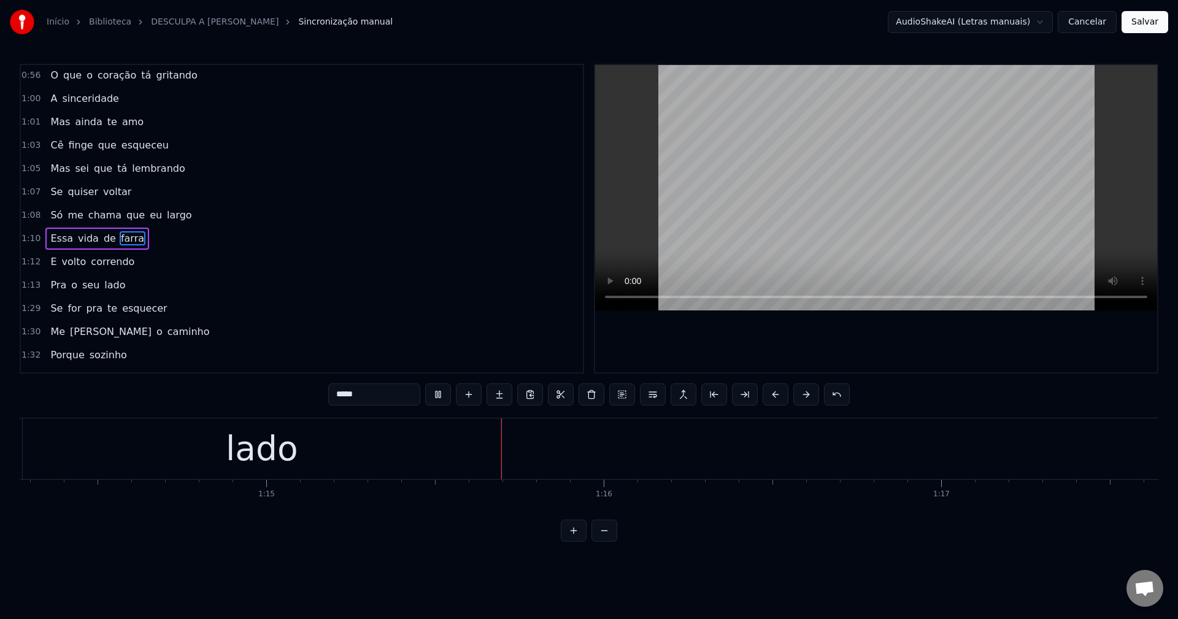
scroll to position [0, 25285]
click at [52, 305] on span "Se" at bounding box center [56, 308] width 15 height 14
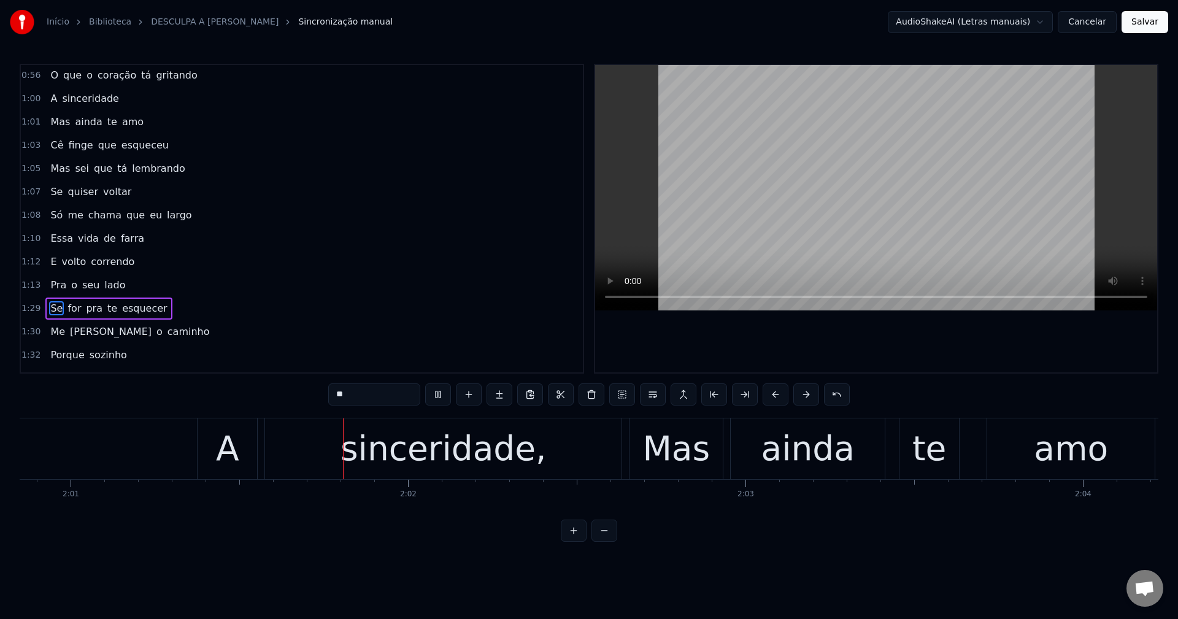
scroll to position [0, 40830]
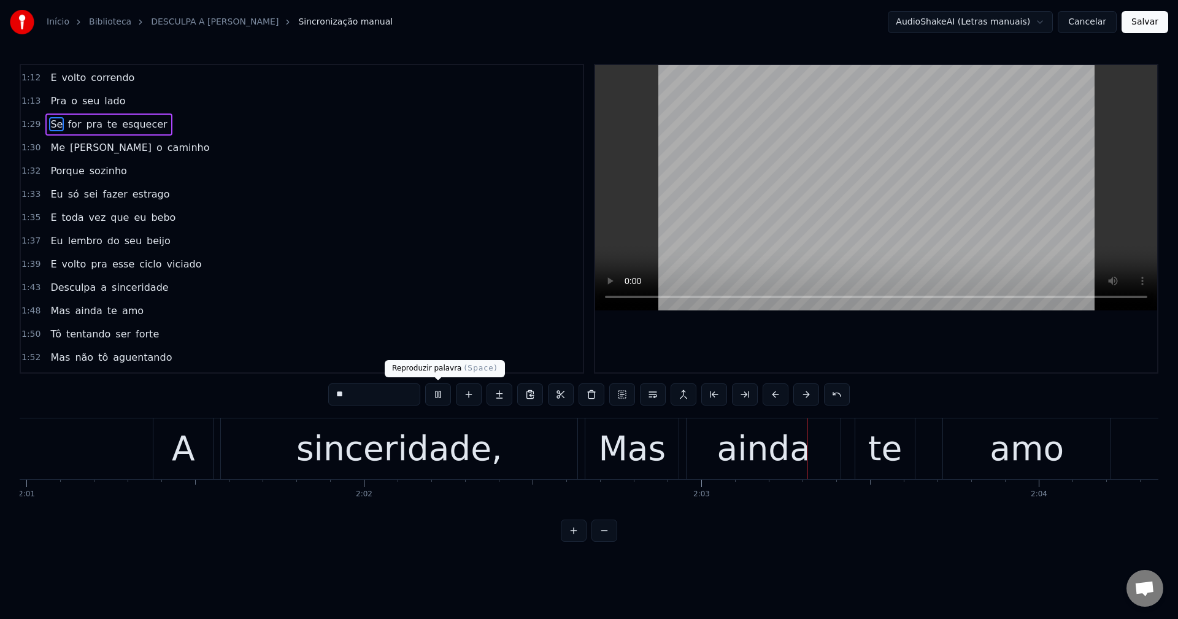
click at [370, 461] on div "sinceridade," at bounding box center [399, 448] width 206 height 51
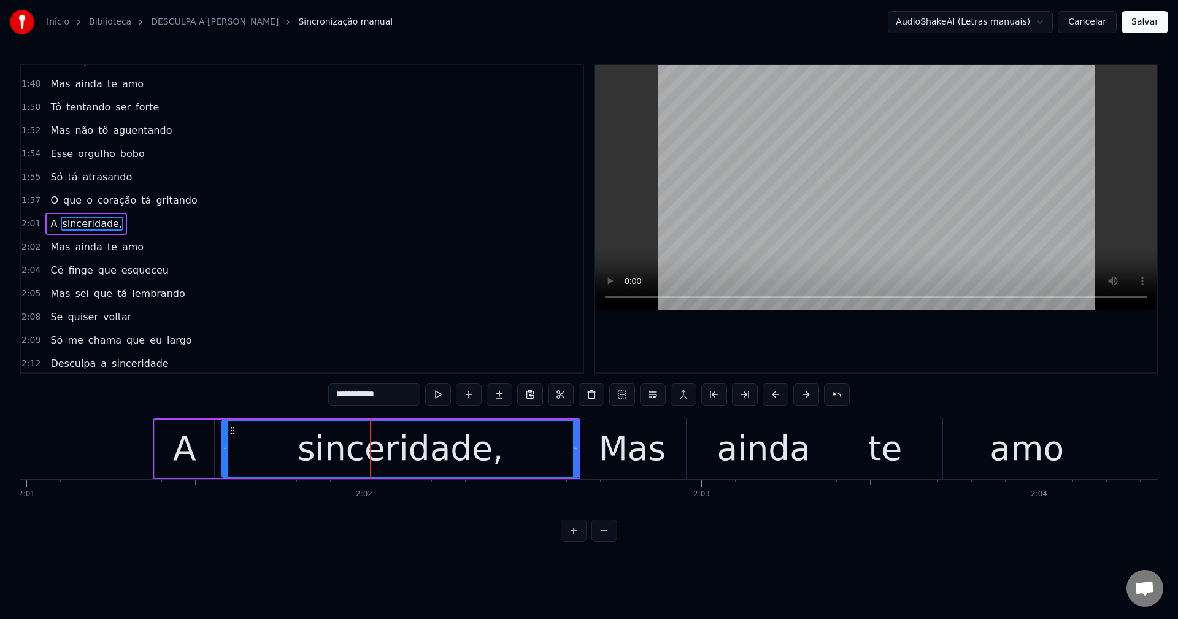
scroll to position [907, 0]
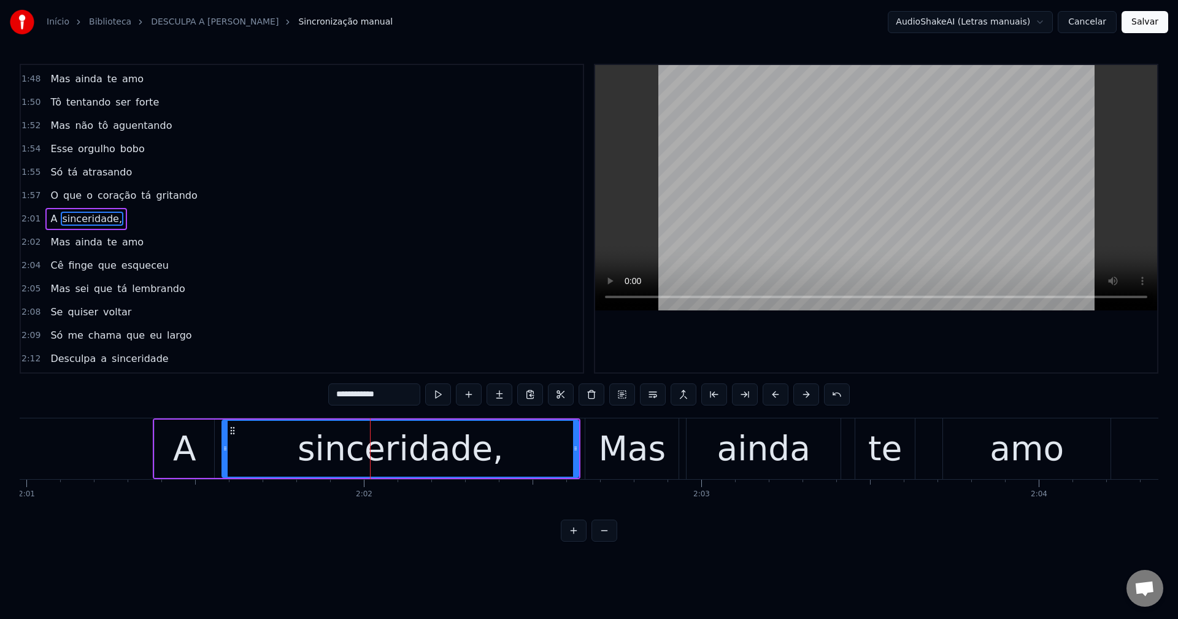
click at [410, 397] on input "**********" at bounding box center [374, 395] width 92 height 22
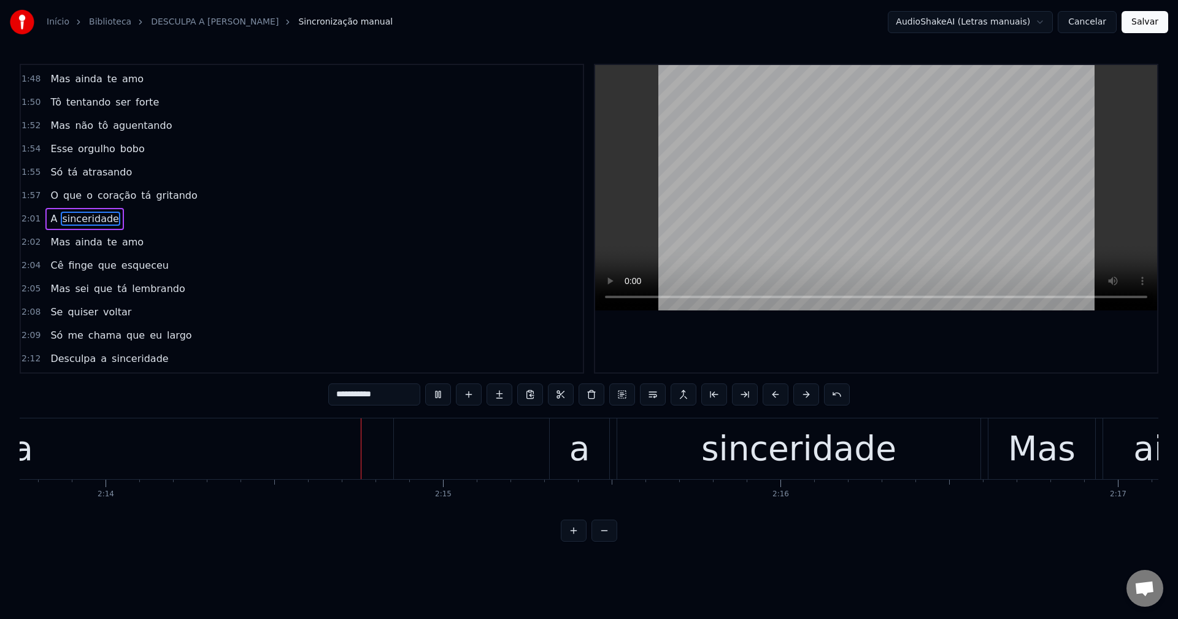
scroll to position [0, 45139]
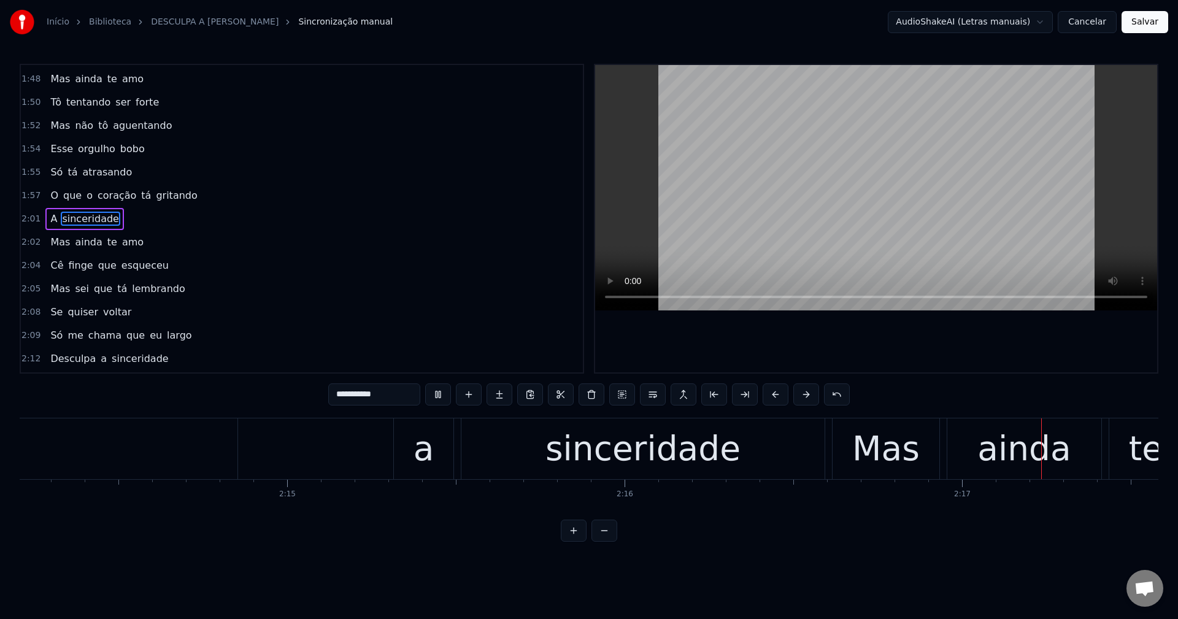
click at [582, 442] on div "sinceridade" at bounding box center [642, 448] width 363 height 61
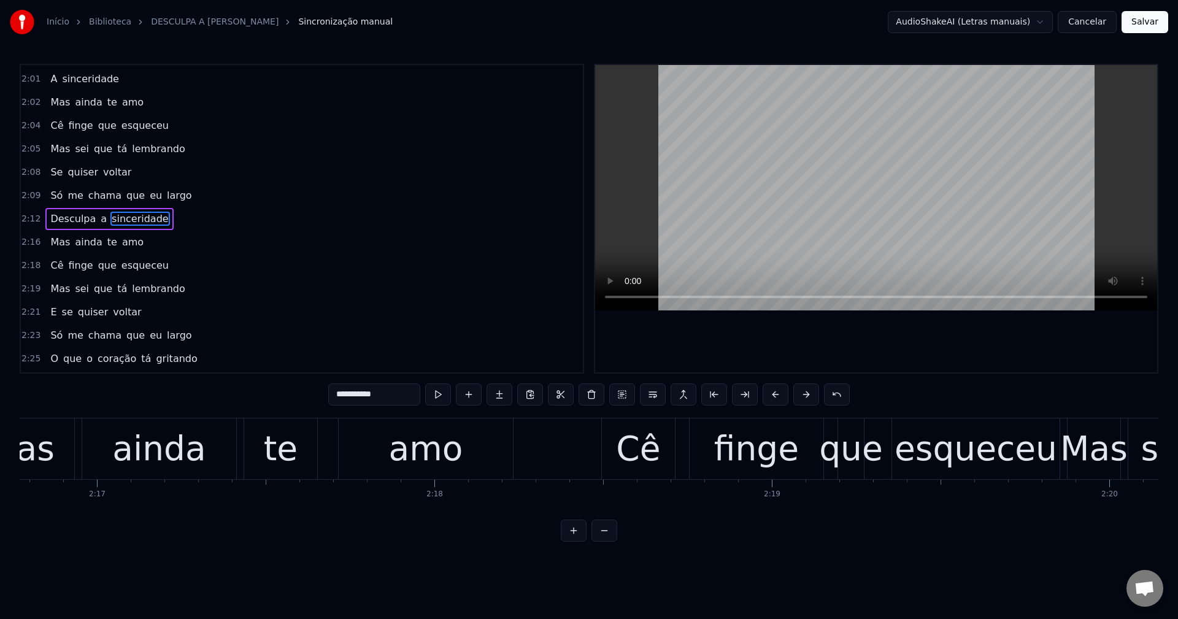
scroll to position [0, 46230]
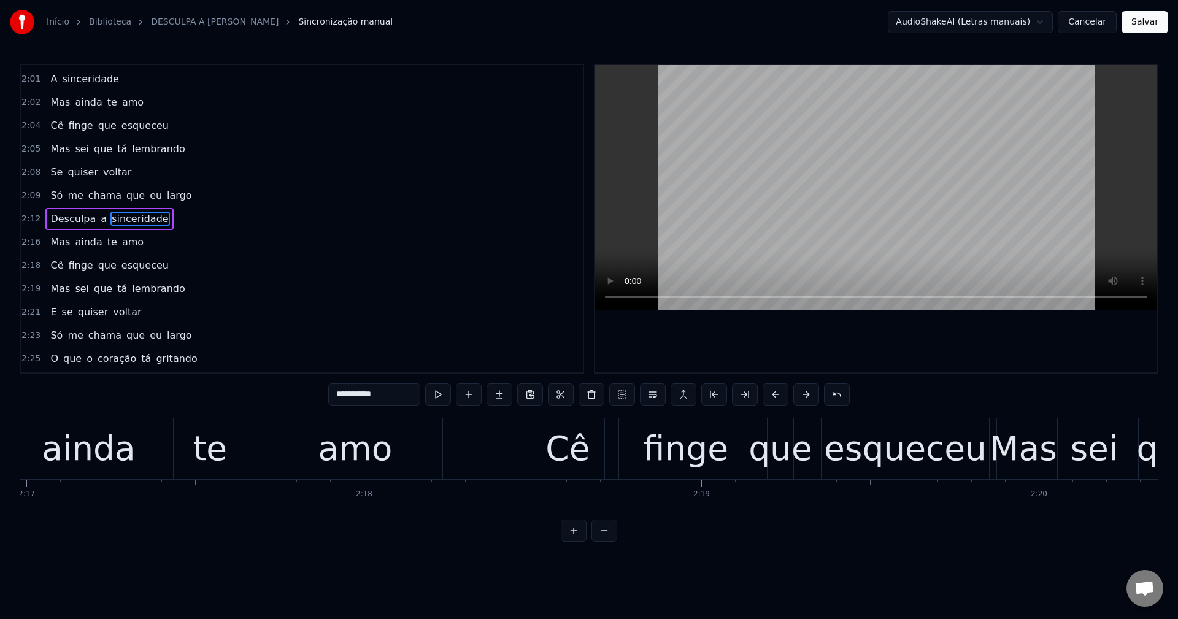
click at [99, 221] on span "a" at bounding box center [103, 219] width 9 height 14
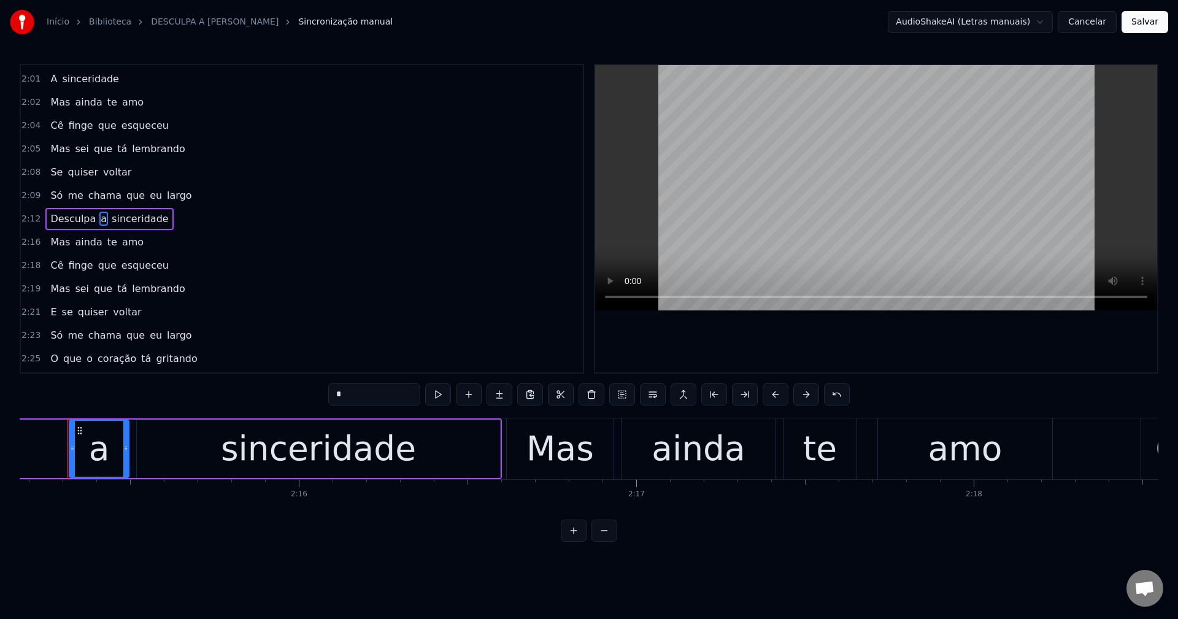
scroll to position [0, 45606]
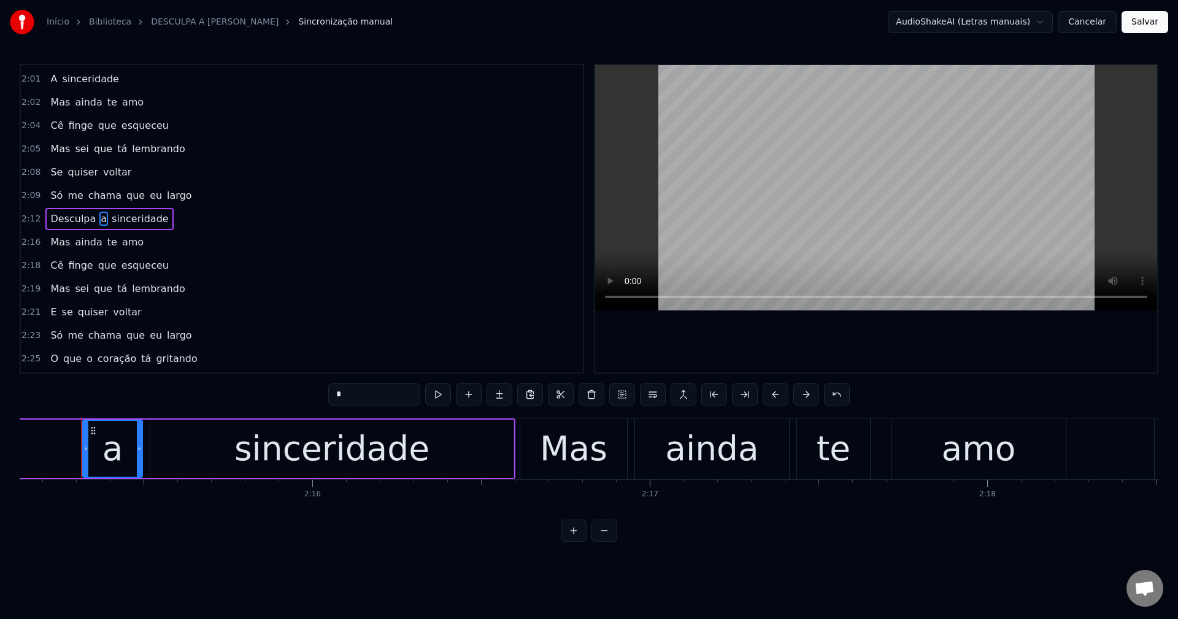
drag, startPoint x: 342, startPoint y: 398, endPoint x: 315, endPoint y: 391, distance: 27.7
click at [315, 392] on div "0:14 Já tem um tempo 0:15 Que a gente tá se evitando 0:17 Fingindo que tá tudo …" at bounding box center [589, 303] width 1139 height 478
click at [656, 398] on button at bounding box center [653, 395] width 26 height 22
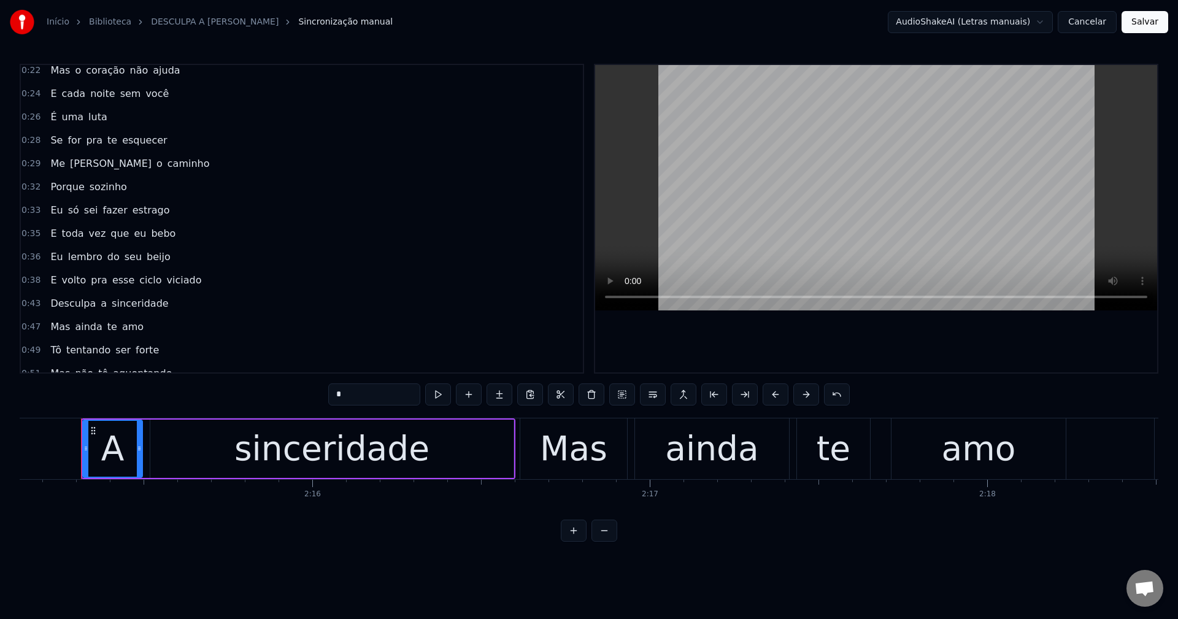
scroll to position [184, 0]
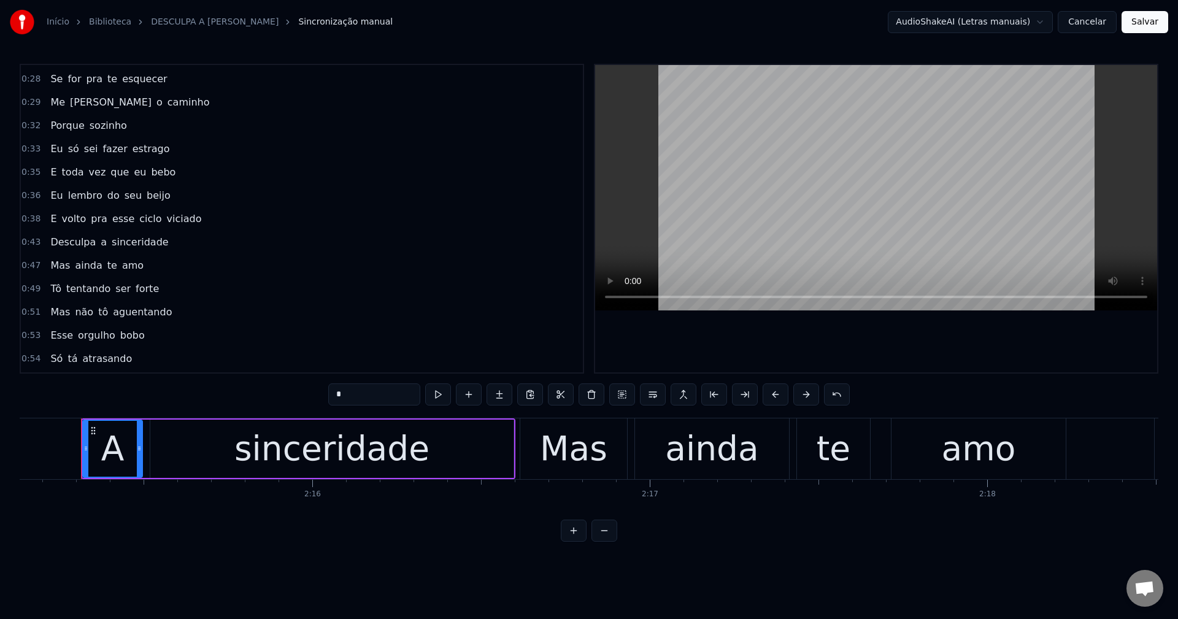
click at [99, 244] on span "a" at bounding box center [103, 242] width 9 height 14
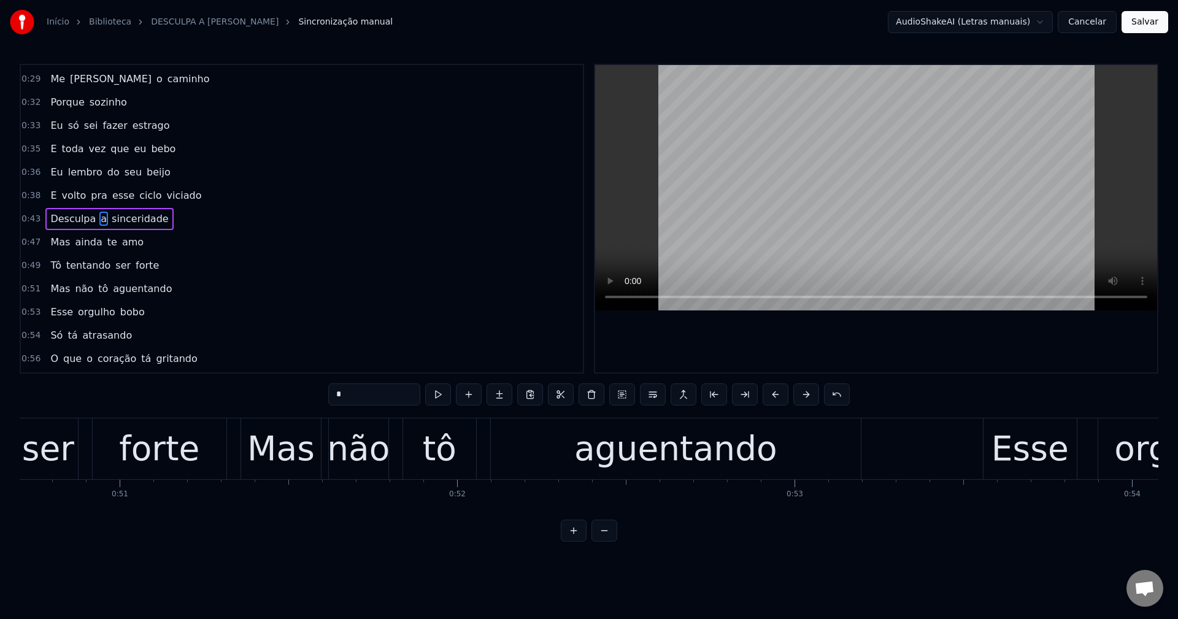
scroll to position [0, 15671]
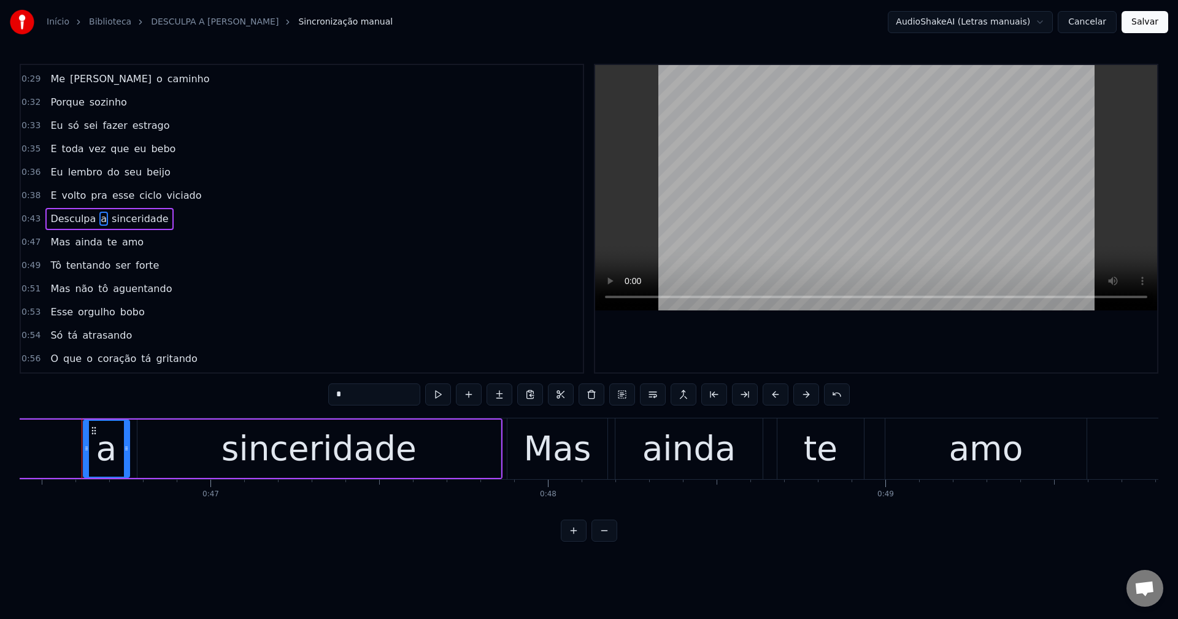
drag, startPoint x: 355, startPoint y: 387, endPoint x: 292, endPoint y: 398, distance: 63.5
click at [294, 398] on div "0:14 Já tem um tempo 0:15 Que a gente tá se evitando 0:17 Fingindo que tá tudo …" at bounding box center [589, 303] width 1139 height 478
drag, startPoint x: 654, startPoint y: 398, endPoint x: 647, endPoint y: 398, distance: 6.8
click at [654, 398] on button at bounding box center [653, 395] width 26 height 22
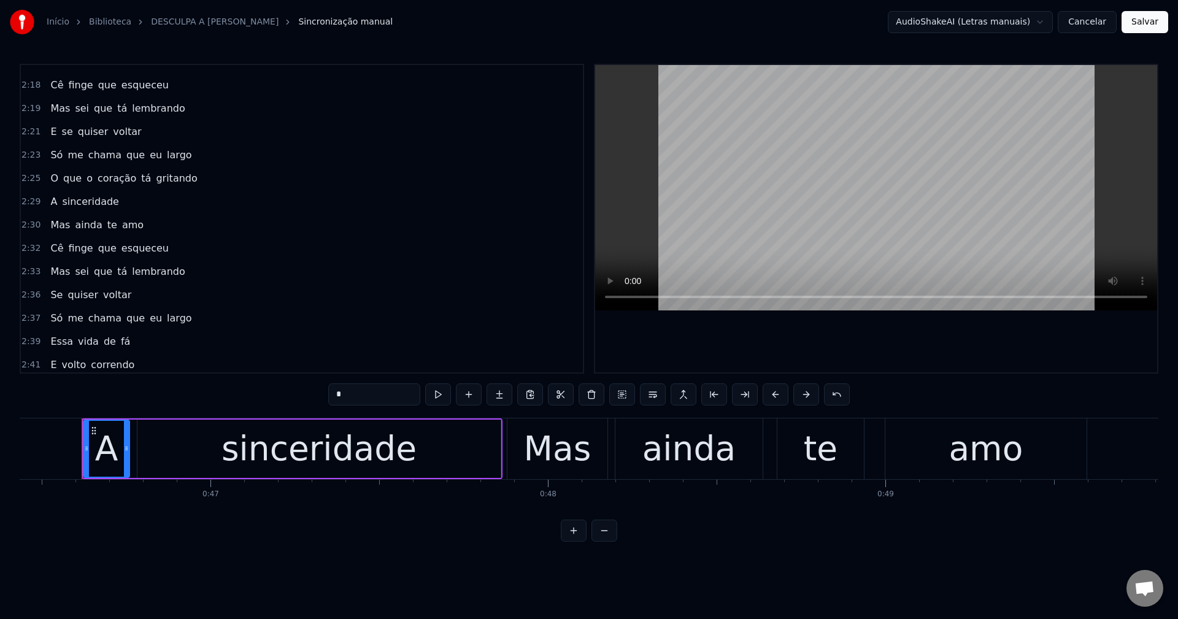
scroll to position [1301, 0]
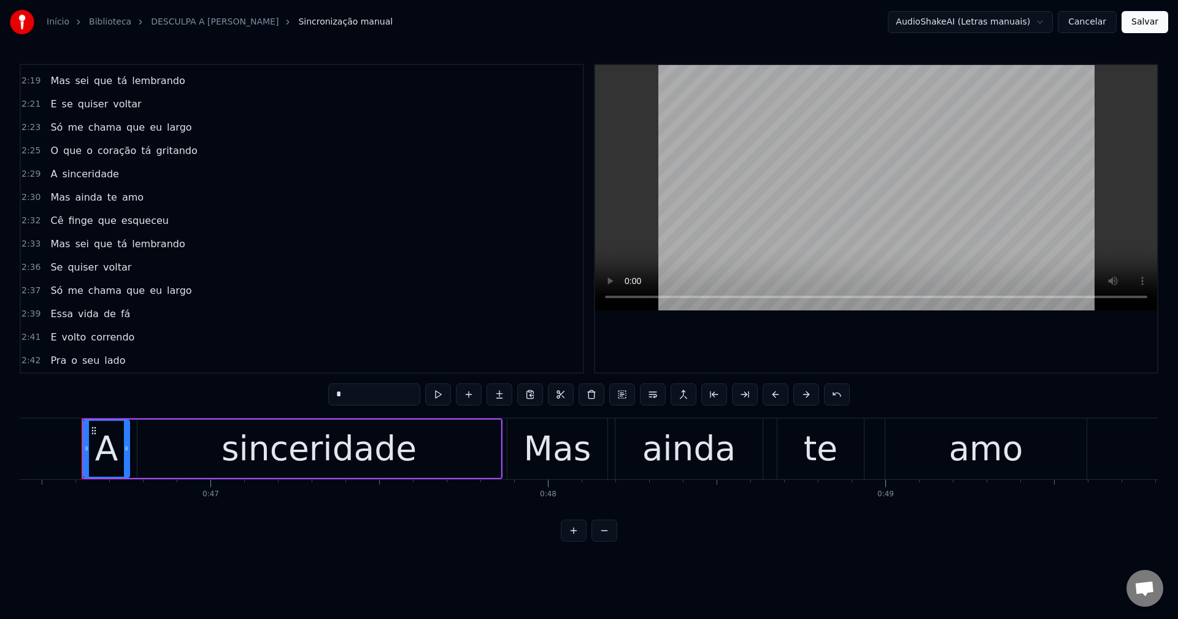
click at [120, 312] on span "fá" at bounding box center [126, 314] width 12 height 14
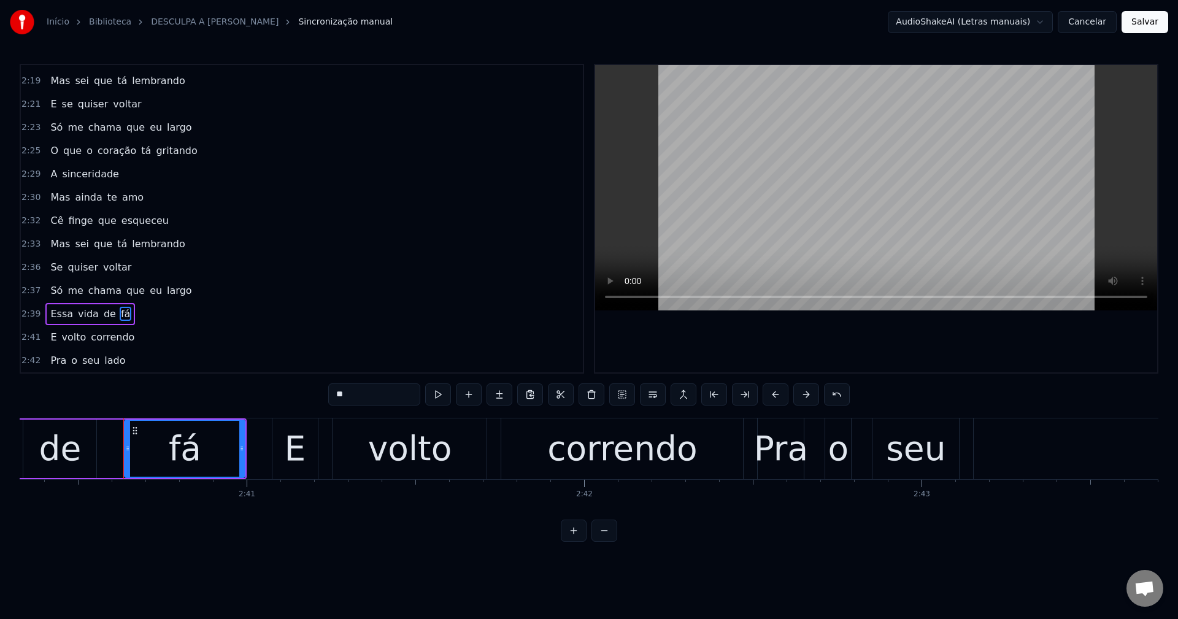
scroll to position [0, 54151]
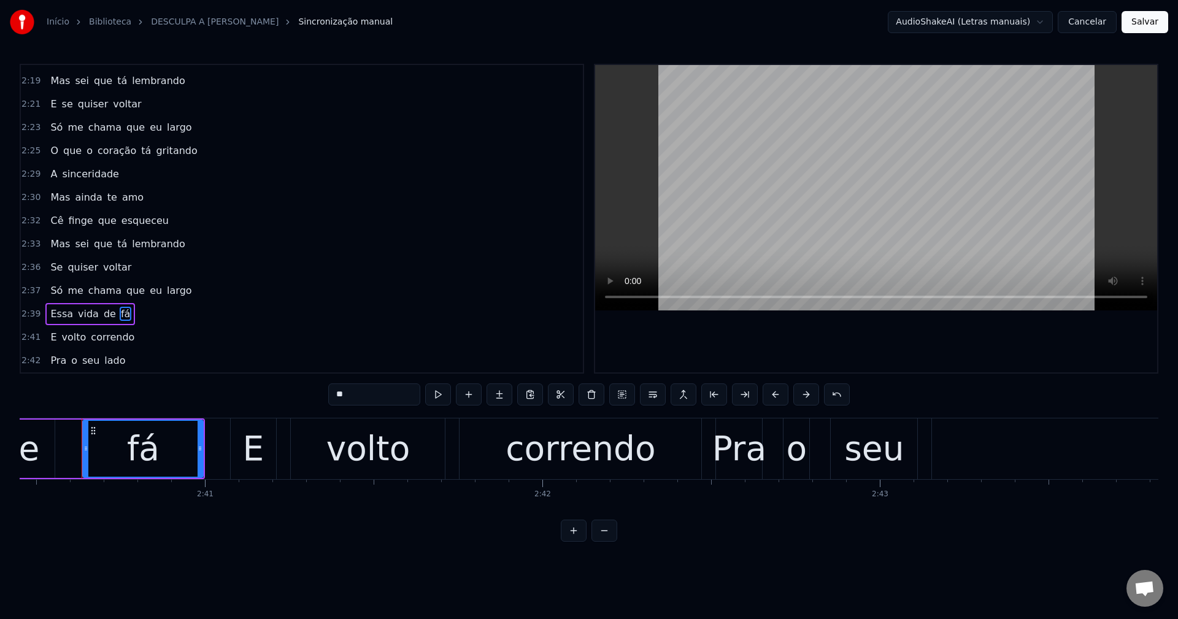
click at [371, 403] on input "**" at bounding box center [374, 395] width 92 height 22
type input "*****"
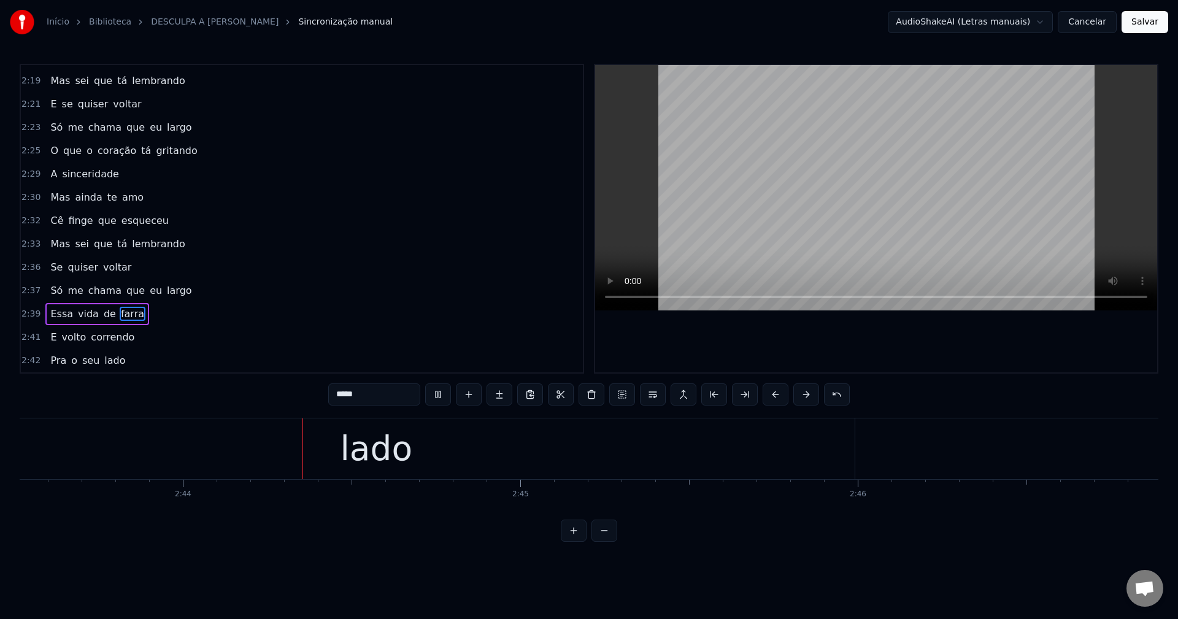
scroll to position [0, 55186]
click at [1163, 28] on button "Salvar" at bounding box center [1145, 22] width 47 height 22
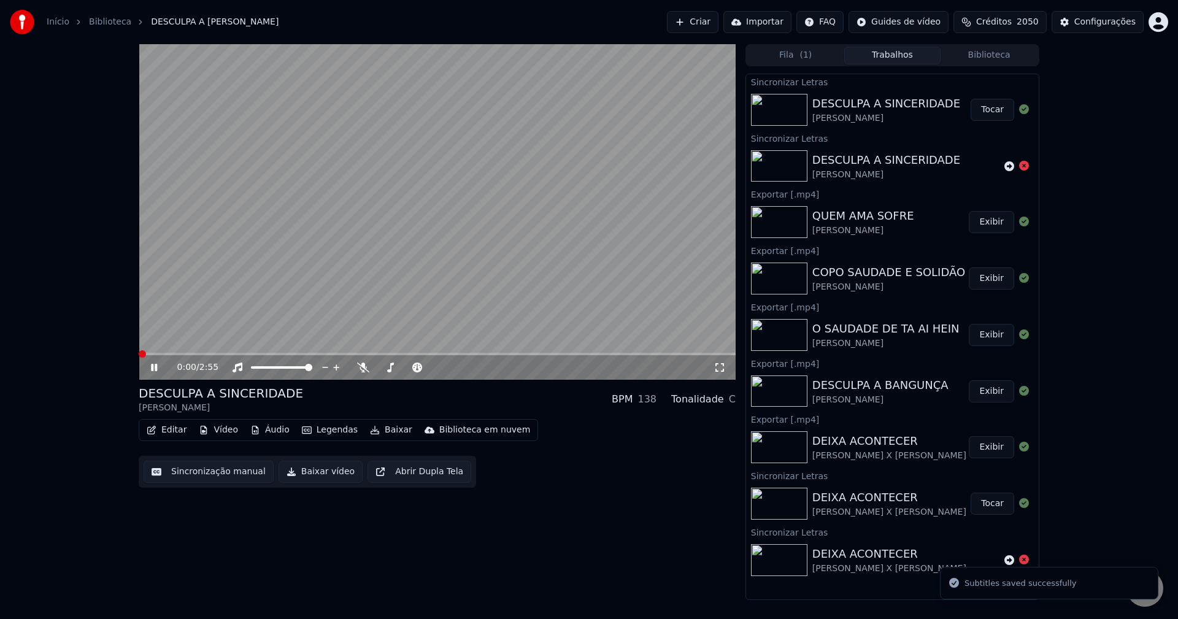
click at [290, 472] on button "Baixar vídeo" at bounding box center [321, 472] width 84 height 22
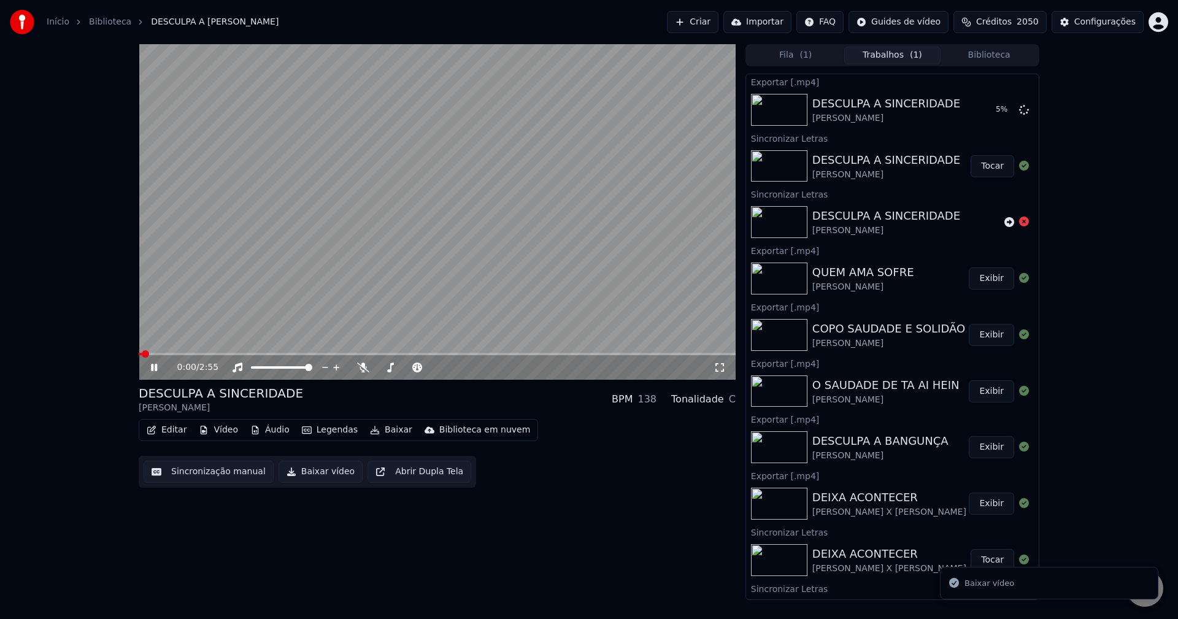
click at [362, 318] on video at bounding box center [437, 212] width 597 height 336
click at [983, 58] on button "Biblioteca" at bounding box center [989, 56] width 97 height 18
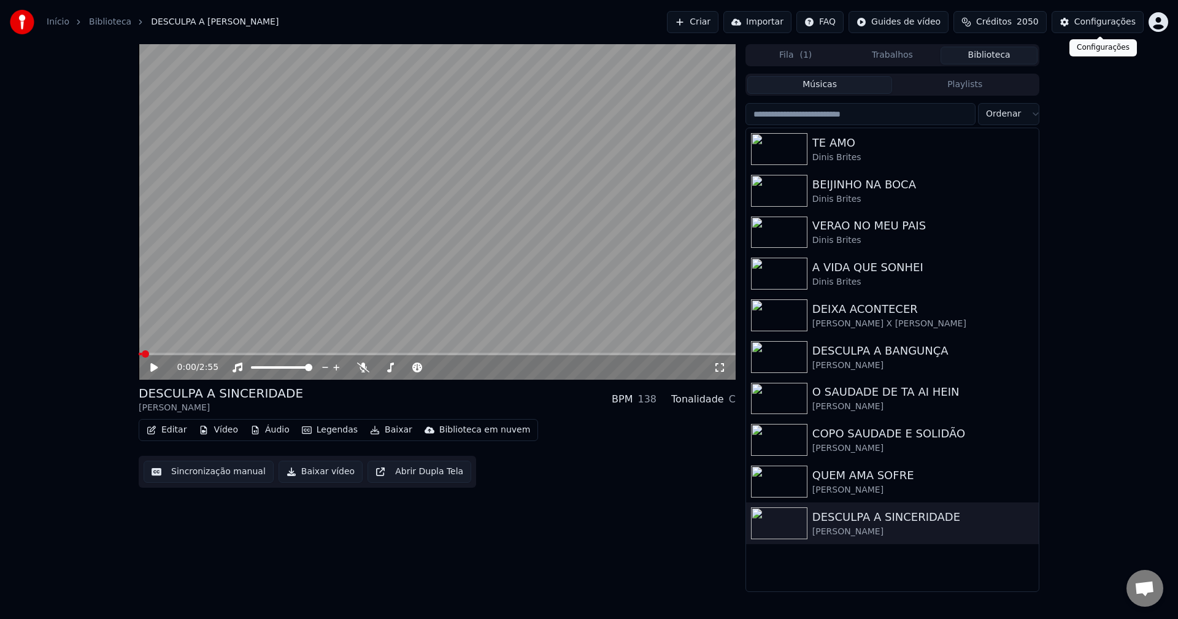
click at [1080, 18] on div "Configurações" at bounding box center [1104, 22] width 61 height 12
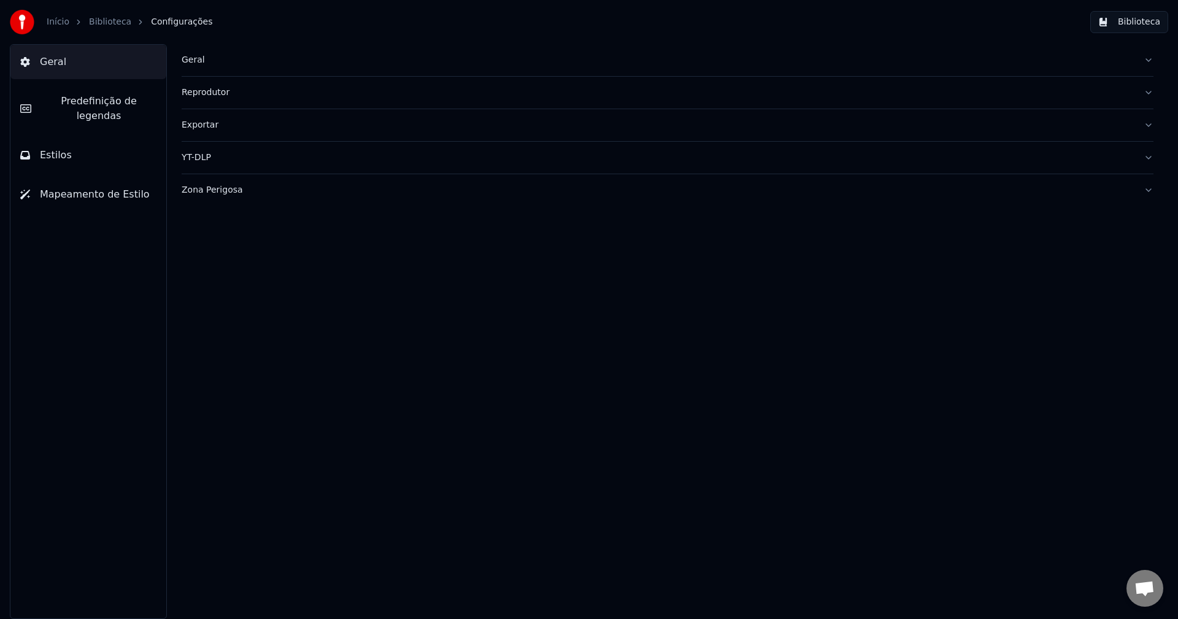
click at [195, 59] on div "Geral" at bounding box center [658, 60] width 952 height 12
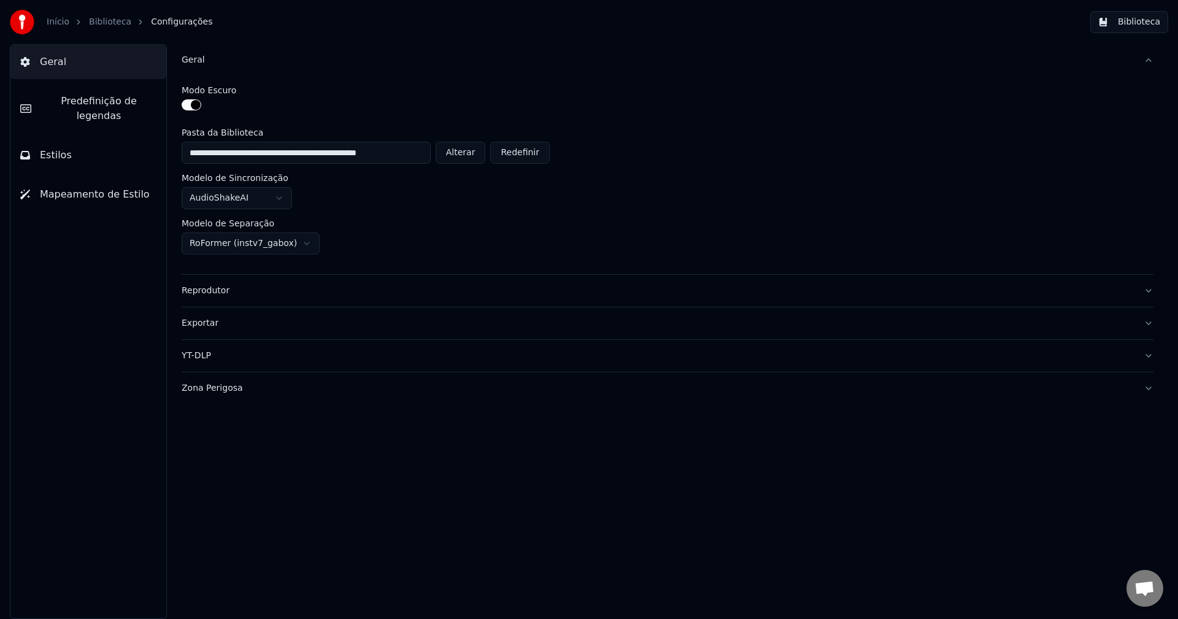
click at [470, 155] on button "Alterar" at bounding box center [461, 153] width 50 height 22
type input "**********"
click at [1117, 23] on button "Biblioteca" at bounding box center [1129, 22] width 78 height 22
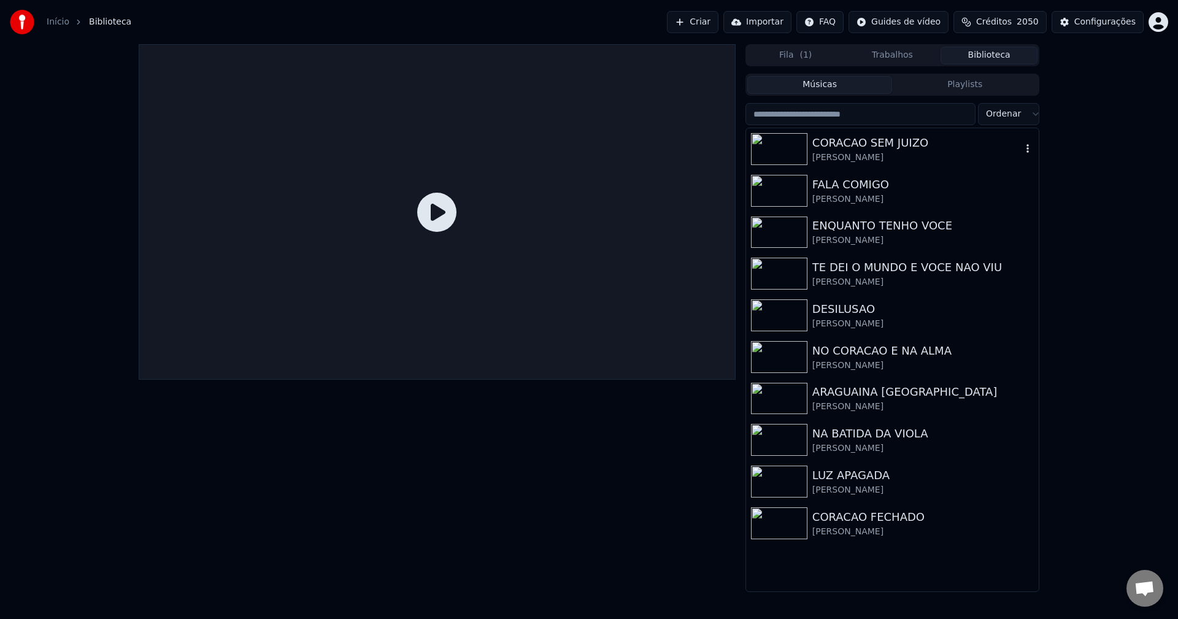
click at [887, 144] on div "CORACAO SEM JUIZO" at bounding box center [916, 142] width 209 height 17
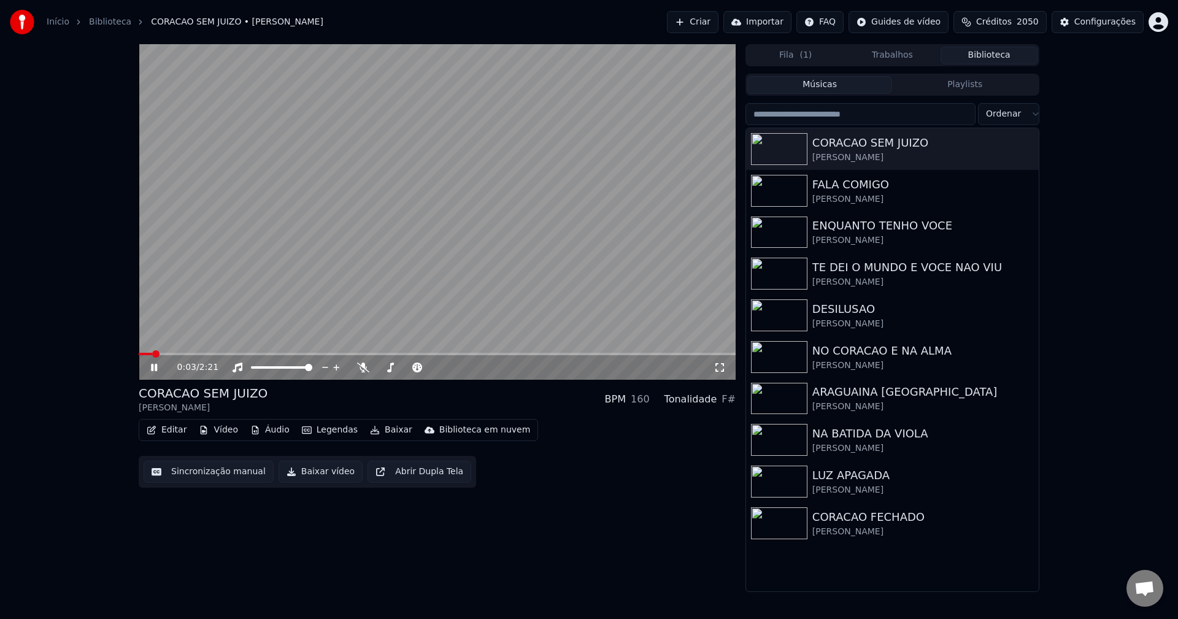
click at [210, 476] on button "Sincronização manual" at bounding box center [209, 472] width 130 height 22
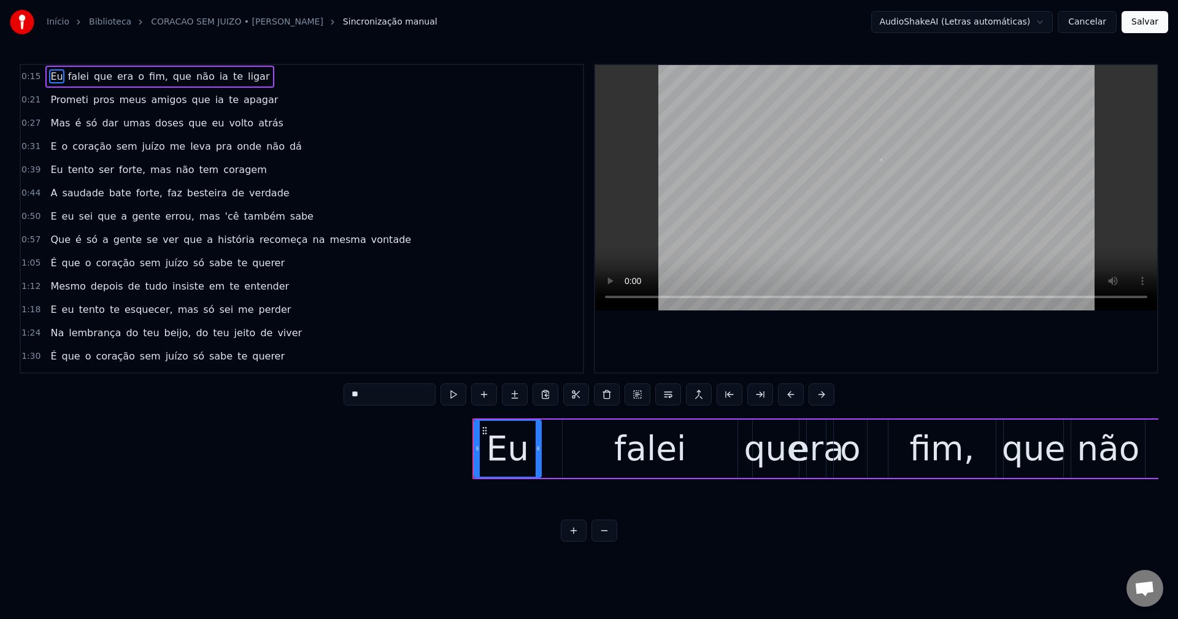
scroll to position [0, 5300]
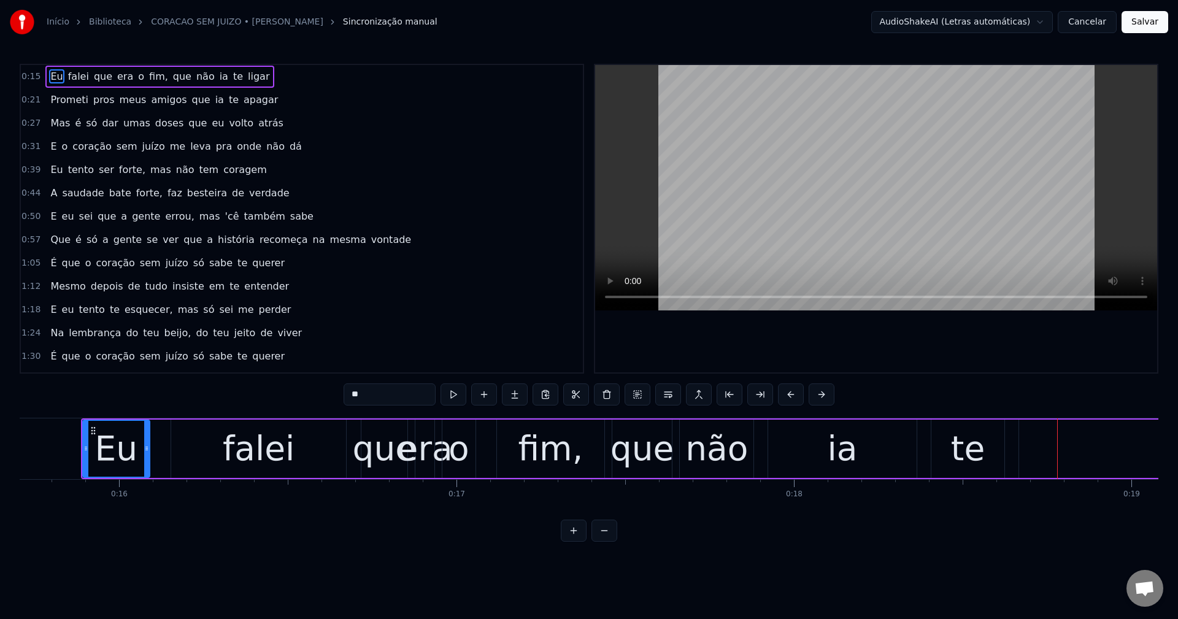
click at [148, 80] on span "fim," at bounding box center [158, 76] width 21 height 14
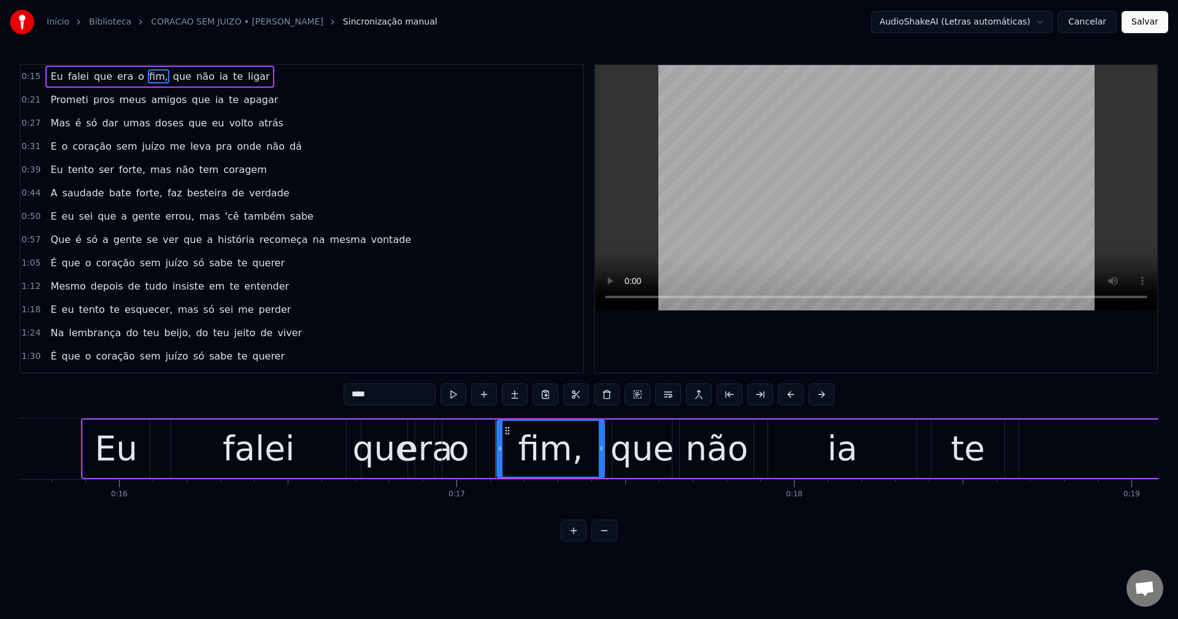
click at [394, 399] on input "****" at bounding box center [390, 395] width 92 height 22
click at [169, 75] on span "que" at bounding box center [179, 76] width 21 height 14
type input "***"
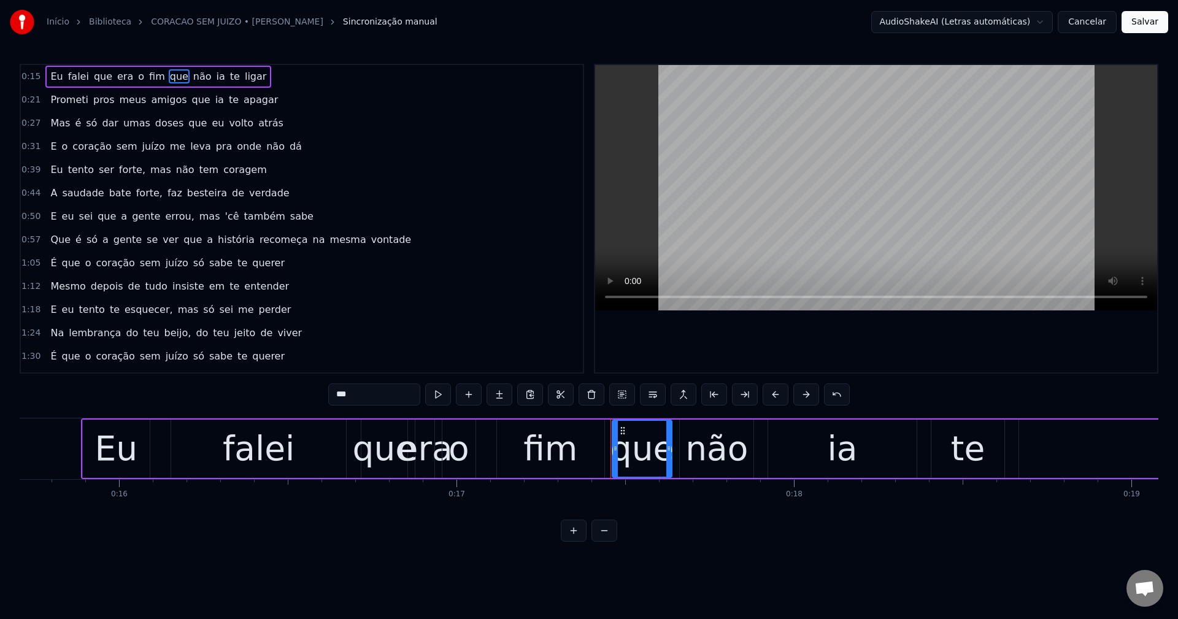
click at [1092, 30] on button "Cancelar" at bounding box center [1087, 22] width 59 height 22
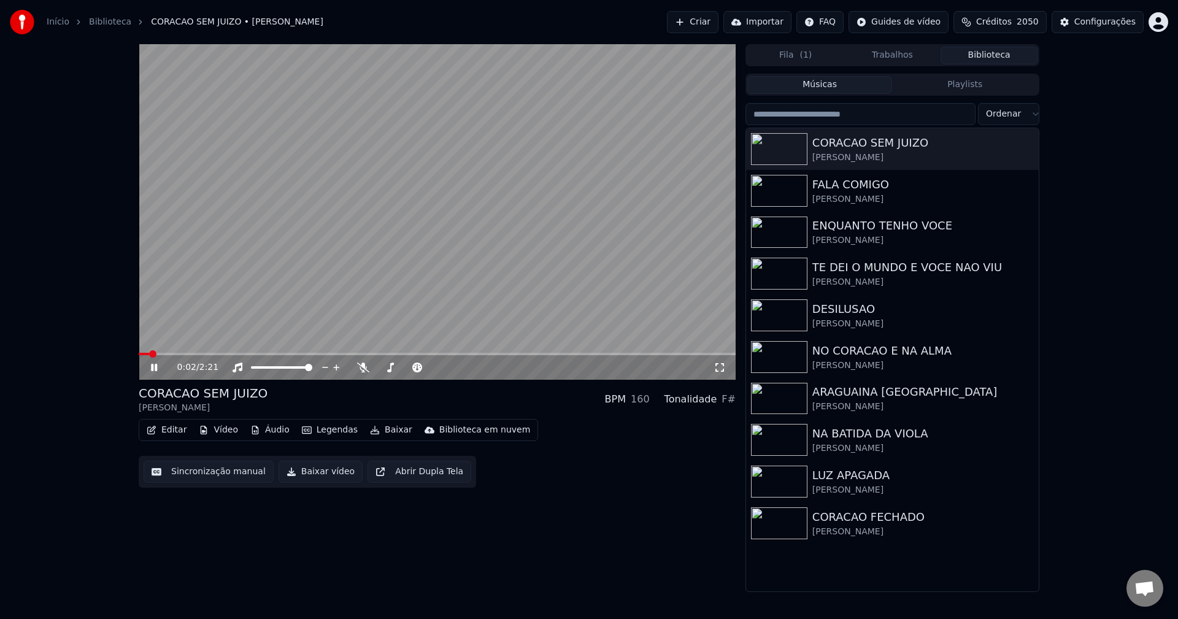
click at [165, 425] on button "Editar" at bounding box center [167, 430] width 50 height 17
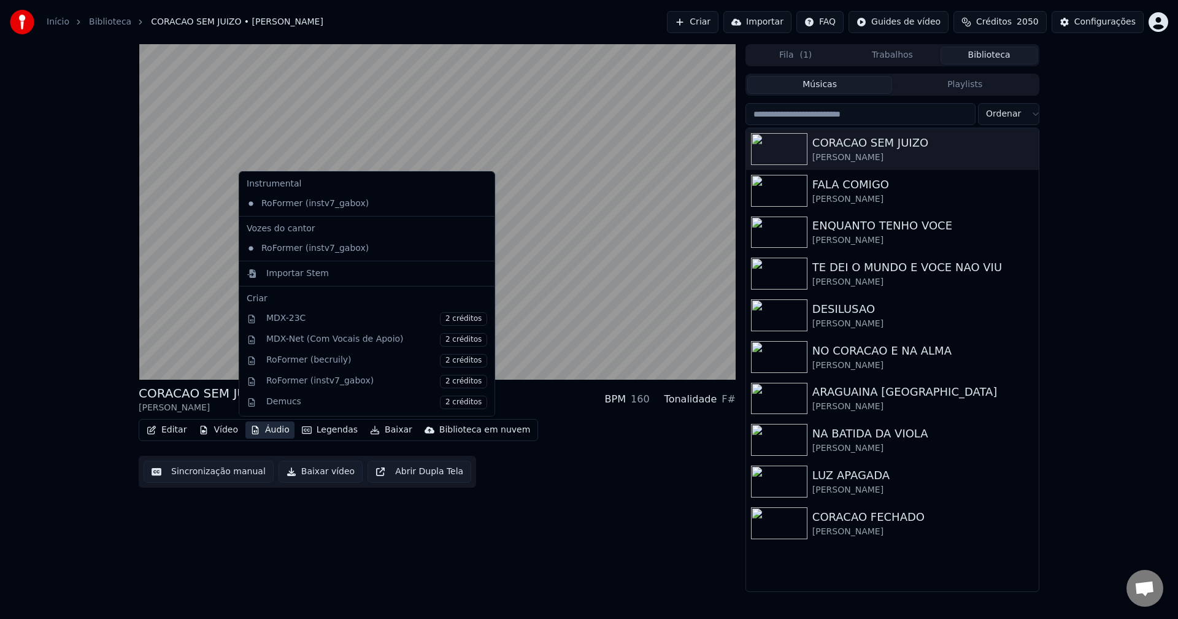
click at [465, 209] on div "RoFormer (instv7_gabox)" at bounding box center [367, 204] width 250 height 20
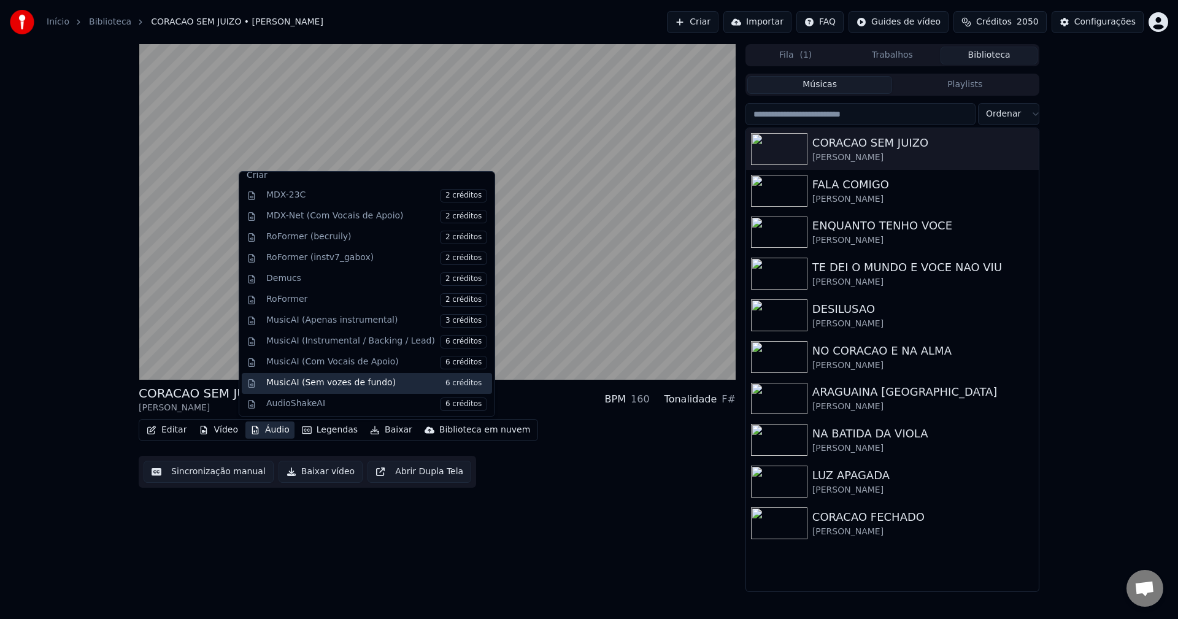
scroll to position [125, 0]
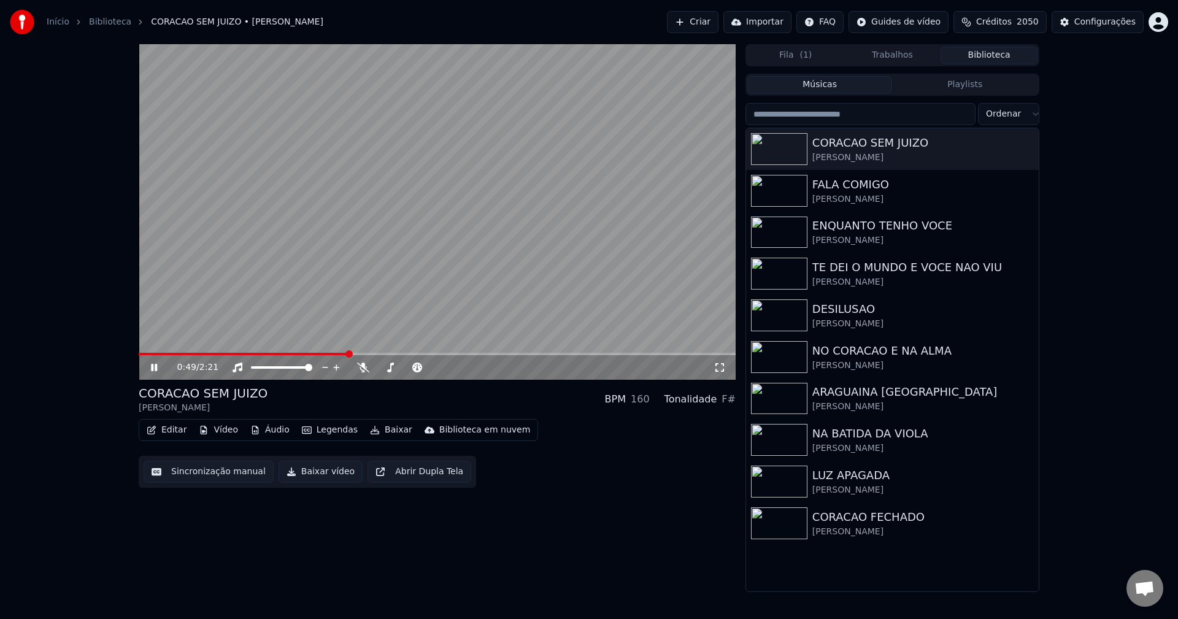
click at [539, 239] on video at bounding box center [437, 212] width 597 height 336
click at [163, 426] on button "Editar" at bounding box center [167, 430] width 50 height 17
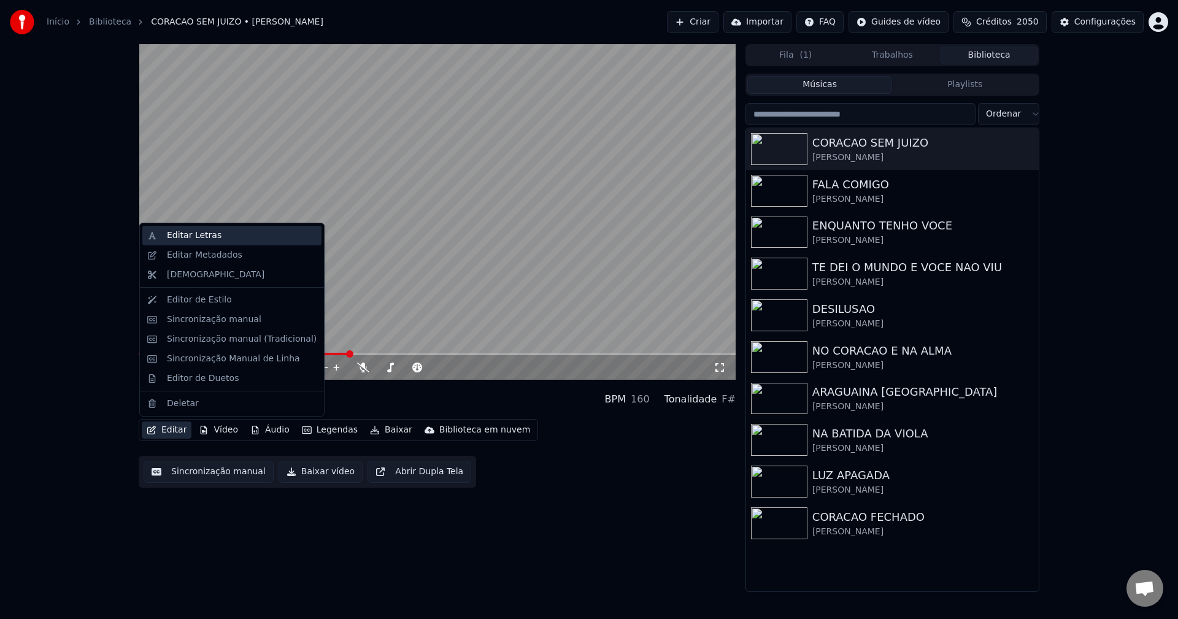
click at [184, 229] on div "Editar Letras" at bounding box center [194, 235] width 55 height 12
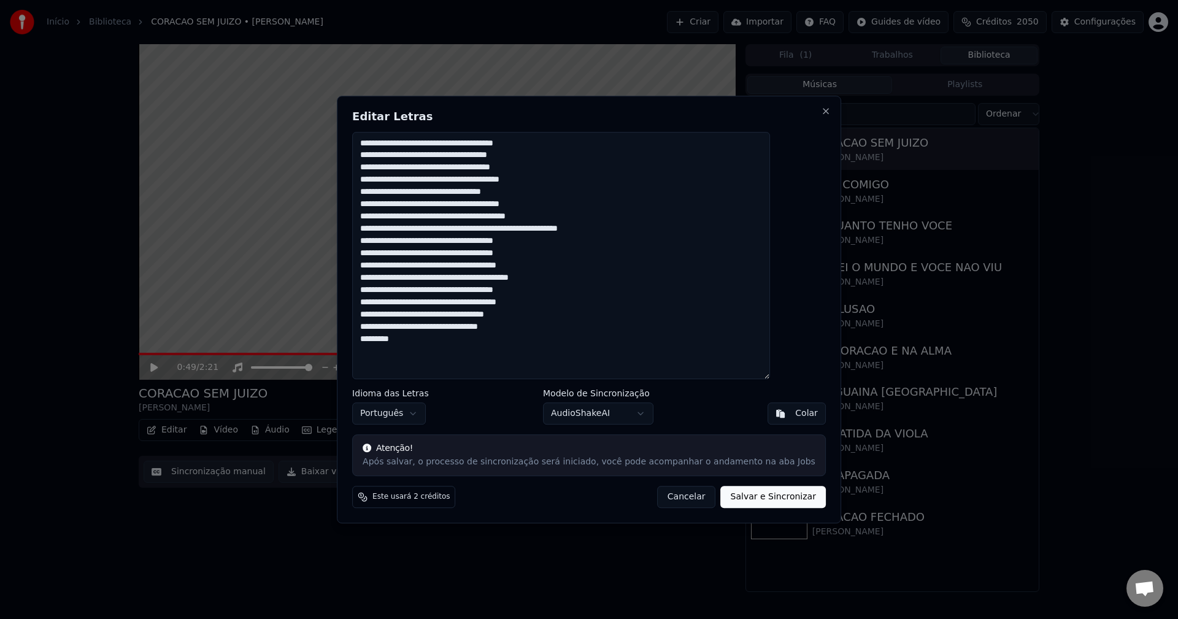
click at [441, 147] on textarea "**********" at bounding box center [561, 256] width 418 height 248
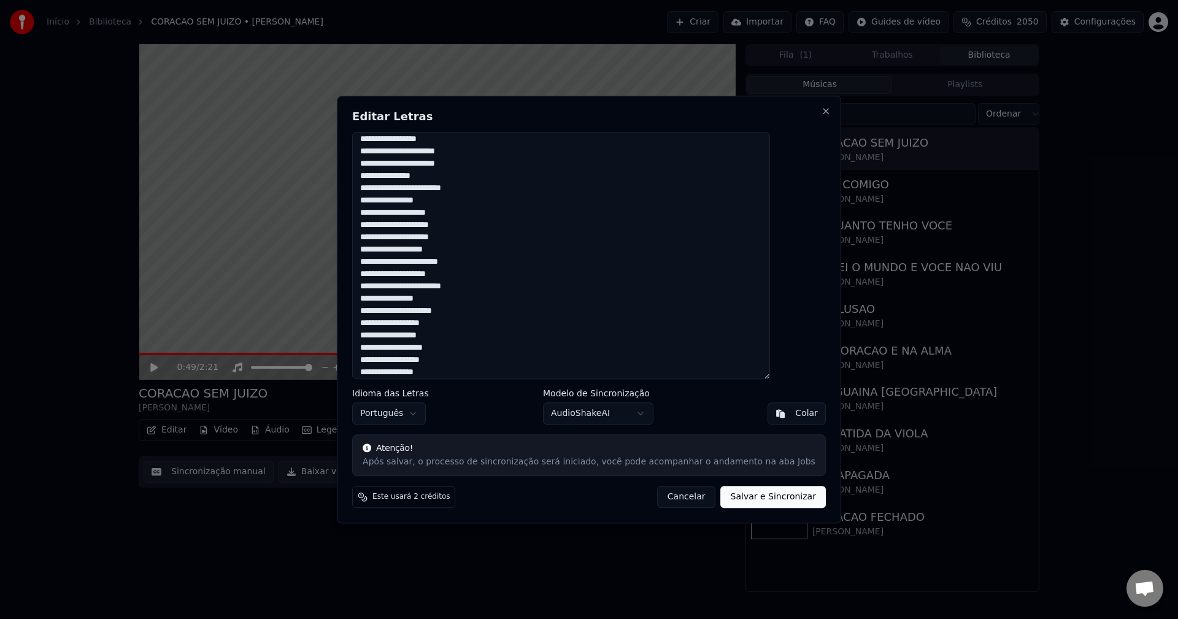
scroll to position [212, 0]
type textarea "**********"
click at [738, 501] on button "Salvar e Sincronizar" at bounding box center [773, 497] width 105 height 22
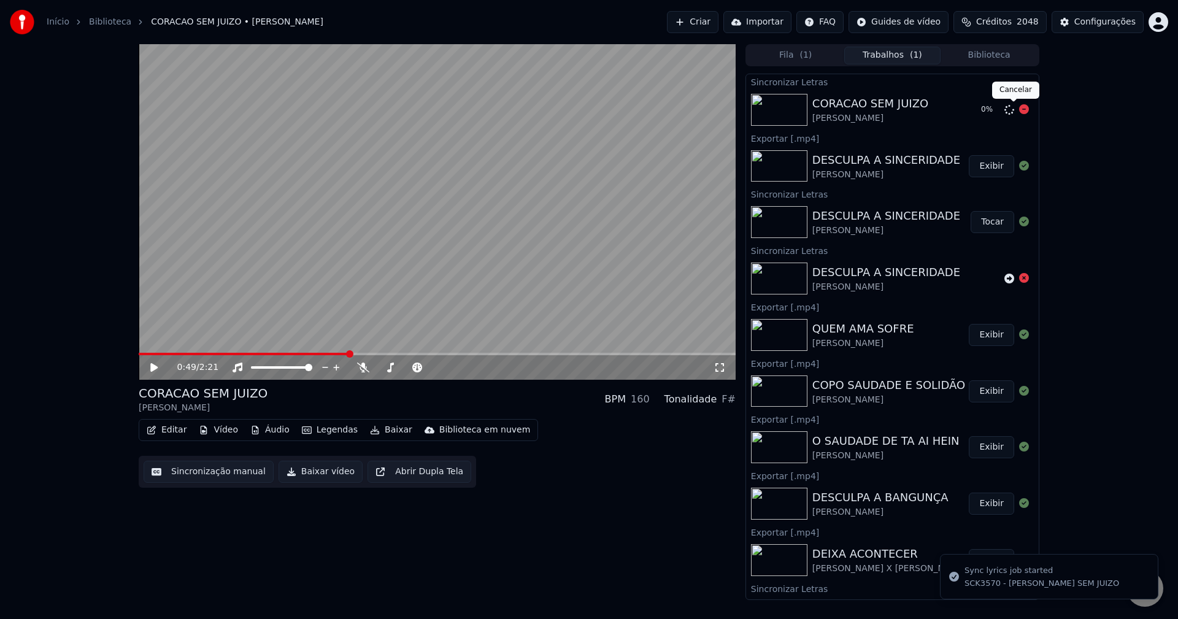
click at [1019, 110] on icon at bounding box center [1024, 109] width 10 height 10
click at [1004, 111] on icon at bounding box center [1009, 110] width 10 height 10
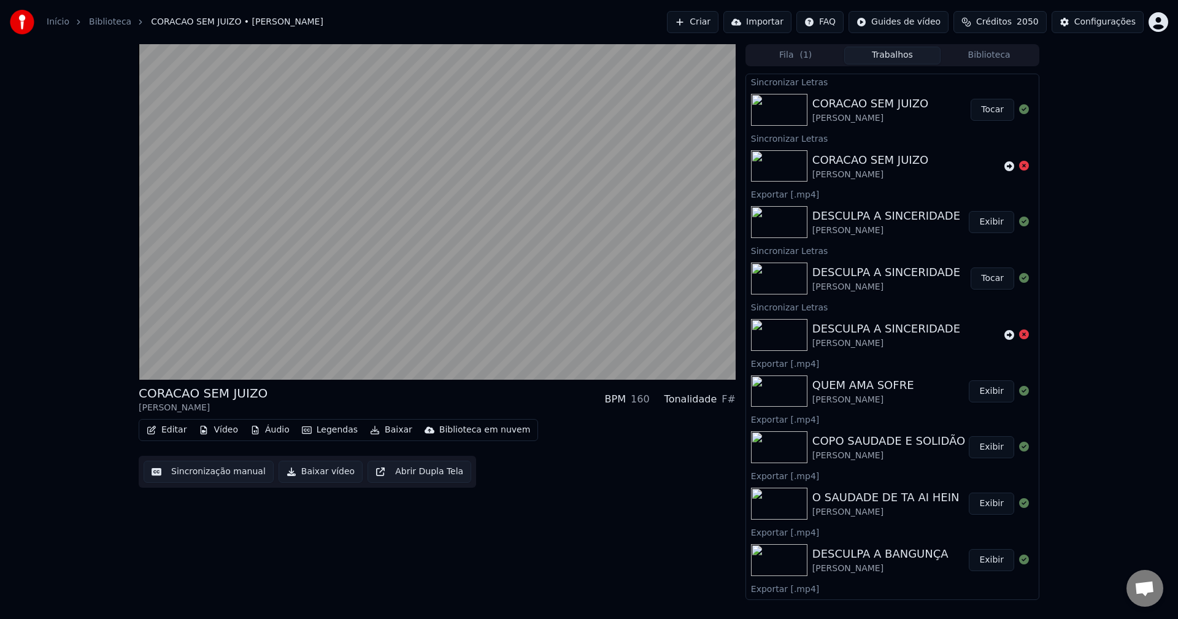
click at [990, 119] on button "Tocar" at bounding box center [993, 110] width 44 height 22
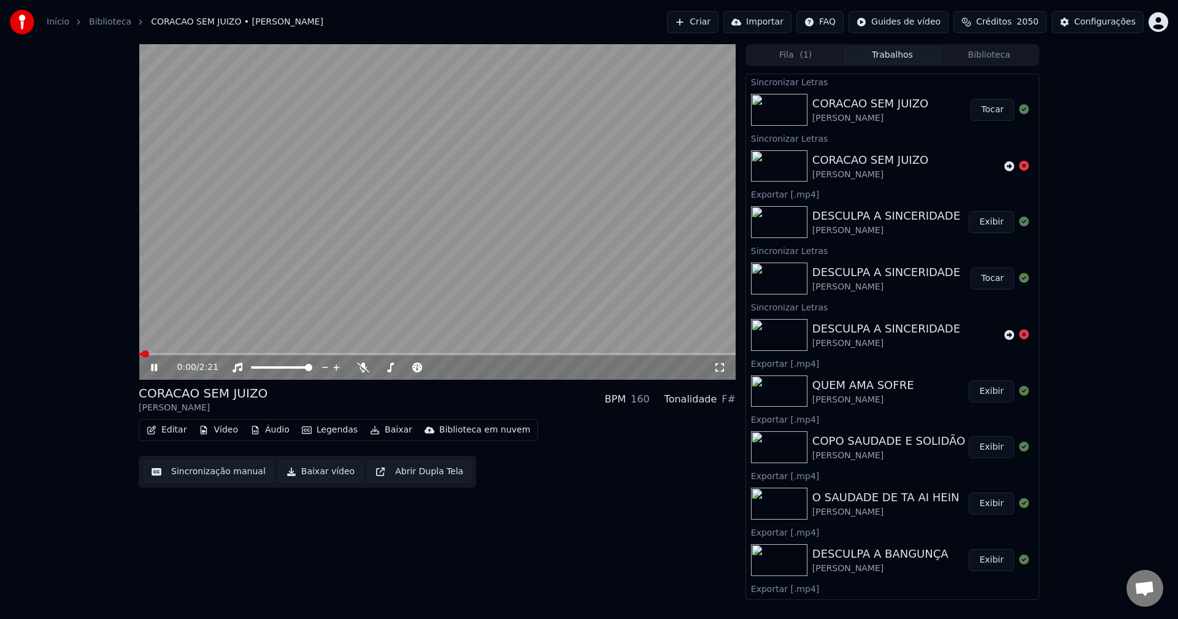
click at [174, 471] on button "Sincronização manual" at bounding box center [209, 472] width 130 height 22
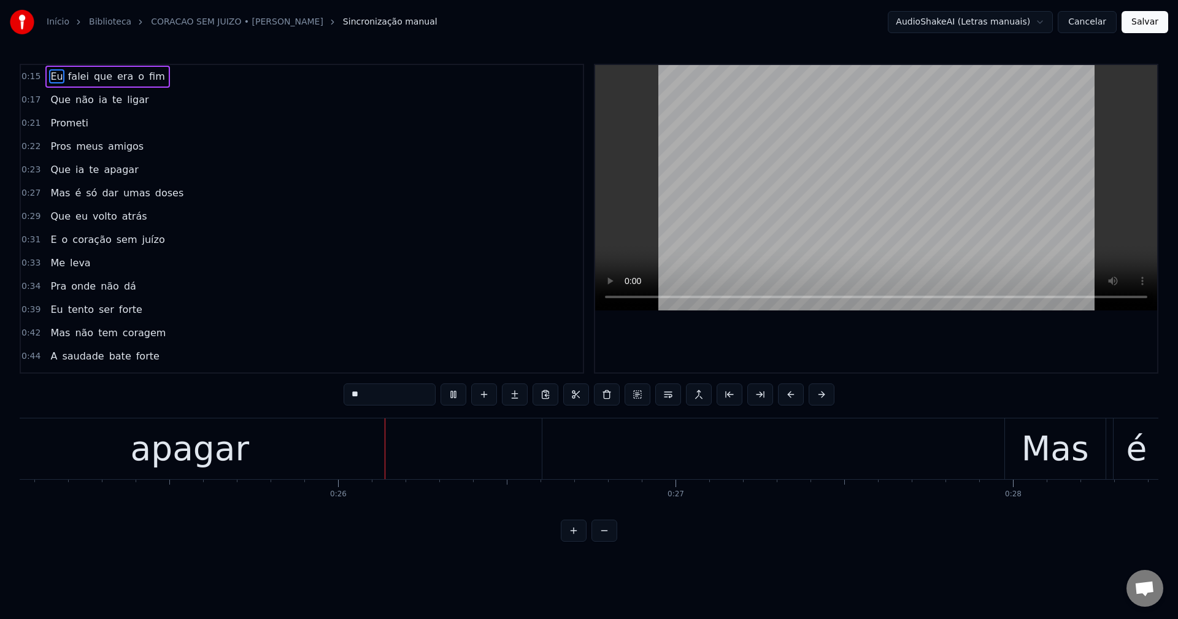
scroll to position [0, 8518]
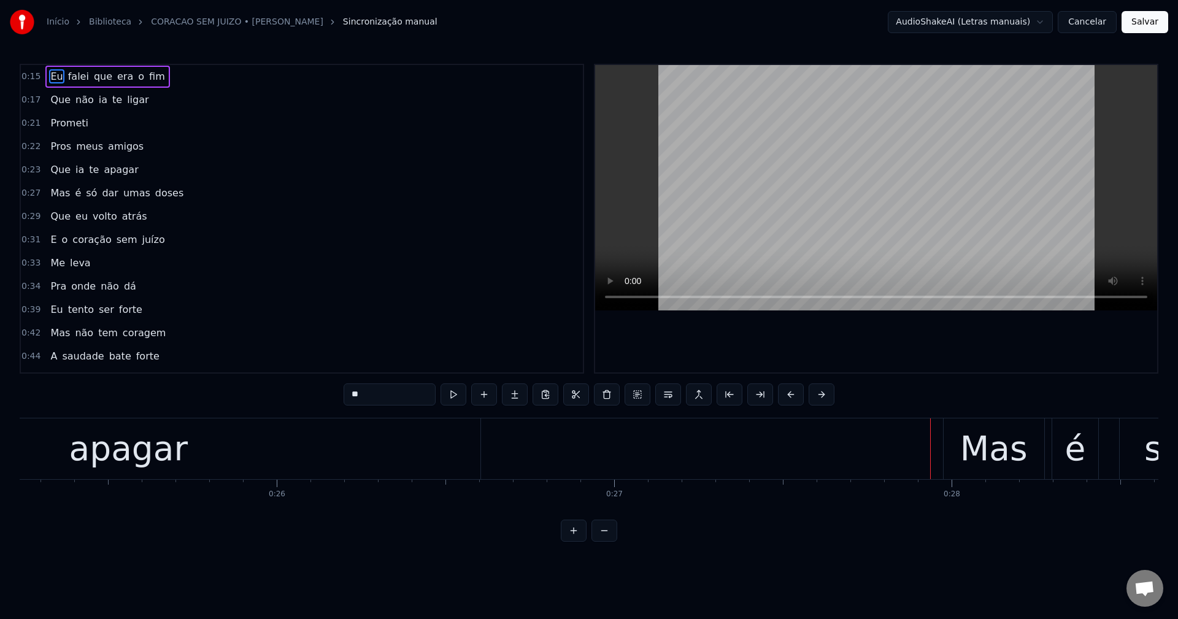
click at [56, 144] on span "Pros" at bounding box center [60, 146] width 23 height 14
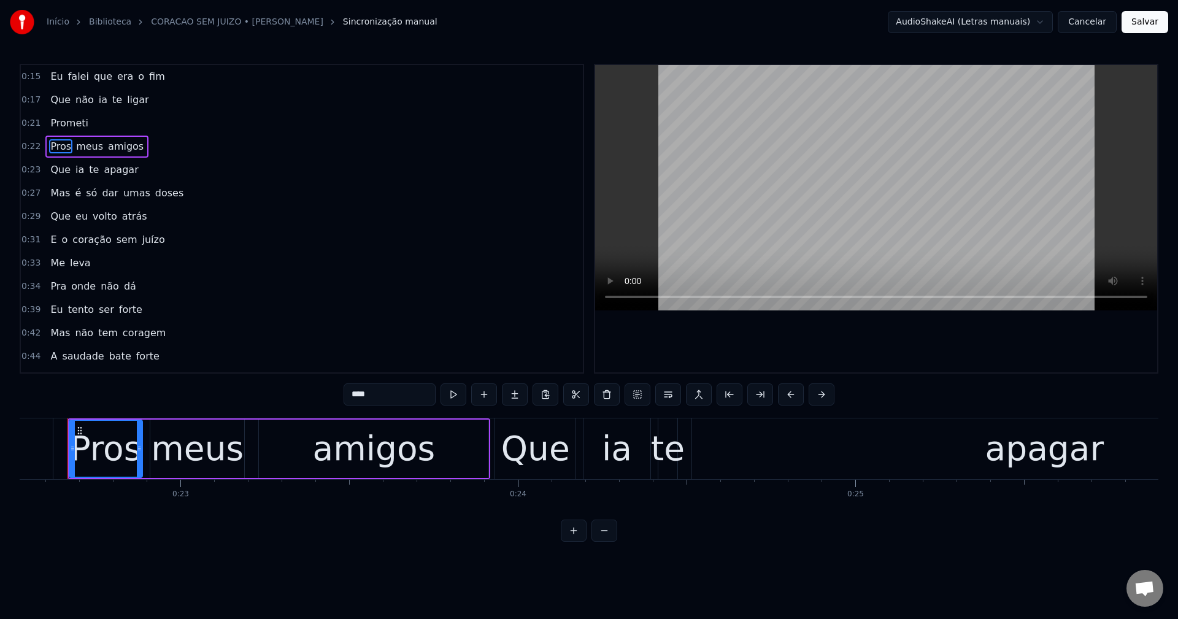
scroll to position [0, 7587]
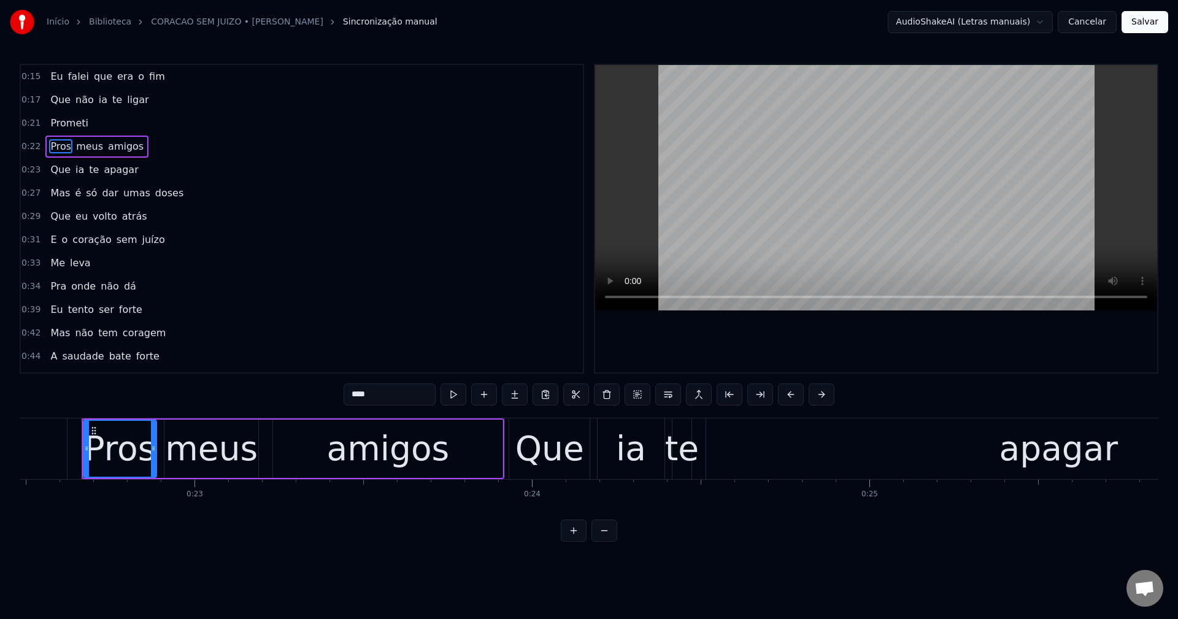
click at [350, 396] on input "****" at bounding box center [390, 395] width 92 height 22
type input "****"
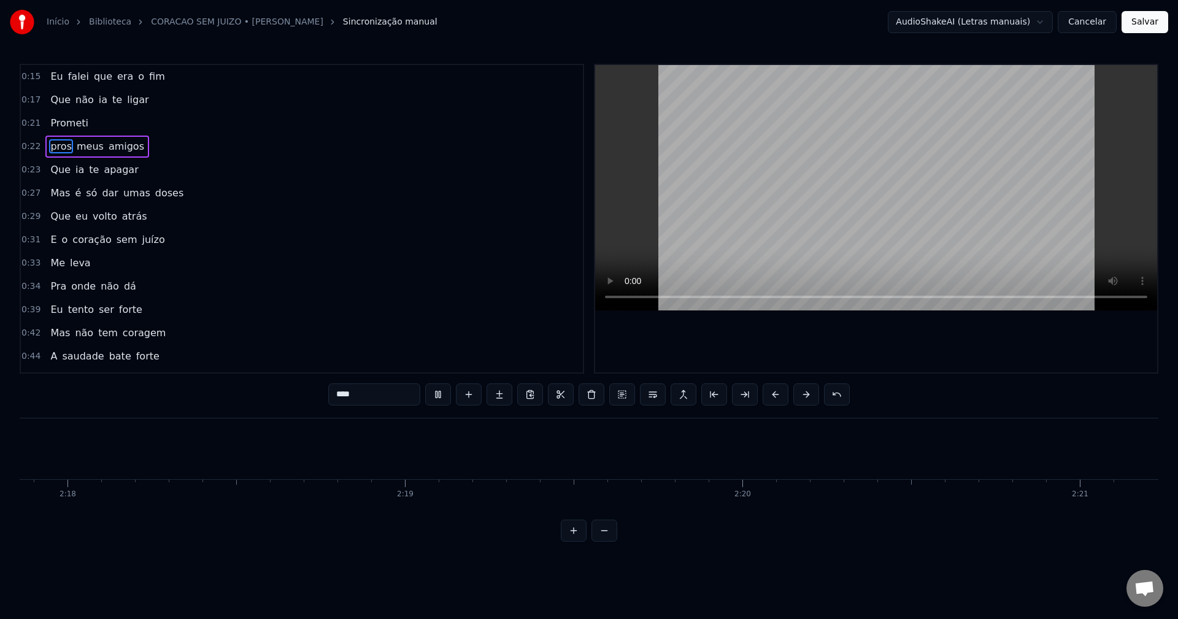
scroll to position [0, 46527]
click at [1139, 20] on button "Salvar" at bounding box center [1145, 22] width 47 height 22
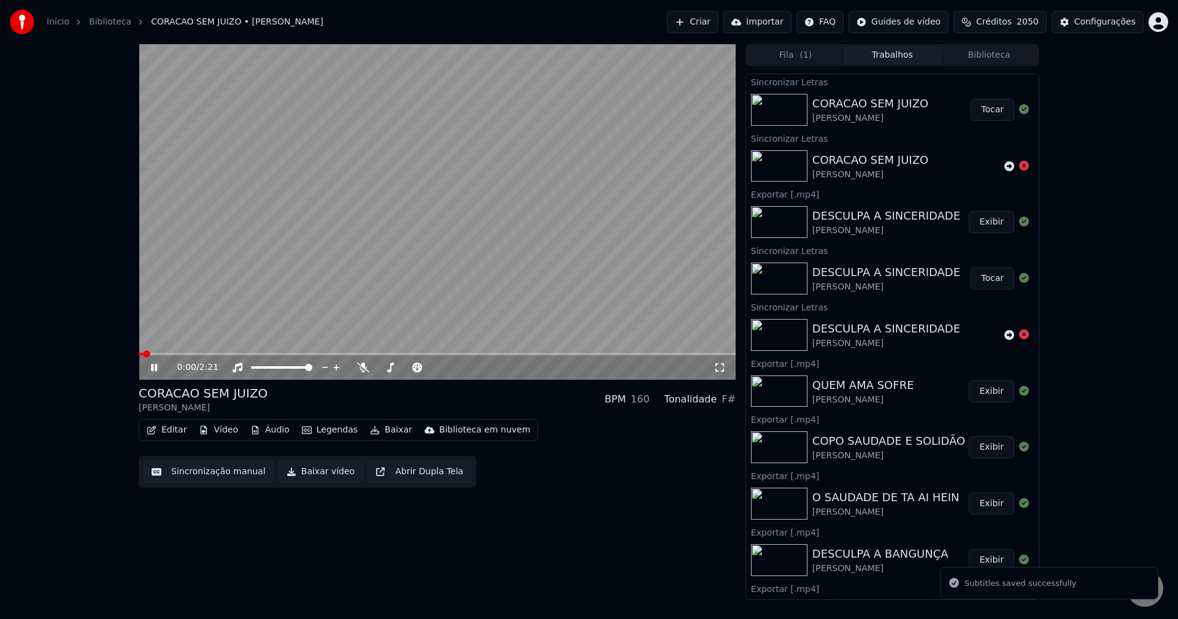
click at [293, 475] on button "Baixar vídeo" at bounding box center [321, 472] width 84 height 22
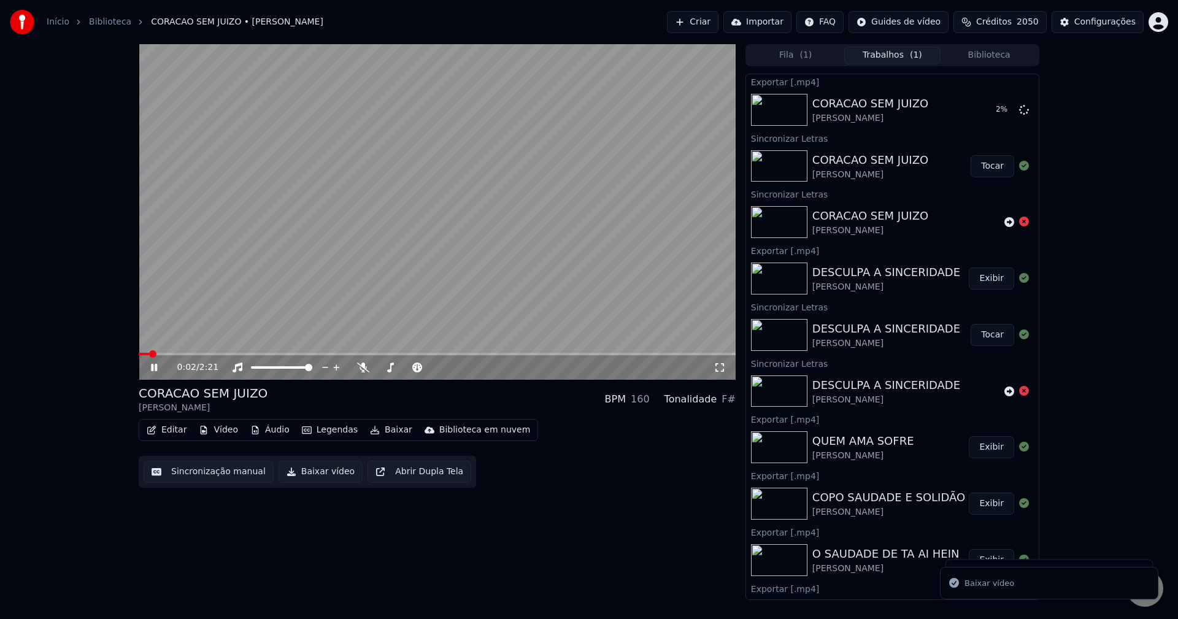
click at [992, 50] on button "Biblioteca" at bounding box center [989, 56] width 97 height 18
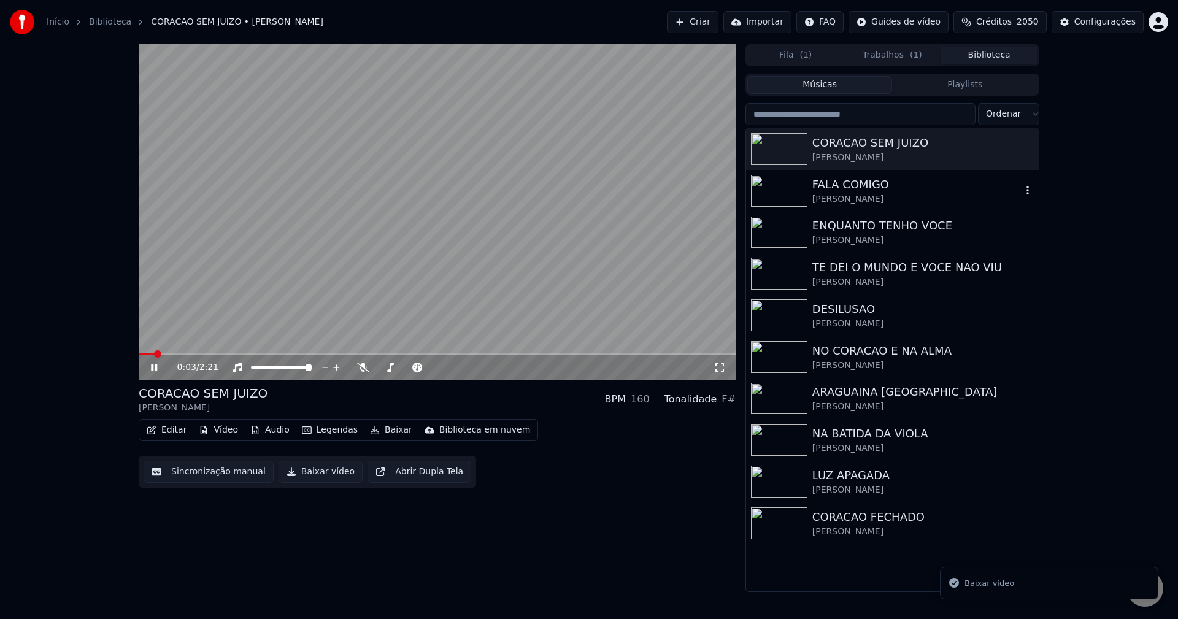
click at [846, 180] on div "FALA COMIGO" at bounding box center [916, 184] width 209 height 17
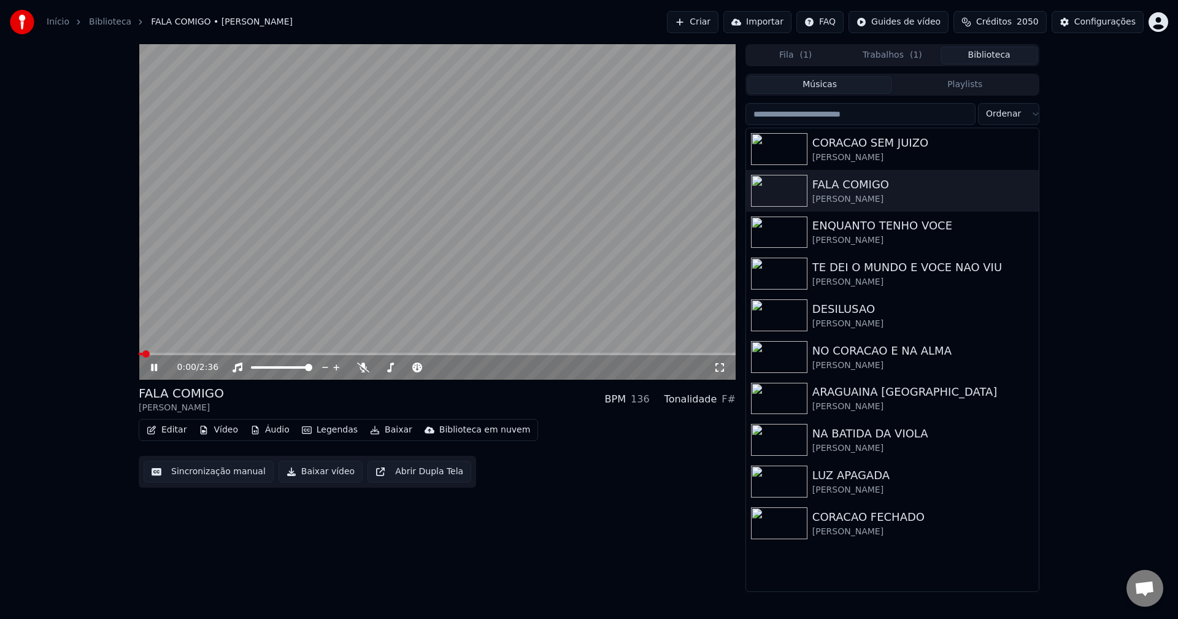
click at [177, 434] on button "Editar" at bounding box center [167, 430] width 50 height 17
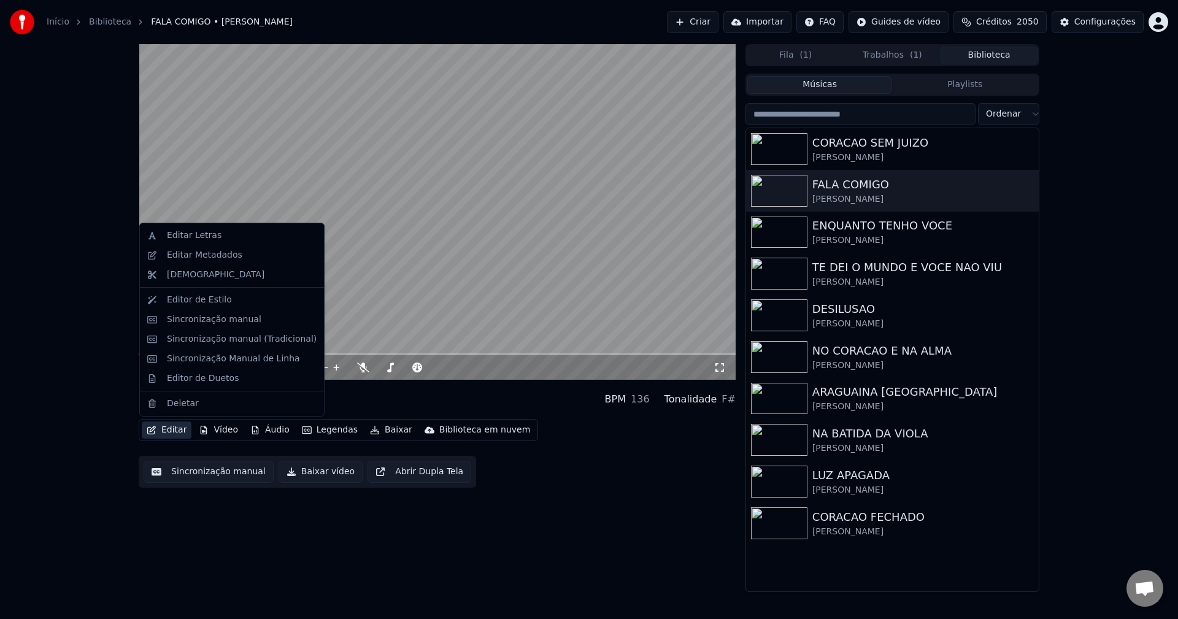
click at [417, 172] on video at bounding box center [437, 212] width 597 height 336
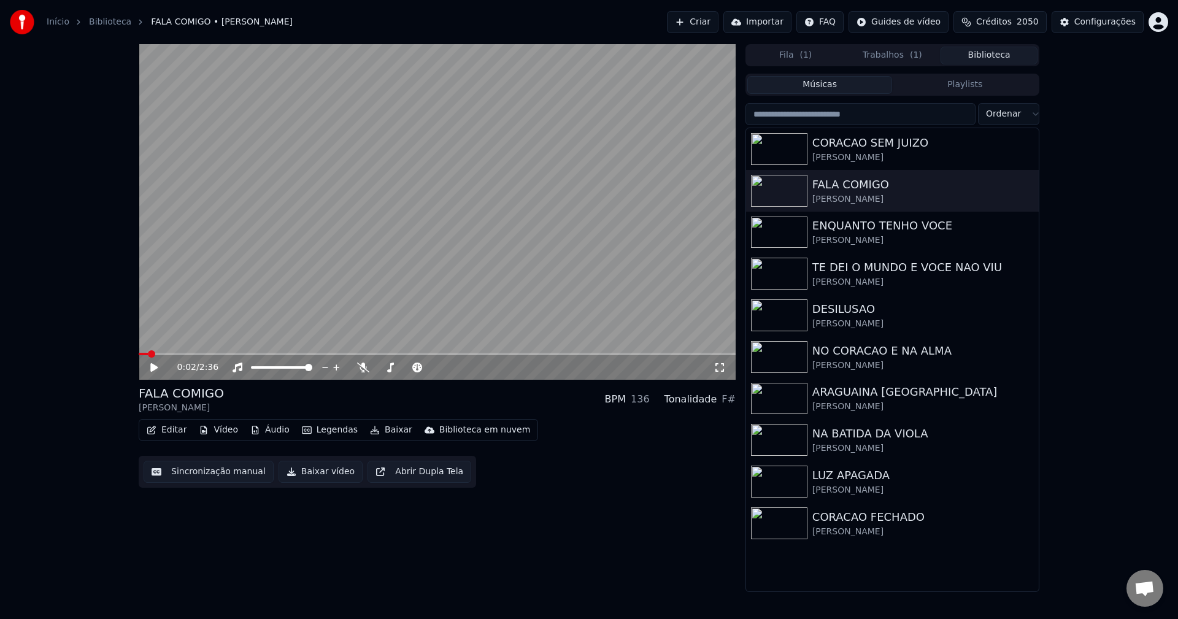
click at [215, 480] on button "Sincronização manual" at bounding box center [209, 472] width 130 height 22
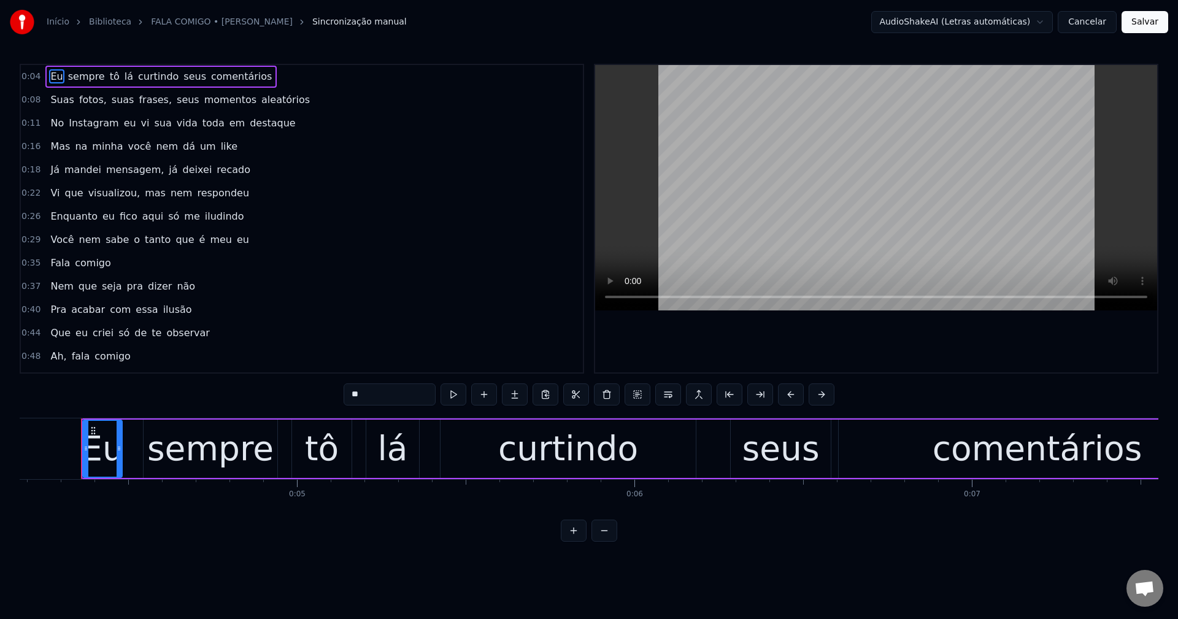
click at [149, 80] on span "curtindo" at bounding box center [158, 76] width 43 height 14
type input "********"
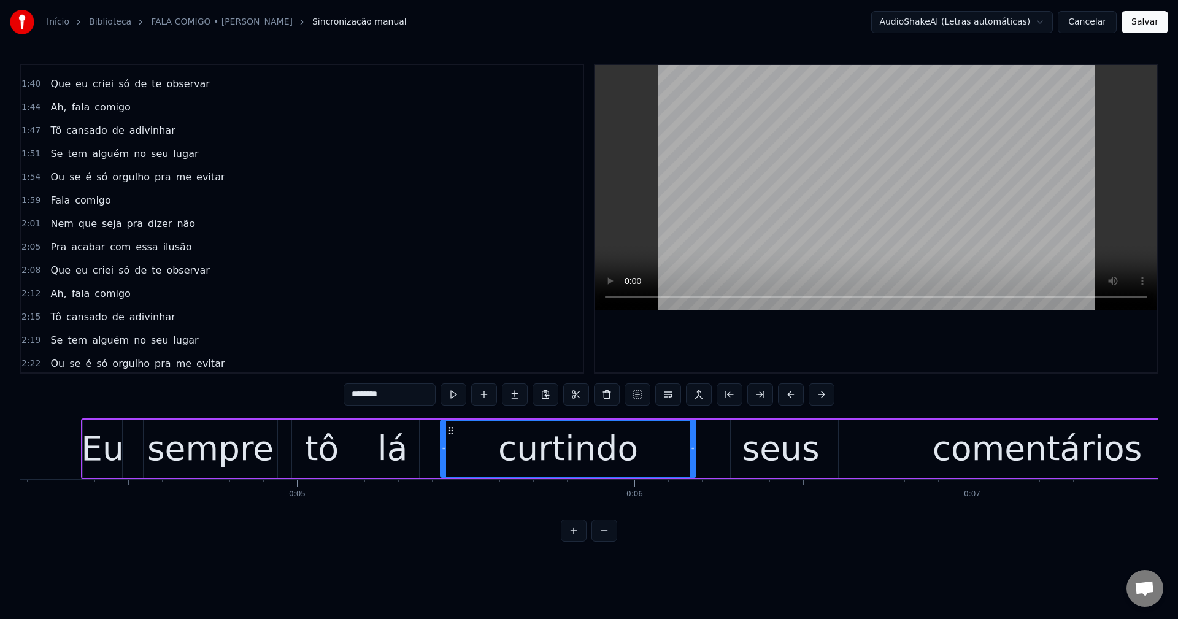
scroll to position [532, 0]
click at [1096, 20] on button "Cancelar" at bounding box center [1087, 22] width 59 height 22
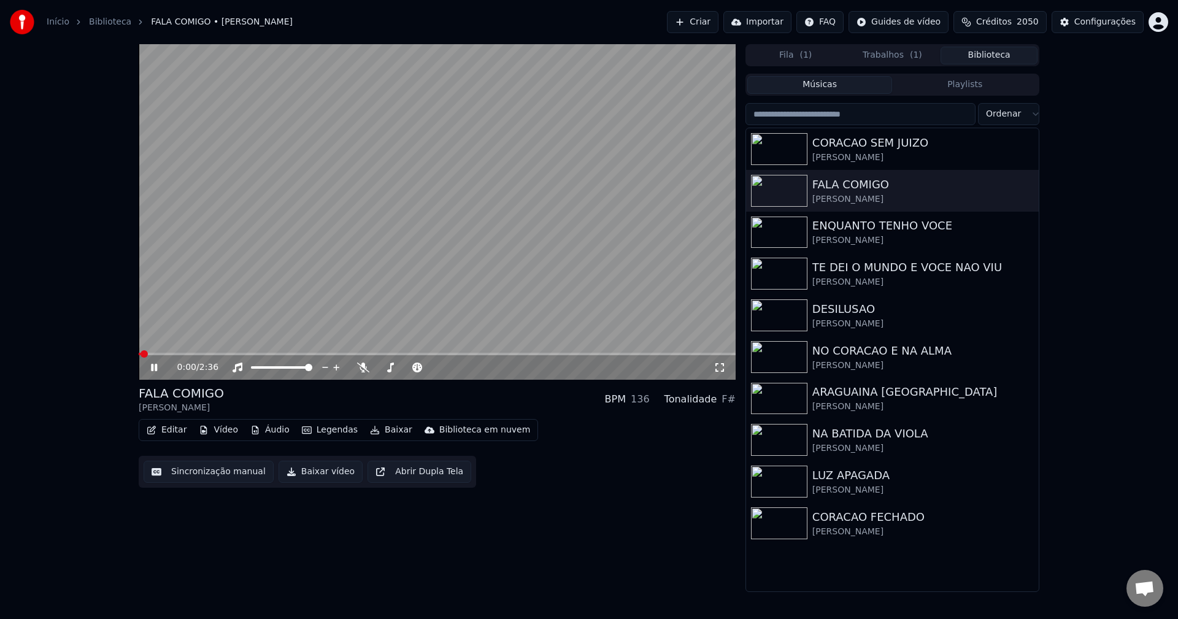
click at [277, 226] on video at bounding box center [437, 212] width 597 height 336
click at [166, 431] on button "Editar" at bounding box center [167, 430] width 50 height 17
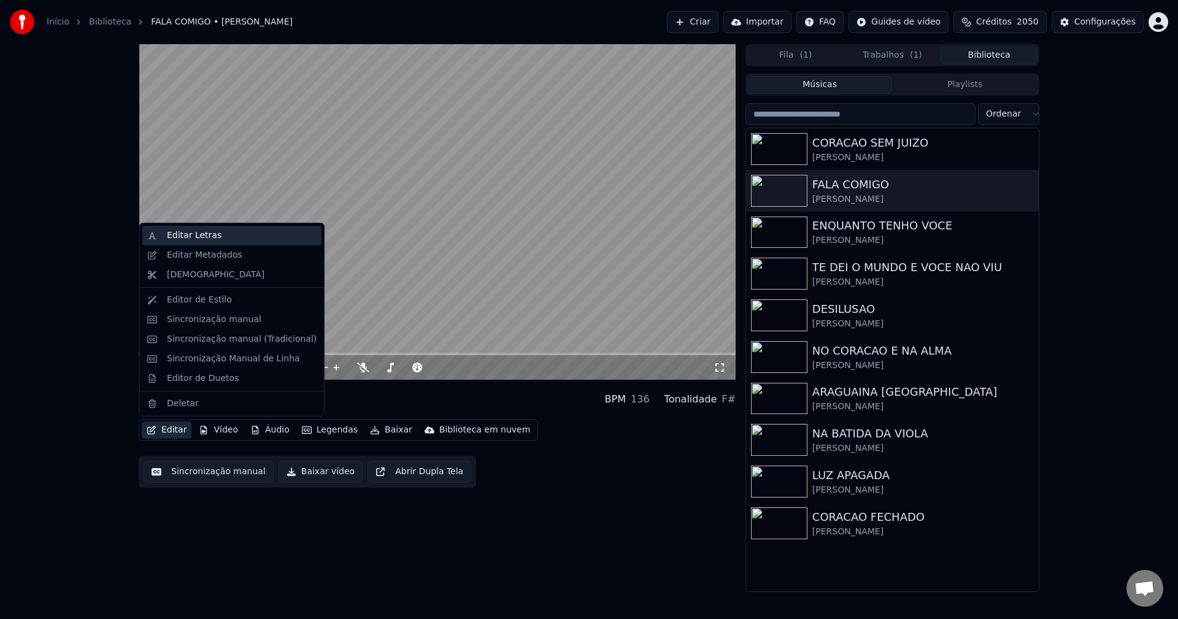
click at [236, 241] on div "Editar Letras" at bounding box center [242, 235] width 150 height 12
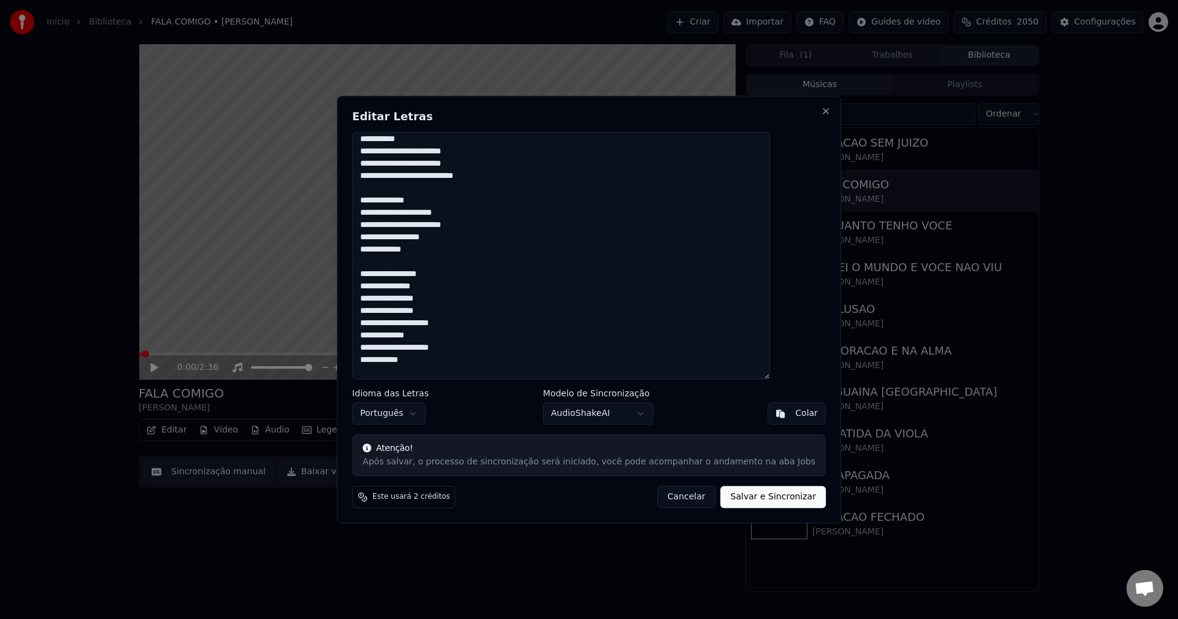
scroll to position [261, 0]
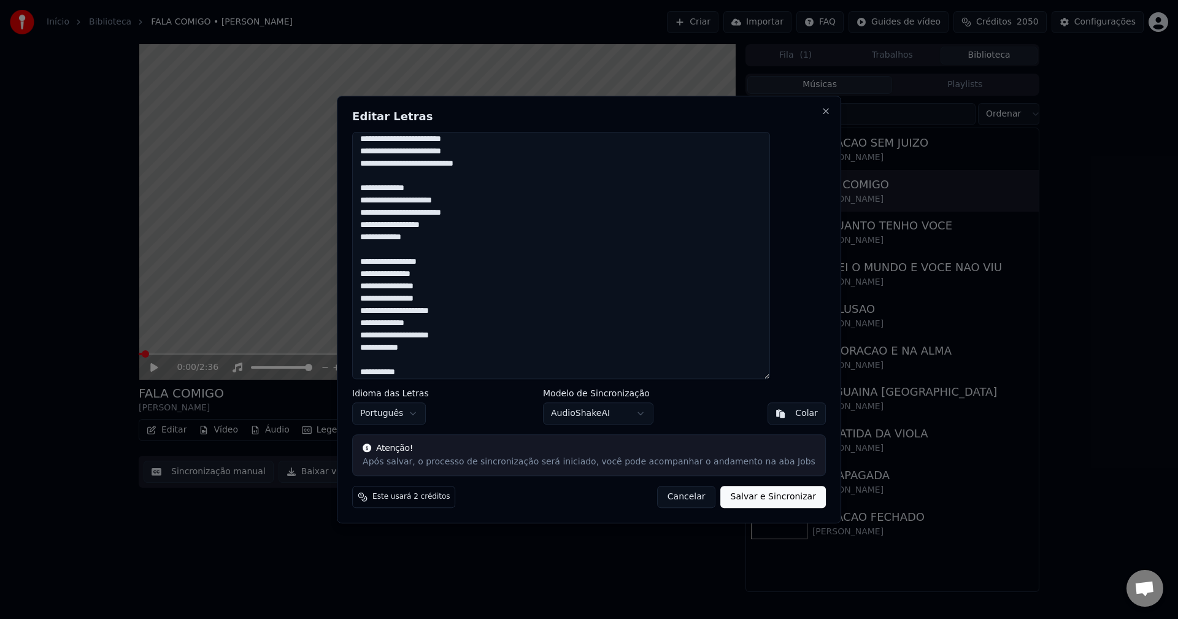
click at [459, 217] on textarea at bounding box center [561, 256] width 418 height 248
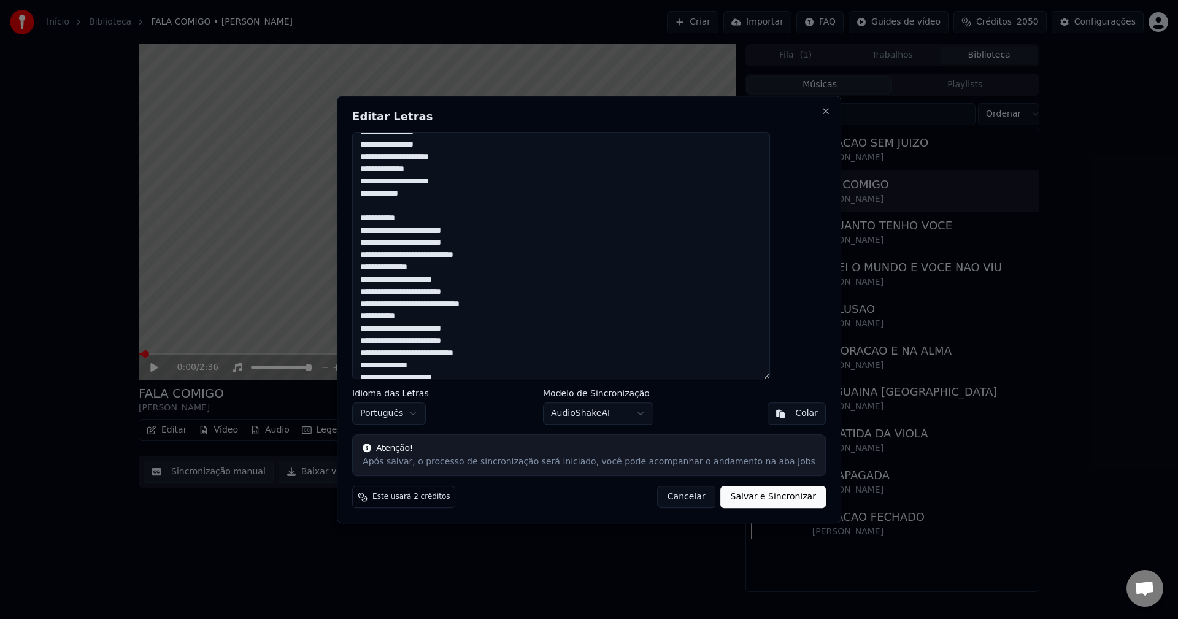
scroll to position [445, 0]
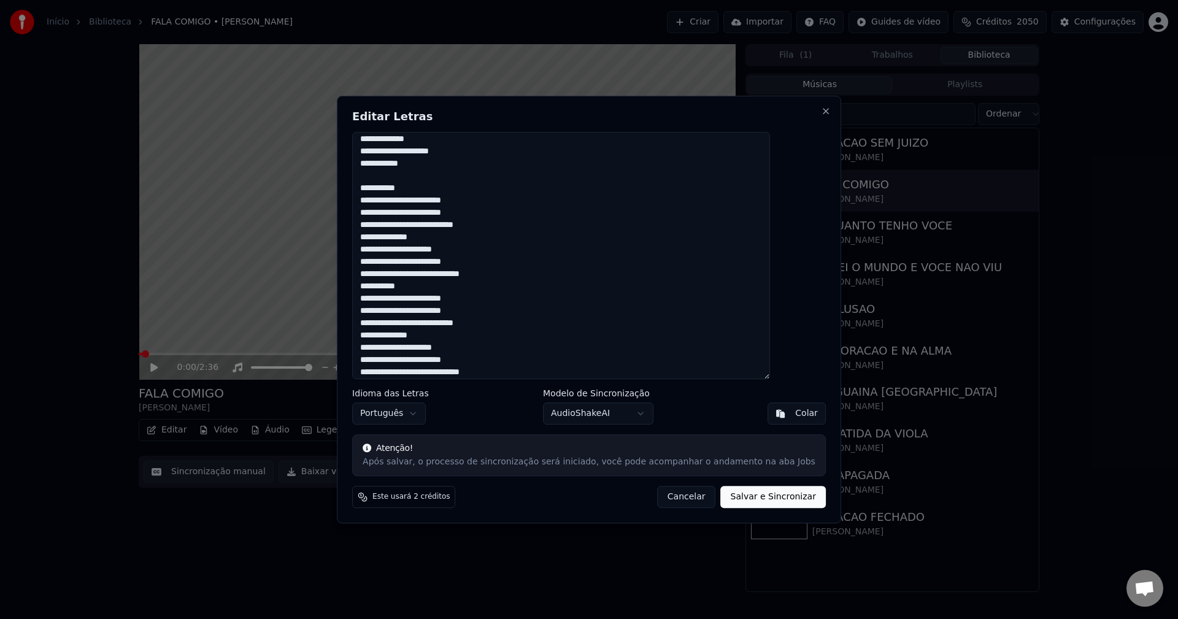
click at [393, 198] on textarea at bounding box center [561, 256] width 418 height 248
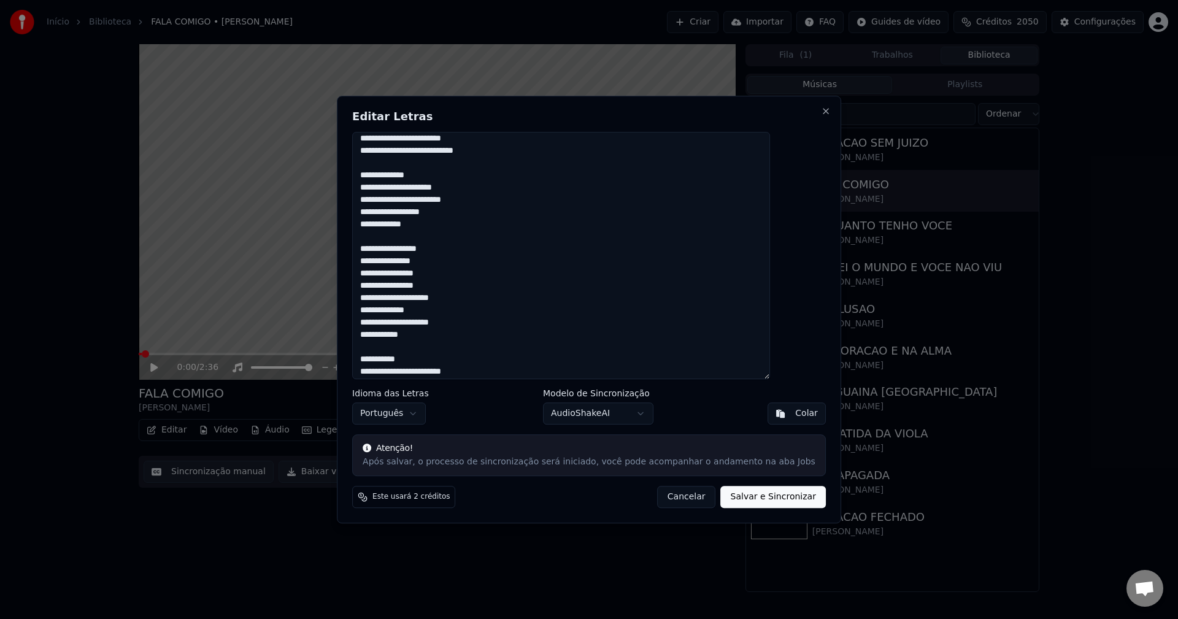
scroll to position [261, 0]
click at [446, 215] on textarea at bounding box center [561, 256] width 418 height 248
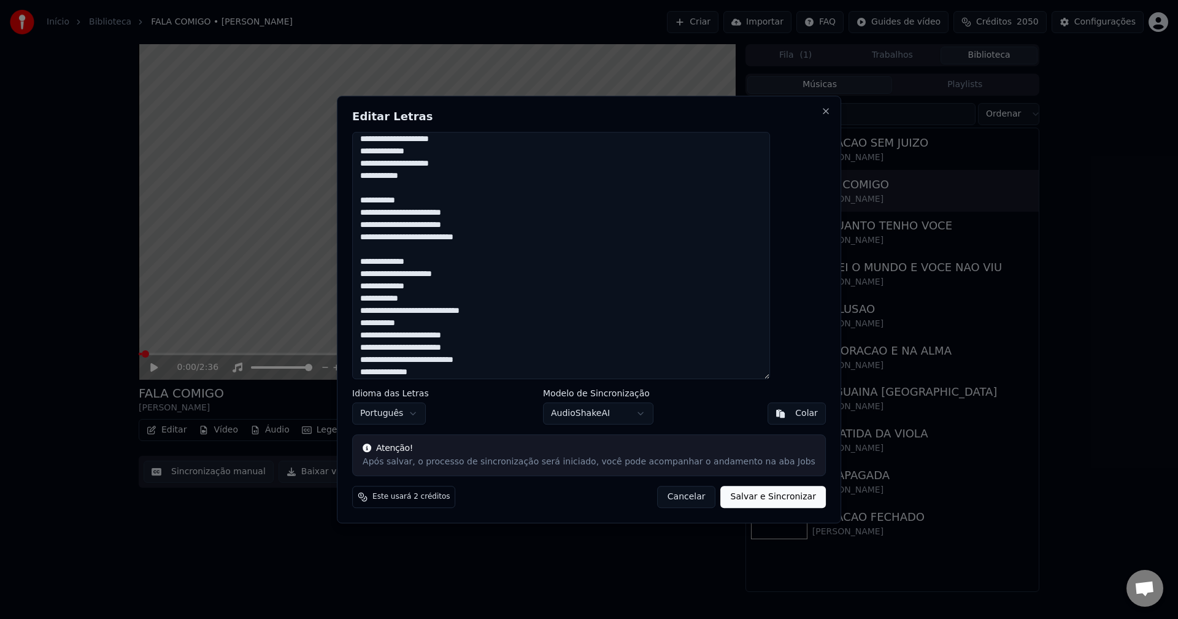
scroll to position [487, 0]
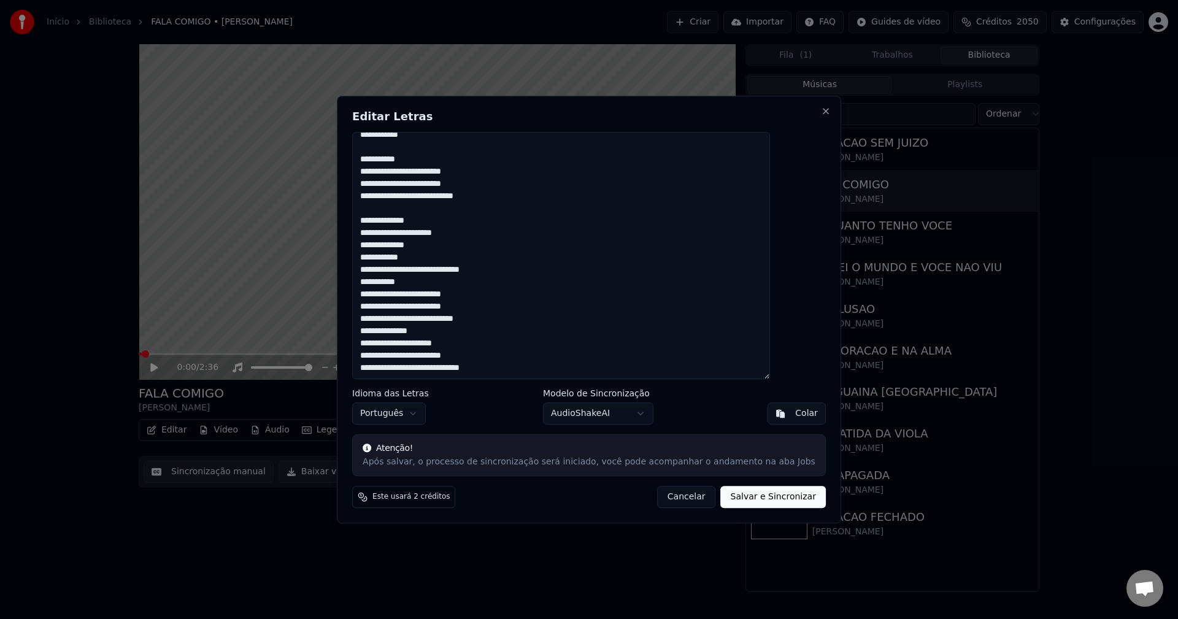
click at [461, 268] on textarea at bounding box center [561, 256] width 418 height 248
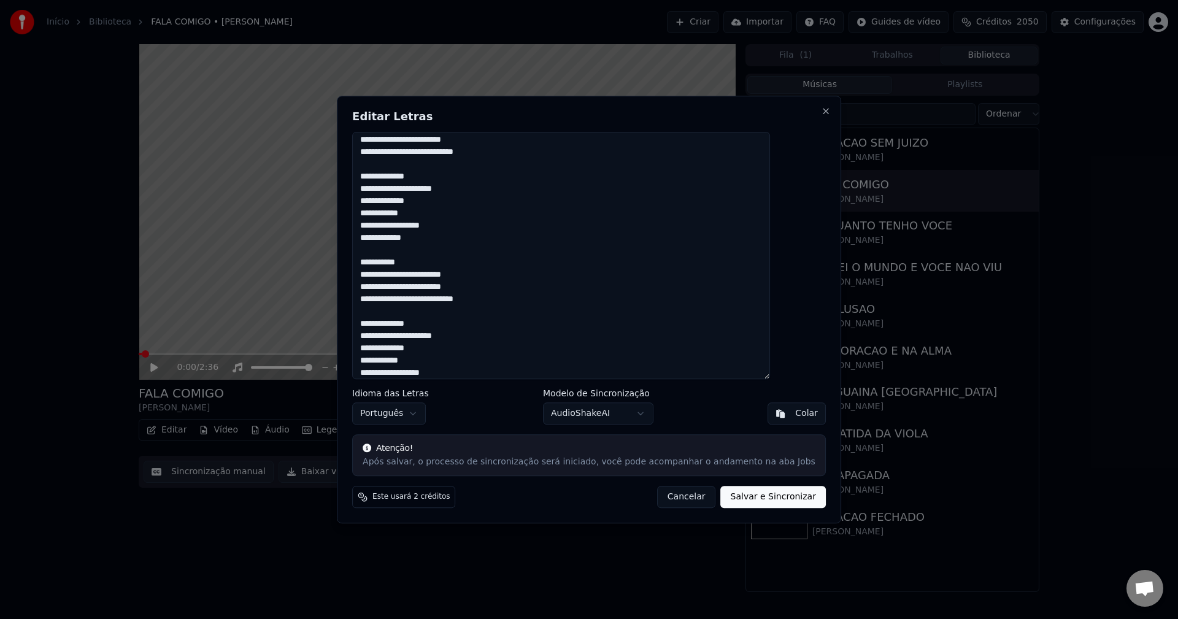
scroll to position [543, 0]
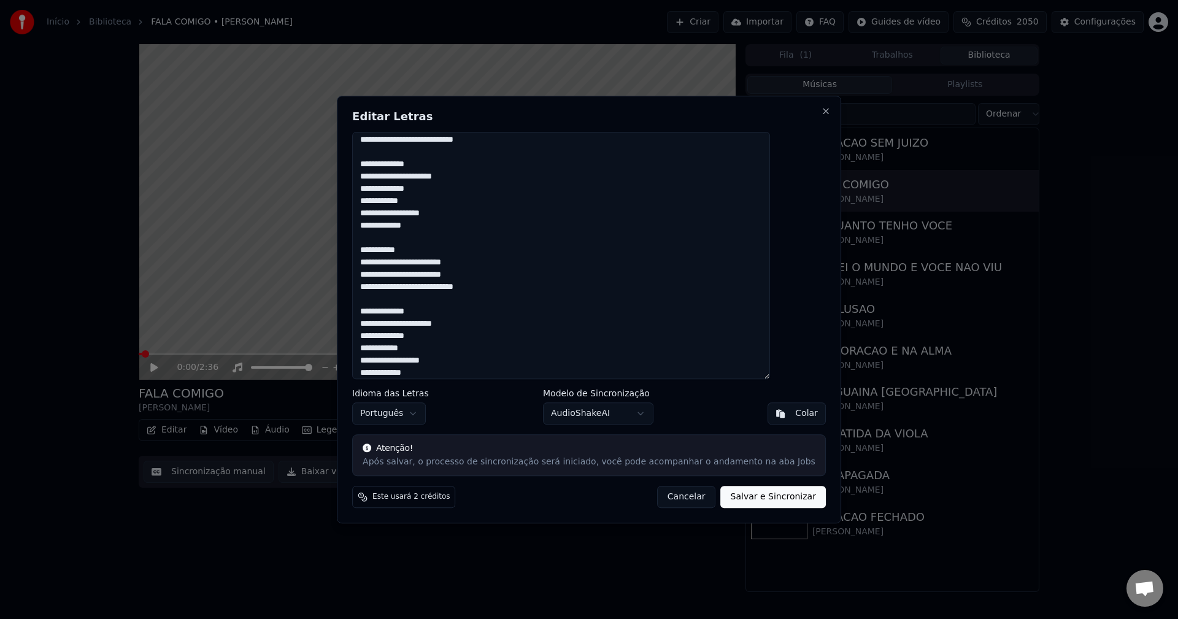
type textarea "**********"
click at [744, 499] on button "Salvar e Sincronizar" at bounding box center [773, 497] width 105 height 22
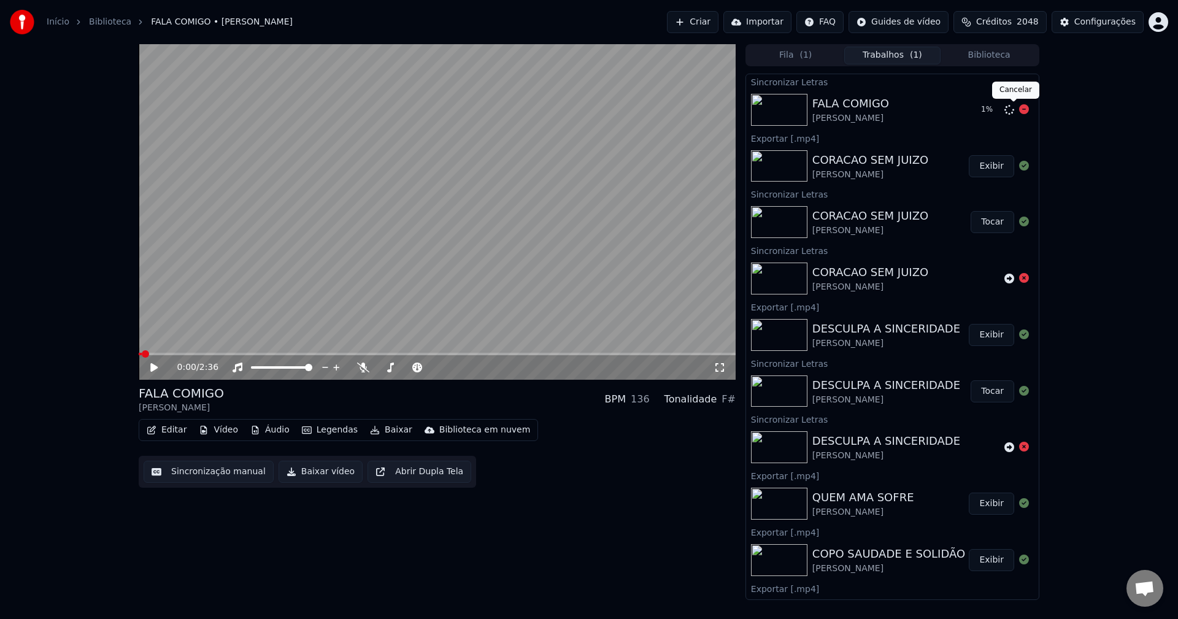
click at [1019, 110] on icon at bounding box center [1024, 109] width 10 height 10
click at [1004, 107] on icon at bounding box center [1009, 110] width 10 height 10
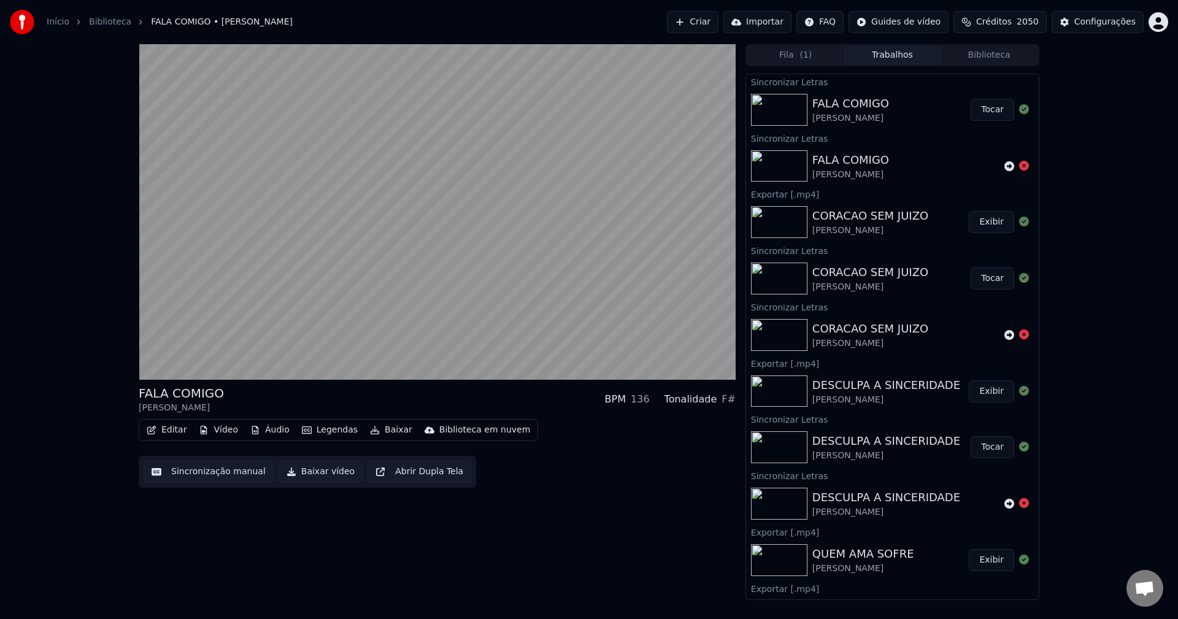
click at [974, 111] on button "Tocar" at bounding box center [993, 110] width 44 height 22
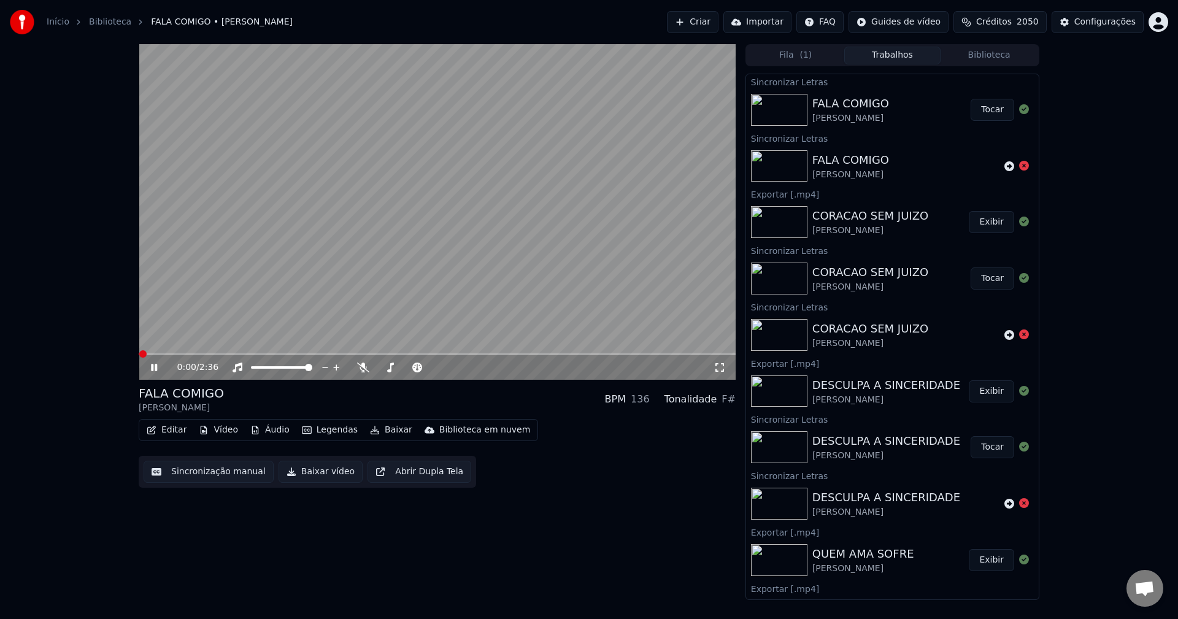
click at [253, 469] on button "Sincronização manual" at bounding box center [209, 472] width 130 height 22
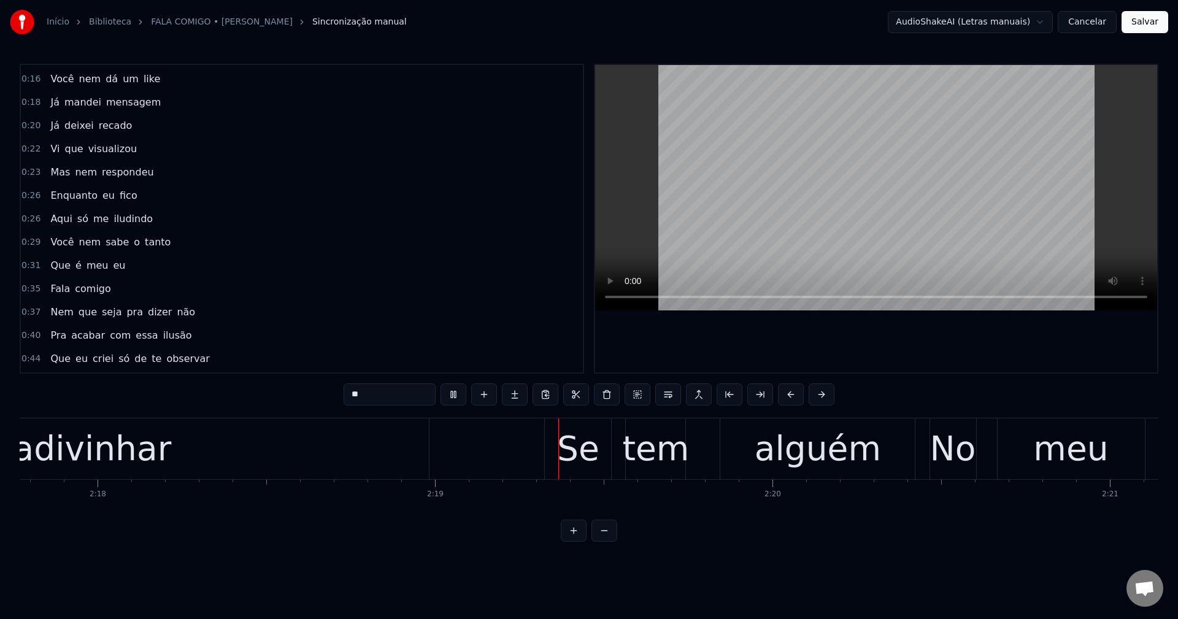
scroll to position [0, 46764]
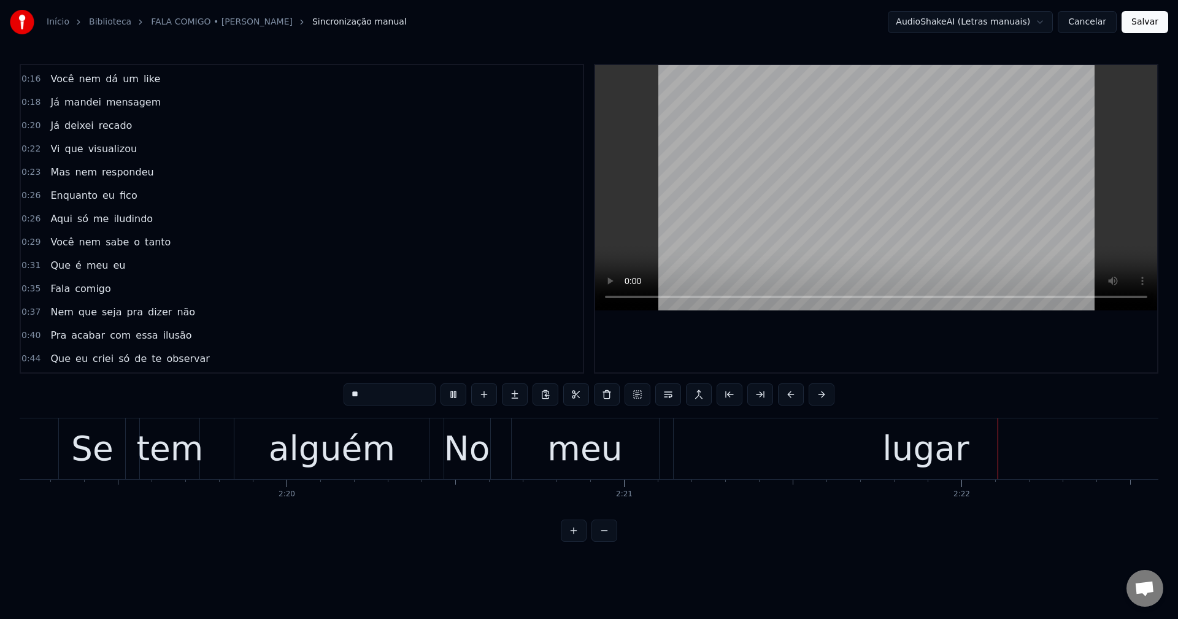
drag, startPoint x: 738, startPoint y: 452, endPoint x: 742, endPoint y: 457, distance: 6.5
click at [742, 457] on div "No meu lugar" at bounding box center [813, 448] width 738 height 61
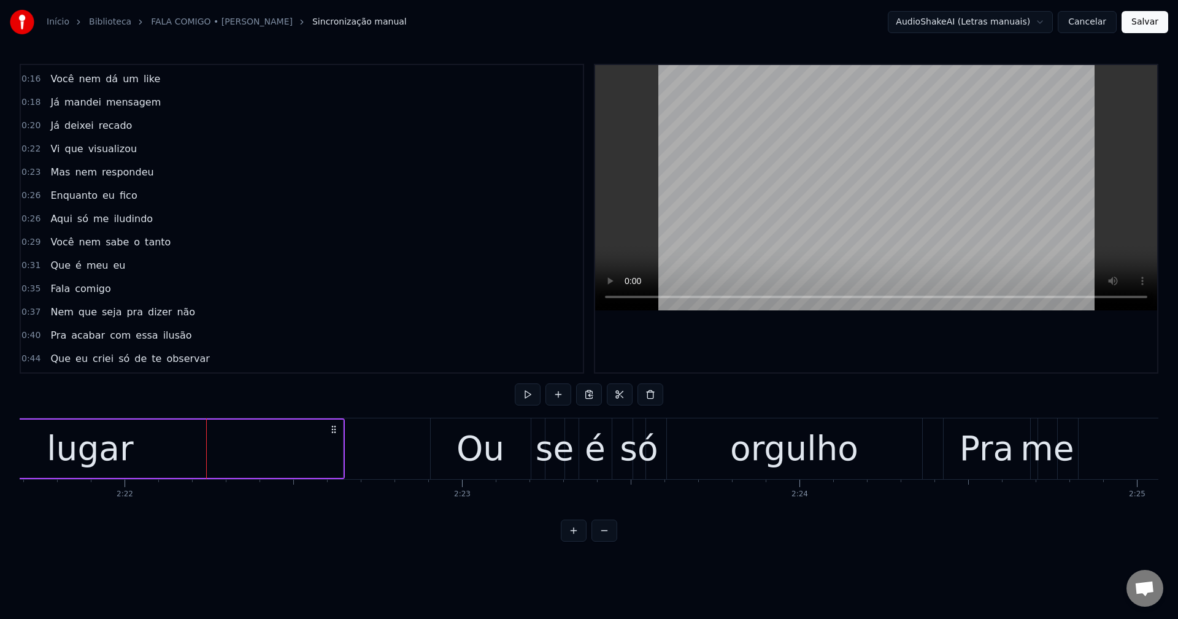
scroll to position [0, 47856]
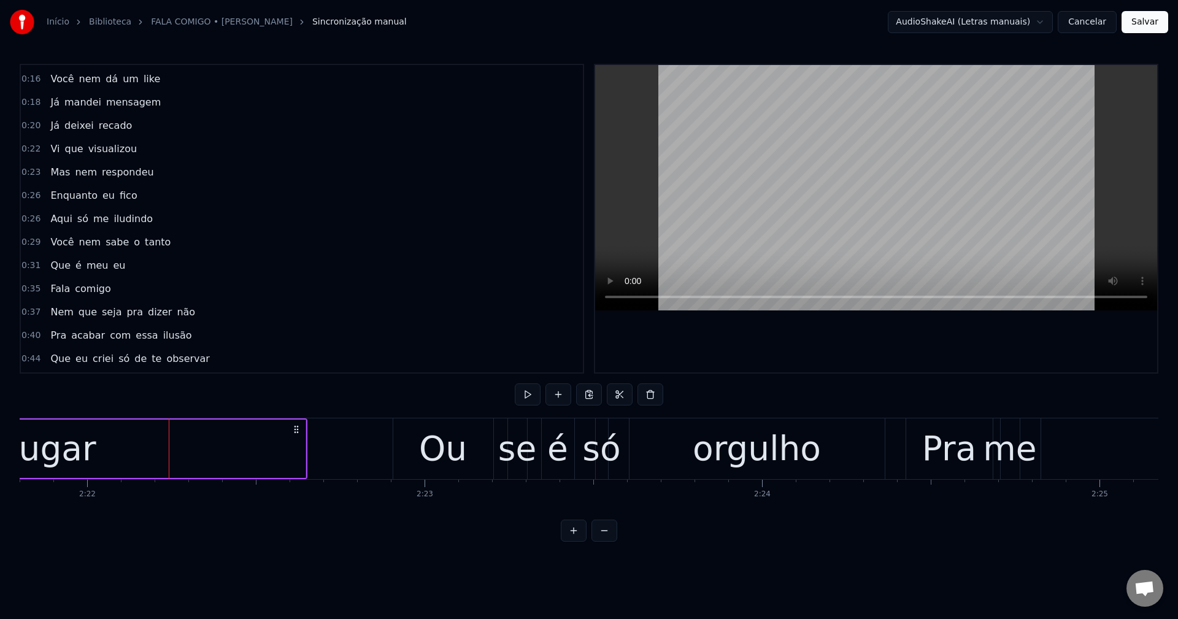
click at [283, 455] on div "lugar" at bounding box center [53, 449] width 505 height 58
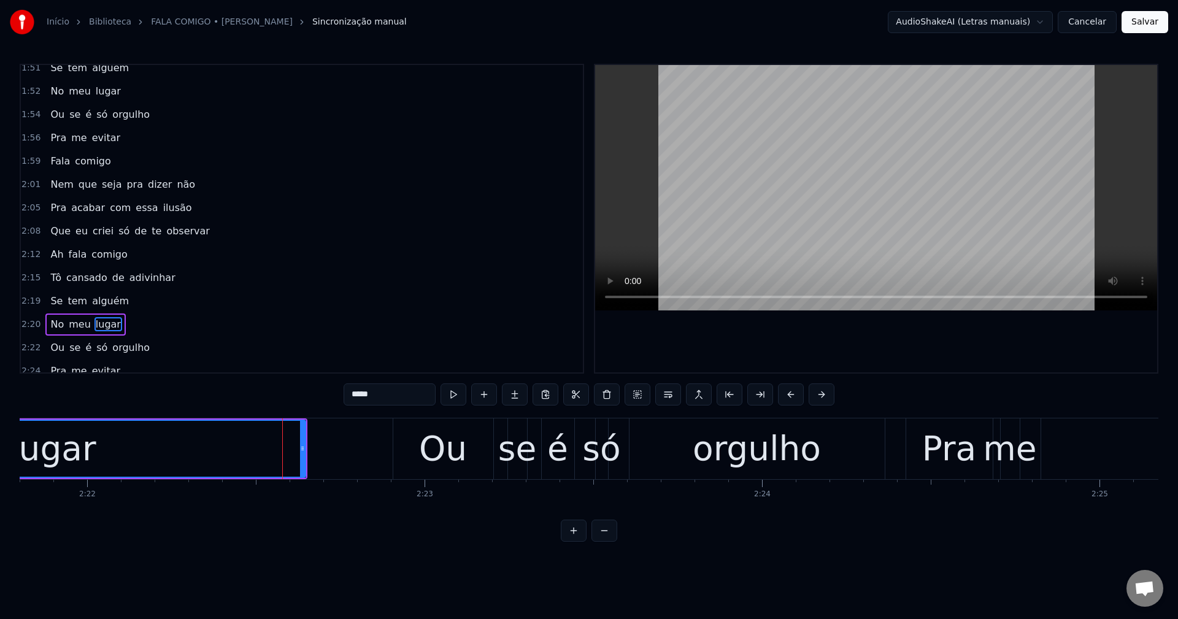
scroll to position [975, 0]
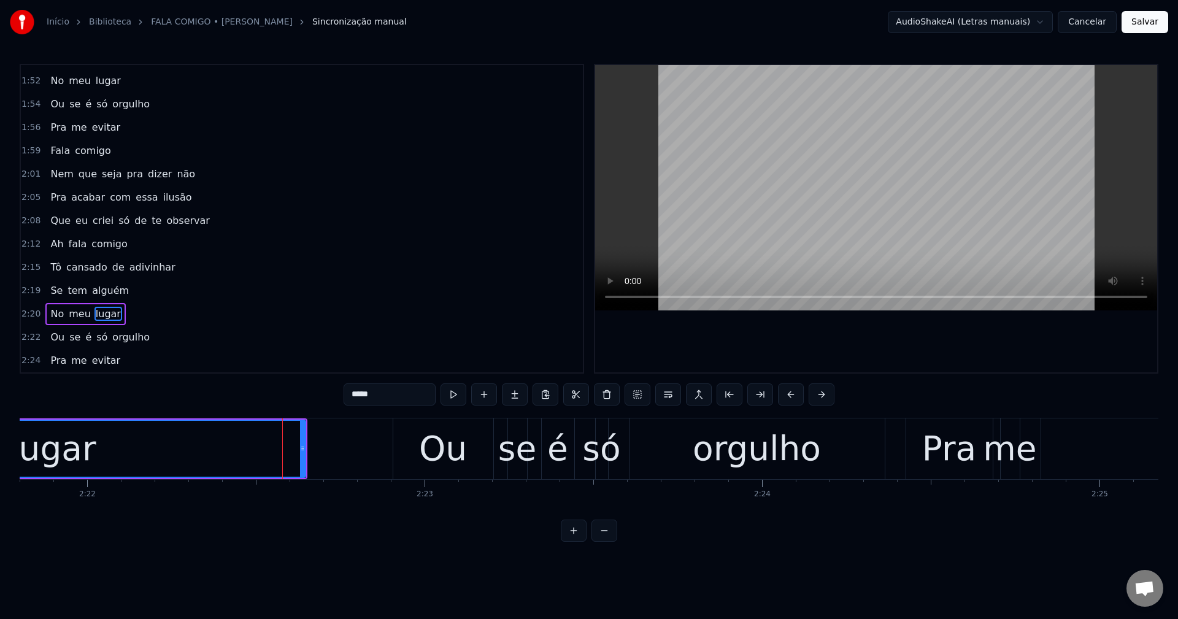
click at [78, 310] on span "meu" at bounding box center [79, 314] width 25 height 14
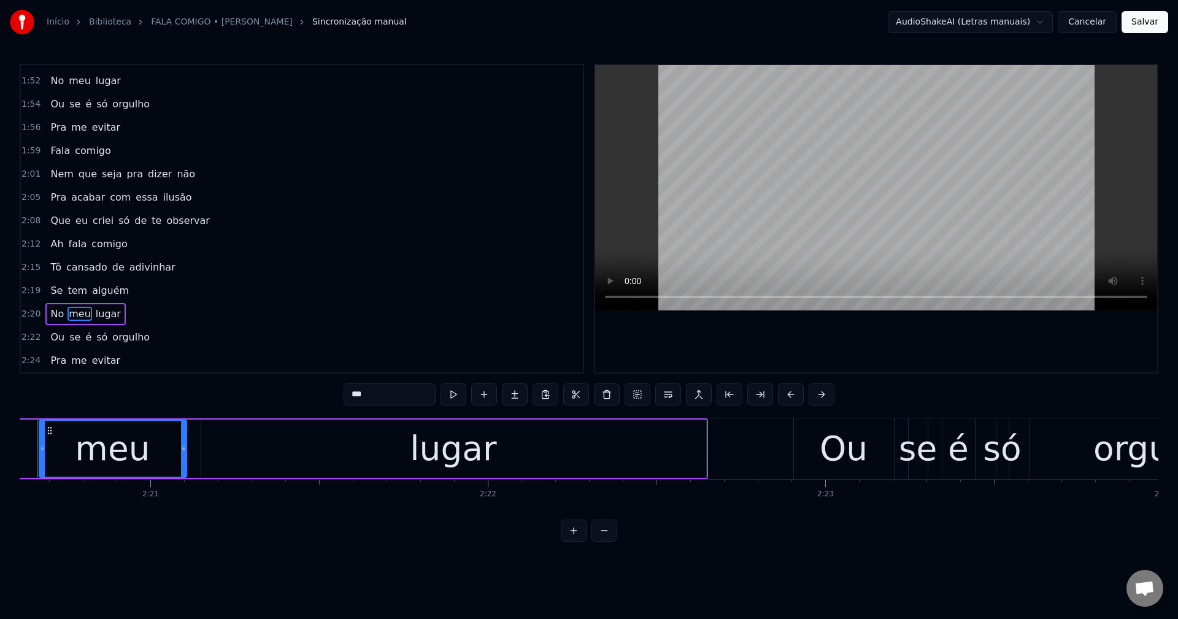
scroll to position [0, 47411]
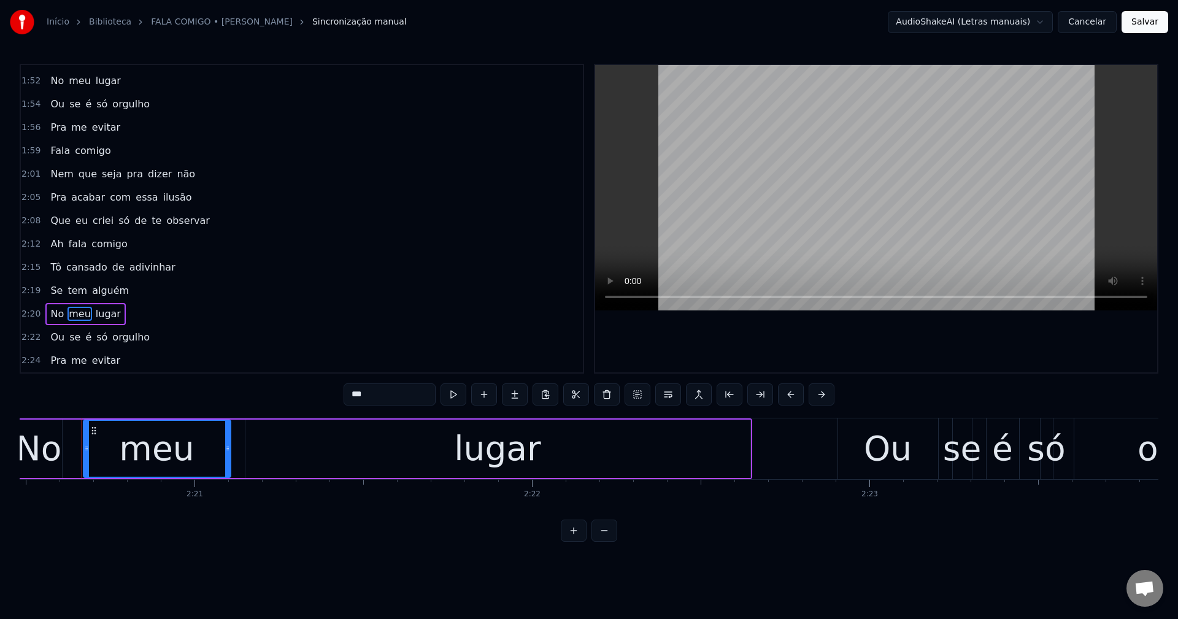
click at [355, 401] on input "***" at bounding box center [390, 395] width 92 height 22
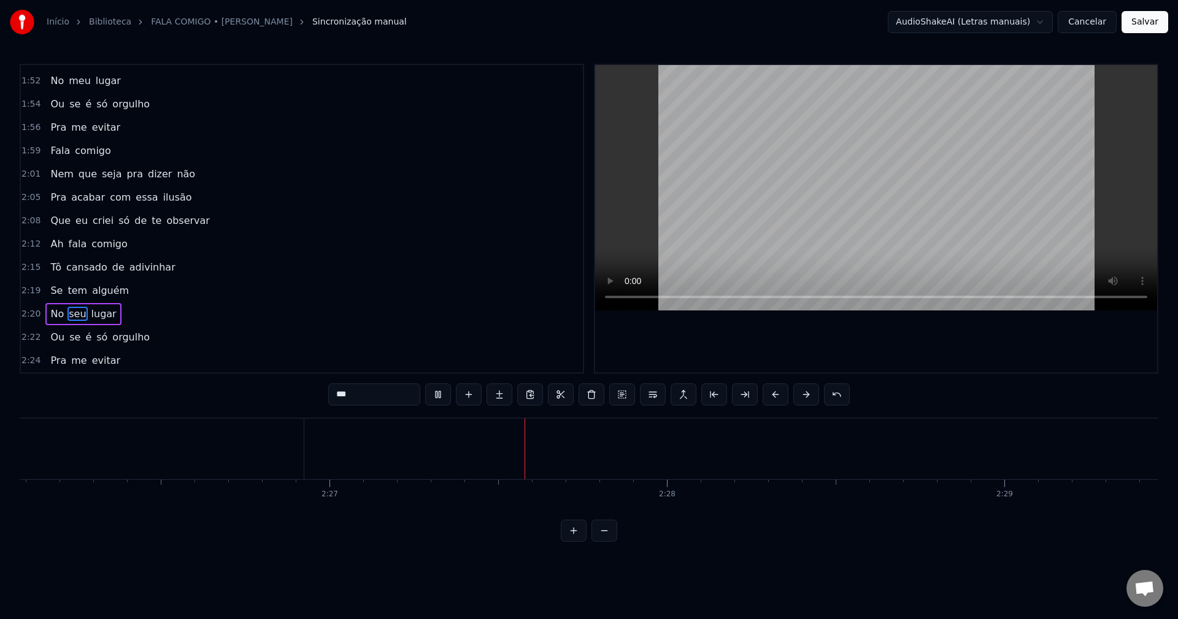
scroll to position [0, 49549]
click at [71, 82] on span "meu" at bounding box center [79, 81] width 25 height 14
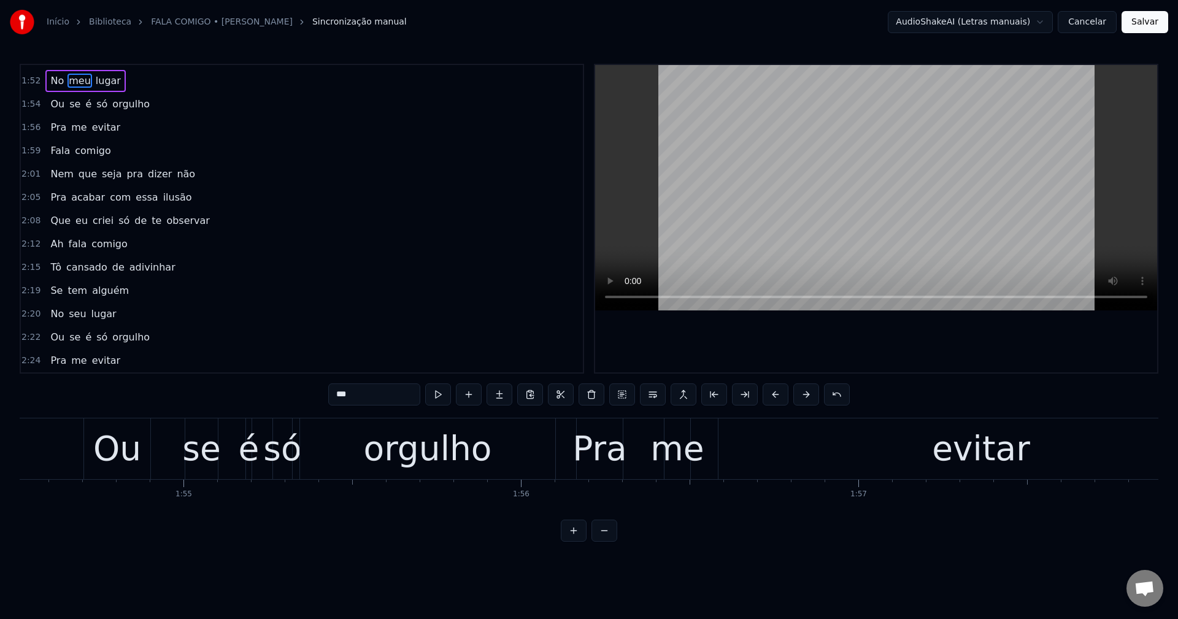
scroll to position [0, 37894]
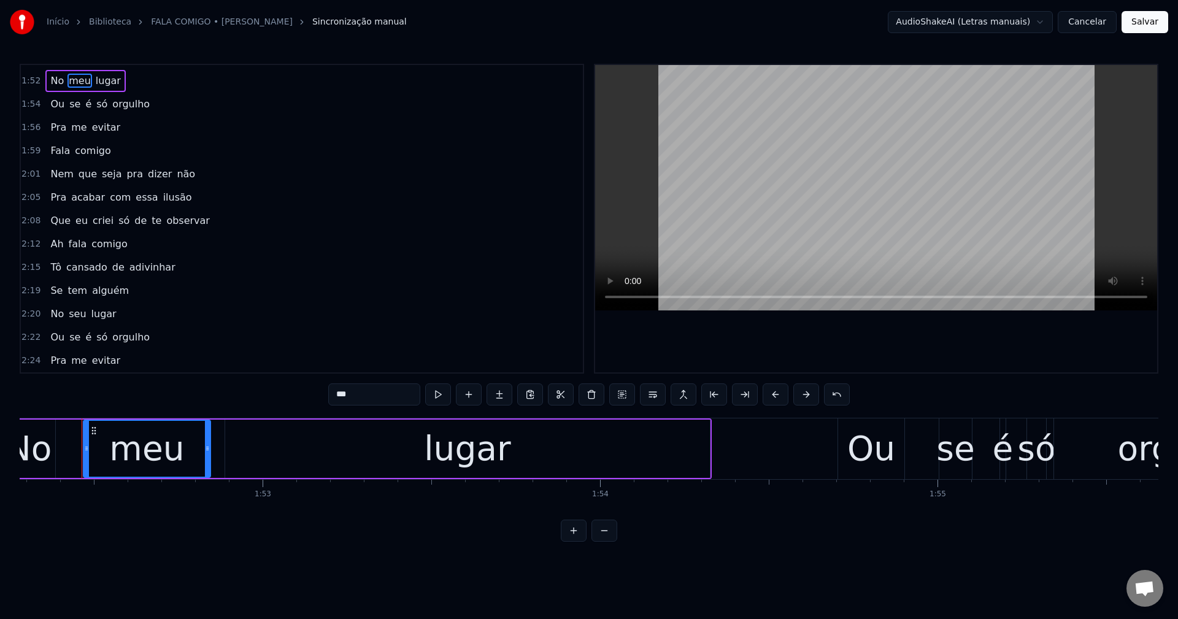
drag, startPoint x: 336, startPoint y: 398, endPoint x: 344, endPoint y: 400, distance: 8.3
click at [344, 400] on input "***" at bounding box center [374, 395] width 92 height 22
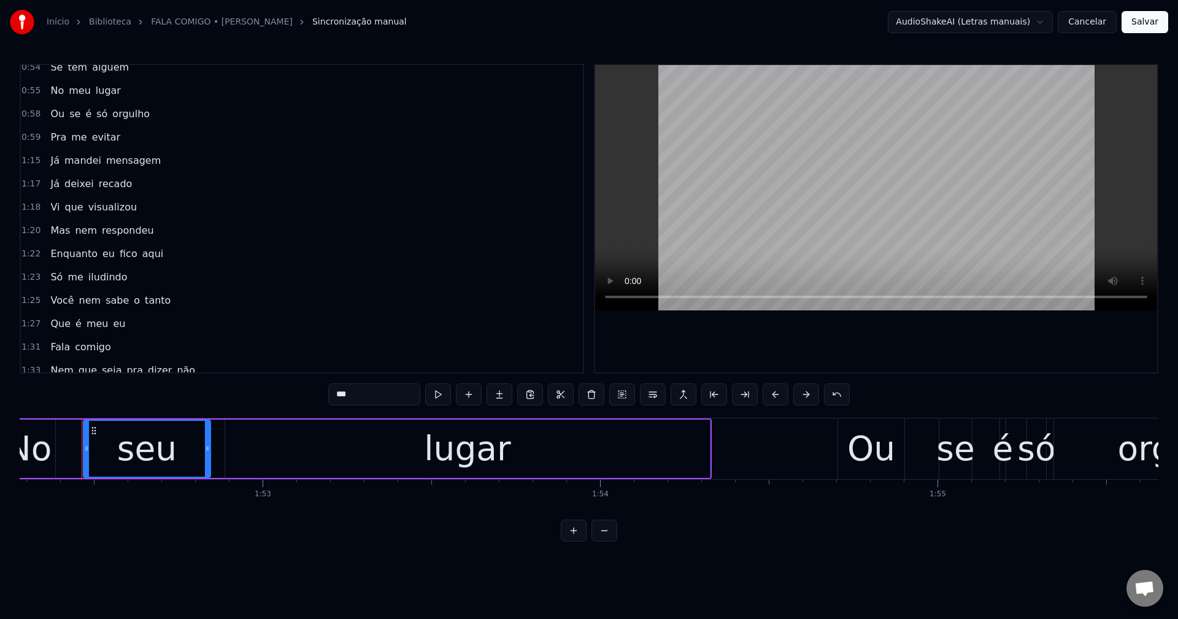
scroll to position [484, 0]
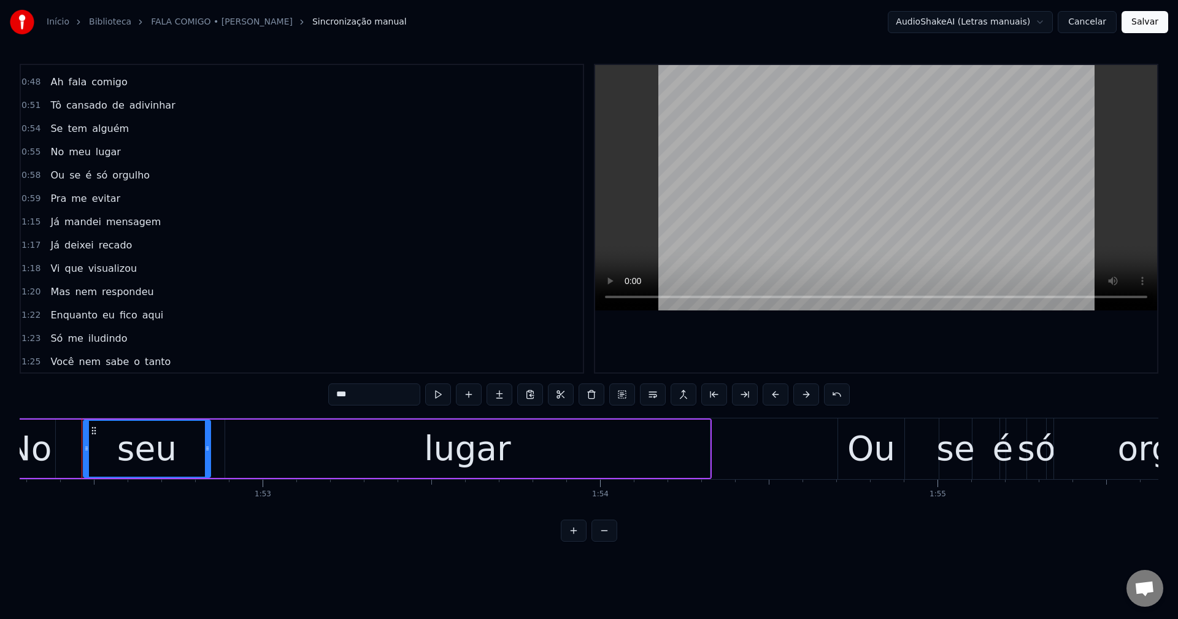
click at [70, 158] on span "meu" at bounding box center [79, 152] width 25 height 14
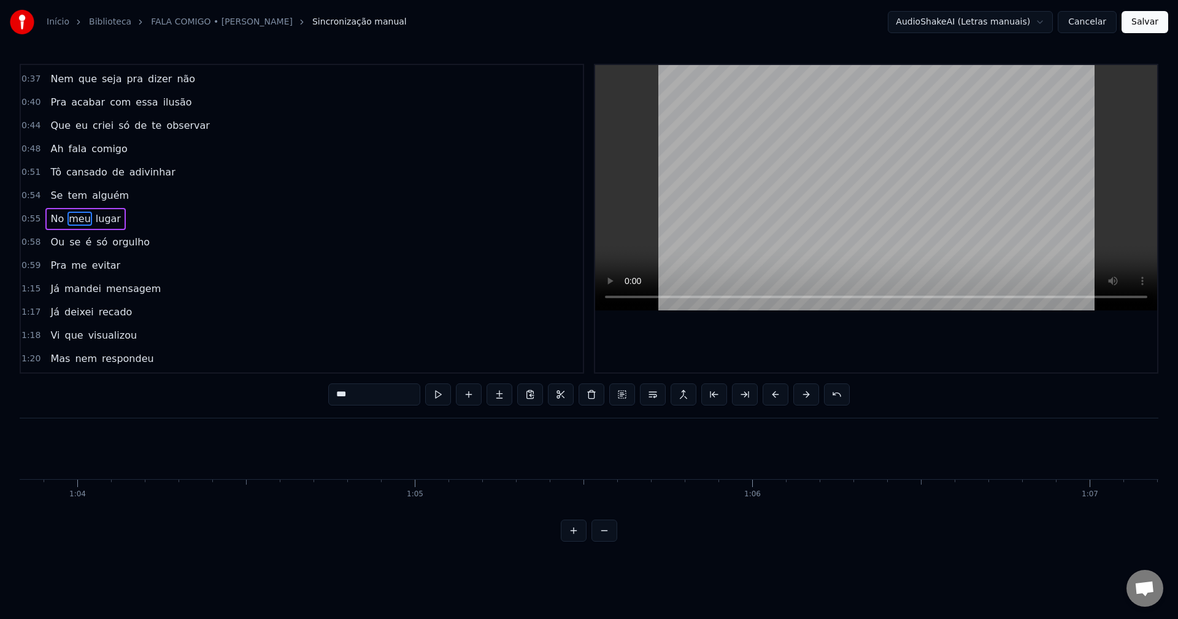
scroll to position [0, 18831]
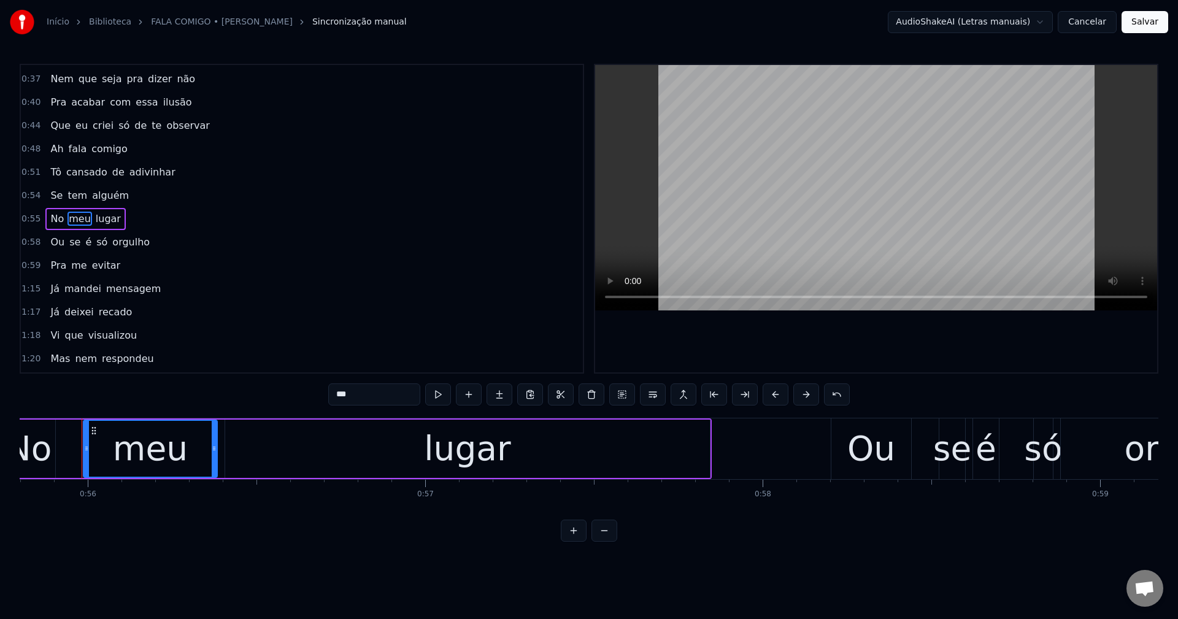
drag, startPoint x: 335, startPoint y: 398, endPoint x: 343, endPoint y: 399, distance: 8.2
click at [343, 399] on input "***" at bounding box center [374, 395] width 92 height 22
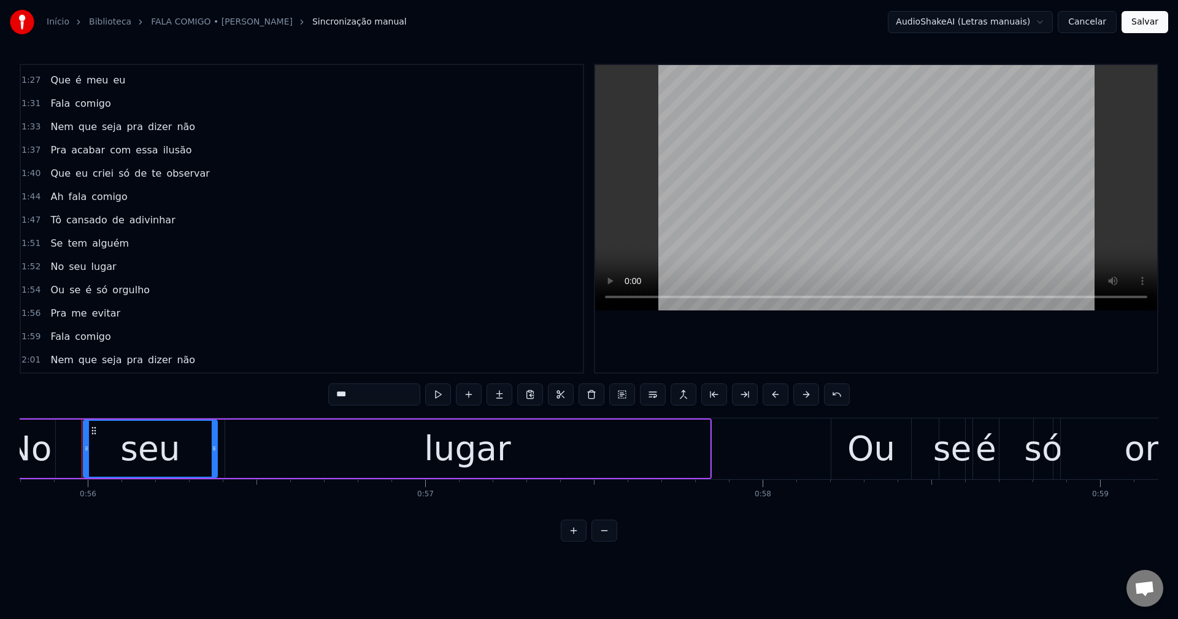
scroll to position [798, 0]
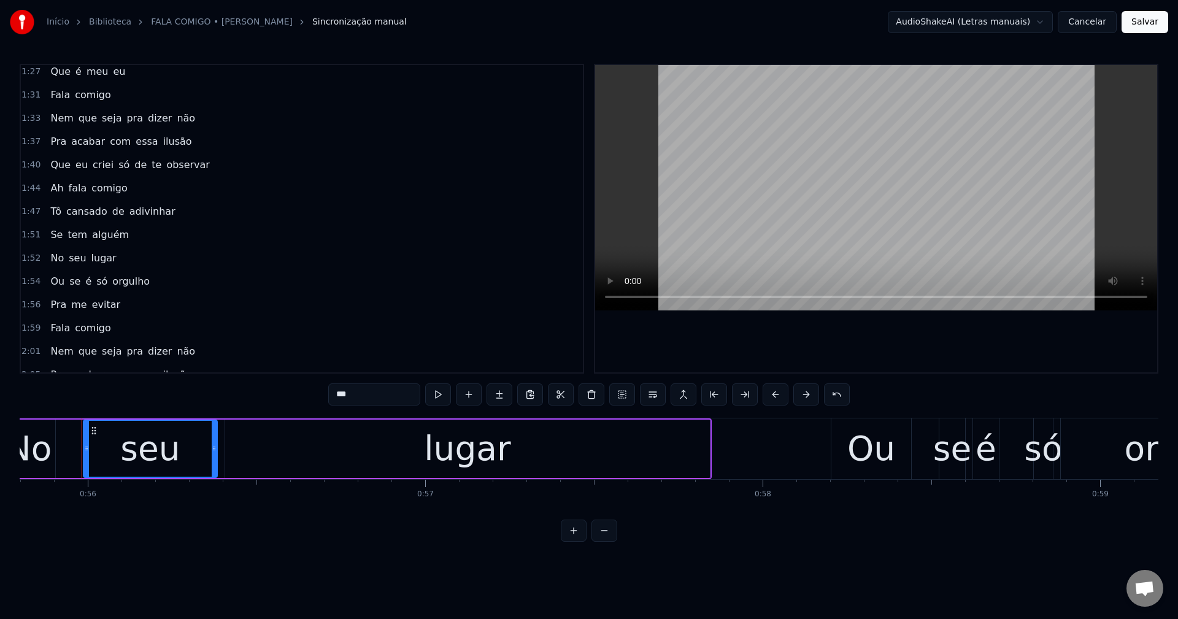
type input "***"
click at [1145, 21] on button "Salvar" at bounding box center [1145, 22] width 47 height 22
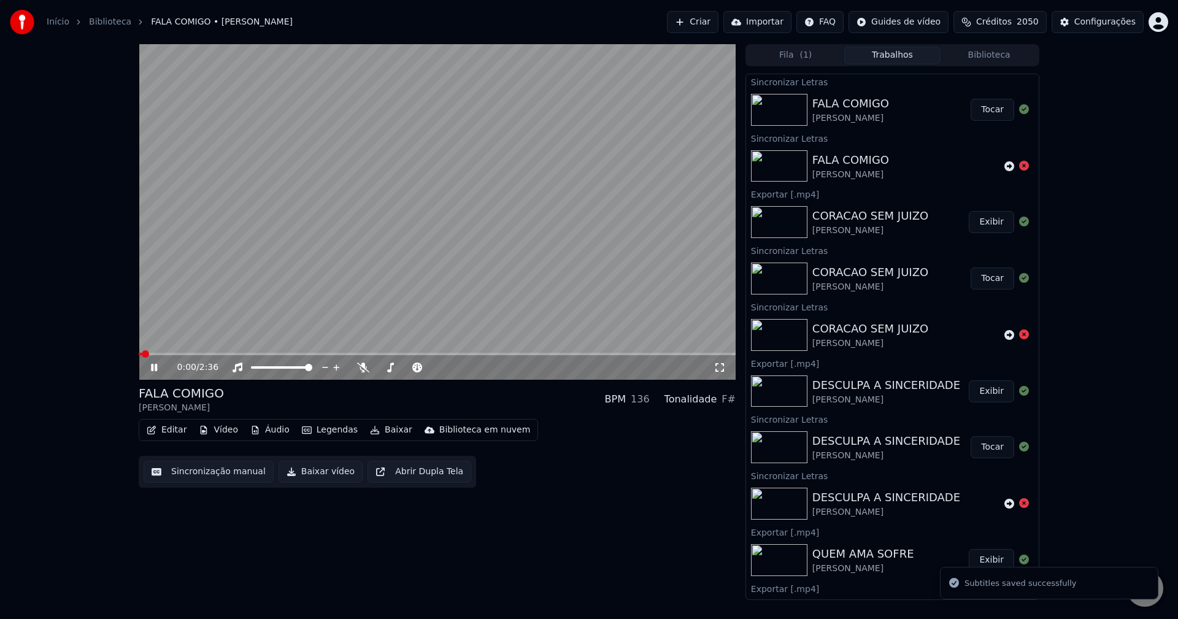
click at [317, 480] on button "Baixar vídeo" at bounding box center [321, 472] width 84 height 22
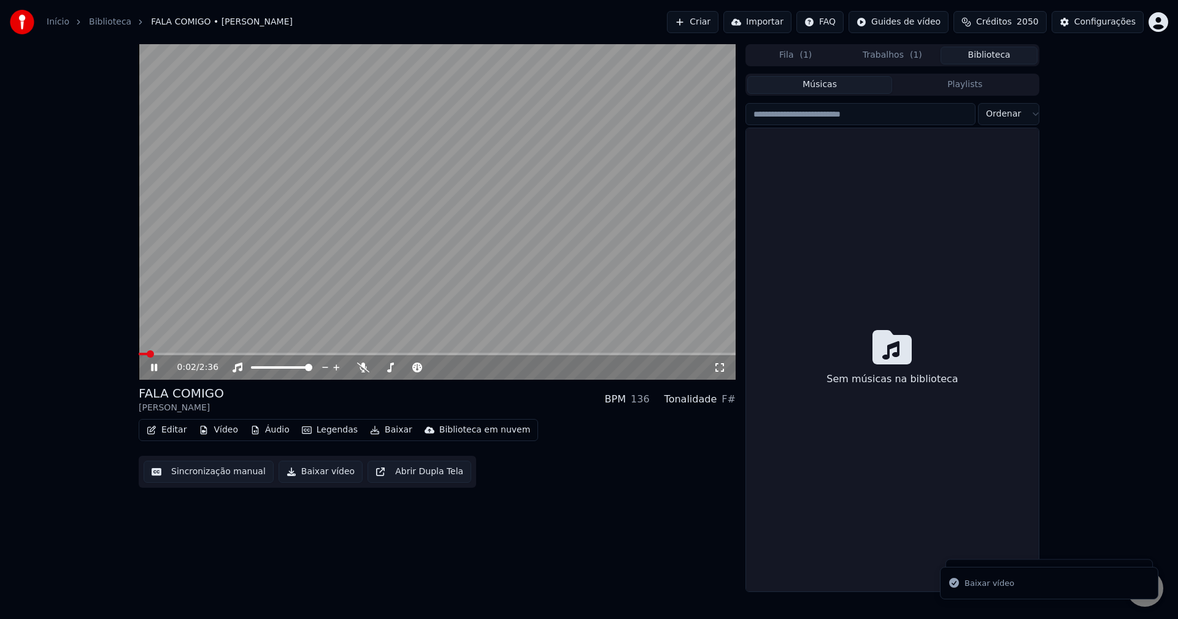
click at [985, 55] on button "Biblioteca" at bounding box center [989, 56] width 97 height 18
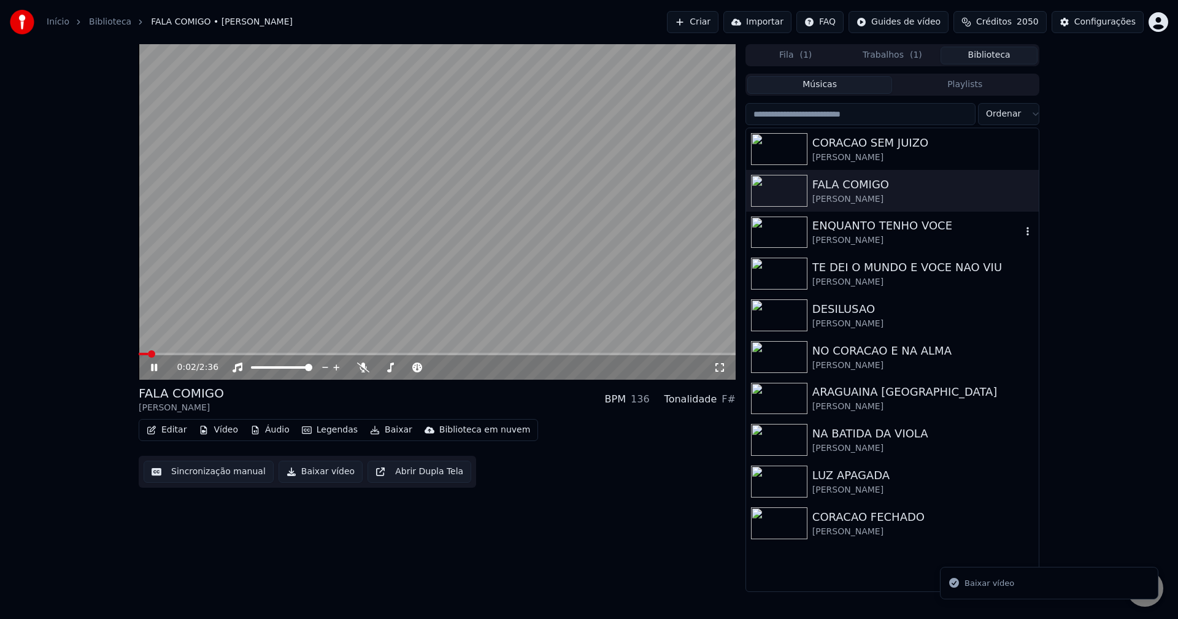
click at [892, 222] on div "ENQUANTO TENHO VOCE" at bounding box center [916, 225] width 209 height 17
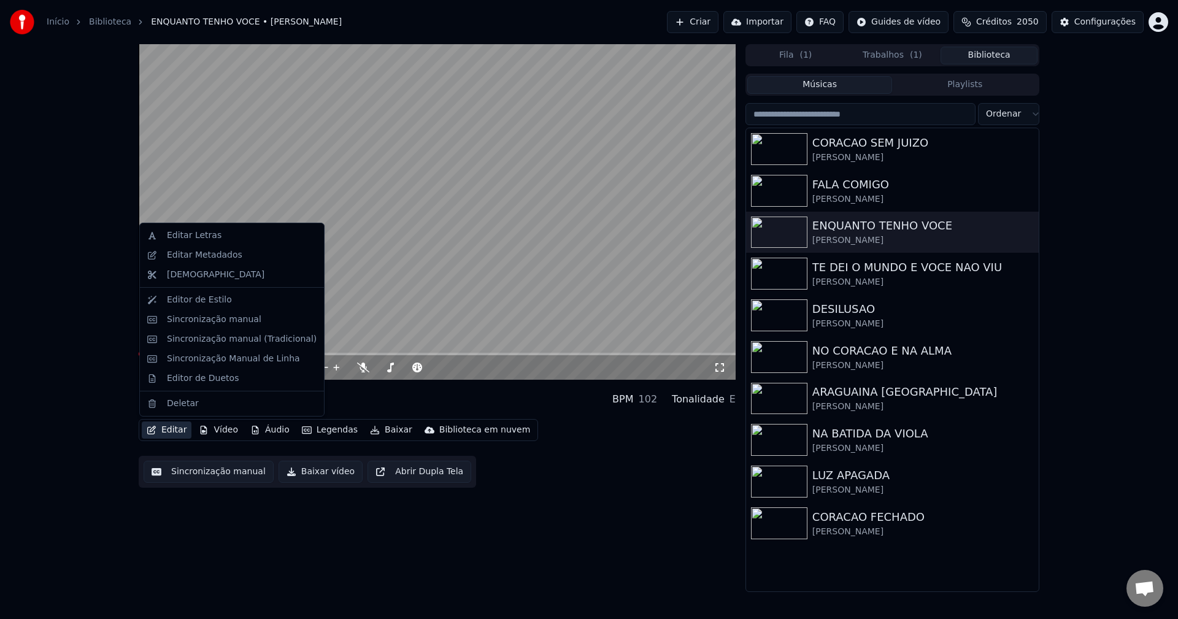
click at [164, 428] on button "Editar" at bounding box center [167, 430] width 50 height 17
click at [438, 239] on video at bounding box center [437, 212] width 597 height 336
click at [160, 429] on button "Editar" at bounding box center [167, 430] width 50 height 17
click at [198, 231] on div "Editar Letras" at bounding box center [194, 235] width 55 height 12
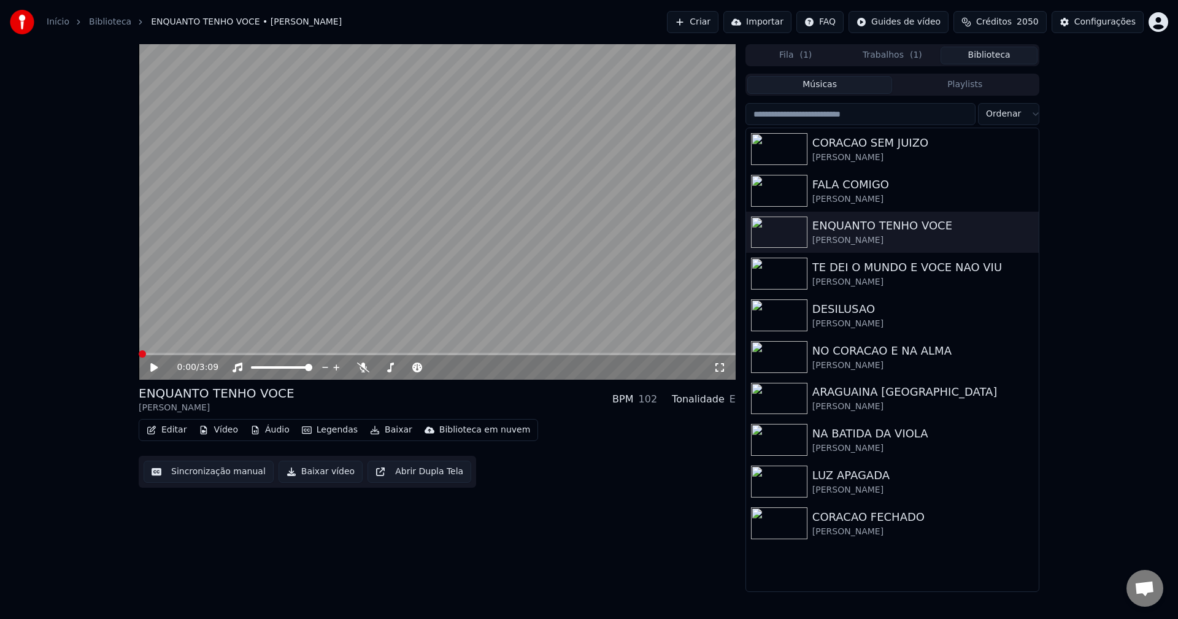
drag, startPoint x: 235, startPoint y: 472, endPoint x: 228, endPoint y: 471, distance: 6.9
click at [232, 472] on button "Sincronização manual" at bounding box center [209, 472] width 130 height 22
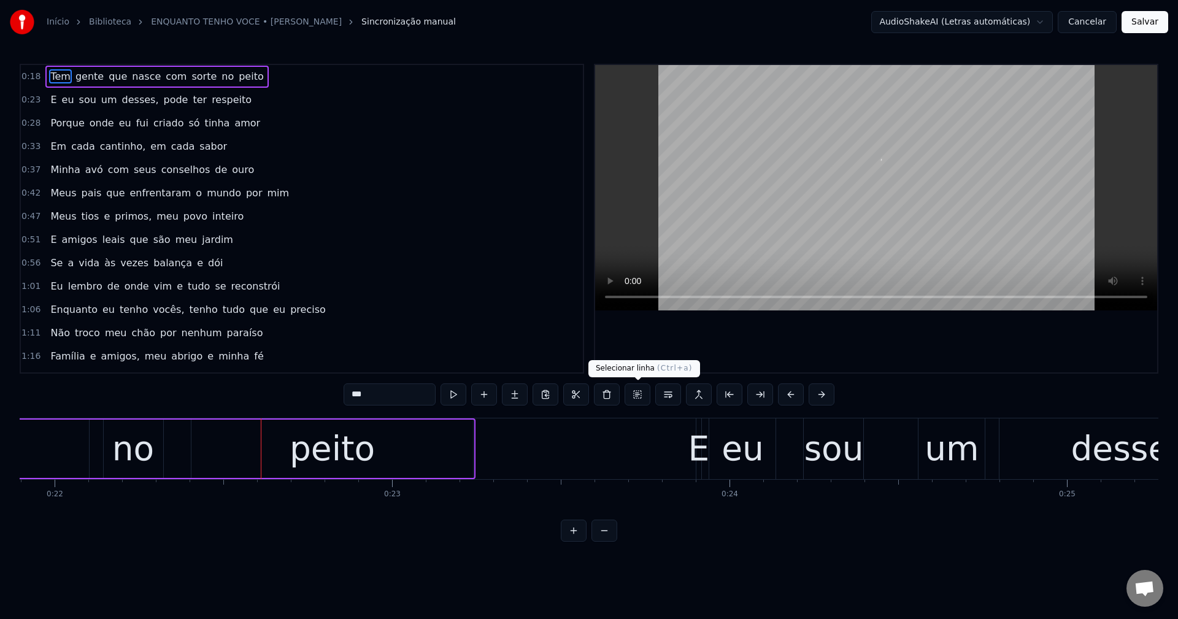
scroll to position [0, 7397]
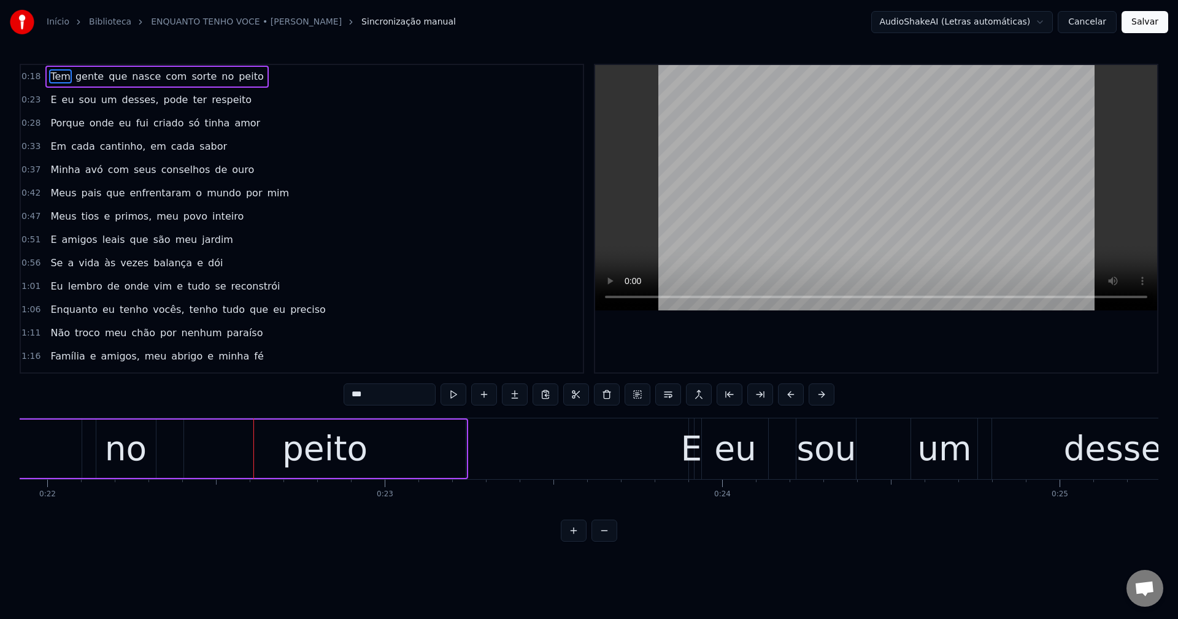
click at [1094, 19] on button "Cancelar" at bounding box center [1087, 22] width 59 height 22
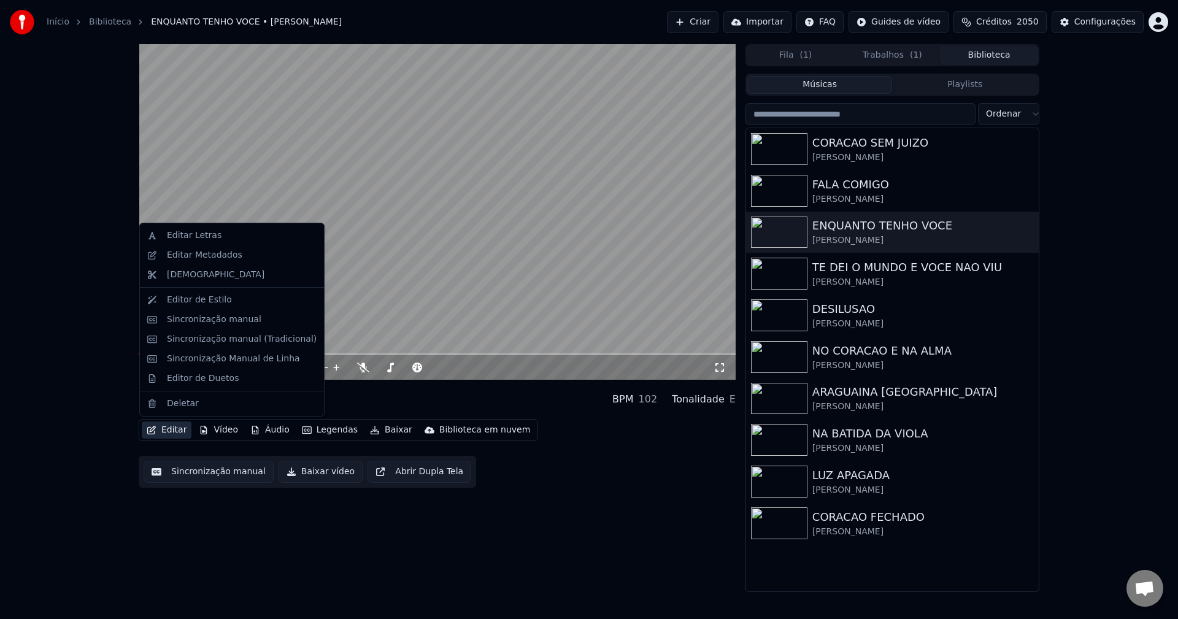
click at [158, 430] on button "Editar" at bounding box center [167, 430] width 50 height 17
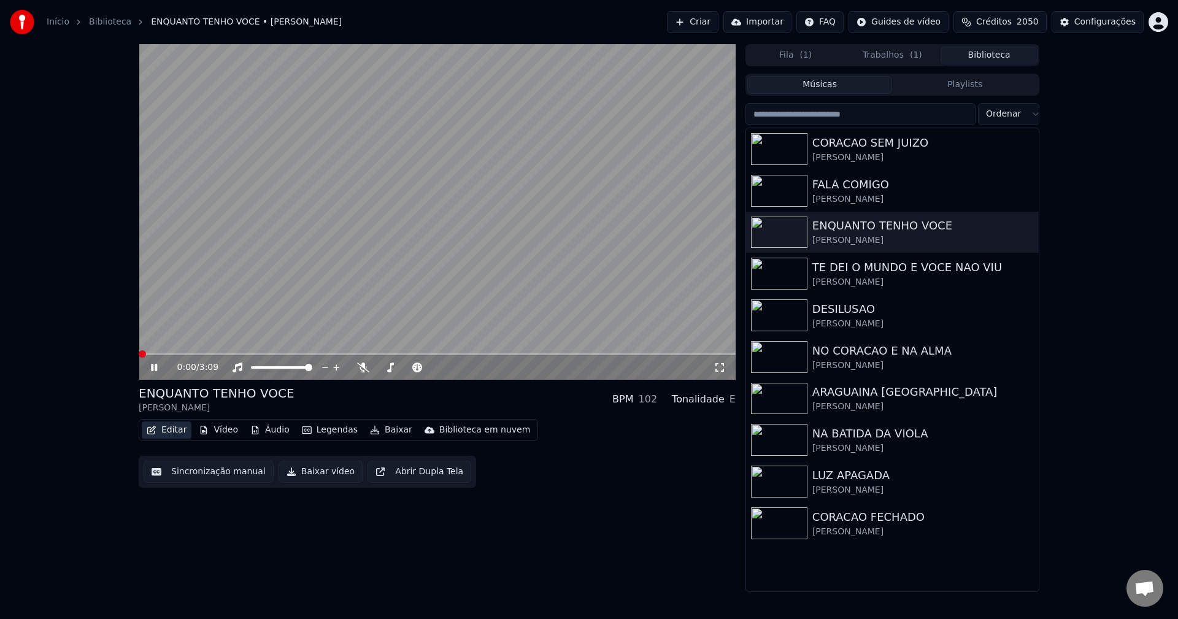
click at [156, 429] on button "Editar" at bounding box center [167, 430] width 50 height 17
click at [381, 200] on video at bounding box center [437, 212] width 597 height 336
click at [174, 430] on button "Editar" at bounding box center [167, 430] width 50 height 17
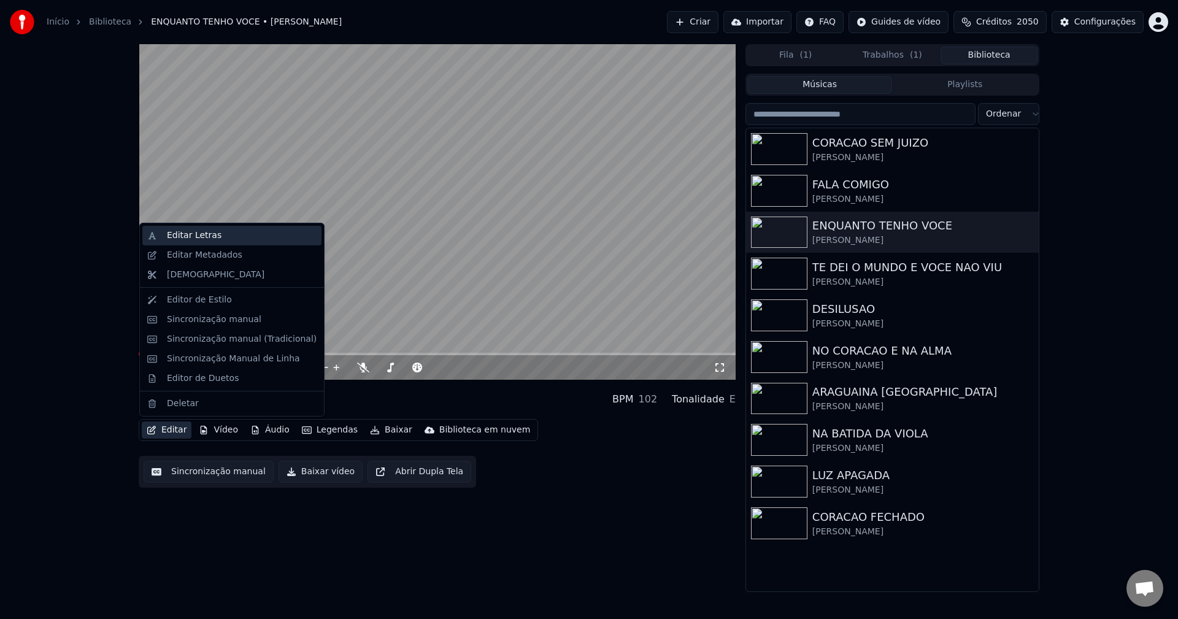
click at [253, 235] on div "Editar Letras" at bounding box center [242, 235] width 150 height 12
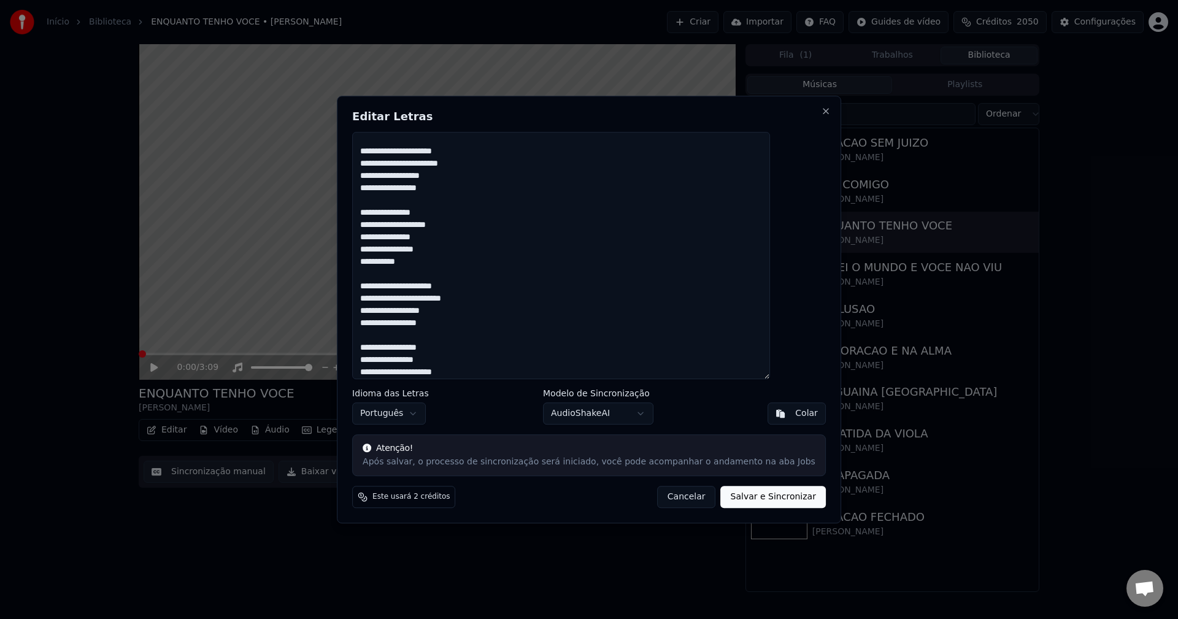
scroll to position [801, 0]
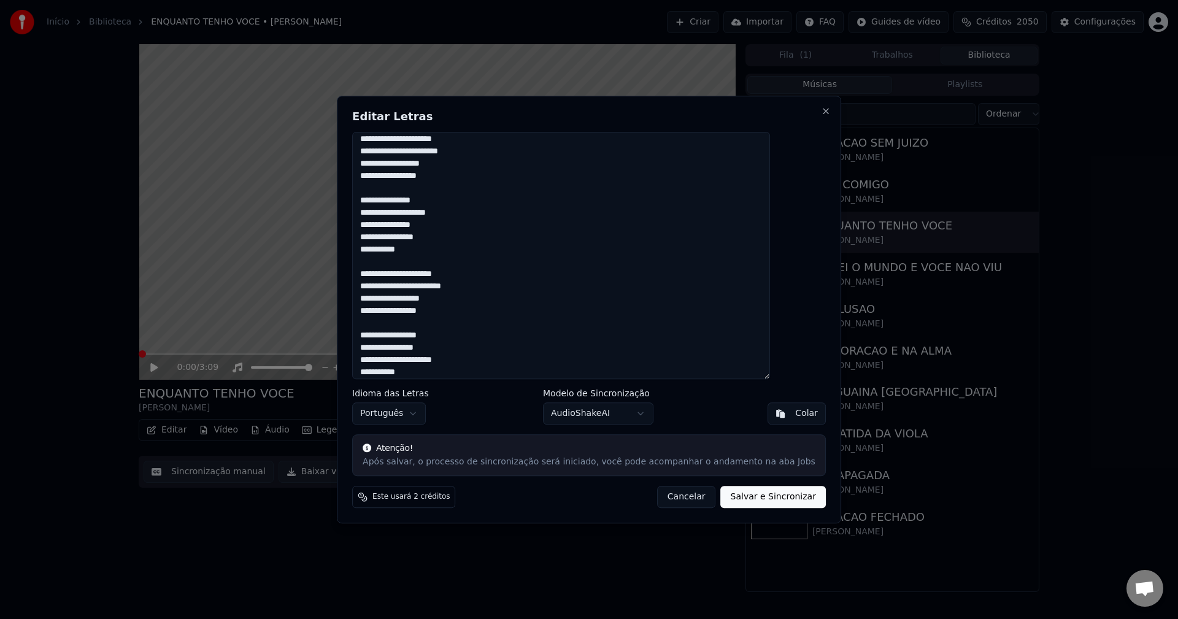
type textarea "**********"
click at [741, 503] on button "Salvar e Sincronizar" at bounding box center [773, 497] width 105 height 22
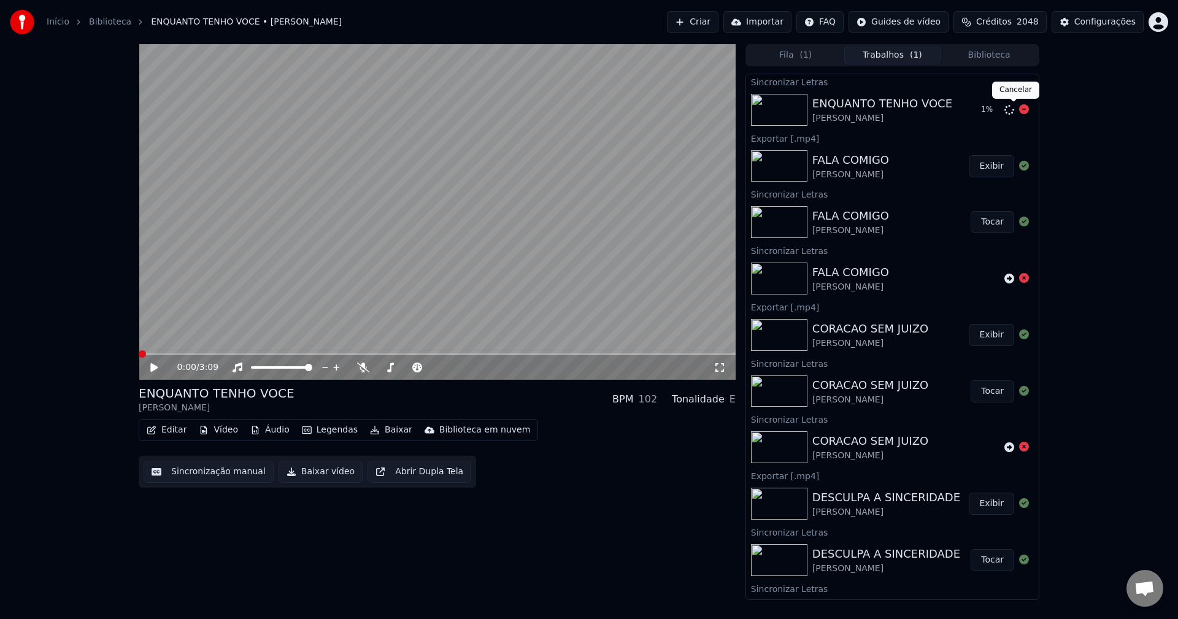
drag, startPoint x: 1012, startPoint y: 110, endPoint x: 1004, endPoint y: 113, distance: 8.9
click at [1006, 113] on div "1 %" at bounding box center [1002, 109] width 53 height 15
click at [1019, 110] on icon at bounding box center [1024, 109] width 10 height 10
click at [1004, 109] on icon at bounding box center [1009, 110] width 10 height 10
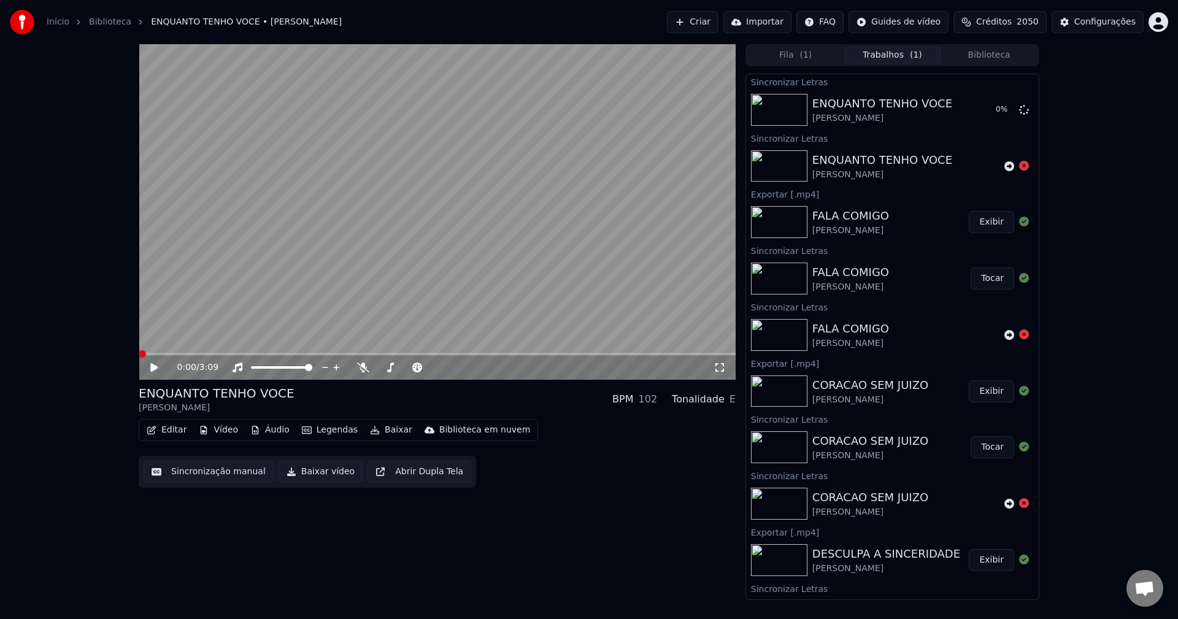
click at [920, 58] on button "Trabalhos ( 1 )" at bounding box center [892, 56] width 97 height 18
click at [898, 58] on button "Trabalhos ( 1 )" at bounding box center [892, 56] width 97 height 18
click at [984, 227] on button "Exibir" at bounding box center [991, 222] width 45 height 22
click at [981, 67] on div "Fila ( 1 ) Trabalhos ( 1 ) Biblioteca Sincronizar Letras ENQUANTO TENHO VOCE Ma…" at bounding box center [893, 322] width 294 height 556
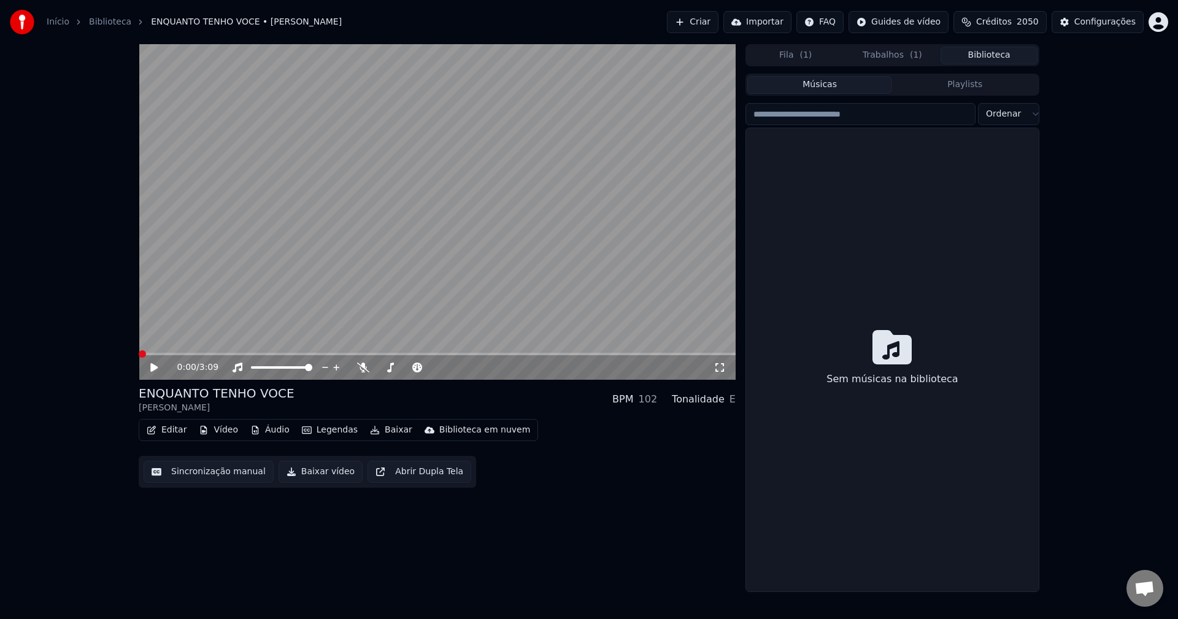
click at [976, 60] on button "Biblioteca" at bounding box center [989, 56] width 97 height 18
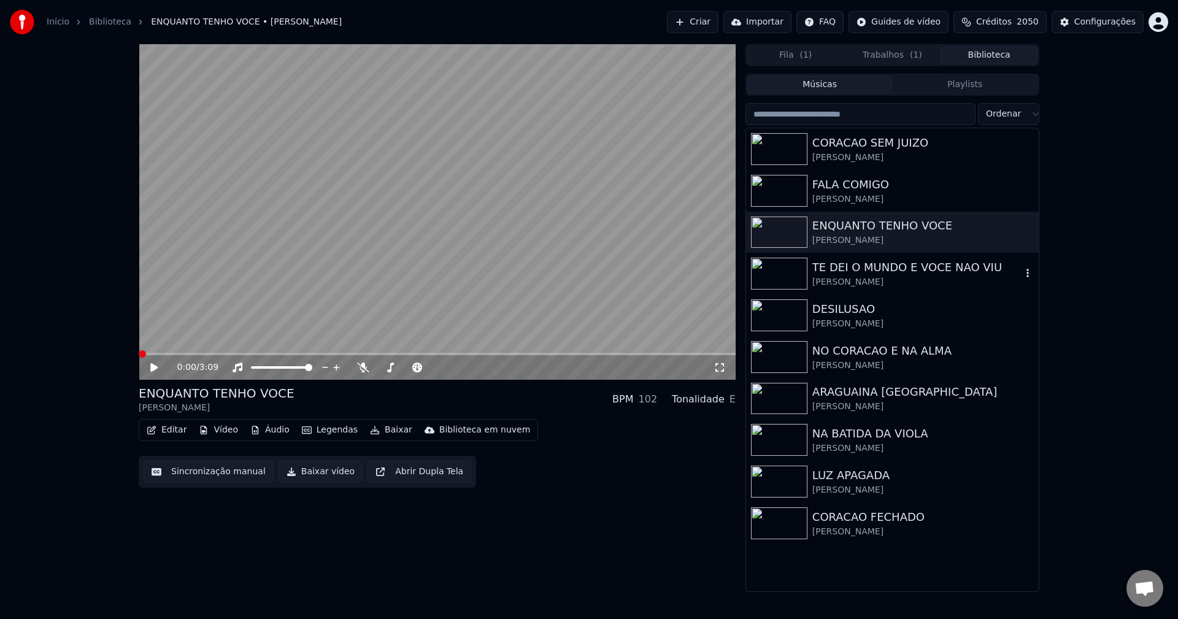
click at [842, 261] on div "TE DEI O MUNDO E VOCE NAO VIU" at bounding box center [916, 267] width 209 height 17
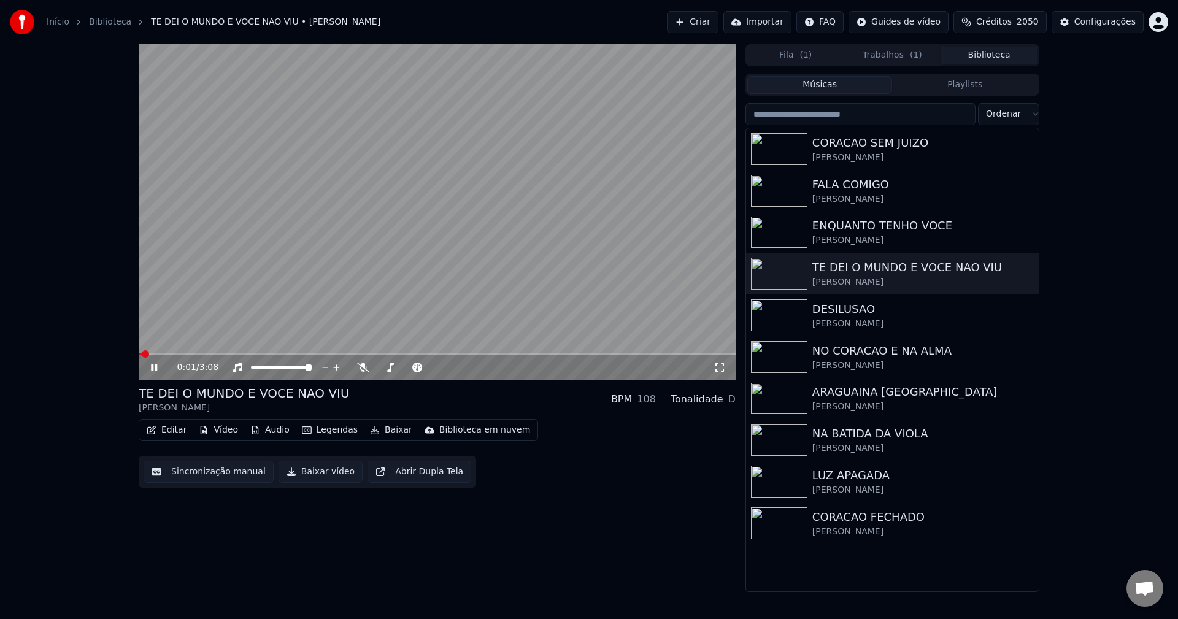
click at [388, 266] on video at bounding box center [437, 212] width 597 height 336
click at [200, 471] on button "Sincronização manual" at bounding box center [209, 472] width 130 height 22
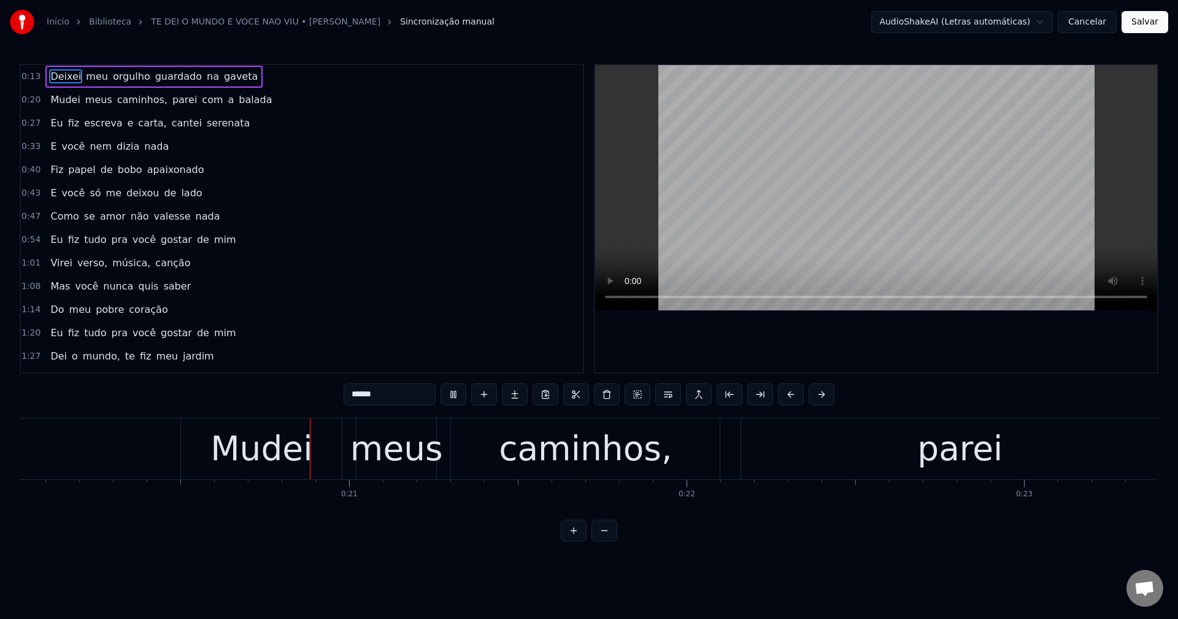
scroll to position [0, 6769]
click at [1084, 21] on button "Cancelar" at bounding box center [1087, 22] width 59 height 22
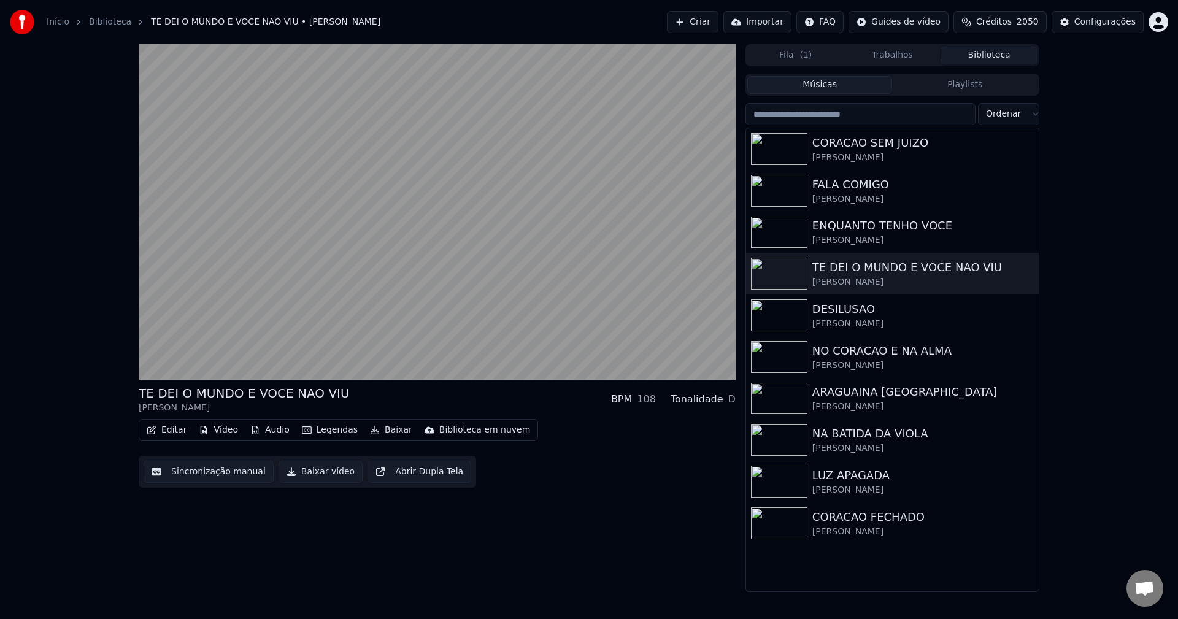
click at [910, 55] on button "Trabalhos" at bounding box center [892, 56] width 97 height 18
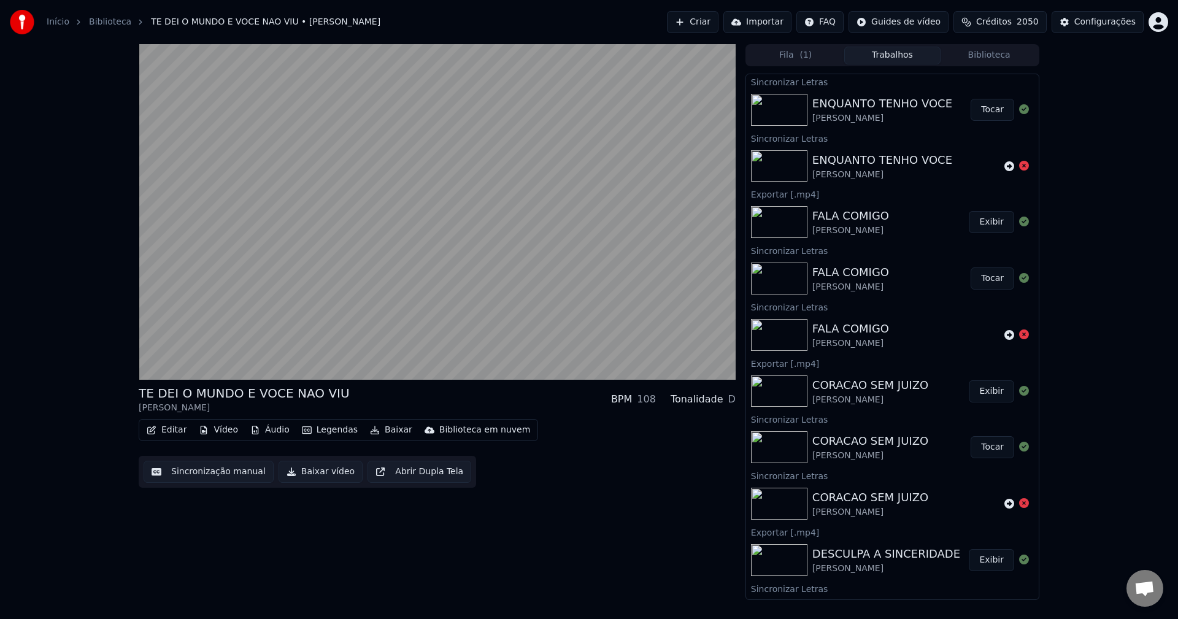
click at [984, 109] on button "Tocar" at bounding box center [993, 110] width 44 height 22
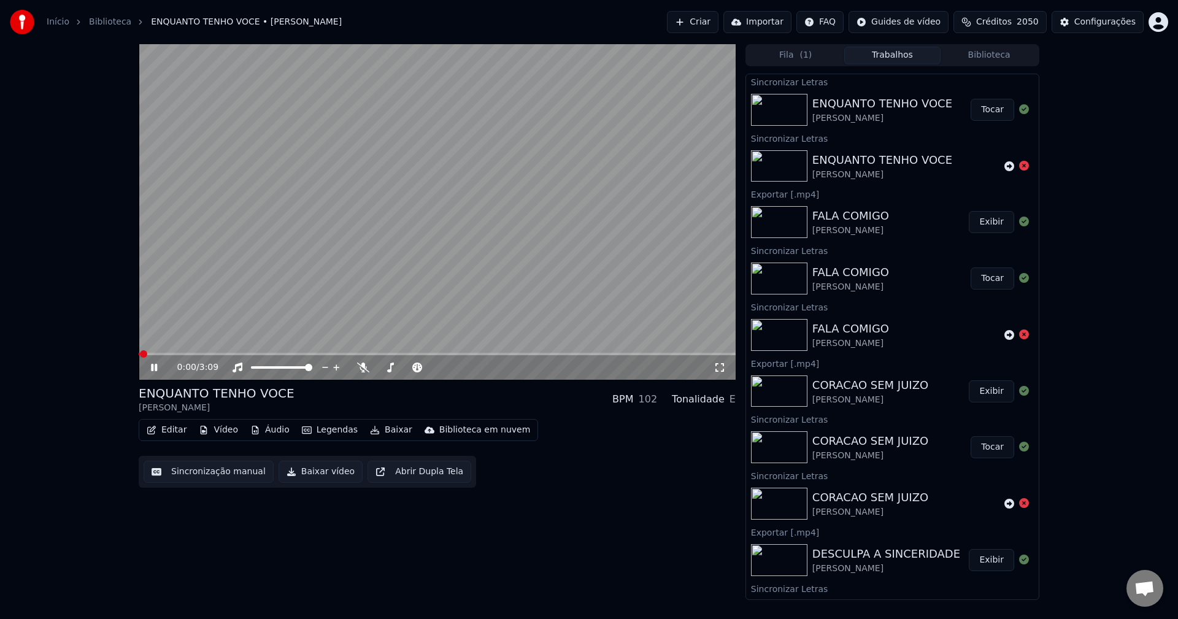
click at [217, 472] on button "Sincronização manual" at bounding box center [209, 472] width 130 height 22
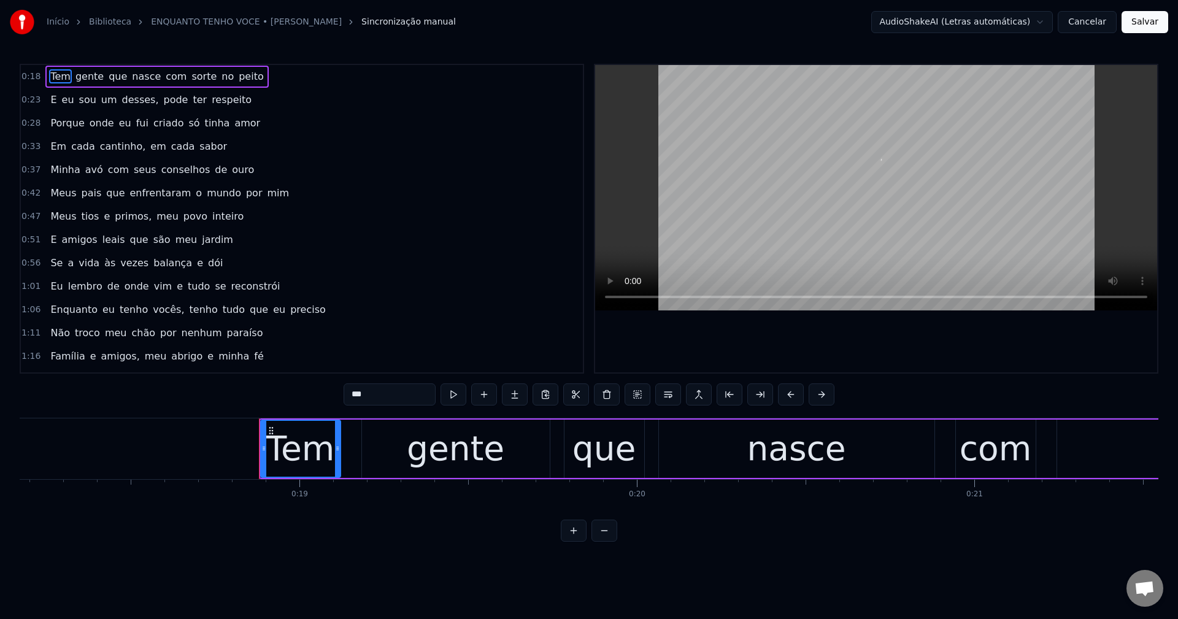
scroll to position [0, 6310]
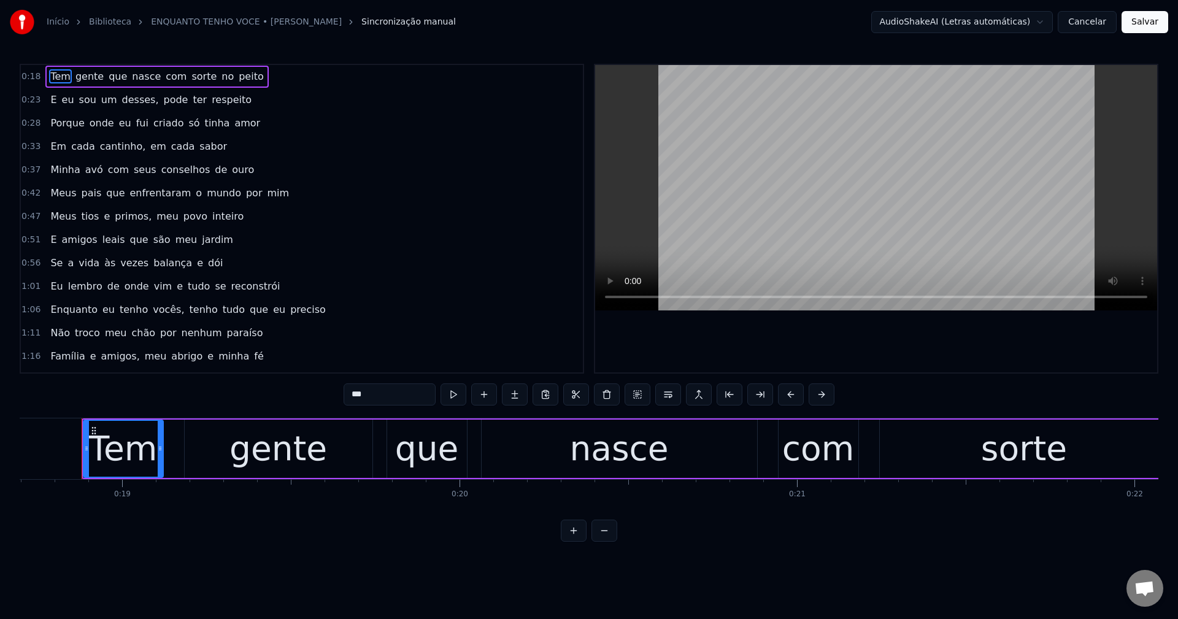
click at [948, 26] on html "Início Biblioteca ENQUANTO TENHO VOCE • Mauro Alves Sincronização manual AudioS…" at bounding box center [589, 280] width 1178 height 561
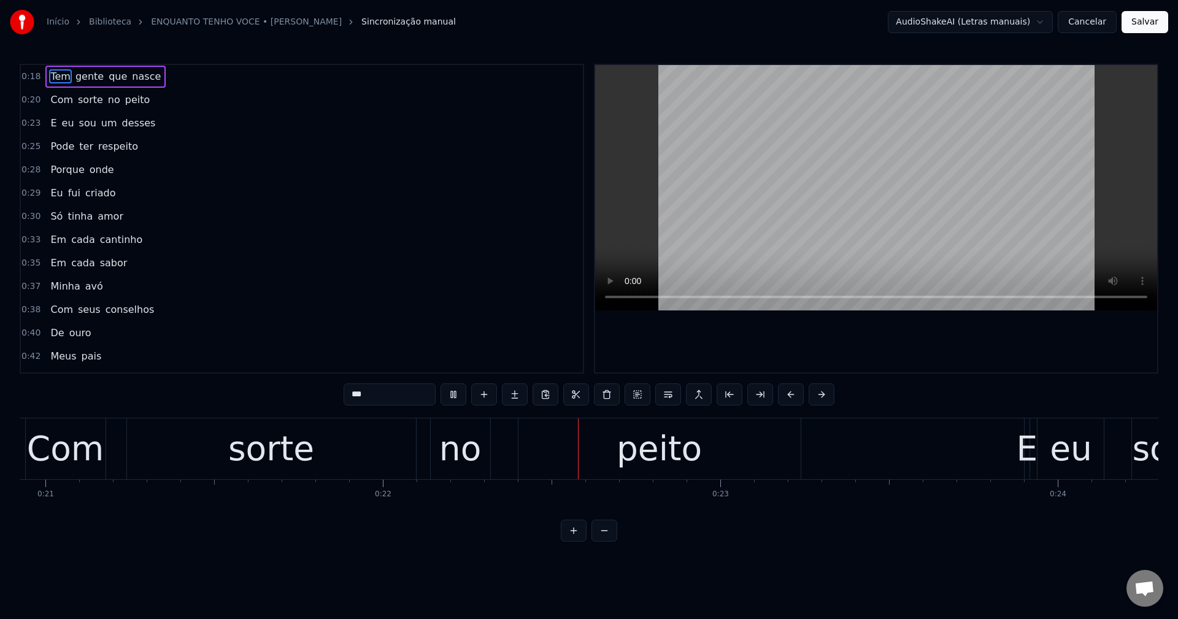
scroll to position [0, 7376]
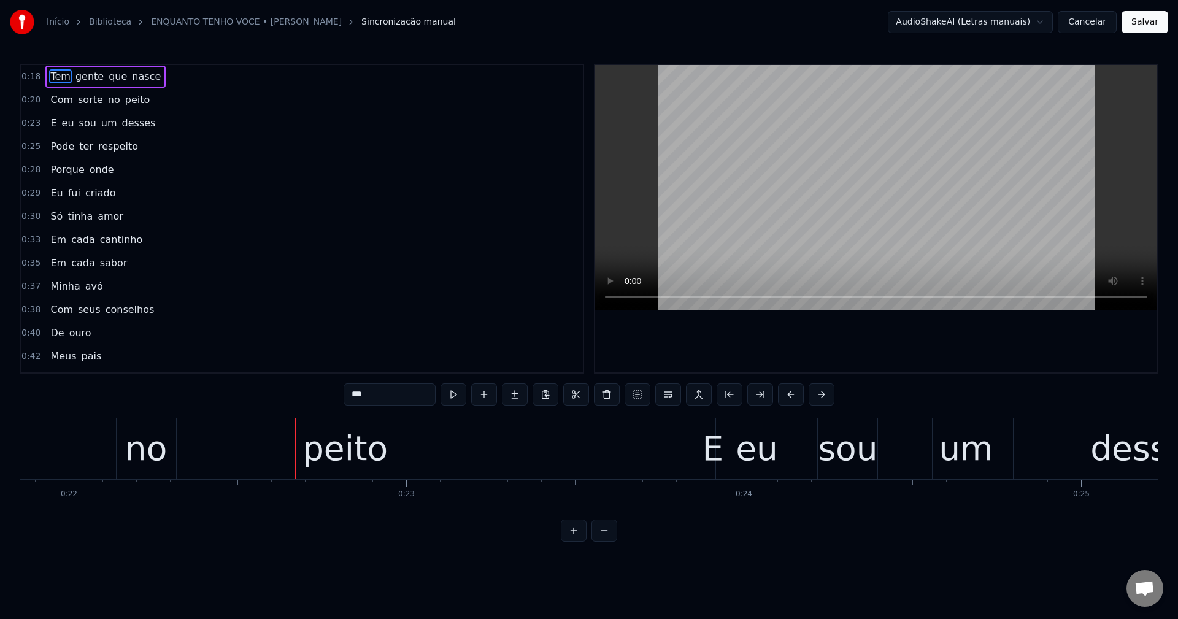
click at [1144, 20] on button "Salvar" at bounding box center [1145, 22] width 47 height 22
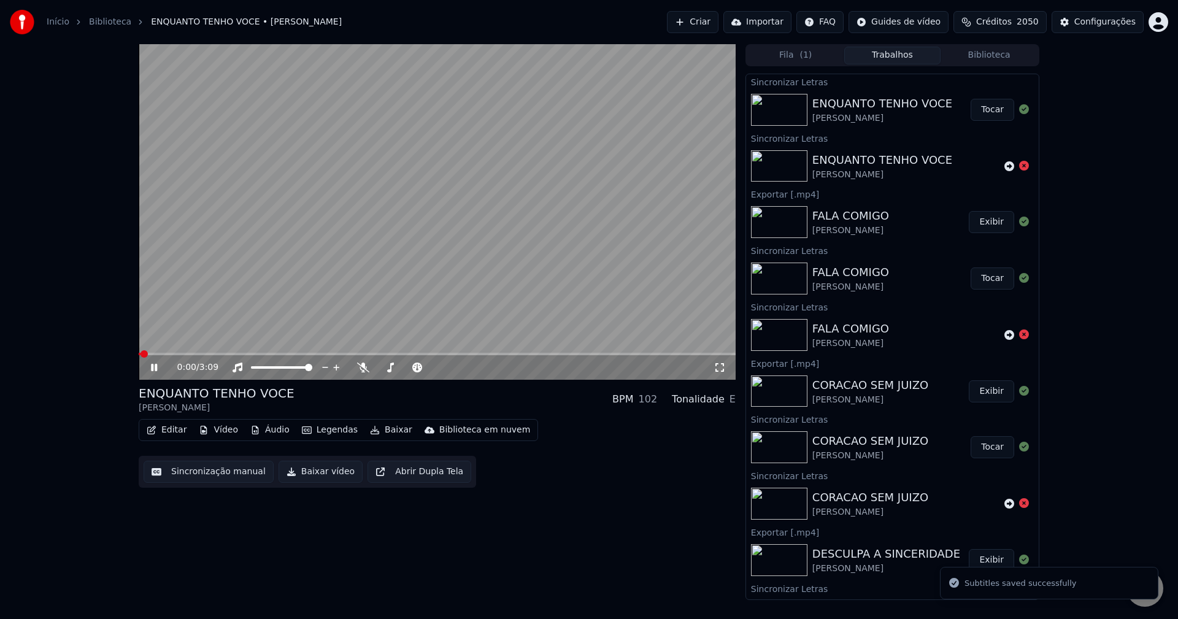
click at [315, 469] on button "Baixar vídeo" at bounding box center [321, 472] width 84 height 22
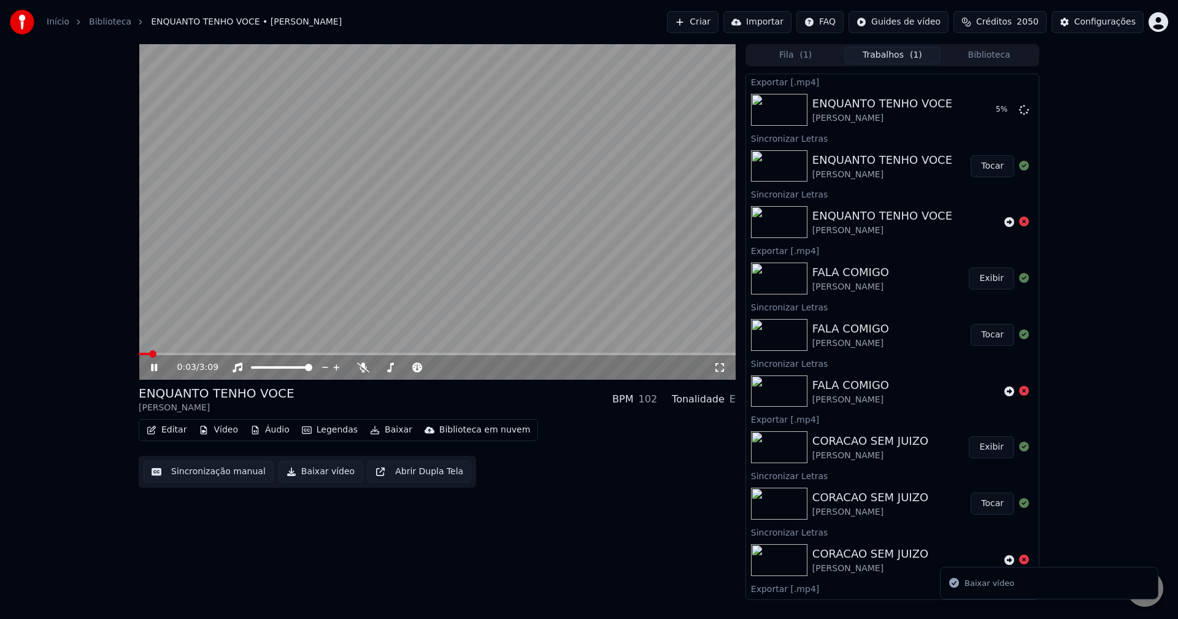
click at [266, 304] on video at bounding box center [437, 212] width 597 height 336
click at [998, 54] on button "Biblioteca" at bounding box center [989, 56] width 97 height 18
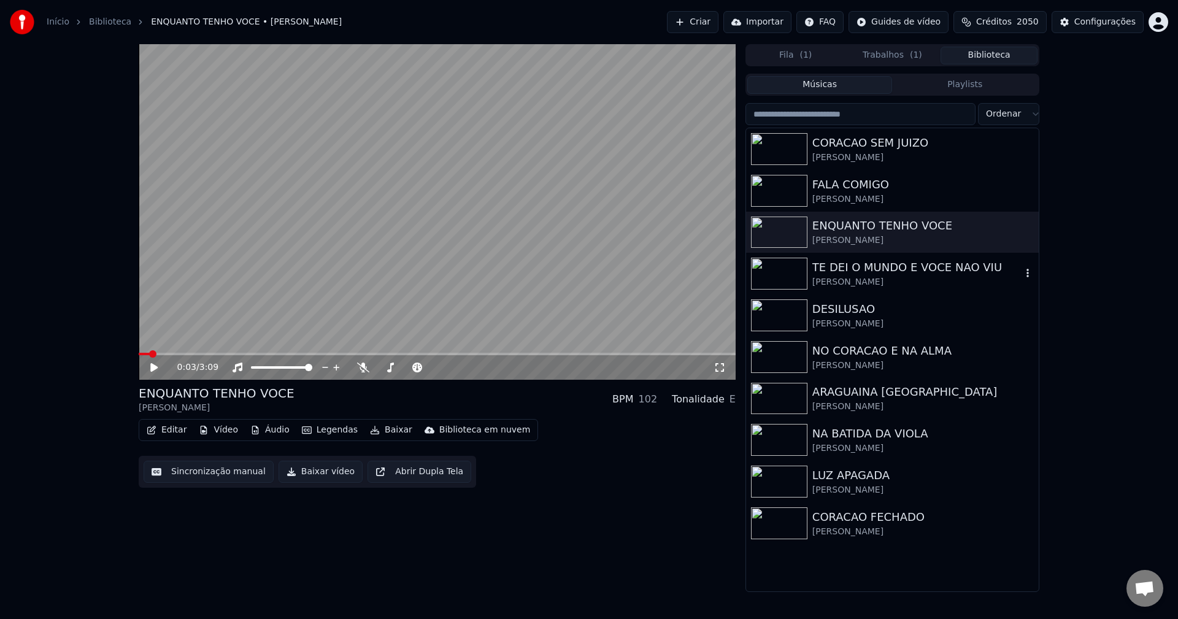
click at [910, 260] on div "TE DEI O MUNDO E VOCE NAO VIU Mauro Alves" at bounding box center [892, 274] width 293 height 42
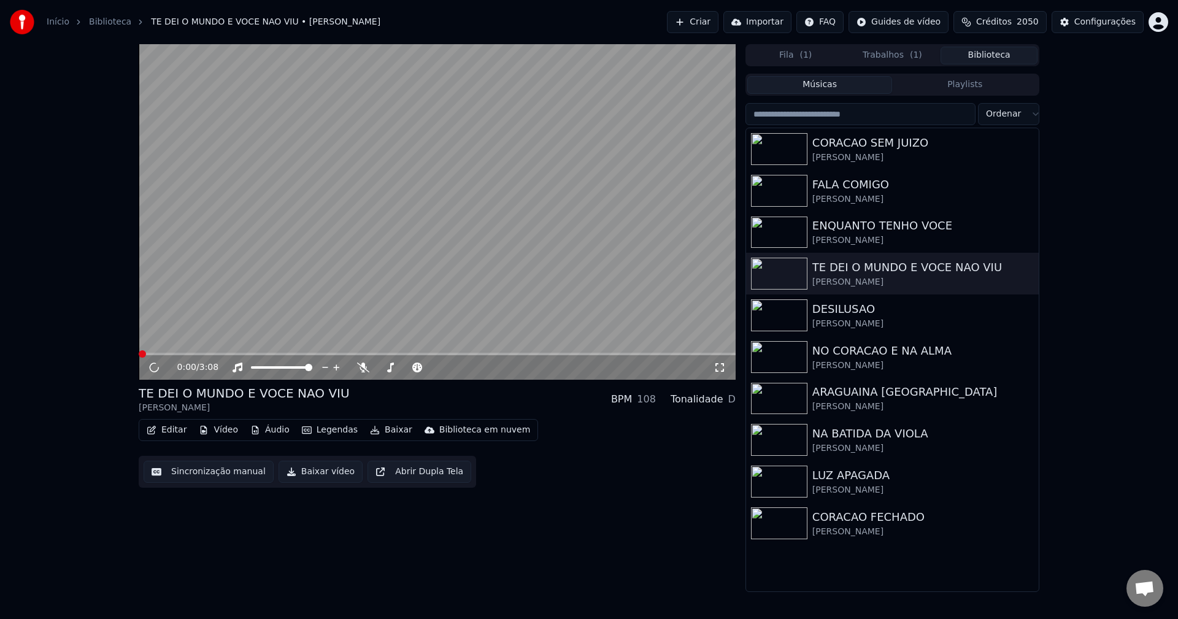
click at [371, 234] on video at bounding box center [437, 212] width 597 height 336
click at [232, 474] on button "Sincronização manual" at bounding box center [209, 472] width 130 height 22
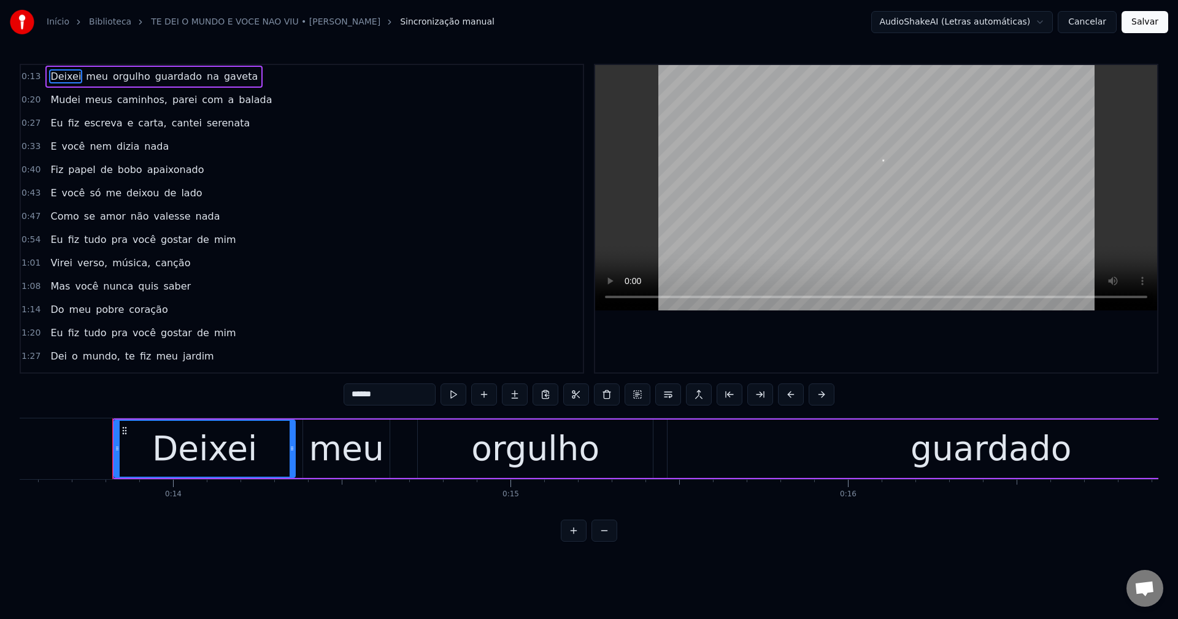
scroll to position [0, 4603]
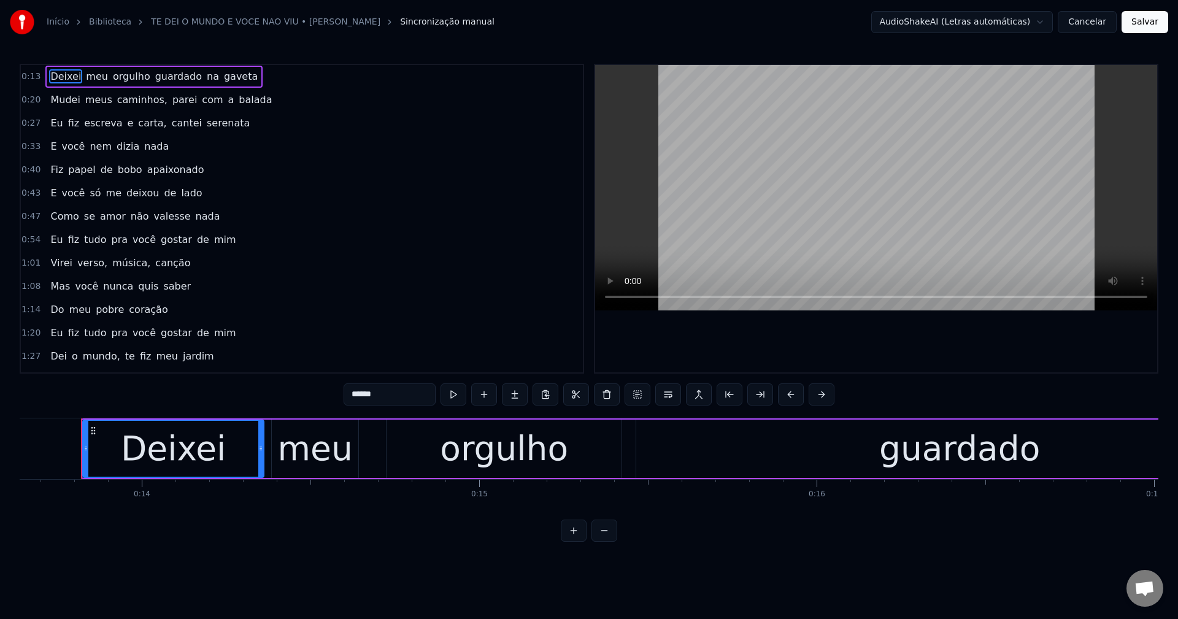
click at [1087, 26] on button "Cancelar" at bounding box center [1087, 22] width 59 height 22
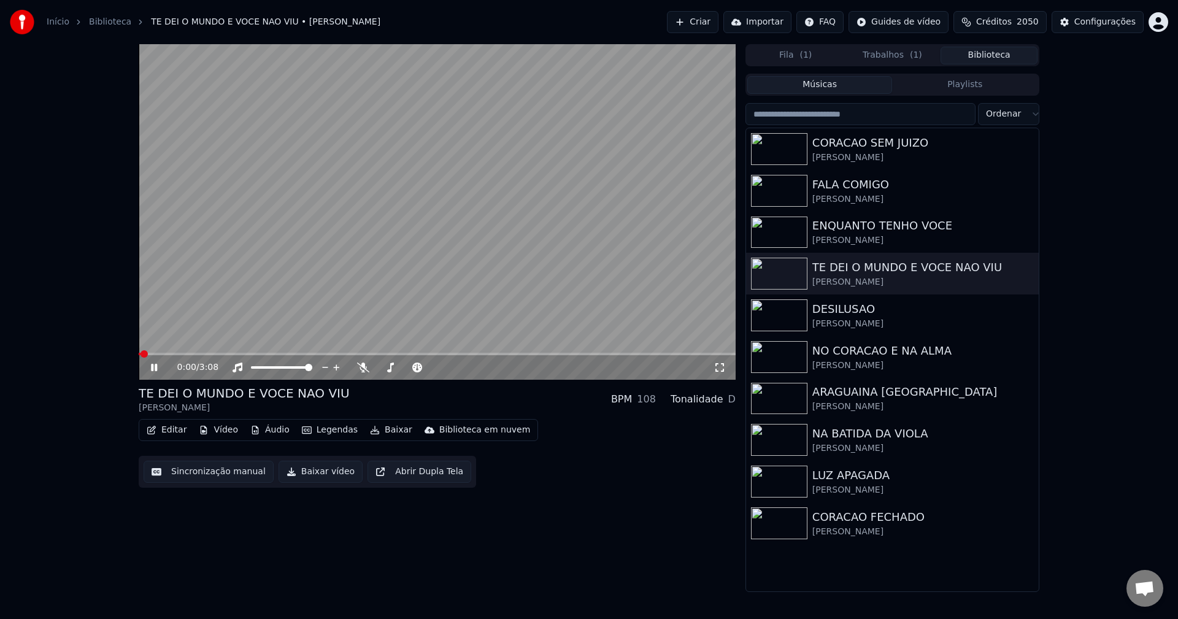
click at [233, 255] on video at bounding box center [437, 212] width 597 height 336
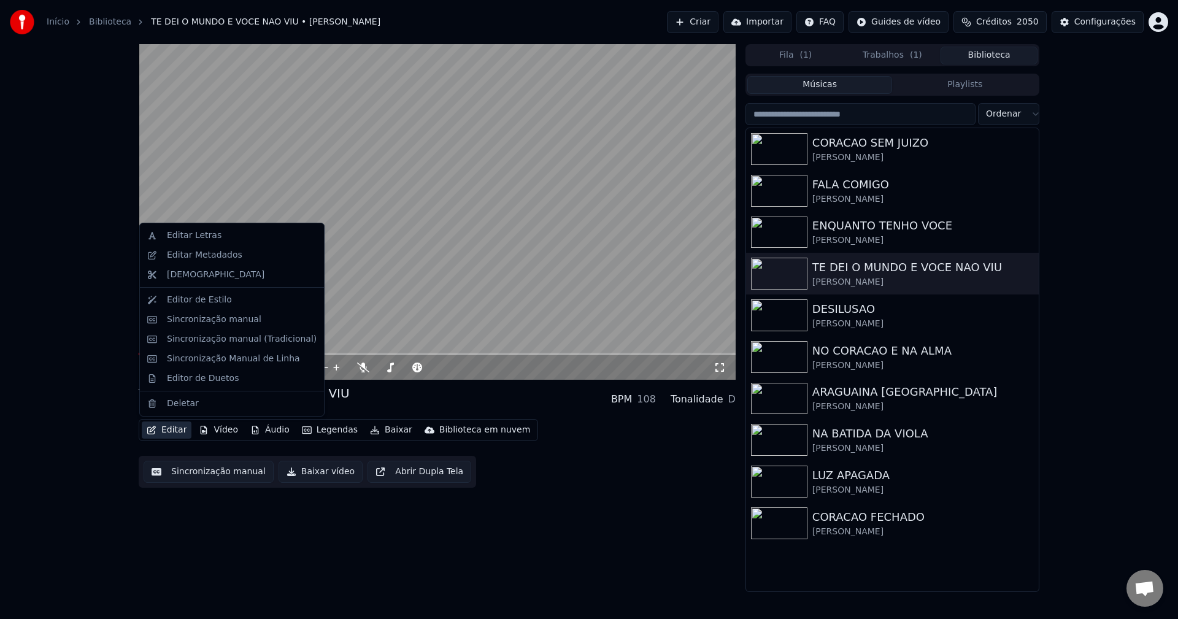
click at [171, 434] on button "Editar" at bounding box center [167, 430] width 50 height 17
click at [206, 239] on div "Editar Letras" at bounding box center [194, 235] width 55 height 12
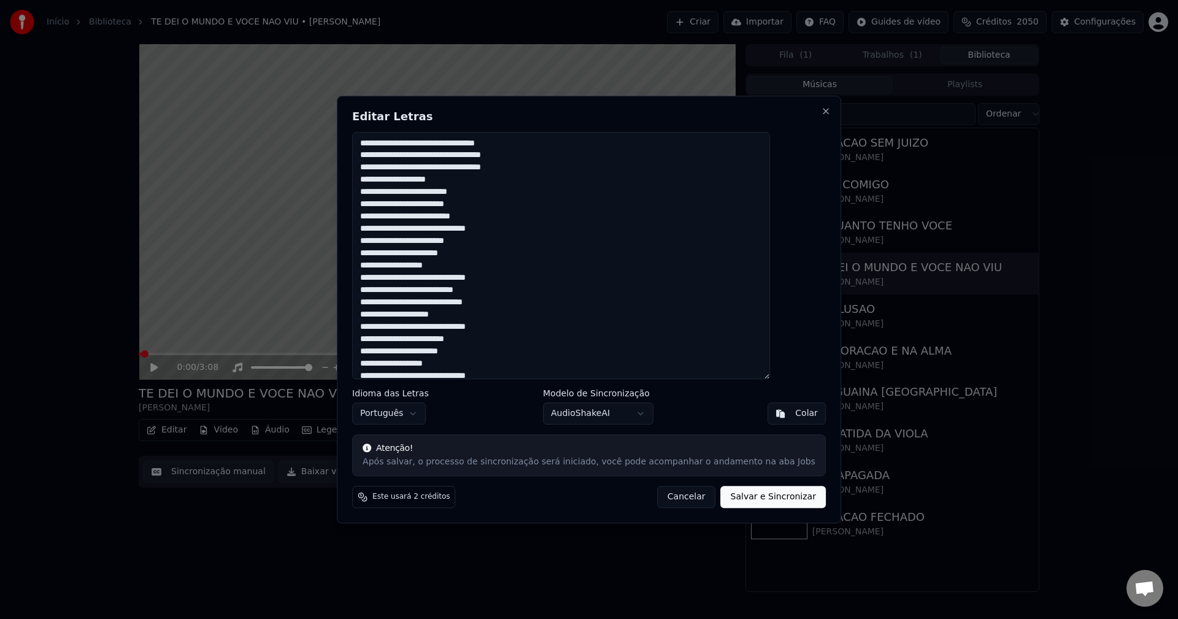
click at [437, 145] on textarea "**********" at bounding box center [561, 256] width 418 height 248
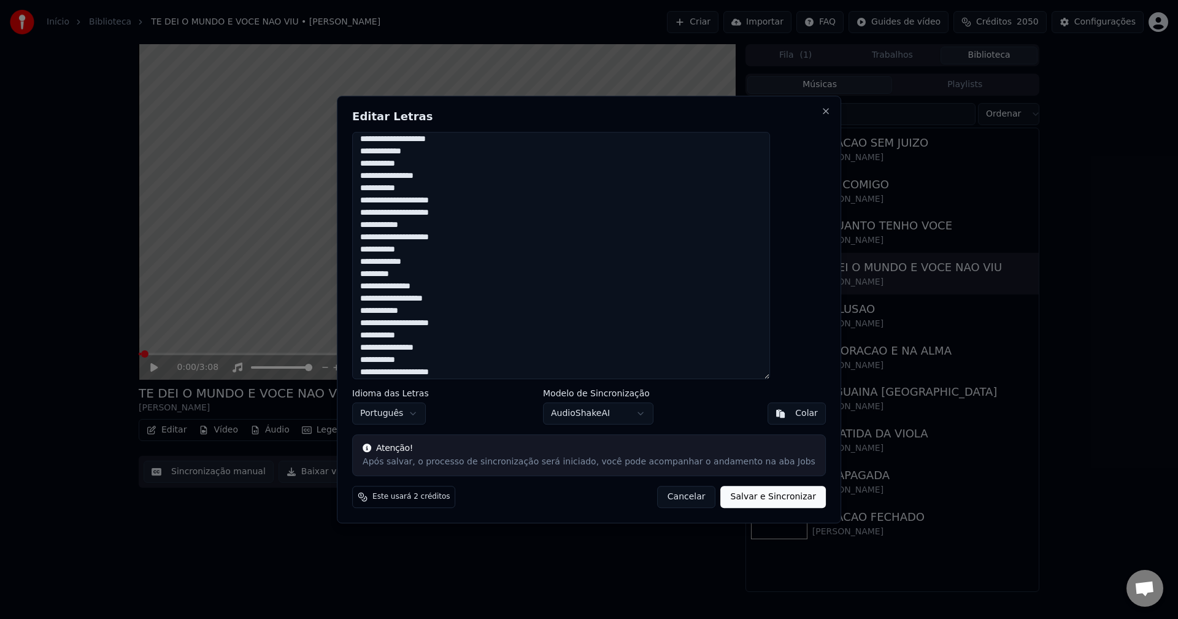
scroll to position [249, 0]
type textarea "**********"
click at [745, 498] on button "Salvar e Sincronizar" at bounding box center [773, 497] width 105 height 22
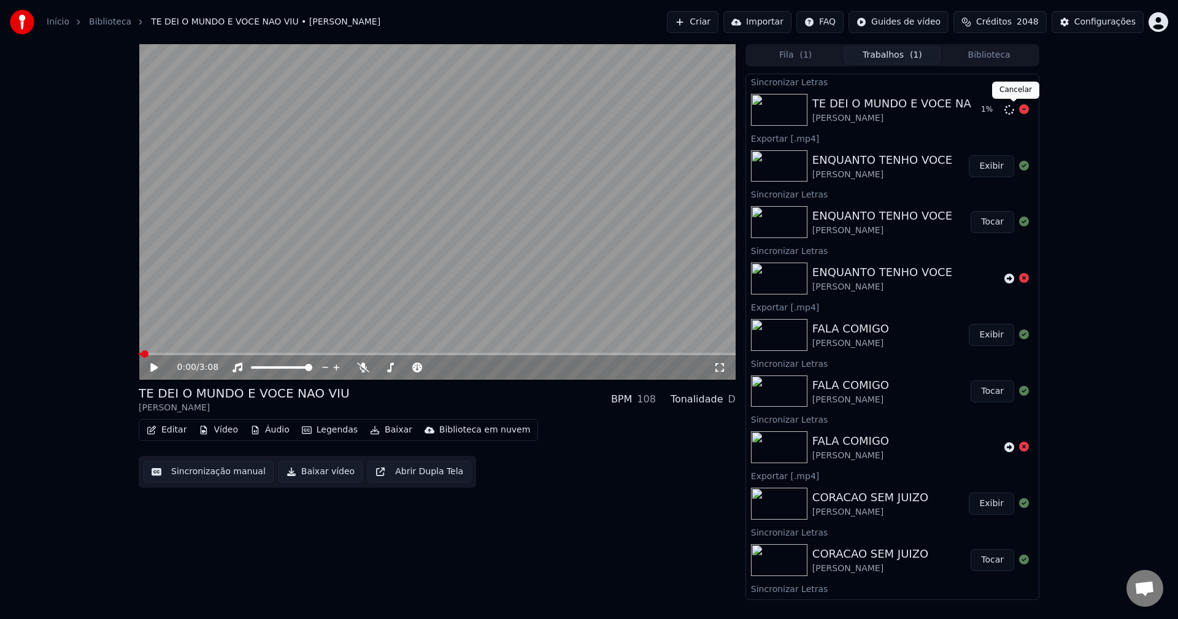
click at [1019, 109] on icon at bounding box center [1024, 109] width 10 height 10
click at [1004, 111] on icon at bounding box center [1009, 110] width 10 height 10
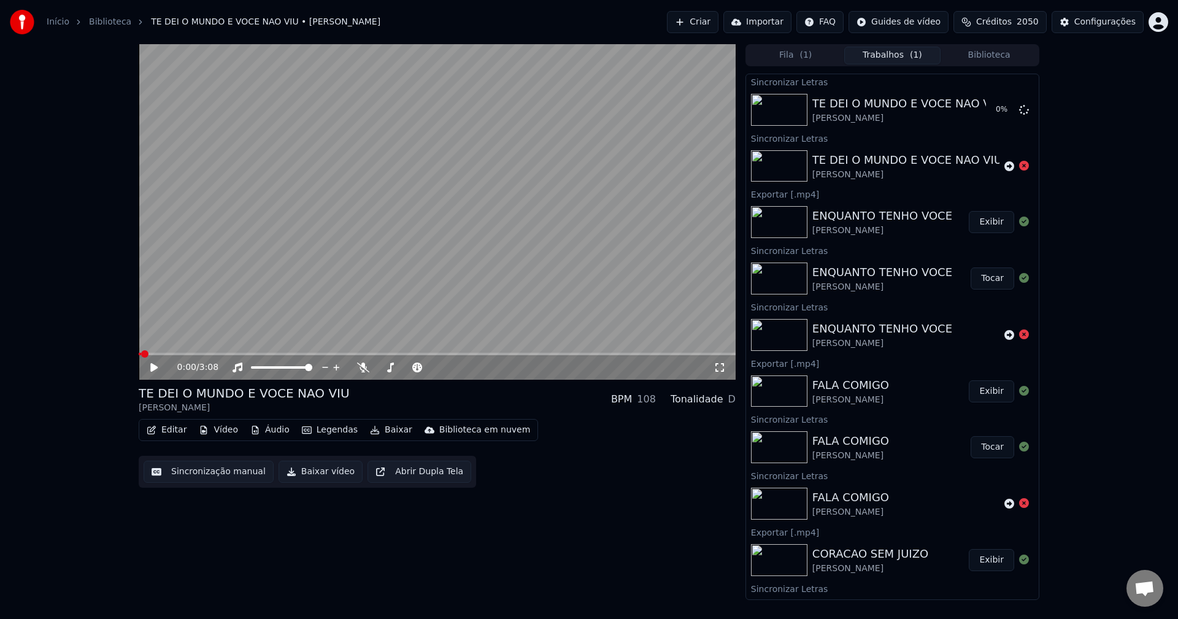
click at [970, 58] on button "Biblioteca" at bounding box center [989, 56] width 97 height 18
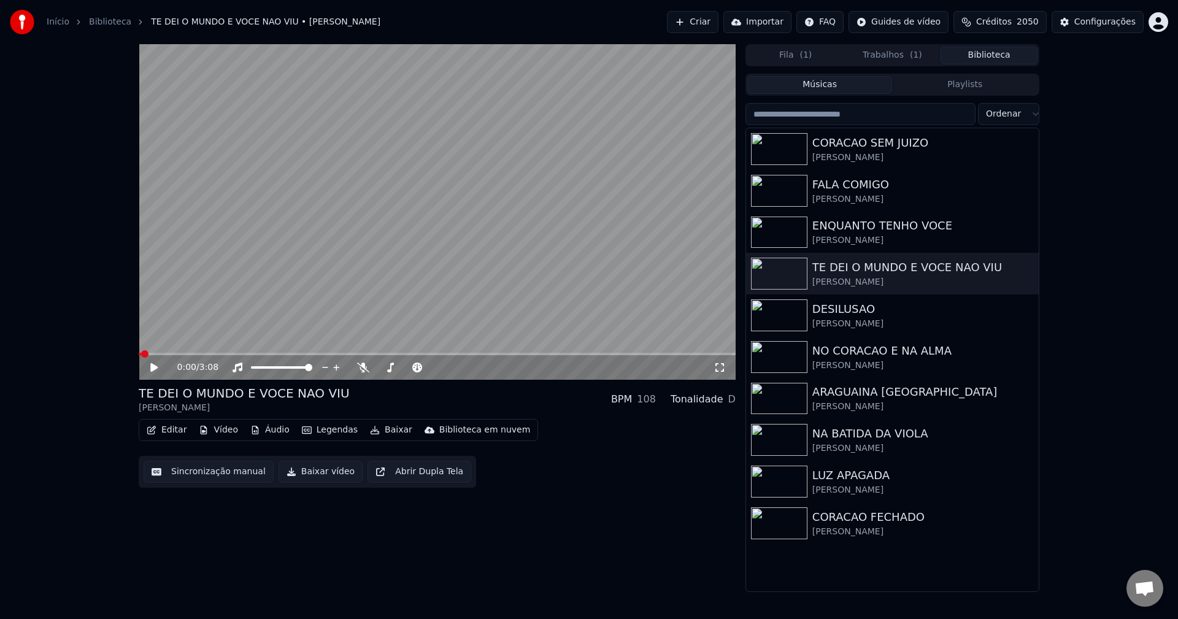
click at [904, 61] on button "Trabalhos ( 1 )" at bounding box center [892, 56] width 97 height 18
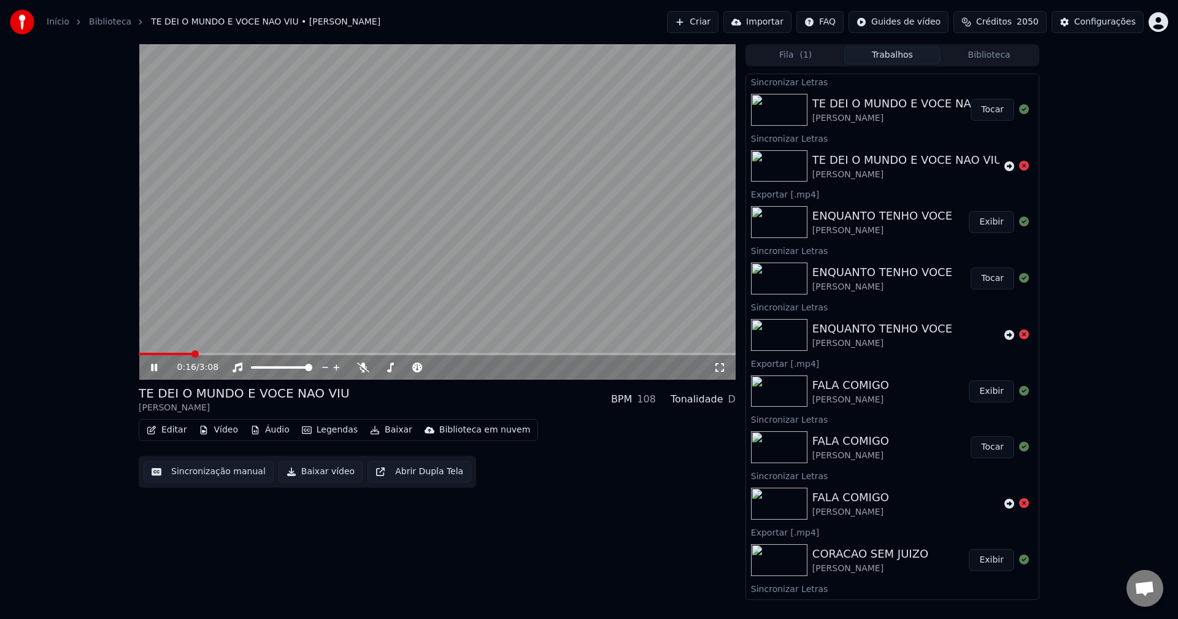
drag, startPoint x: 981, startPoint y: 105, endPoint x: 974, endPoint y: 102, distance: 6.9
click at [979, 103] on button "Tocar" at bounding box center [993, 110] width 44 height 22
click at [215, 472] on button "Sincronização manual" at bounding box center [209, 472] width 130 height 22
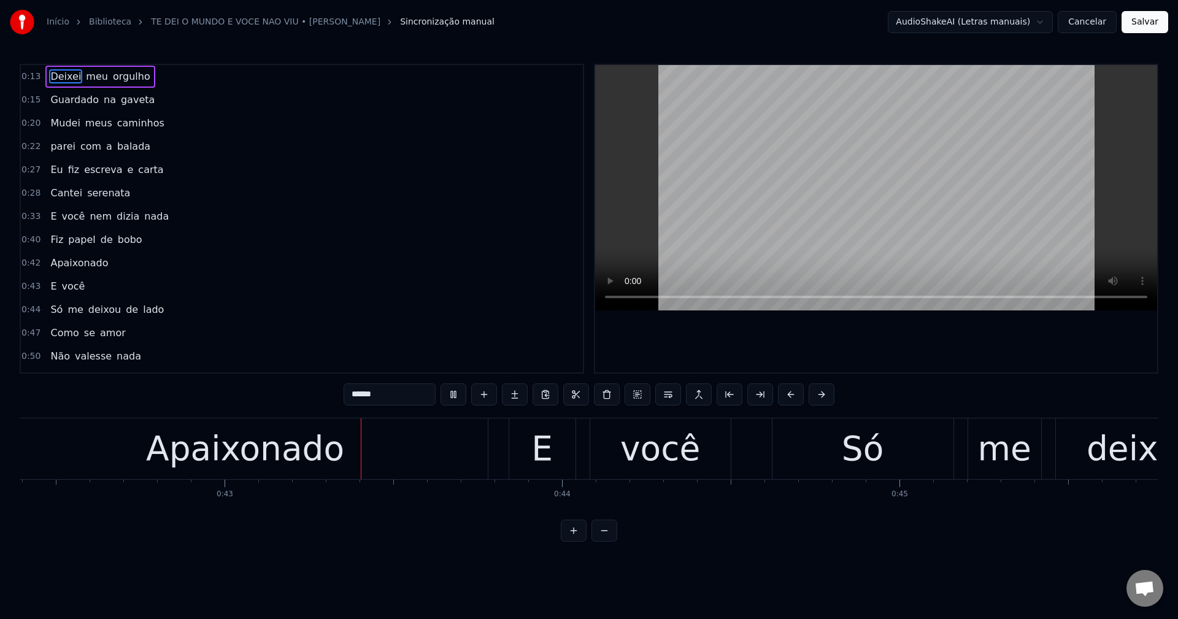
scroll to position [0, 14332]
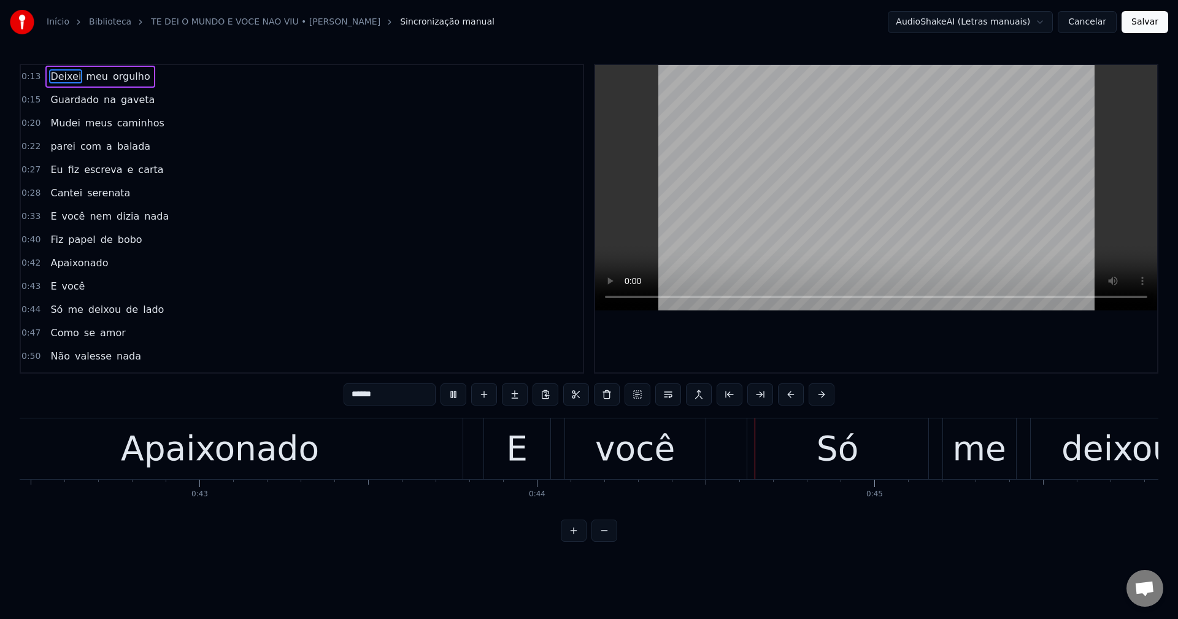
click at [334, 469] on div "Apaixonado" at bounding box center [220, 448] width 485 height 61
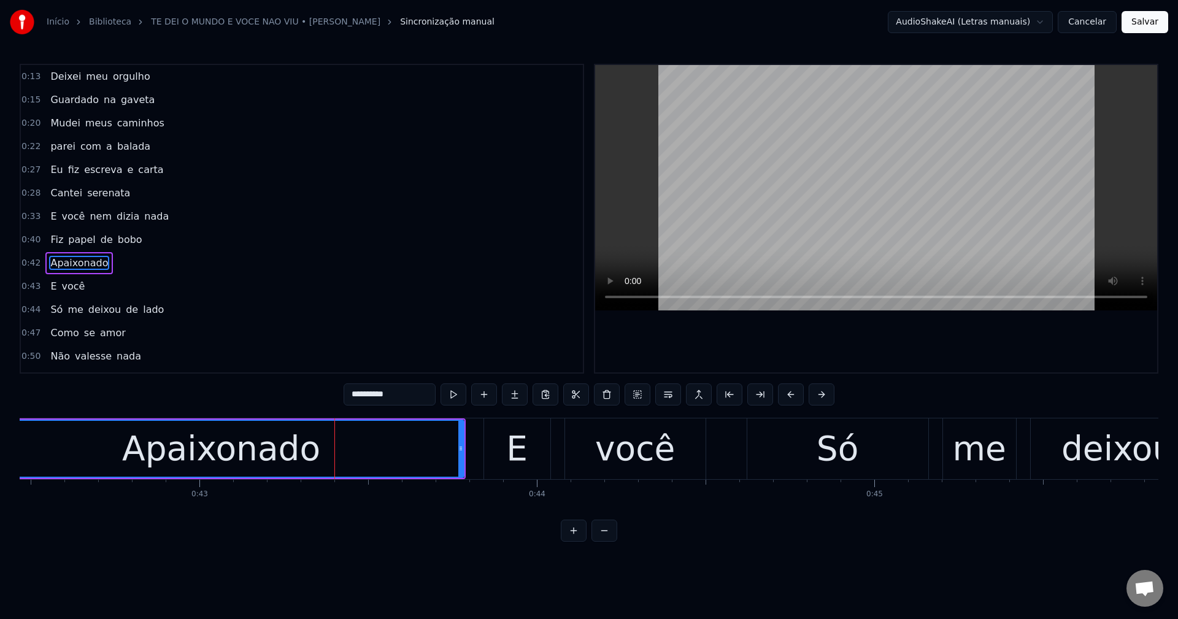
scroll to position [44, 0]
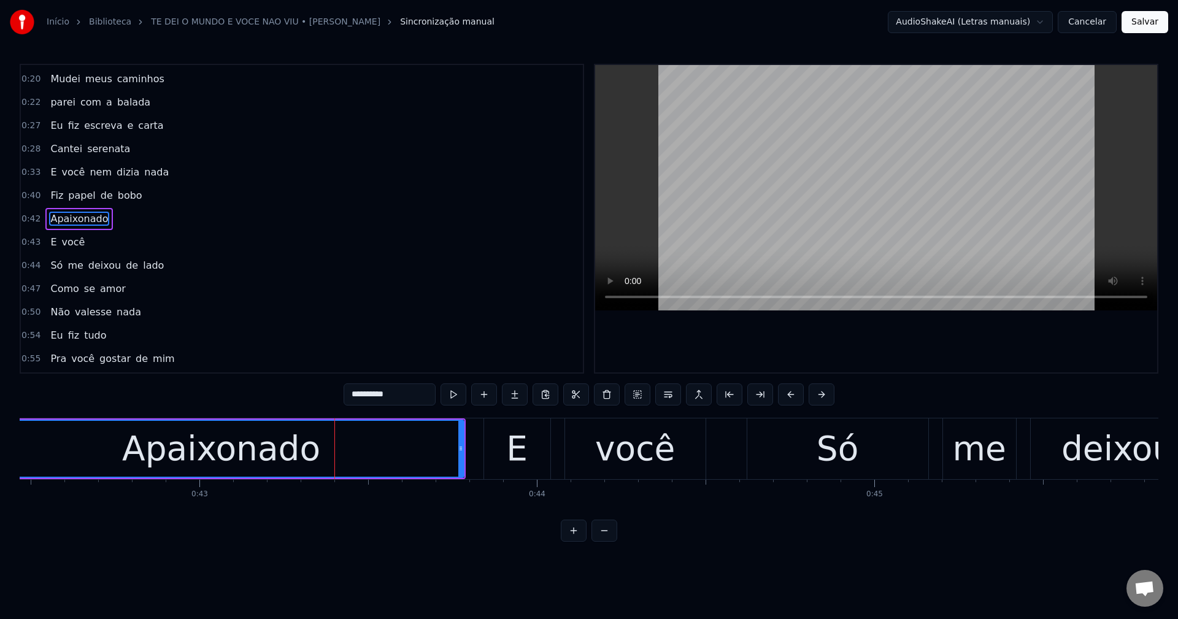
click at [347, 391] on input "**********" at bounding box center [390, 395] width 92 height 22
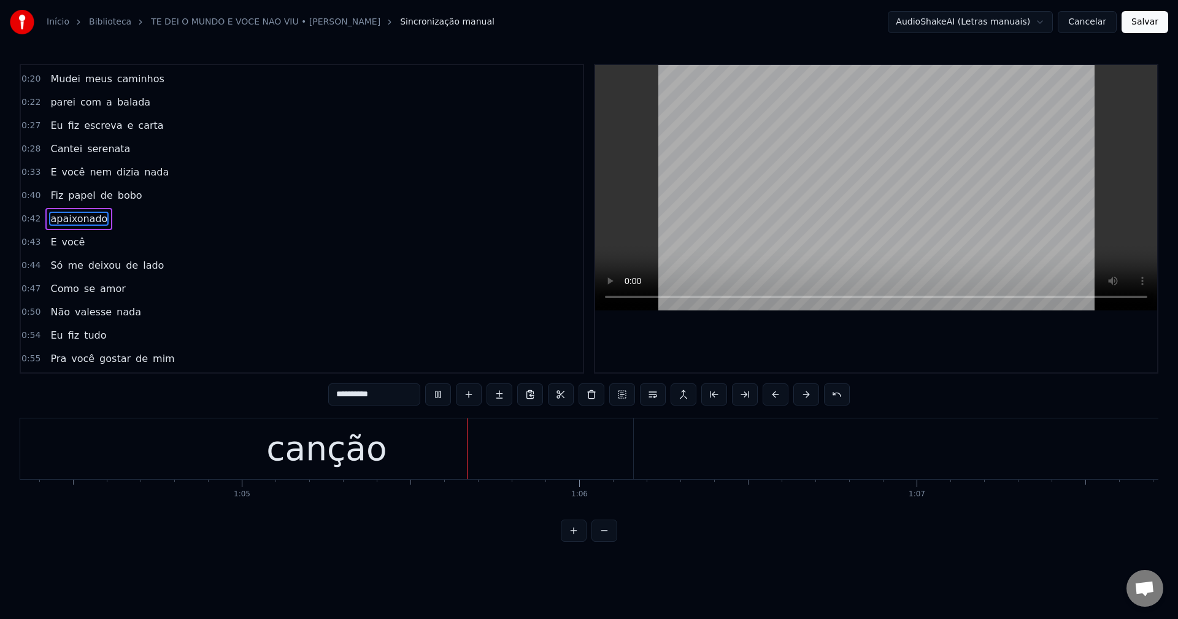
scroll to position [0, 21881]
click at [107, 466] on div "canção" at bounding box center [160, 448] width 613 height 61
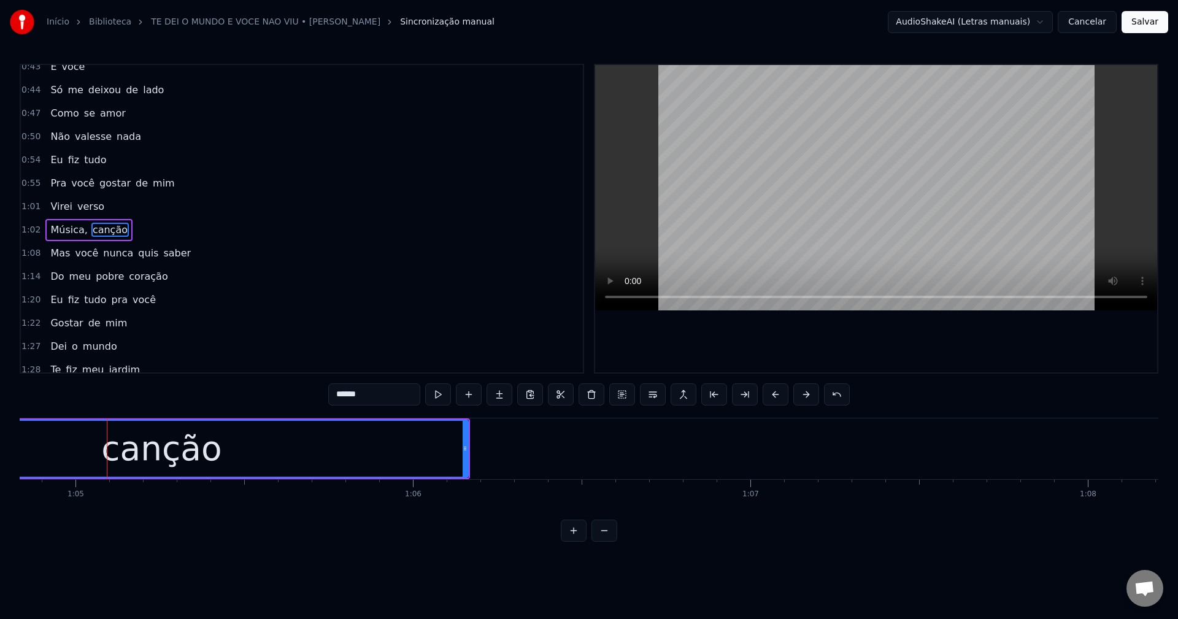
scroll to position [231, 0]
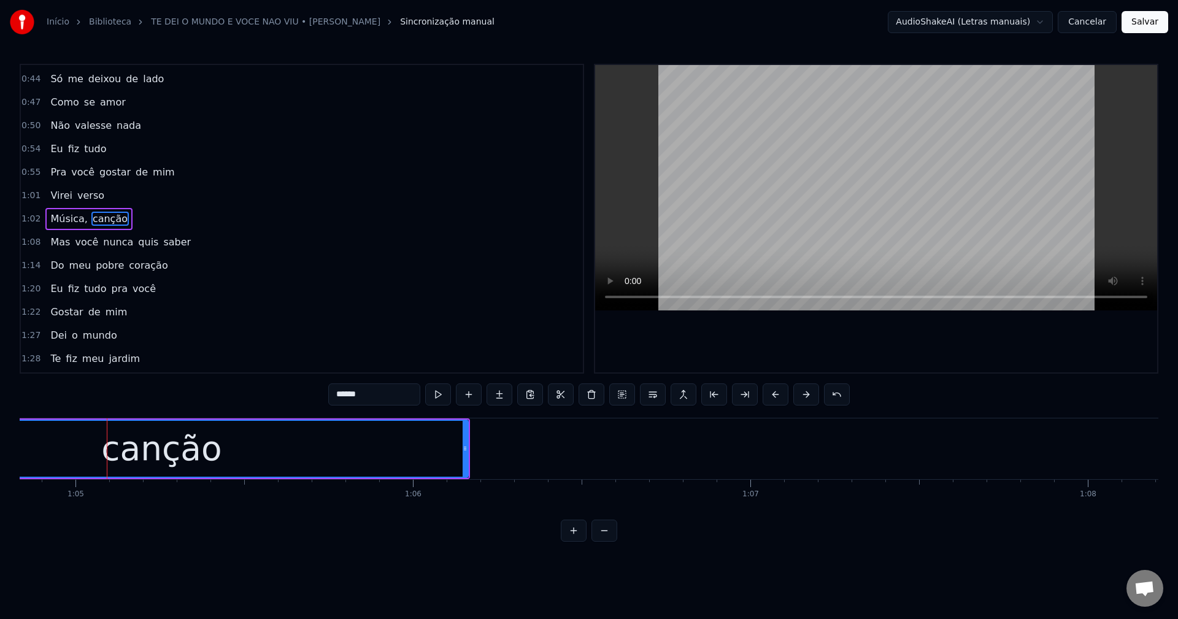
click at [52, 213] on span "Música," at bounding box center [68, 219] width 39 height 14
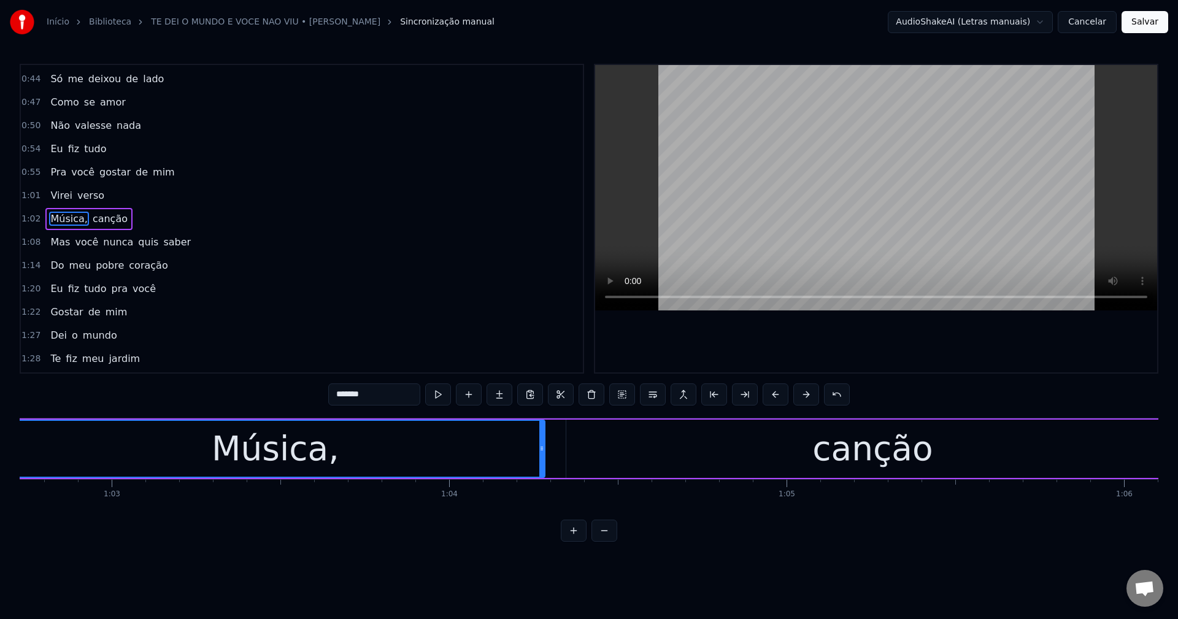
scroll to position [0, 21093]
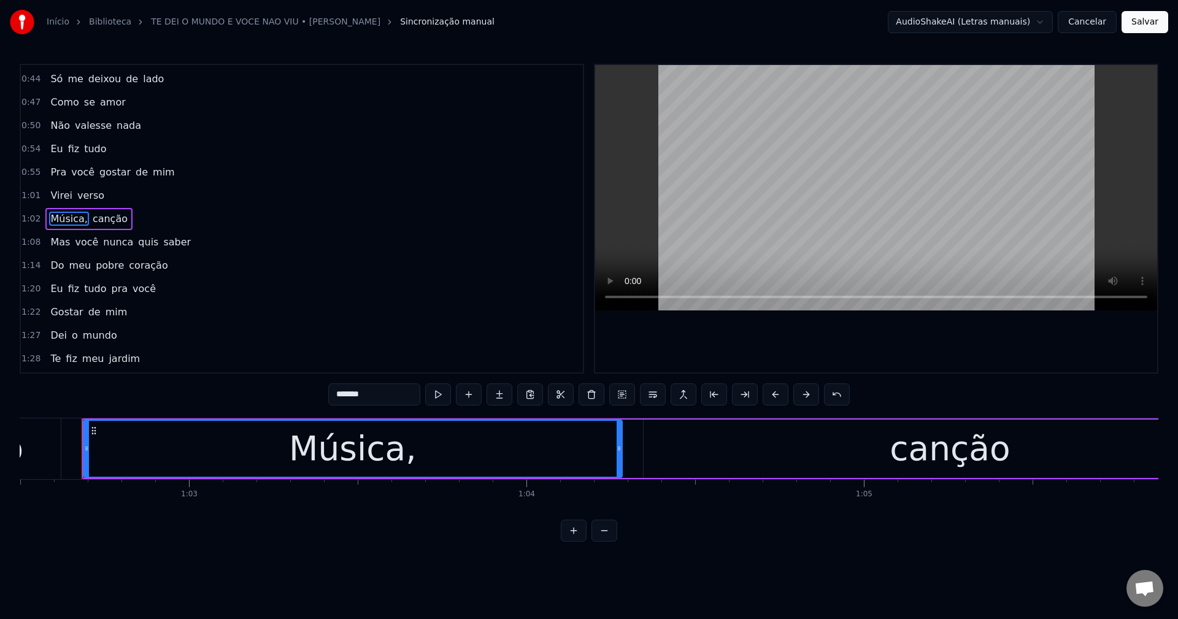
click at [388, 395] on input "*******" at bounding box center [374, 395] width 92 height 22
type input "******"
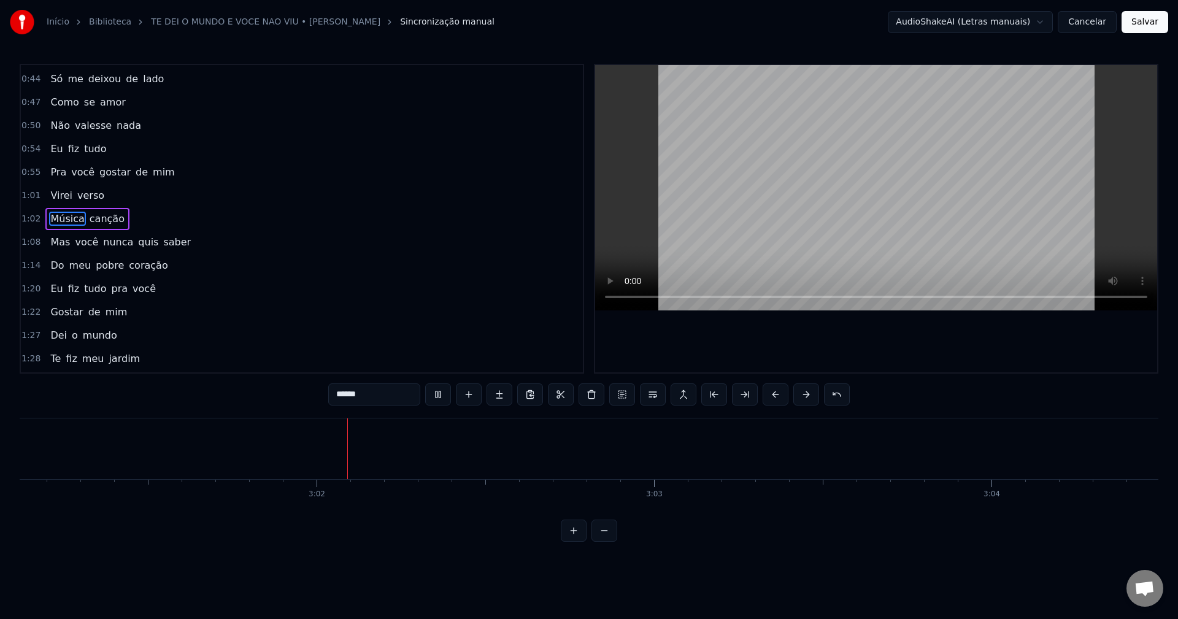
scroll to position [0, 61131]
click at [1143, 26] on button "Salvar" at bounding box center [1145, 22] width 47 height 22
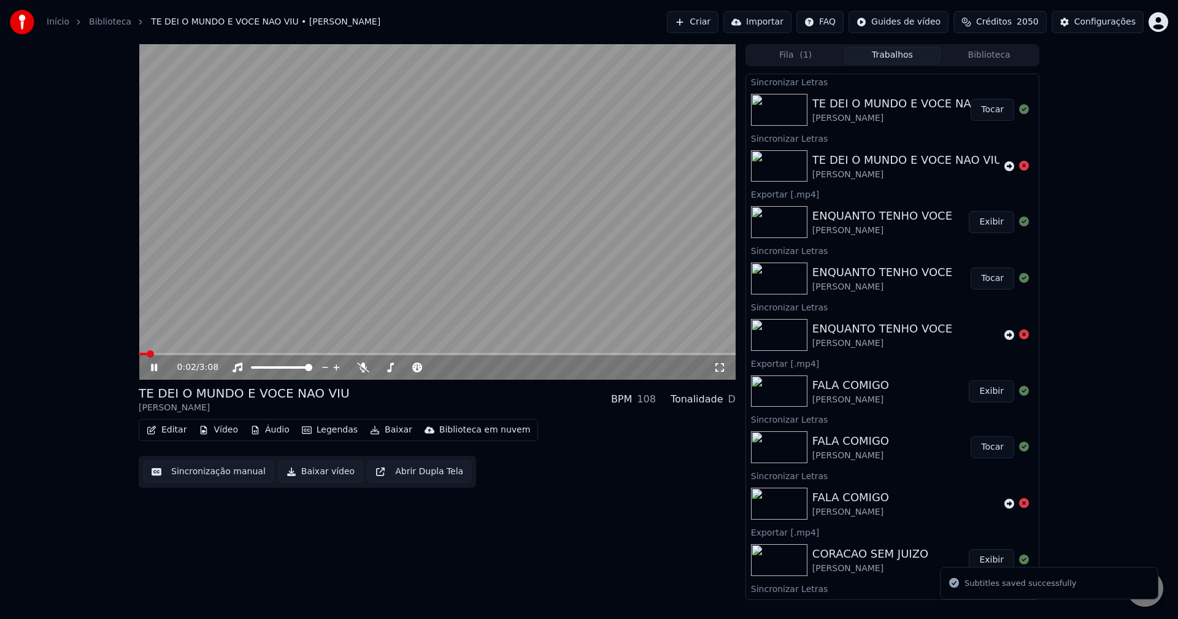
click at [306, 477] on button "Baixar vídeo" at bounding box center [321, 472] width 84 height 22
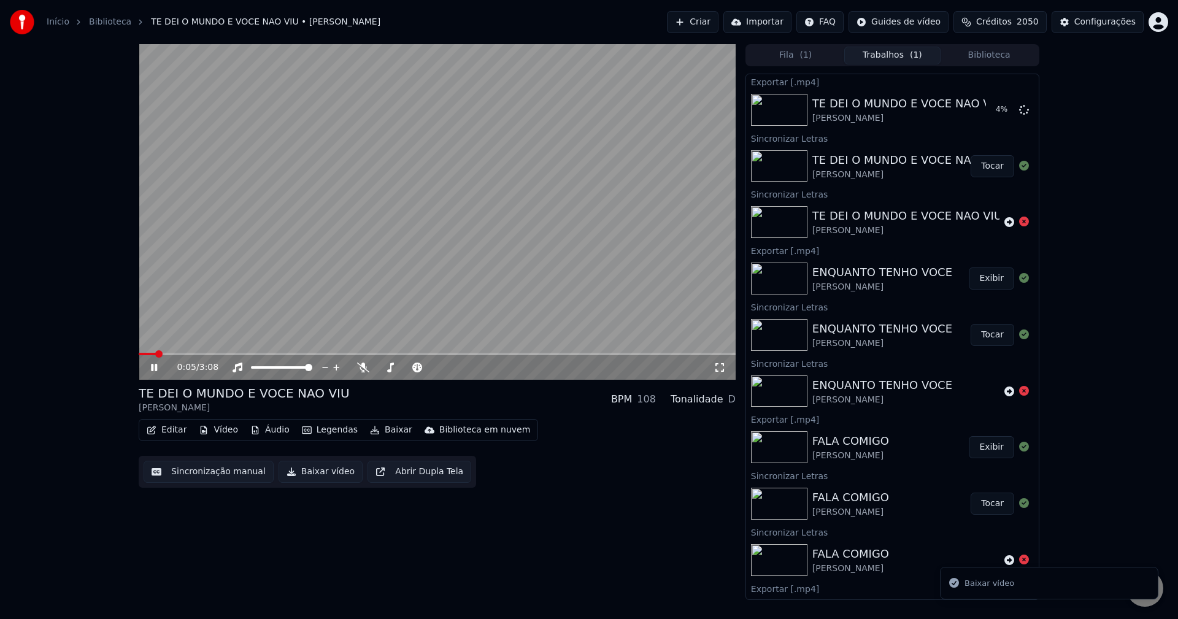
click at [983, 57] on button "Biblioteca" at bounding box center [989, 56] width 97 height 18
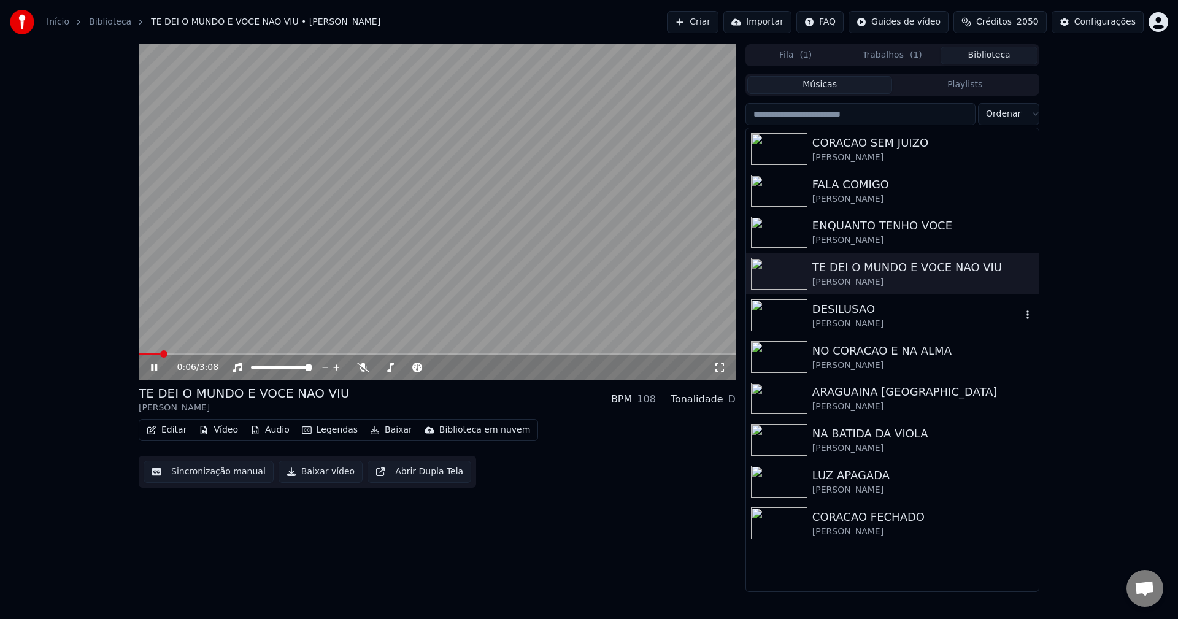
click at [847, 322] on div "[PERSON_NAME]" at bounding box center [916, 324] width 209 height 12
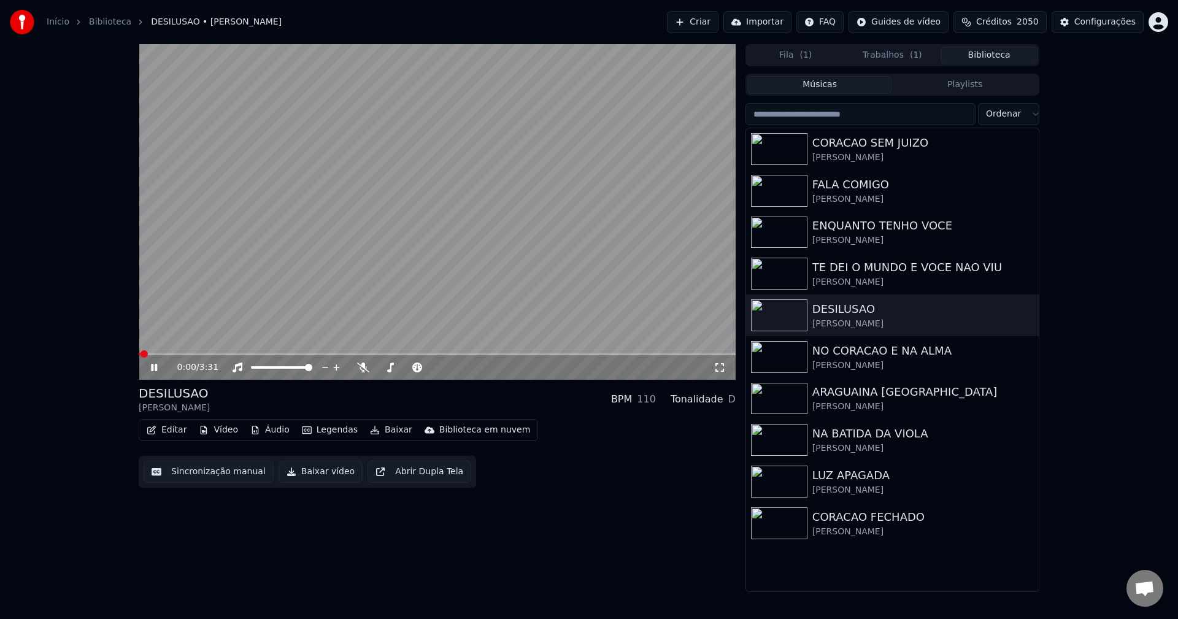
click at [319, 283] on video at bounding box center [437, 212] width 597 height 336
click at [172, 430] on button "Editar" at bounding box center [167, 430] width 50 height 17
click at [166, 468] on button "Sincronização manual" at bounding box center [209, 472] width 130 height 22
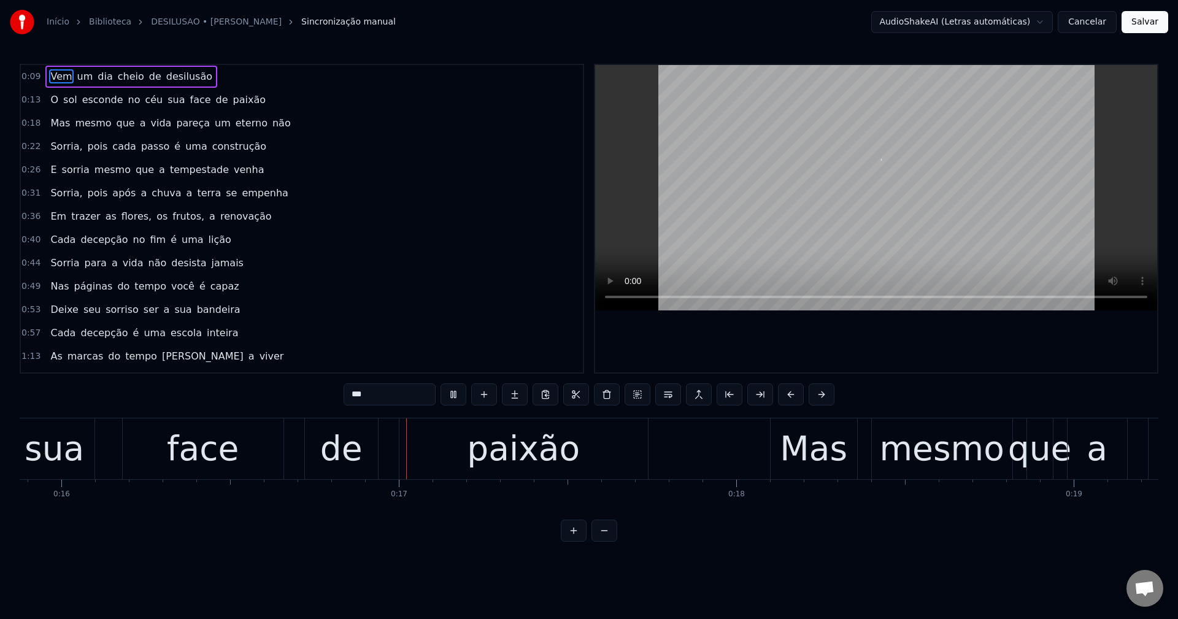
scroll to position [0, 5362]
click at [166, 103] on span "sua" at bounding box center [176, 100] width 20 height 14
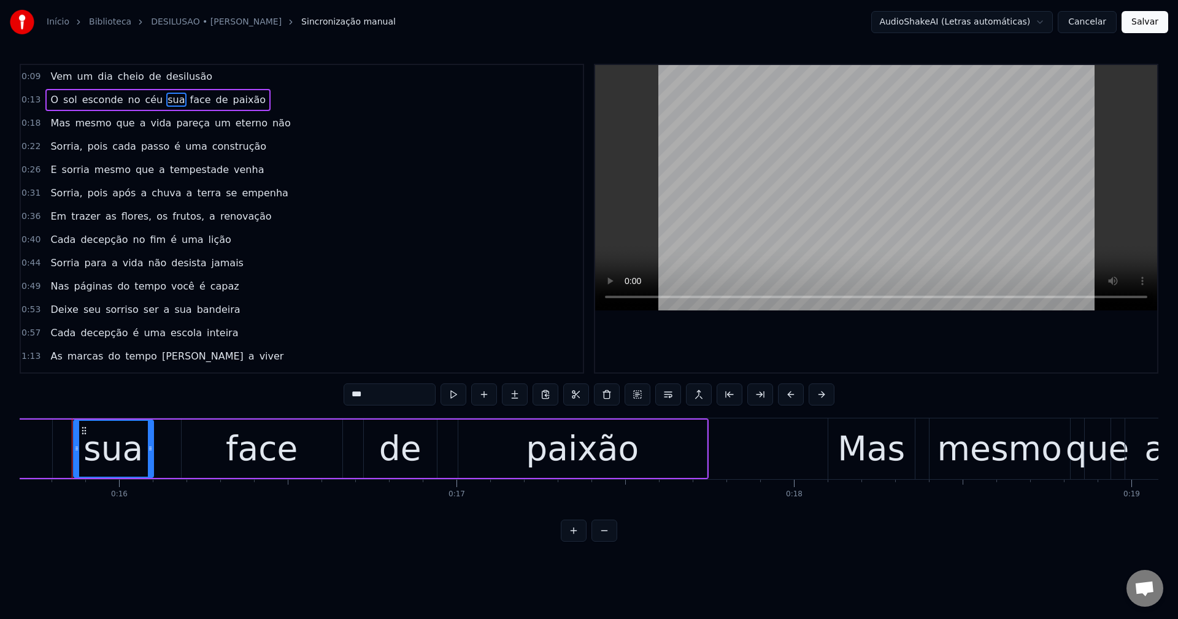
scroll to position [0, 5291]
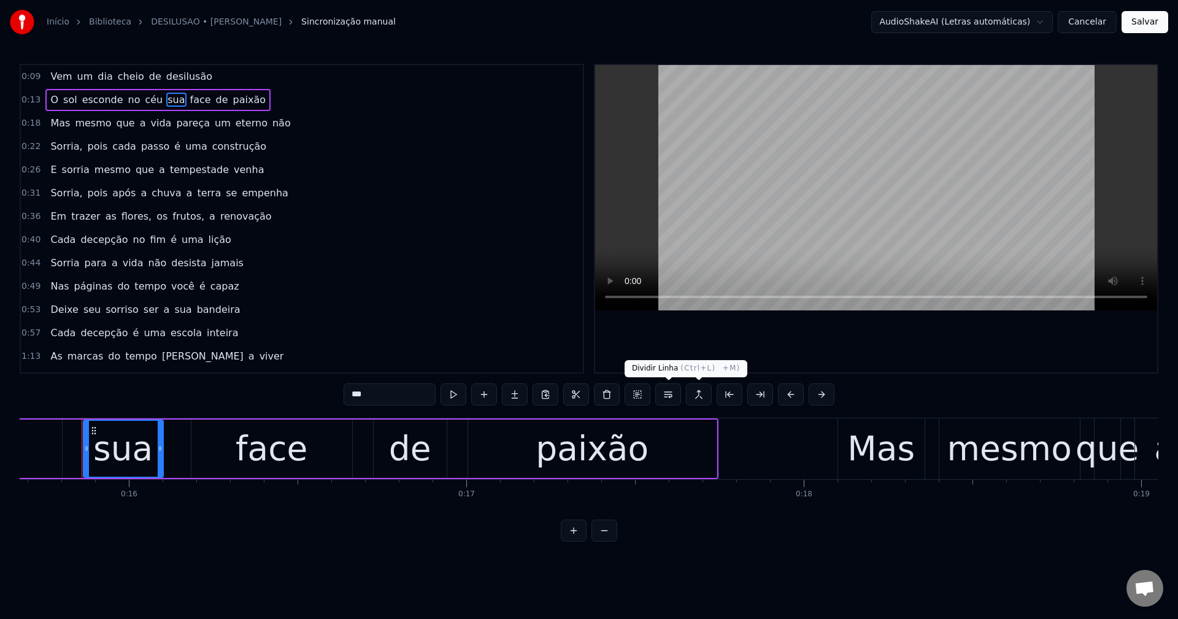
click at [674, 392] on button at bounding box center [668, 395] width 26 height 22
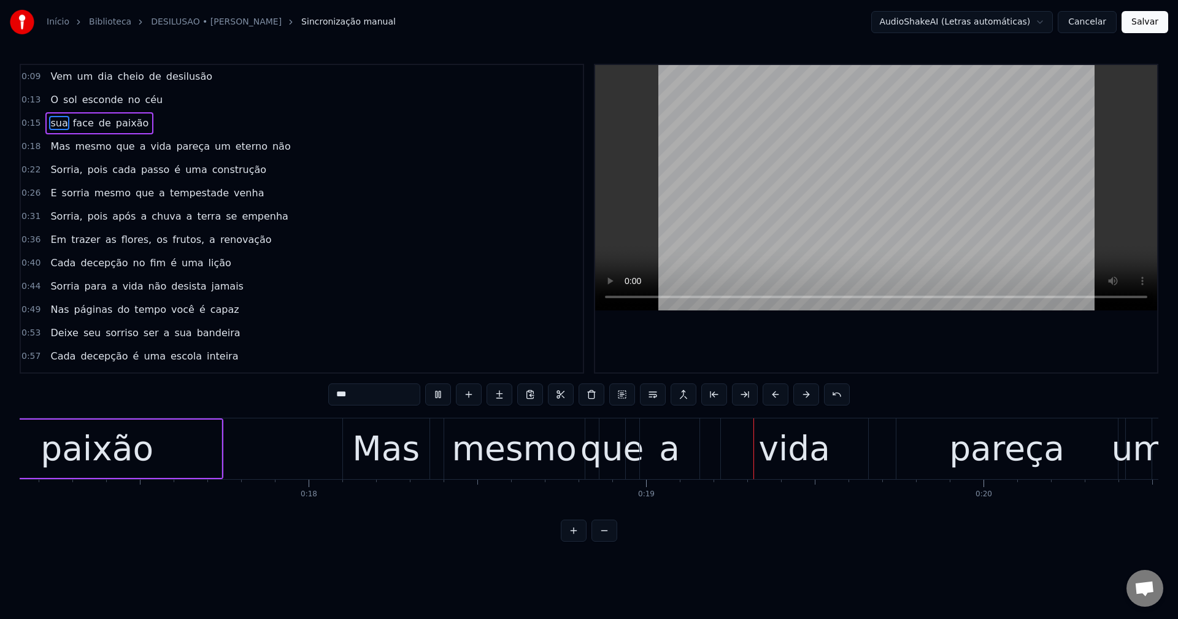
click at [175, 144] on span "pareça" at bounding box center [193, 146] width 36 height 14
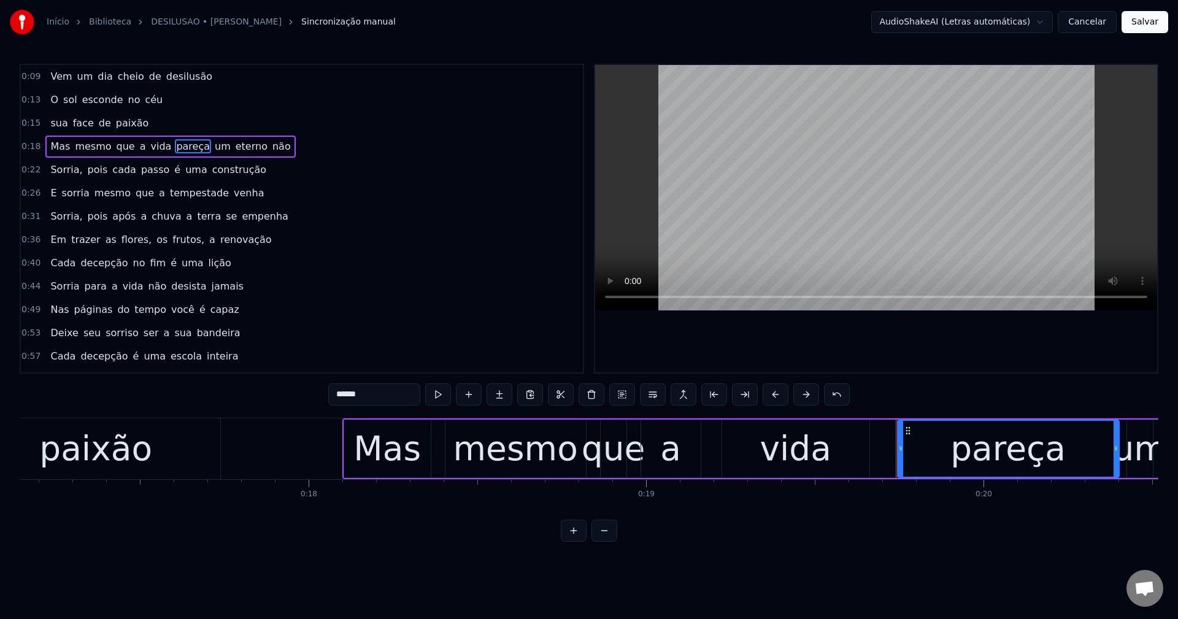
scroll to position [0, 6351]
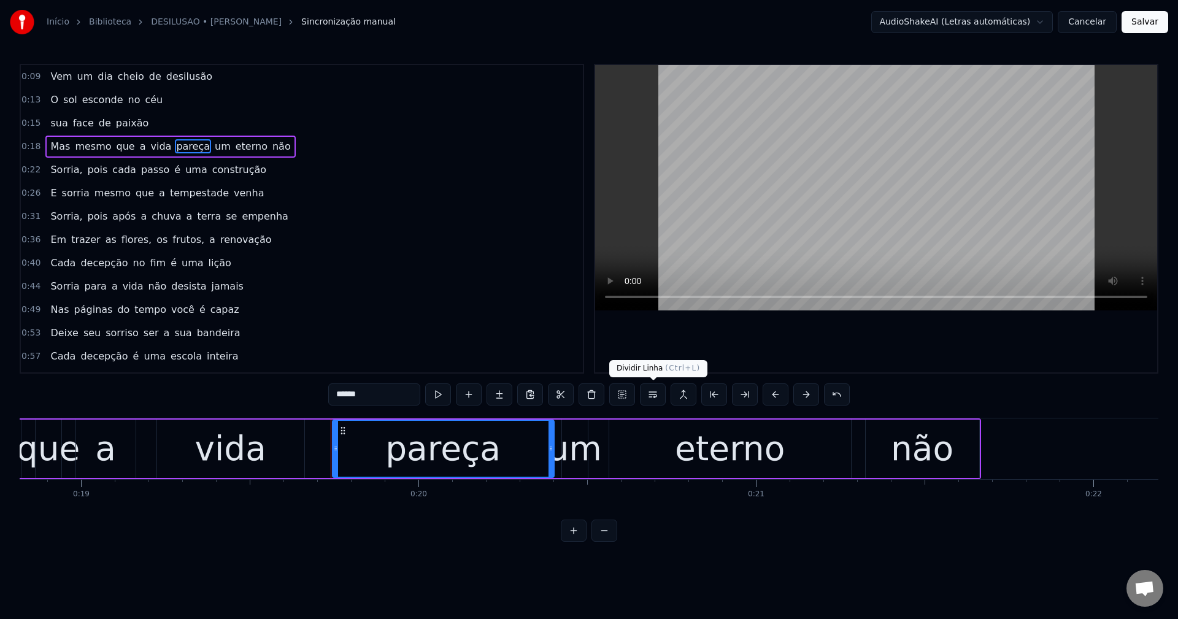
click at [654, 396] on button at bounding box center [653, 395] width 26 height 22
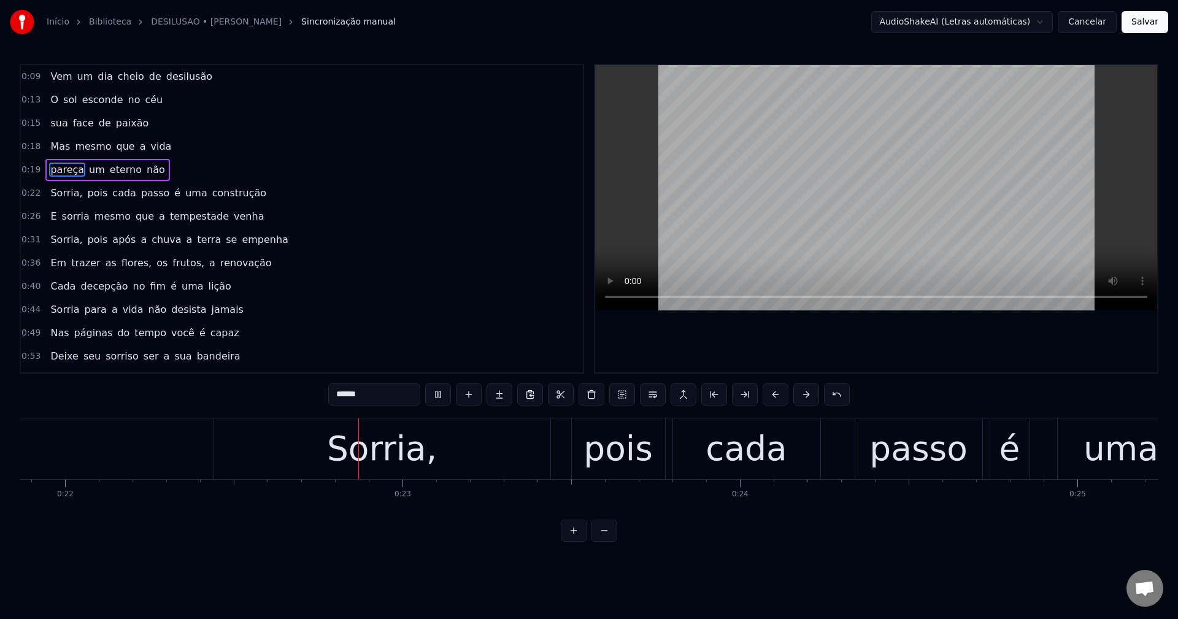
scroll to position [0, 7420]
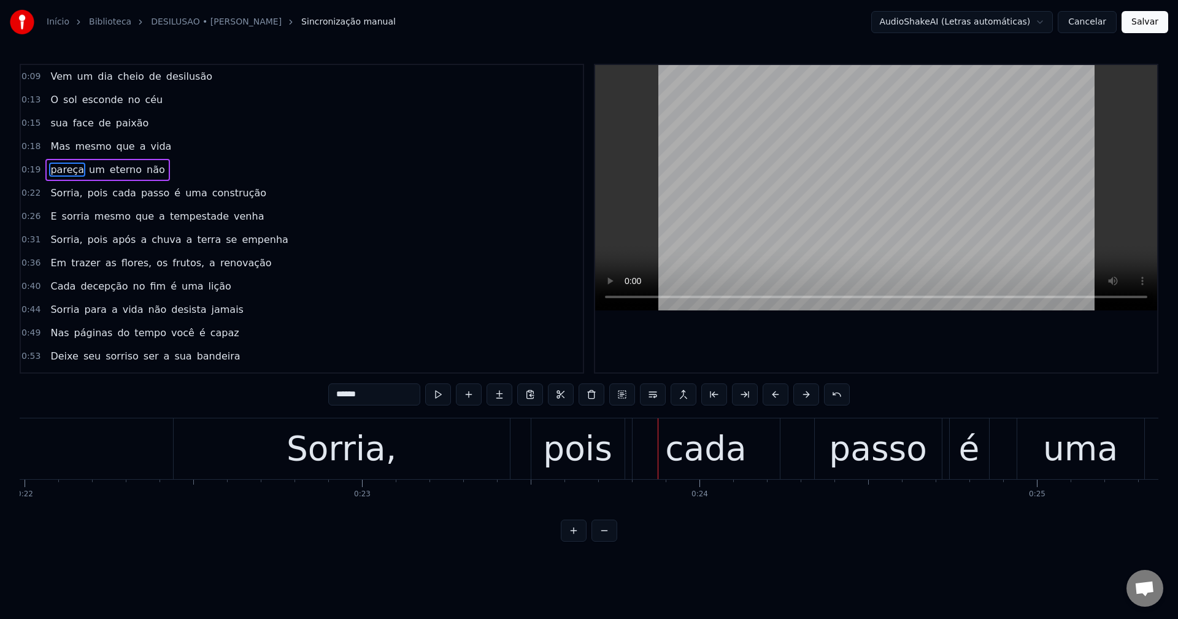
click at [55, 195] on span "Sorria," at bounding box center [66, 193] width 34 height 14
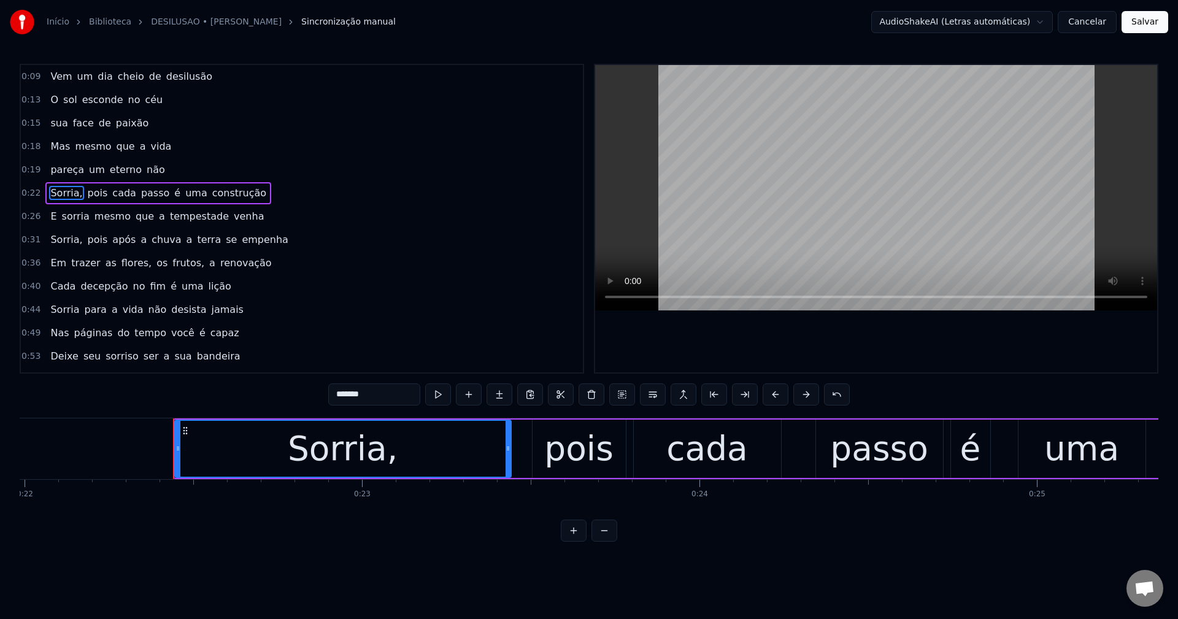
click at [396, 390] on input "*******" at bounding box center [374, 395] width 92 height 22
click at [87, 195] on span "pois" at bounding box center [94, 193] width 23 height 14
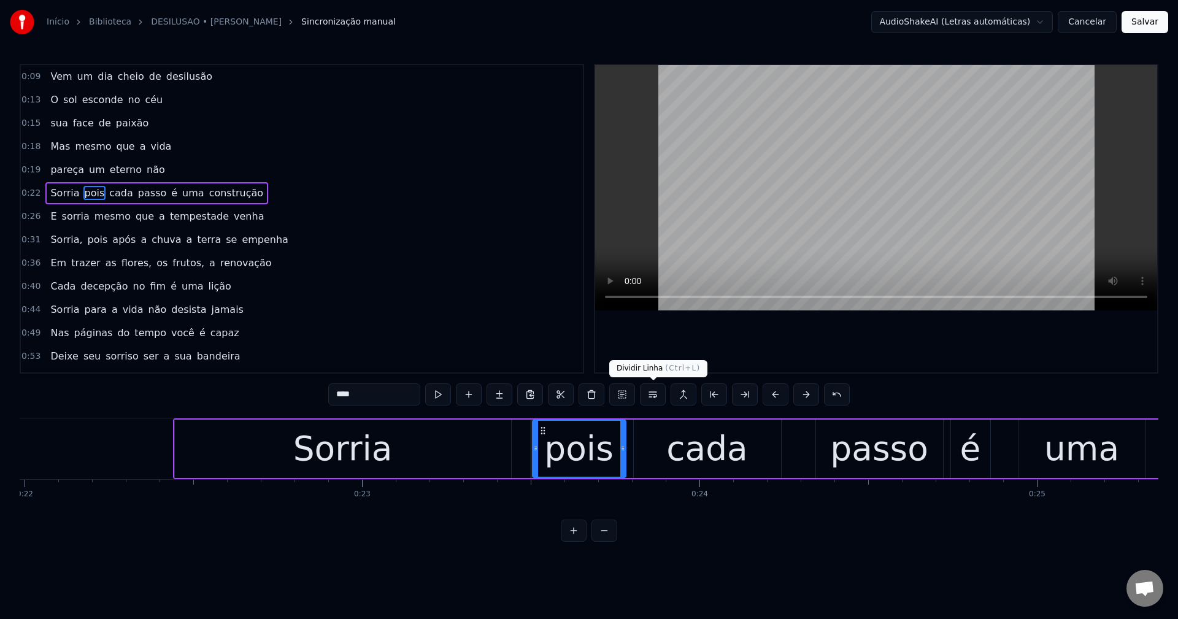
click at [652, 398] on button at bounding box center [653, 395] width 26 height 22
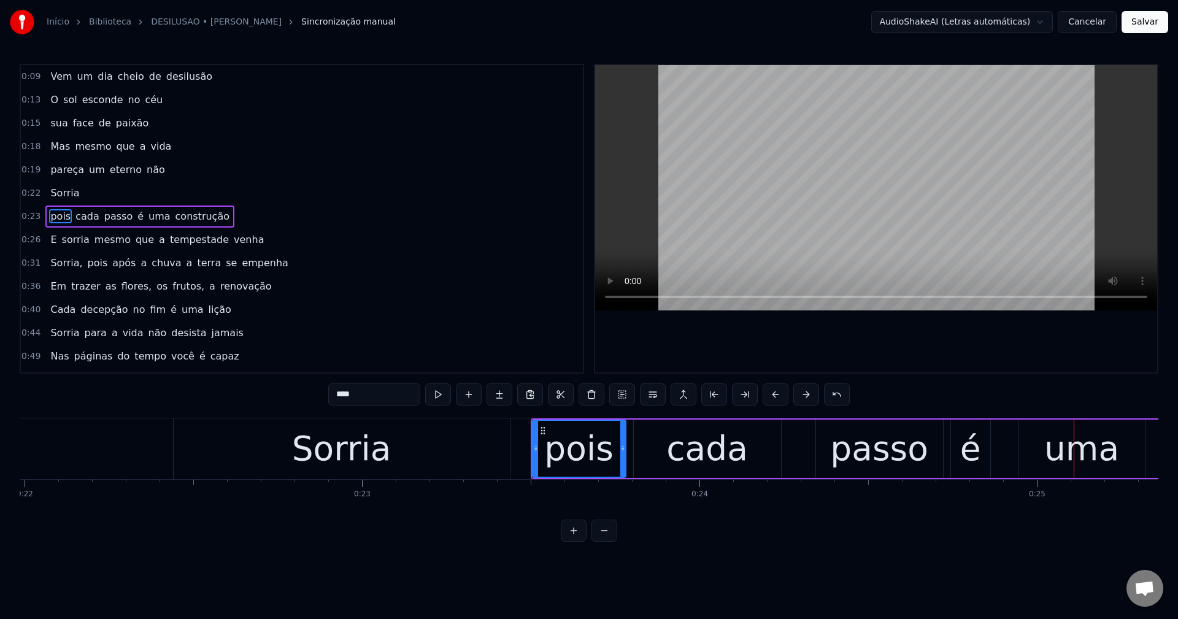
click at [136, 210] on span "é" at bounding box center [140, 216] width 9 height 14
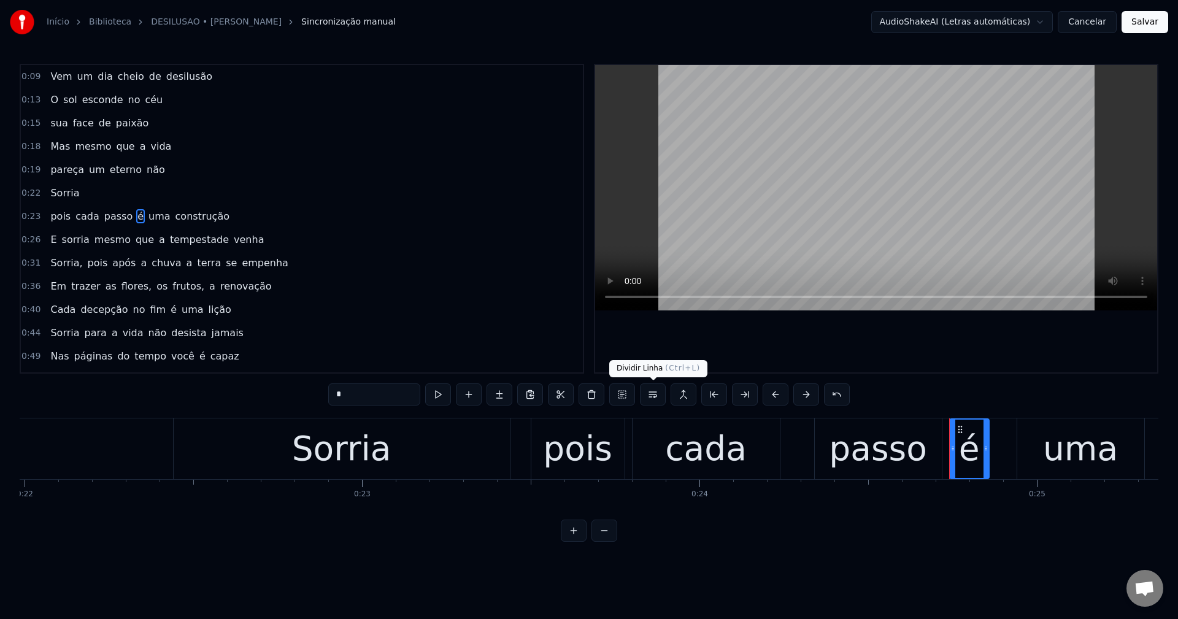
click at [651, 395] on button at bounding box center [653, 395] width 26 height 22
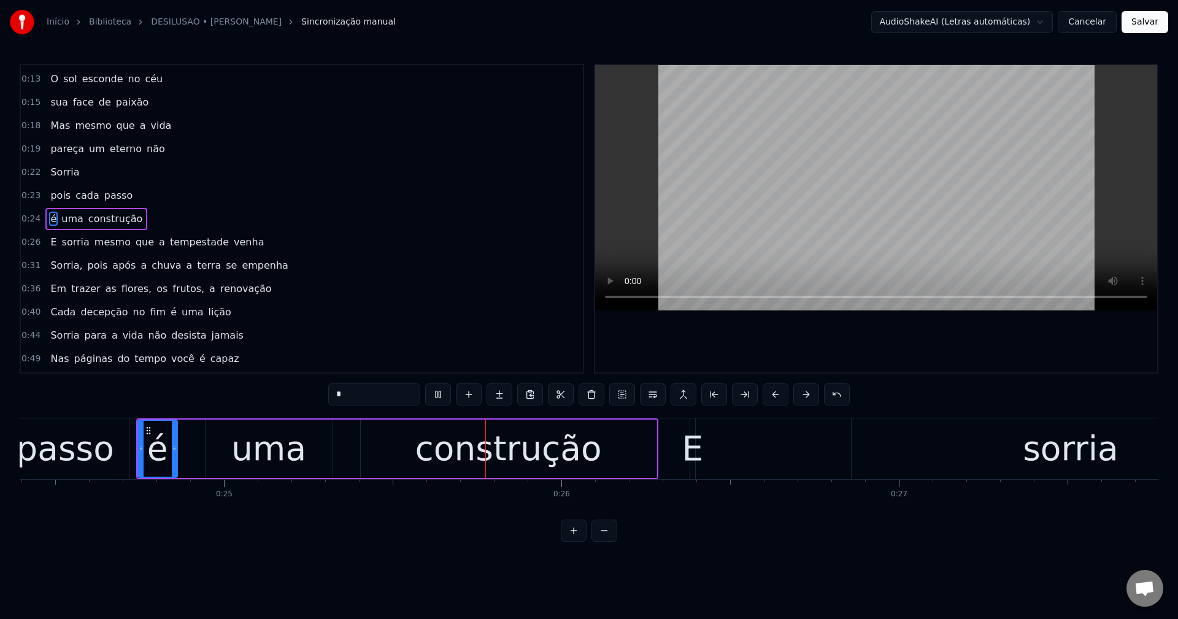
scroll to position [0, 8446]
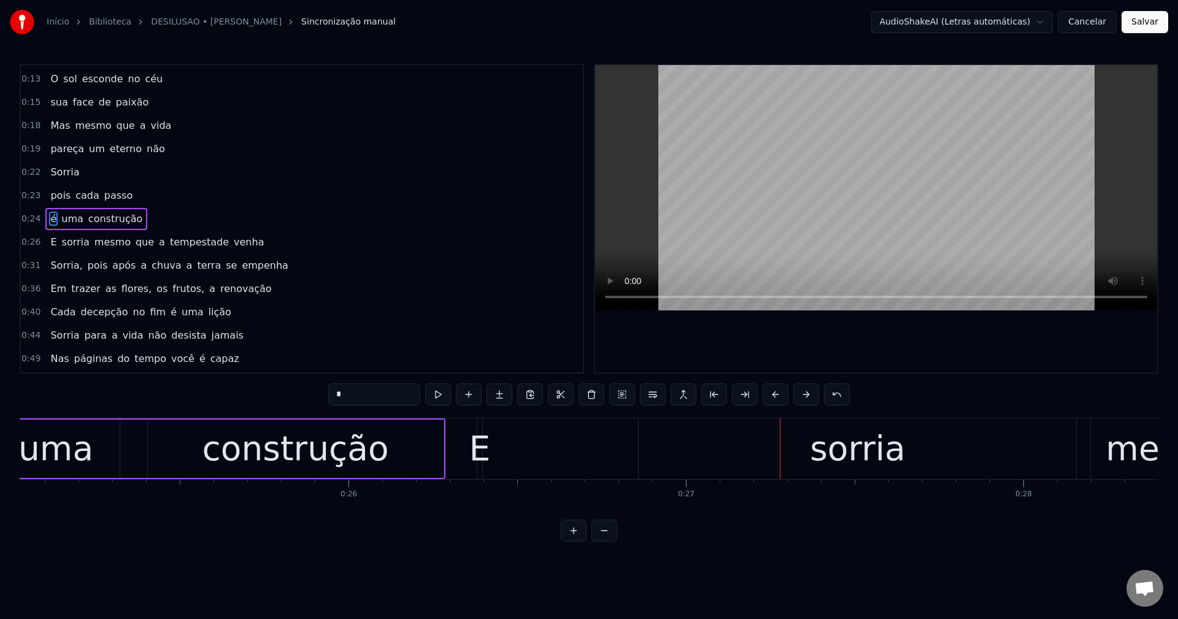
click at [477, 459] on div "E" at bounding box center [479, 448] width 21 height 51
type input "*"
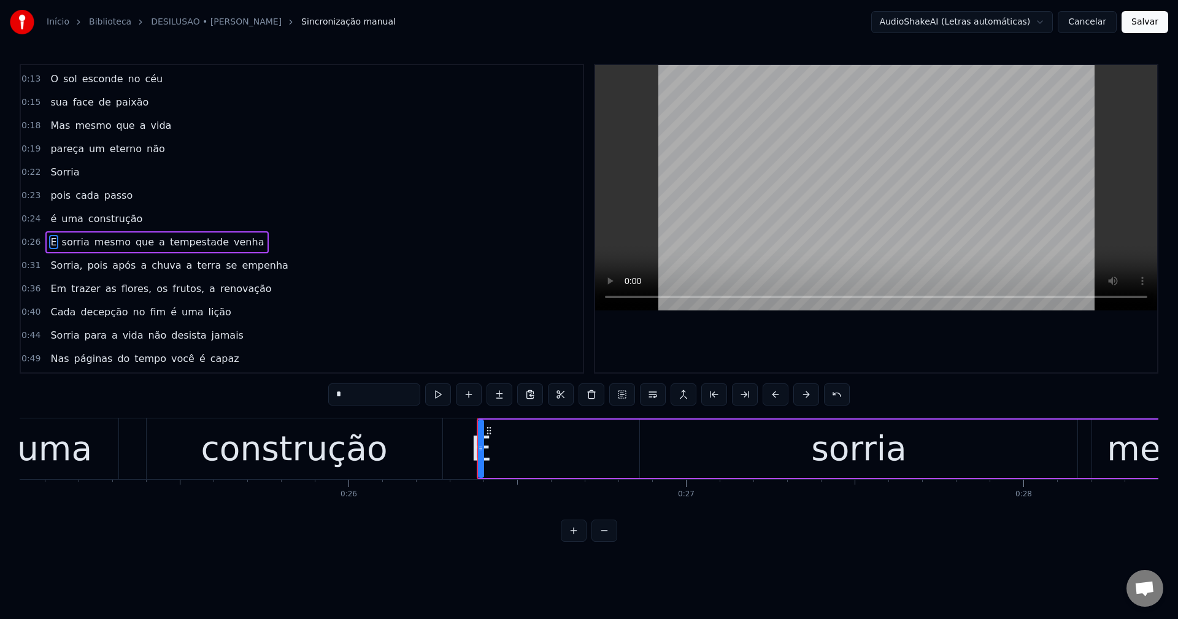
scroll to position [44, 0]
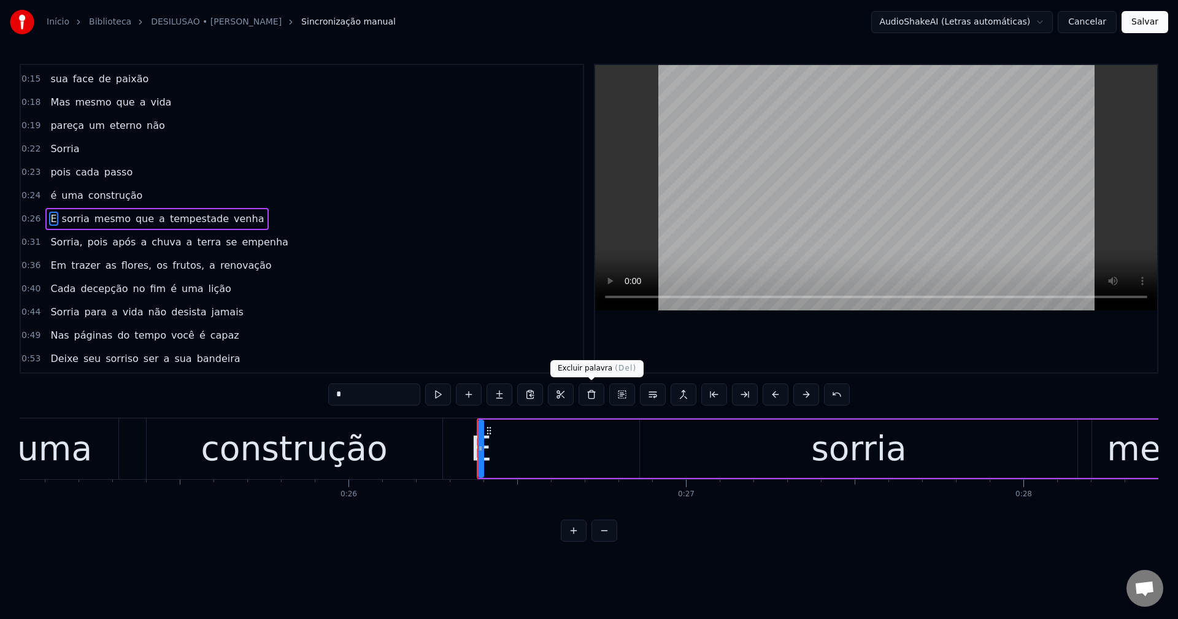
click at [587, 388] on button at bounding box center [592, 395] width 26 height 22
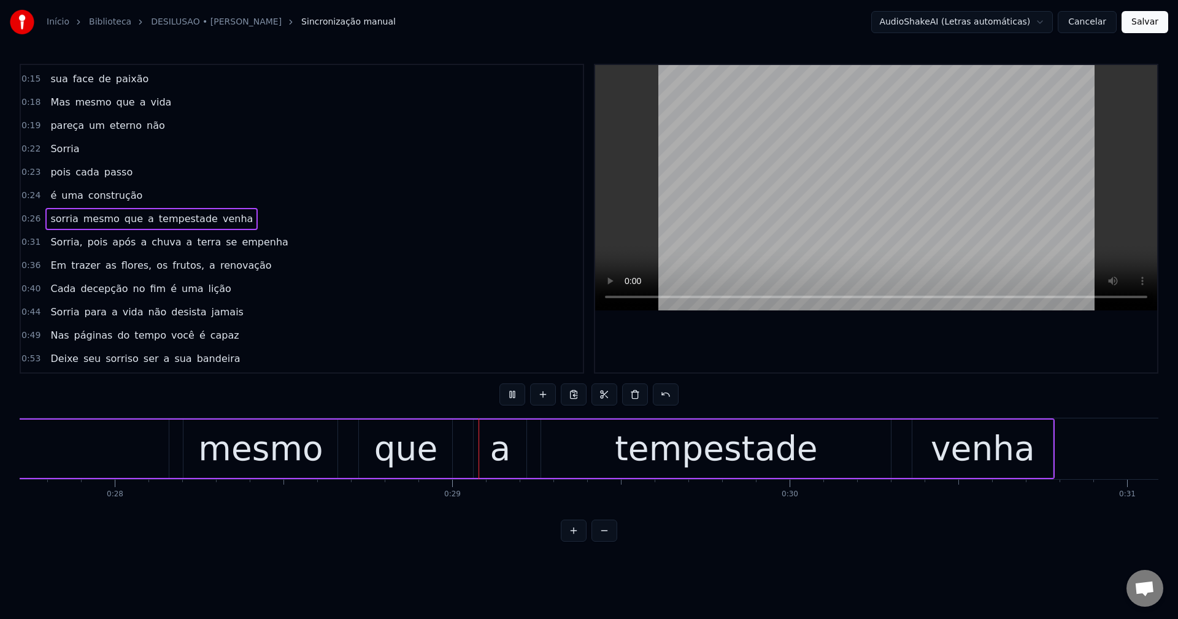
scroll to position [0, 9540]
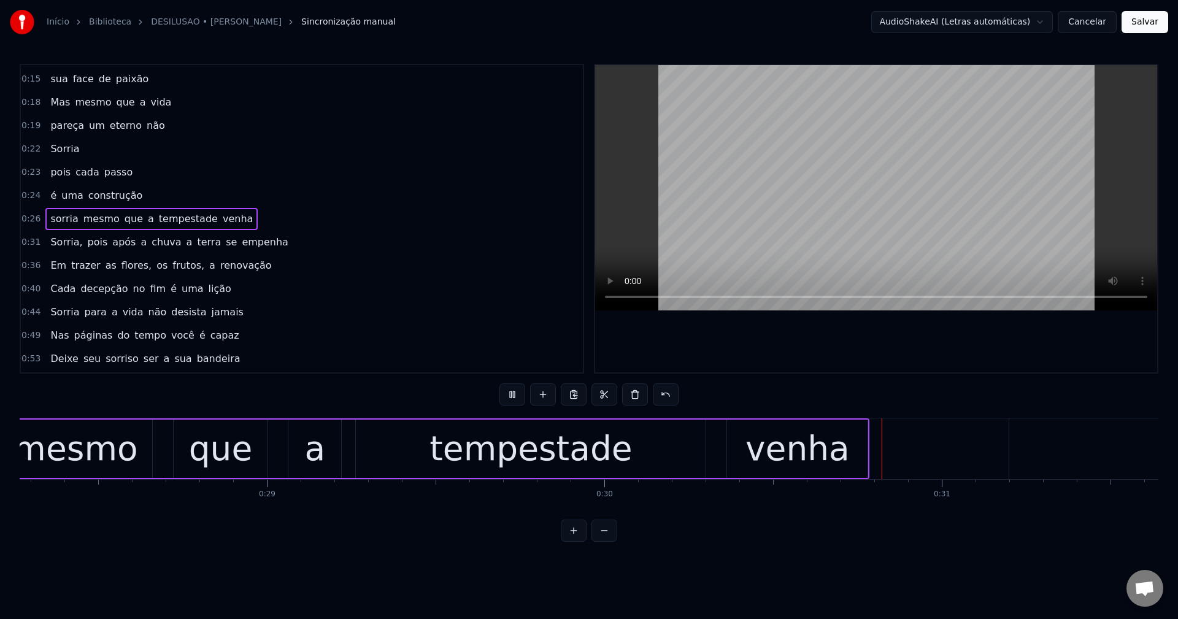
click at [126, 219] on span "que" at bounding box center [133, 219] width 21 height 14
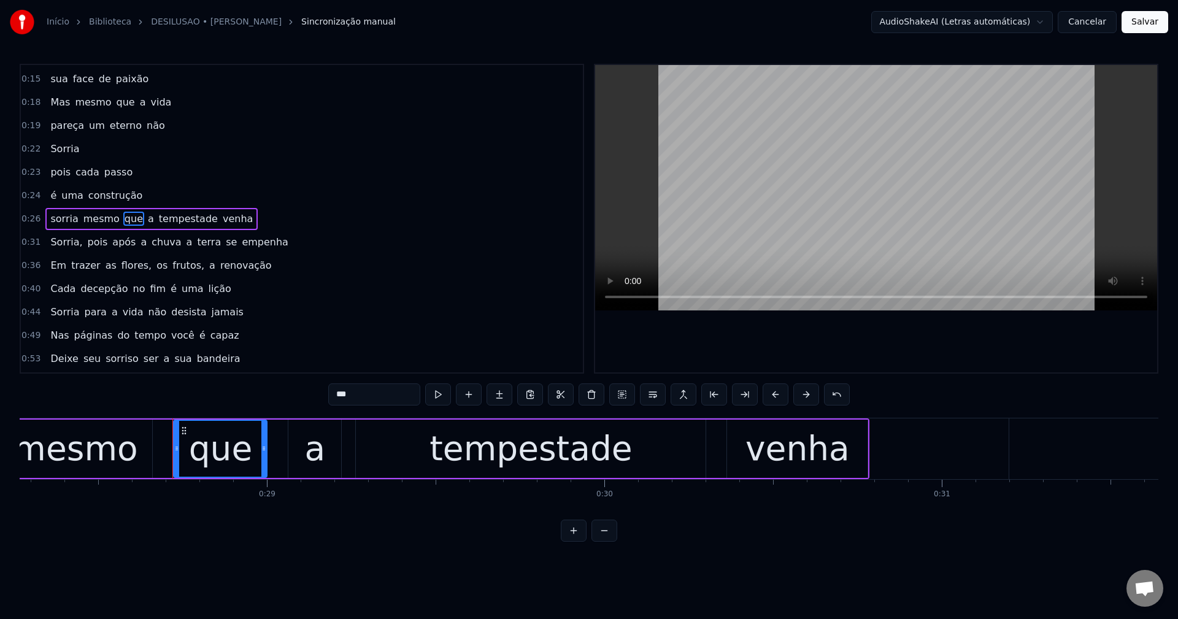
click at [658, 398] on button at bounding box center [653, 395] width 26 height 22
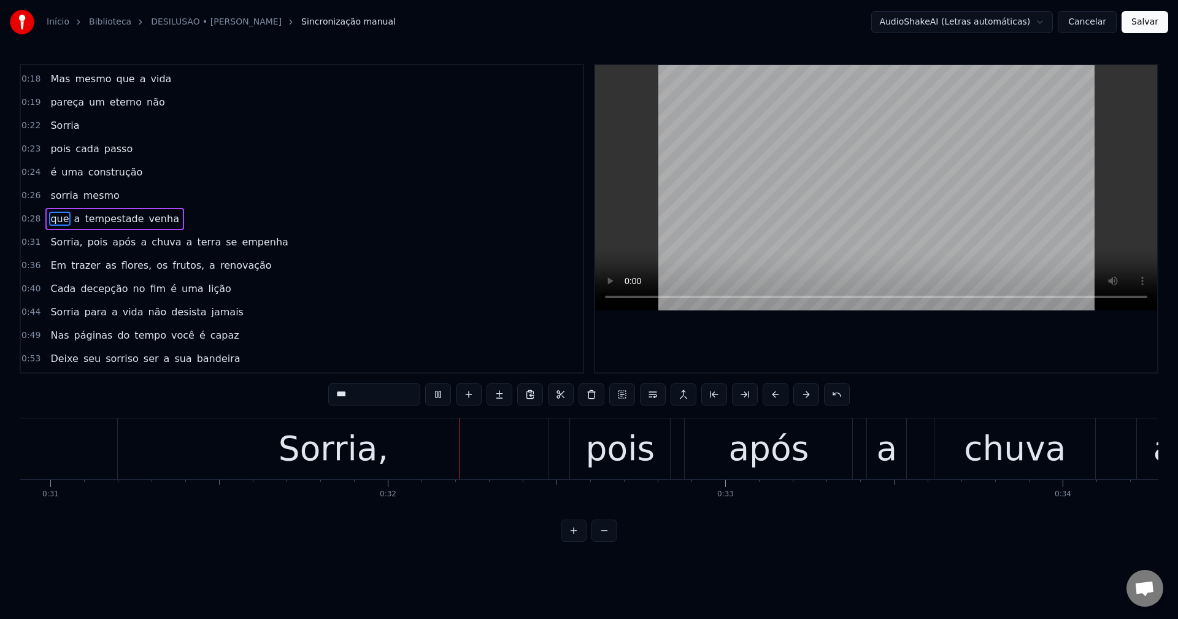
scroll to position [0, 10604]
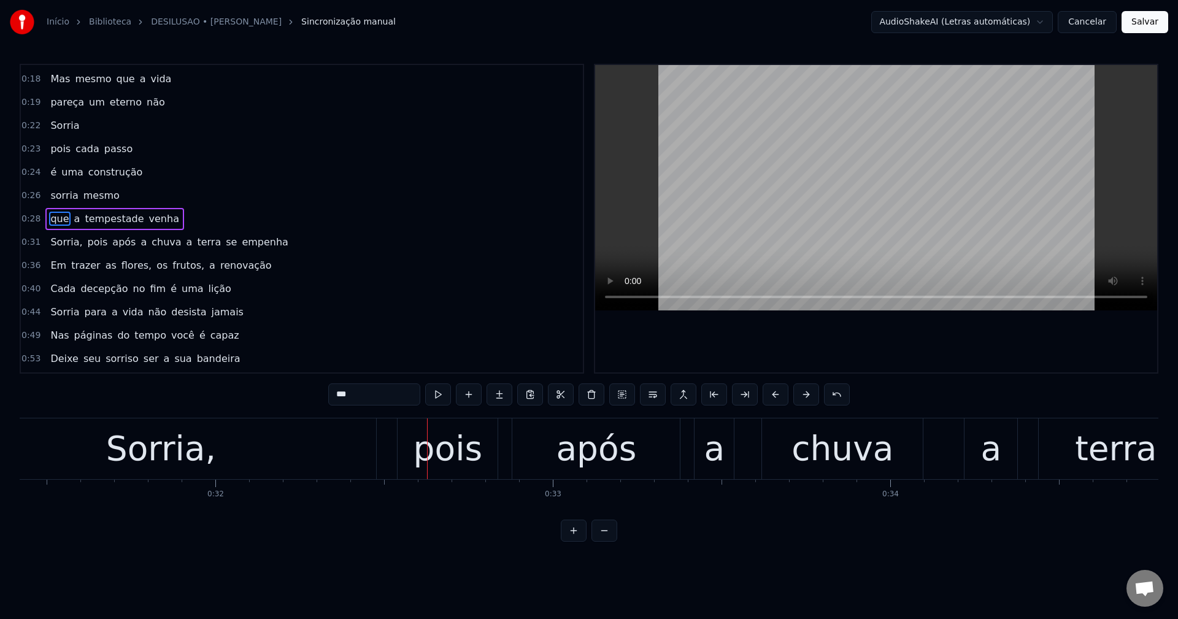
click at [60, 245] on span "Sorria," at bounding box center [66, 242] width 34 height 14
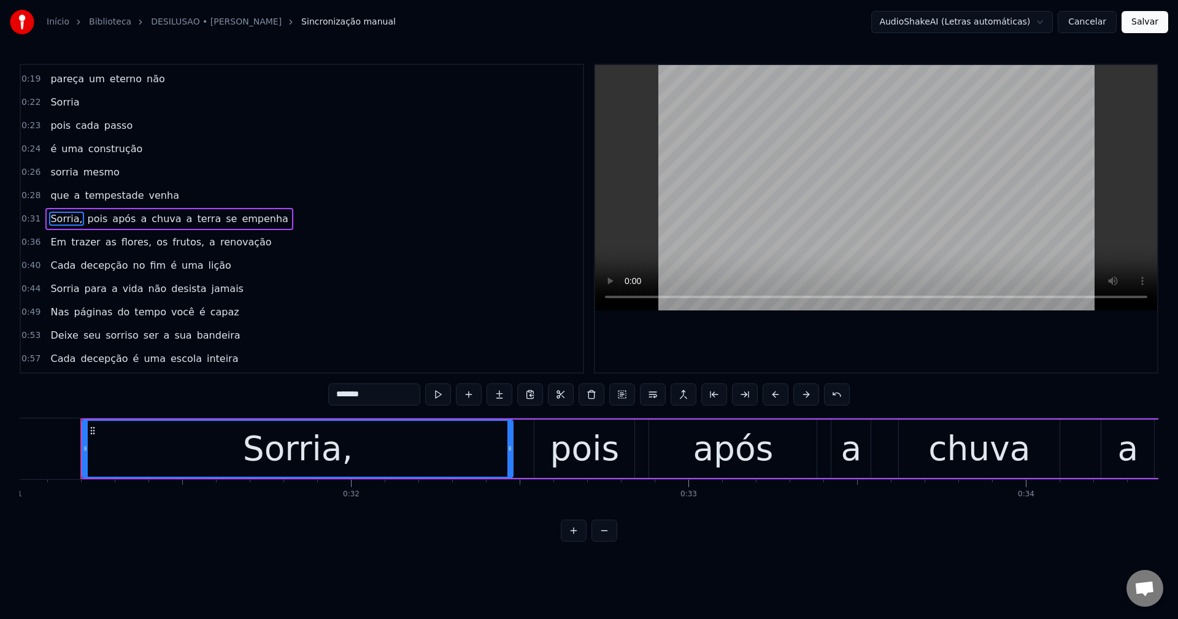
scroll to position [0, 10468]
click at [380, 396] on input "*******" at bounding box center [374, 395] width 92 height 22
click at [182, 216] on span "a" at bounding box center [186, 219] width 9 height 14
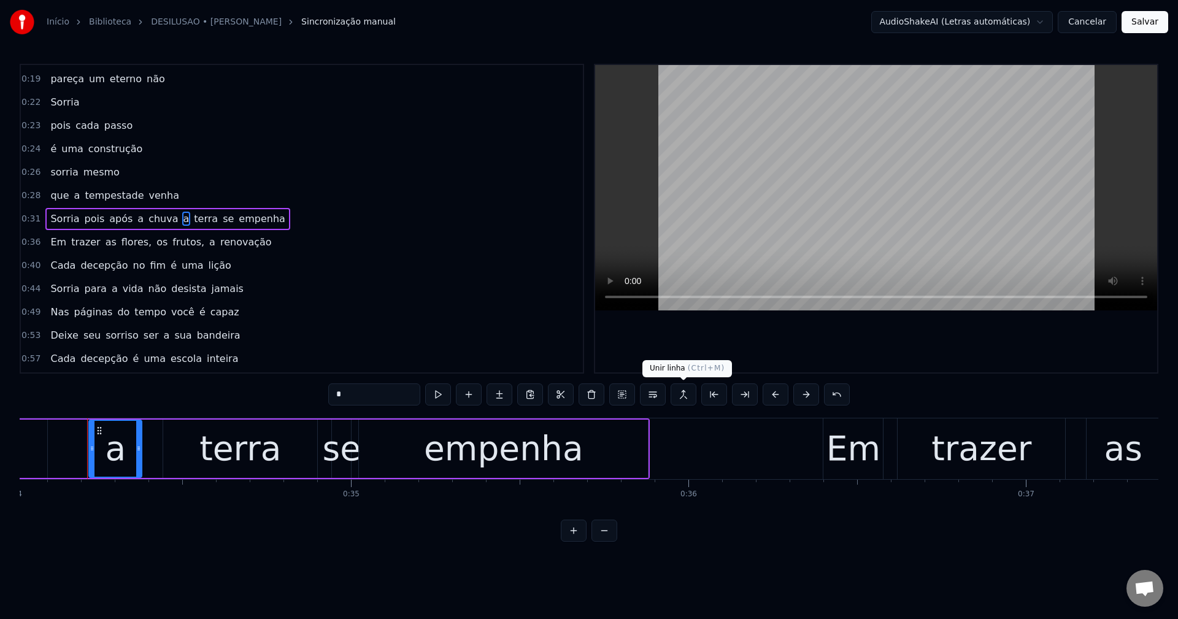
scroll to position [0, 11487]
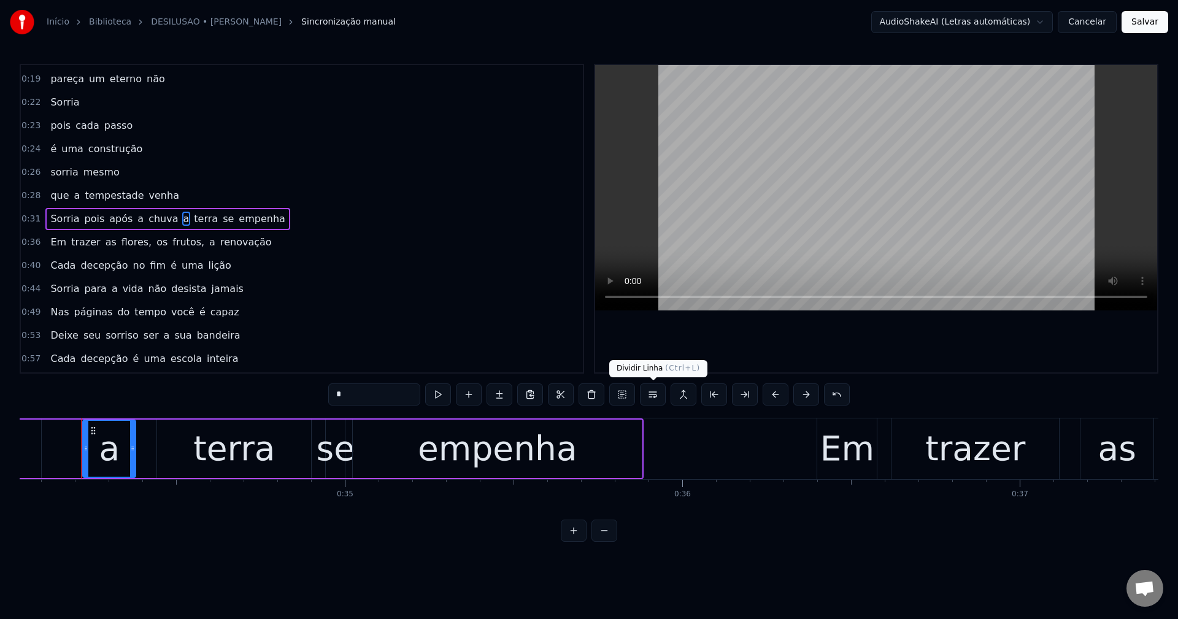
click at [657, 396] on button at bounding box center [653, 395] width 26 height 22
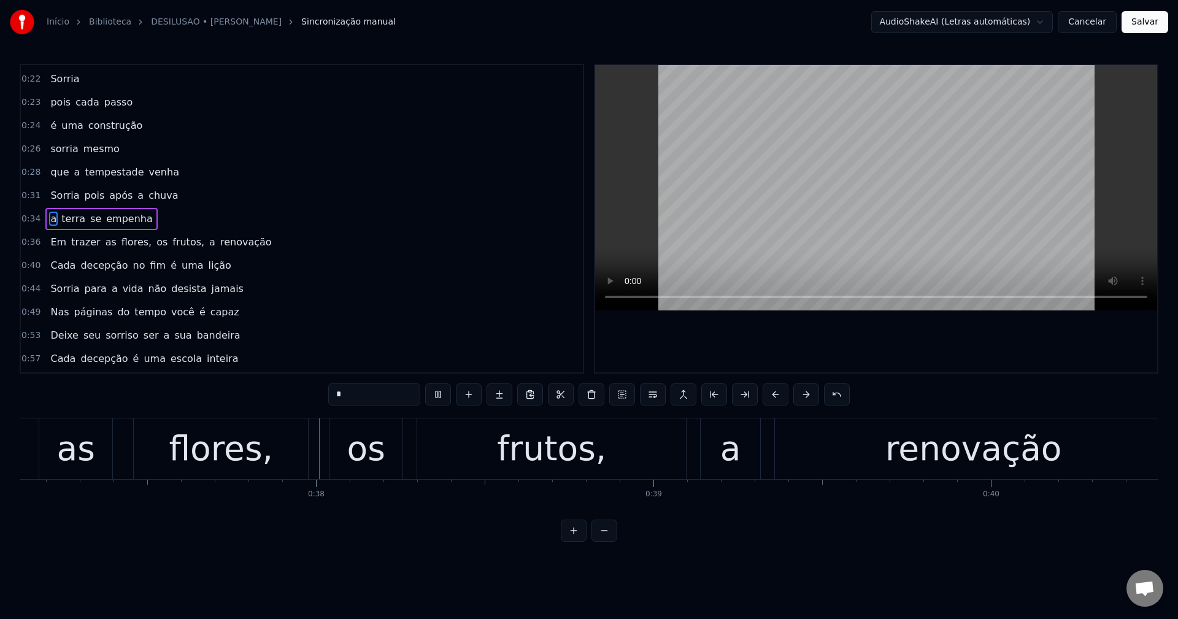
scroll to position [0, 12564]
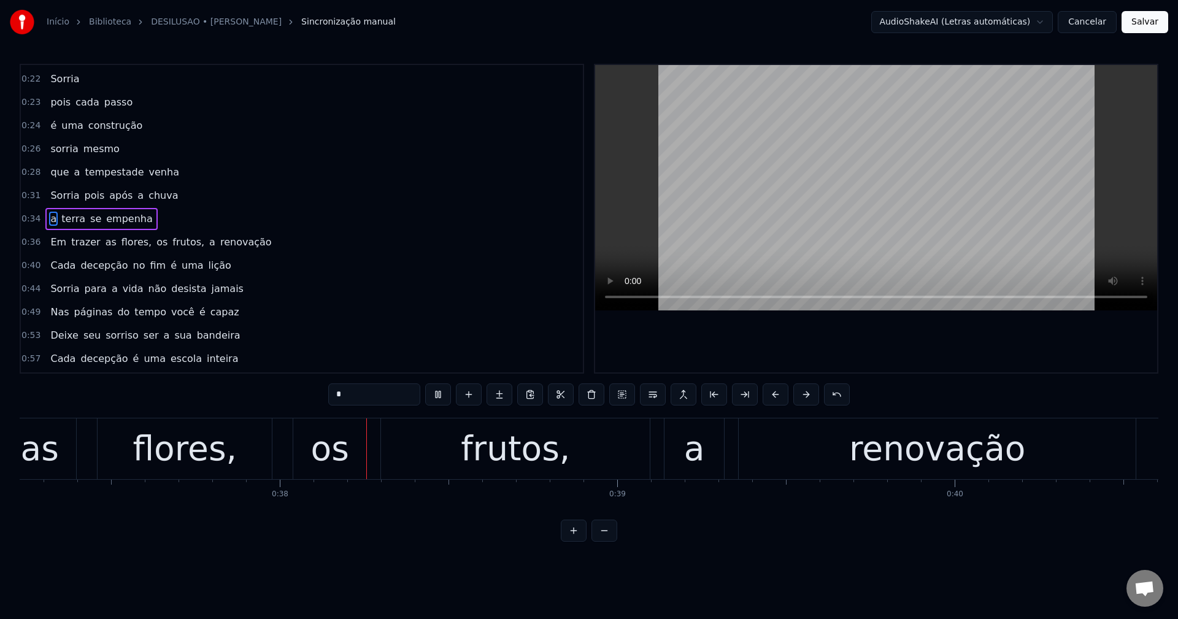
click at [129, 246] on span "flores," at bounding box center [136, 242] width 33 height 14
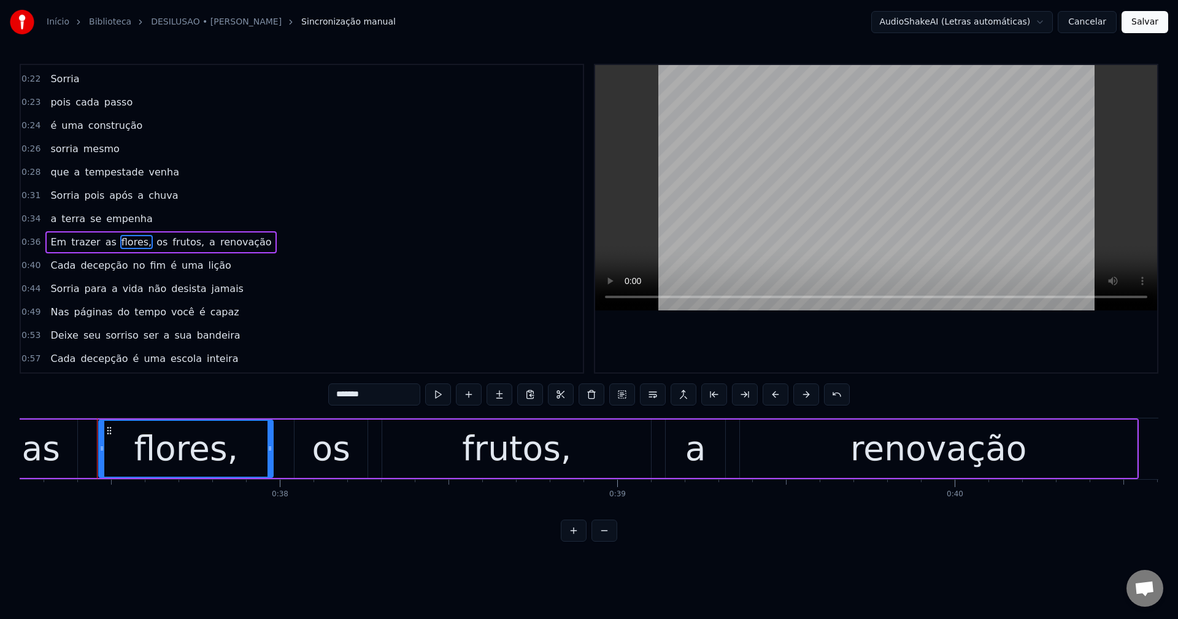
scroll to position [137, 0]
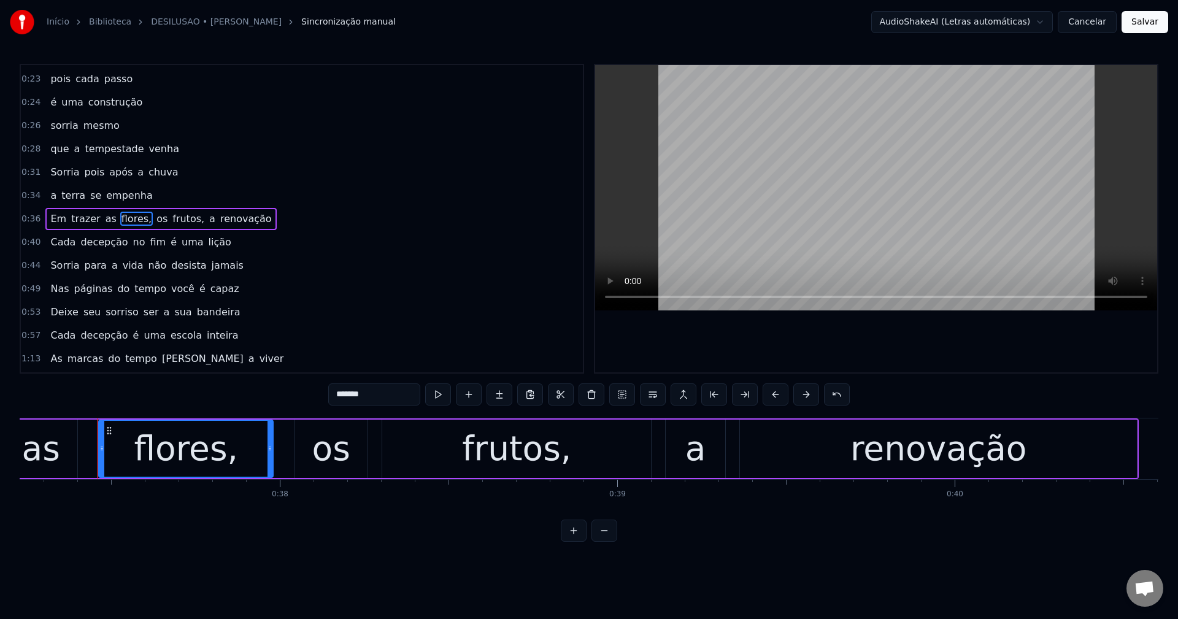
click at [376, 397] on input "*******" at bounding box center [374, 395] width 92 height 22
click at [152, 215] on span "os" at bounding box center [158, 219] width 13 height 14
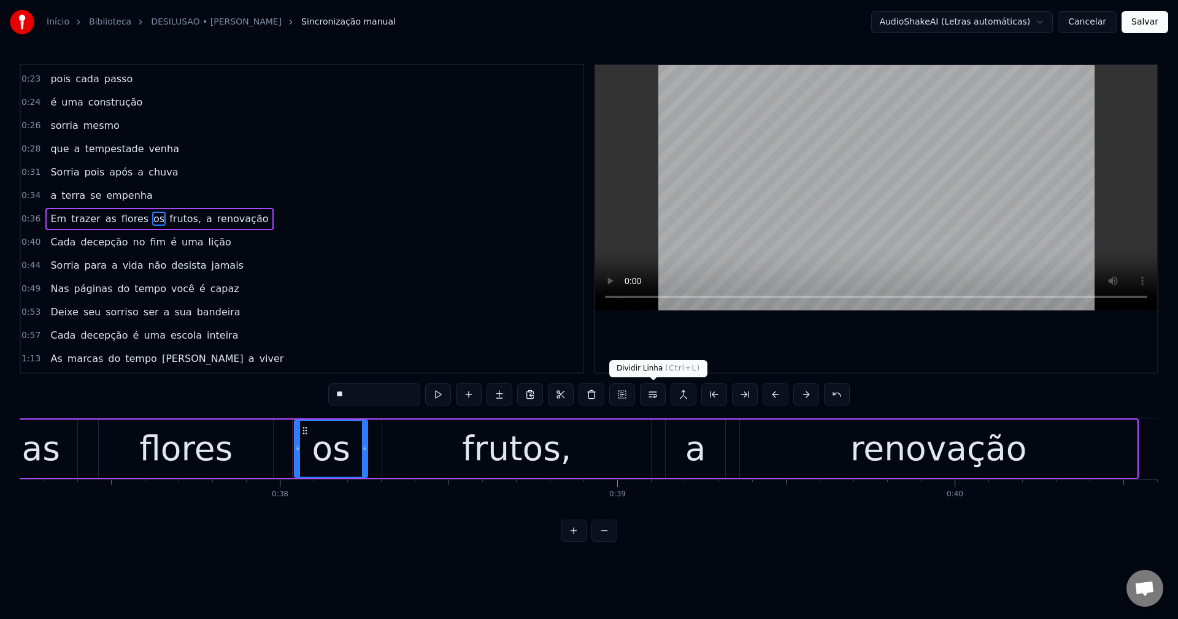
click at [652, 398] on button at bounding box center [653, 395] width 26 height 22
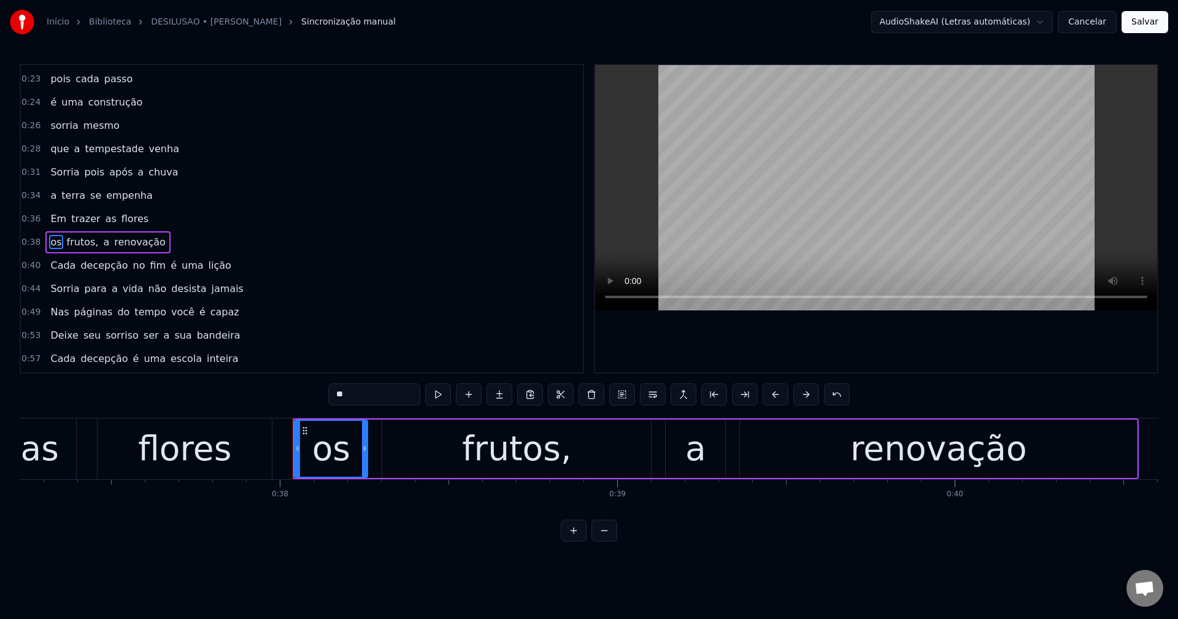
scroll to position [161, 0]
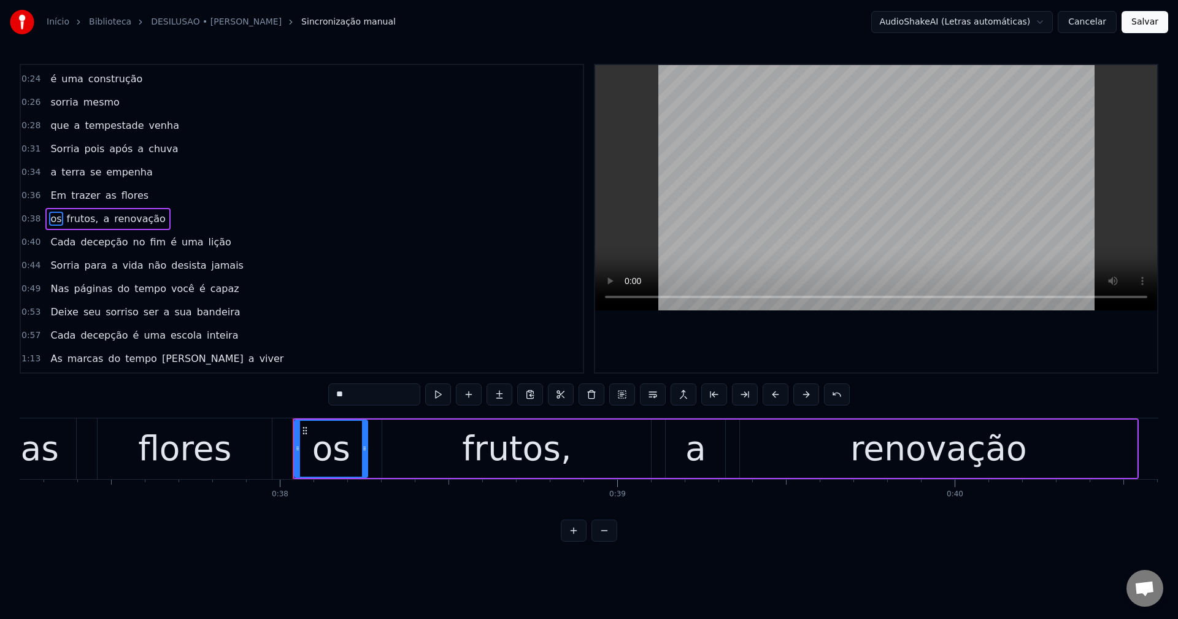
click at [132, 241] on span "no" at bounding box center [139, 242] width 15 height 14
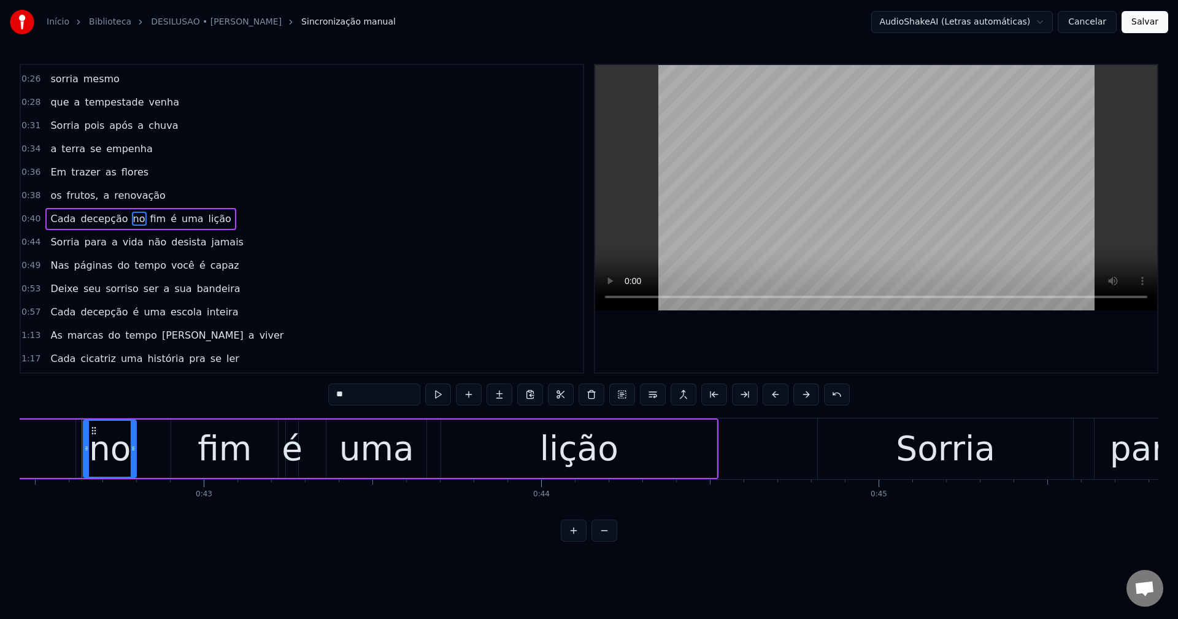
scroll to position [0, 14329]
click at [660, 395] on button at bounding box center [653, 395] width 26 height 22
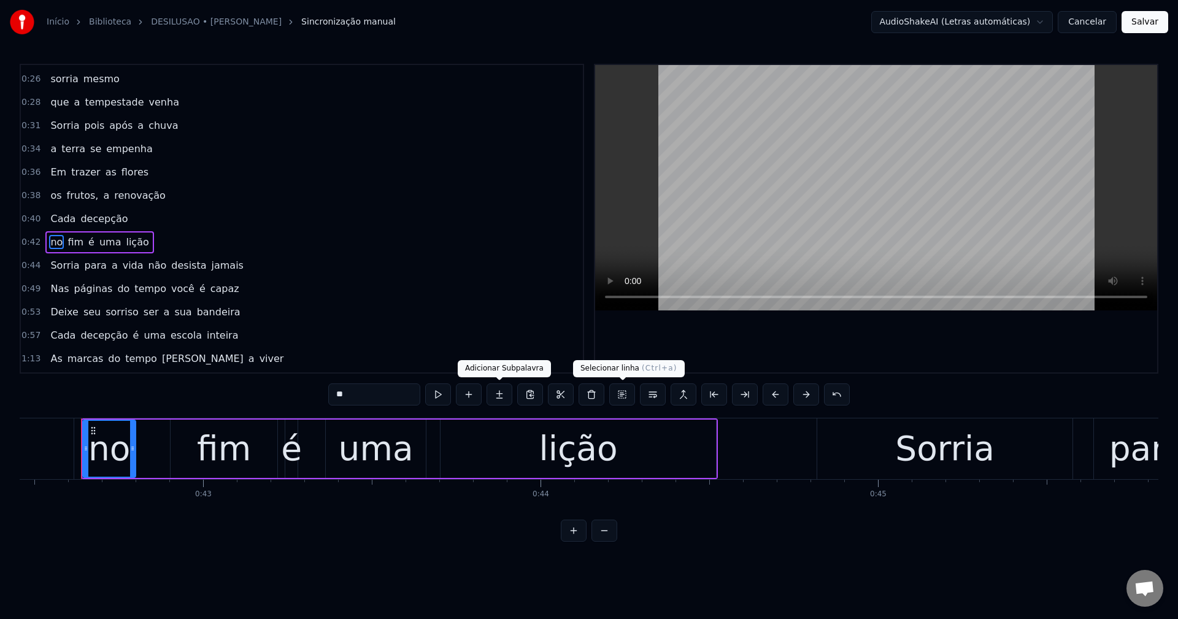
scroll to position [207, 0]
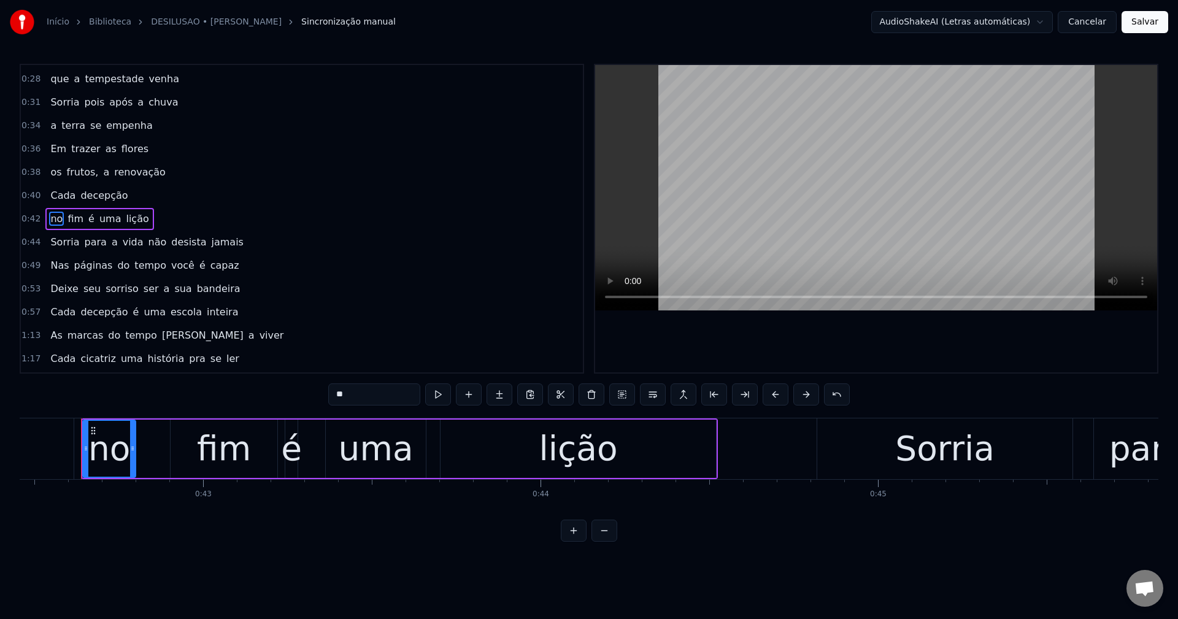
click at [147, 241] on span "não" at bounding box center [157, 242] width 21 height 14
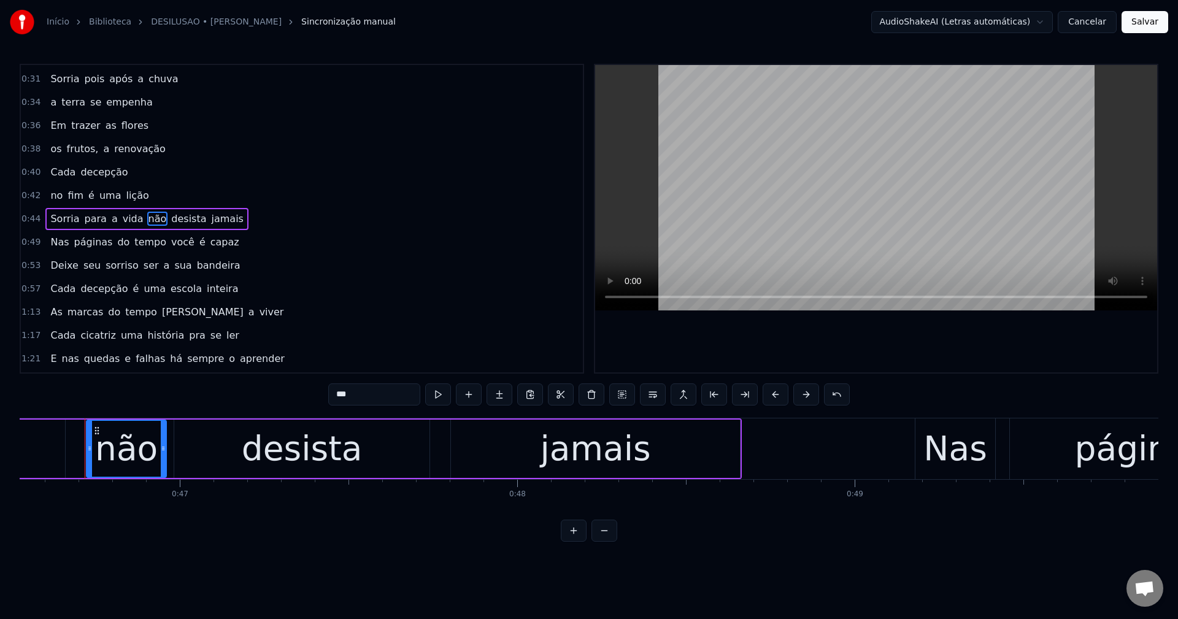
scroll to position [0, 15706]
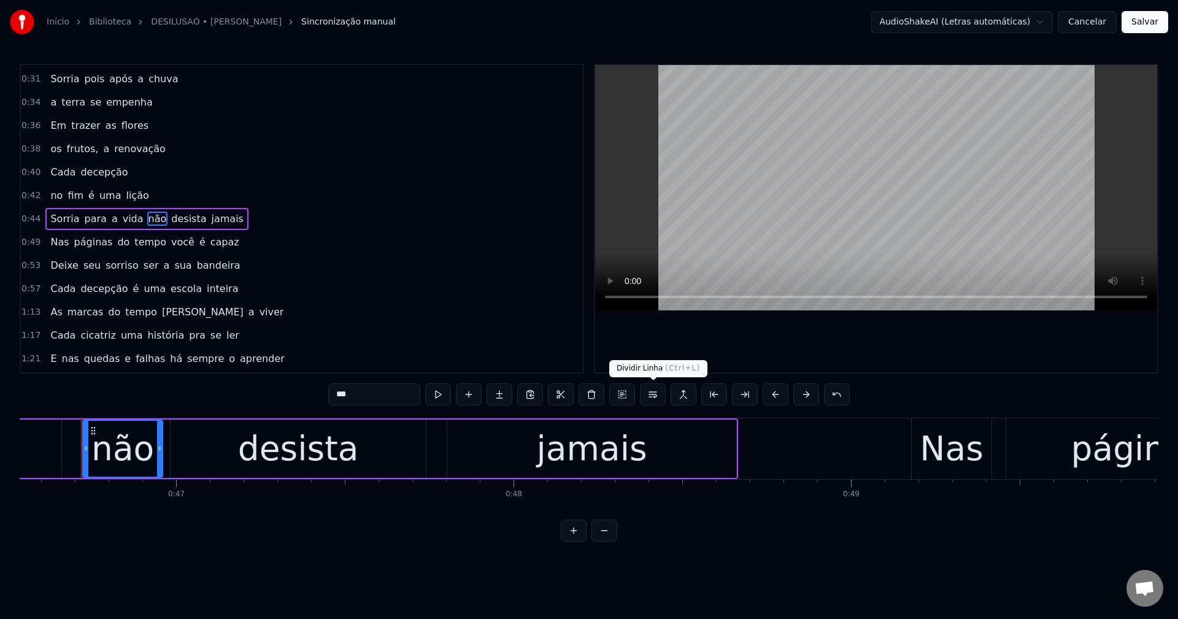
click at [652, 397] on button at bounding box center [653, 395] width 26 height 22
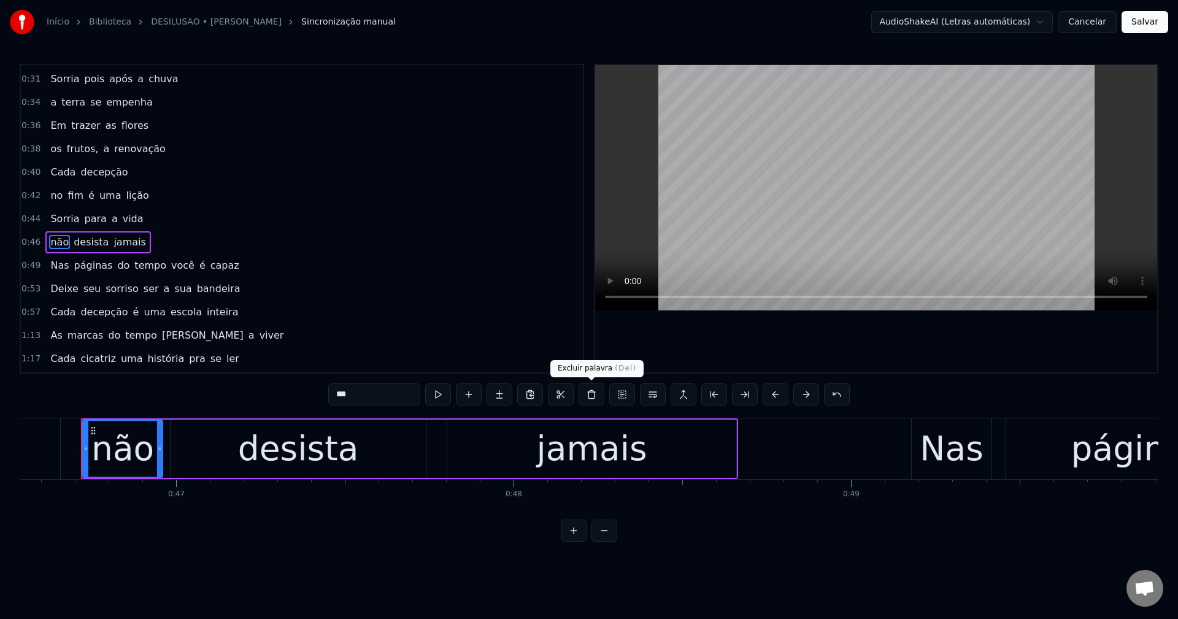
scroll to position [254, 0]
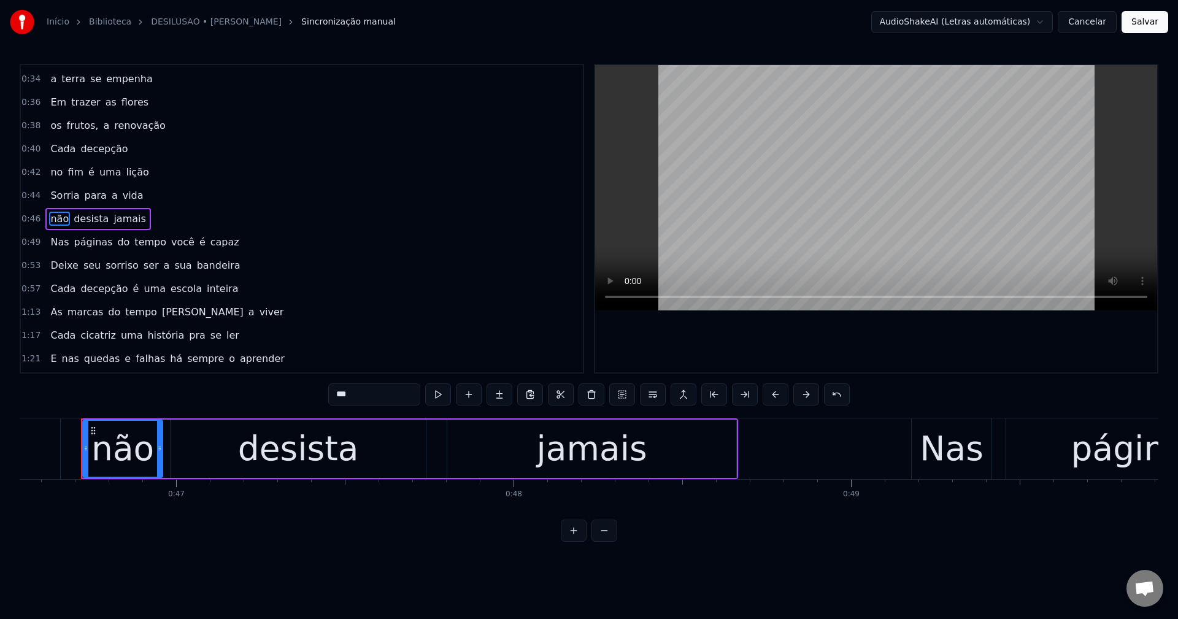
click at [170, 248] on span "você" at bounding box center [183, 242] width 26 height 14
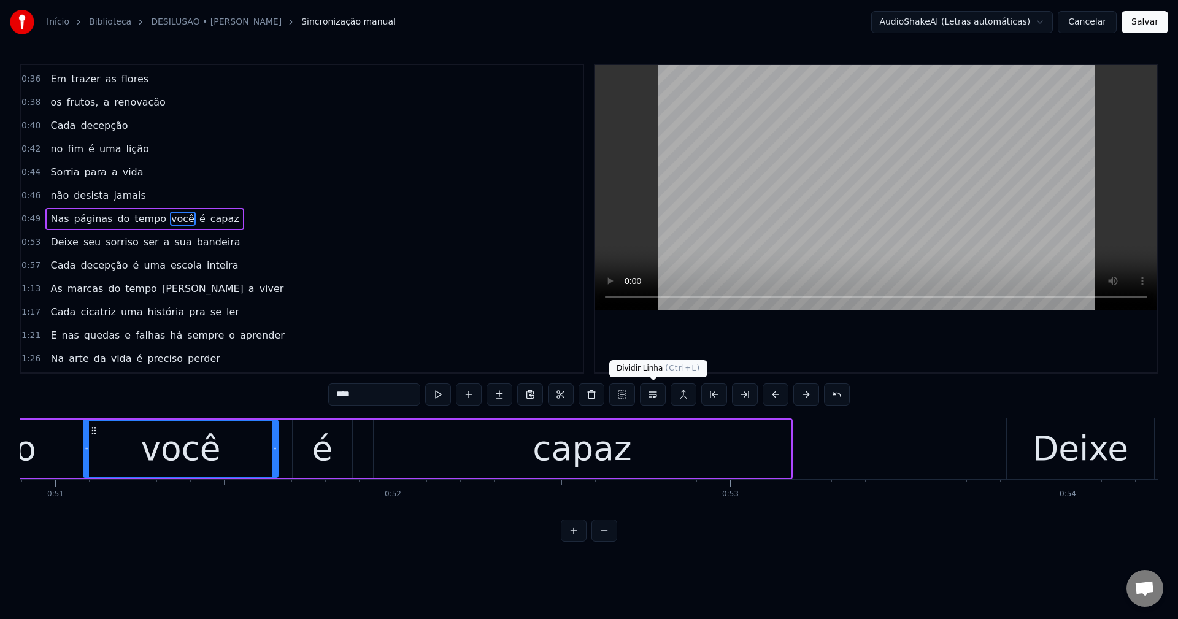
scroll to position [0, 17177]
click at [655, 395] on button at bounding box center [653, 395] width 26 height 22
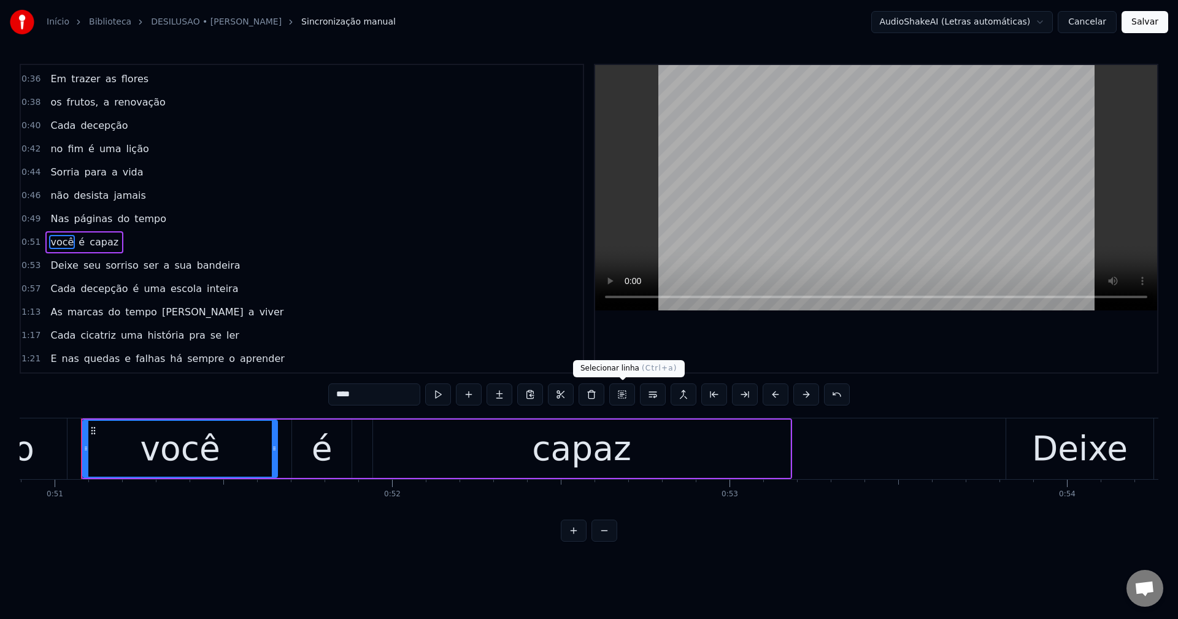
scroll to position [301, 0]
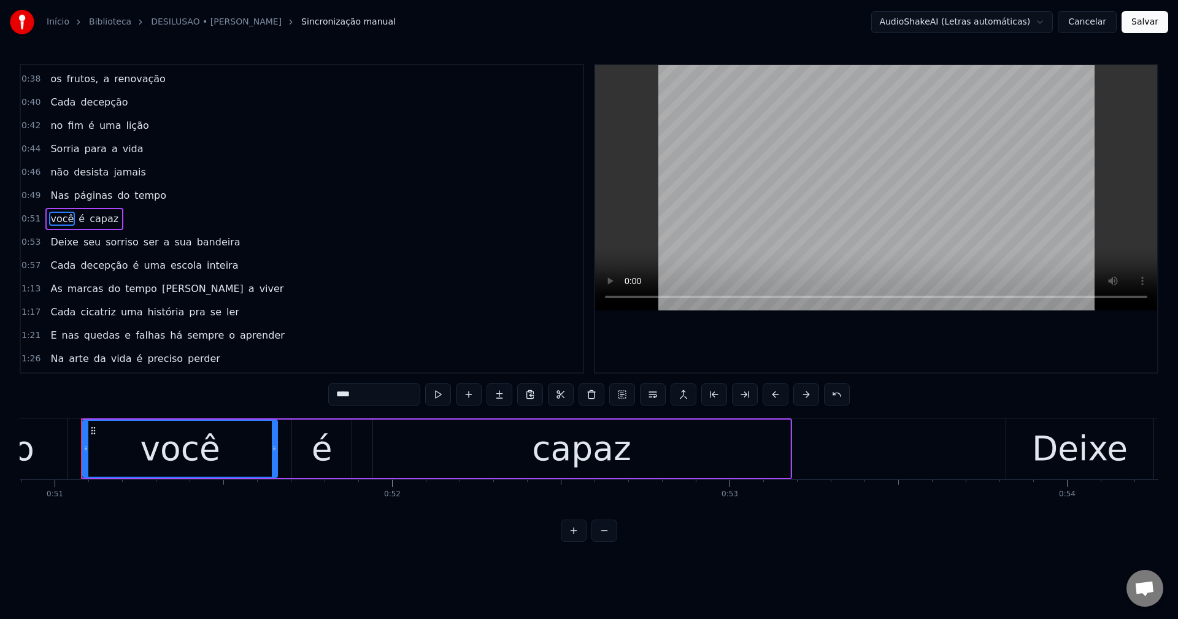
click at [142, 243] on span "ser" at bounding box center [151, 242] width 18 height 14
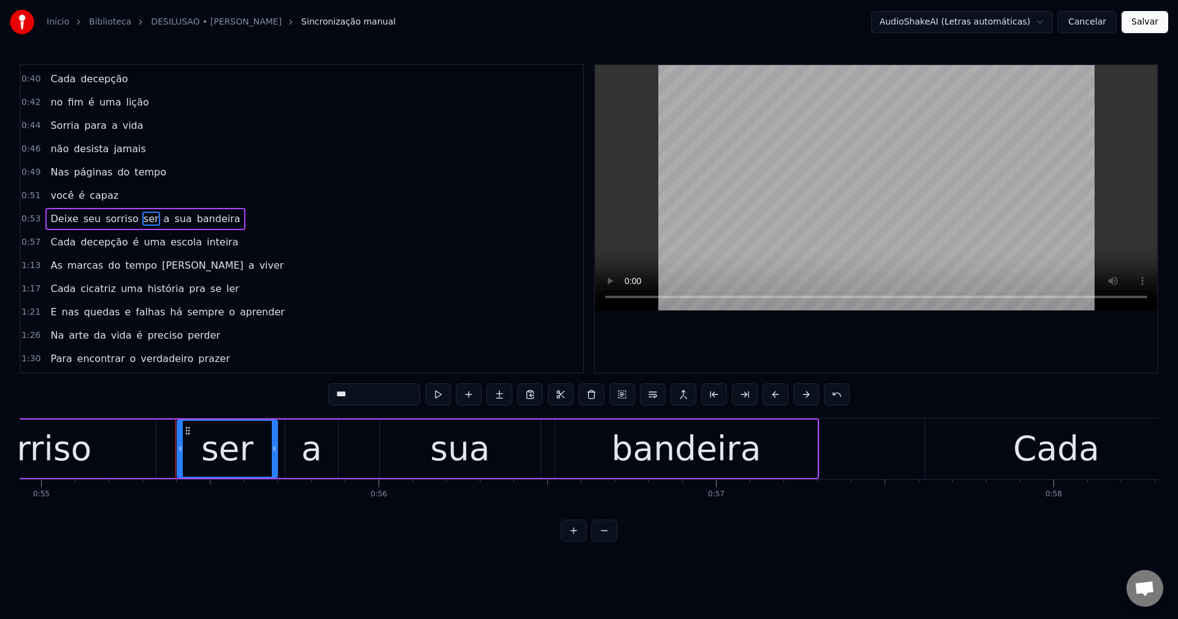
scroll to position [0, 18634]
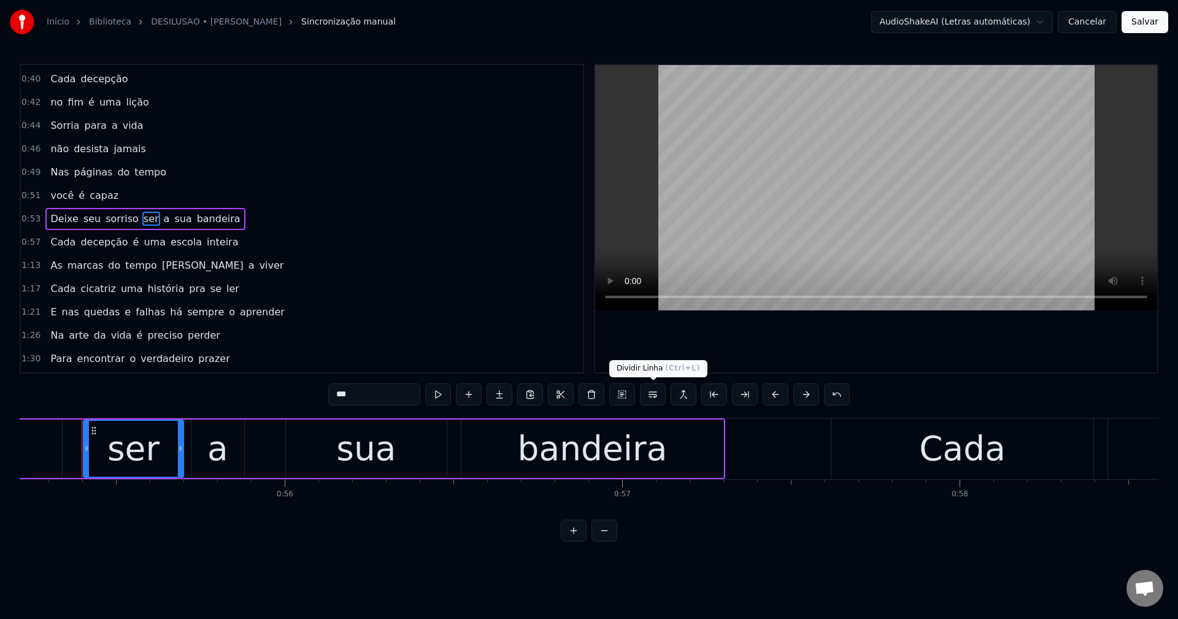
click at [660, 391] on button at bounding box center [653, 395] width 26 height 22
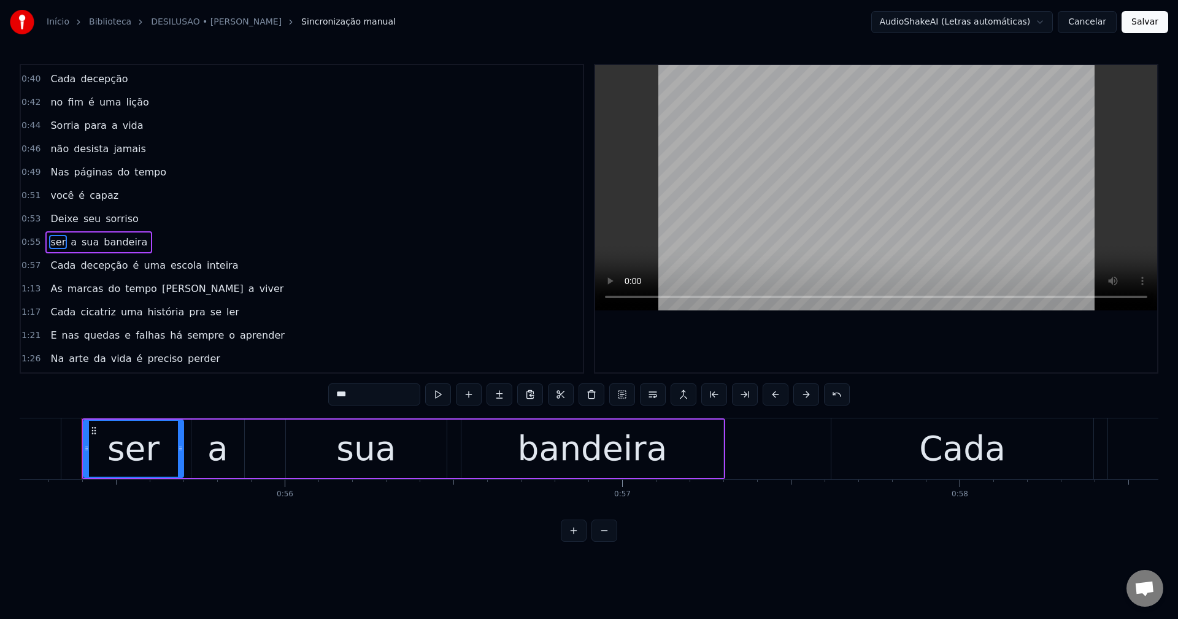
scroll to position [347, 0]
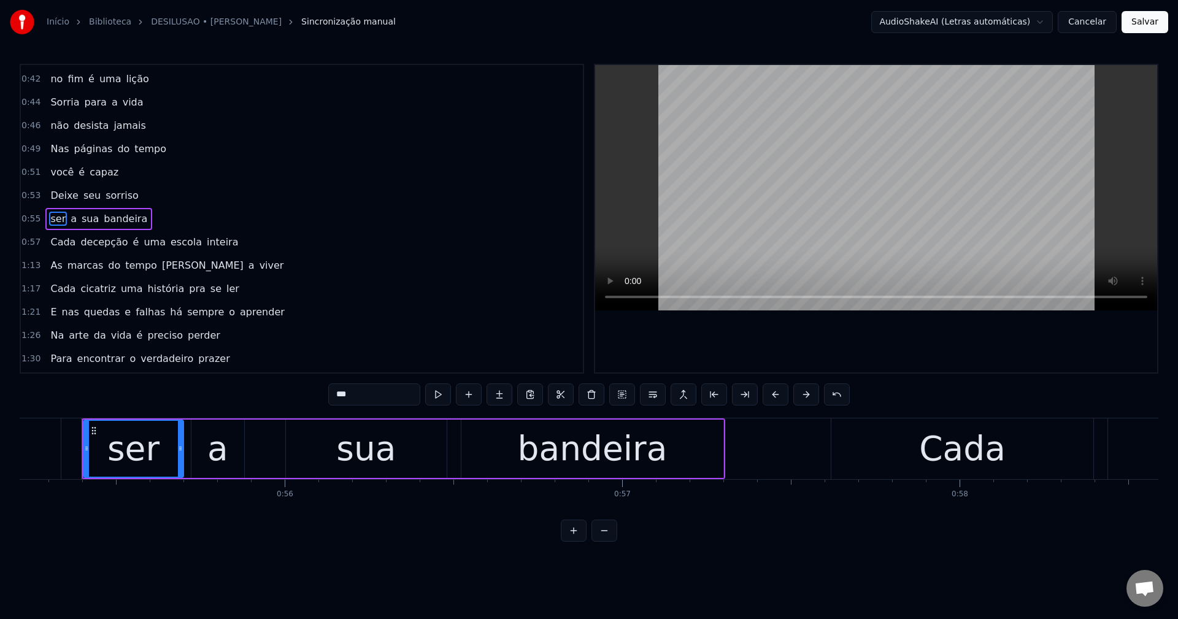
click at [132, 247] on span "é" at bounding box center [136, 242] width 9 height 14
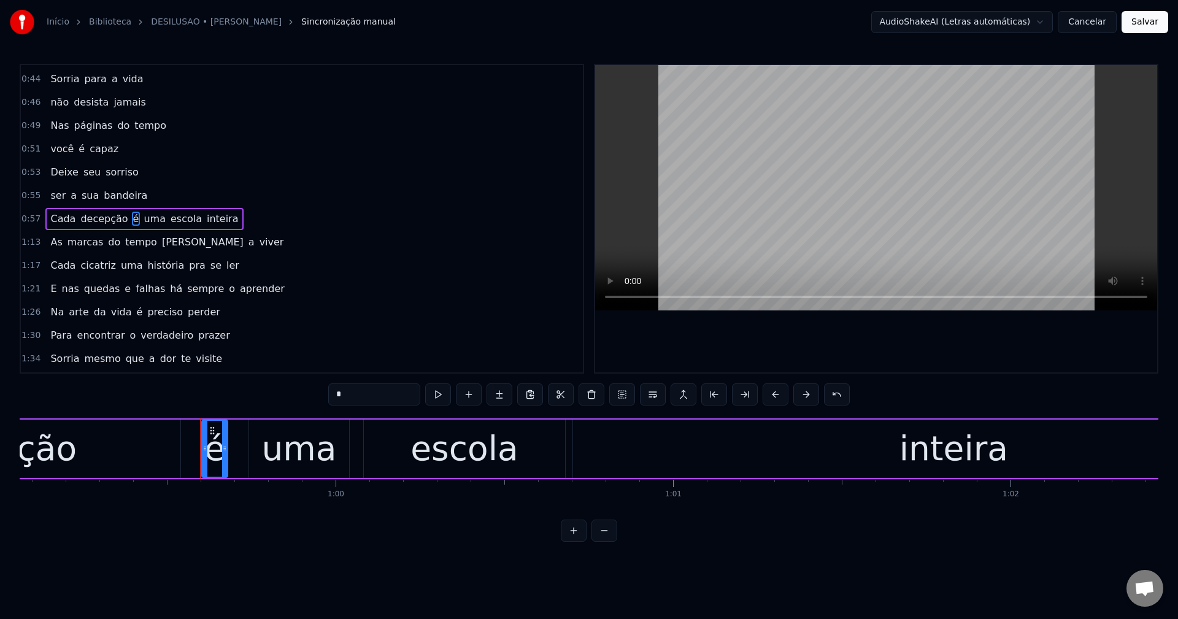
scroll to position [0, 20052]
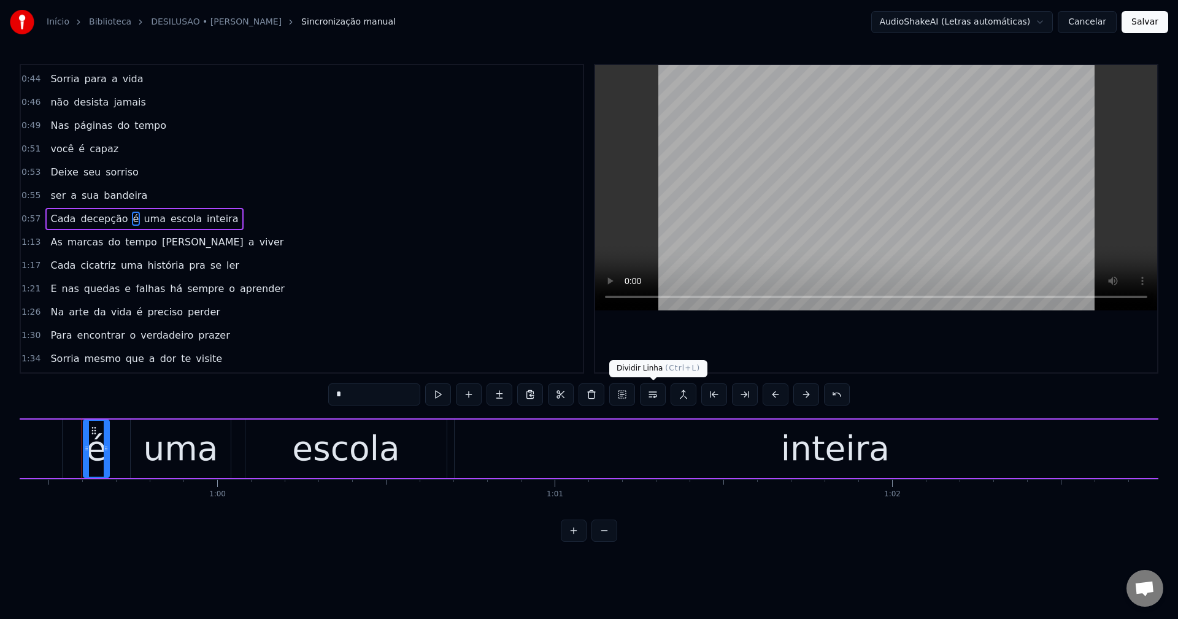
click at [655, 395] on button at bounding box center [653, 395] width 26 height 22
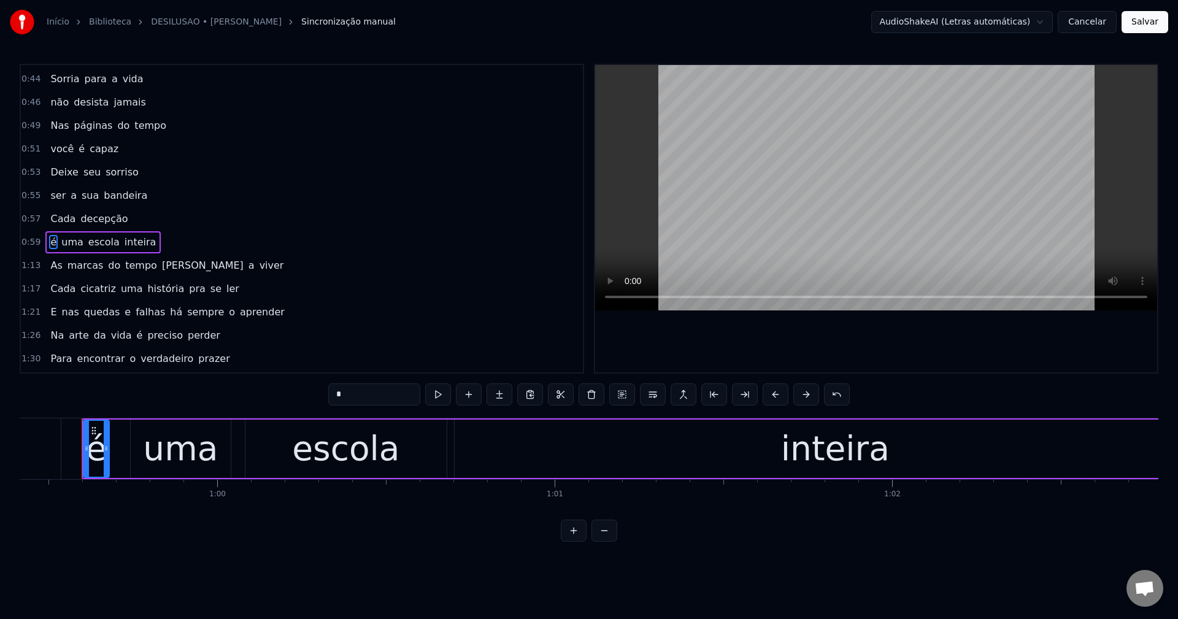
scroll to position [394, 0]
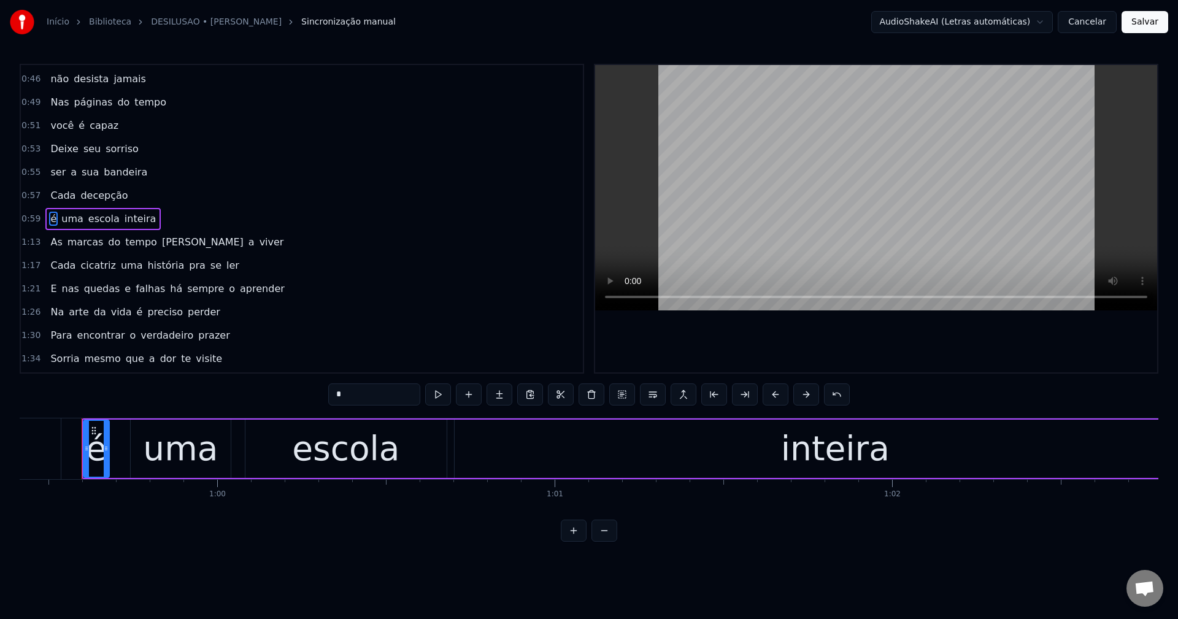
click at [161, 242] on span "[PERSON_NAME]" at bounding box center [203, 242] width 84 height 14
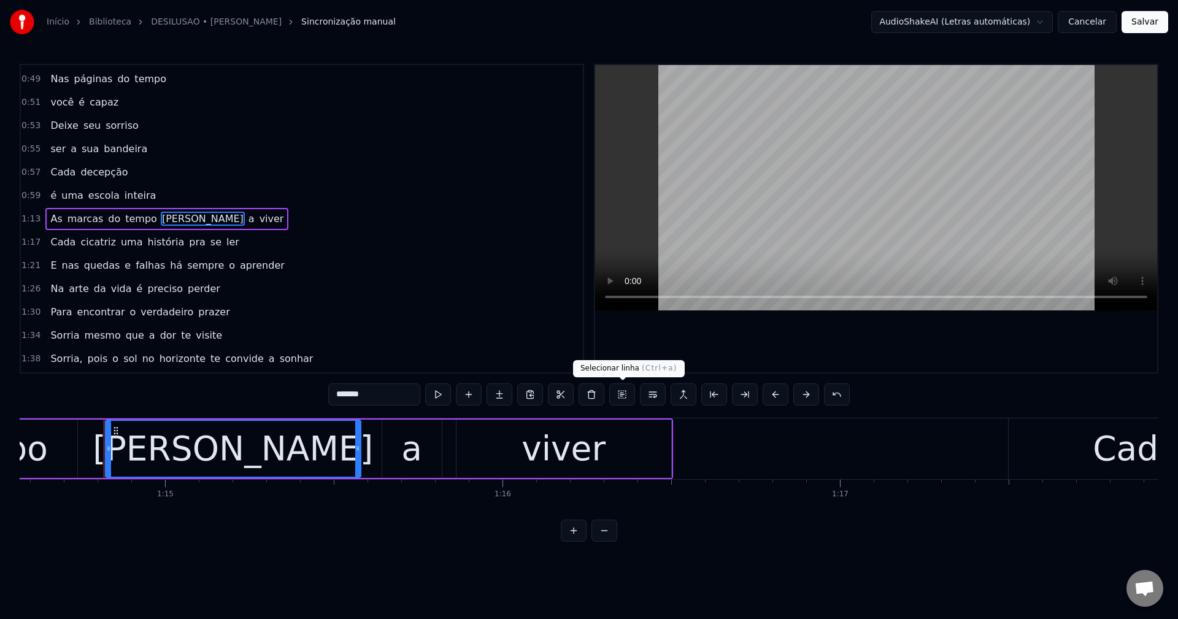
scroll to position [0, 25189]
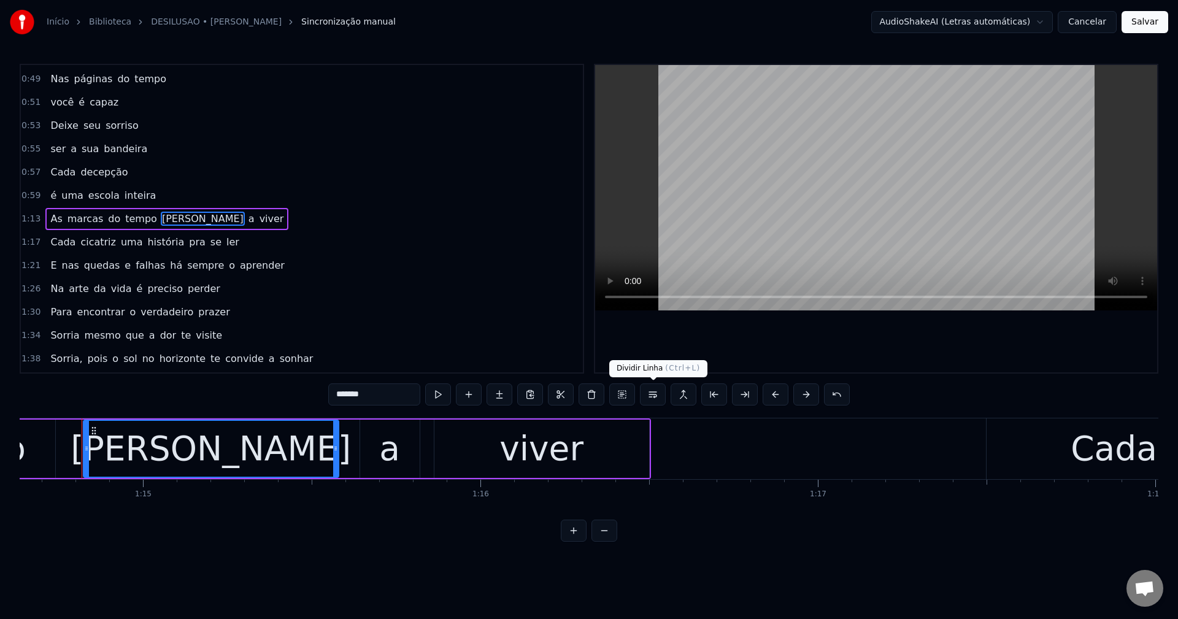
click at [652, 400] on button at bounding box center [653, 395] width 26 height 22
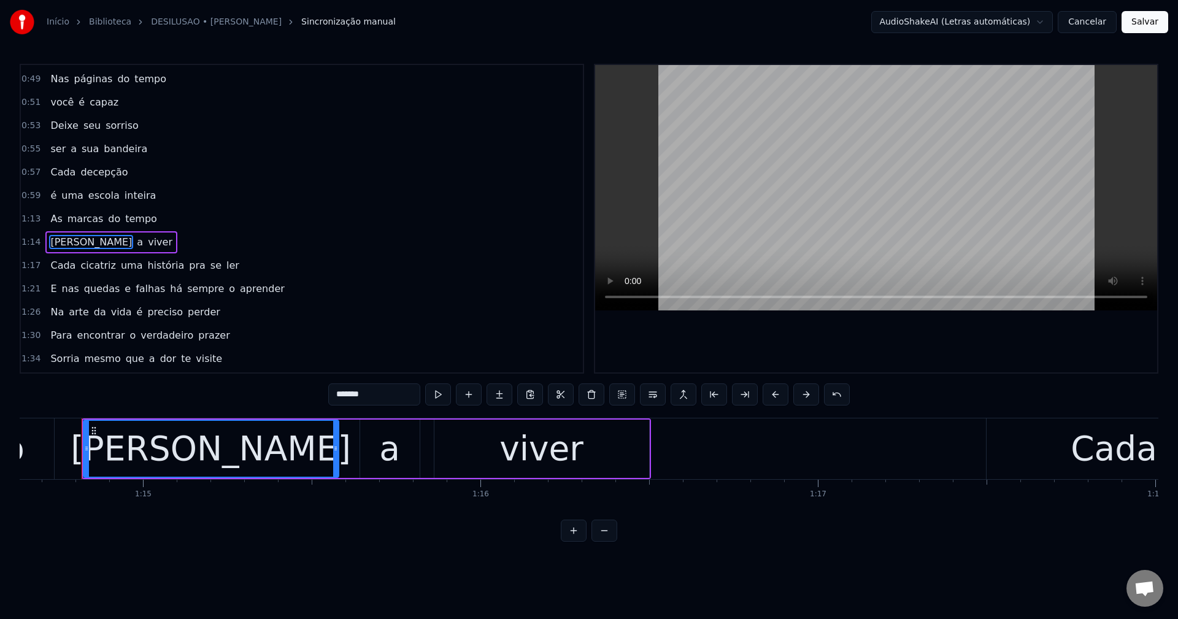
scroll to position [441, 0]
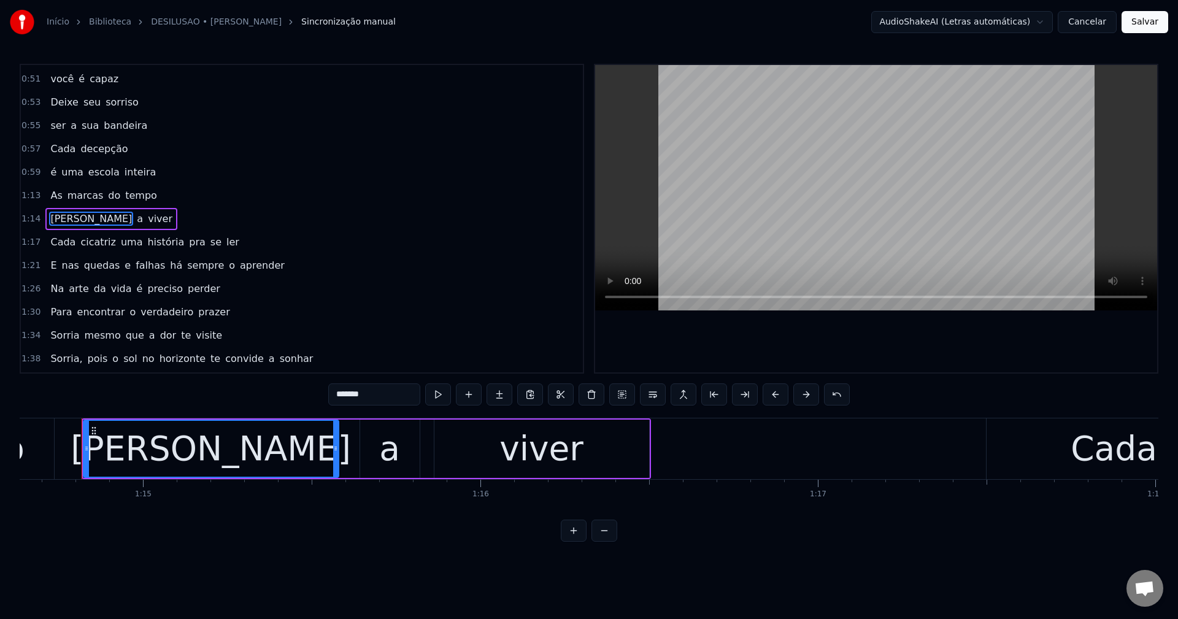
click at [120, 241] on span "uma" at bounding box center [132, 242] width 25 height 14
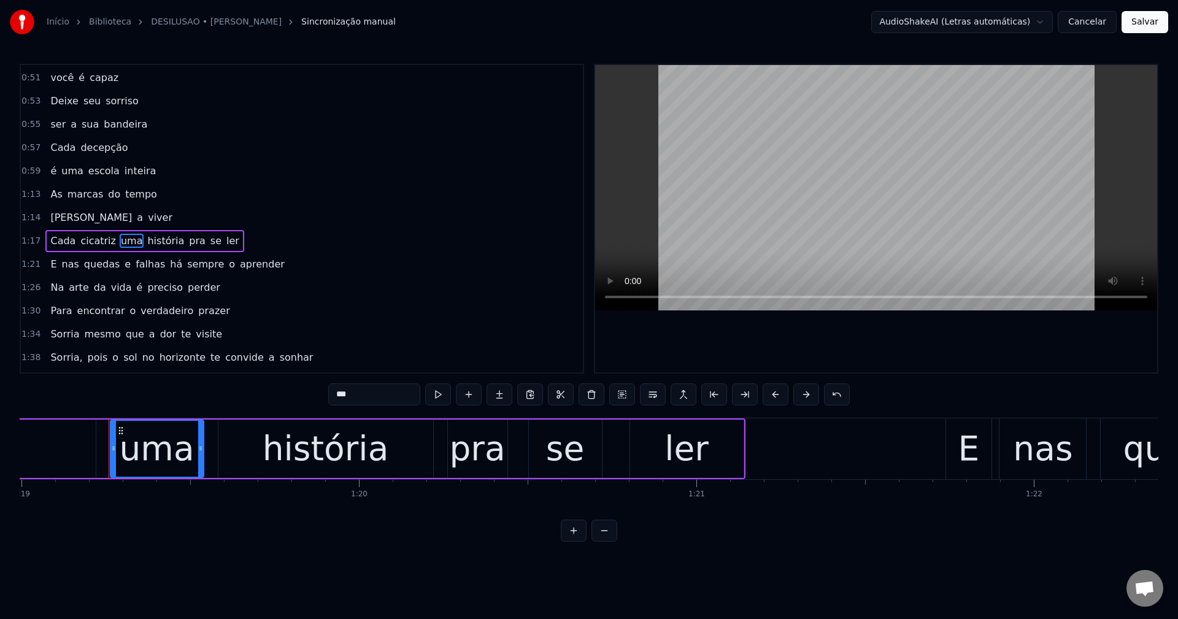
scroll to position [0, 26687]
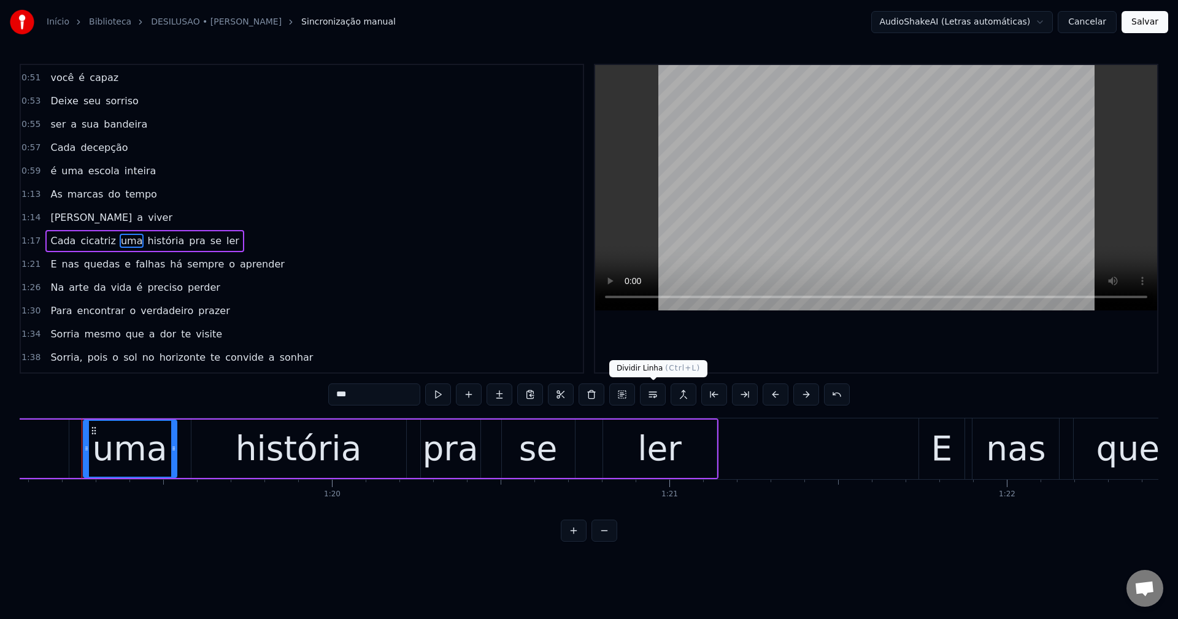
click at [655, 402] on button at bounding box center [653, 395] width 26 height 22
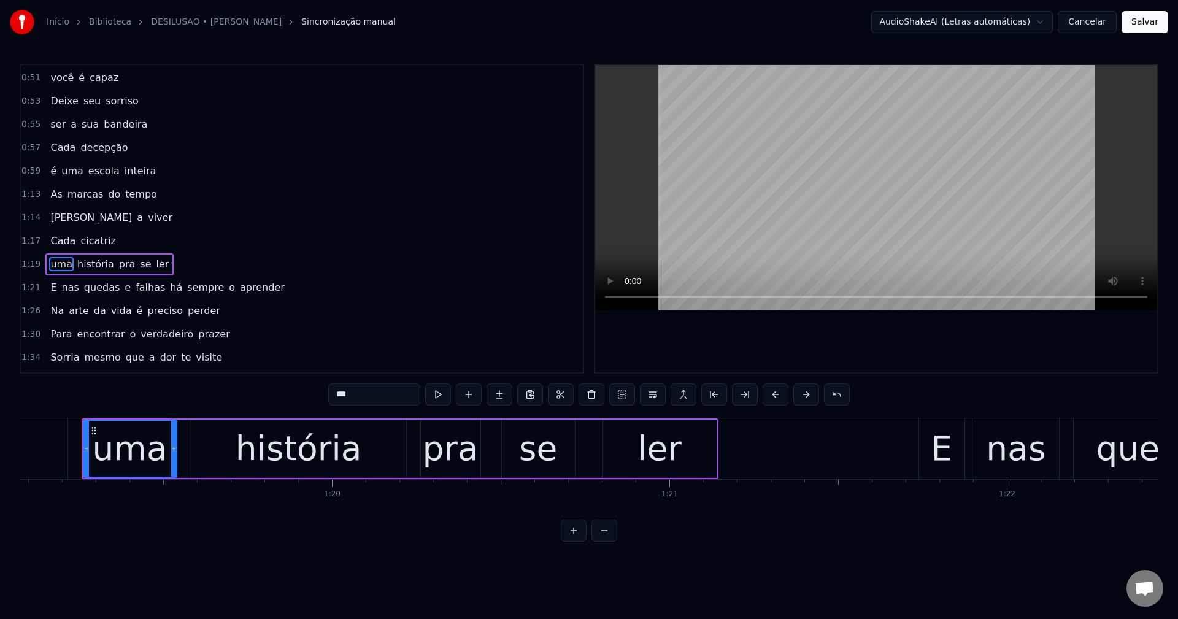
scroll to position [487, 0]
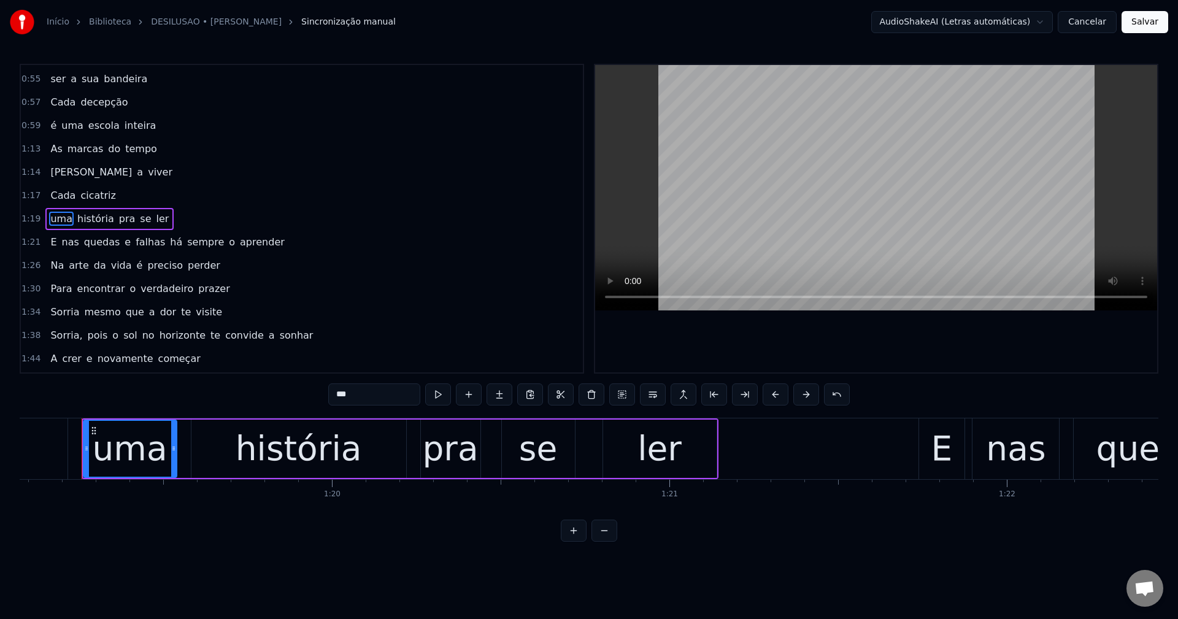
click at [169, 245] on span "há" at bounding box center [176, 242] width 15 height 14
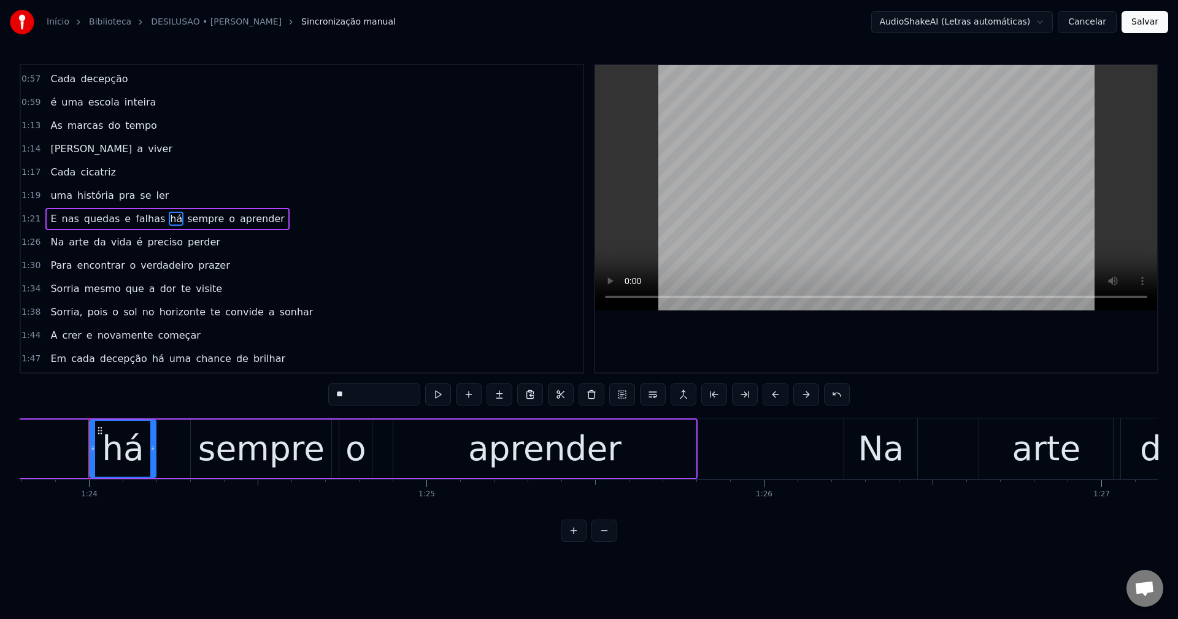
scroll to position [0, 28287]
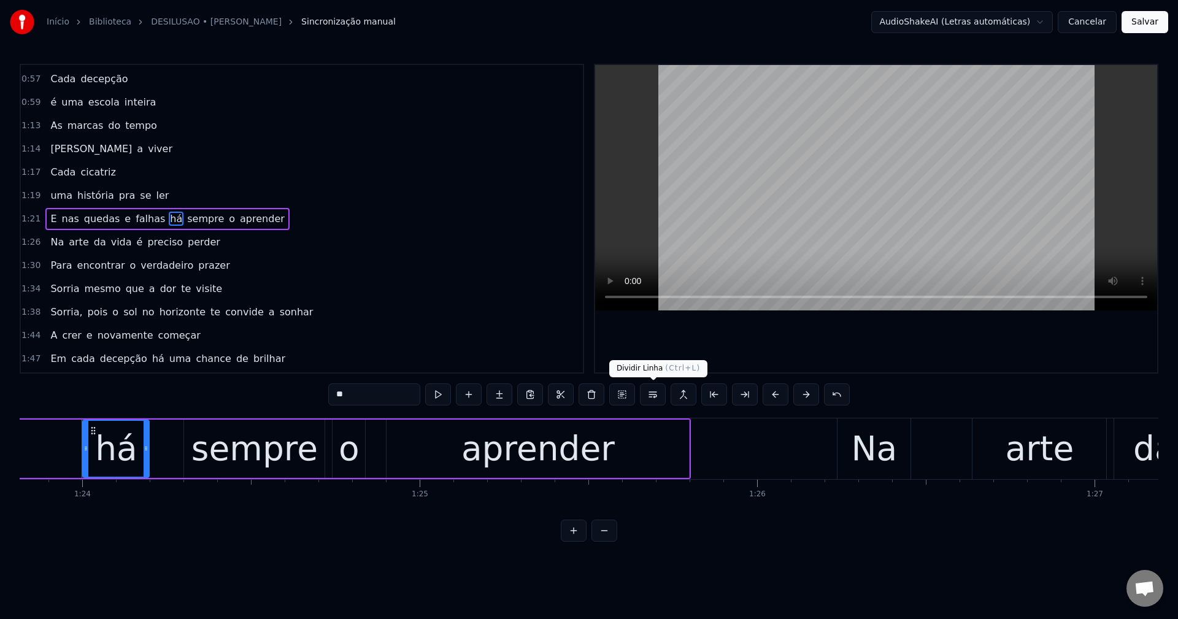
click at [653, 394] on button at bounding box center [653, 395] width 26 height 22
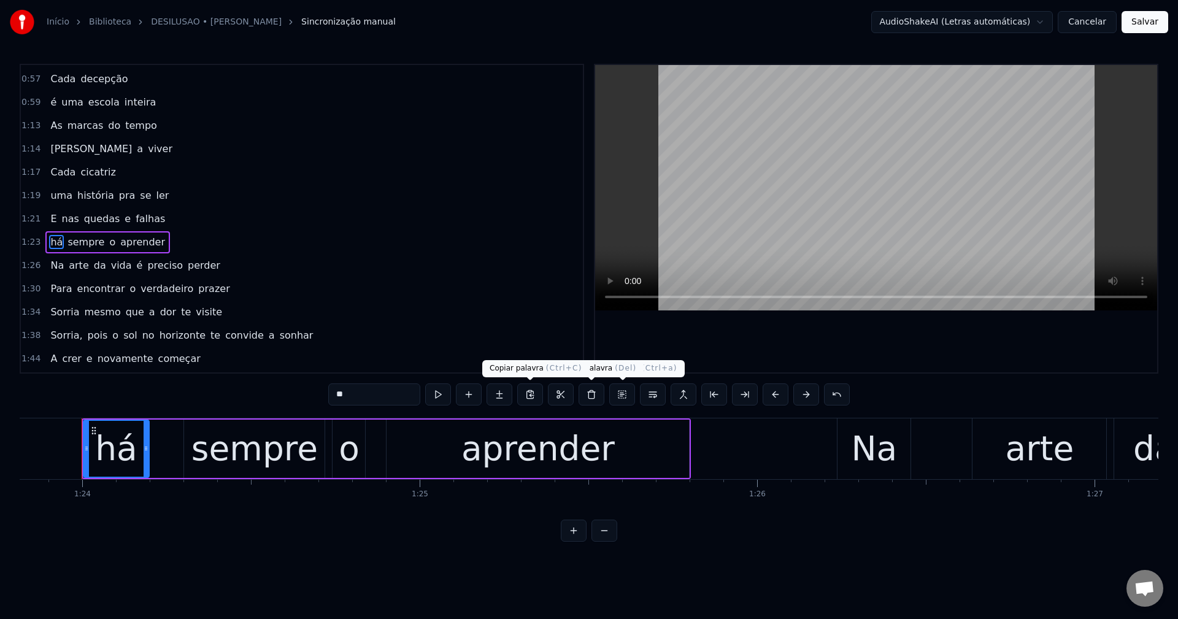
scroll to position [534, 0]
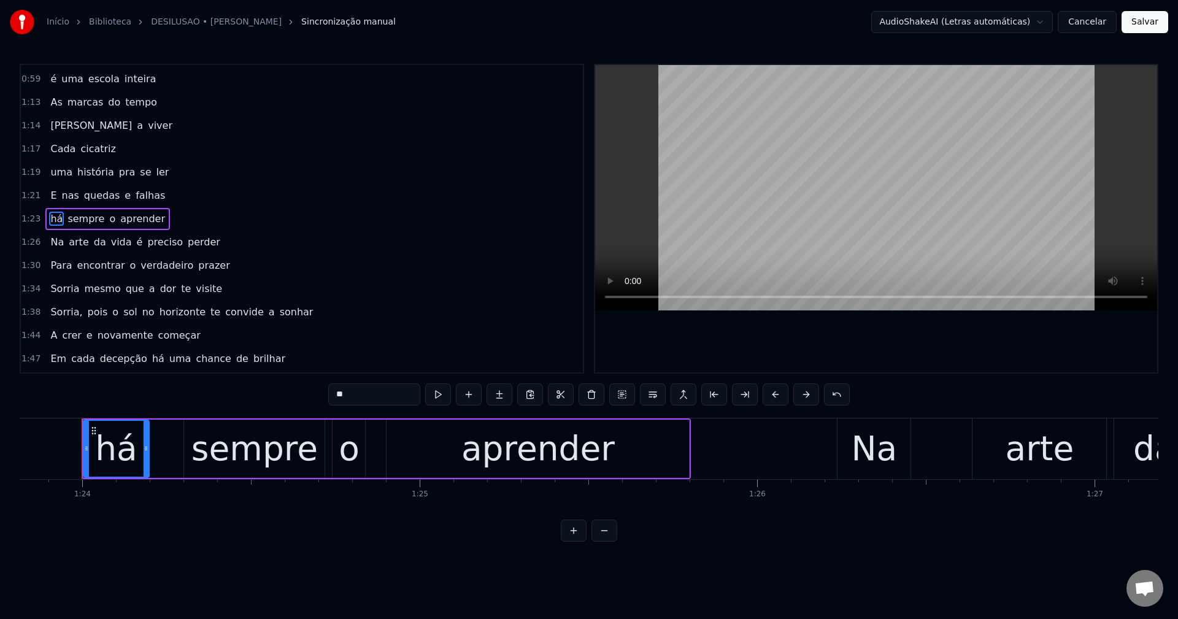
click at [136, 241] on span "é" at bounding box center [140, 242] width 9 height 14
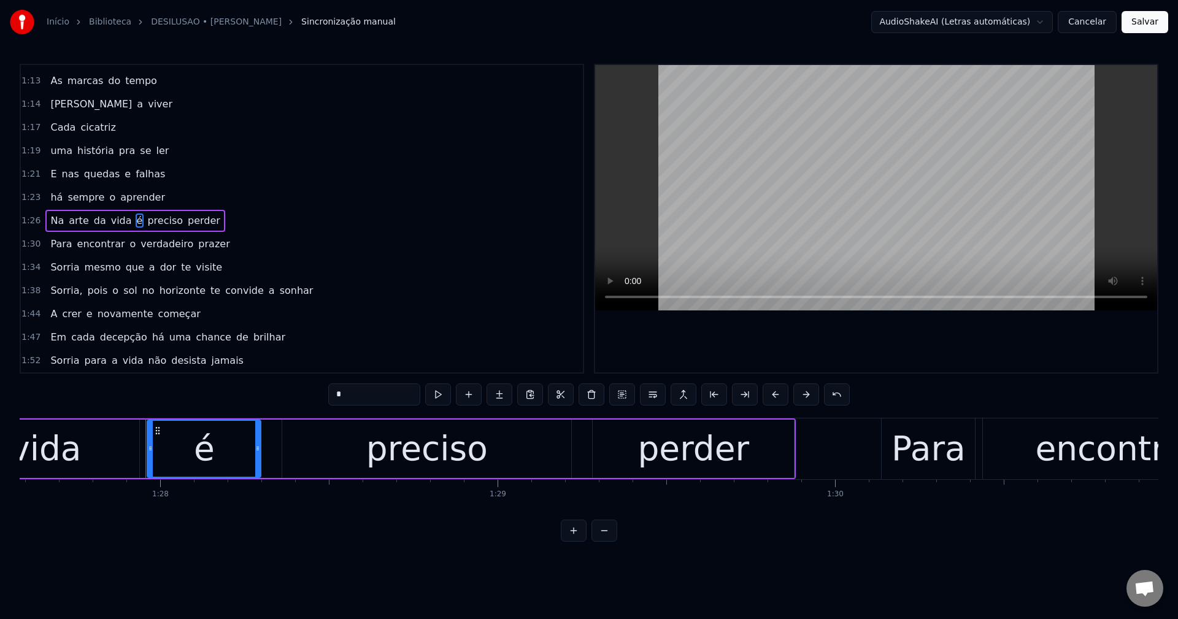
scroll to position [0, 0]
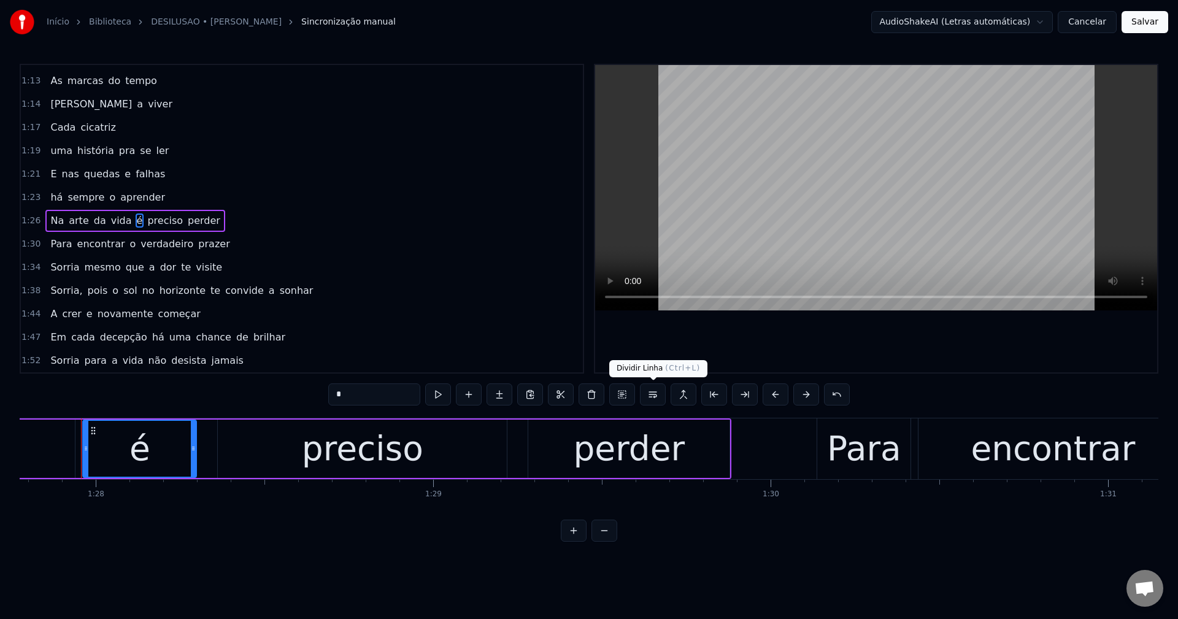
click at [655, 398] on button at bounding box center [653, 395] width 26 height 22
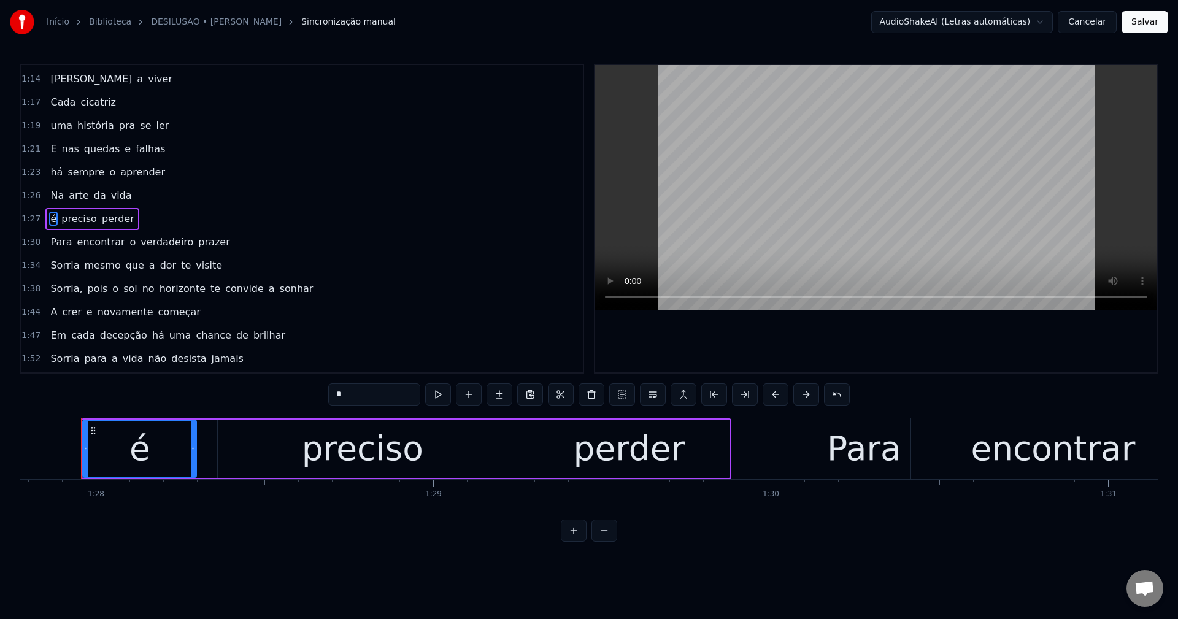
click at [129, 244] on span "o" at bounding box center [133, 242] width 9 height 14
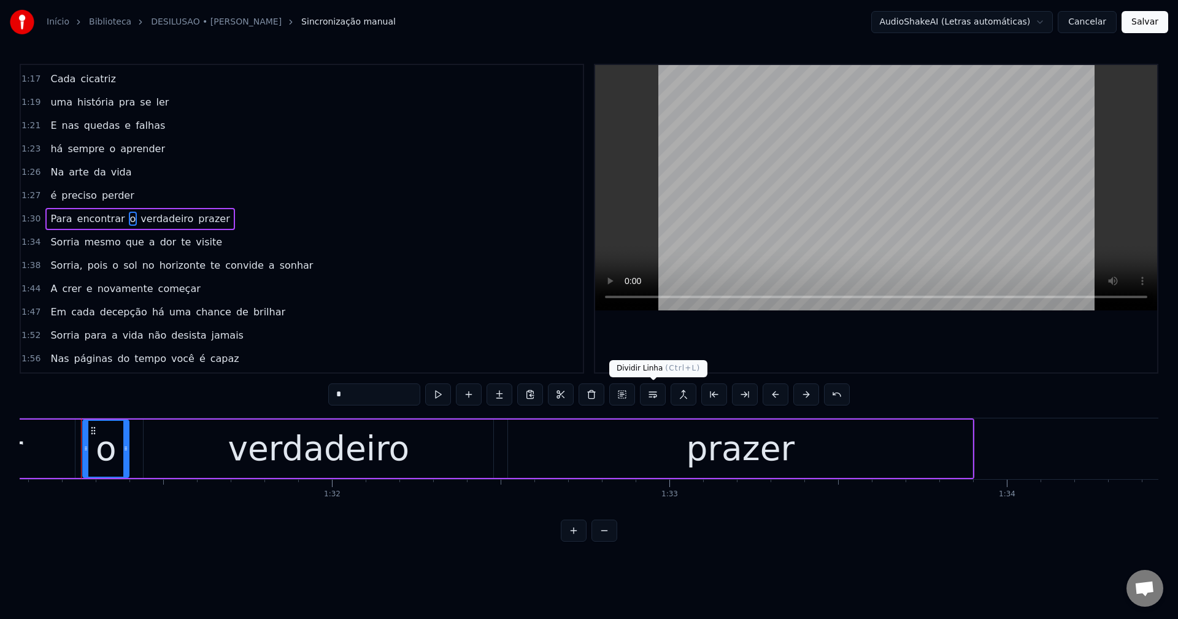
click at [655, 398] on button at bounding box center [653, 395] width 26 height 22
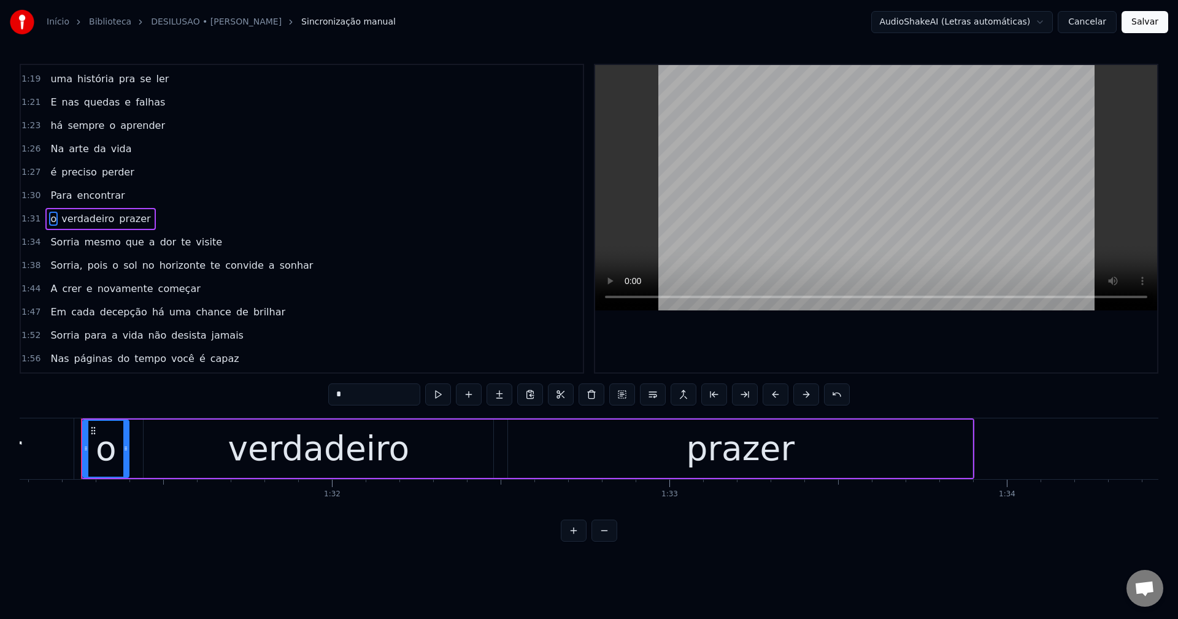
click at [125, 244] on span "que" at bounding box center [135, 242] width 21 height 14
type input "***"
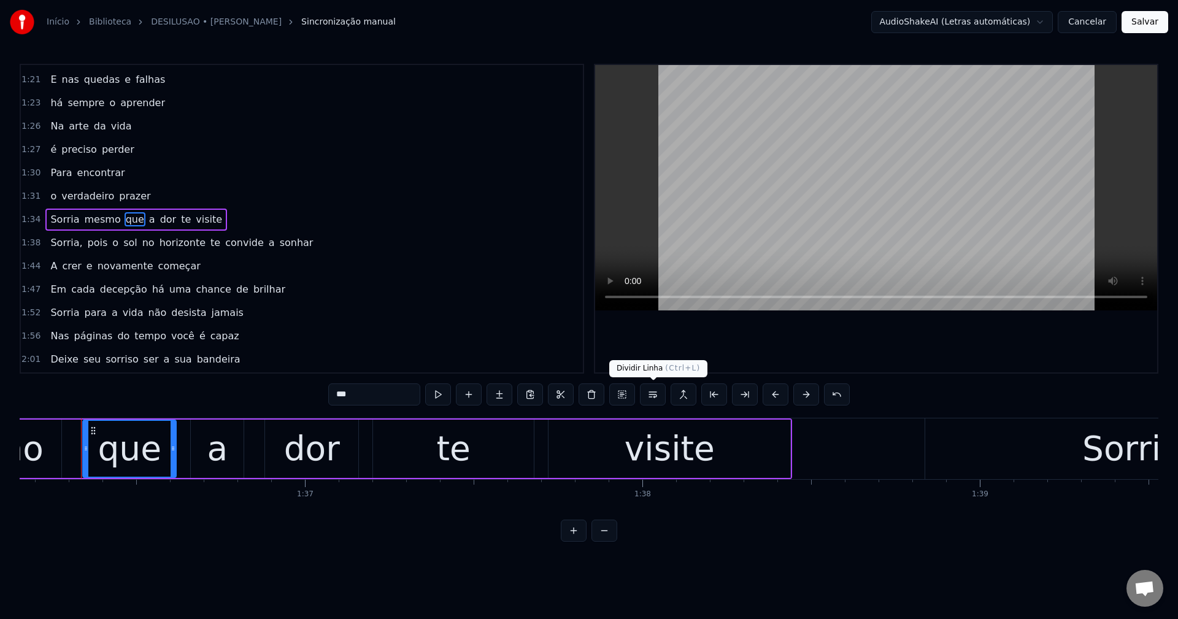
click at [654, 399] on button at bounding box center [653, 395] width 26 height 22
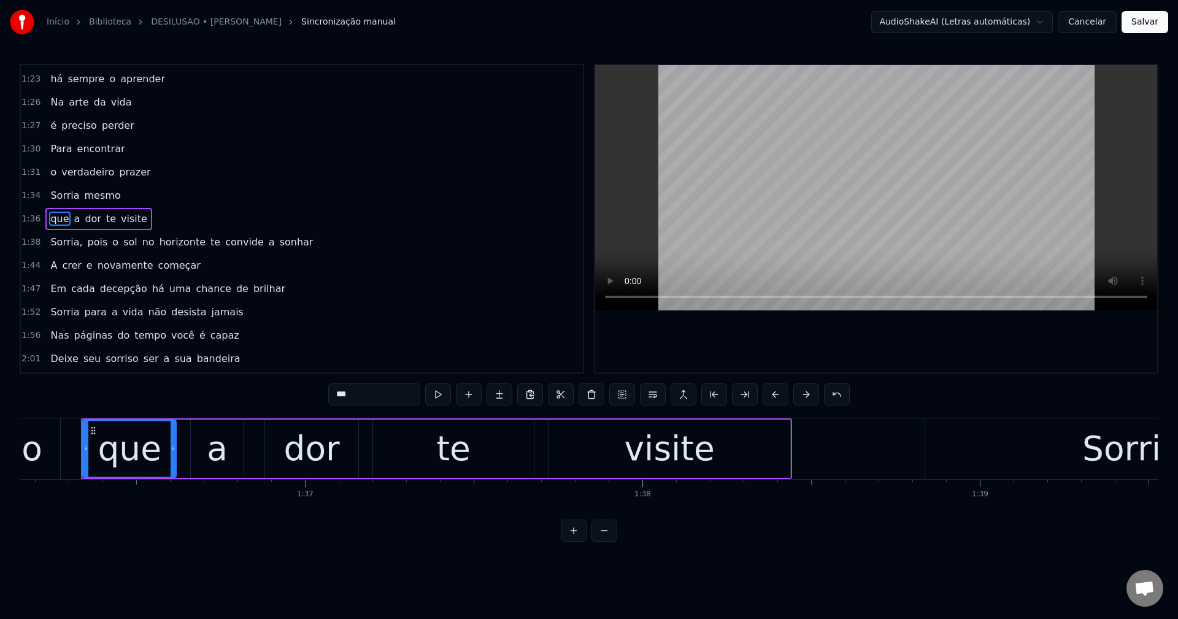
click at [61, 252] on div "Sorria, pois o sol no horizonte te convide a sonhar" at bounding box center [181, 242] width 272 height 22
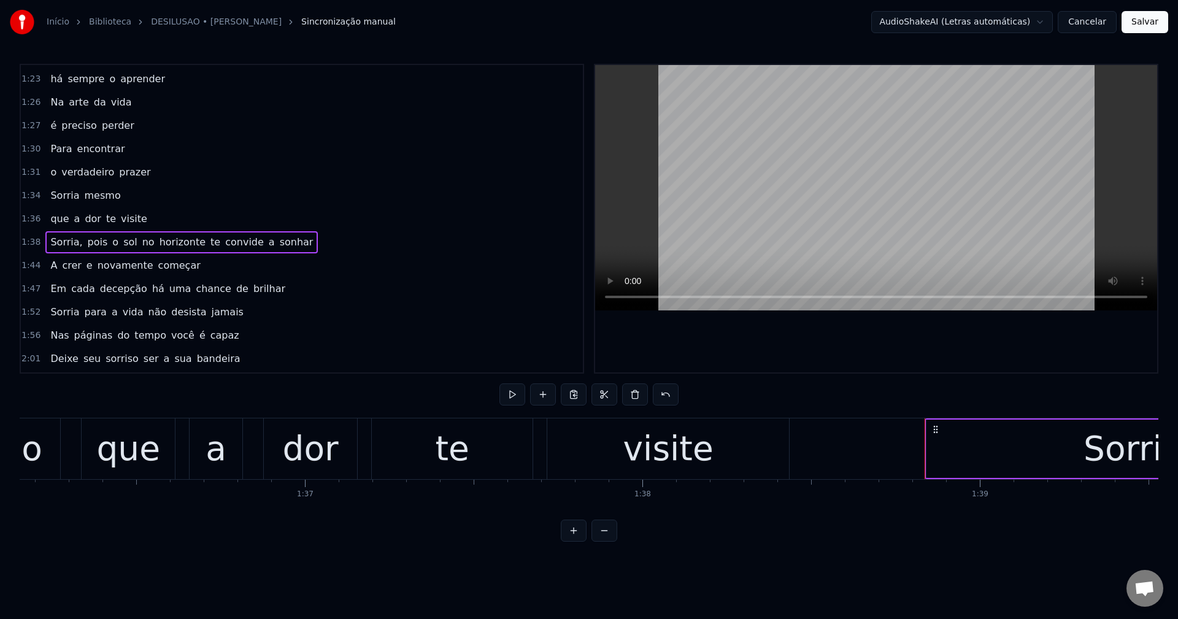
click at [60, 240] on span "Sorria," at bounding box center [66, 242] width 34 height 14
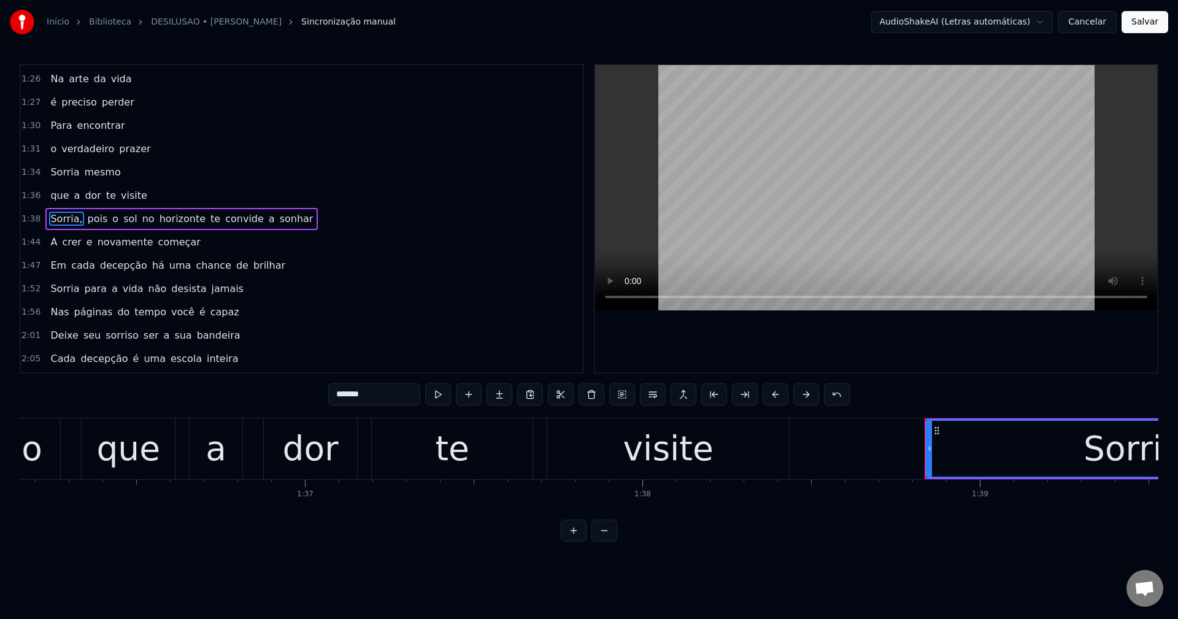
drag, startPoint x: 378, startPoint y: 398, endPoint x: 367, endPoint y: 395, distance: 11.6
click at [372, 397] on input "*******" at bounding box center [374, 395] width 92 height 22
click at [206, 217] on span "te" at bounding box center [212, 219] width 12 height 14
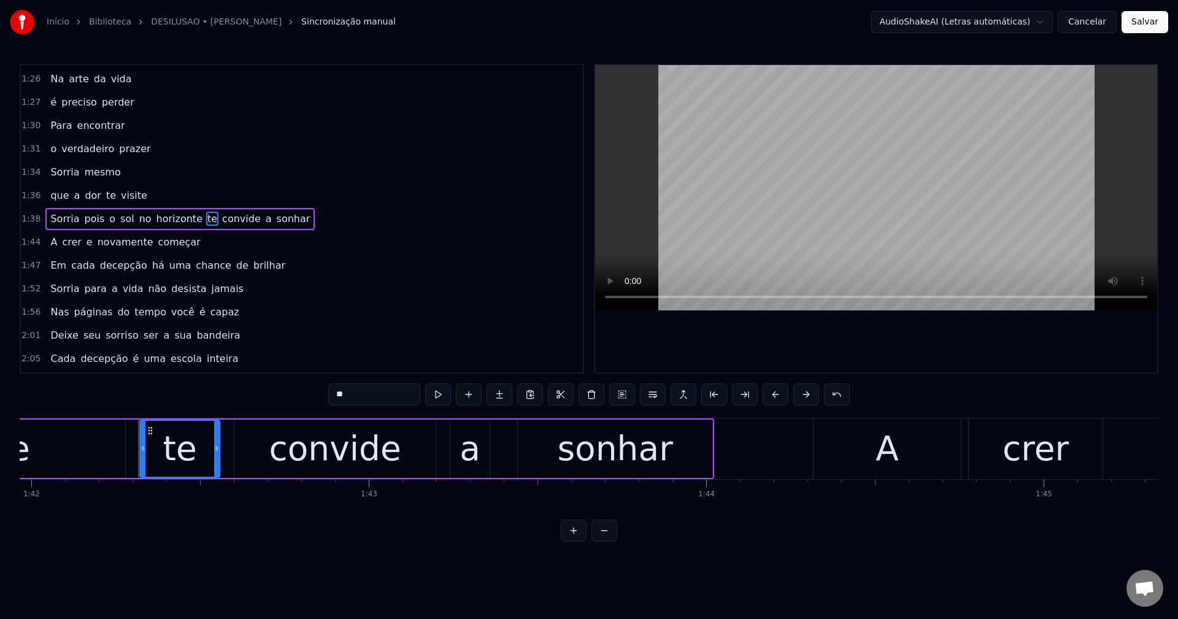
scroll to position [0, 34470]
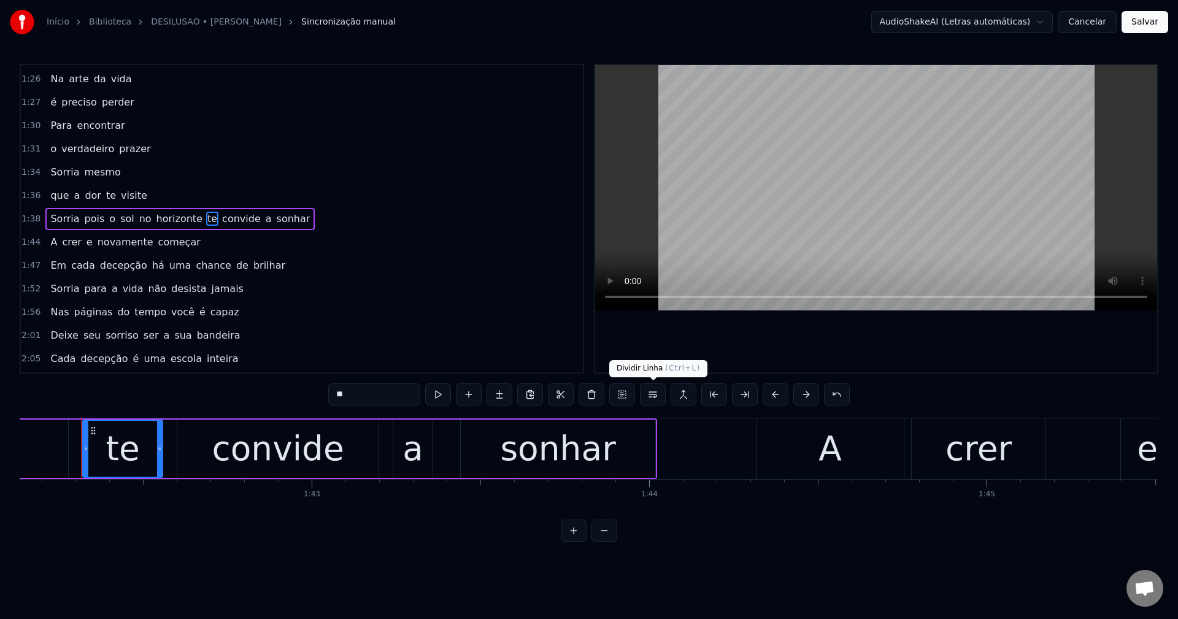
click at [654, 400] on button at bounding box center [653, 395] width 26 height 22
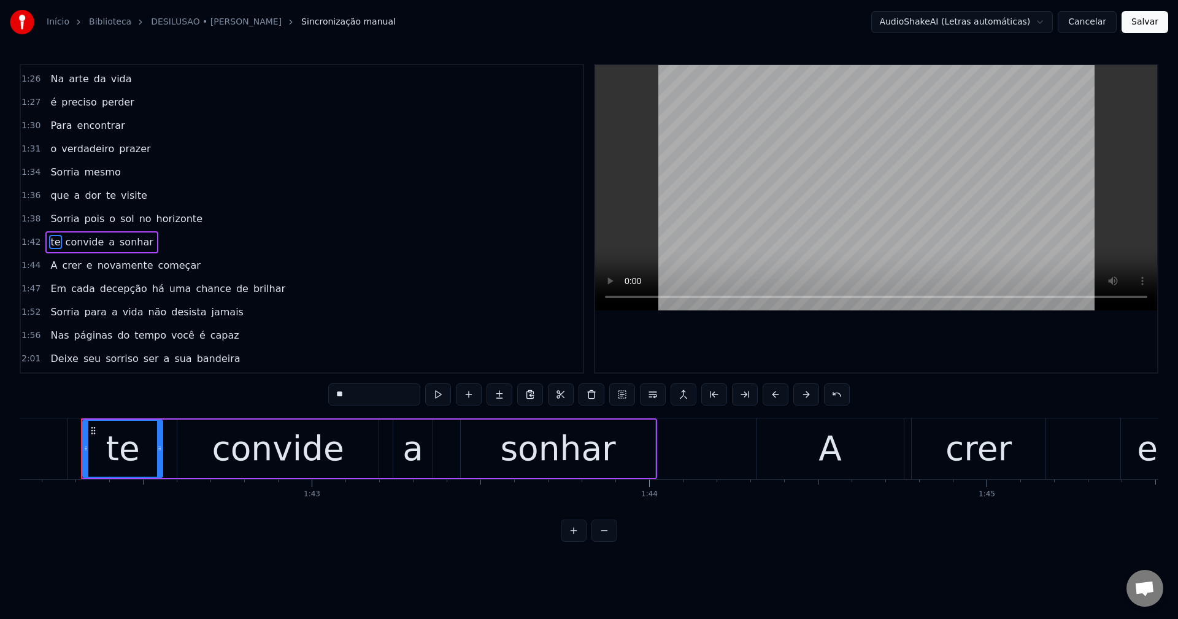
scroll to position [720, 0]
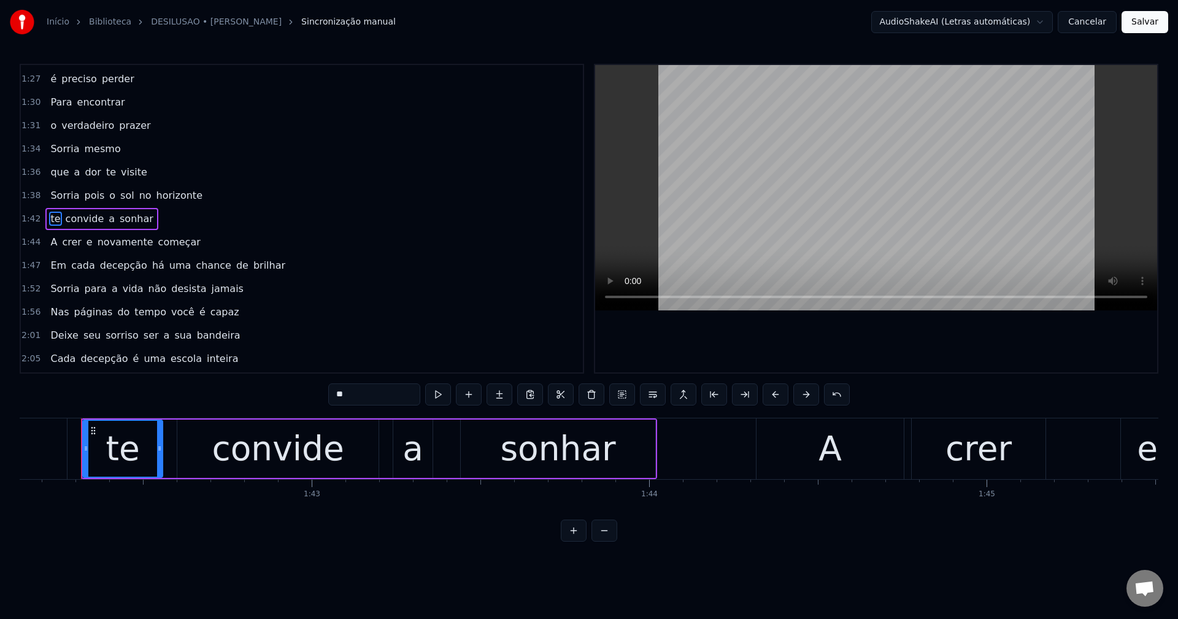
click at [66, 243] on span "crer" at bounding box center [71, 242] width 21 height 14
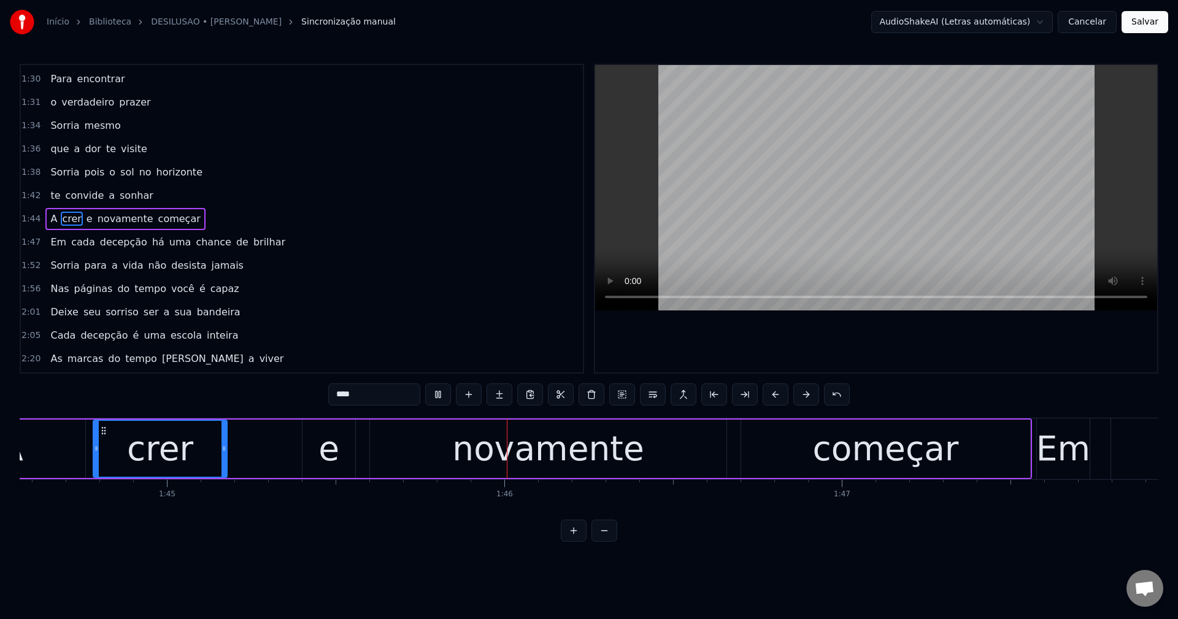
scroll to position [0, 35515]
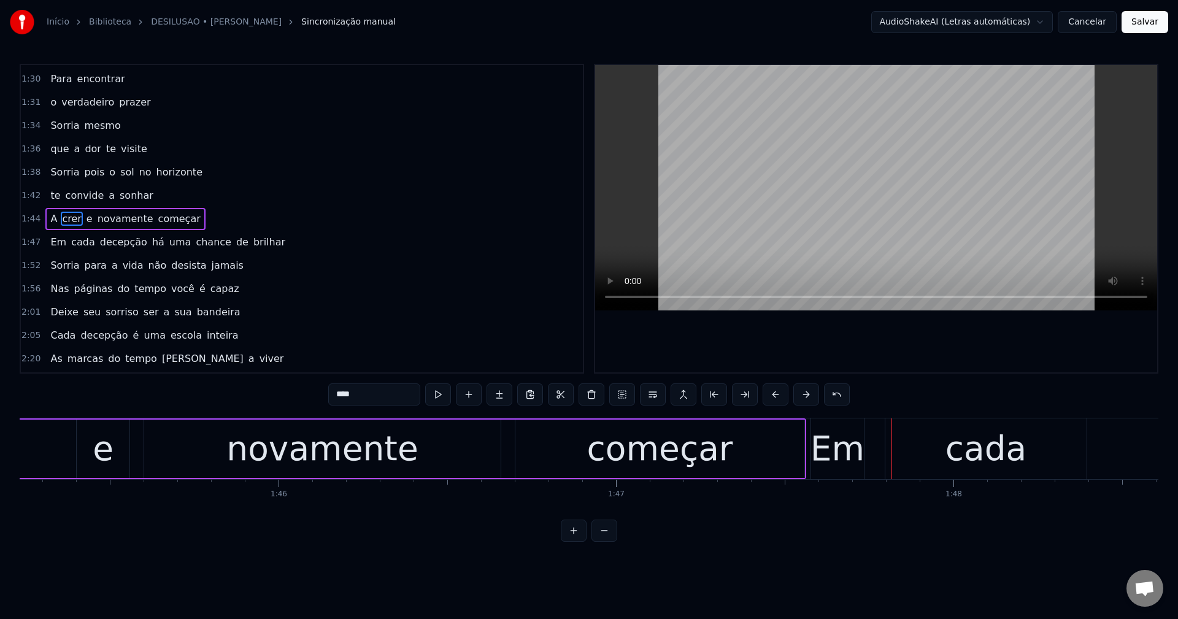
click at [151, 244] on span "há" at bounding box center [158, 242] width 15 height 14
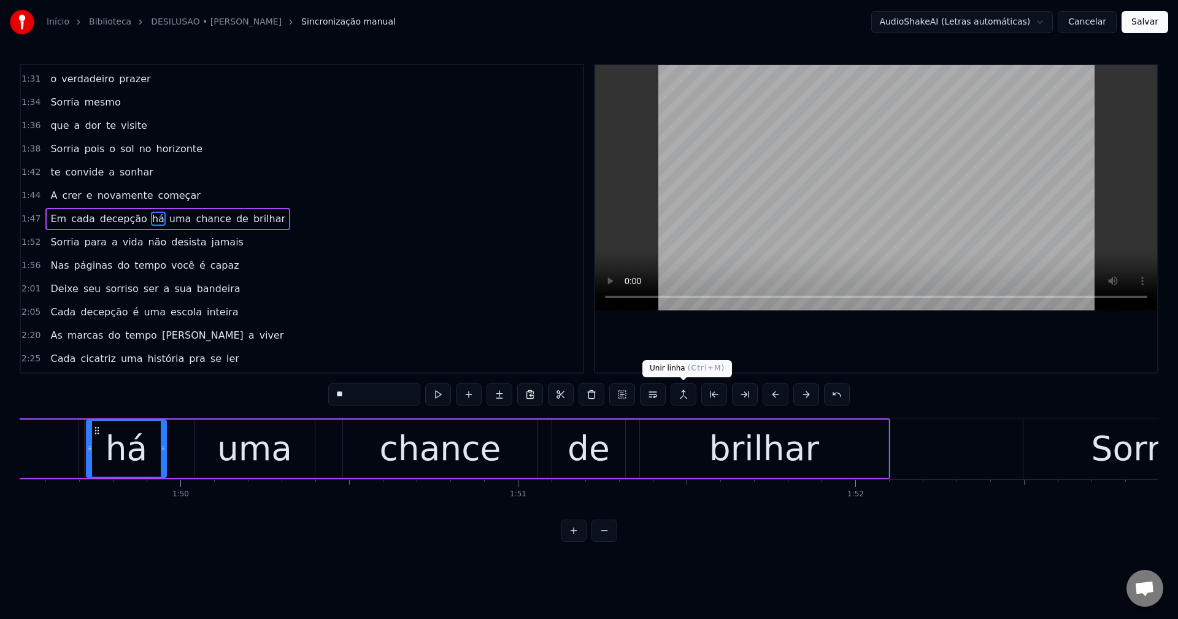
scroll to position [0, 36967]
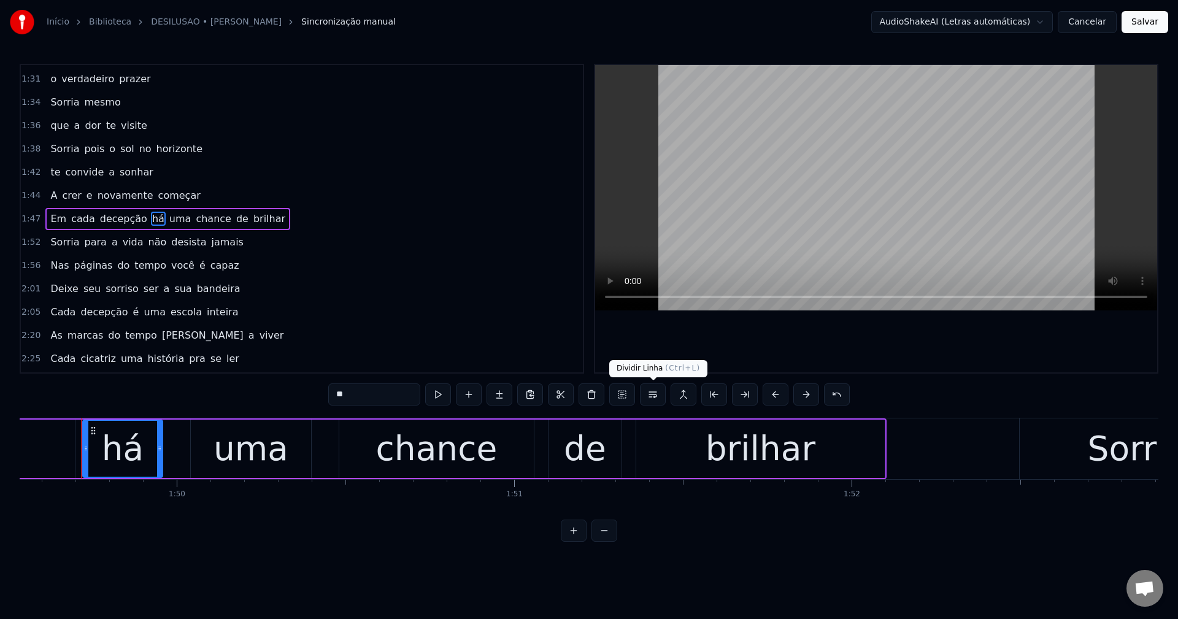
click at [659, 400] on button at bounding box center [653, 395] width 26 height 22
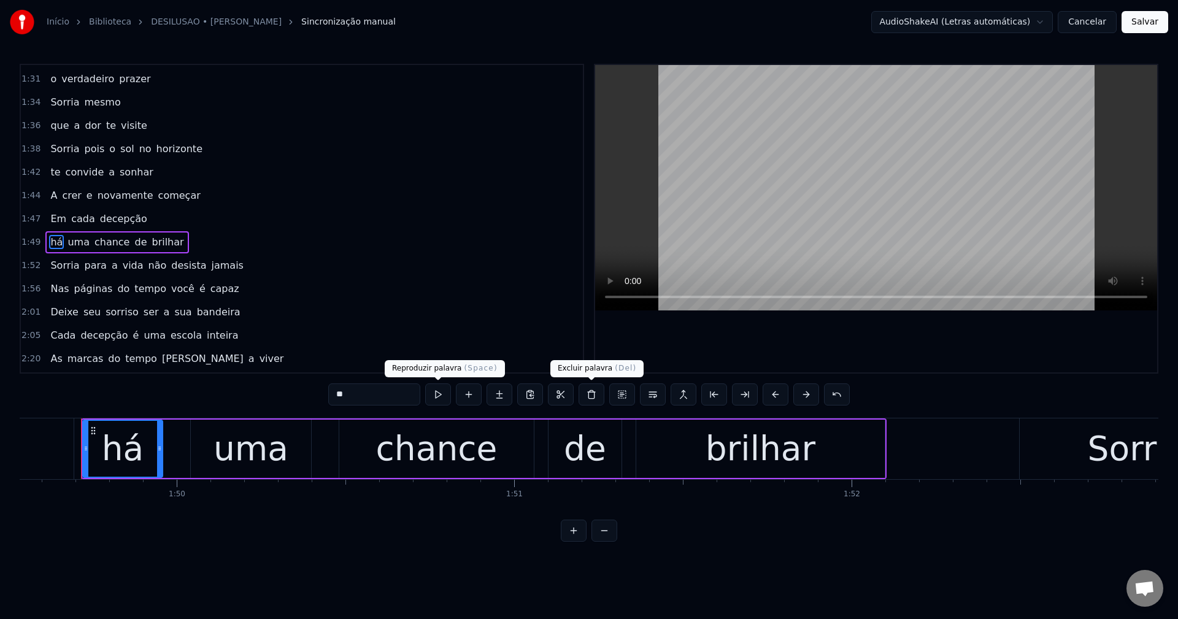
scroll to position [790, 0]
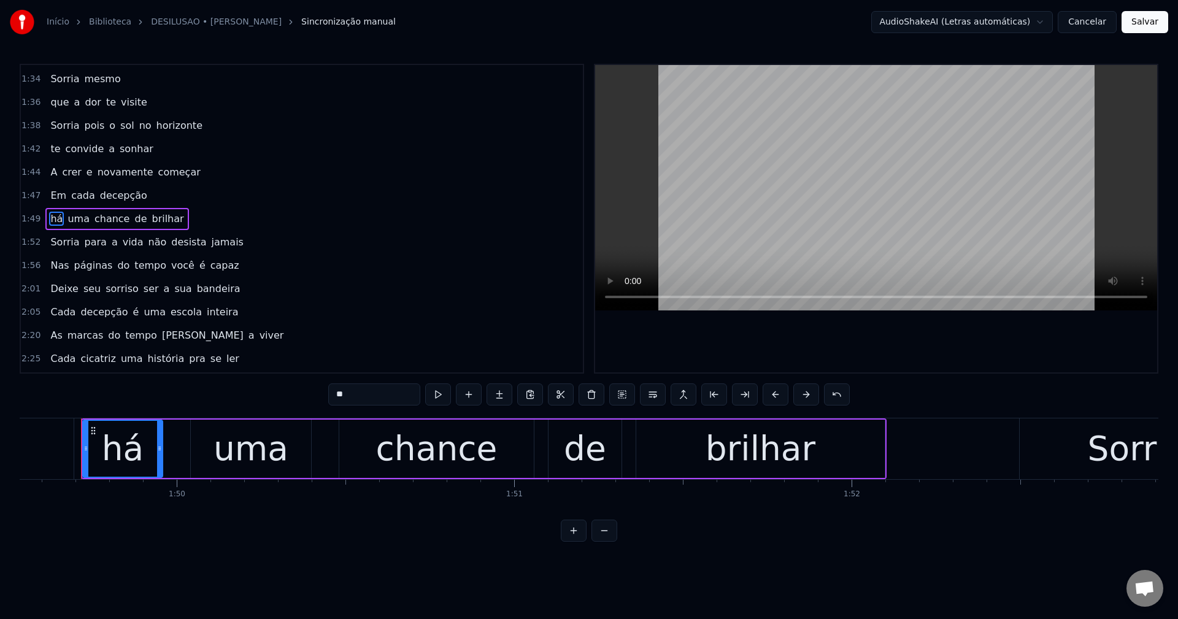
click at [147, 244] on span "não" at bounding box center [157, 242] width 21 height 14
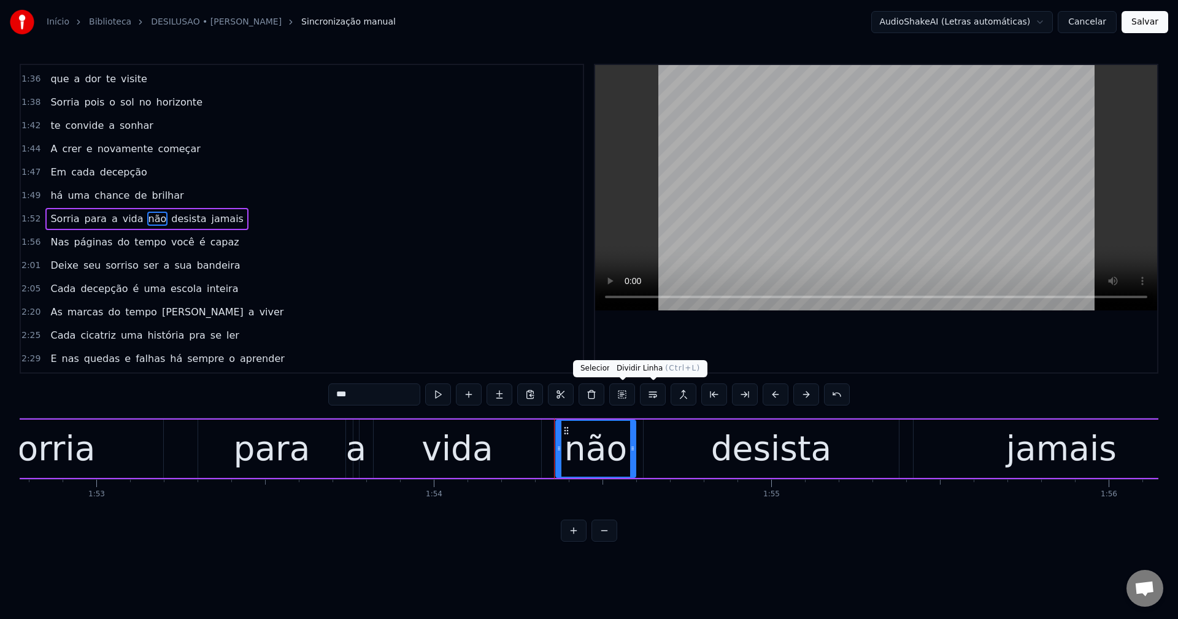
scroll to position [0, 38532]
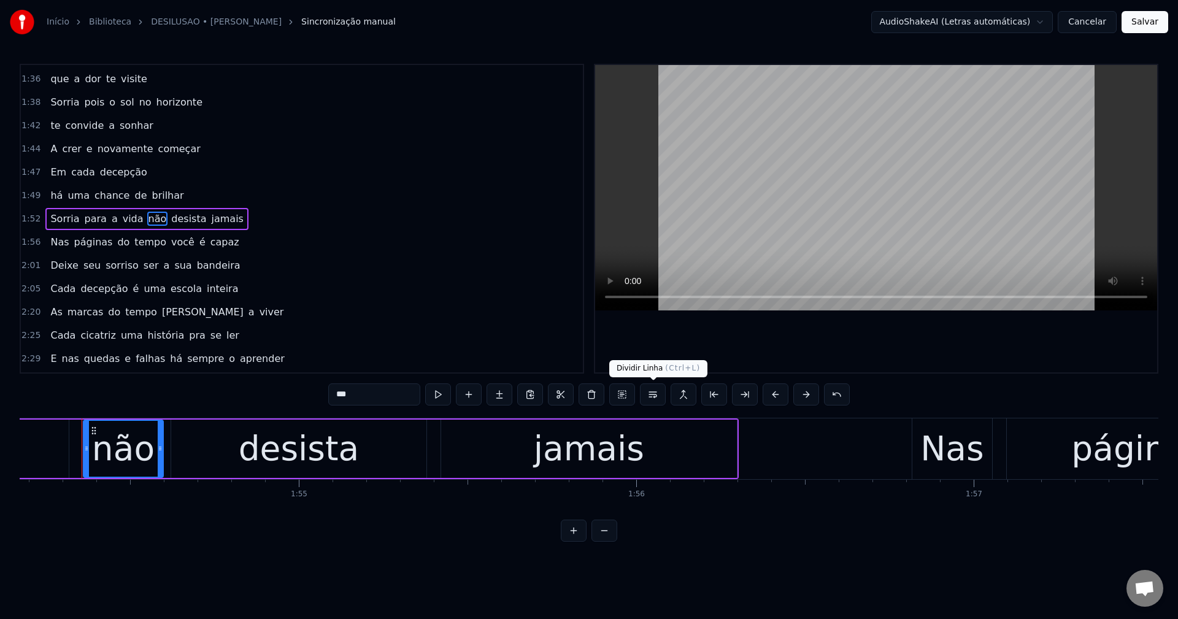
click at [650, 393] on button at bounding box center [653, 395] width 26 height 22
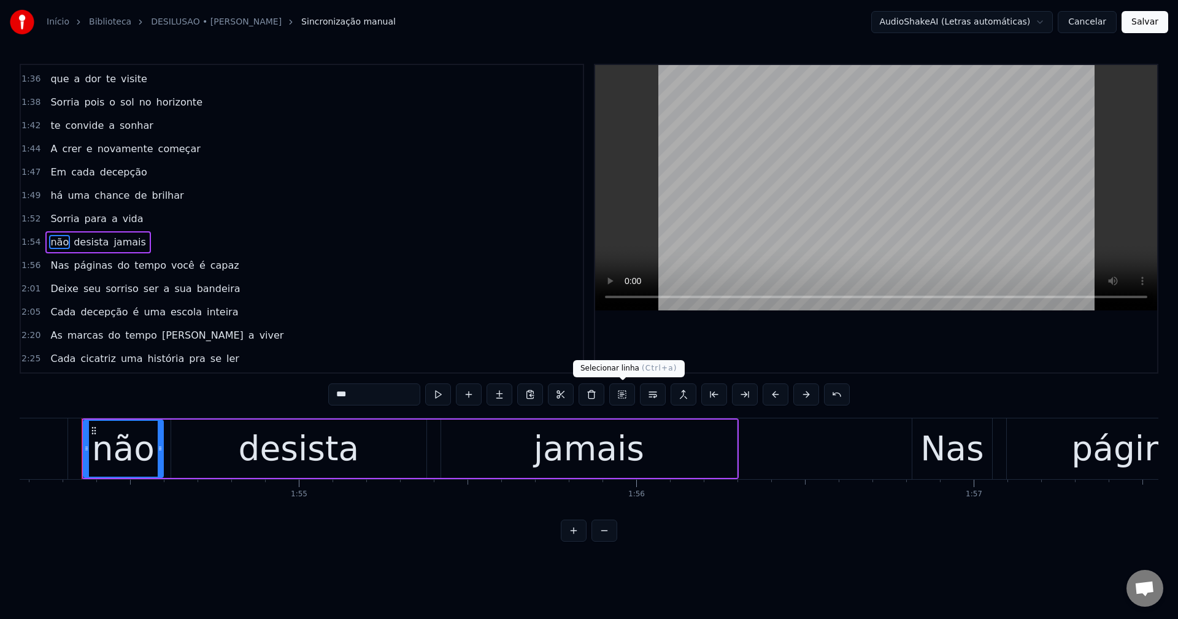
scroll to position [837, 0]
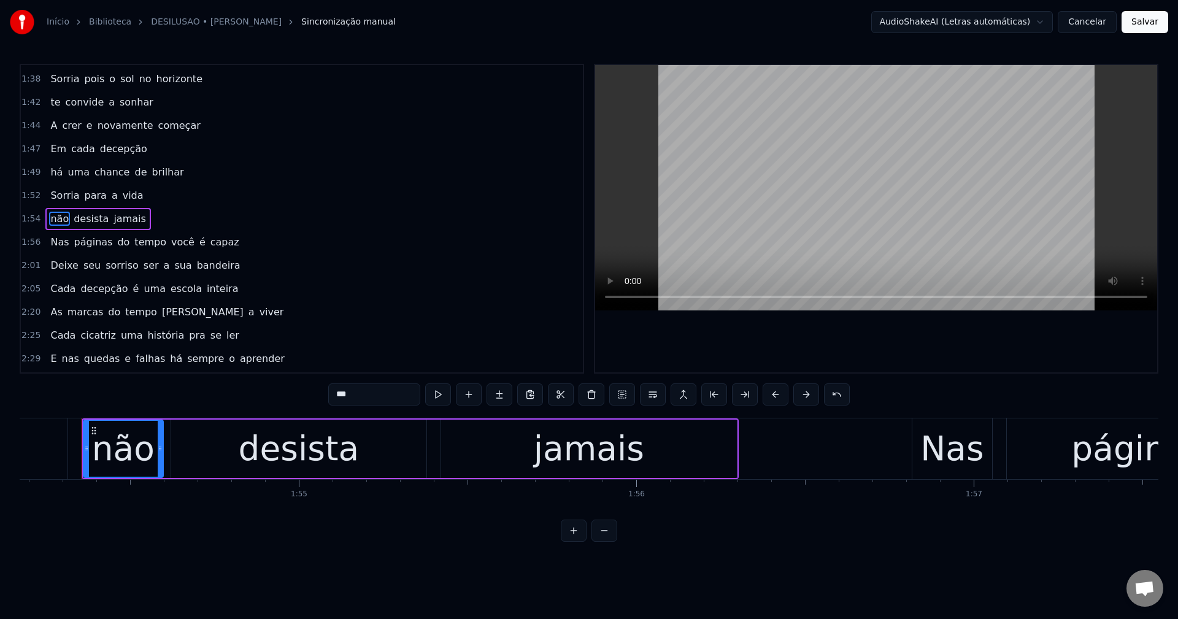
click at [170, 238] on span "você" at bounding box center [183, 242] width 26 height 14
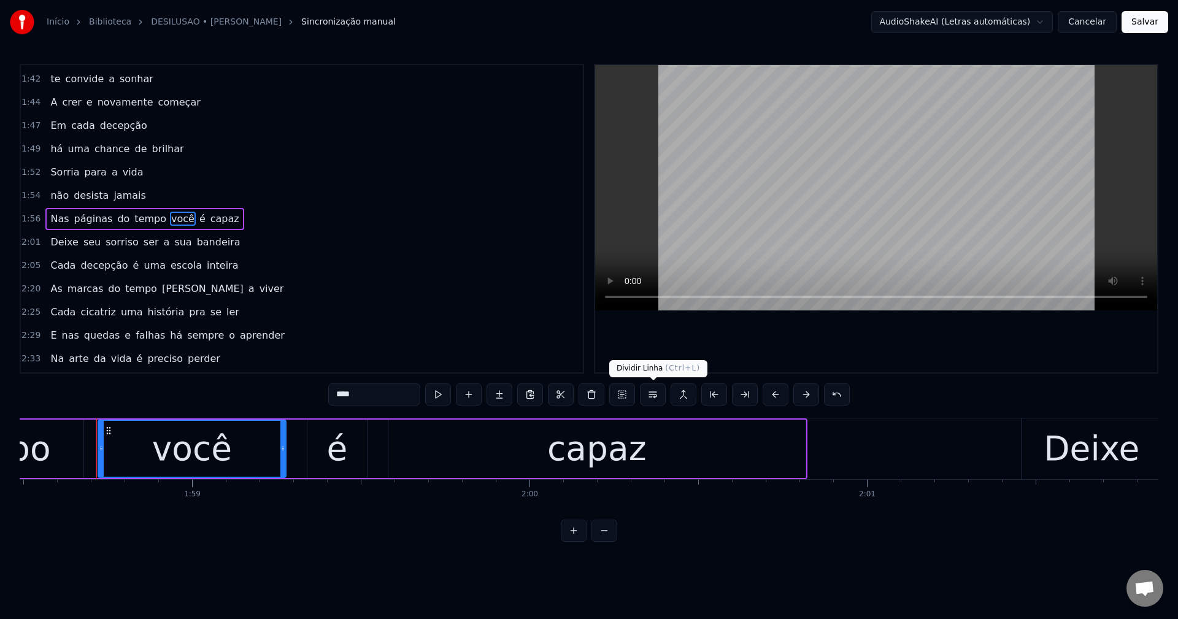
scroll to position [0, 40004]
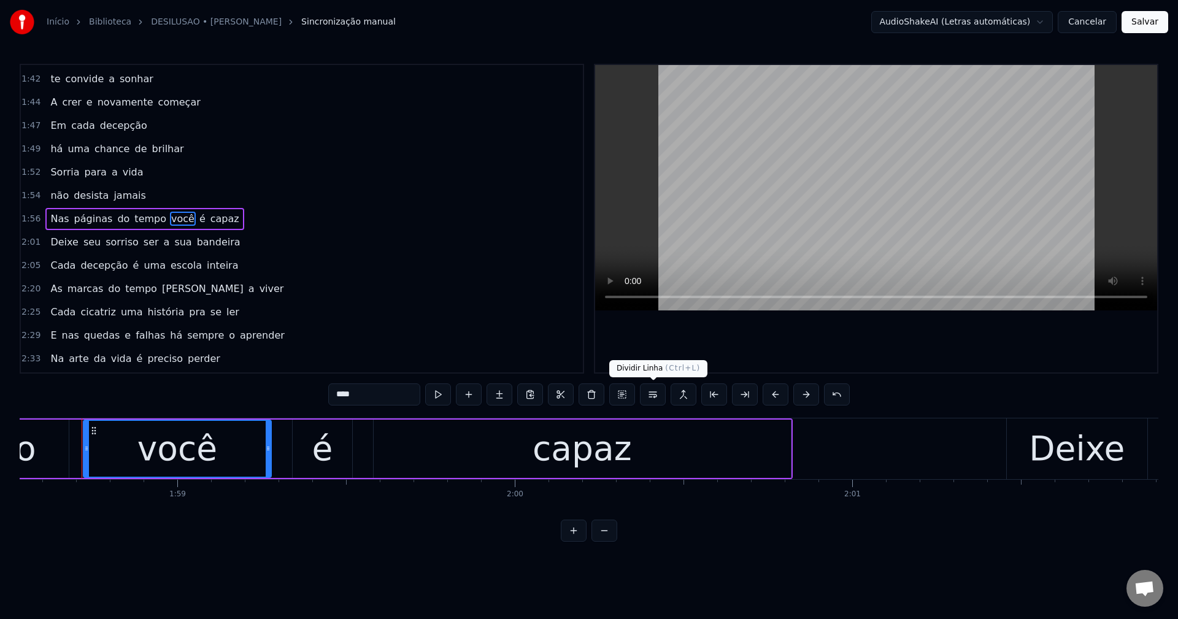
drag, startPoint x: 659, startPoint y: 395, endPoint x: 568, endPoint y: 371, distance: 93.9
click at [658, 395] on button at bounding box center [653, 395] width 26 height 22
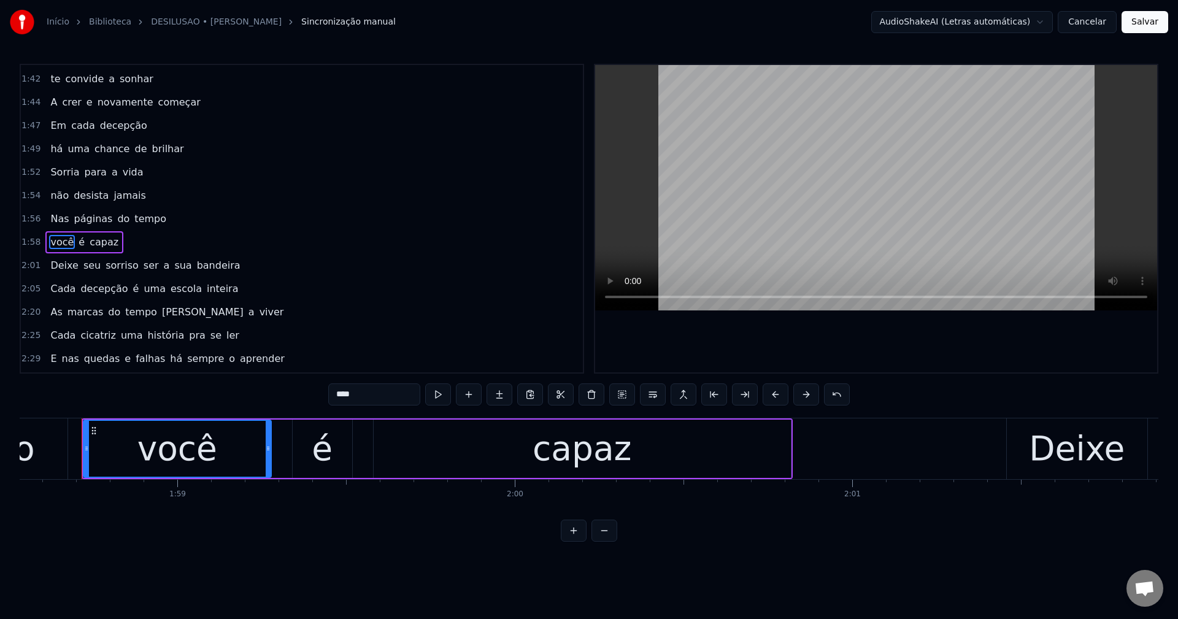
scroll to position [884, 0]
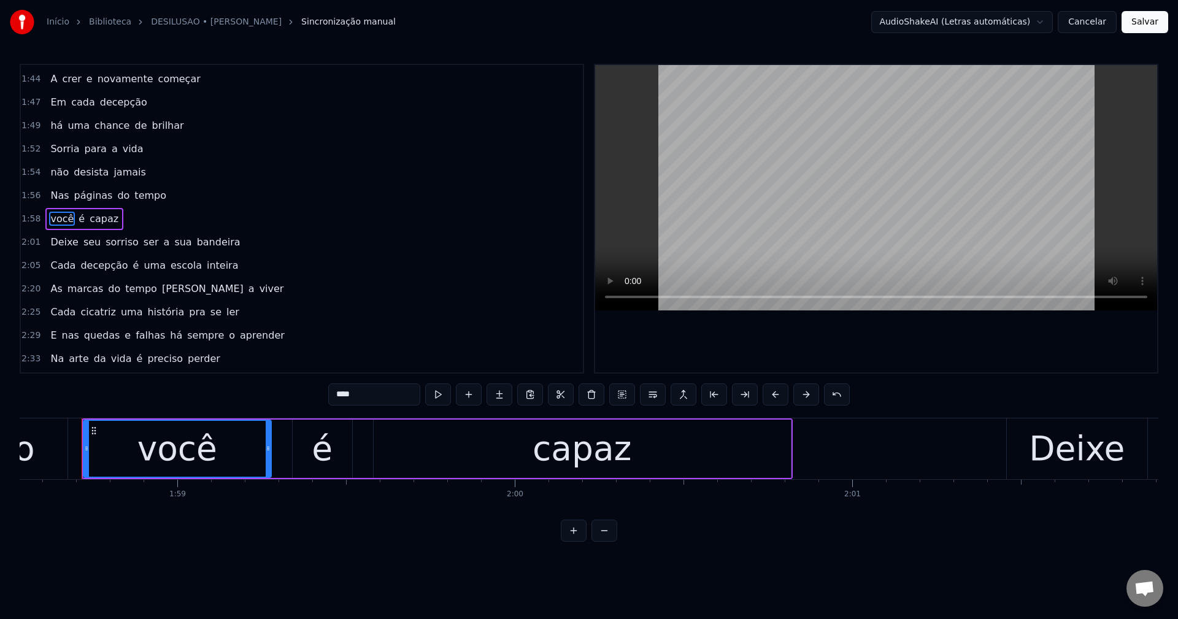
click at [142, 246] on span "ser" at bounding box center [151, 242] width 18 height 14
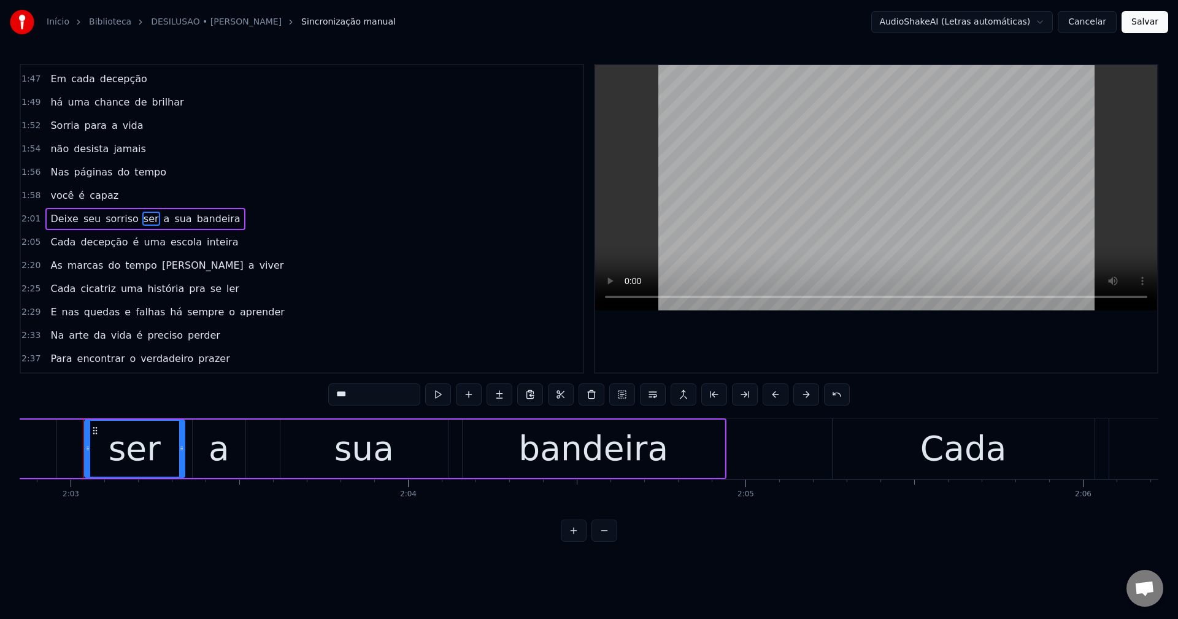
scroll to position [0, 41462]
click at [649, 395] on button at bounding box center [653, 395] width 26 height 22
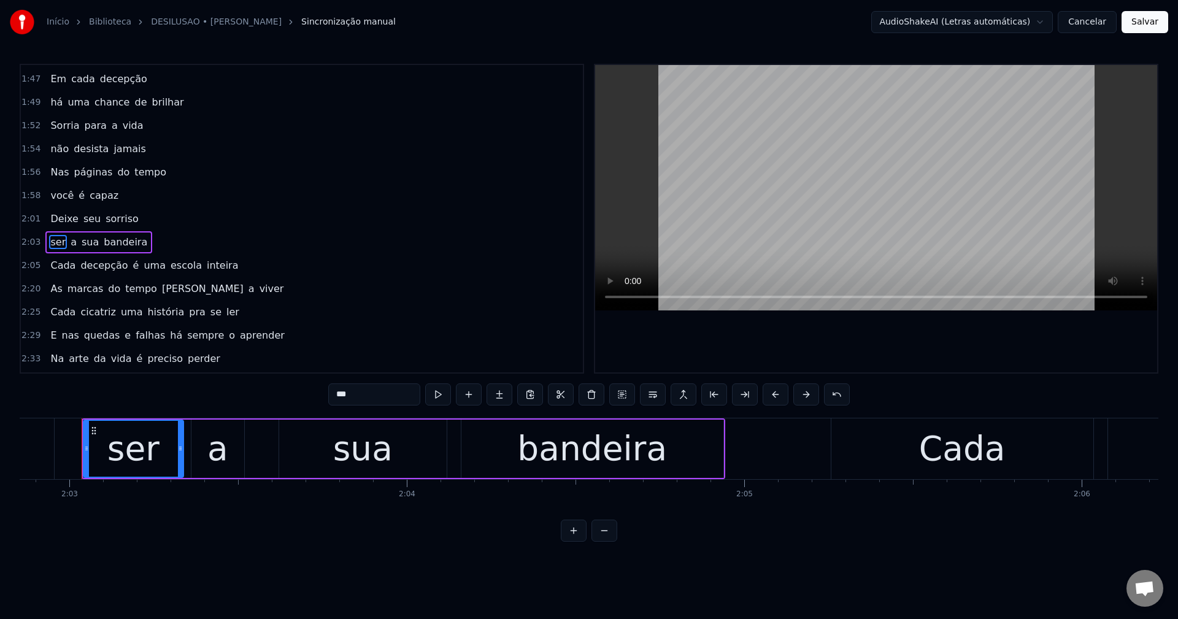
scroll to position [930, 0]
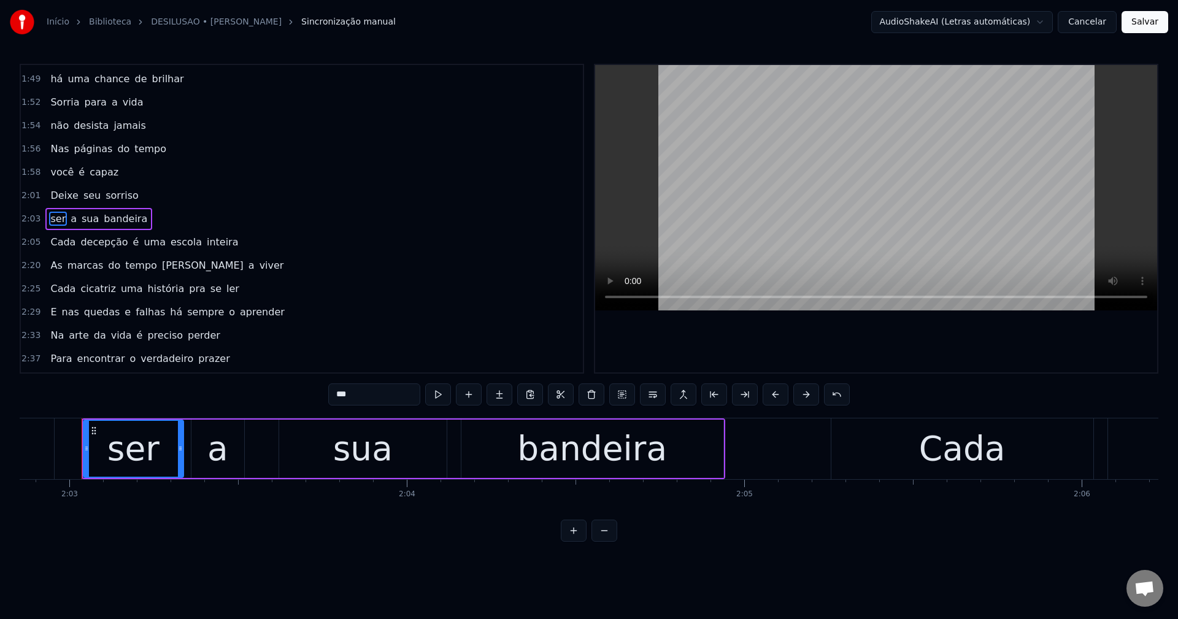
click at [132, 247] on span "é" at bounding box center [136, 242] width 9 height 14
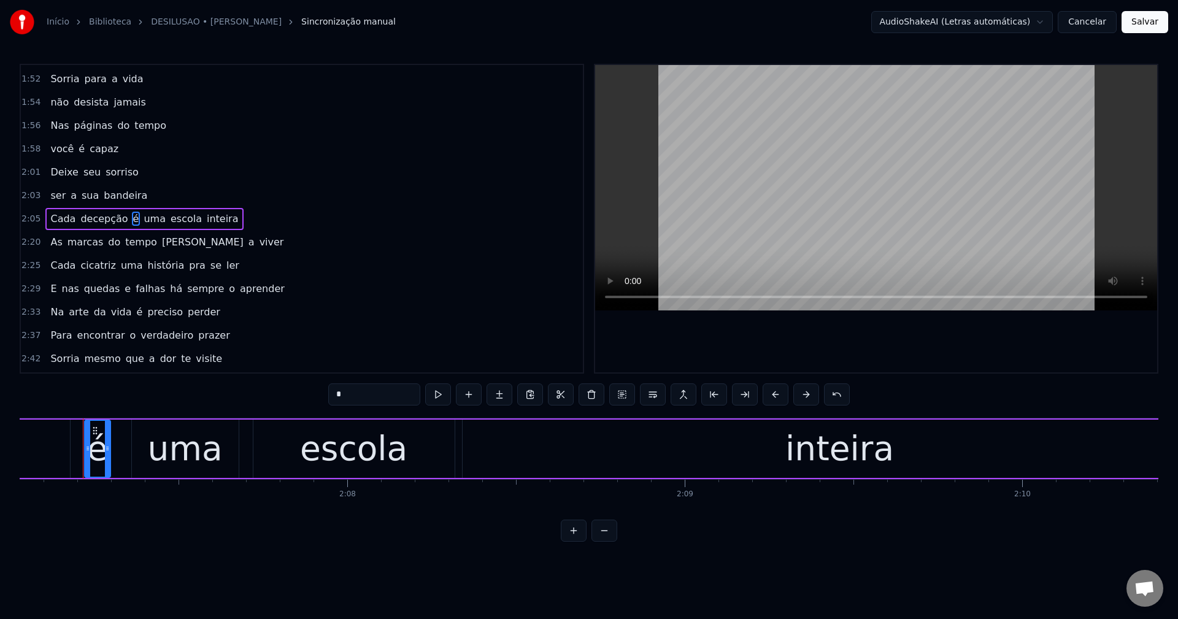
scroll to position [0, 42872]
click at [655, 391] on button at bounding box center [653, 395] width 26 height 22
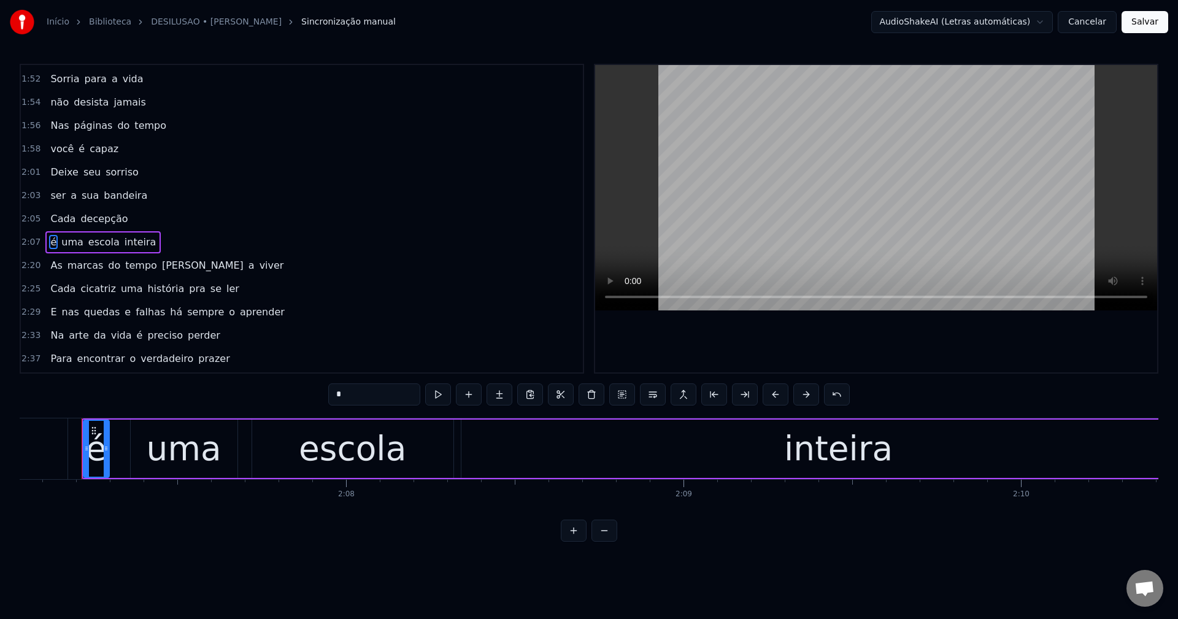
scroll to position [977, 0]
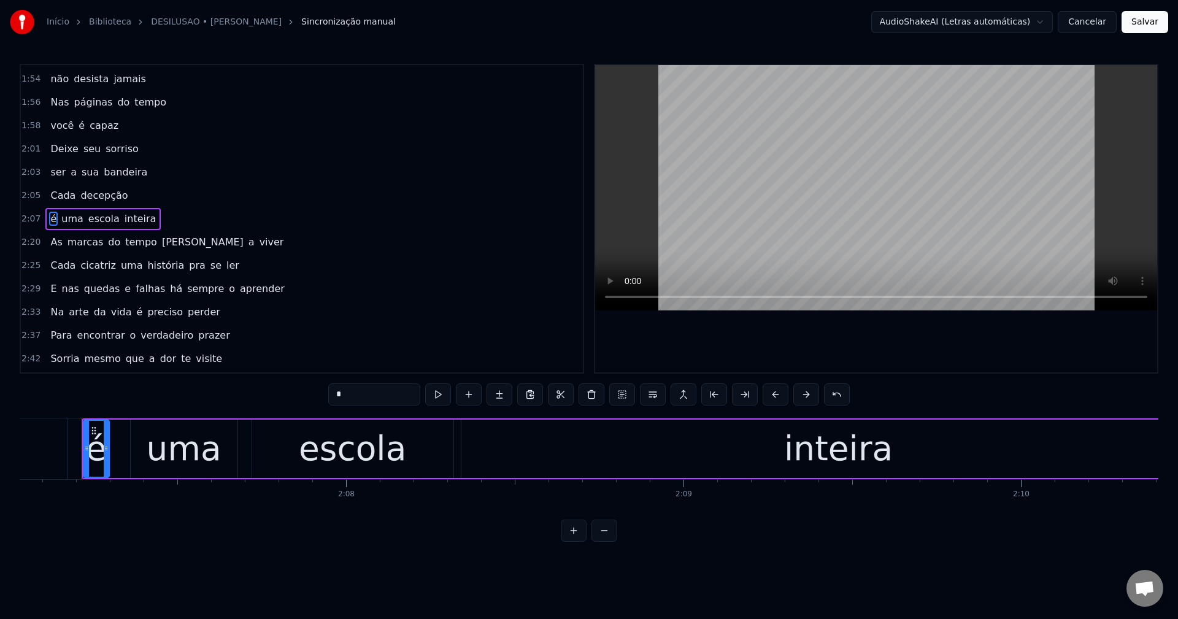
click at [161, 243] on span "[PERSON_NAME]" at bounding box center [203, 242] width 84 height 14
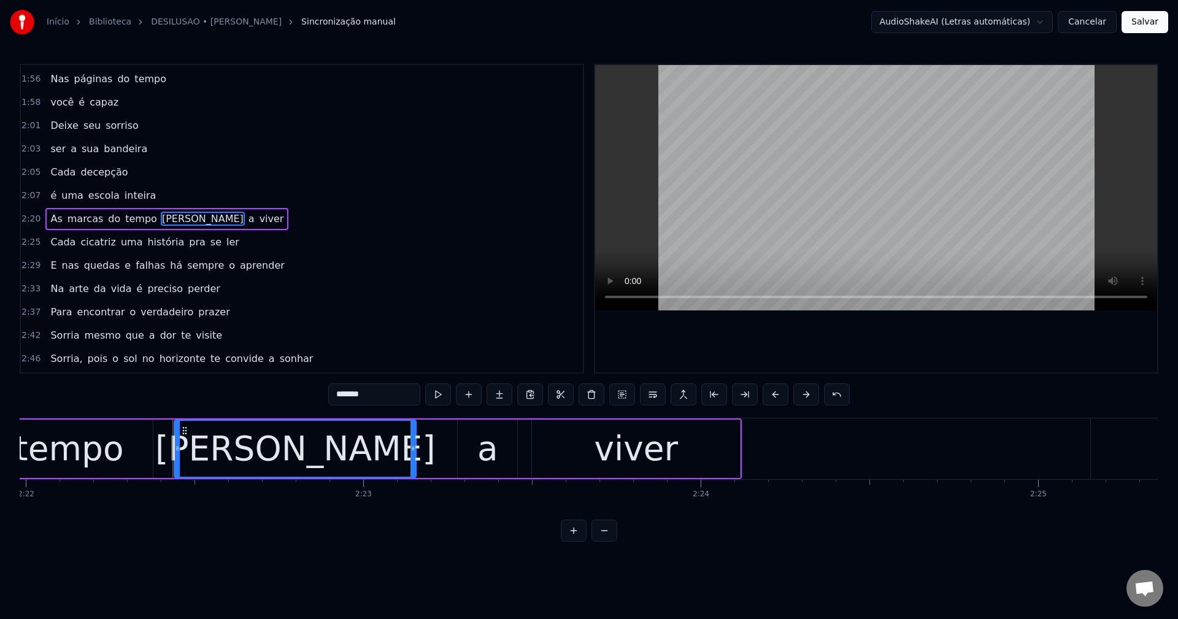
scroll to position [0, 48009]
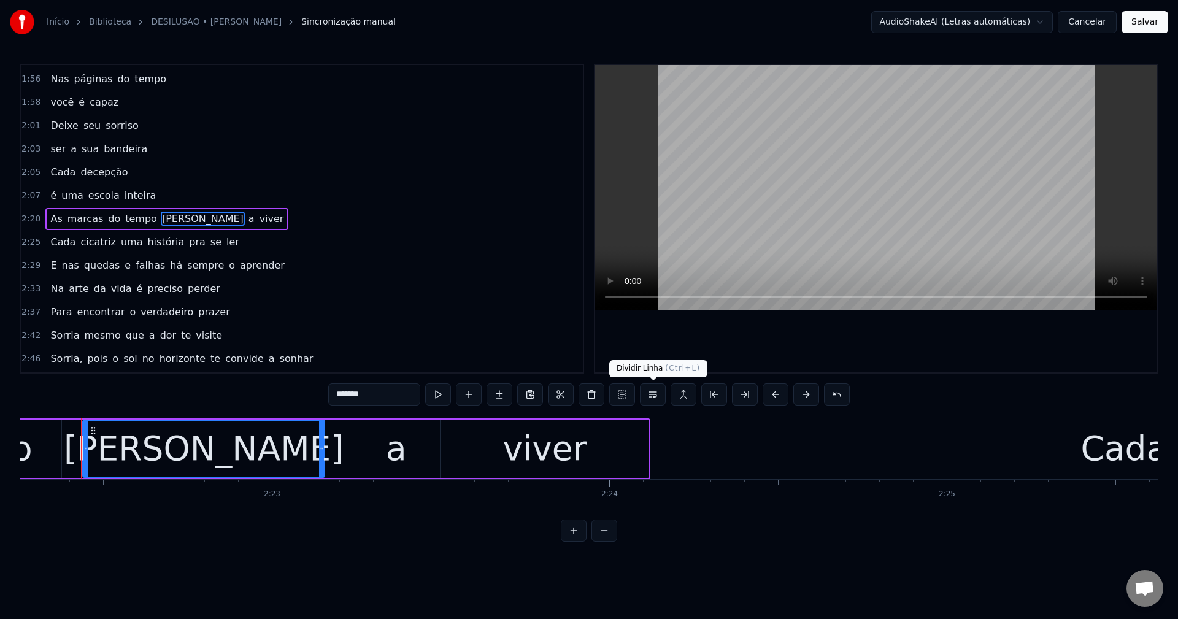
click at [655, 392] on button at bounding box center [653, 395] width 26 height 22
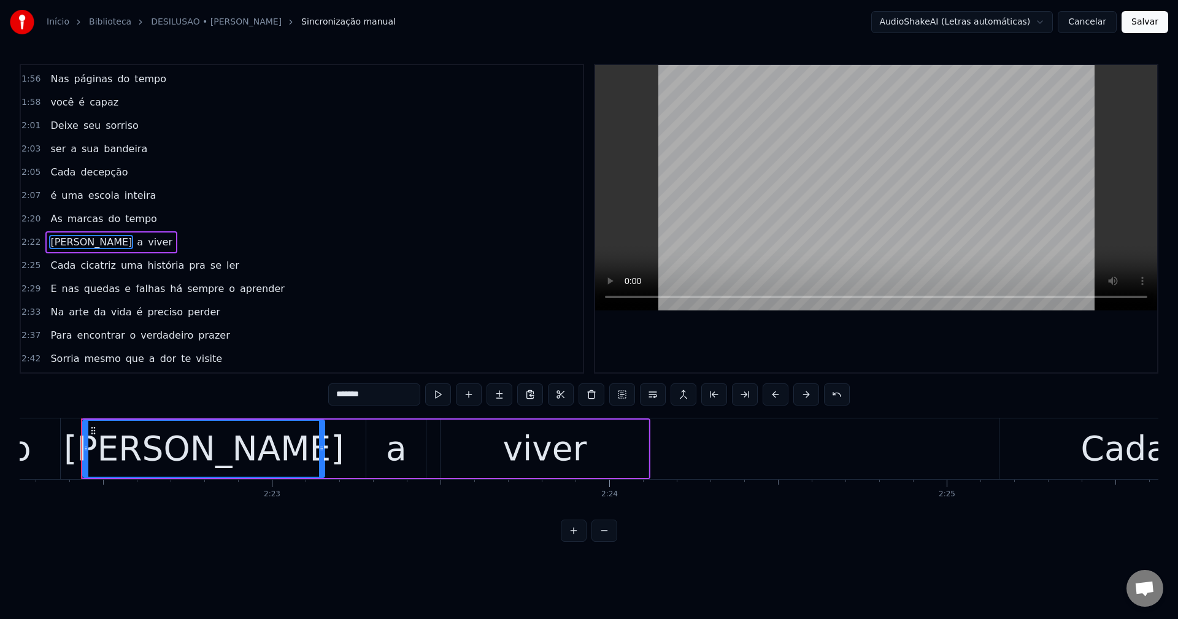
scroll to position [1024, 0]
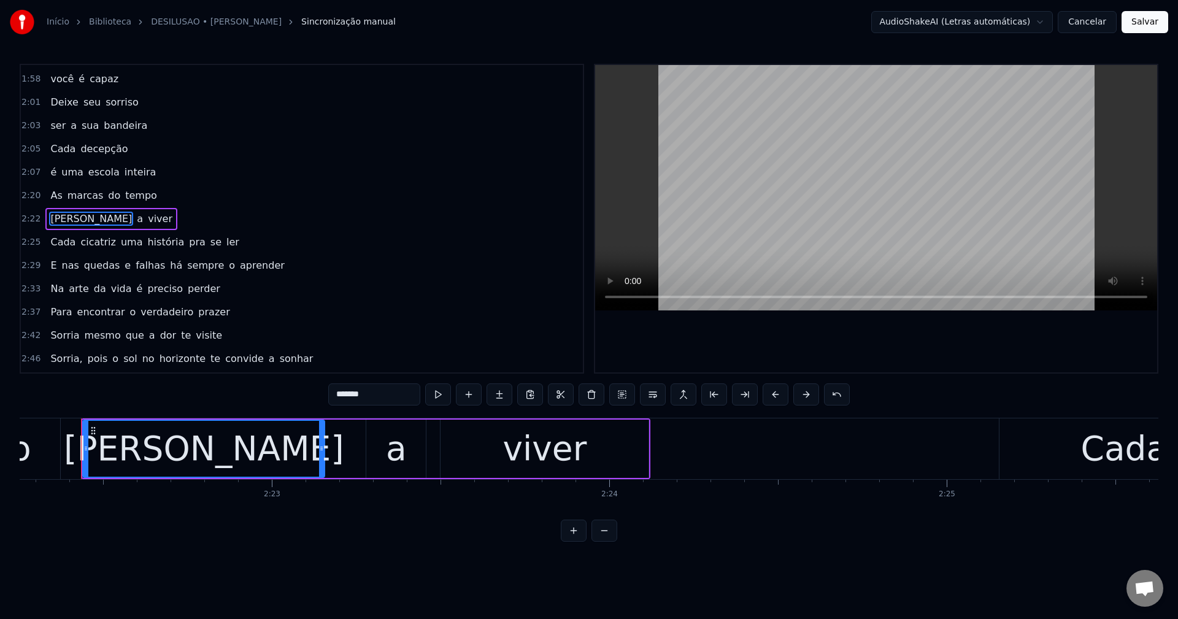
click at [120, 242] on span "uma" at bounding box center [132, 242] width 25 height 14
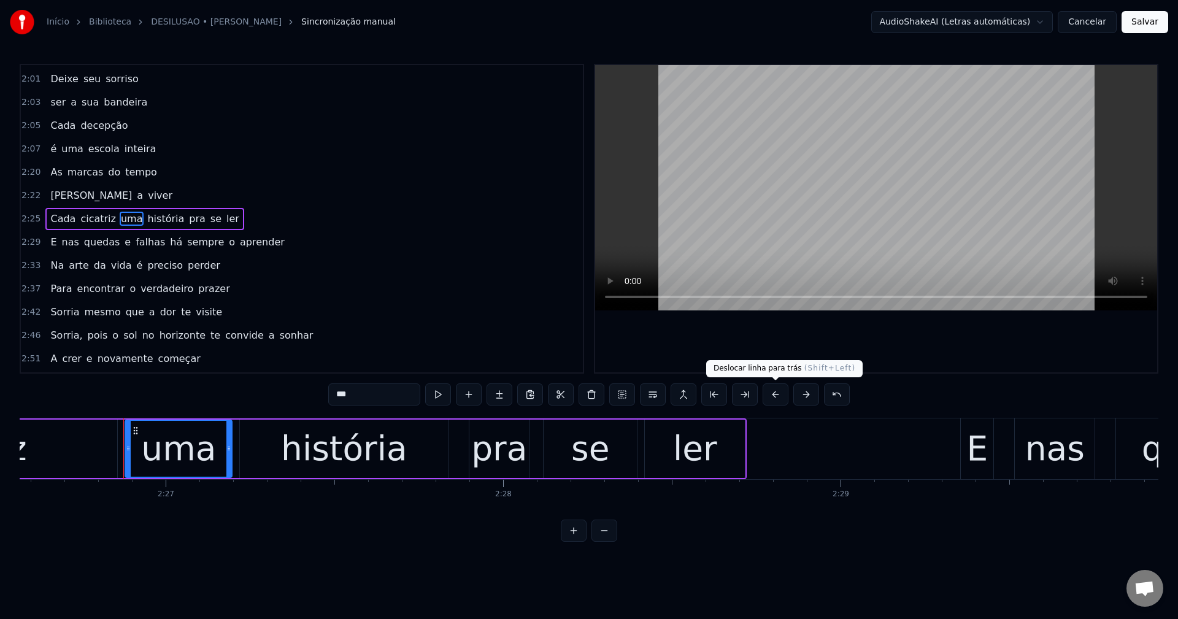
scroll to position [0, 49508]
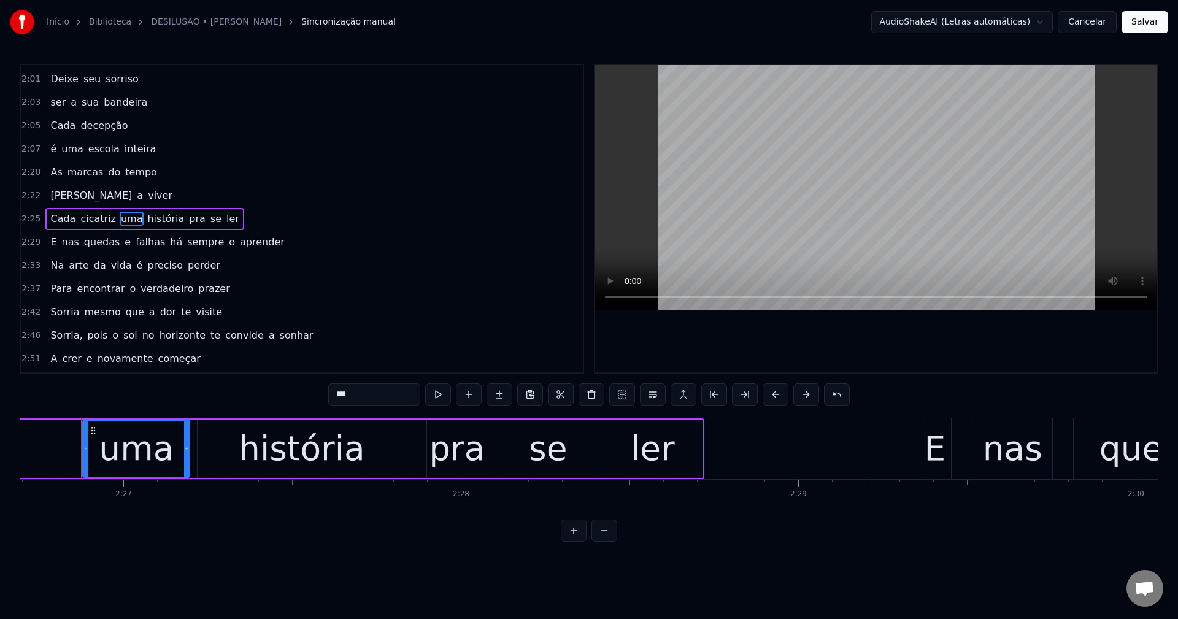
click at [658, 395] on button at bounding box center [653, 395] width 26 height 22
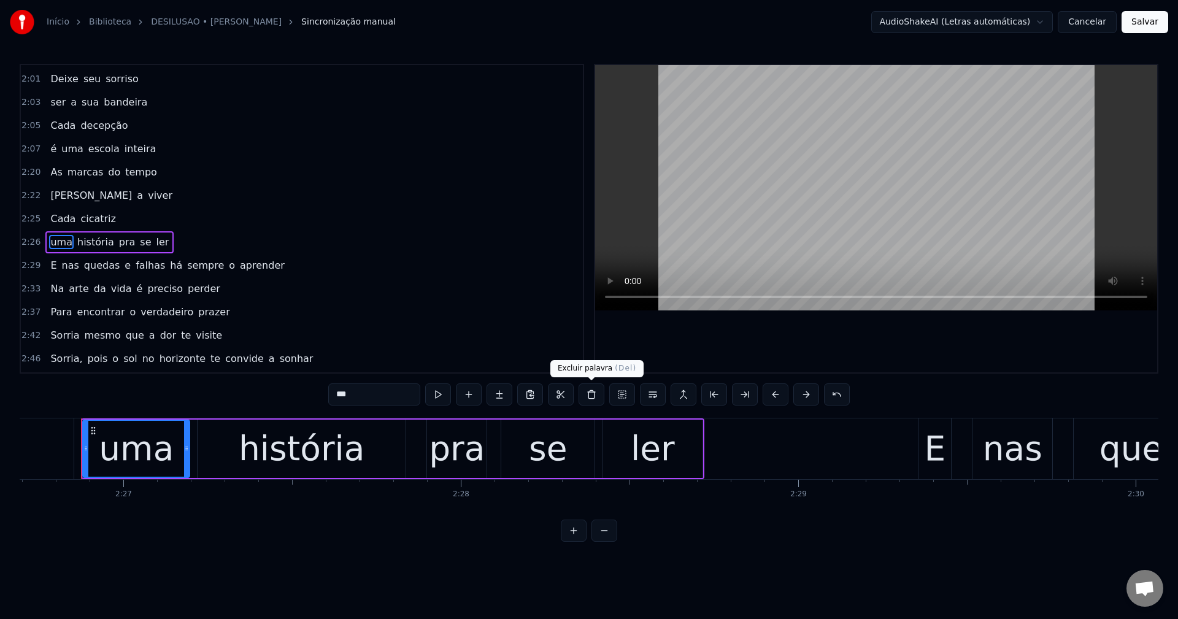
scroll to position [1070, 0]
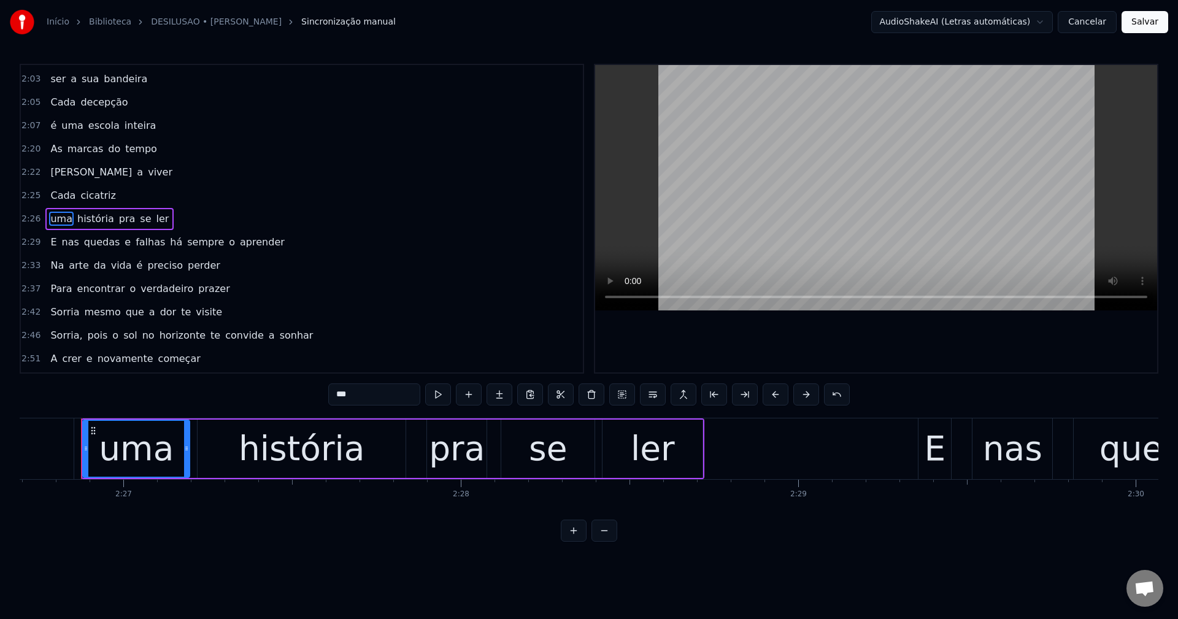
click at [169, 242] on span "há" at bounding box center [176, 242] width 15 height 14
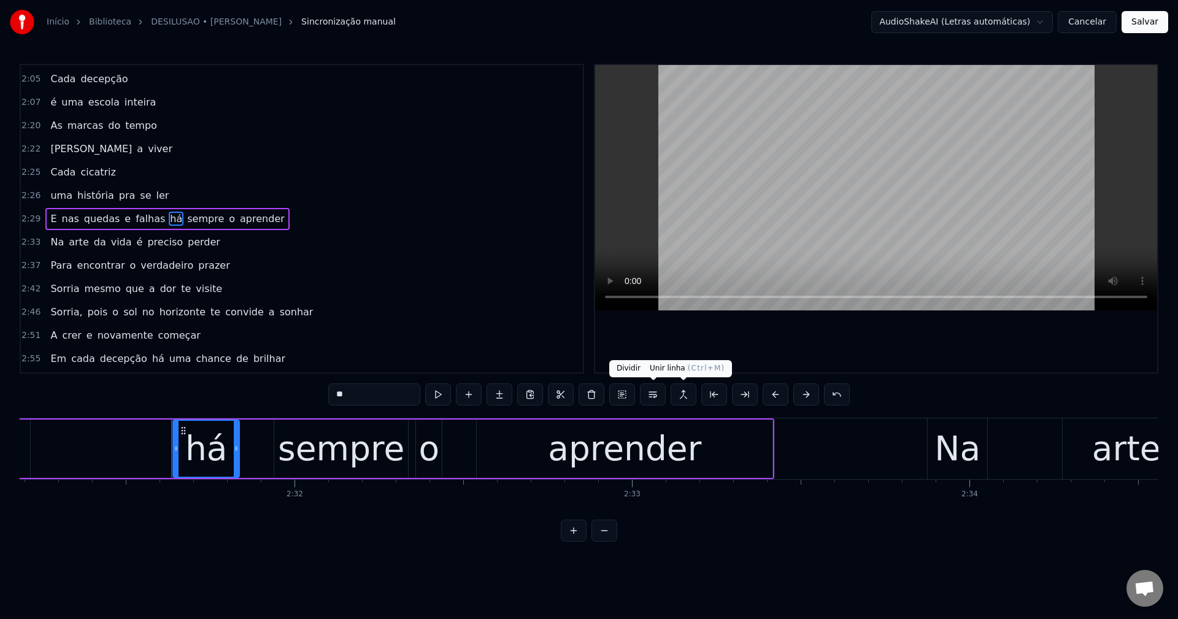
scroll to position [0, 51114]
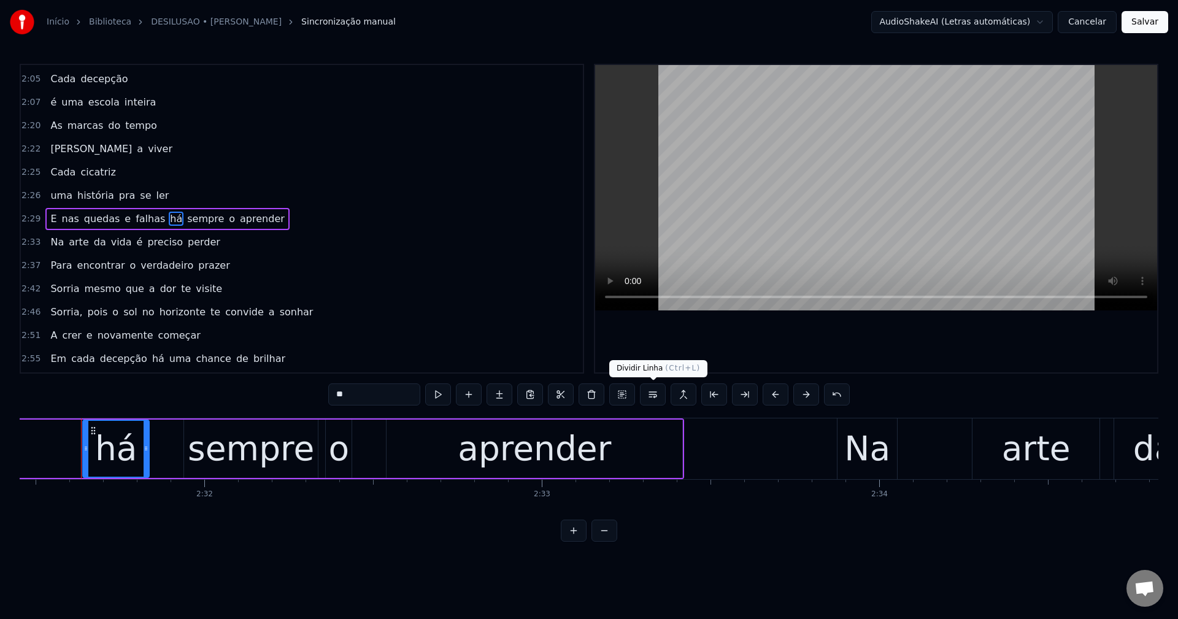
click at [657, 398] on button at bounding box center [653, 395] width 26 height 22
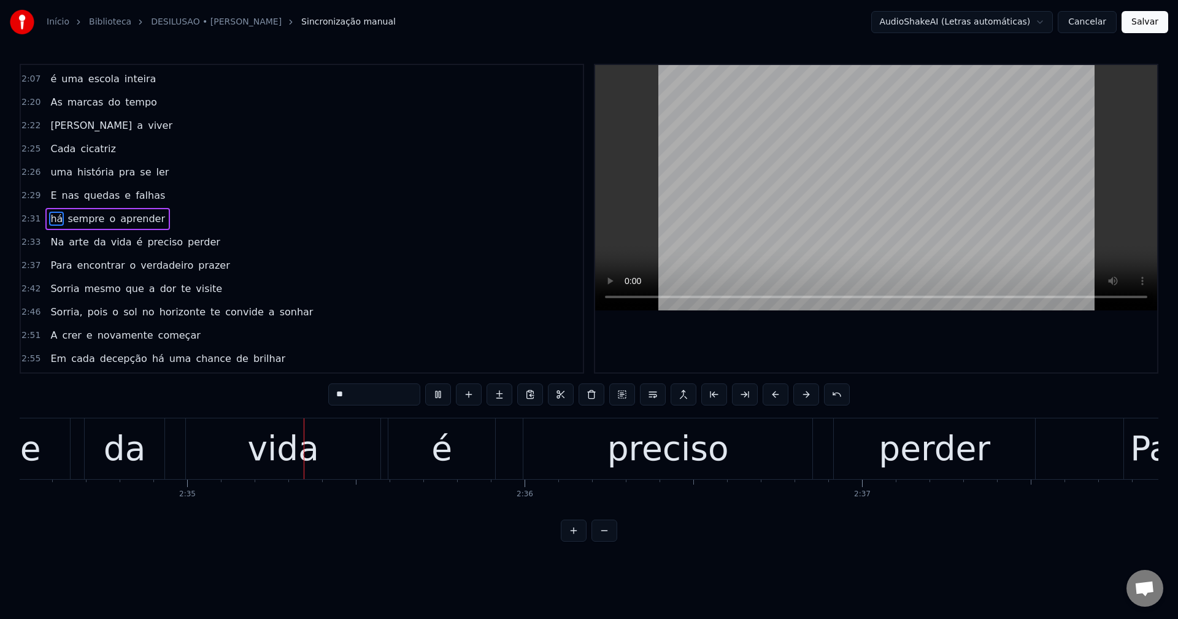
scroll to position [0, 52145]
click at [445, 434] on div "é" at bounding box center [440, 448] width 21 height 51
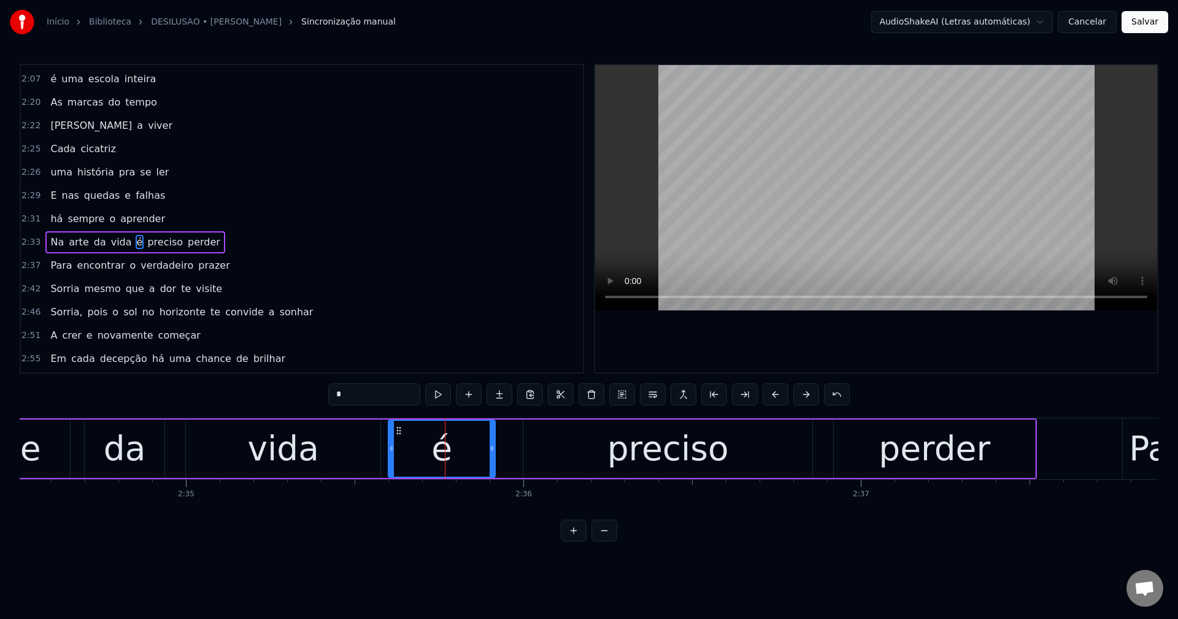
scroll to position [1140, 0]
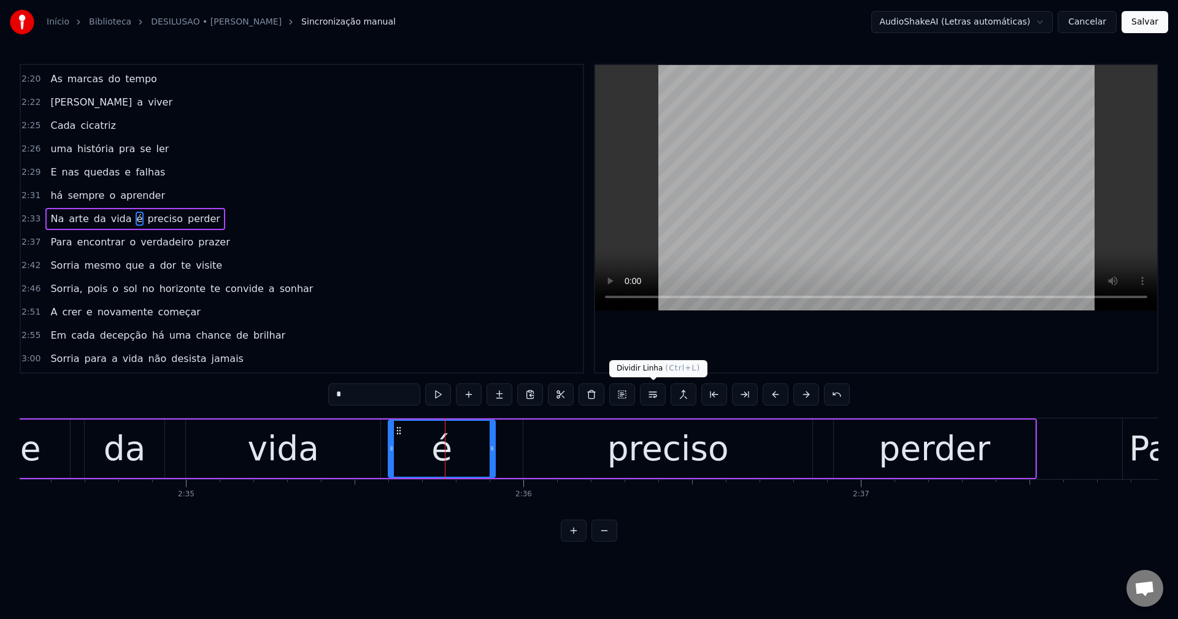
click at [657, 398] on button at bounding box center [653, 395] width 26 height 22
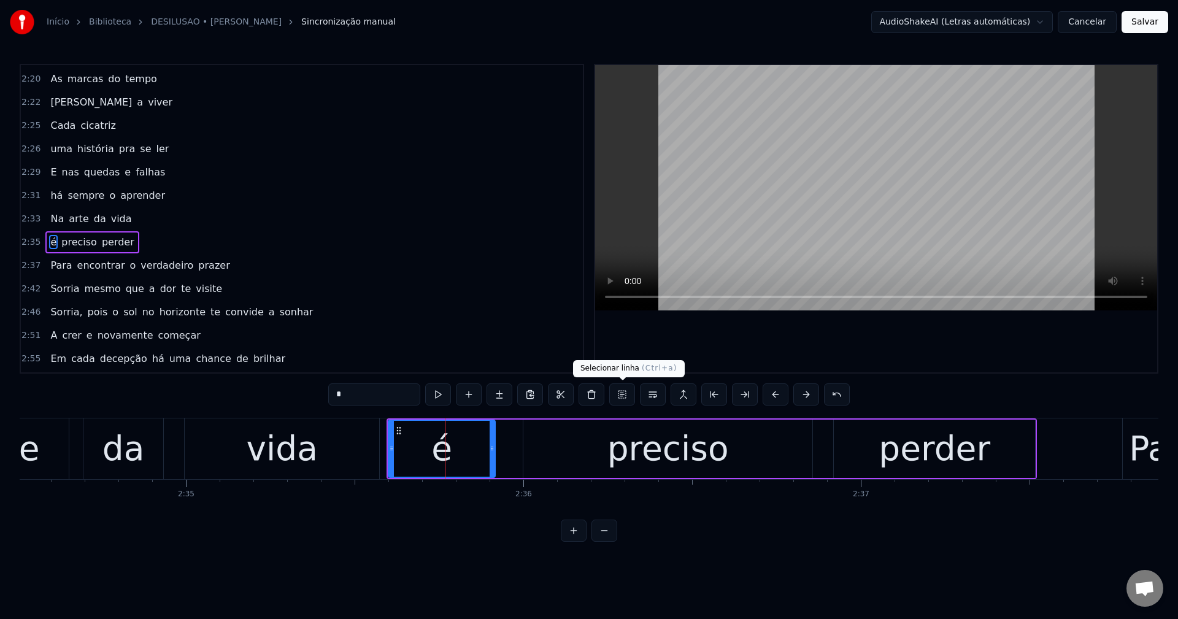
scroll to position [1163, 0]
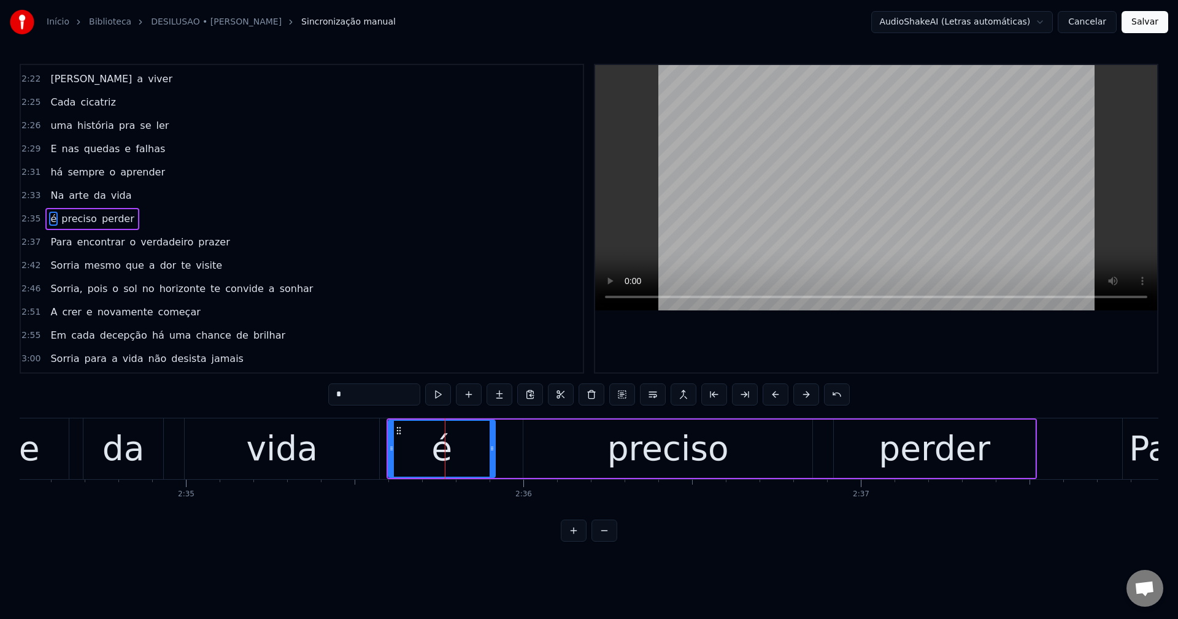
click at [129, 246] on span "o" at bounding box center [133, 242] width 9 height 14
type input "*"
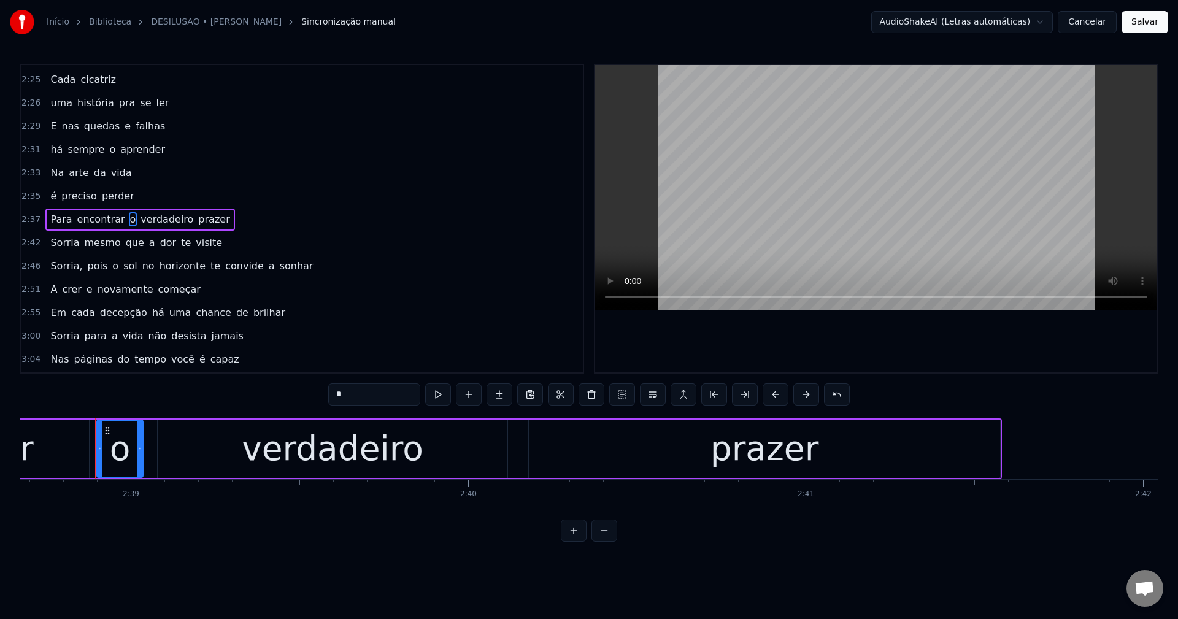
scroll to position [0, 53564]
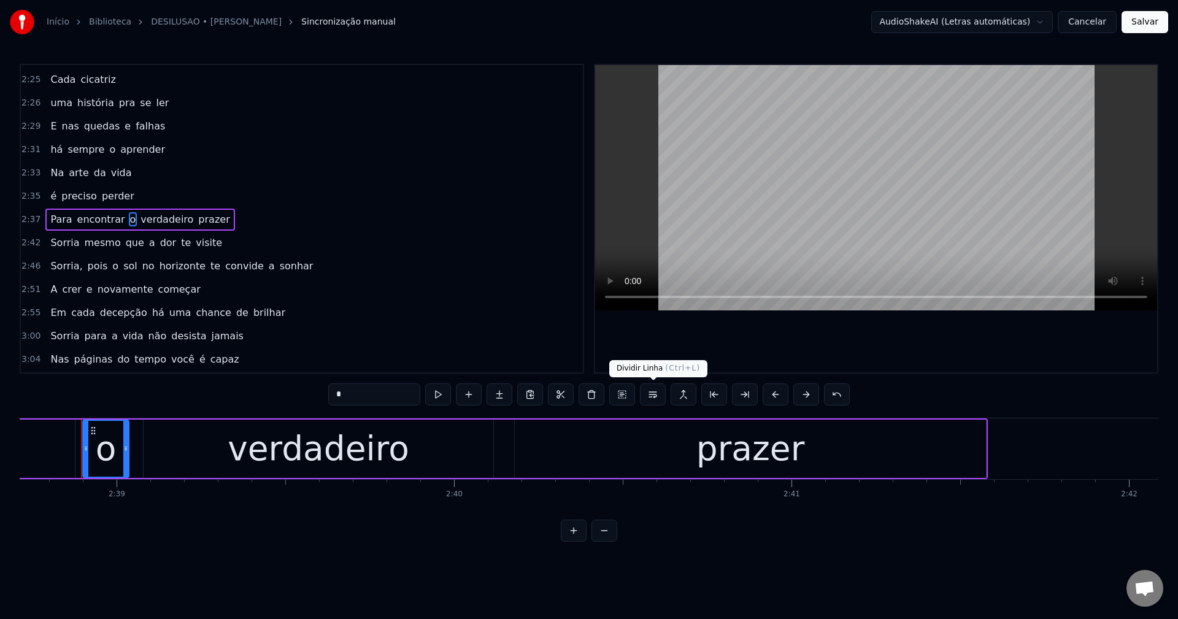
click at [652, 393] on button at bounding box center [653, 395] width 26 height 22
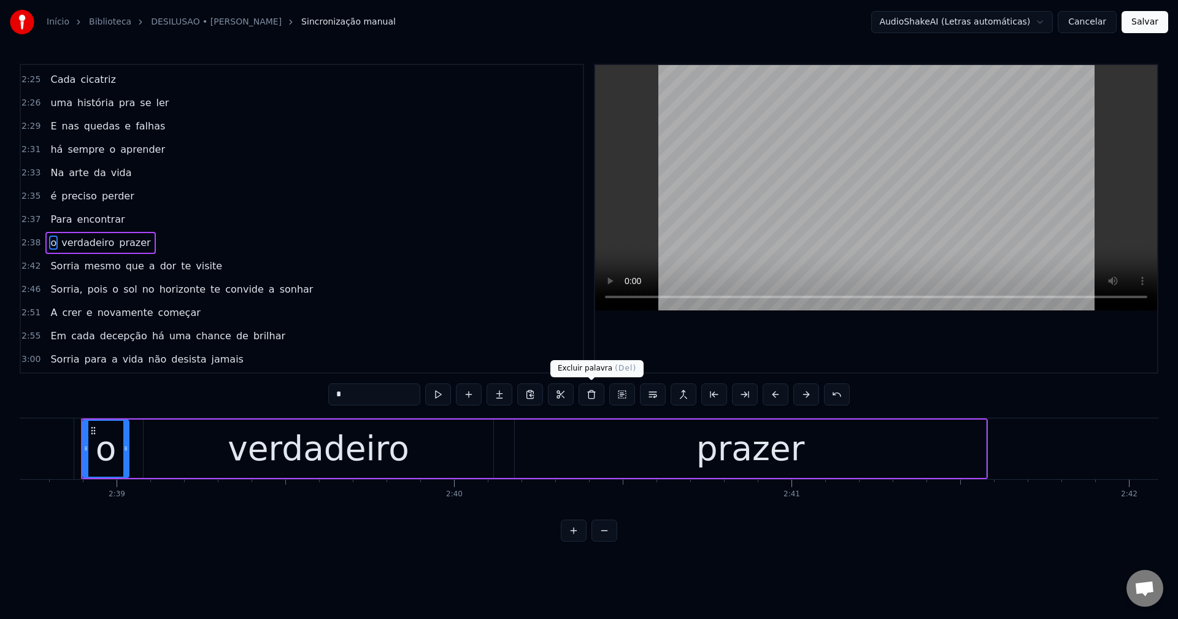
scroll to position [1210, 0]
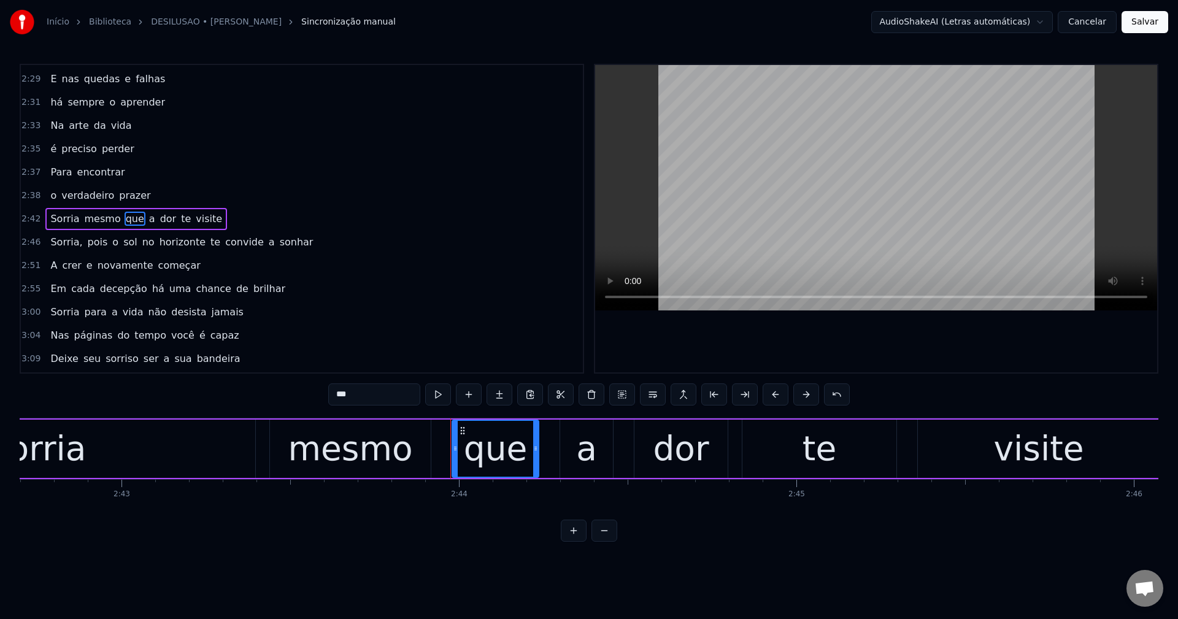
scroll to position [0, 55279]
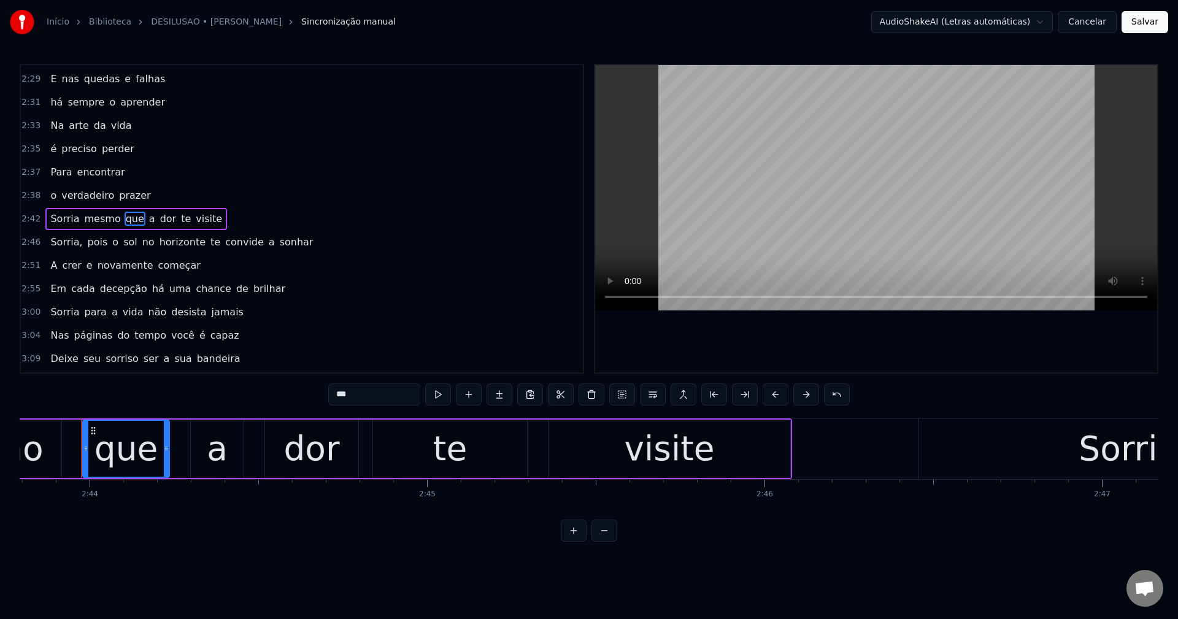
click at [86, 225] on span "mesmo" at bounding box center [102, 219] width 39 height 14
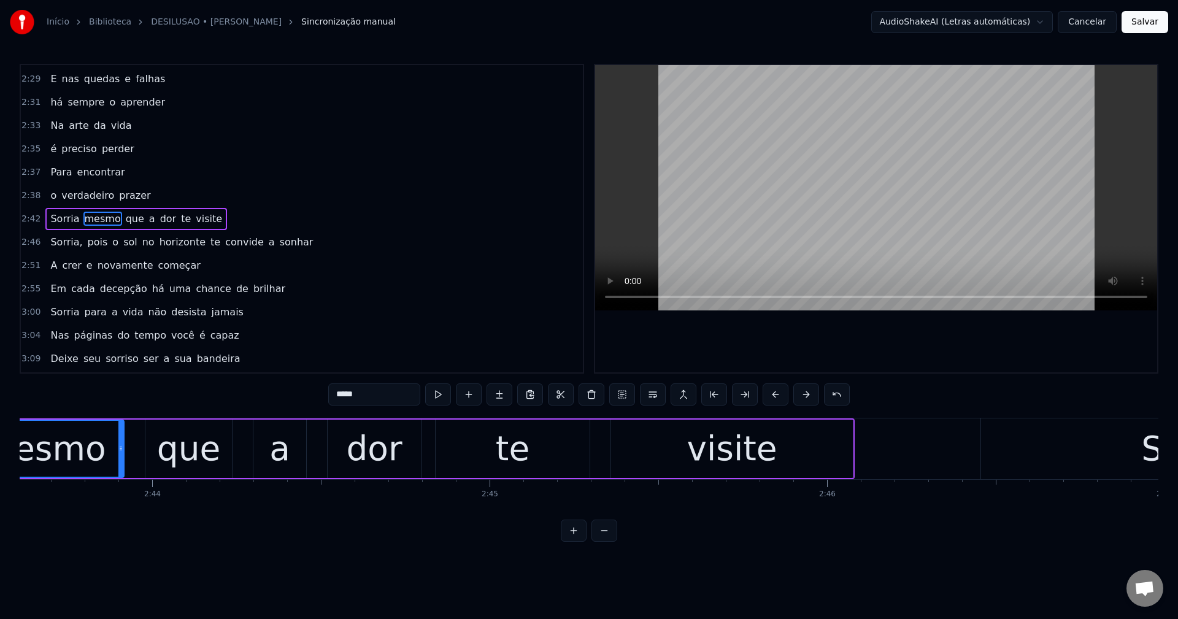
scroll to position [0, 55096]
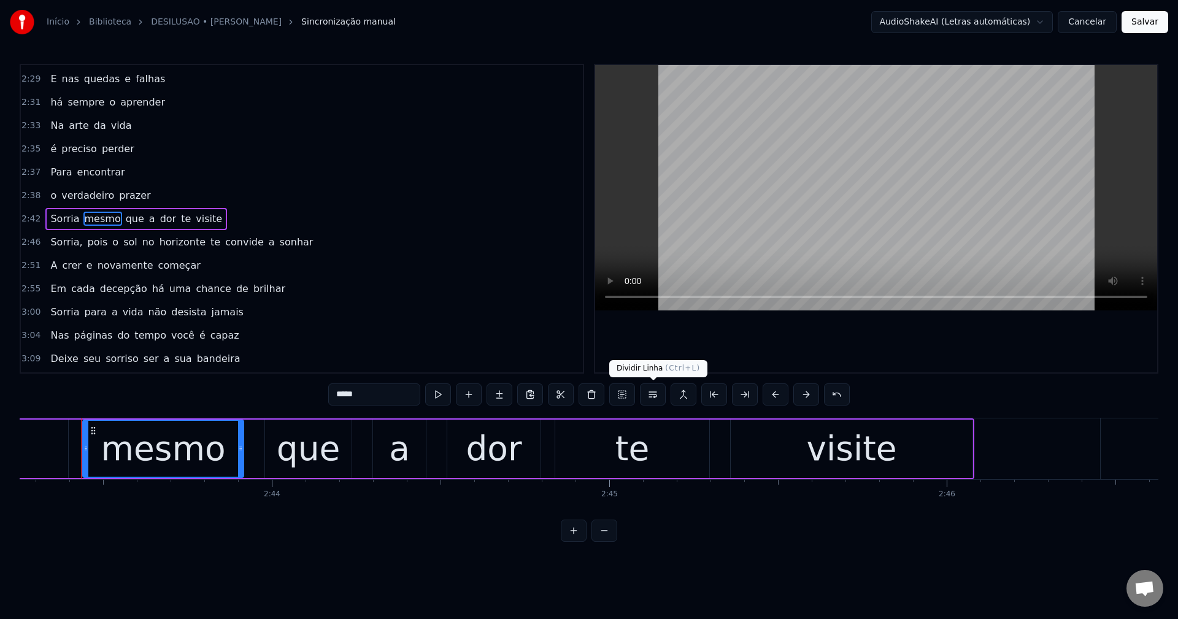
click at [650, 397] on button at bounding box center [653, 395] width 26 height 22
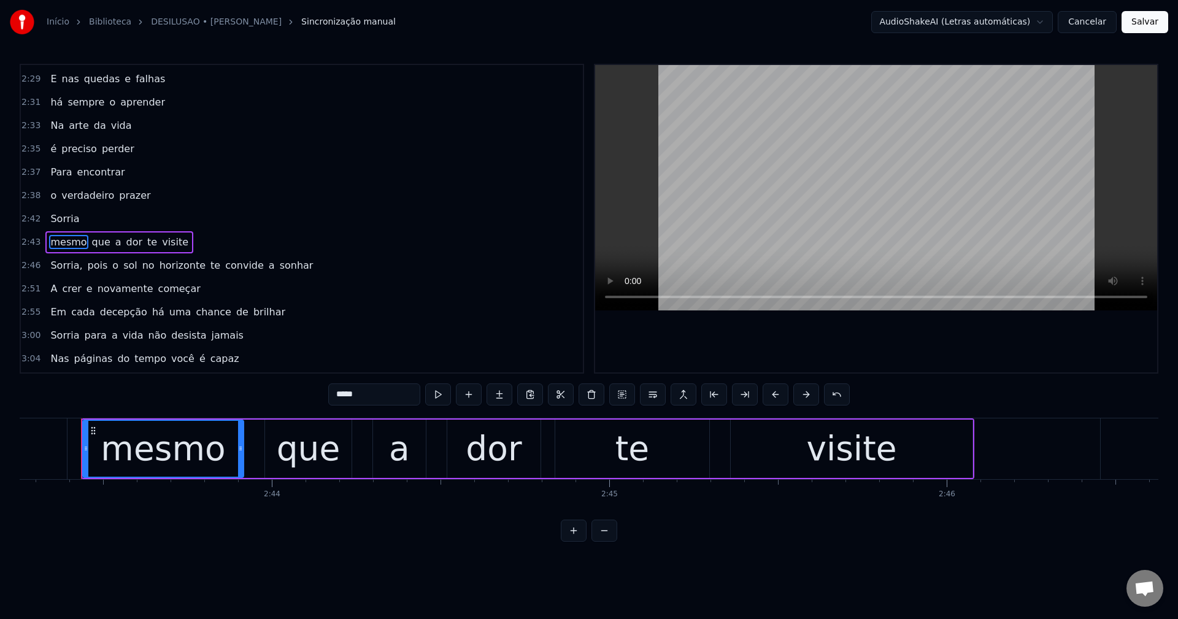
scroll to position [1257, 0]
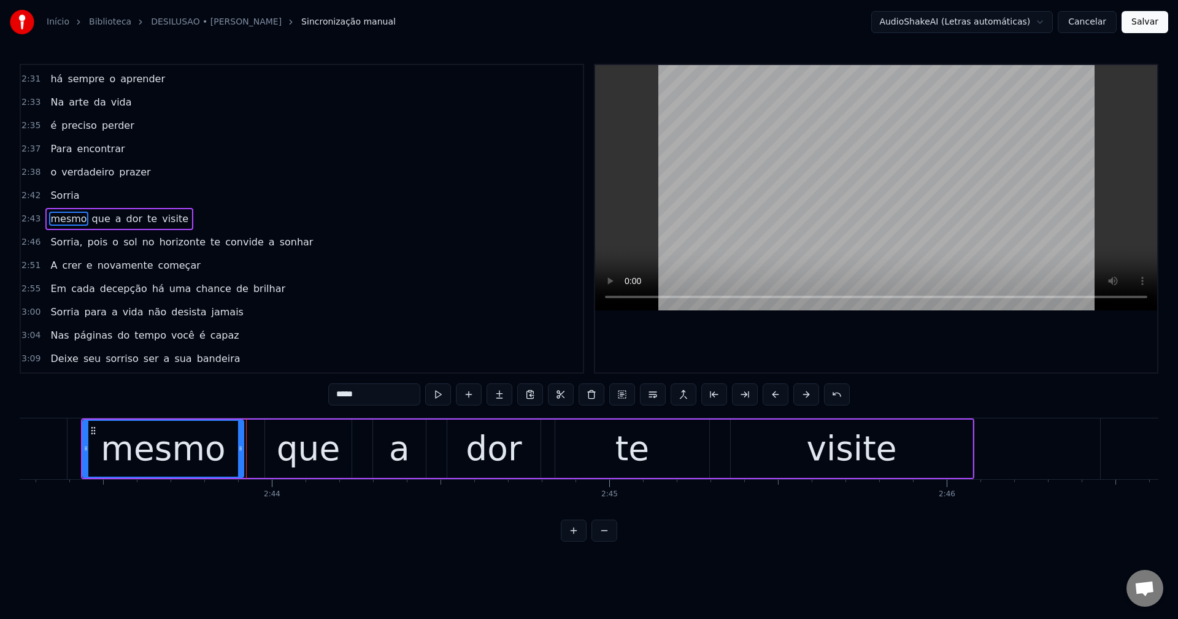
click at [98, 224] on span "que" at bounding box center [101, 219] width 21 height 14
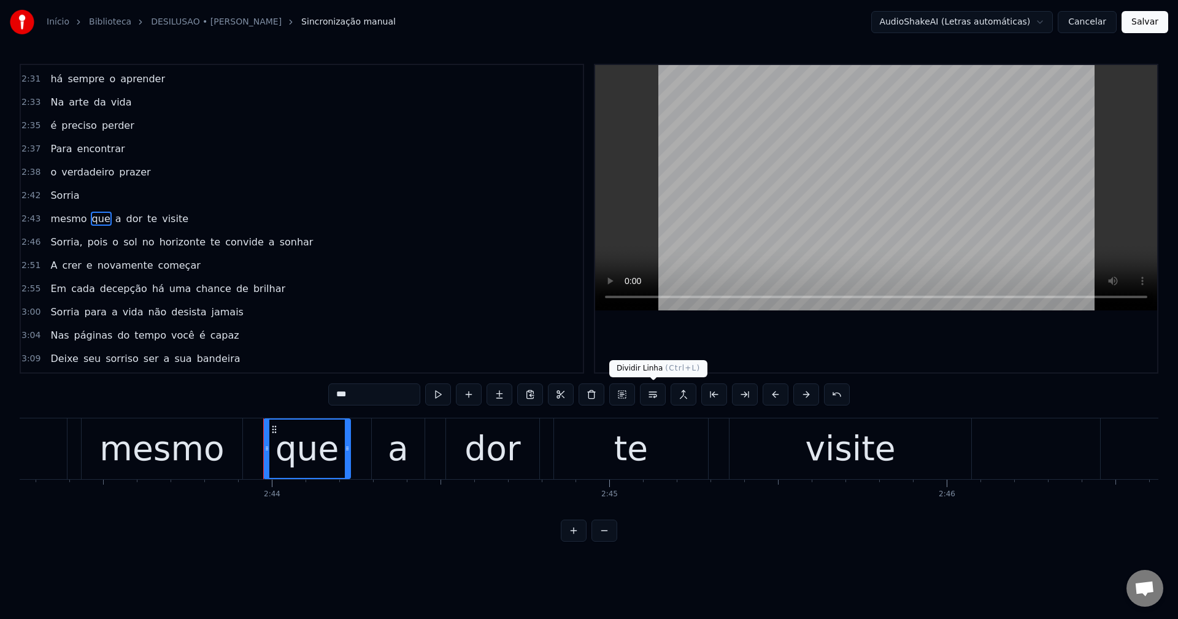
click at [650, 399] on button at bounding box center [653, 395] width 26 height 22
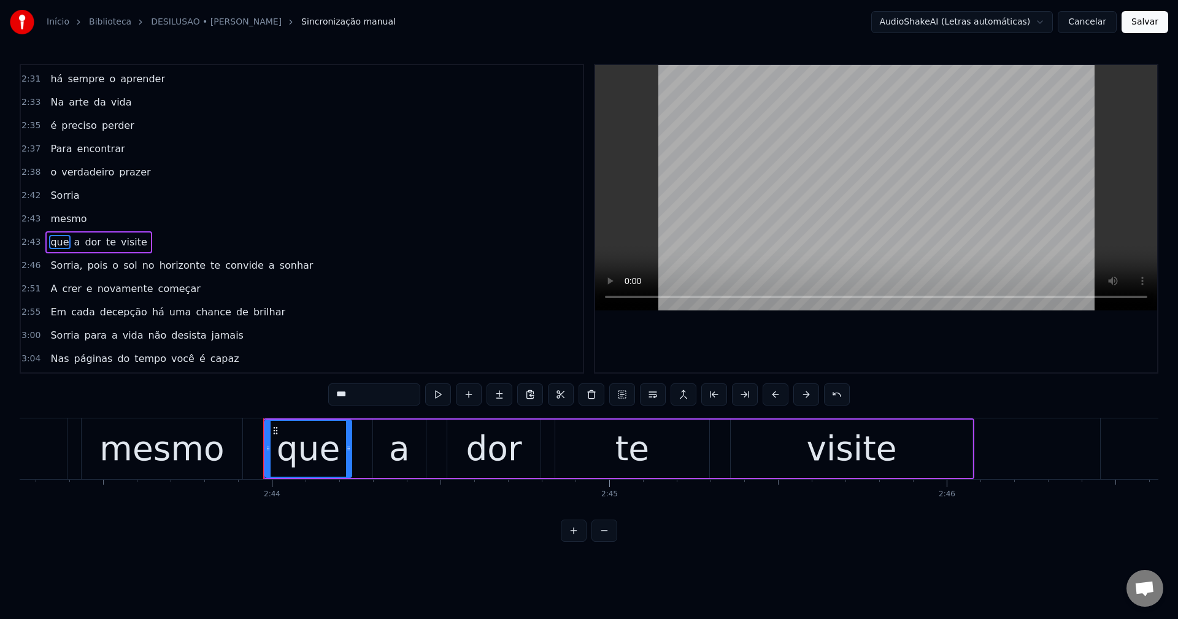
scroll to position [1280, 0]
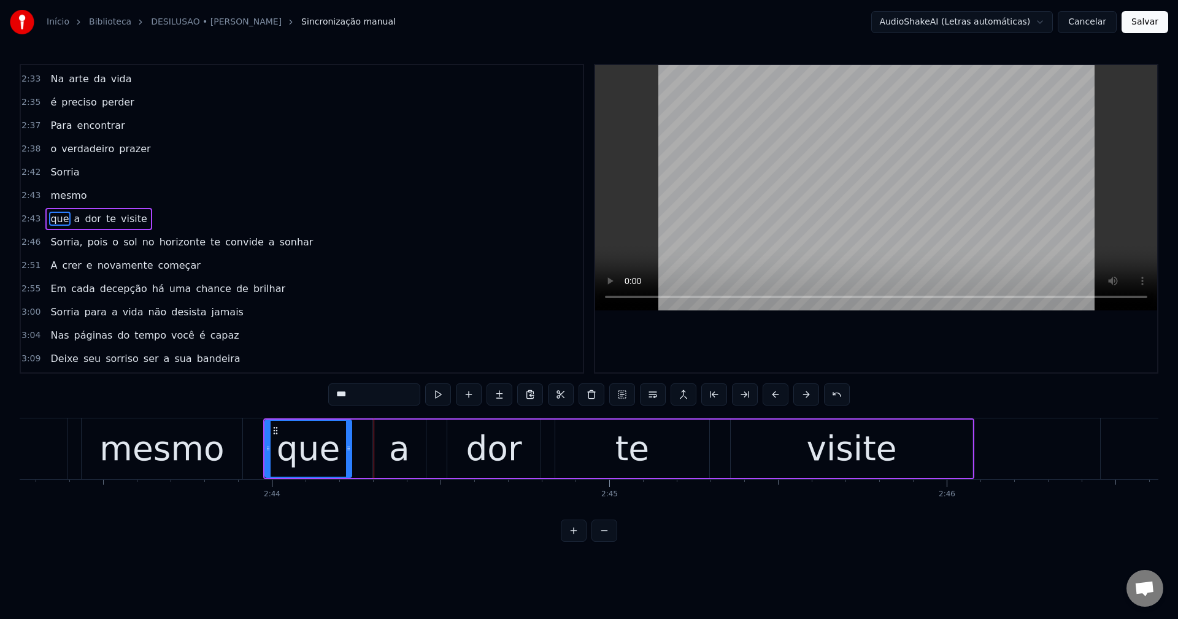
click at [60, 196] on span "mesmo" at bounding box center [68, 195] width 39 height 14
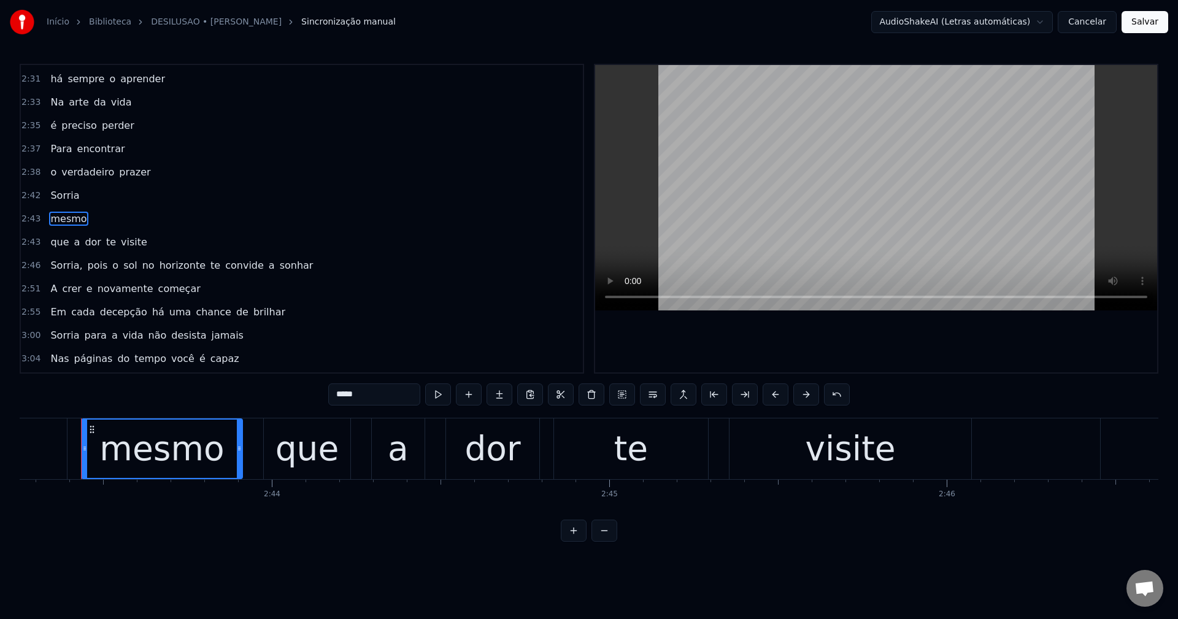
click at [54, 220] on span "mesmo" at bounding box center [68, 219] width 39 height 14
click at [61, 196] on span "Sorria" at bounding box center [64, 195] width 31 height 14
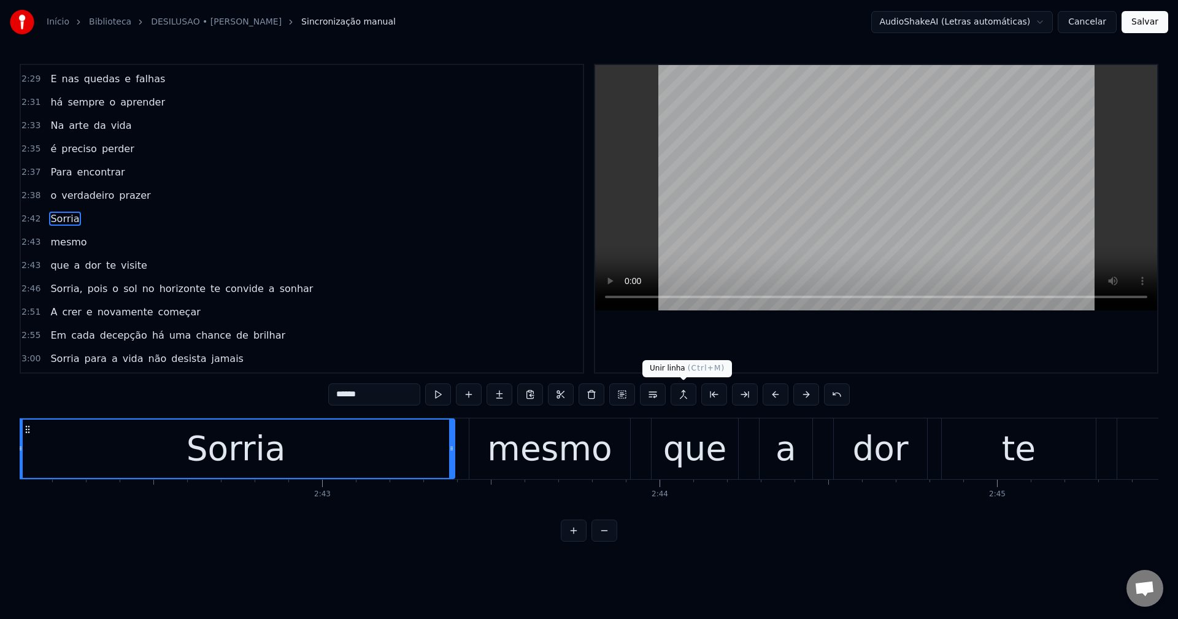
scroll to position [0, 54644]
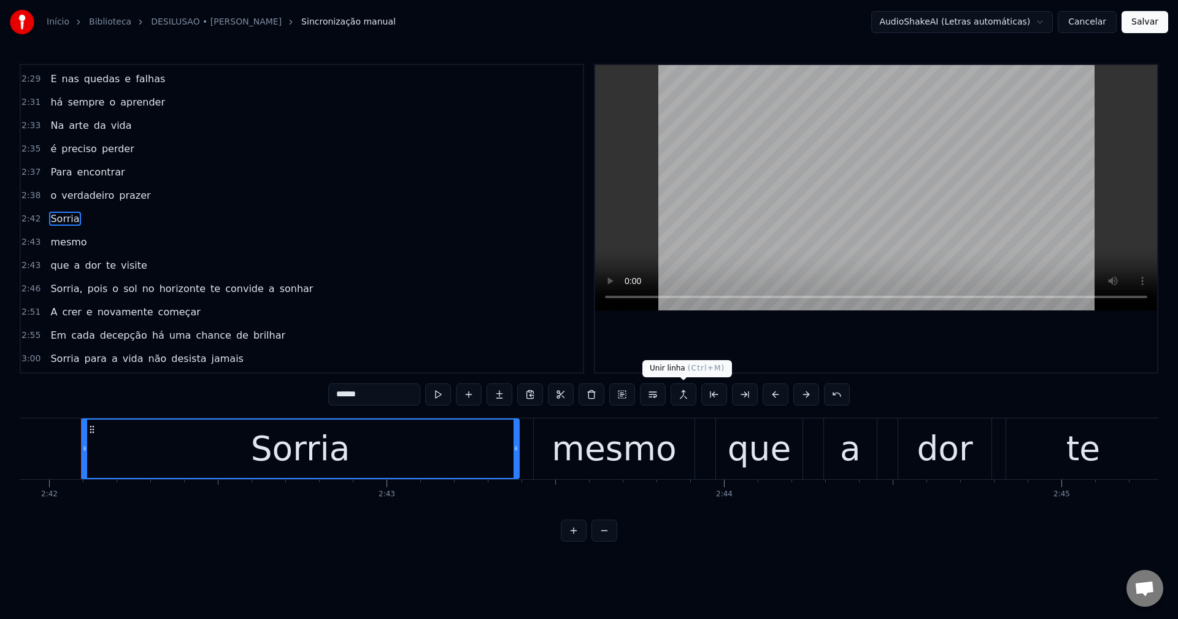
click at [683, 398] on button at bounding box center [684, 395] width 26 height 22
click at [58, 288] on span "Sorria," at bounding box center [66, 289] width 34 height 14
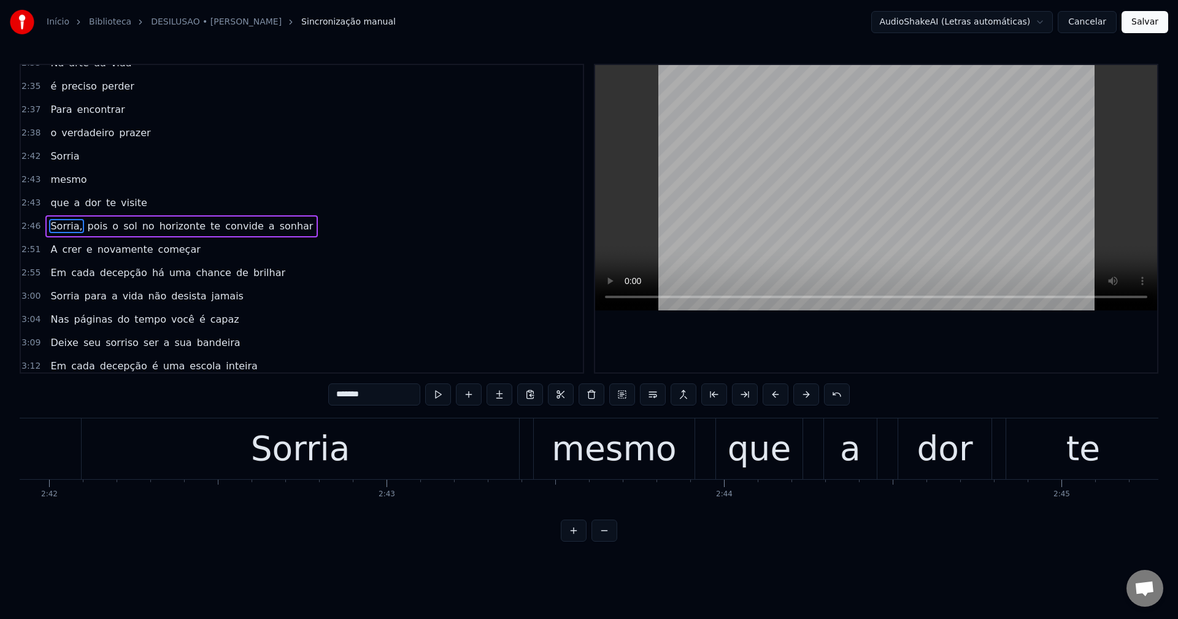
scroll to position [1301, 0]
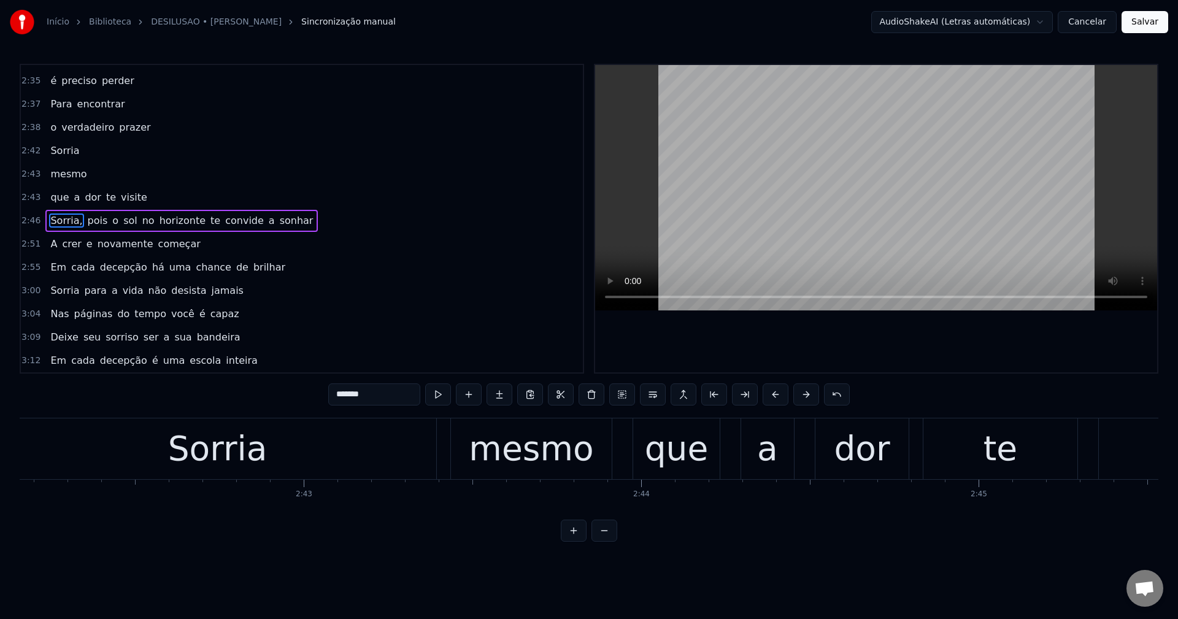
click at [371, 392] on input "*******" at bounding box center [374, 395] width 92 height 22
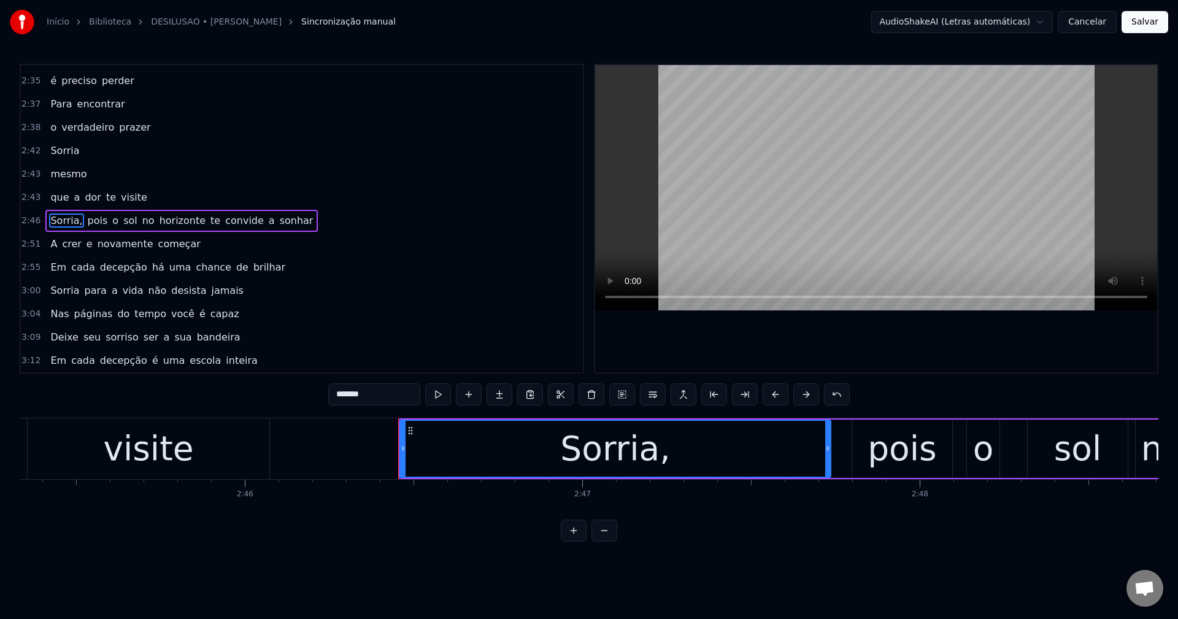
scroll to position [0, 56115]
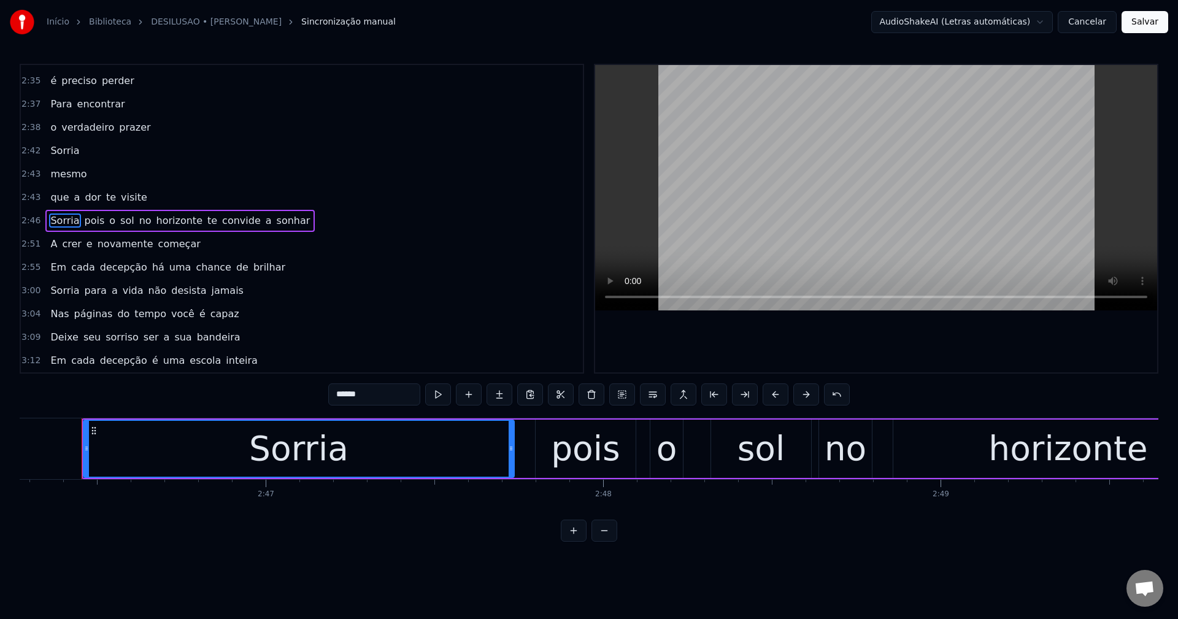
click at [206, 223] on span "te" at bounding box center [212, 221] width 12 height 14
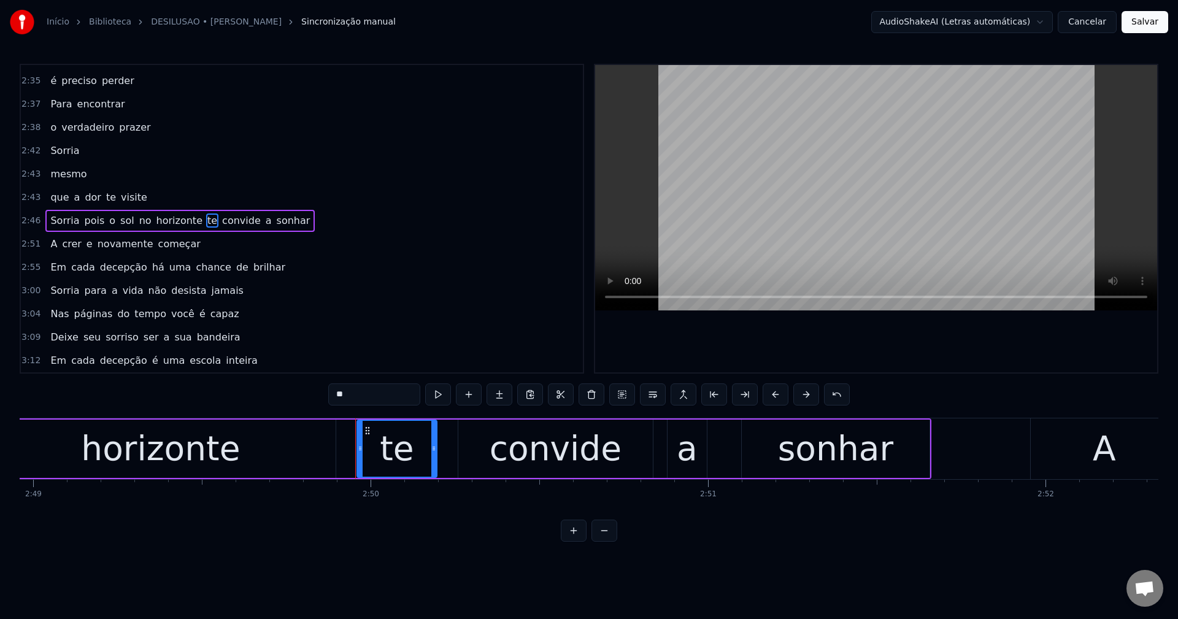
scroll to position [0, 57296]
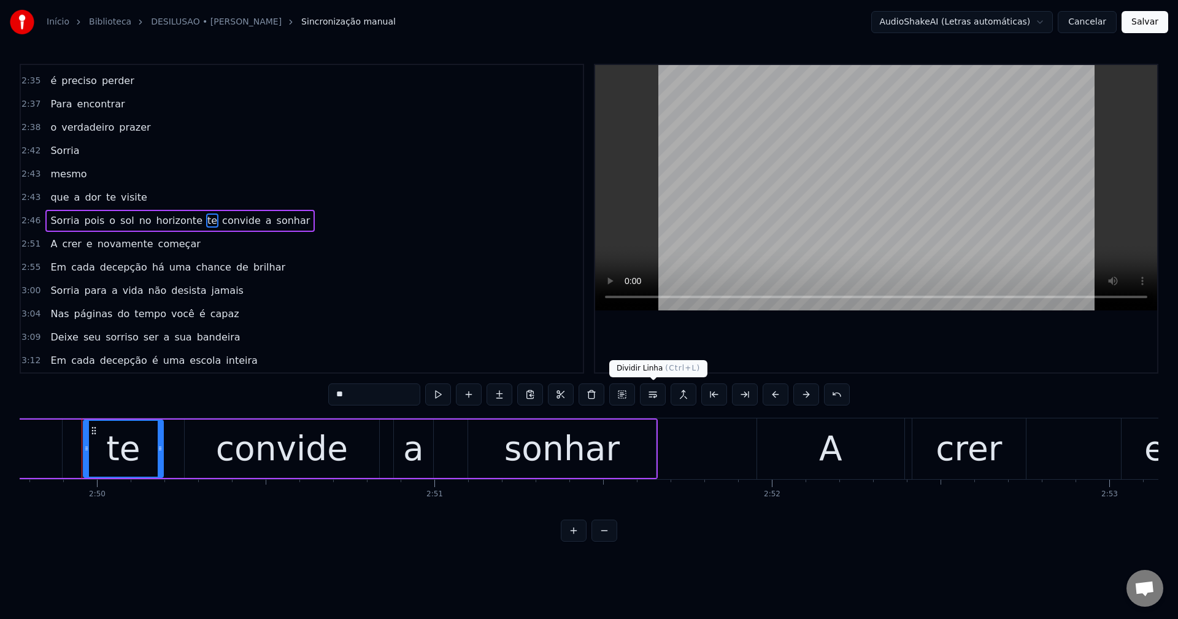
click at [654, 391] on button at bounding box center [653, 395] width 26 height 22
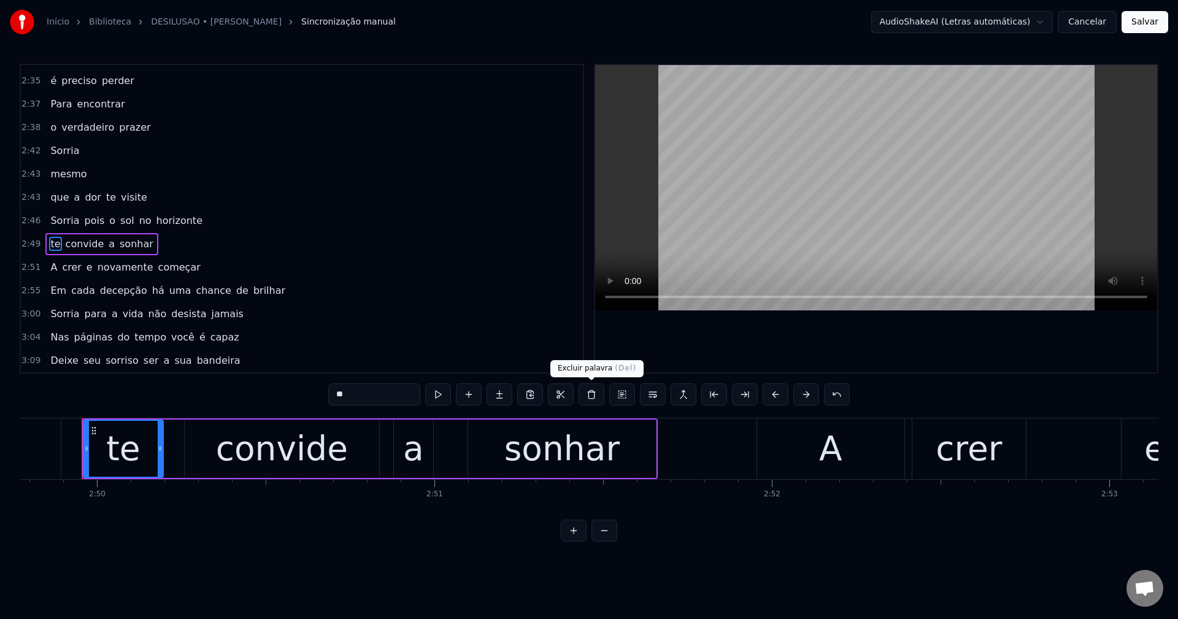
scroll to position [1325, 0]
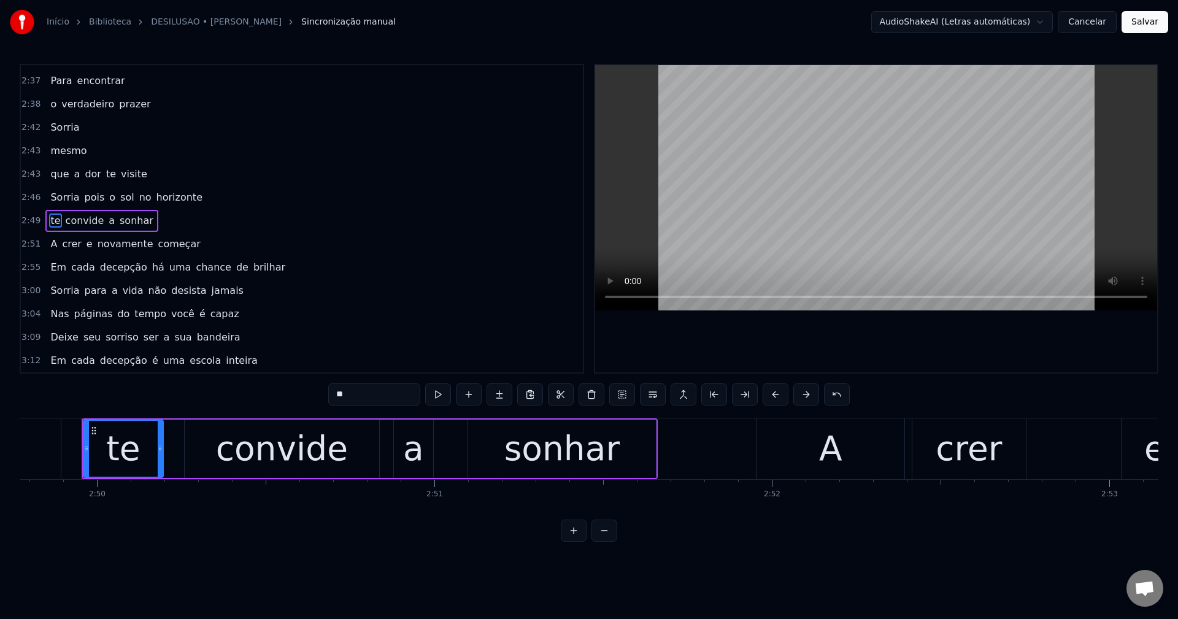
click at [151, 271] on span "há" at bounding box center [158, 267] width 15 height 14
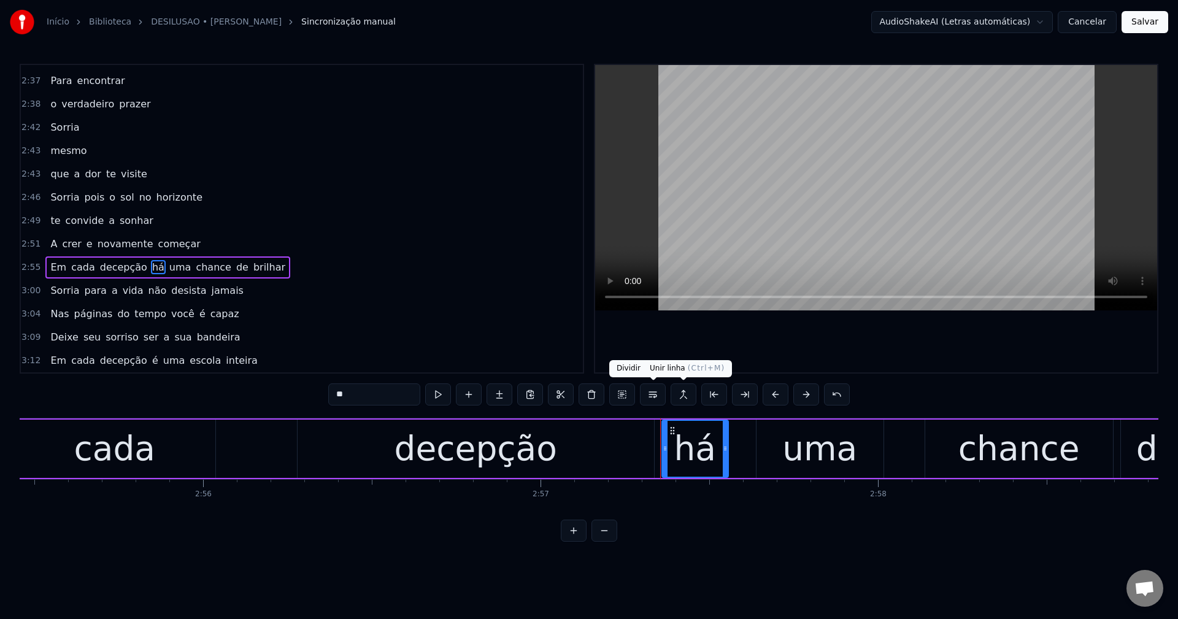
scroll to position [0, 59794]
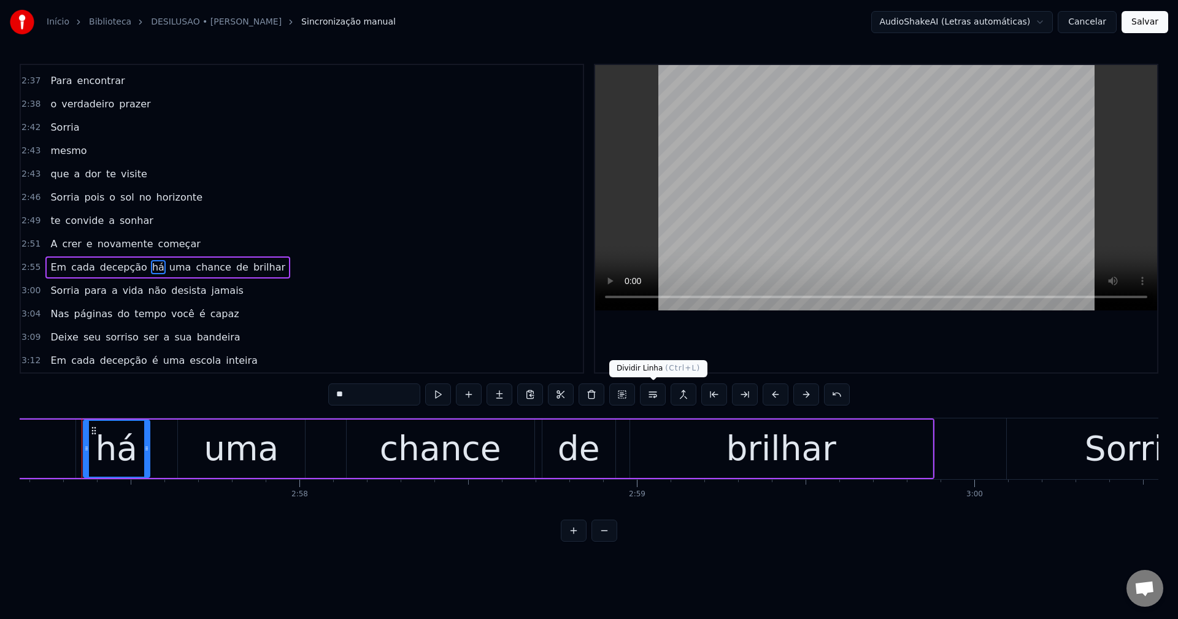
click at [659, 400] on button at bounding box center [653, 395] width 26 height 22
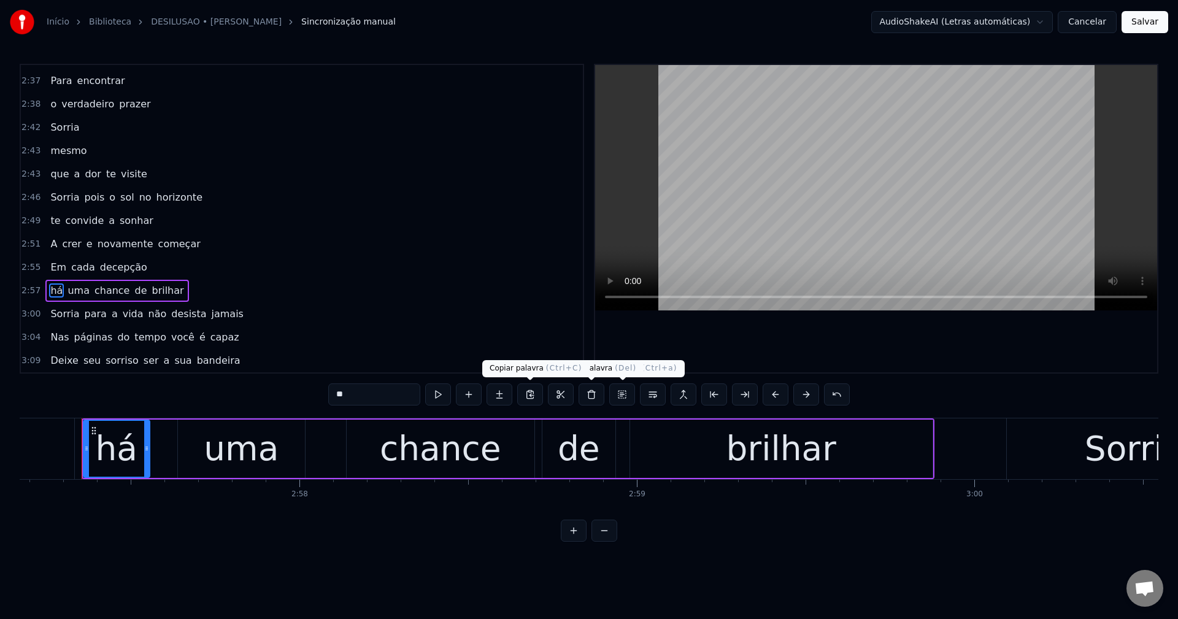
scroll to position [1348, 0]
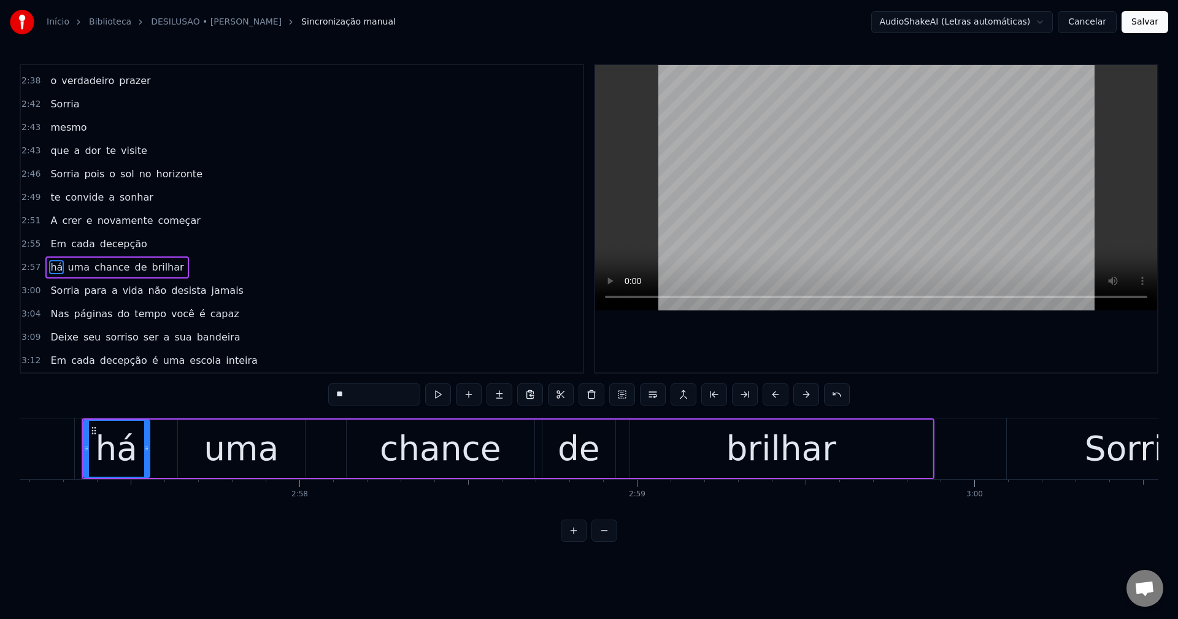
click at [147, 291] on span "não" at bounding box center [157, 290] width 21 height 14
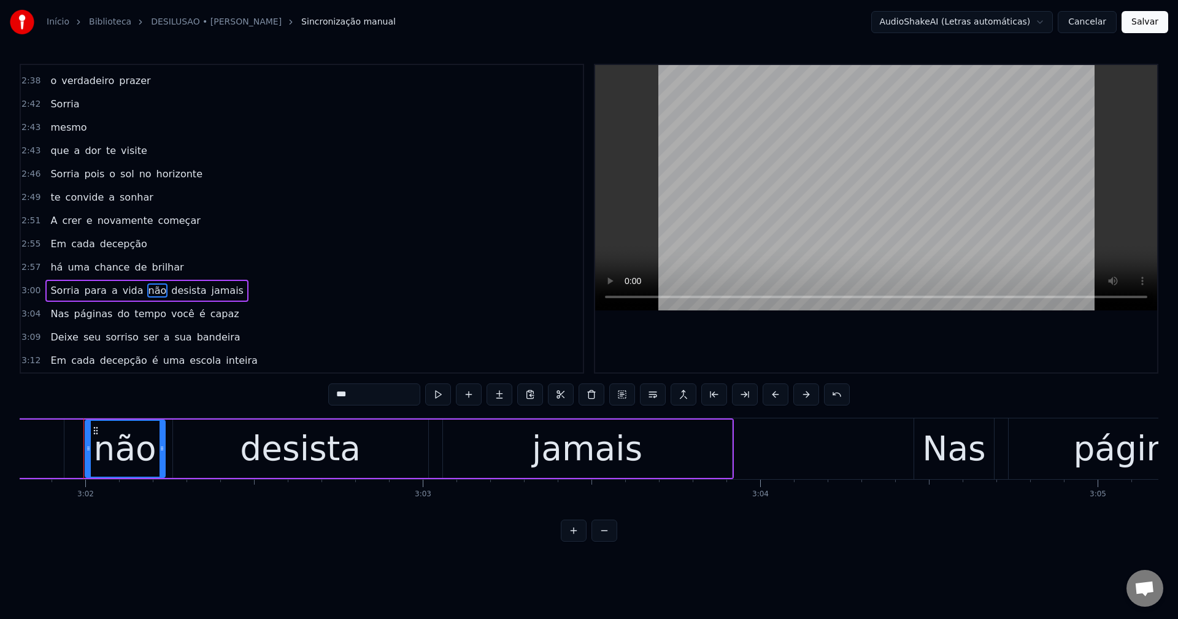
scroll to position [0, 61360]
click at [654, 400] on button at bounding box center [653, 395] width 26 height 22
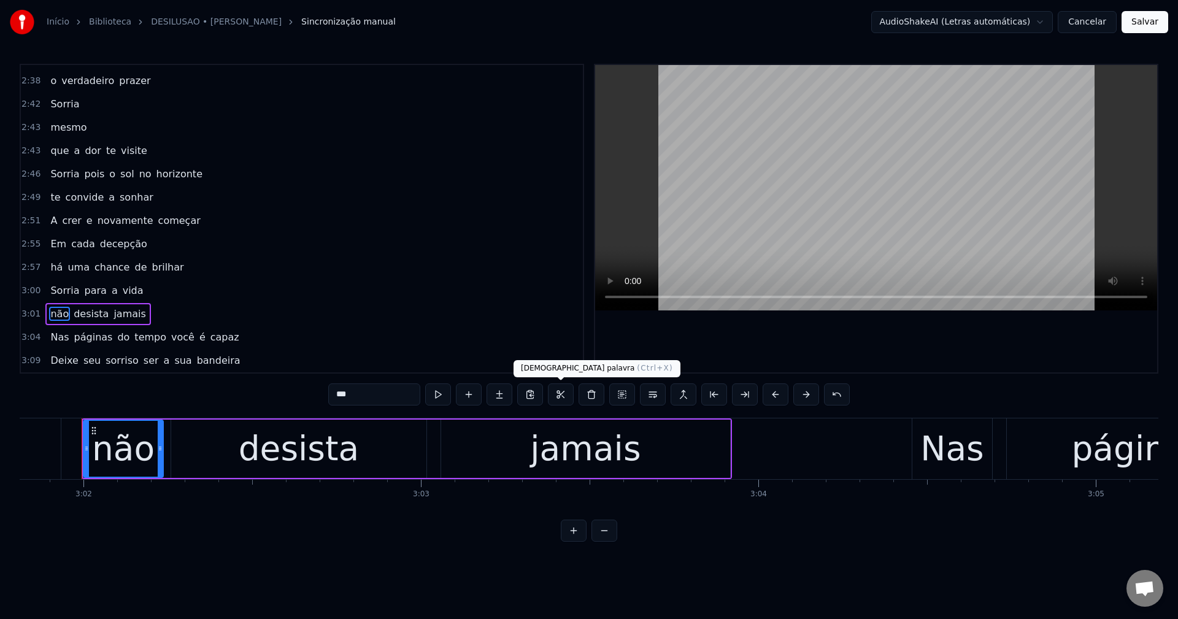
scroll to position [1371, 0]
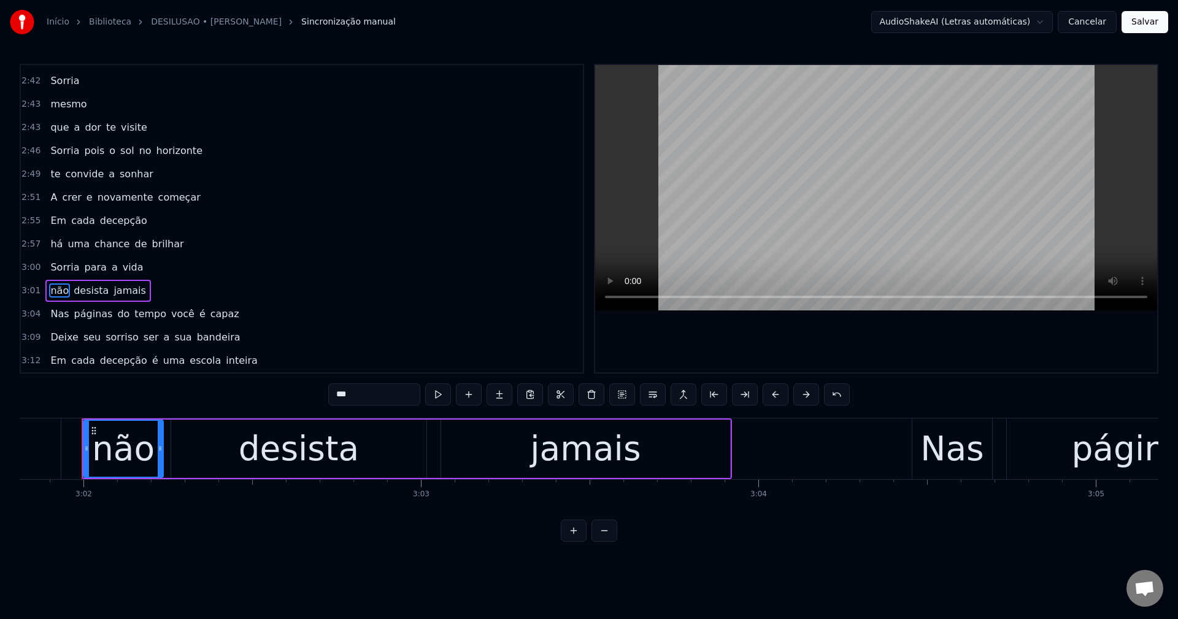
click at [172, 315] on span "você" at bounding box center [183, 314] width 26 height 14
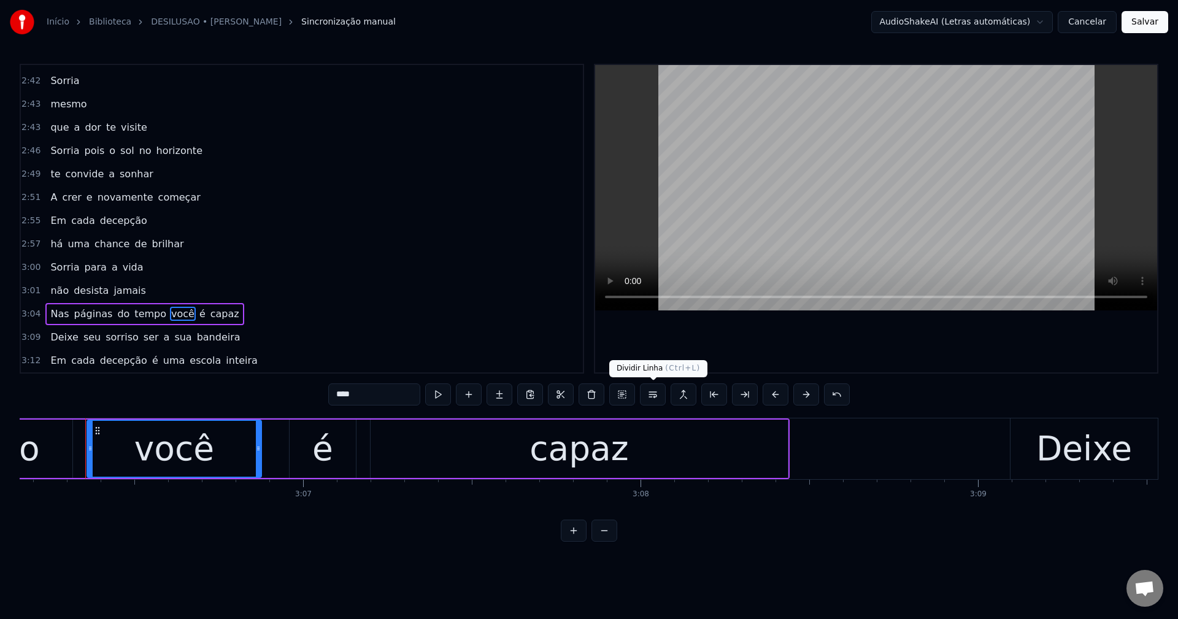
scroll to position [0, 62831]
click at [655, 391] on button at bounding box center [653, 395] width 26 height 22
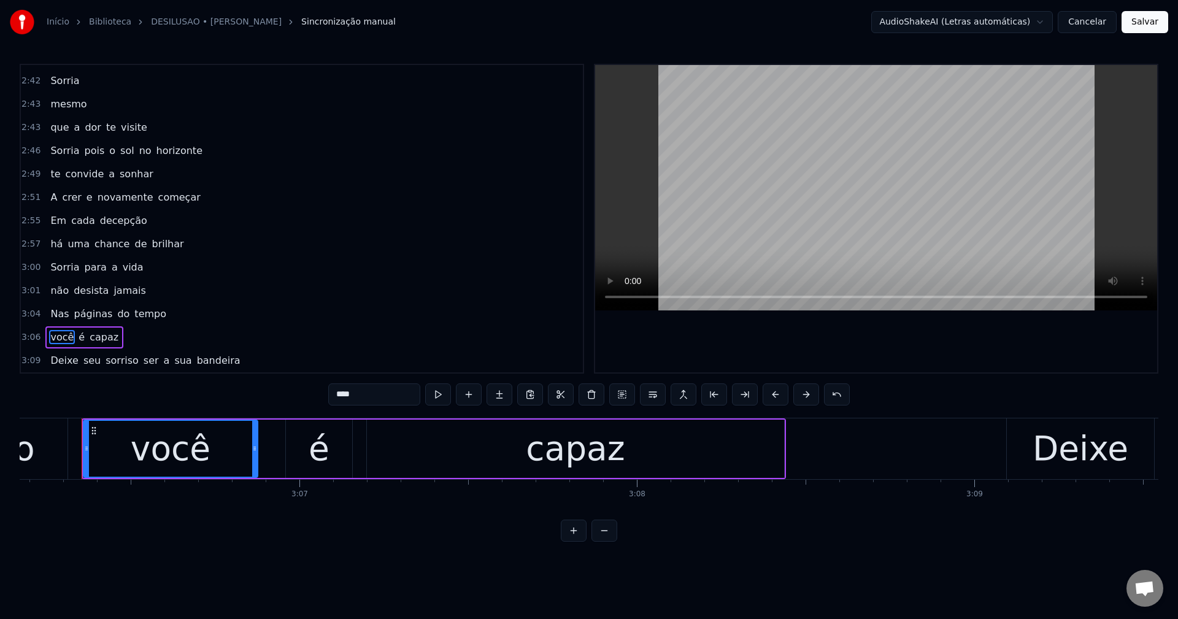
scroll to position [1395, 0]
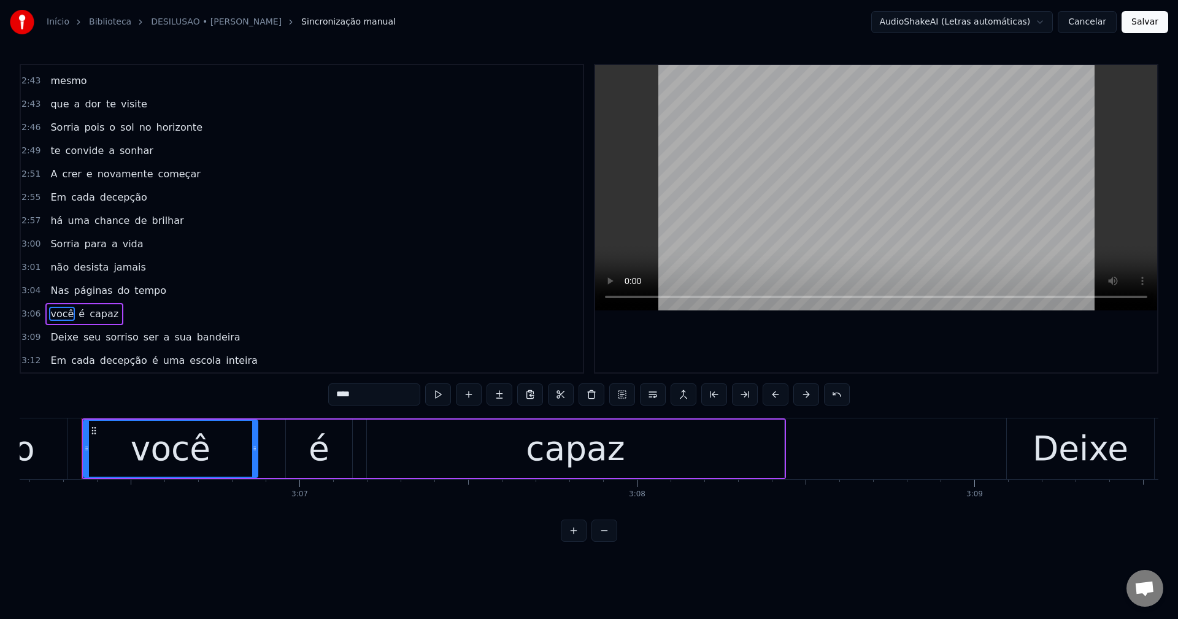
click at [142, 338] on span "ser" at bounding box center [151, 337] width 18 height 14
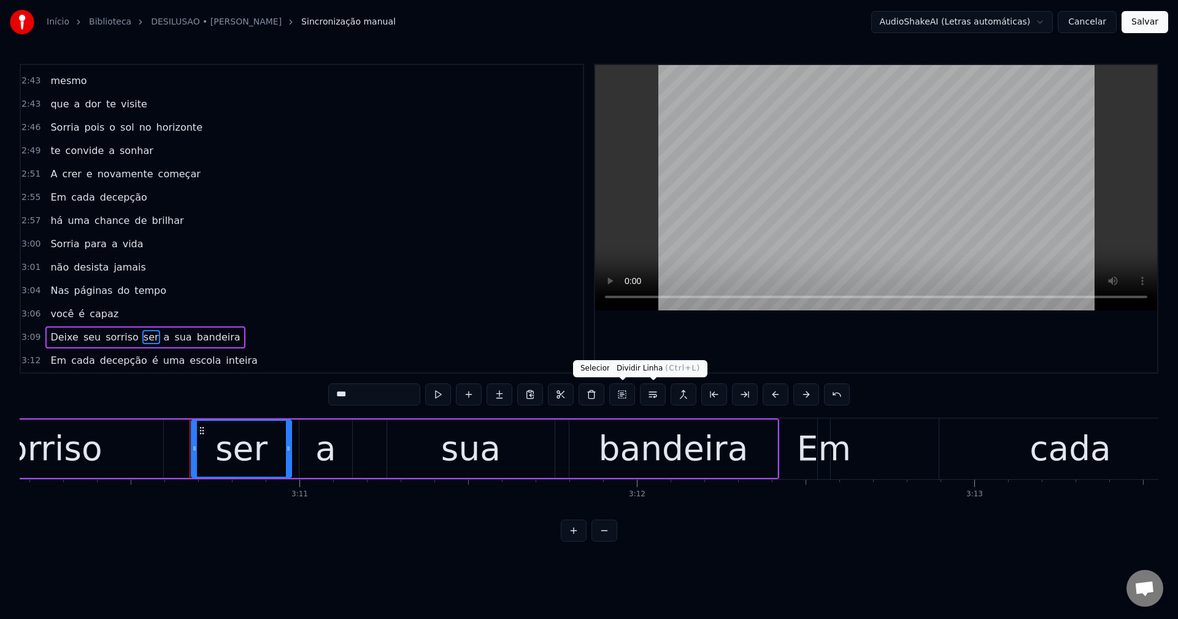
scroll to position [0, 64289]
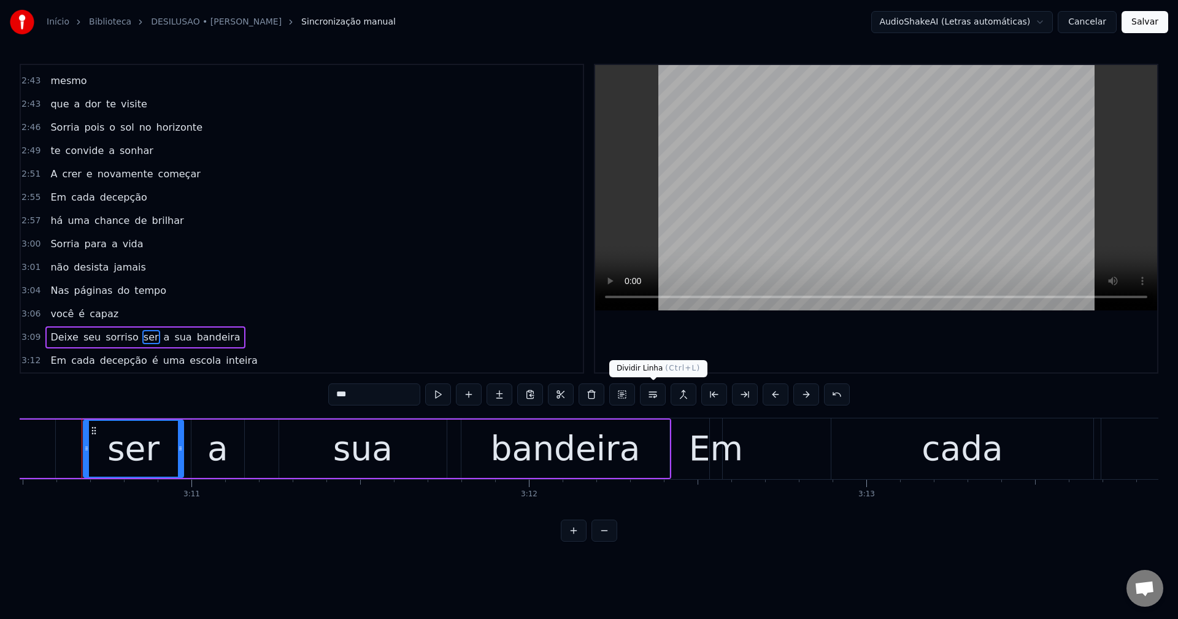
click at [654, 397] on button at bounding box center [653, 395] width 26 height 22
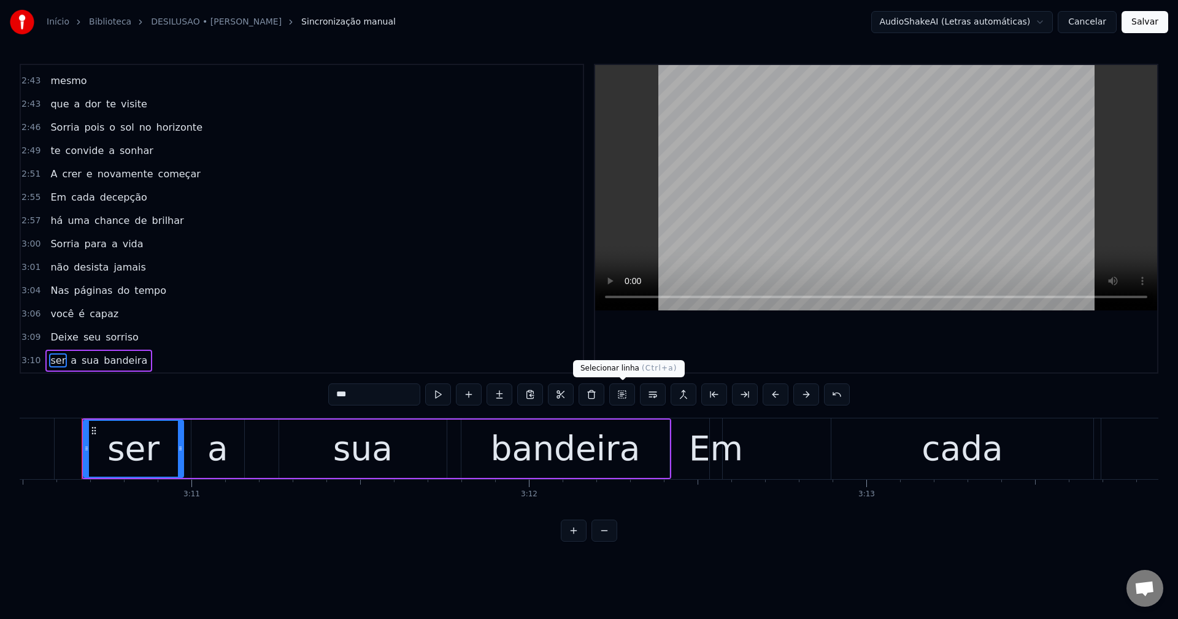
scroll to position [1418, 0]
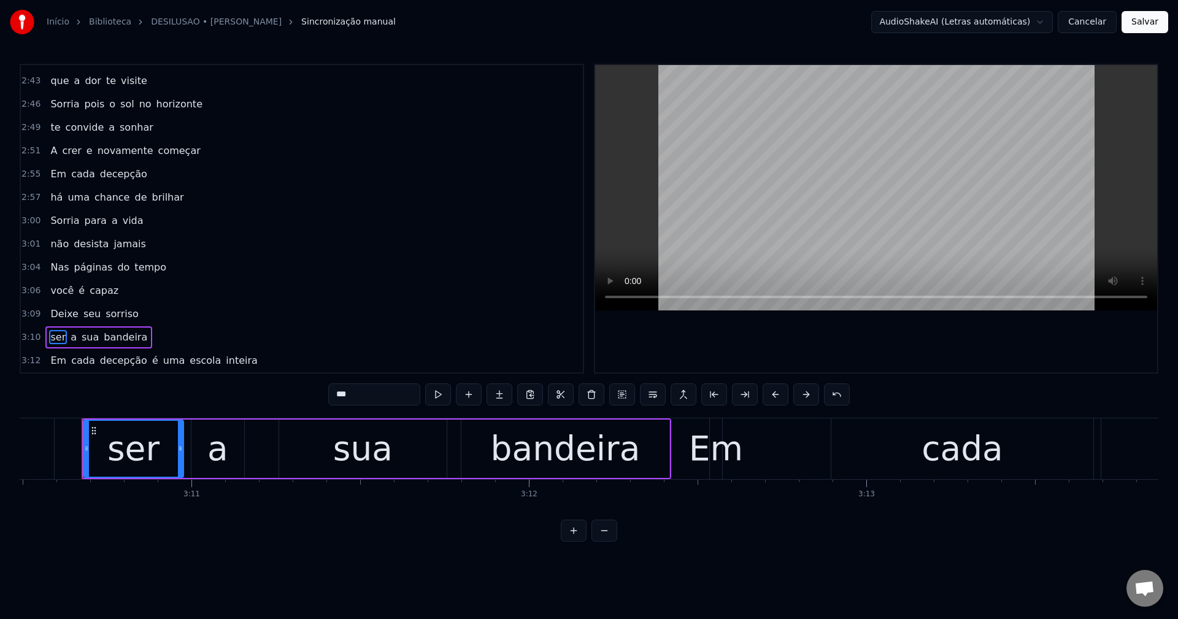
click at [151, 362] on span "é" at bounding box center [155, 360] width 9 height 14
type input "*"
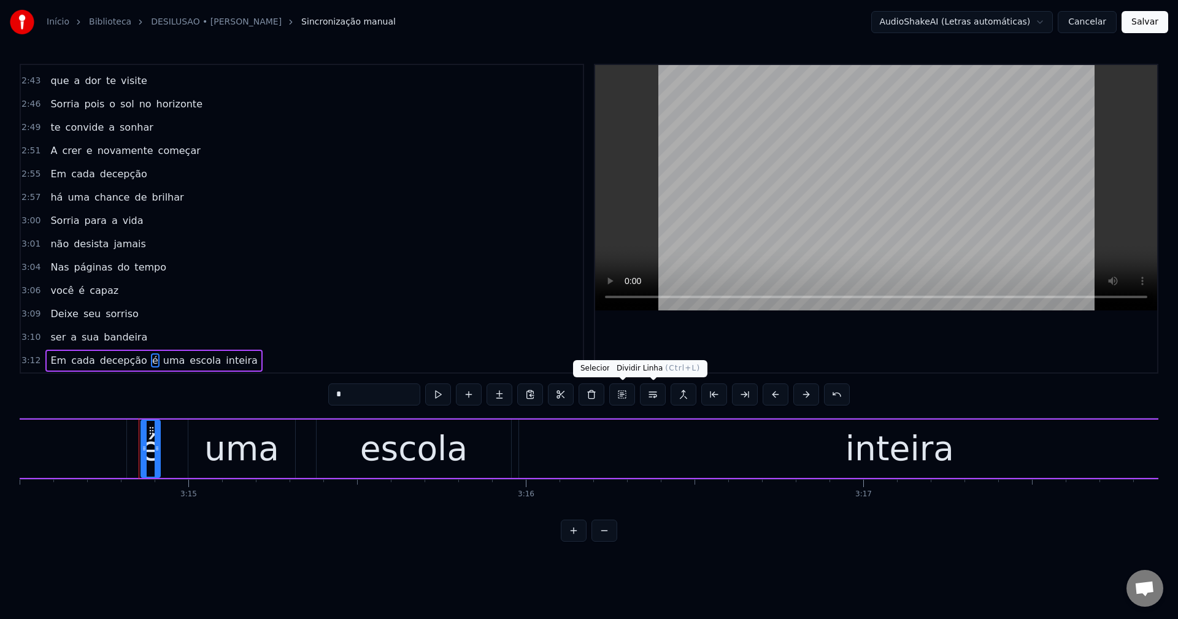
scroll to position [0, 65700]
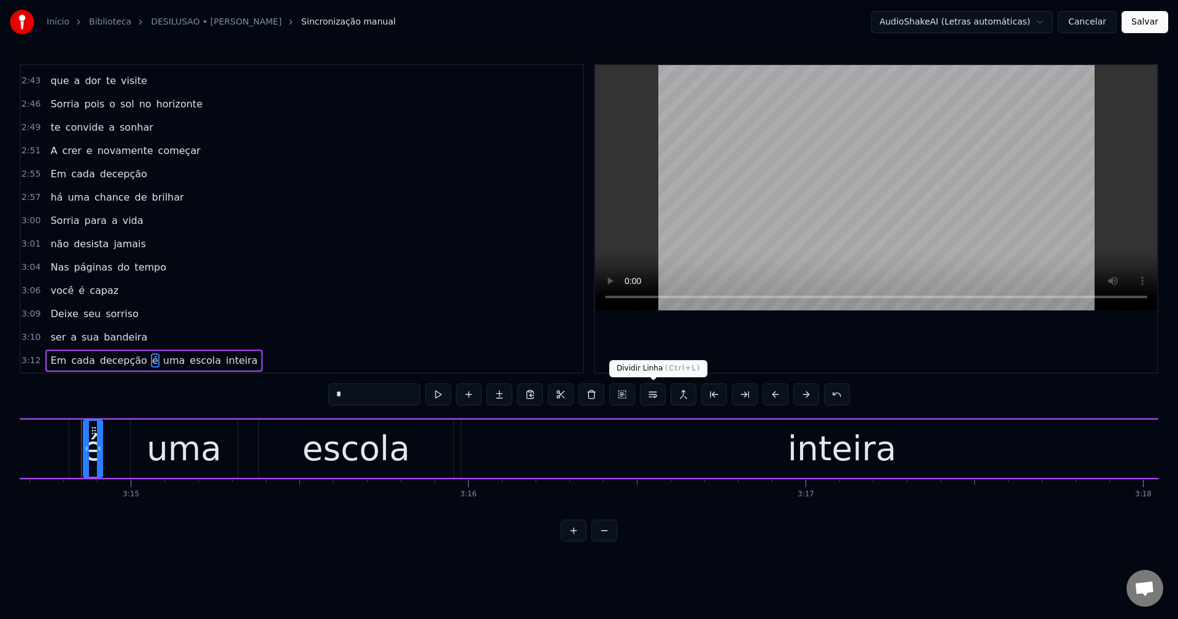
click at [649, 398] on button at bounding box center [653, 395] width 26 height 22
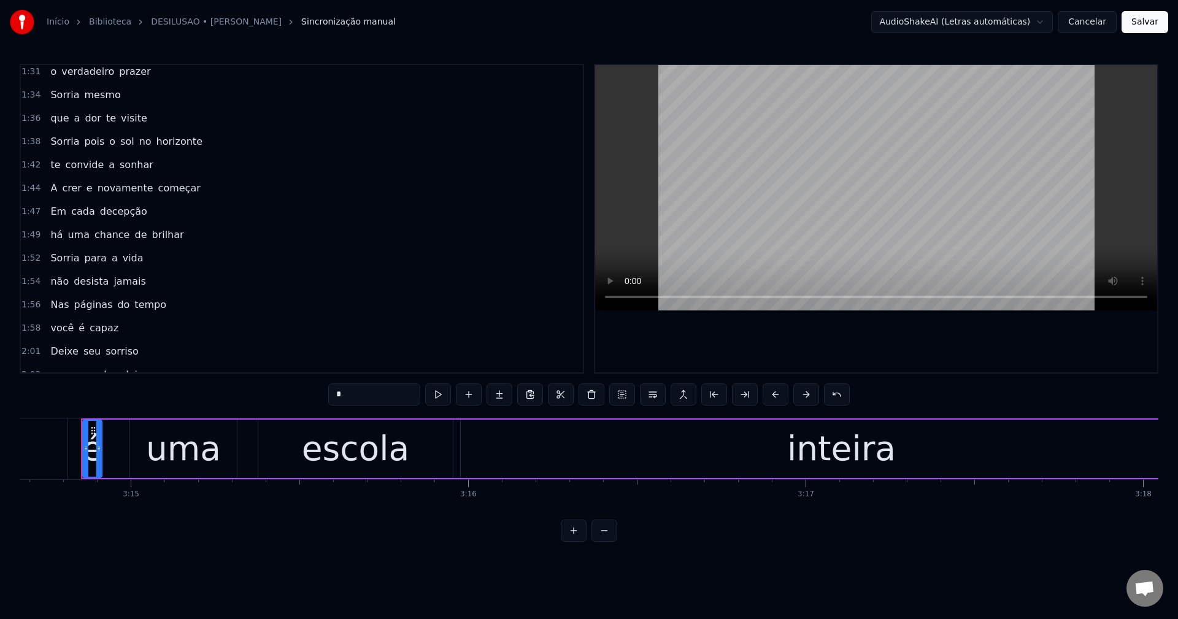
scroll to position [582, 0]
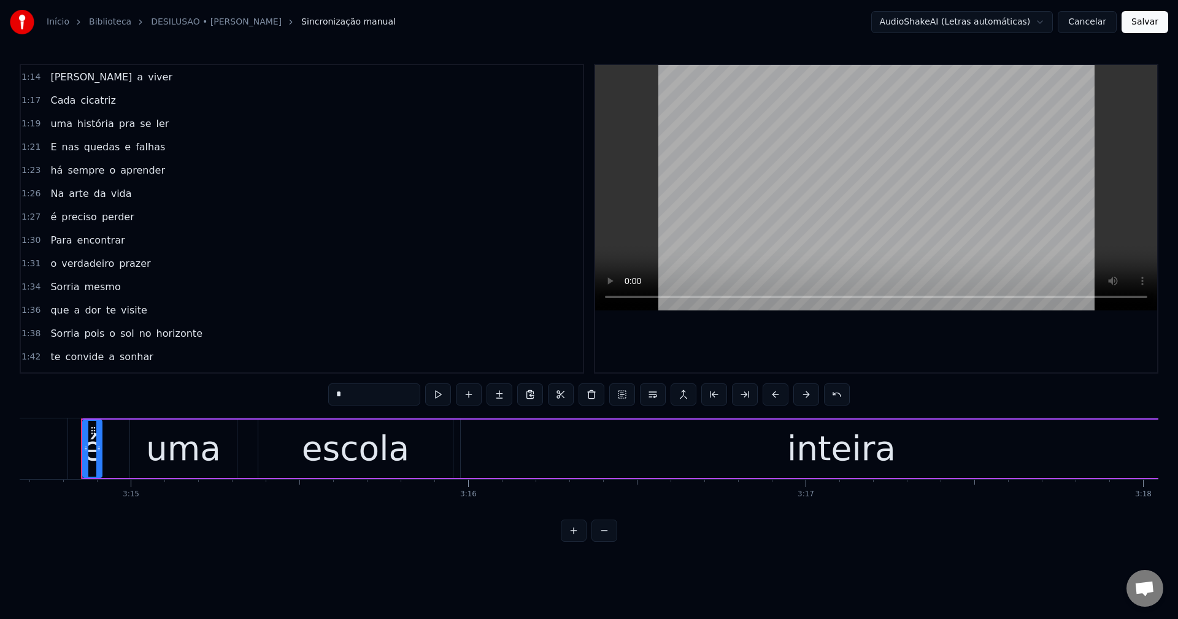
click at [1147, 25] on button "Salvar" at bounding box center [1145, 22] width 47 height 22
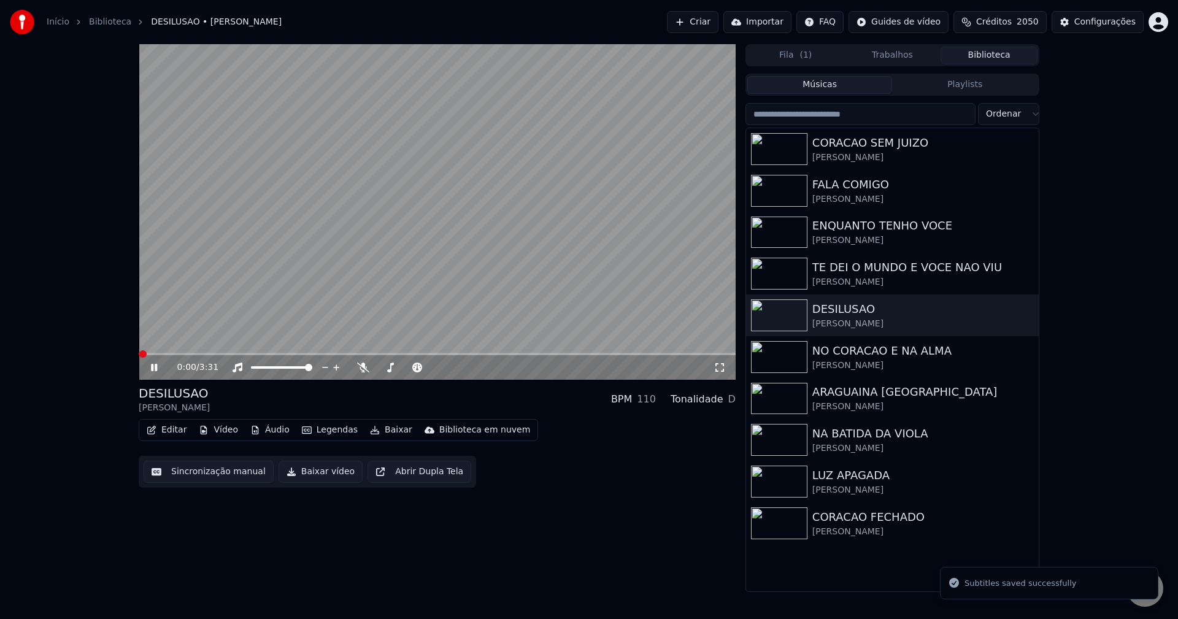
click at [323, 477] on button "Baixar vídeo" at bounding box center [321, 472] width 84 height 22
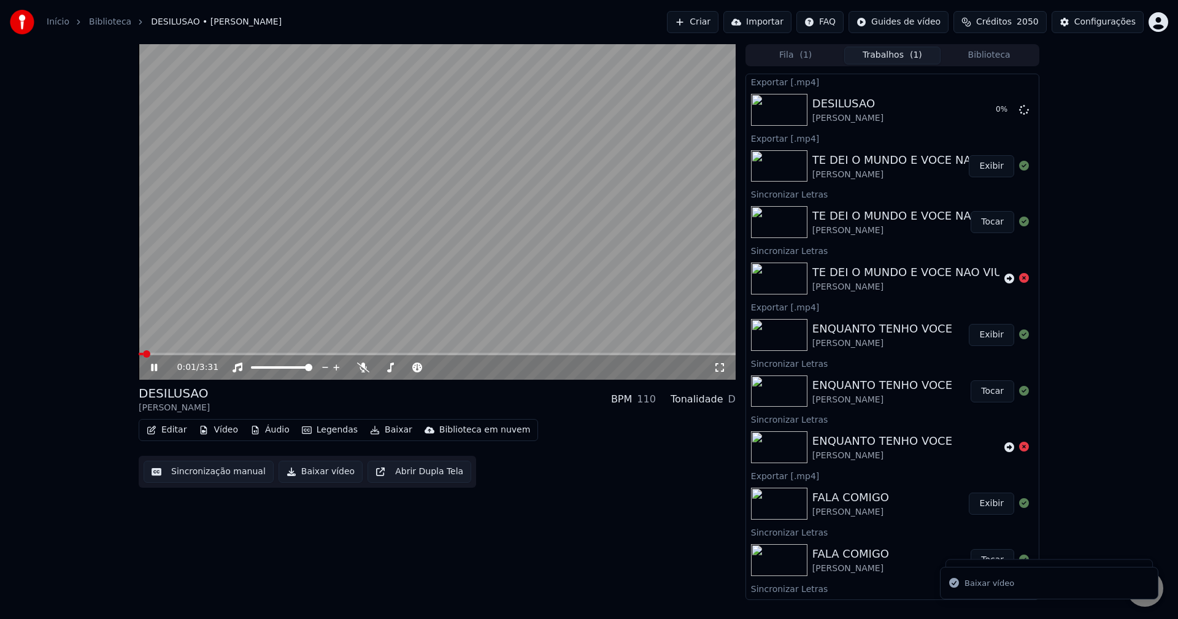
click at [337, 198] on video at bounding box center [437, 212] width 597 height 336
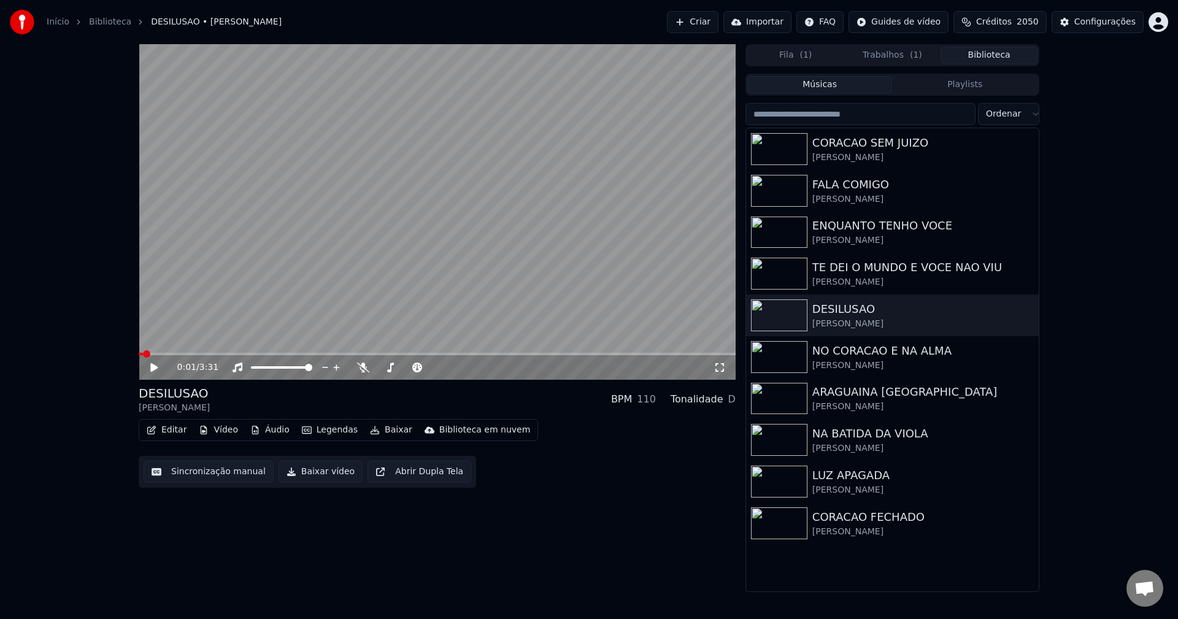
click at [1002, 55] on button "Biblioteca" at bounding box center [989, 56] width 97 height 18
click at [843, 360] on div "[PERSON_NAME]" at bounding box center [916, 366] width 209 height 12
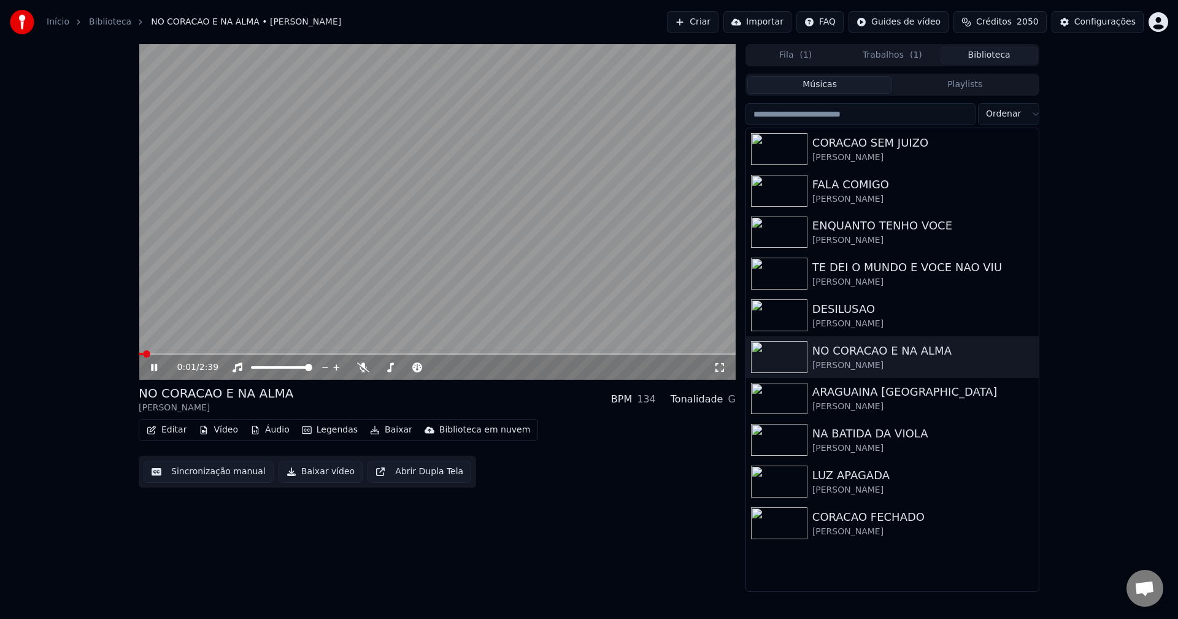
click at [292, 250] on video at bounding box center [437, 212] width 597 height 336
click at [215, 466] on button "Sincronização manual" at bounding box center [209, 472] width 130 height 22
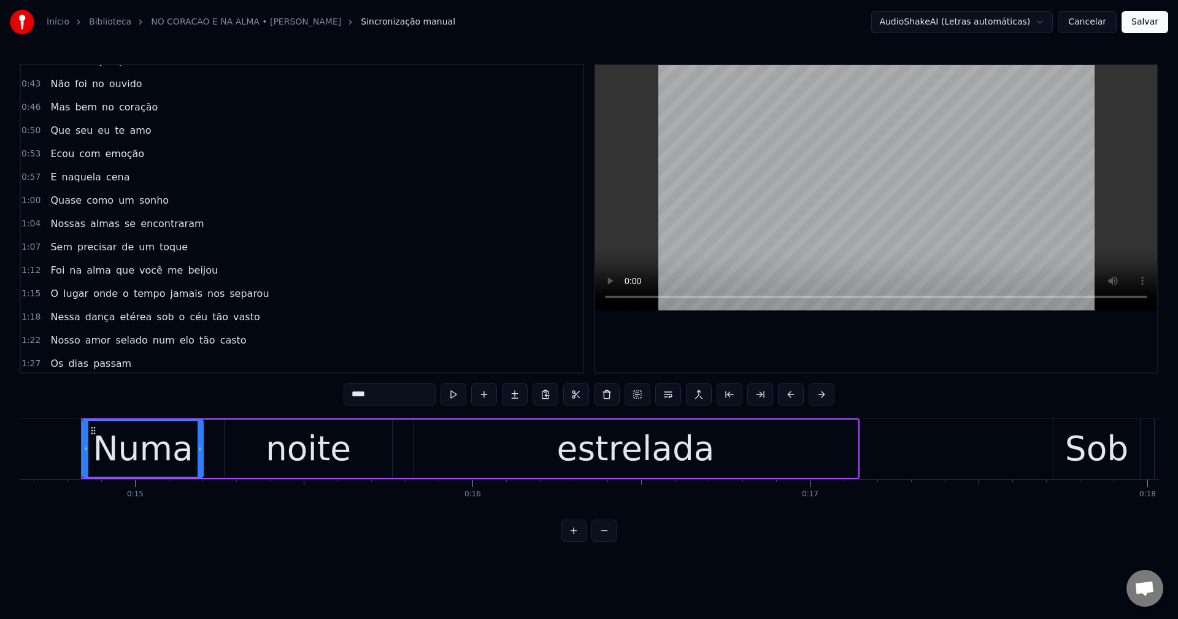
scroll to position [184, 0]
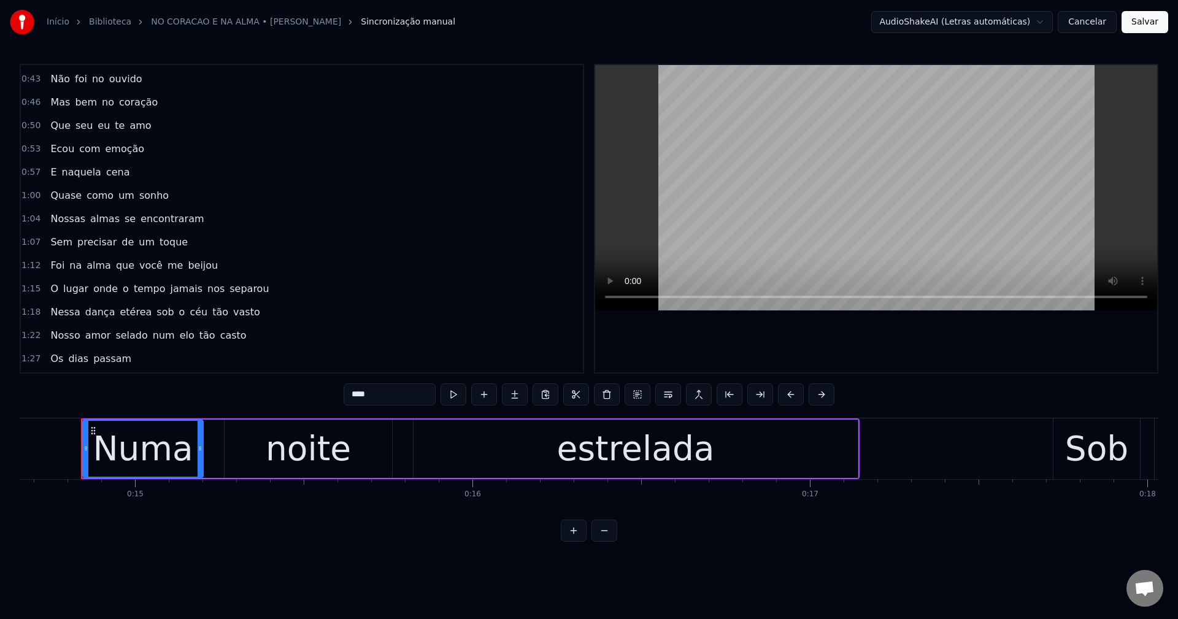
click at [115, 263] on span "que" at bounding box center [125, 265] width 21 height 14
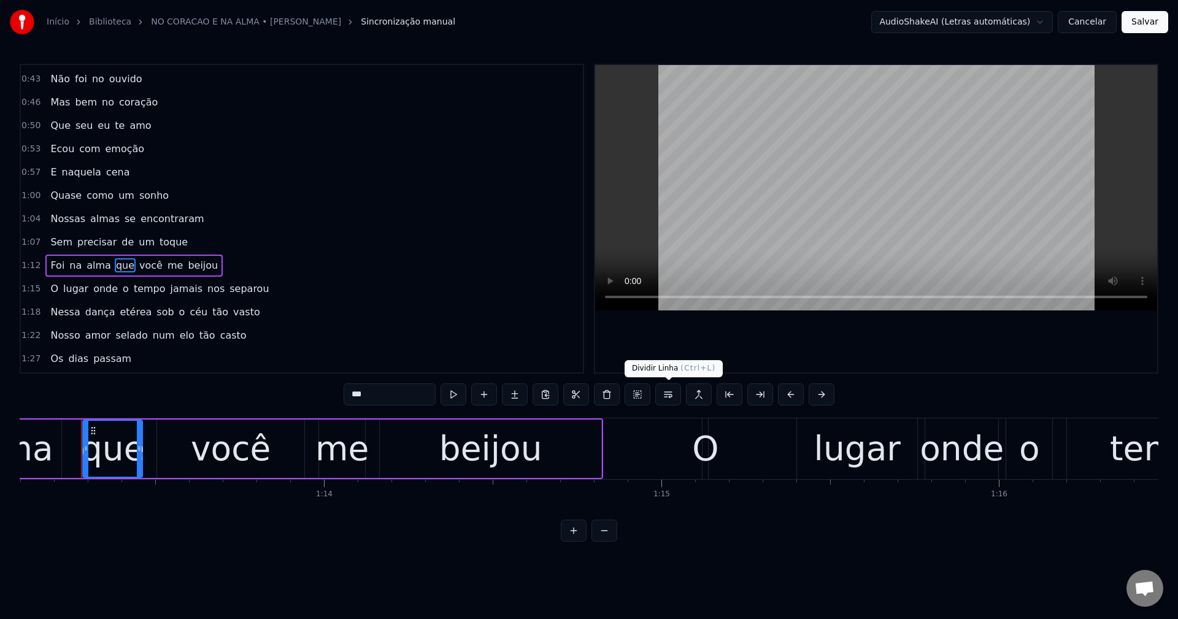
drag, startPoint x: 677, startPoint y: 398, endPoint x: 646, endPoint y: 407, distance: 32.5
click at [675, 398] on button at bounding box center [668, 395] width 26 height 22
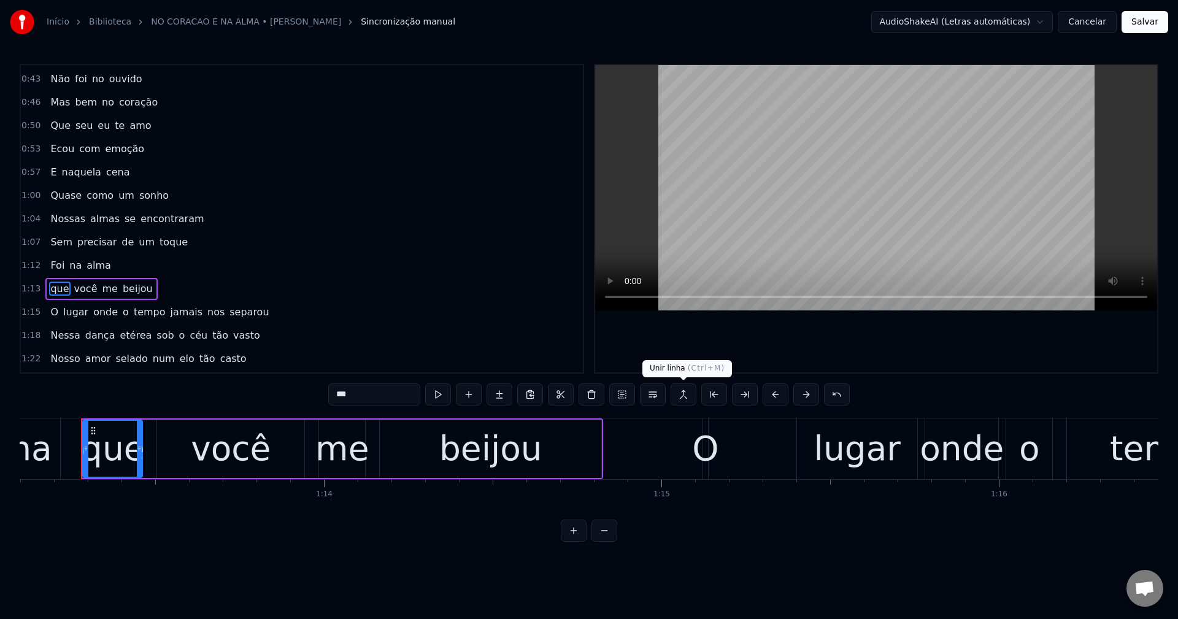
scroll to position [254, 0]
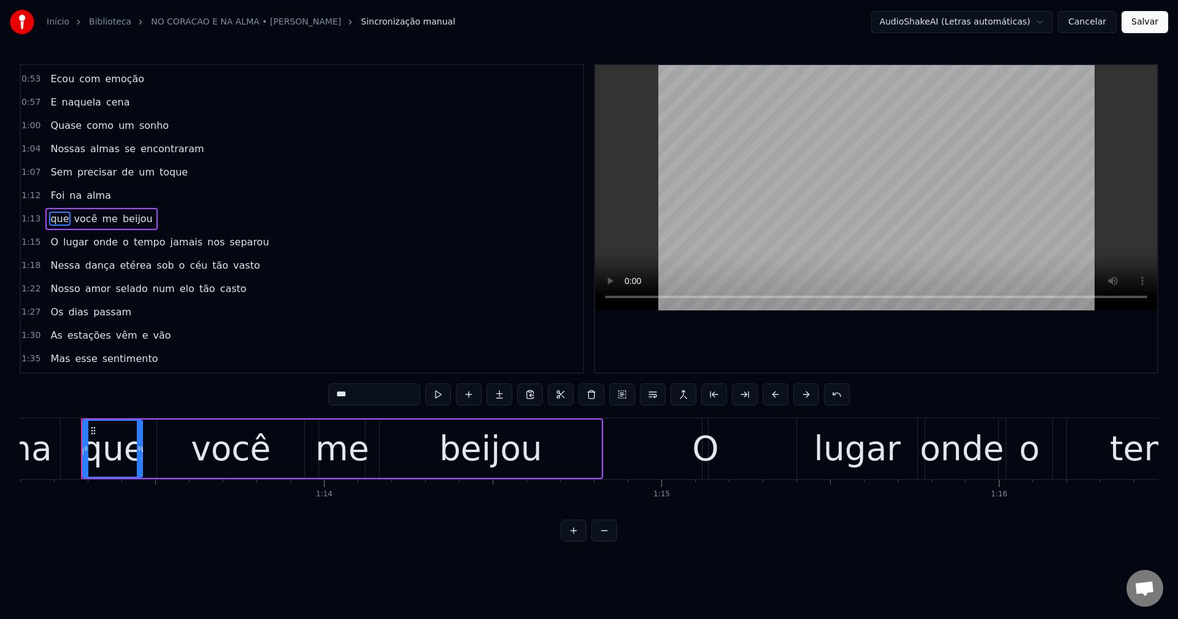
click at [176, 244] on span "jamais" at bounding box center [186, 242] width 34 height 14
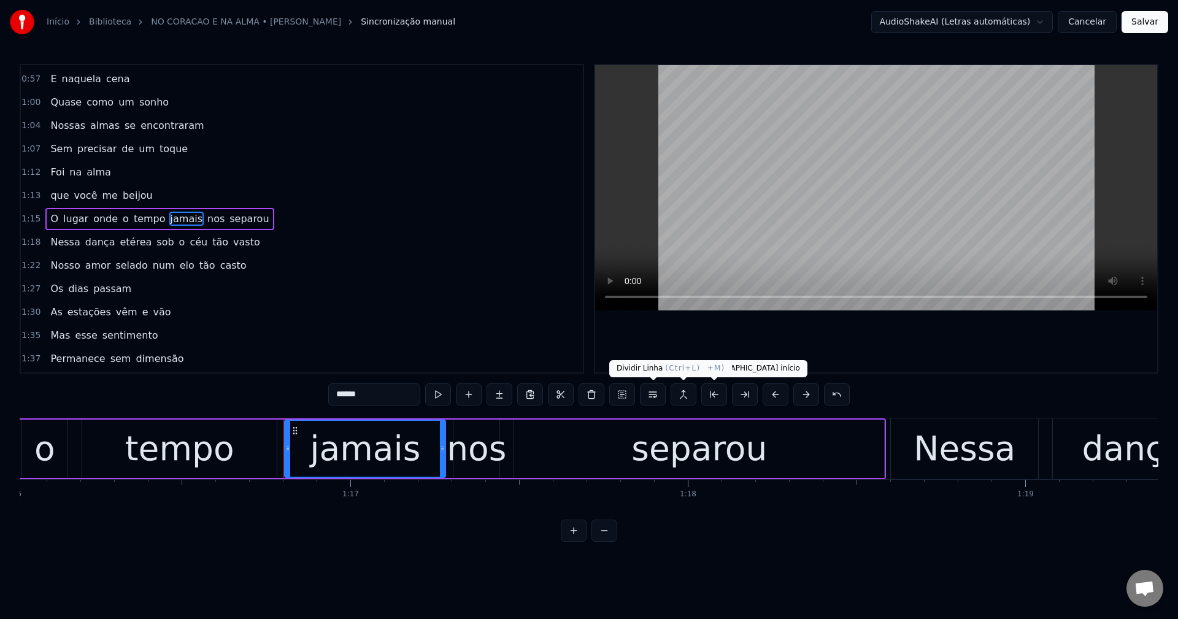
scroll to position [0, 25858]
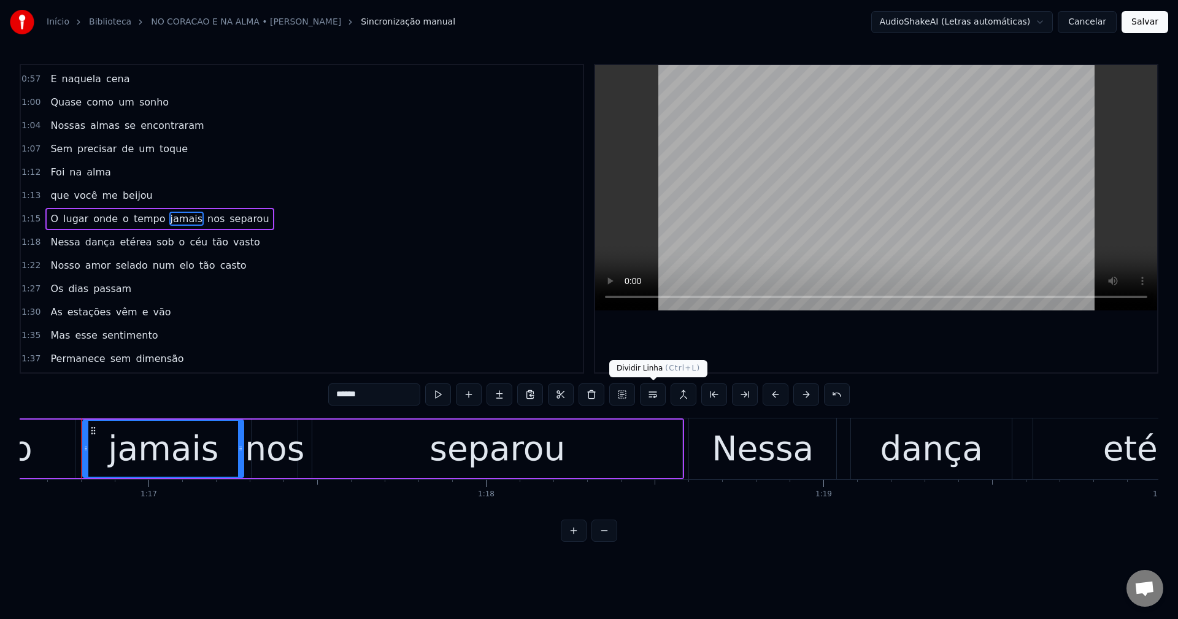
click at [655, 390] on button at bounding box center [653, 395] width 26 height 22
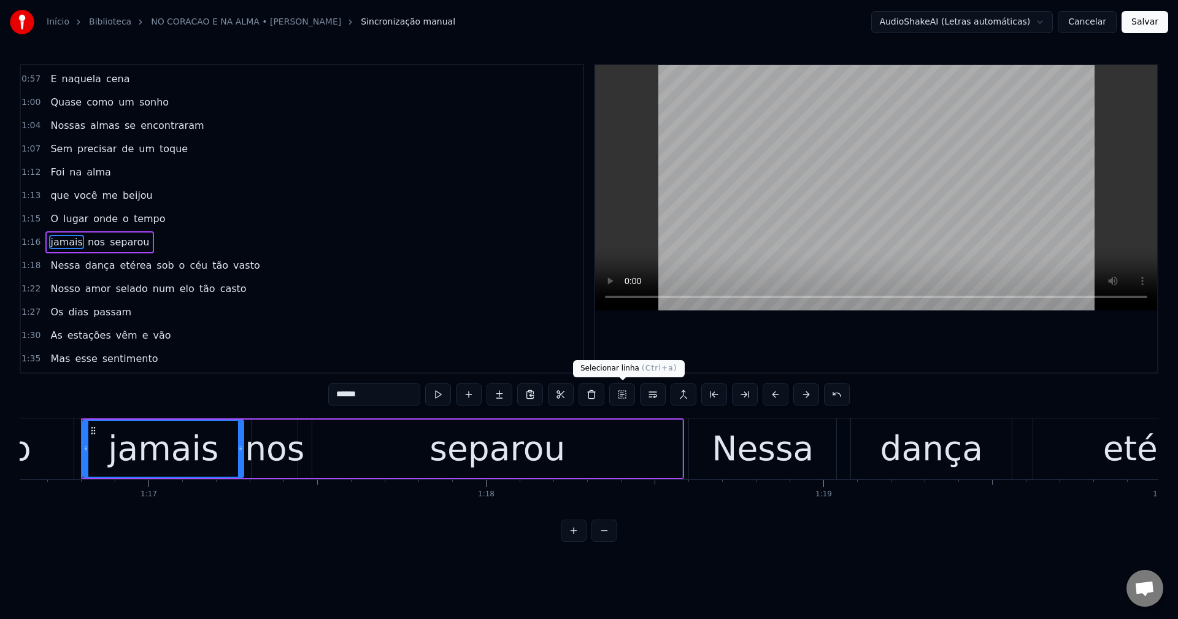
scroll to position [301, 0]
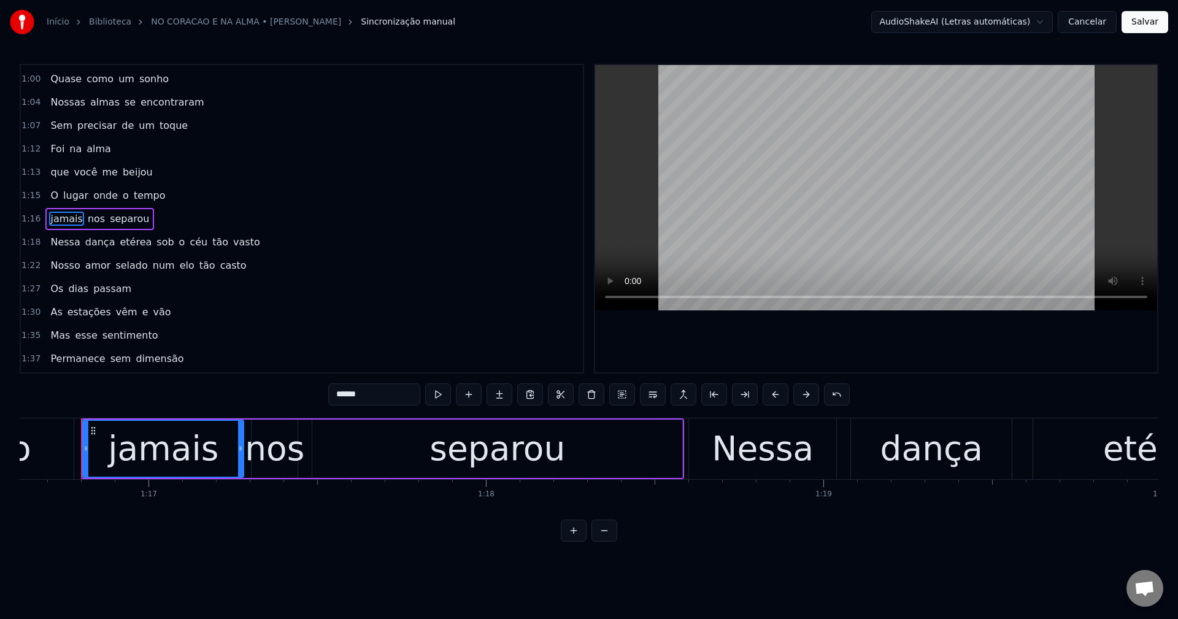
click at [126, 243] on span "etérea" at bounding box center [135, 242] width 34 height 14
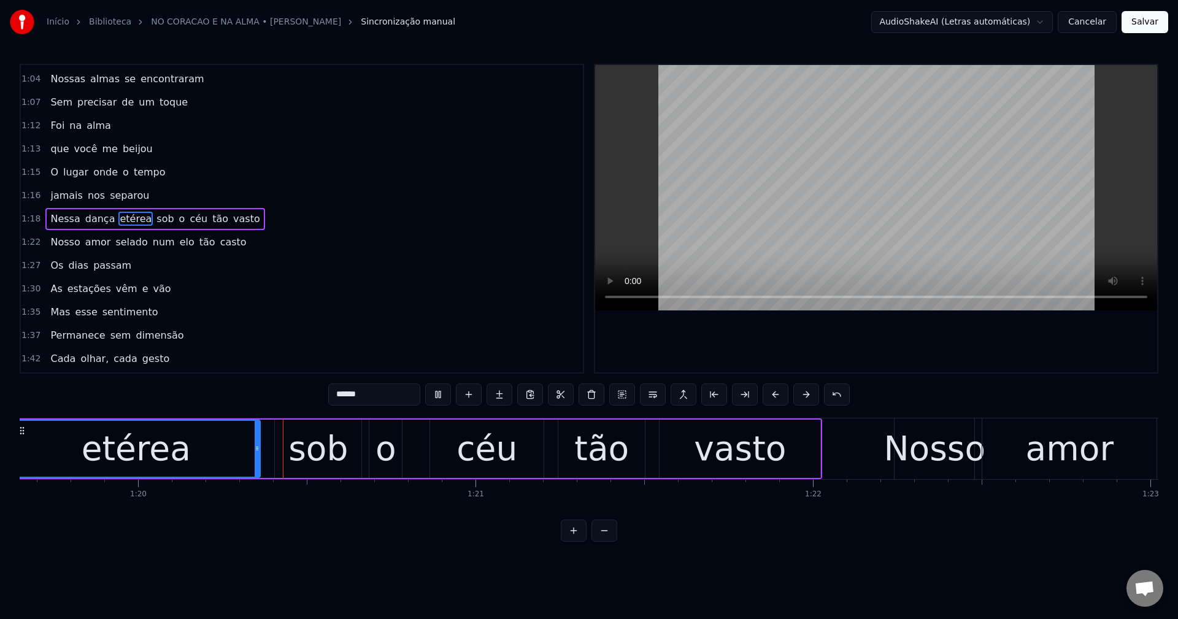
scroll to position [0, 26892]
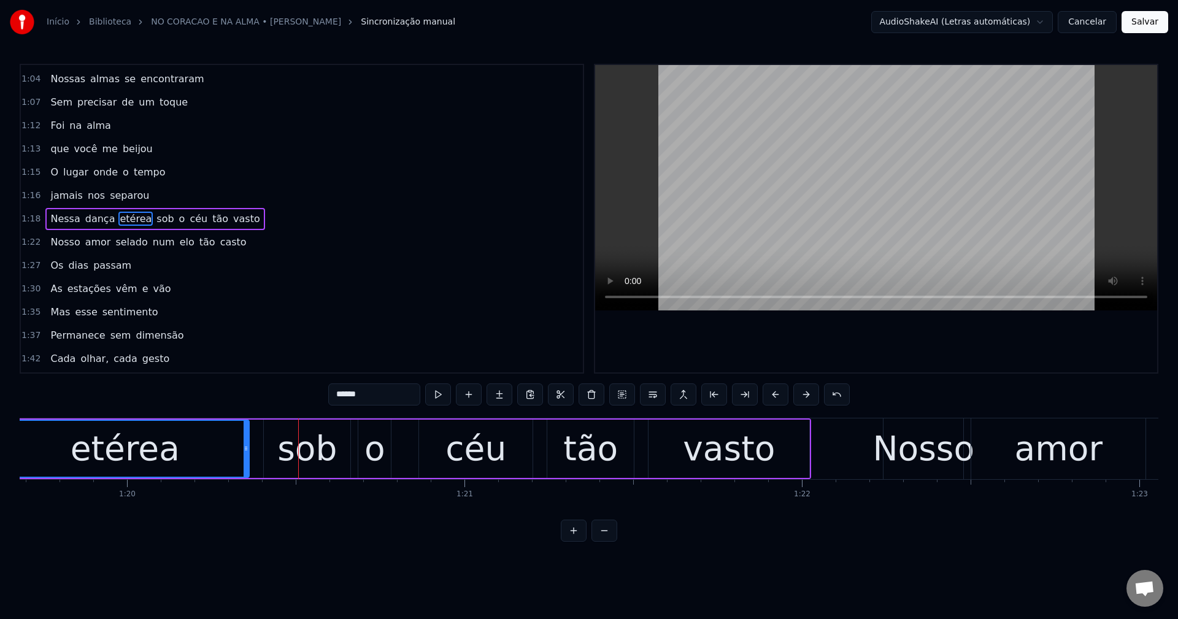
click at [155, 213] on span "sob" at bounding box center [165, 219] width 20 height 14
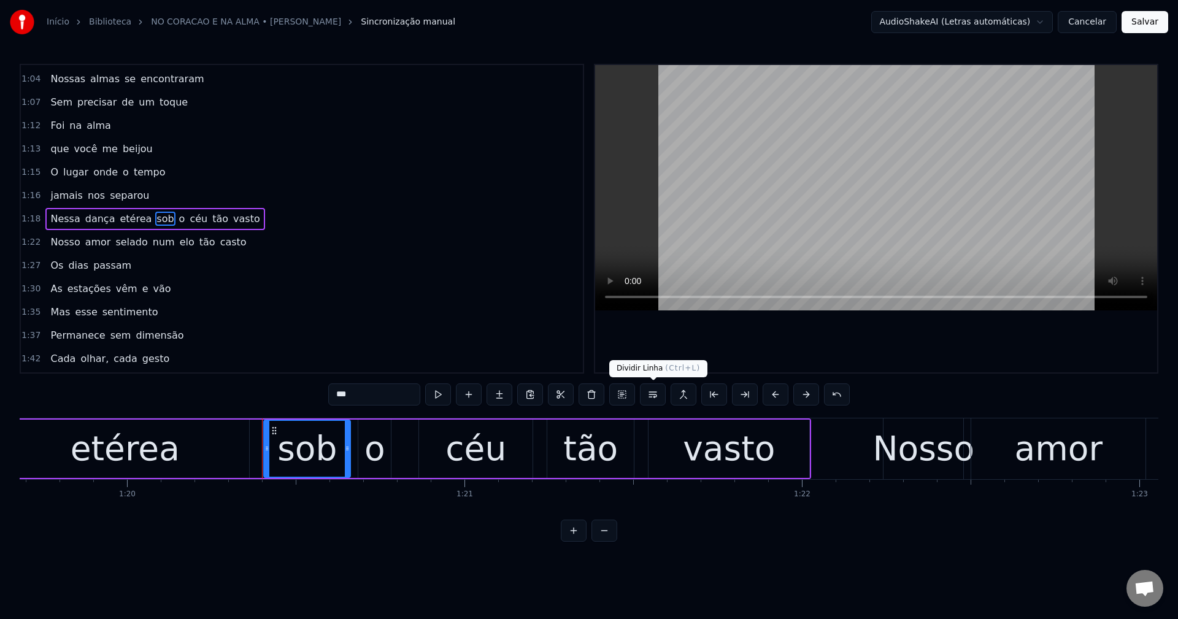
click at [659, 398] on button at bounding box center [653, 395] width 26 height 22
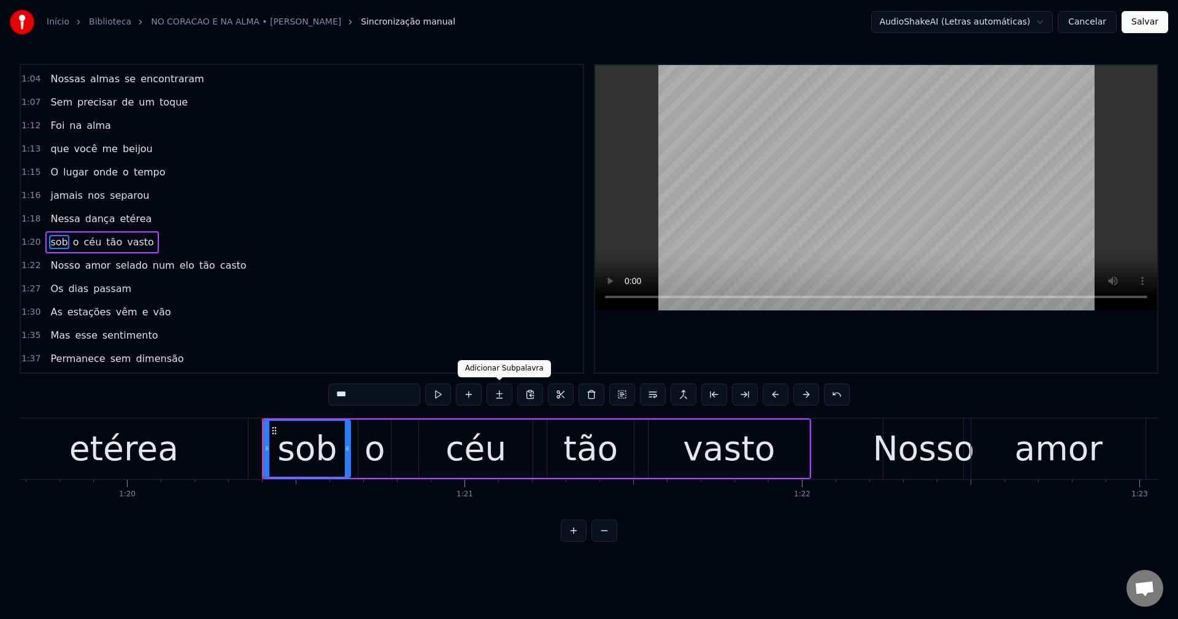
scroll to position [347, 0]
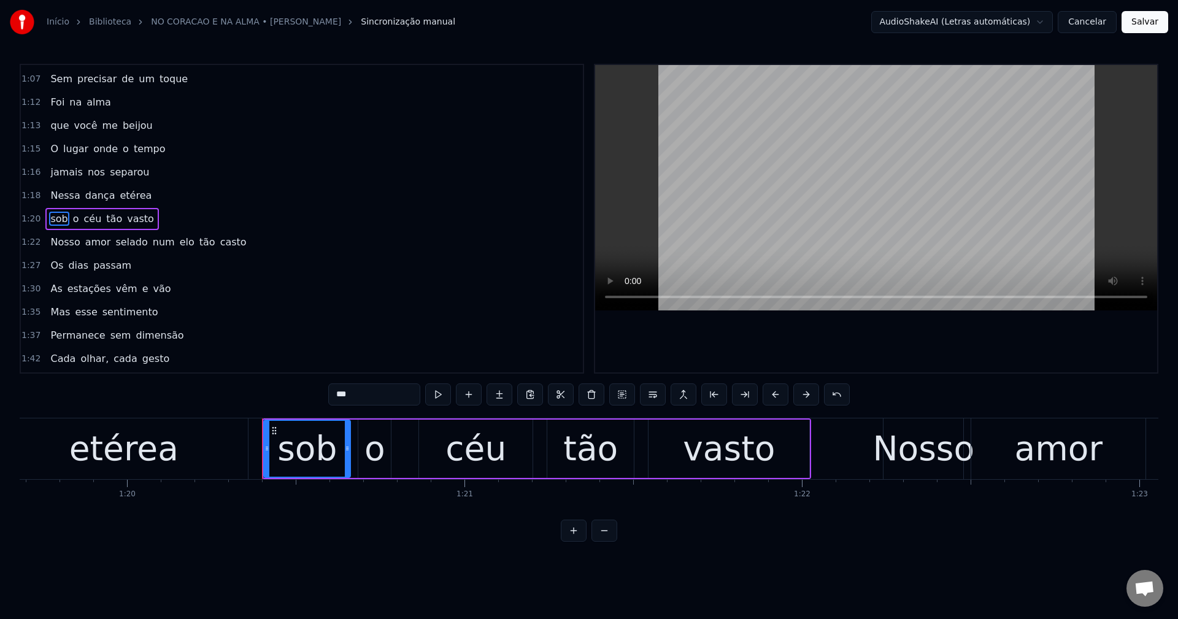
click at [153, 242] on span "num" at bounding box center [164, 242] width 25 height 14
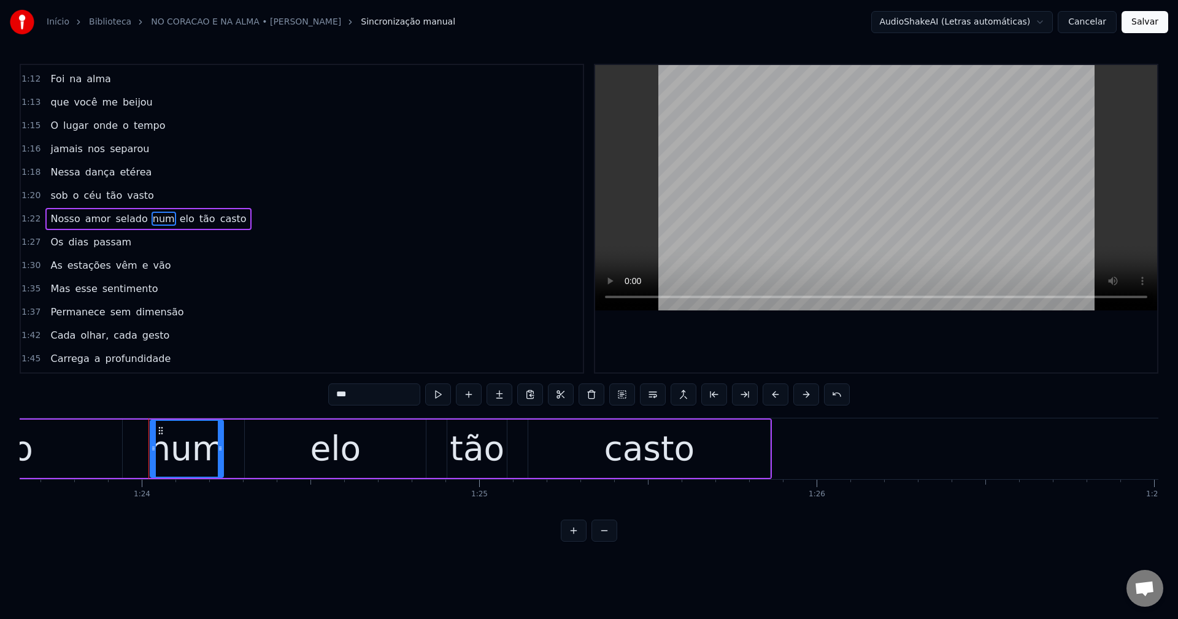
scroll to position [0, 28295]
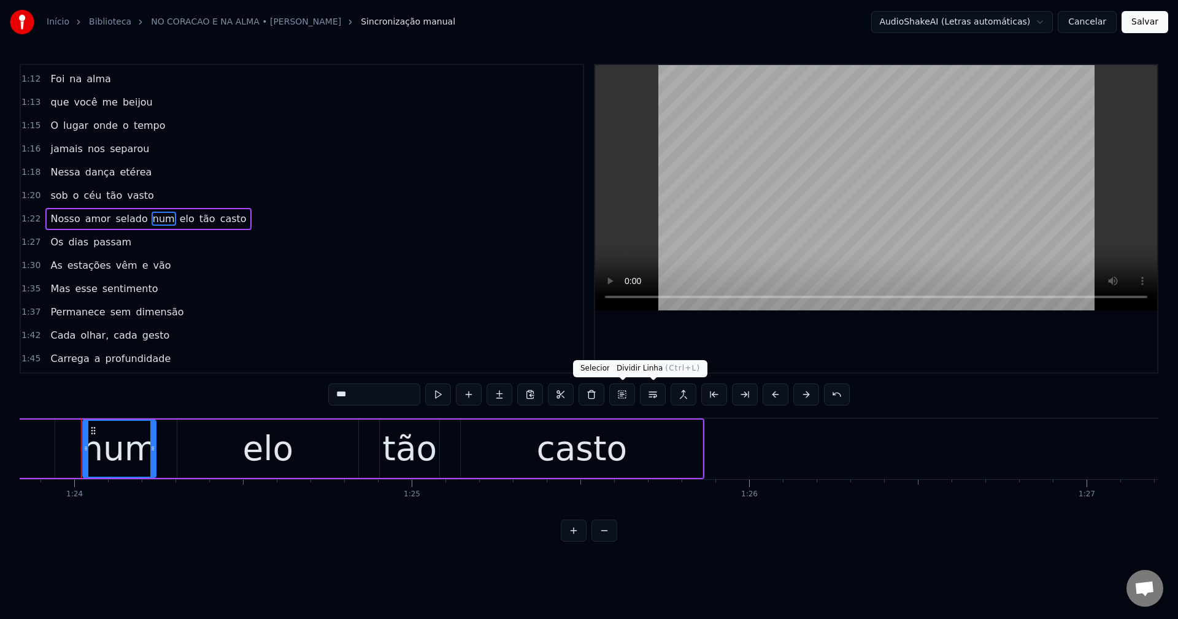
click at [654, 393] on button at bounding box center [653, 395] width 26 height 22
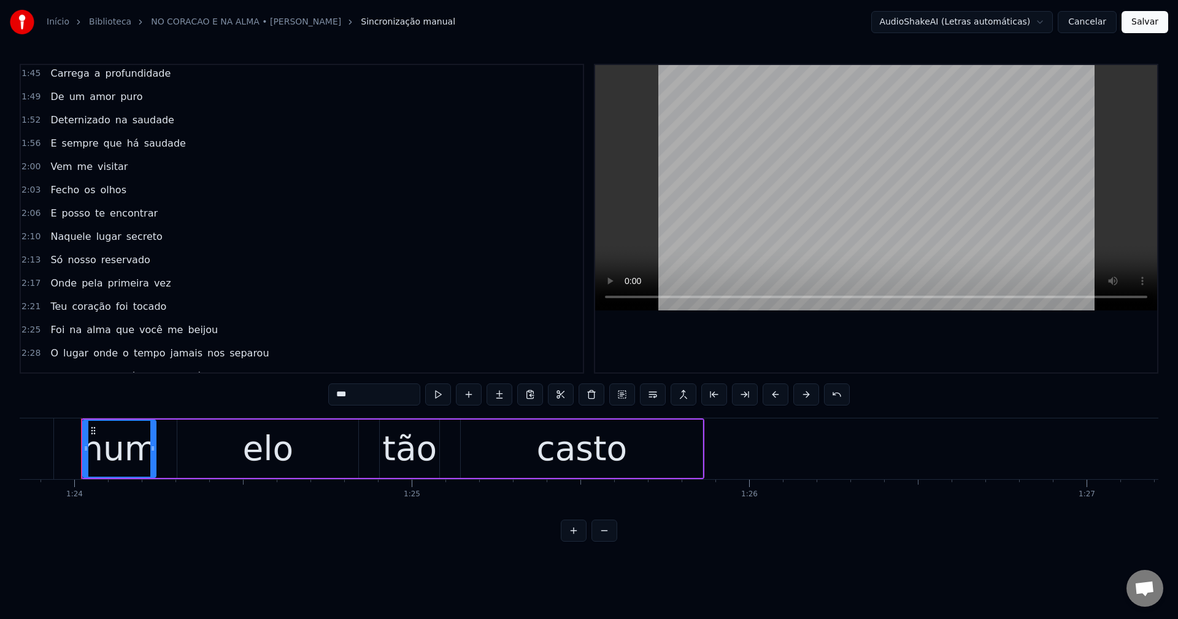
scroll to position [719, 0]
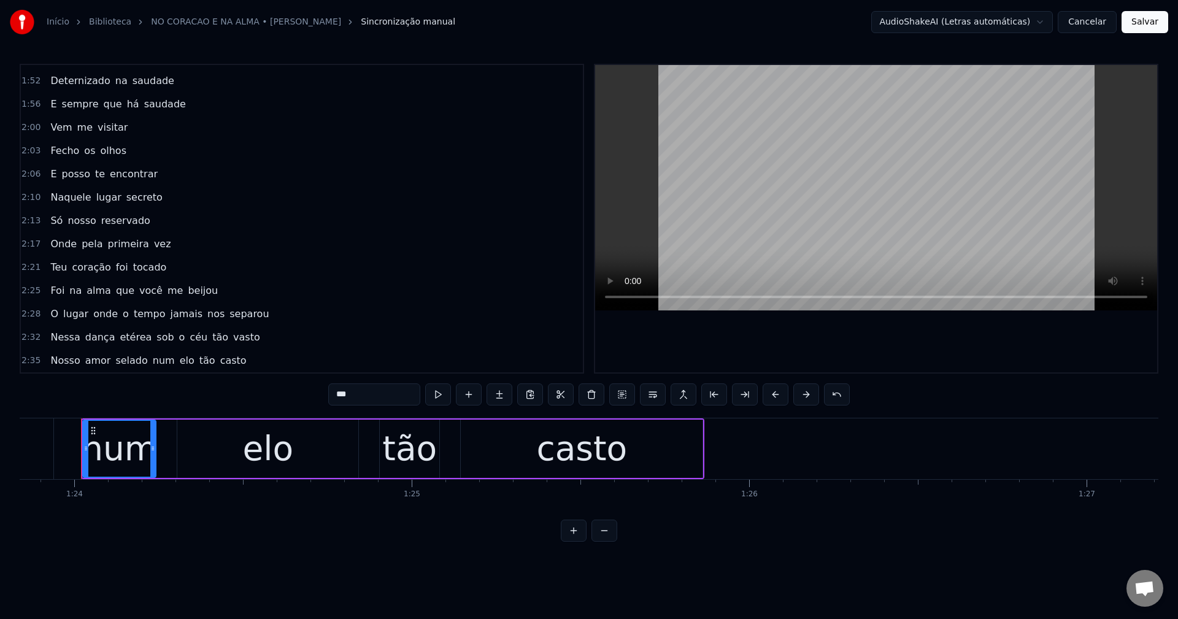
click at [119, 287] on span "que" at bounding box center [125, 290] width 21 height 14
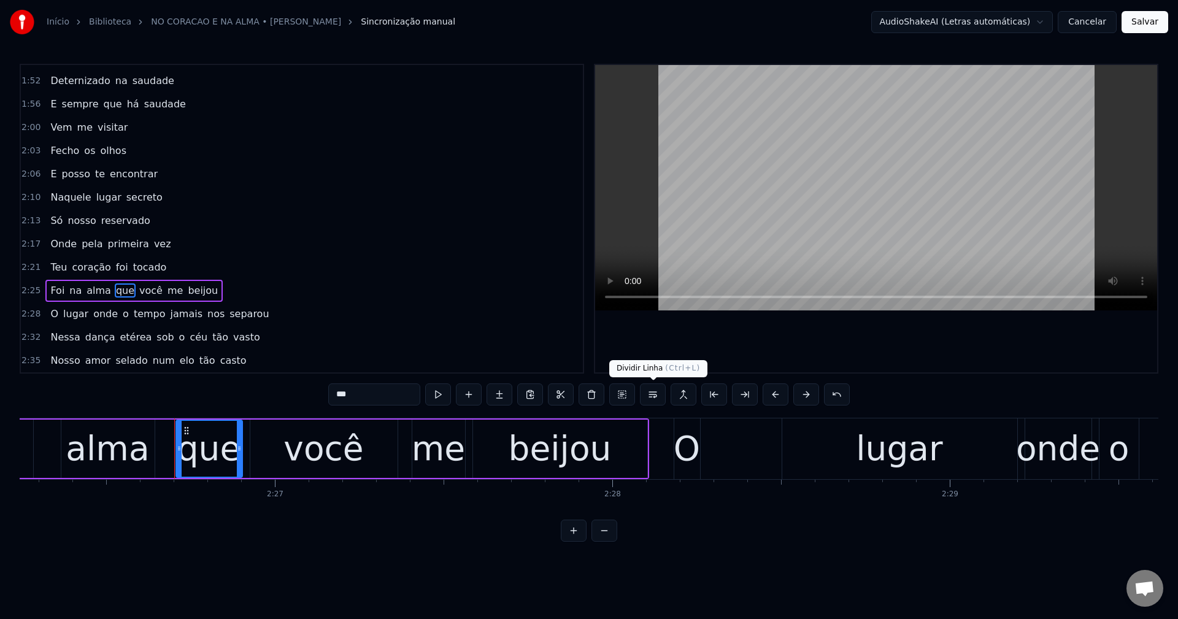
scroll to position [0, 49449]
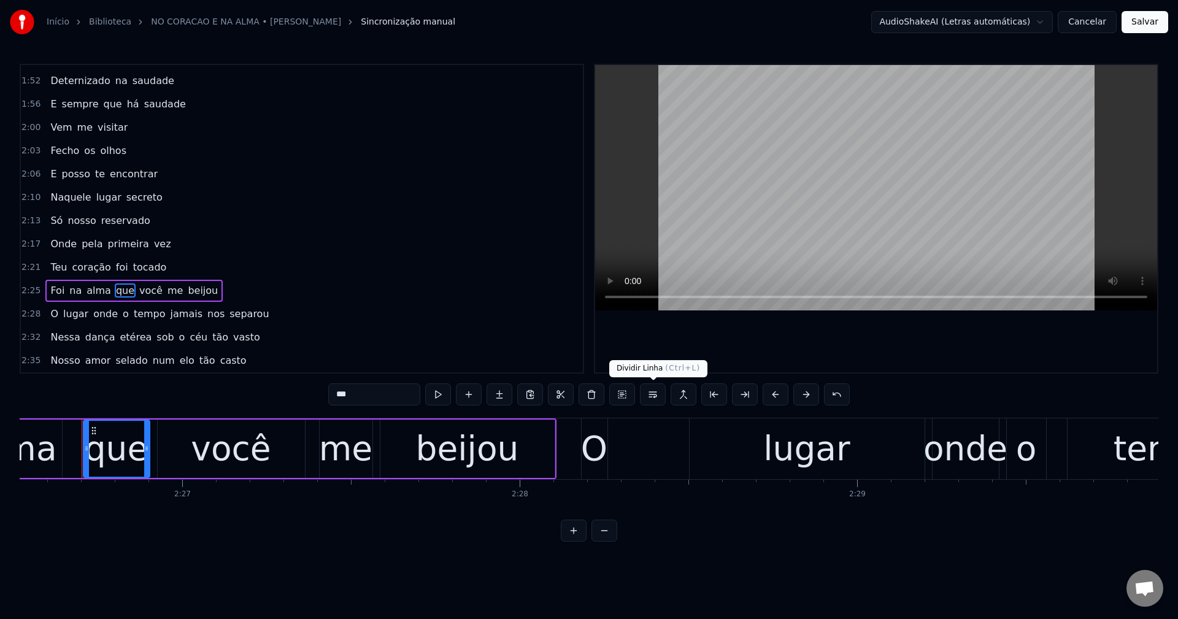
click at [655, 391] on button at bounding box center [653, 395] width 26 height 22
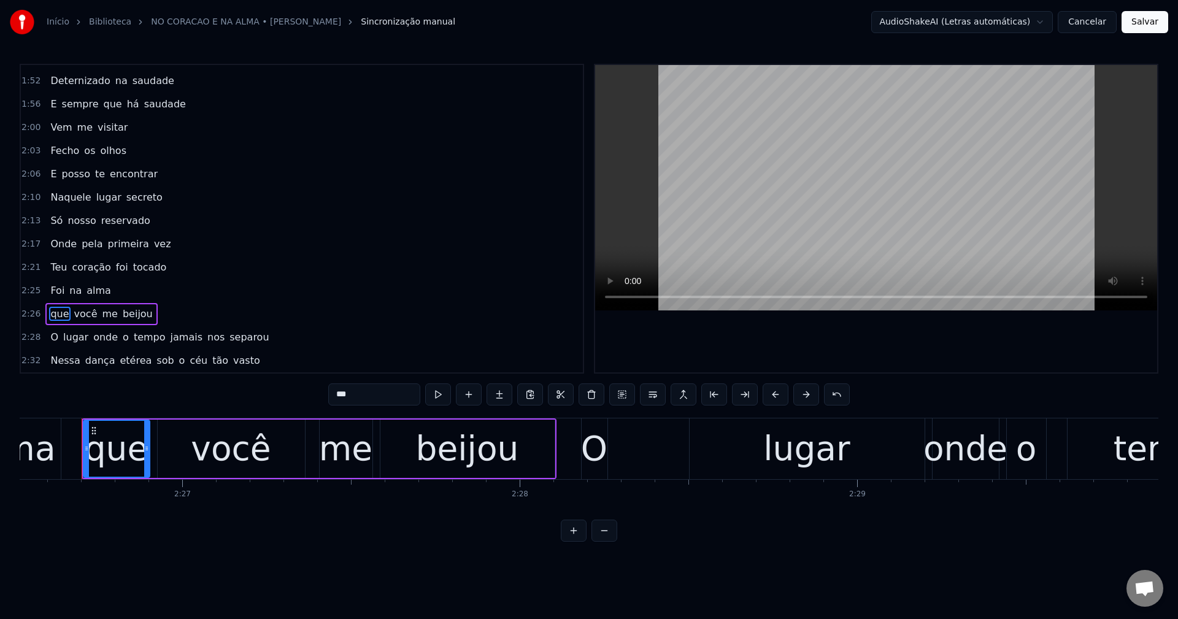
scroll to position [742, 0]
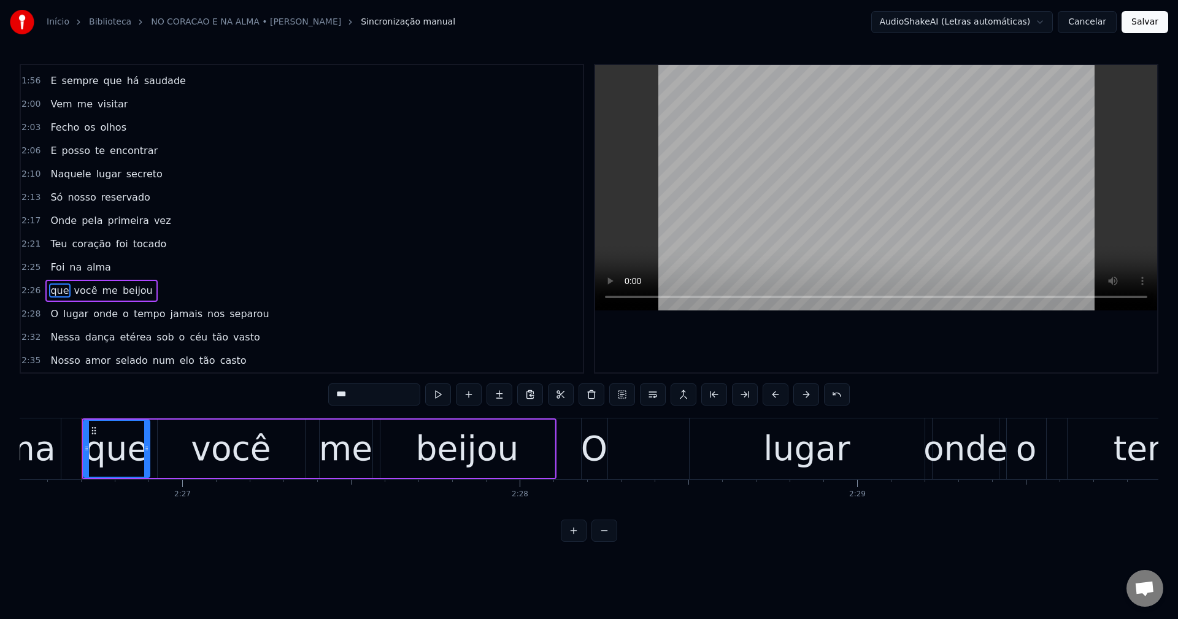
click at [169, 319] on span "jamais" at bounding box center [186, 314] width 34 height 14
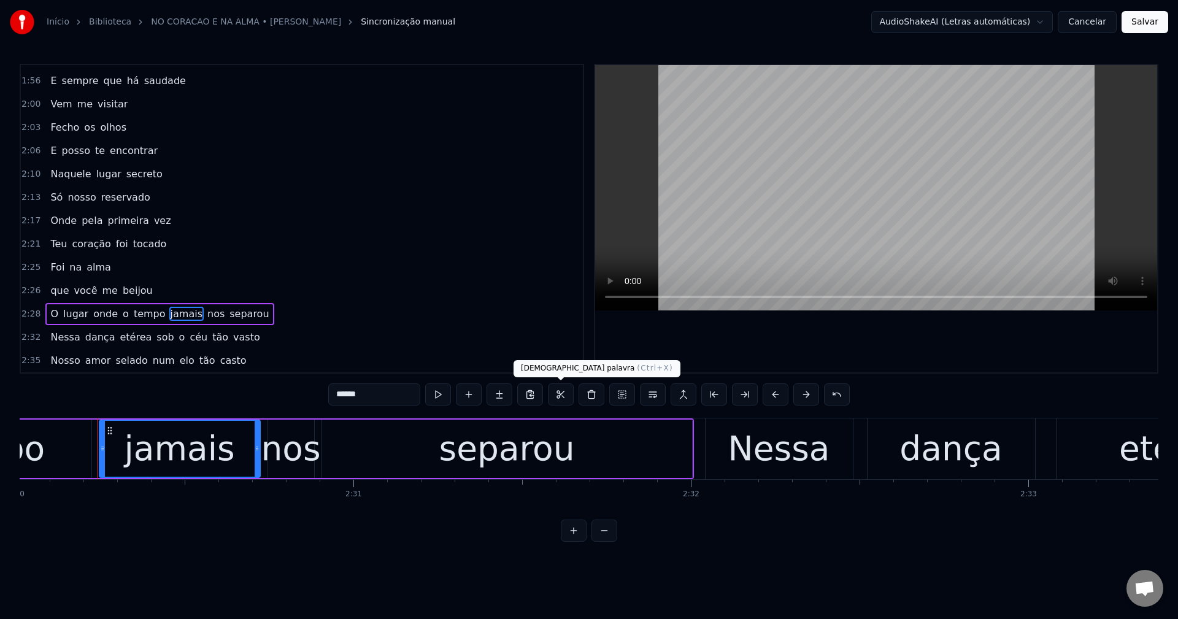
scroll to position [0, 50643]
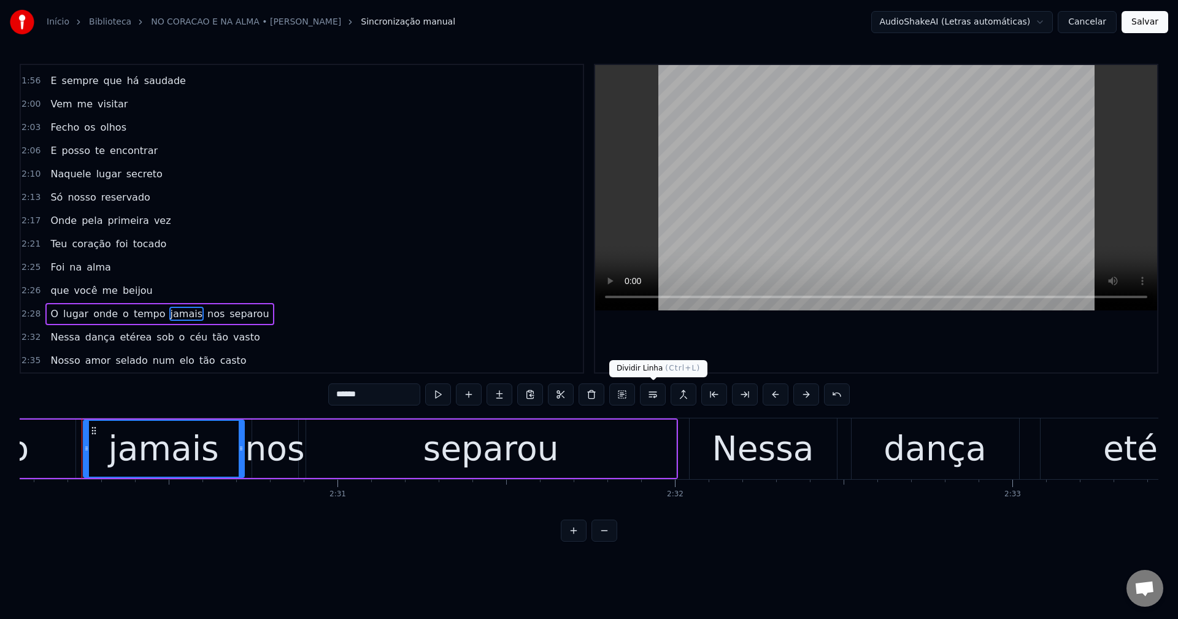
drag, startPoint x: 655, startPoint y: 396, endPoint x: 577, endPoint y: 407, distance: 78.1
click at [654, 396] on button at bounding box center [653, 395] width 26 height 22
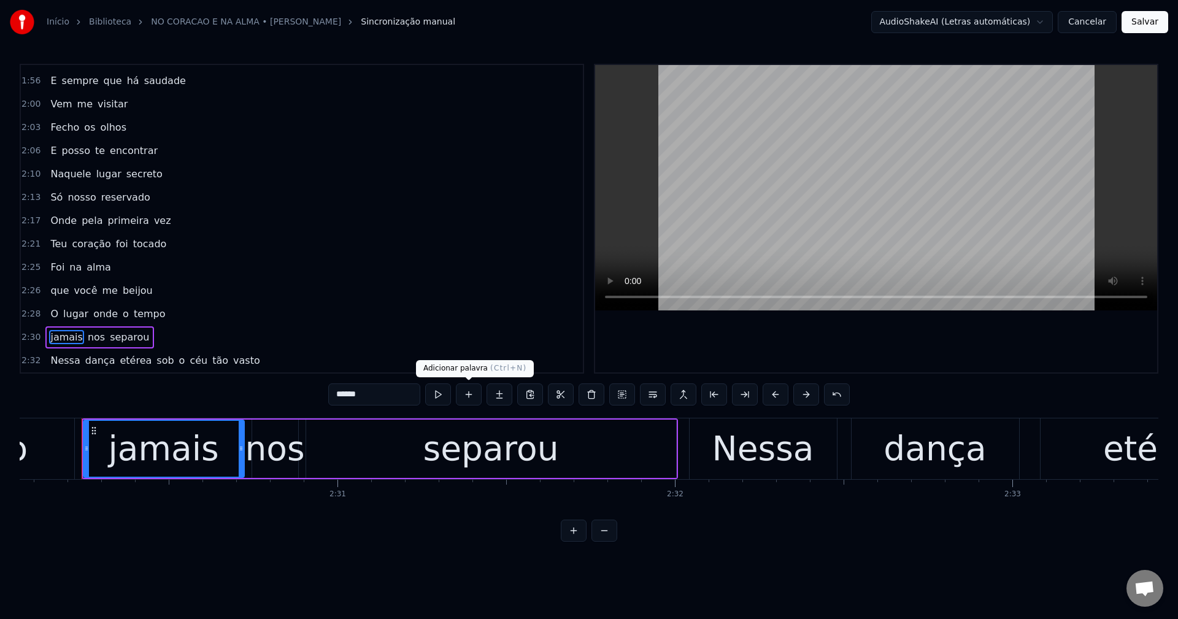
scroll to position [765, 0]
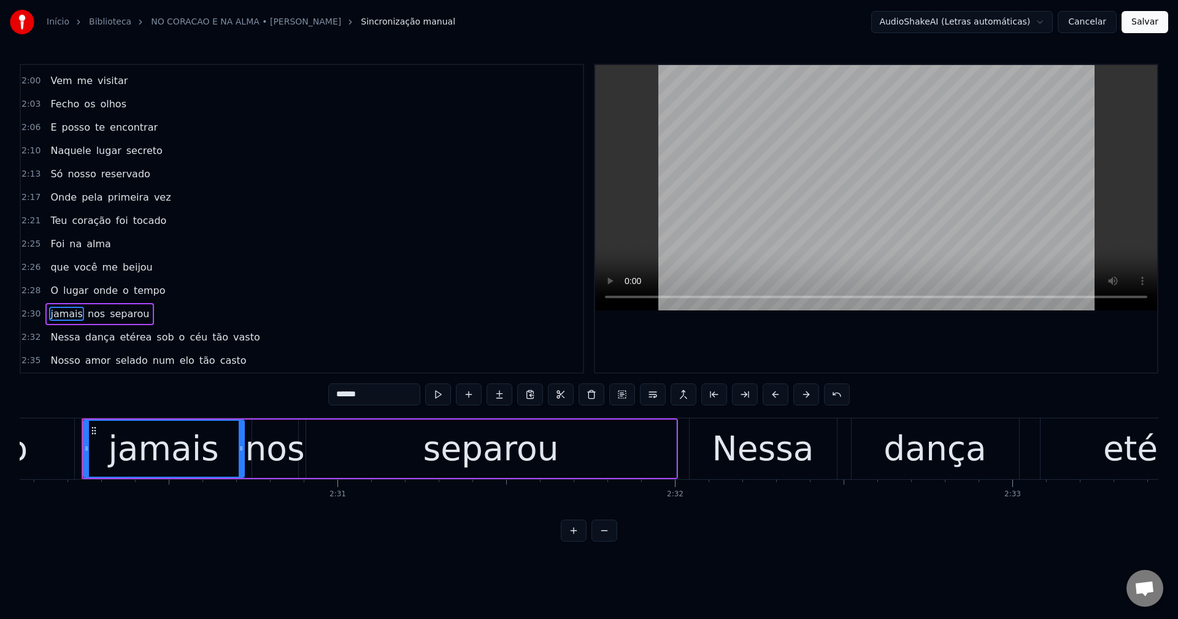
click at [155, 338] on span "sob" at bounding box center [165, 337] width 20 height 14
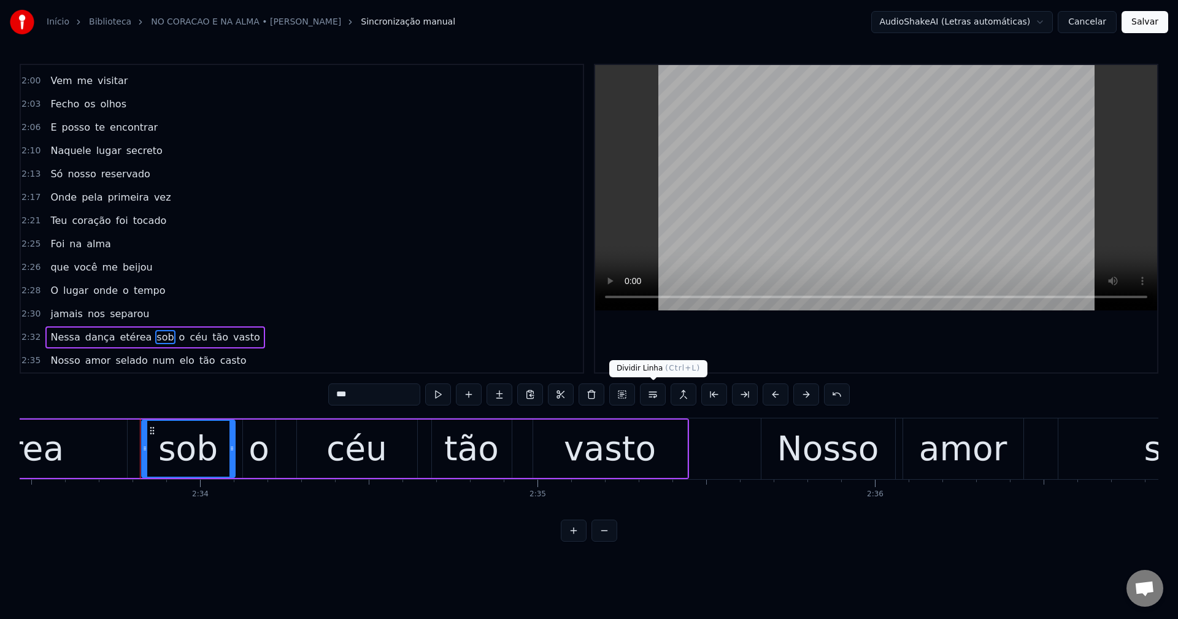
click at [653, 399] on button at bounding box center [653, 395] width 26 height 22
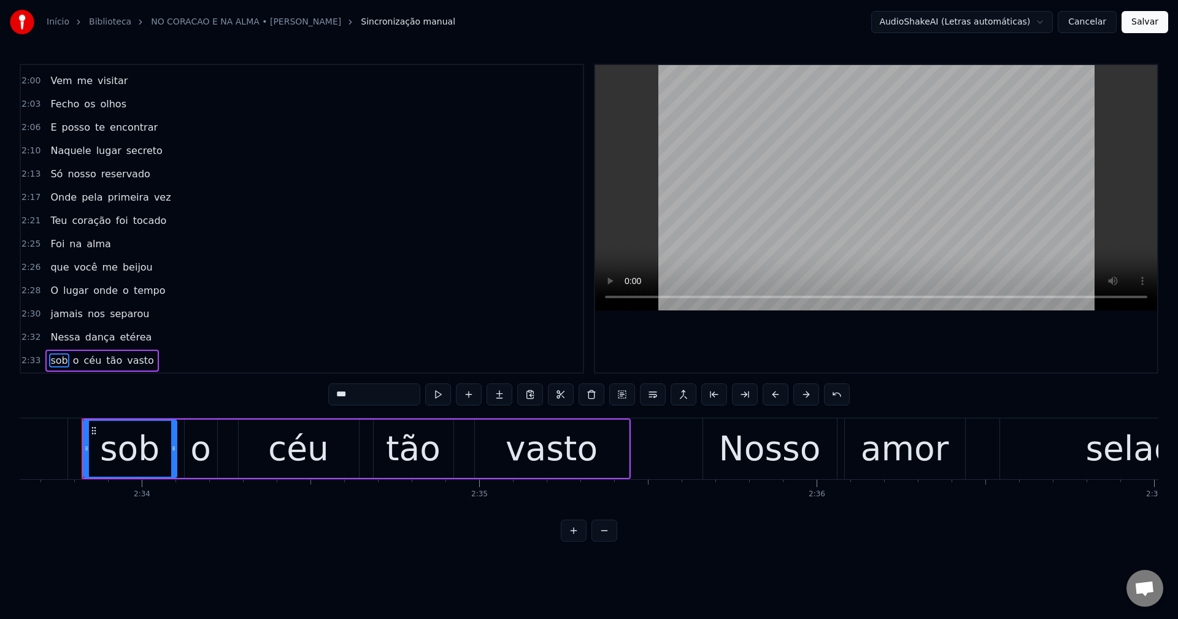
scroll to position [789, 0]
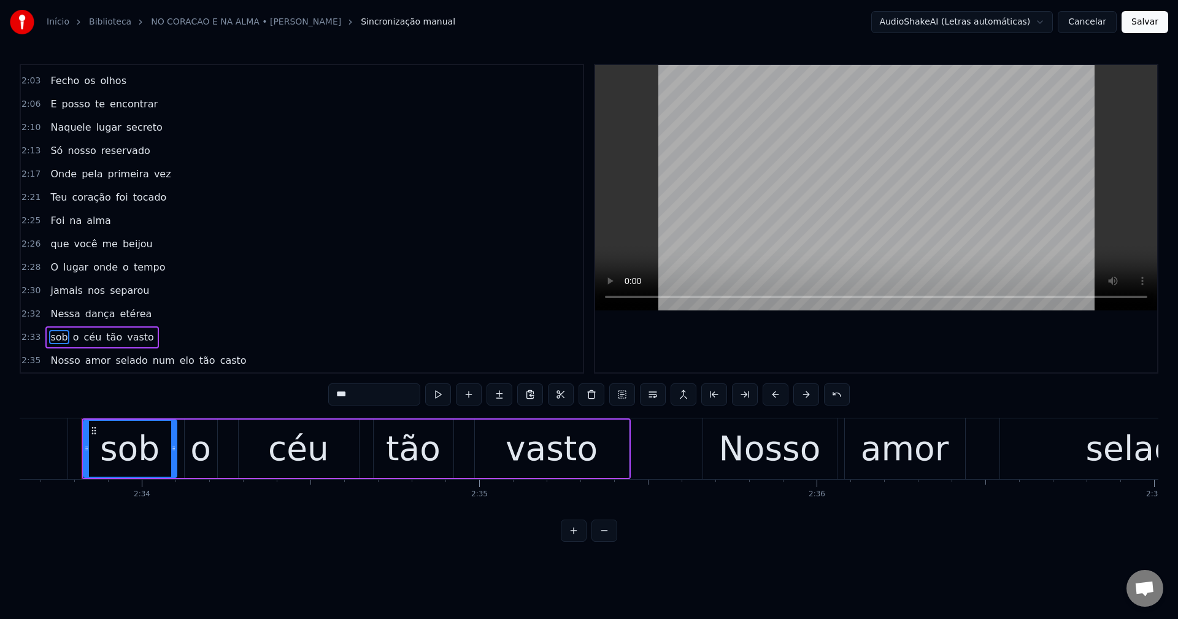
click at [152, 360] on span "num" at bounding box center [164, 360] width 25 height 14
type input "***"
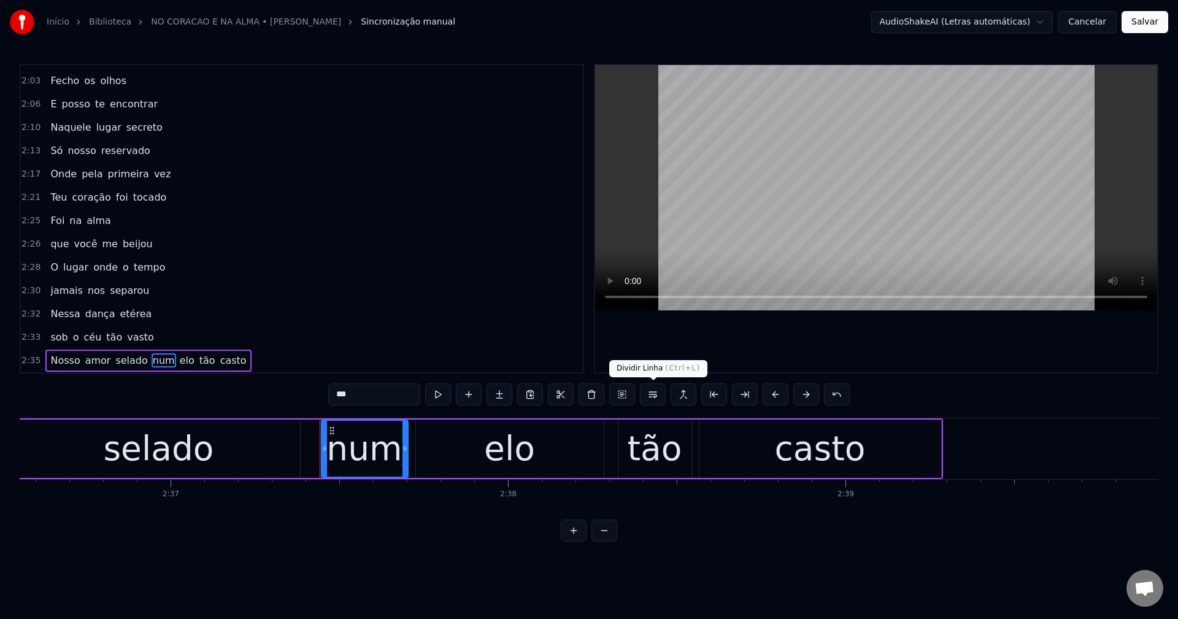
scroll to position [0, 52854]
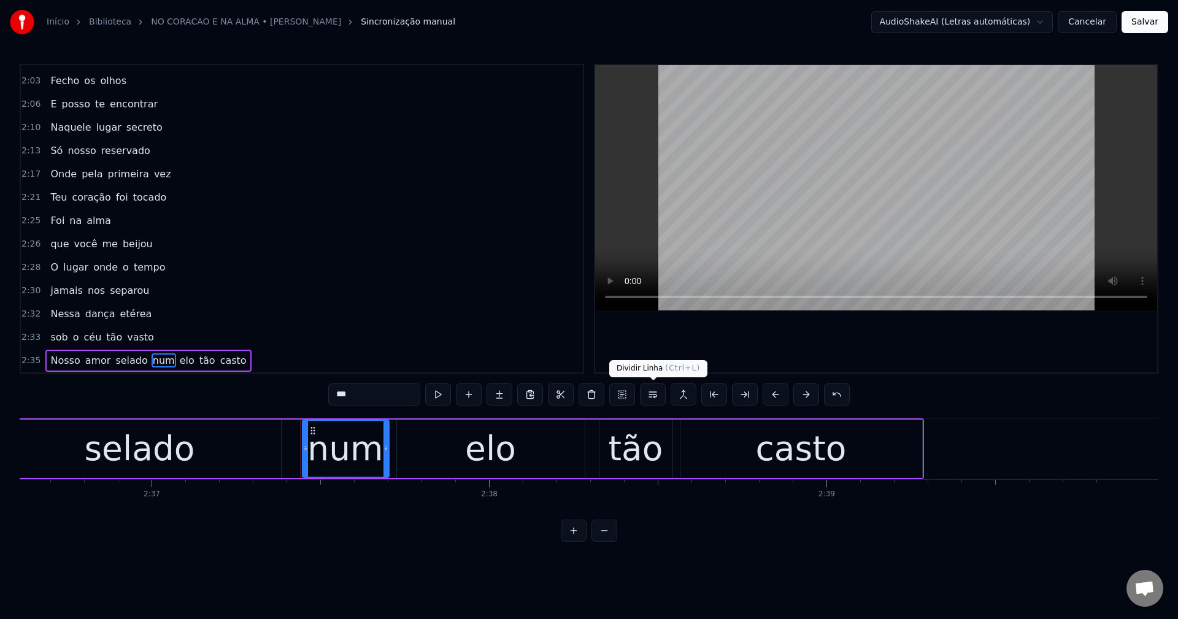
click at [650, 395] on button at bounding box center [653, 395] width 26 height 22
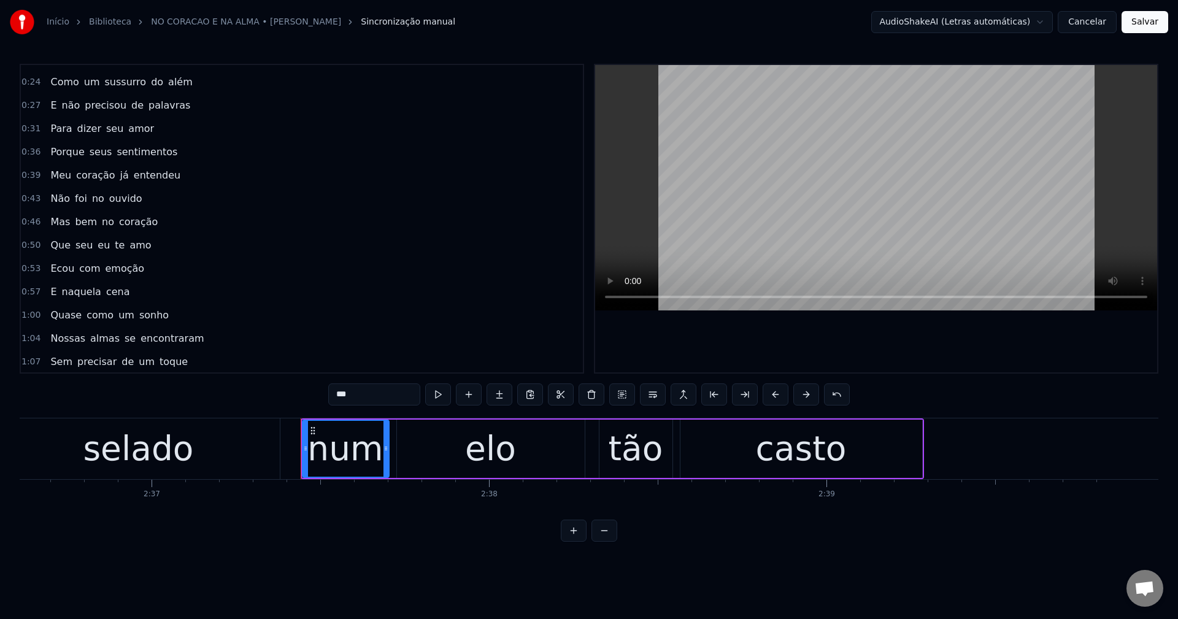
scroll to position [0, 0]
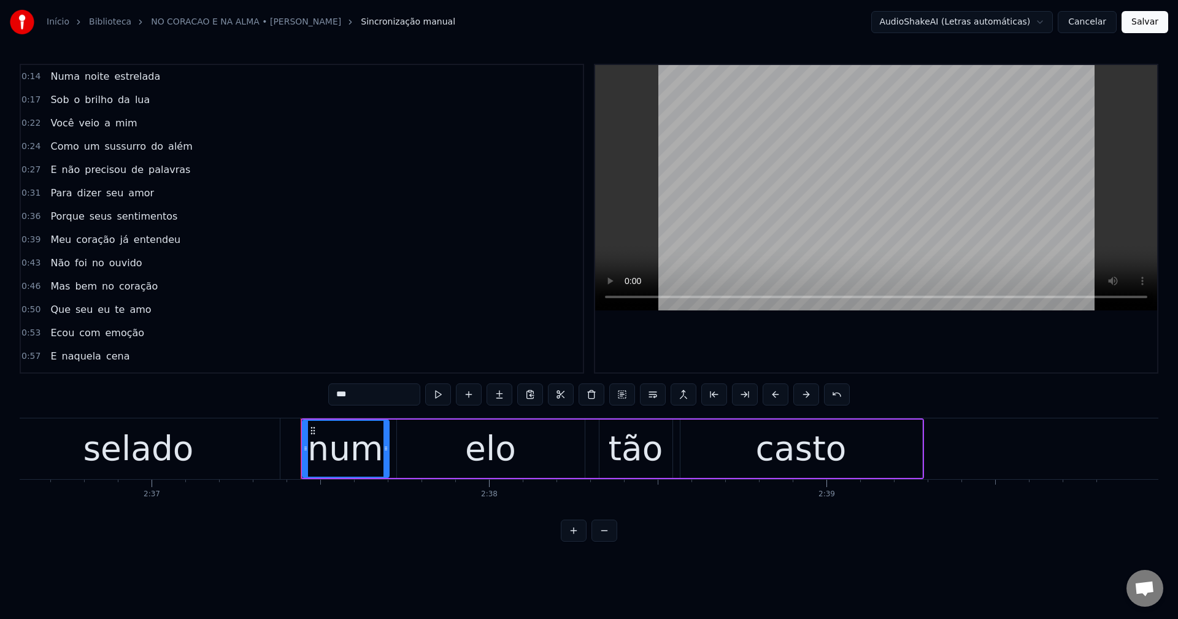
click at [1151, 26] on button "Salvar" at bounding box center [1145, 22] width 47 height 22
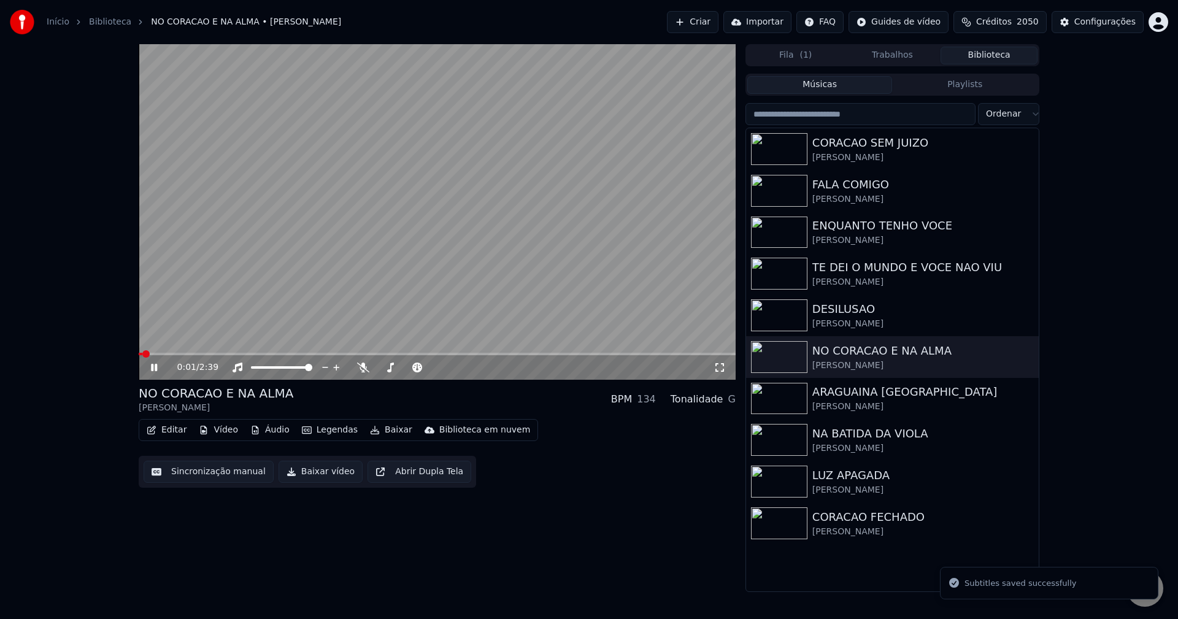
click at [317, 468] on button "Baixar vídeo" at bounding box center [321, 472] width 84 height 22
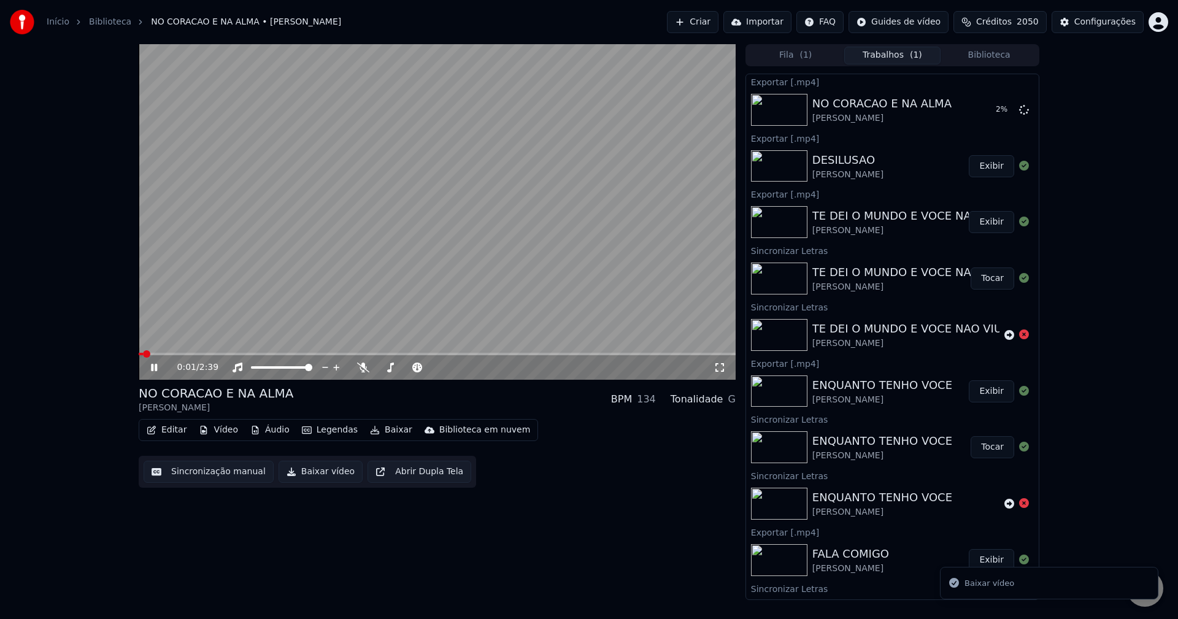
click at [477, 259] on video at bounding box center [437, 212] width 597 height 336
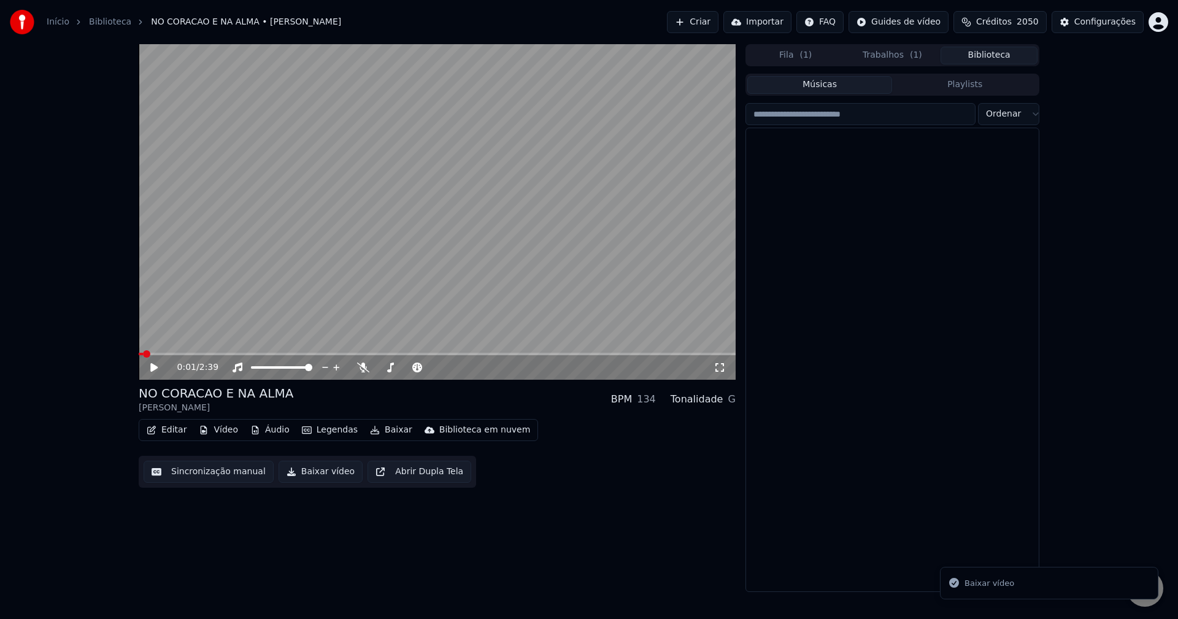
click at [982, 50] on button "Biblioteca" at bounding box center [989, 56] width 97 height 18
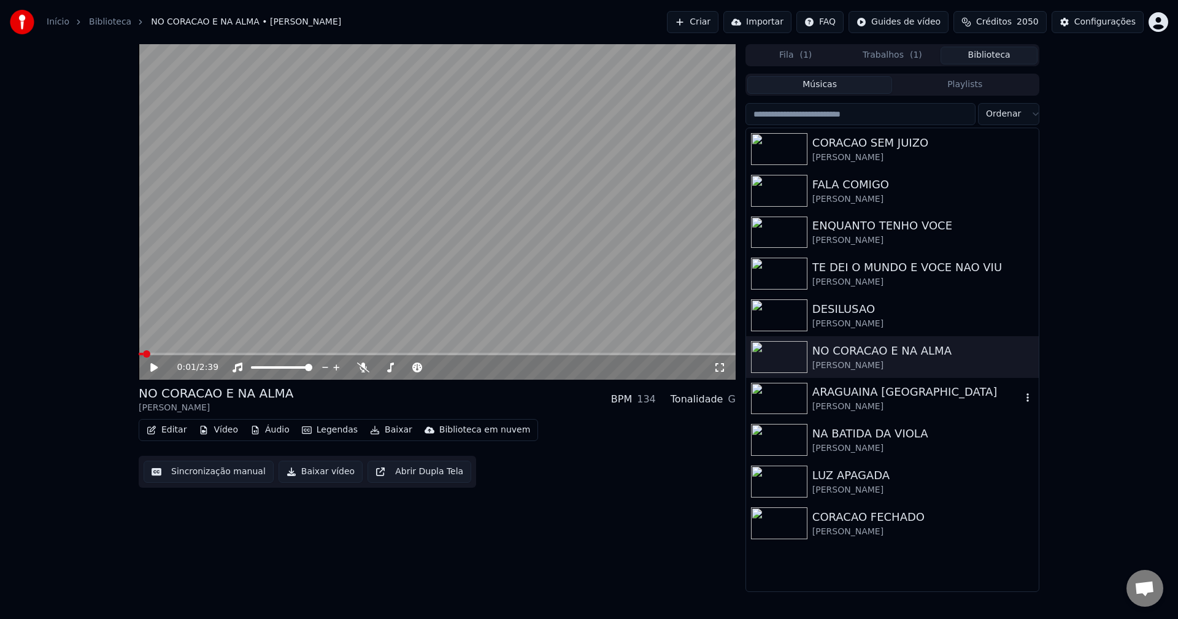
click at [825, 392] on div "ARAGUAINA [GEOGRAPHIC_DATA]" at bounding box center [916, 392] width 209 height 17
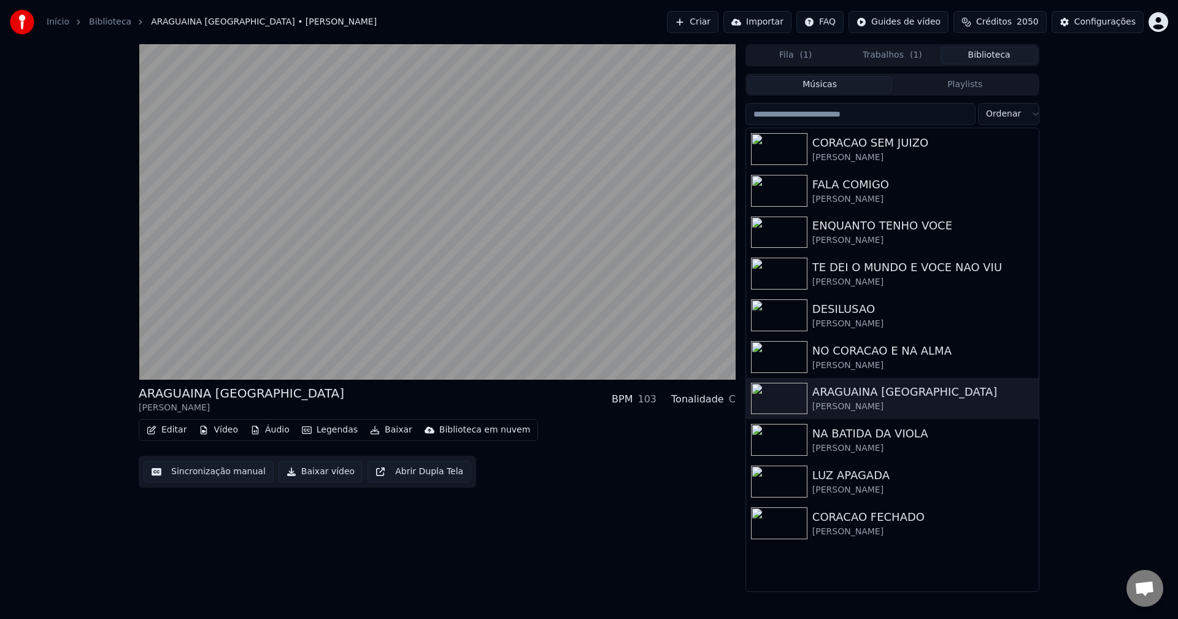
click at [340, 265] on video at bounding box center [437, 212] width 597 height 336
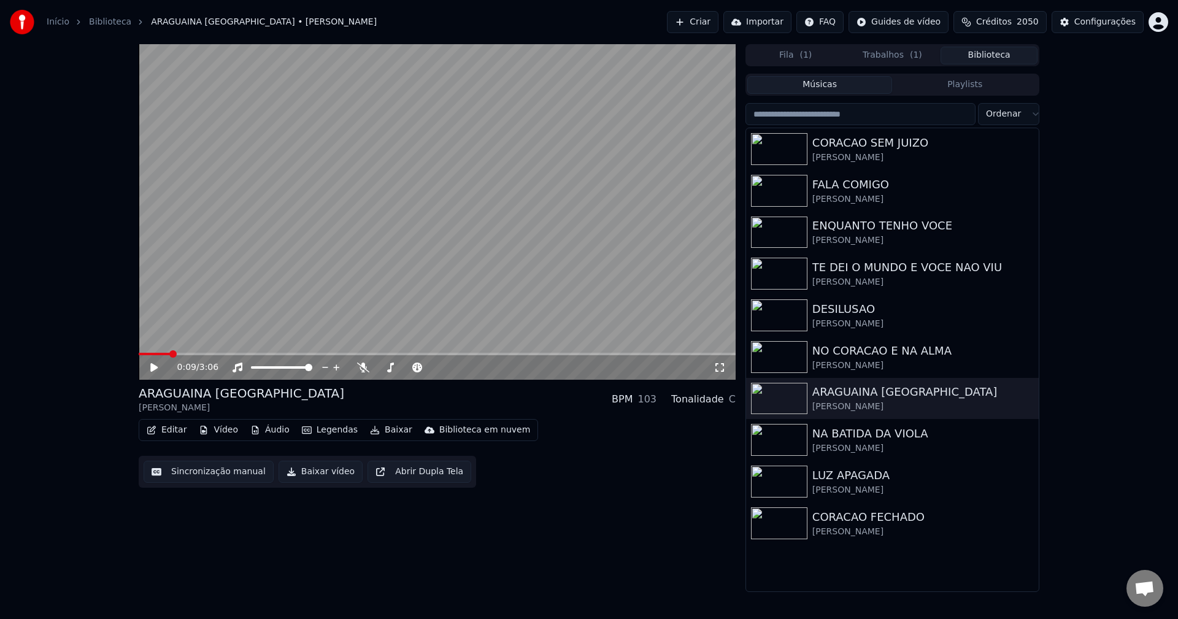
click at [171, 433] on button "Editar" at bounding box center [167, 430] width 50 height 17
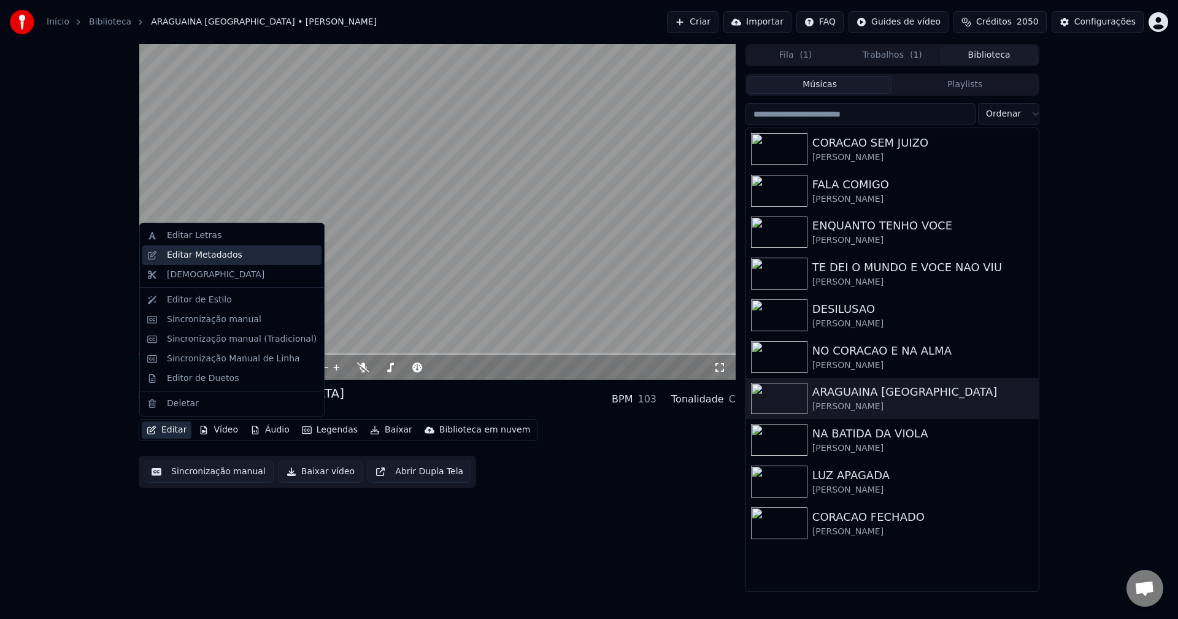
click at [206, 250] on div "Editar Metadados" at bounding box center [204, 255] width 75 height 12
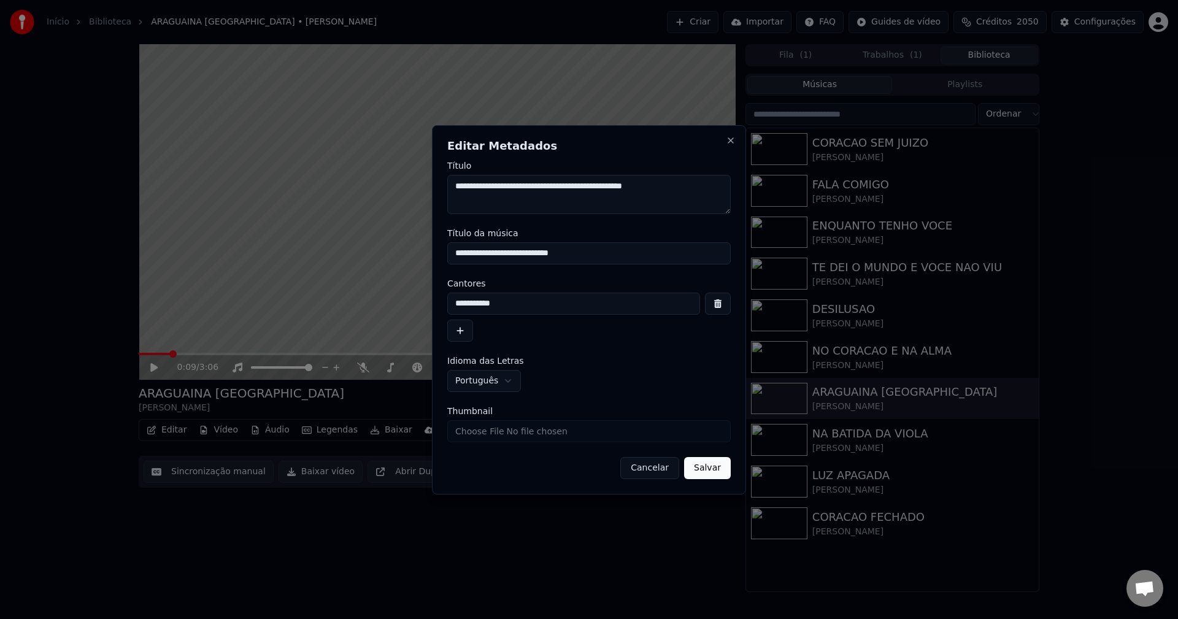
click at [563, 189] on textarea "**********" at bounding box center [588, 194] width 283 height 39
type textarea "**********"
click at [492, 250] on input "**********" at bounding box center [588, 253] width 283 height 22
type input "**********"
click at [719, 480] on div "**********" at bounding box center [589, 309] width 314 height 369
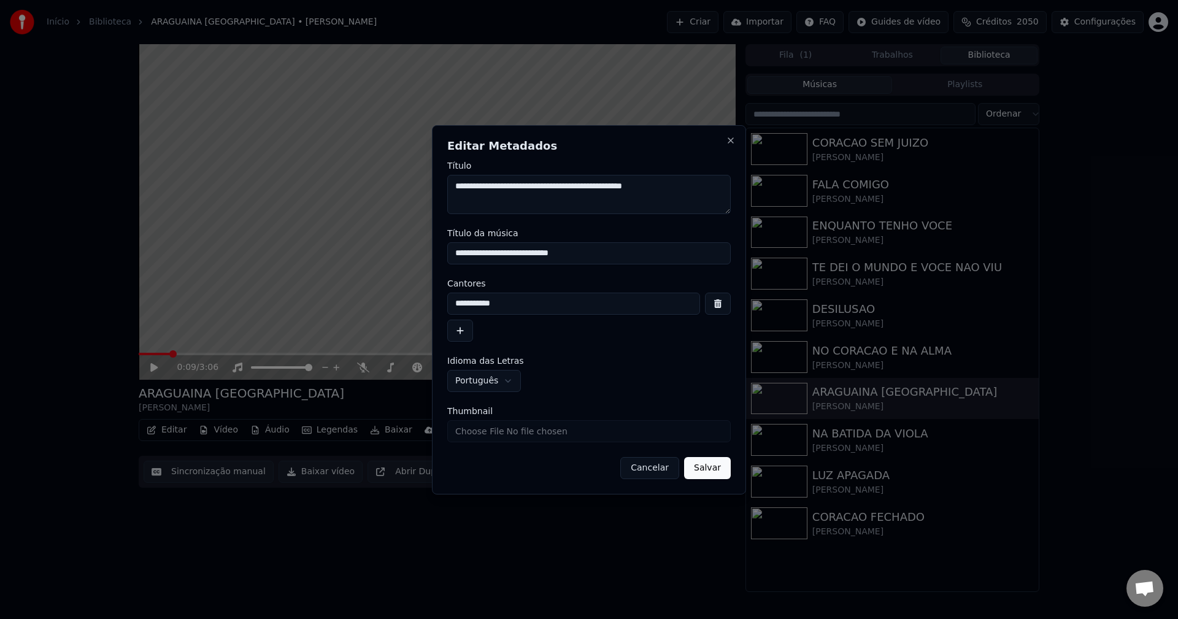
click at [706, 477] on button "Salvar" at bounding box center [707, 468] width 47 height 22
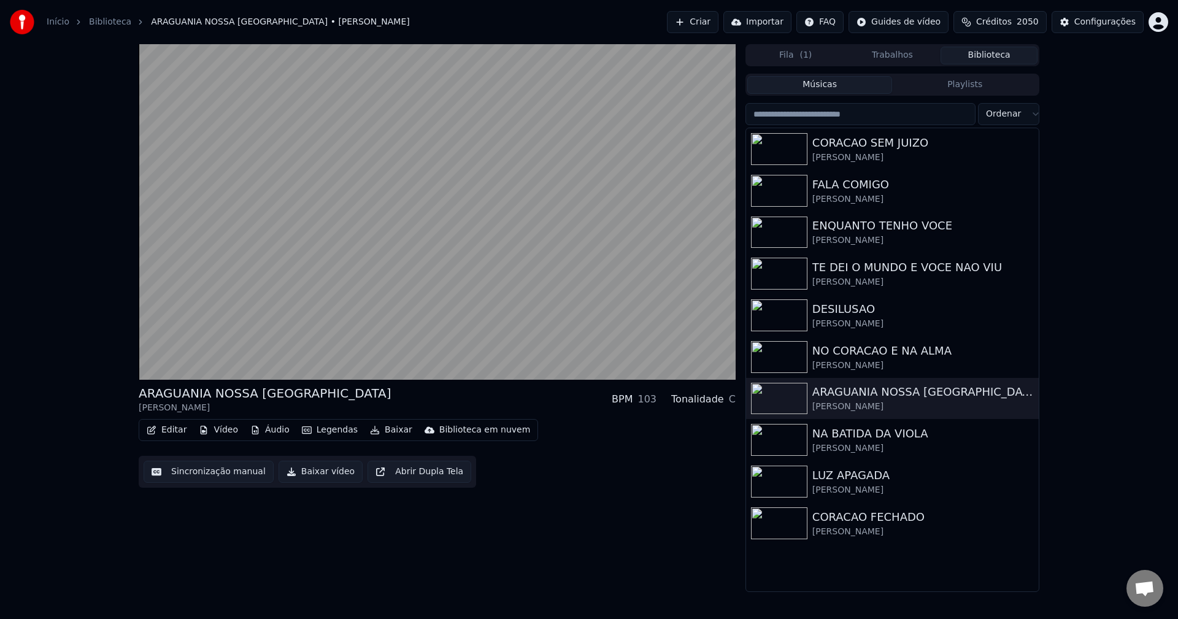
click at [188, 472] on button "Sincronização manual" at bounding box center [209, 472] width 130 height 22
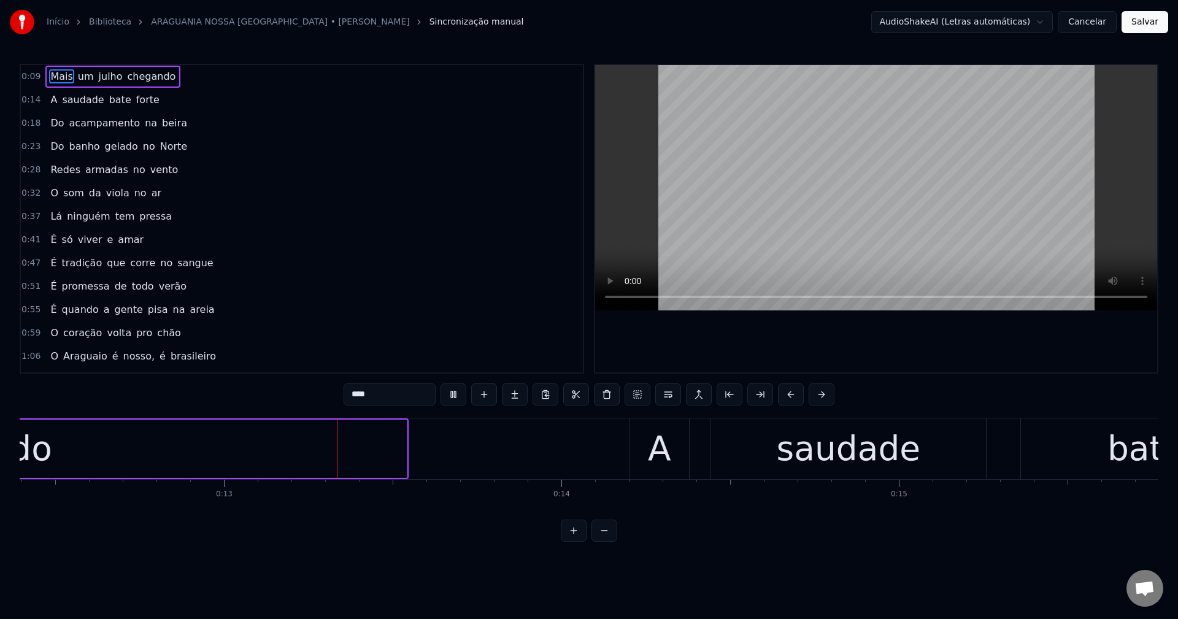
scroll to position [0, 4216]
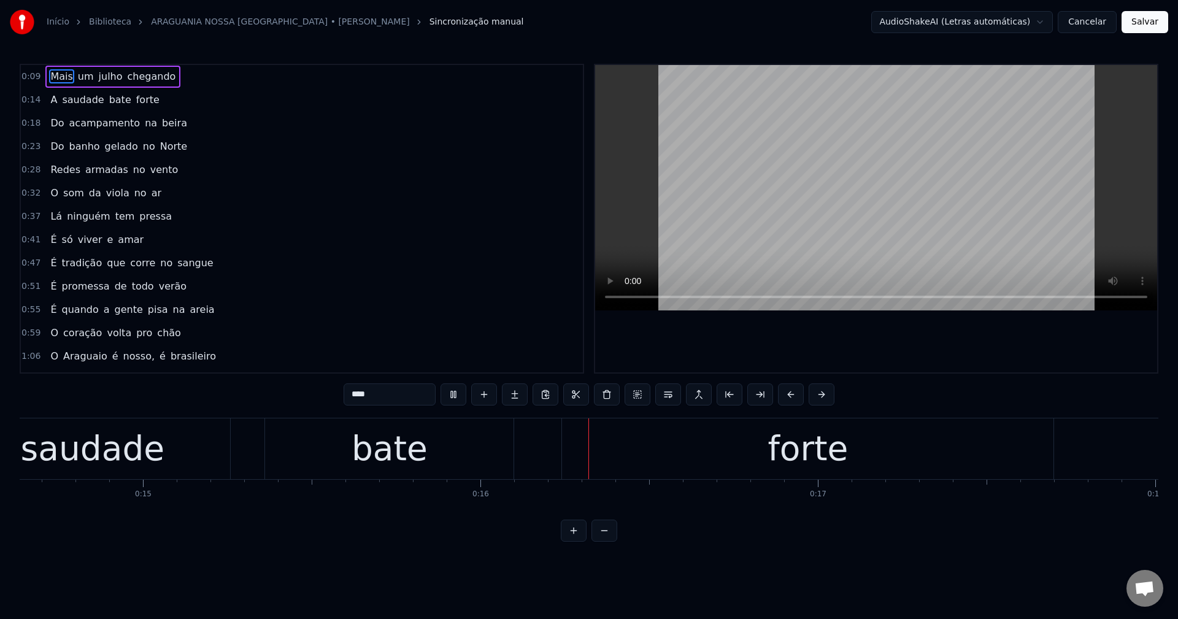
click at [106, 266] on span "que" at bounding box center [116, 263] width 21 height 14
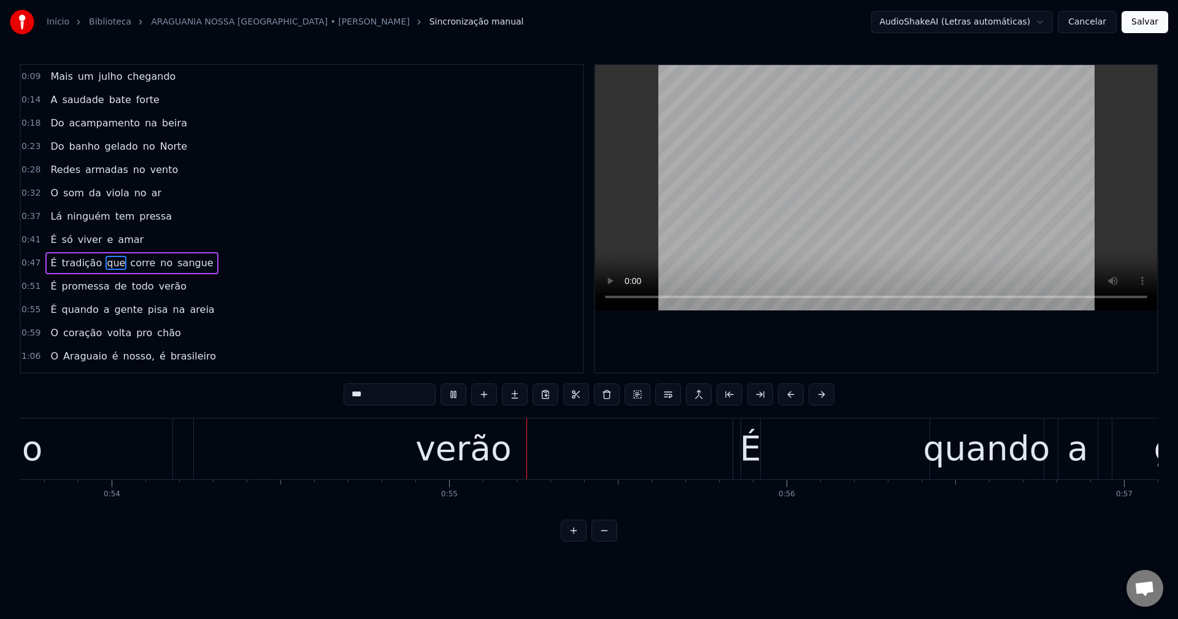
scroll to position [0, 18385]
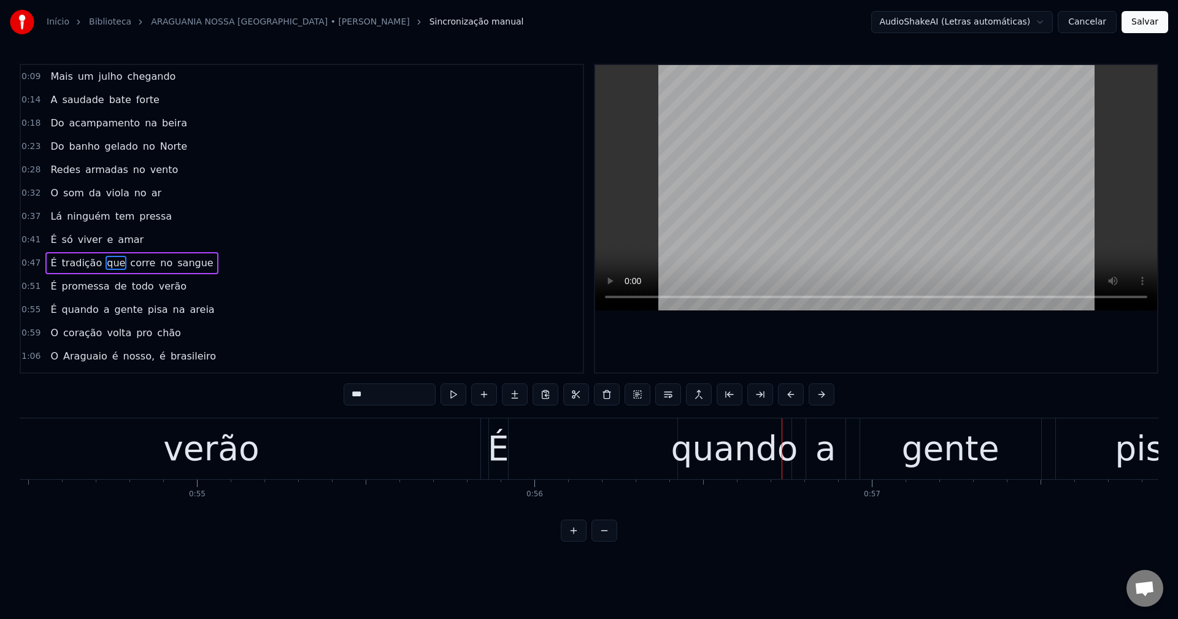
click at [495, 452] on div "É" at bounding box center [498, 448] width 21 height 51
type input "*"
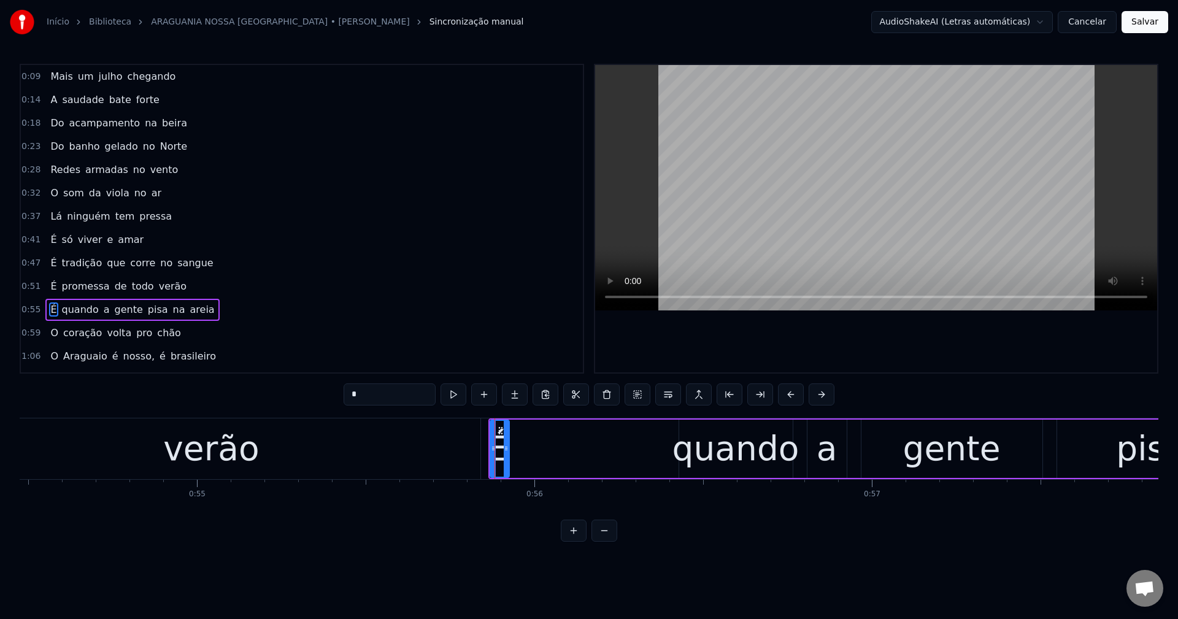
scroll to position [91, 0]
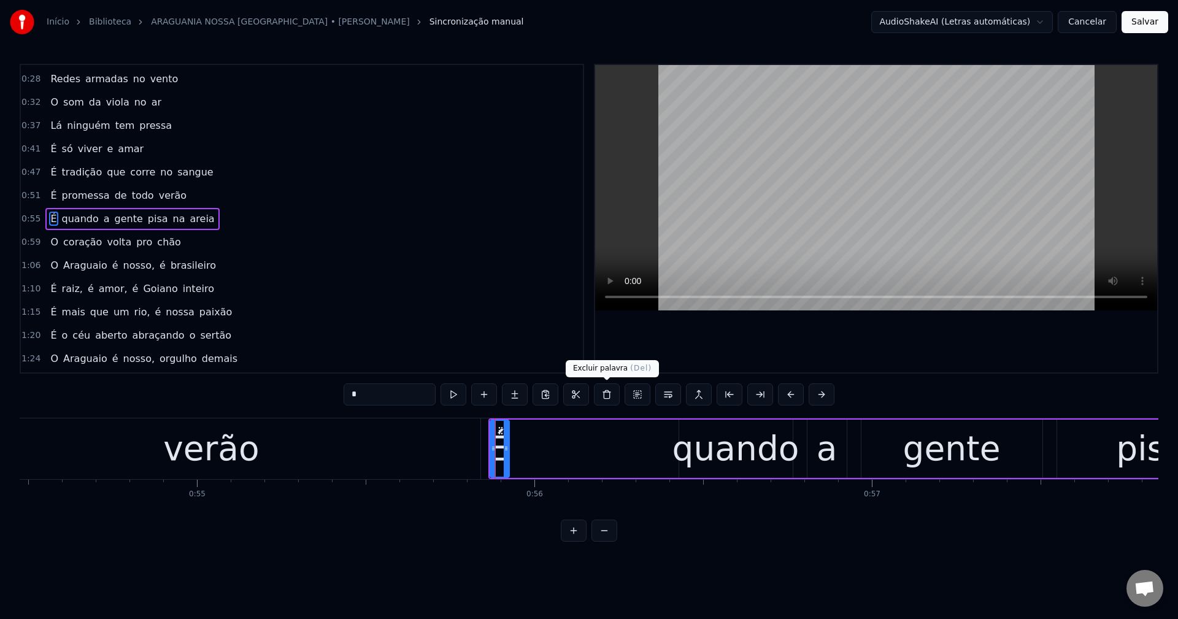
click at [601, 401] on button at bounding box center [607, 395] width 26 height 22
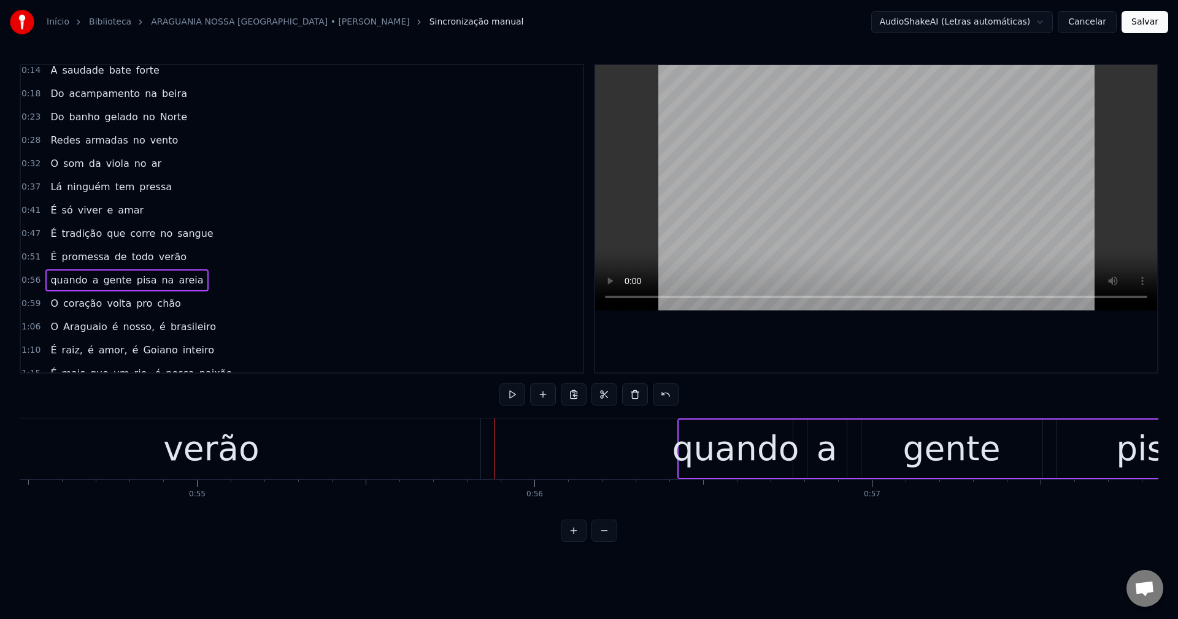
scroll to position [0, 0]
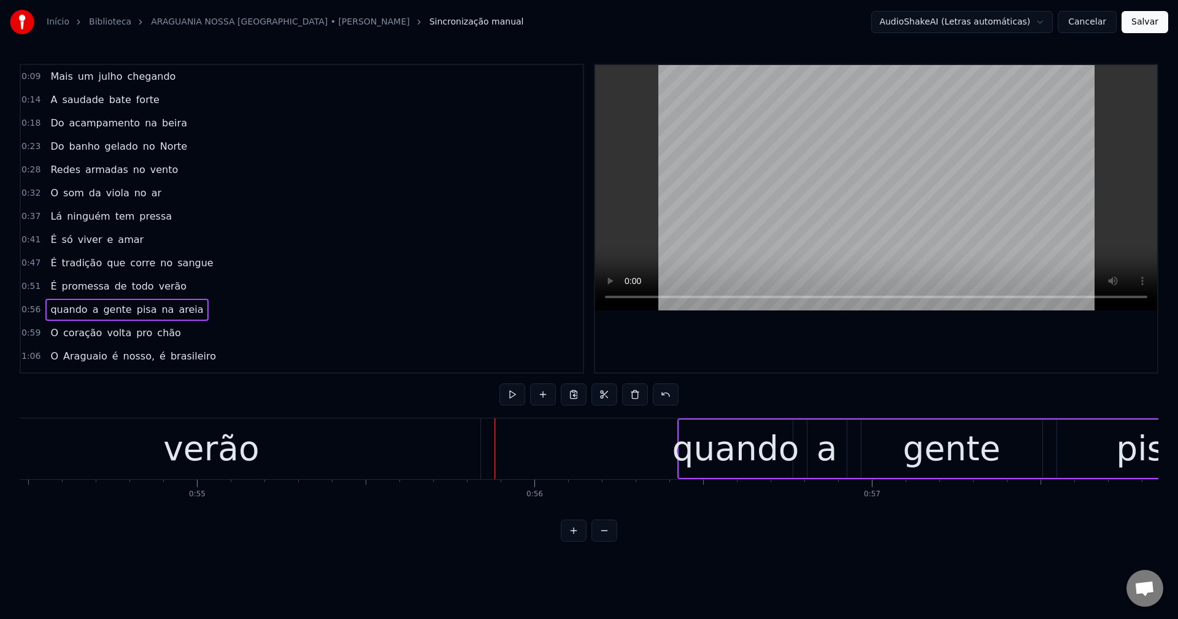
click at [78, 226] on div "Lá ninguém tem pressa" at bounding box center [110, 217] width 131 height 22
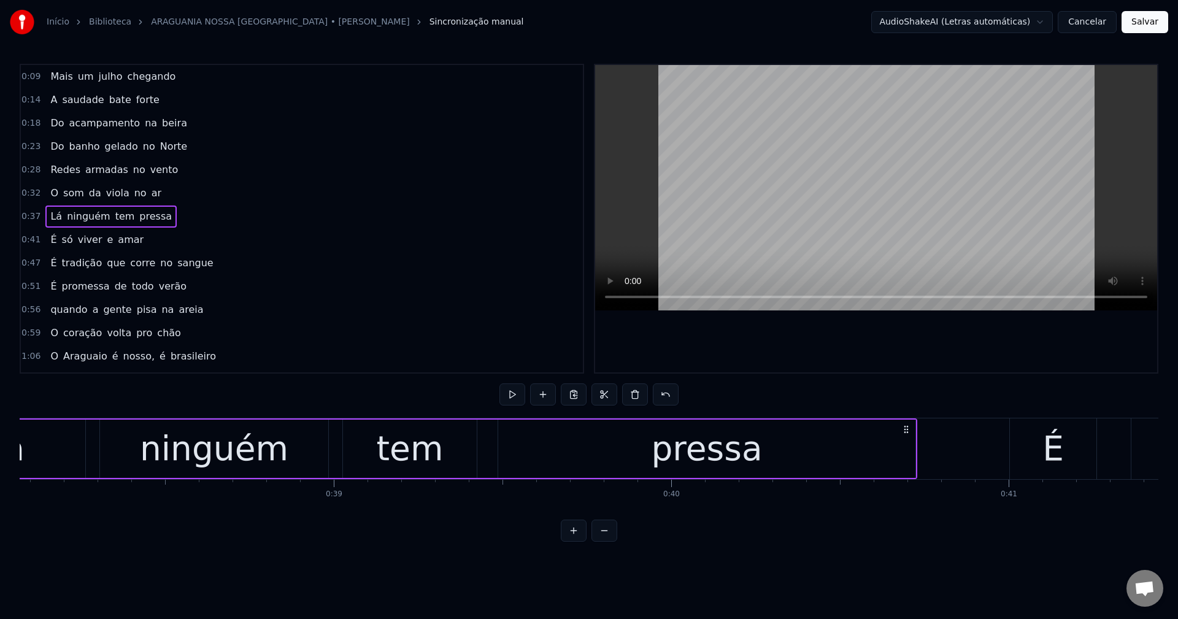
scroll to position [0, 12690]
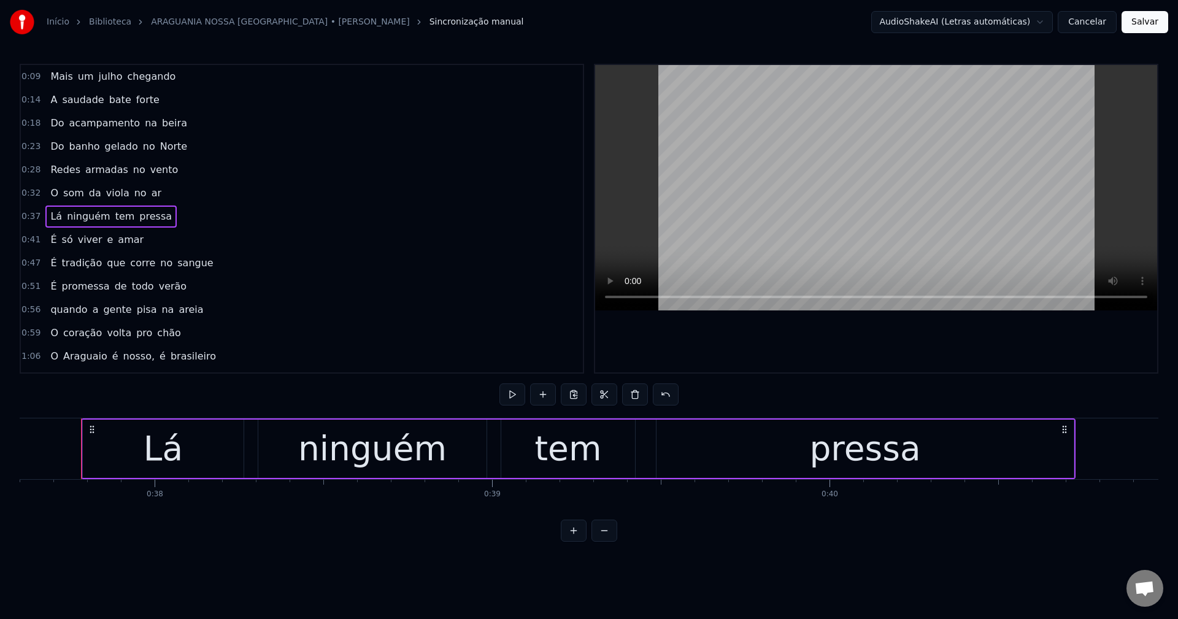
click at [49, 244] on span "É" at bounding box center [53, 240] width 9 height 14
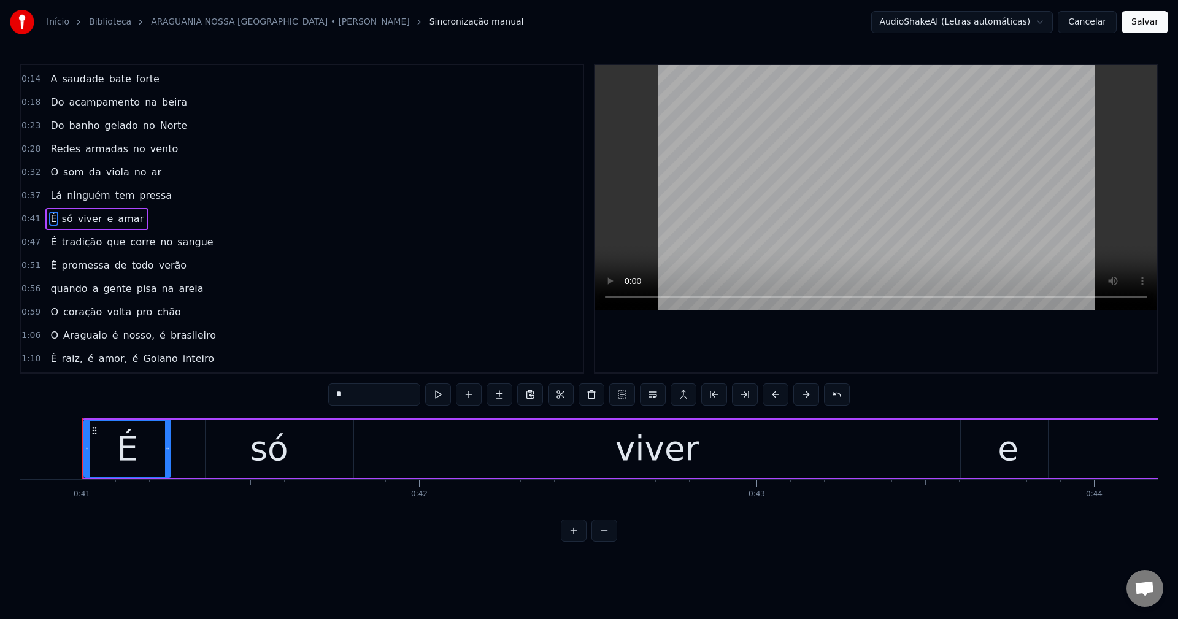
scroll to position [0, 13776]
click at [49, 239] on span "É" at bounding box center [53, 242] width 9 height 14
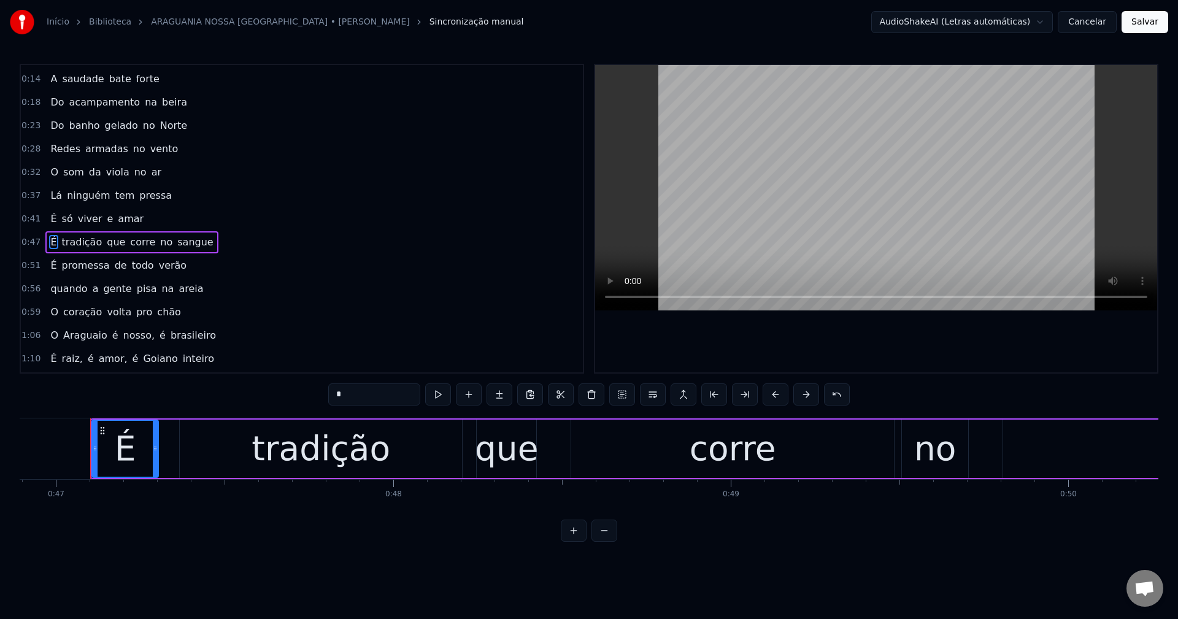
scroll to position [0, 15835]
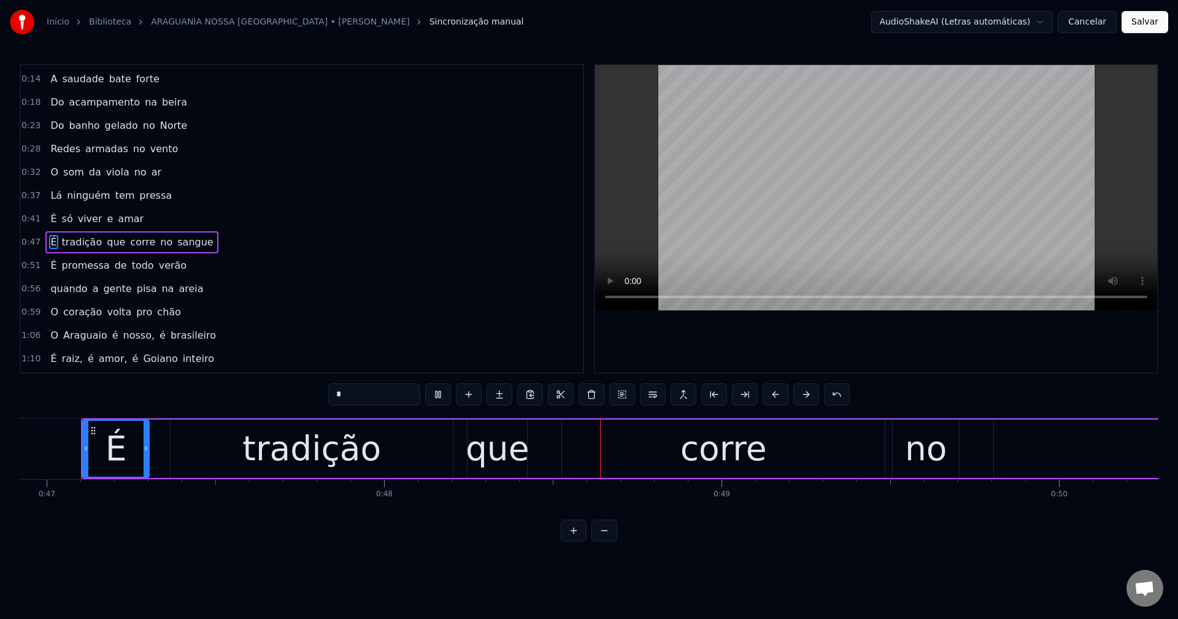
click at [50, 269] on span "É" at bounding box center [53, 265] width 9 height 14
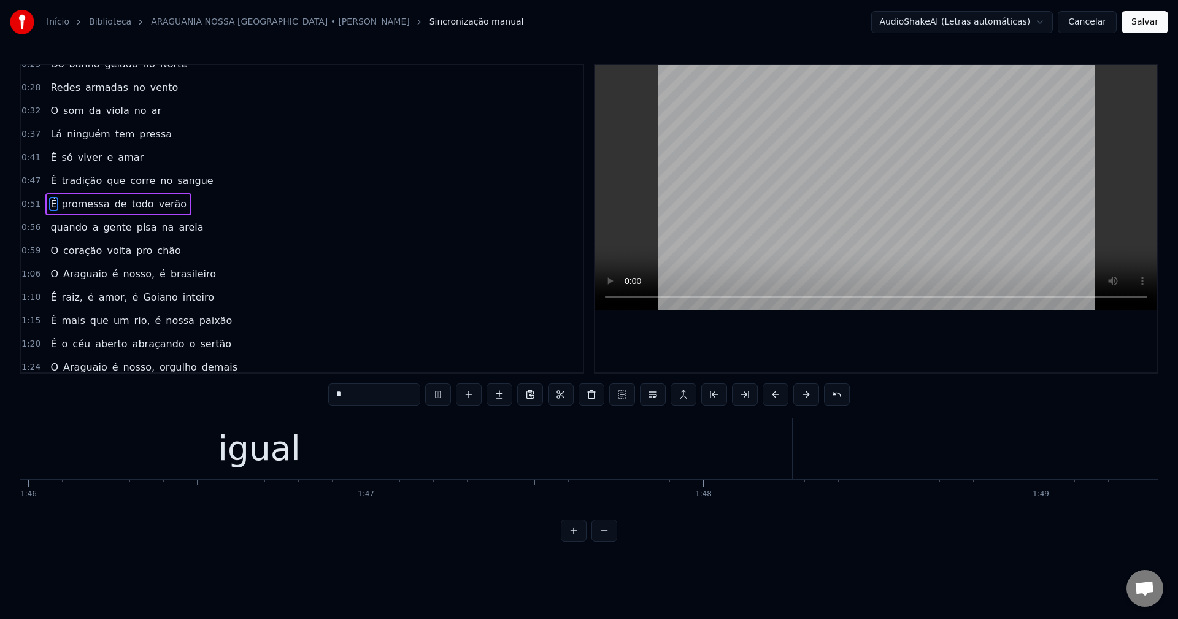
scroll to position [0, 35916]
click at [252, 212] on div "0:51 É promessa de todo verão" at bounding box center [302, 204] width 562 height 23
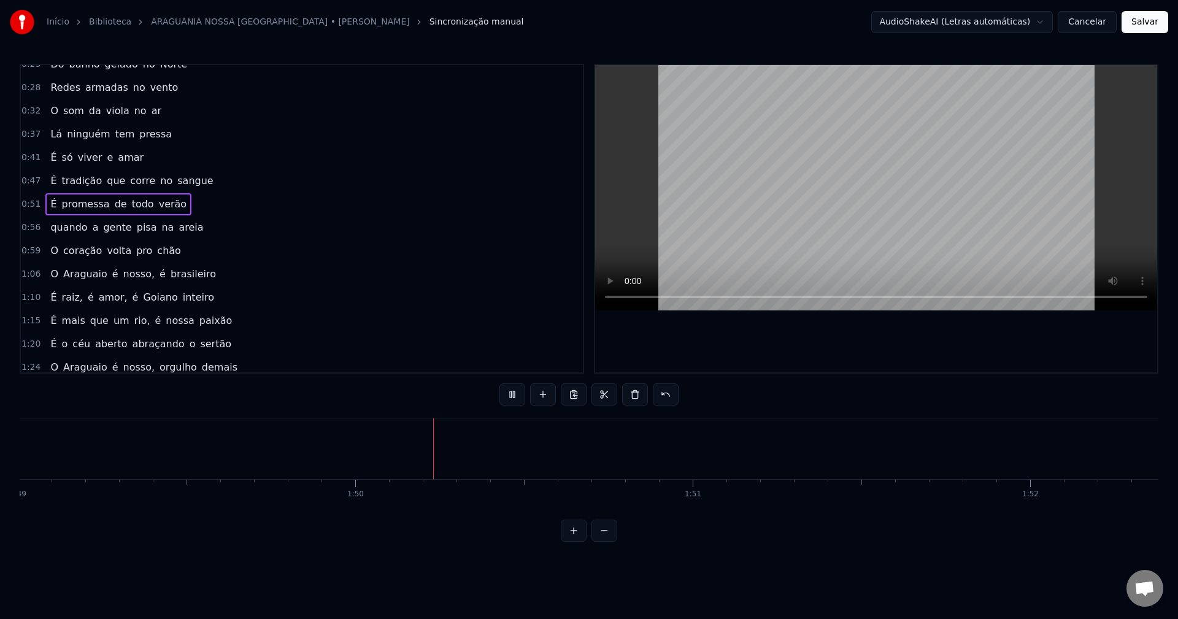
scroll to position [0, 36935]
click at [1079, 25] on button "Cancelar" at bounding box center [1087, 22] width 59 height 22
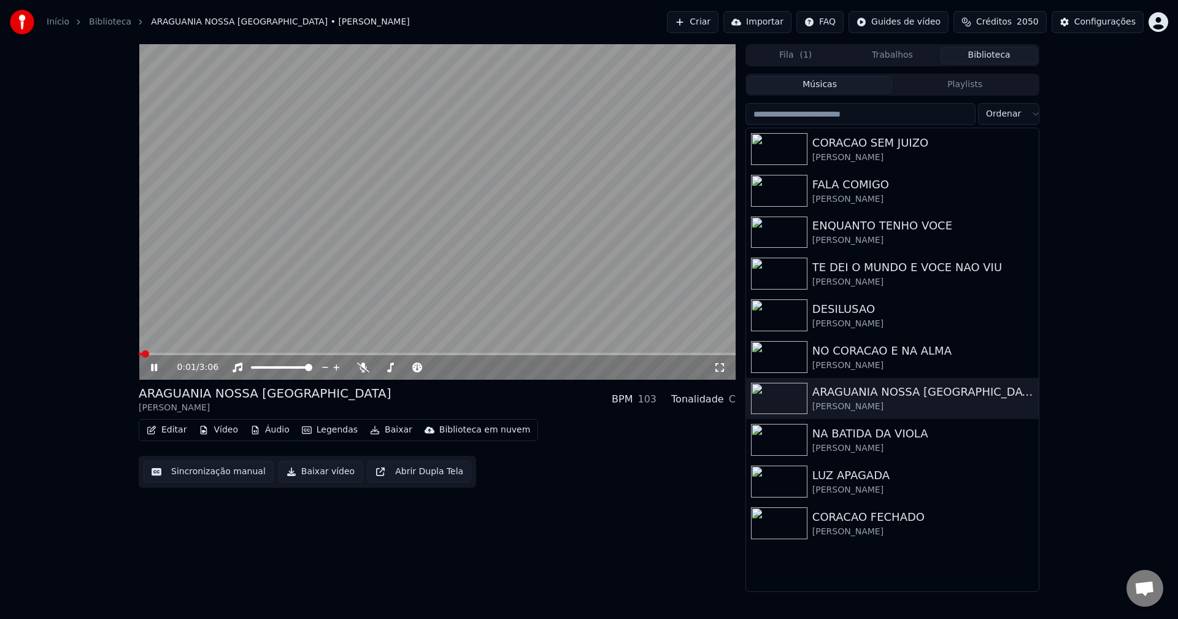
click at [287, 264] on video at bounding box center [437, 212] width 597 height 336
click at [177, 431] on button "Editar" at bounding box center [167, 430] width 50 height 17
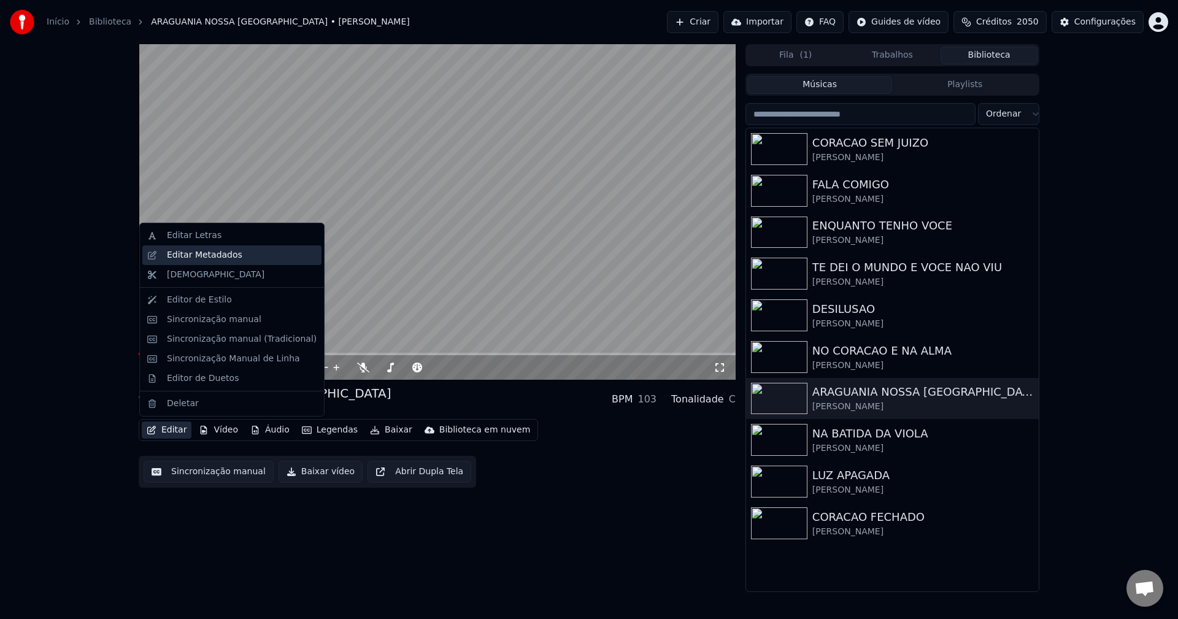
click at [204, 257] on div "Editar Metadados" at bounding box center [204, 255] width 75 height 12
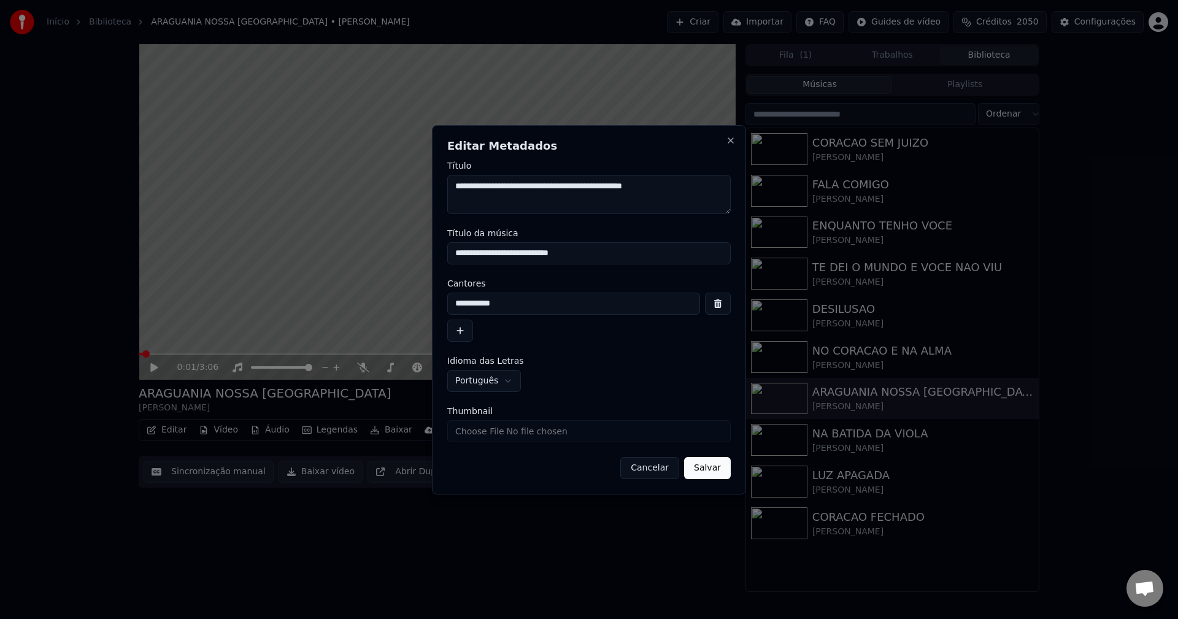
click at [521, 182] on textarea "**********" at bounding box center [588, 194] width 283 height 39
type textarea "**********"
click at [484, 268] on form "**********" at bounding box center [588, 320] width 283 height 318
click at [479, 257] on input "**********" at bounding box center [588, 253] width 283 height 22
type input "**********"
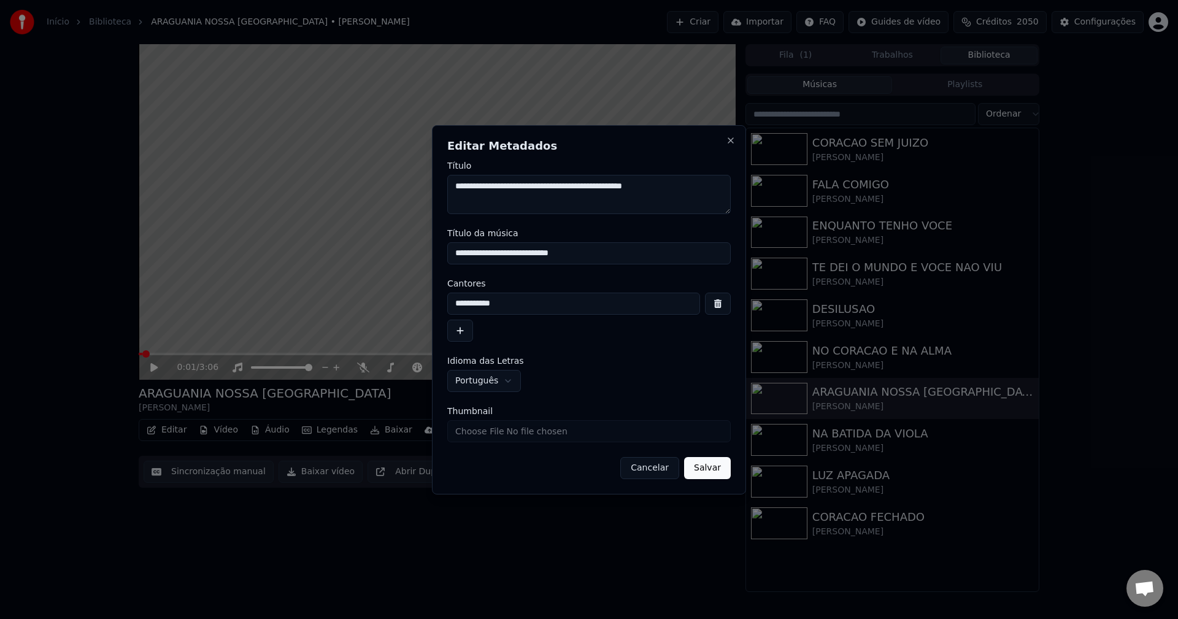
click at [698, 475] on button "Salvar" at bounding box center [707, 468] width 47 height 22
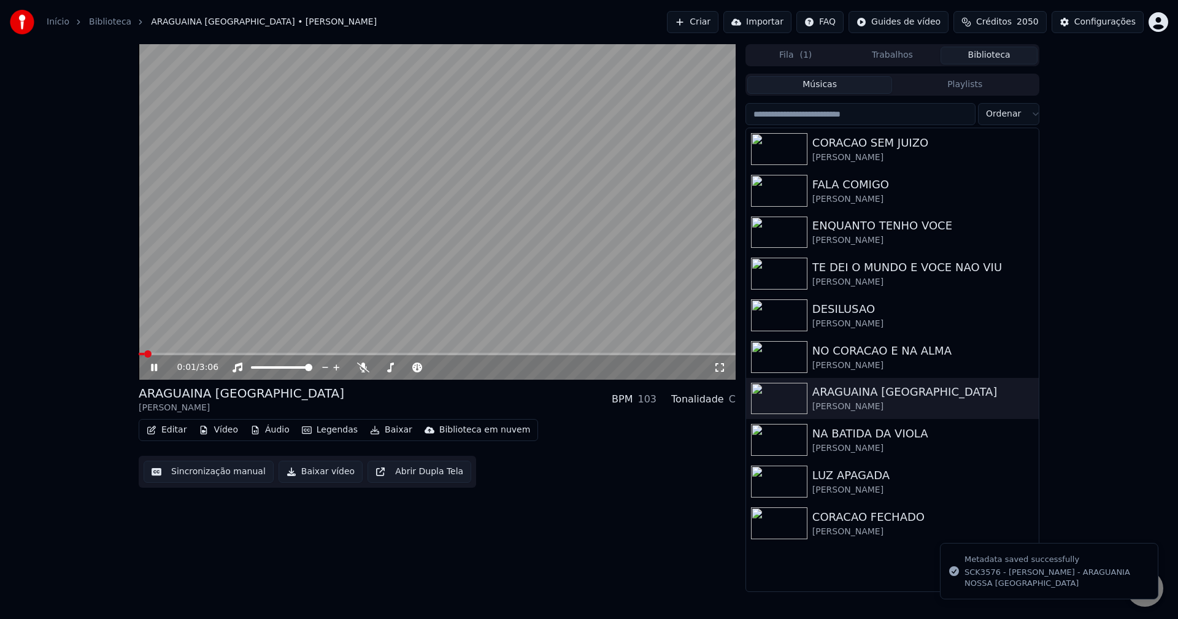
click at [210, 266] on video at bounding box center [437, 212] width 597 height 336
click at [155, 427] on icon "button" at bounding box center [152, 430] width 10 height 9
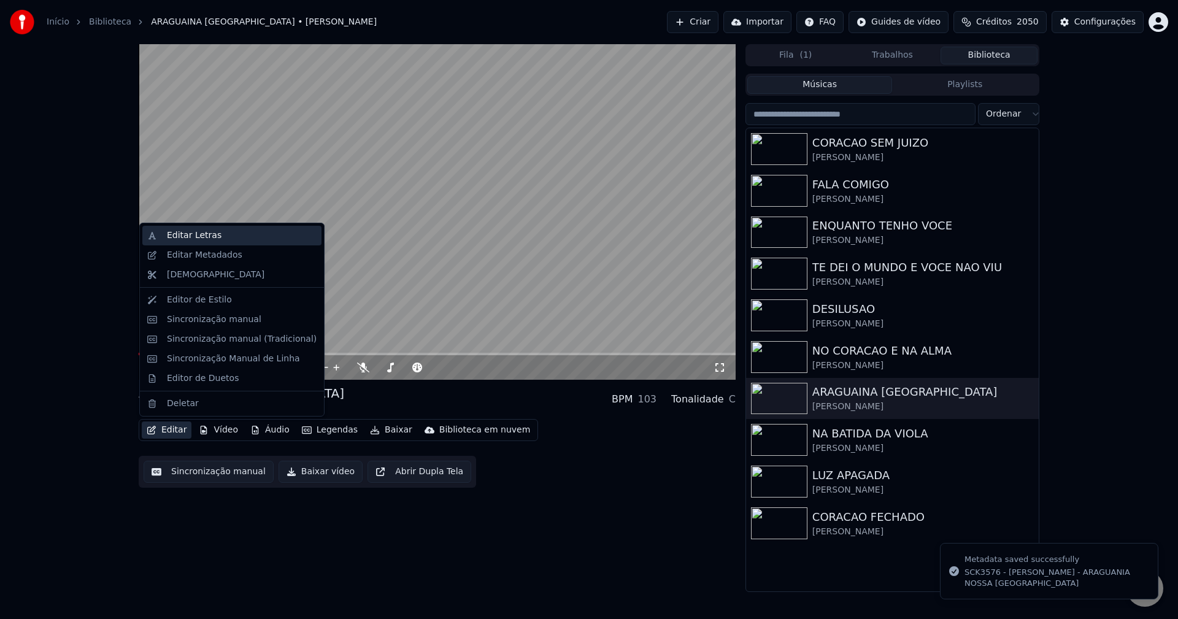
click at [202, 241] on div "Editar Letras" at bounding box center [194, 235] width 55 height 12
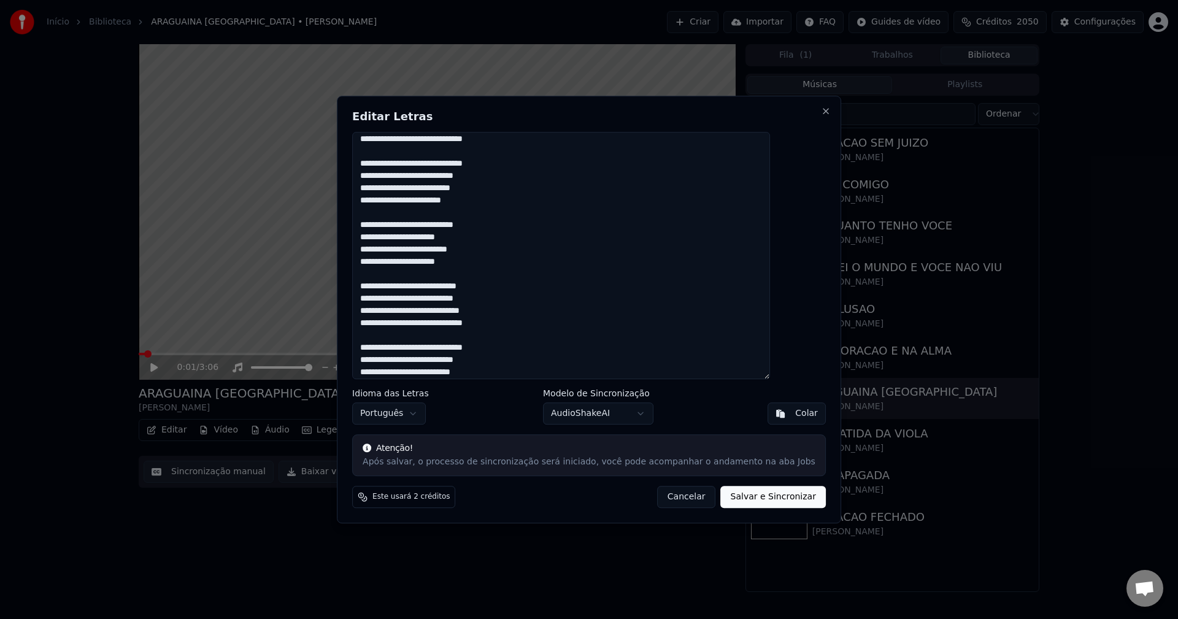
scroll to position [237, 0]
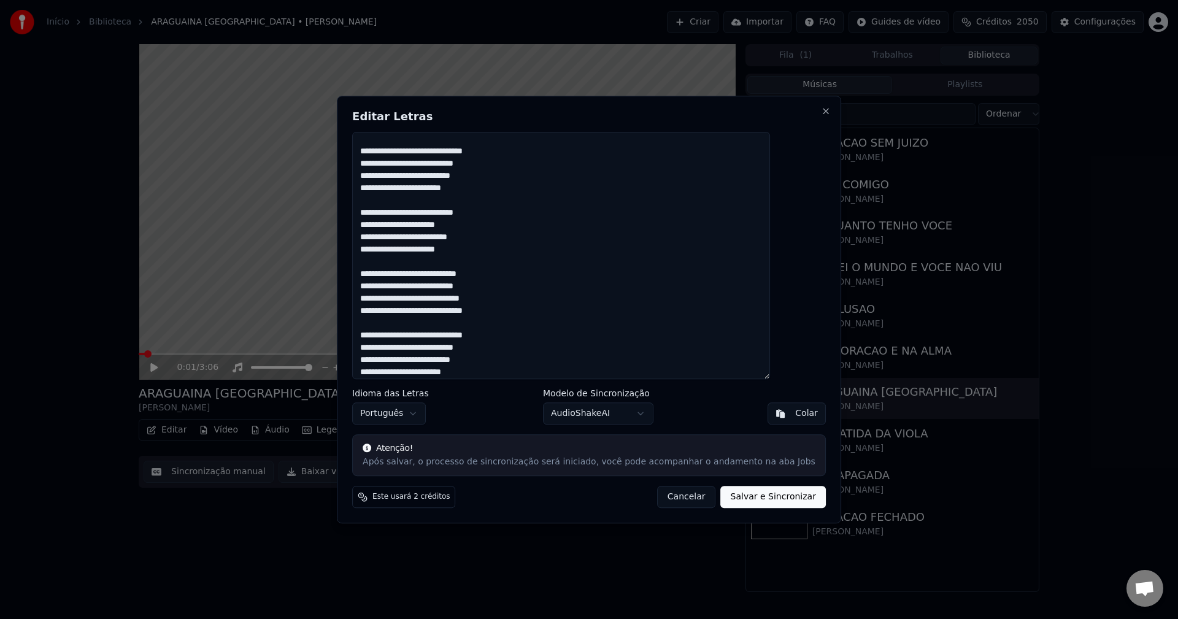
type textarea "**********"
click at [750, 500] on button "Salvar e Sincronizar" at bounding box center [773, 497] width 105 height 22
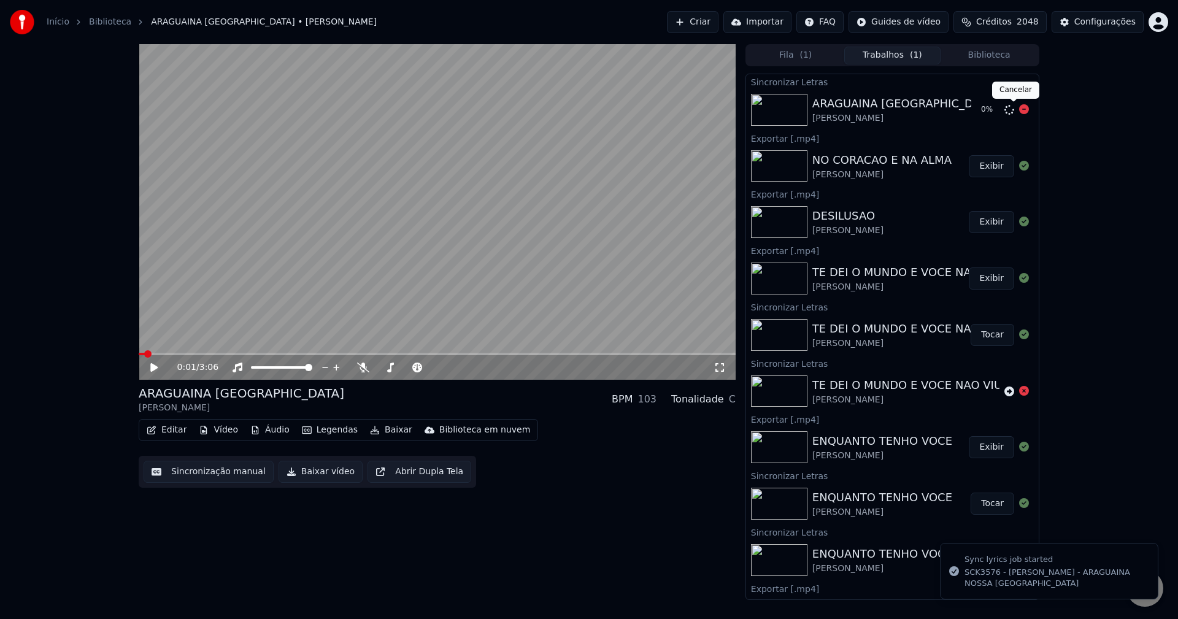
click at [1019, 110] on icon at bounding box center [1024, 109] width 10 height 10
click at [1004, 111] on icon at bounding box center [1009, 110] width 10 height 10
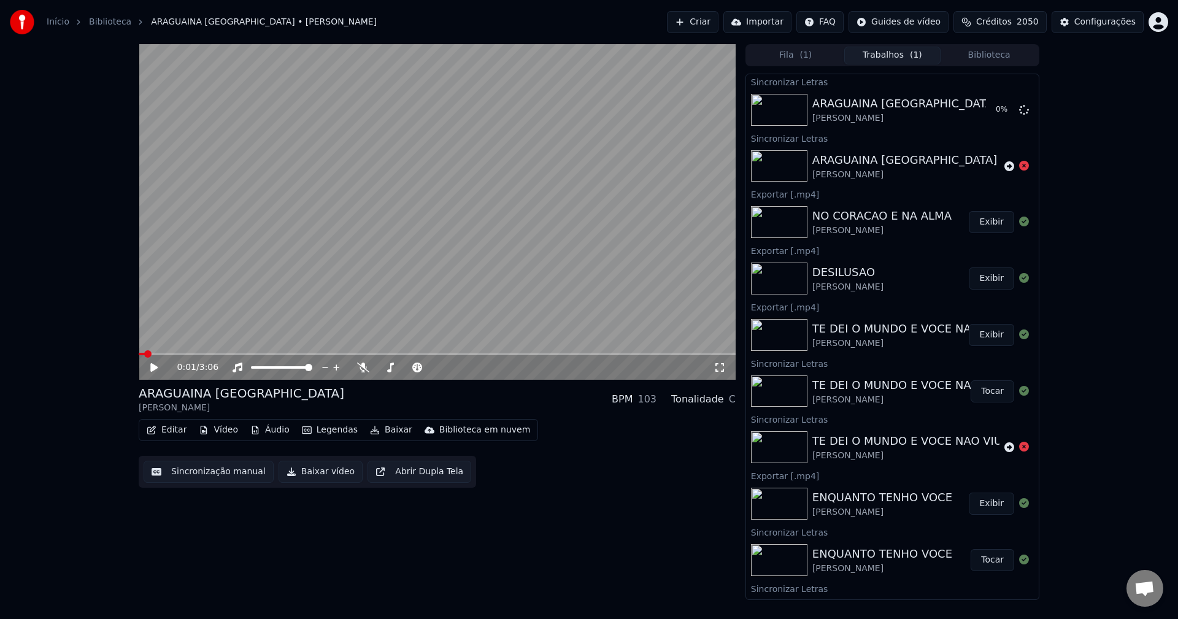
click at [981, 55] on button "Biblioteca" at bounding box center [989, 56] width 97 height 18
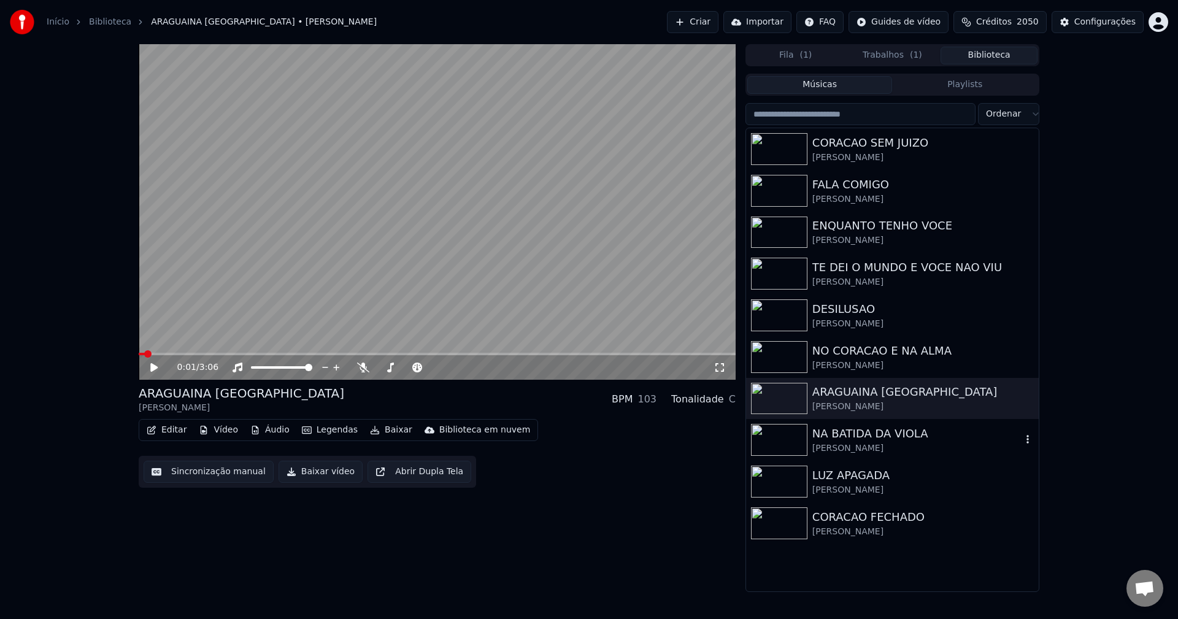
click at [849, 430] on div "NA BATIDA DA VIOLA" at bounding box center [916, 433] width 209 height 17
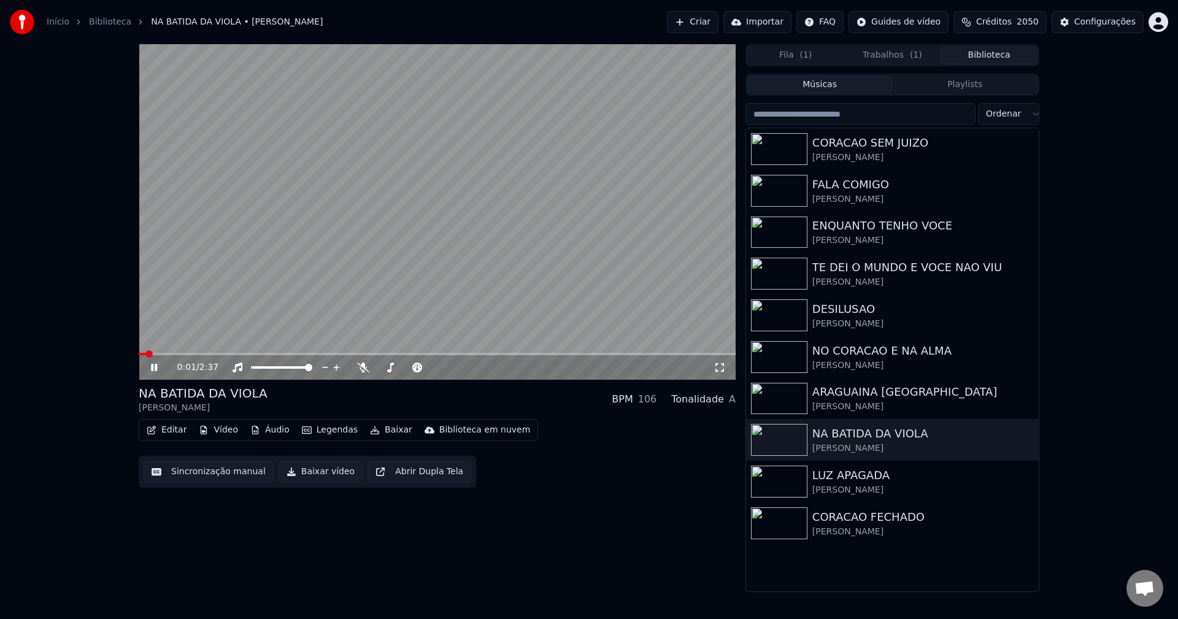
click at [187, 468] on button "Sincronização manual" at bounding box center [209, 472] width 130 height 22
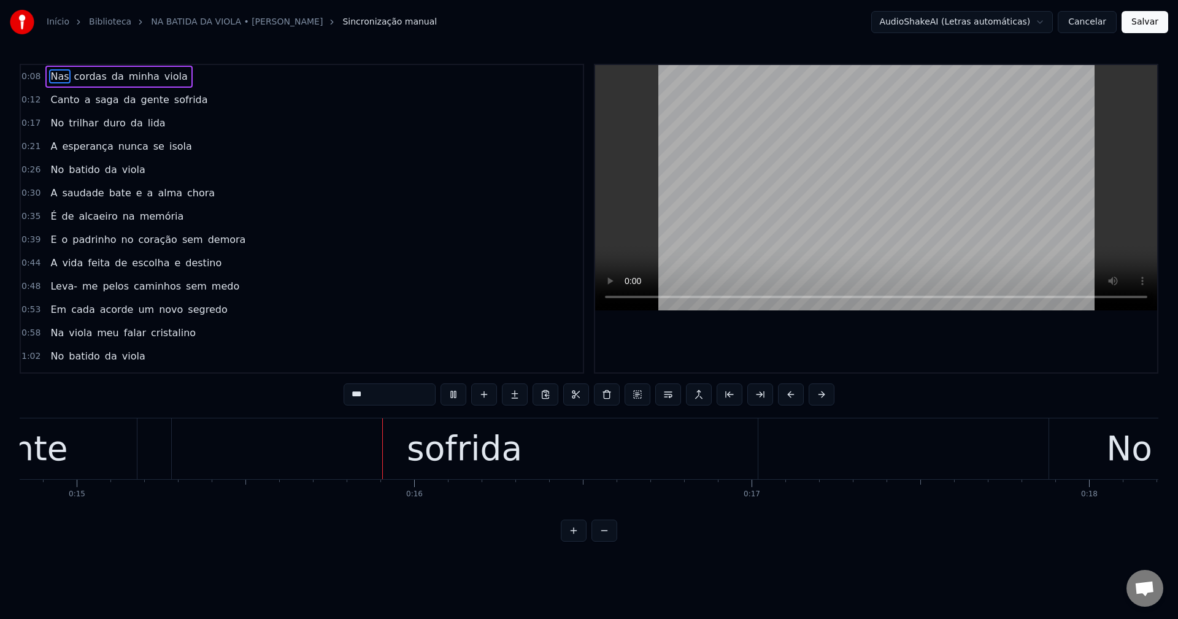
scroll to position [0, 5067]
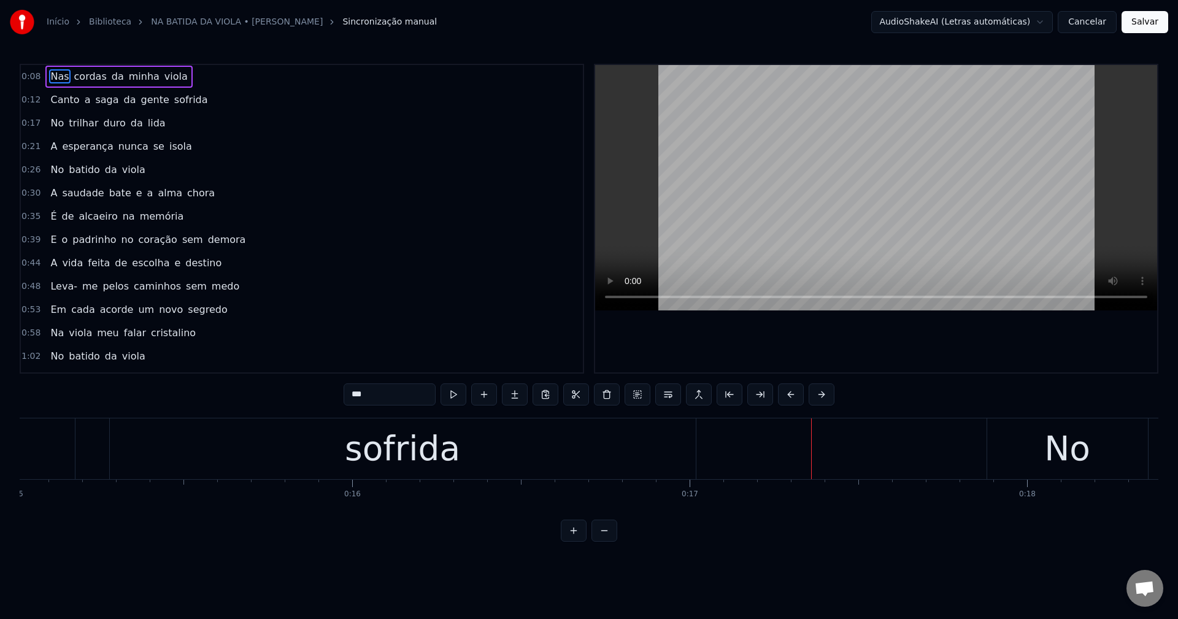
drag, startPoint x: 117, startPoint y: 236, endPoint x: 131, endPoint y: 253, distance: 22.2
click at [120, 235] on span "no" at bounding box center [127, 240] width 15 height 14
type input "**"
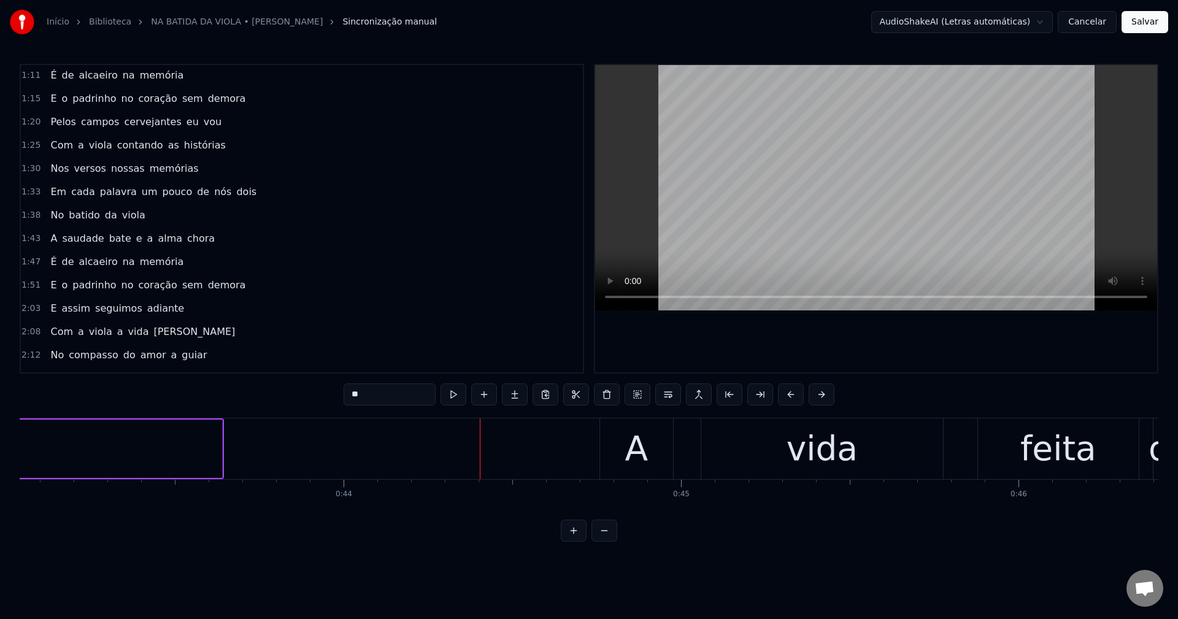
scroll to position [345, 0]
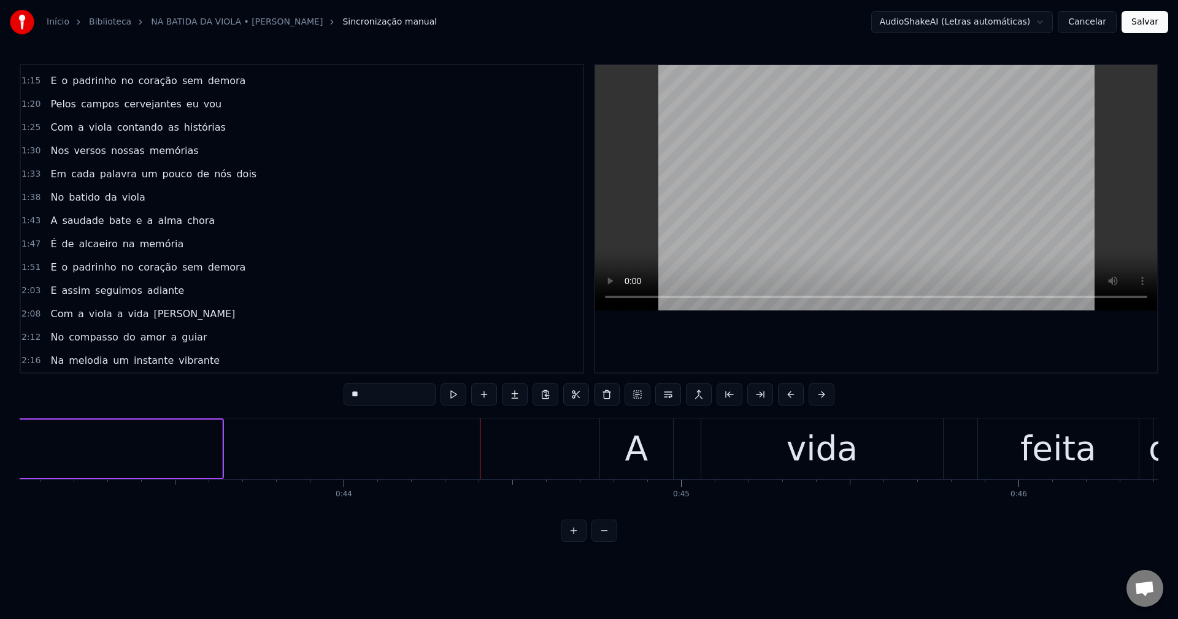
click at [1082, 23] on button "Cancelar" at bounding box center [1087, 22] width 59 height 22
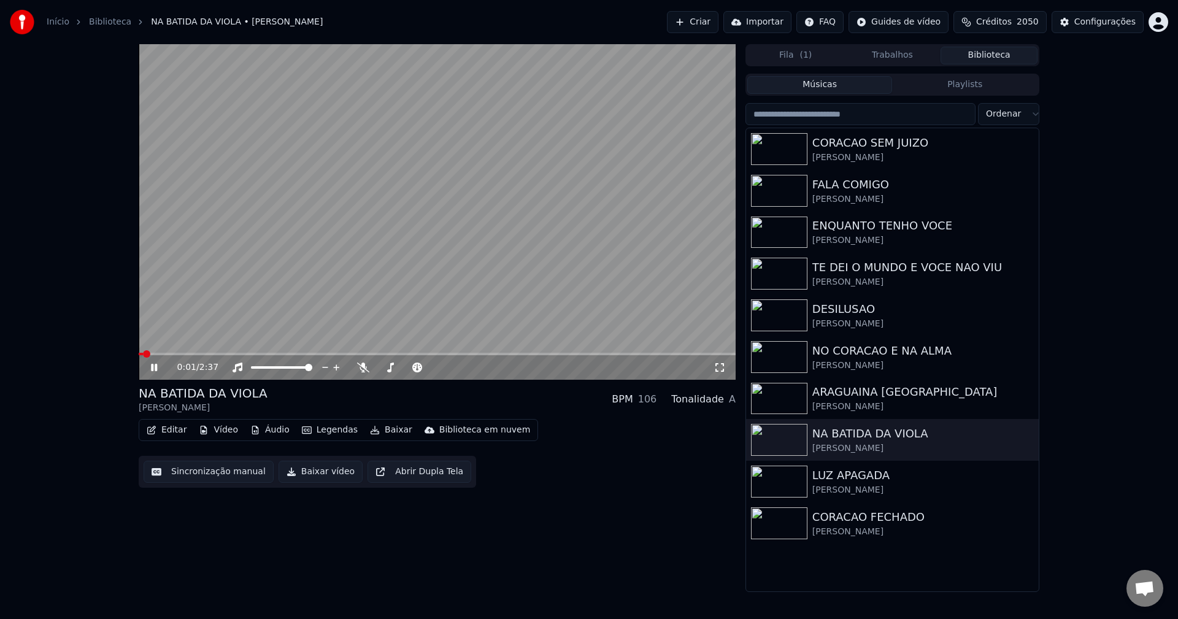
click at [461, 288] on video at bounding box center [437, 212] width 597 height 336
click at [895, 51] on button "Trabalhos" at bounding box center [892, 56] width 97 height 18
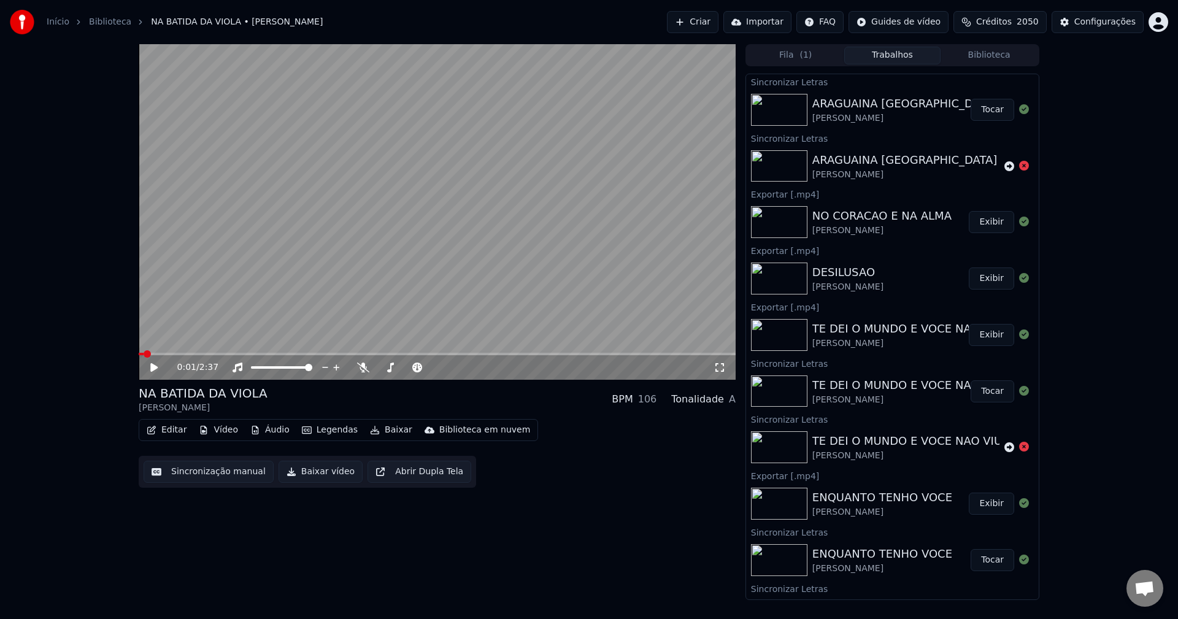
click at [984, 110] on button "Tocar" at bounding box center [993, 110] width 44 height 22
click at [293, 474] on button "Baixar vídeo" at bounding box center [321, 472] width 84 height 22
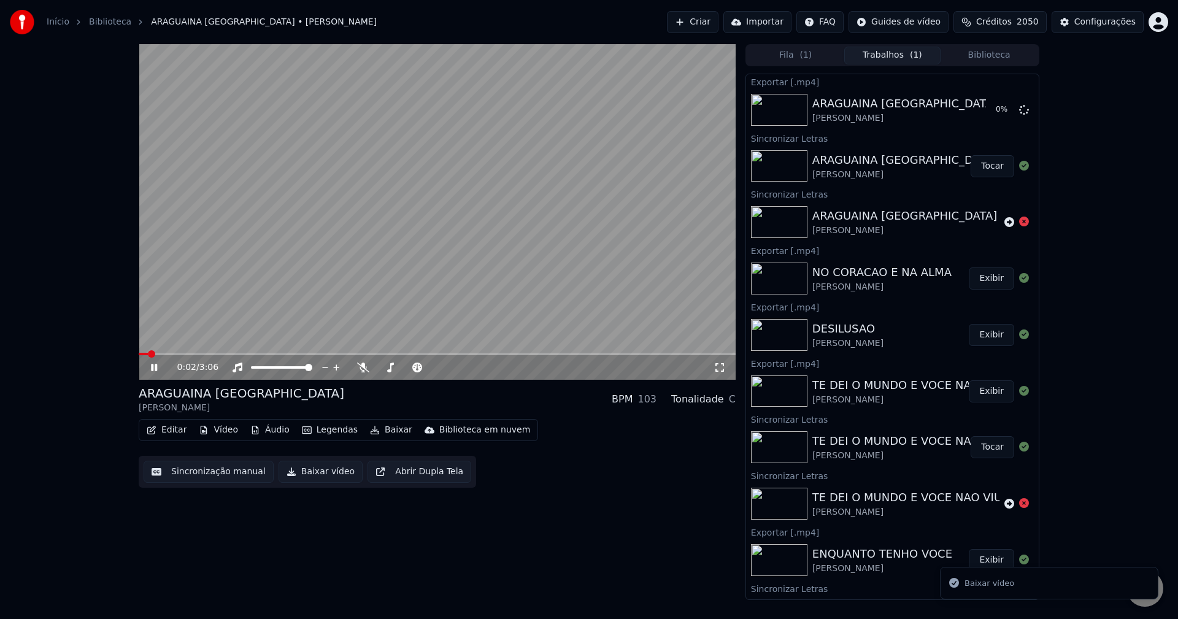
click at [360, 232] on video at bounding box center [437, 212] width 597 height 336
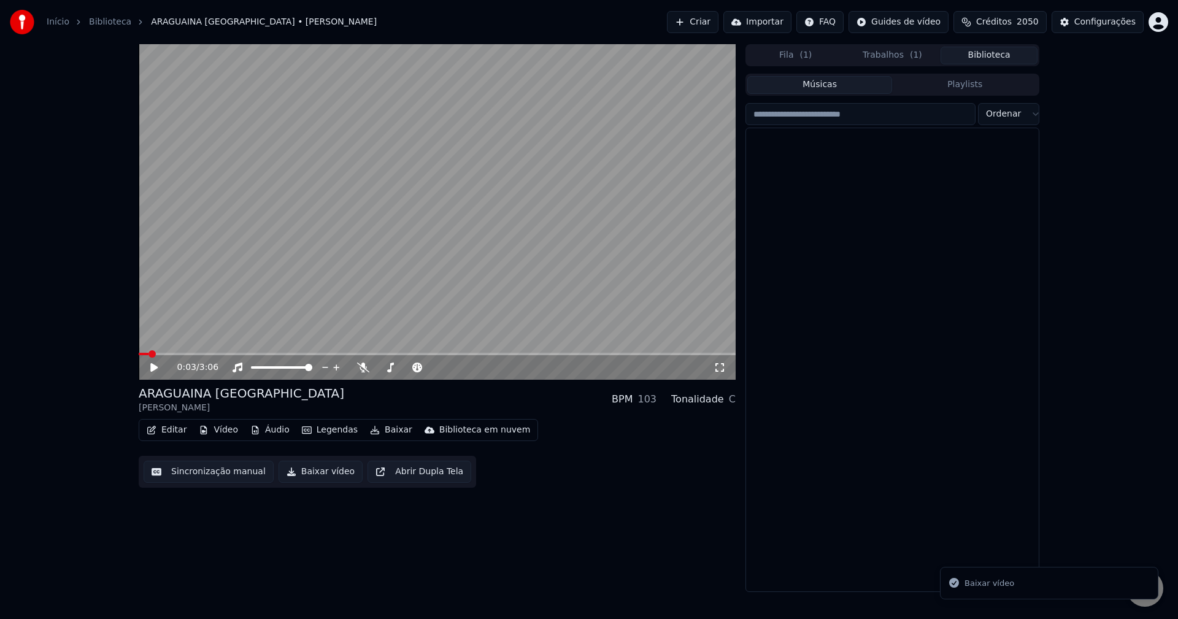
click at [980, 56] on button "Biblioteca" at bounding box center [989, 56] width 97 height 18
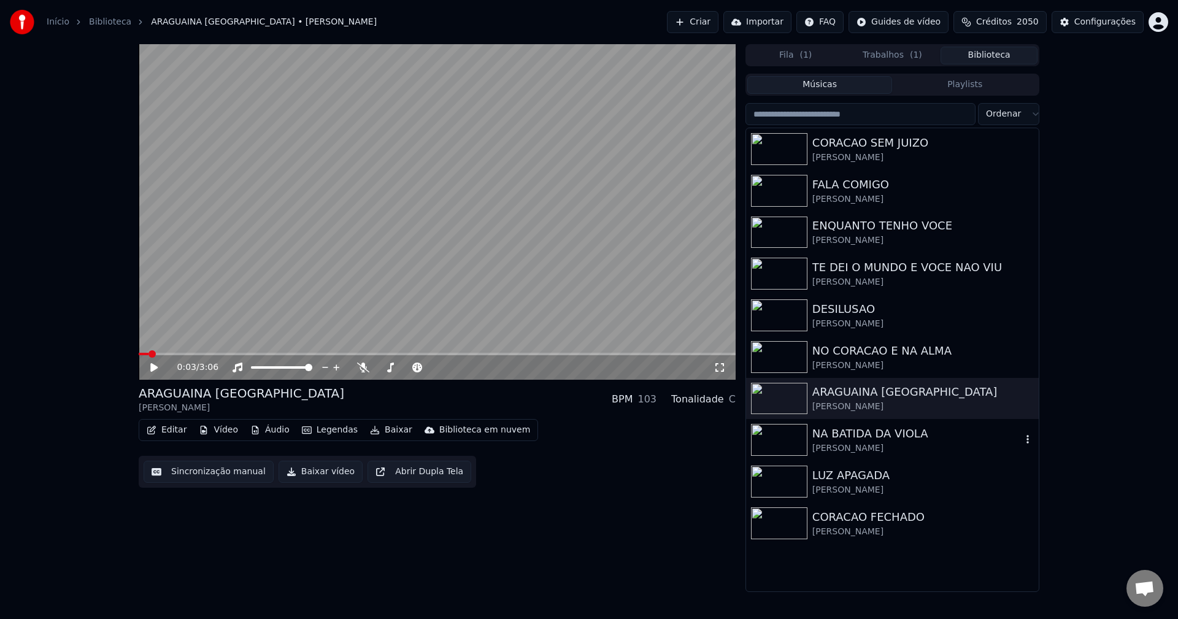
click at [855, 442] on div "NA BATIDA DA [PERSON_NAME]" at bounding box center [916, 439] width 209 height 29
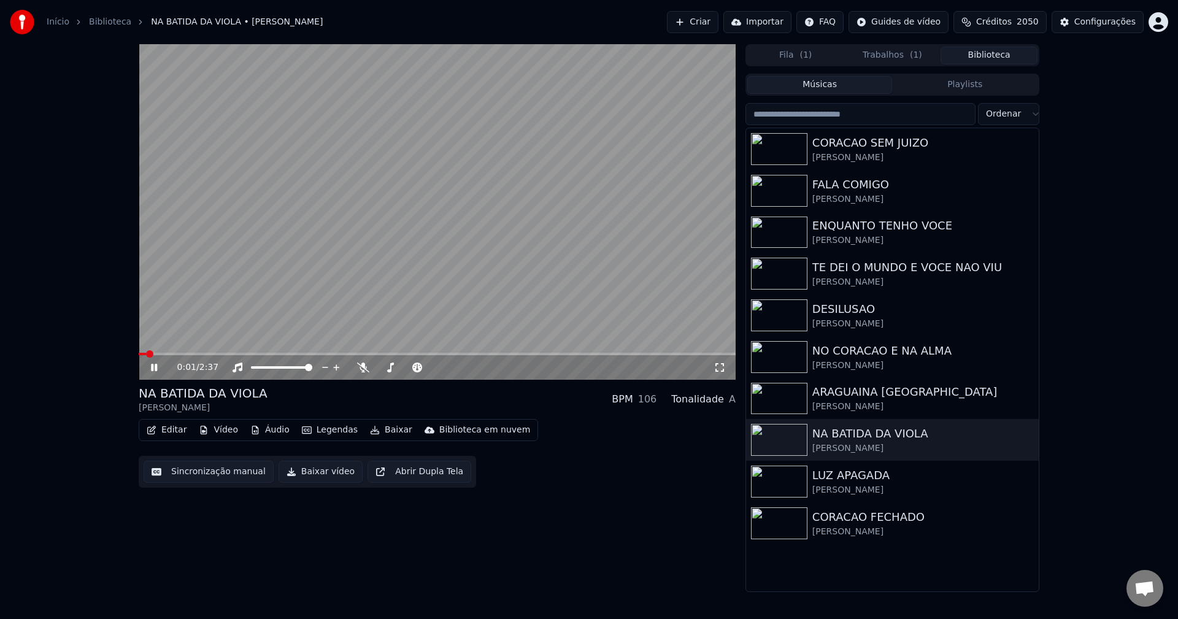
click at [410, 170] on video at bounding box center [437, 212] width 597 height 336
click at [168, 430] on button "Editar" at bounding box center [167, 430] width 50 height 17
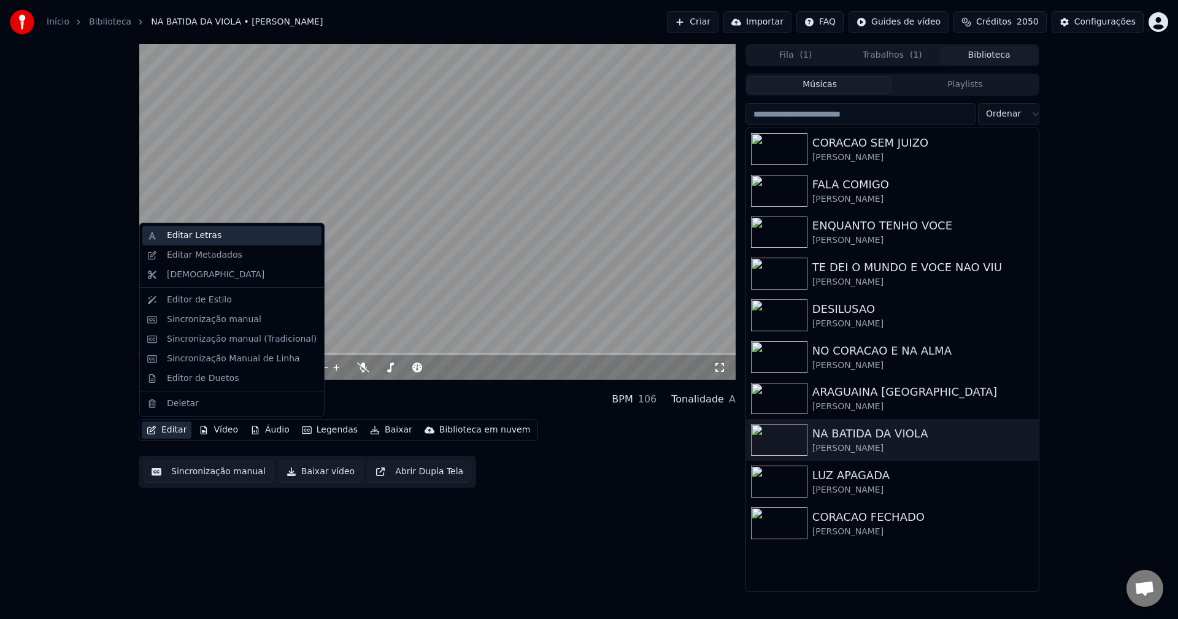
click at [222, 236] on div "Editar Letras" at bounding box center [242, 235] width 150 height 12
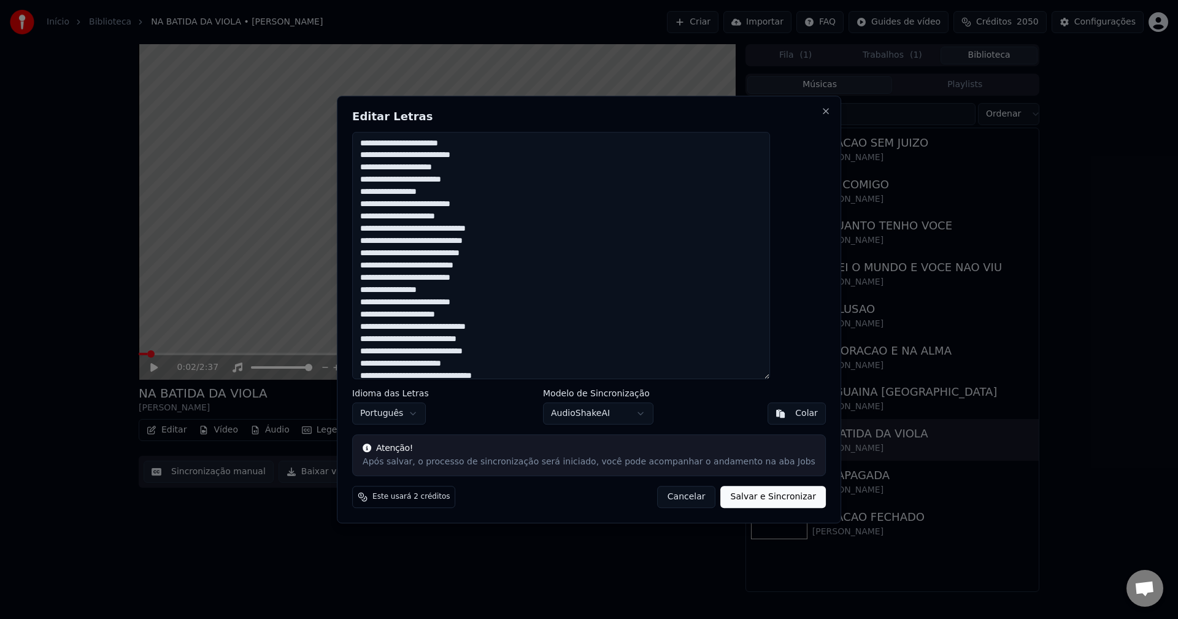
click at [409, 169] on textarea "**********" at bounding box center [561, 256] width 418 height 248
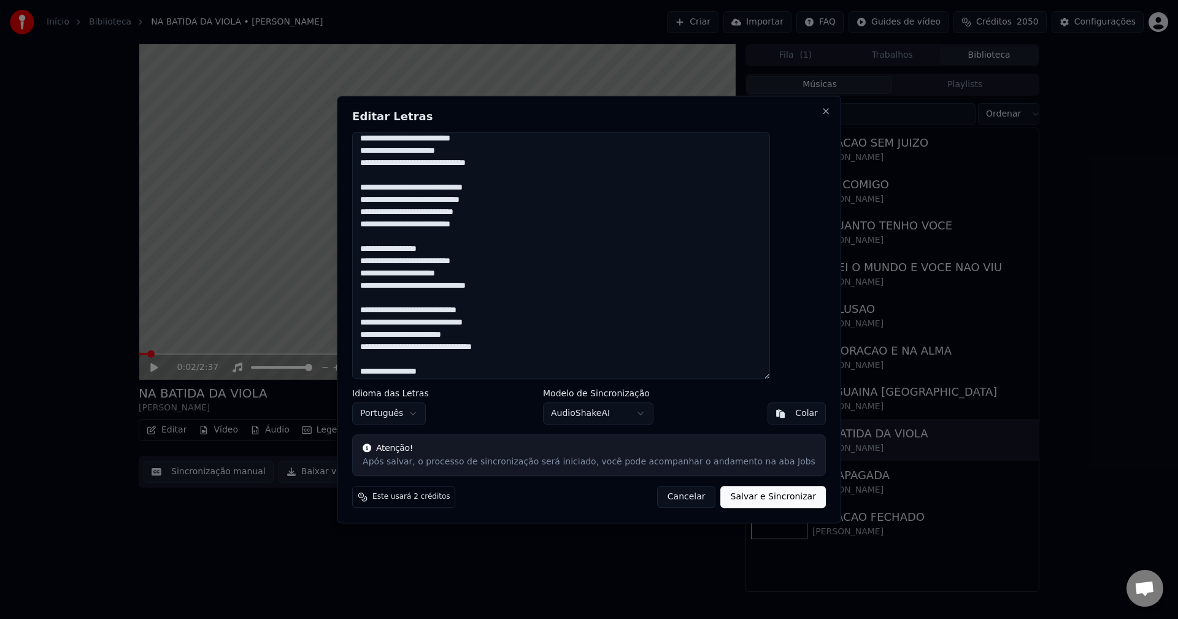
scroll to position [4, 0]
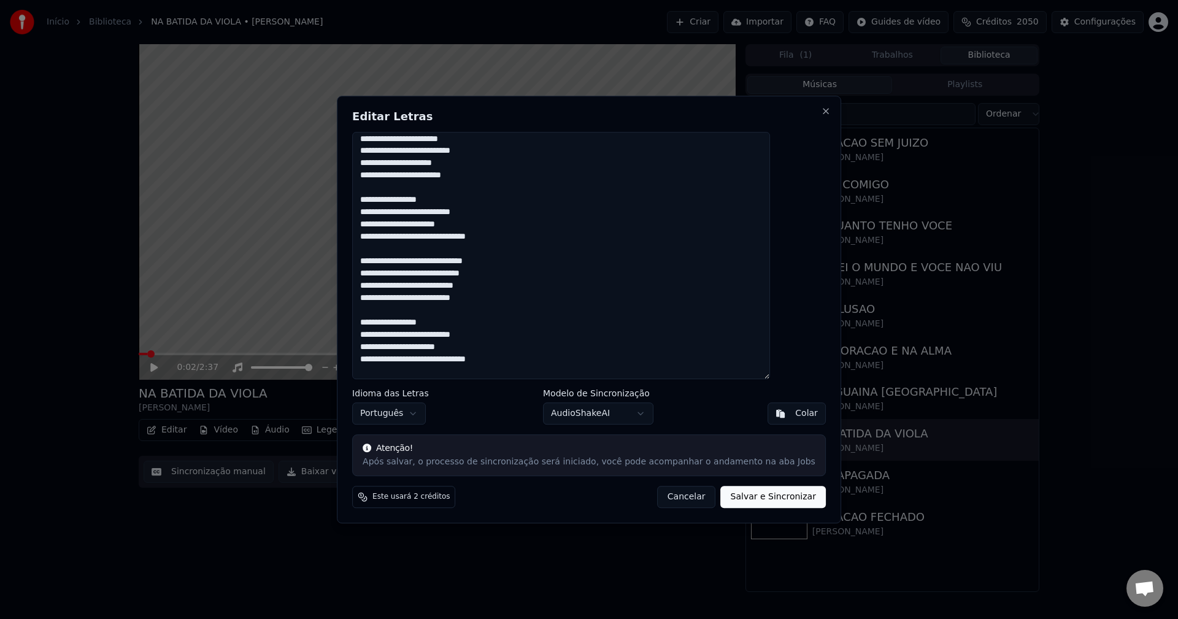
click at [438, 240] on textarea "**********" at bounding box center [561, 256] width 418 height 248
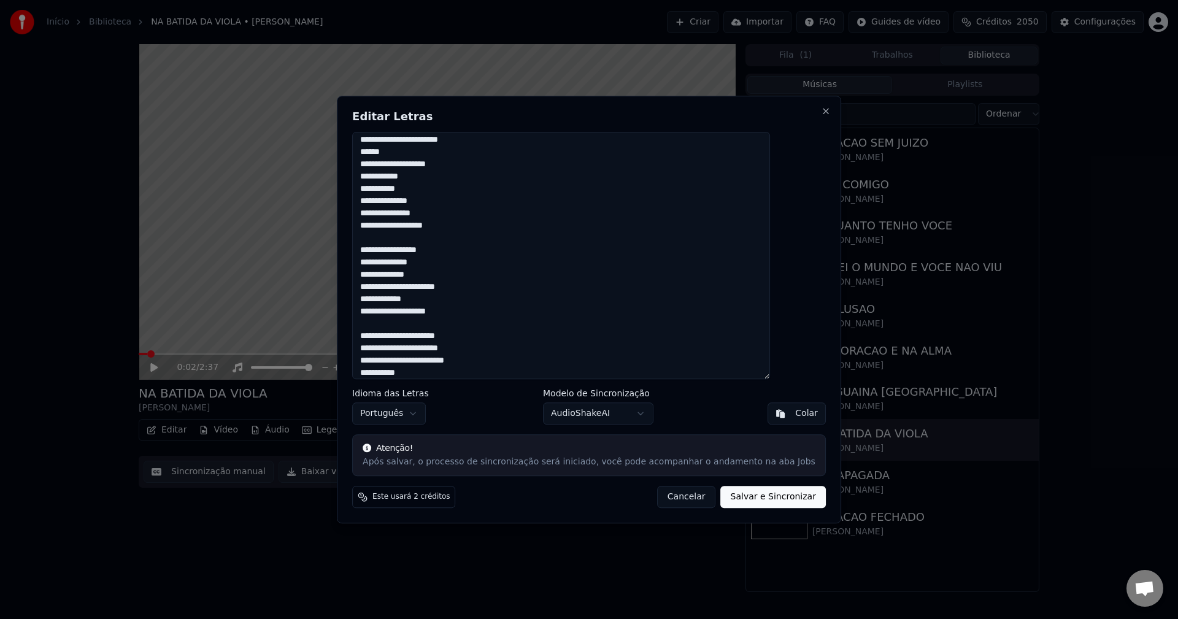
scroll to position [359, 0]
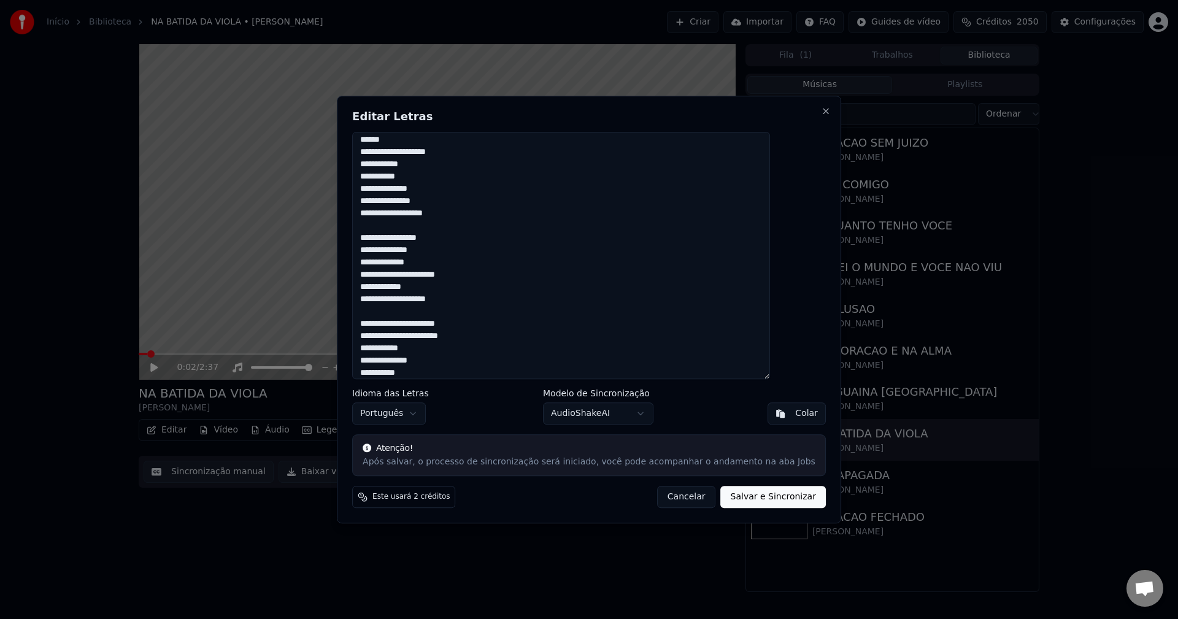
type textarea "**********"
click at [755, 508] on button "Salvar e Sincronizar" at bounding box center [773, 497] width 105 height 22
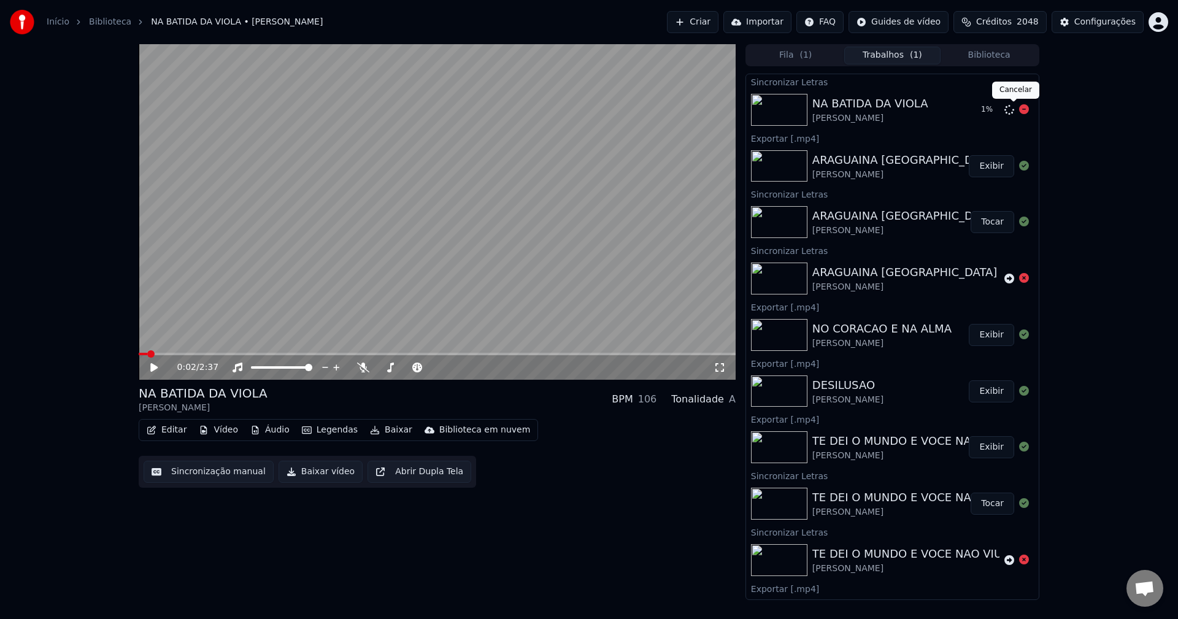
click at [1019, 112] on icon at bounding box center [1024, 109] width 10 height 10
click at [1004, 110] on icon at bounding box center [1009, 110] width 10 height 10
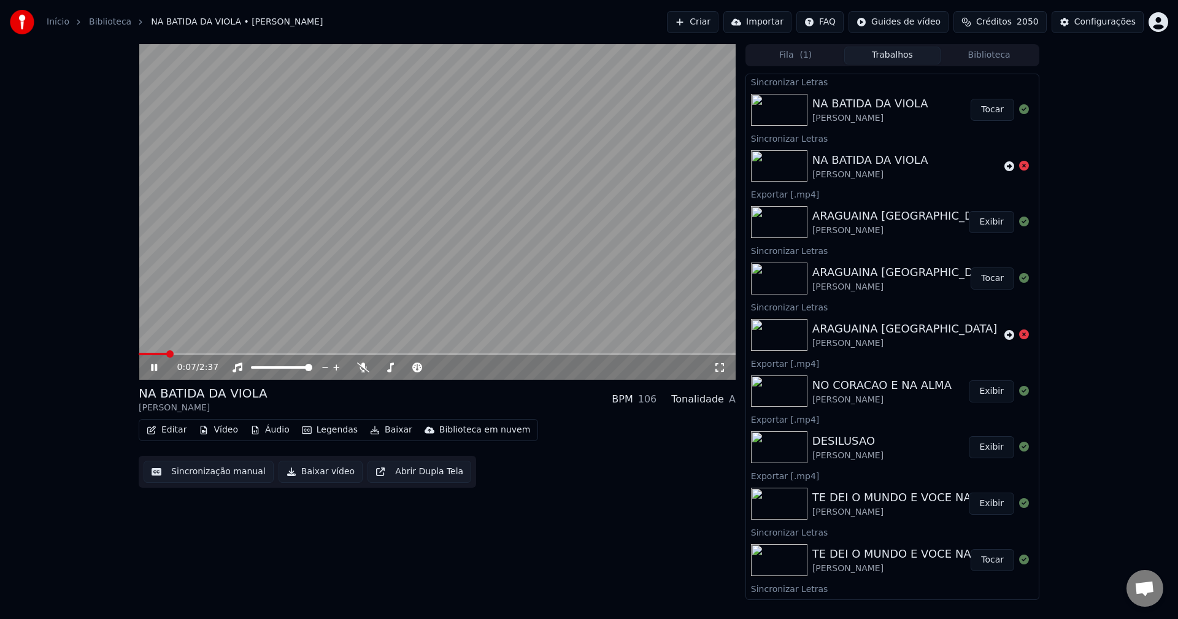
click at [989, 117] on button "Tocar" at bounding box center [993, 110] width 44 height 22
click at [449, 241] on video at bounding box center [437, 212] width 597 height 336
click at [990, 110] on button "Tocar" at bounding box center [993, 110] width 44 height 22
click at [438, 235] on video at bounding box center [437, 212] width 597 height 336
click at [216, 479] on button "Sincronização manual" at bounding box center [209, 472] width 130 height 22
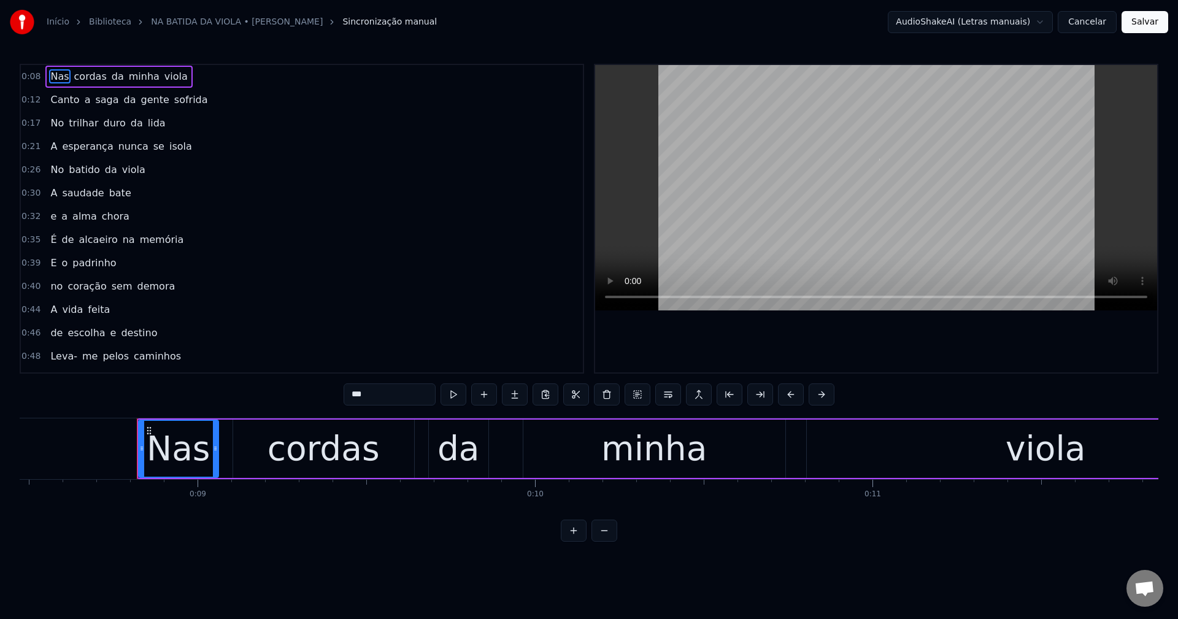
scroll to position [0, 2915]
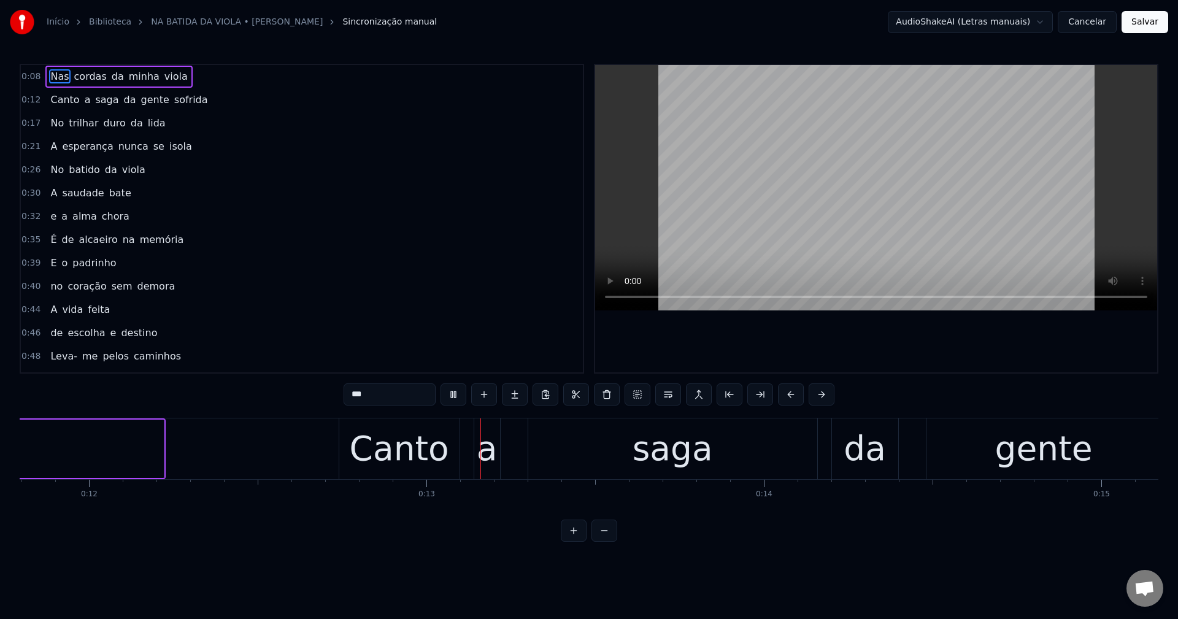
click at [61, 265] on span "o" at bounding box center [65, 263] width 9 height 14
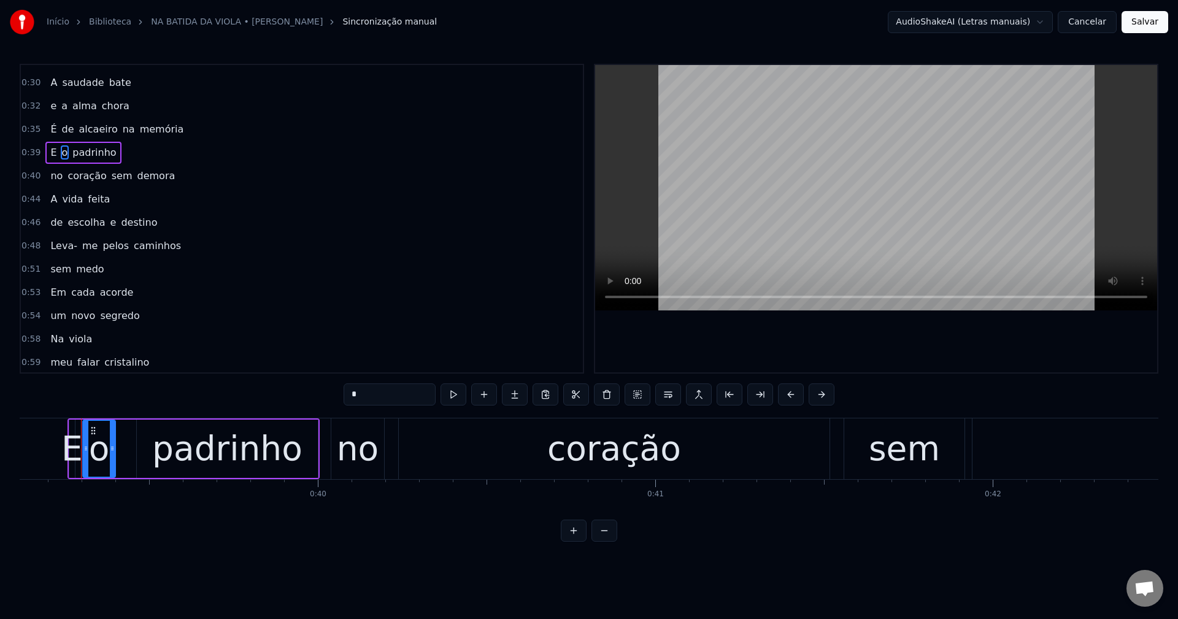
scroll to position [123, 0]
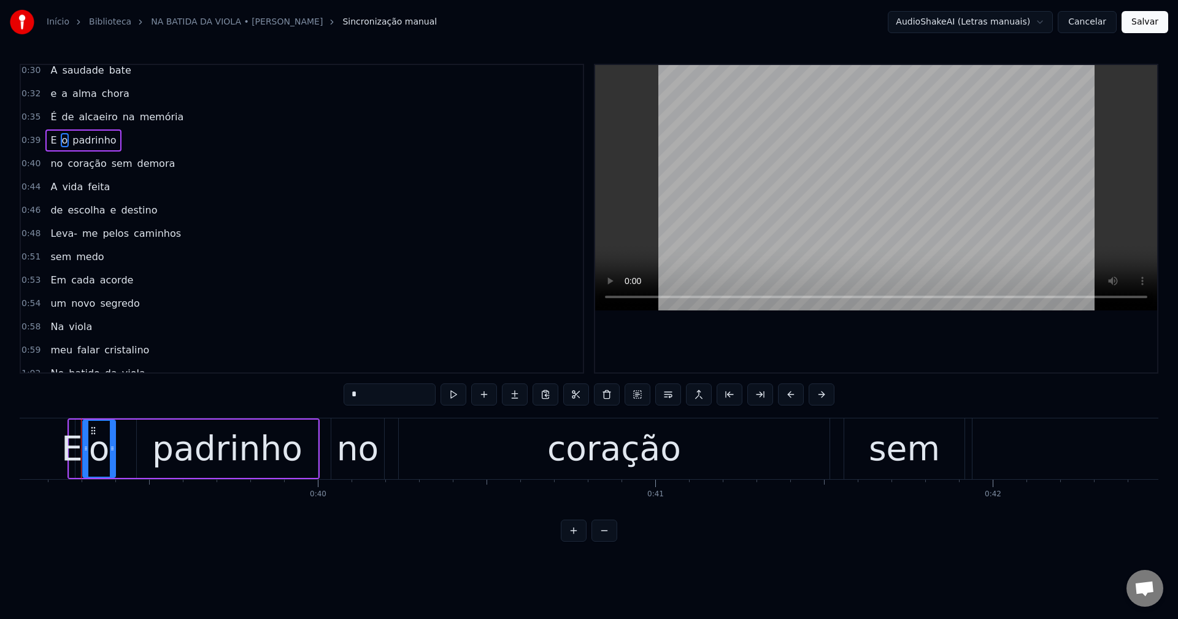
click at [56, 229] on span "Leva-" at bounding box center [63, 233] width 29 height 14
type input "*****"
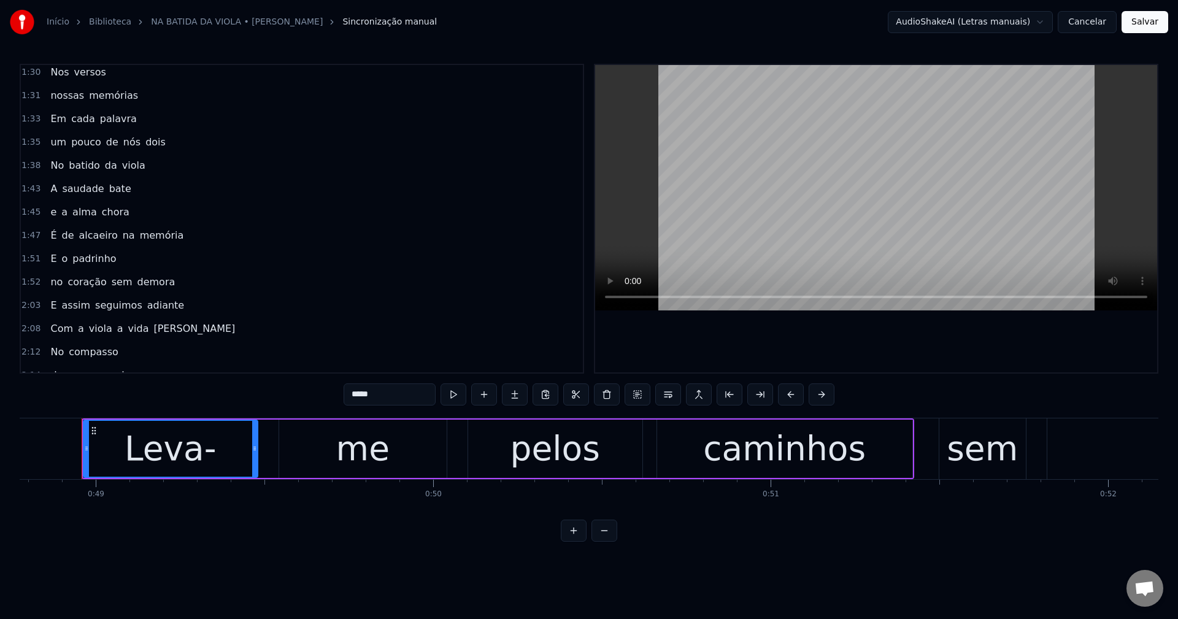
scroll to position [719, 0]
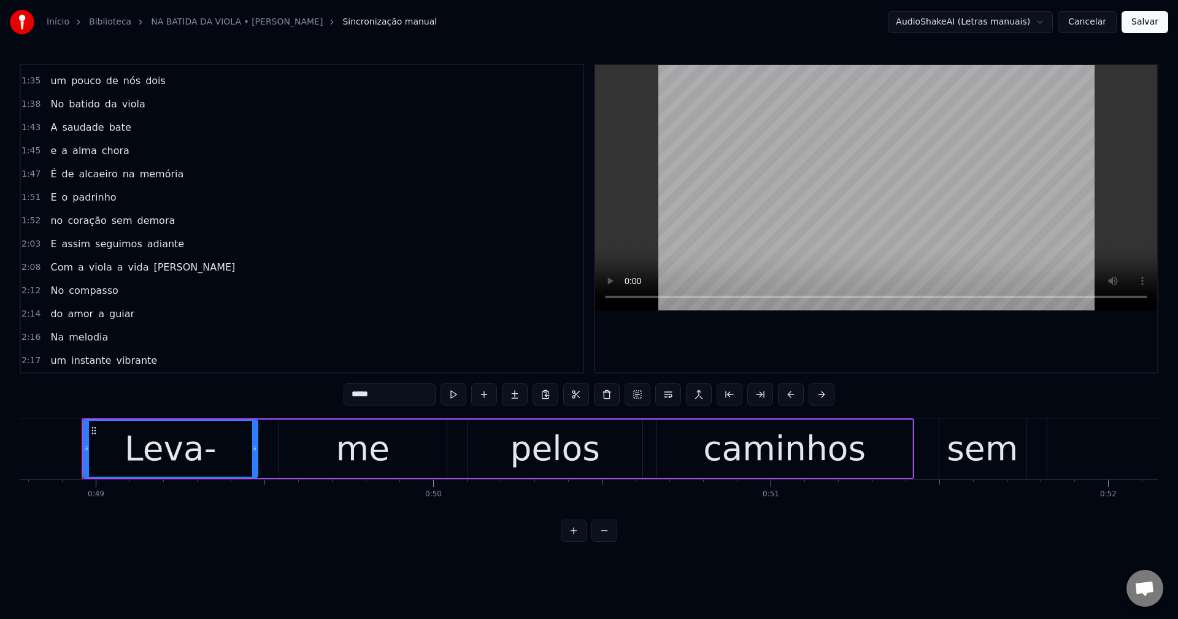
click at [1092, 21] on button "Cancelar" at bounding box center [1087, 22] width 59 height 22
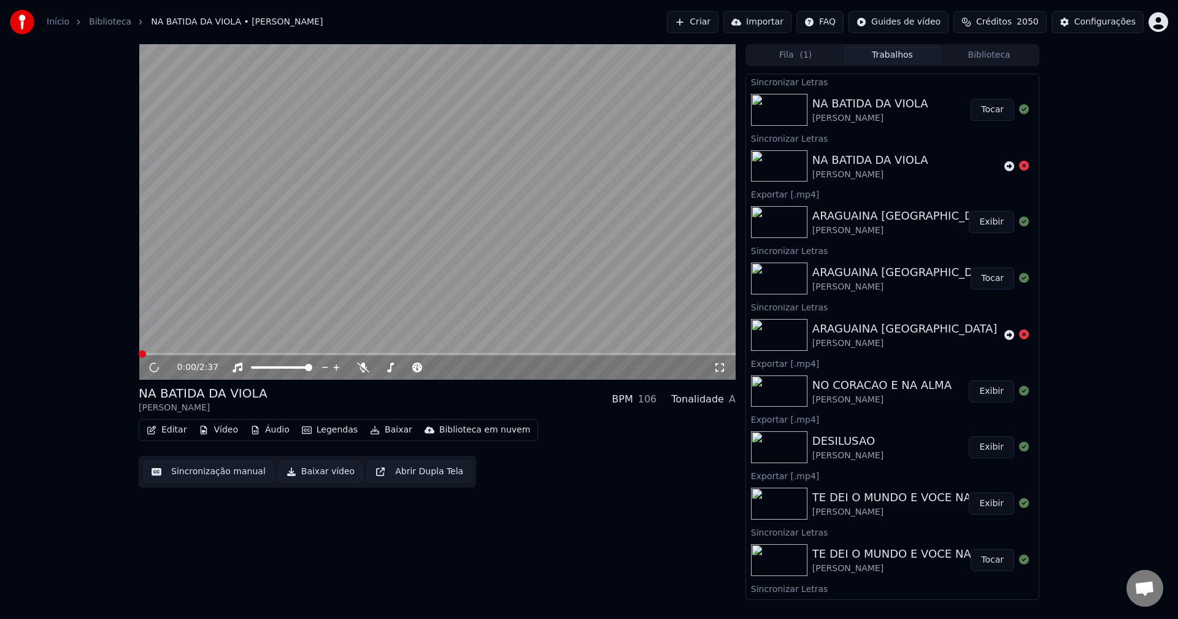
click at [316, 472] on button "Baixar vídeo" at bounding box center [321, 472] width 84 height 22
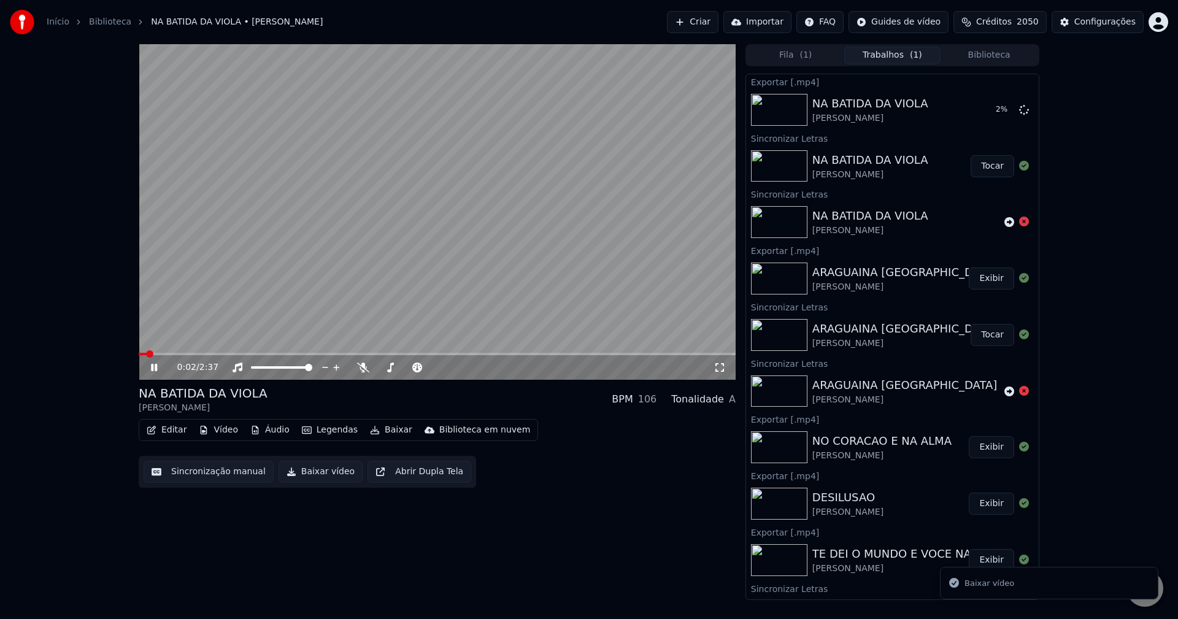
click at [264, 282] on video at bounding box center [437, 212] width 597 height 336
click at [1027, 58] on button "Biblioteca" at bounding box center [989, 56] width 97 height 18
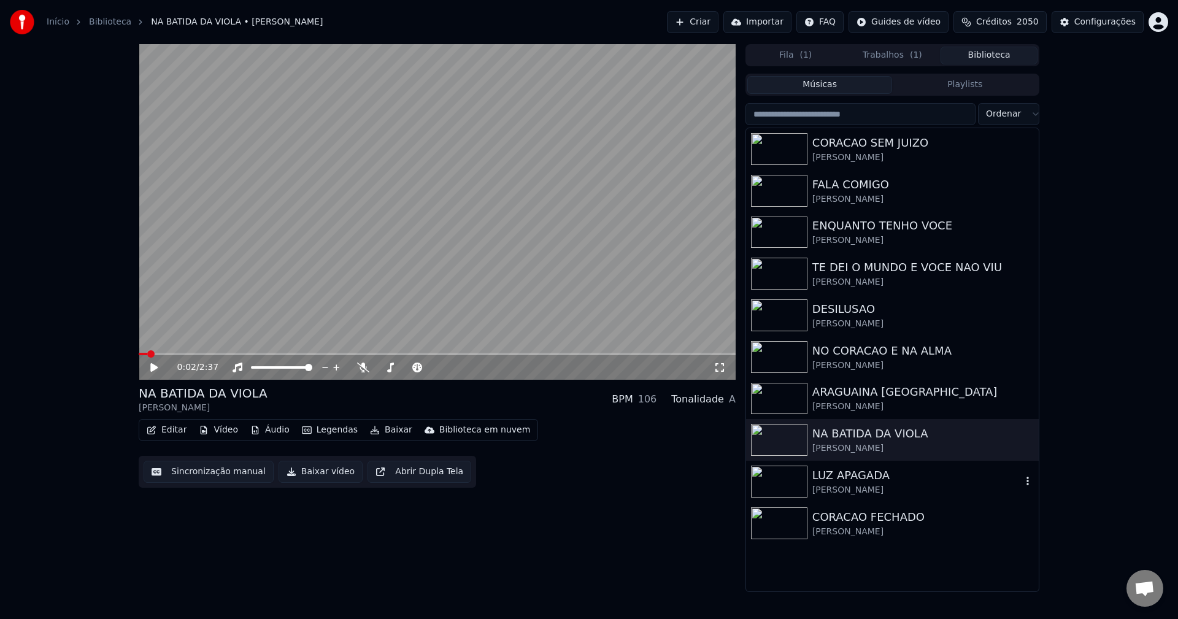
click at [839, 491] on div "[PERSON_NAME]" at bounding box center [916, 490] width 209 height 12
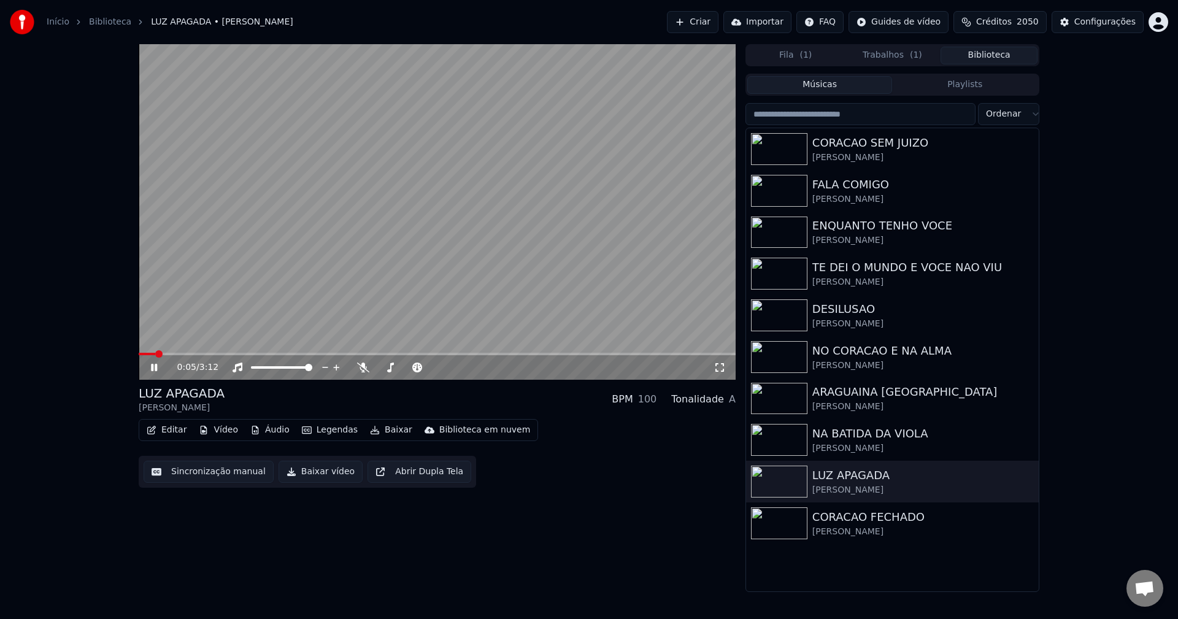
click at [537, 215] on video at bounding box center [437, 212] width 597 height 336
click at [245, 471] on button "Sincronização manual" at bounding box center [209, 472] width 130 height 22
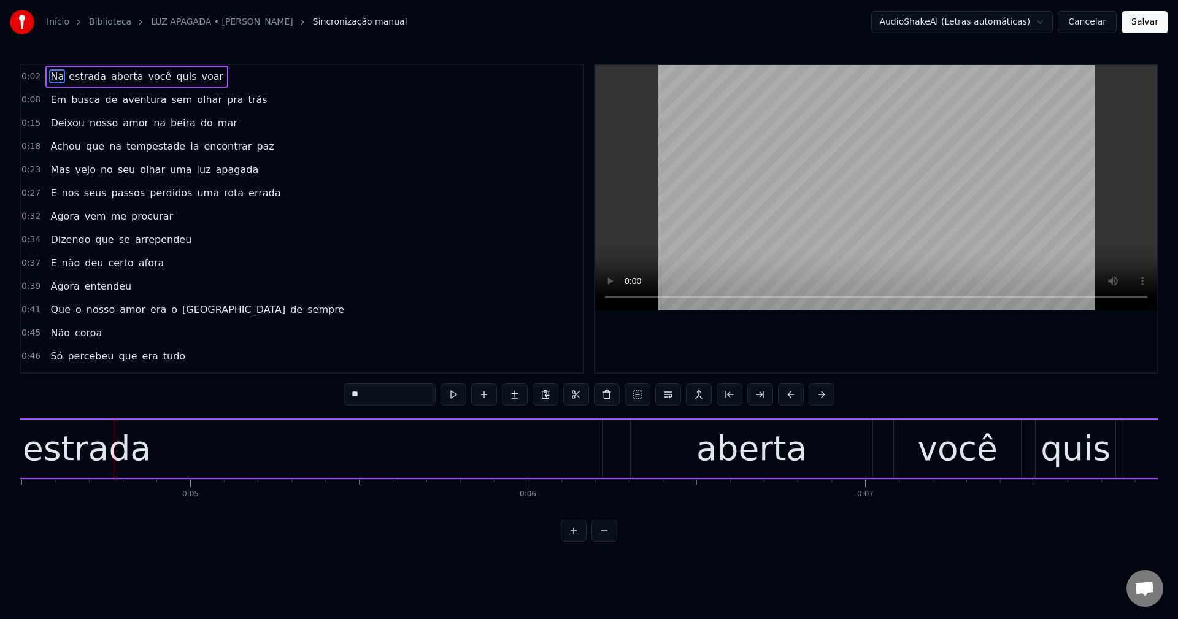
scroll to position [0, 1551]
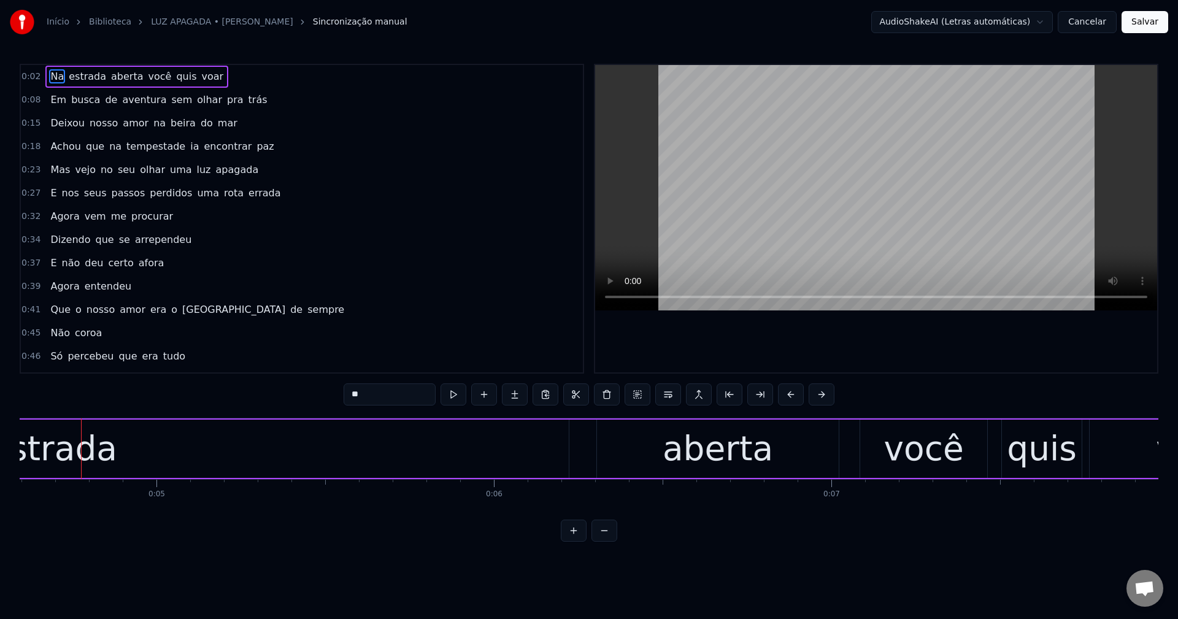
click at [1089, 17] on button "Cancelar" at bounding box center [1087, 22] width 59 height 22
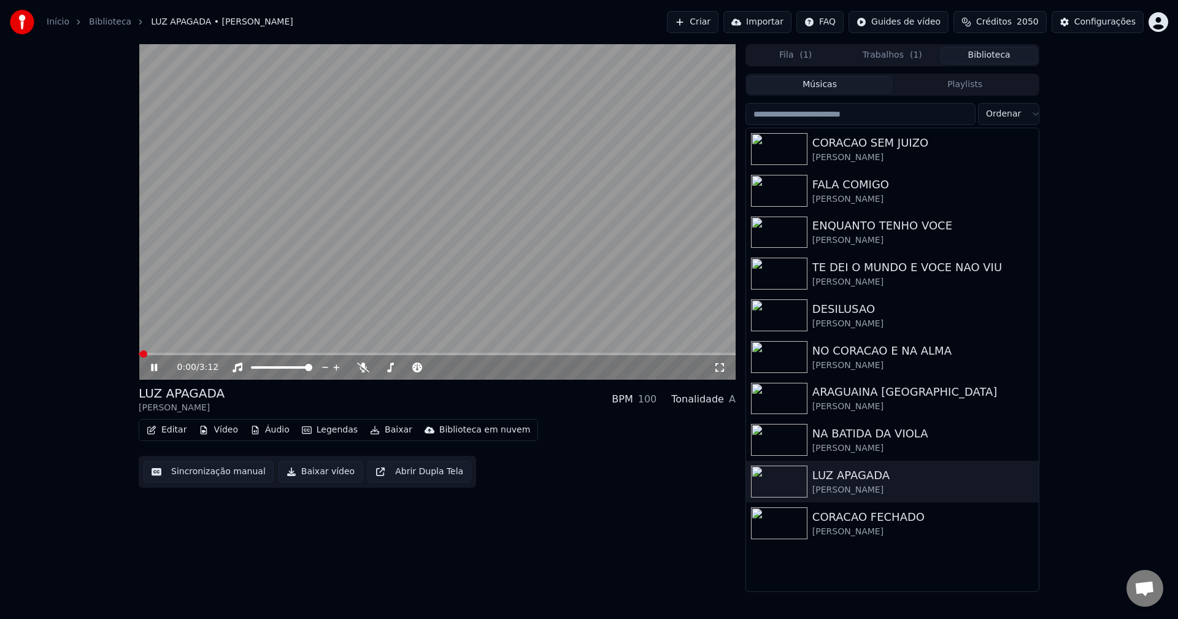
click at [277, 223] on video at bounding box center [437, 212] width 597 height 336
click at [158, 431] on button "Editar" at bounding box center [167, 430] width 50 height 17
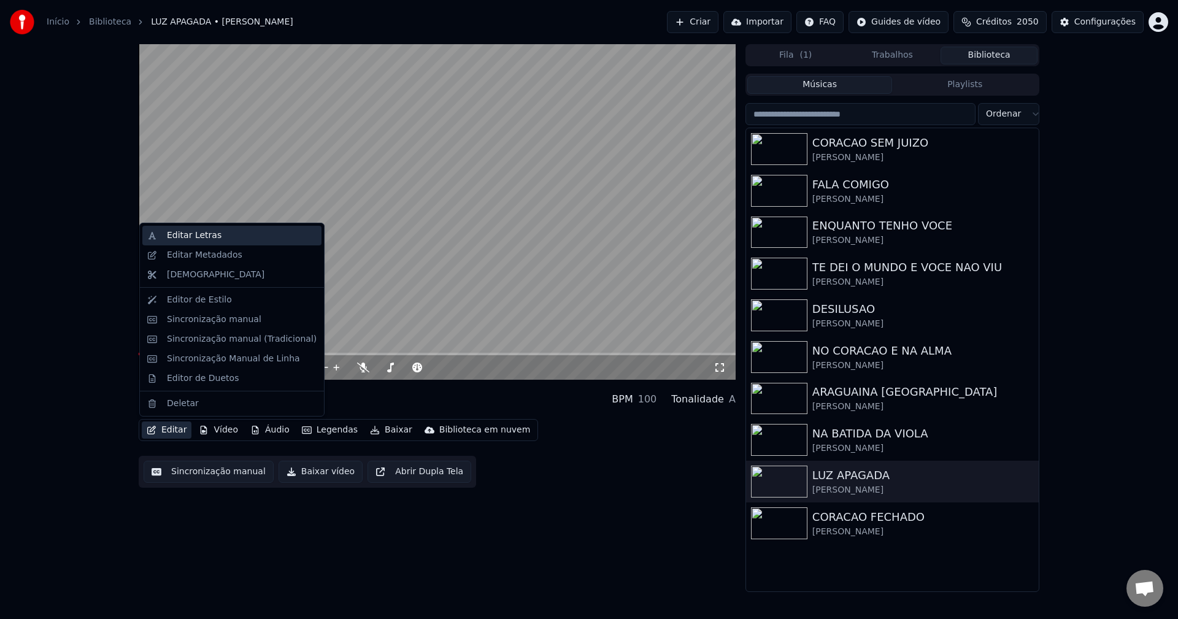
click at [260, 235] on div "Editar Letras" at bounding box center [242, 235] width 150 height 12
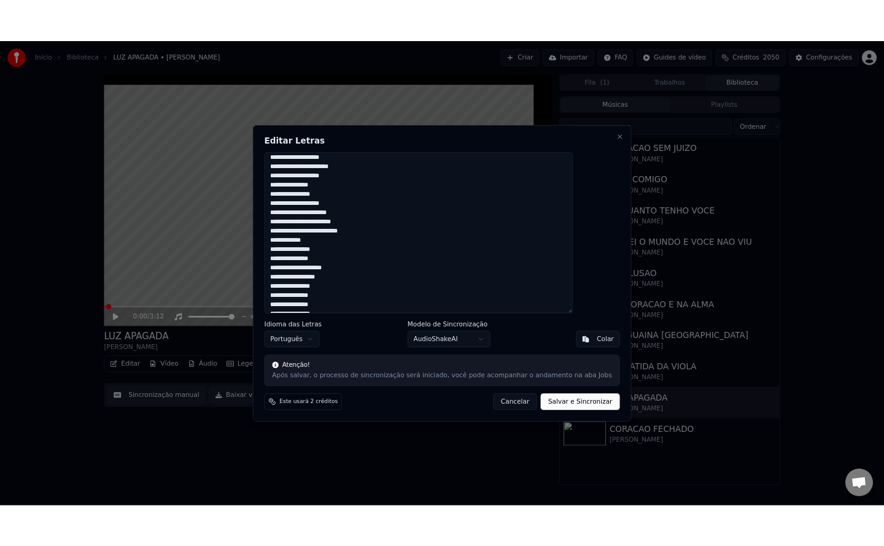
scroll to position [838, 0]
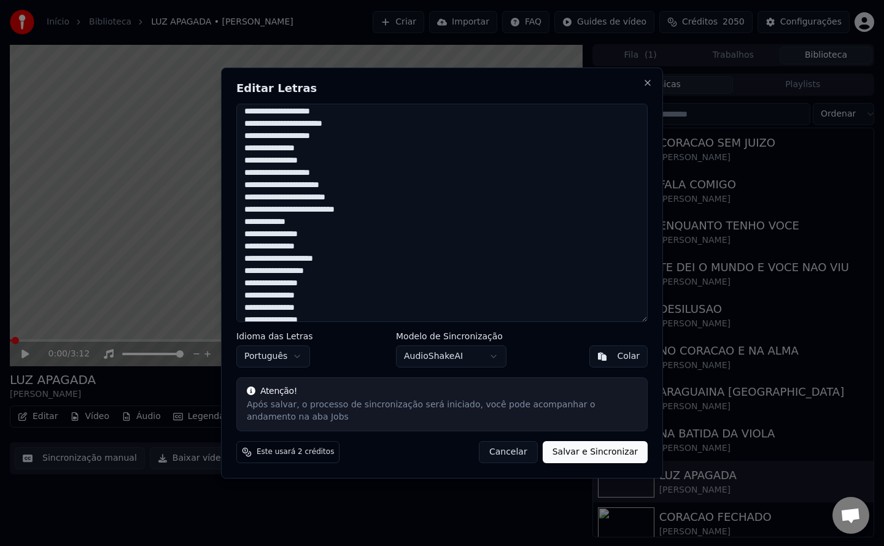
click at [99, 234] on div at bounding box center [442, 273] width 884 height 546
type textarea "**********"
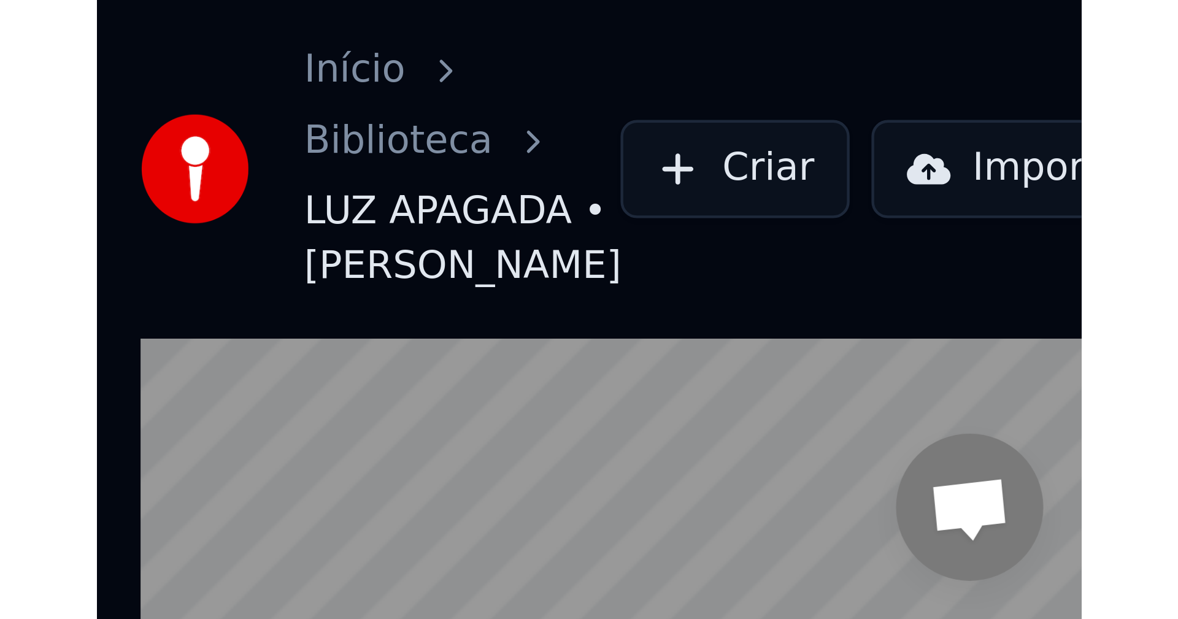
scroll to position [1069, 0]
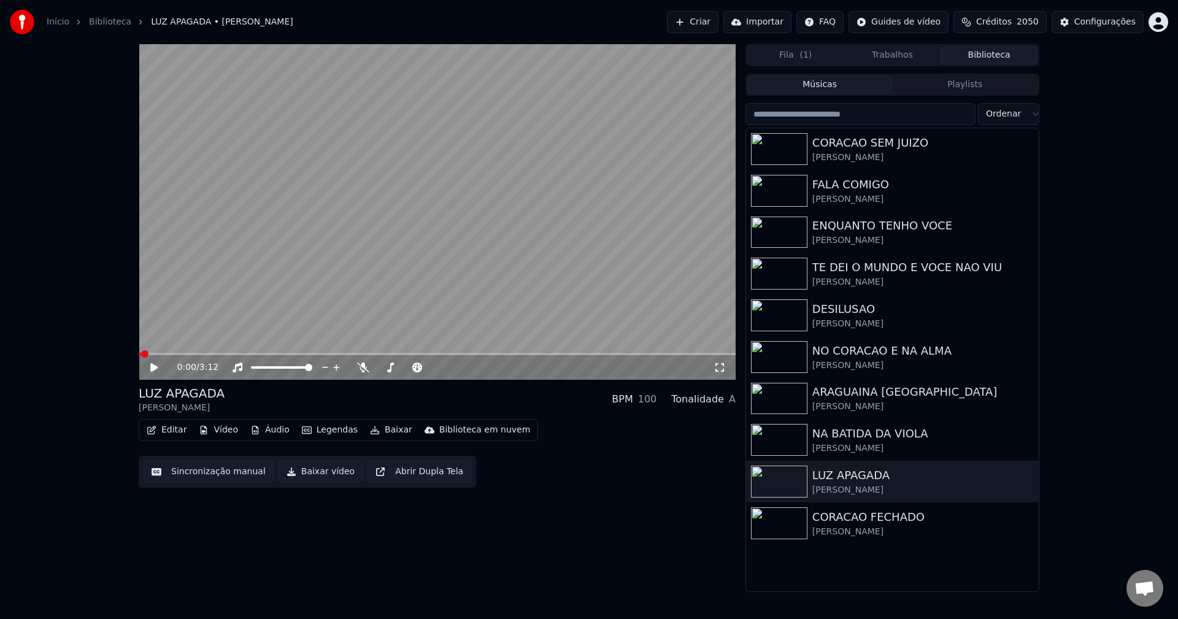
click at [897, 53] on button "Trabalhos" at bounding box center [892, 56] width 97 height 18
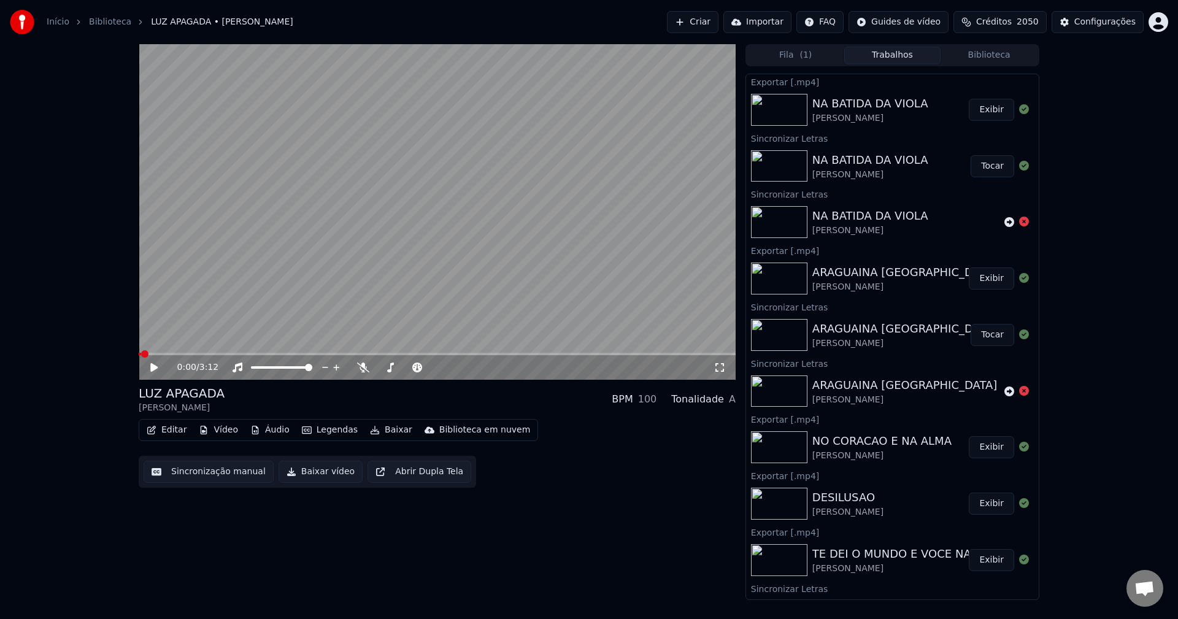
click at [966, 57] on button "Biblioteca" at bounding box center [989, 56] width 97 height 18
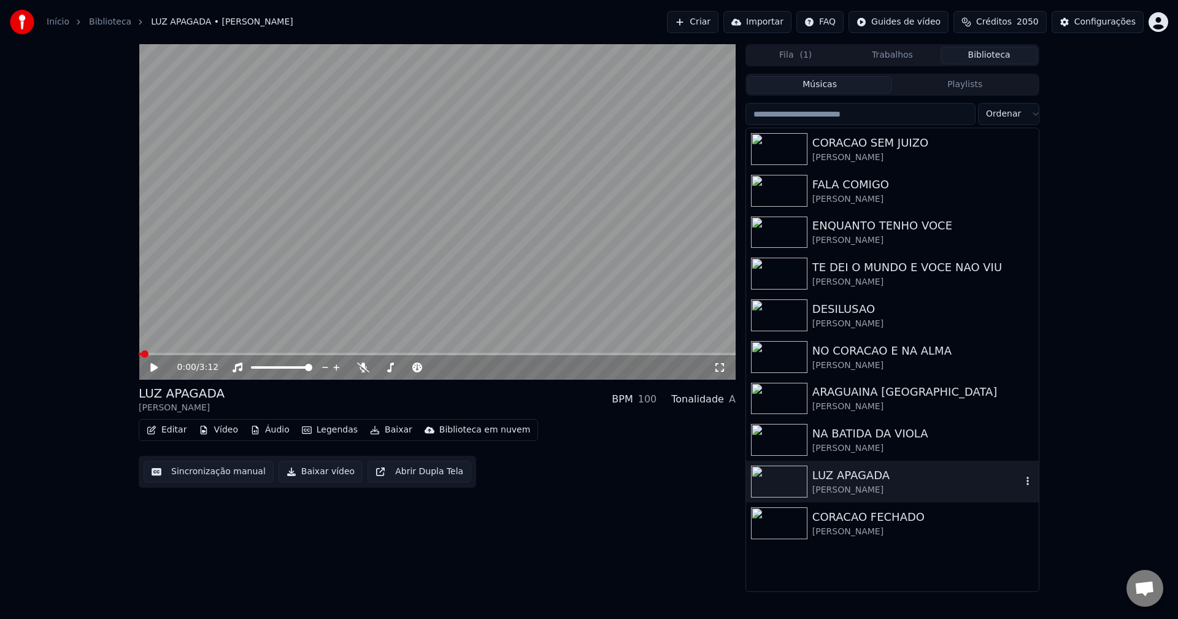
click at [866, 471] on div "LUZ APAGADA" at bounding box center [916, 475] width 209 height 17
click at [863, 484] on div "LUZ APAGADA [PERSON_NAME]" at bounding box center [916, 481] width 209 height 29
click at [180, 430] on button "Editar" at bounding box center [167, 430] width 50 height 17
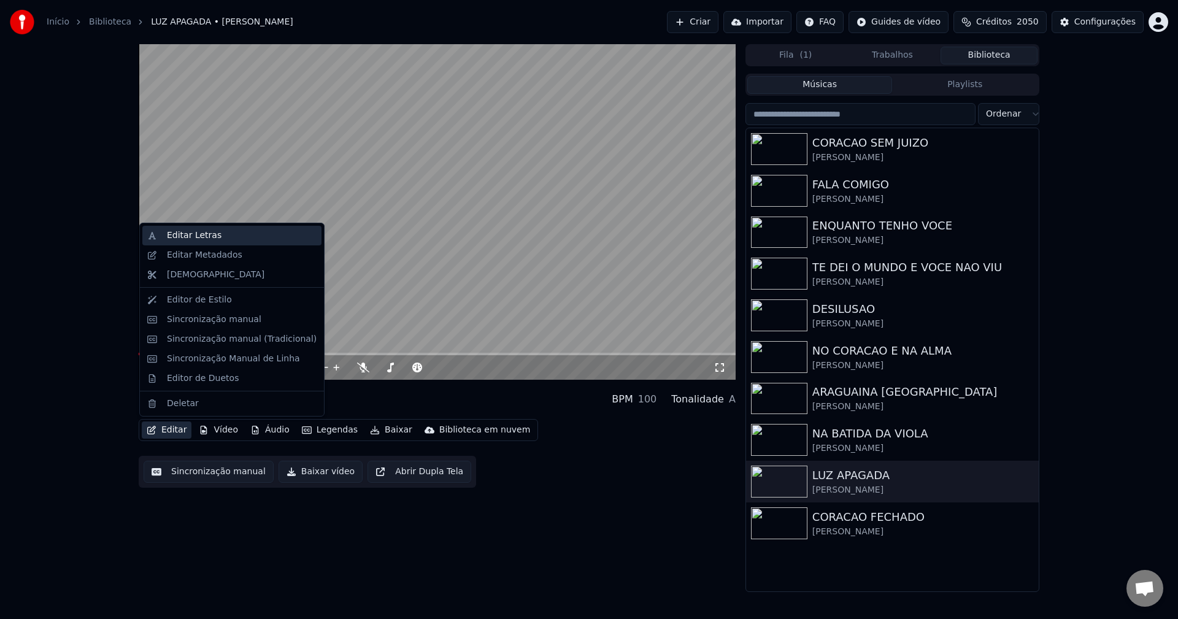
click at [184, 237] on div "Editar Letras" at bounding box center [194, 235] width 55 height 12
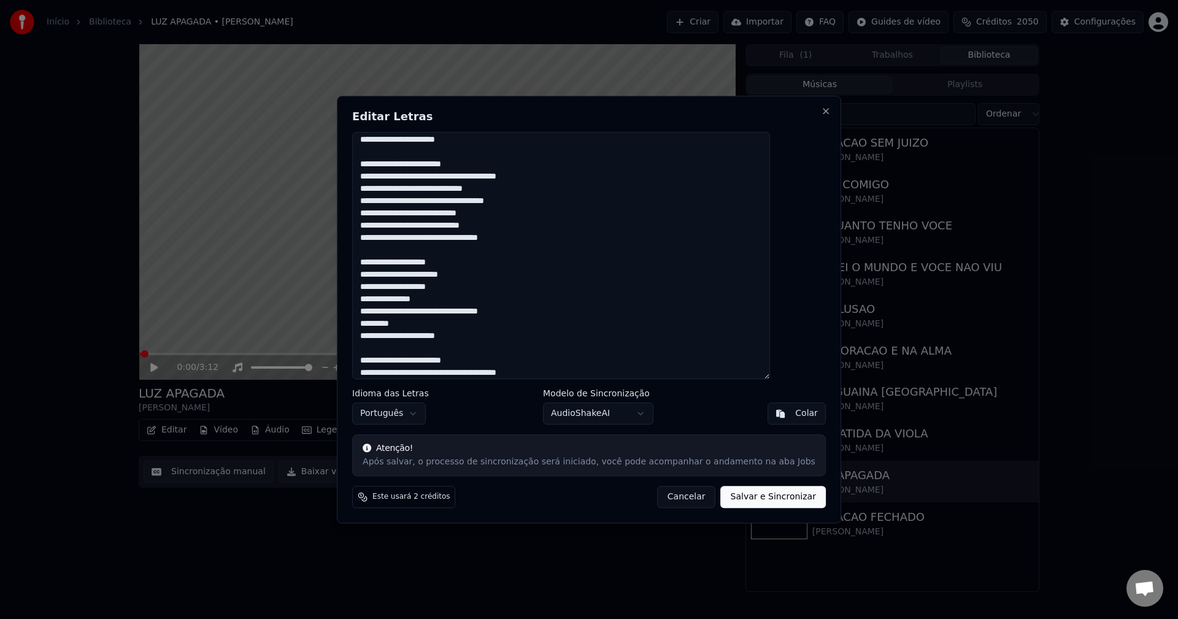
scroll to position [0, 0]
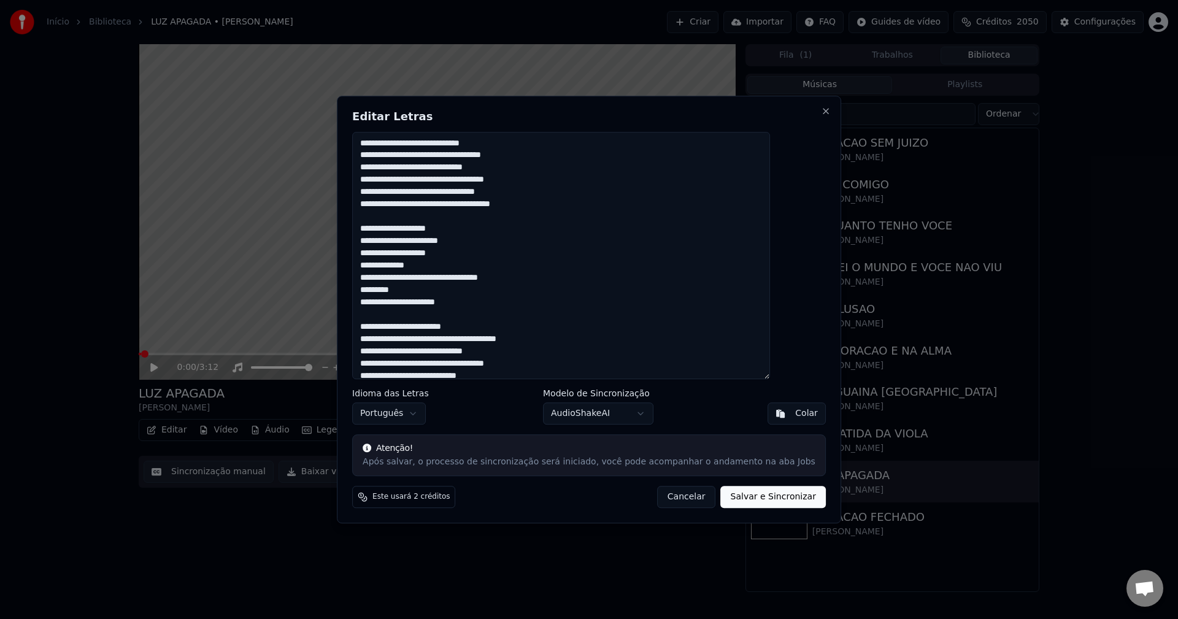
click at [479, 160] on textarea at bounding box center [561, 256] width 418 height 248
click at [476, 155] on textarea at bounding box center [561, 256] width 418 height 248
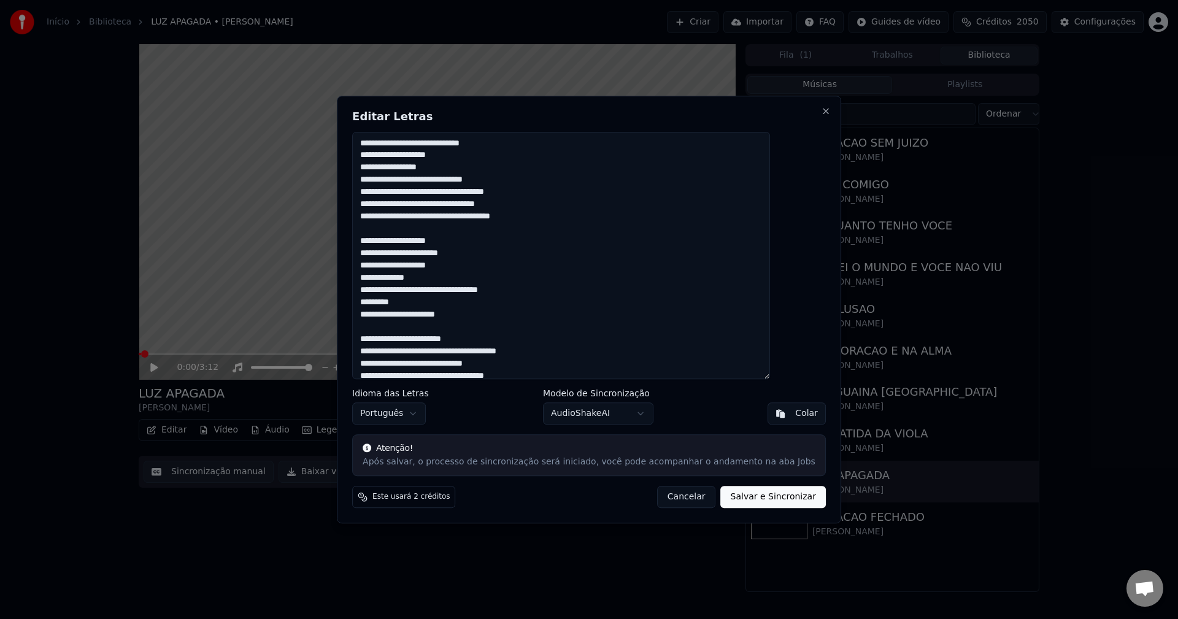
click at [458, 145] on textarea at bounding box center [561, 256] width 418 height 248
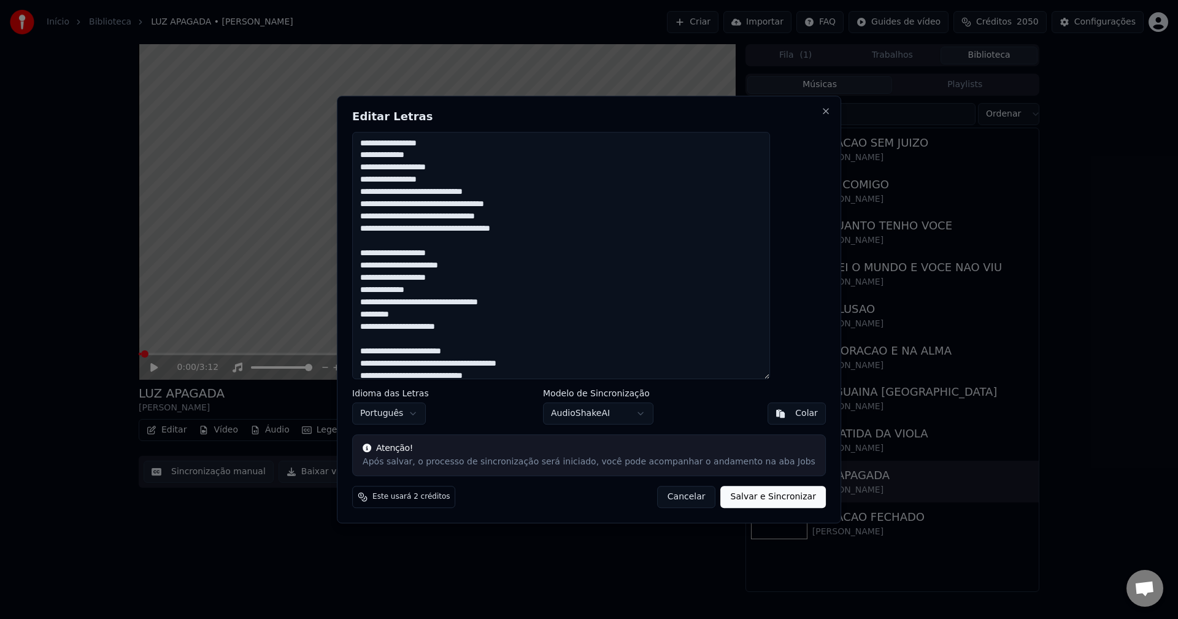
click at [465, 194] on textarea at bounding box center [561, 256] width 418 height 248
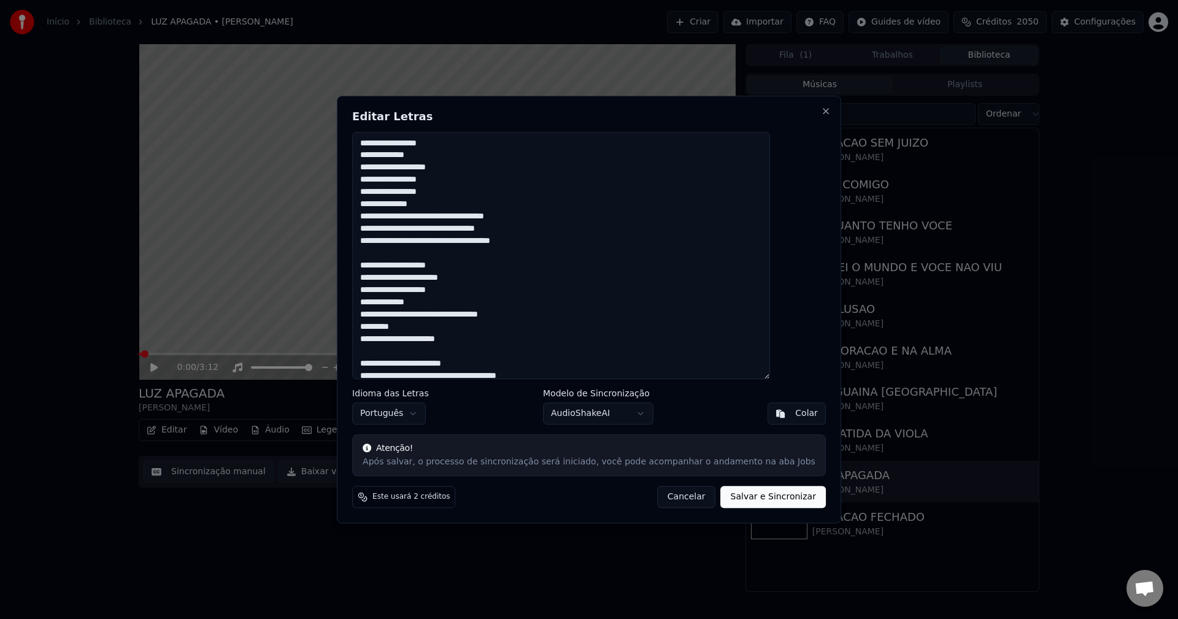
click at [490, 216] on textarea at bounding box center [561, 256] width 418 height 248
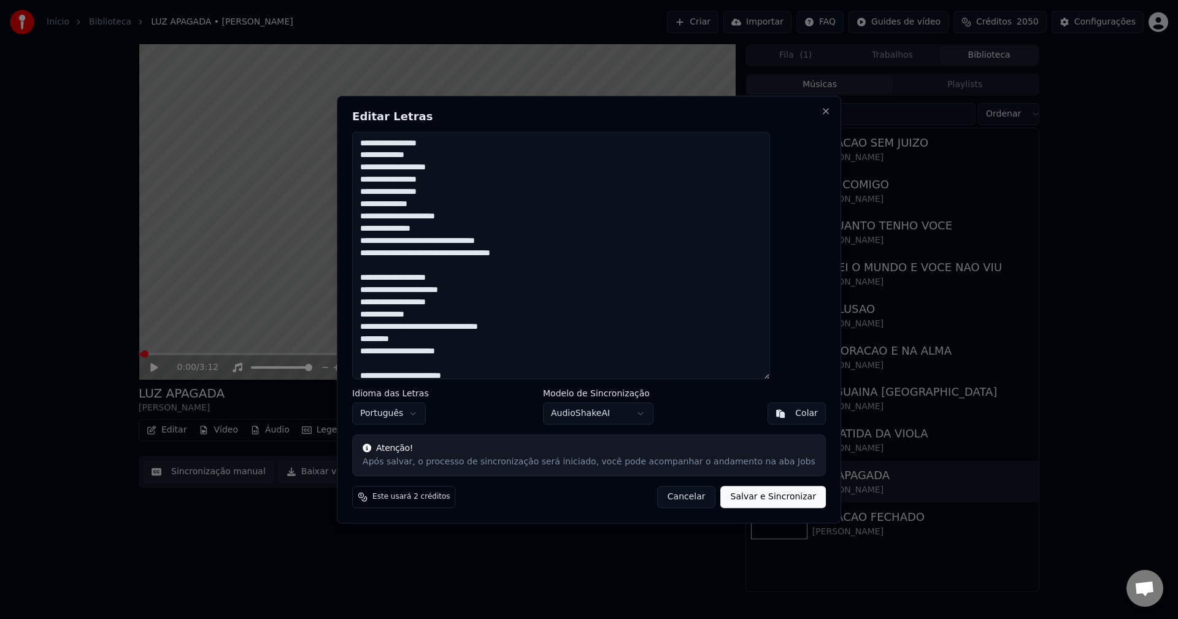
click at [476, 242] on textarea at bounding box center [561, 256] width 418 height 248
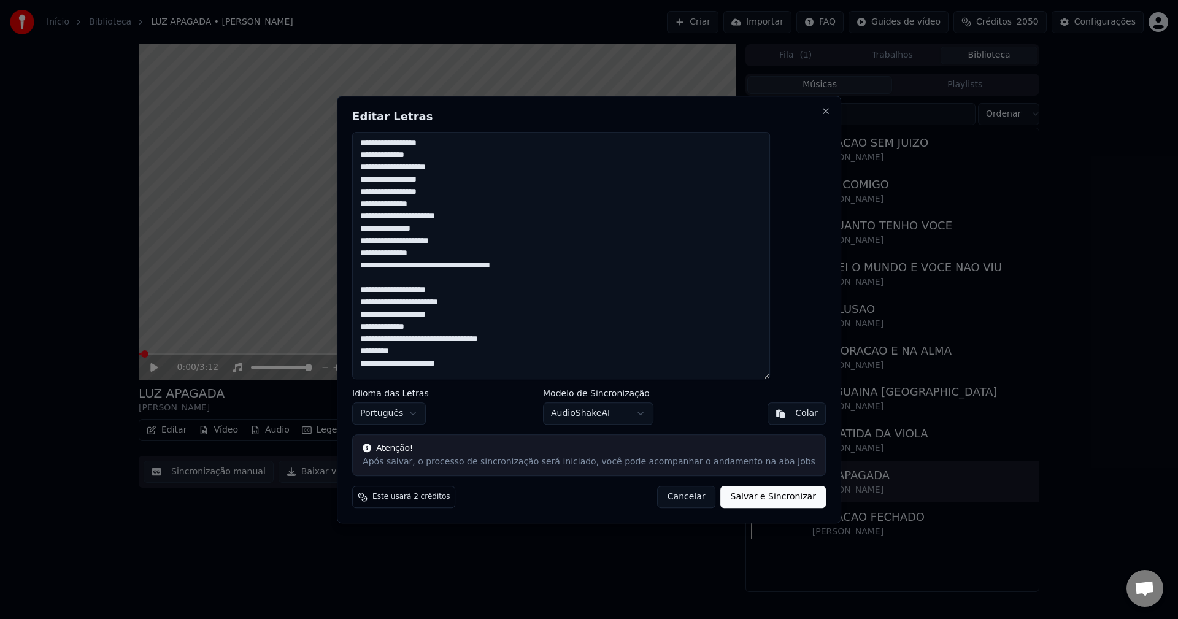
click at [494, 266] on textarea at bounding box center [561, 256] width 418 height 248
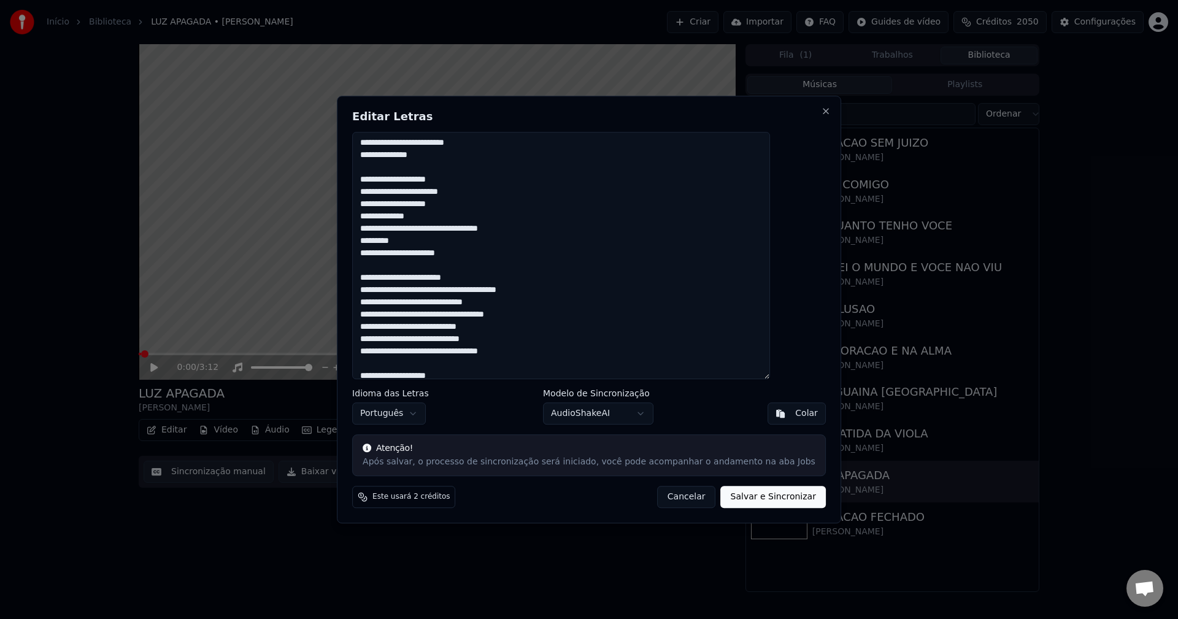
scroll to position [61, 0]
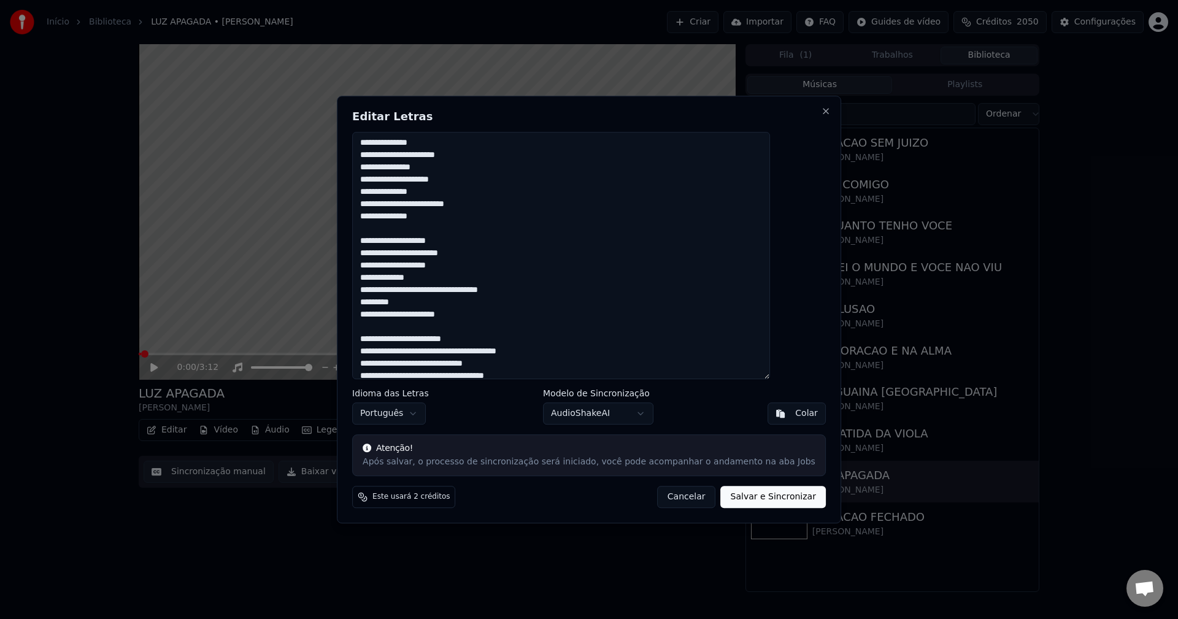
click at [461, 288] on textarea at bounding box center [561, 256] width 418 height 248
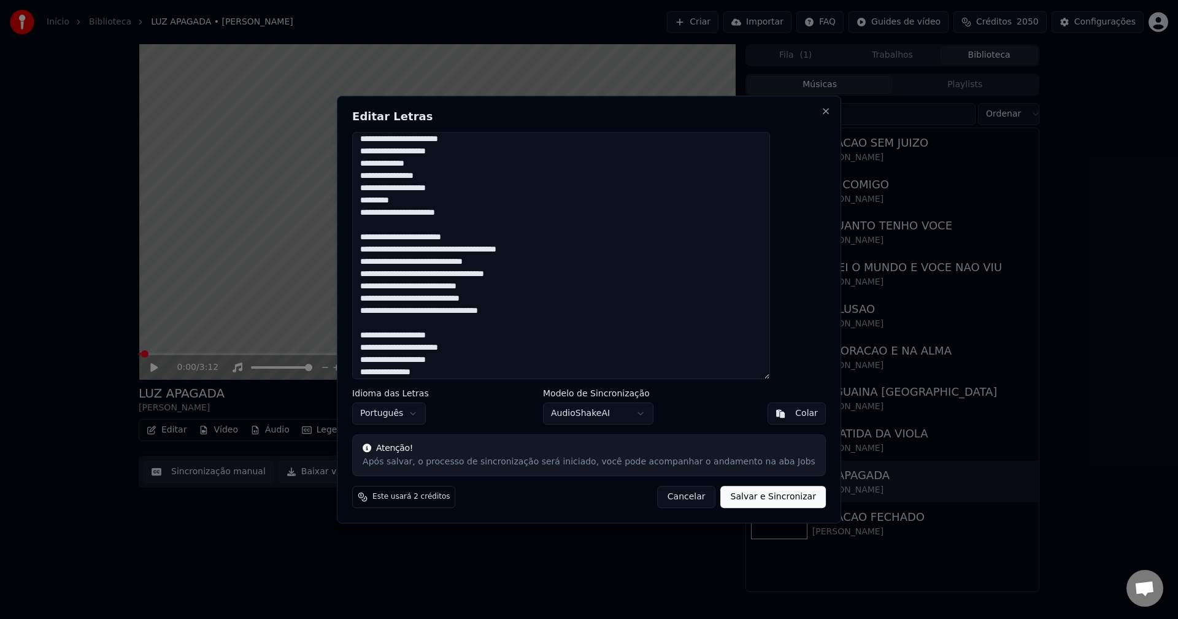
scroll to position [184, 0]
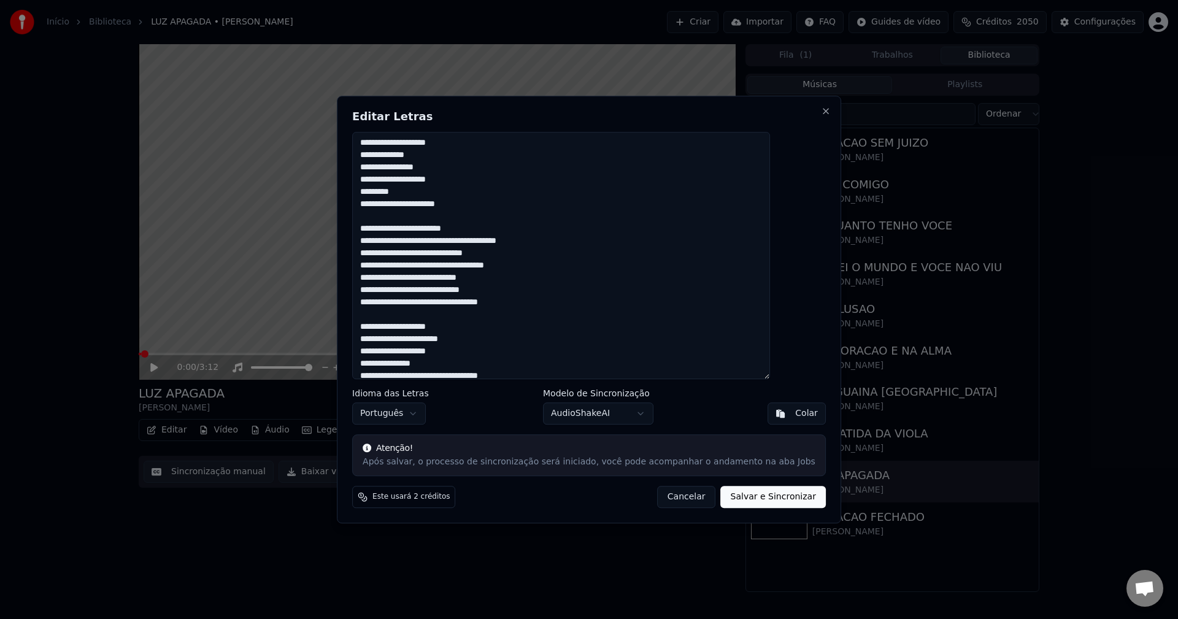
drag, startPoint x: 503, startPoint y: 241, endPoint x: 509, endPoint y: 242, distance: 6.2
click at [509, 242] on textarea at bounding box center [561, 256] width 418 height 248
drag, startPoint x: 452, startPoint y: 241, endPoint x: 492, endPoint y: 268, distance: 48.2
click at [452, 242] on textarea at bounding box center [561, 256] width 418 height 248
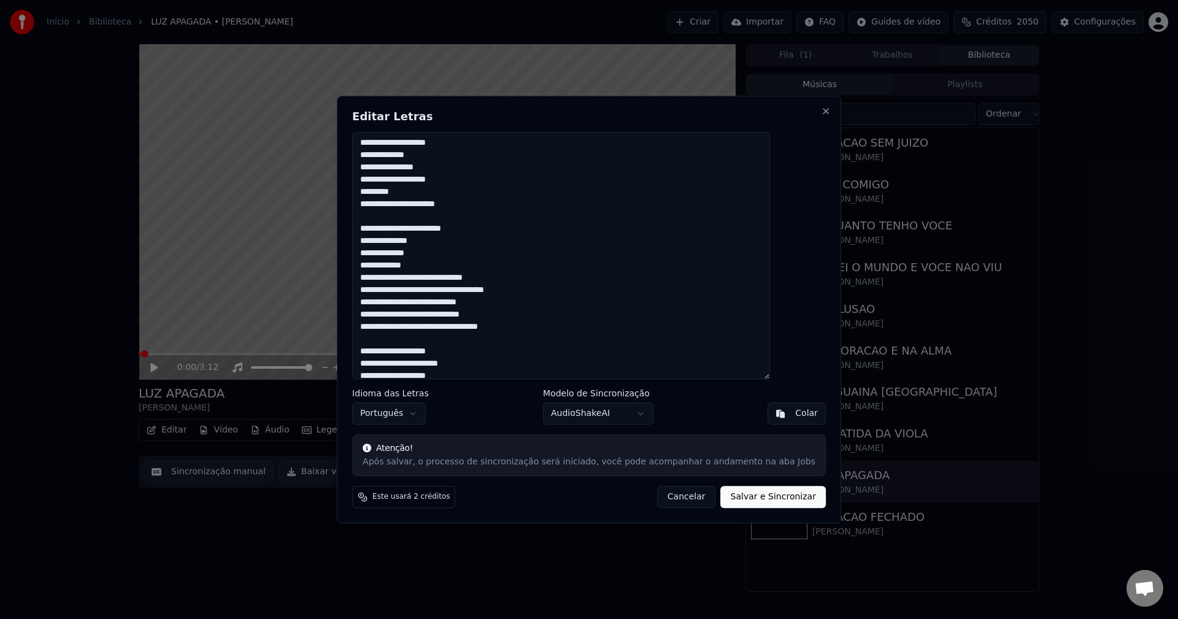
click at [463, 278] on textarea at bounding box center [561, 256] width 418 height 248
click at [471, 303] on textarea at bounding box center [561, 256] width 418 height 248
drag, startPoint x: 457, startPoint y: 328, endPoint x: 465, endPoint y: 328, distance: 8.6
click at [465, 328] on textarea at bounding box center [561, 256] width 418 height 248
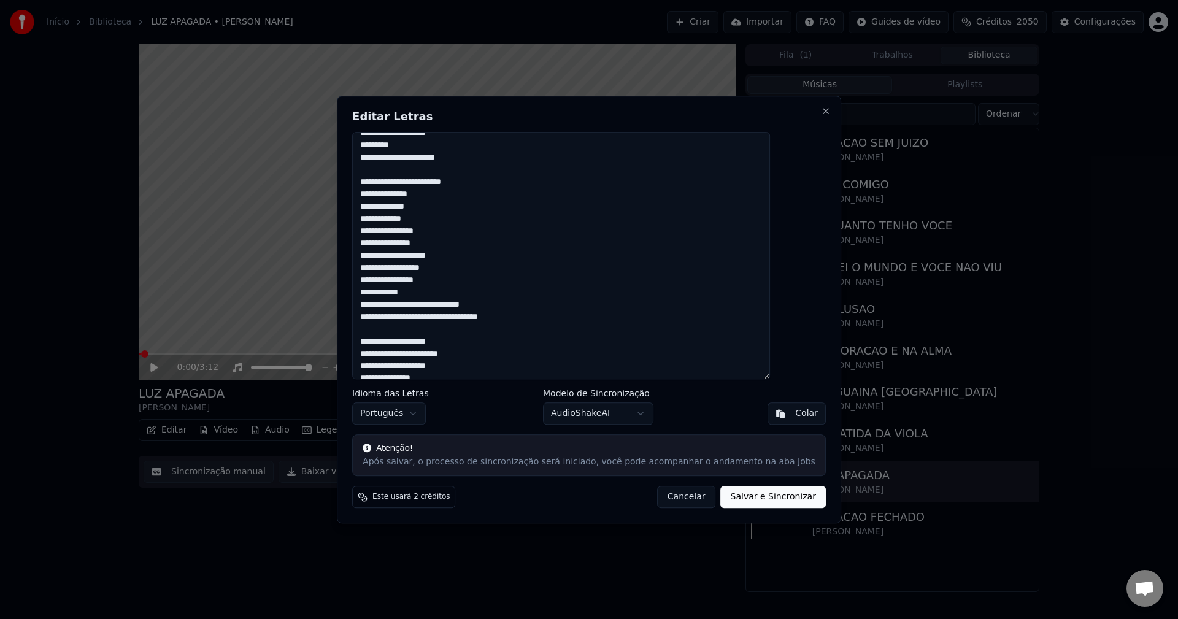
scroll to position [245, 0]
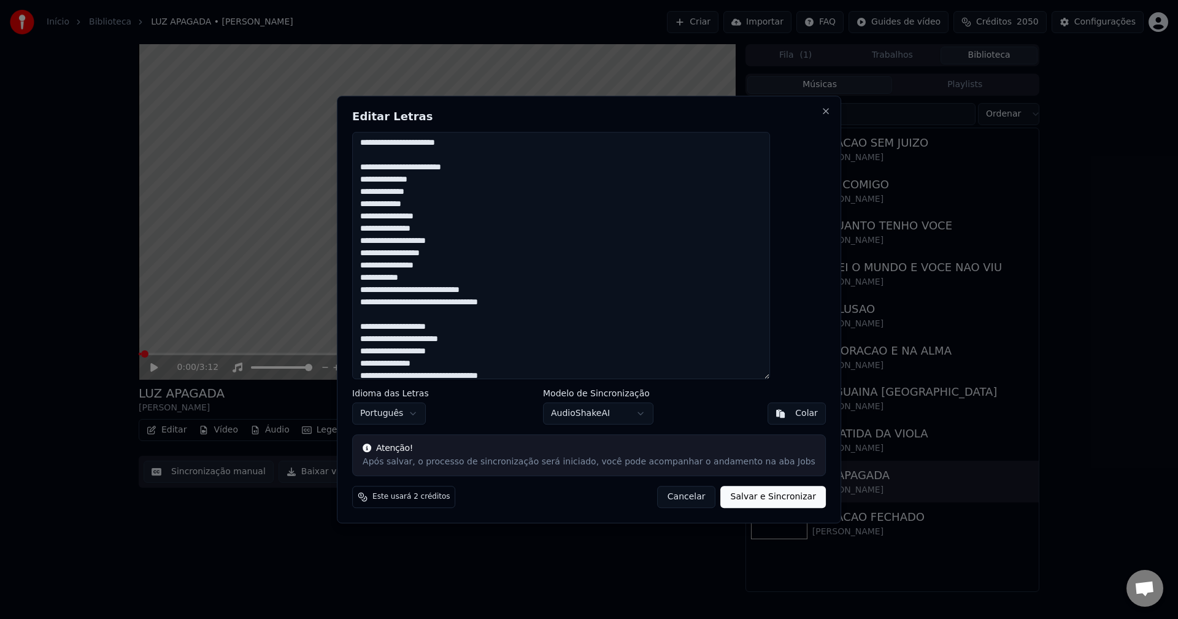
drag, startPoint x: 391, startPoint y: 296, endPoint x: 409, endPoint y: 312, distance: 23.5
click at [404, 304] on textarea at bounding box center [561, 256] width 418 height 248
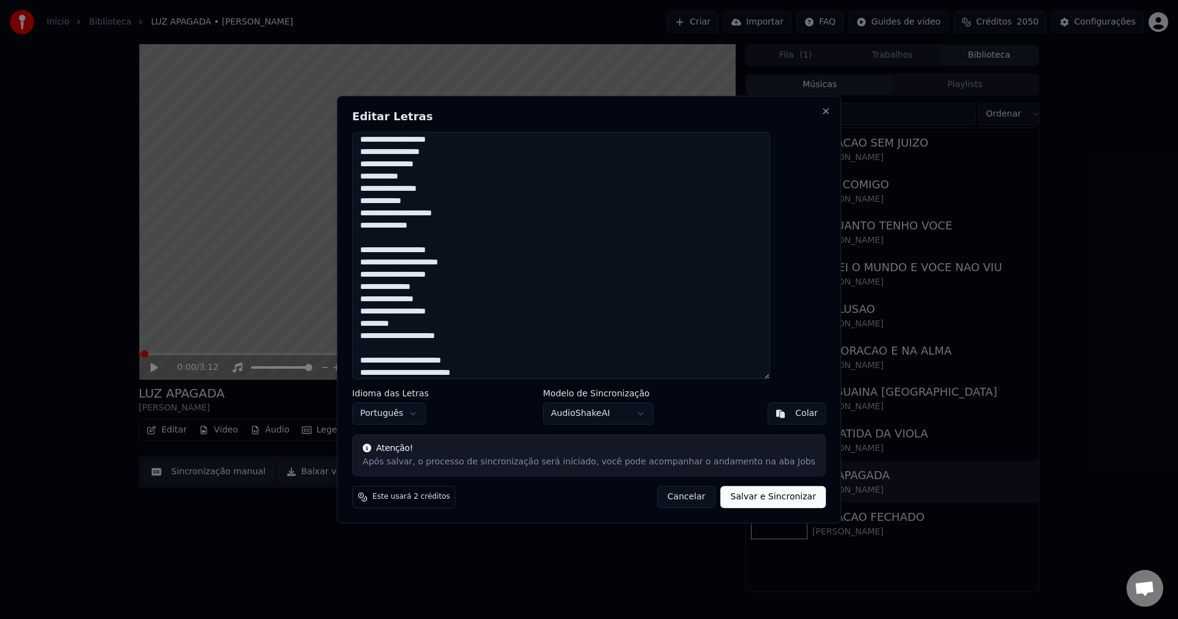
scroll to position [359, 0]
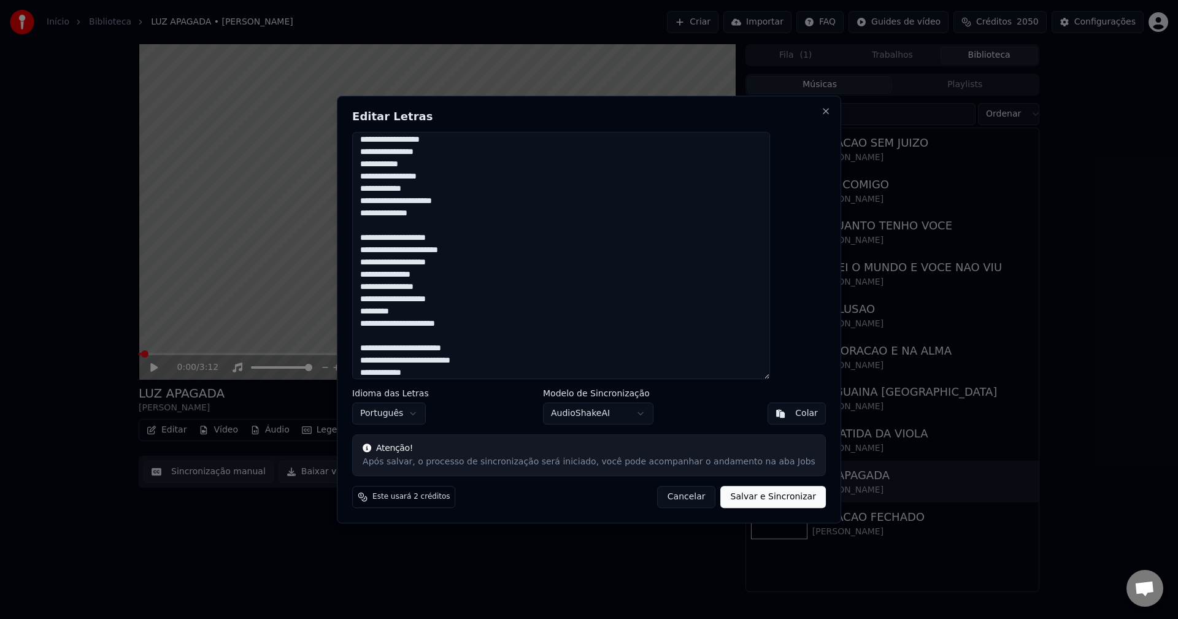
click at [452, 356] on textarea at bounding box center [561, 256] width 418 height 248
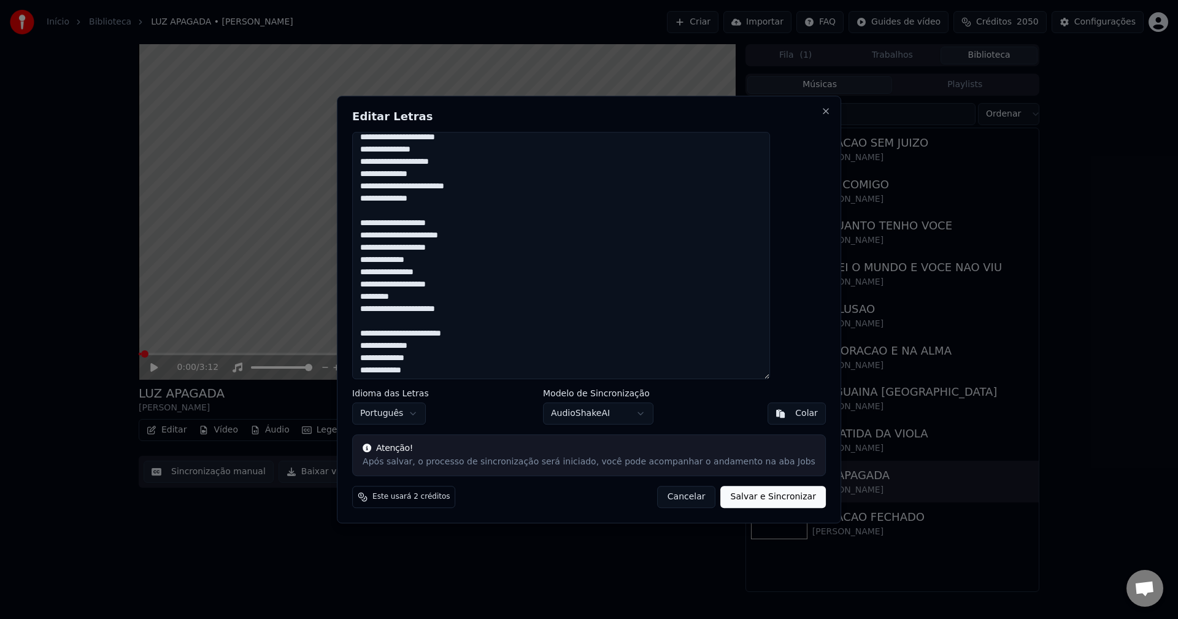
scroll to position [52, 0]
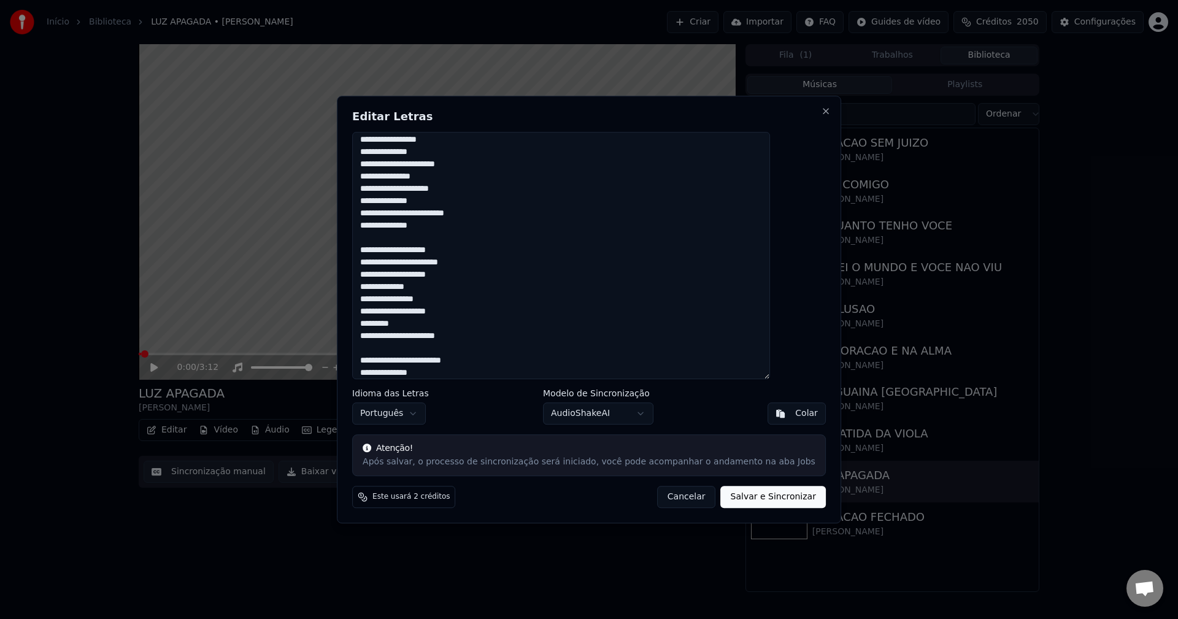
click at [463, 366] on textarea at bounding box center [561, 256] width 418 height 248
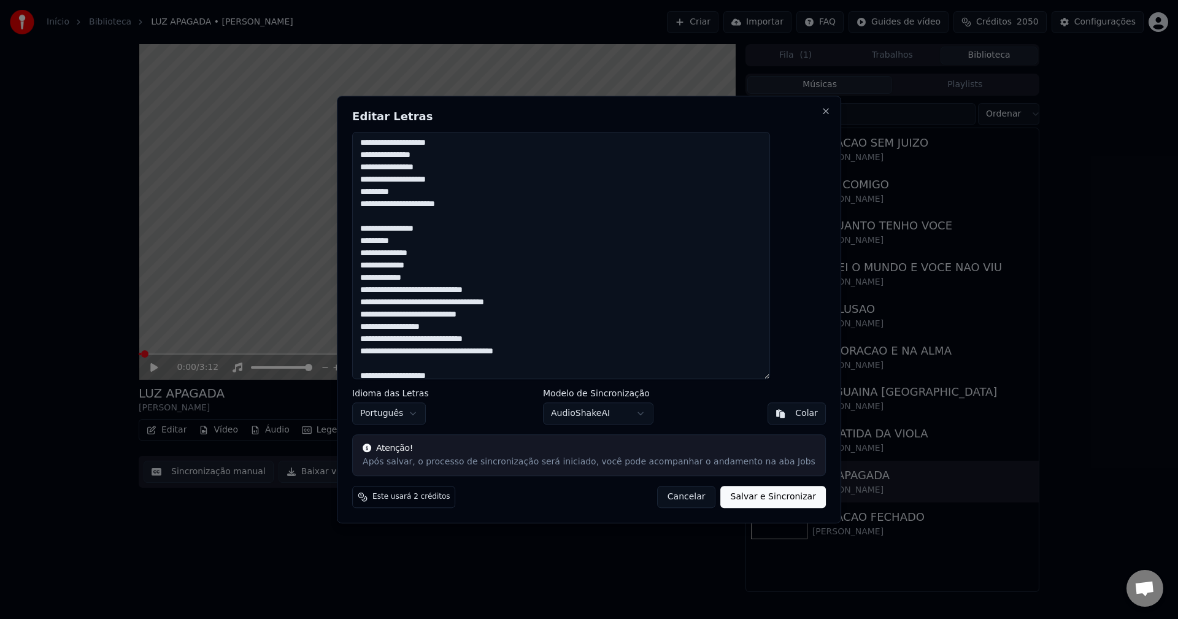
scroll to position [552, 0]
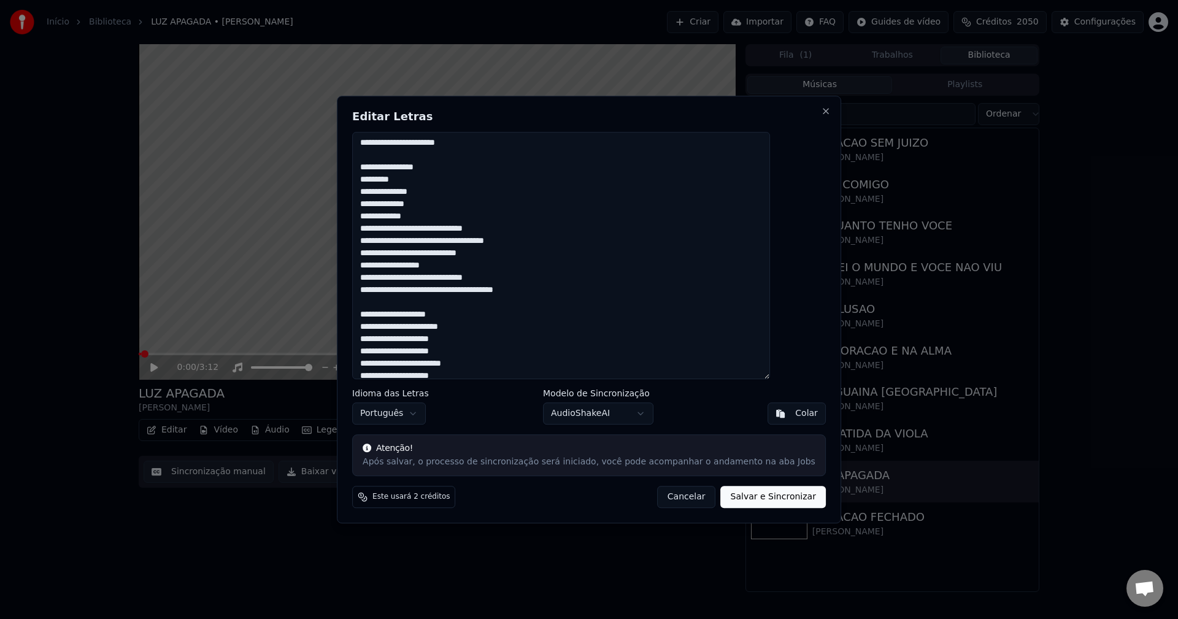
drag, startPoint x: 457, startPoint y: 225, endPoint x: 560, endPoint y: 272, distance: 113.4
click at [457, 225] on textarea at bounding box center [561, 256] width 418 height 248
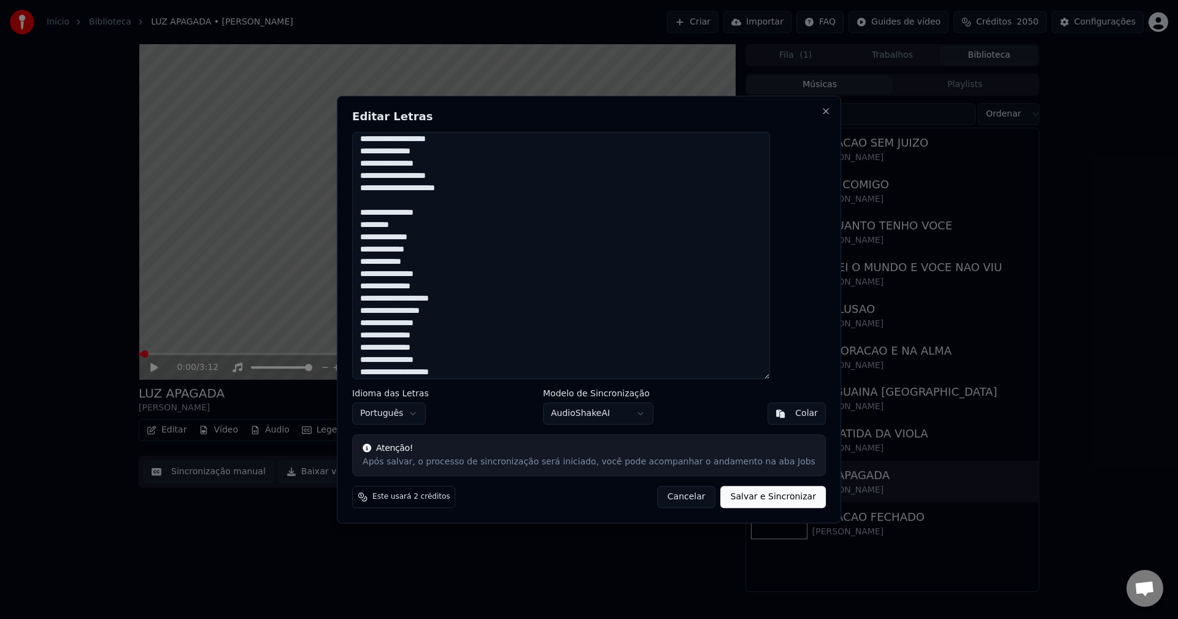
scroll to position [936, 0]
type textarea "**********"
click at [760, 496] on button "Salvar e Sincronizar" at bounding box center [773, 497] width 105 height 22
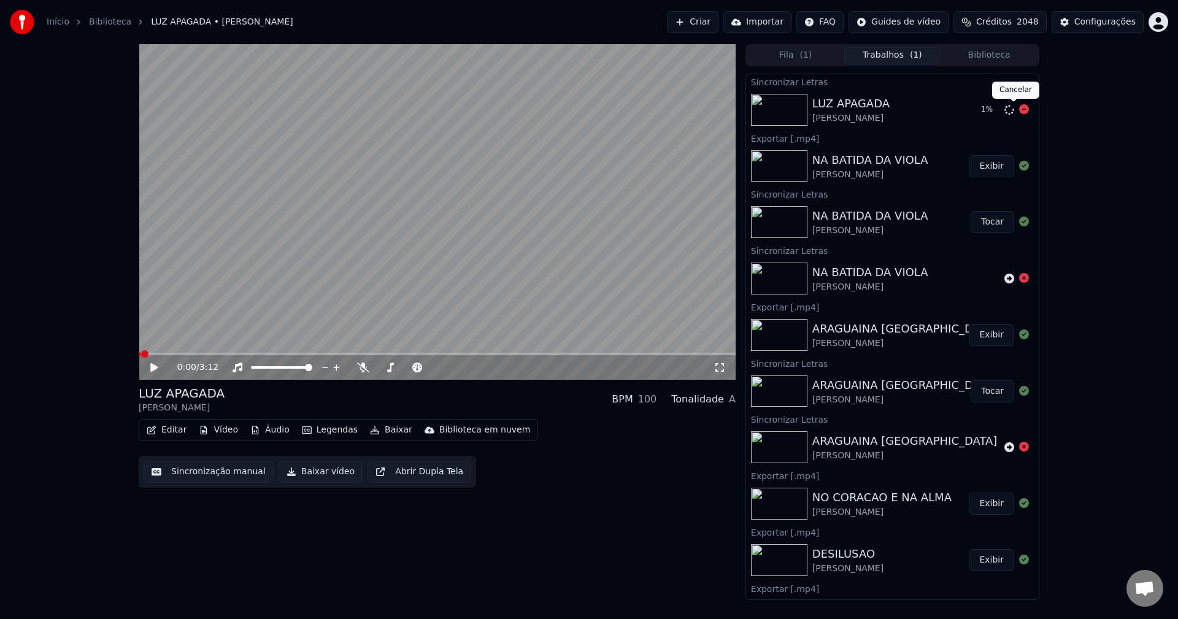
click at [1019, 106] on icon at bounding box center [1024, 109] width 10 height 10
click at [1004, 110] on icon at bounding box center [1009, 110] width 10 height 10
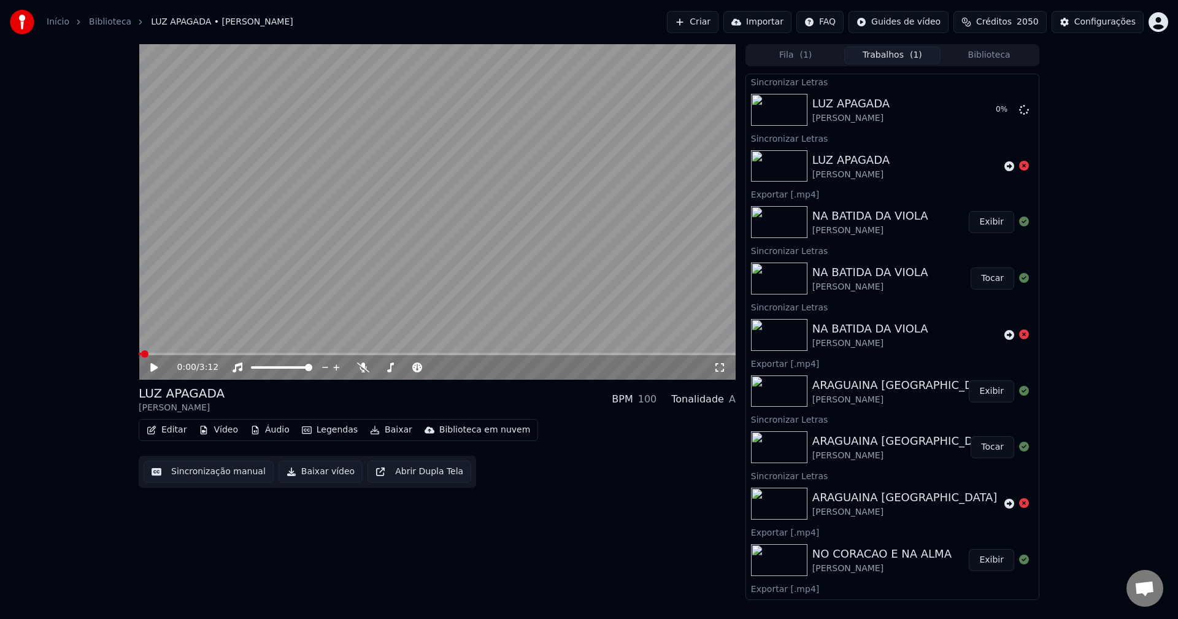
click at [993, 52] on button "Biblioteca" at bounding box center [989, 56] width 97 height 18
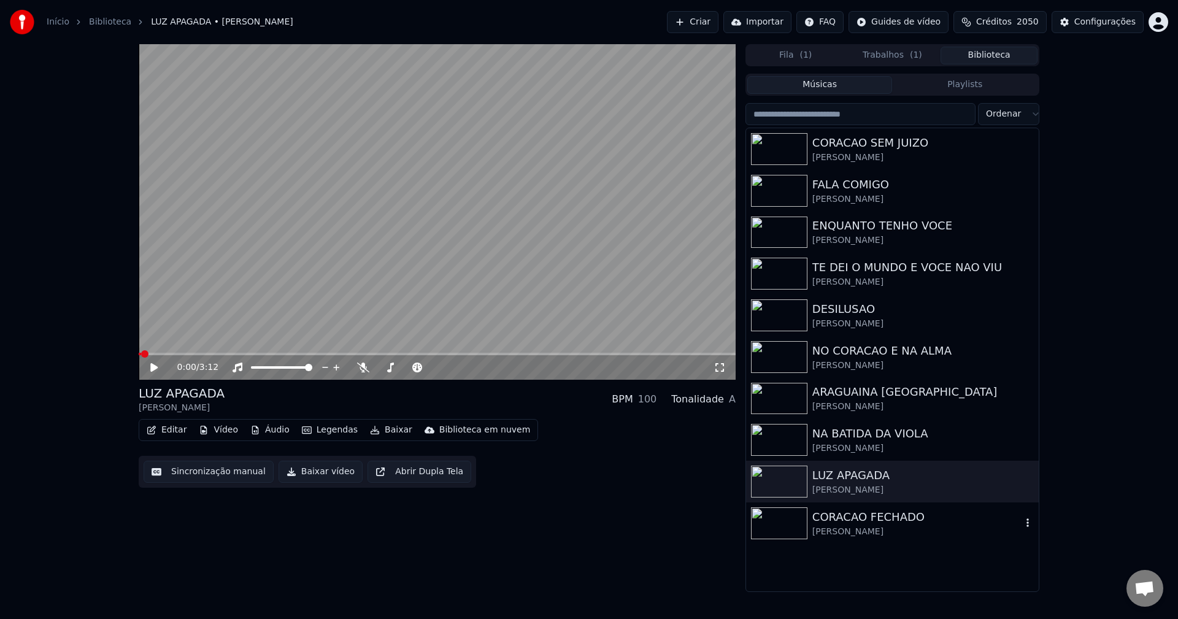
click at [851, 526] on div "[PERSON_NAME]" at bounding box center [916, 532] width 209 height 12
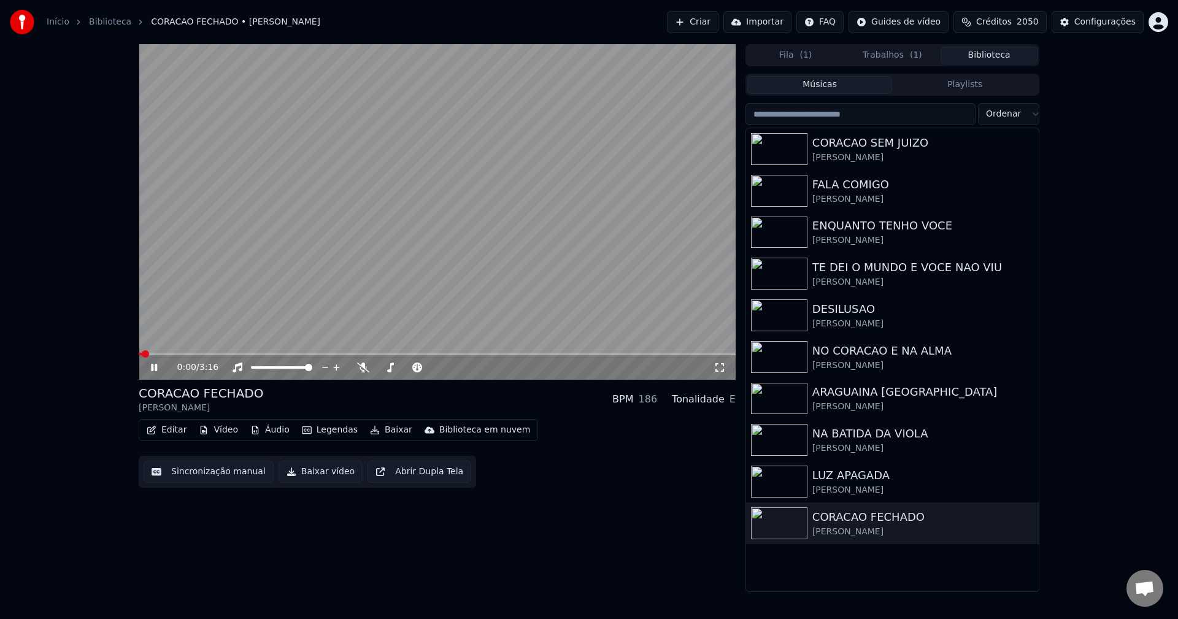
click at [321, 278] on video at bounding box center [437, 212] width 597 height 336
click at [218, 475] on button "Sincronização manual" at bounding box center [209, 472] width 130 height 22
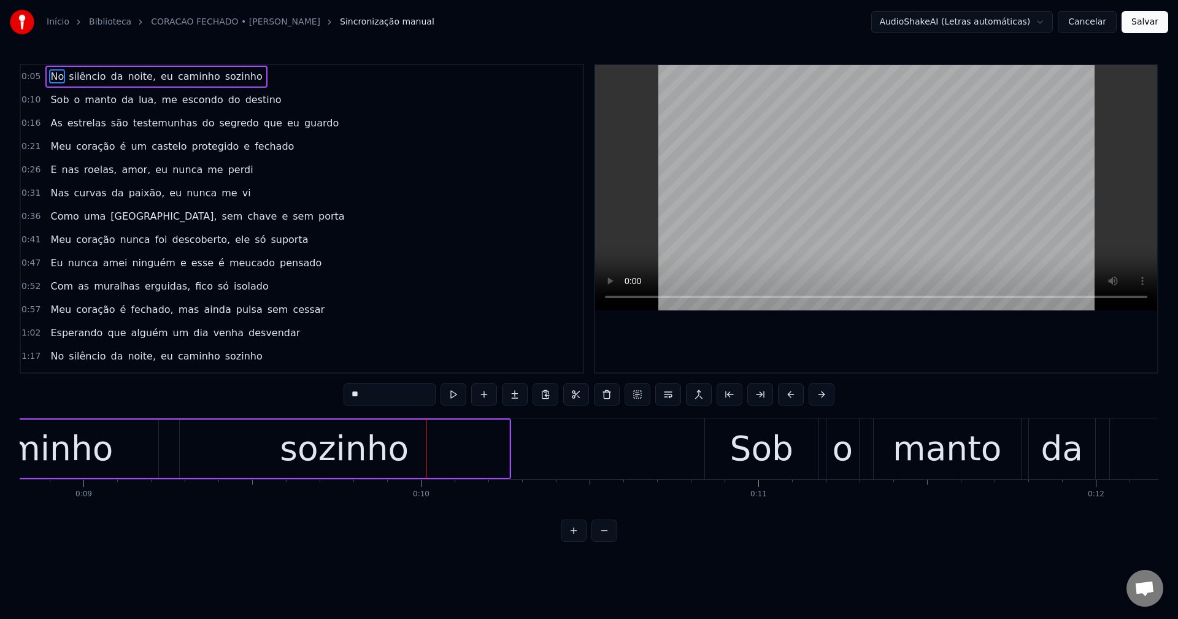
click at [1098, 18] on button "Cancelar" at bounding box center [1087, 22] width 59 height 22
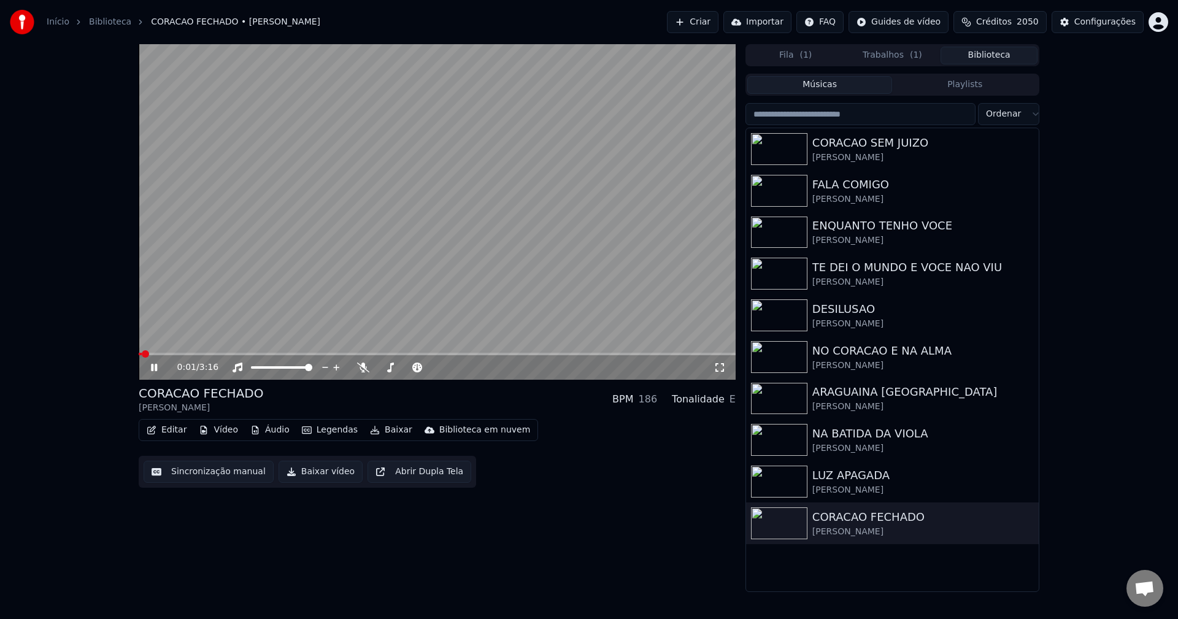
click at [599, 128] on video at bounding box center [437, 212] width 597 height 336
click at [896, 54] on button "Trabalhos" at bounding box center [892, 56] width 97 height 18
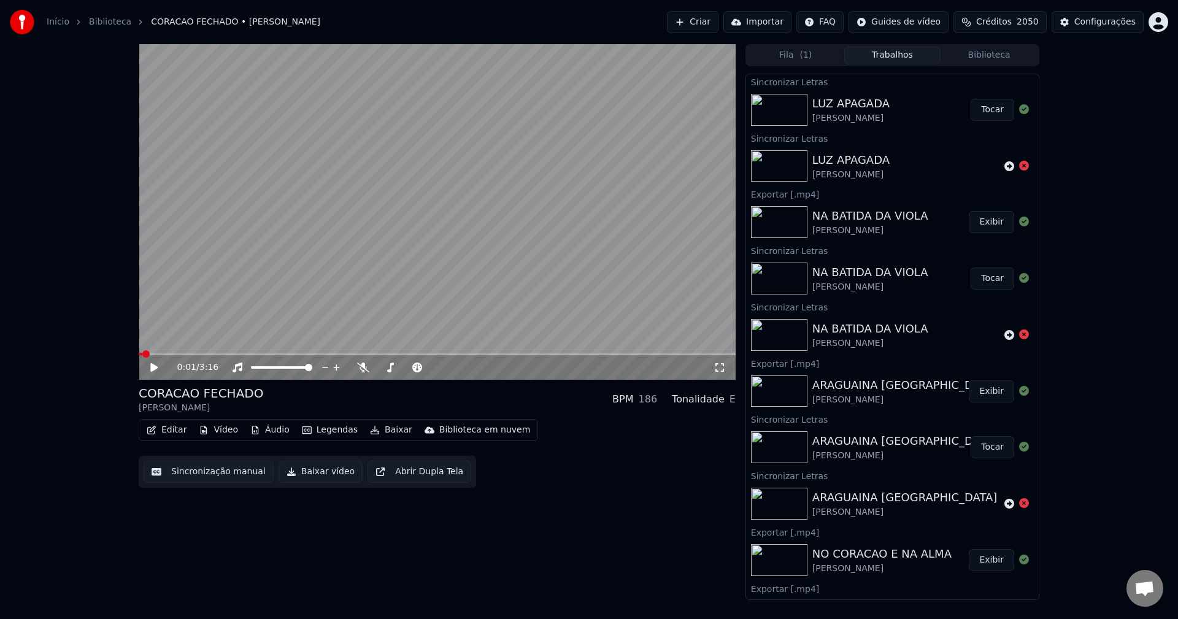
click at [984, 115] on button "Tocar" at bounding box center [993, 110] width 44 height 22
click at [218, 469] on button "Sincronização manual" at bounding box center [209, 472] width 130 height 22
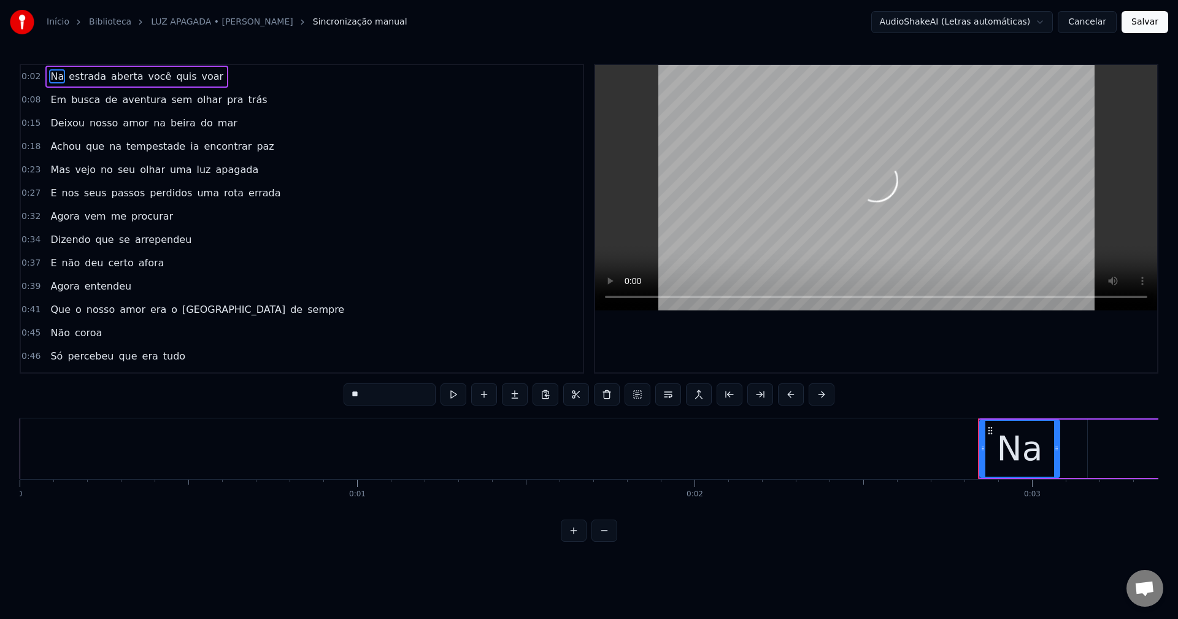
click at [933, 16] on html "Início Biblioteca LUZ APAGADA • [PERSON_NAME] manual AudioShakeAI (Letras autom…" at bounding box center [589, 280] width 1178 height 561
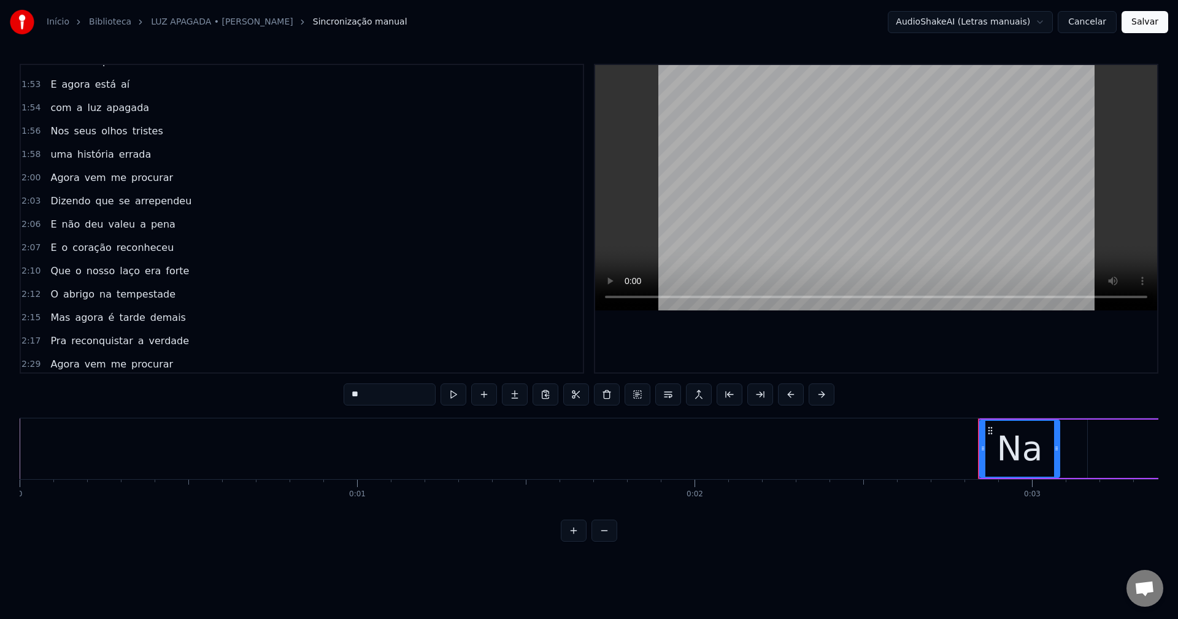
scroll to position [1289, 0]
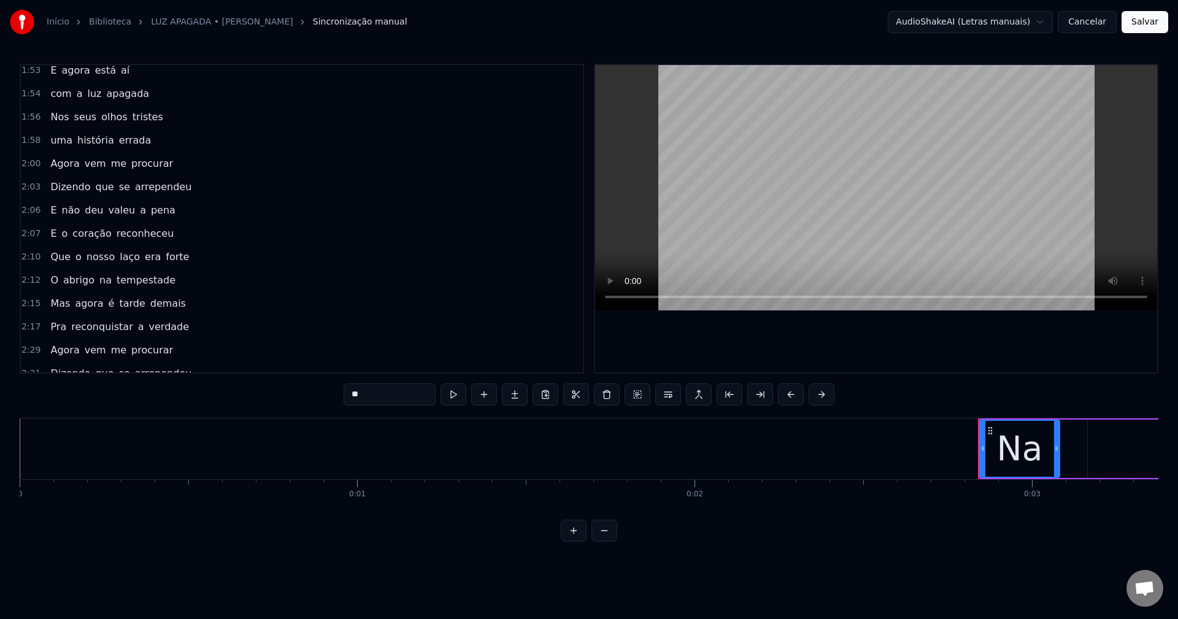
click at [1149, 27] on button "Salvar" at bounding box center [1145, 22] width 47 height 22
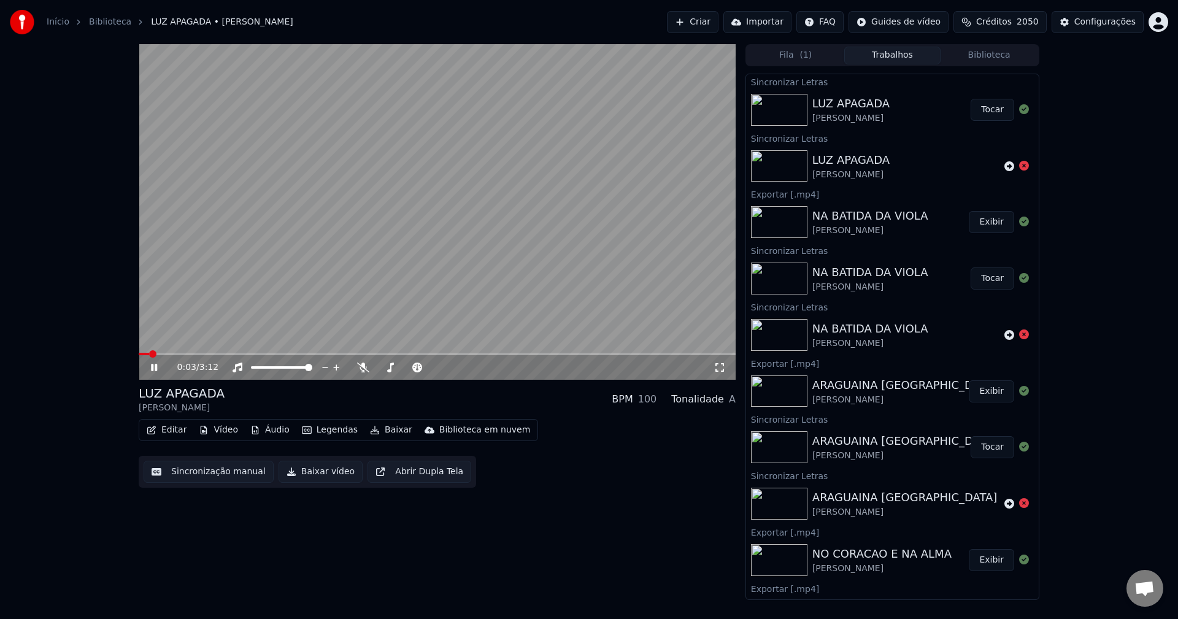
click at [309, 474] on button "Baixar vídeo" at bounding box center [321, 472] width 84 height 22
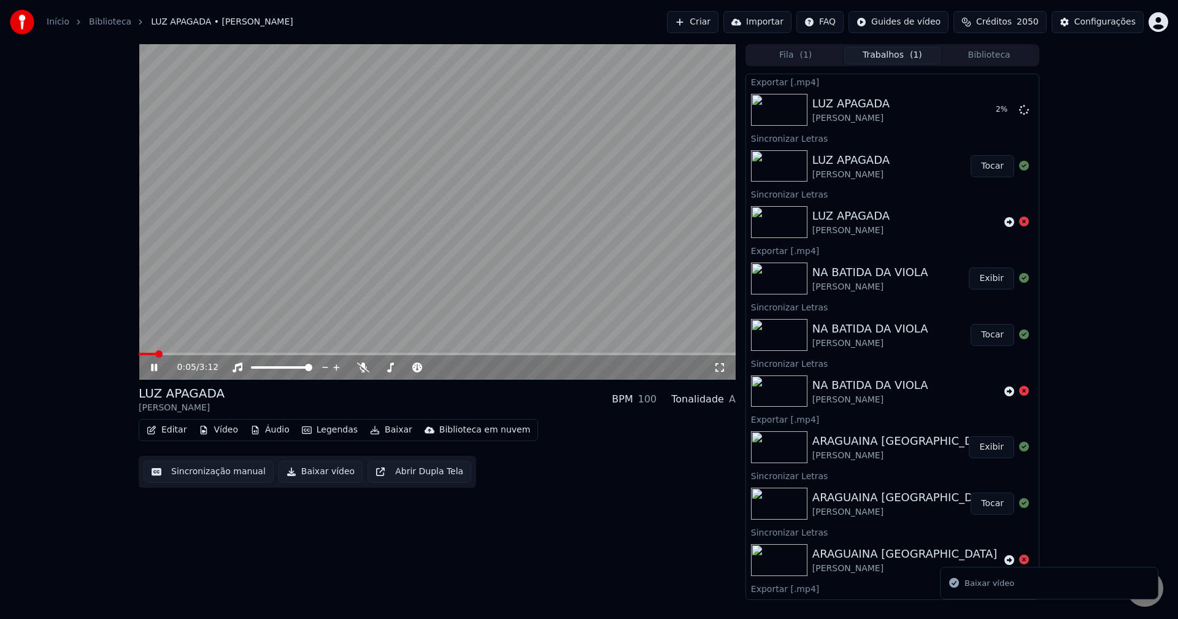
click at [293, 306] on video at bounding box center [437, 212] width 597 height 336
click at [1001, 56] on button "Biblioteca" at bounding box center [989, 56] width 97 height 18
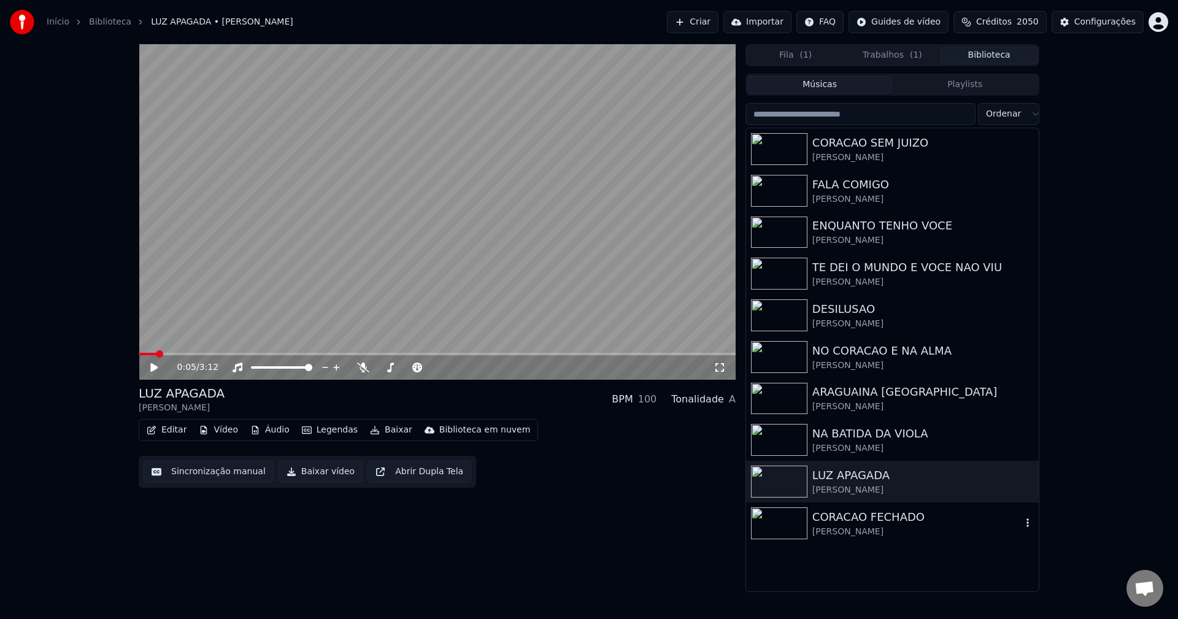
drag, startPoint x: 838, startPoint y: 523, endPoint x: 798, endPoint y: 510, distance: 42.1
click at [833, 522] on div "CORACAO FECHADO" at bounding box center [916, 517] width 209 height 17
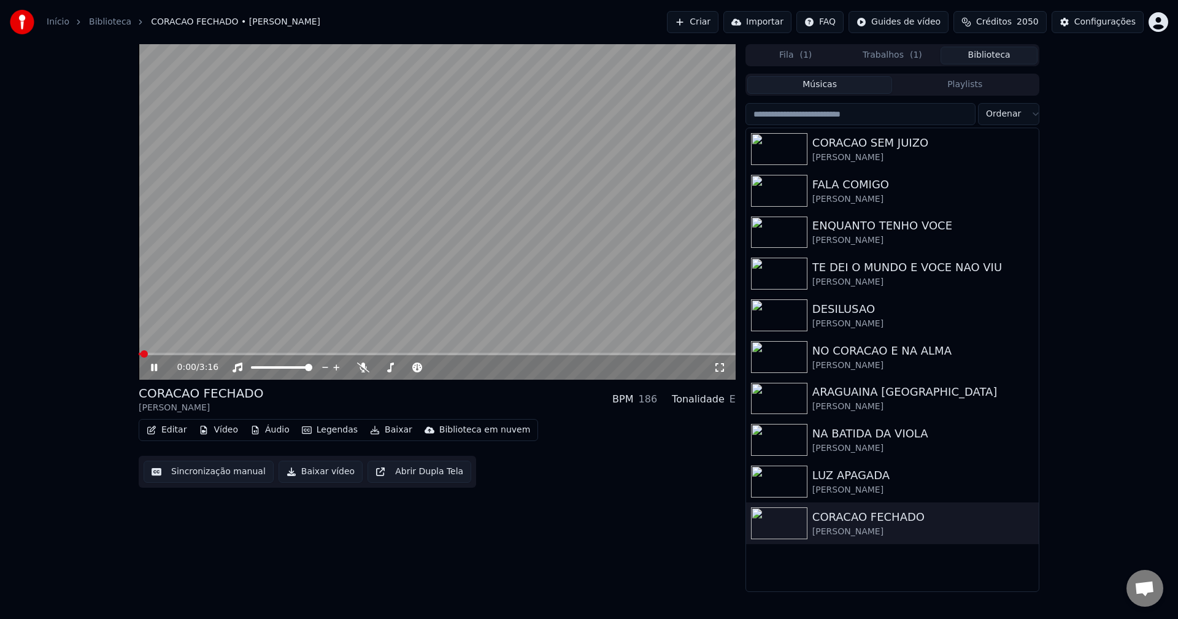
click at [282, 237] on video at bounding box center [437, 212] width 597 height 336
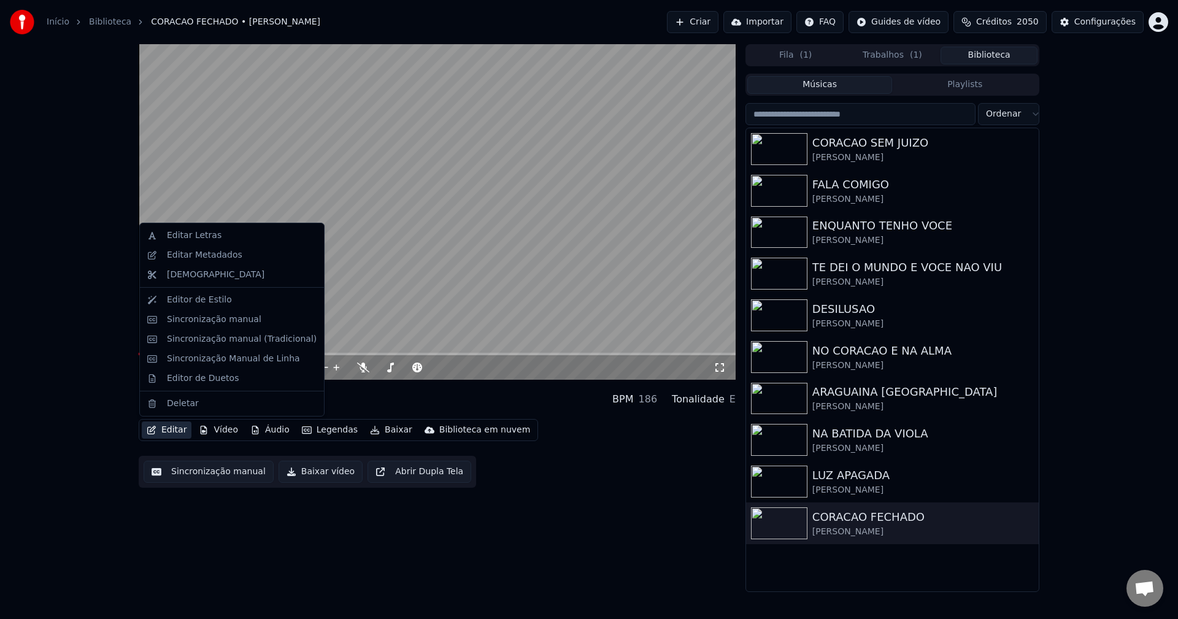
click at [156, 431] on button "Editar" at bounding box center [167, 430] width 50 height 17
click at [189, 241] on div "Editar Letras" at bounding box center [194, 235] width 55 height 12
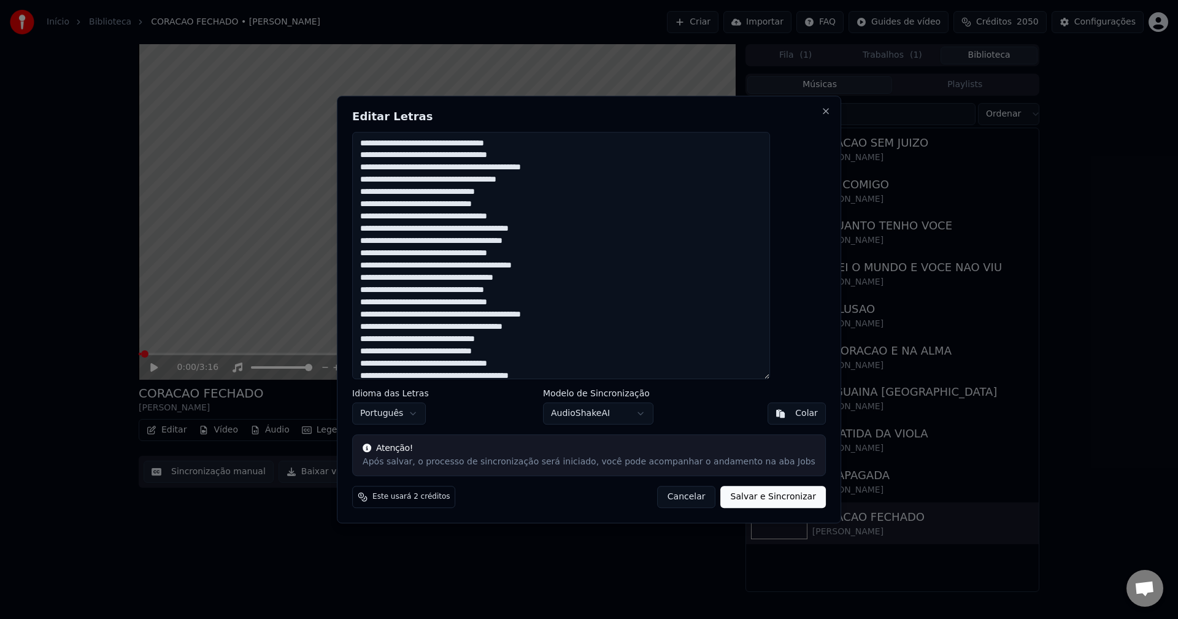
click at [434, 141] on textarea at bounding box center [561, 256] width 418 height 248
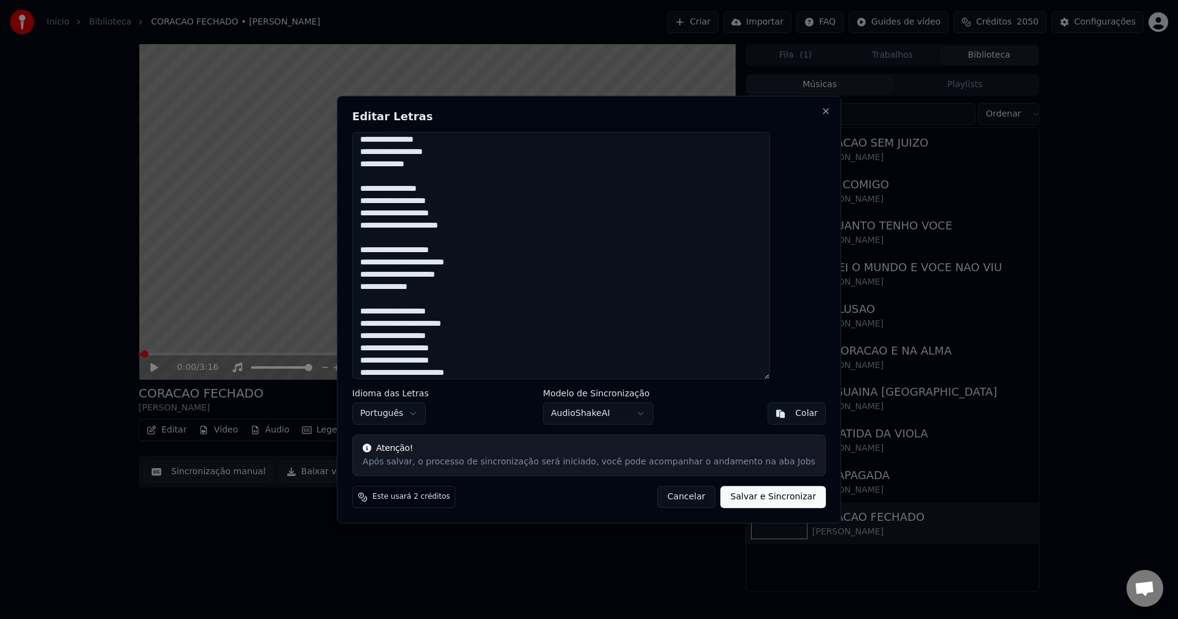
scroll to position [519, 0]
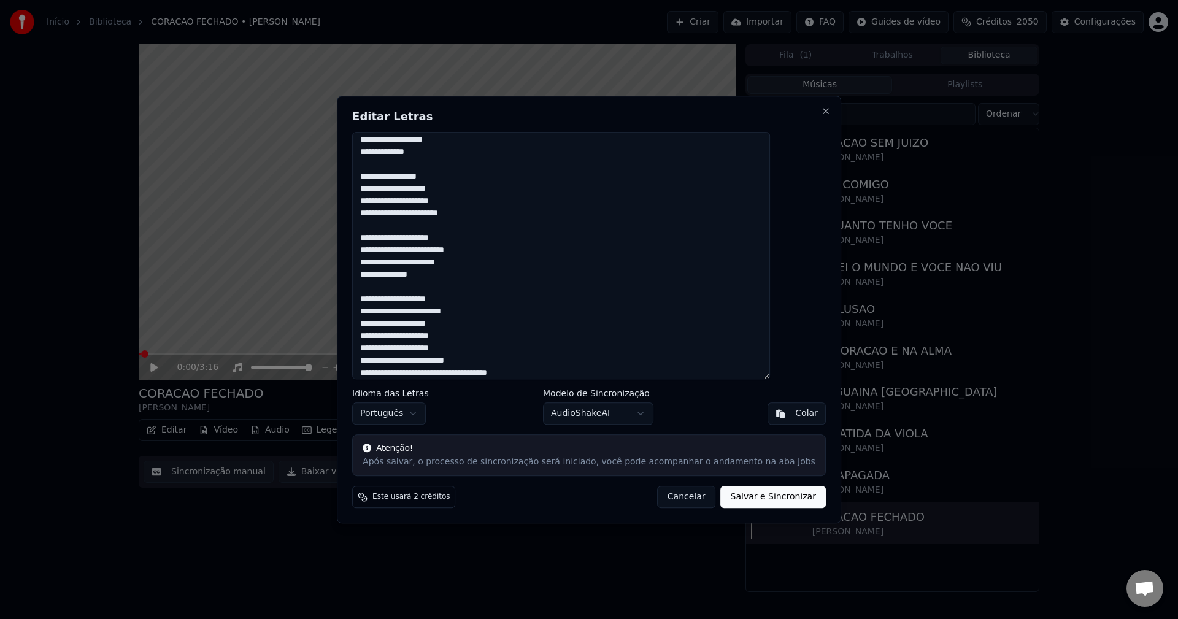
click at [391, 342] on textarea at bounding box center [561, 256] width 418 height 248
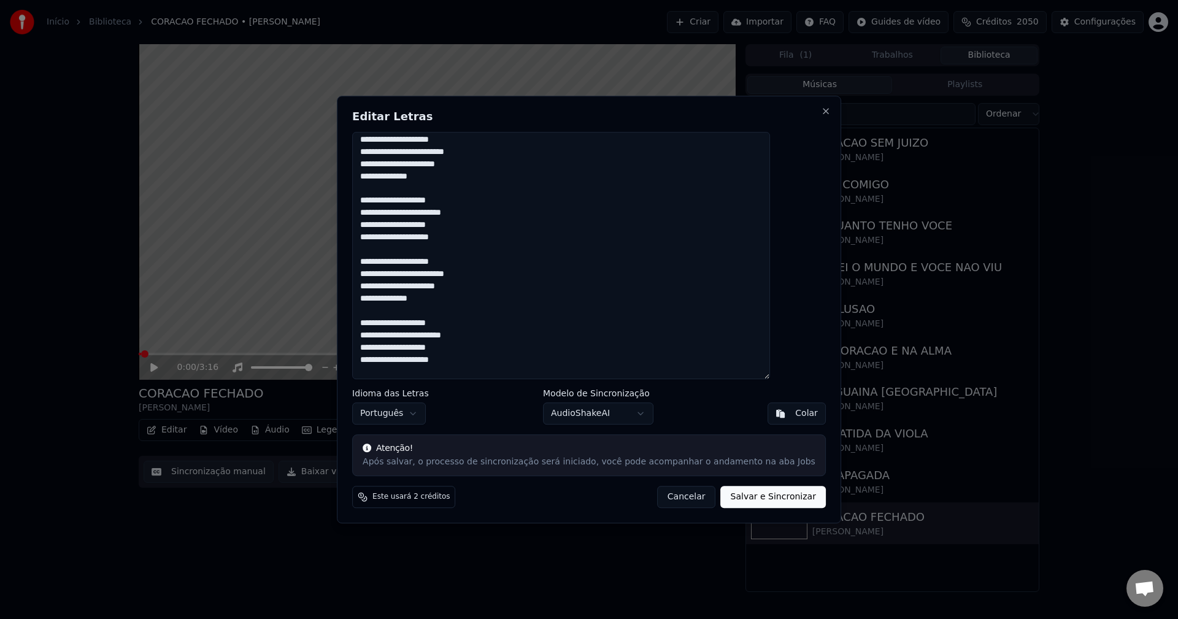
scroll to position [752, 0]
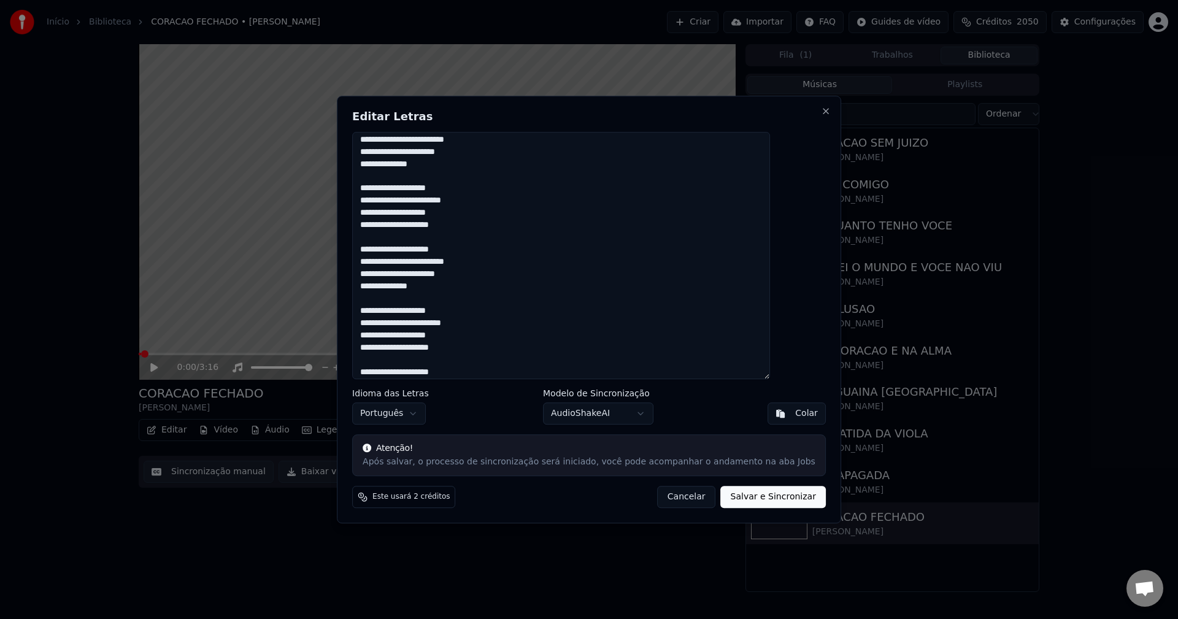
type textarea "**********"
click at [733, 498] on button "Salvar e Sincronizar" at bounding box center [773, 497] width 105 height 22
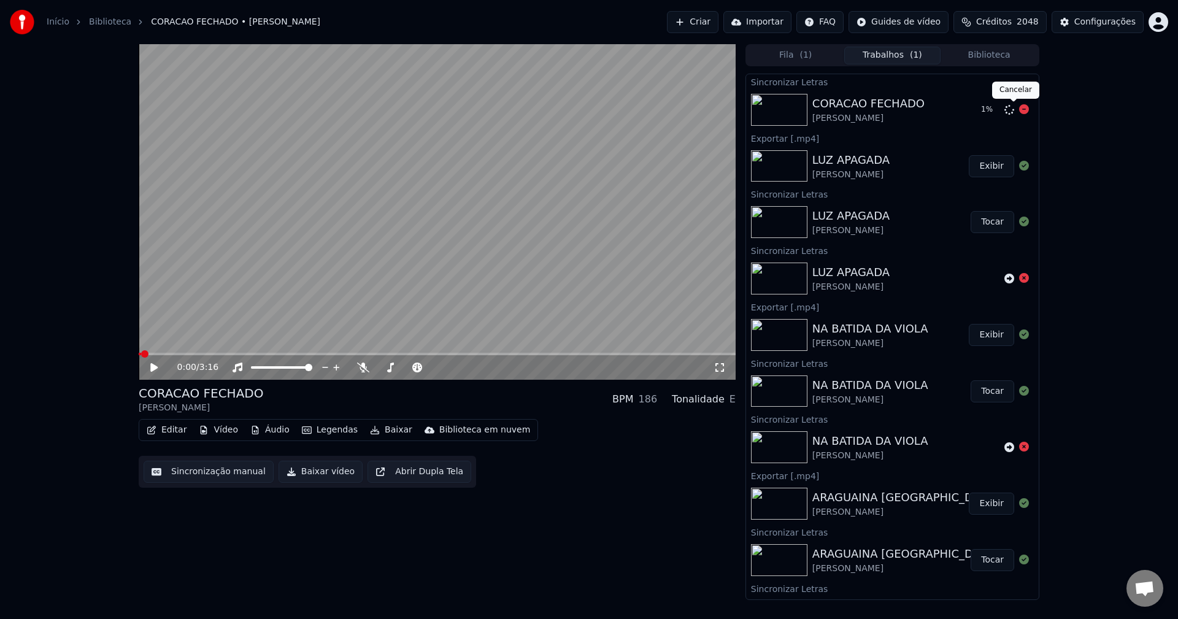
click at [1019, 114] on icon at bounding box center [1024, 109] width 10 height 10
click at [1004, 110] on icon at bounding box center [1009, 110] width 10 height 10
click at [1019, 110] on icon at bounding box center [1024, 109] width 10 height 10
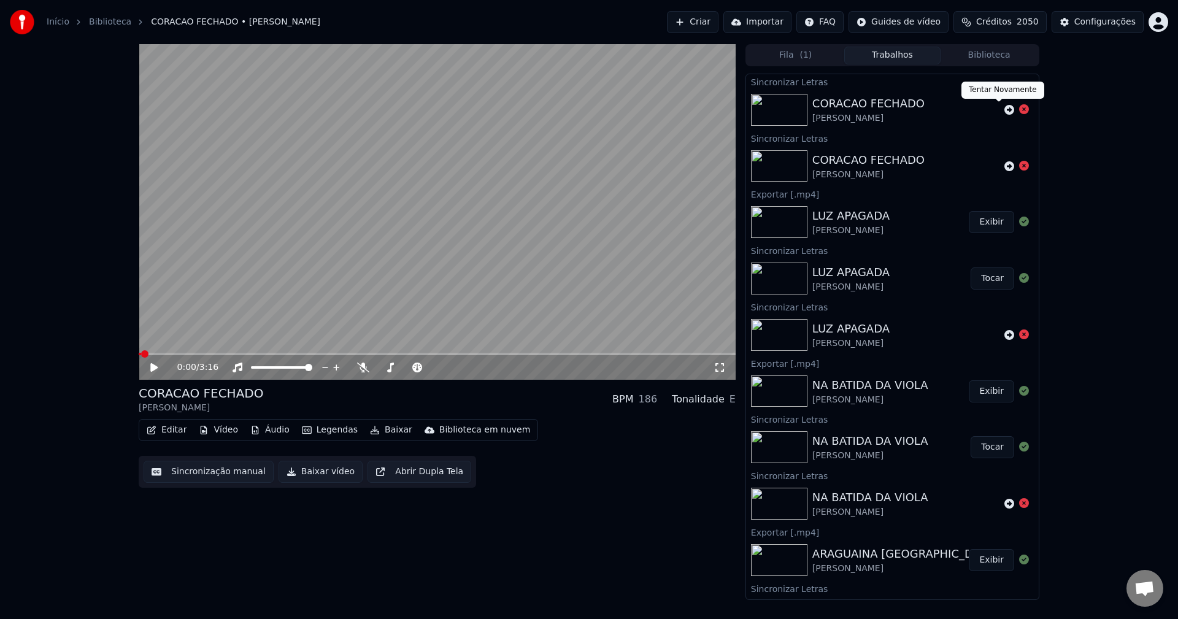
click at [1004, 110] on icon at bounding box center [1009, 110] width 10 height 10
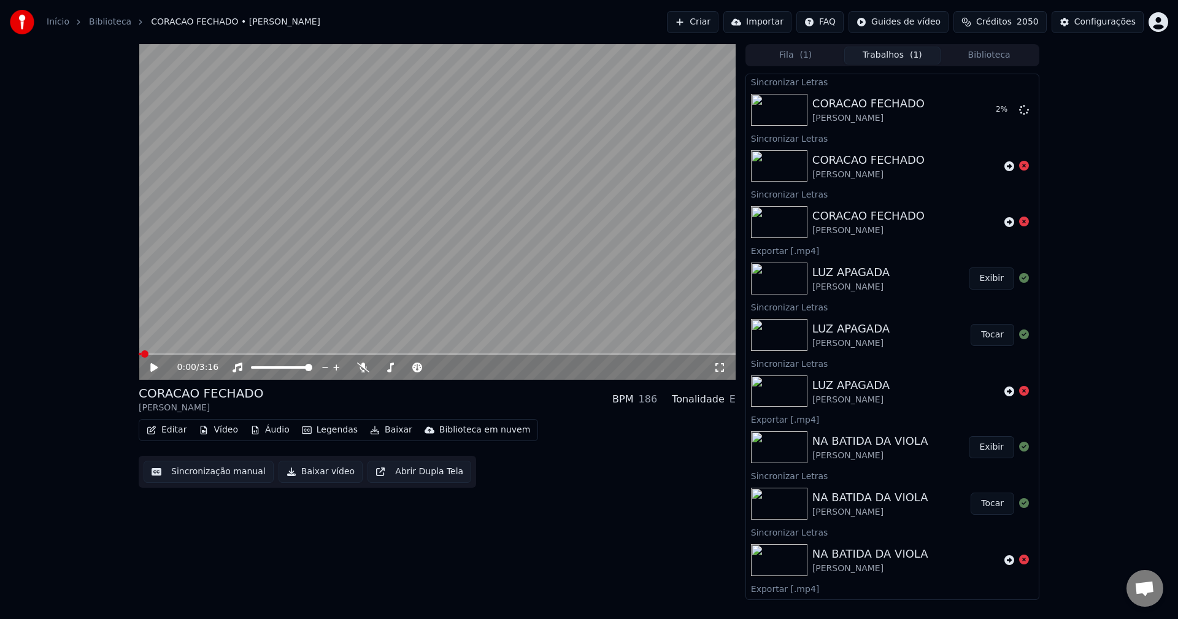
click at [988, 52] on button "Biblioteca" at bounding box center [989, 56] width 97 height 18
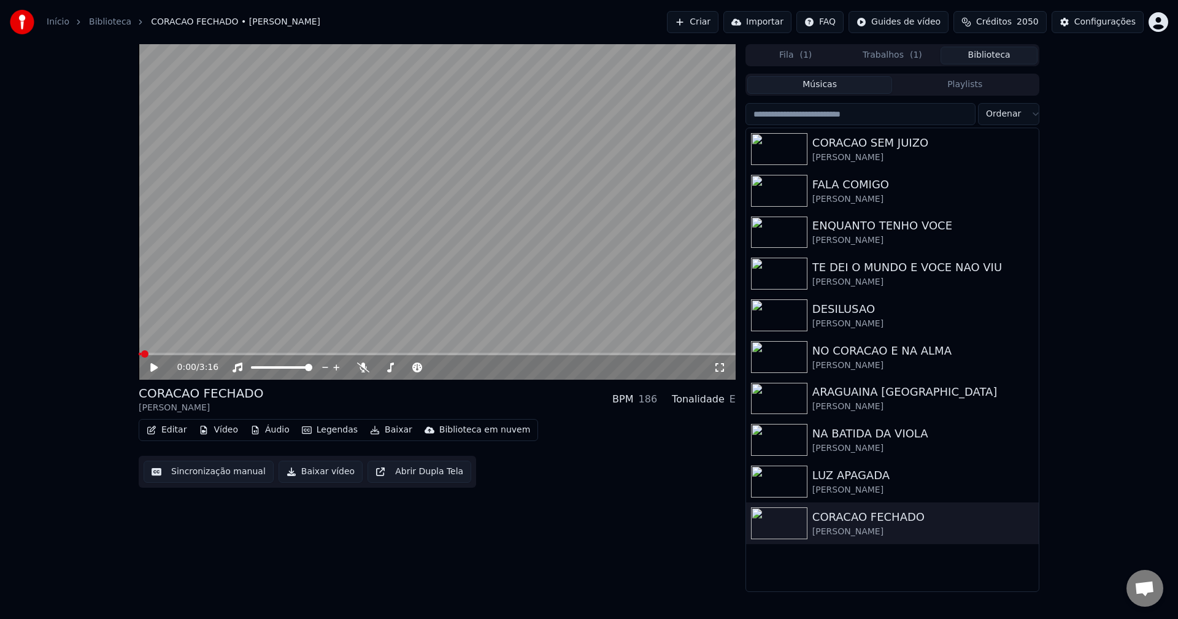
click at [916, 63] on button "Trabalhos ( 1 )" at bounding box center [892, 56] width 97 height 18
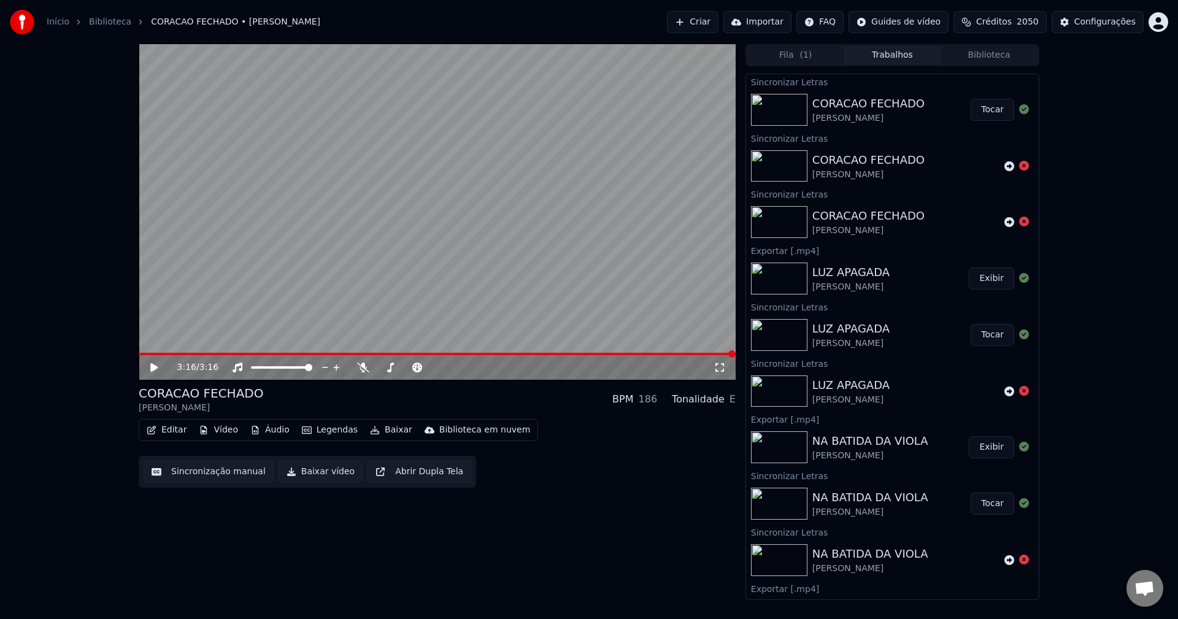
click at [974, 113] on button "Tocar" at bounding box center [993, 110] width 44 height 22
click at [324, 472] on button "Baixar vídeo" at bounding box center [321, 472] width 84 height 22
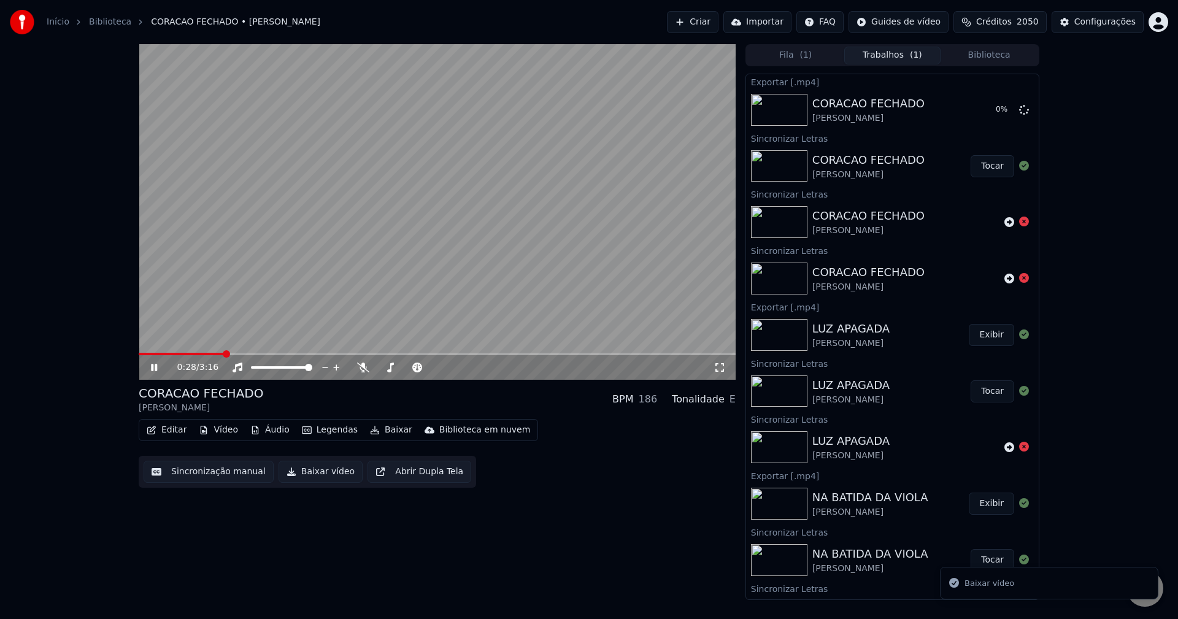
click at [310, 274] on video at bounding box center [437, 212] width 597 height 336
click at [996, 51] on button "Biblioteca" at bounding box center [989, 56] width 97 height 18
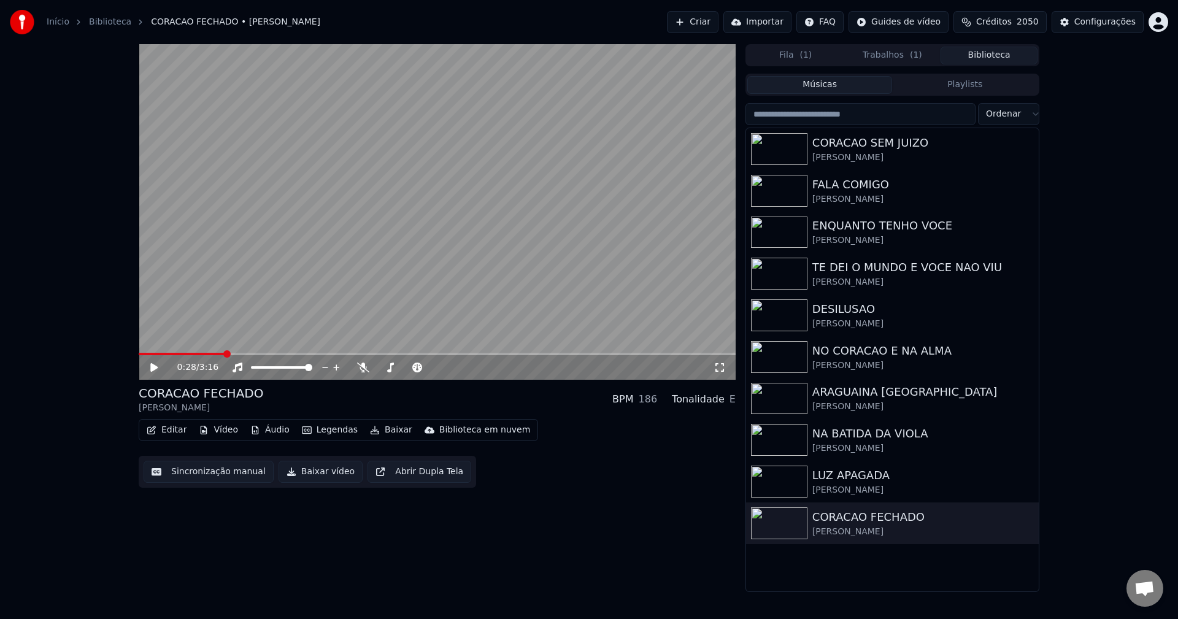
click at [1006, 20] on span "Créditos" at bounding box center [994, 22] width 36 height 12
click at [1105, 17] on div "Configurações" at bounding box center [1104, 22] width 61 height 12
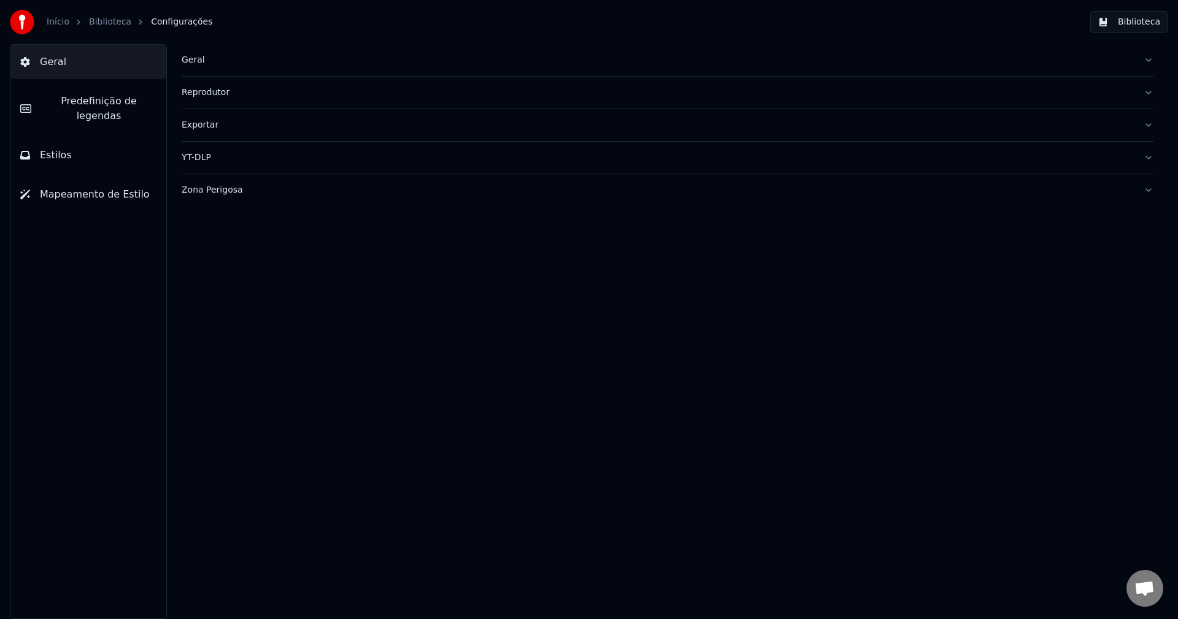
click at [184, 60] on div "Geral" at bounding box center [658, 60] width 952 height 12
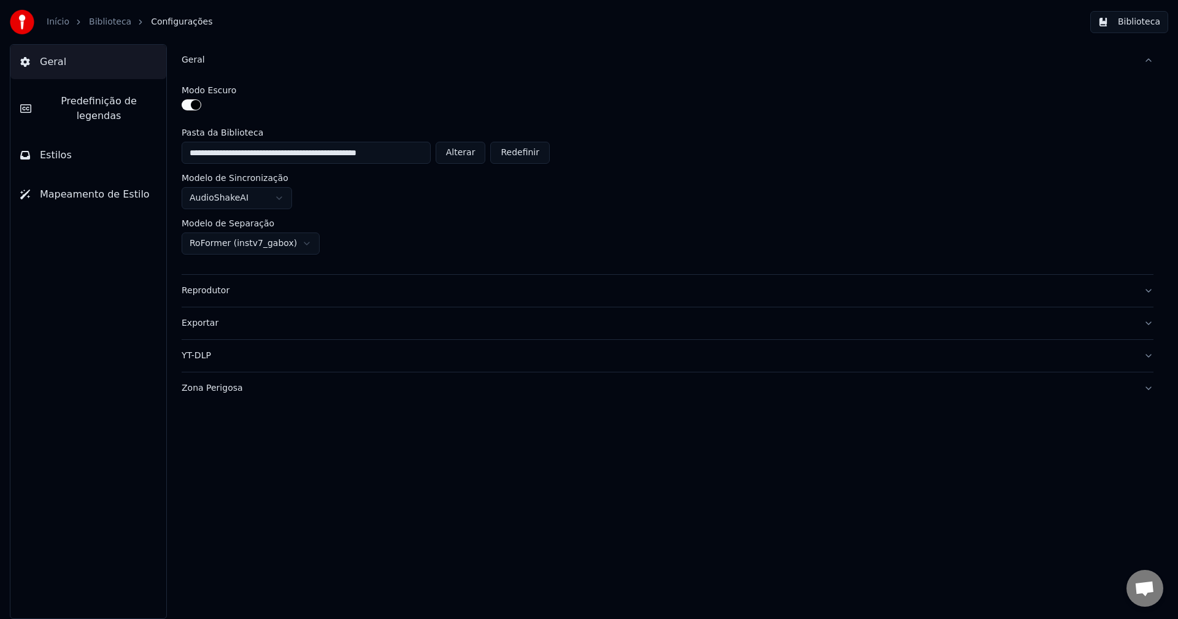
click at [485, 150] on button "Alterar" at bounding box center [461, 153] width 50 height 22
type input "**********"
click at [1126, 23] on button "Biblioteca" at bounding box center [1129, 22] width 78 height 22
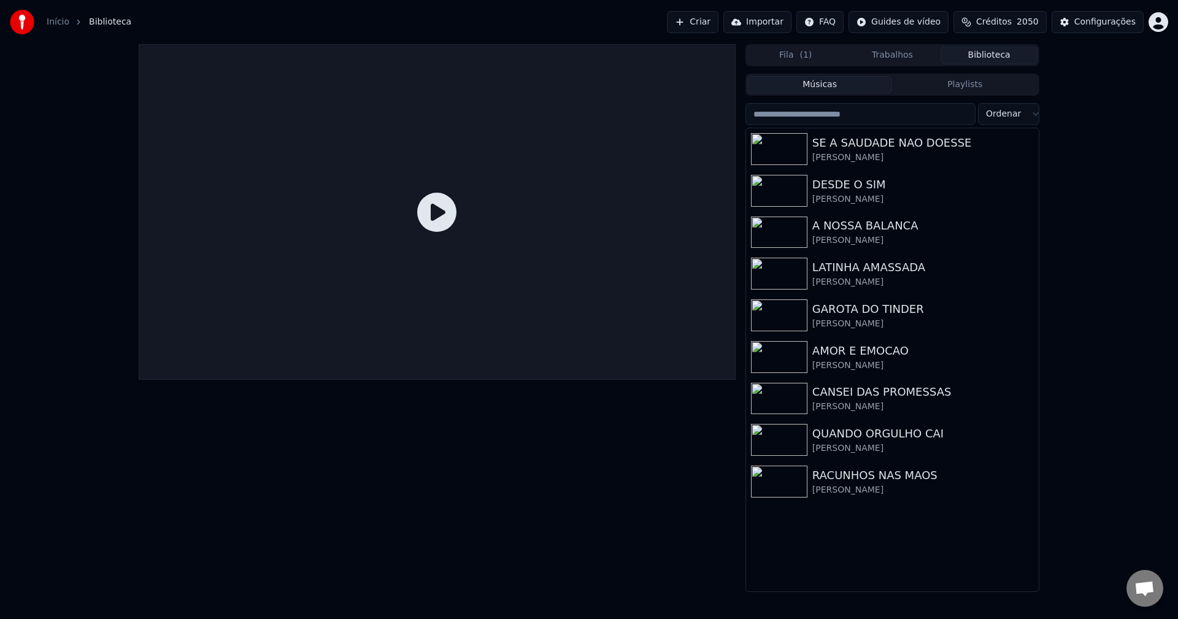
click at [1164, 1] on div "Início Biblioteca Criar Importar FAQ Guides de vídeo Créditos 2050 Configurações" at bounding box center [589, 22] width 1178 height 44
